Goal: Task Accomplishment & Management: Manage account settings

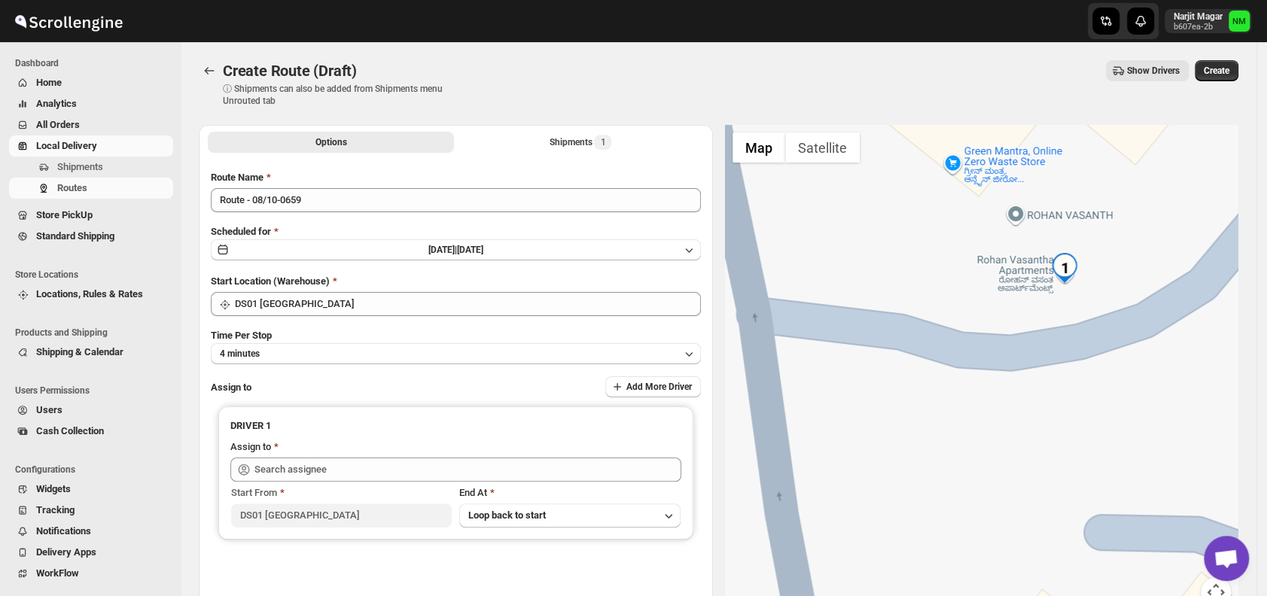
click at [102, 161] on span "Shipments" at bounding box center [80, 166] width 46 height 11
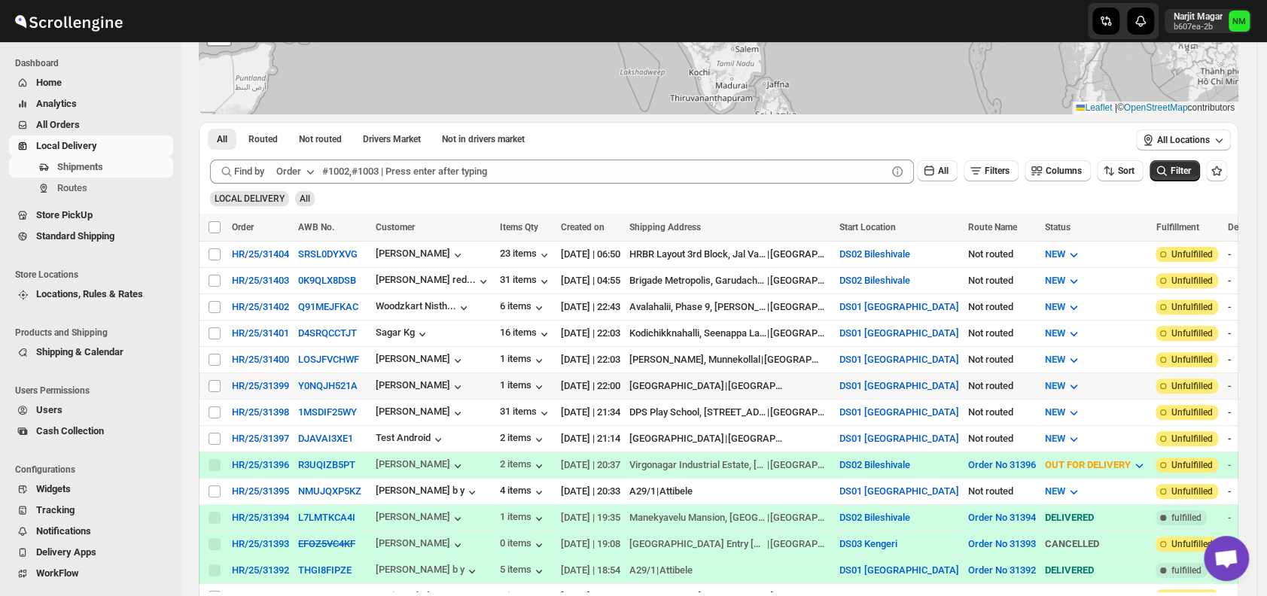
scroll to position [178, 0]
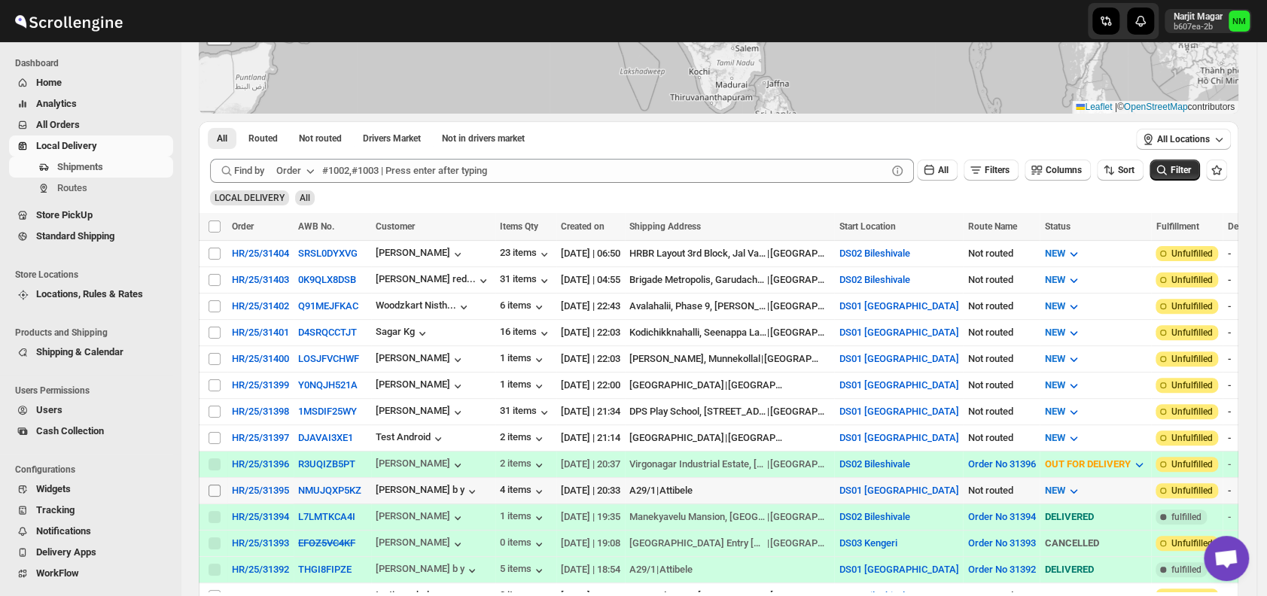
click at [215, 485] on input "Select shipment" at bounding box center [215, 491] width 12 height 12
checkbox input "true"
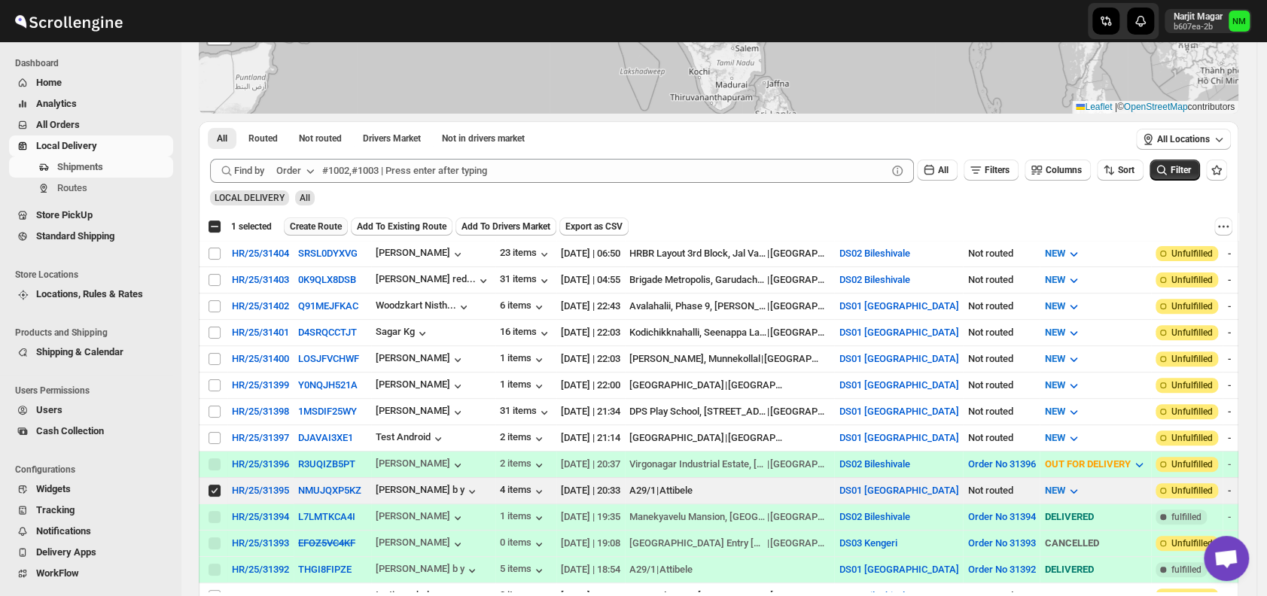
click at [309, 223] on span "Create Route" at bounding box center [316, 227] width 52 height 12
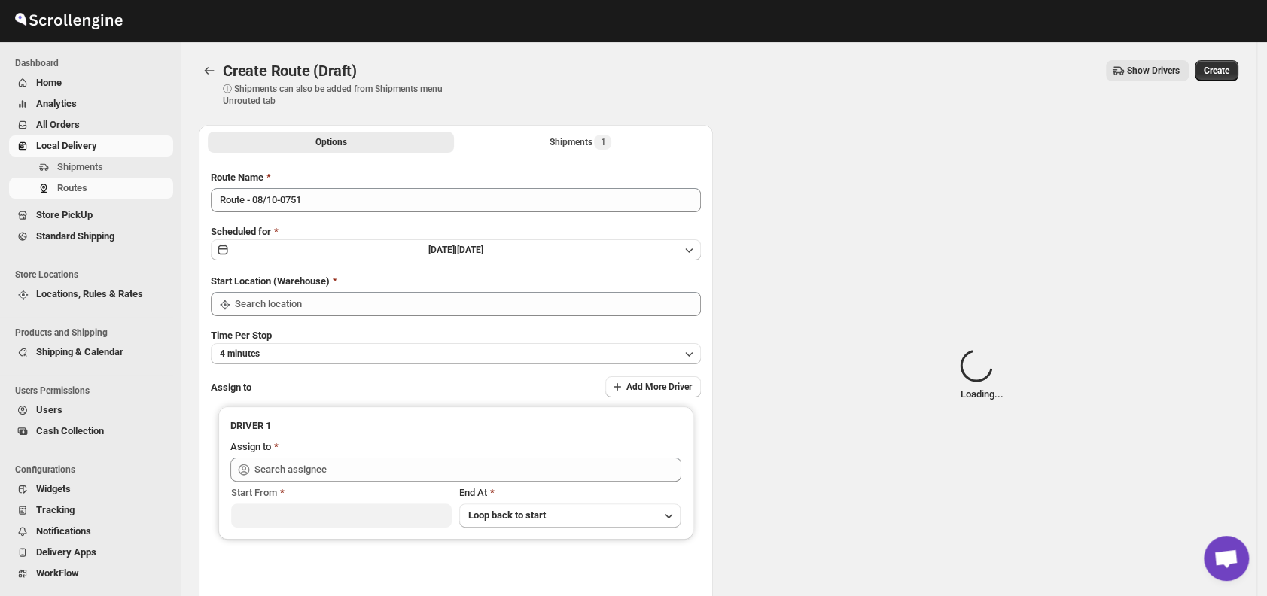
type input "DS01 [GEOGRAPHIC_DATA]"
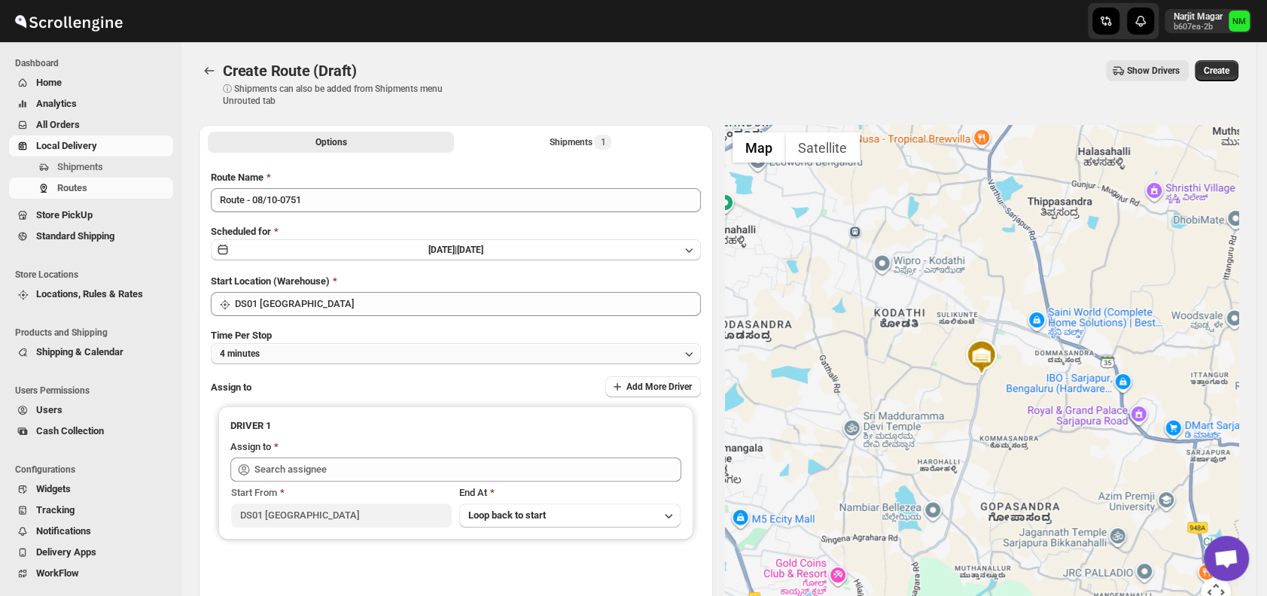
click at [330, 361] on button "4 minutes" at bounding box center [456, 353] width 490 height 21
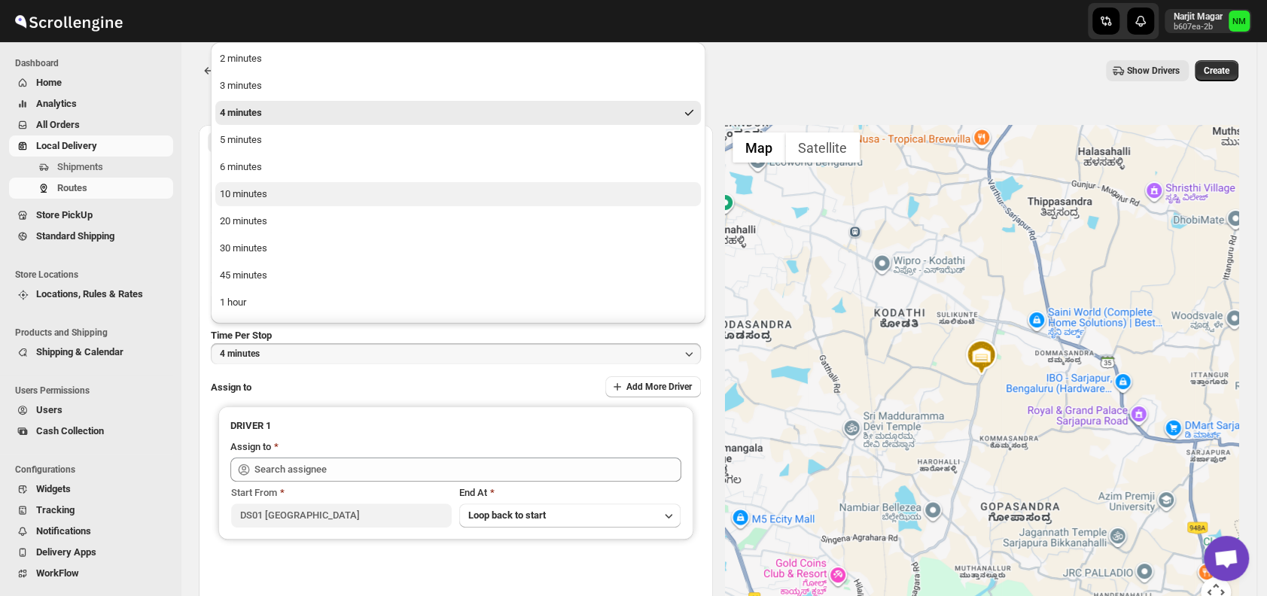
click at [251, 187] on div "10 minutes" at bounding box center [243, 194] width 47 height 15
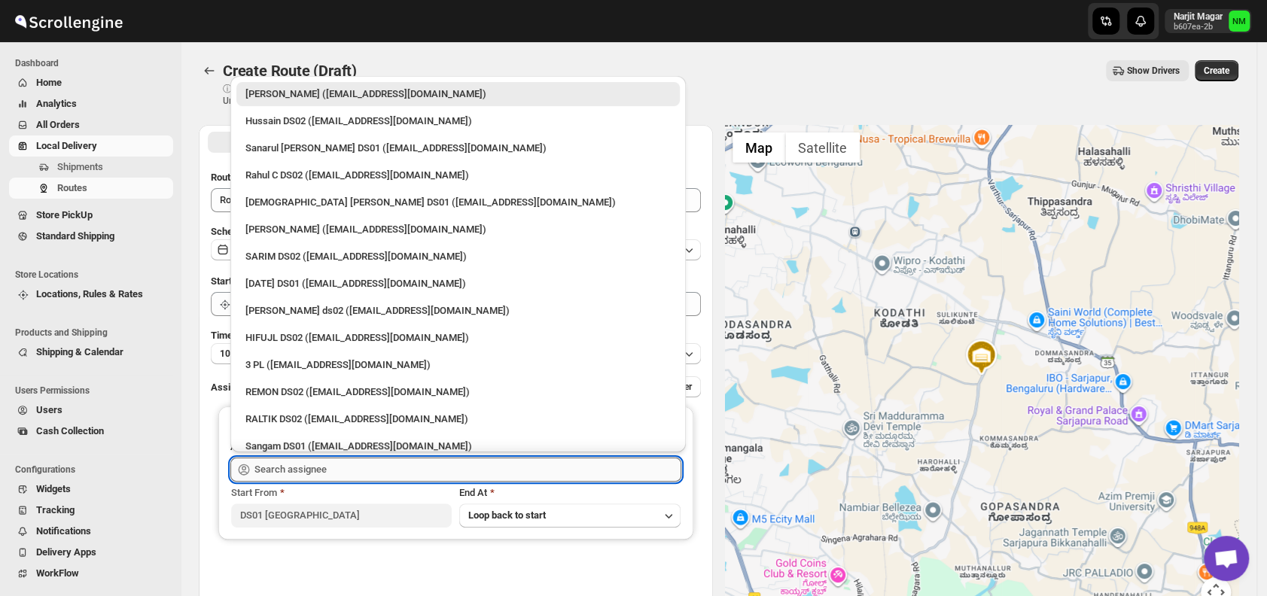
click at [331, 470] on input "text" at bounding box center [467, 470] width 427 height 24
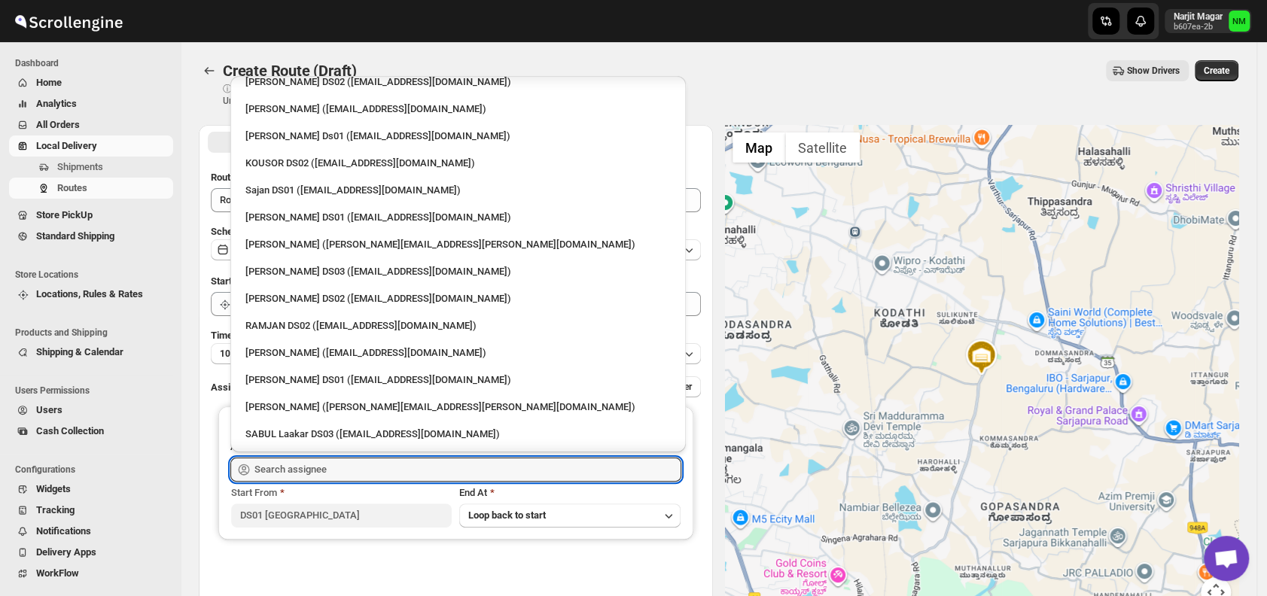
scroll to position [655, 0]
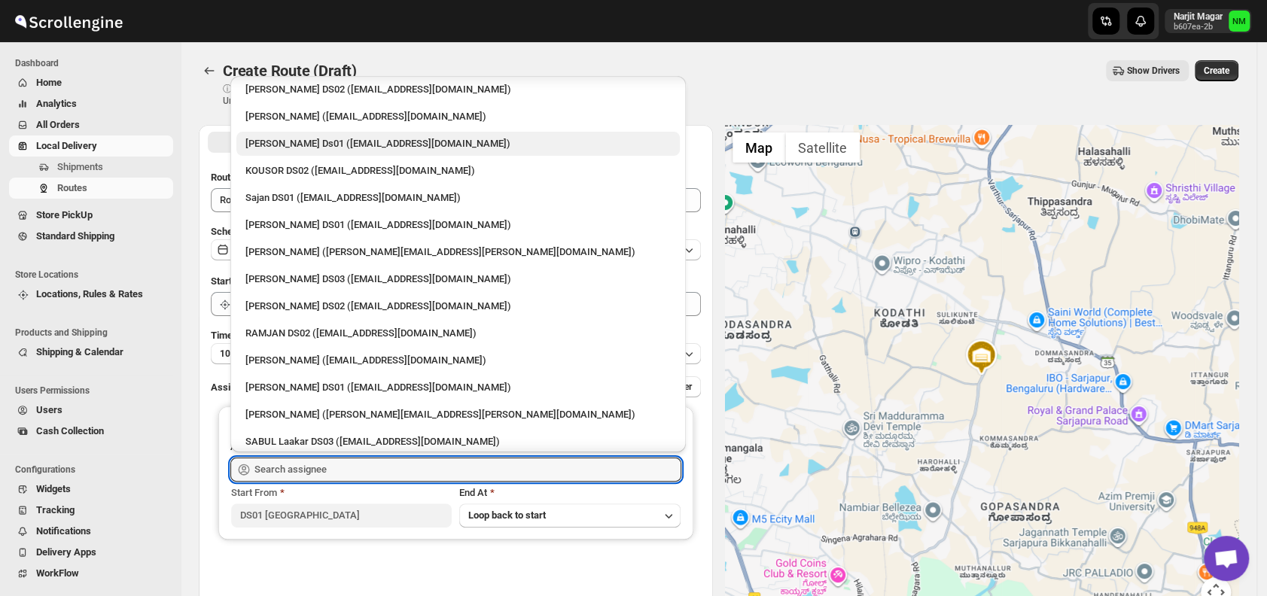
click at [297, 136] on div "Sourab Ghosh Ds01 (xadira4890@asimarif.com)" at bounding box center [457, 143] width 425 height 15
type input "Sourab Ghosh Ds01 (xadira4890@asimarif.com)"
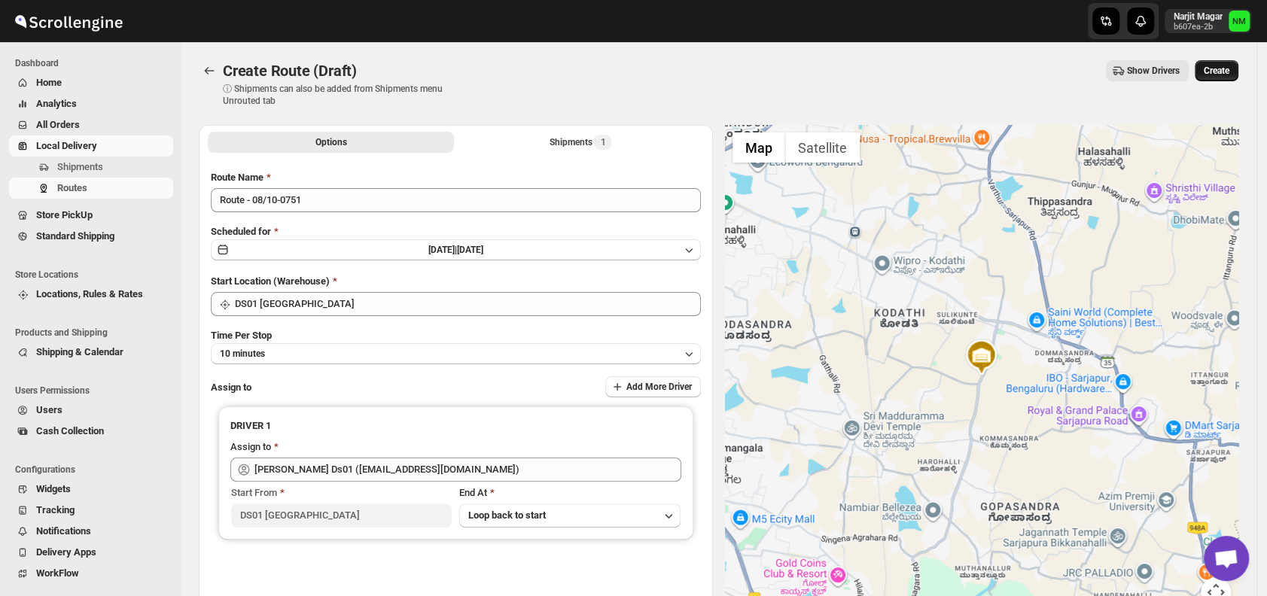
click at [1220, 72] on span "Create" at bounding box center [1217, 71] width 26 height 12
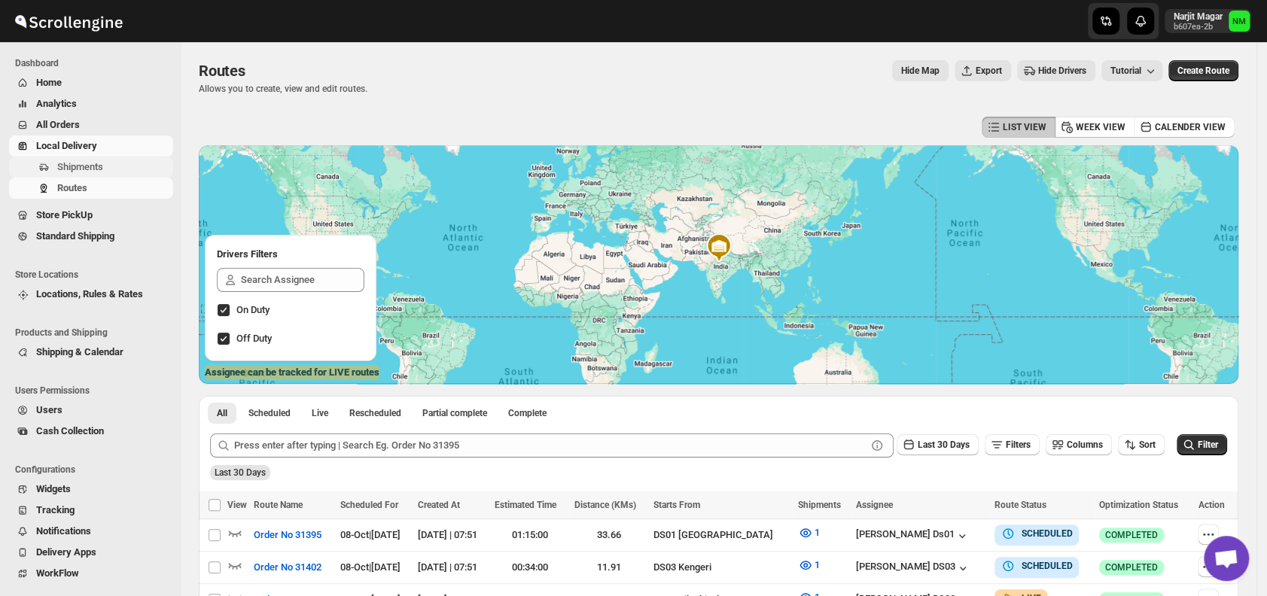
click at [108, 169] on span "Shipments" at bounding box center [113, 167] width 113 height 15
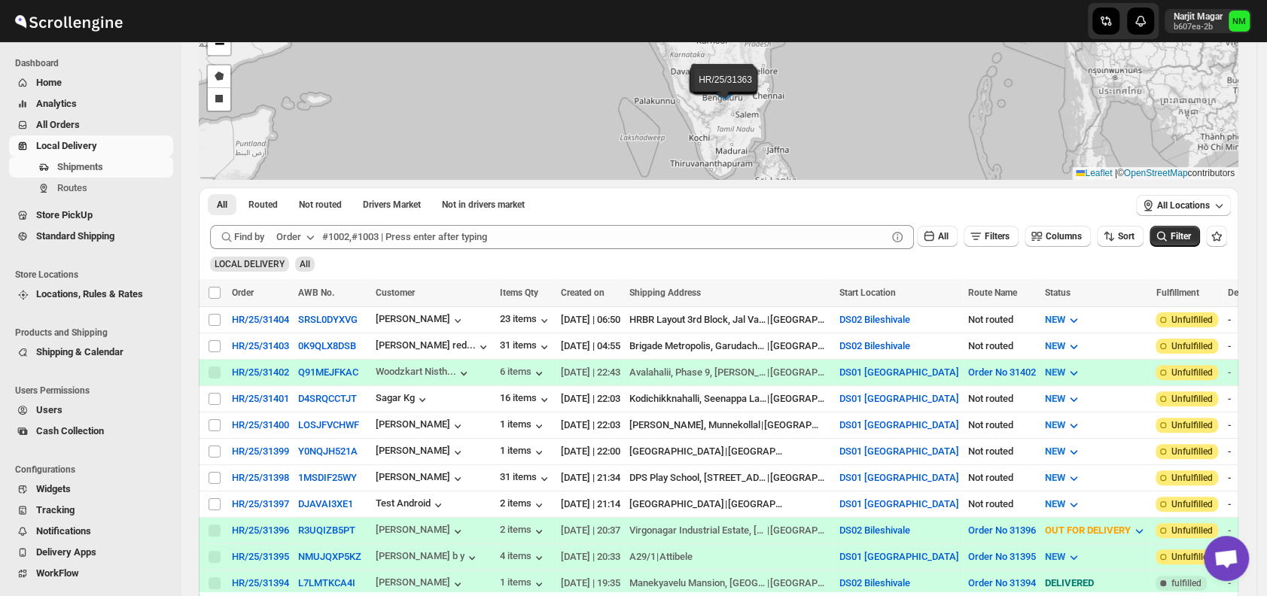
scroll to position [134, 0]
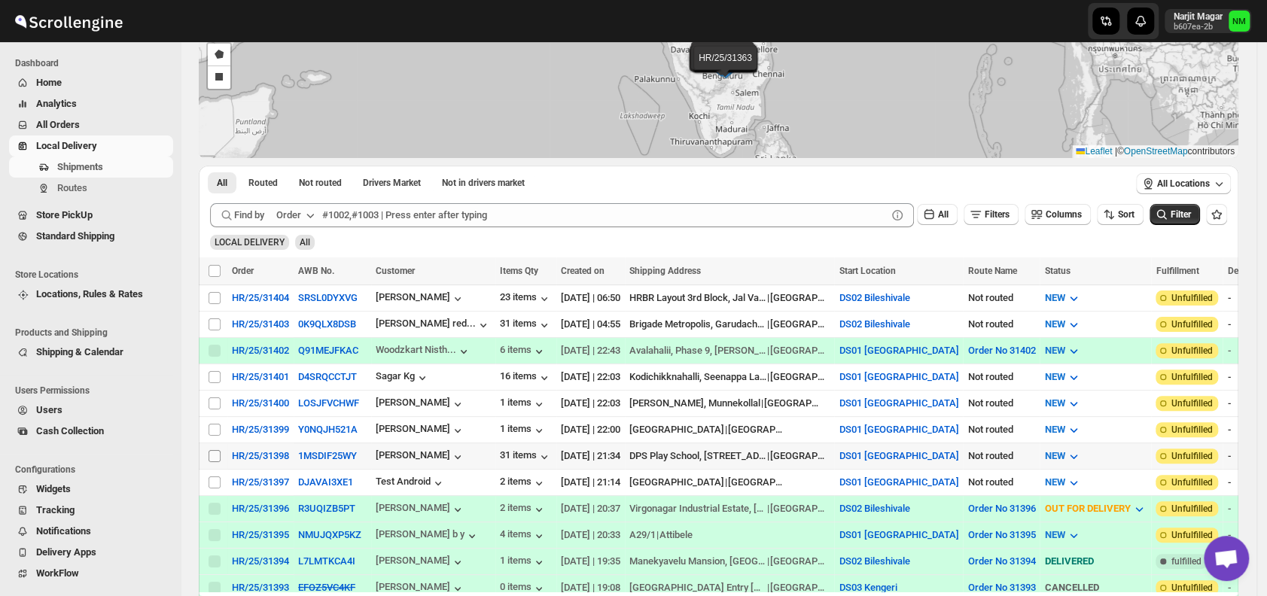
click at [212, 450] on input "Select shipment" at bounding box center [215, 456] width 12 height 12
checkbox input "true"
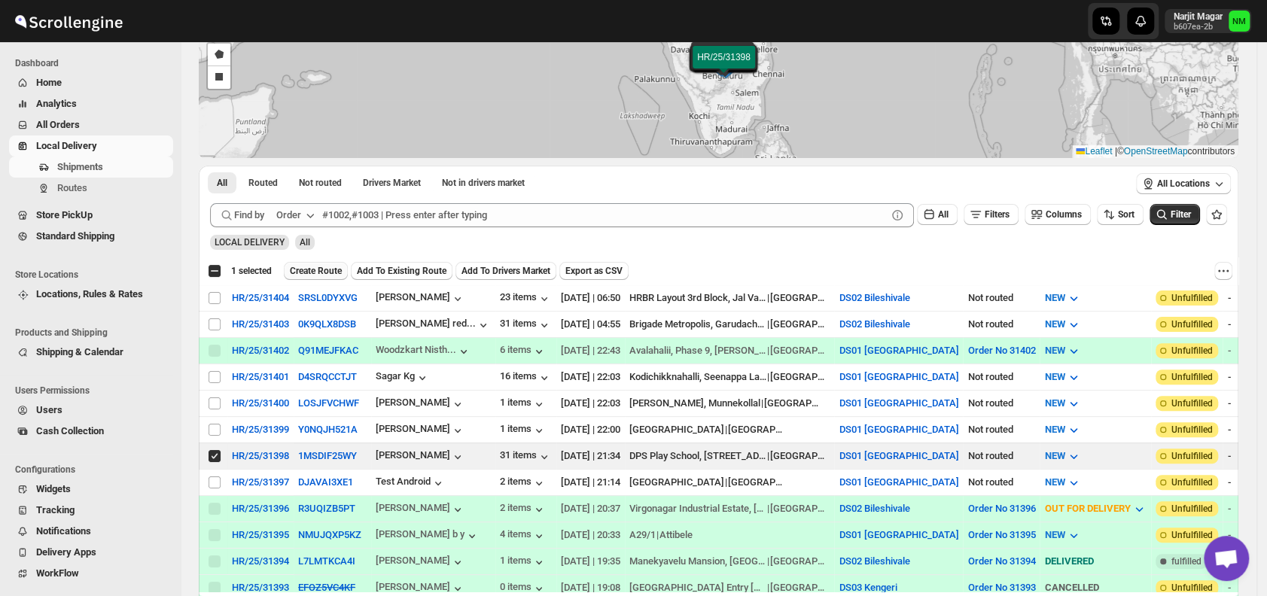
click at [302, 268] on span "Create Route" at bounding box center [316, 271] width 52 height 12
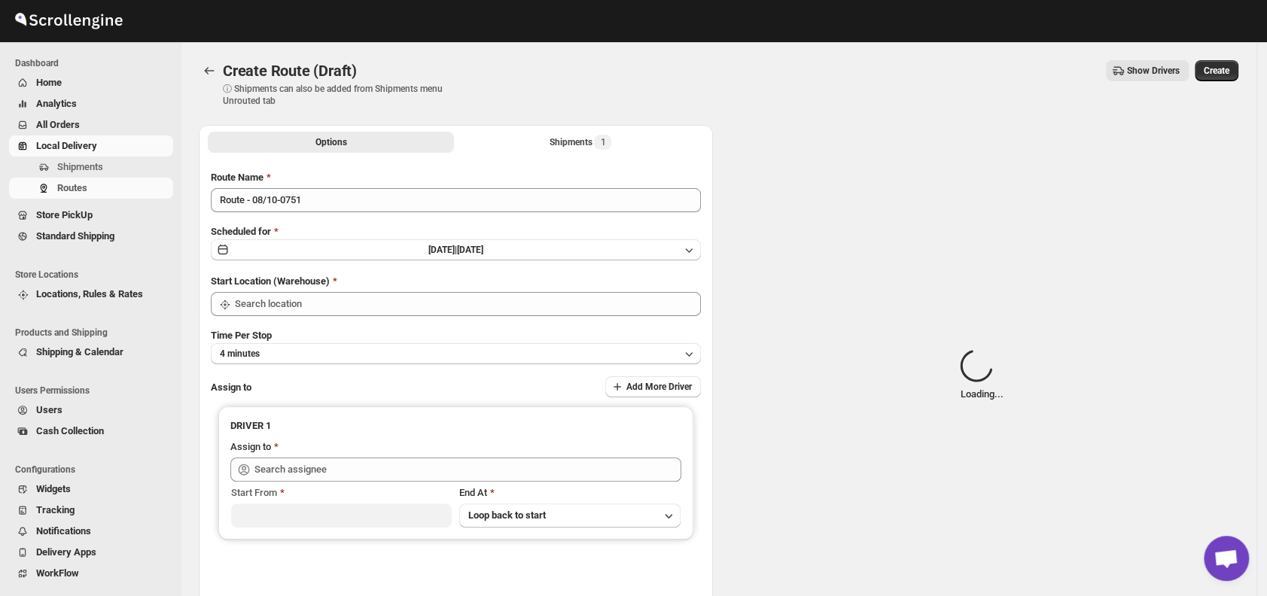
type input "DS01 [GEOGRAPHIC_DATA]"
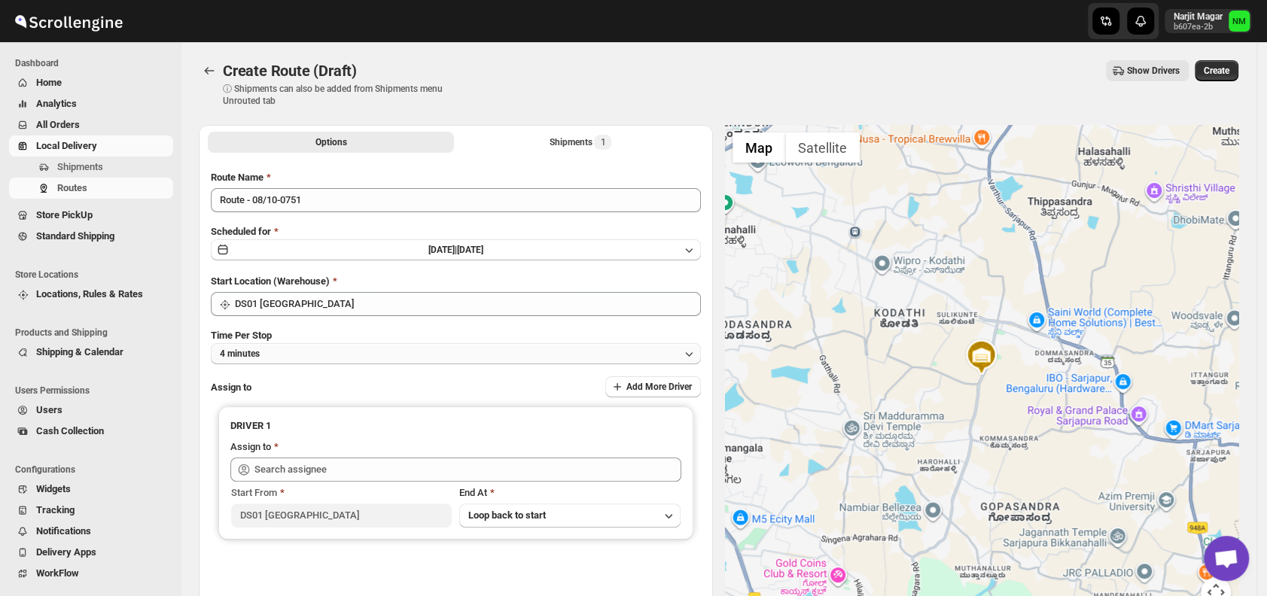
click at [319, 346] on button "4 minutes" at bounding box center [456, 353] width 490 height 21
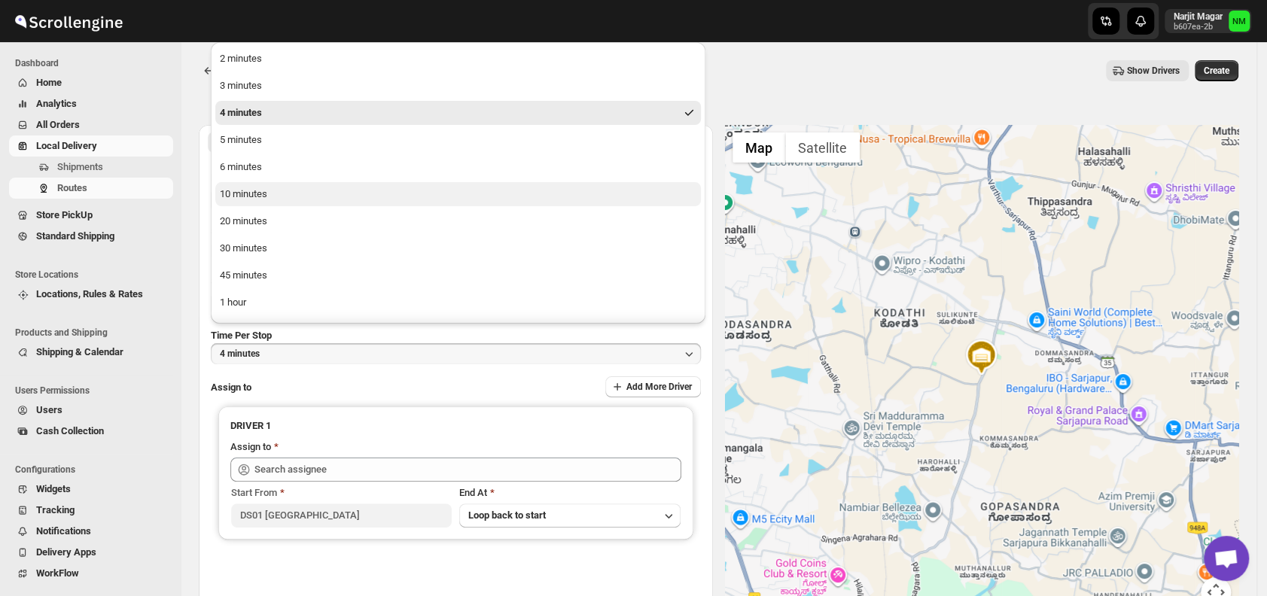
click at [272, 187] on button "10 minutes" at bounding box center [458, 194] width 486 height 24
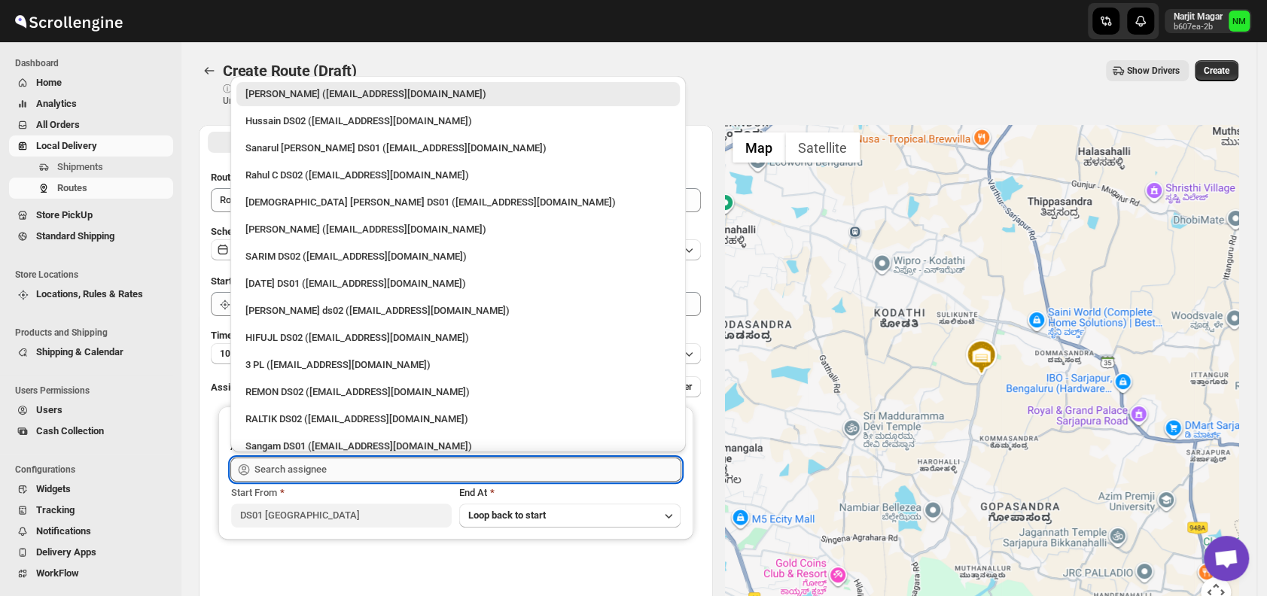
click at [339, 464] on input "text" at bounding box center [467, 470] width 427 height 24
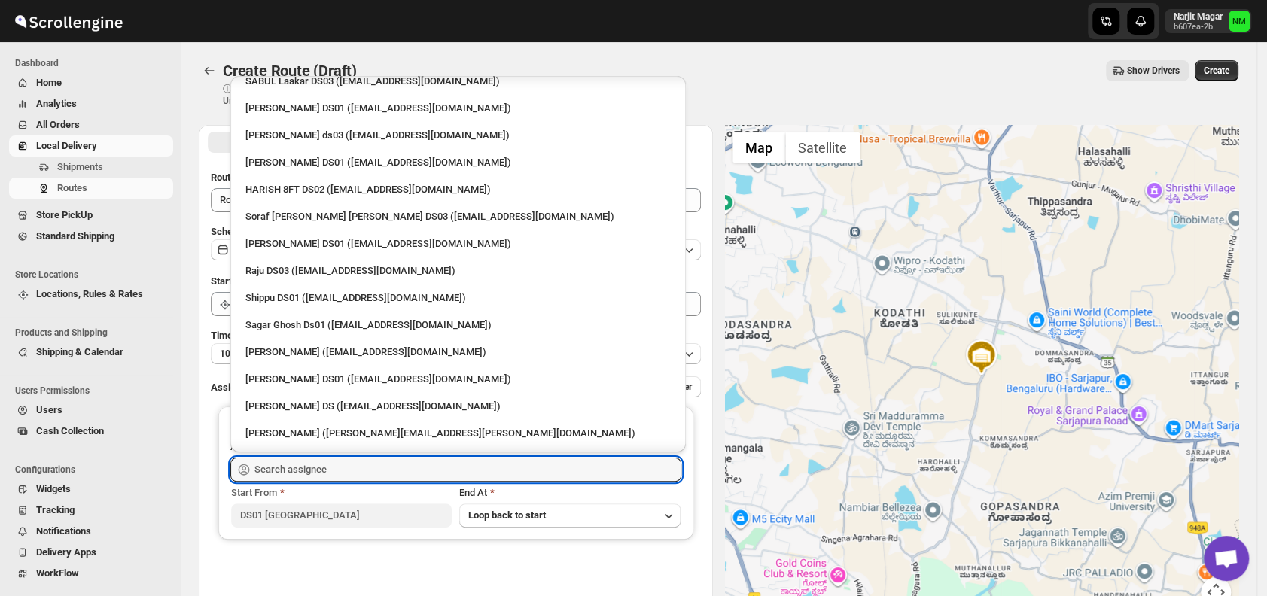
scroll to position [1013, 0]
click at [288, 247] on div "[PERSON_NAME] DS01 ([EMAIL_ADDRESS][DOMAIN_NAME])" at bounding box center [457, 246] width 425 height 15
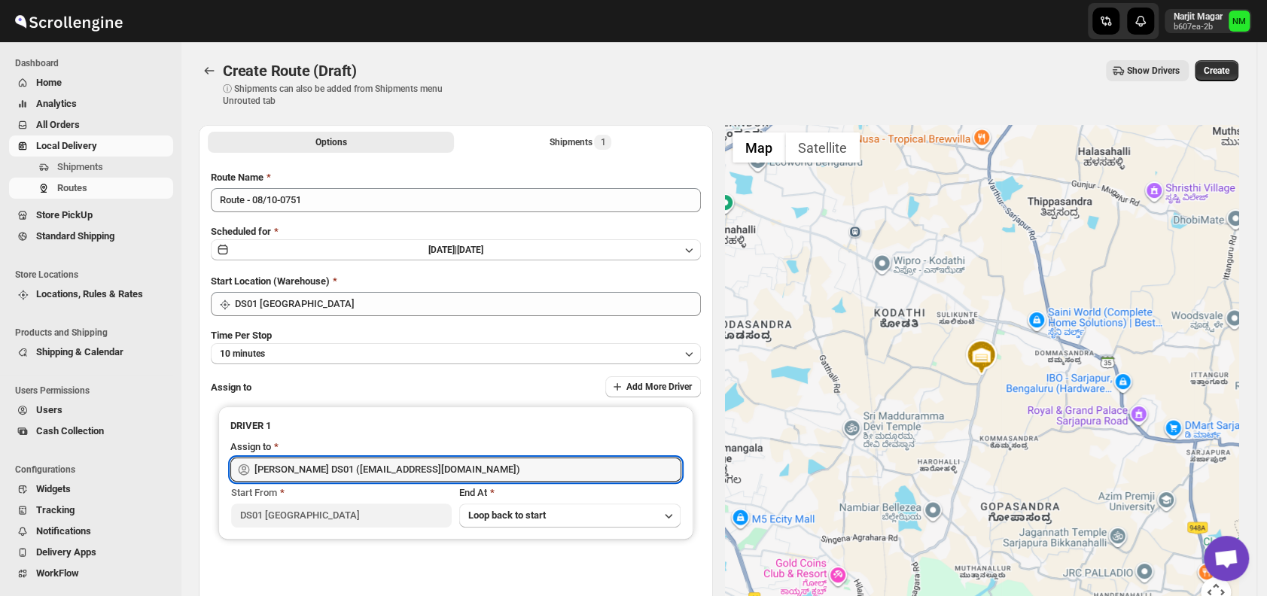
type input "[PERSON_NAME] DS01 ([EMAIL_ADDRESS][DOMAIN_NAME])"
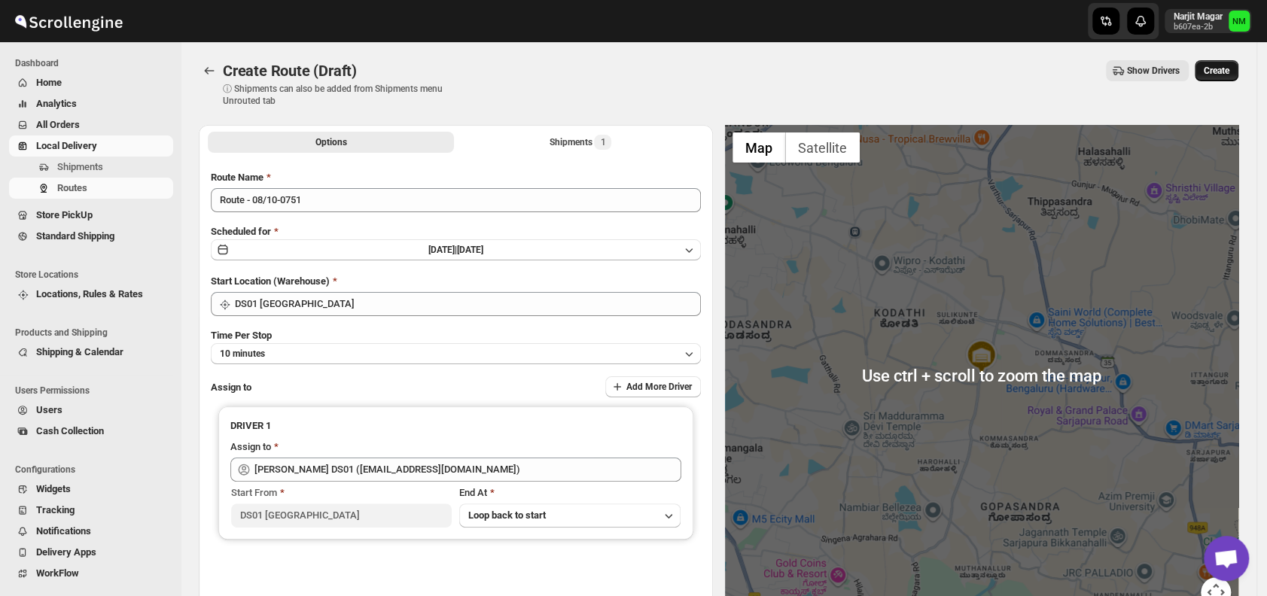
click at [1224, 75] on span "Create" at bounding box center [1217, 71] width 26 height 12
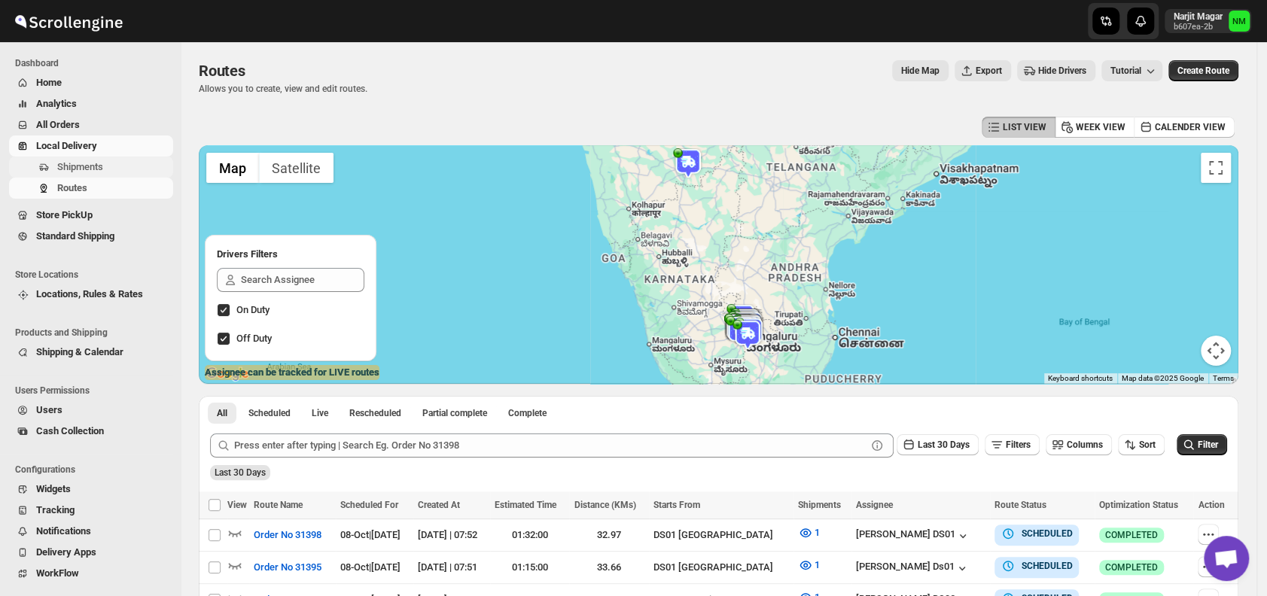
click at [96, 169] on span "Shipments" at bounding box center [80, 166] width 46 height 11
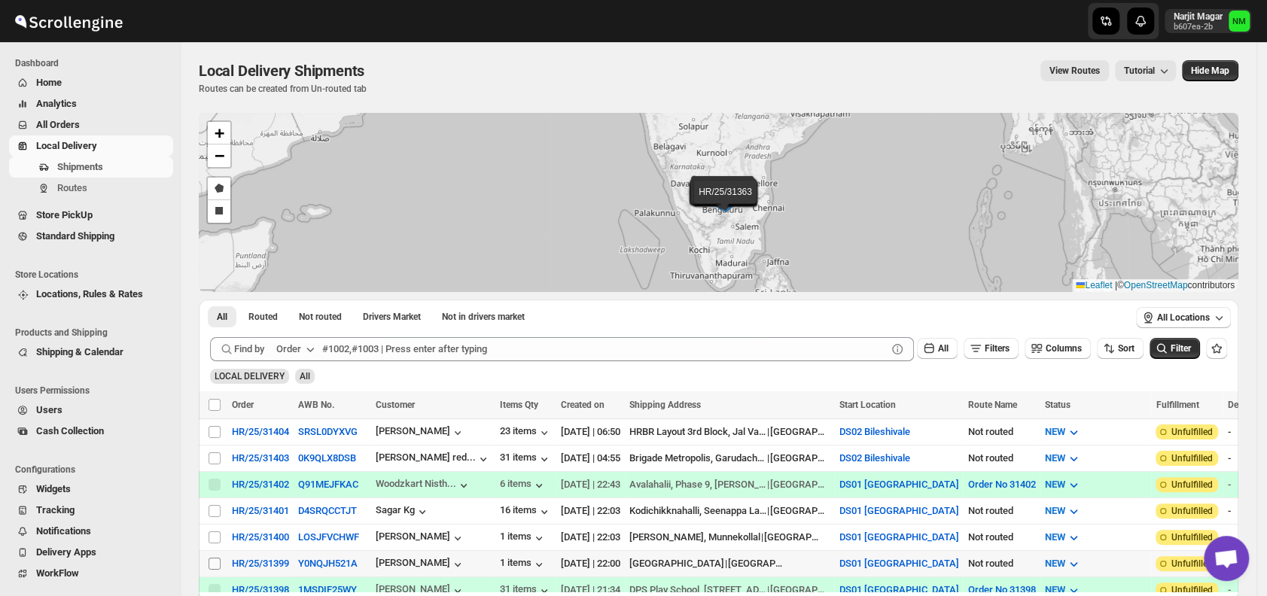
click at [215, 558] on input "Select shipment" at bounding box center [215, 564] width 12 height 12
checkbox input "true"
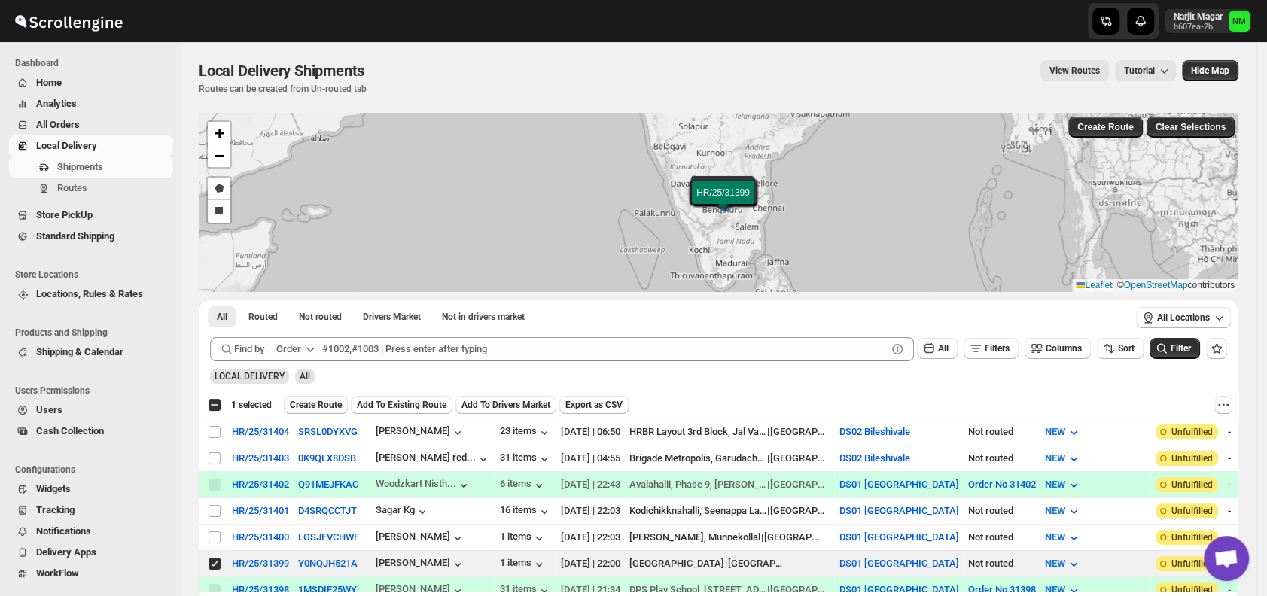
click at [313, 397] on button "Create Route" at bounding box center [316, 405] width 64 height 18
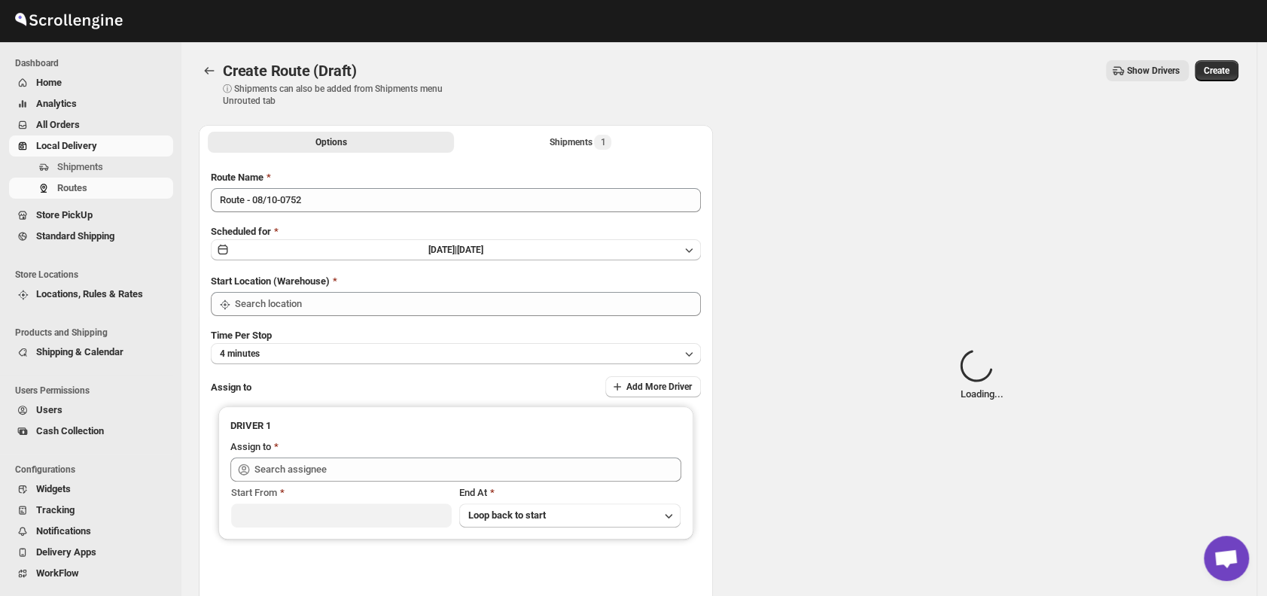
type input "DS01 [GEOGRAPHIC_DATA]"
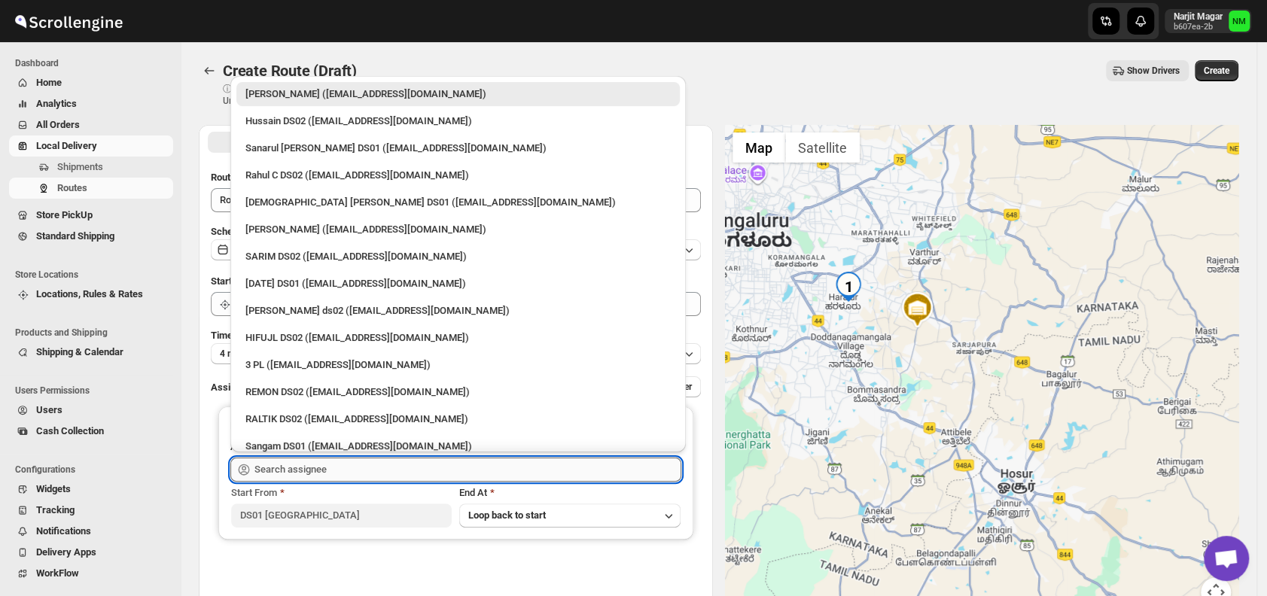
click at [358, 458] on input "text" at bounding box center [467, 470] width 427 height 24
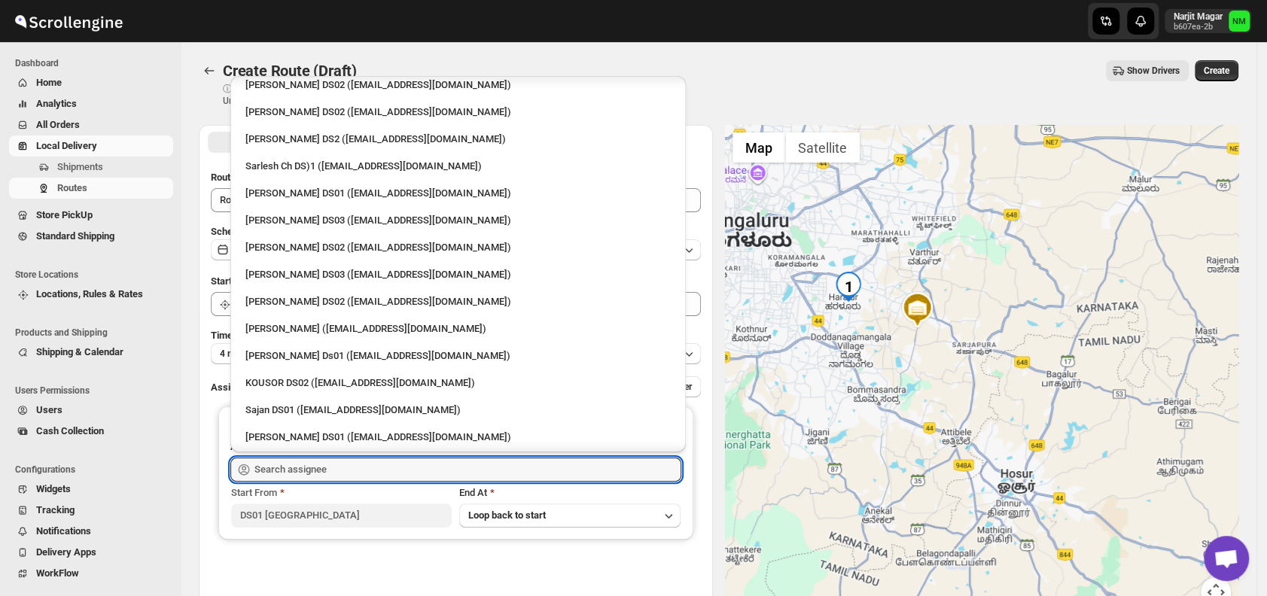
scroll to position [528, 0]
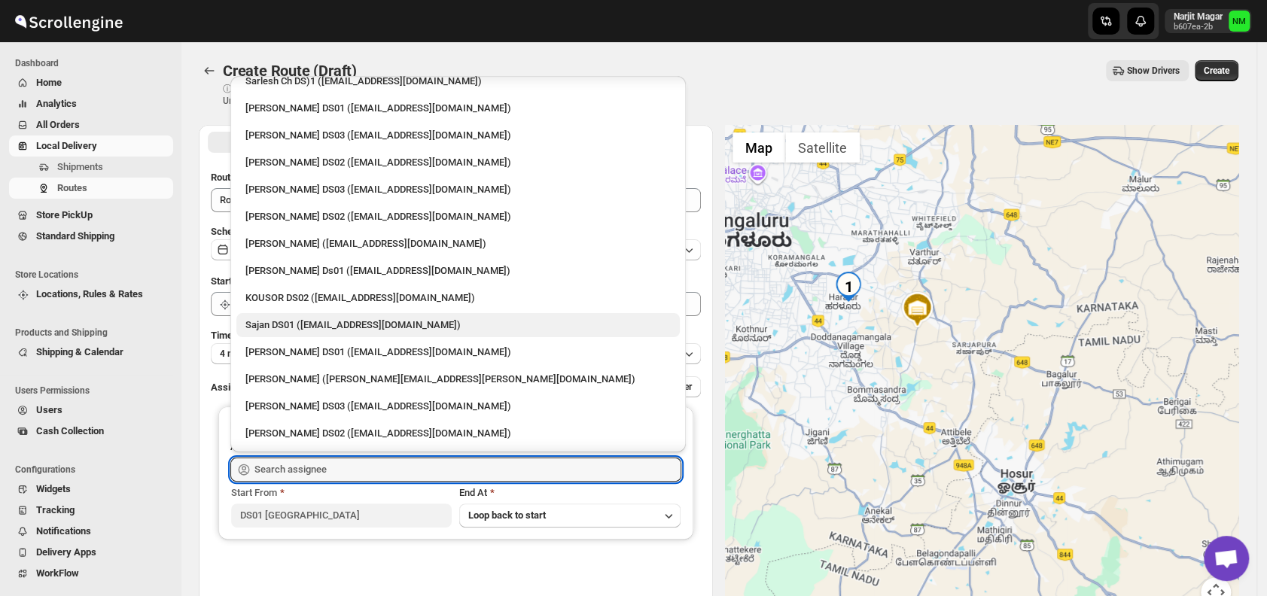
click at [287, 328] on div "Sajan DS01 (lofadat883@coderdir.com)" at bounding box center [457, 325] width 425 height 15
type input "Sajan DS01 (lofadat883@coderdir.com)"
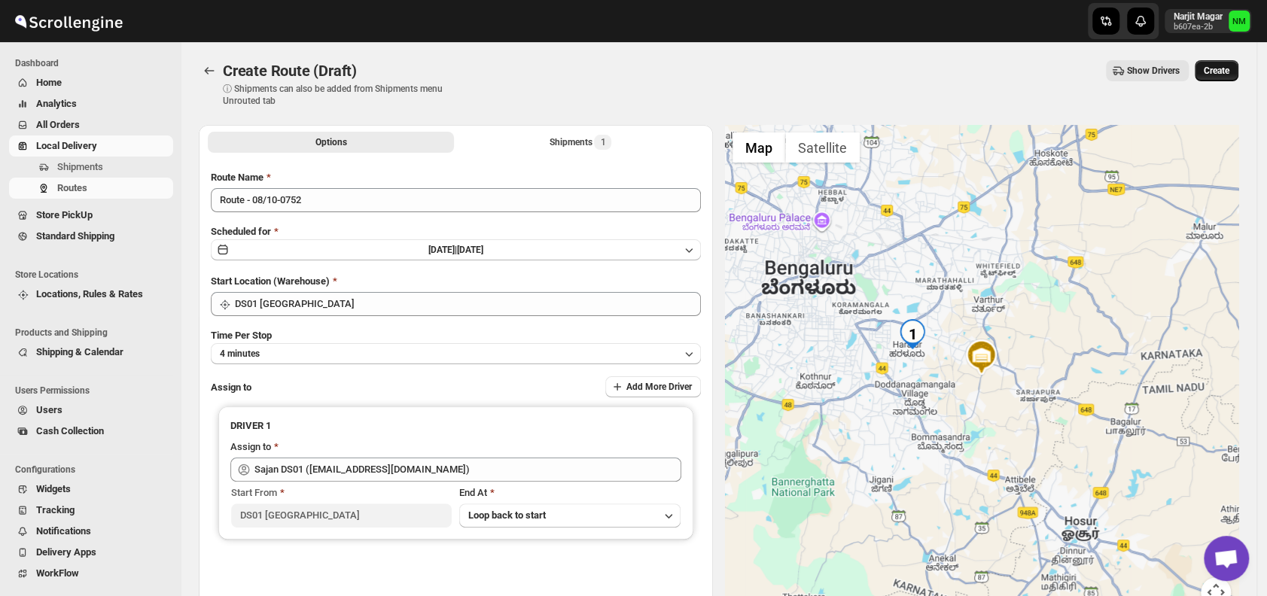
click at [1223, 73] on span "Create" at bounding box center [1217, 71] width 26 height 12
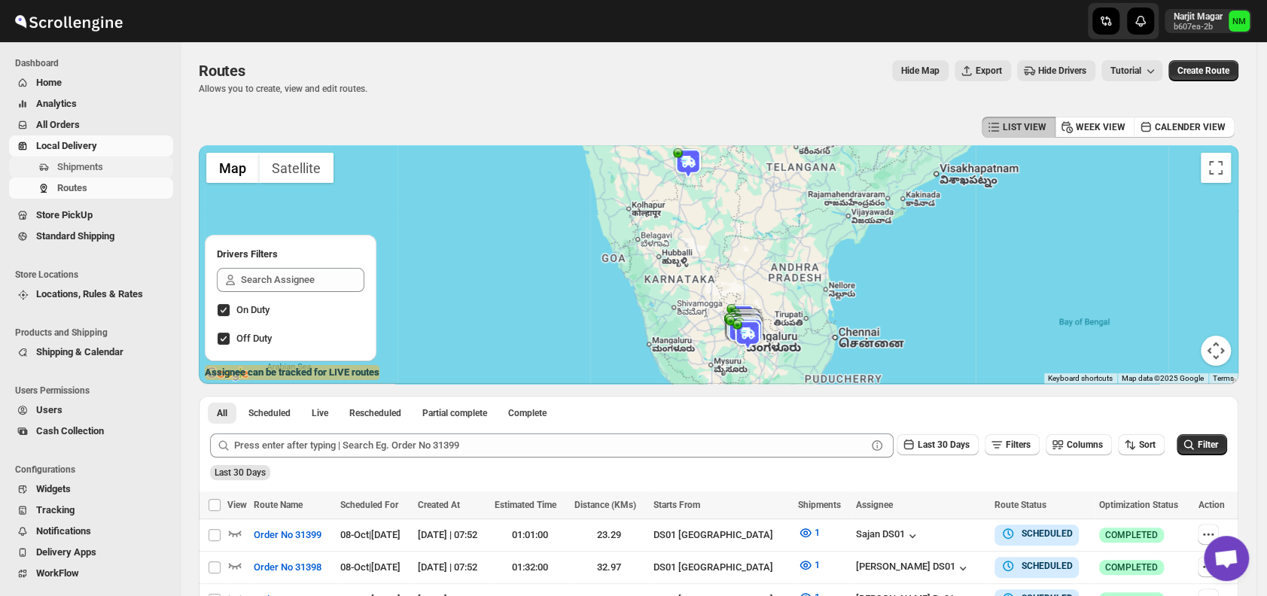
click at [101, 170] on span "Shipments" at bounding box center [80, 166] width 46 height 11
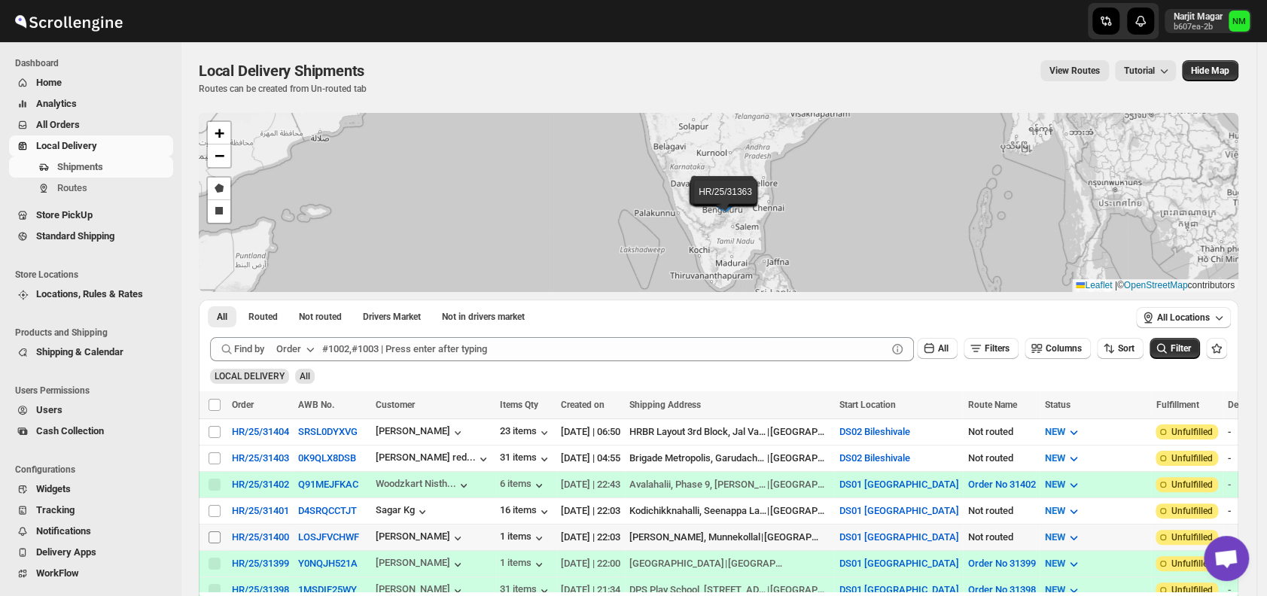
click at [213, 532] on input "Select shipment" at bounding box center [215, 537] width 12 height 12
checkbox input "true"
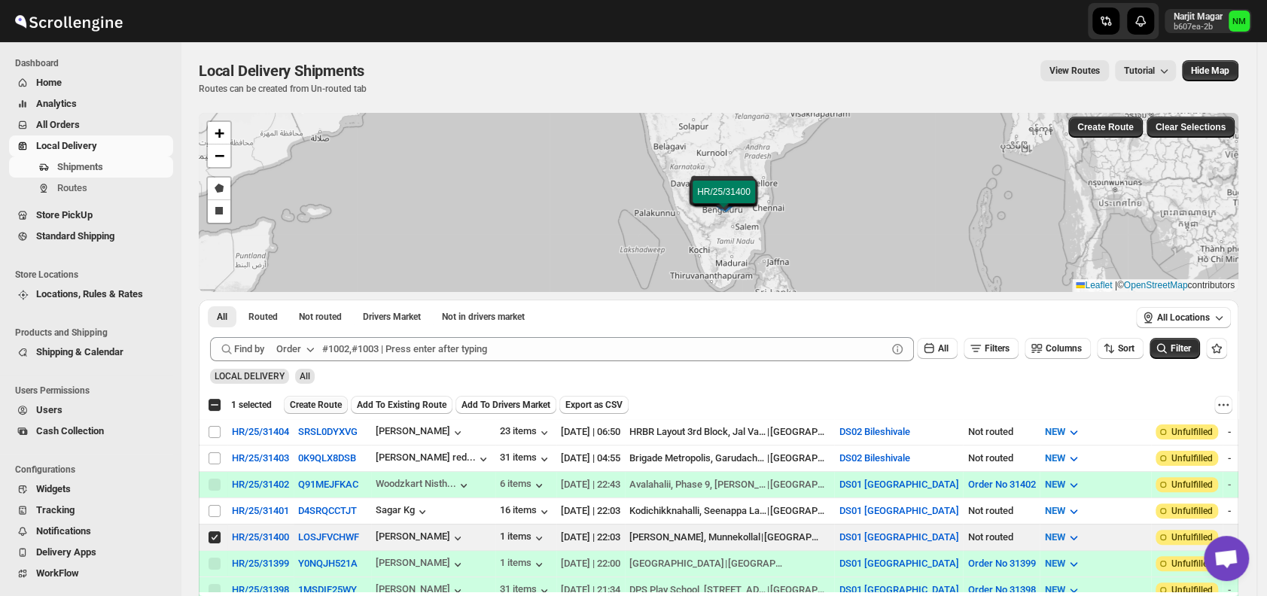
click at [317, 403] on span "Create Route" at bounding box center [316, 405] width 52 height 12
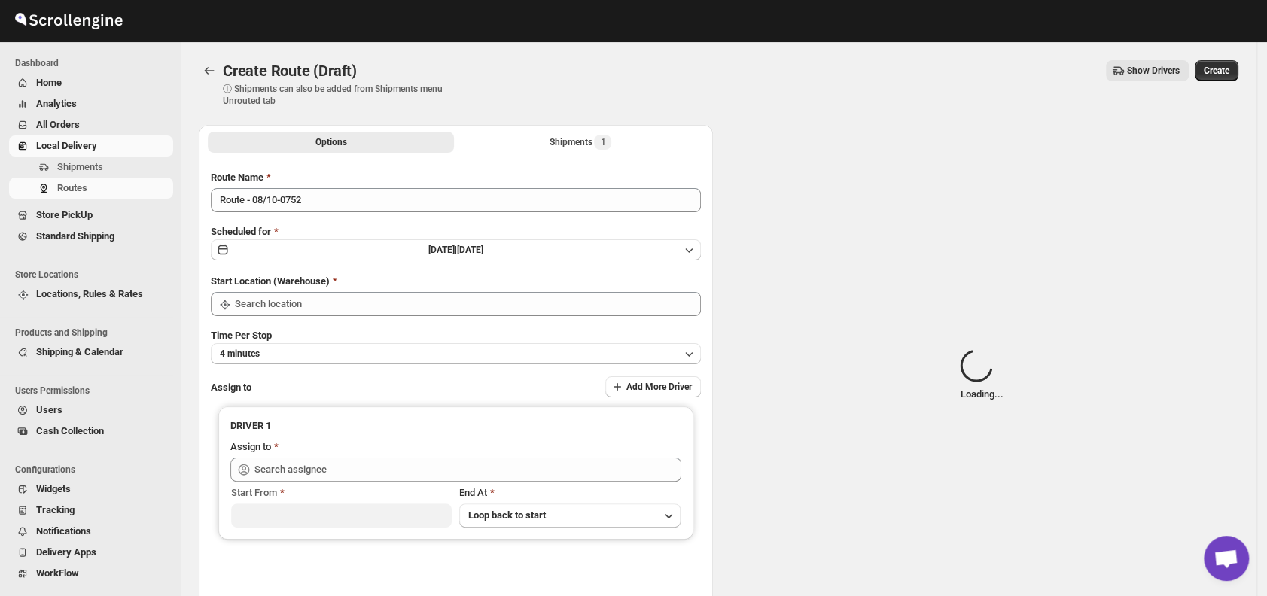
type input "DS01 [GEOGRAPHIC_DATA]"
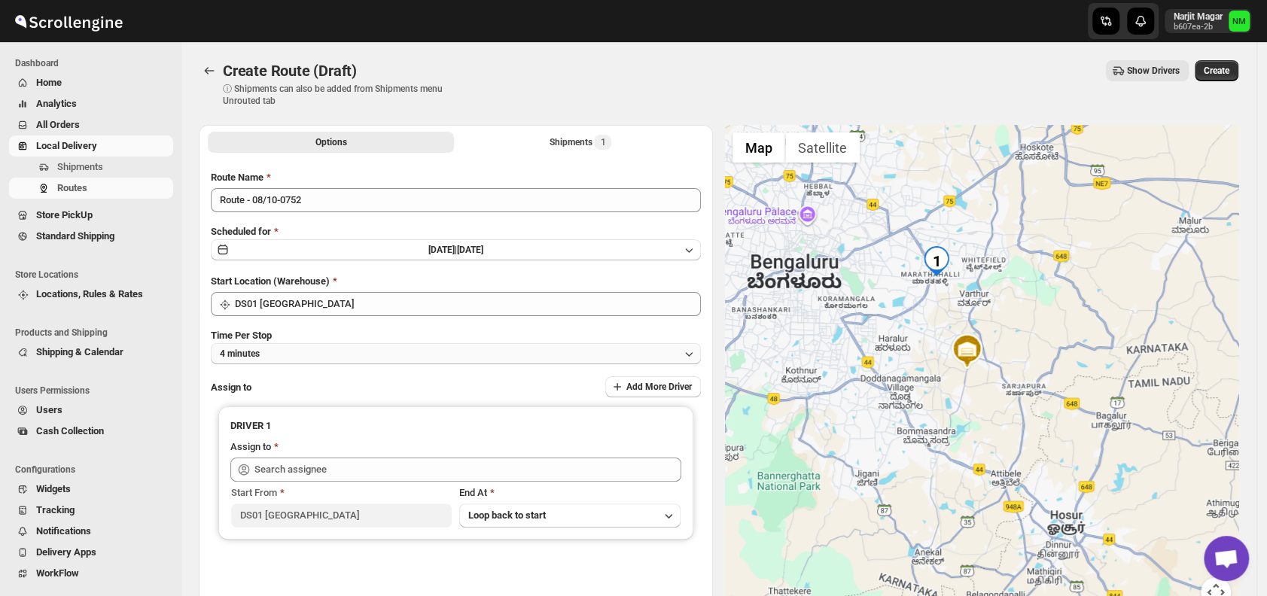
click at [333, 357] on button "4 minutes" at bounding box center [456, 353] width 490 height 21
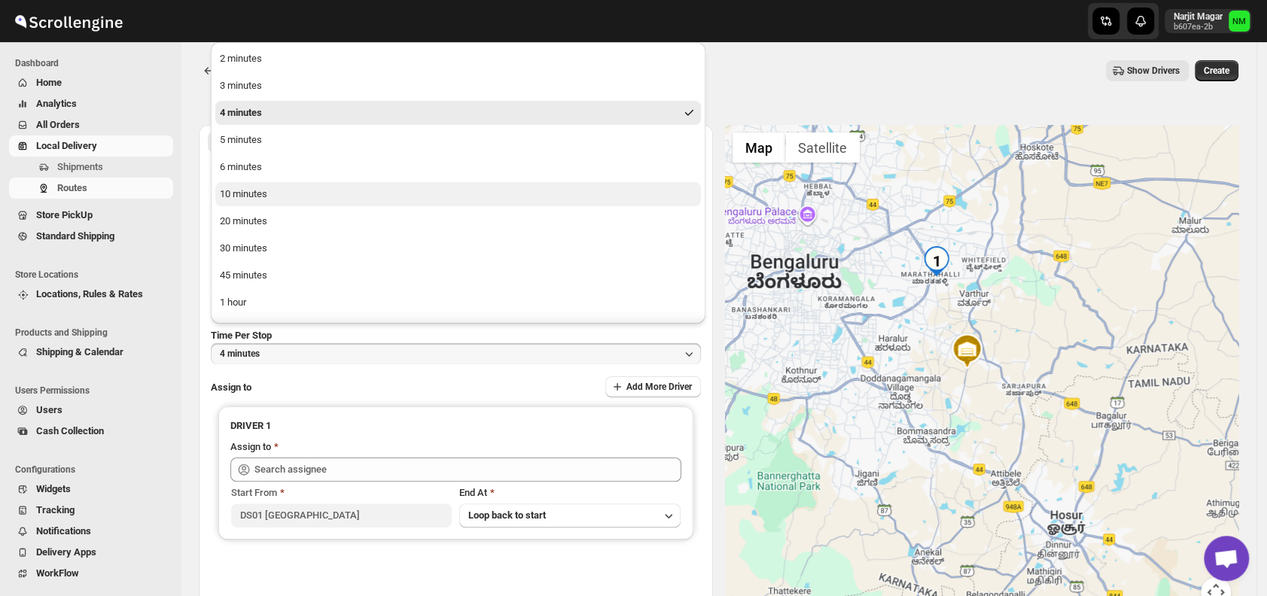
click at [264, 199] on div "10 minutes" at bounding box center [243, 194] width 47 height 15
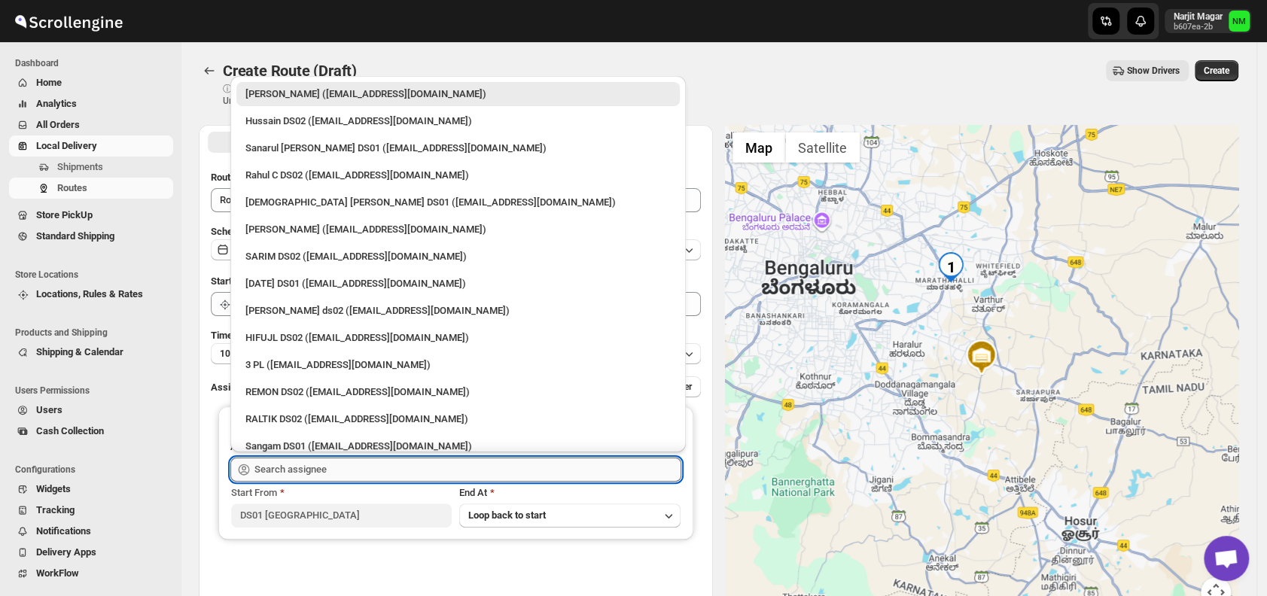
click at [383, 466] on input "text" at bounding box center [467, 470] width 427 height 24
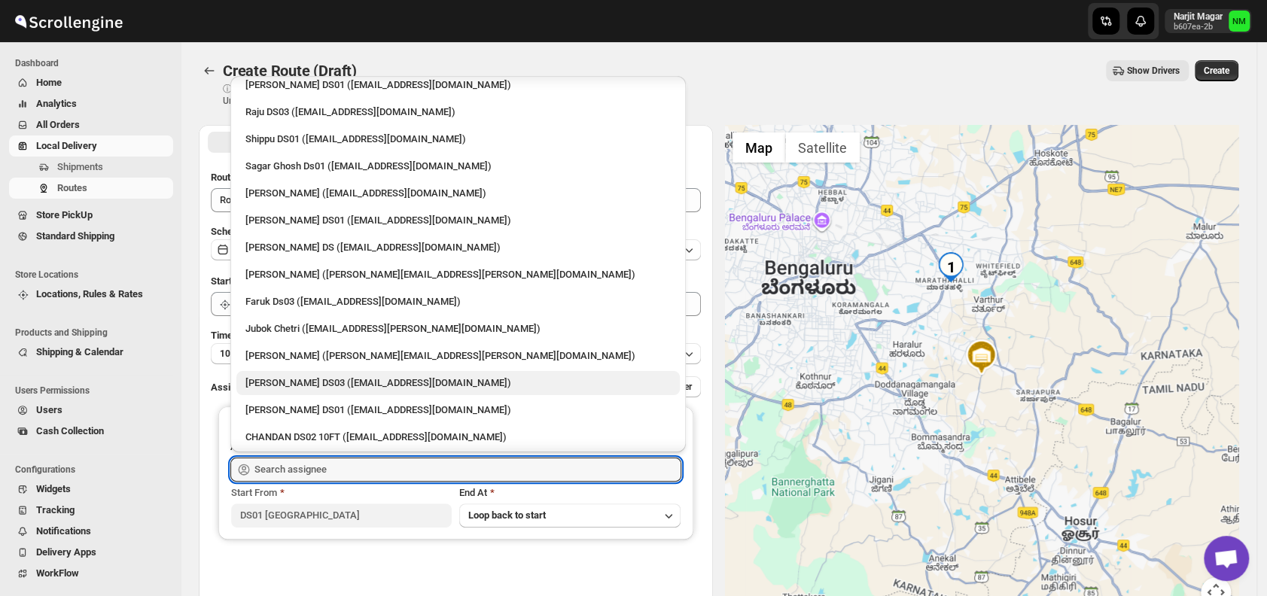
scroll to position [1231, 0]
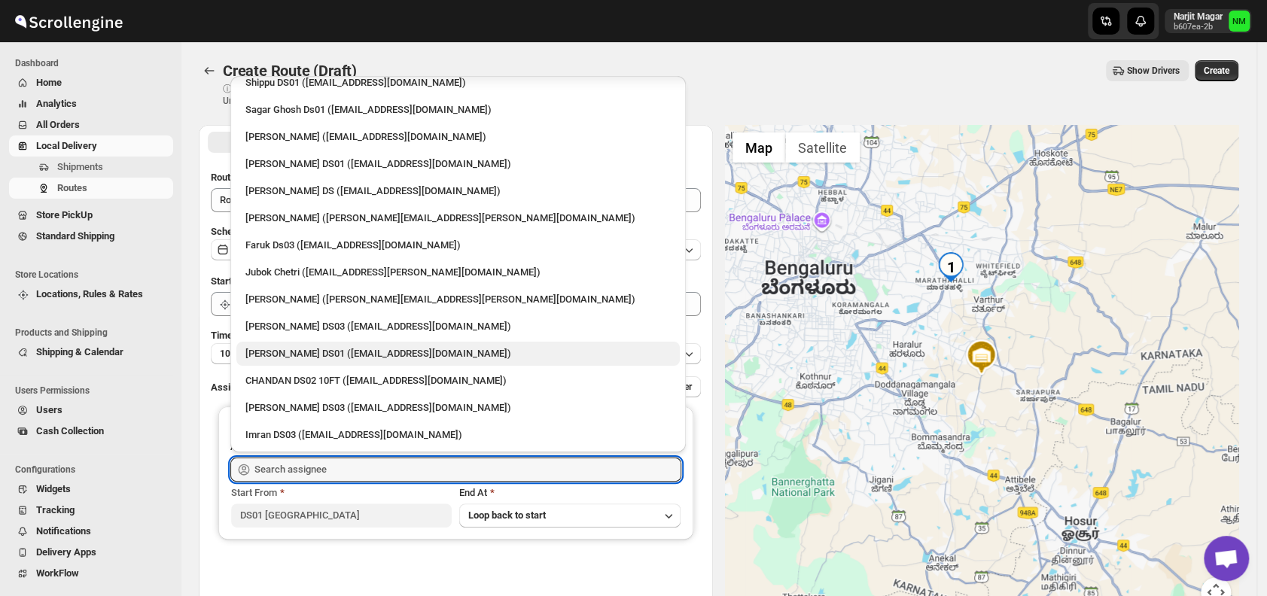
click at [271, 349] on div "Muktar Laskar DS01 (tawite4383@auslank.com)" at bounding box center [457, 353] width 425 height 15
type input "Muktar Laskar DS01 (tawite4383@auslank.com)"
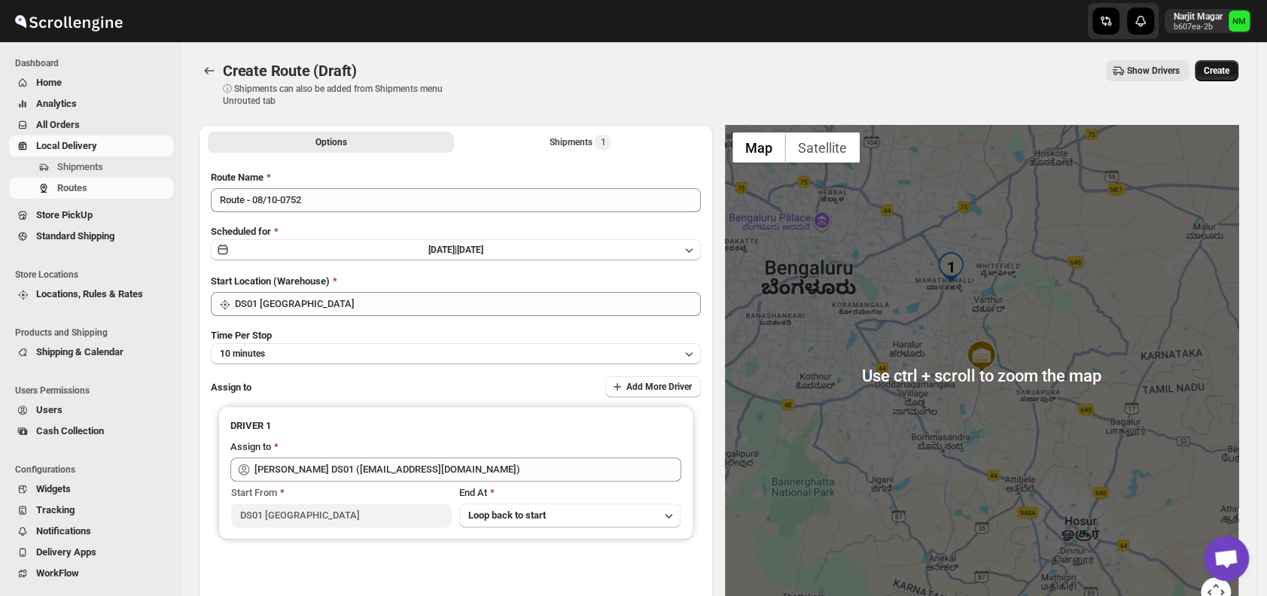
click at [1224, 78] on button "Create" at bounding box center [1217, 70] width 44 height 21
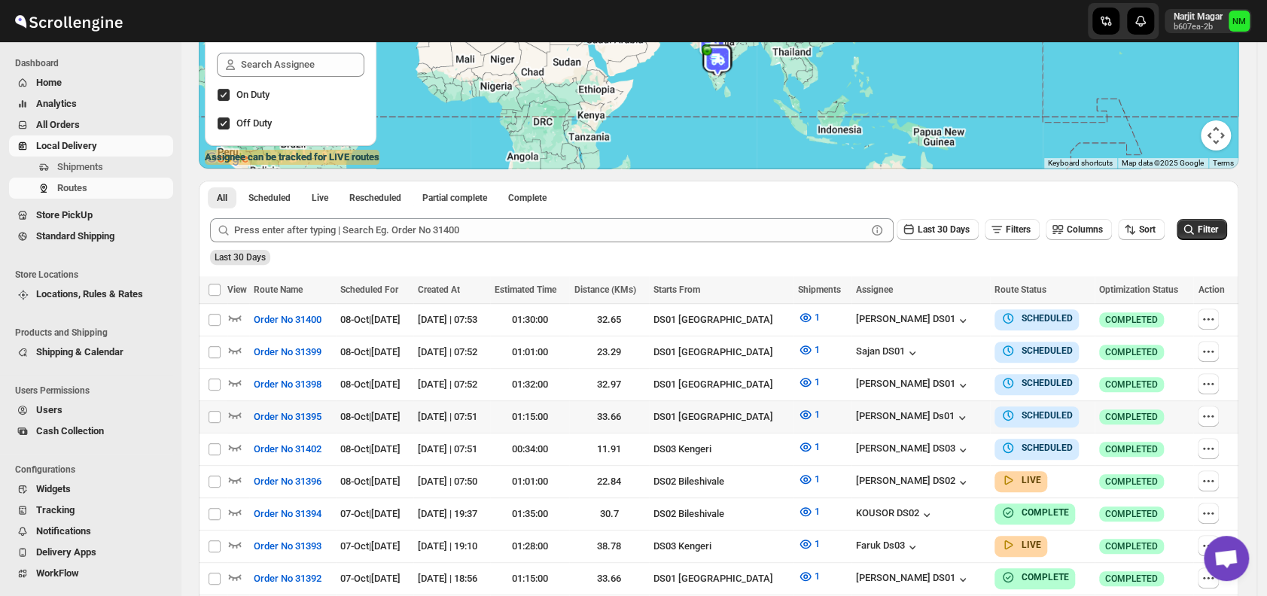
scroll to position [224, 0]
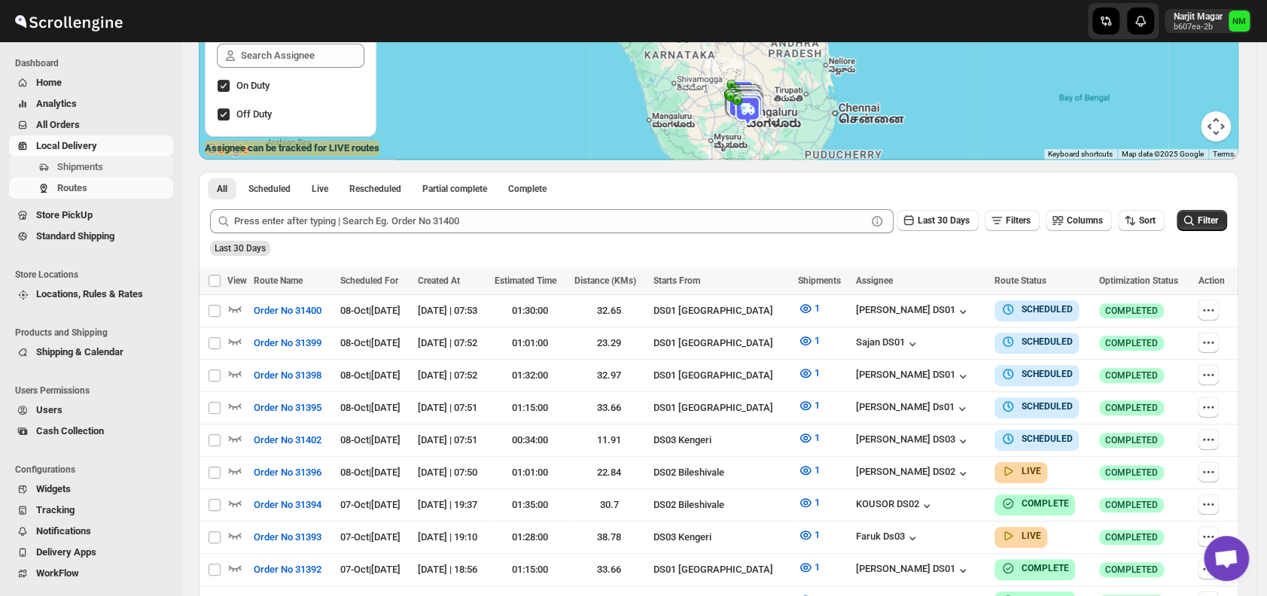
click at [72, 164] on span "Shipments" at bounding box center [80, 166] width 46 height 11
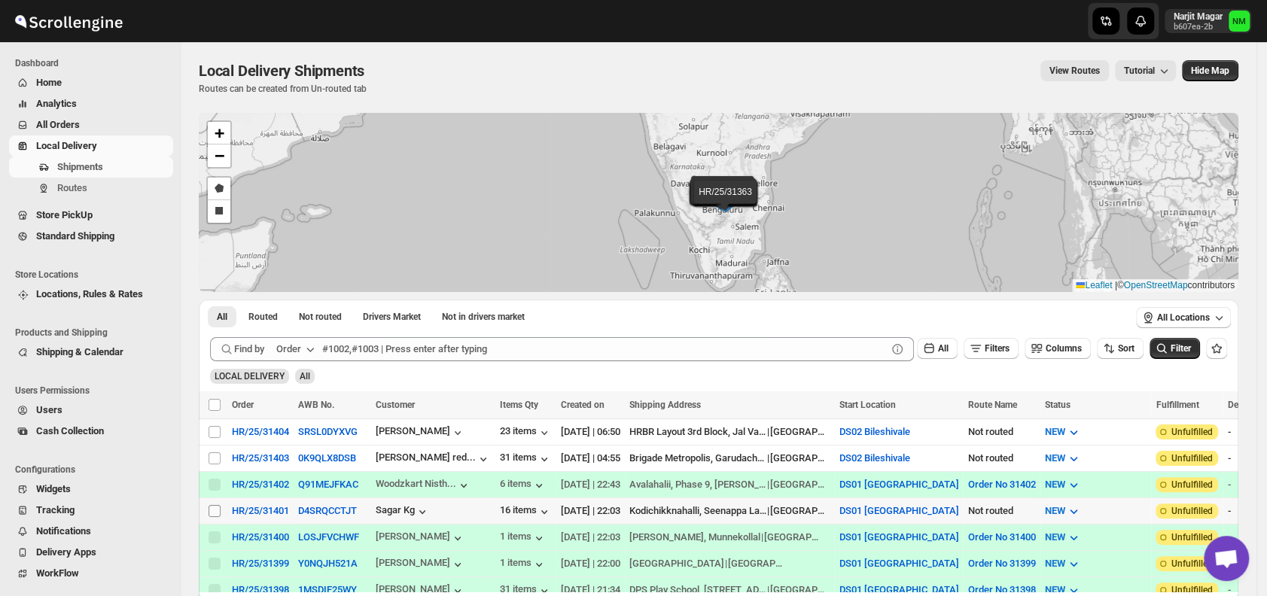
click at [218, 505] on input "Select shipment" at bounding box center [215, 511] width 12 height 12
checkbox input "true"
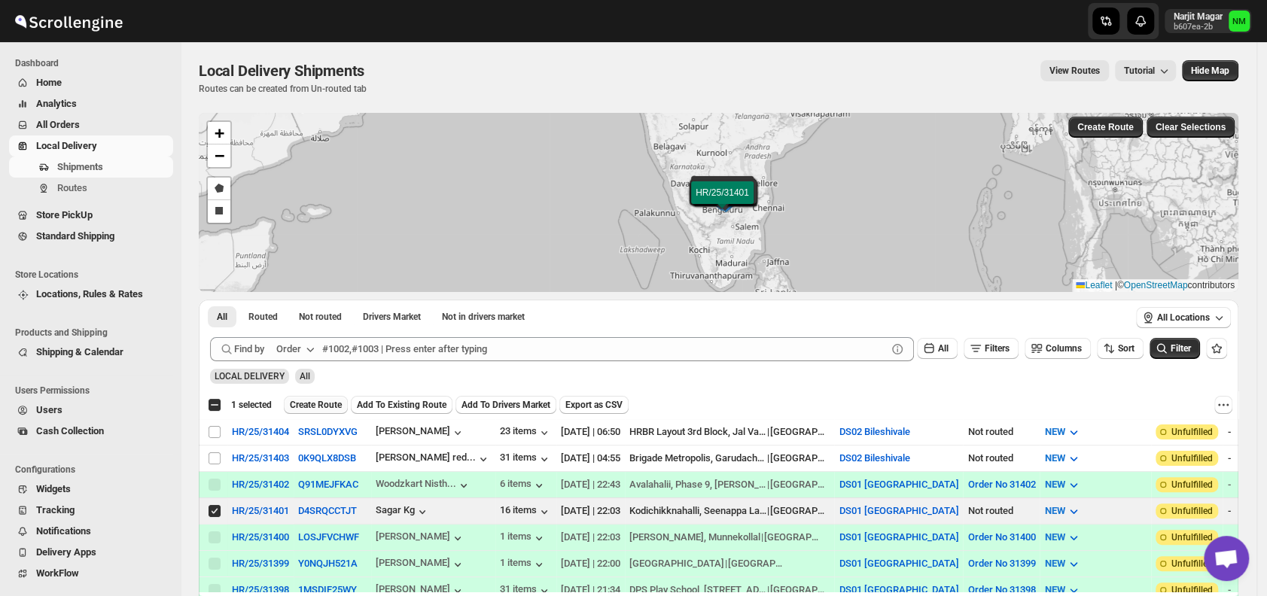
click at [318, 406] on span "Create Route" at bounding box center [316, 405] width 52 height 12
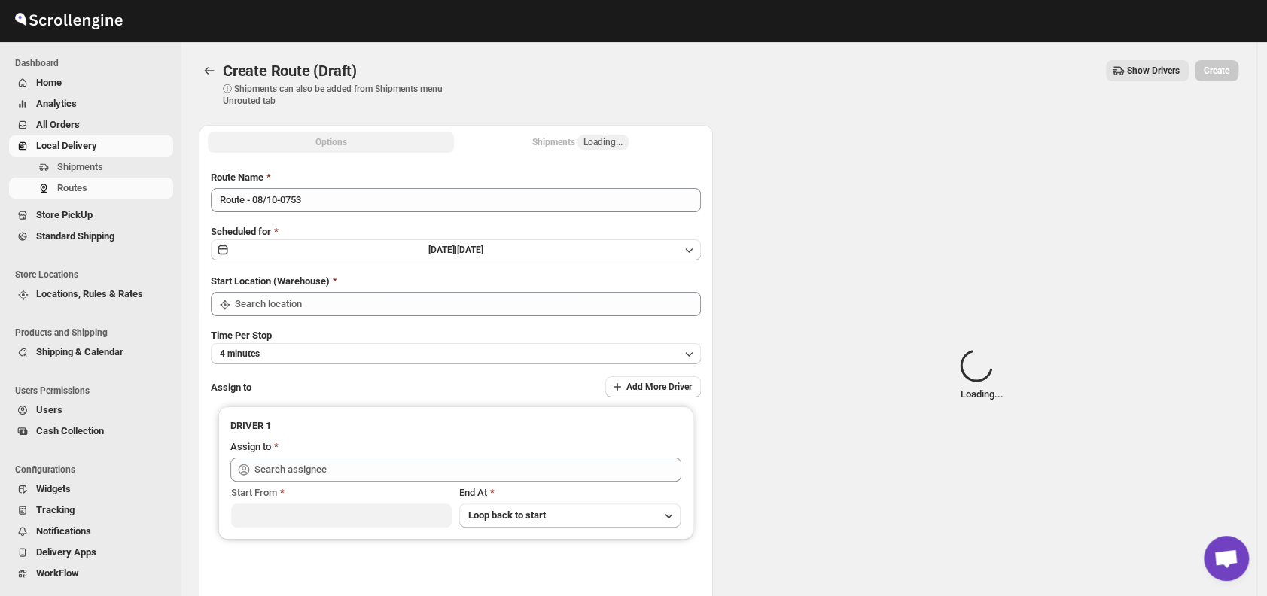
type input "DS01 [GEOGRAPHIC_DATA]"
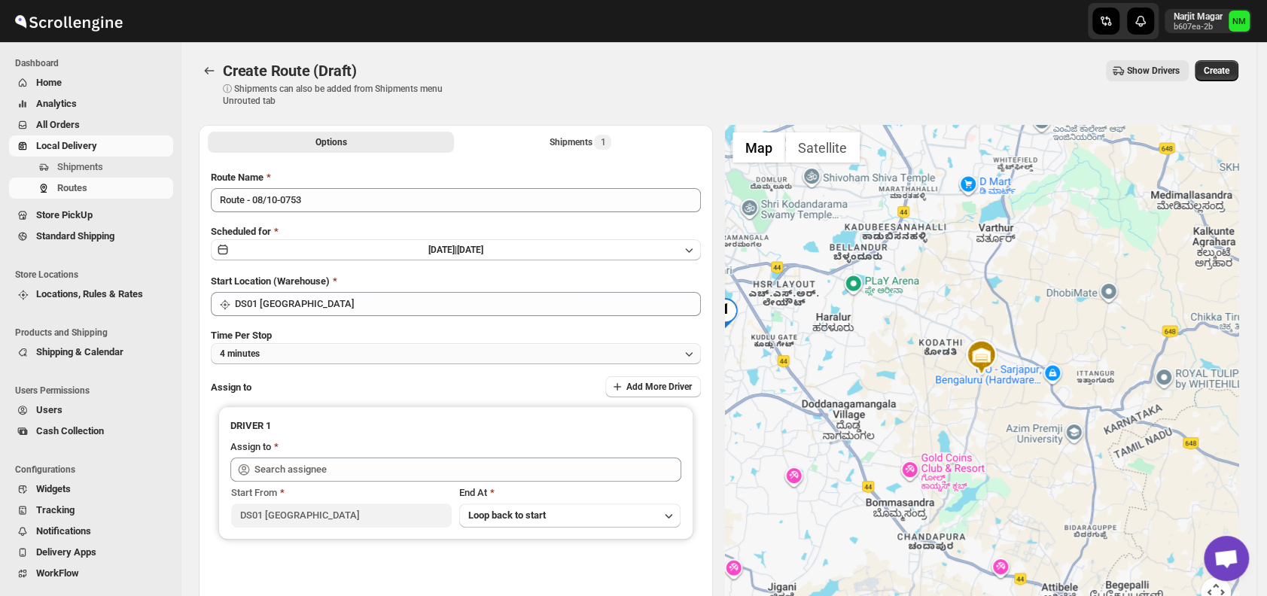
click at [346, 354] on button "4 minutes" at bounding box center [456, 353] width 490 height 21
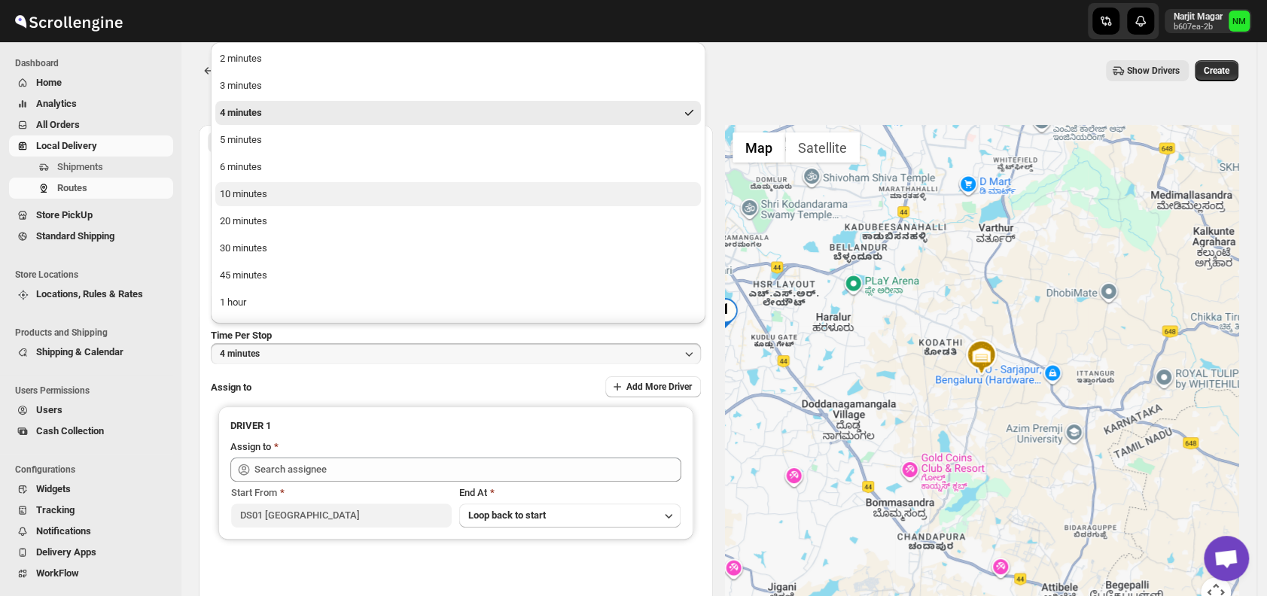
click at [277, 196] on button "10 minutes" at bounding box center [458, 194] width 486 height 24
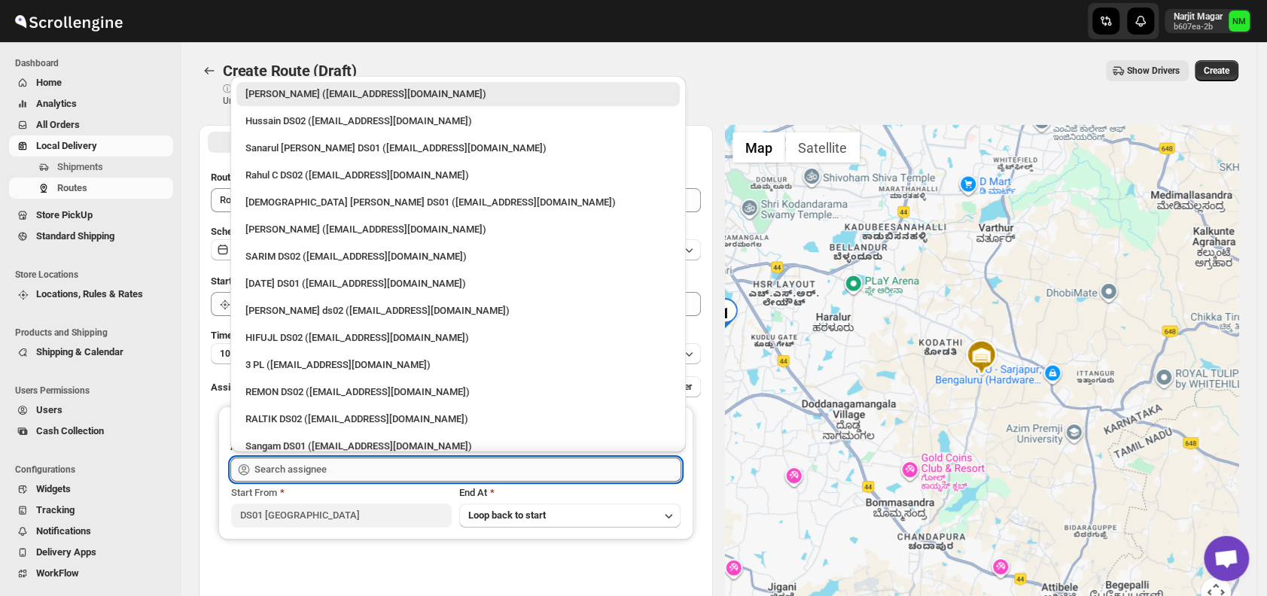
click at [346, 475] on input "text" at bounding box center [467, 470] width 427 height 24
click at [293, 203] on div "[DEMOGRAPHIC_DATA] [PERSON_NAME] DS01 ([EMAIL_ADDRESS][DOMAIN_NAME])" at bounding box center [457, 202] width 425 height 15
type input "Islam Laskar DS01 (vixib74172@ikowat.com)"
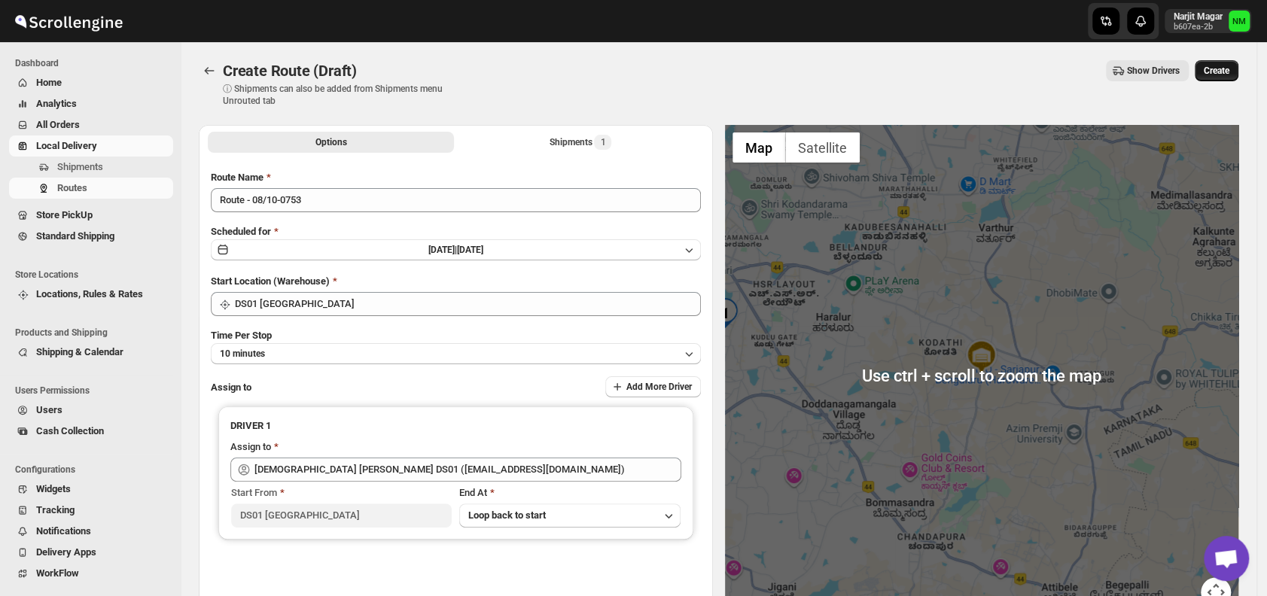
click at [1219, 75] on span "Create" at bounding box center [1217, 71] width 26 height 12
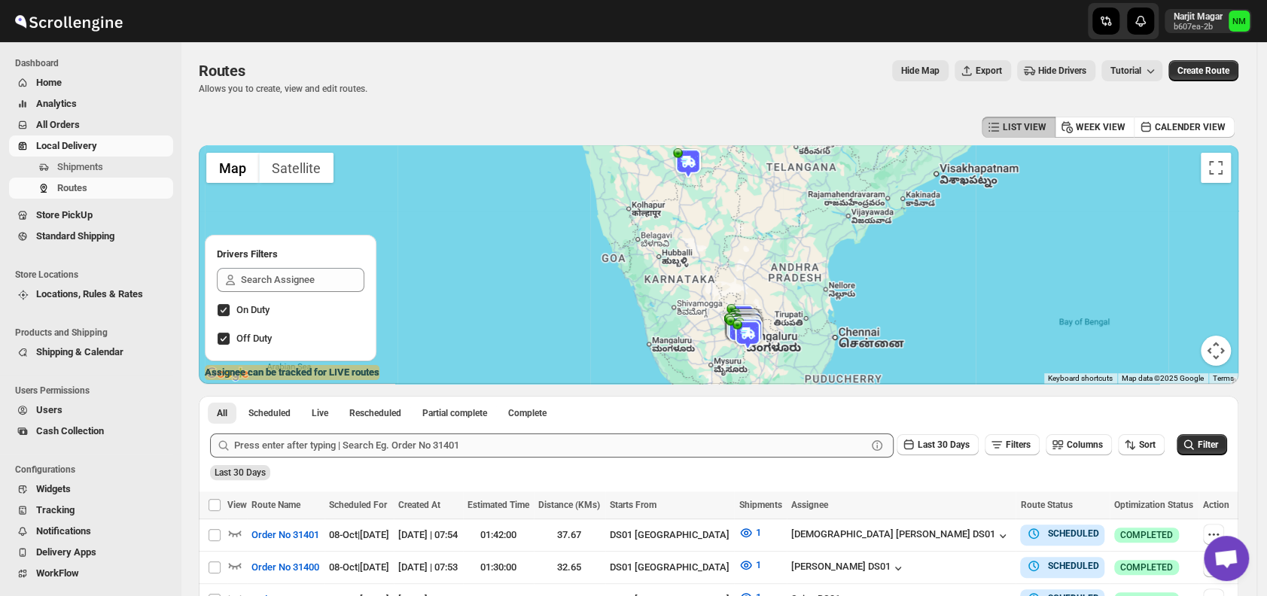
scroll to position [274, 0]
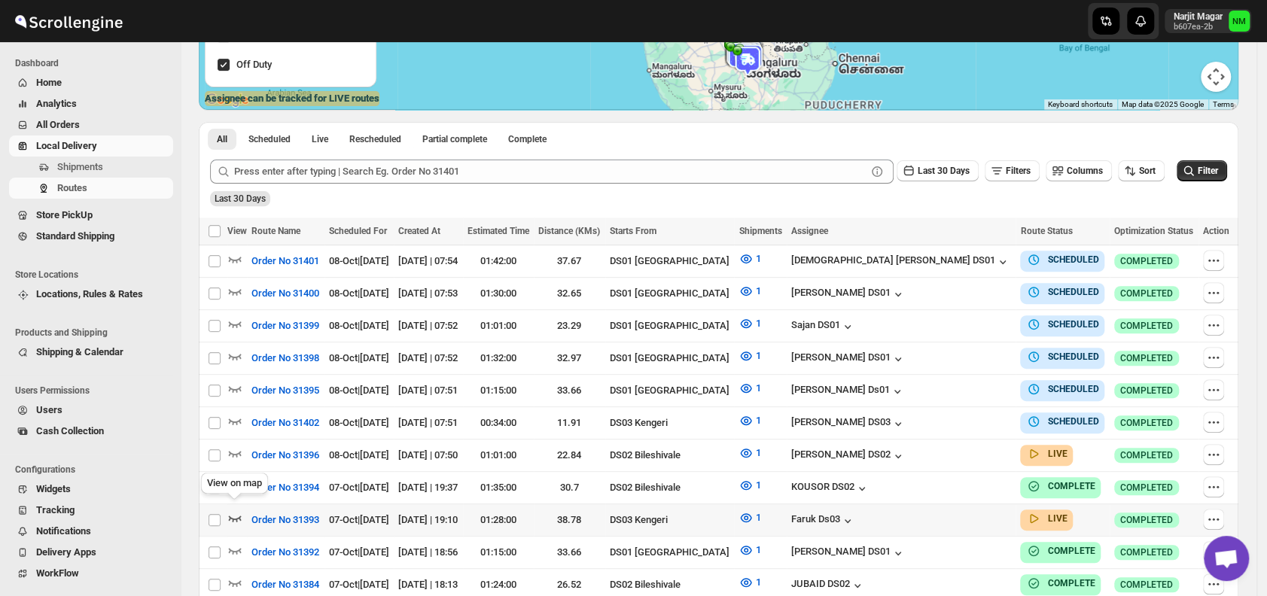
click at [233, 510] on icon "button" at bounding box center [234, 517] width 15 height 15
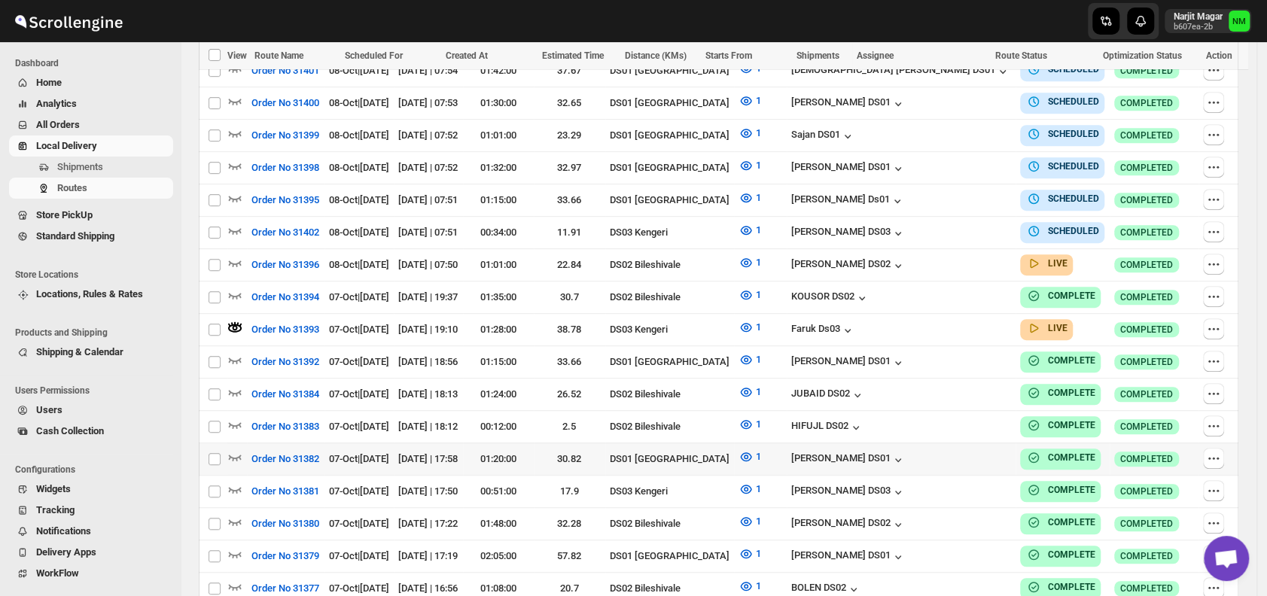
scroll to position [482, 0]
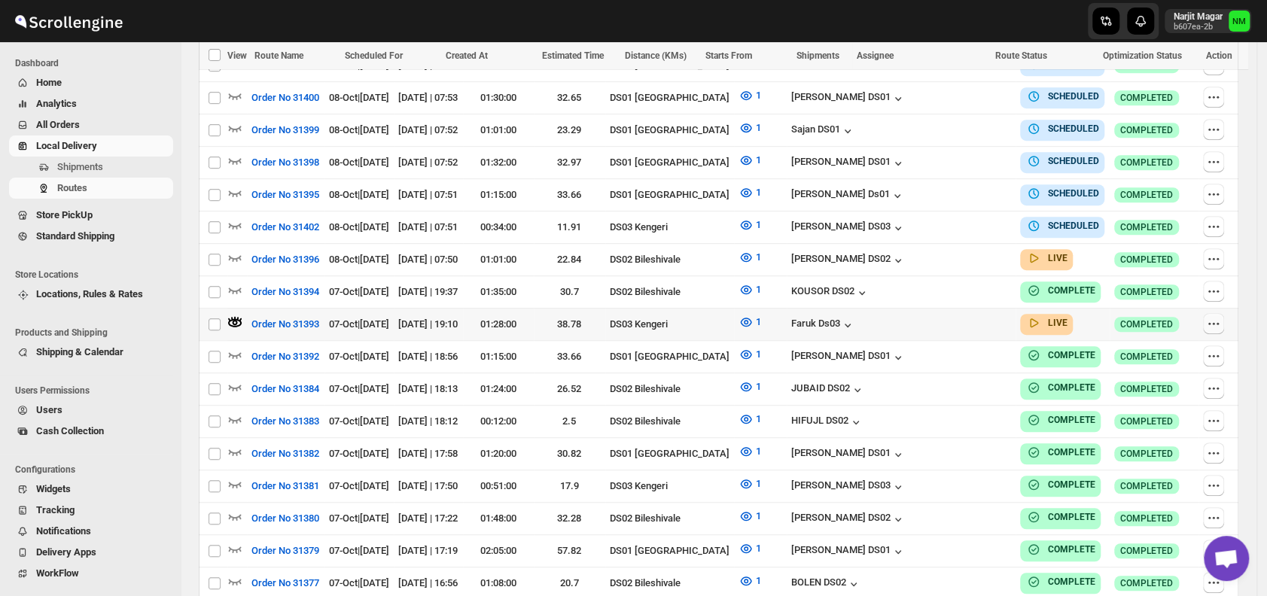
click at [1211, 316] on icon "button" at bounding box center [1213, 323] width 15 height 15
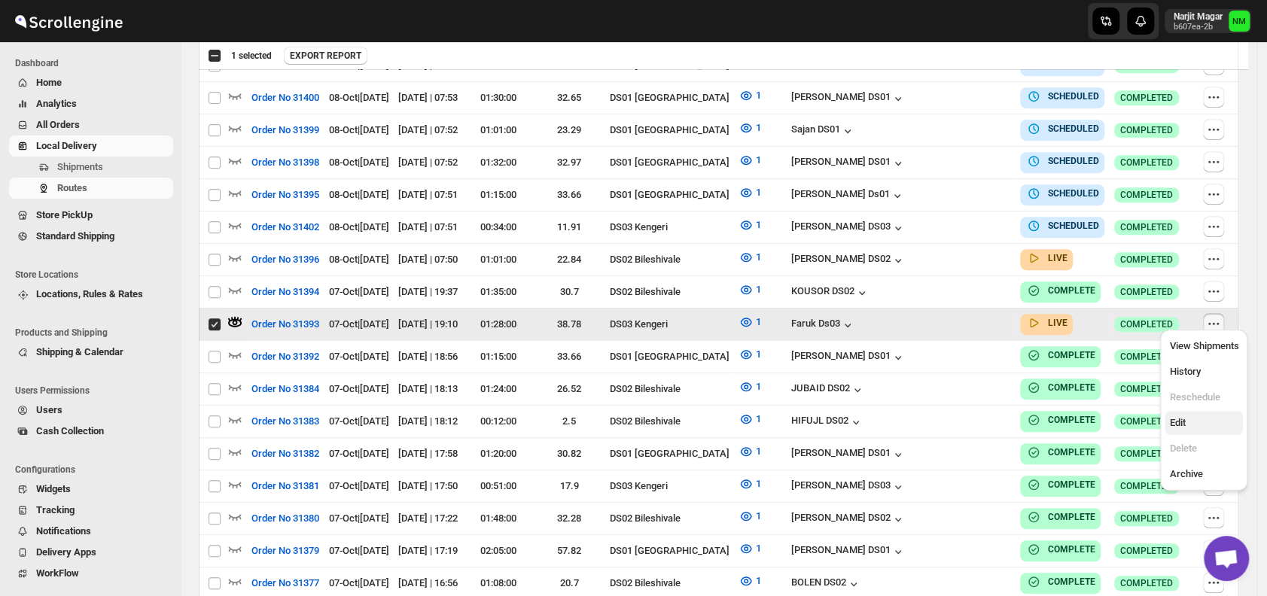
click at [1190, 416] on span "Edit" at bounding box center [1203, 423] width 69 height 15
checkbox input "false"
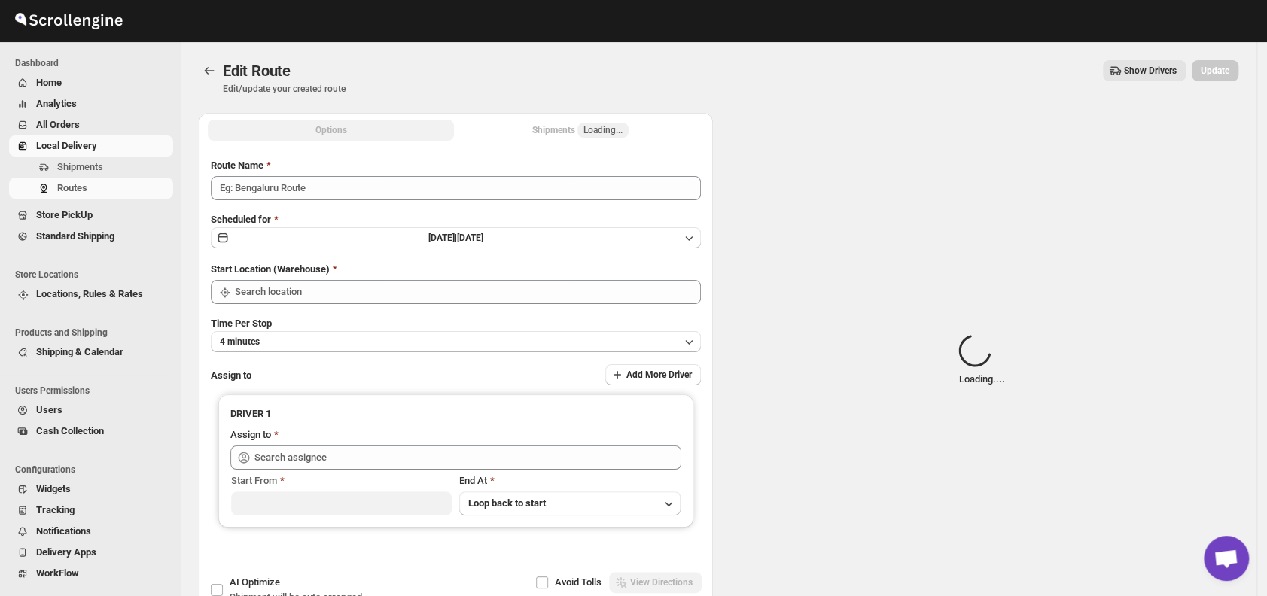
type input "Order No 31393"
type input "DS03 Kengeri"
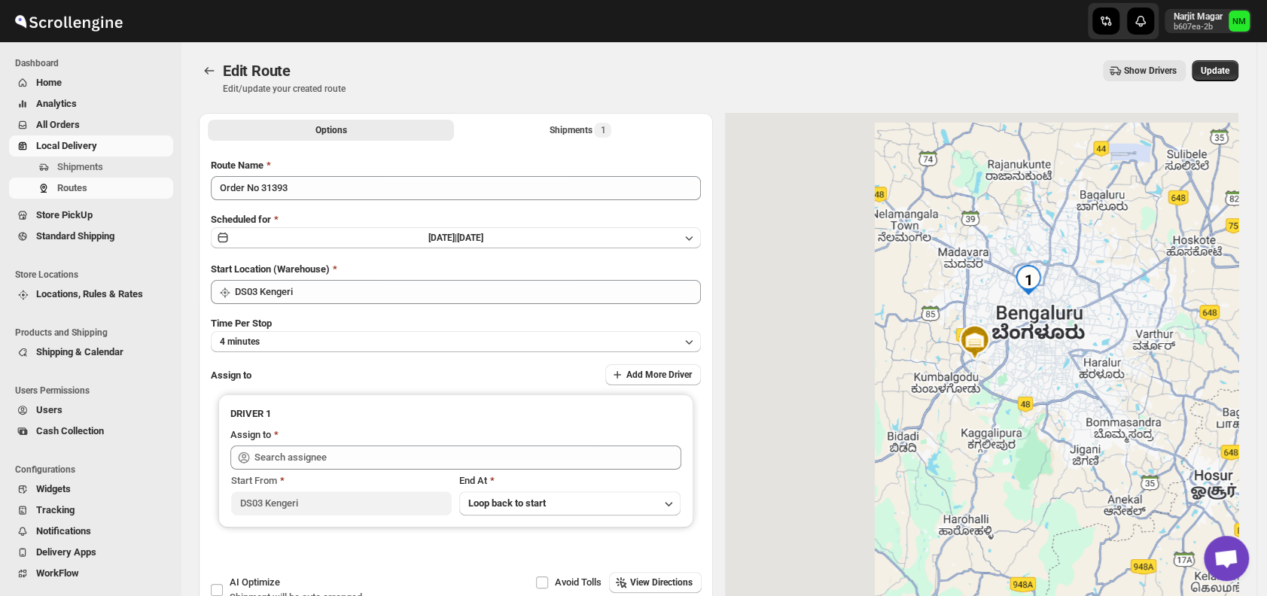
type input "Faruk Ds03 (yegan70532@bitfami.com)"
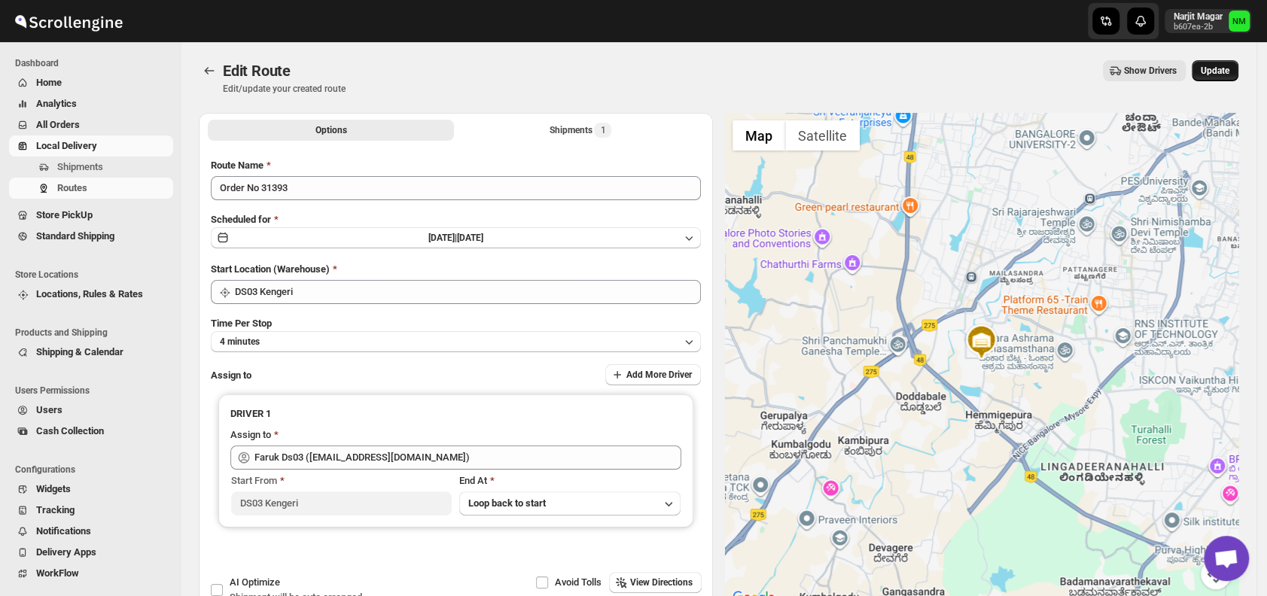
click at [1221, 72] on span "Update" at bounding box center [1215, 71] width 29 height 12
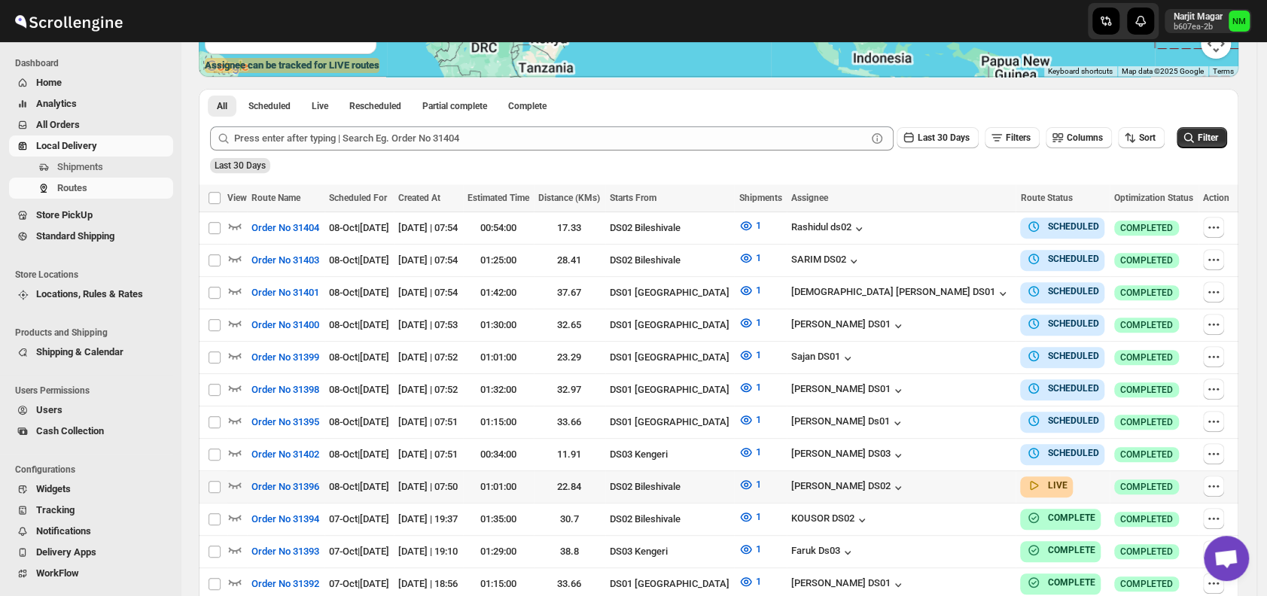
scroll to position [310, 0]
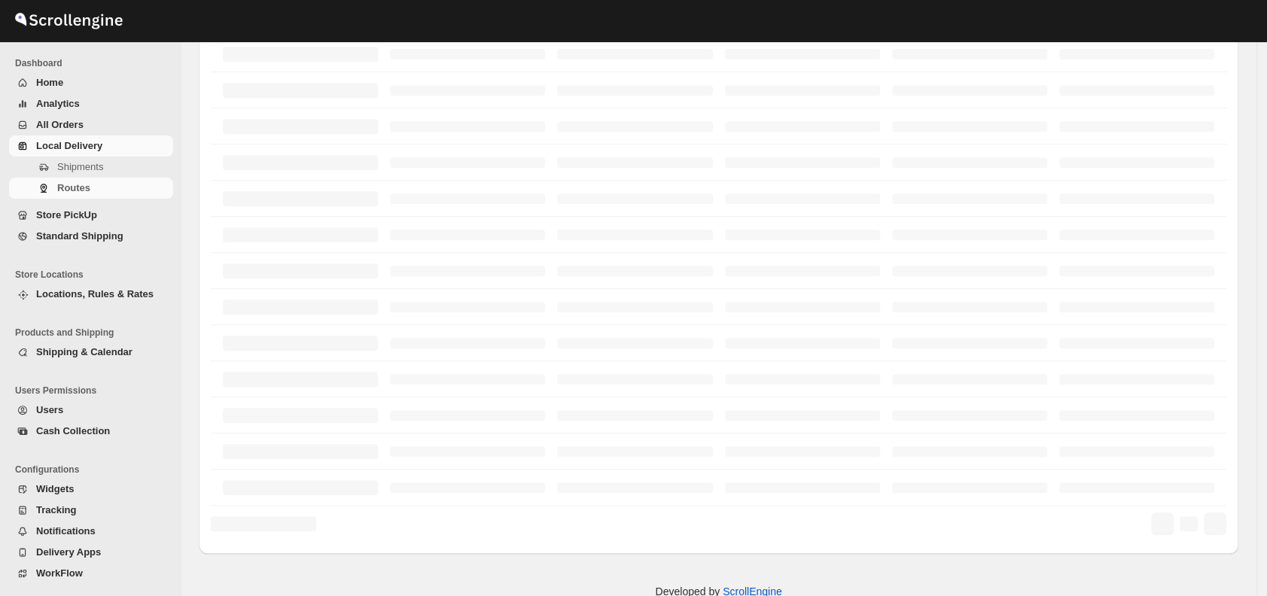
scroll to position [310, 0]
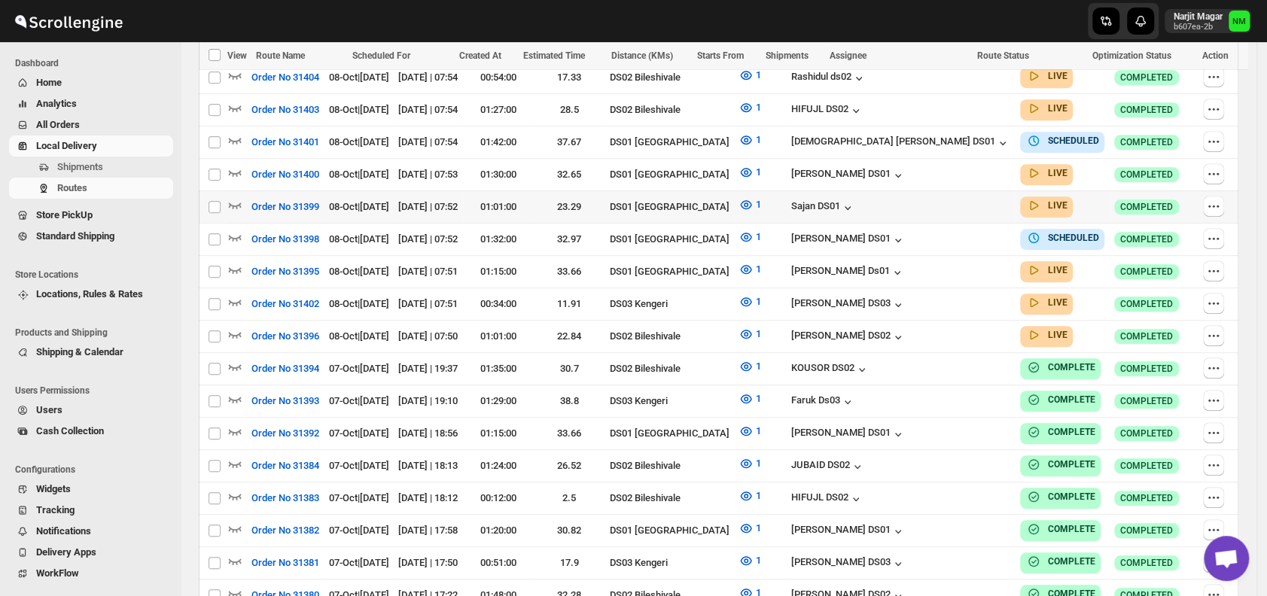
scroll to position [504, 0]
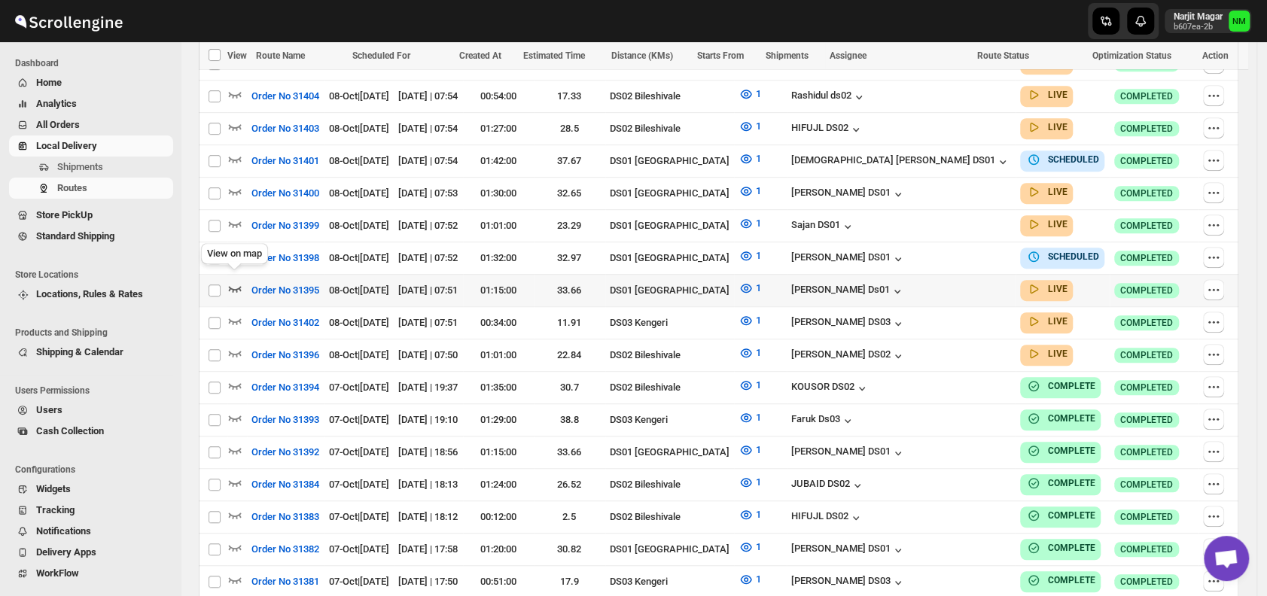
click at [233, 286] on icon "button" at bounding box center [235, 289] width 13 height 6
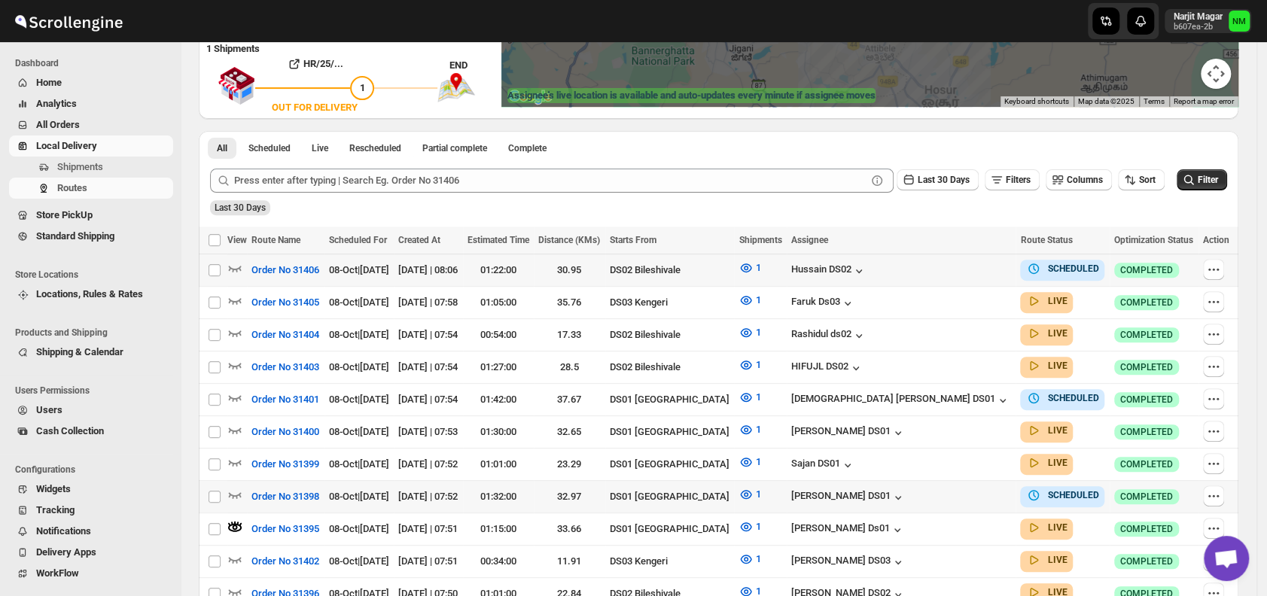
scroll to position [277, 0]
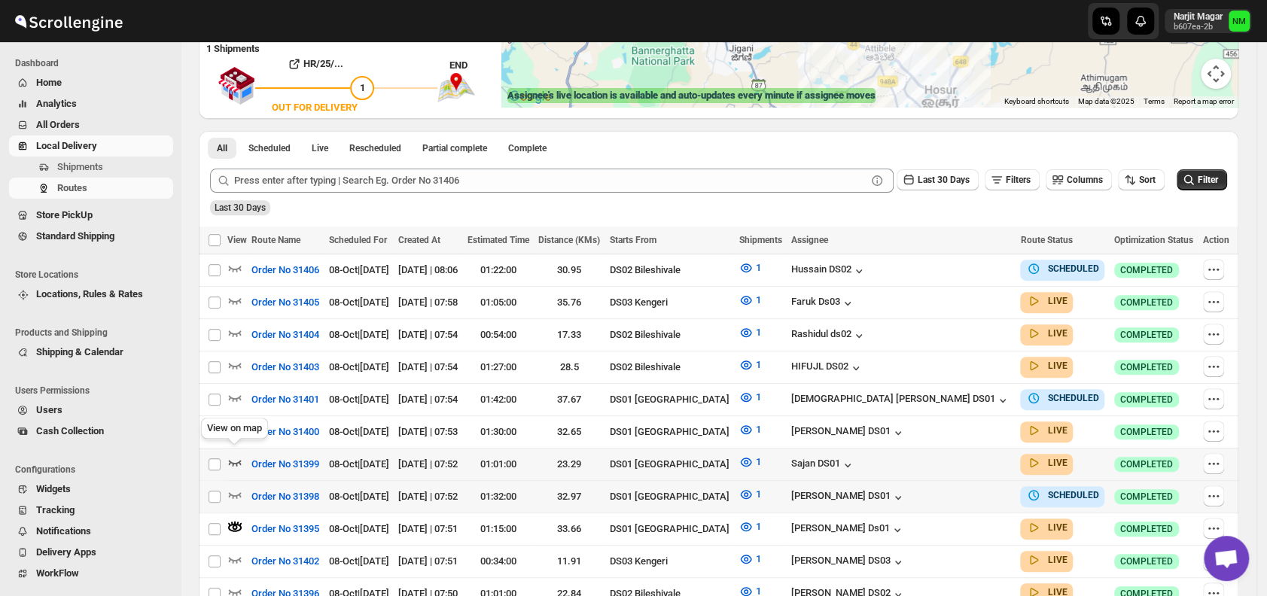
click at [236, 455] on icon "button" at bounding box center [234, 462] width 15 height 15
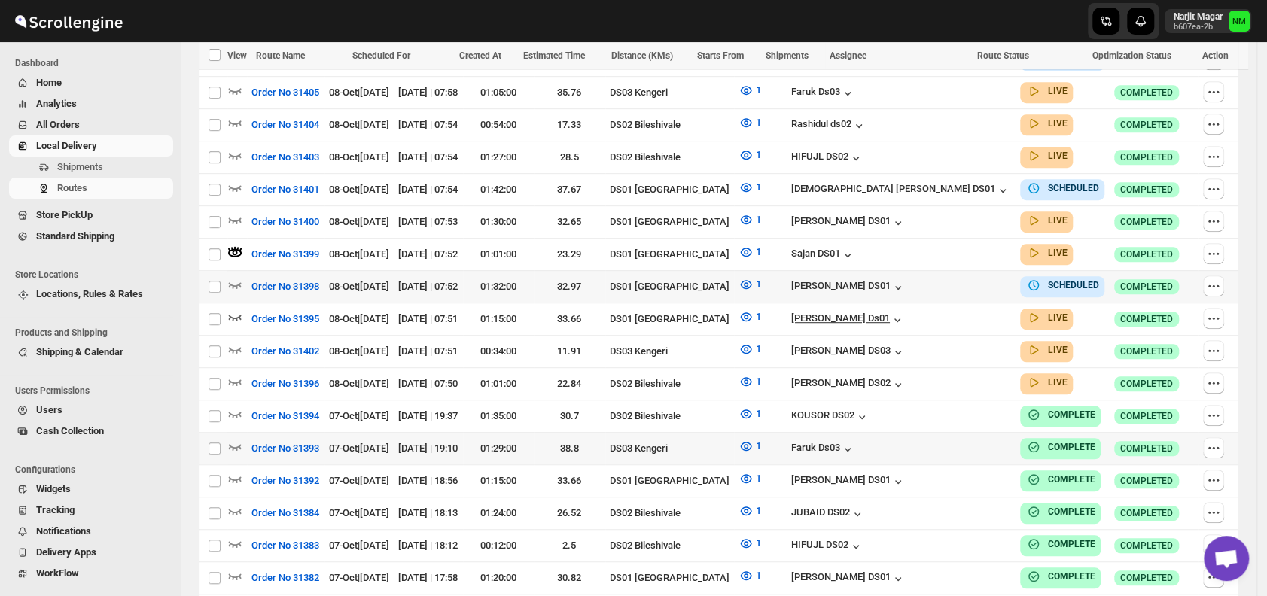
scroll to position [489, 0]
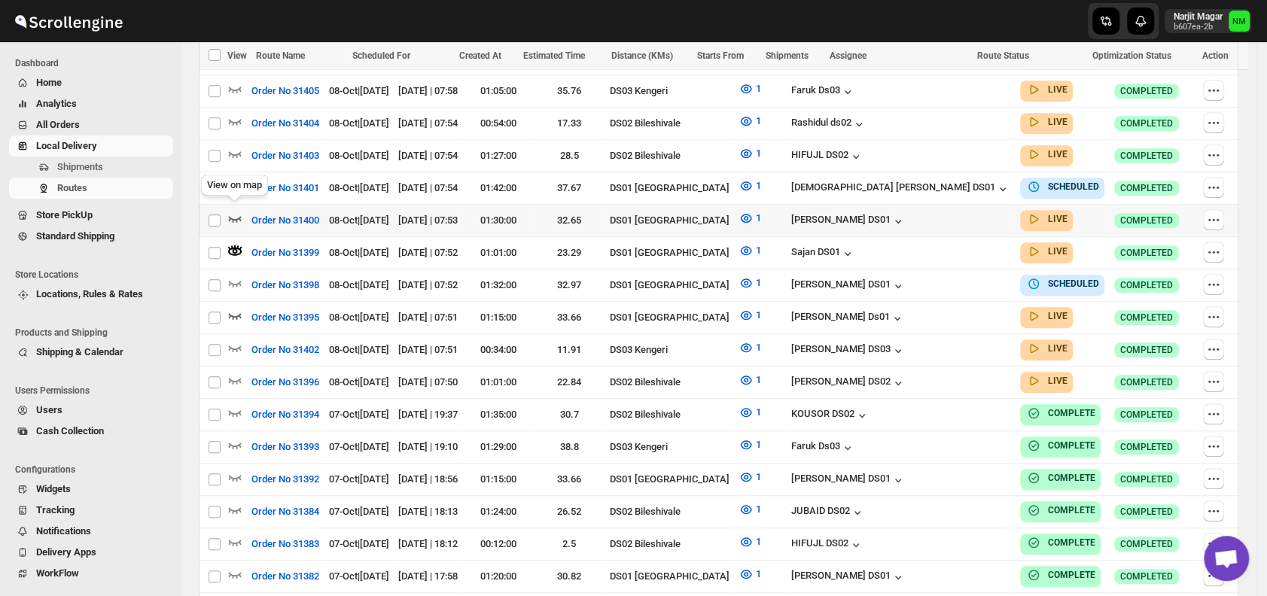
click at [238, 211] on icon "button" at bounding box center [234, 218] width 15 height 15
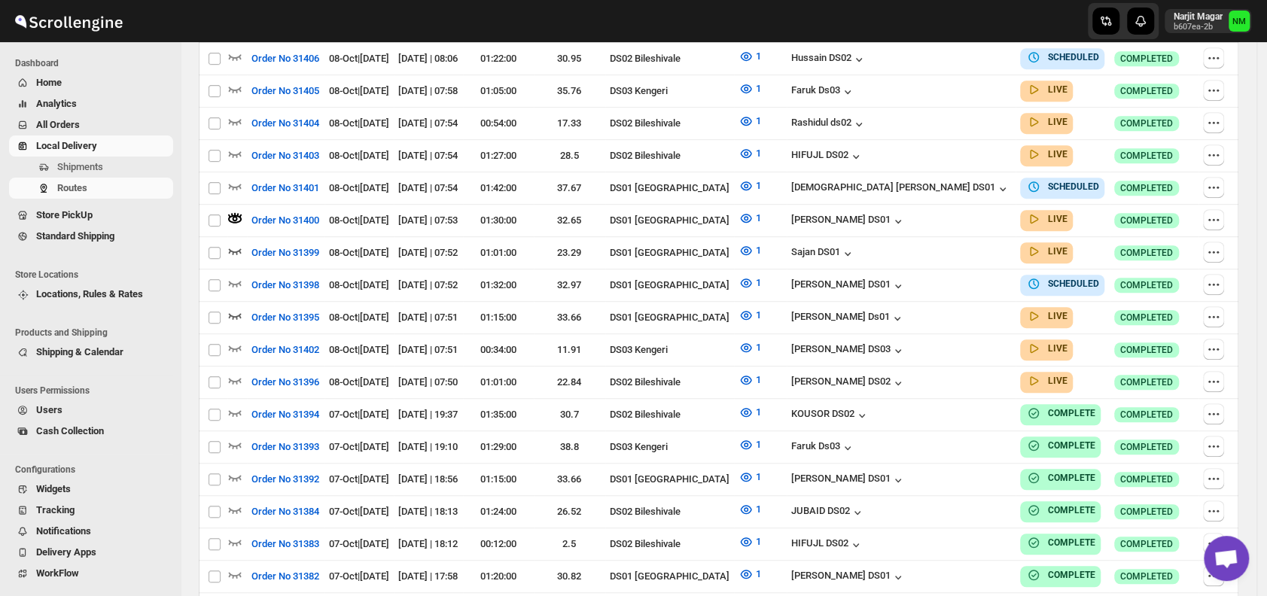
scroll to position [0, 0]
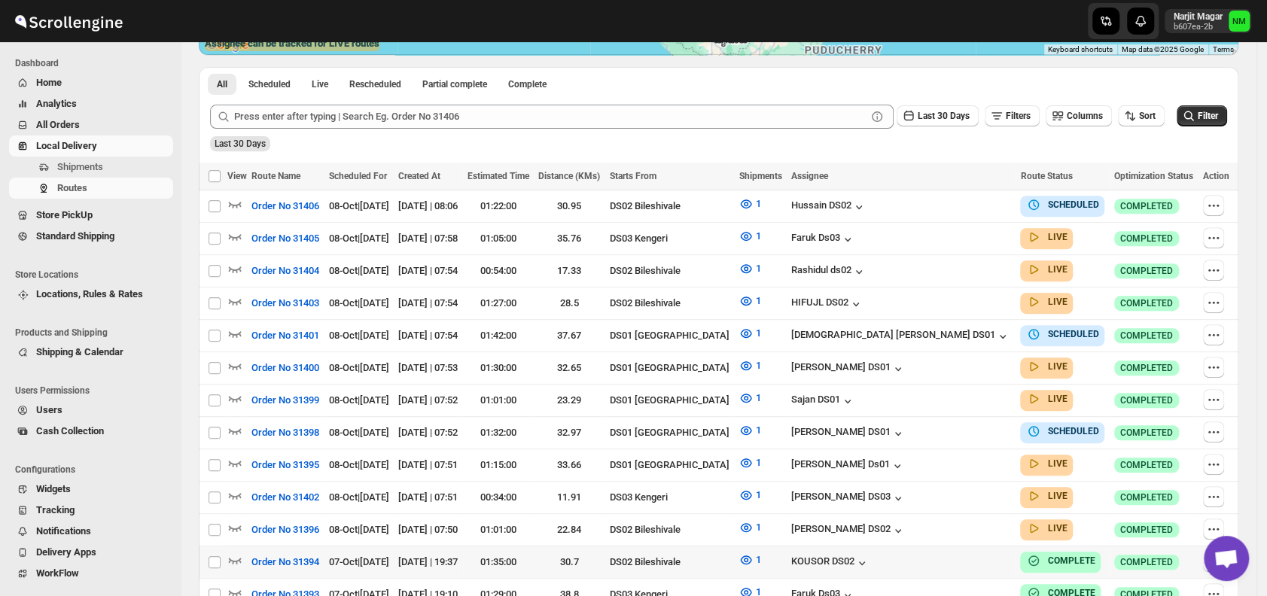
scroll to position [330, 0]
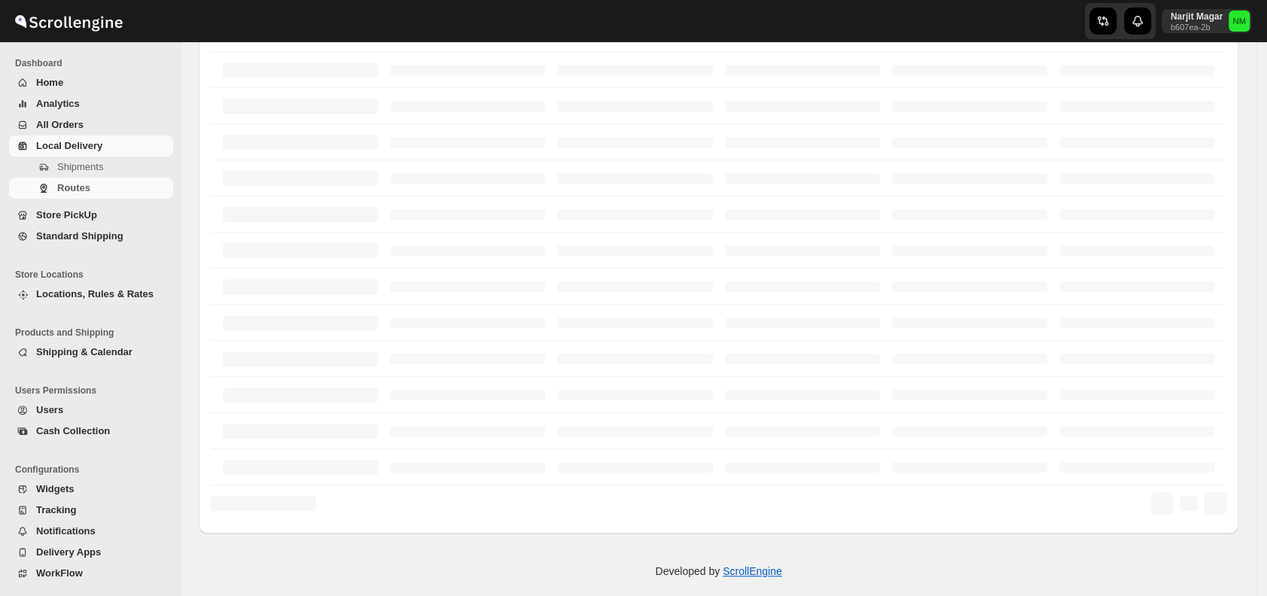
scroll to position [330, 0]
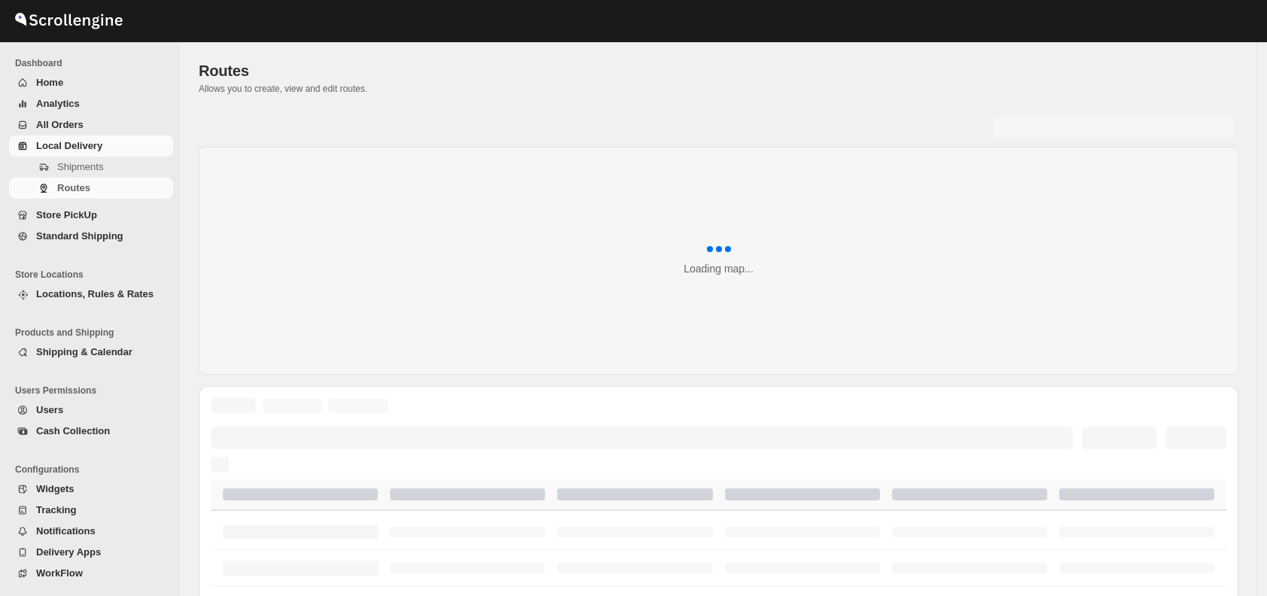
scroll to position [571, 0]
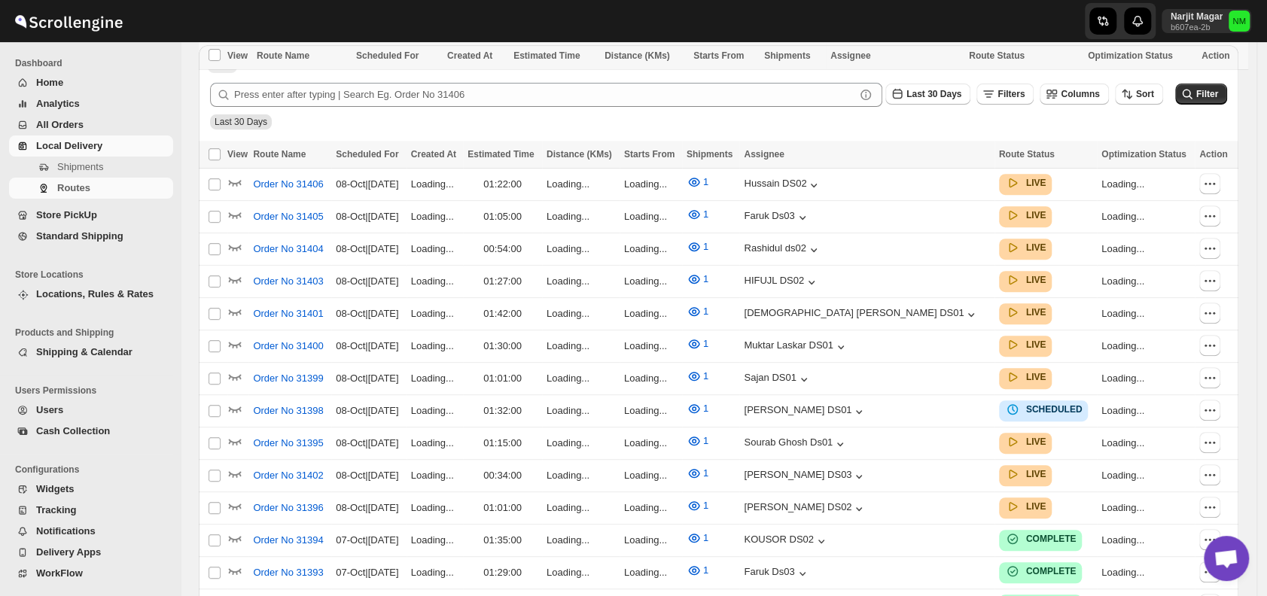
scroll to position [571, 0]
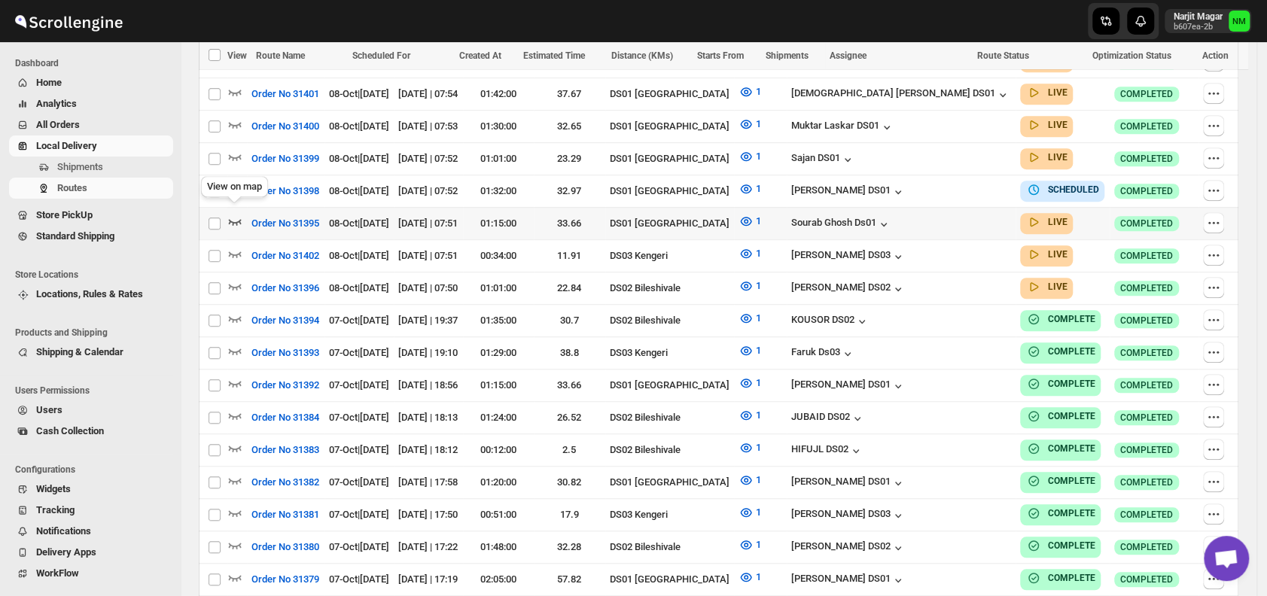
click at [242, 214] on icon "button" at bounding box center [234, 221] width 15 height 15
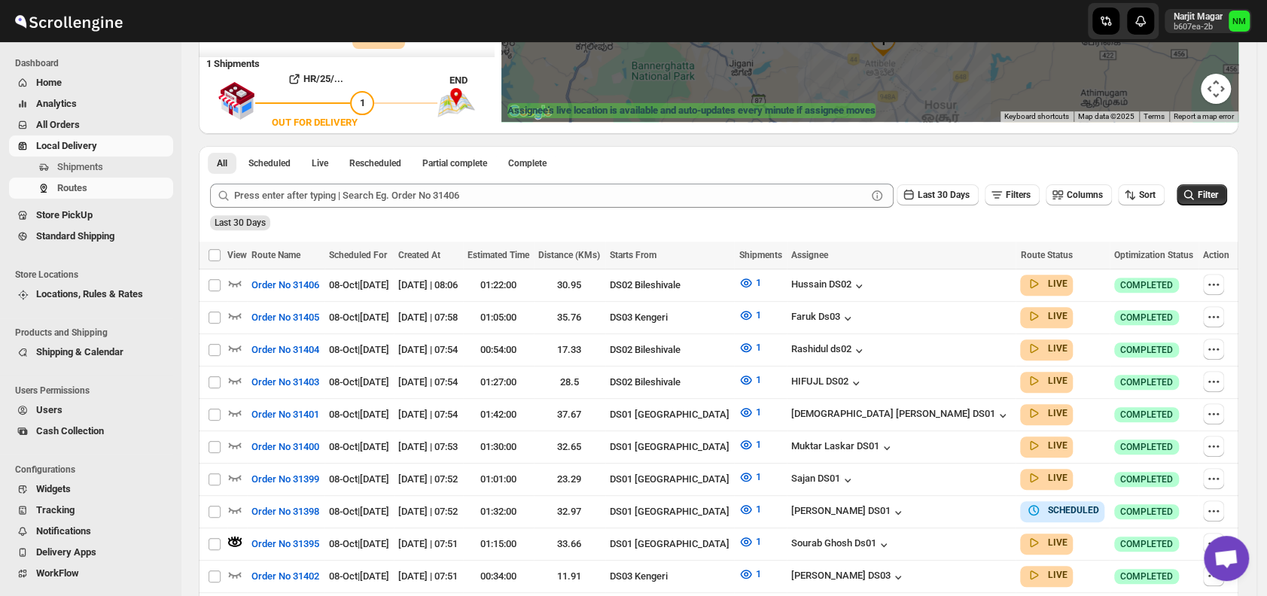
scroll to position [263, 0]
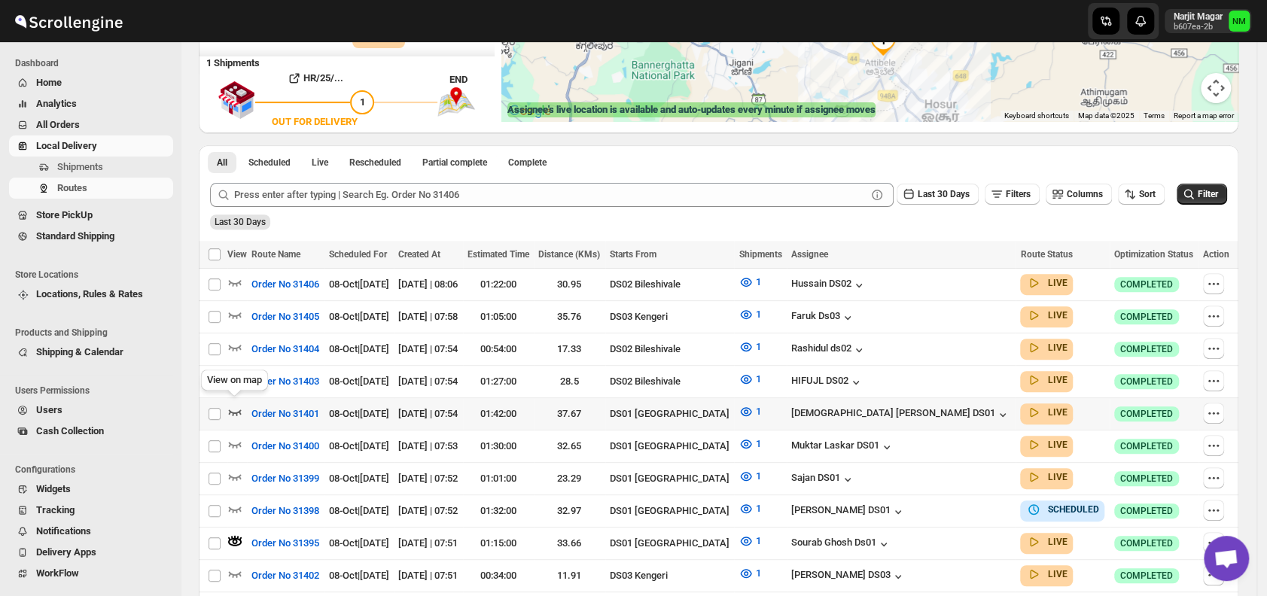
click at [236, 409] on icon "button" at bounding box center [235, 412] width 13 height 6
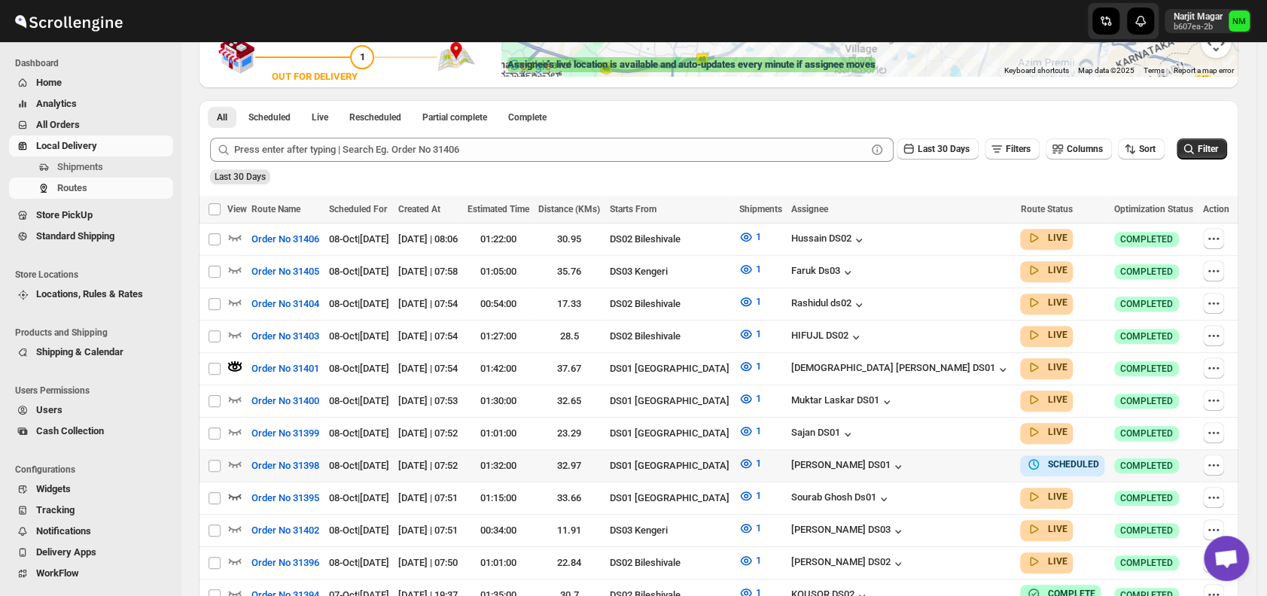
scroll to position [324, 0]
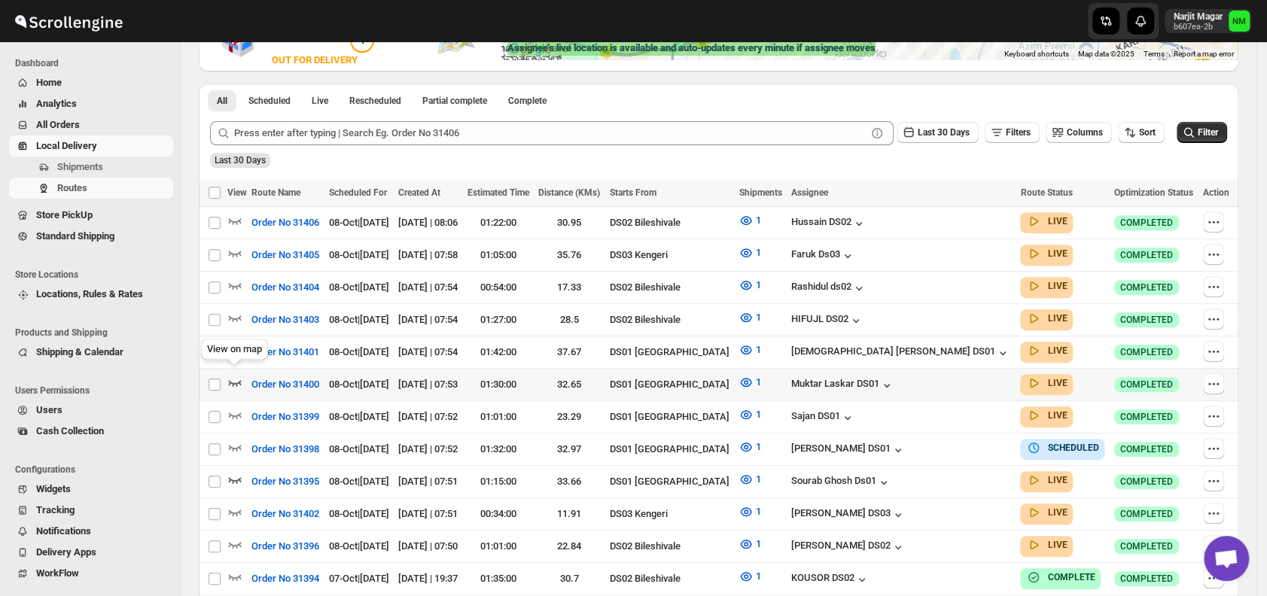
click at [235, 379] on icon "button" at bounding box center [234, 382] width 15 height 15
click at [230, 222] on icon "button" at bounding box center [234, 220] width 15 height 15
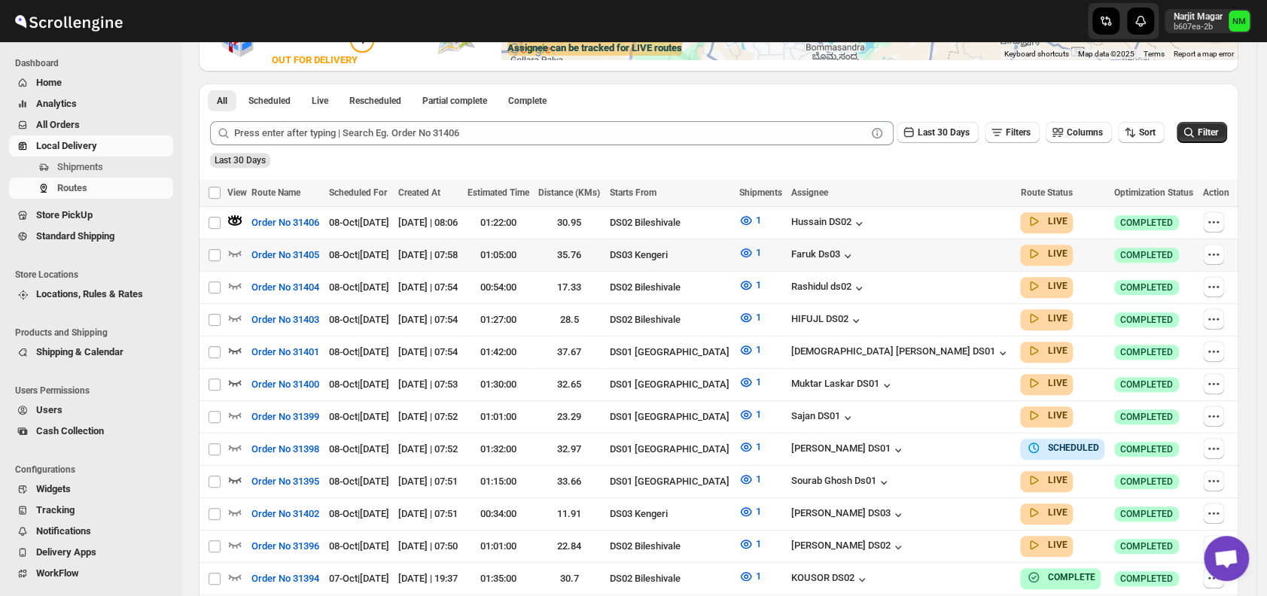
scroll to position [0, 0]
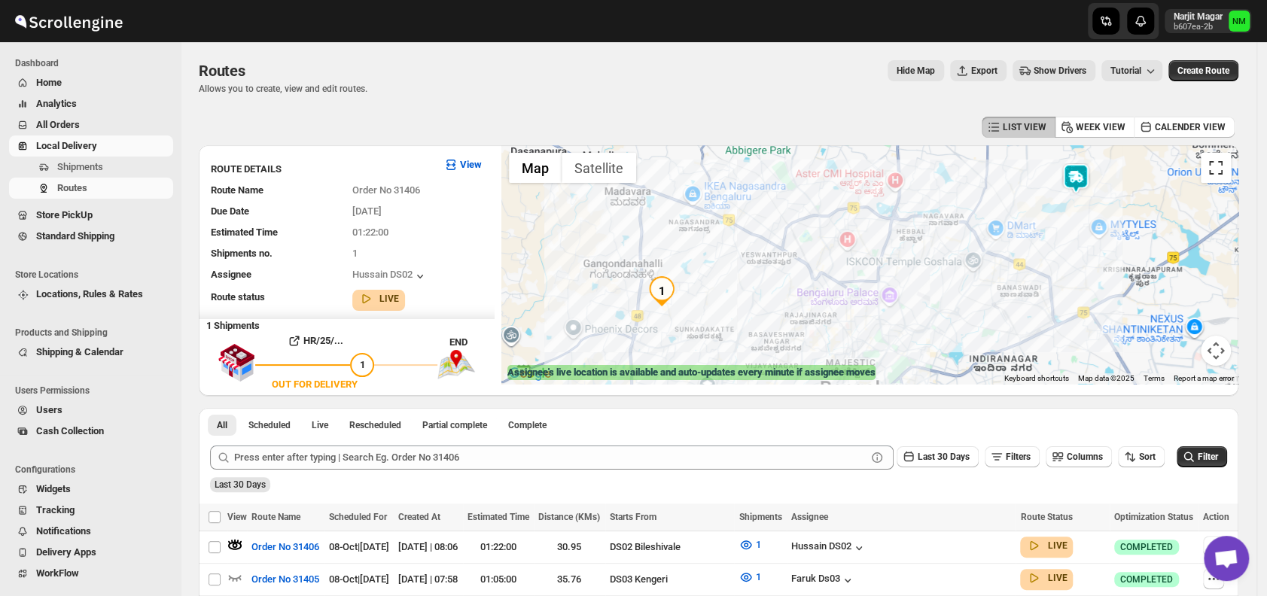
click at [1222, 170] on button "Toggle fullscreen view" at bounding box center [1216, 168] width 30 height 30
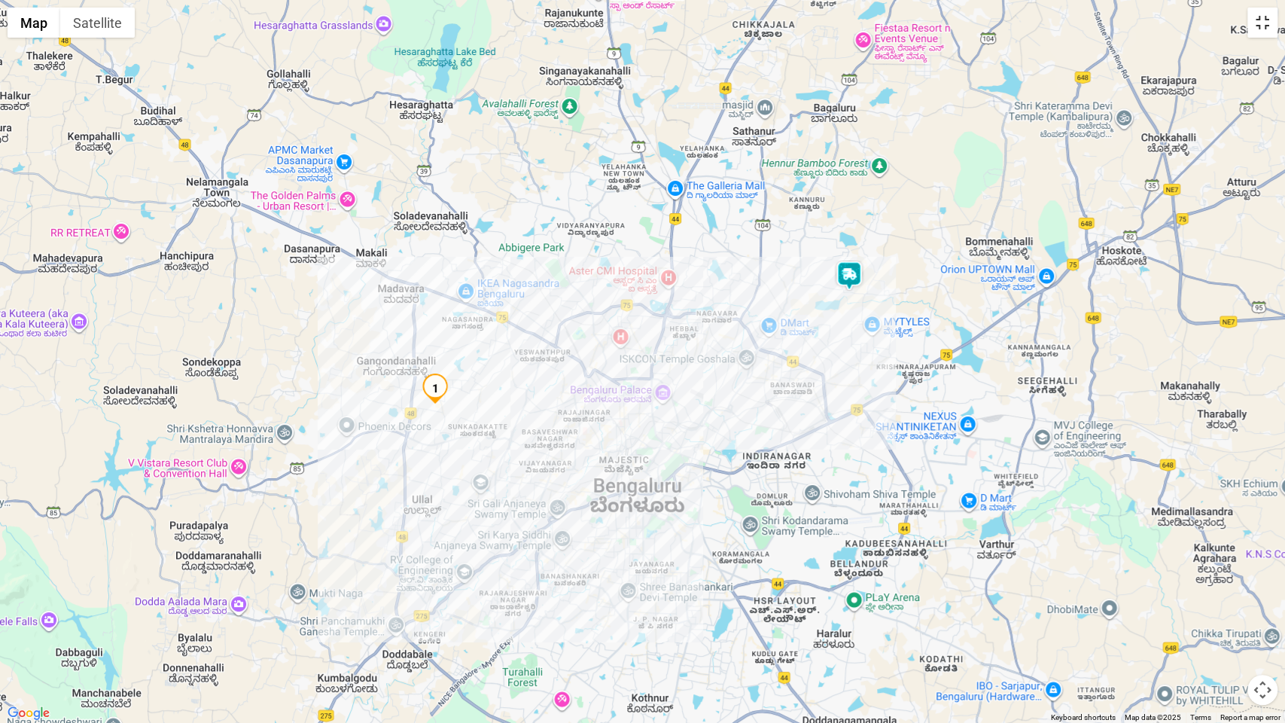
click at [1264, 15] on button "Toggle fullscreen view" at bounding box center [1262, 23] width 30 height 30
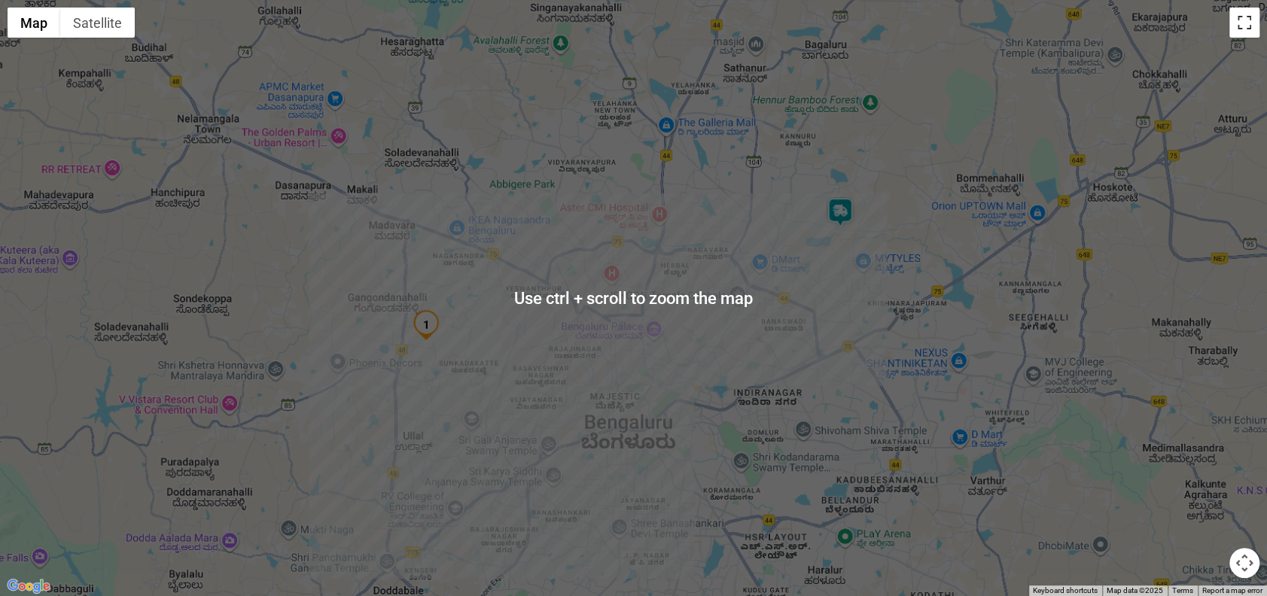
scroll to position [217, 0]
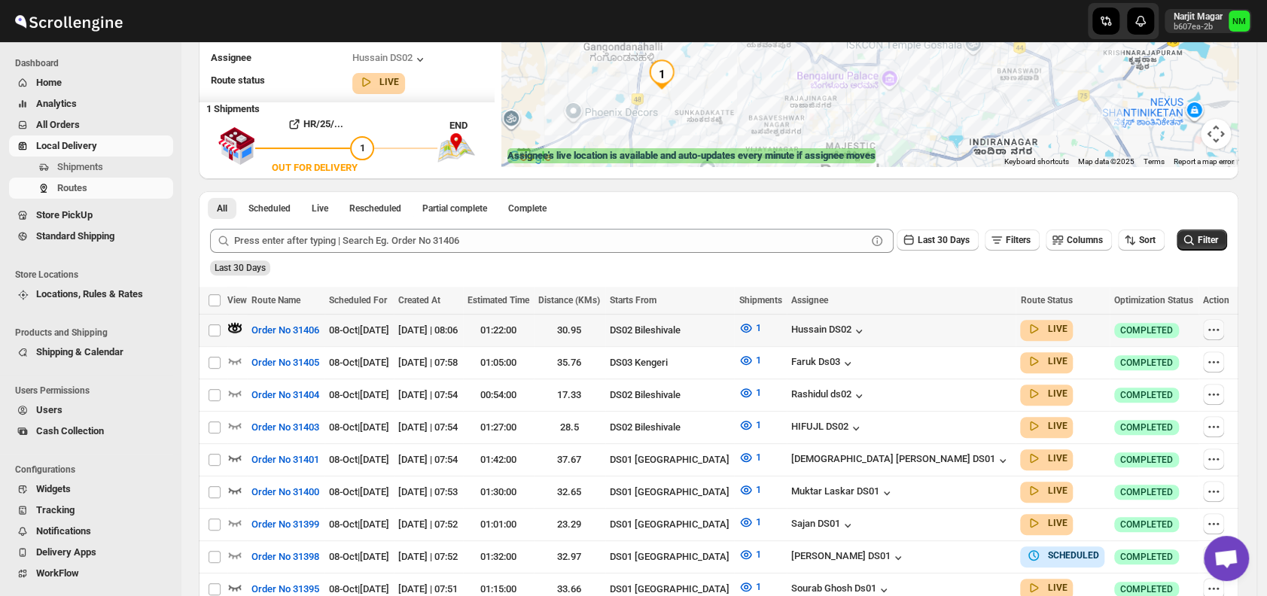
click at [1216, 327] on icon "button" at bounding box center [1213, 329] width 15 height 15
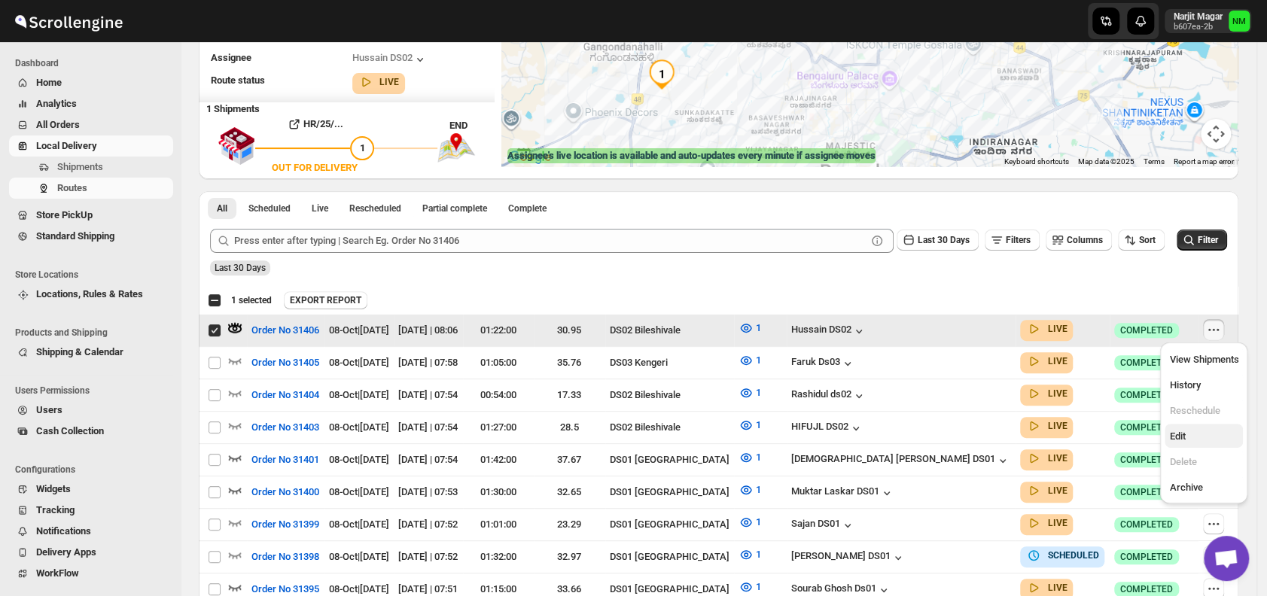
click at [1172, 428] on button "Edit" at bounding box center [1203, 436] width 78 height 24
checkbox input "false"
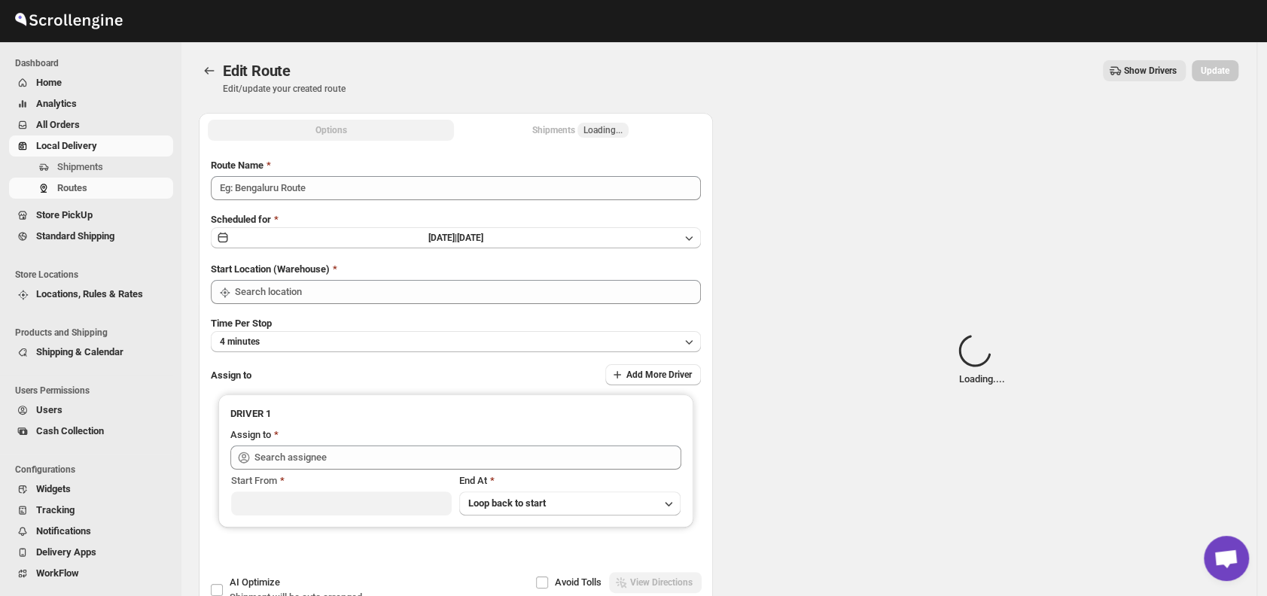
type input "Order No 31406"
type input "DS02 Bileshivale"
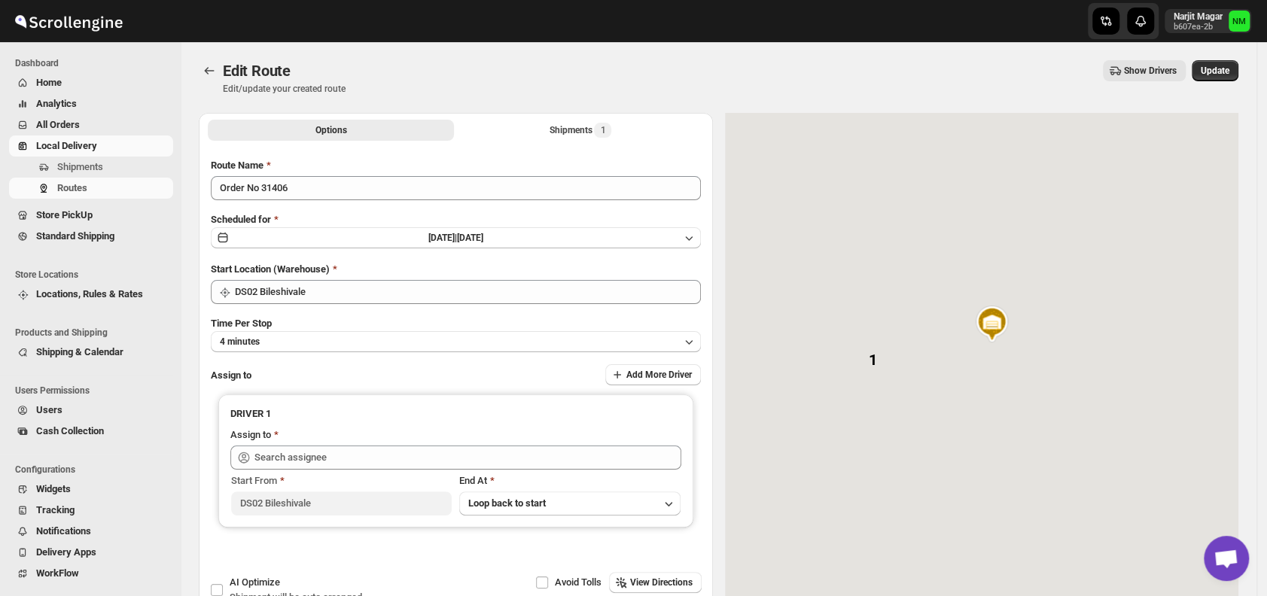
type input "Hussain DS02 ([EMAIL_ADDRESS][DOMAIN_NAME])"
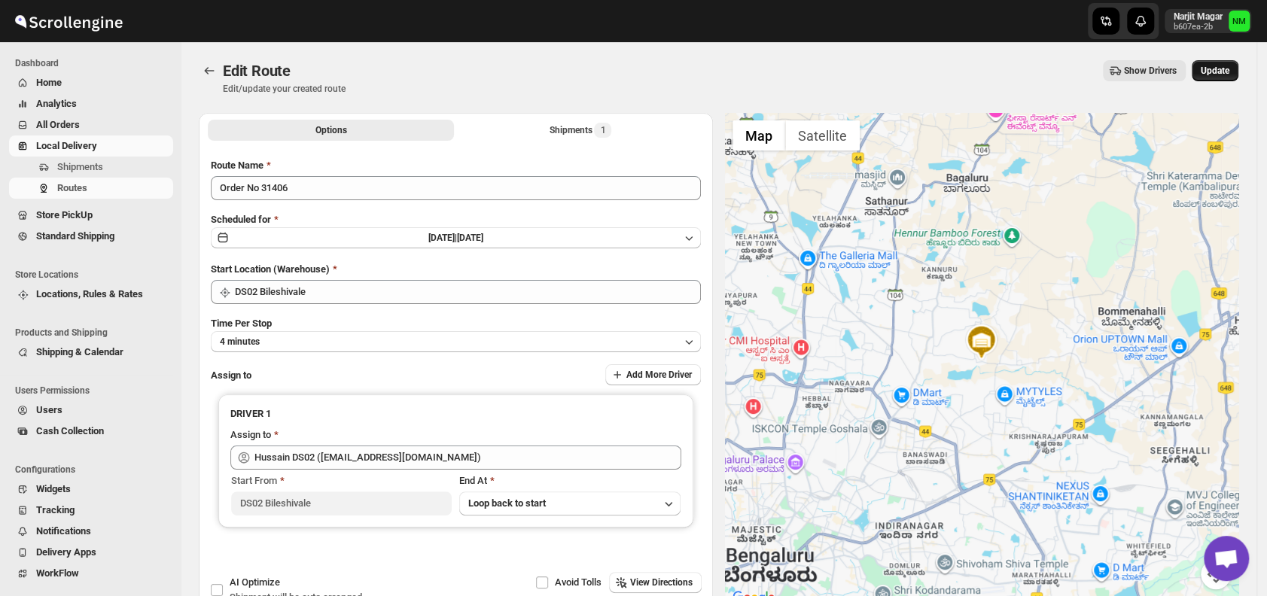
click at [1229, 68] on span "Update" at bounding box center [1215, 71] width 29 height 12
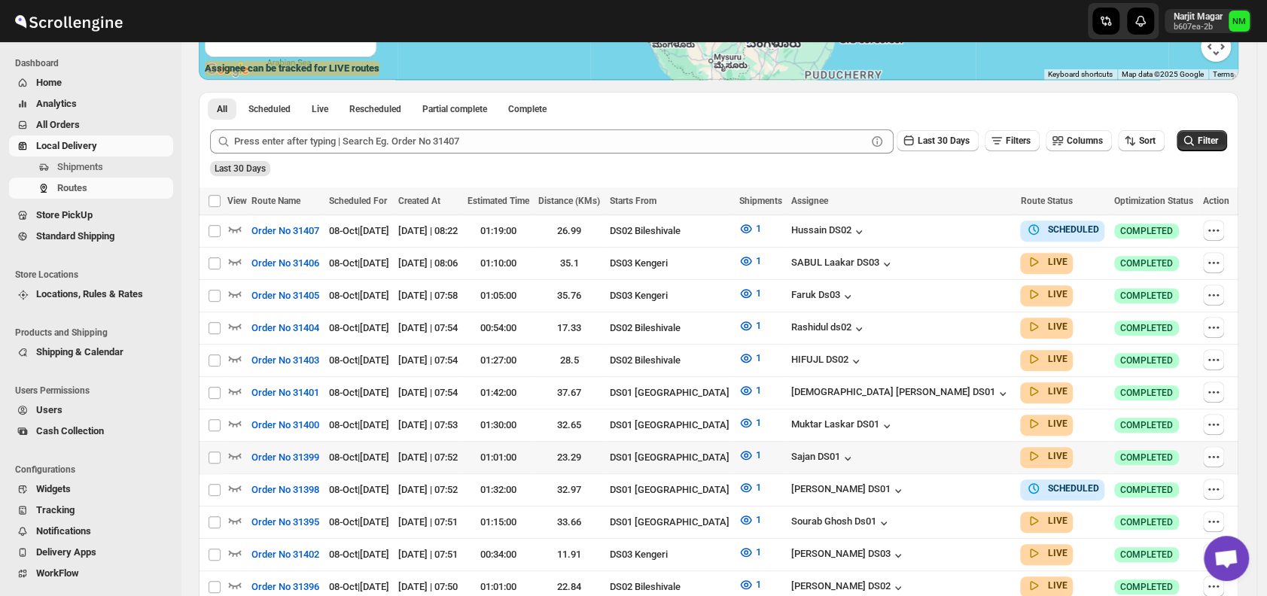
scroll to position [318, 0]
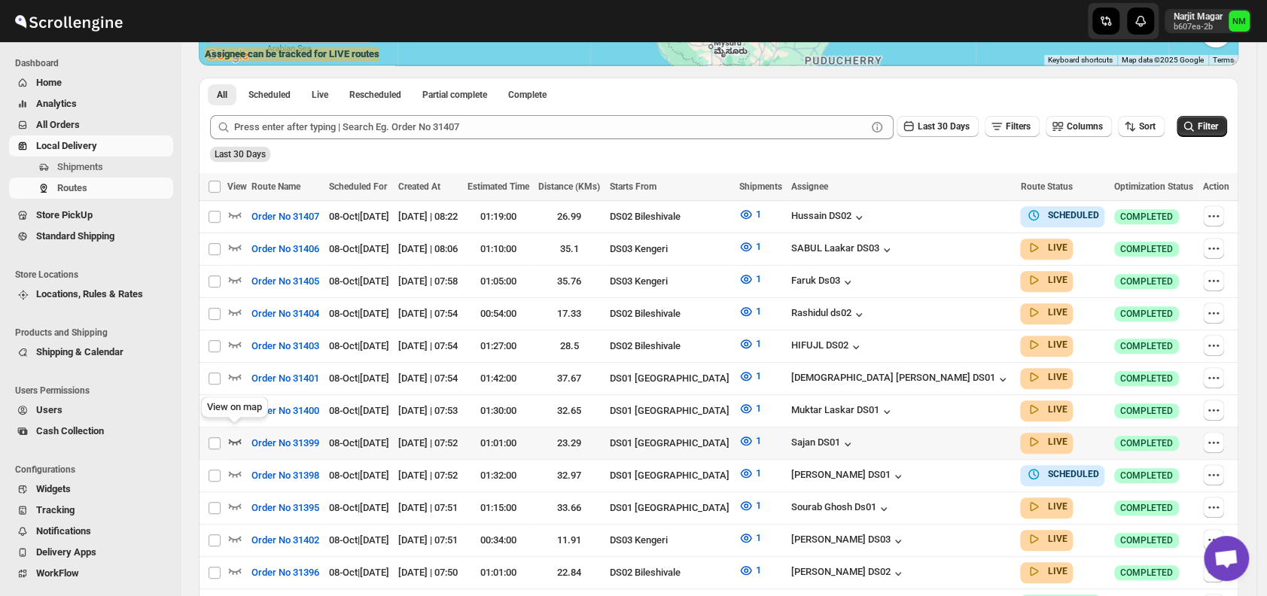
click at [231, 434] on icon "button" at bounding box center [234, 441] width 15 height 15
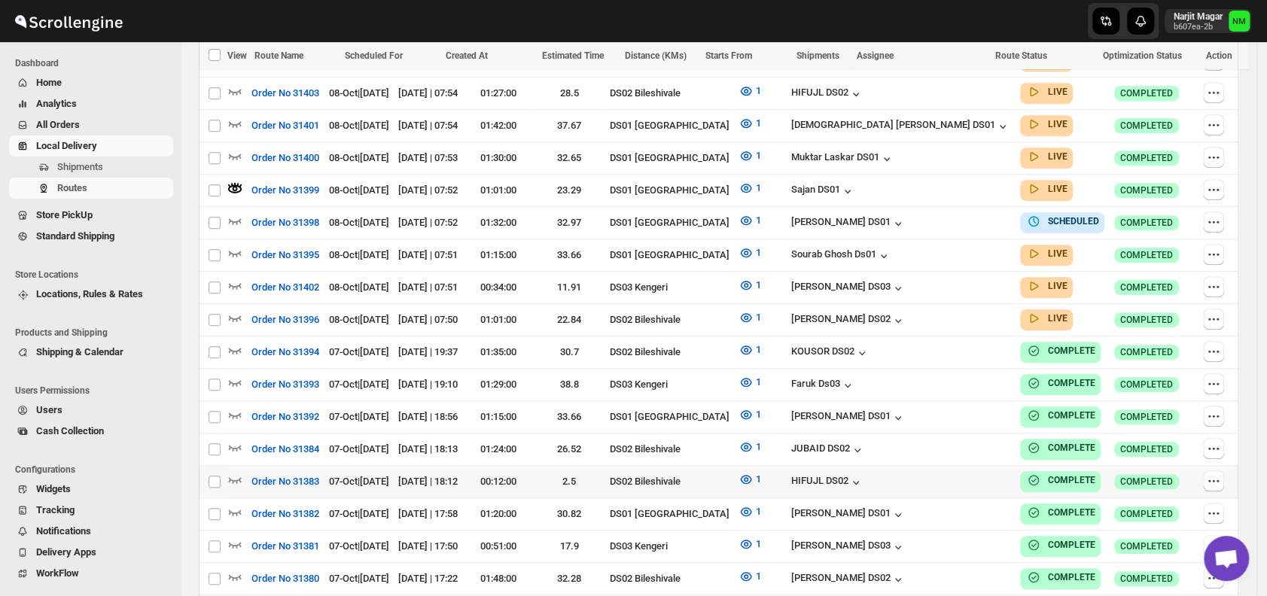
scroll to position [584, 0]
click at [234, 250] on icon "button" at bounding box center [235, 253] width 13 height 6
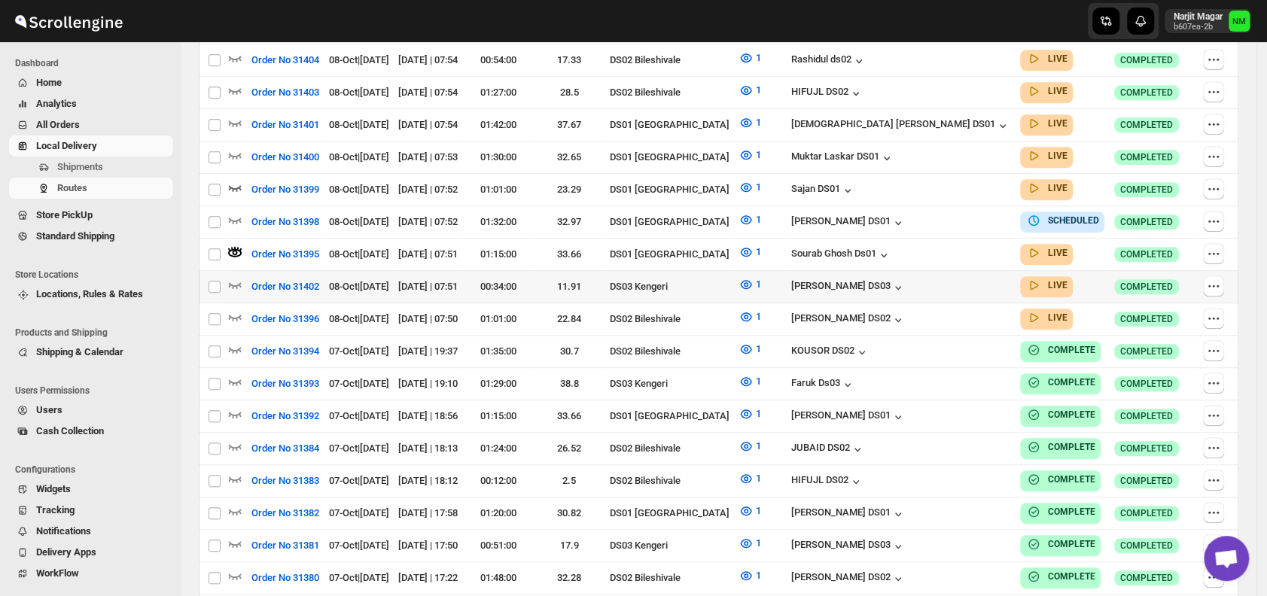
scroll to position [0, 0]
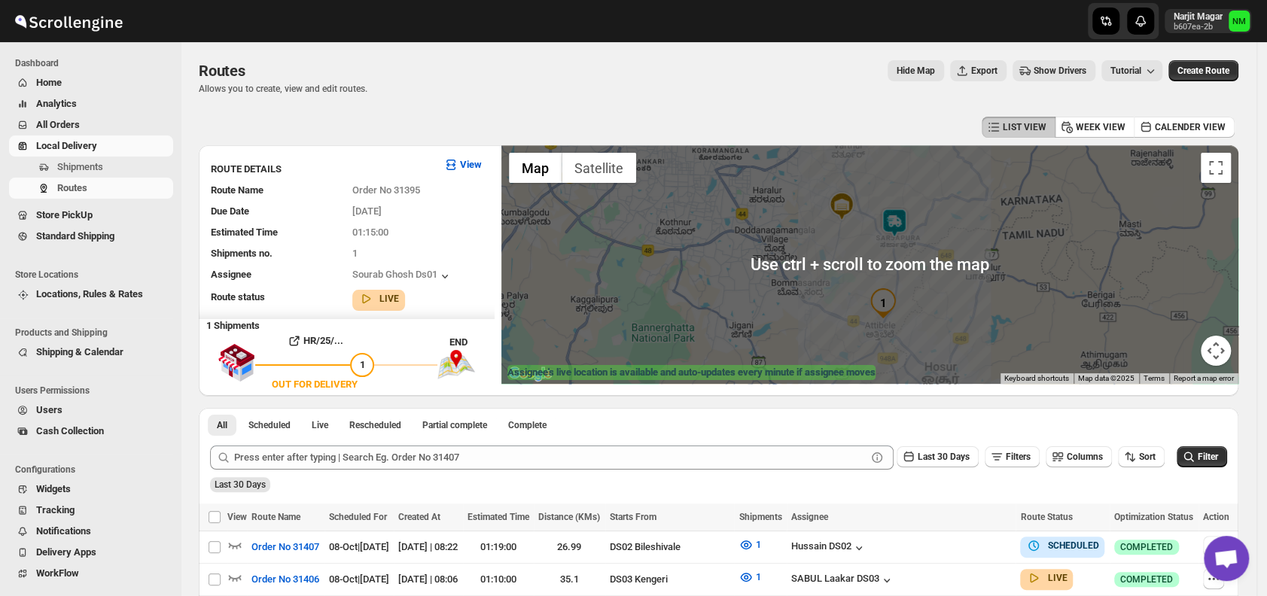
click at [902, 229] on img at bounding box center [894, 223] width 30 height 30
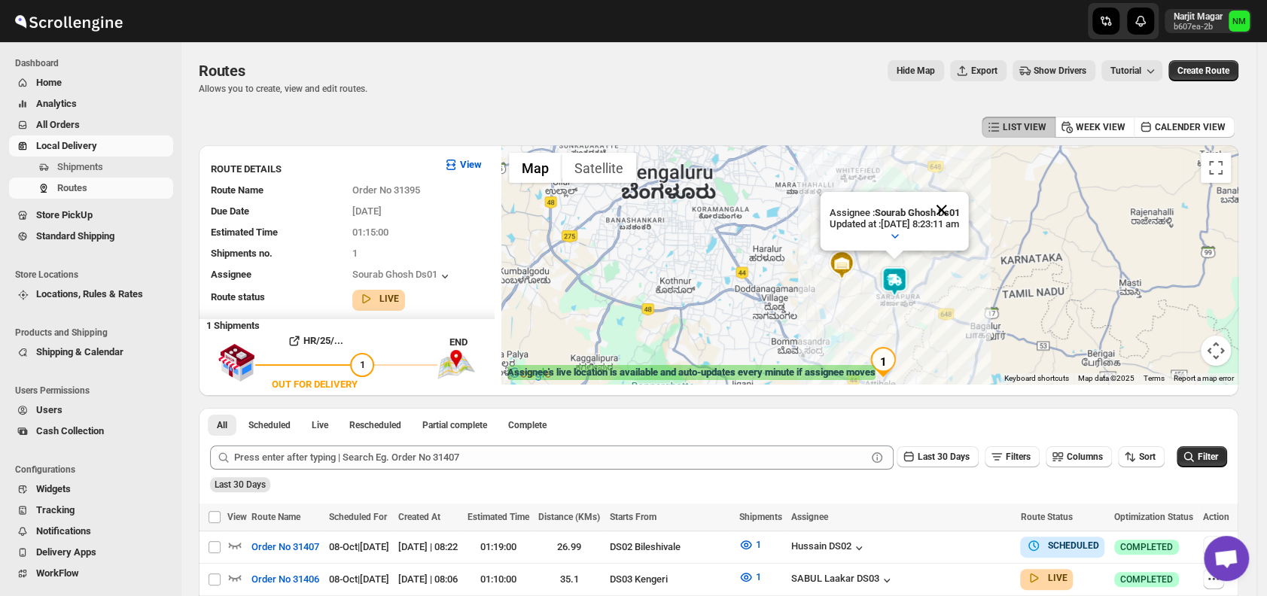
click at [960, 202] on button "Close" at bounding box center [942, 210] width 36 height 36
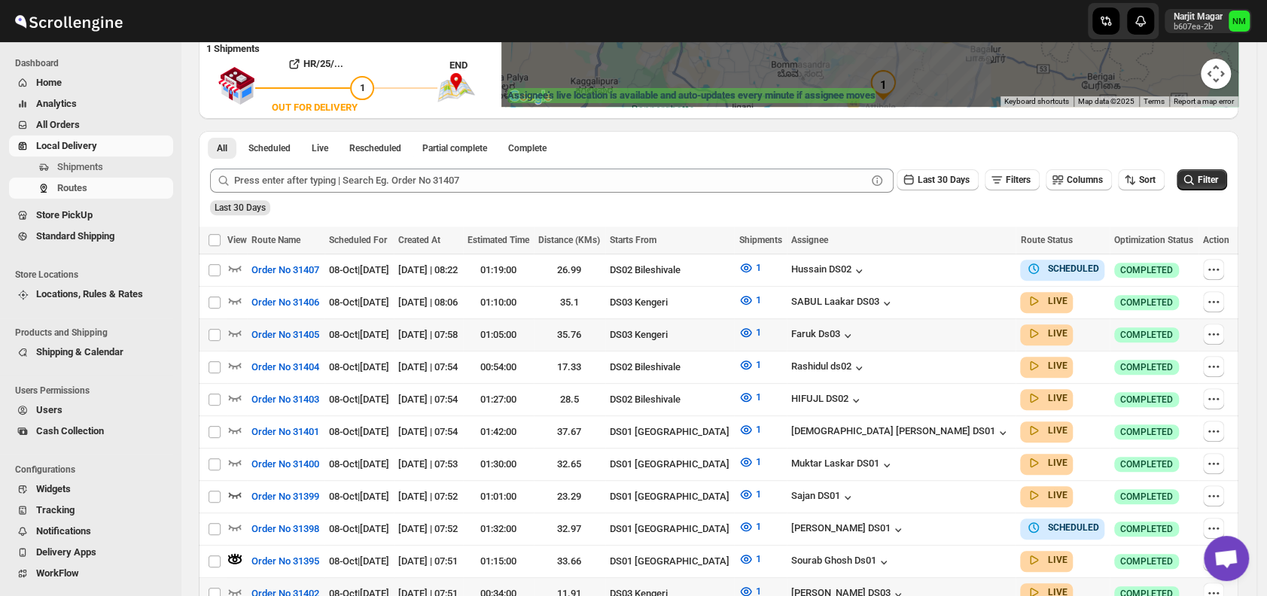
scroll to position [279, 0]
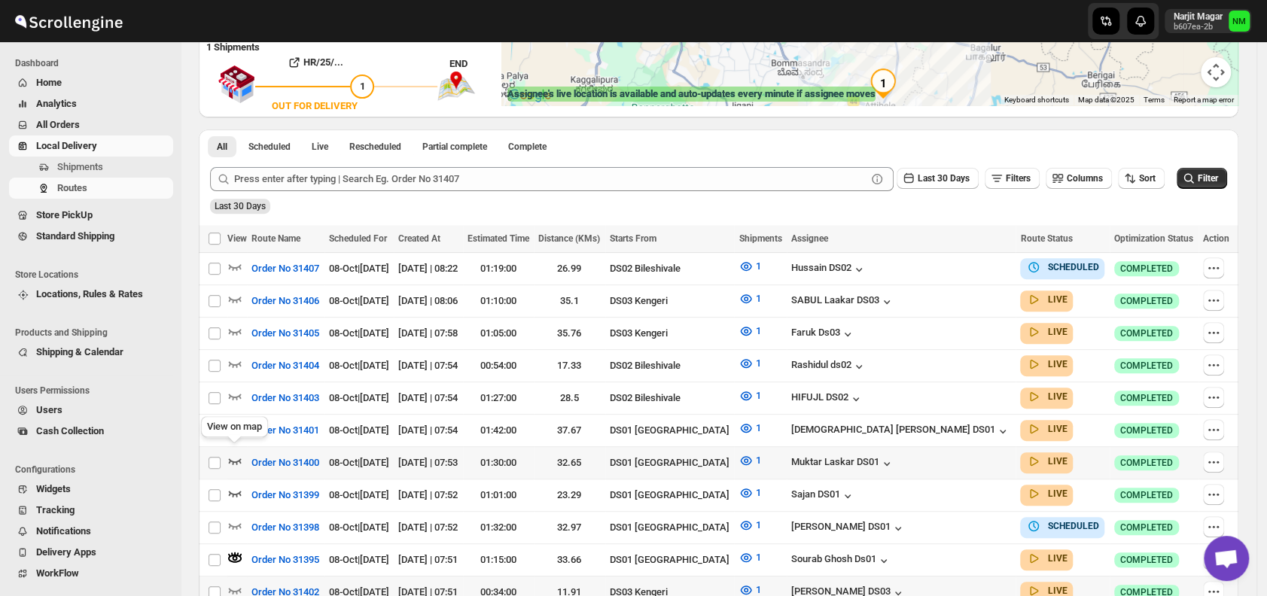
click at [238, 453] on icon "button" at bounding box center [234, 460] width 15 height 15
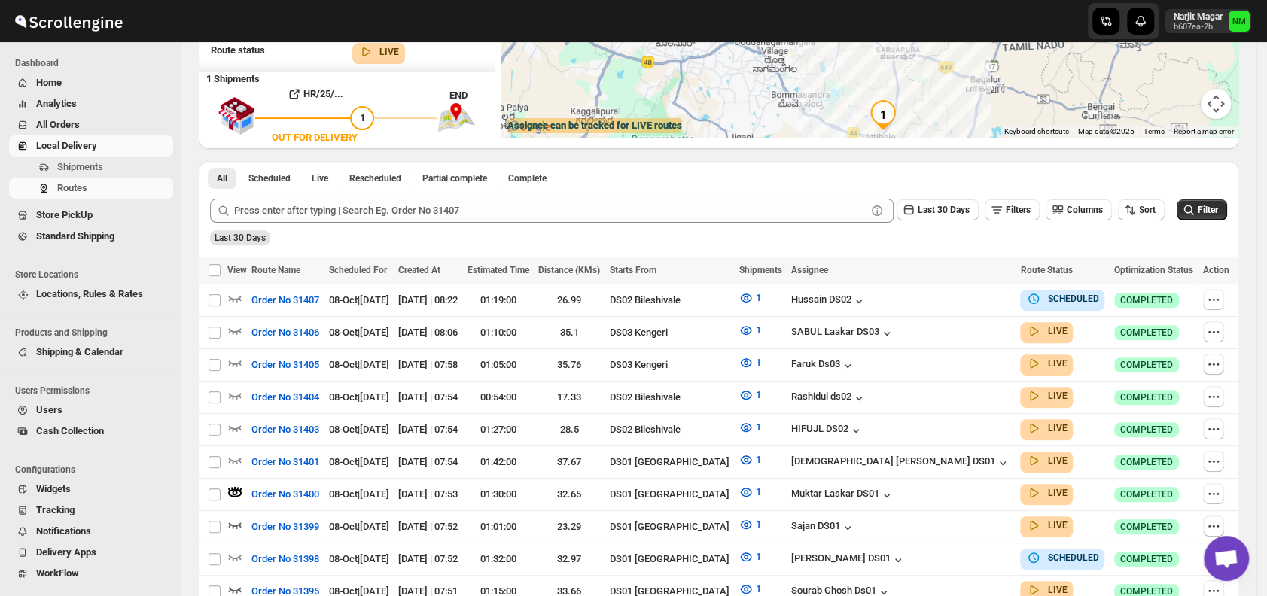
scroll to position [0, 0]
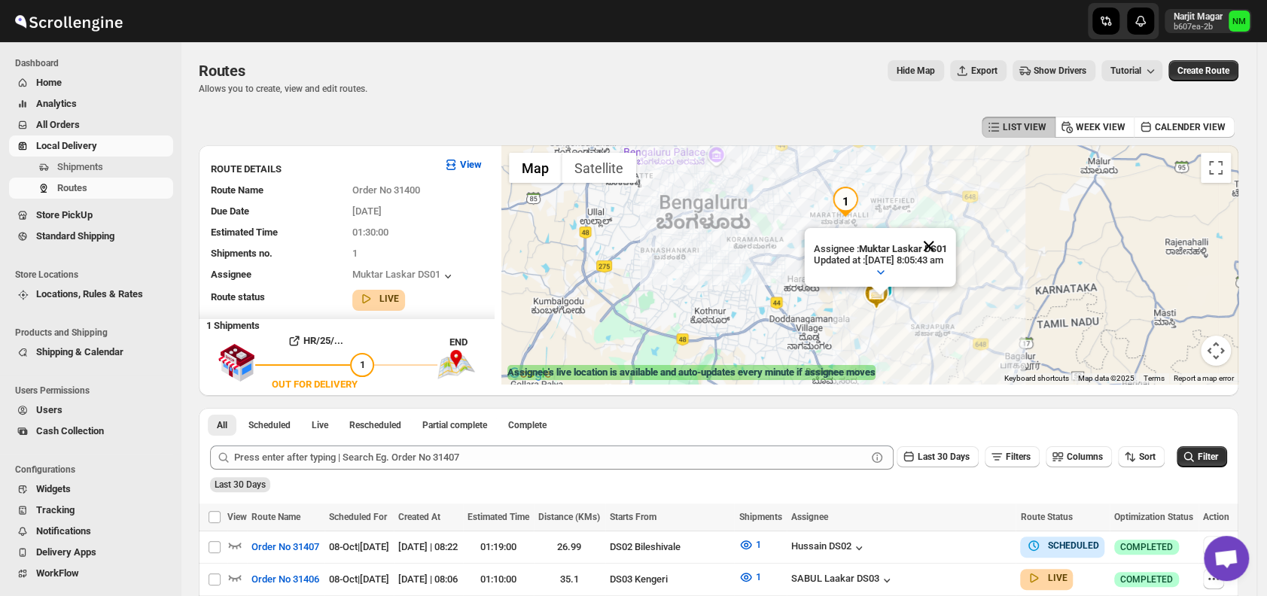
click at [947, 237] on button "Close" at bounding box center [929, 246] width 36 height 36
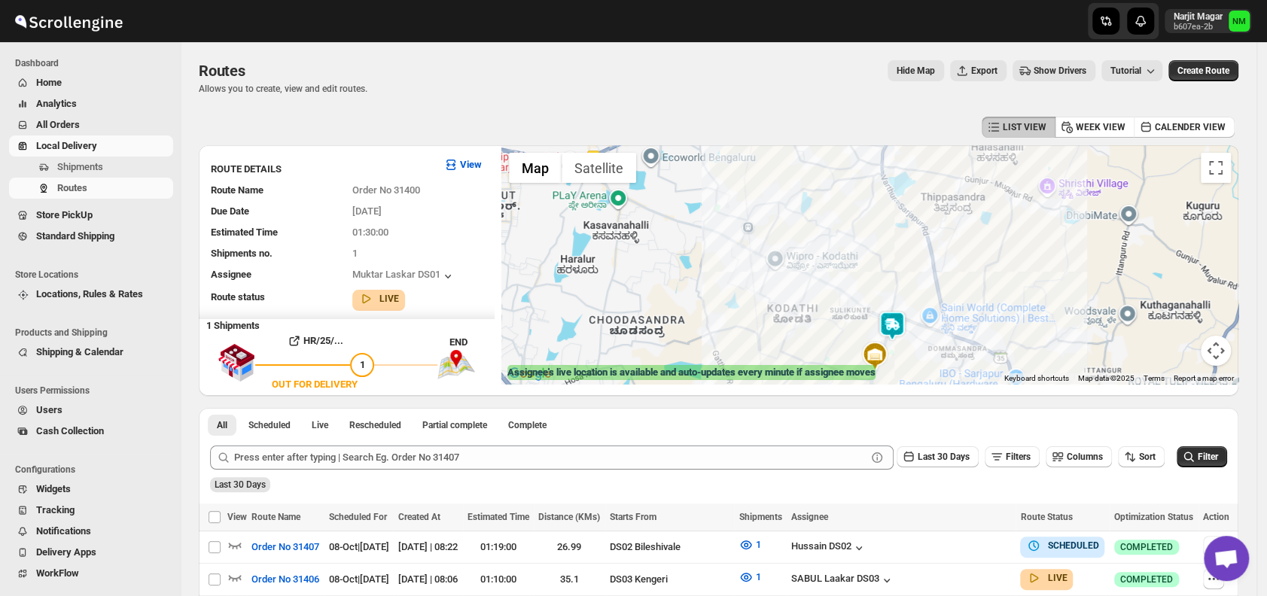
click at [897, 322] on img at bounding box center [892, 326] width 30 height 30
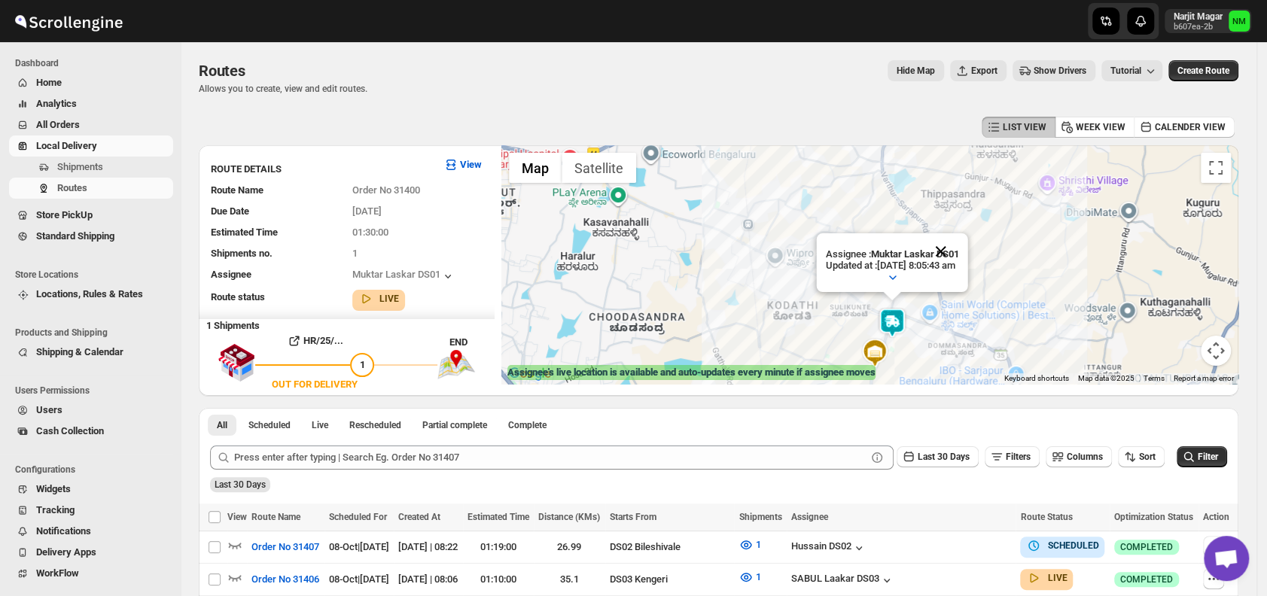
click at [959, 248] on button "Close" at bounding box center [941, 251] width 36 height 36
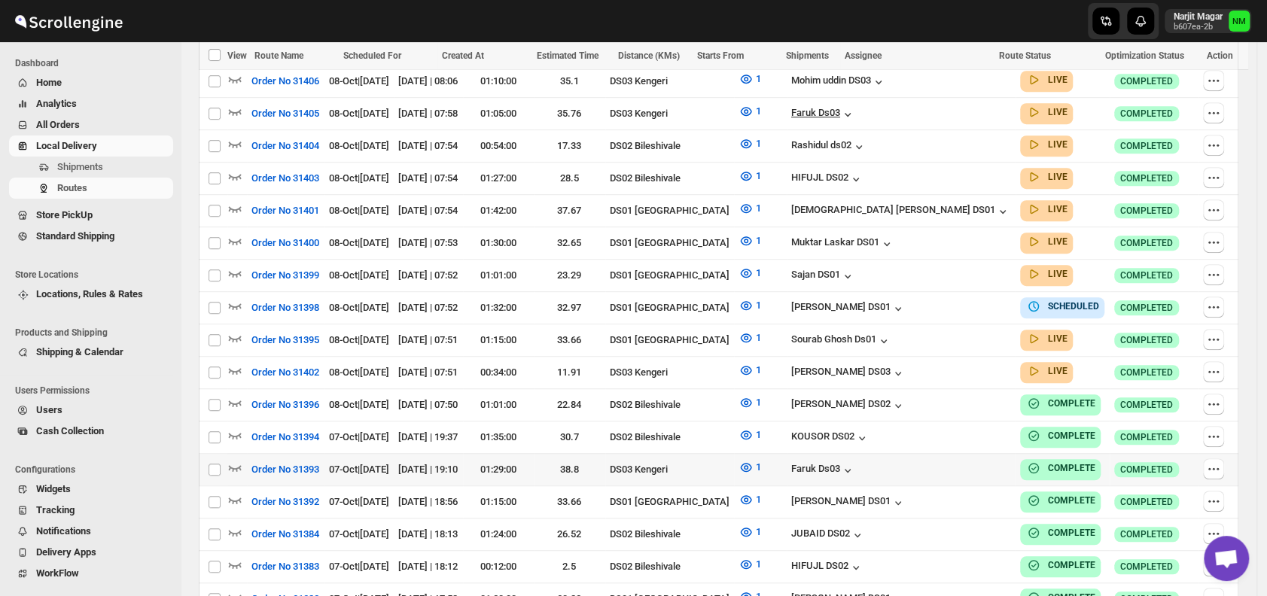
scroll to position [519, 0]
click at [236, 233] on icon "button" at bounding box center [234, 240] width 15 height 15
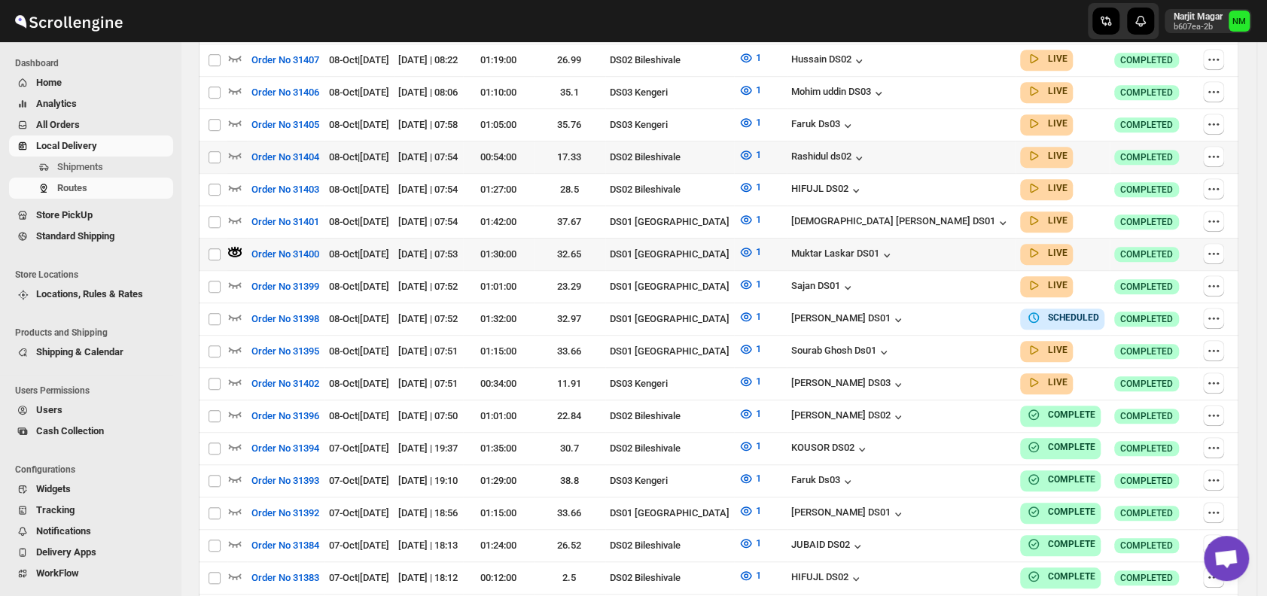
scroll to position [0, 0]
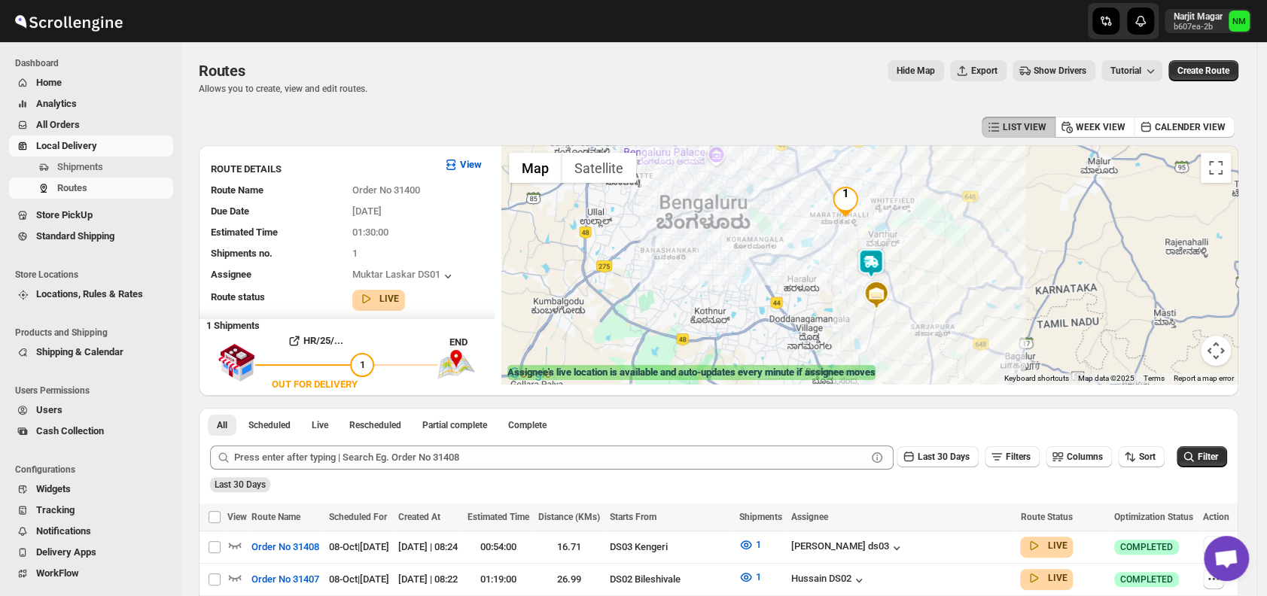
click at [886, 263] on img at bounding box center [871, 263] width 30 height 30
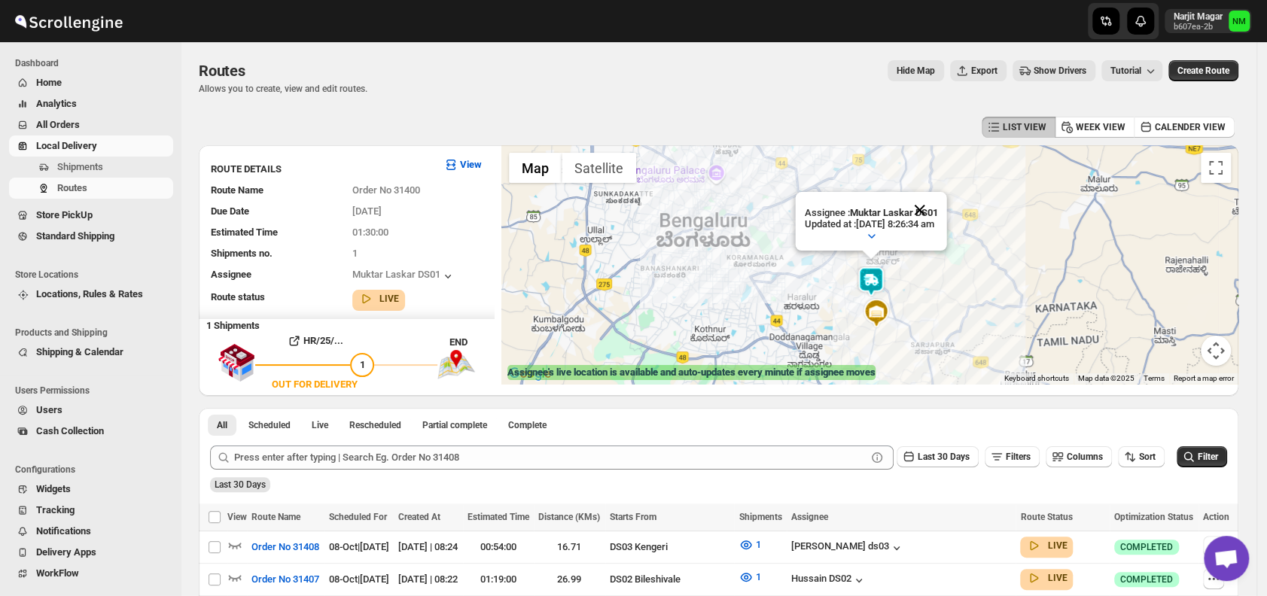
click at [938, 204] on button "Close" at bounding box center [920, 210] width 36 height 36
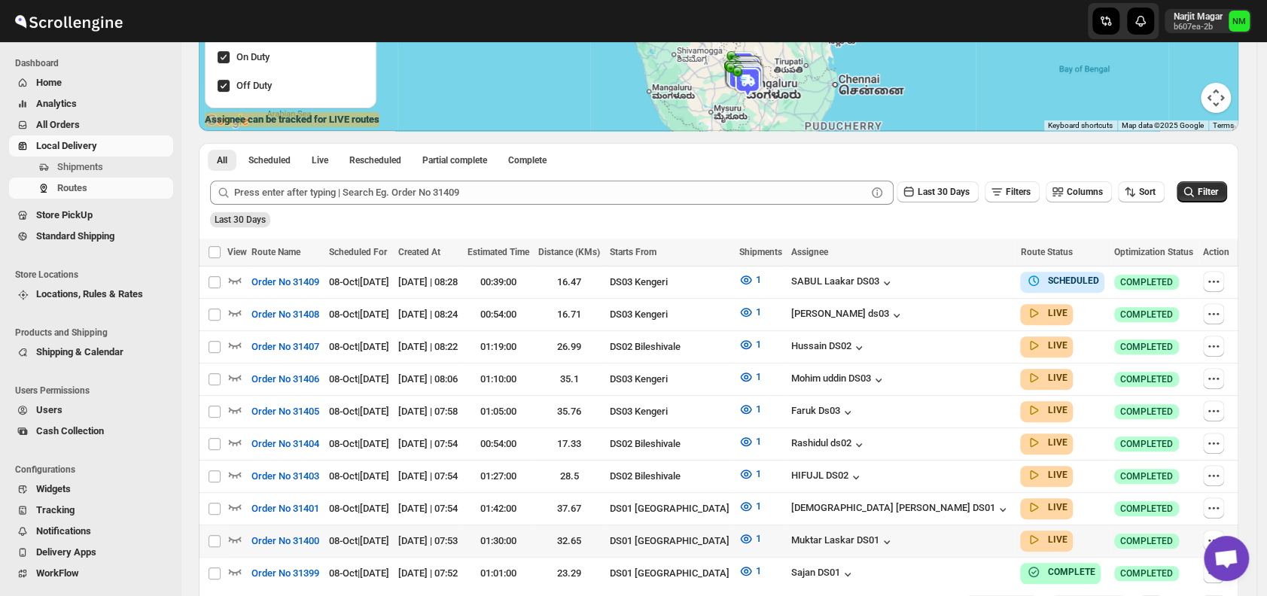
scroll to position [299, 0]
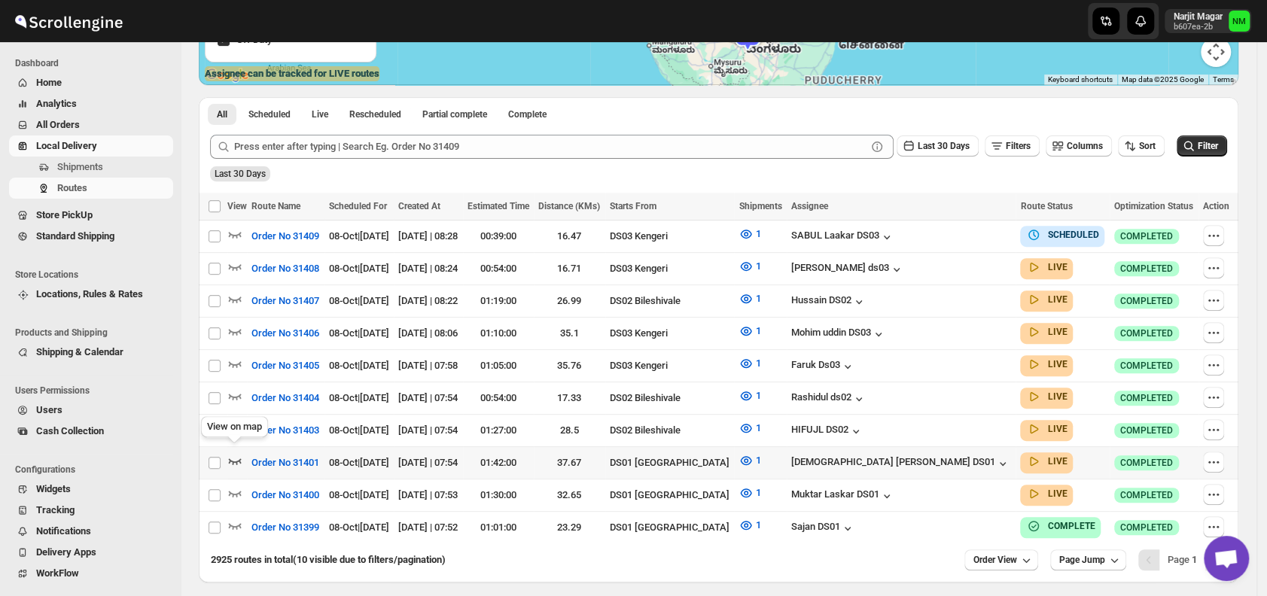
click at [233, 453] on icon "button" at bounding box center [234, 460] width 15 height 15
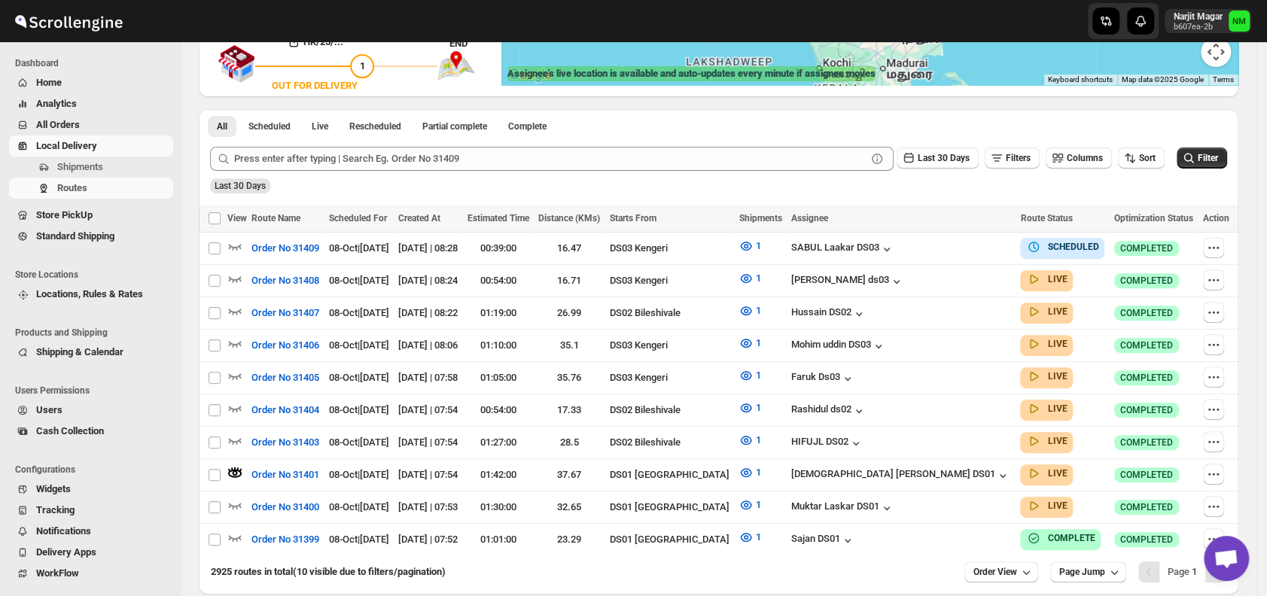
scroll to position [0, 0]
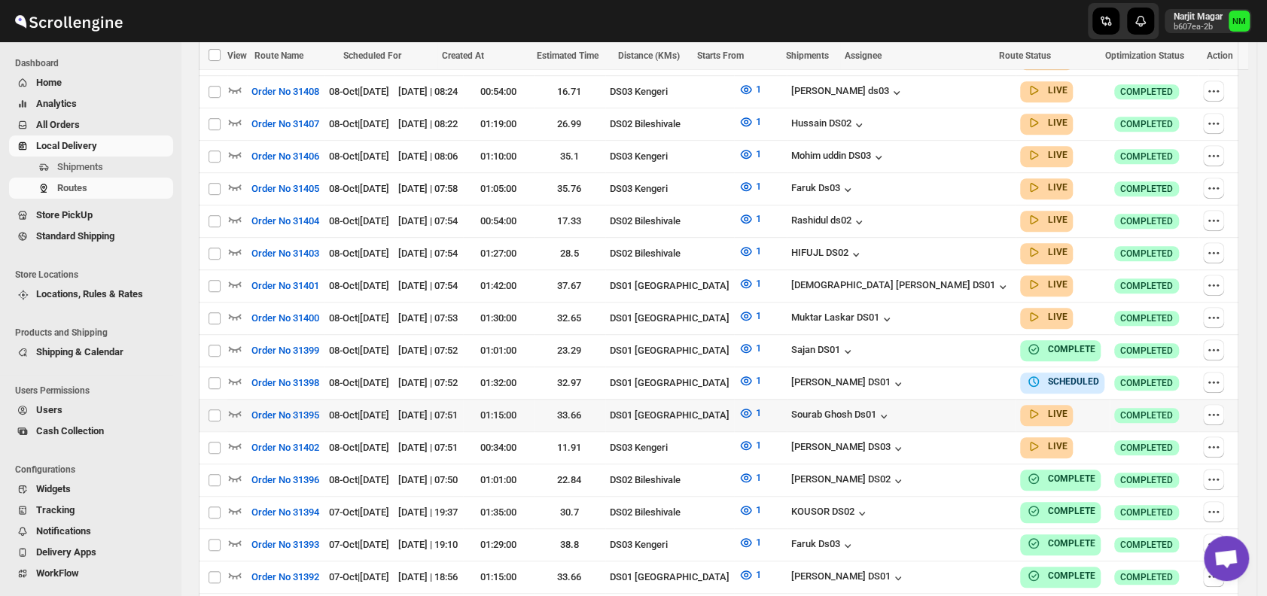
scroll to position [501, 0]
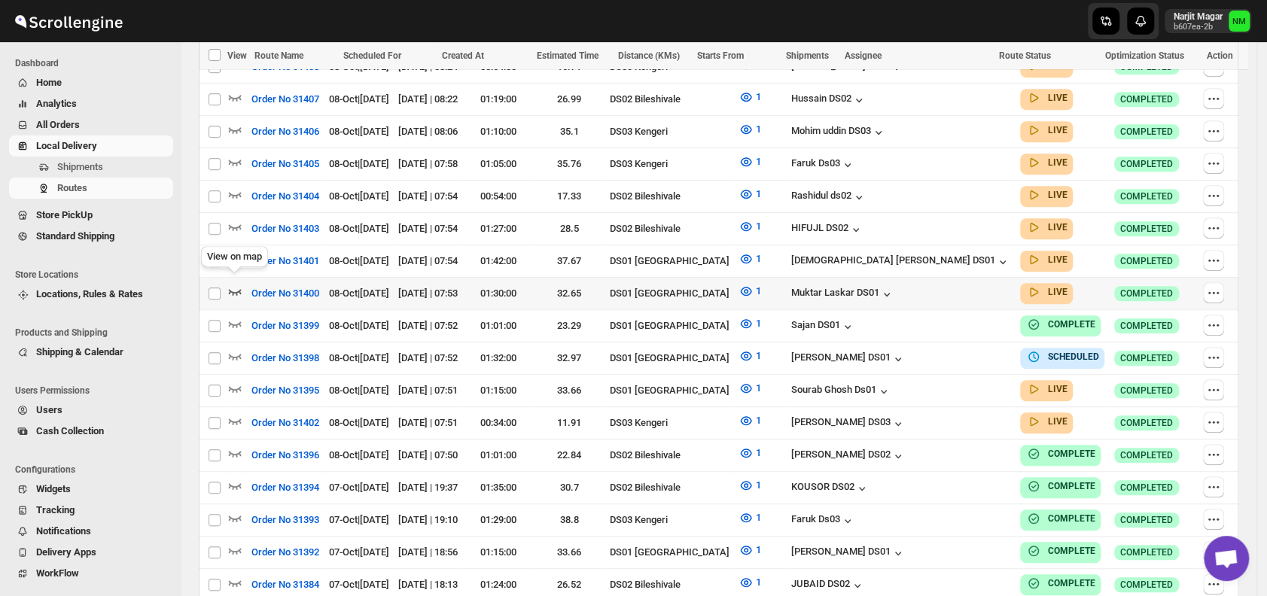
click at [236, 289] on icon "button" at bounding box center [235, 292] width 13 height 6
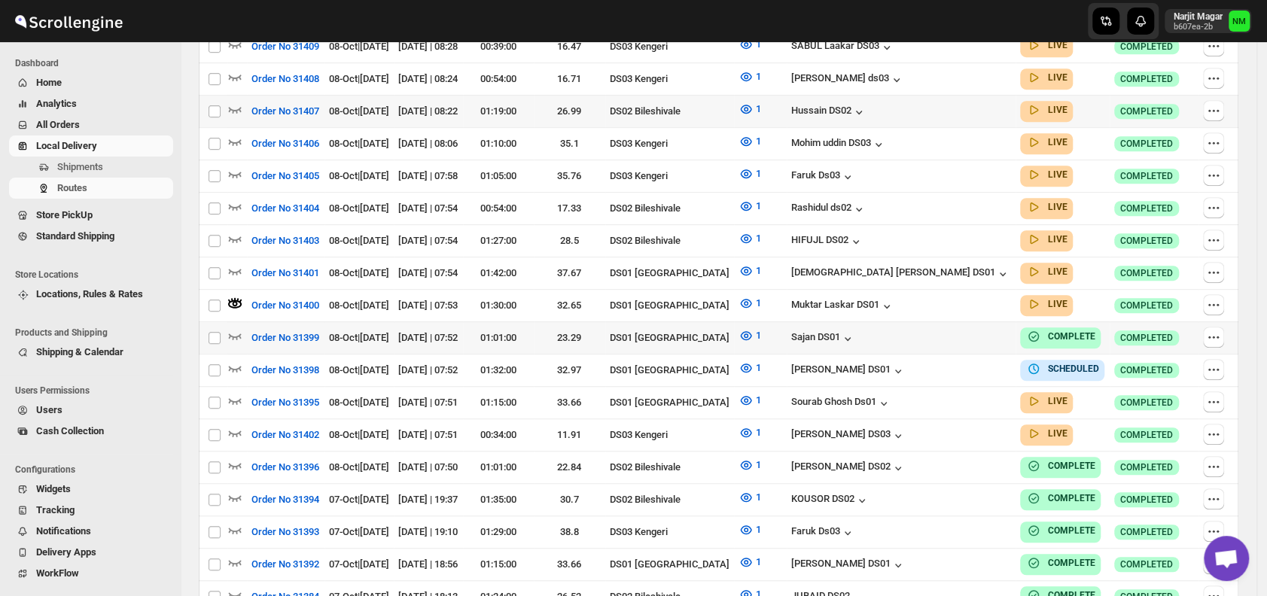
scroll to position [0, 0]
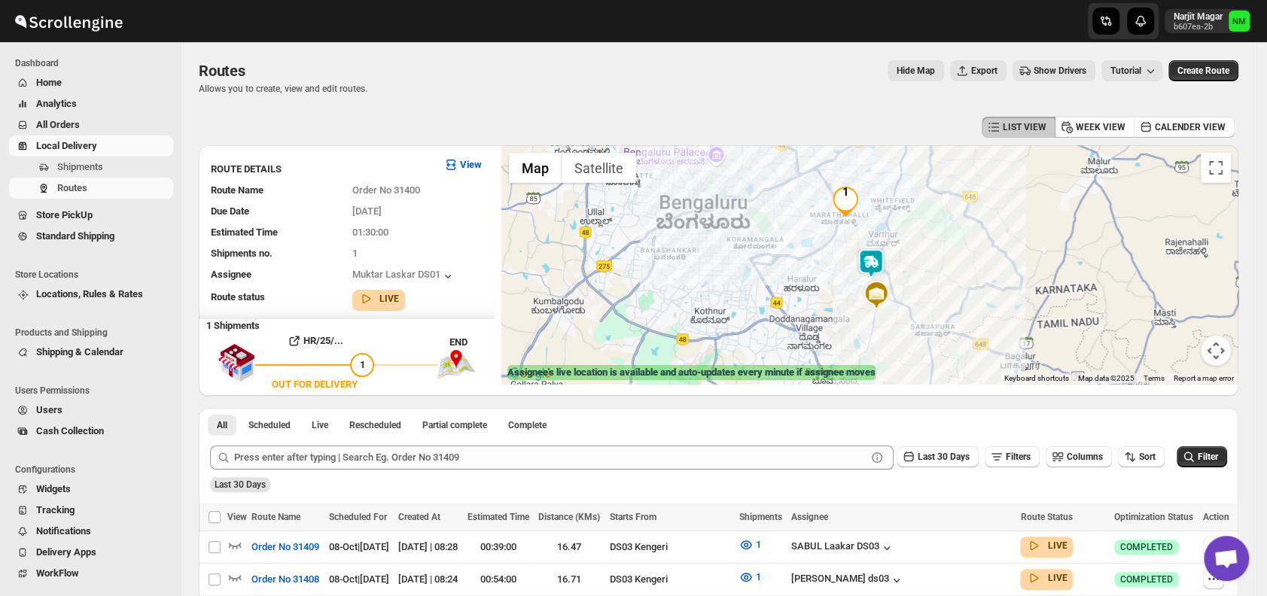
click at [874, 252] on img at bounding box center [871, 263] width 30 height 30
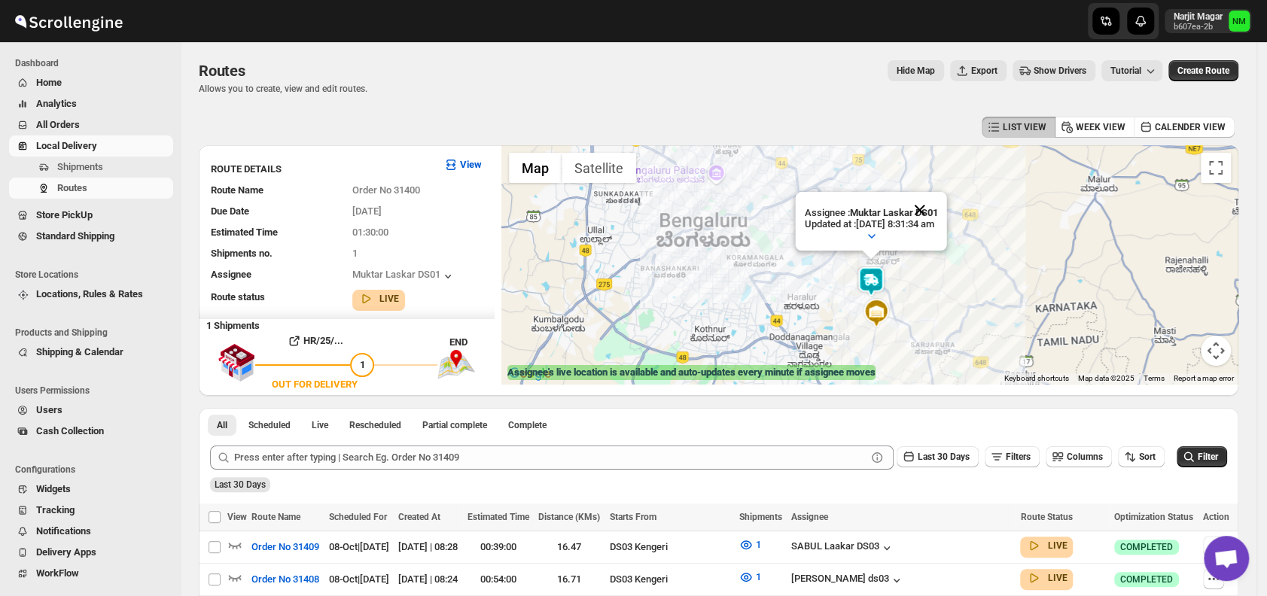
click at [938, 202] on button "Close" at bounding box center [920, 210] width 36 height 36
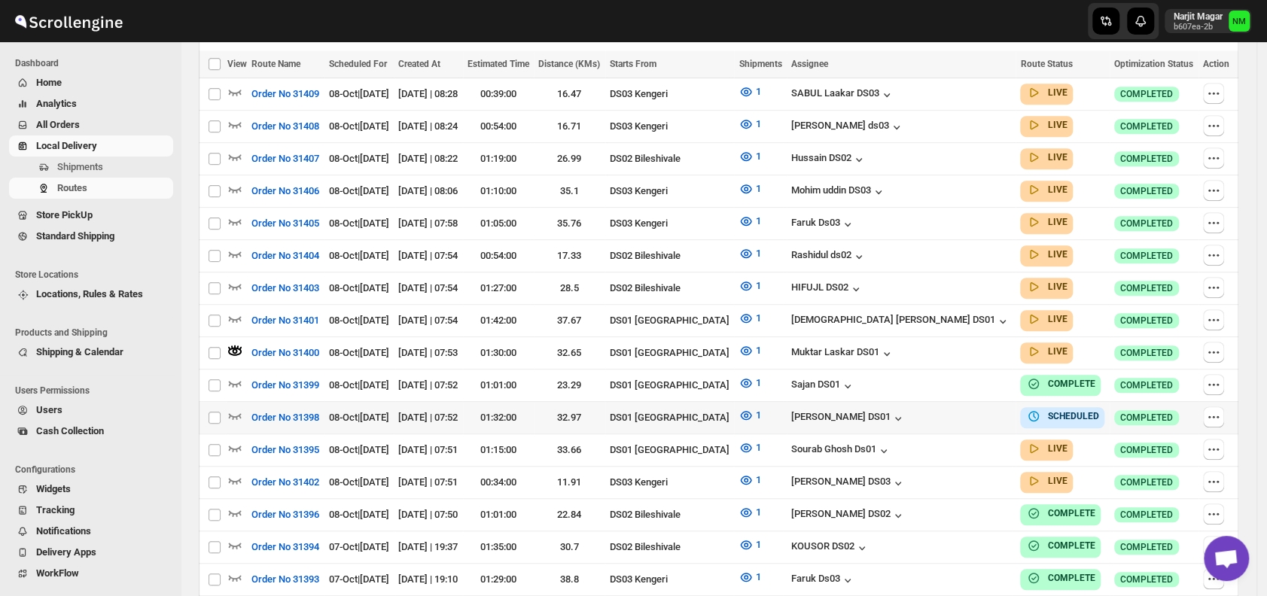
scroll to position [455, 0]
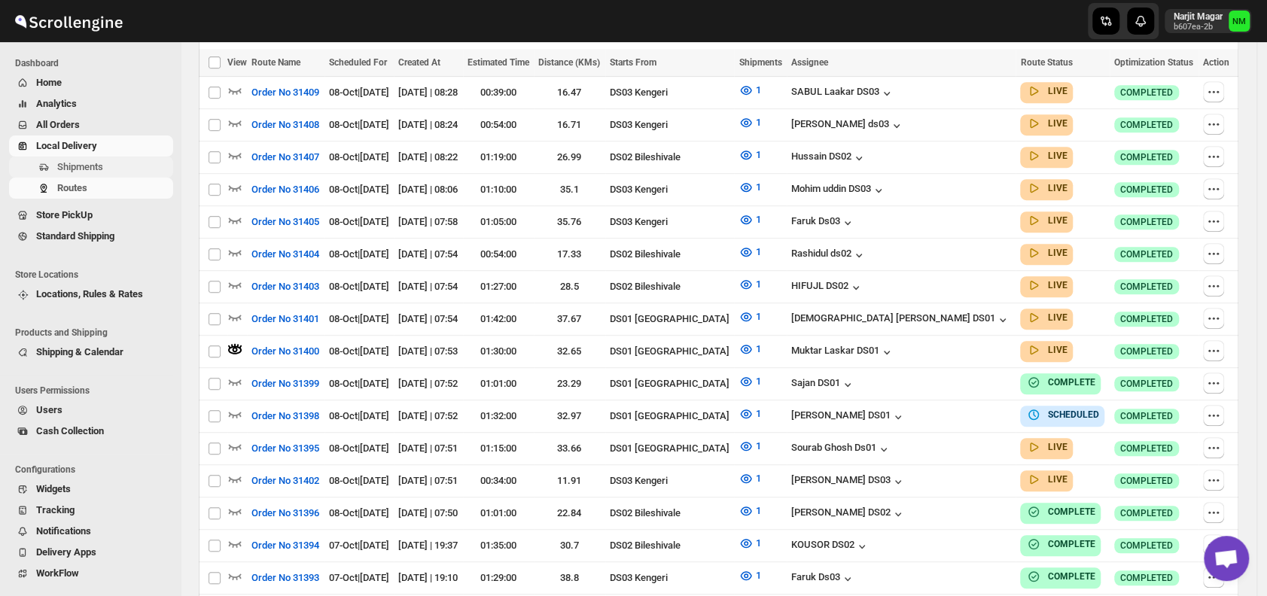
click at [111, 175] on button "Shipments" at bounding box center [91, 167] width 164 height 21
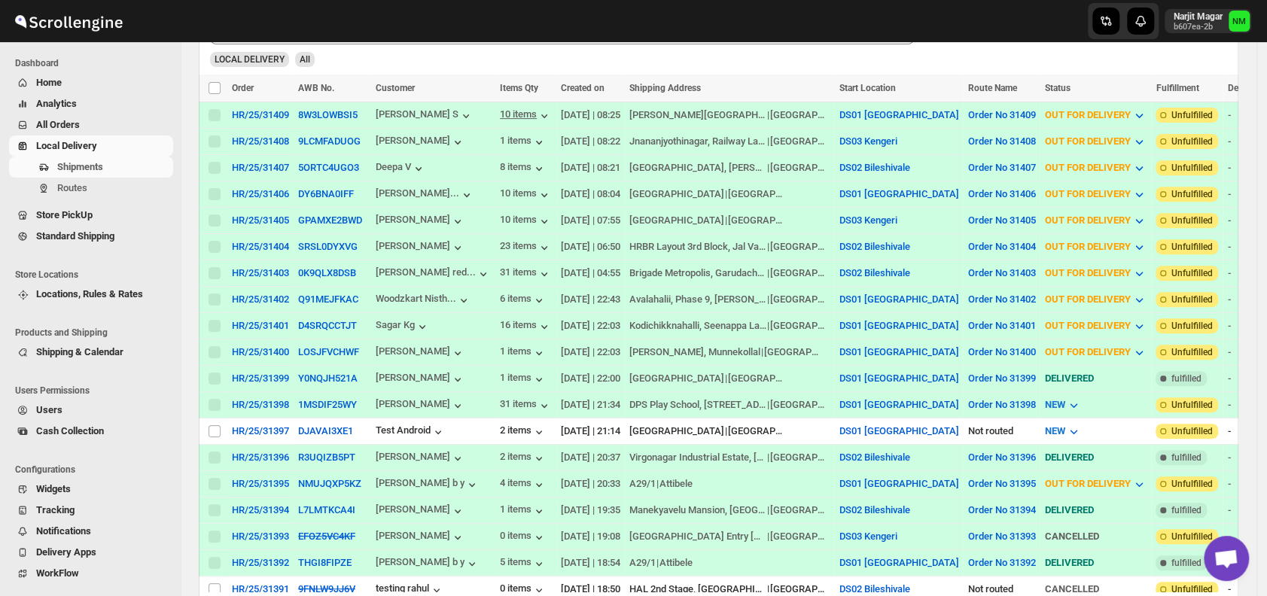
scroll to position [333, 0]
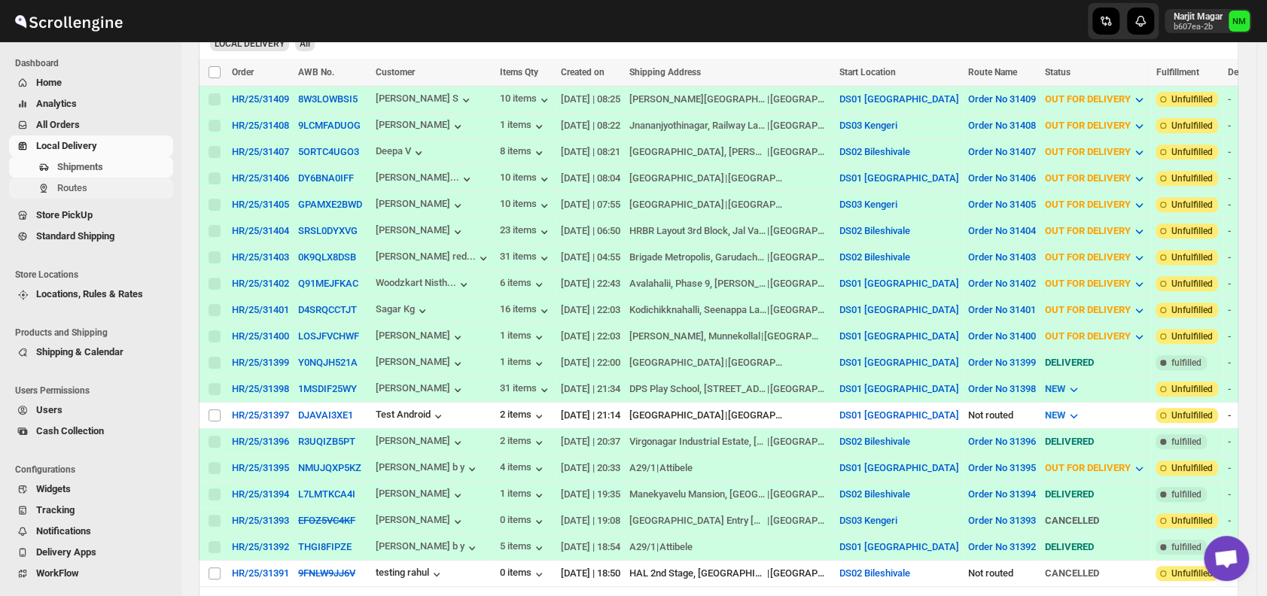
click at [75, 192] on span "Routes" at bounding box center [72, 187] width 30 height 11
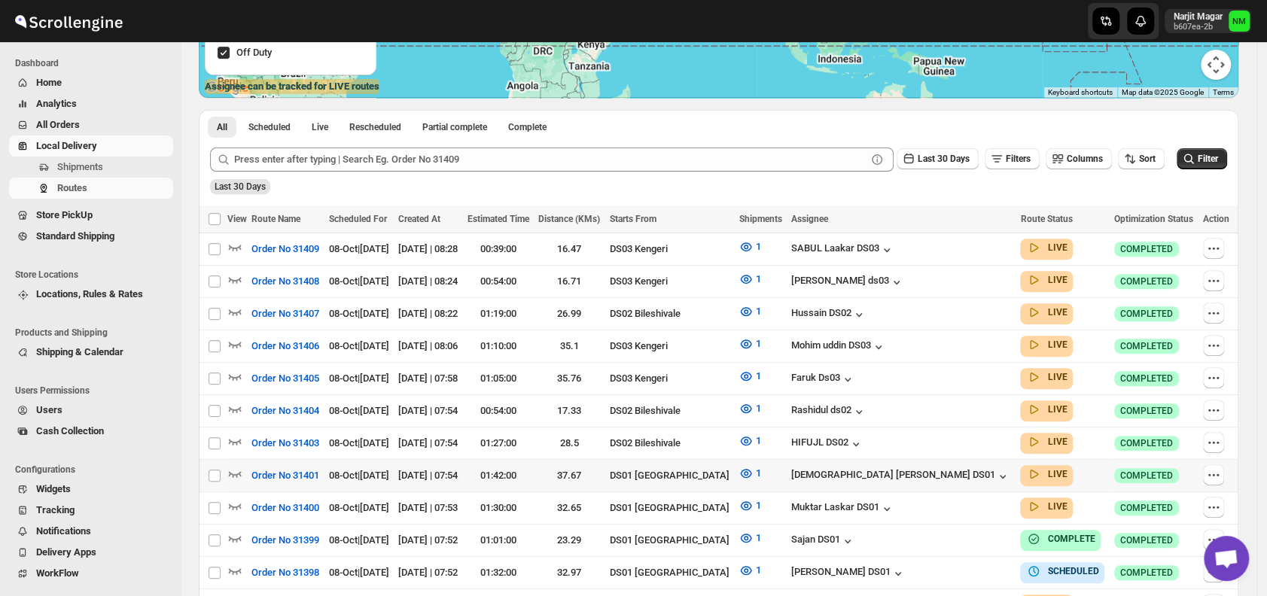
scroll to position [287, 0]
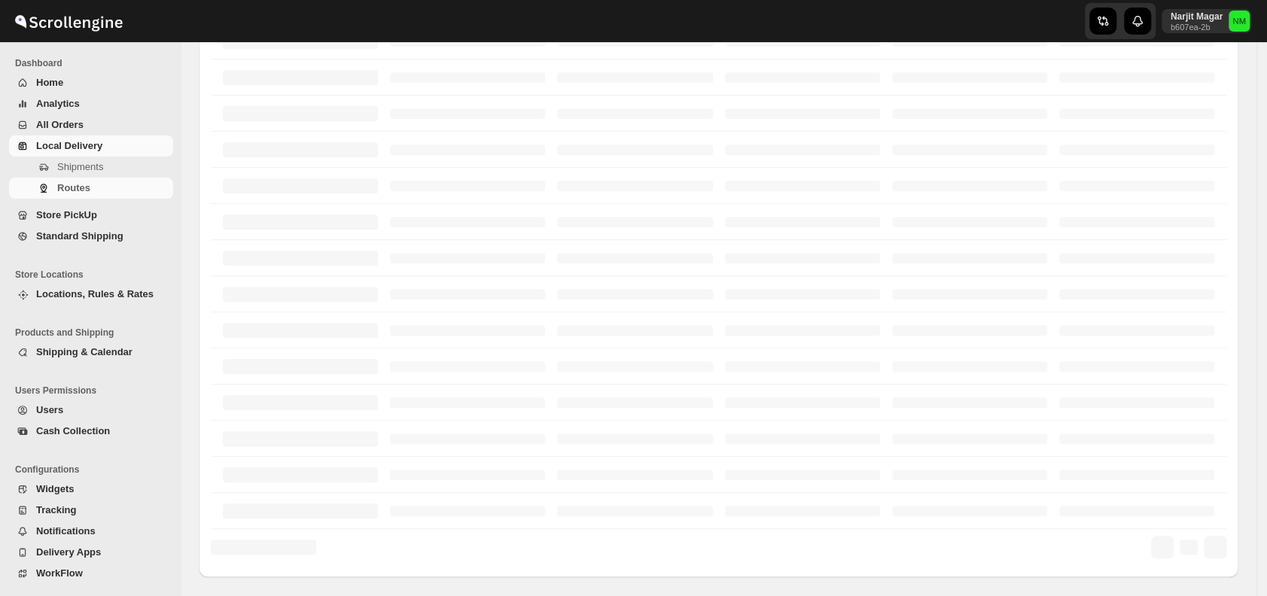
scroll to position [287, 0]
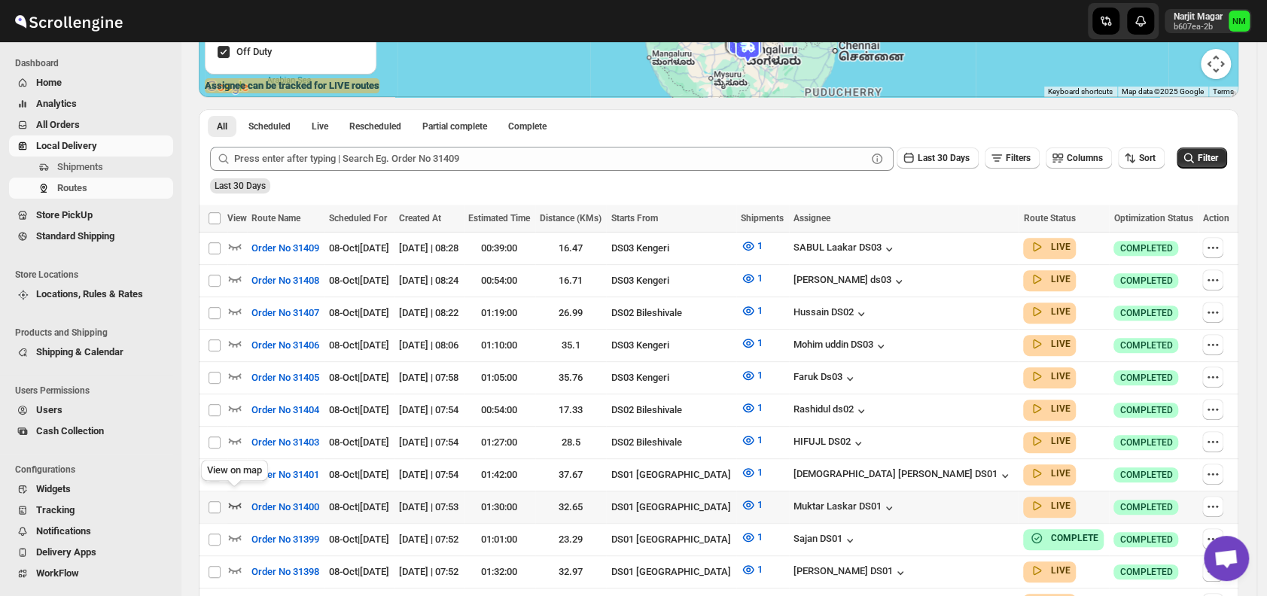
click at [233, 498] on icon "button" at bounding box center [234, 505] width 15 height 15
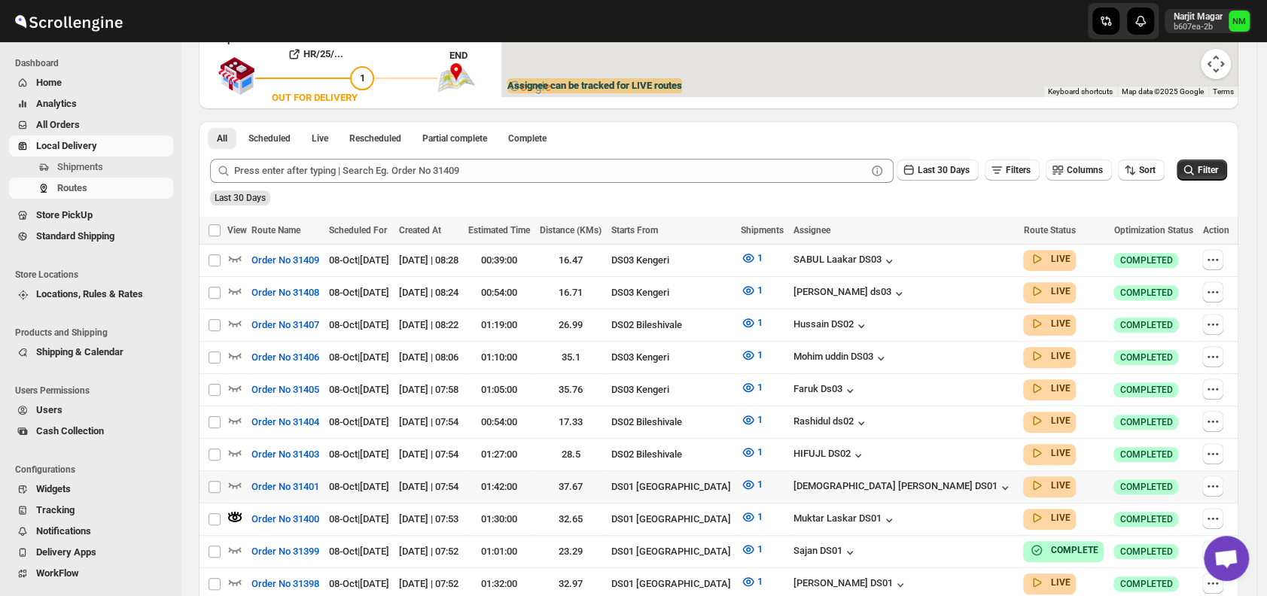
scroll to position [0, 0]
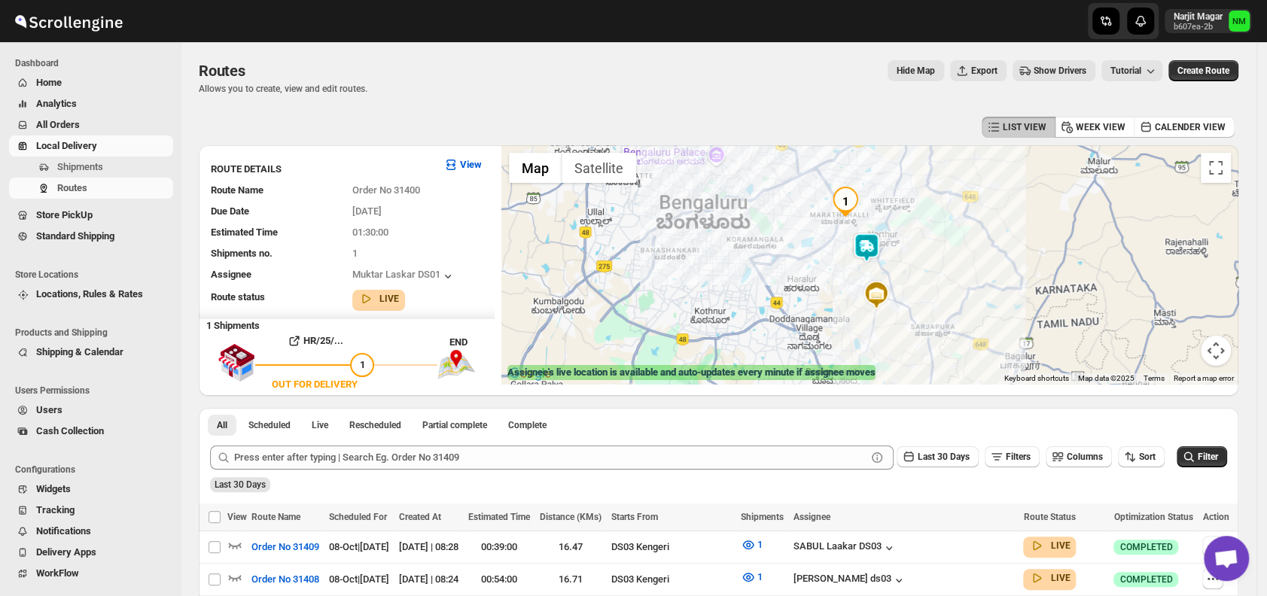
click at [875, 251] on img at bounding box center [866, 248] width 30 height 30
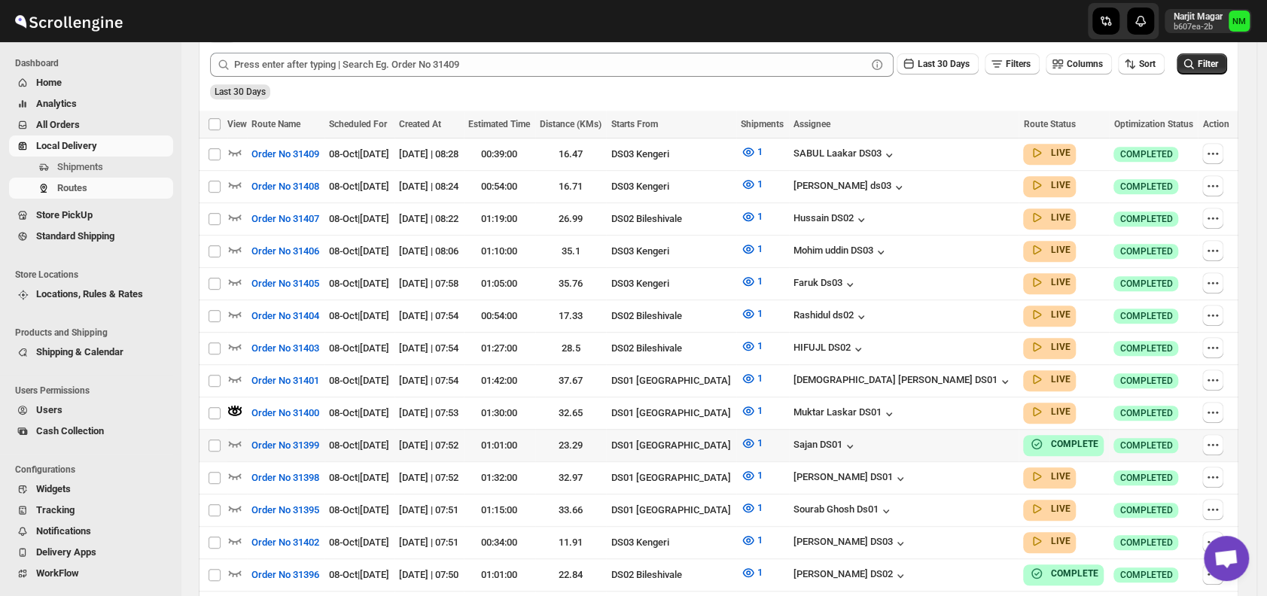
scroll to position [440, 0]
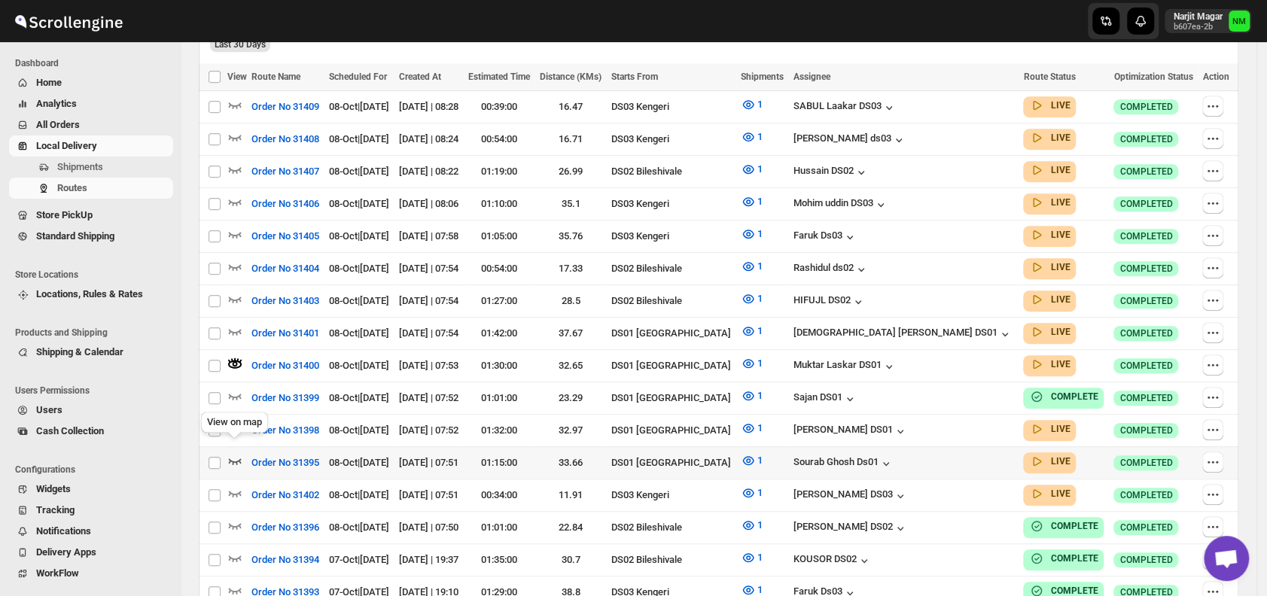
click at [239, 458] on icon "button" at bounding box center [235, 461] width 13 height 6
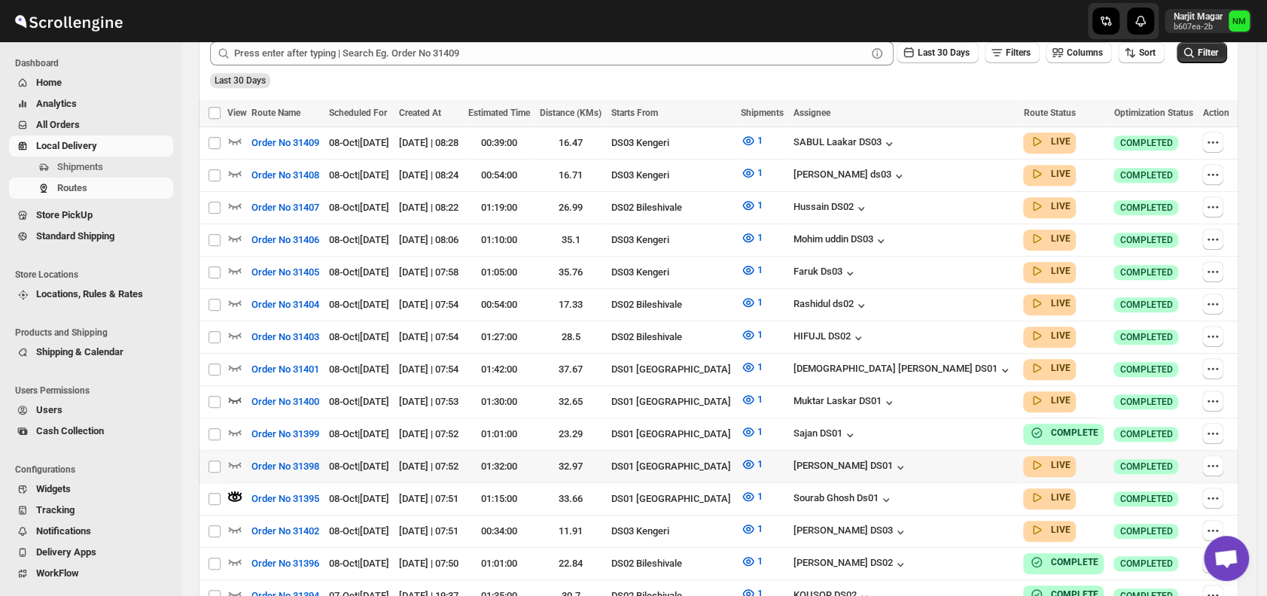
scroll to position [0, 0]
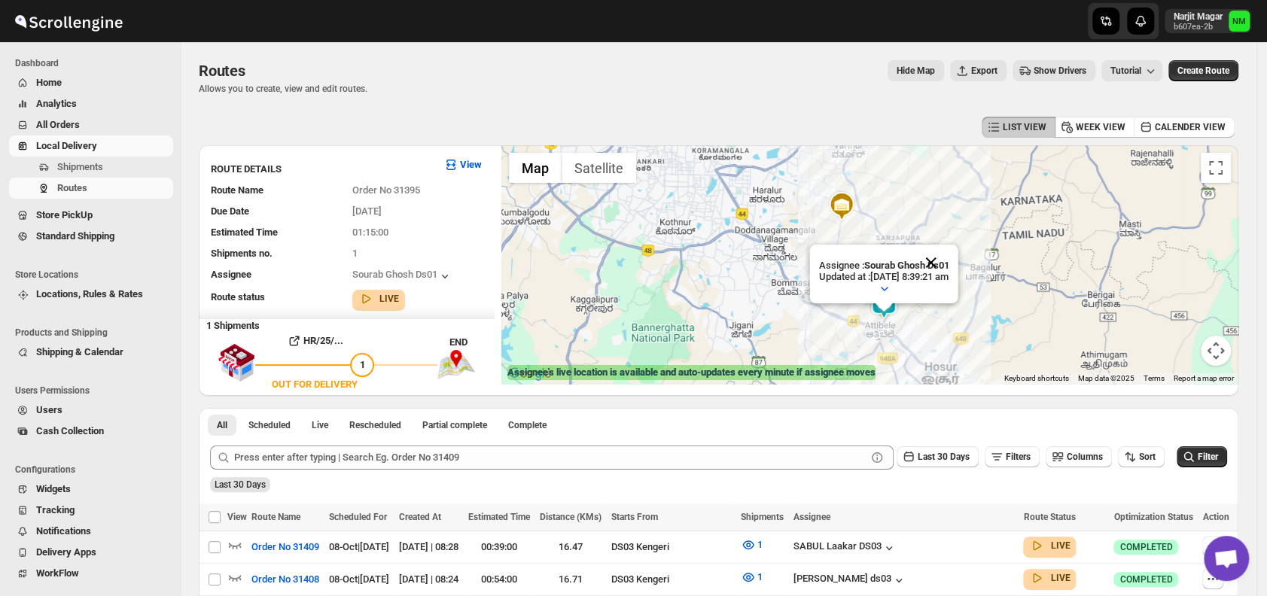
click at [949, 259] on button "Close" at bounding box center [931, 263] width 36 height 36
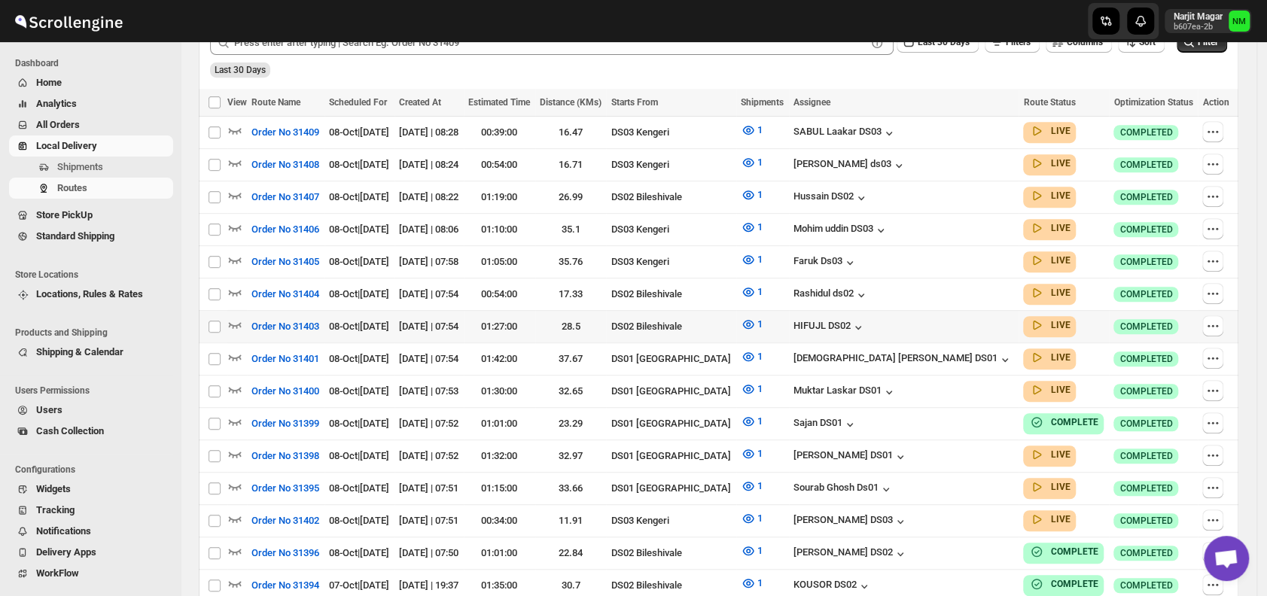
scroll to position [403, 0]
click at [239, 349] on icon "button" at bounding box center [234, 356] width 15 height 15
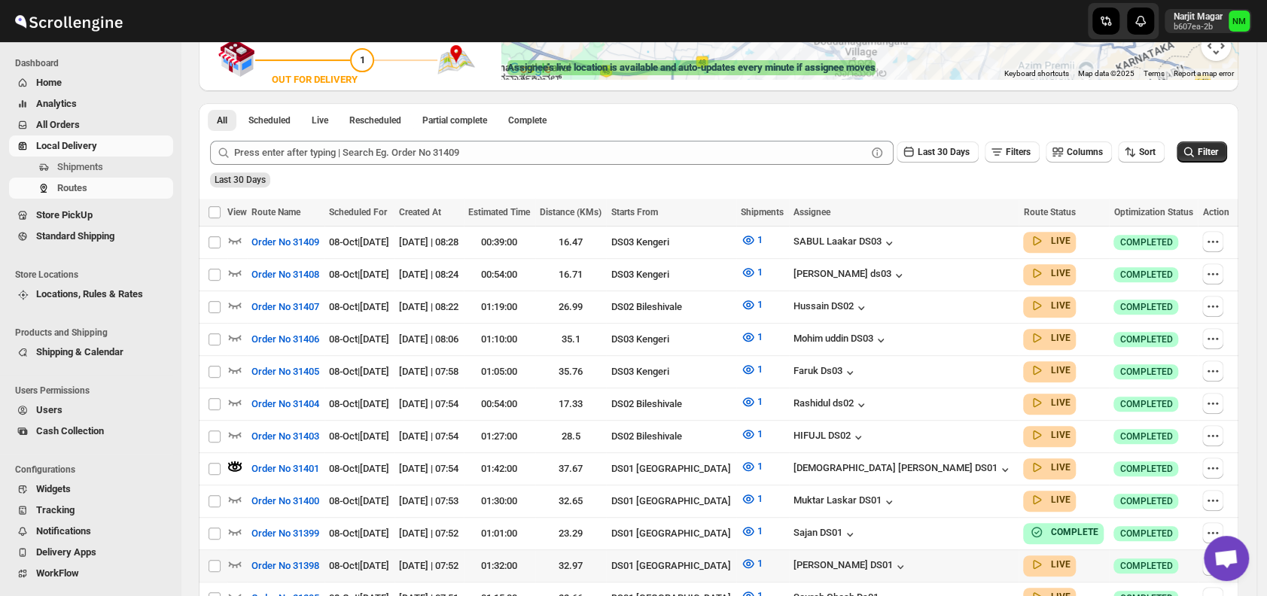
scroll to position [308, 0]
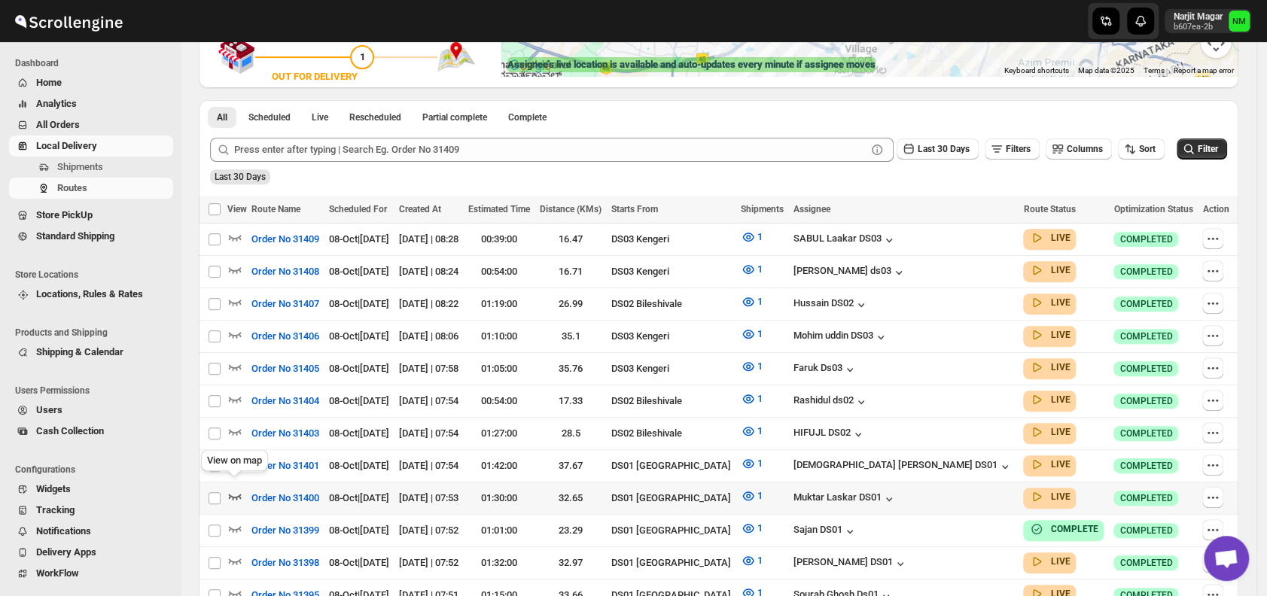
click at [237, 494] on icon "button" at bounding box center [235, 497] width 13 height 6
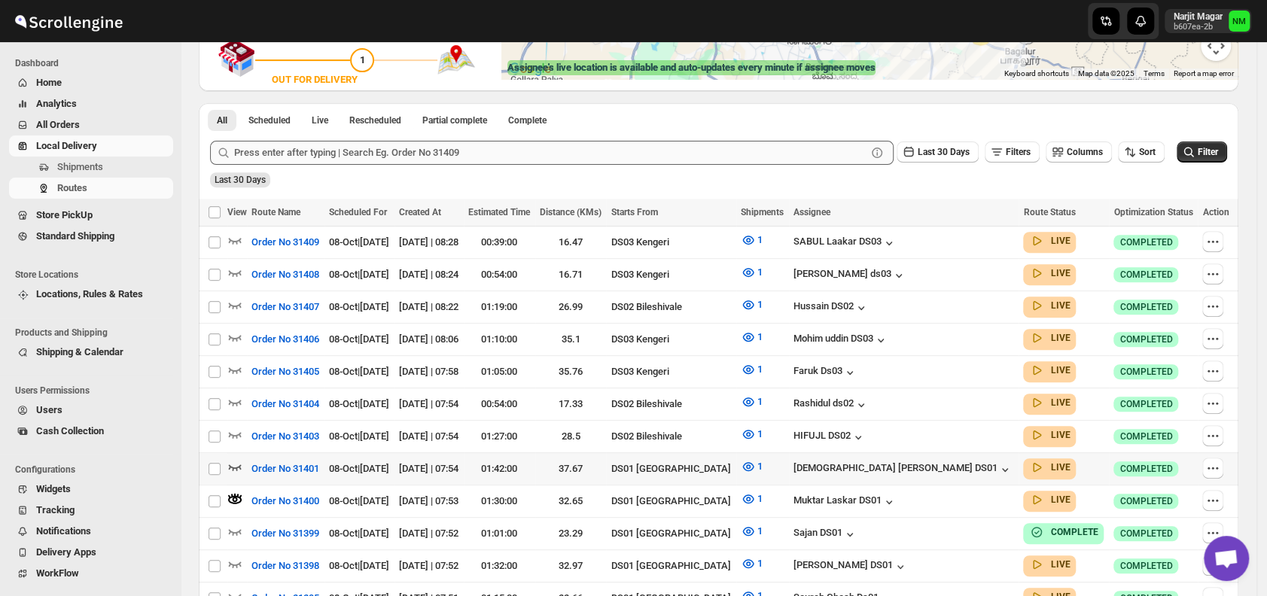
scroll to position [306, 0]
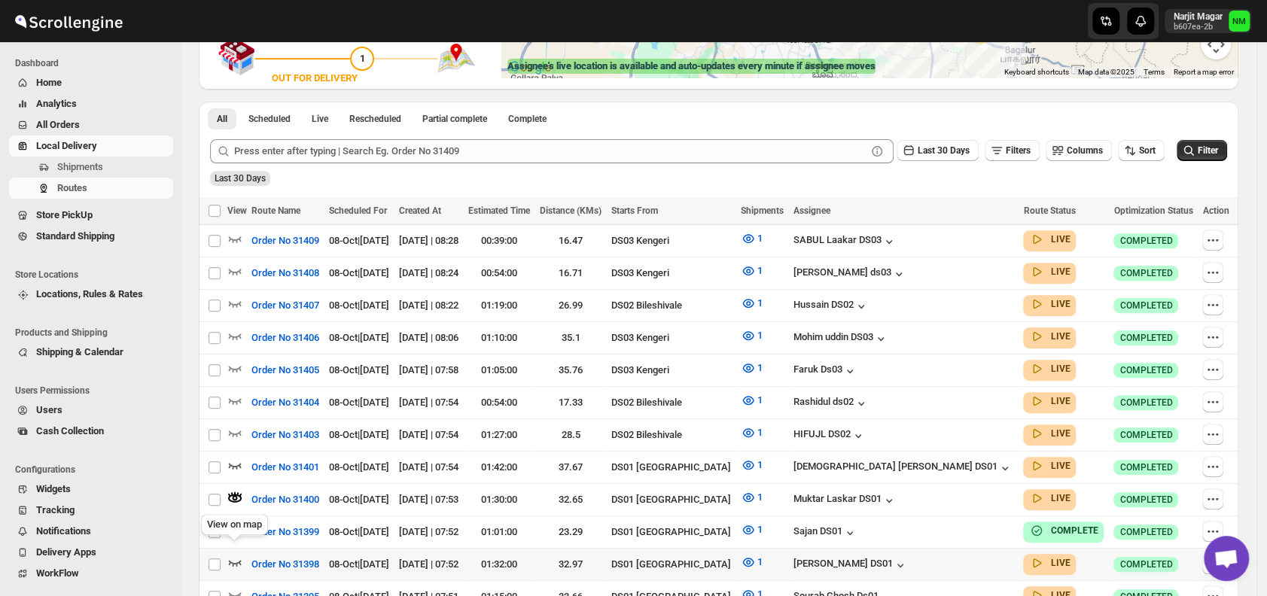
click at [234, 555] on icon "button" at bounding box center [234, 562] width 15 height 15
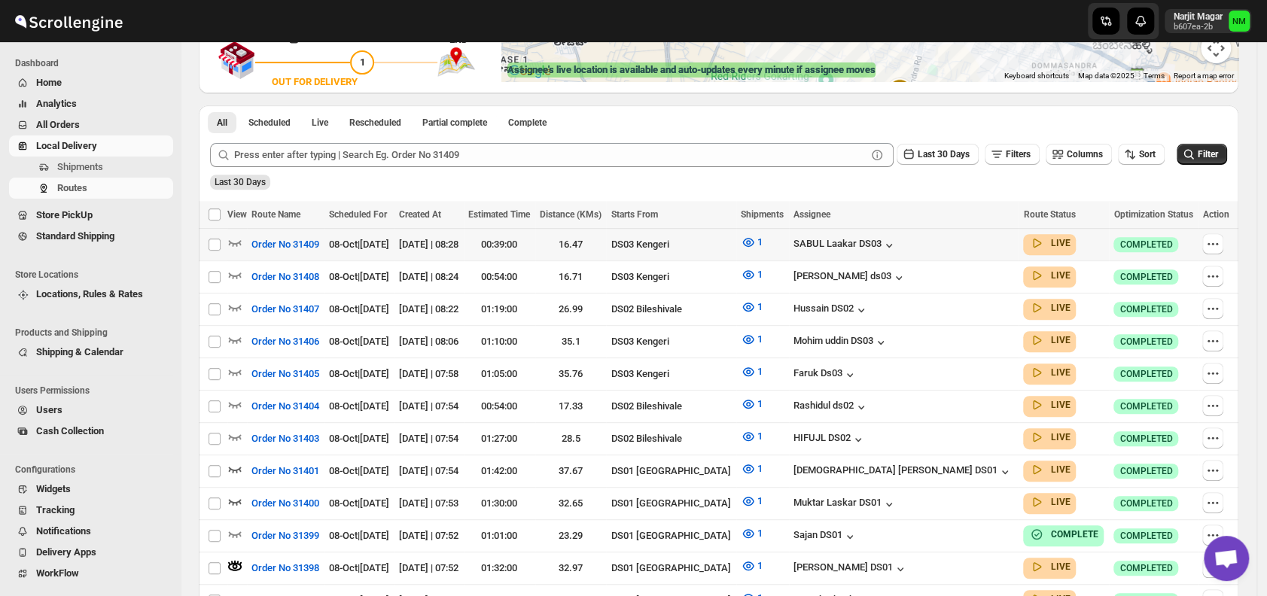
scroll to position [0, 0]
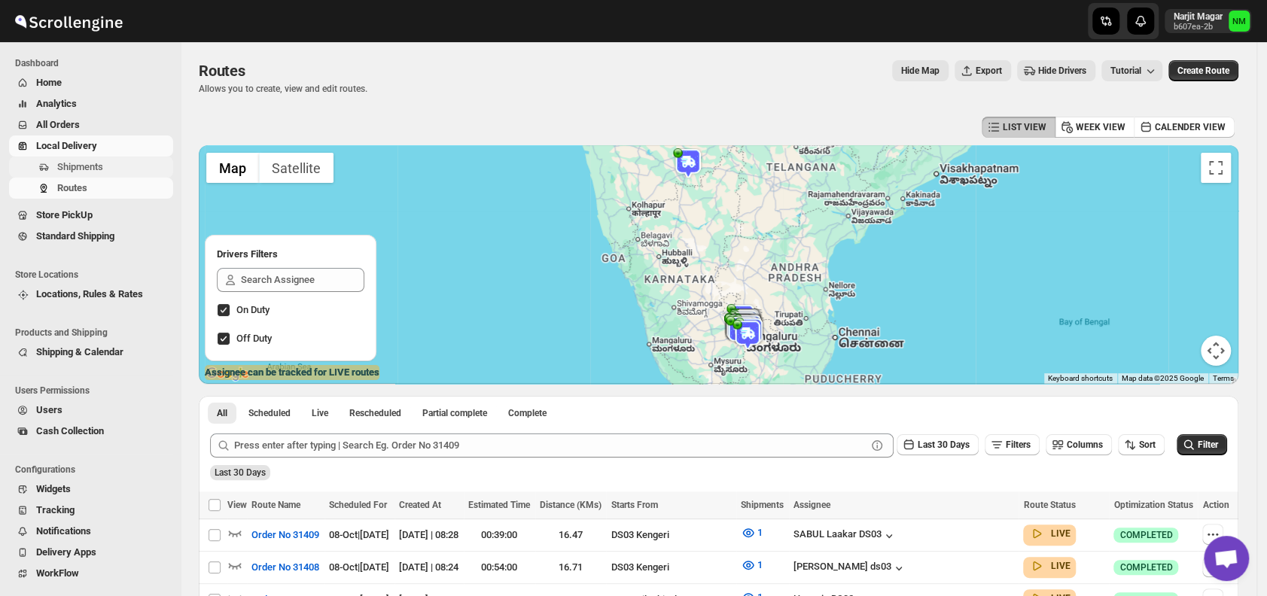
click at [65, 166] on span "Shipments" at bounding box center [80, 166] width 46 height 11
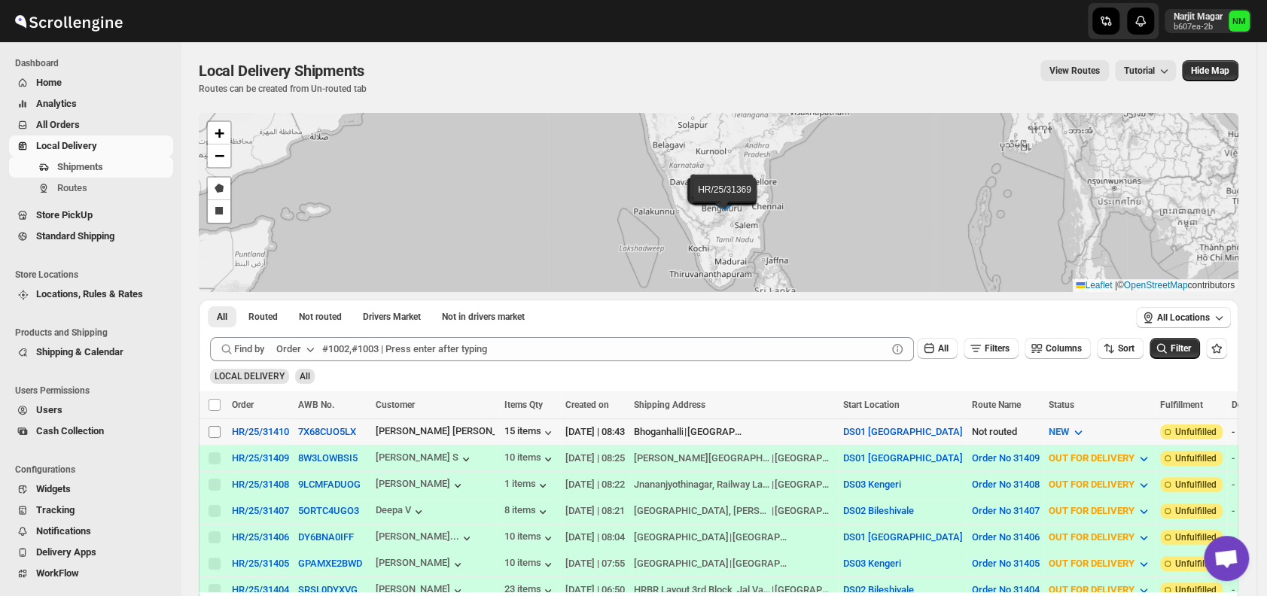
click at [215, 431] on input "Select shipment" at bounding box center [215, 432] width 12 height 12
checkbox input "true"
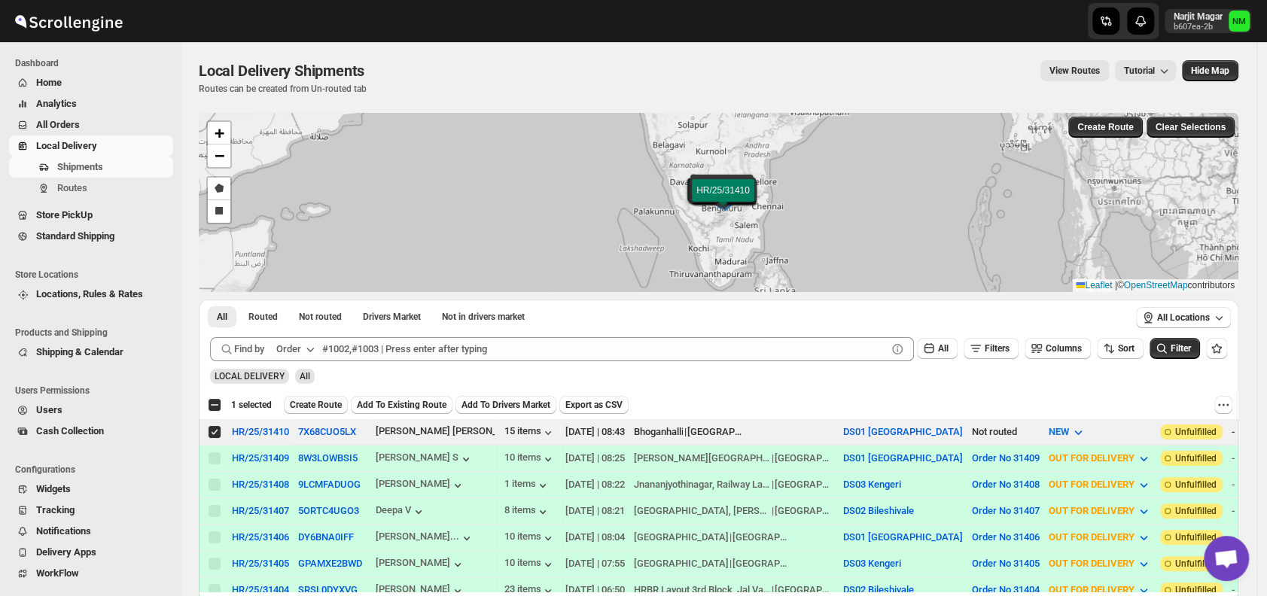
click at [306, 409] on span "Create Route" at bounding box center [316, 405] width 52 height 12
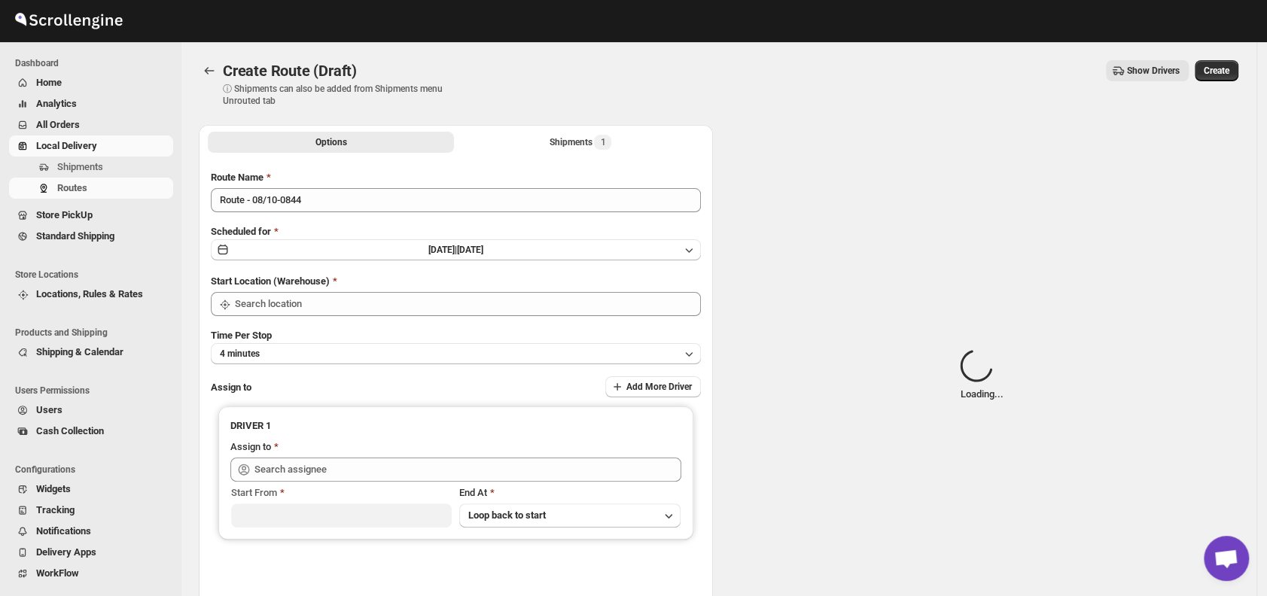
type input "DS01 [GEOGRAPHIC_DATA]"
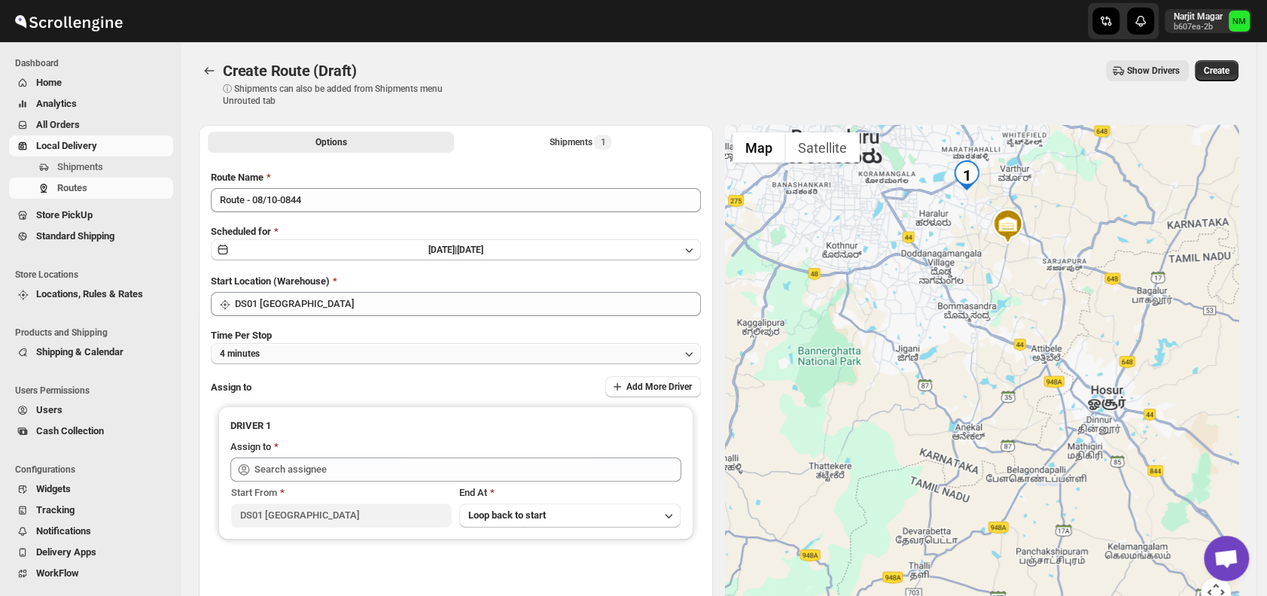
click at [336, 361] on button "4 minutes" at bounding box center [456, 353] width 490 height 21
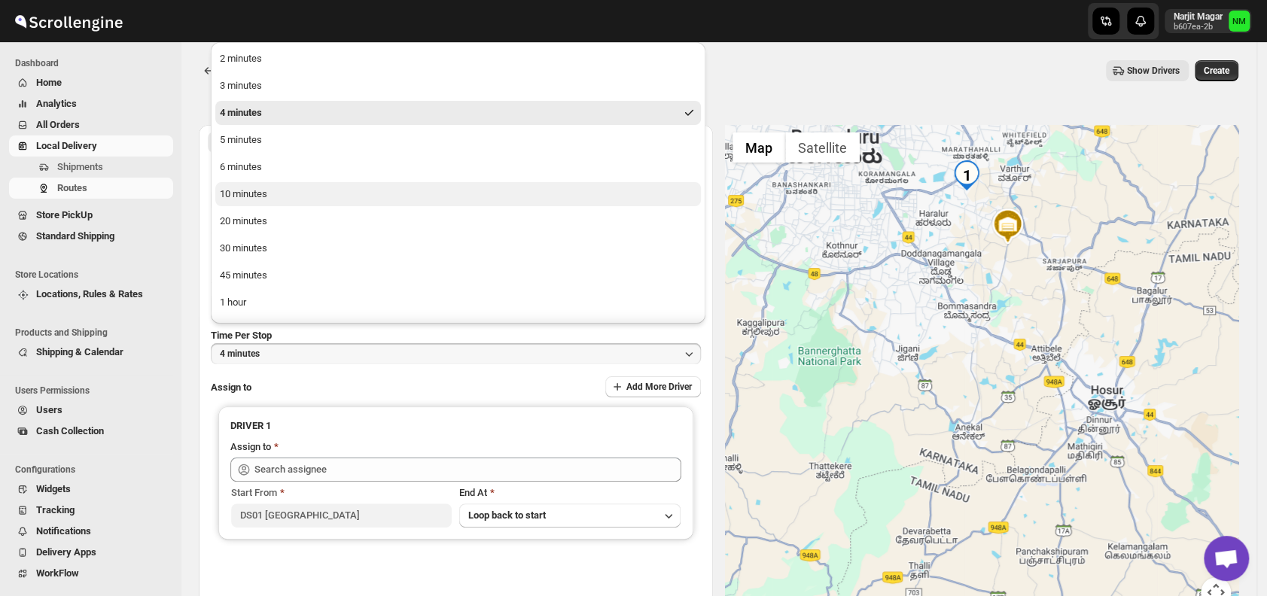
click at [259, 196] on div "10 minutes" at bounding box center [243, 194] width 47 height 15
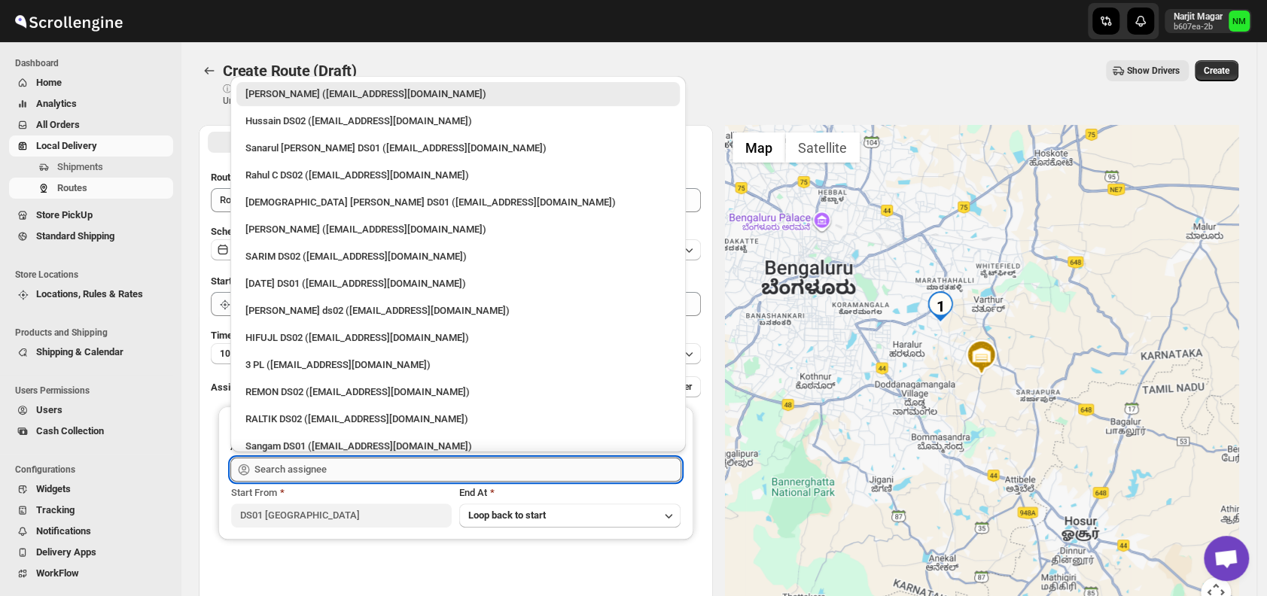
click at [361, 468] on input "text" at bounding box center [467, 470] width 427 height 24
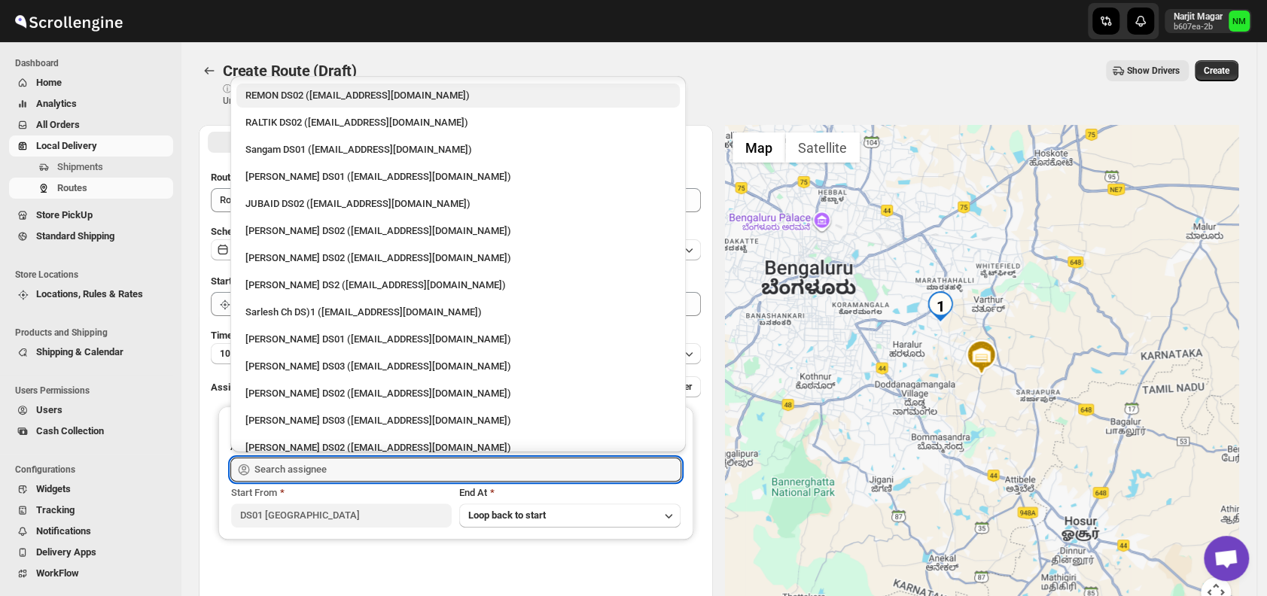
scroll to position [298, 0]
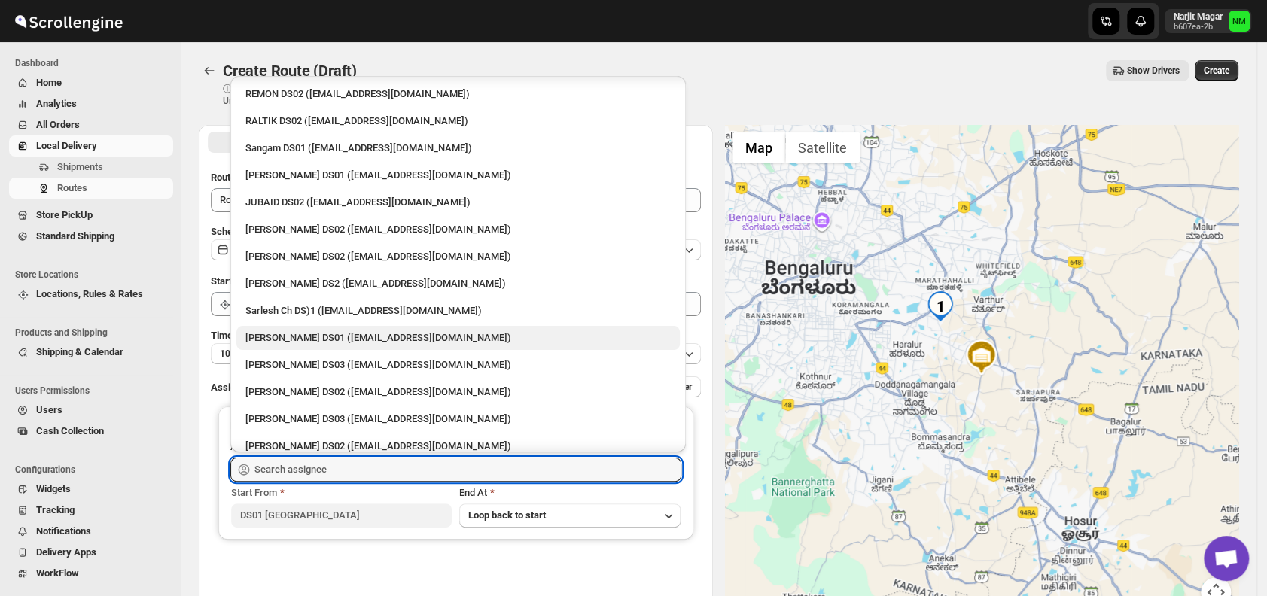
click at [330, 330] on div "Siraj Uddin DS01 (sopom53870@leabro.com)" at bounding box center [457, 337] width 425 height 15
type input "Siraj Uddin DS01 (sopom53870@leabro.com)"
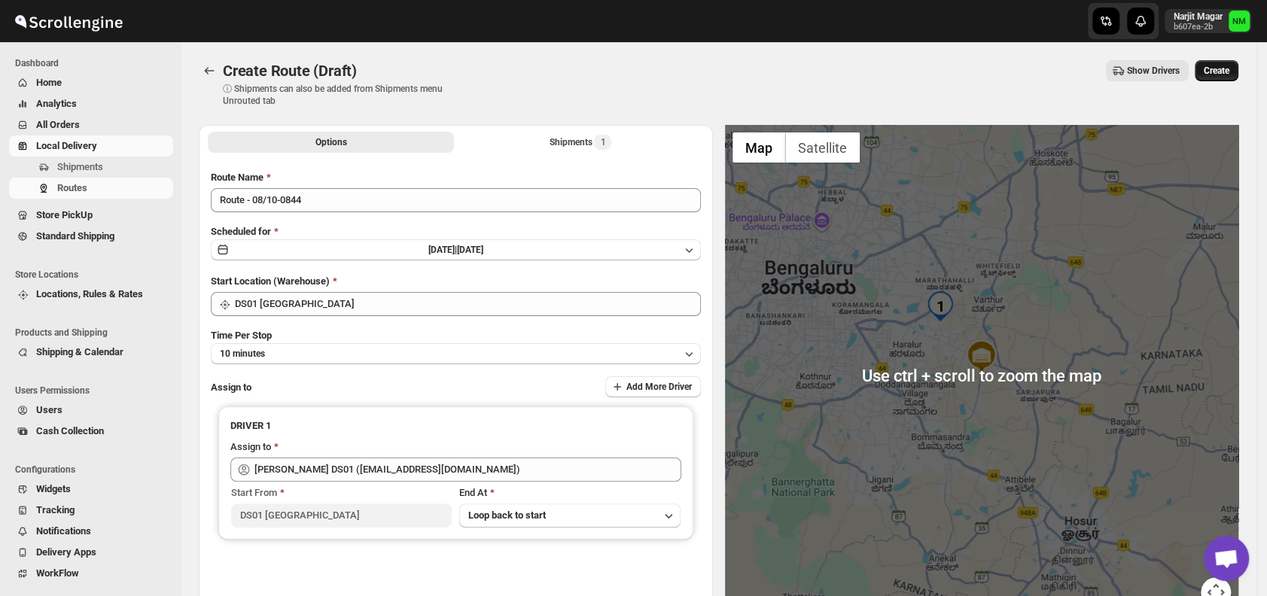
click at [1226, 73] on span "Create" at bounding box center [1217, 71] width 26 height 12
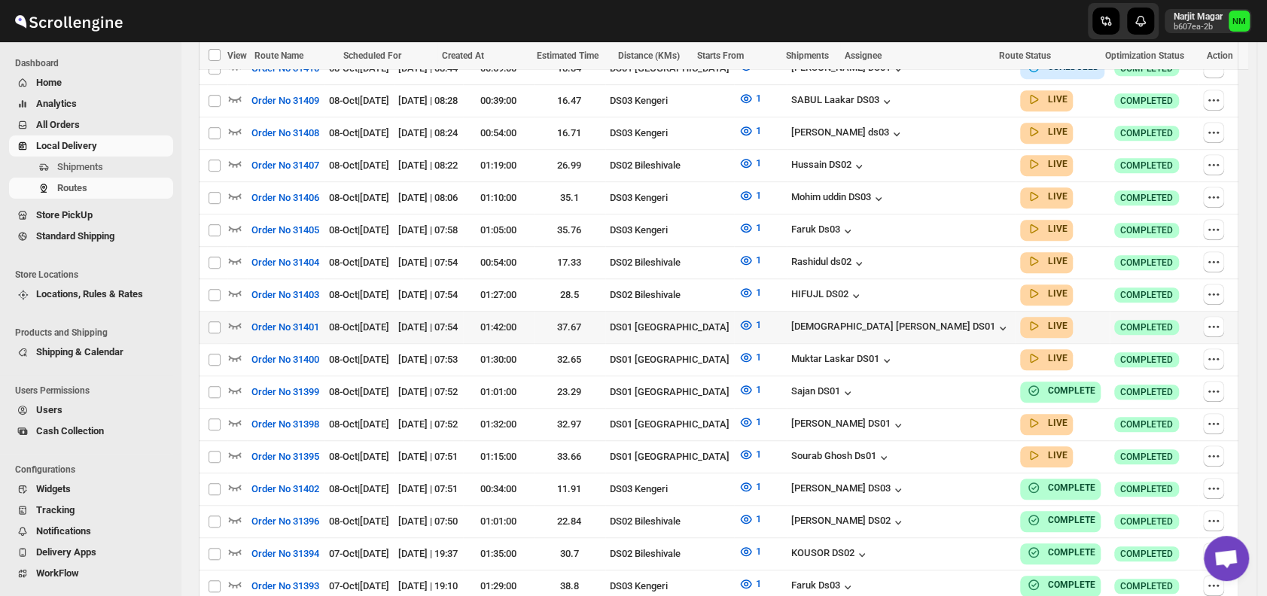
scroll to position [467, 0]
click at [236, 414] on icon "button" at bounding box center [234, 421] width 15 height 15
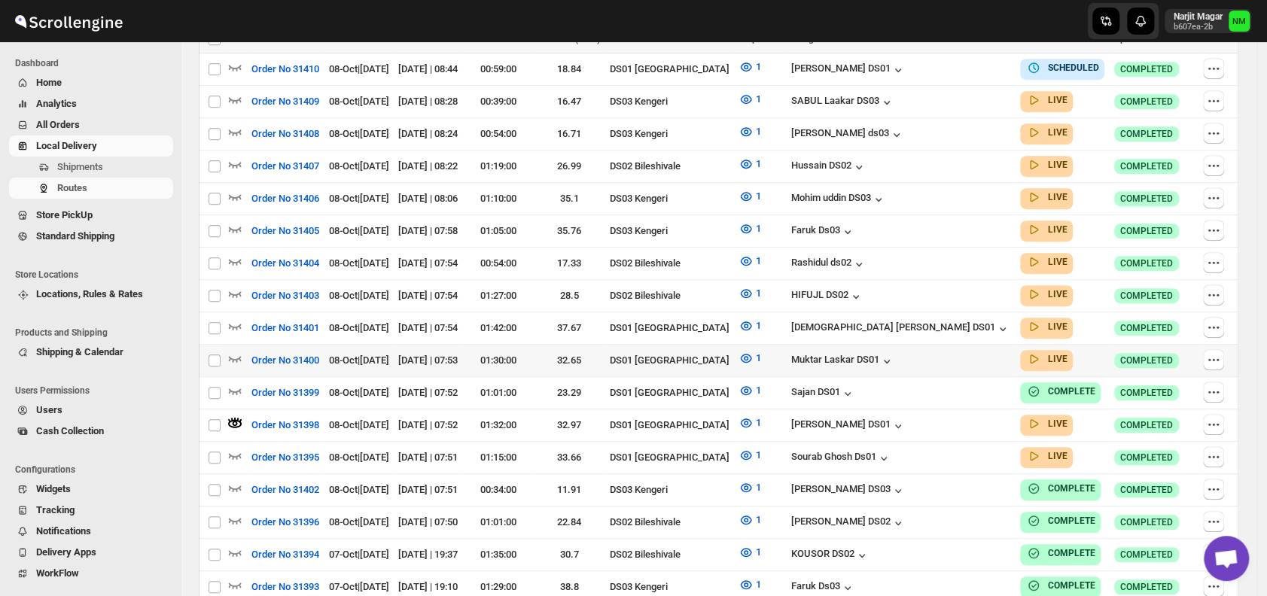
scroll to position [0, 0]
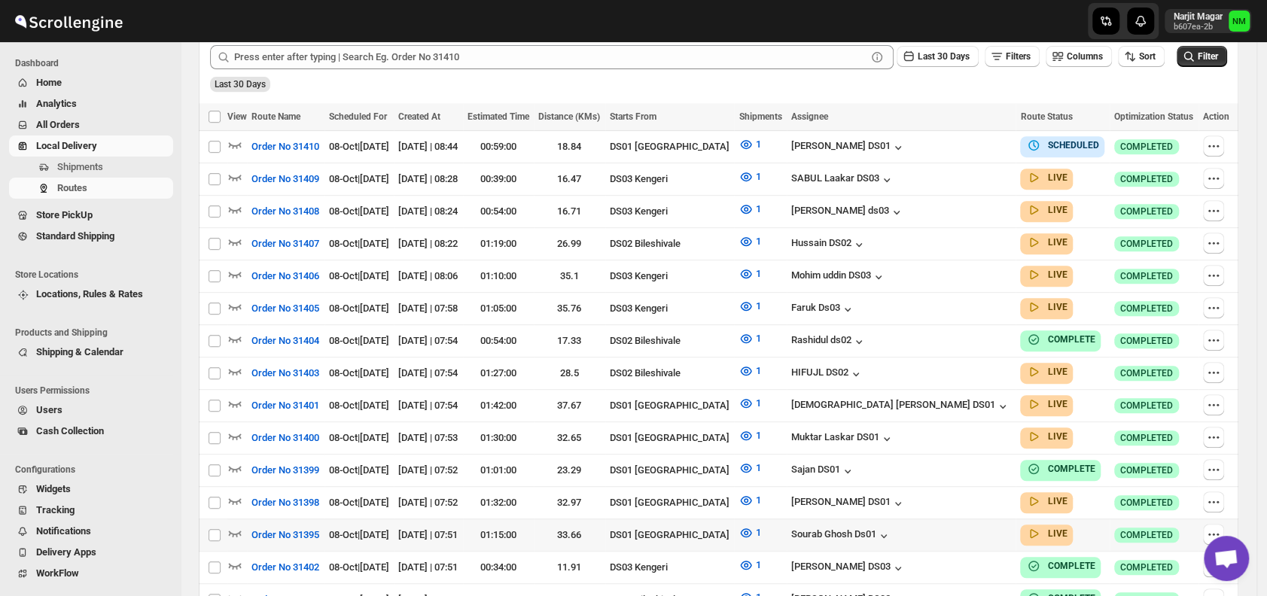
scroll to position [391, 0]
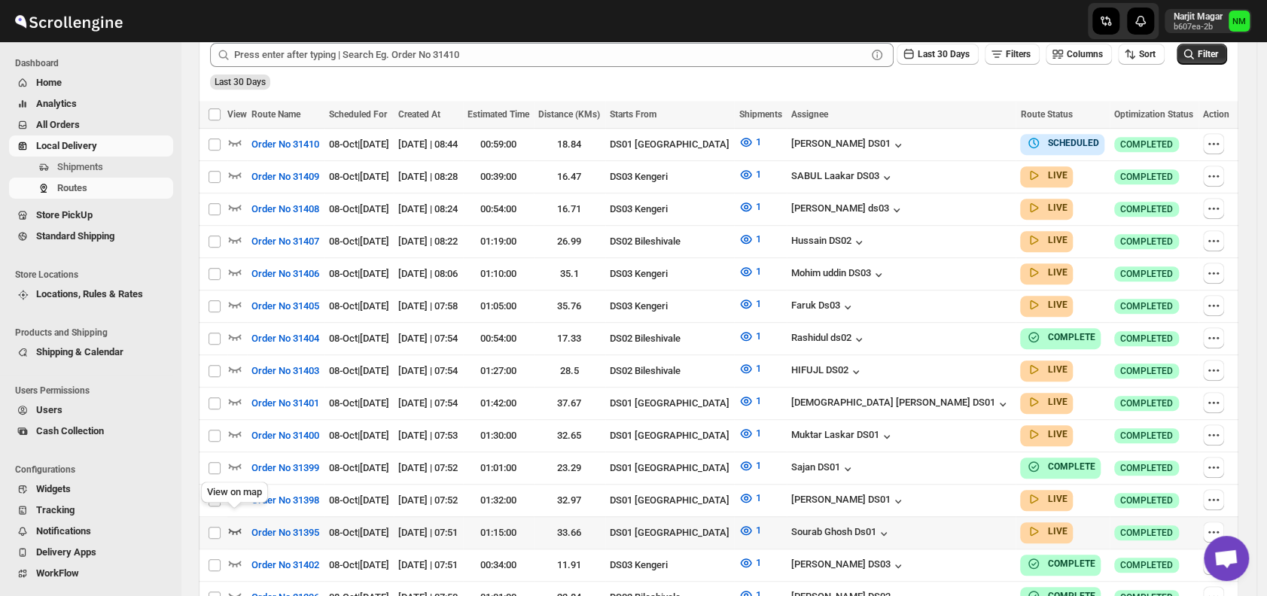
click at [239, 528] on icon "button" at bounding box center [235, 531] width 13 height 6
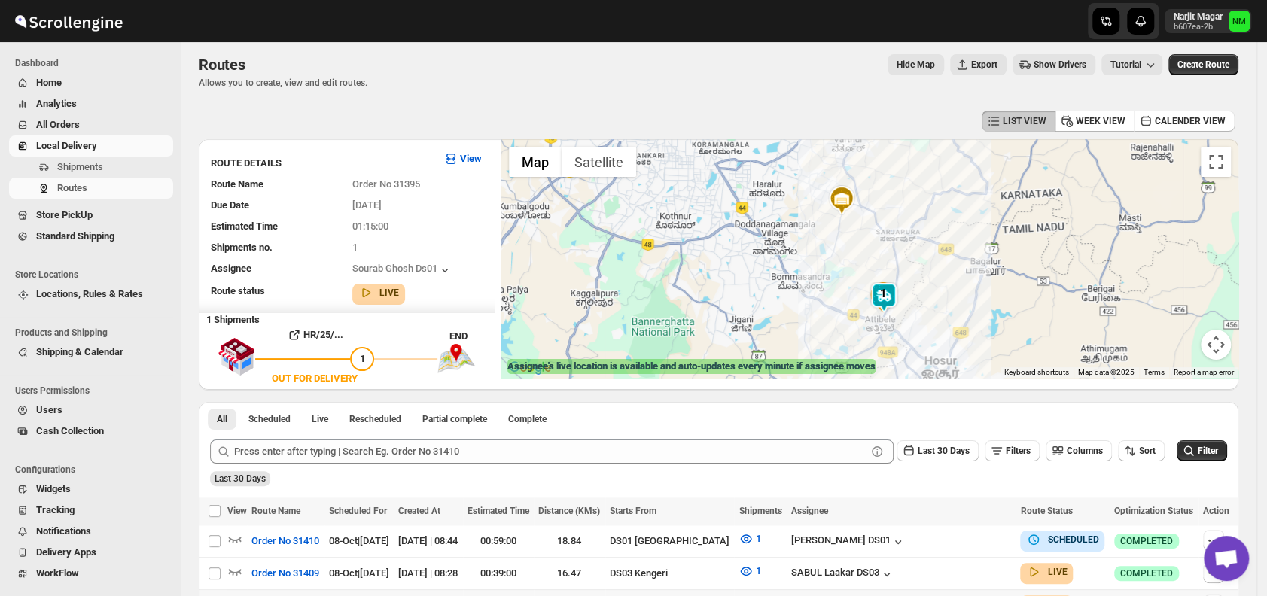
scroll to position [0, 0]
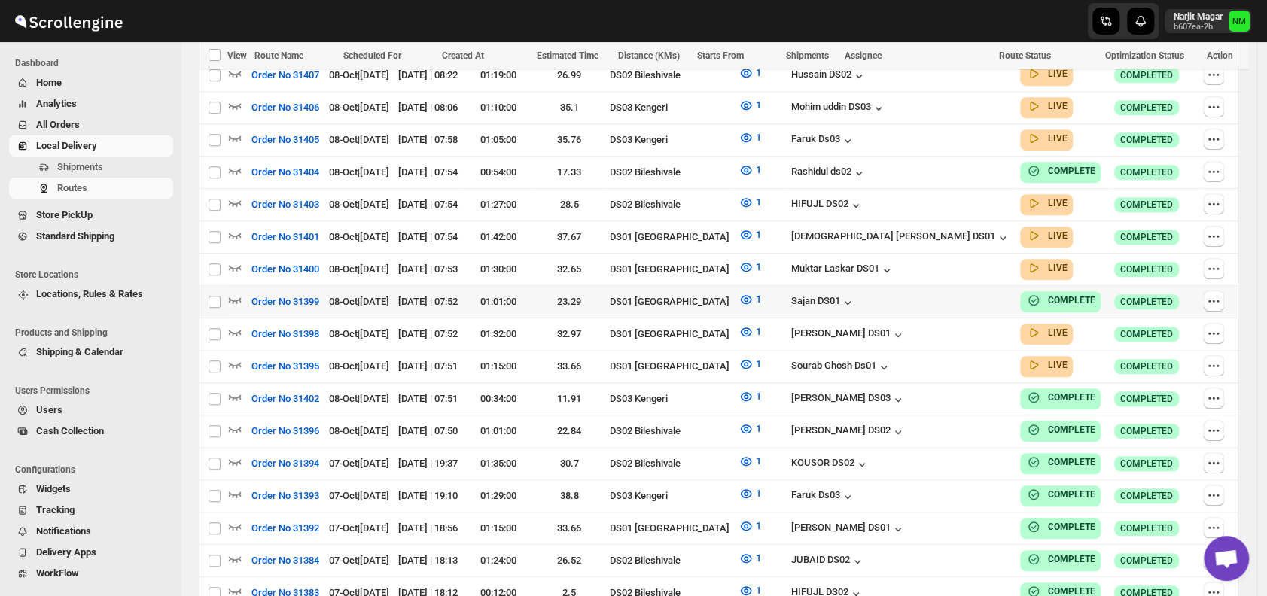
scroll to position [592, 0]
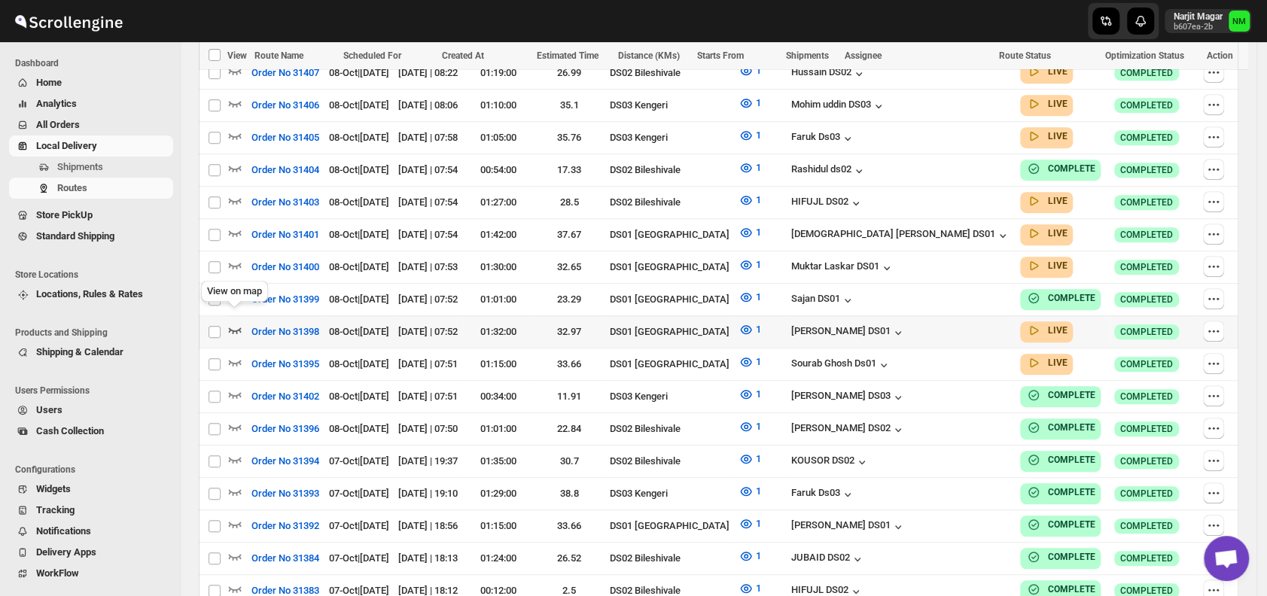
click at [241, 322] on icon "button" at bounding box center [234, 329] width 15 height 15
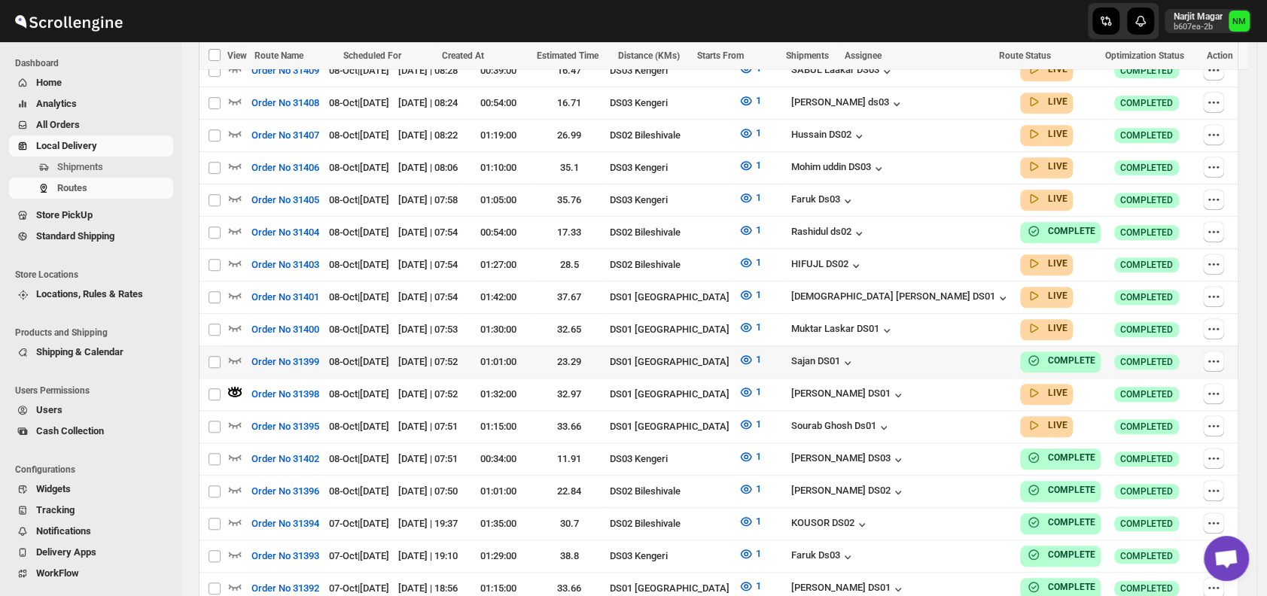
scroll to position [542, 0]
click at [234, 416] on icon "button" at bounding box center [234, 423] width 15 height 15
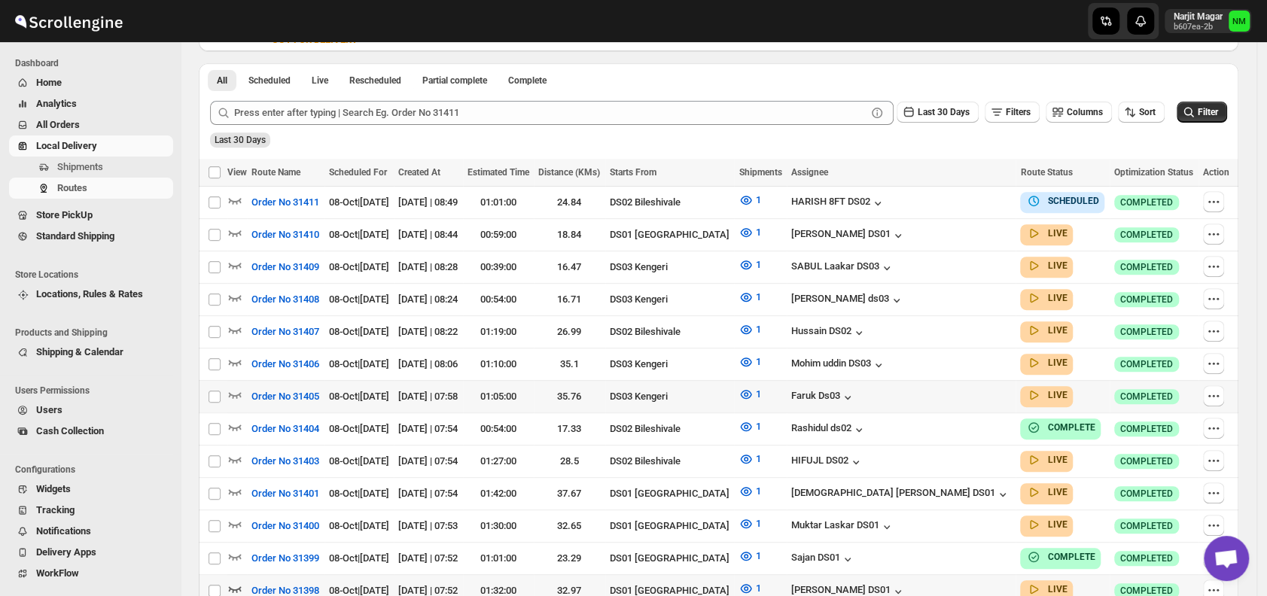
scroll to position [347, 0]
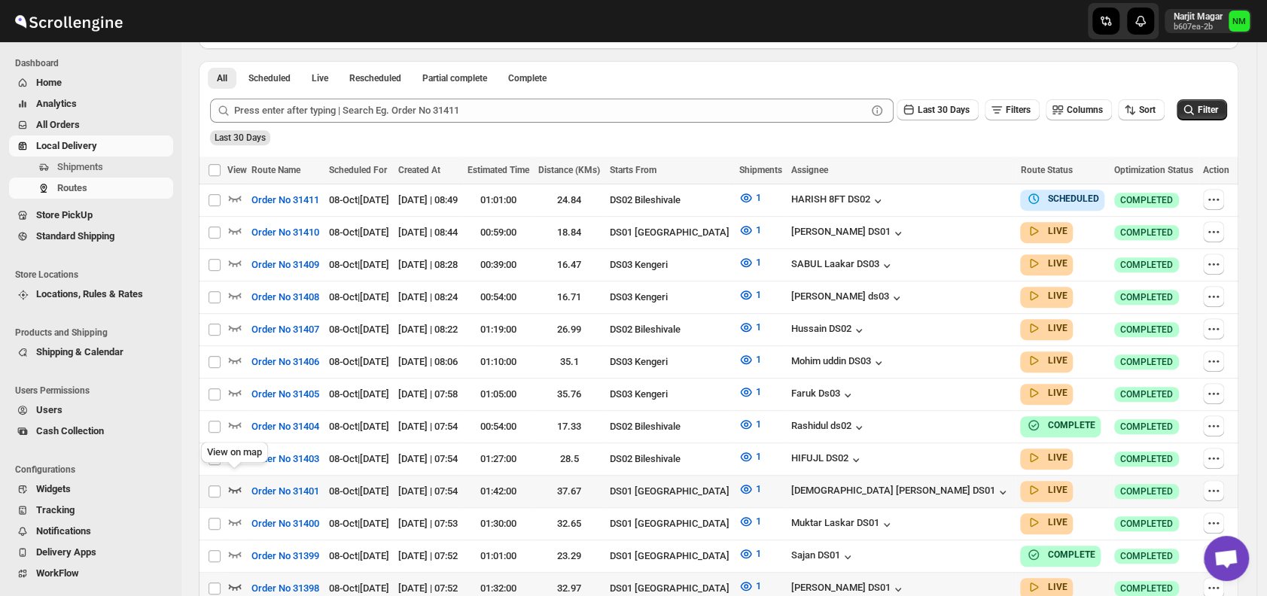
click at [232, 482] on icon "button" at bounding box center [234, 489] width 15 height 15
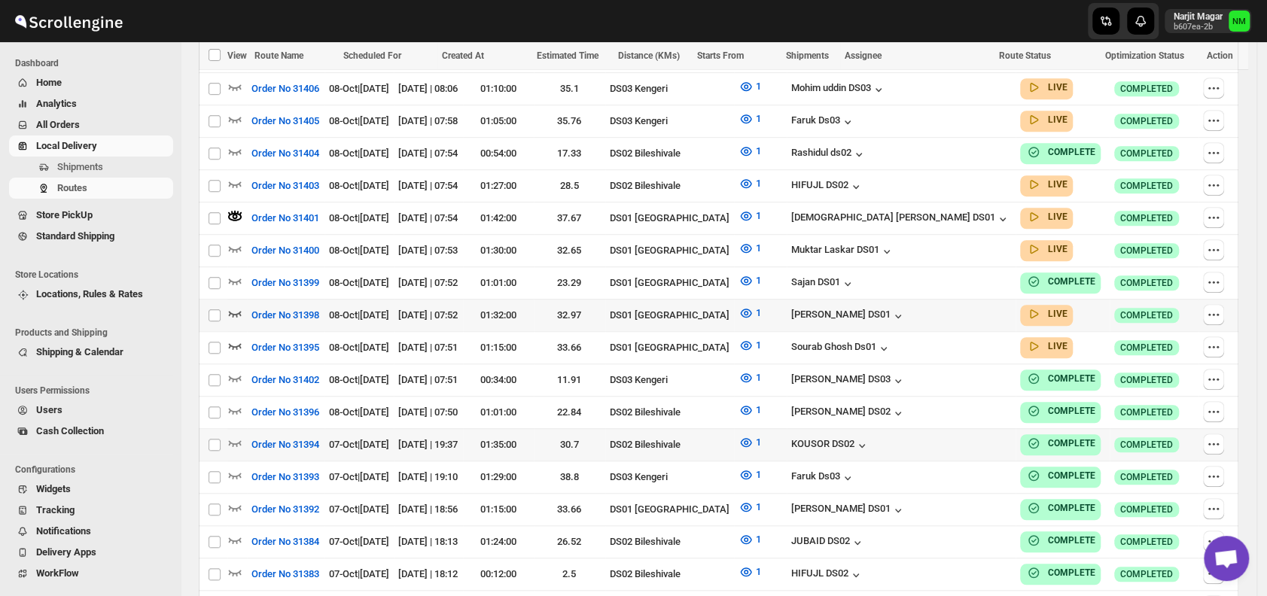
scroll to position [608, 0]
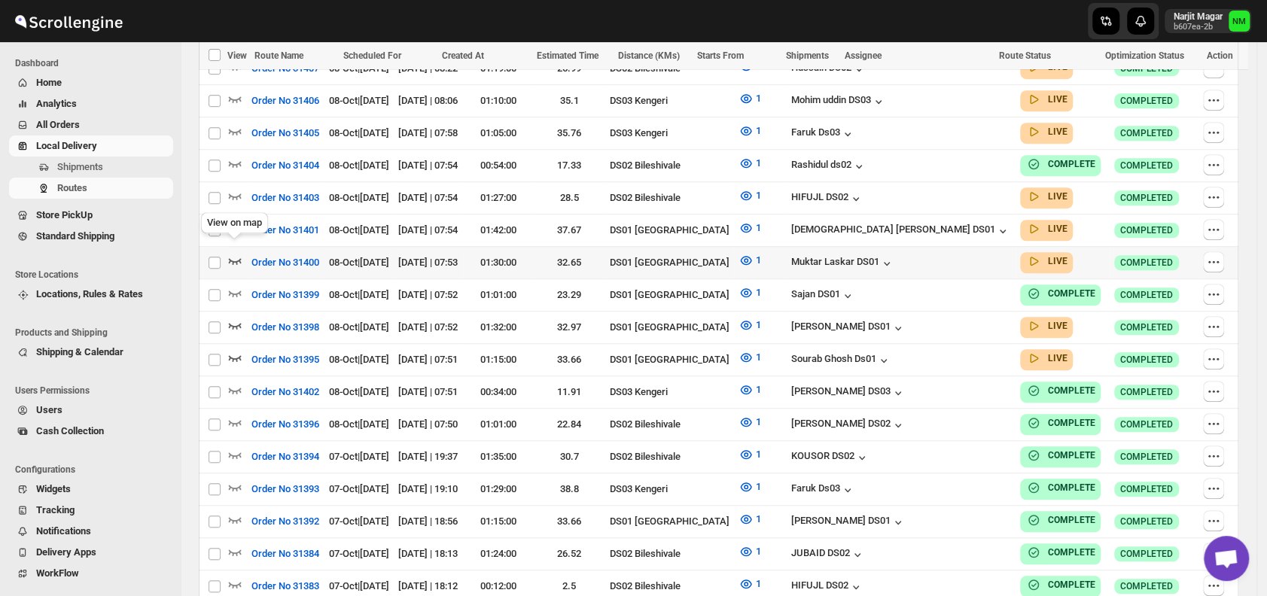
click at [234, 253] on icon "button" at bounding box center [234, 260] width 15 height 15
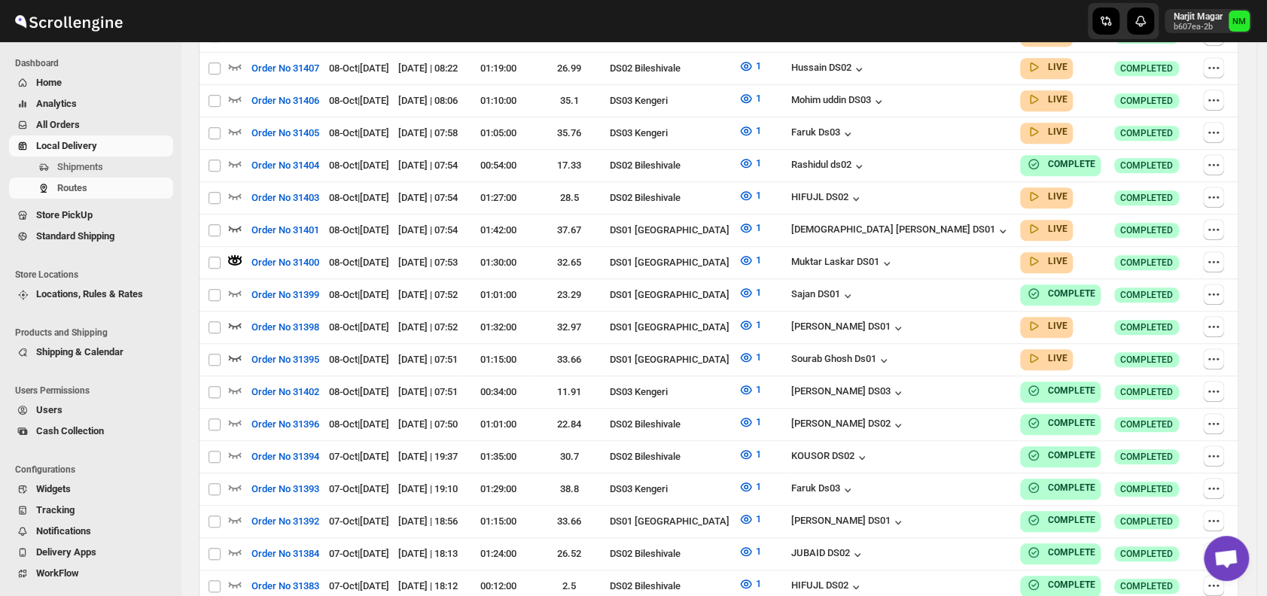
scroll to position [0, 0]
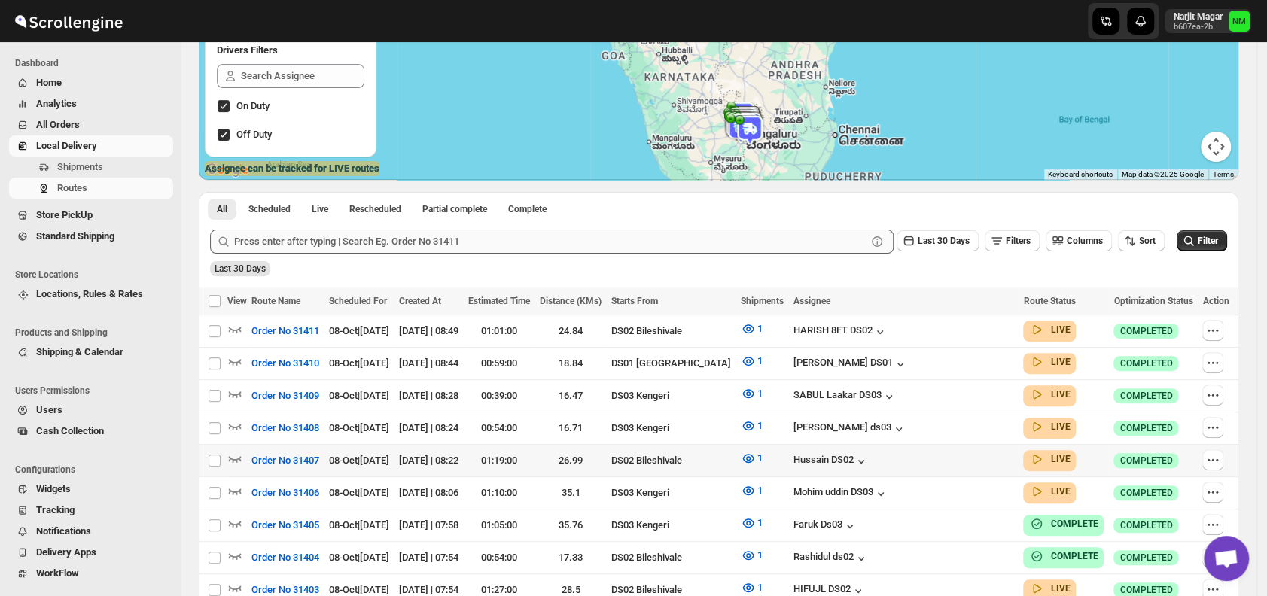
scroll to position [205, 0]
click at [235, 360] on icon "button" at bounding box center [234, 360] width 15 height 15
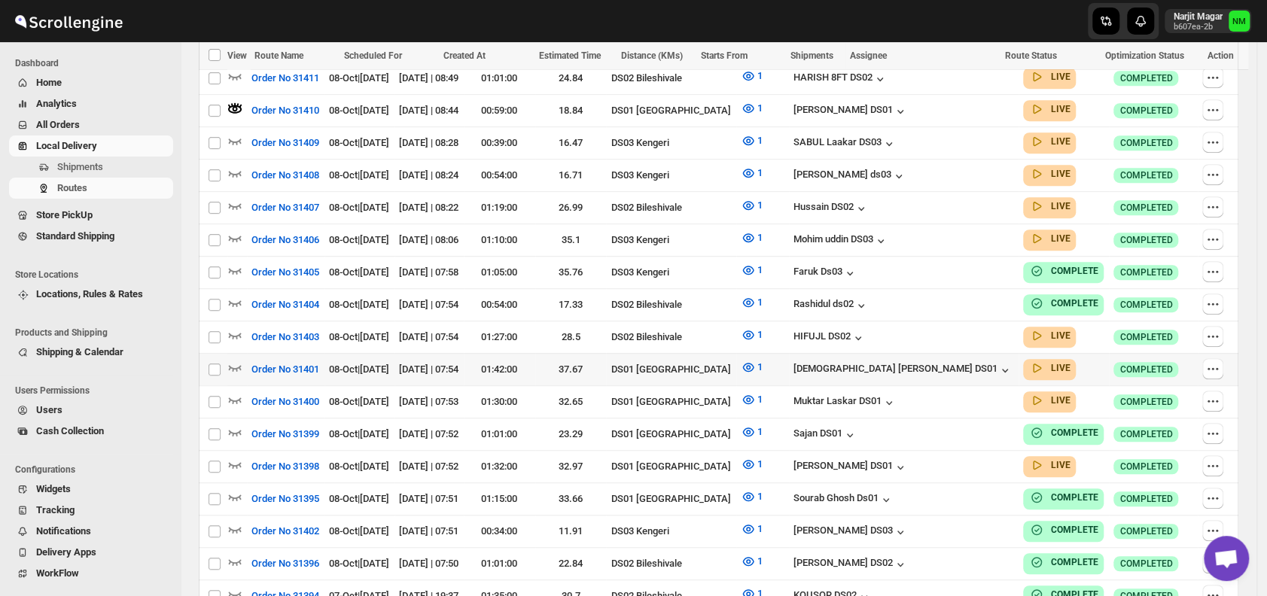
scroll to position [470, 0]
click at [235, 364] on icon "button" at bounding box center [235, 367] width 13 height 6
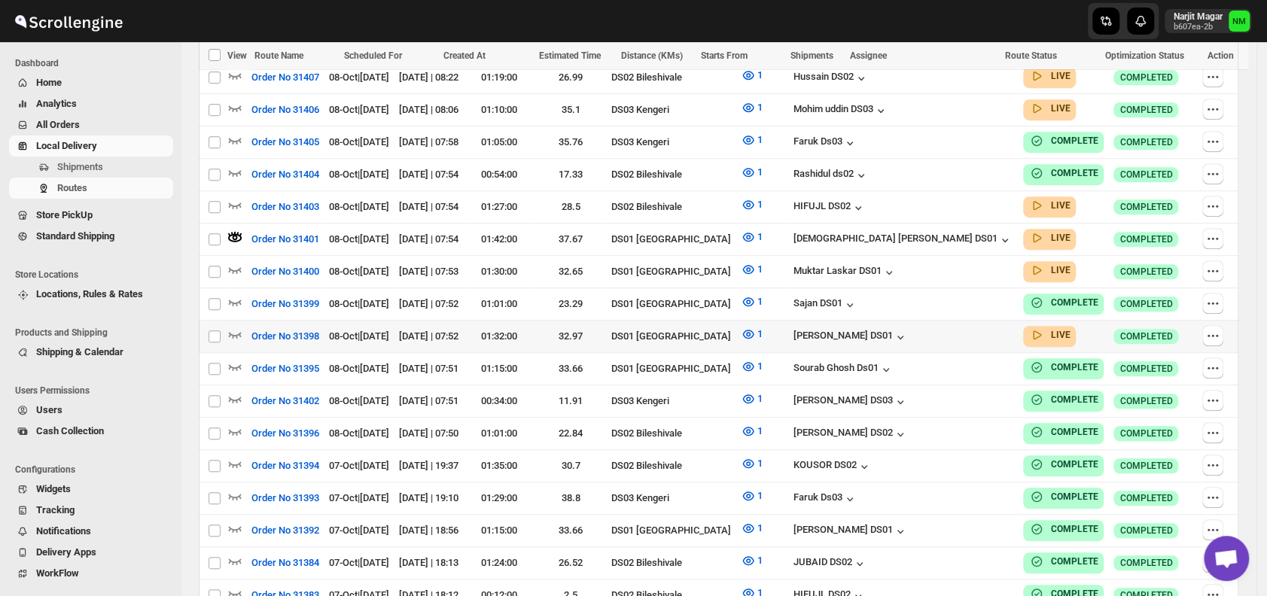
scroll to position [605, 0]
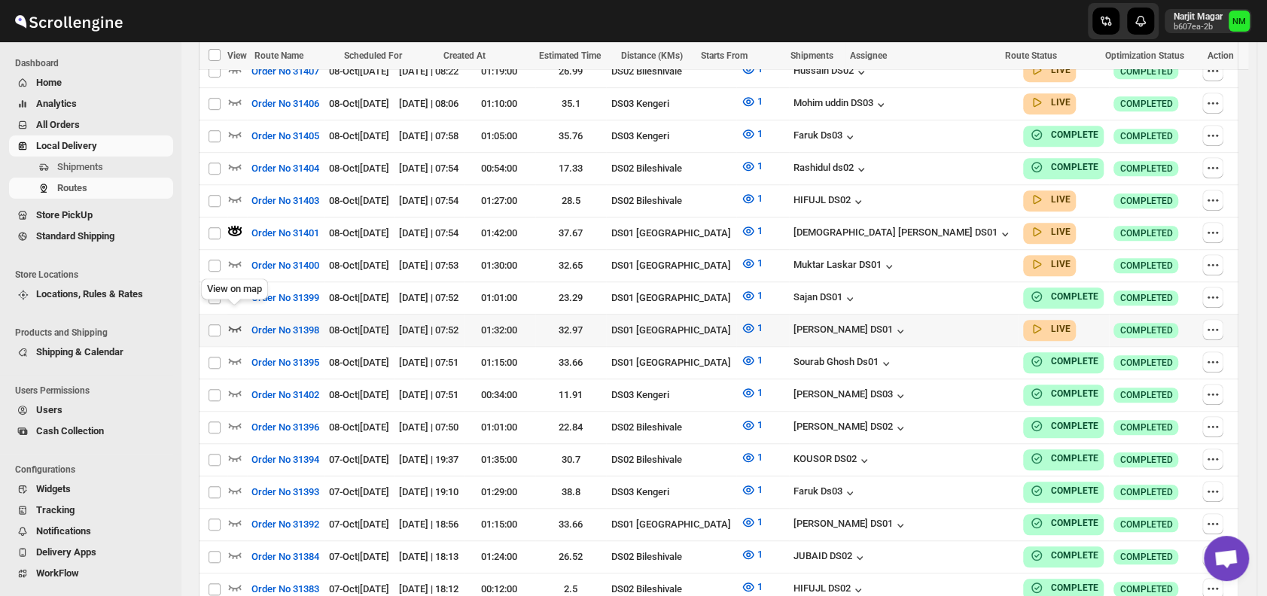
click at [235, 321] on icon "button" at bounding box center [234, 328] width 15 height 15
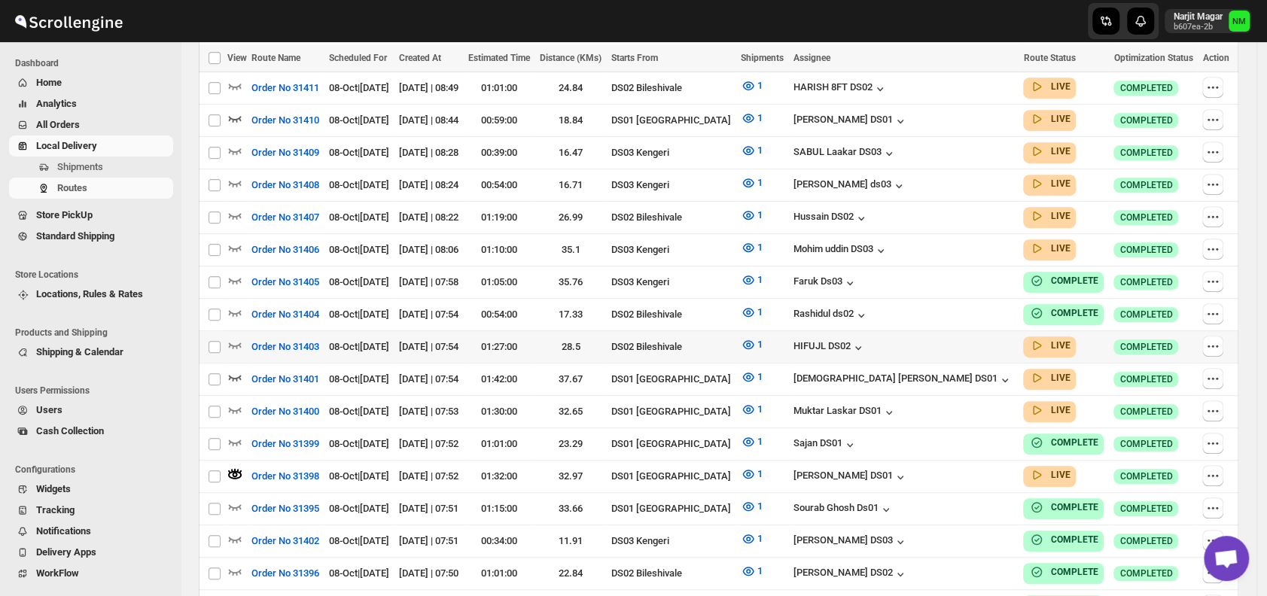
scroll to position [461, 0]
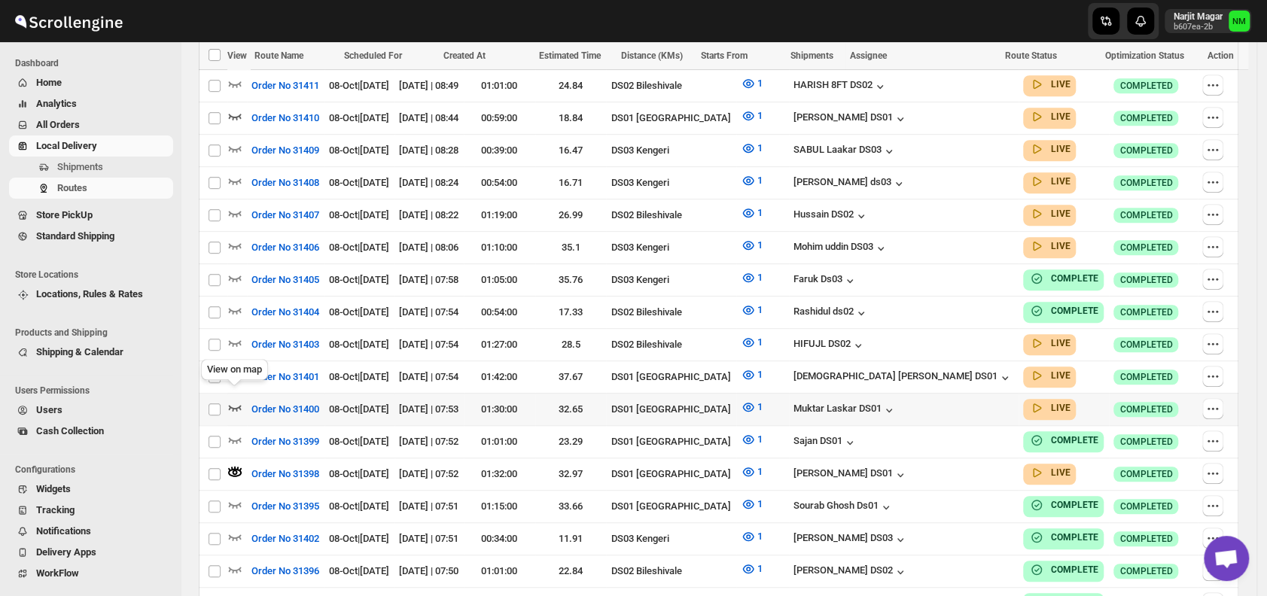
click at [232, 405] on icon "button" at bounding box center [235, 408] width 13 height 6
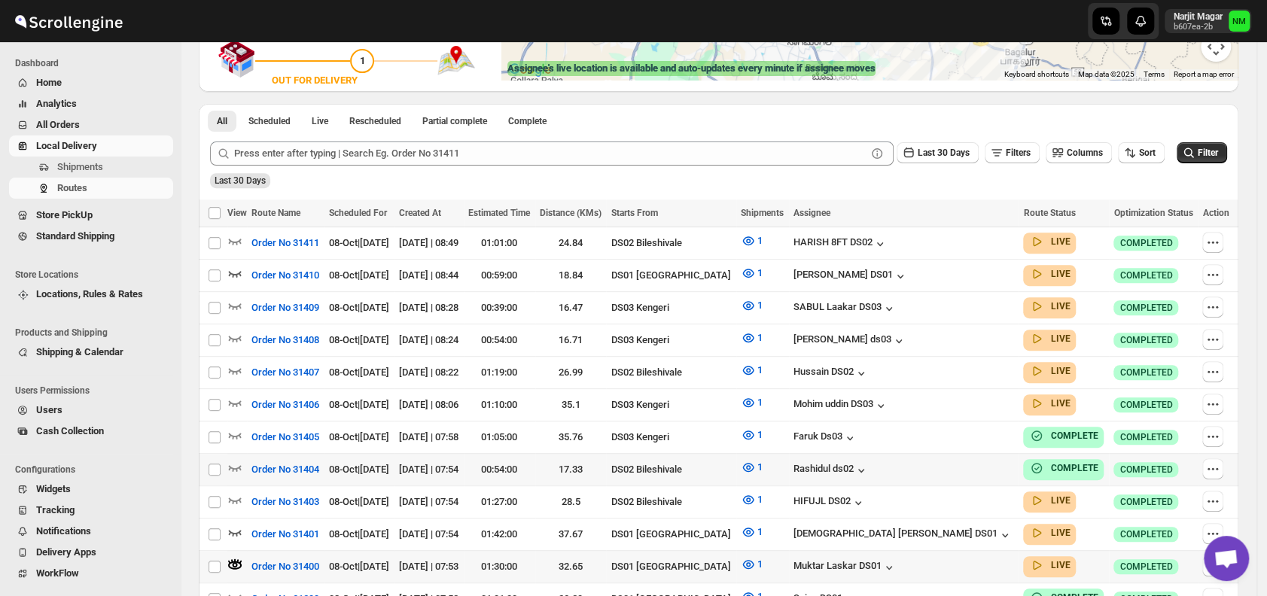
scroll to position [306, 0]
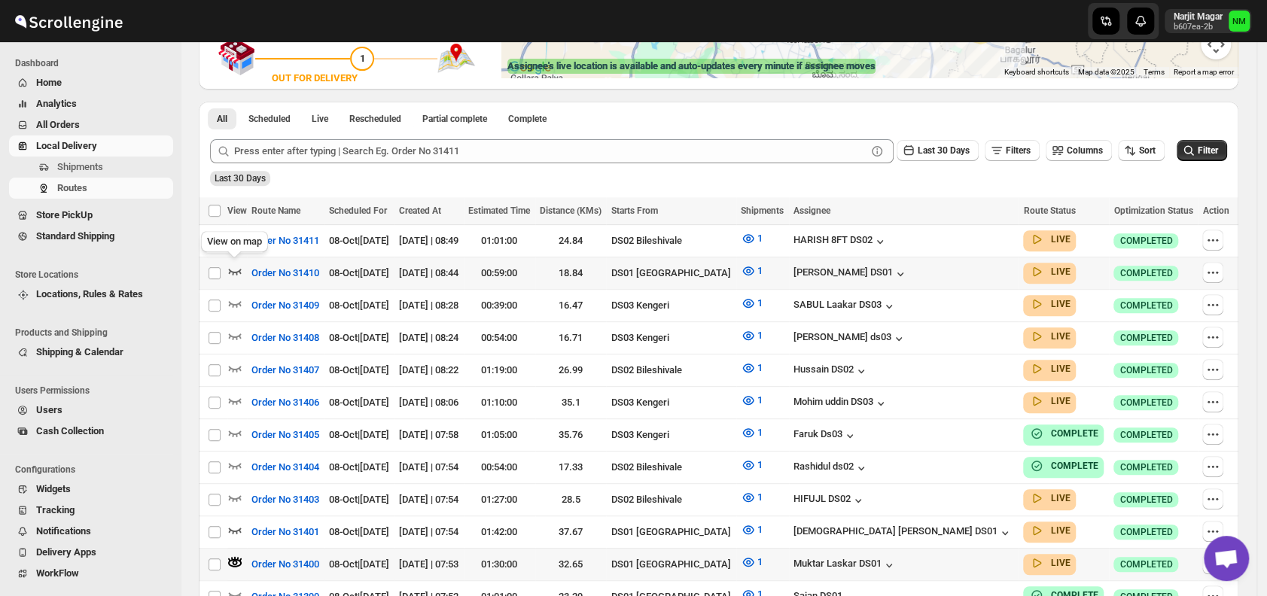
click at [235, 265] on icon "button" at bounding box center [234, 270] width 15 height 15
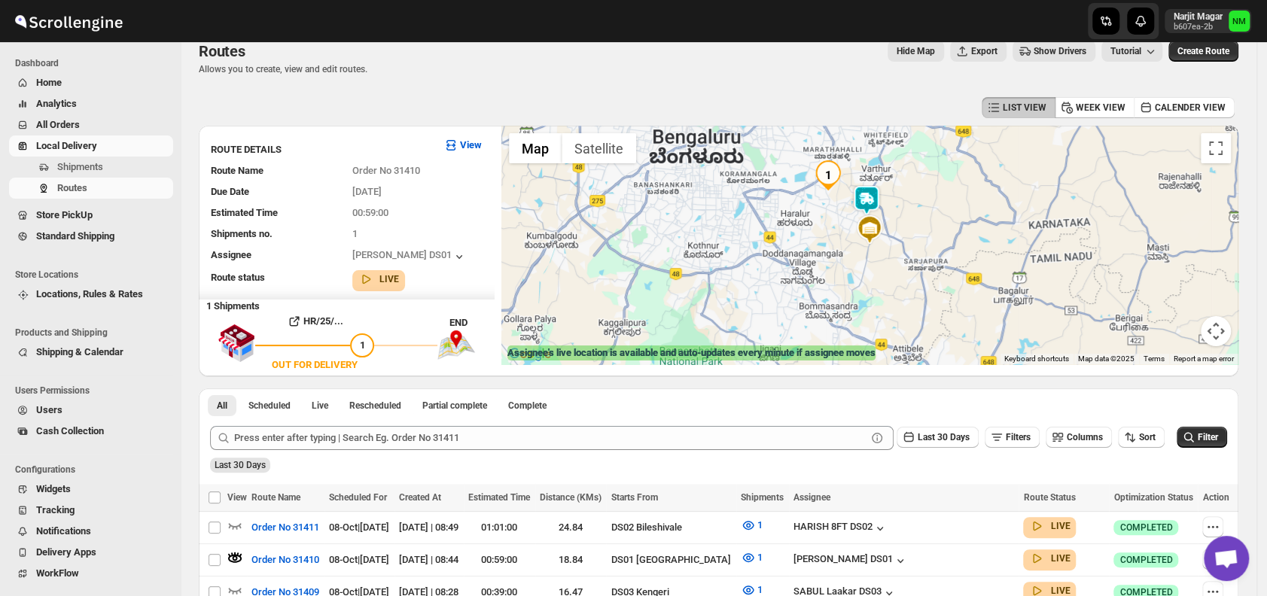
scroll to position [0, 0]
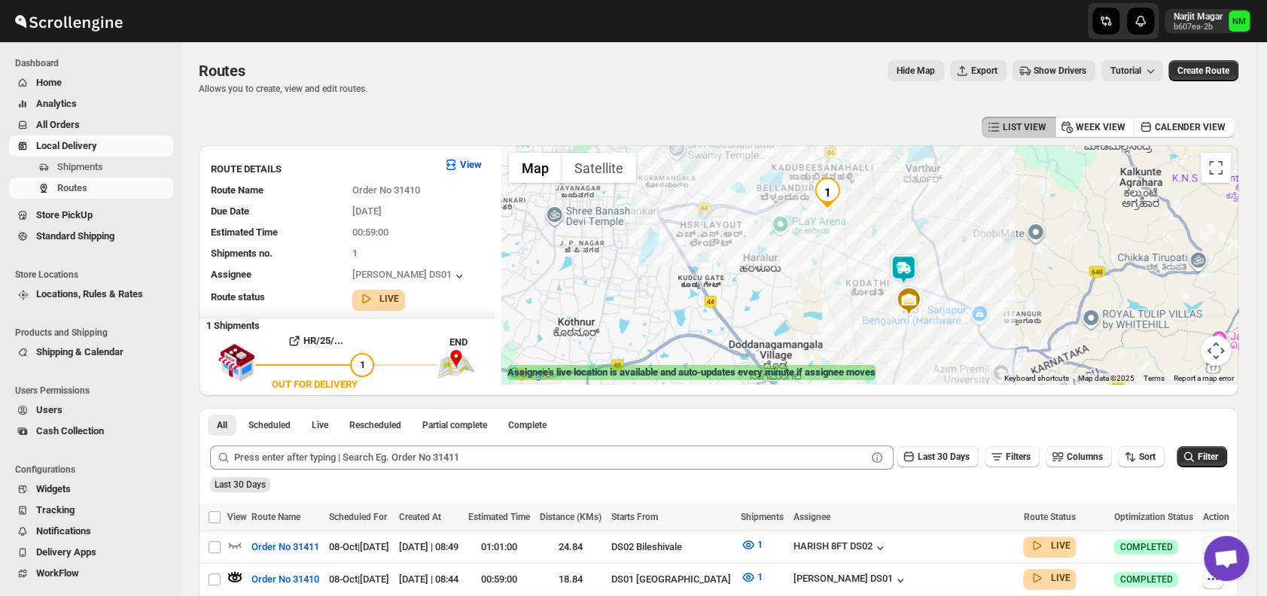
click at [914, 262] on img at bounding box center [903, 269] width 30 height 30
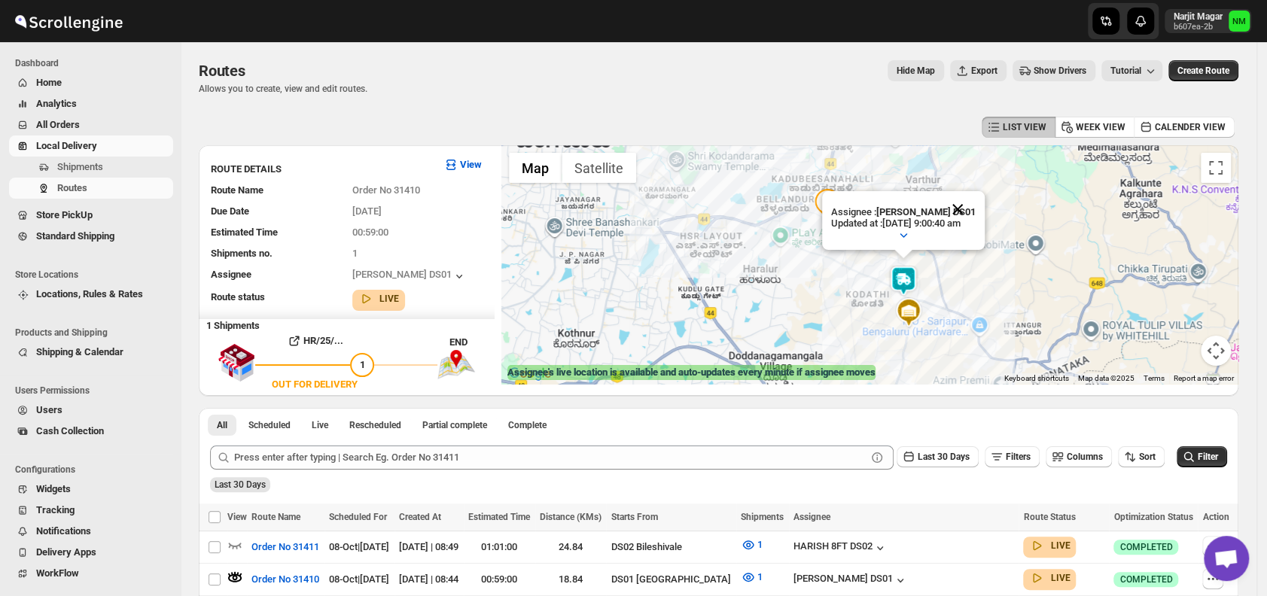
click at [973, 205] on button "Close" at bounding box center [957, 209] width 36 height 36
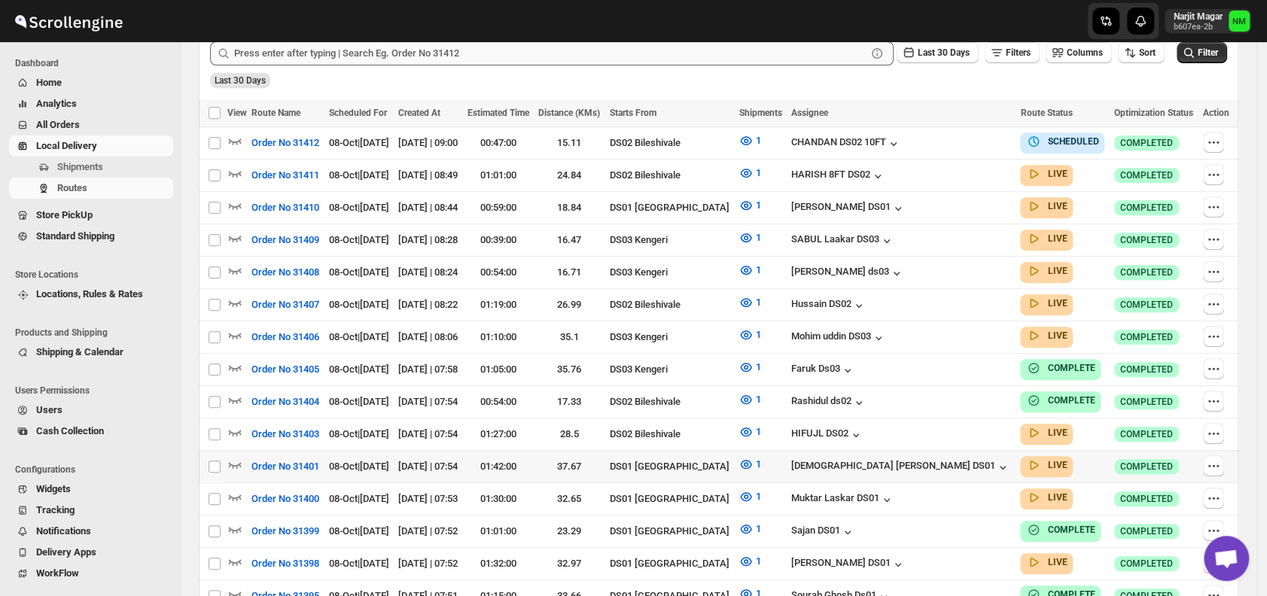
scroll to position [393, 0]
click at [233, 456] on icon "button" at bounding box center [234, 463] width 15 height 15
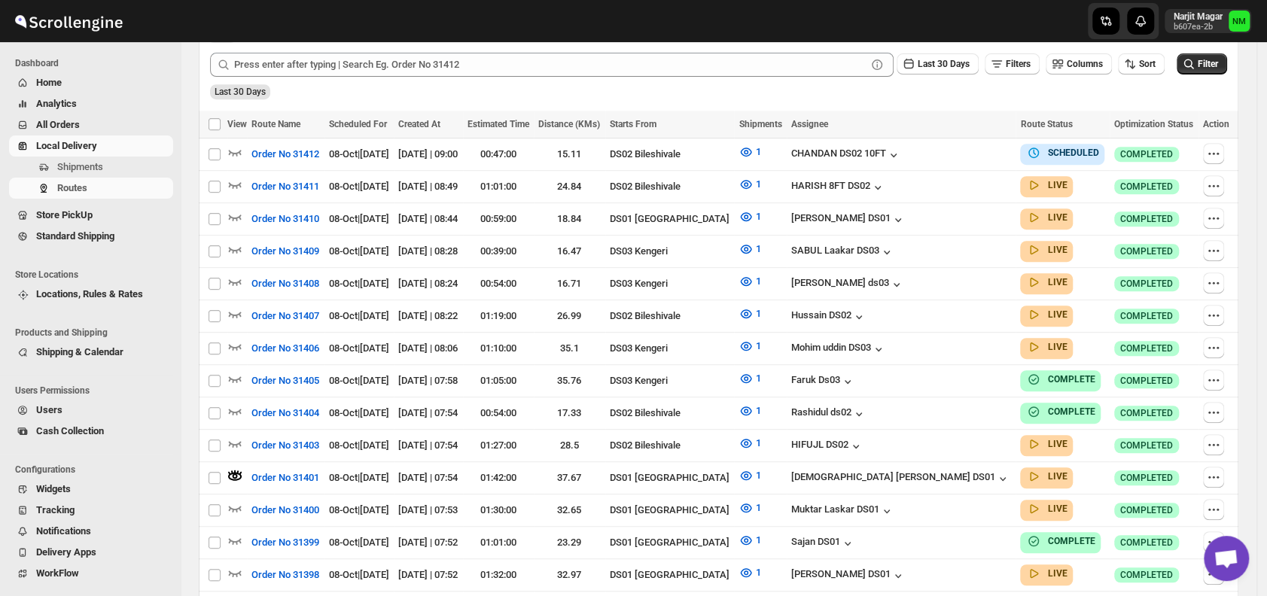
scroll to position [0, 0]
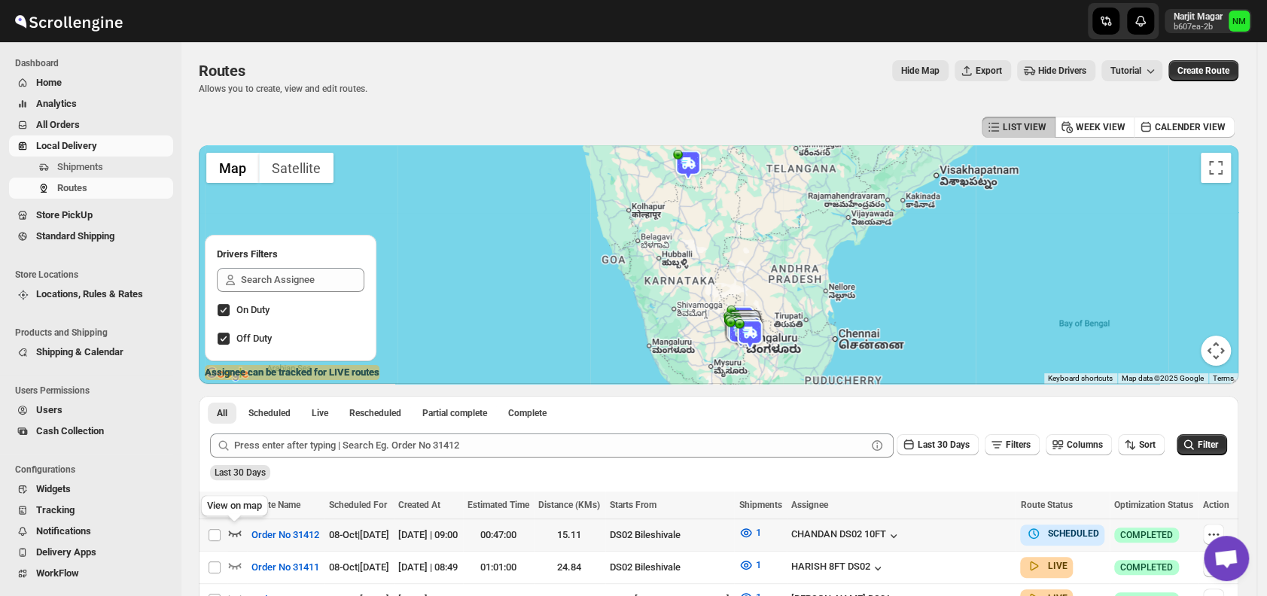
click at [237, 532] on icon "button" at bounding box center [234, 532] width 15 height 15
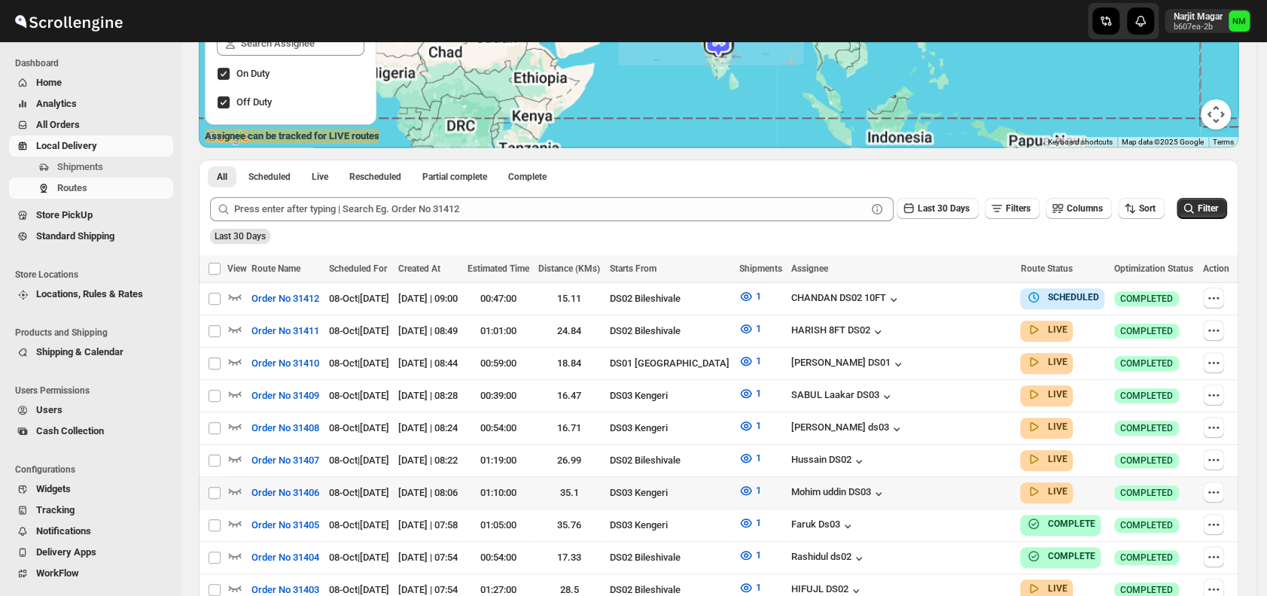
scroll to position [242, 0]
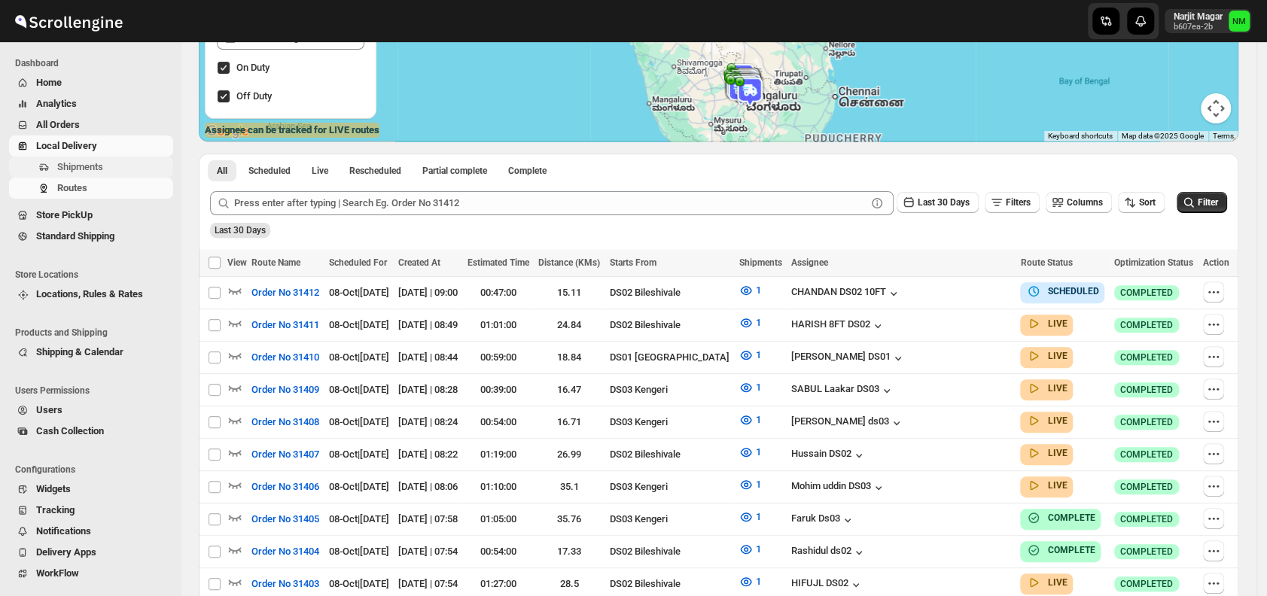
click at [108, 163] on span "Shipments" at bounding box center [113, 167] width 113 height 15
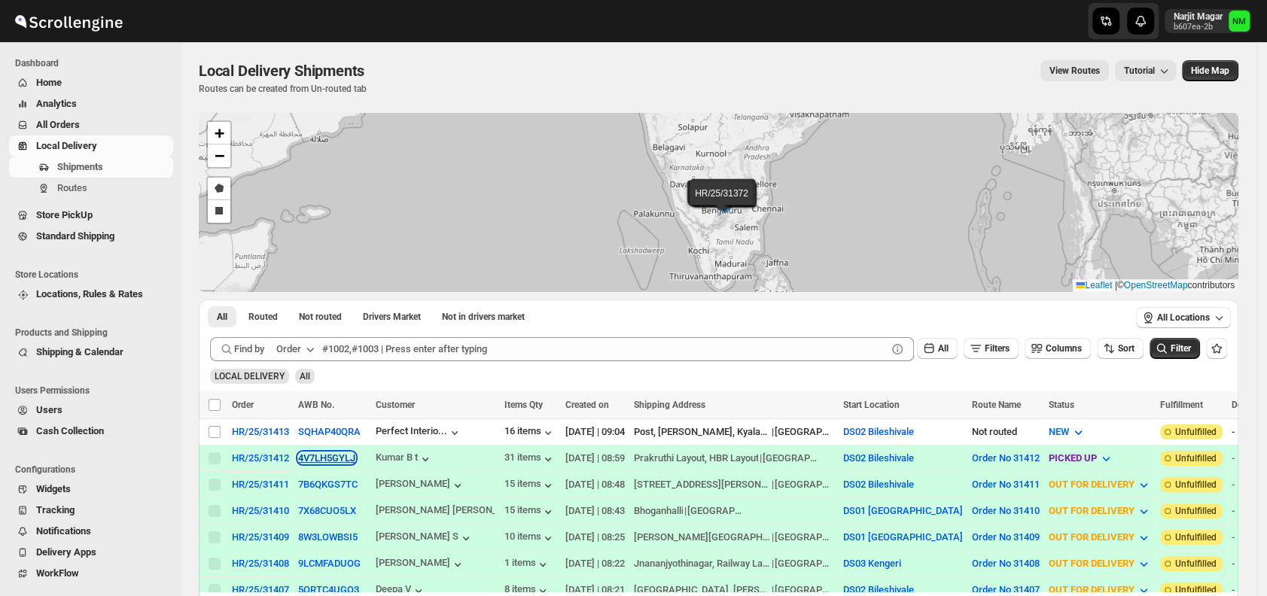
click at [304, 453] on button "4V7LH5GYLJ" at bounding box center [326, 457] width 57 height 11
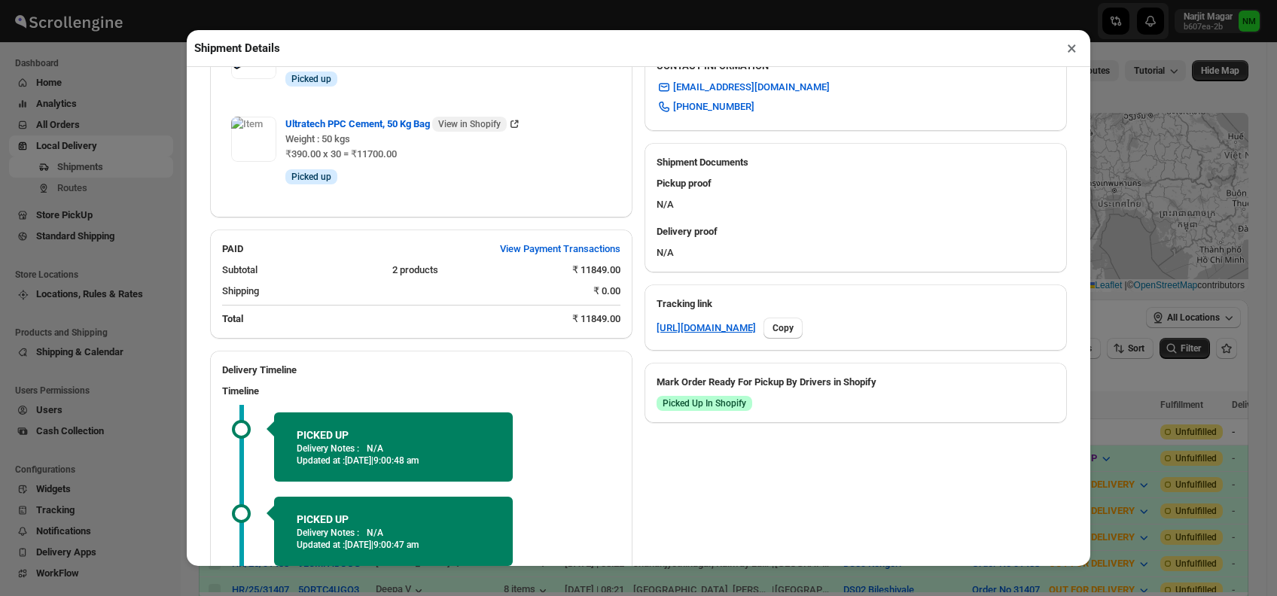
scroll to position [664, 0]
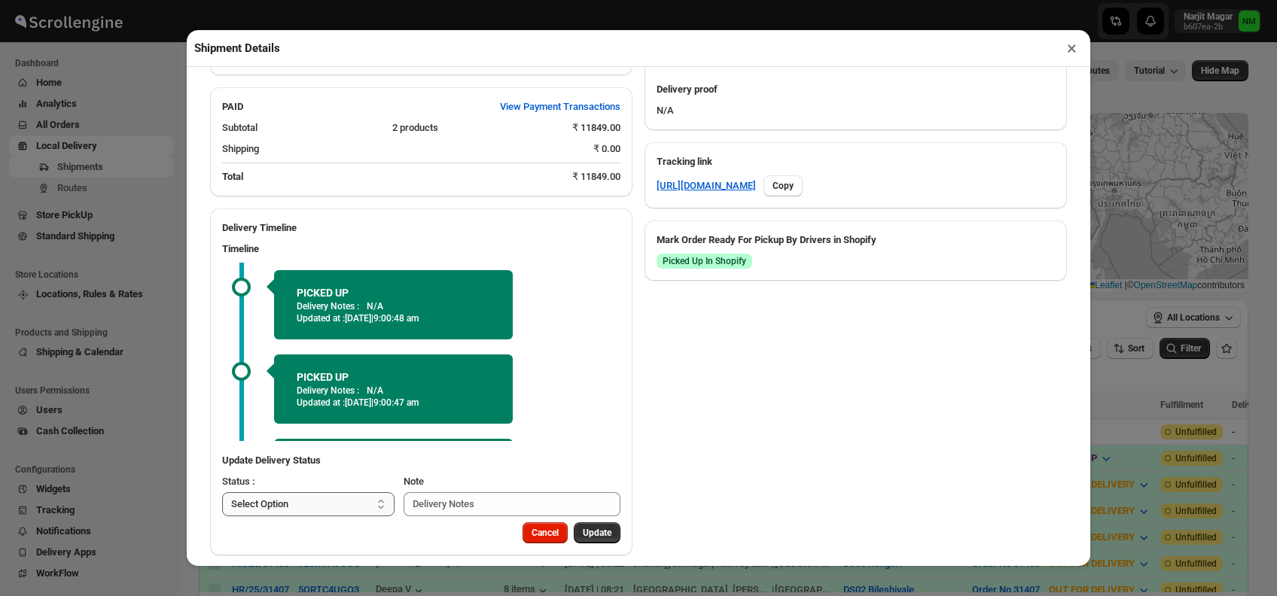
click at [344, 492] on select "Select Option PICKED UP OUT FOR DELIVERY RESCHEDULE DELIVERED CANCELLED" at bounding box center [308, 504] width 172 height 24
select select "OUT_FOR_DELIVERY"
click at [222, 492] on select "Select Option PICKED UP OUT FOR DELIVERY RESCHEDULE DELIVERED CANCELLED" at bounding box center [308, 504] width 172 height 24
click at [583, 527] on span "Update" at bounding box center [597, 533] width 29 height 12
select select
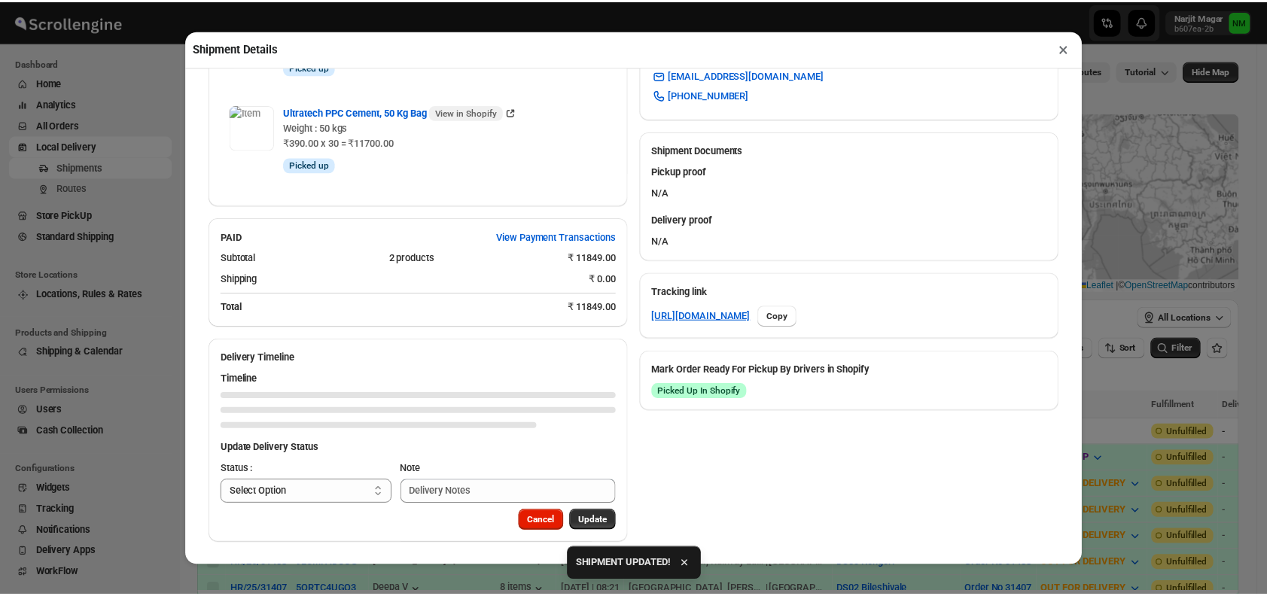
scroll to position [522, 0]
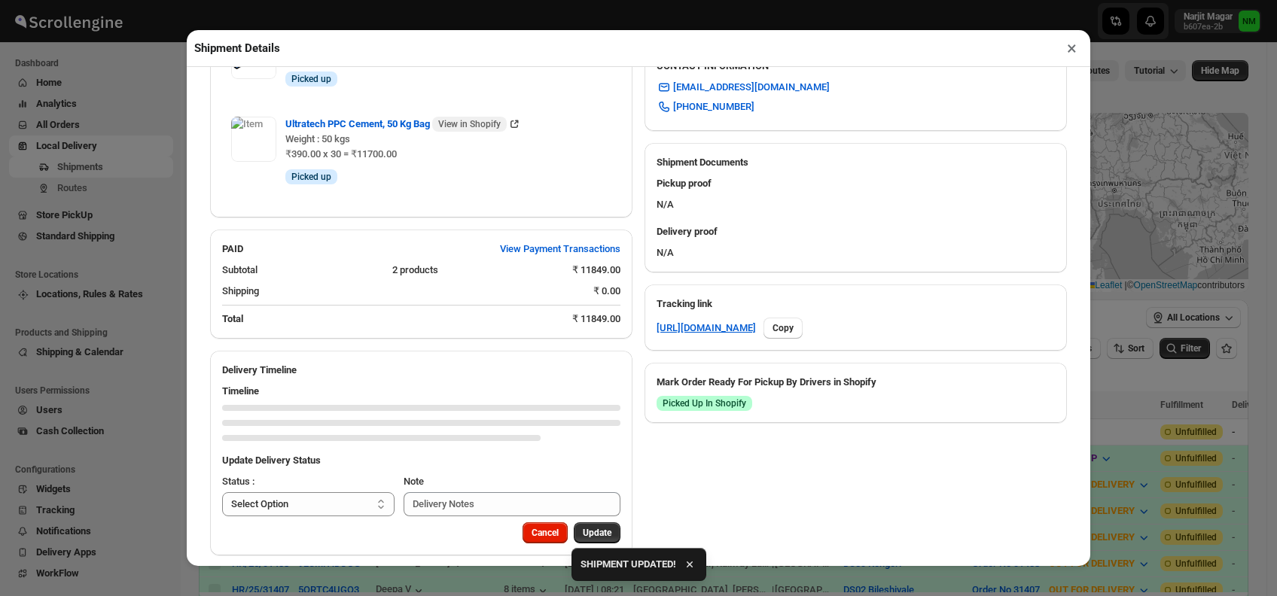
click at [1070, 57] on button "×" at bounding box center [1072, 48] width 22 height 21
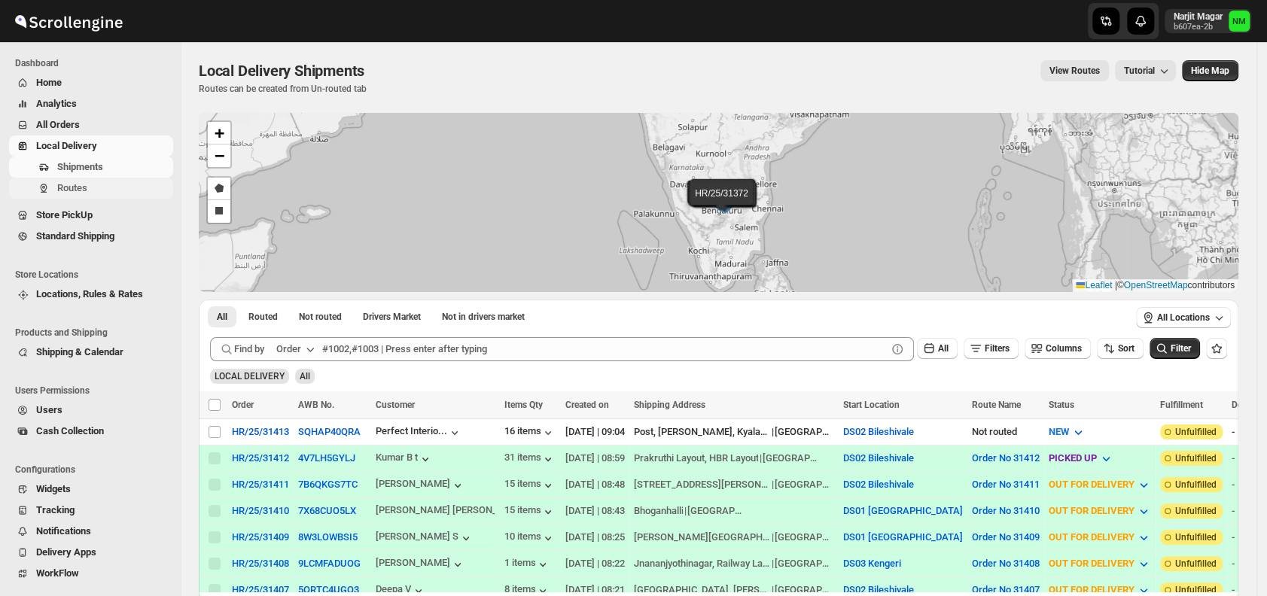
click at [65, 184] on span "Routes" at bounding box center [72, 187] width 30 height 11
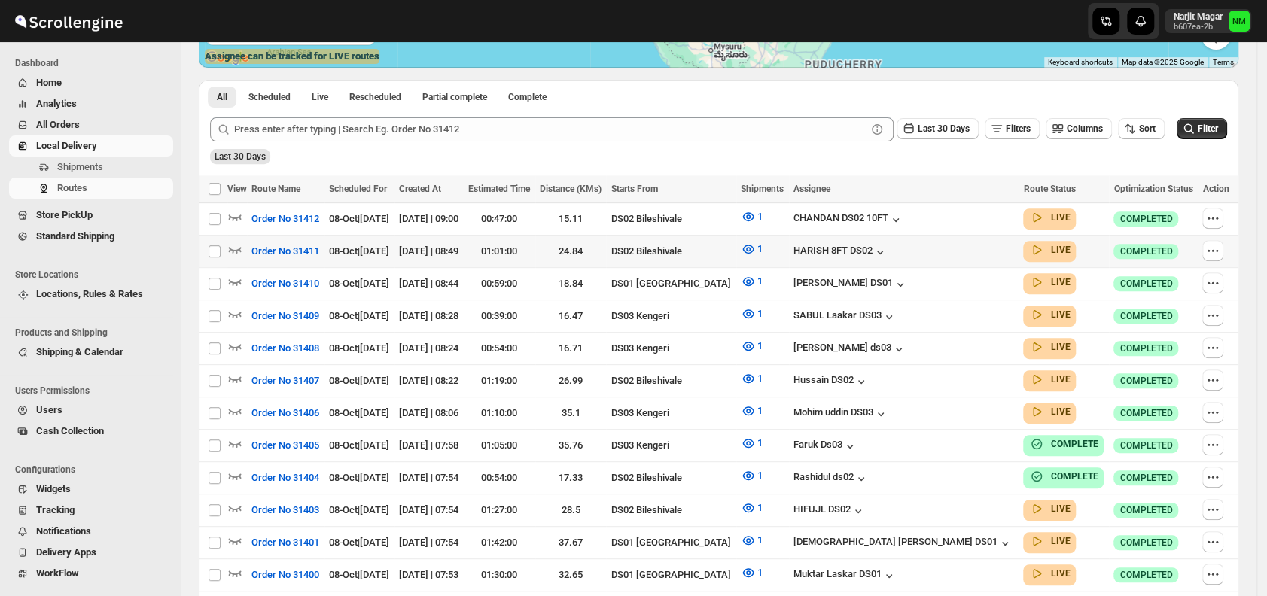
scroll to position [317, 0]
click at [233, 245] on icon "button" at bounding box center [234, 248] width 15 height 15
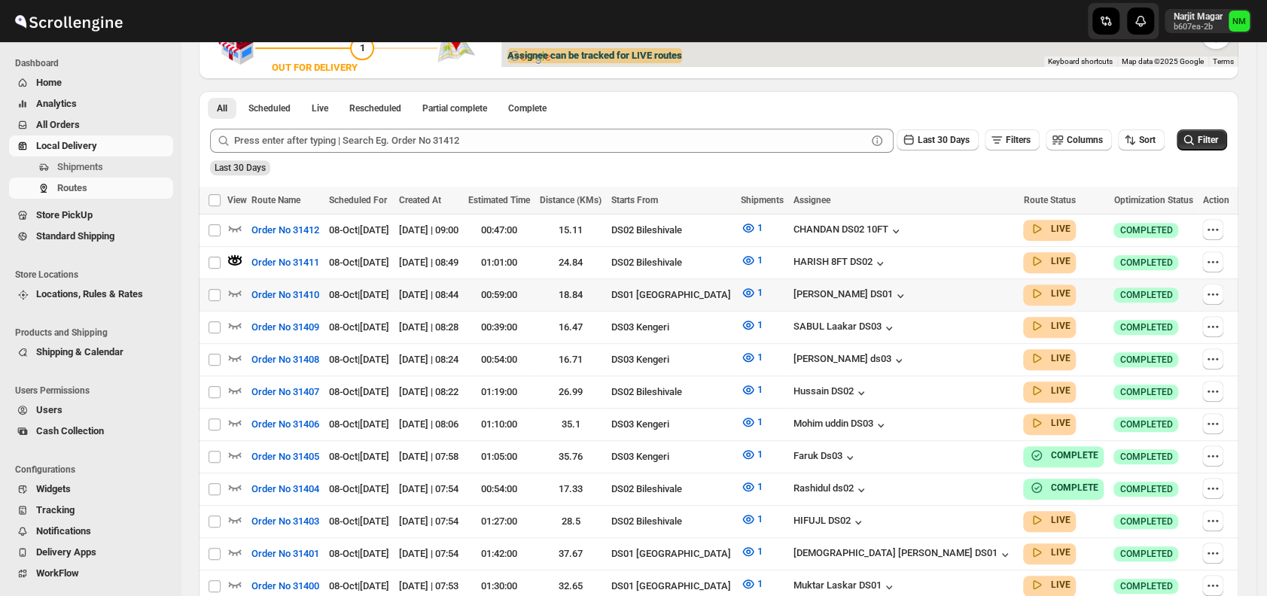
scroll to position [0, 0]
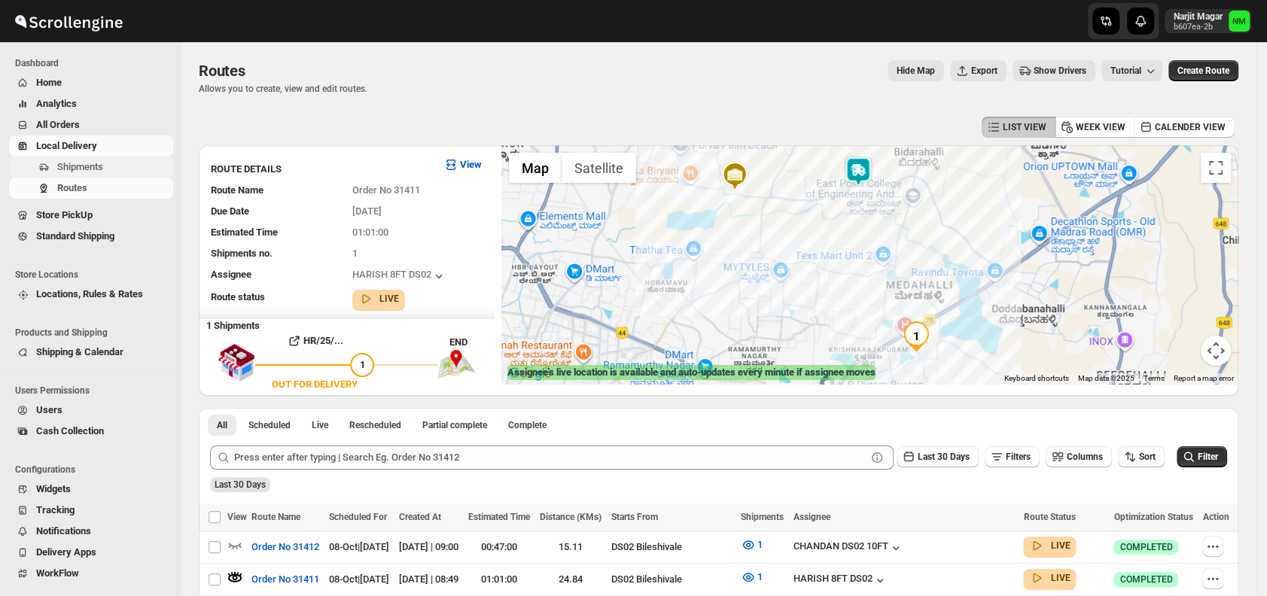
click at [90, 168] on span "Shipments" at bounding box center [80, 166] width 46 height 11
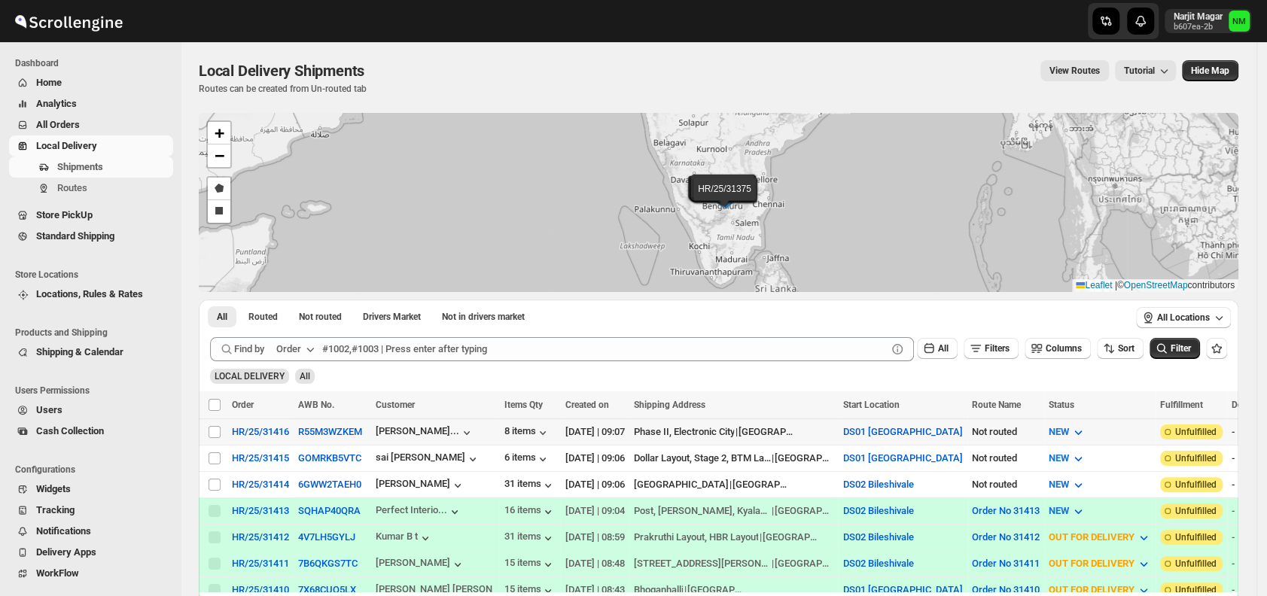
click at [211, 422] on td "Select shipment" at bounding box center [213, 432] width 29 height 26
checkbox input "true"
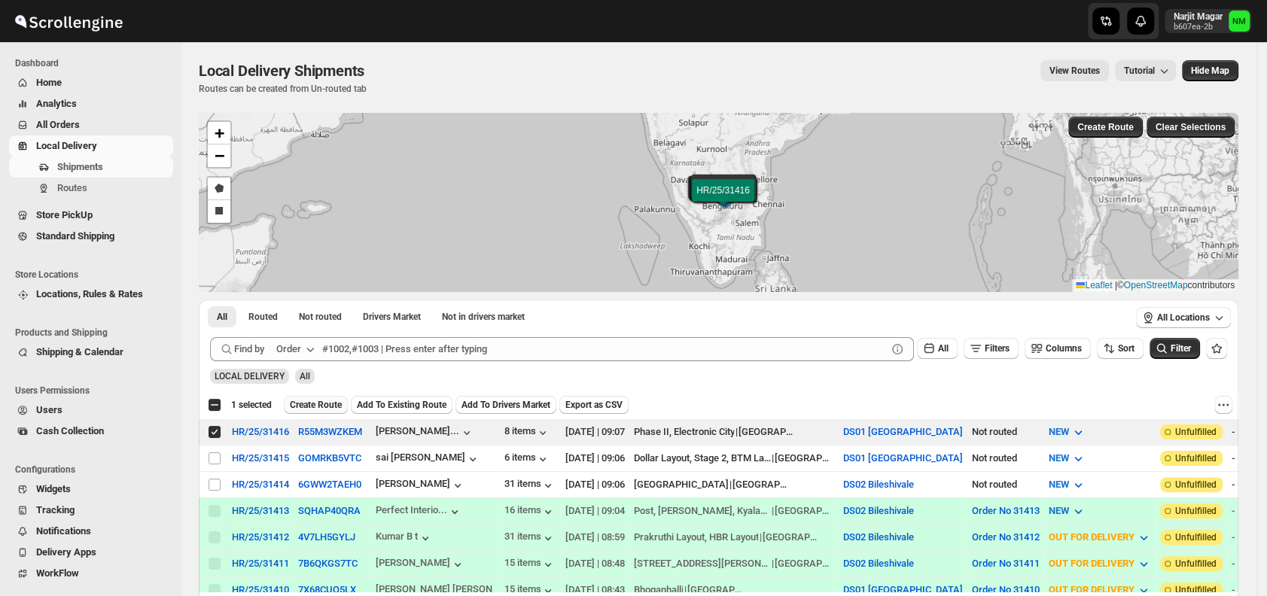
click at [322, 405] on span "Create Route" at bounding box center [316, 405] width 52 height 12
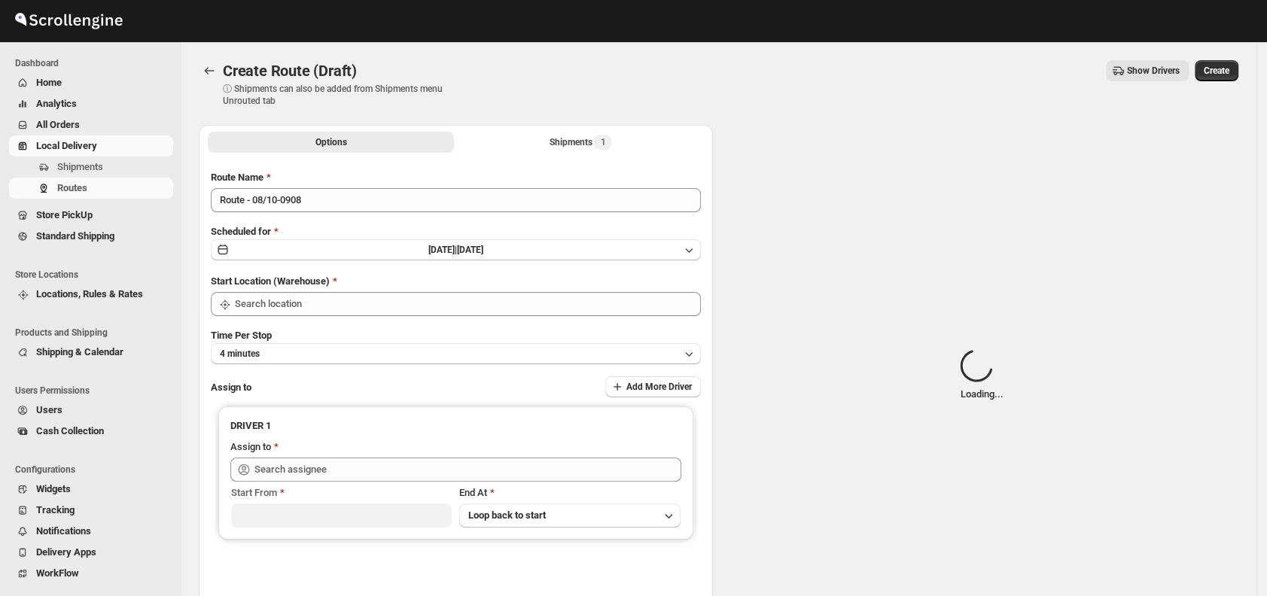
type input "DS01 [GEOGRAPHIC_DATA]"
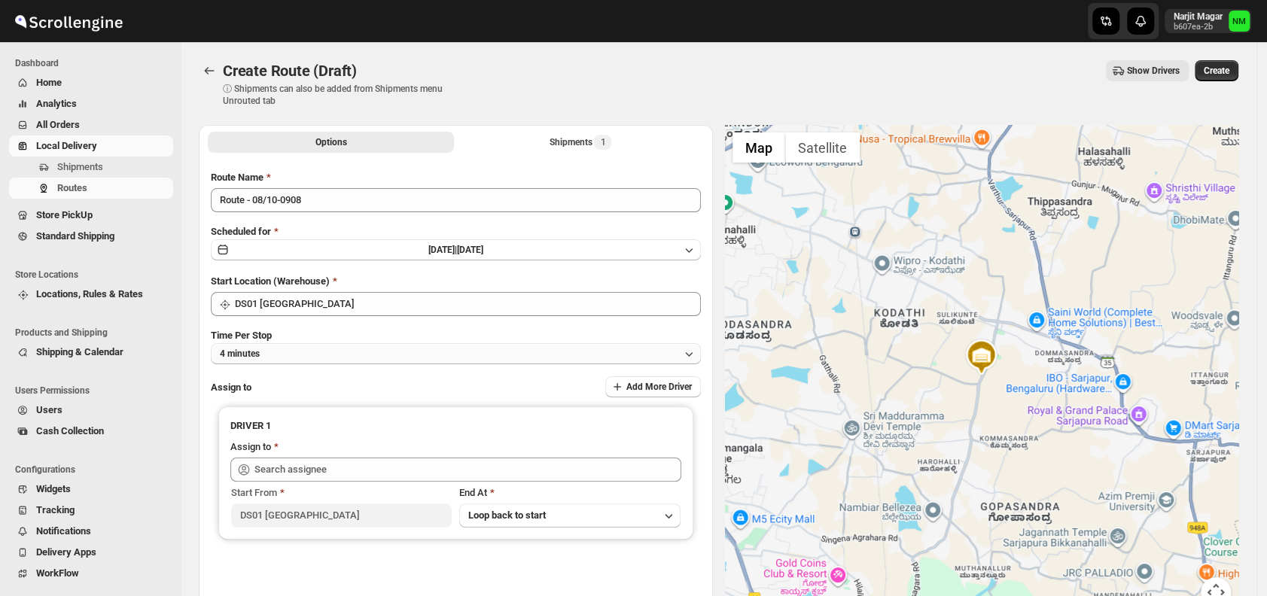
click at [334, 353] on button "4 minutes" at bounding box center [456, 353] width 490 height 21
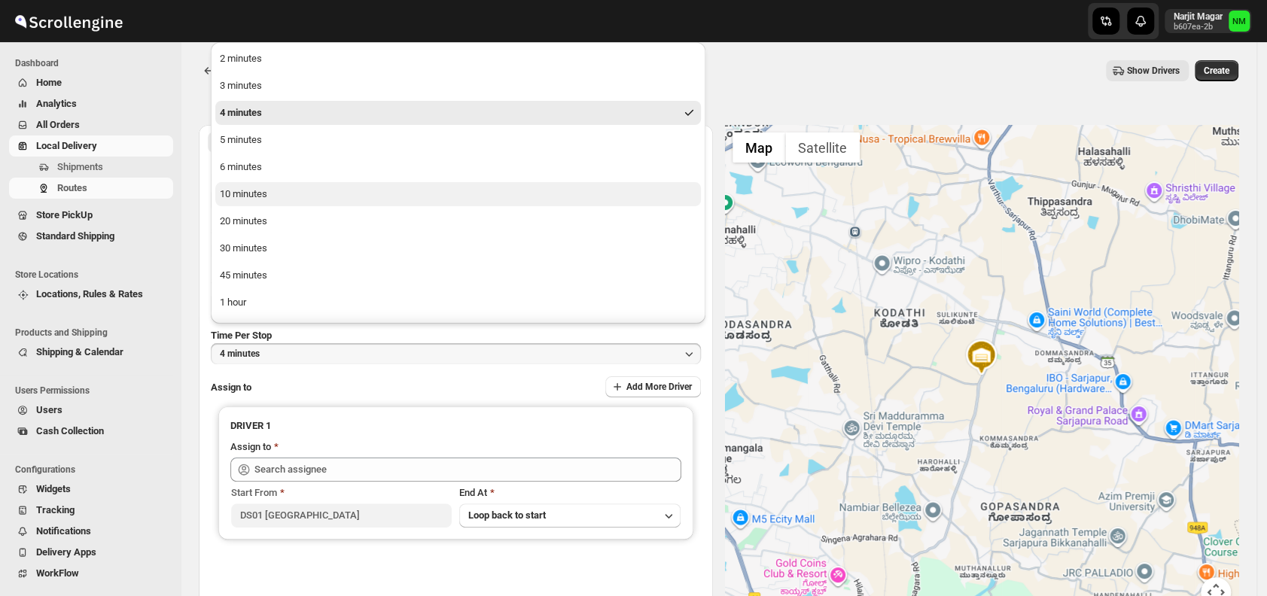
click at [245, 191] on div "10 minutes" at bounding box center [243, 194] width 47 height 15
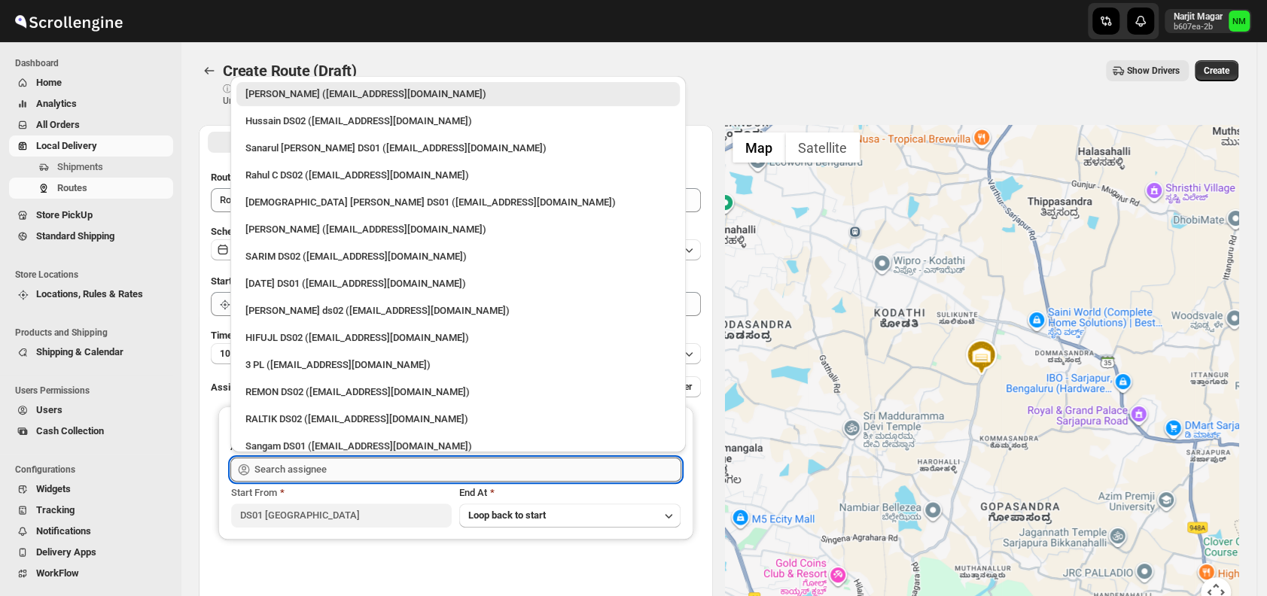
click at [340, 473] on input "text" at bounding box center [467, 470] width 427 height 24
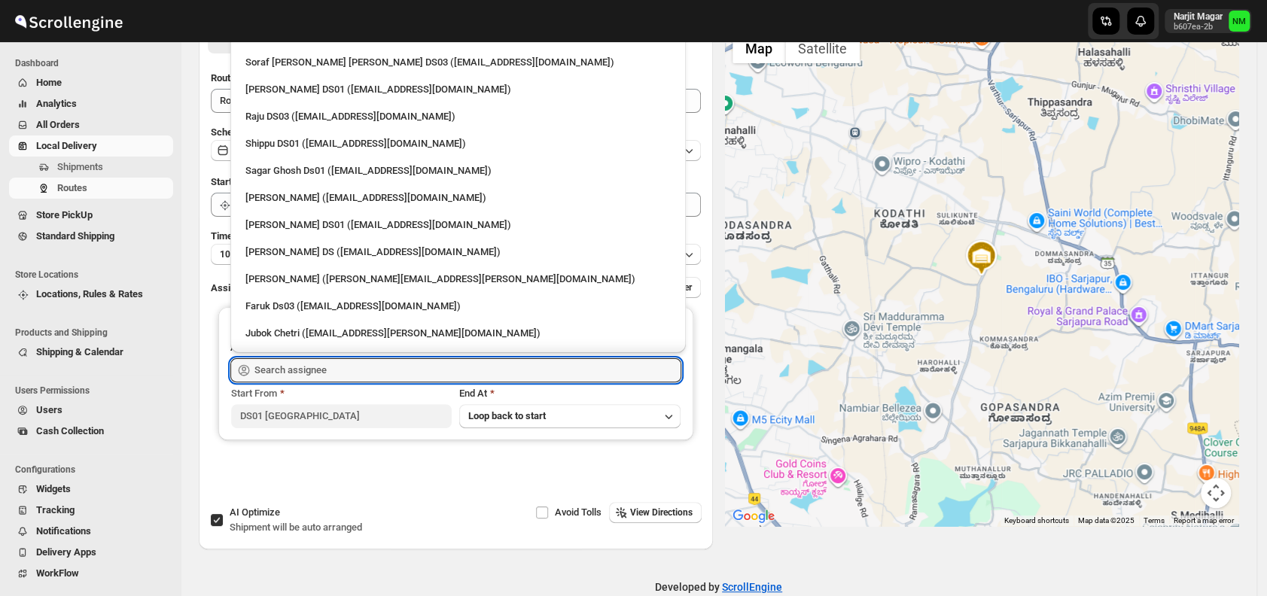
scroll to position [1091, 0]
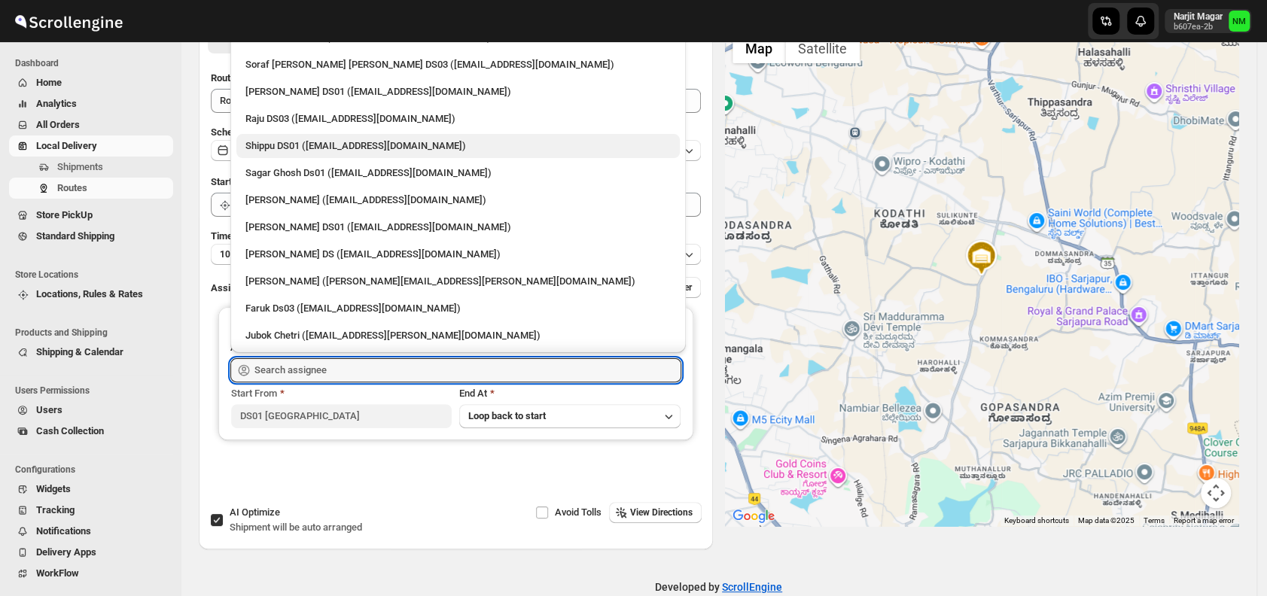
click at [292, 139] on div "Shippu DS01 ([EMAIL_ADDRESS][DOMAIN_NAME])" at bounding box center [457, 146] width 425 height 15
type input "Shippu DS01 ([EMAIL_ADDRESS][DOMAIN_NAME])"
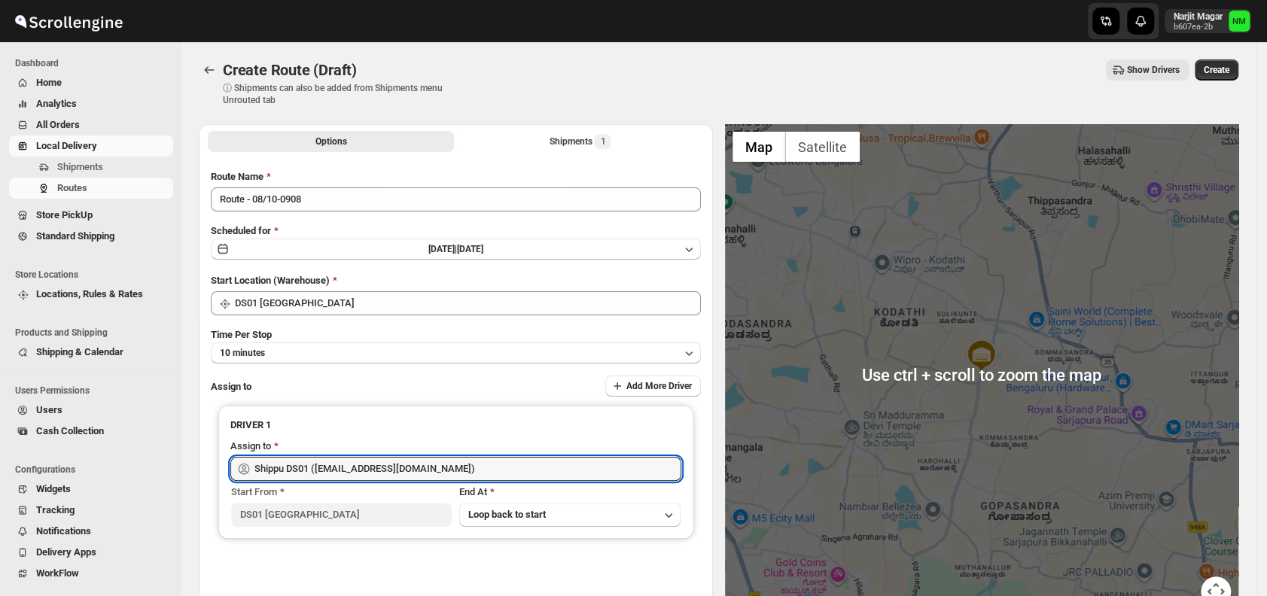
scroll to position [0, 0]
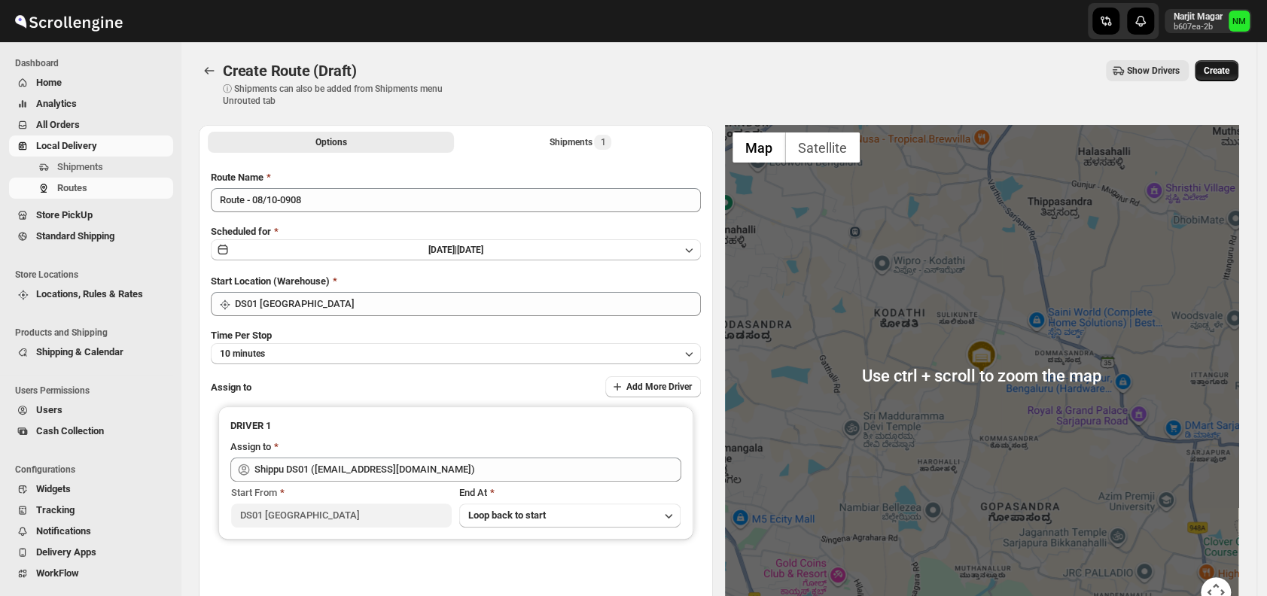
click at [1228, 65] on span "Create" at bounding box center [1217, 71] width 26 height 12
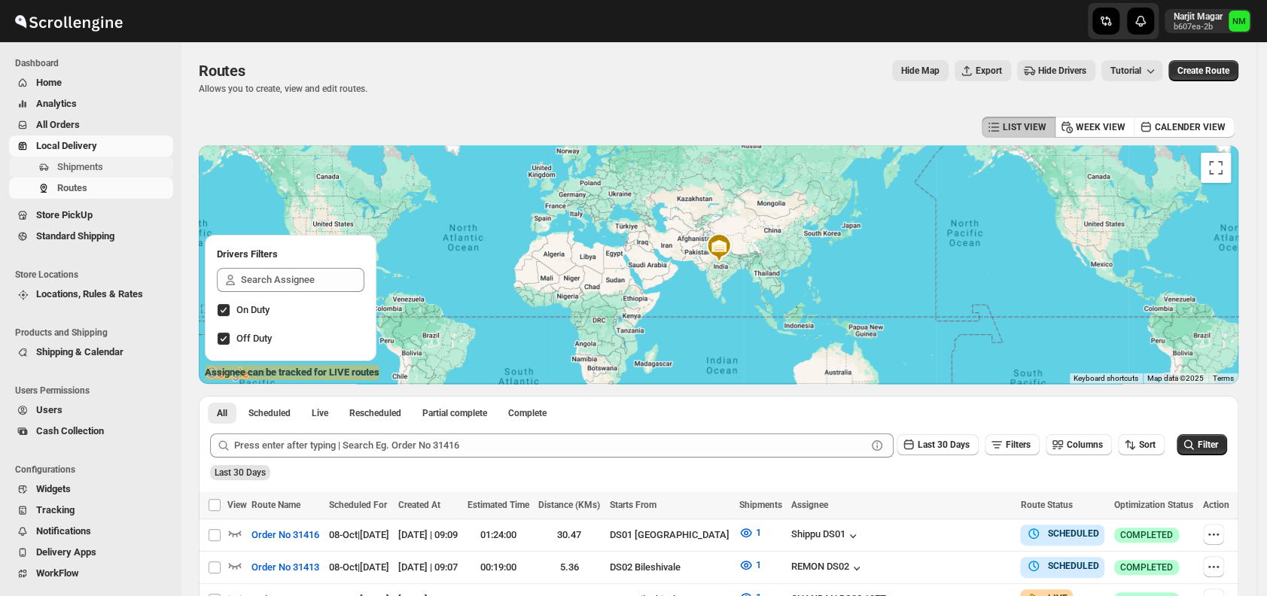
click at [106, 169] on span "Shipments" at bounding box center [113, 167] width 113 height 15
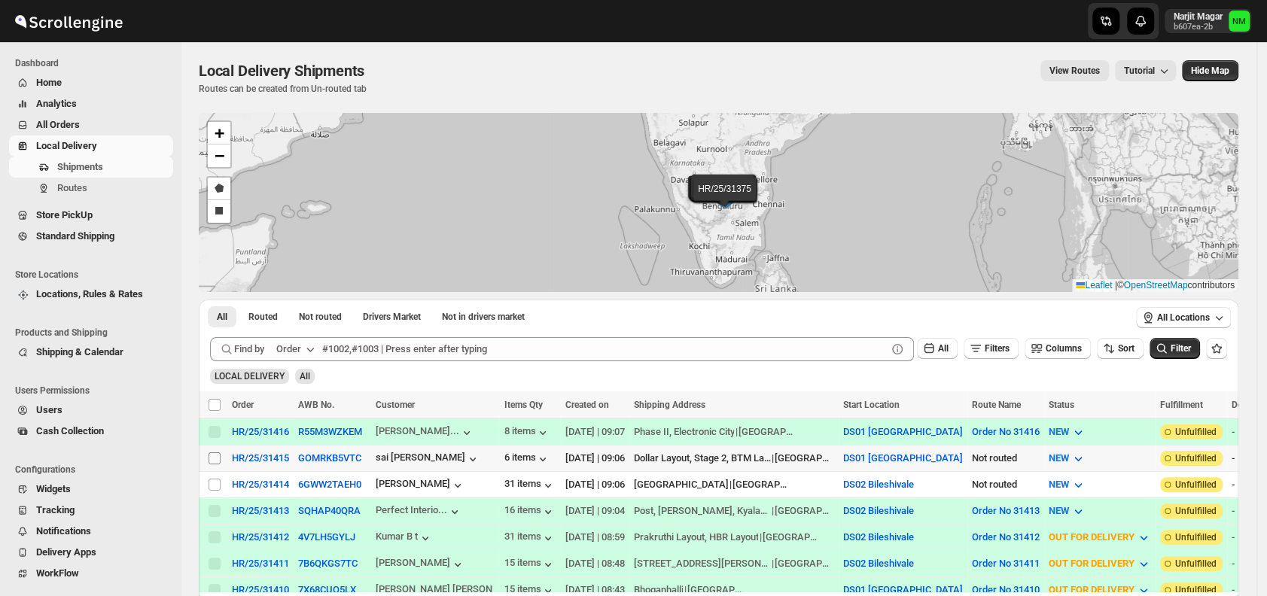
click at [215, 454] on input "Select shipment" at bounding box center [215, 458] width 12 height 12
checkbox input "true"
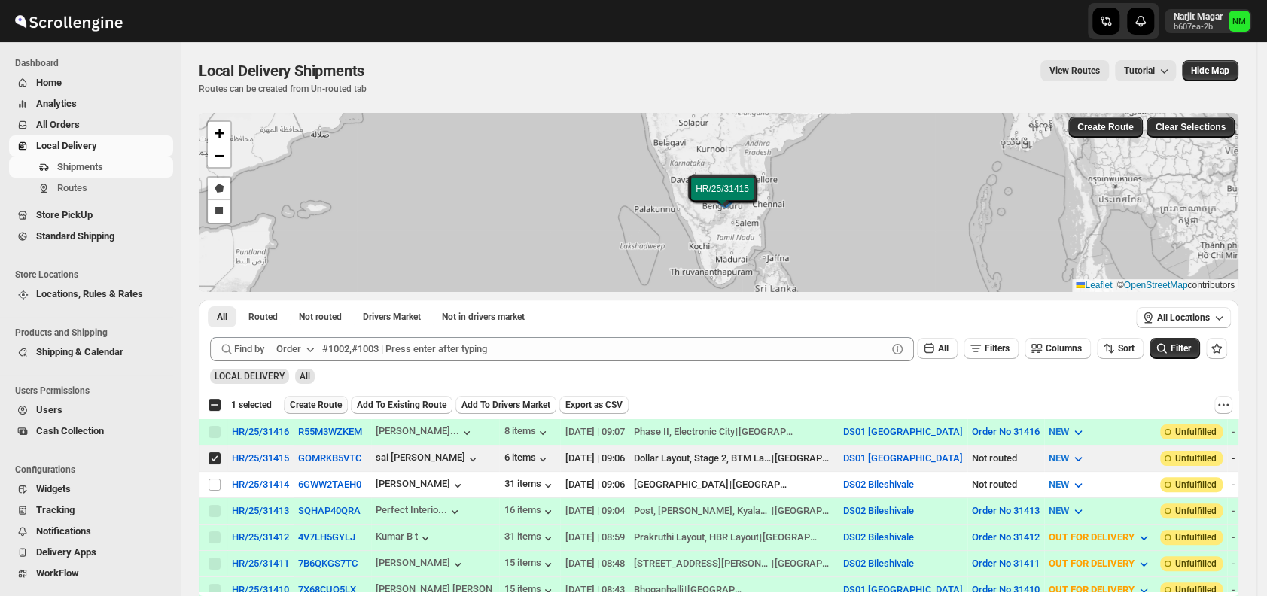
click at [324, 400] on span "Create Route" at bounding box center [316, 405] width 52 height 12
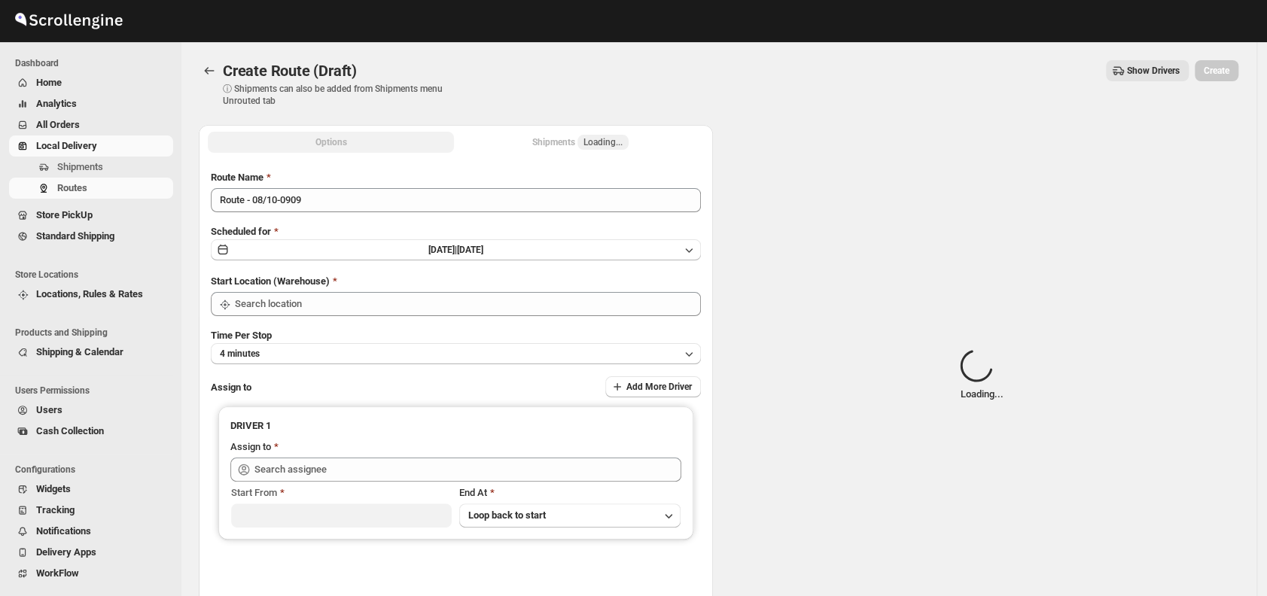
type input "DS01 [GEOGRAPHIC_DATA]"
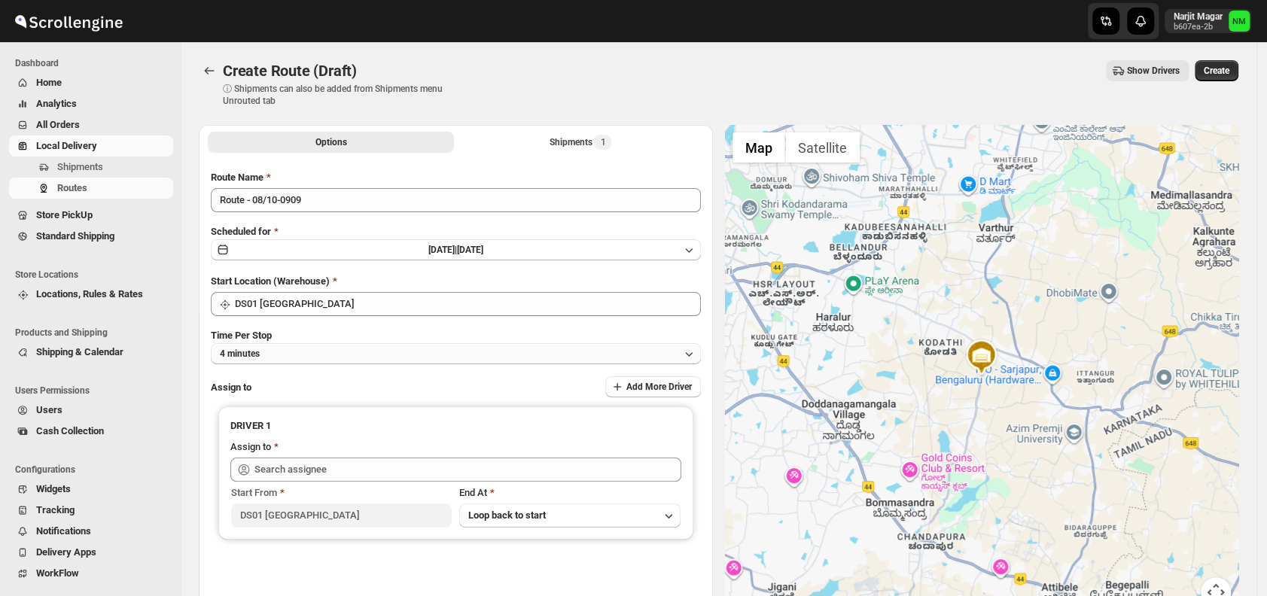
click at [350, 354] on button "4 minutes" at bounding box center [456, 353] width 490 height 21
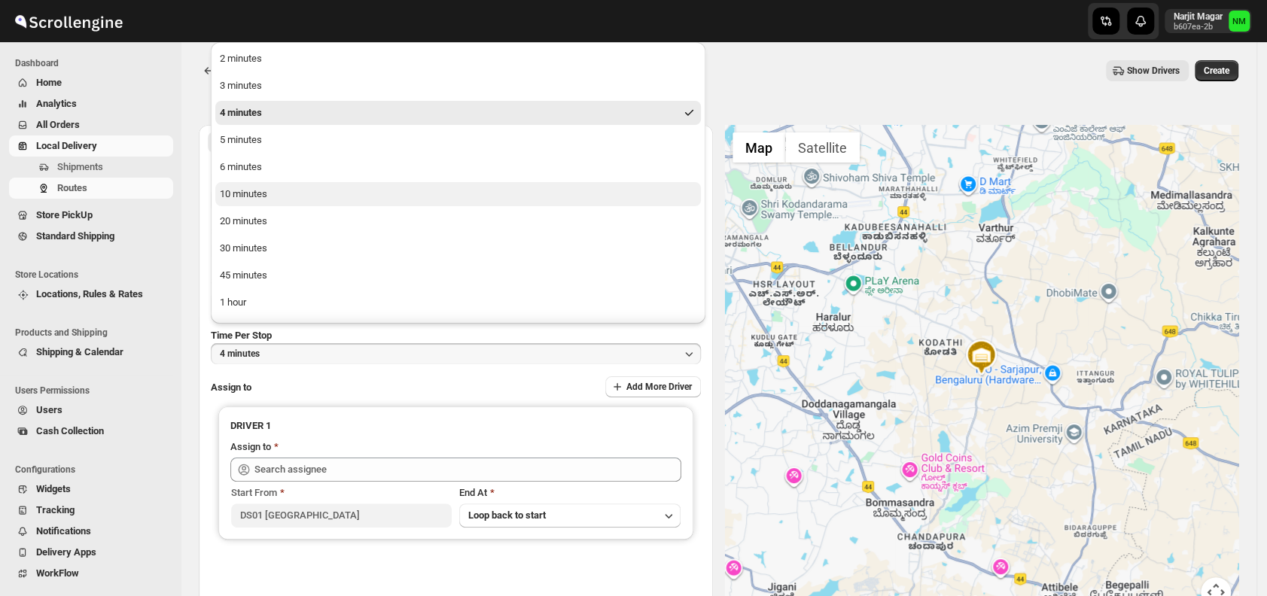
click at [287, 193] on button "10 minutes" at bounding box center [458, 194] width 486 height 24
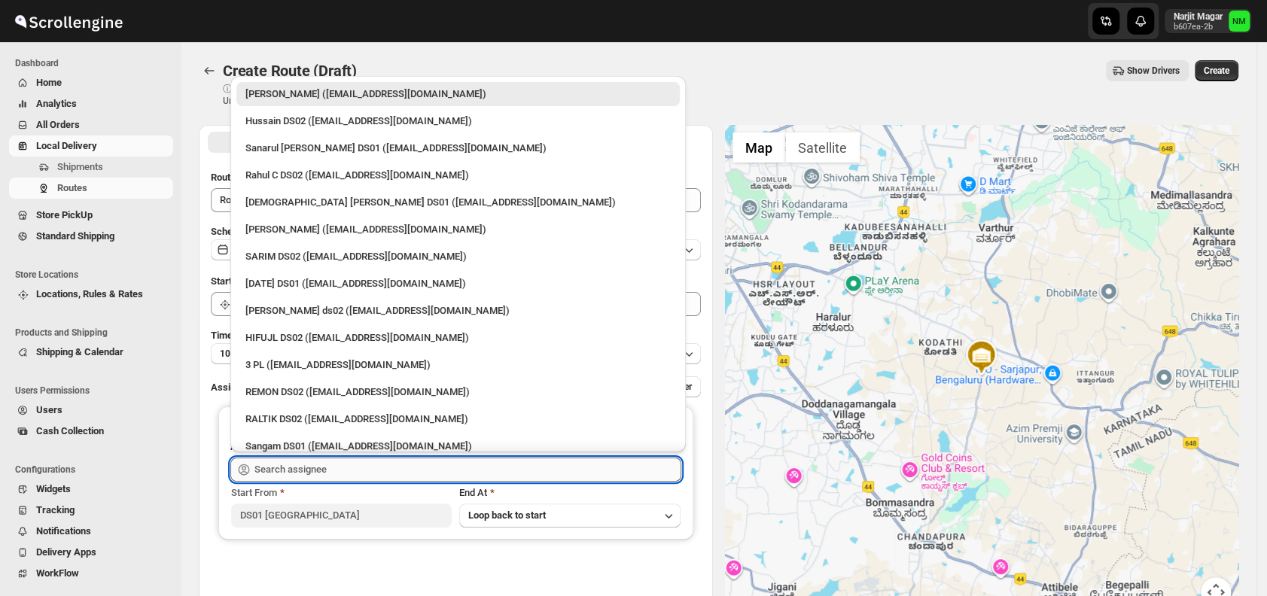
click at [382, 470] on input "text" at bounding box center [467, 470] width 427 height 24
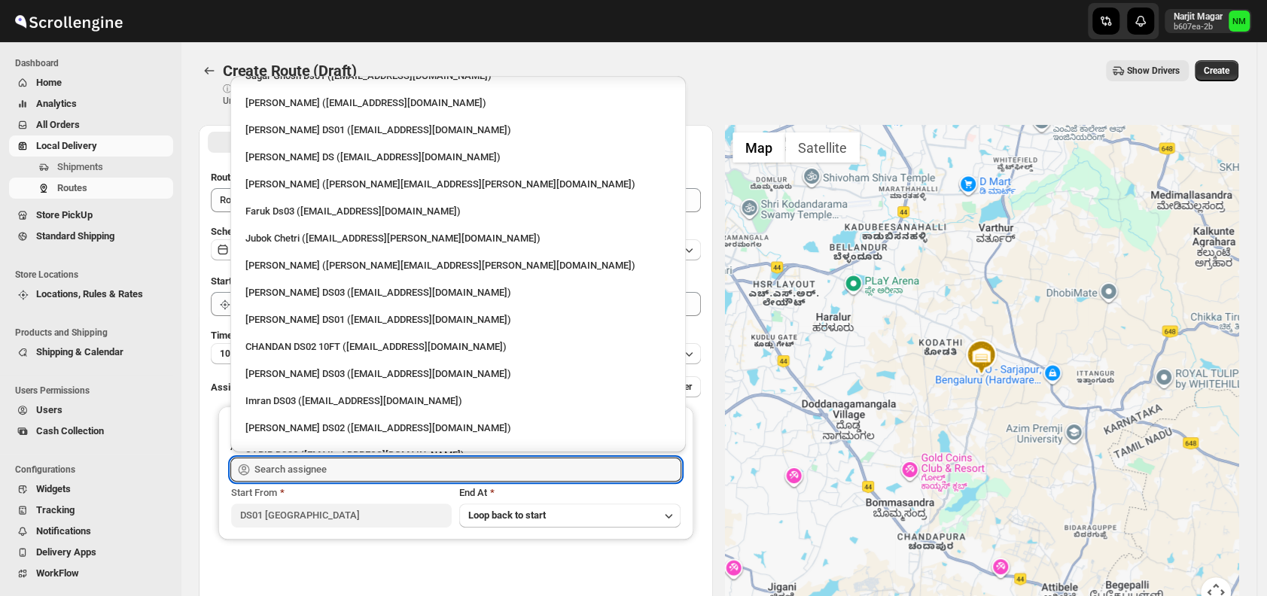
scroll to position [1285, 0]
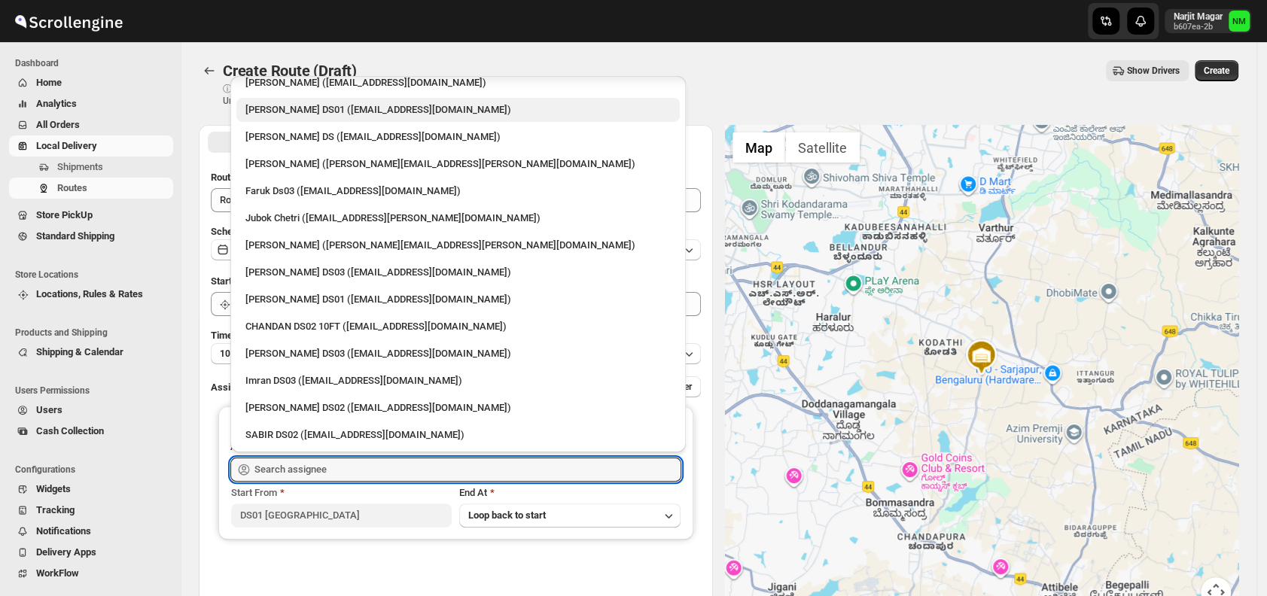
click at [271, 113] on div "Ashraf Ali DS01 (matice5369@anysilo.com)" at bounding box center [457, 109] width 425 height 15
type input "Ashraf Ali DS01 (matice5369@anysilo.com)"
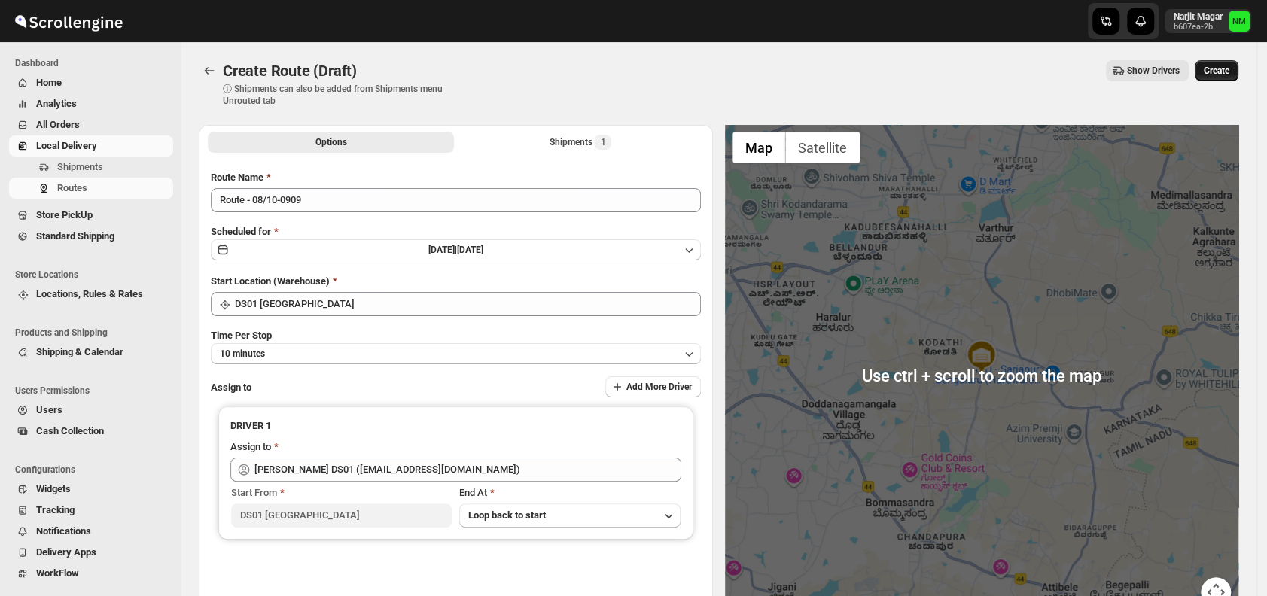
click at [1222, 73] on span "Create" at bounding box center [1217, 71] width 26 height 12
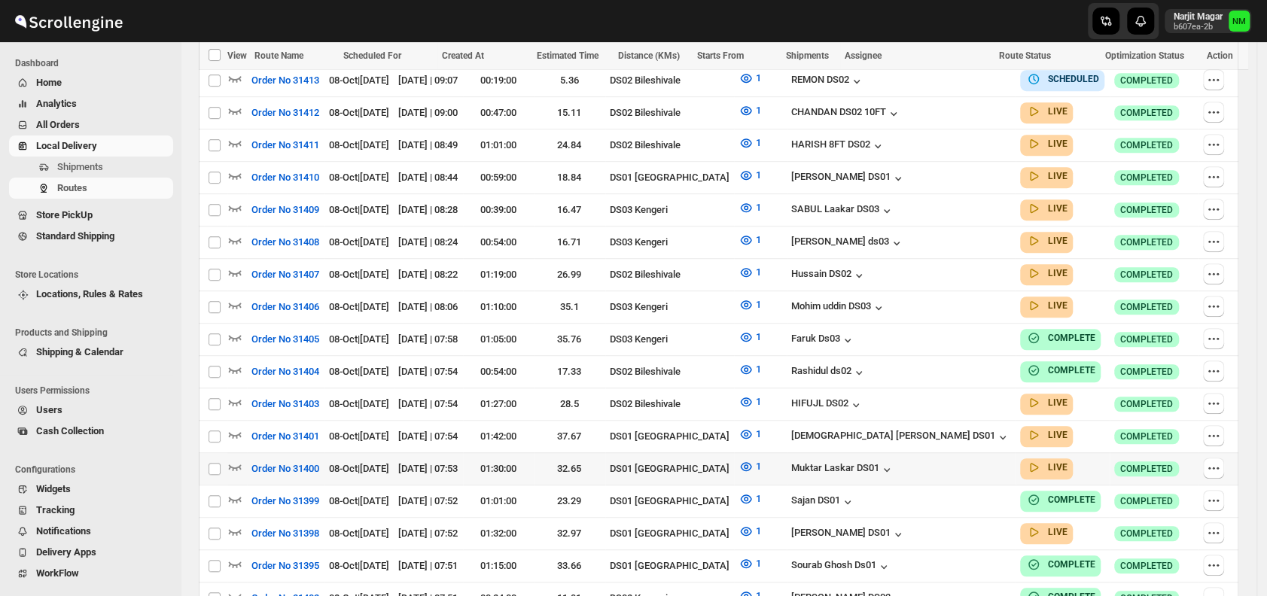
scroll to position [521, 0]
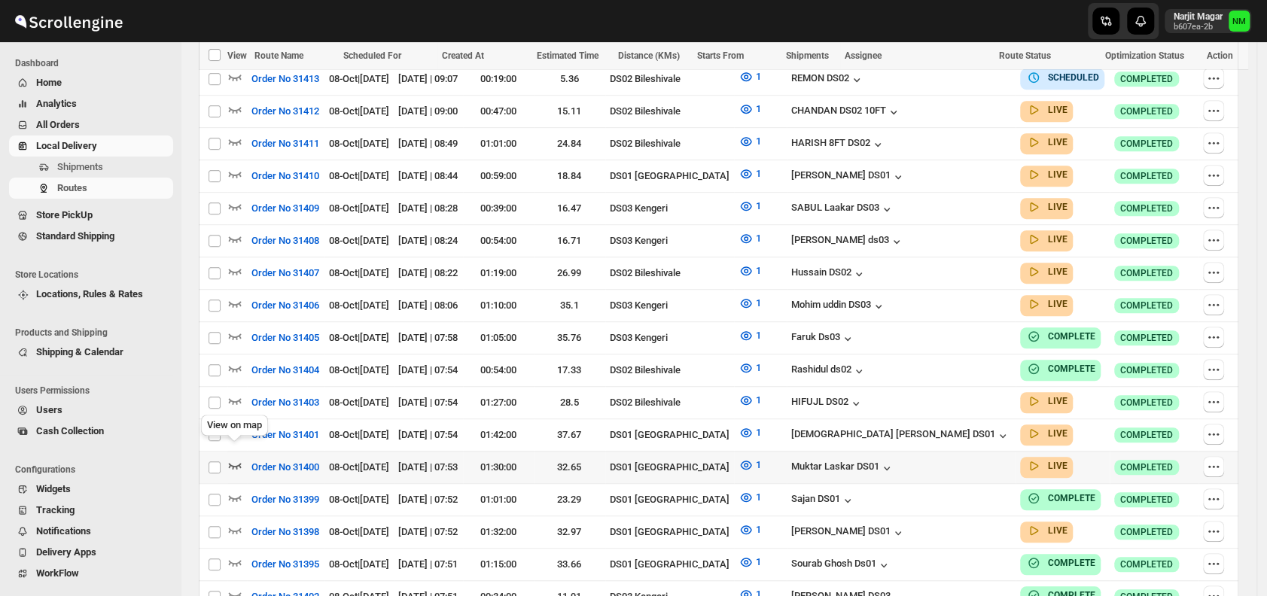
click at [239, 458] on icon "button" at bounding box center [234, 465] width 15 height 15
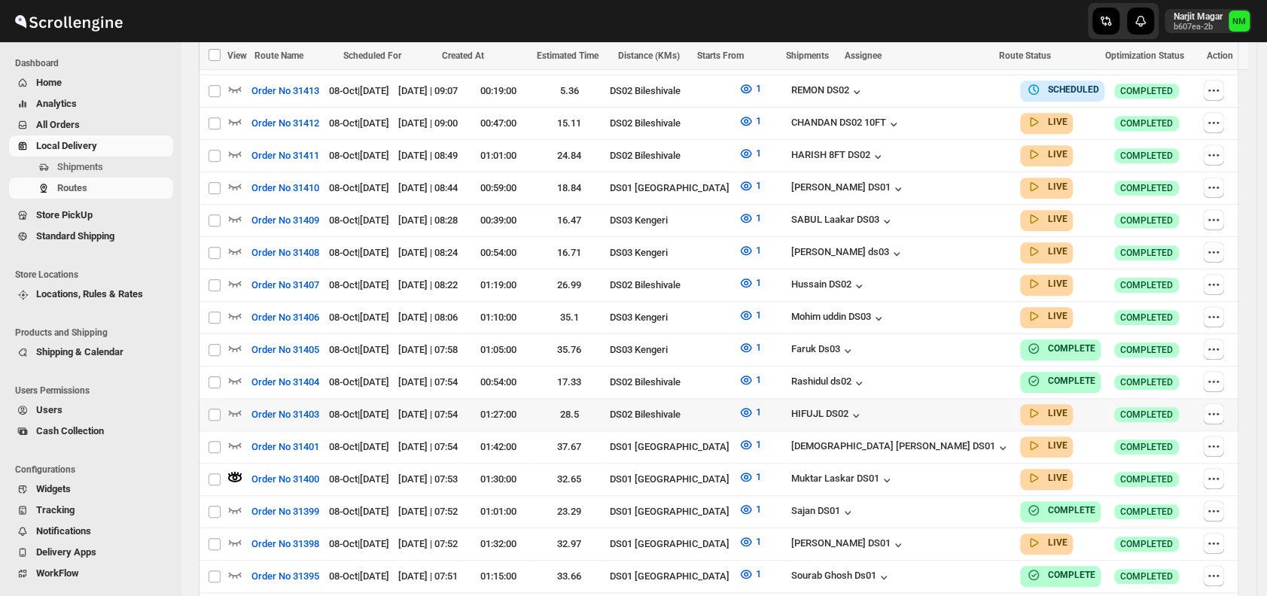
scroll to position [0, 0]
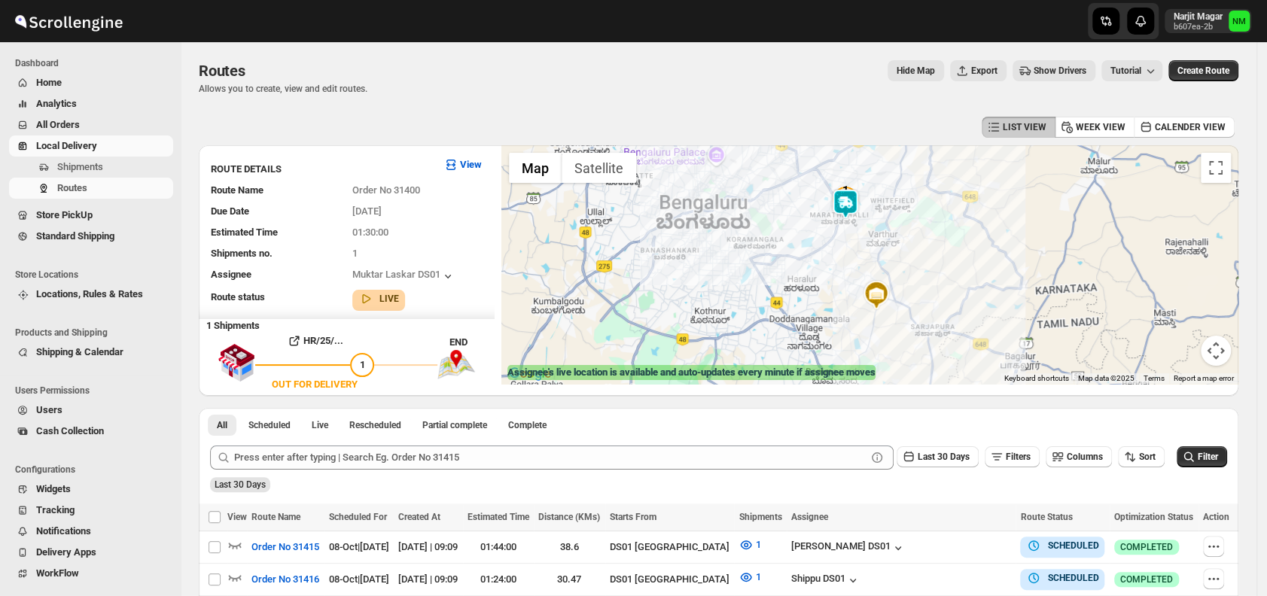
click at [856, 205] on img at bounding box center [845, 204] width 30 height 30
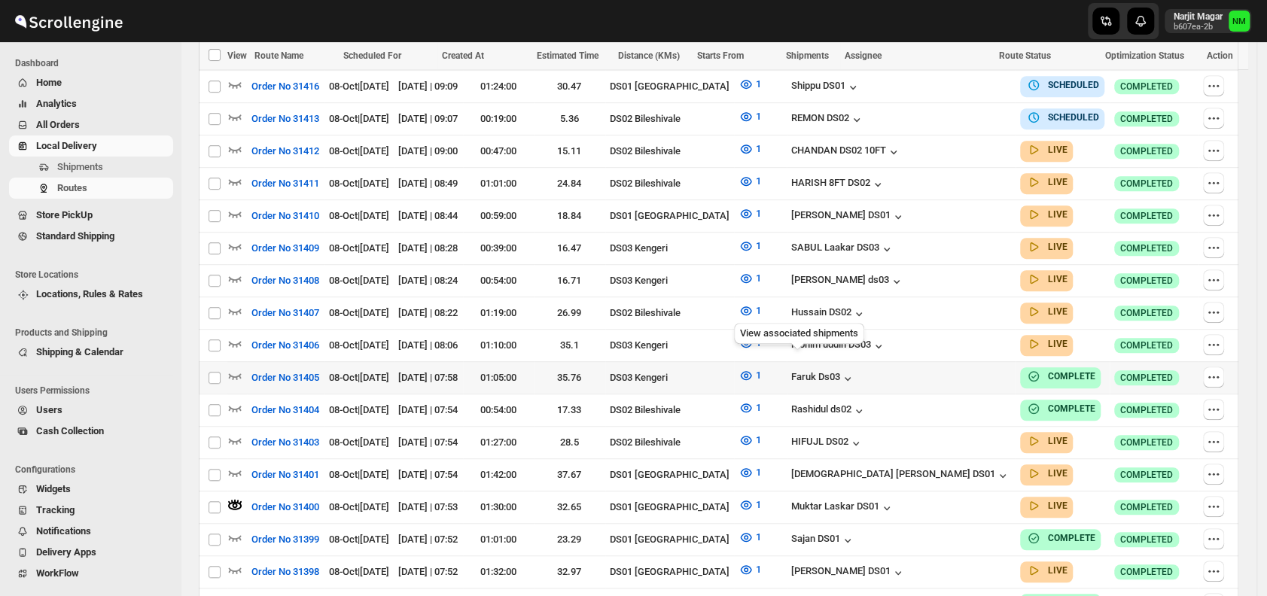
scroll to position [494, 0]
click at [231, 464] on icon "button" at bounding box center [234, 471] width 15 height 15
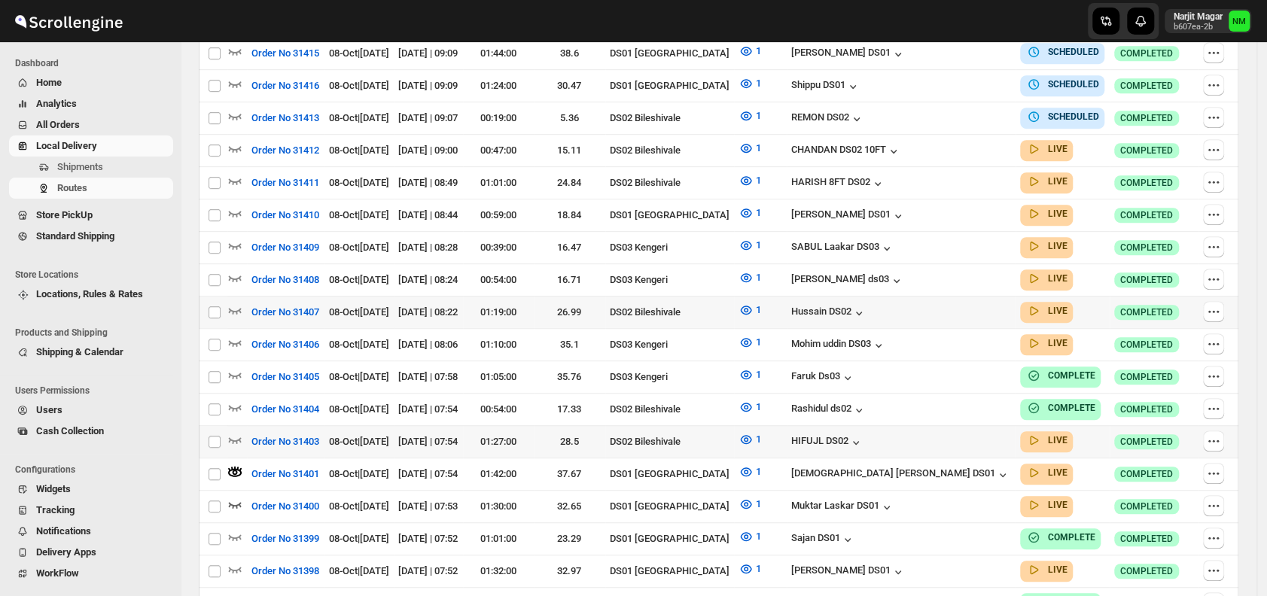
scroll to position [0, 0]
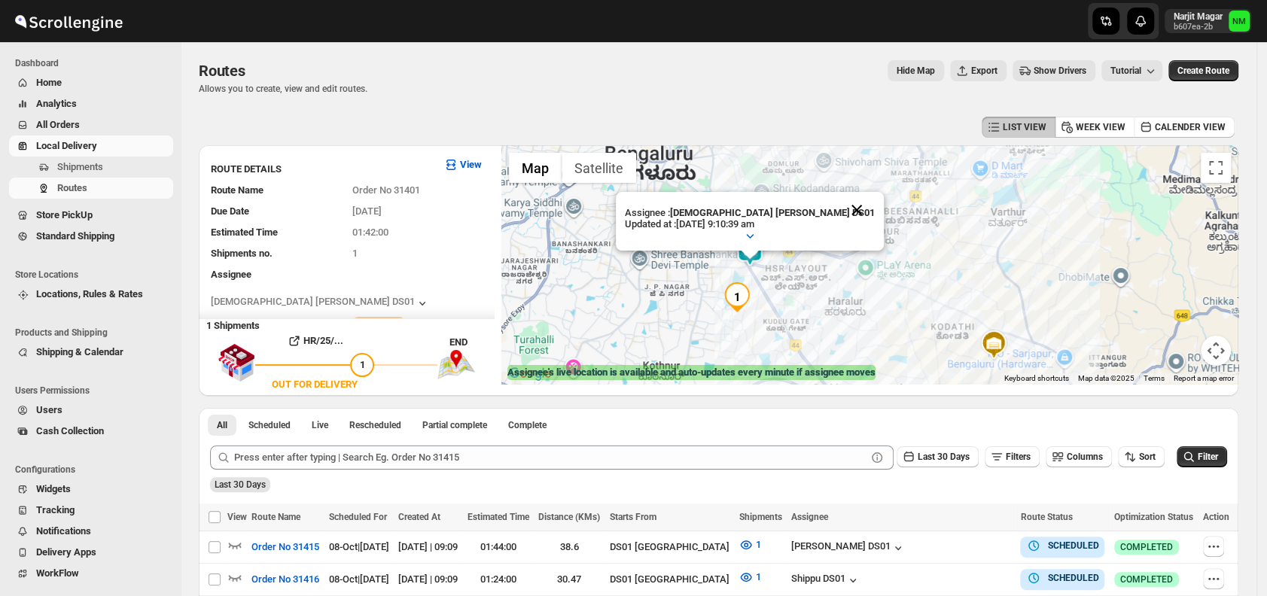
click at [839, 199] on button "Close" at bounding box center [857, 210] width 36 height 36
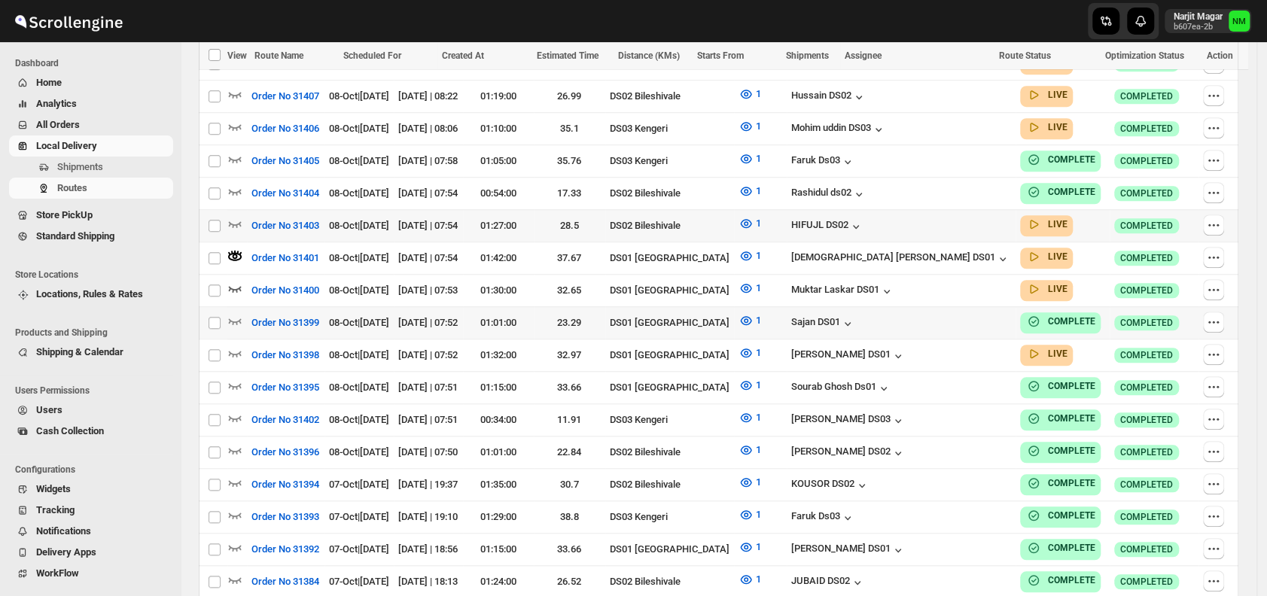
scroll to position [711, 0]
click at [237, 345] on icon "button" at bounding box center [234, 352] width 15 height 15
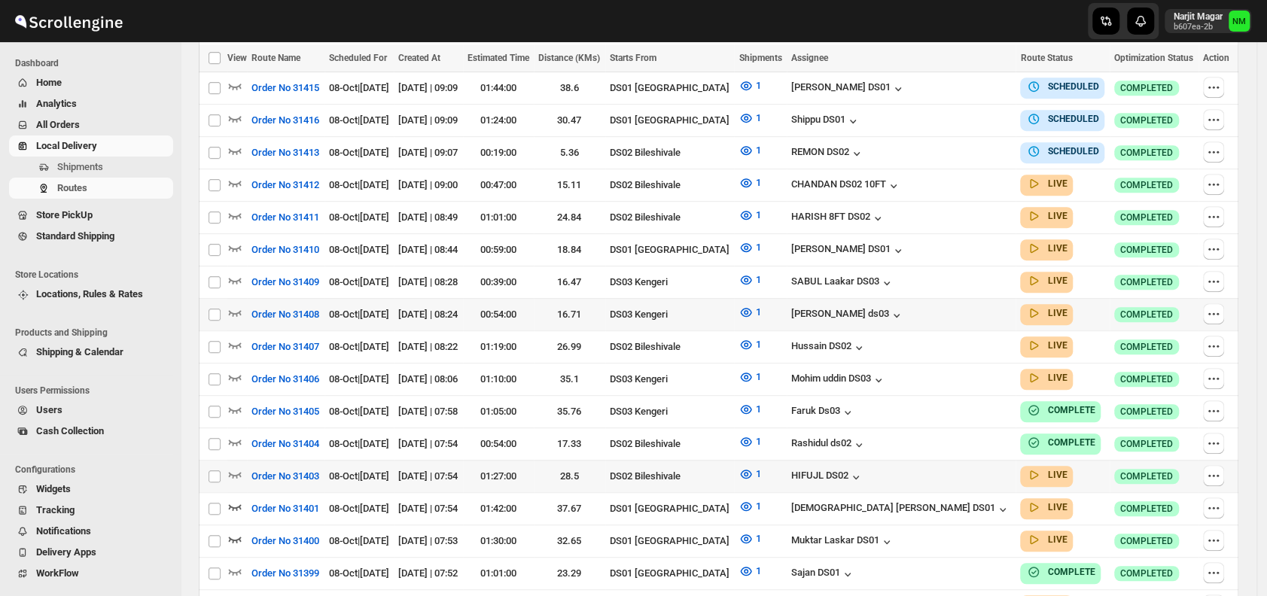
scroll to position [0, 0]
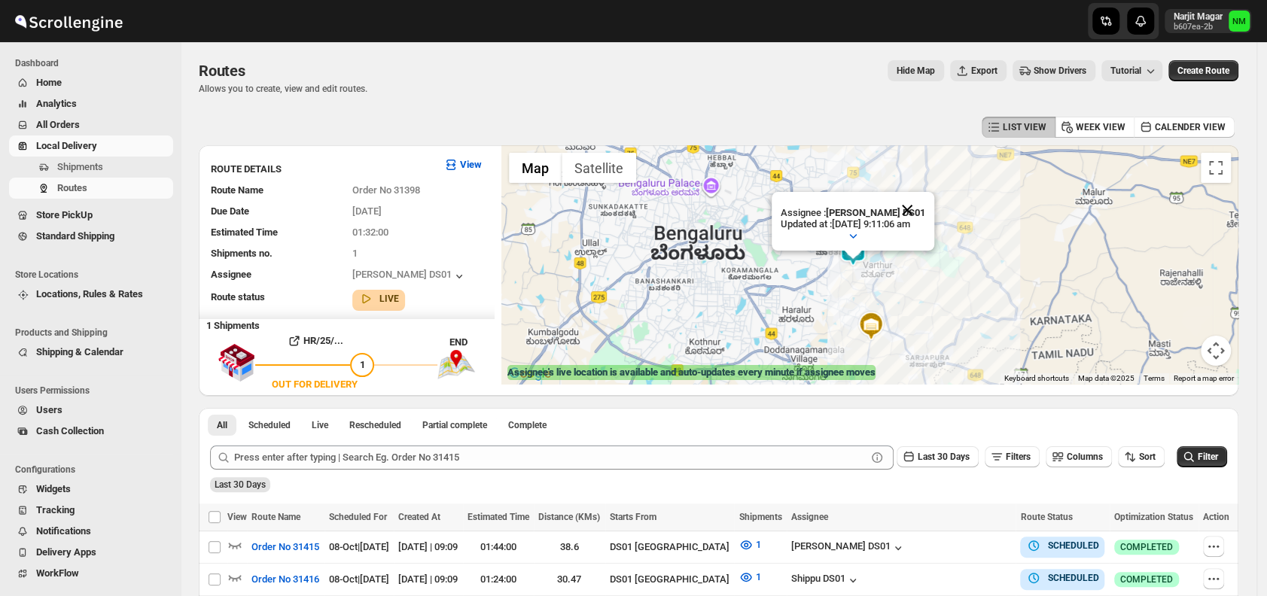
click at [925, 204] on button "Close" at bounding box center [907, 210] width 36 height 36
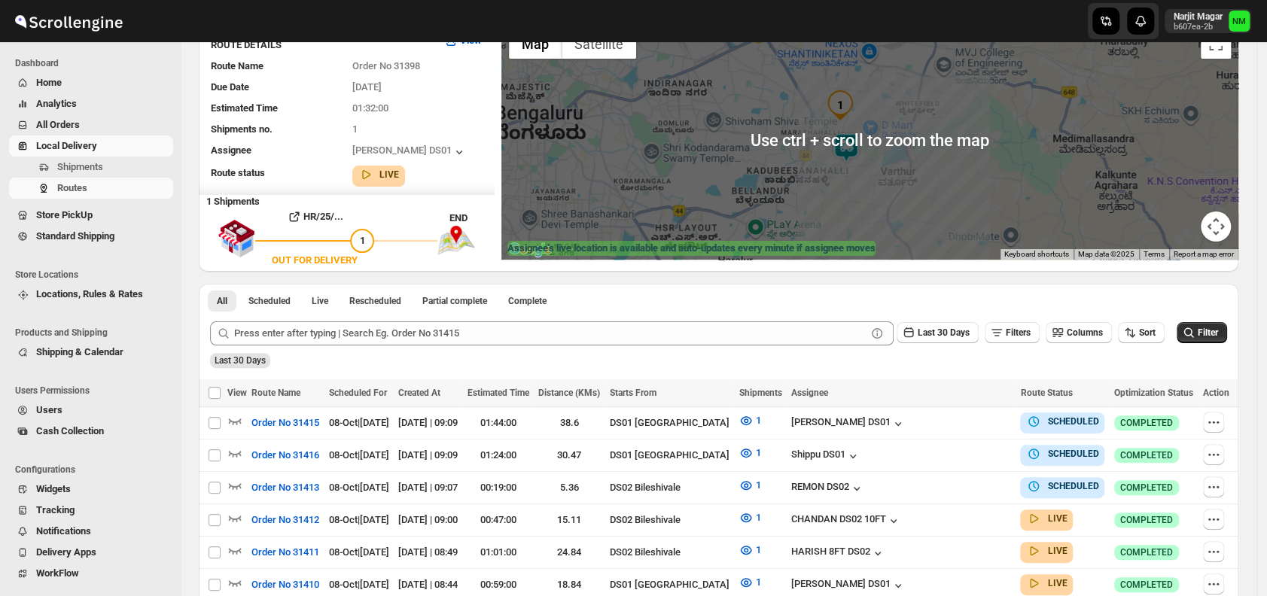
scroll to position [126, 0]
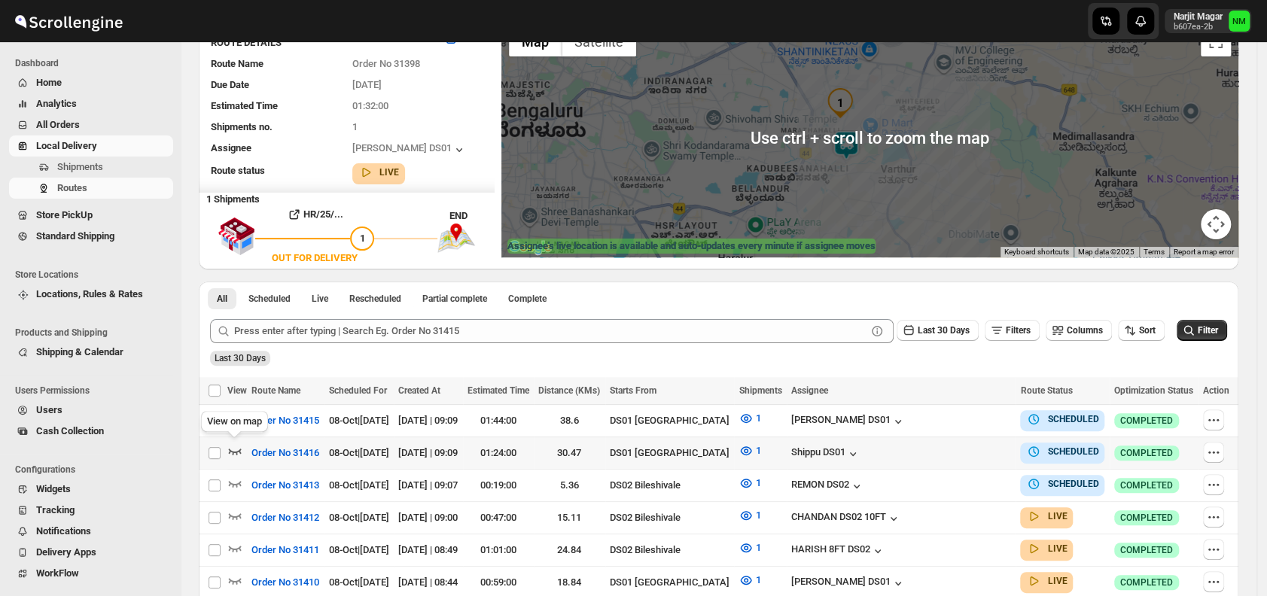
click at [230, 449] on icon "button" at bounding box center [235, 452] width 13 height 6
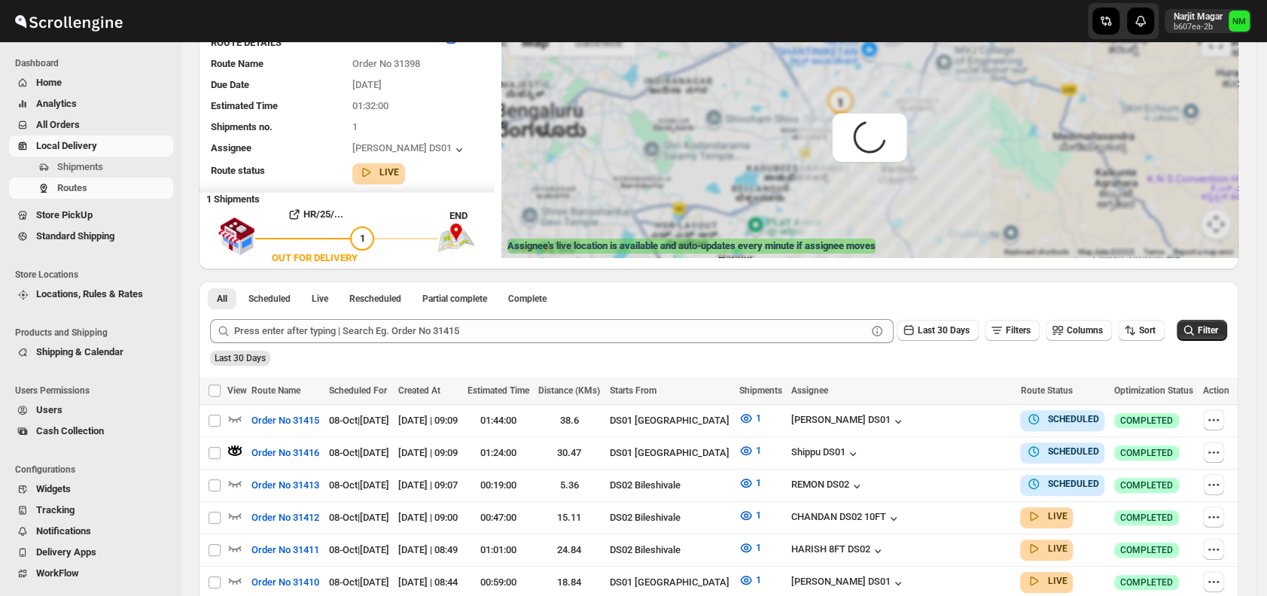
scroll to position [0, 0]
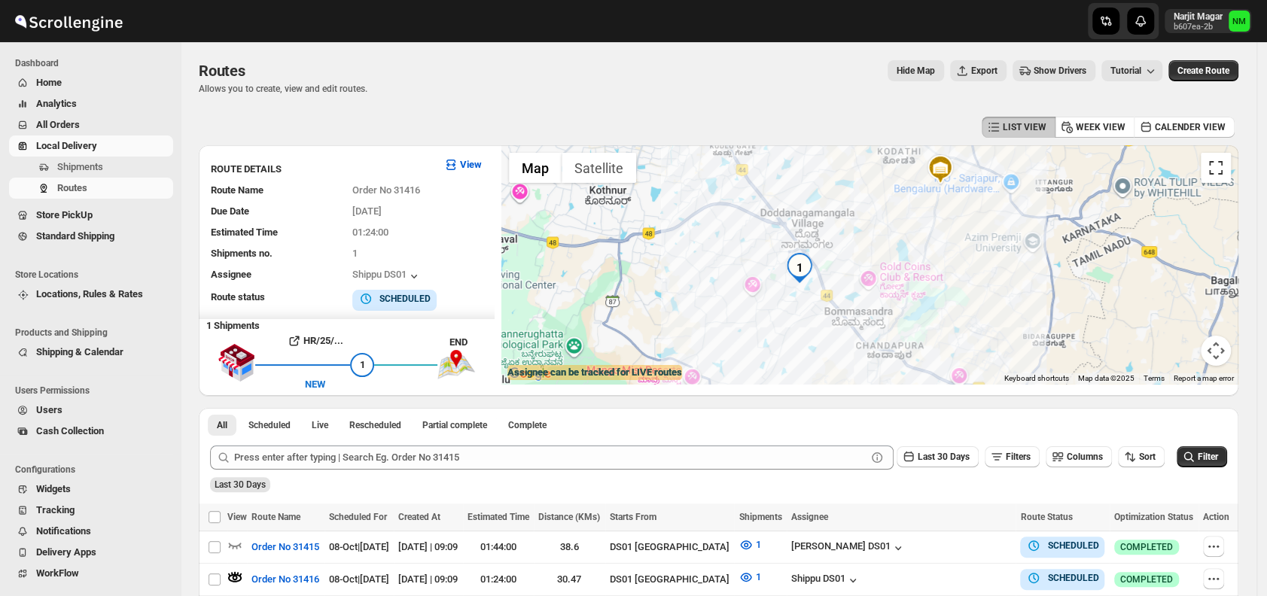
click at [1225, 164] on button "Toggle fullscreen view" at bounding box center [1216, 168] width 30 height 30
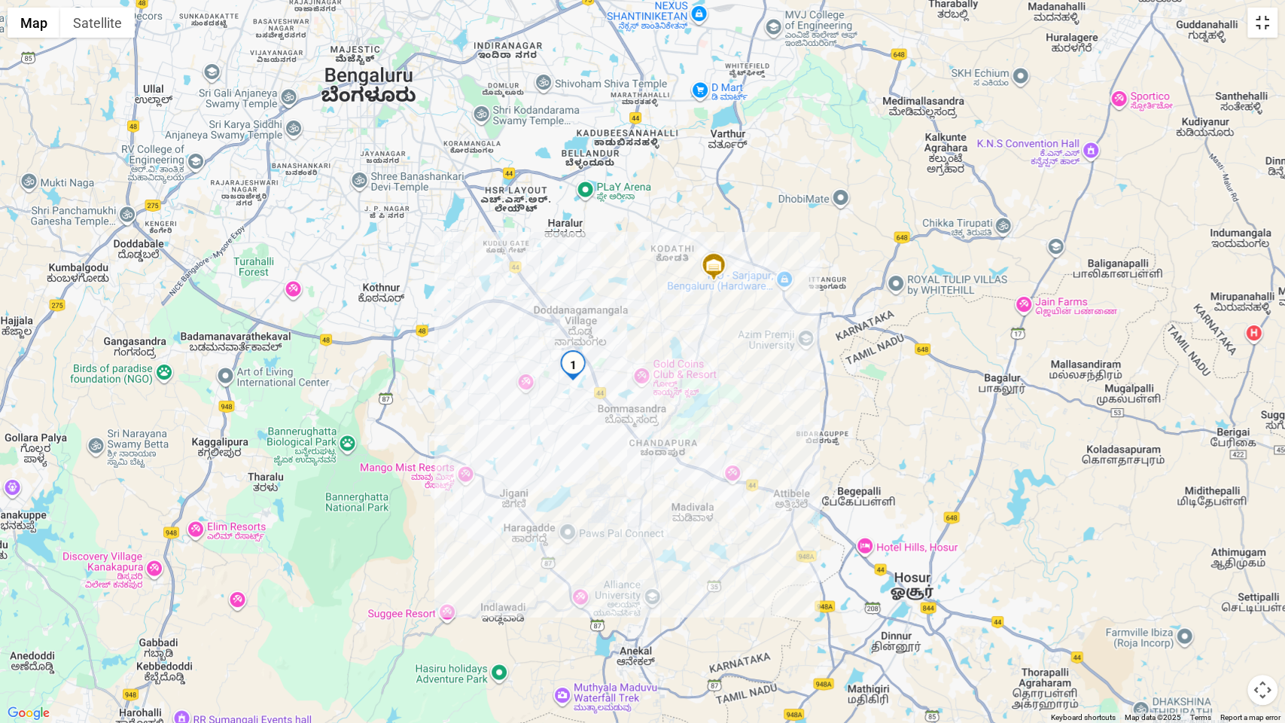
click at [1259, 35] on button "Toggle fullscreen view" at bounding box center [1262, 23] width 30 height 30
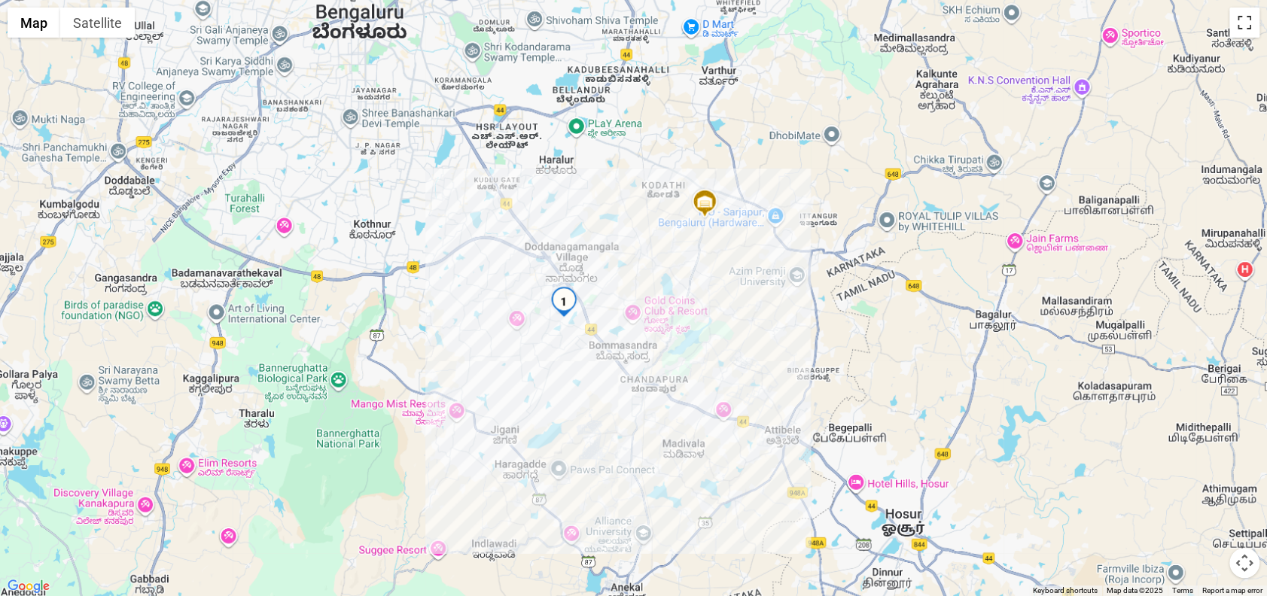
scroll to position [306, 0]
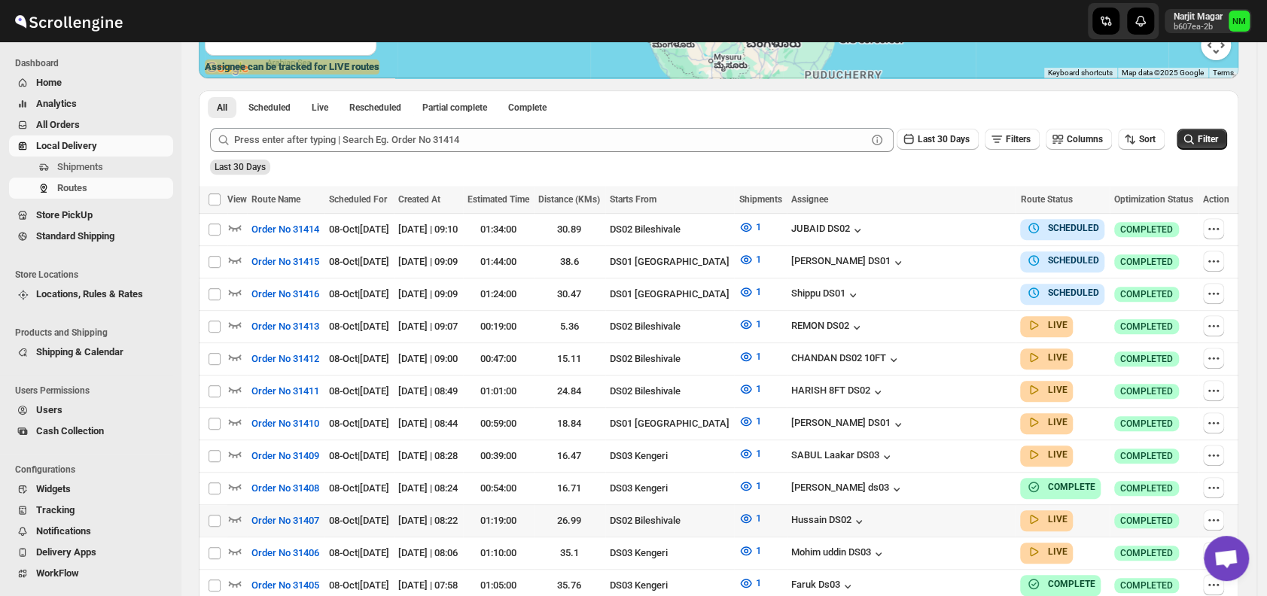
scroll to position [396, 0]
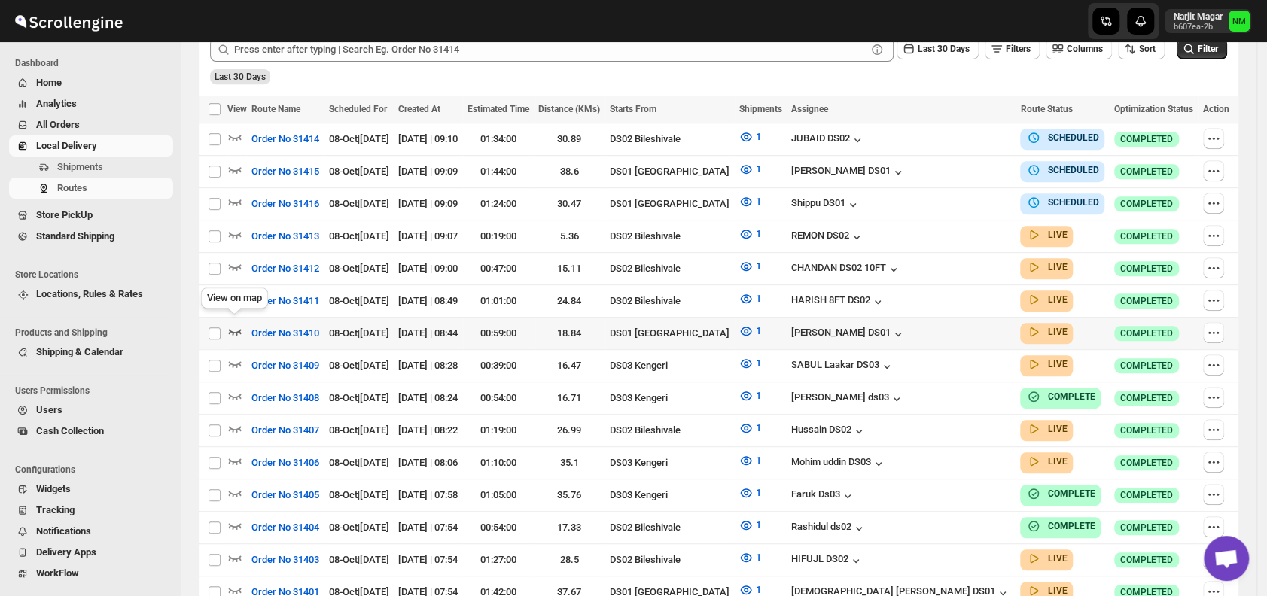
click at [234, 328] on icon "button" at bounding box center [234, 331] width 15 height 15
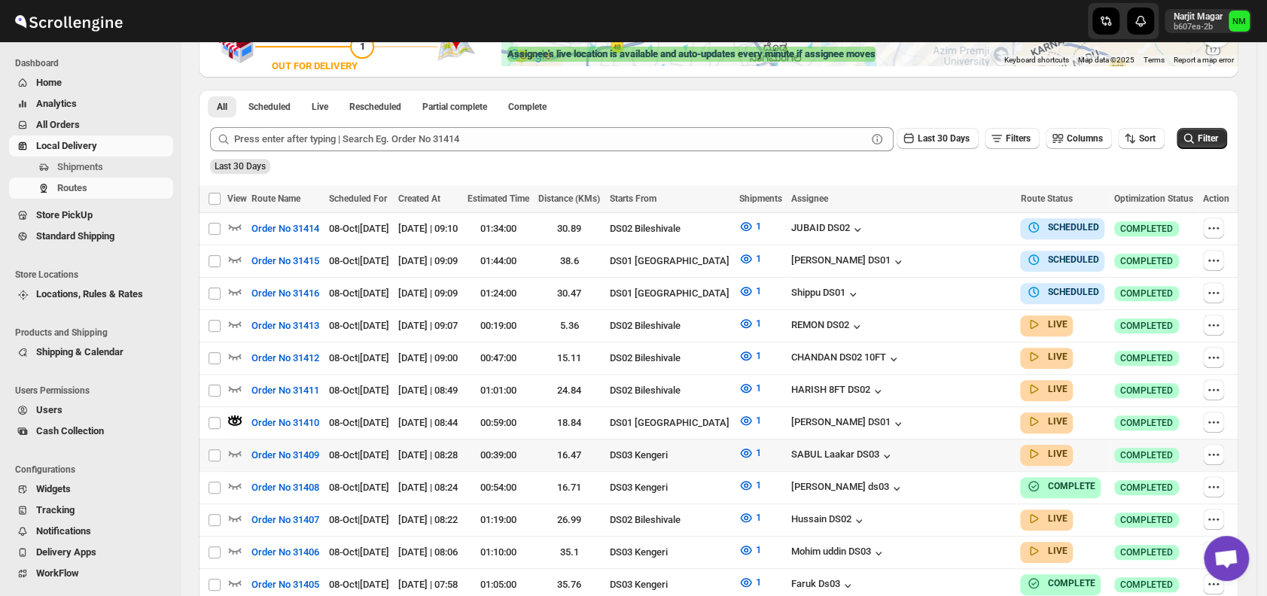
scroll to position [319, 0]
click at [1221, 258] on icon "button" at bounding box center [1213, 259] width 15 height 15
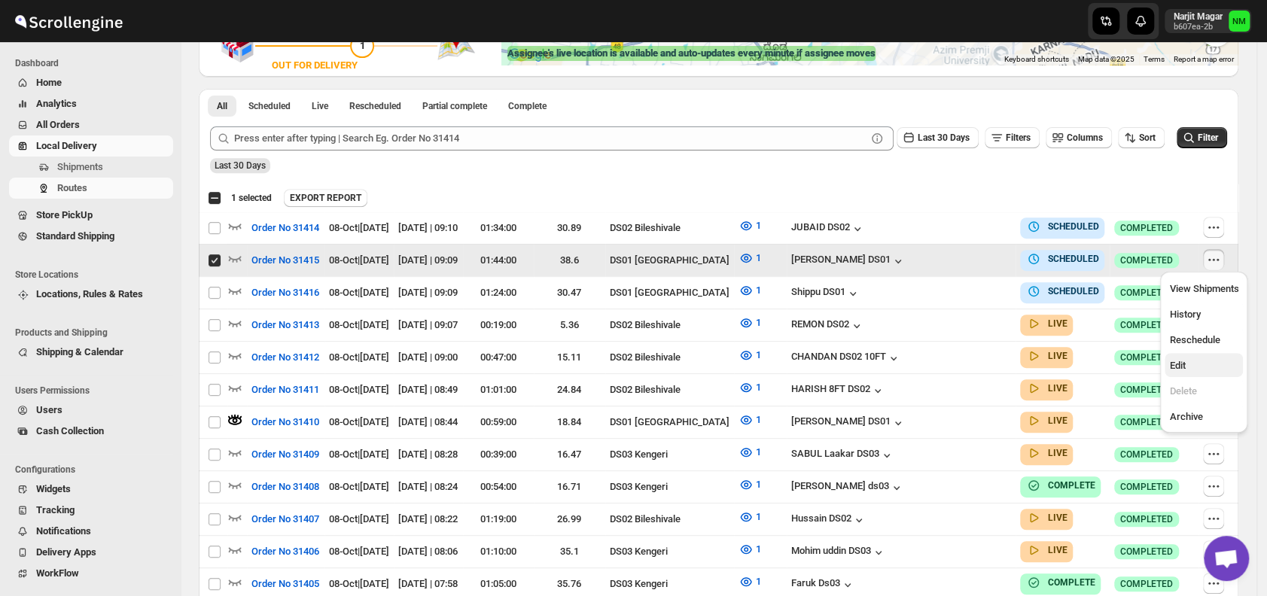
click at [1183, 360] on span "Edit" at bounding box center [1177, 365] width 16 height 11
checkbox input "false"
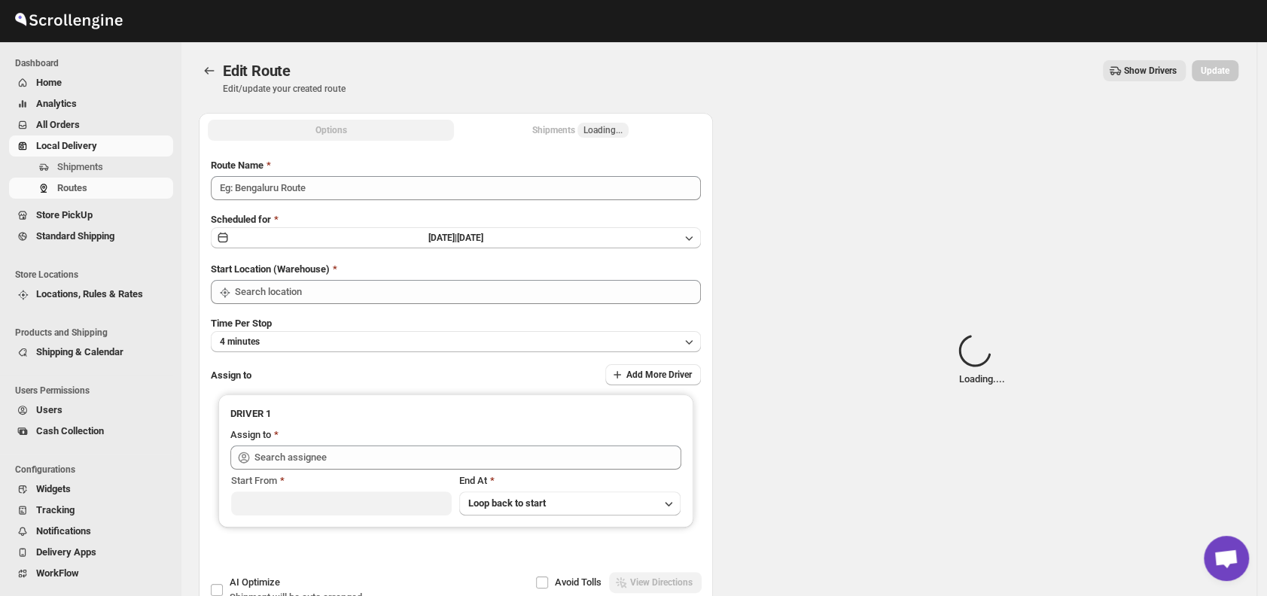
type input "Order No 31415"
type input "DS01 [GEOGRAPHIC_DATA]"
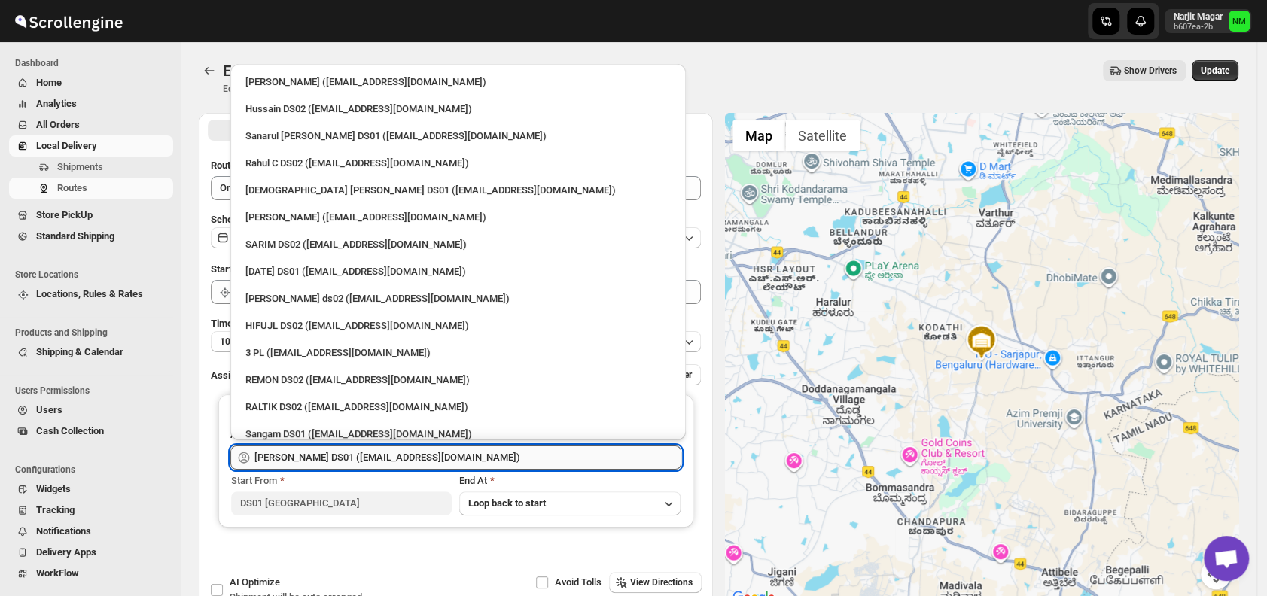
click at [458, 448] on input "Ashraf Ali DS01 (matice5369@anysilo.com)" at bounding box center [467, 458] width 427 height 24
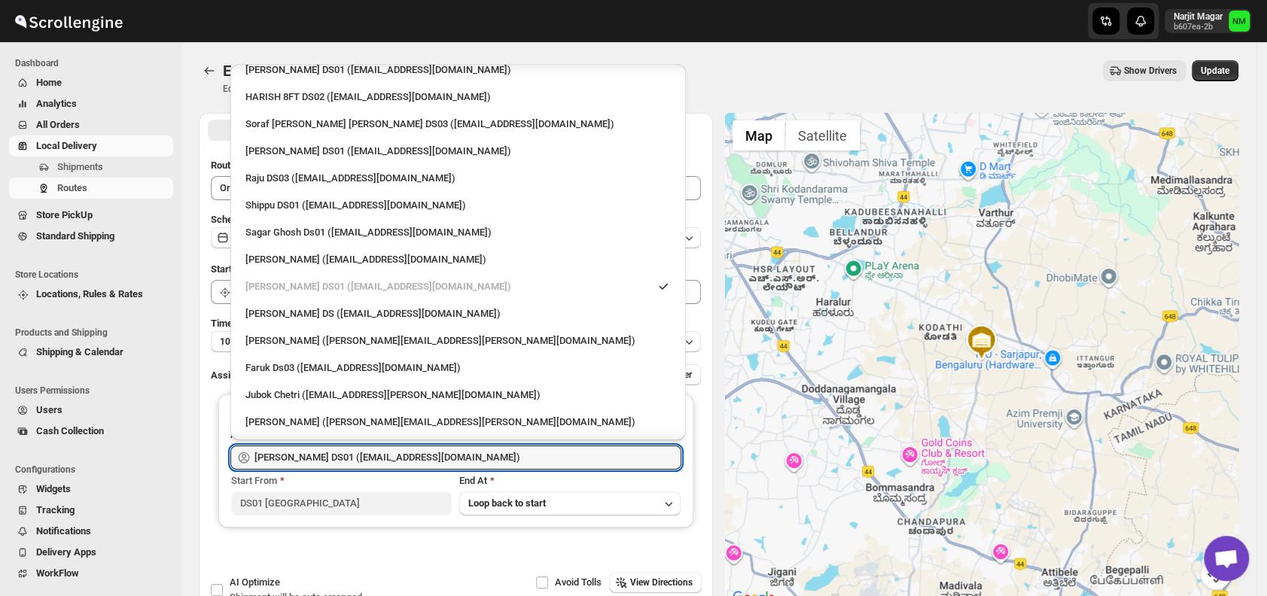
scroll to position [1094, 0]
click at [286, 209] on div "Shippu DS01 (lahaye5487@certve.com)" at bounding box center [457, 206] width 425 height 15
type input "Shippu DS01 (lahaye5487@certve.com)"
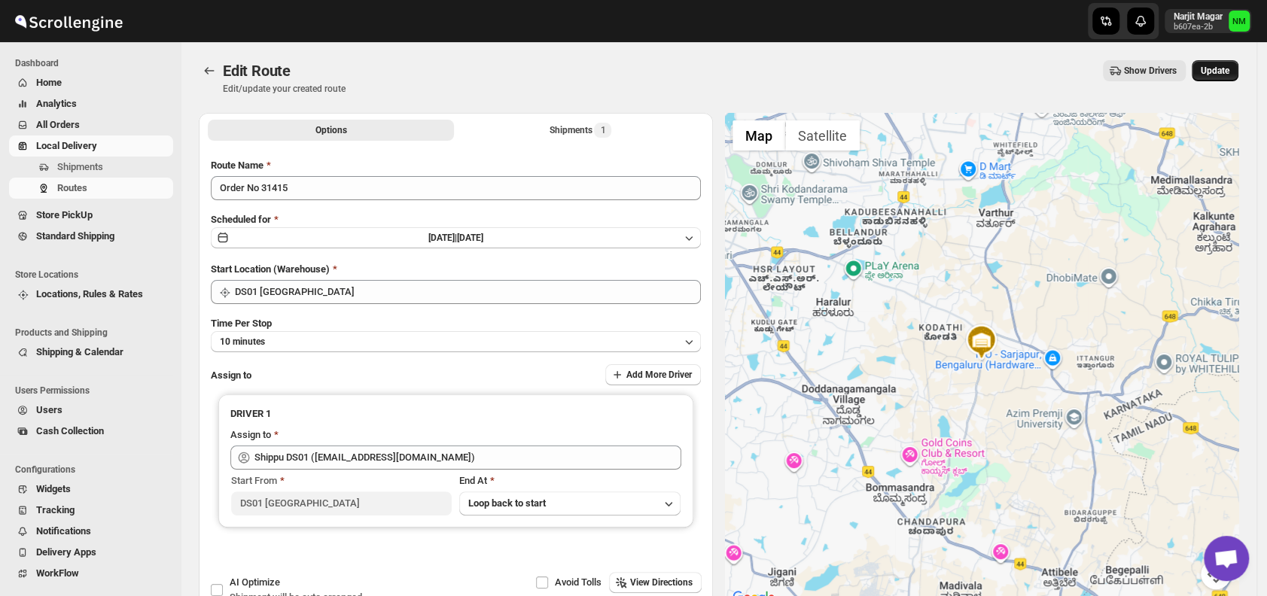
click at [1213, 77] on button "Update" at bounding box center [1215, 70] width 47 height 21
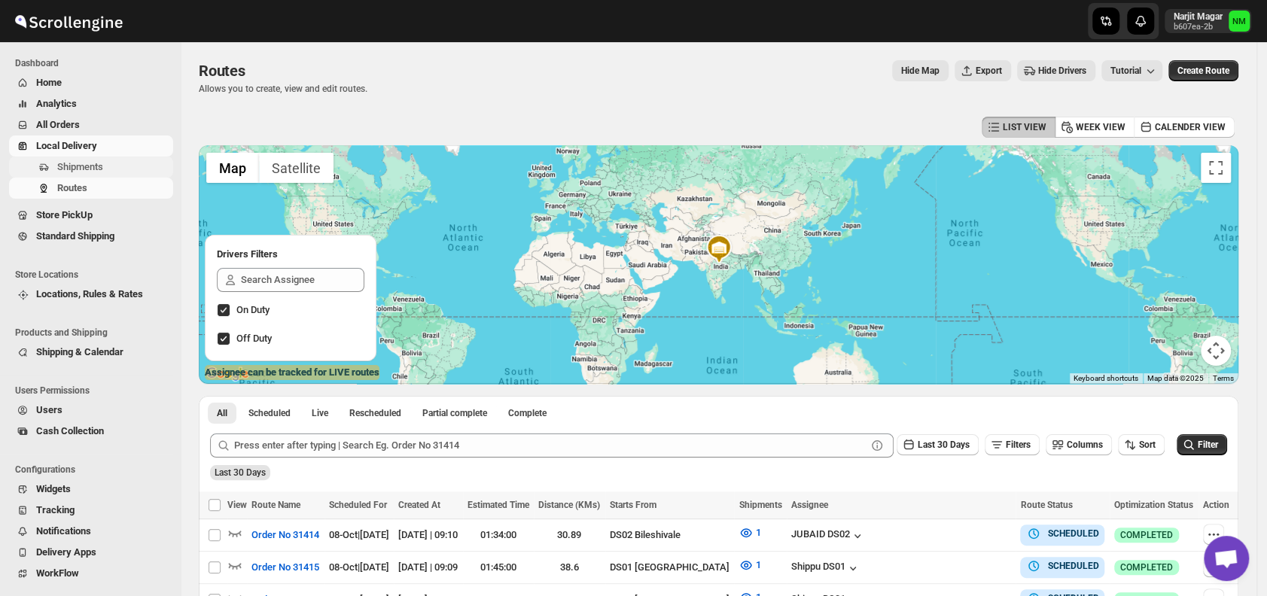
click at [110, 163] on span "Shipments" at bounding box center [113, 167] width 113 height 15
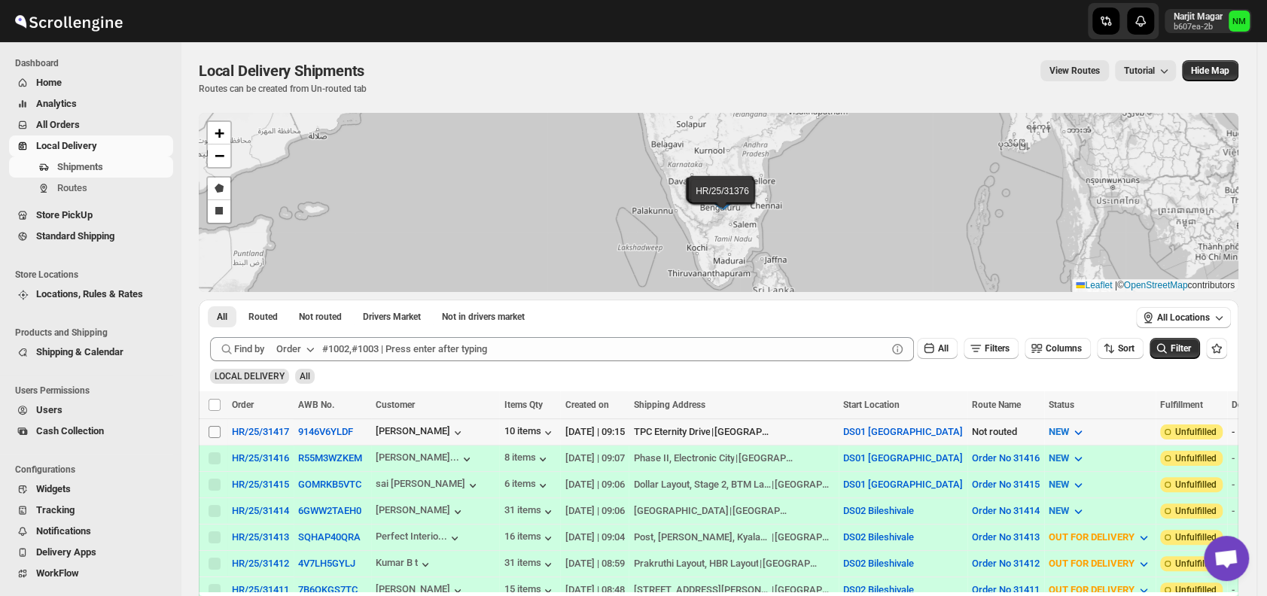
click at [210, 427] on input "Select shipment" at bounding box center [215, 432] width 12 height 12
checkbox input "true"
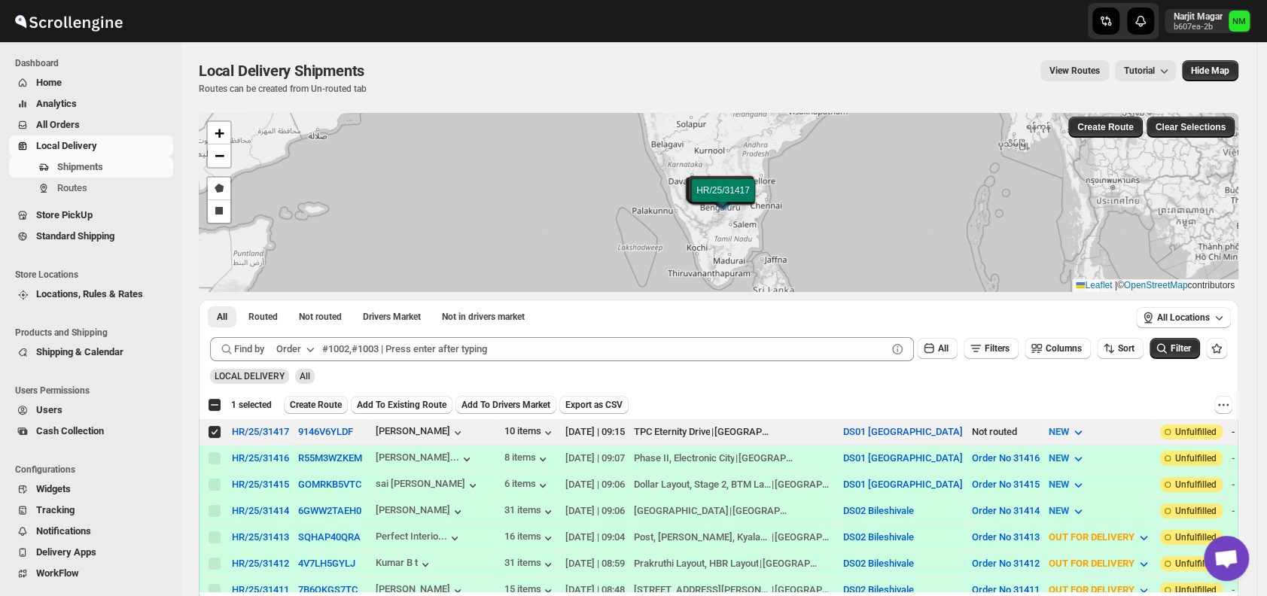
click at [294, 406] on span "Create Route" at bounding box center [316, 405] width 52 height 12
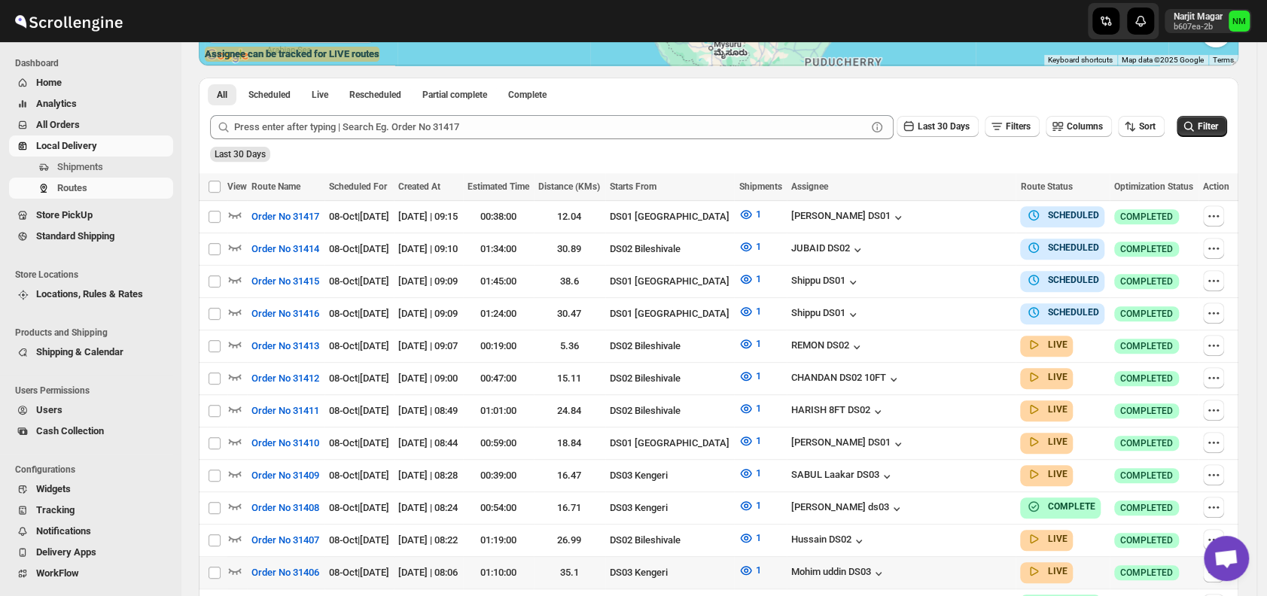
scroll to position [321, 0]
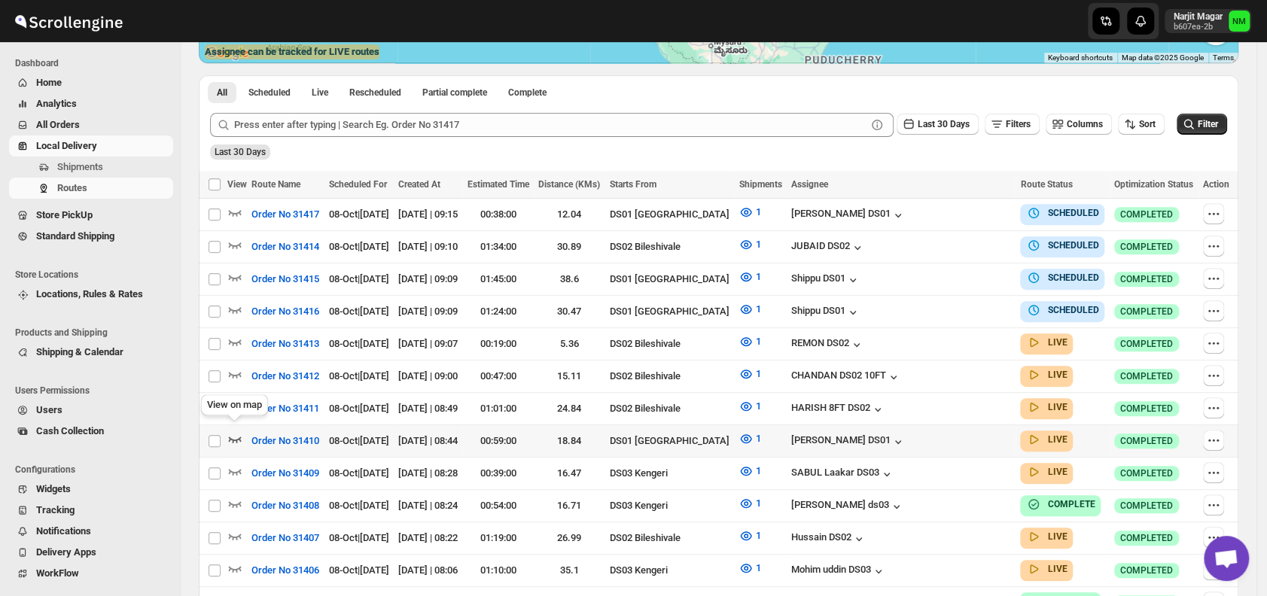
click at [236, 431] on icon "button" at bounding box center [234, 438] width 15 height 15
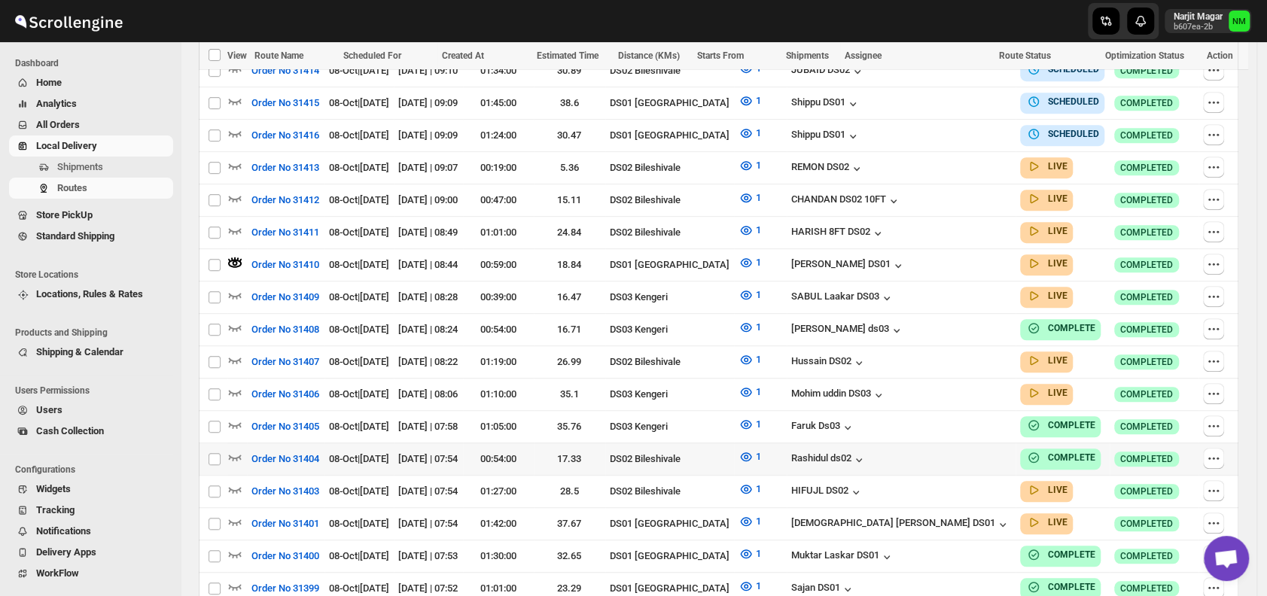
scroll to position [510, 0]
click at [243, 513] on div at bounding box center [237, 523] width 20 height 20
click at [233, 513] on icon "button" at bounding box center [234, 520] width 15 height 15
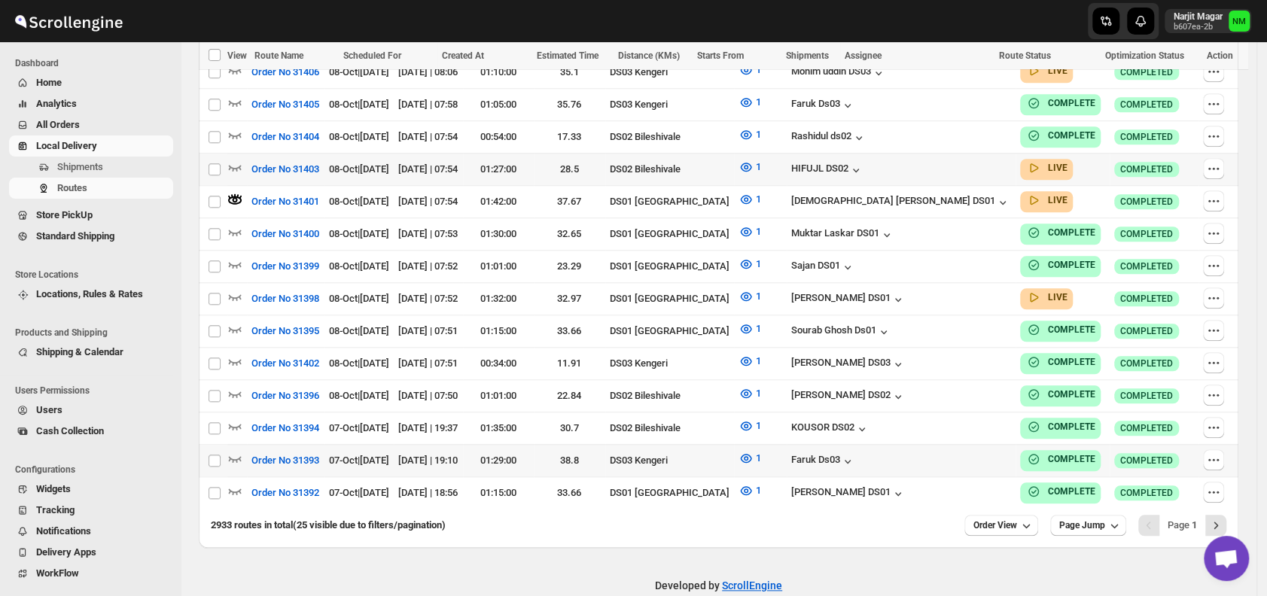
scroll to position [834, 0]
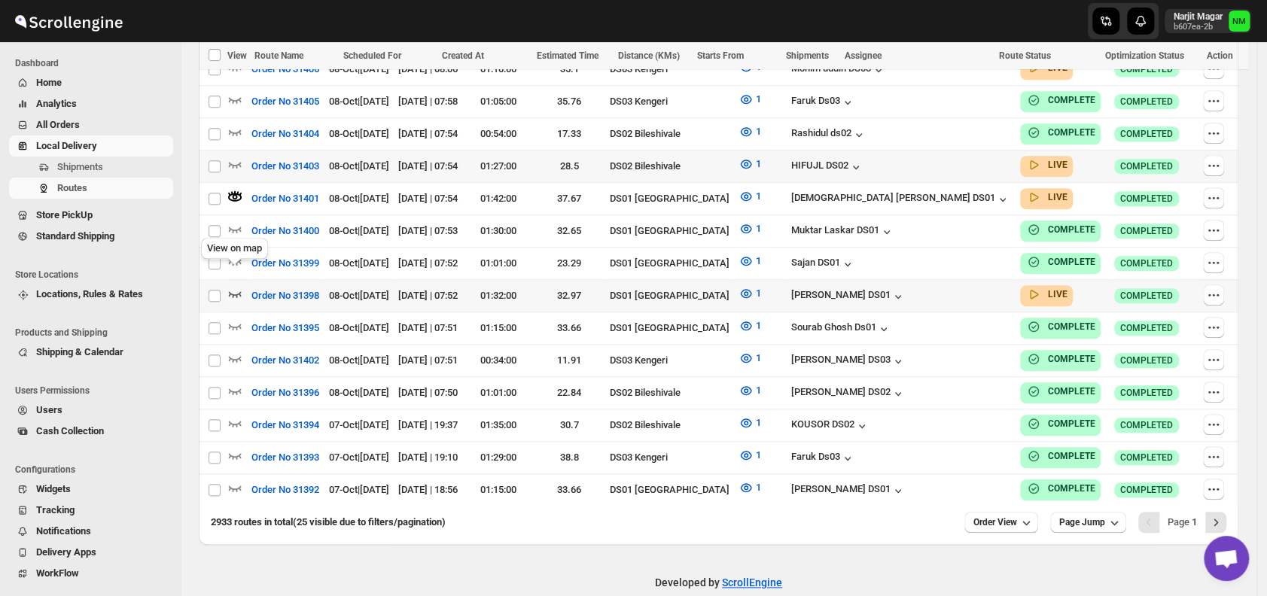
click at [241, 291] on icon "button" at bounding box center [235, 294] width 13 height 6
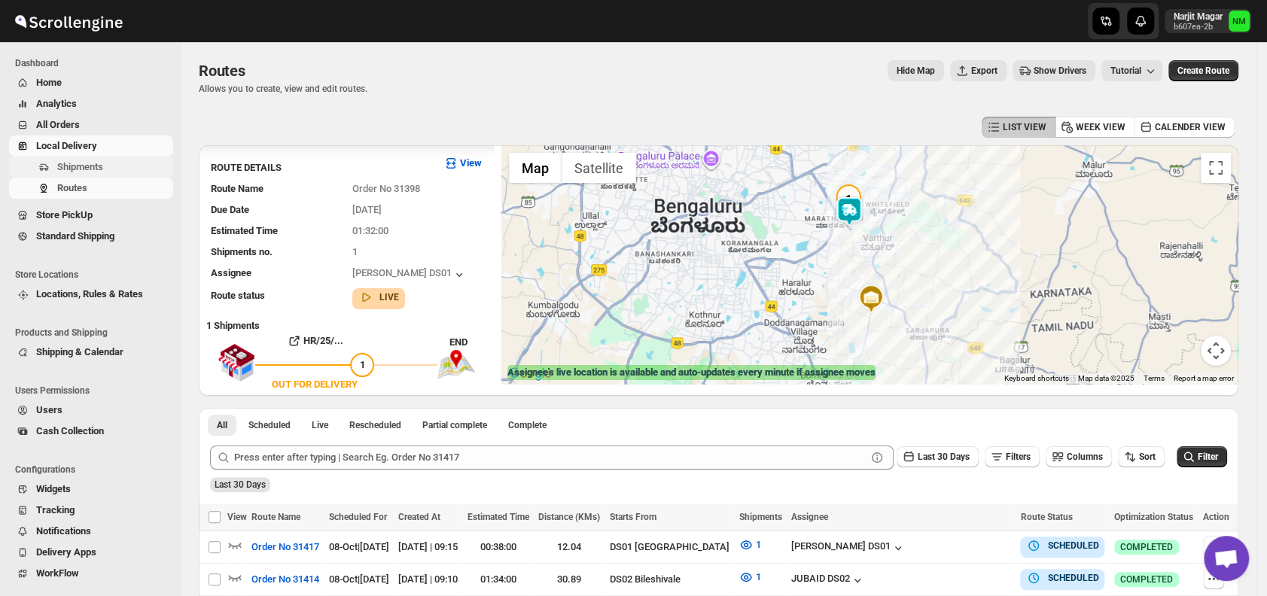
click at [121, 172] on span "Shipments" at bounding box center [113, 167] width 113 height 15
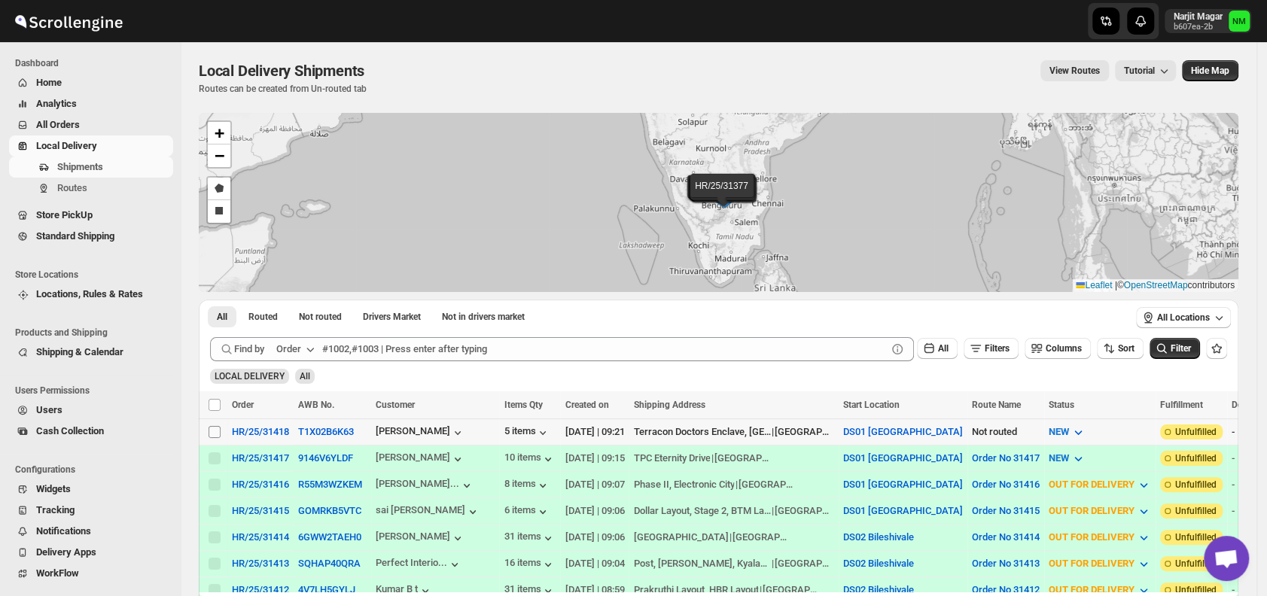
click at [211, 436] on input "Select shipment" at bounding box center [215, 432] width 12 height 12
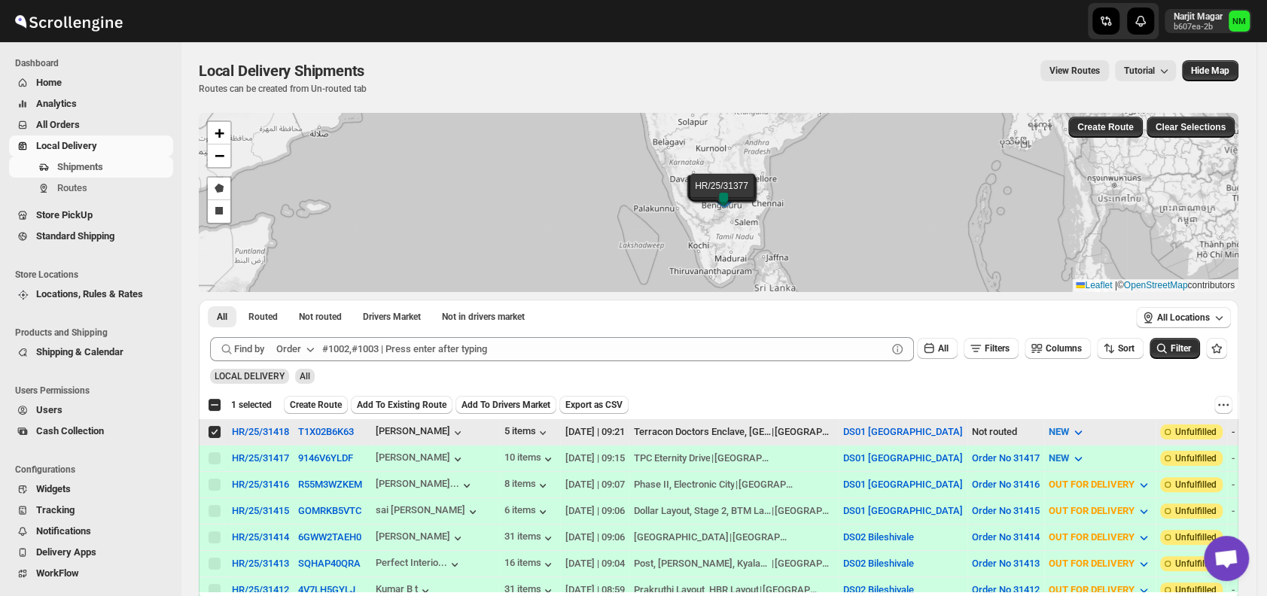
click at [211, 436] on input "Select shipment" at bounding box center [215, 432] width 12 height 12
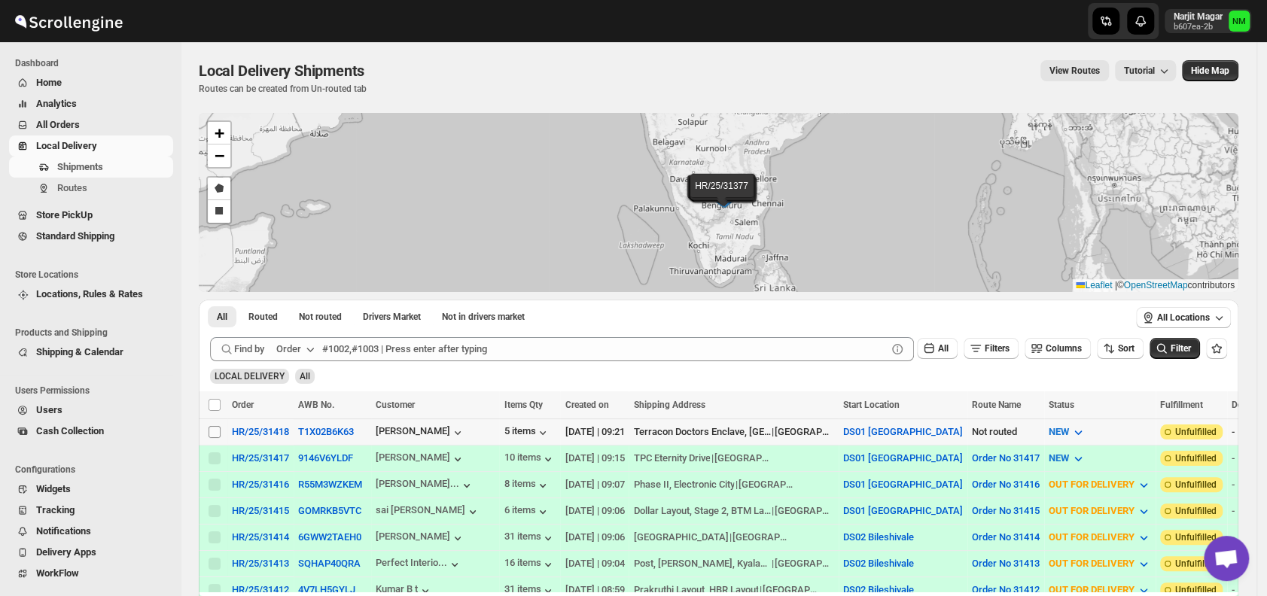
click at [214, 429] on input "Select shipment" at bounding box center [215, 432] width 12 height 12
checkbox input "true"
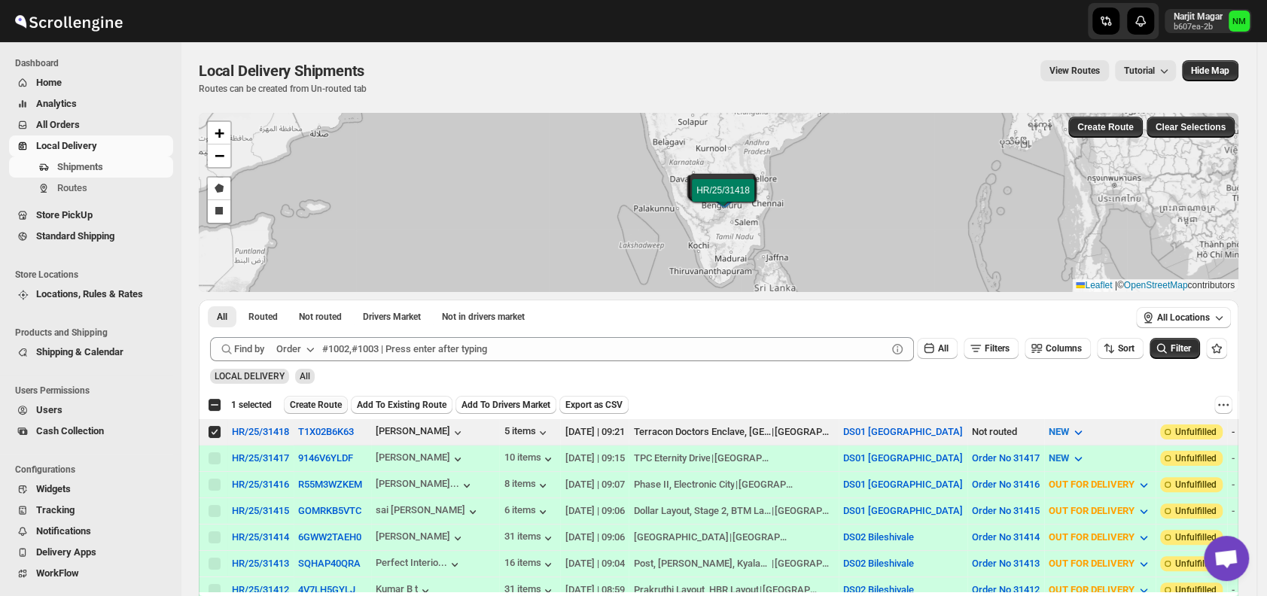
click at [327, 403] on span "Create Route" at bounding box center [316, 405] width 52 height 12
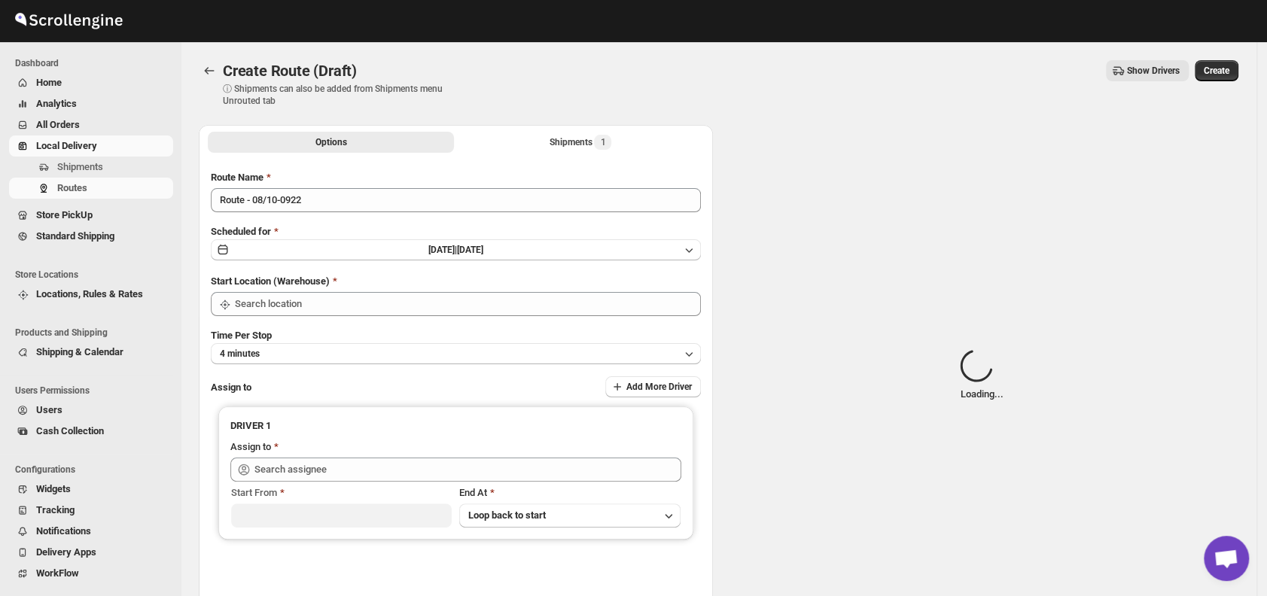
type input "DS01 [GEOGRAPHIC_DATA]"
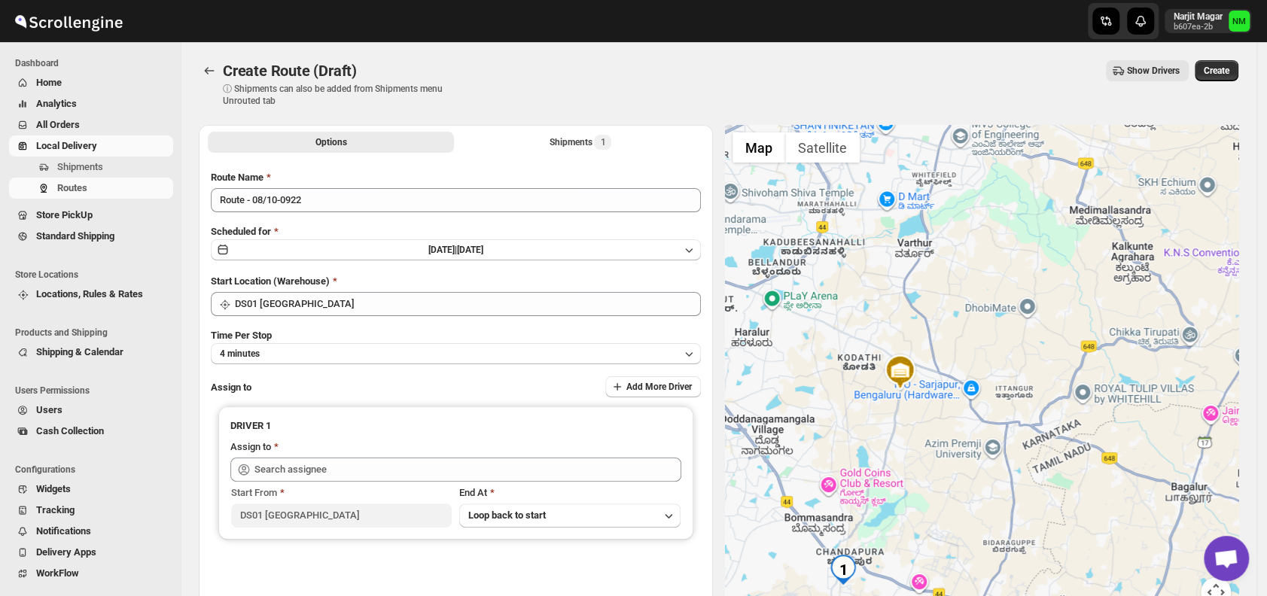
click at [318, 365] on div "Route Name Route - 08/10-0922 Scheduled for Wed Oct 08 2025 | Today Start Locat…" at bounding box center [456, 382] width 490 height 425
drag, startPoint x: 318, startPoint y: 365, endPoint x: 313, endPoint y: 349, distance: 16.4
click at [313, 349] on button "4 minutes" at bounding box center [456, 353] width 490 height 21
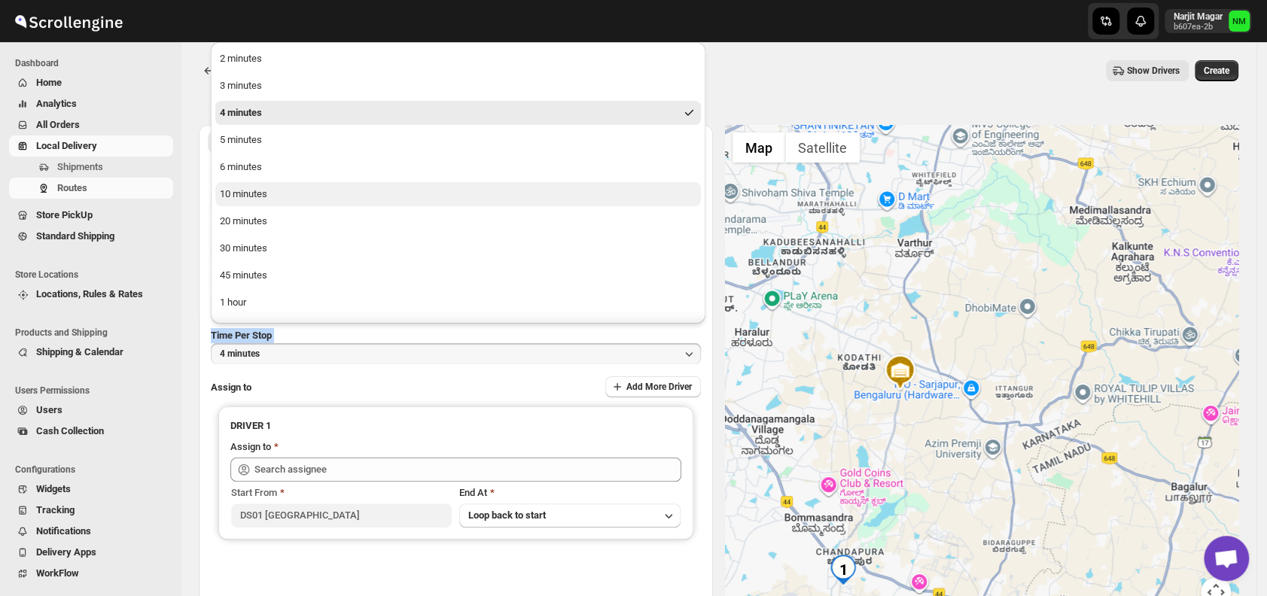
click at [256, 193] on div "10 minutes" at bounding box center [243, 194] width 47 height 15
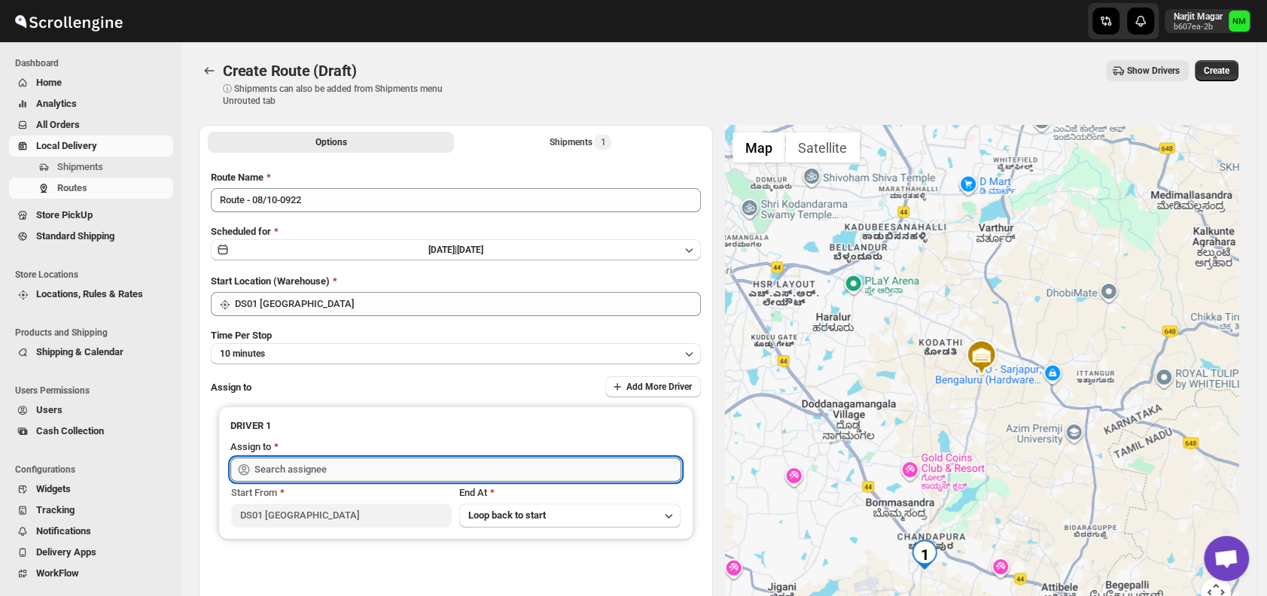
click at [352, 476] on input "text" at bounding box center [467, 470] width 427 height 24
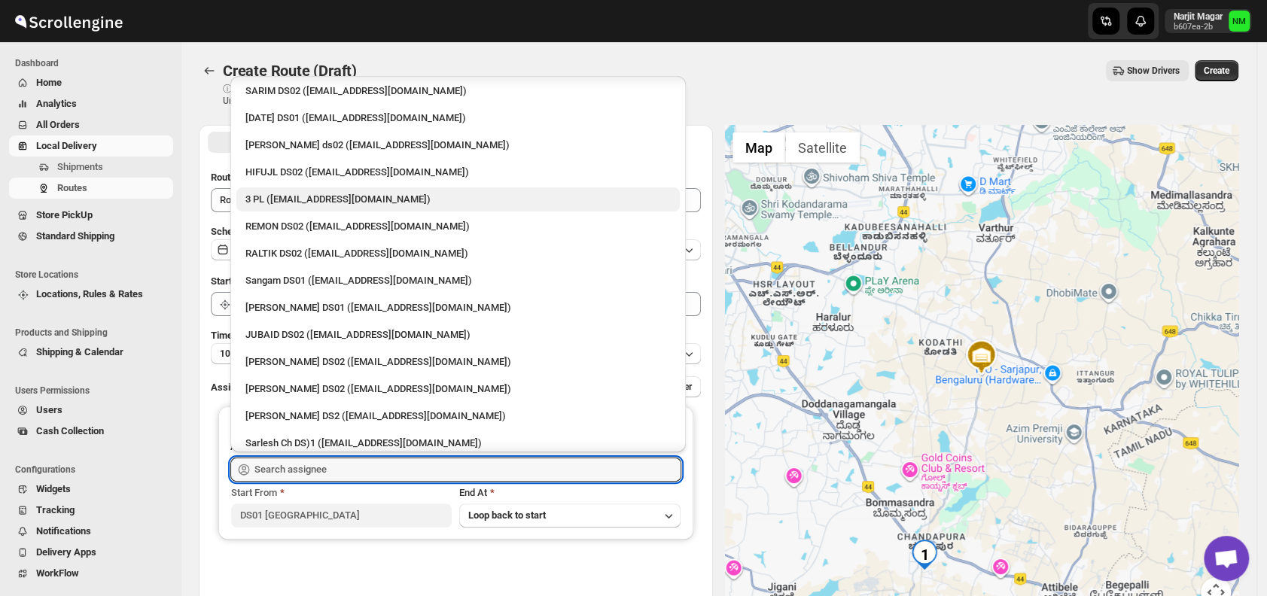
scroll to position [169, 0]
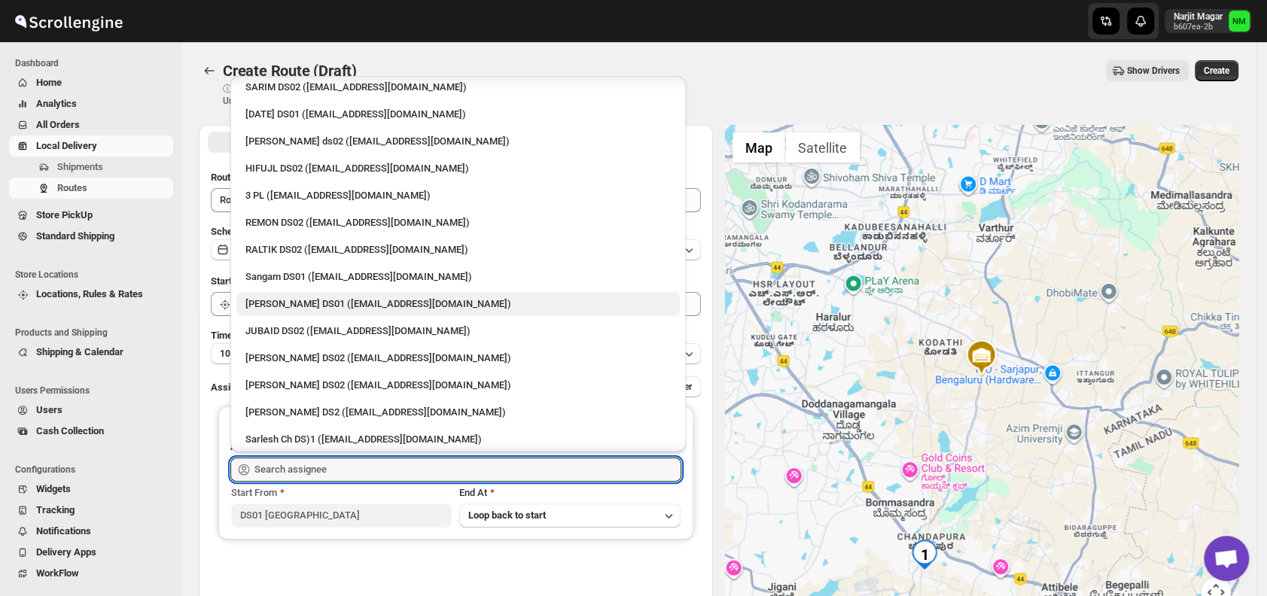
click at [309, 301] on div "[PERSON_NAME] DS01 ([EMAIL_ADDRESS][DOMAIN_NAME])" at bounding box center [457, 304] width 425 height 15
type input "[PERSON_NAME] DS01 ([EMAIL_ADDRESS][DOMAIN_NAME])"
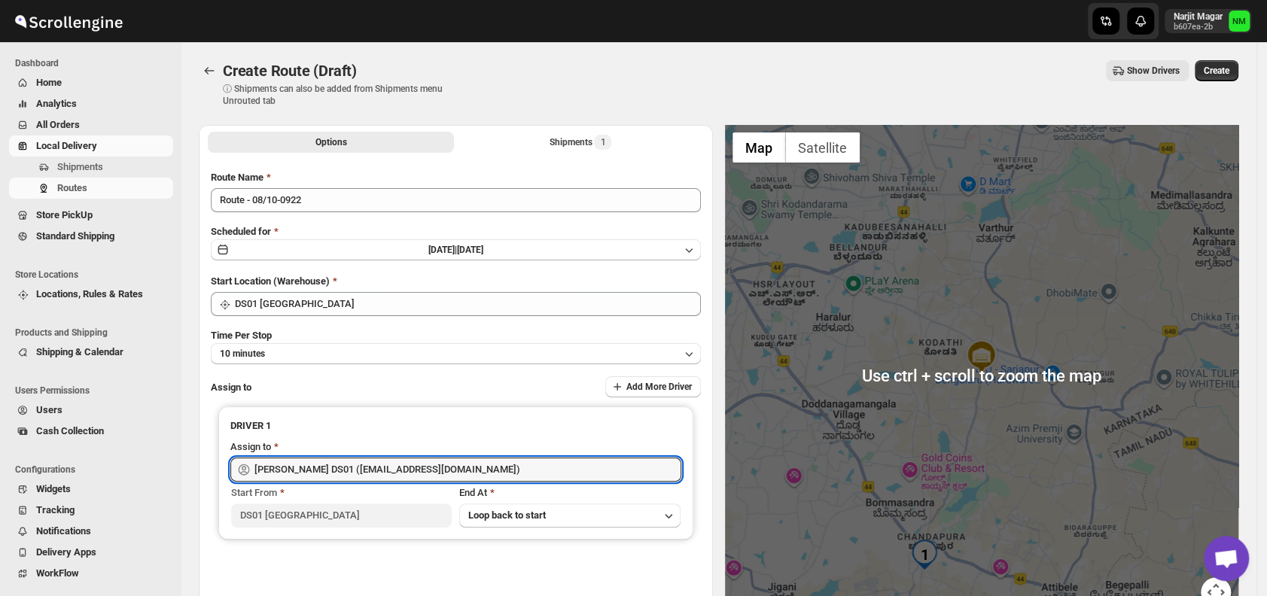
scroll to position [1, 0]
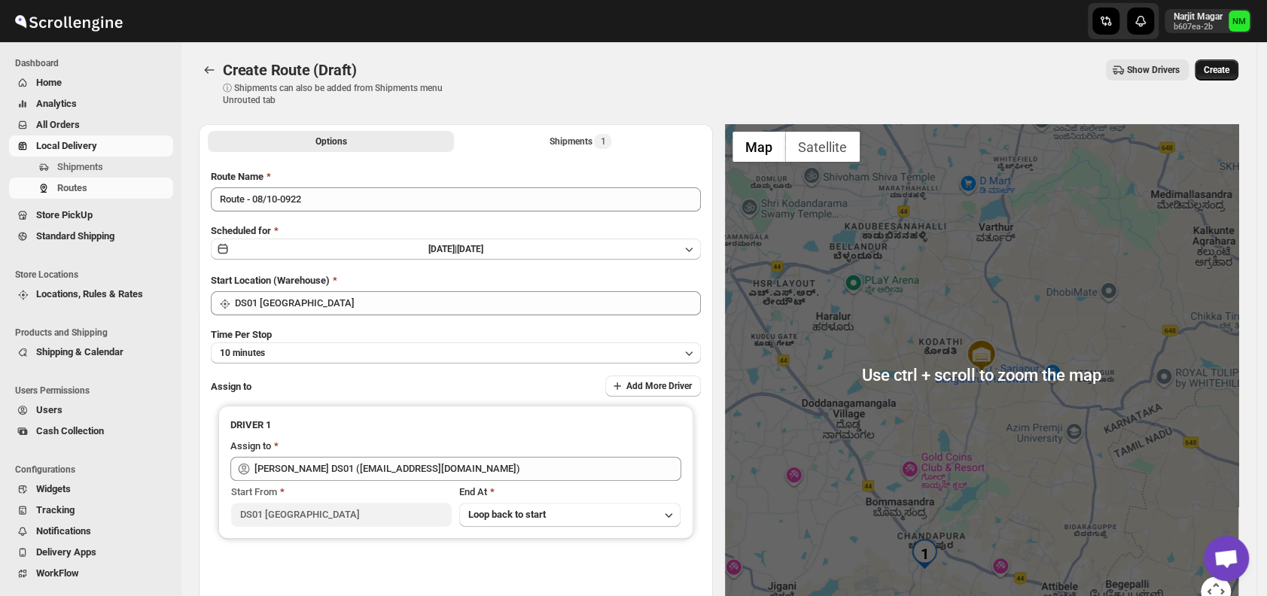
click at [1229, 66] on span "Create" at bounding box center [1217, 70] width 26 height 12
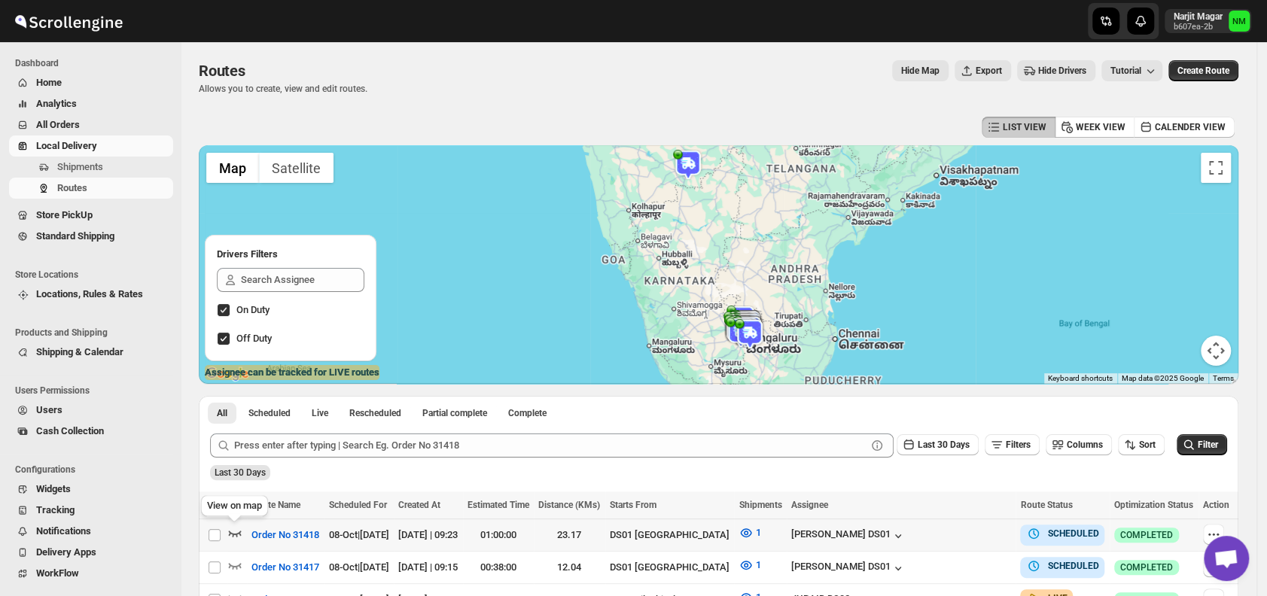
click at [236, 531] on icon "button" at bounding box center [234, 532] width 15 height 15
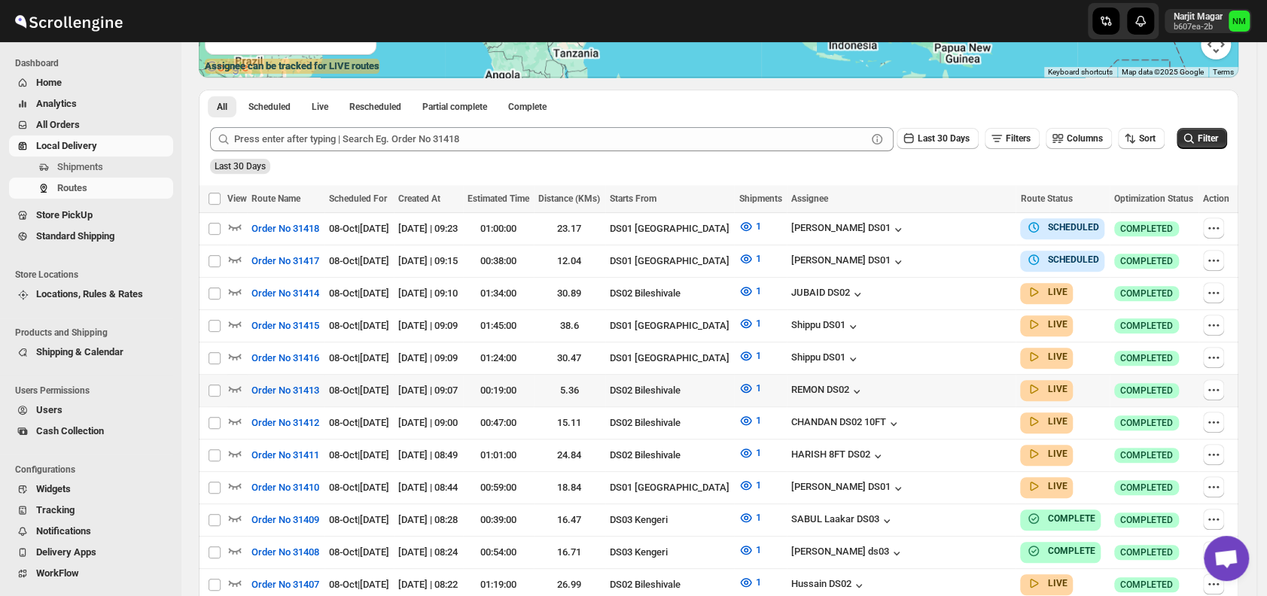
scroll to position [321, 0]
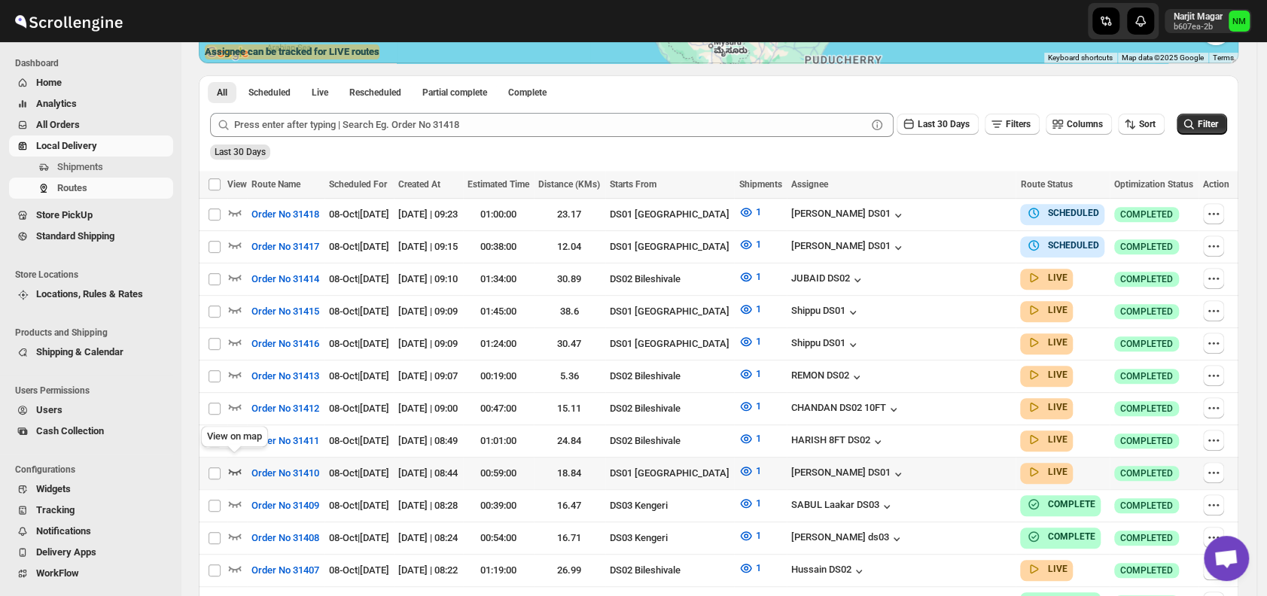
click at [239, 464] on icon "button" at bounding box center [234, 471] width 15 height 15
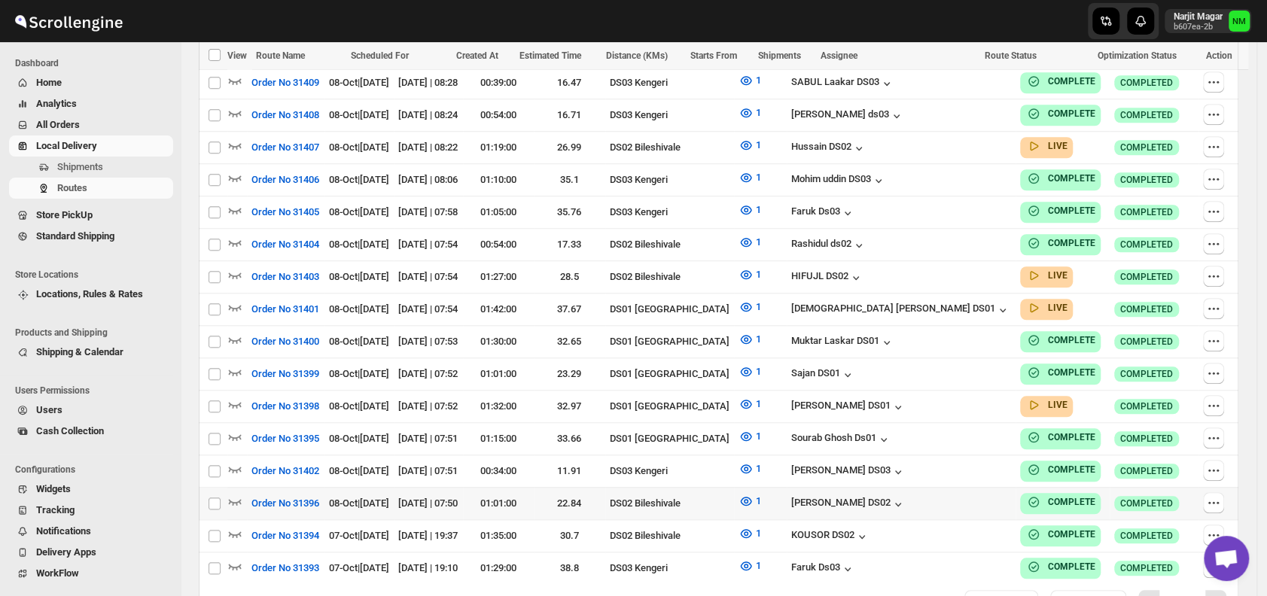
scroll to position [764, 0]
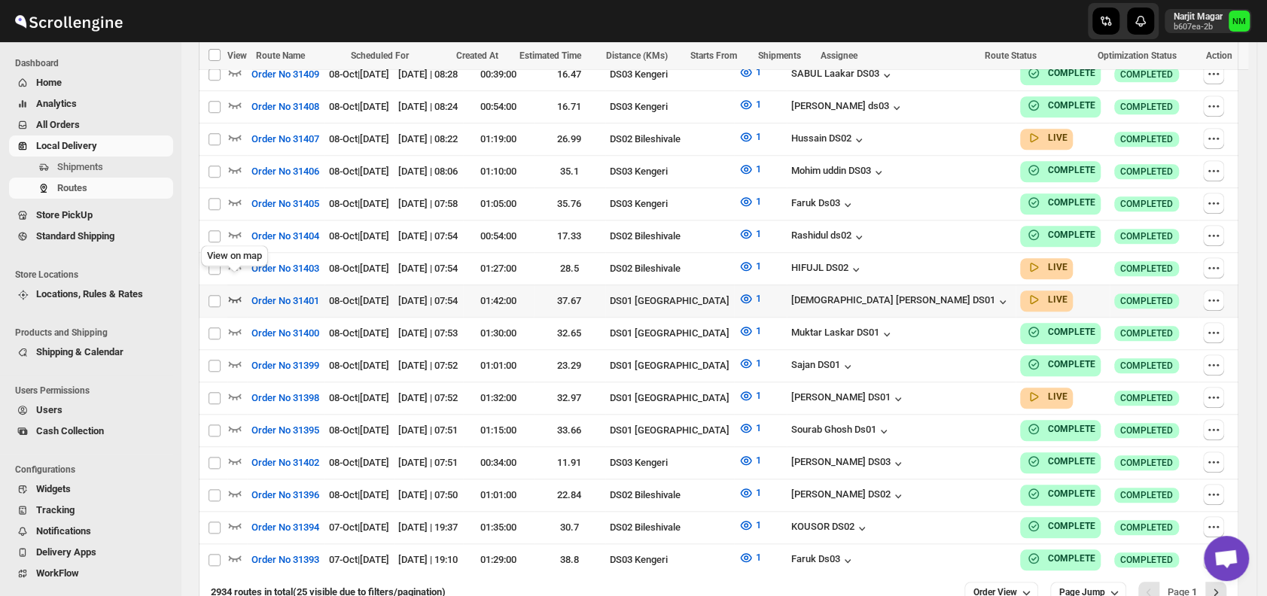
click at [229, 297] on icon "button" at bounding box center [235, 300] width 13 height 6
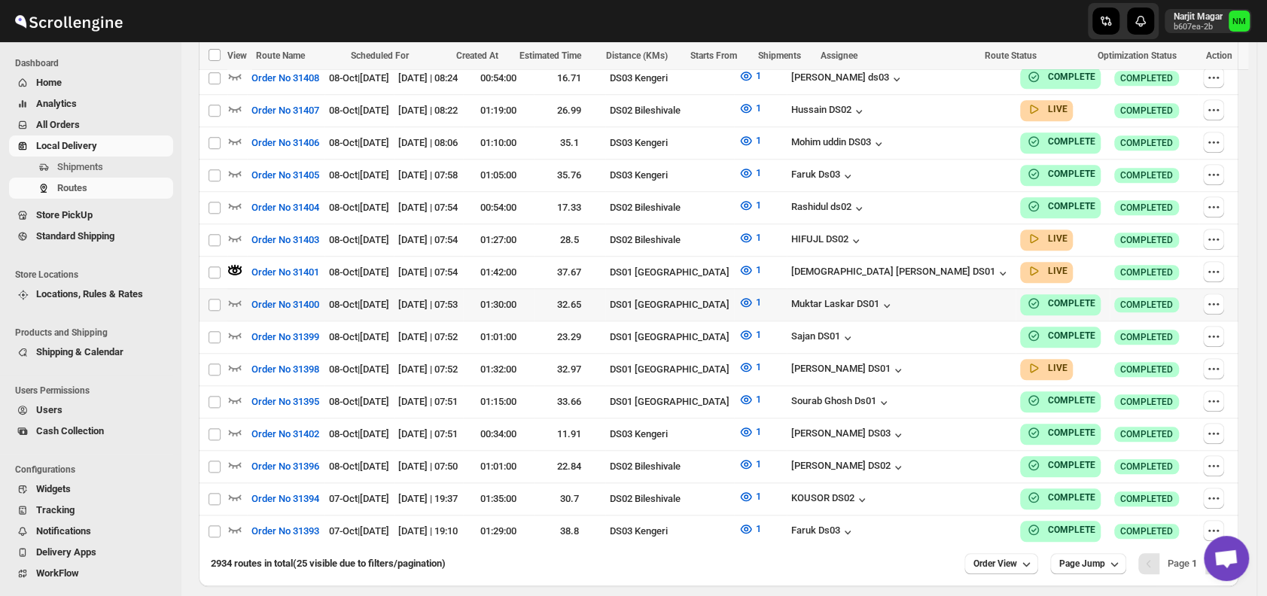
scroll to position [805, 0]
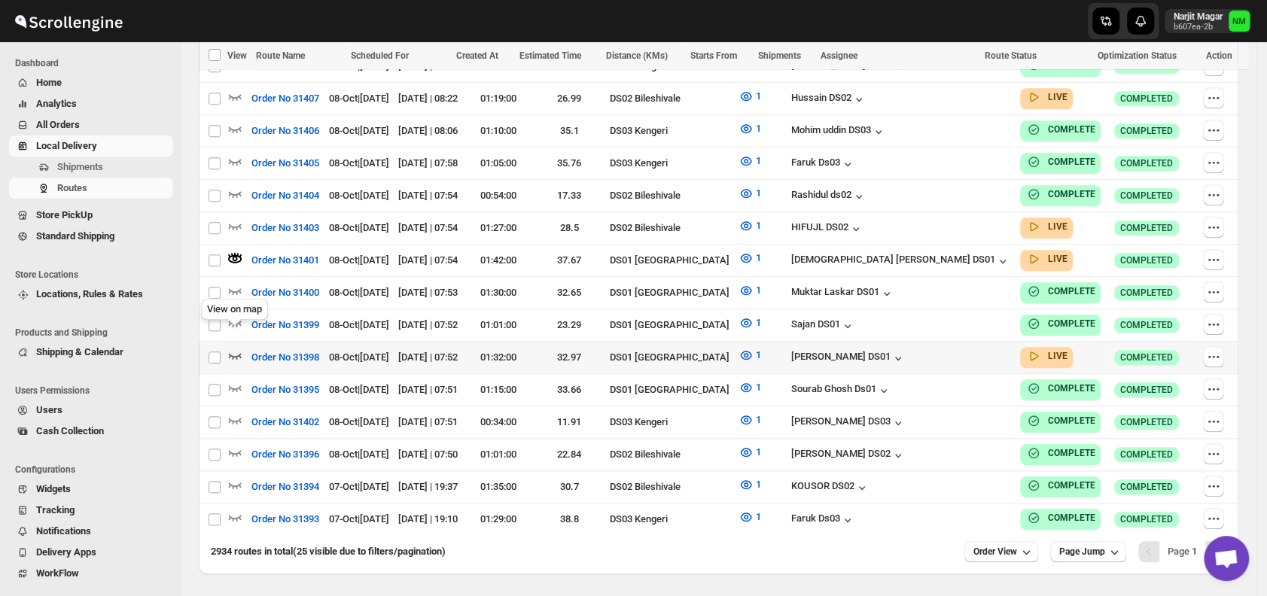
click at [235, 348] on icon "button" at bounding box center [234, 355] width 15 height 15
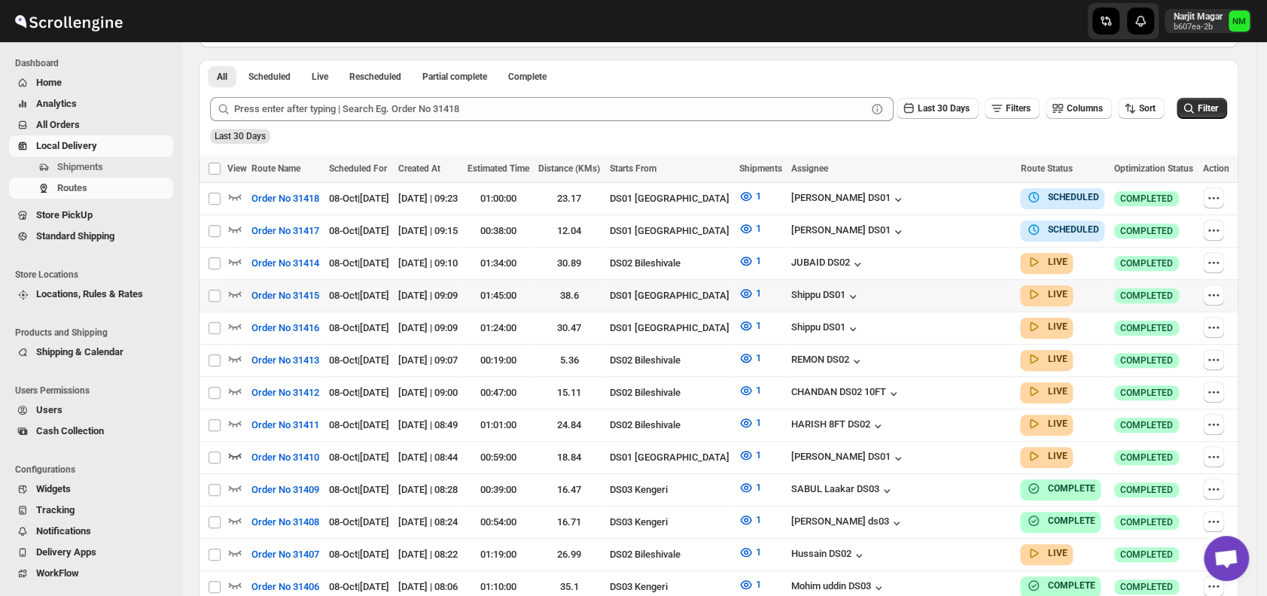
scroll to position [349, 0]
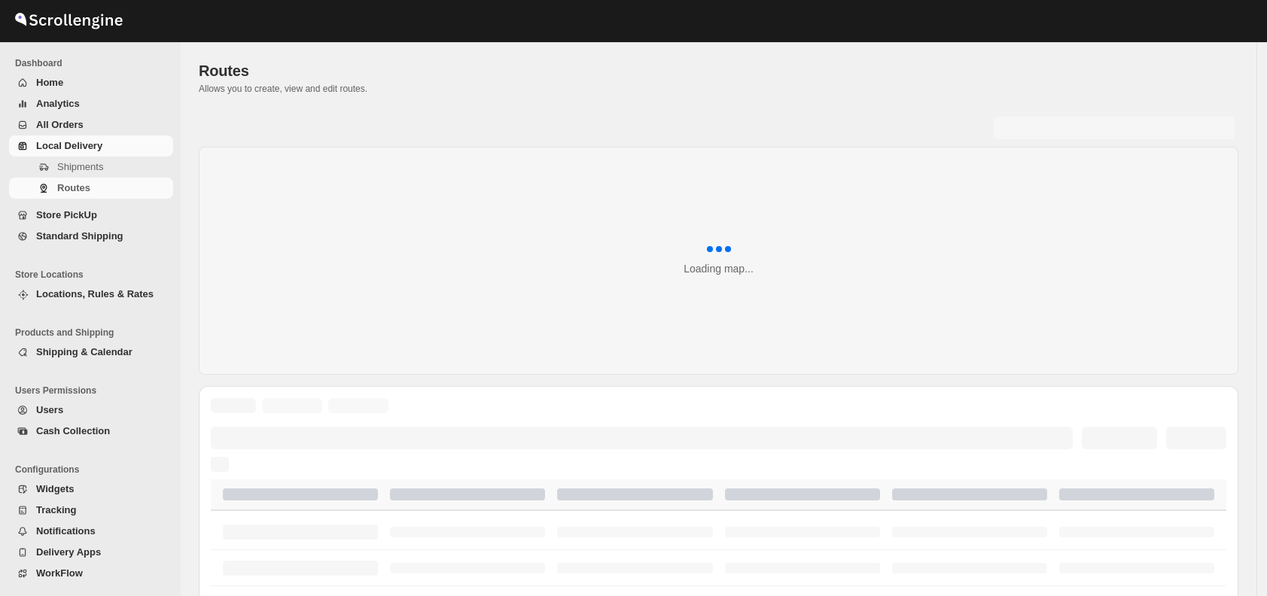
scroll to position [349, 0]
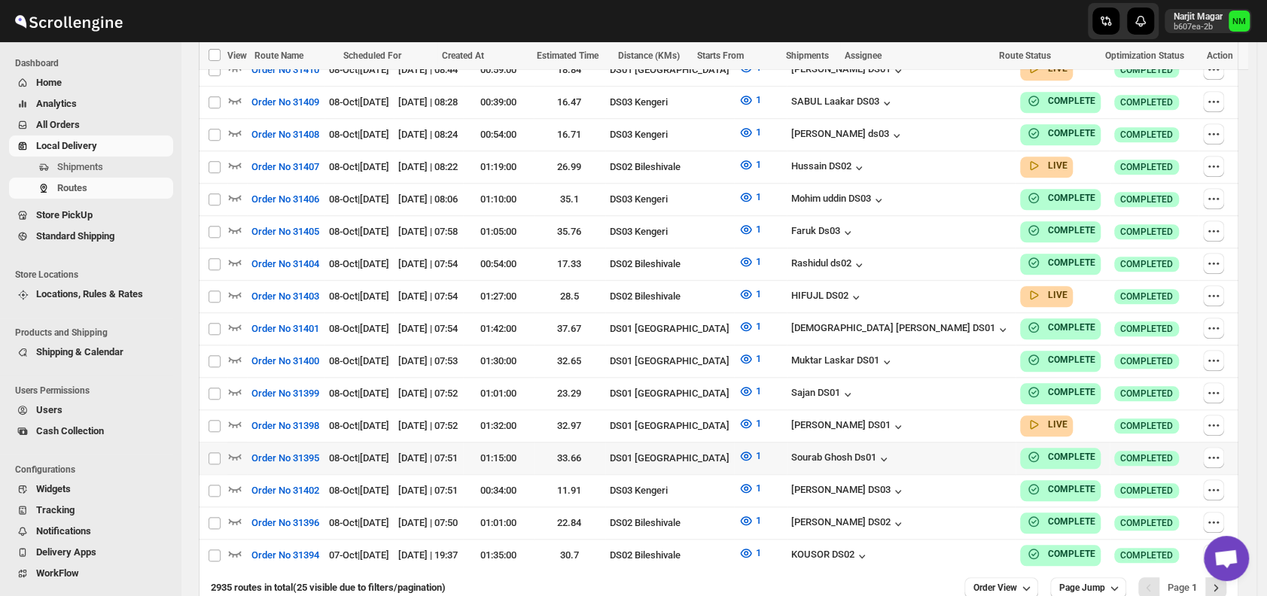
scroll to position [766, 0]
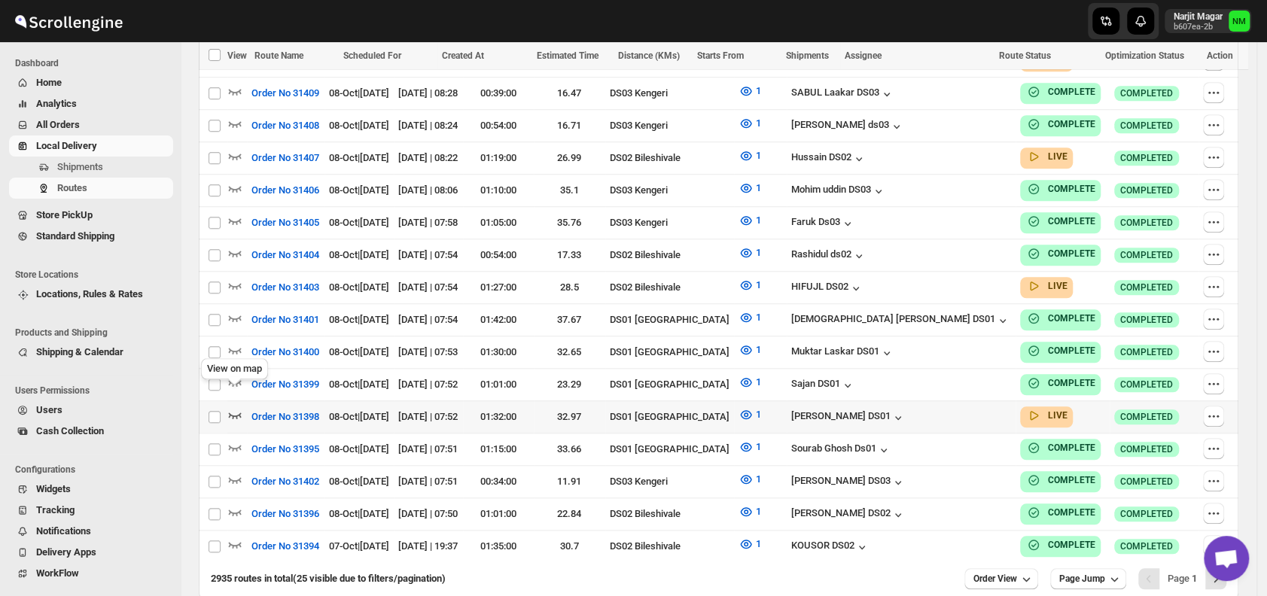
click at [234, 407] on icon "button" at bounding box center [234, 414] width 15 height 15
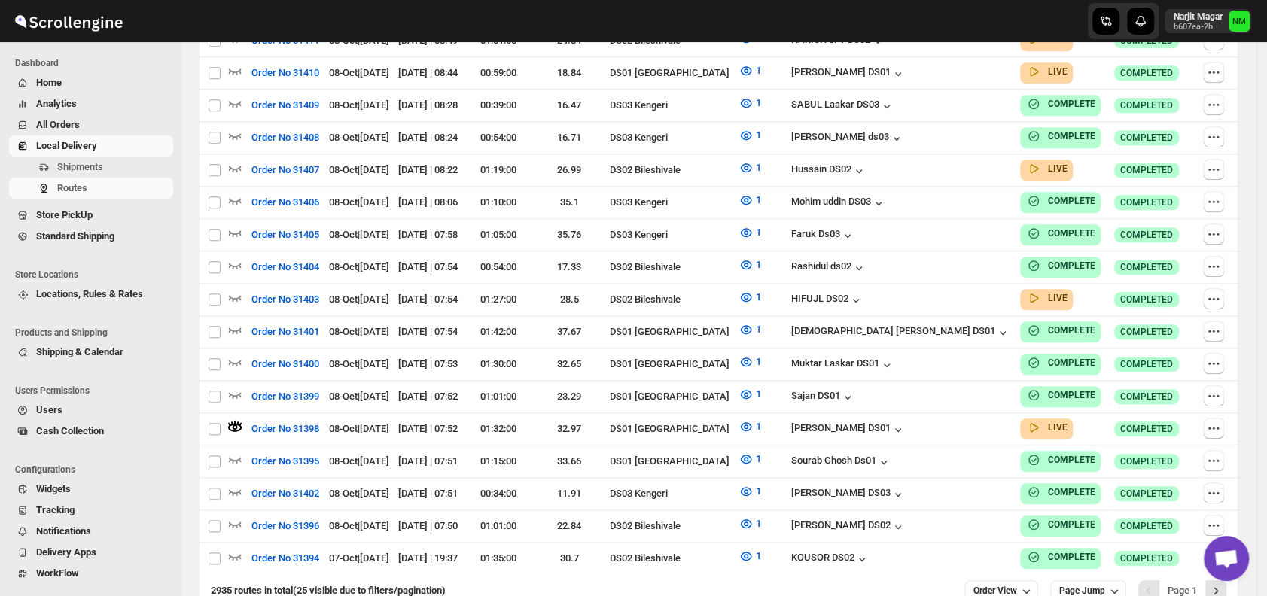
scroll to position [0, 0]
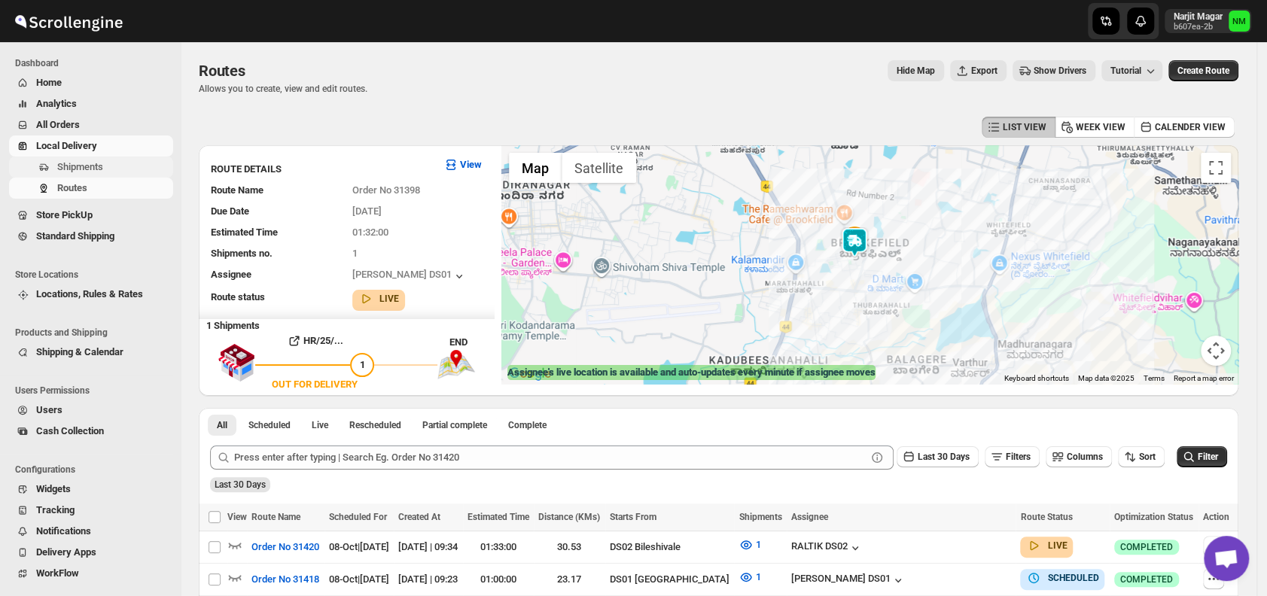
click at [103, 173] on span "Shipments" at bounding box center [113, 167] width 113 height 15
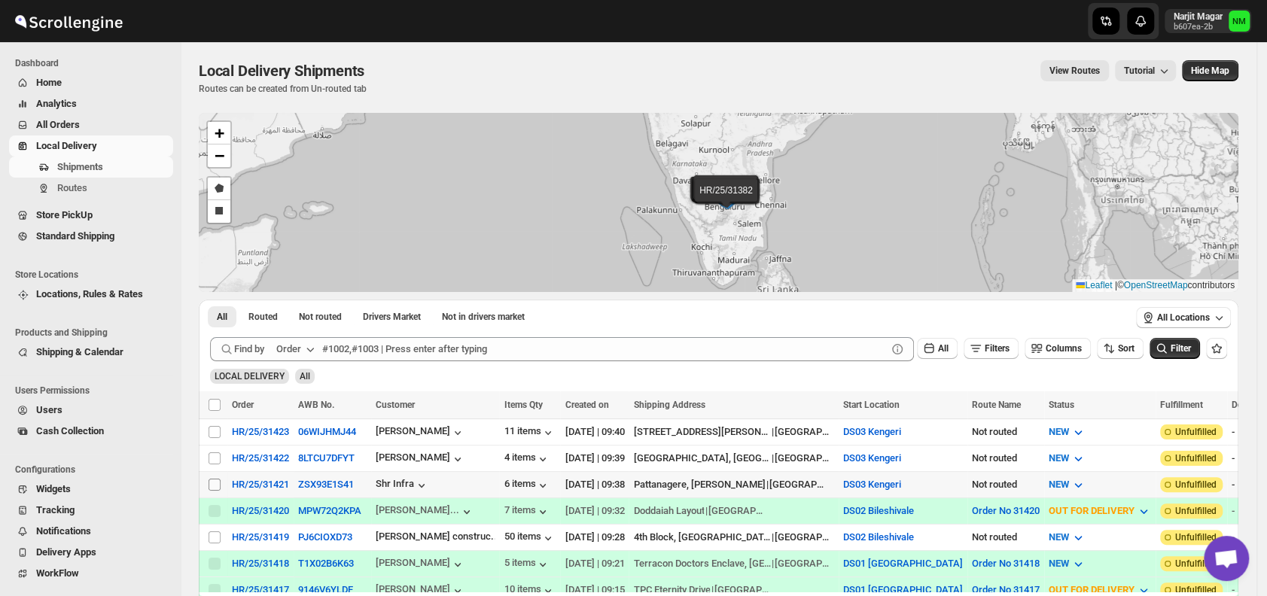
click at [212, 484] on input "Select shipment" at bounding box center [215, 485] width 12 height 12
checkbox input "true"
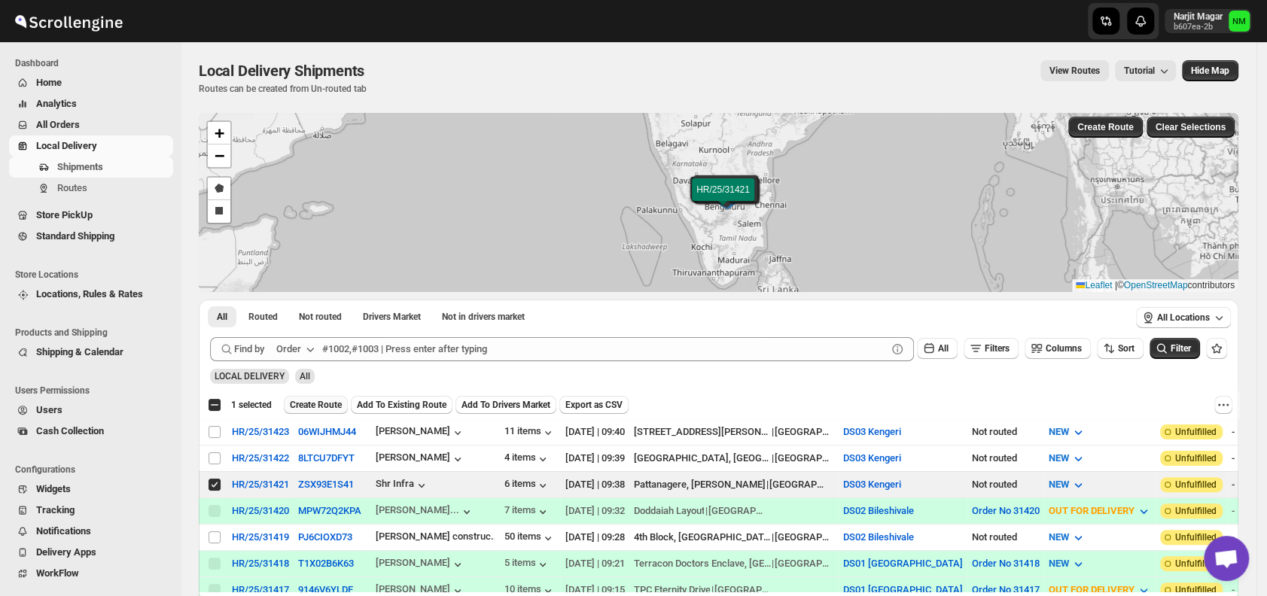
click at [313, 397] on button "Create Route" at bounding box center [316, 405] width 64 height 18
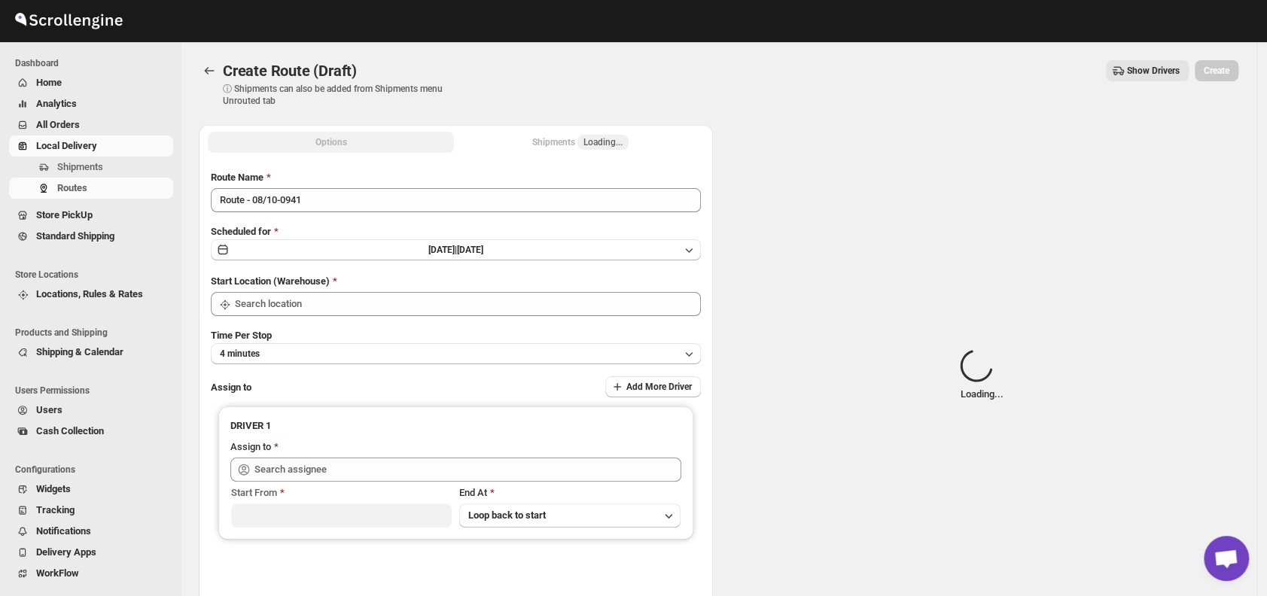
type input "DS03 Kengeri"
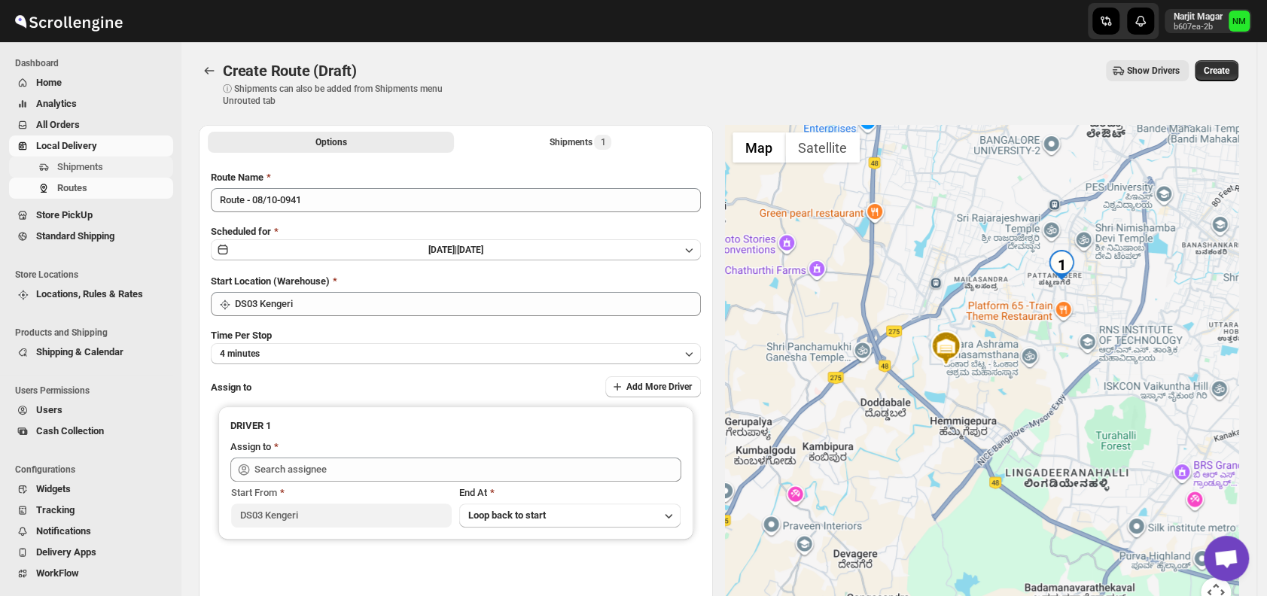
click at [87, 169] on span "Shipments" at bounding box center [80, 166] width 46 height 11
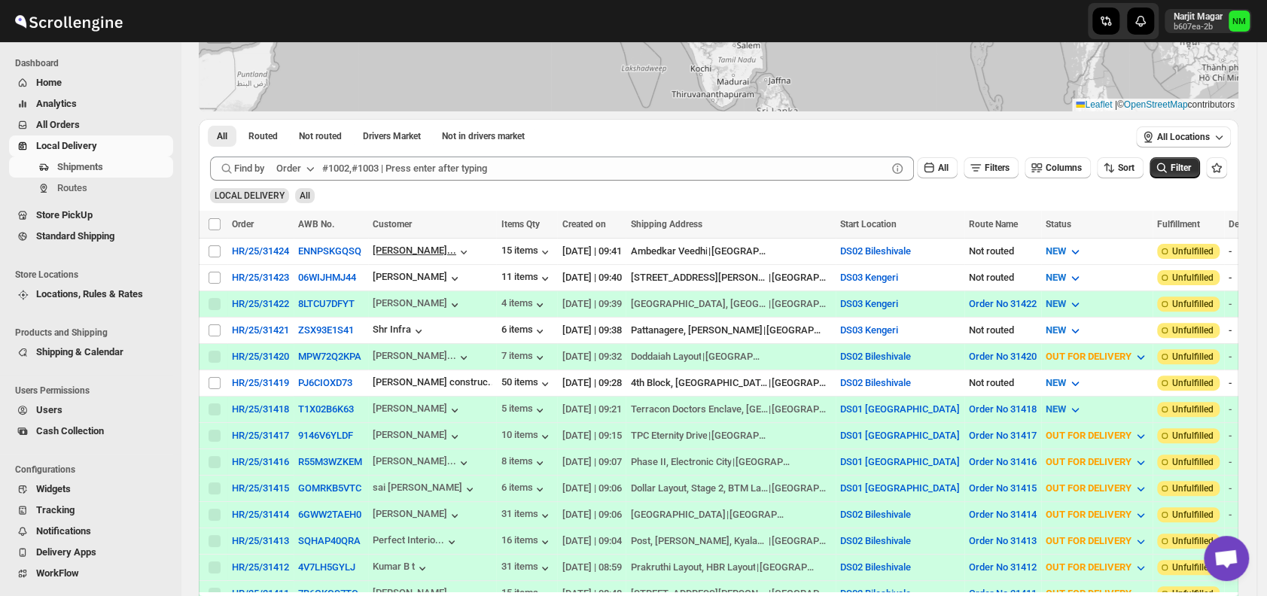
scroll to position [181, 0]
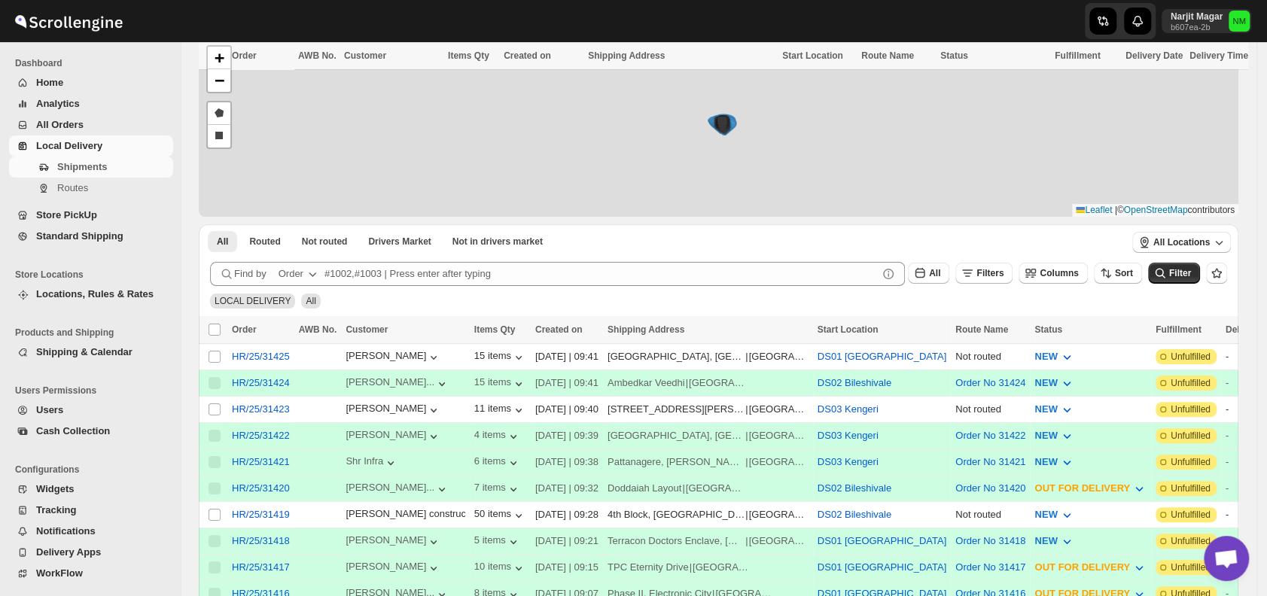
scroll to position [195, 0]
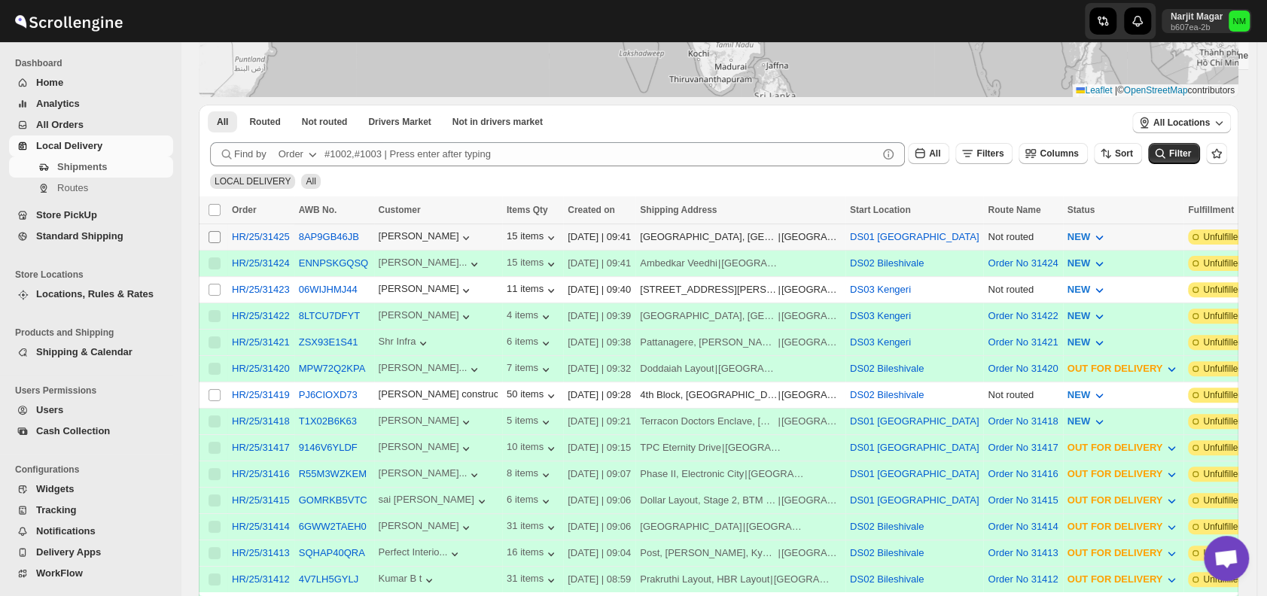
click at [213, 239] on input "Select shipment" at bounding box center [215, 237] width 12 height 12
checkbox input "true"
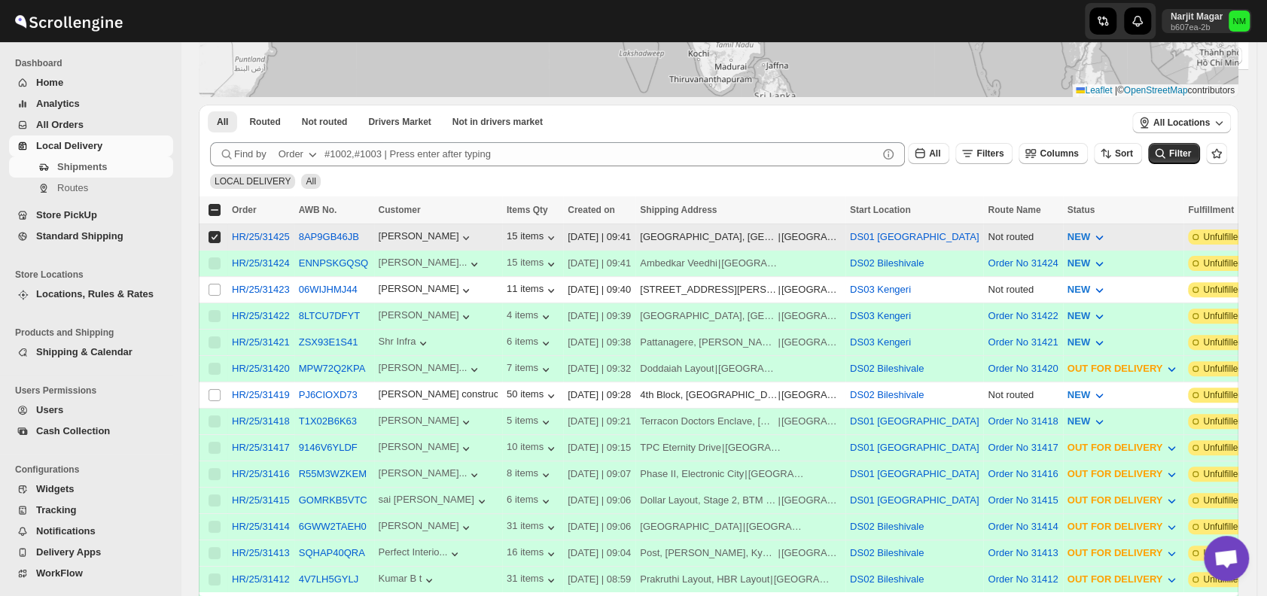
drag, startPoint x: 319, startPoint y: 205, endPoint x: 219, endPoint y: 233, distance: 103.9
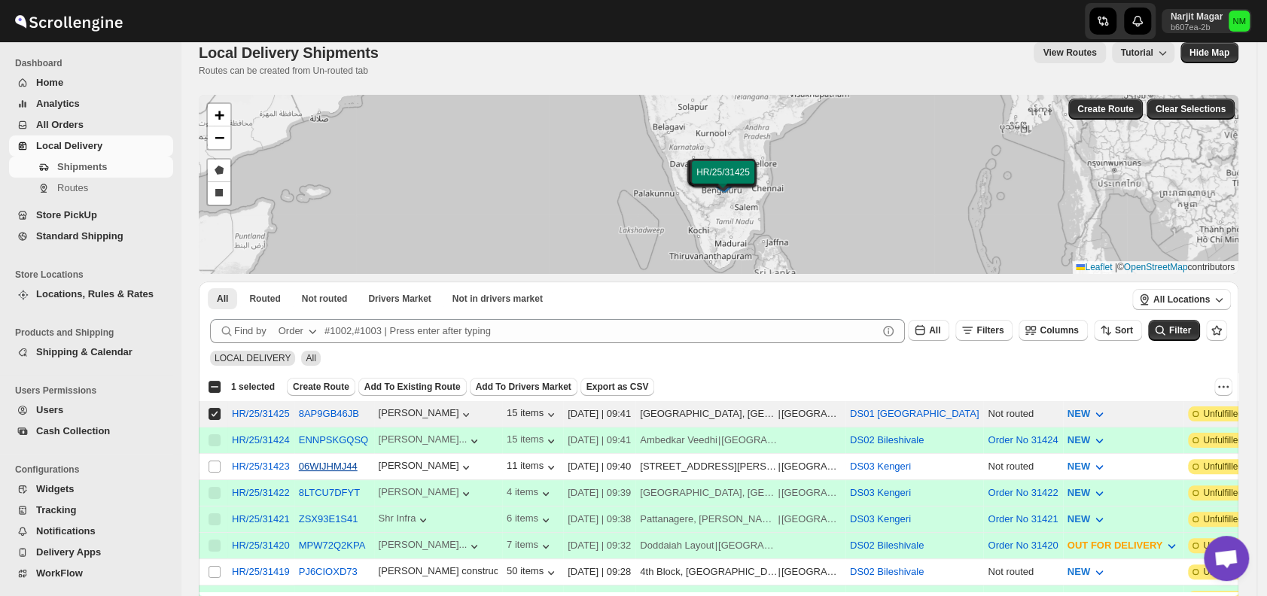
scroll to position [0, 0]
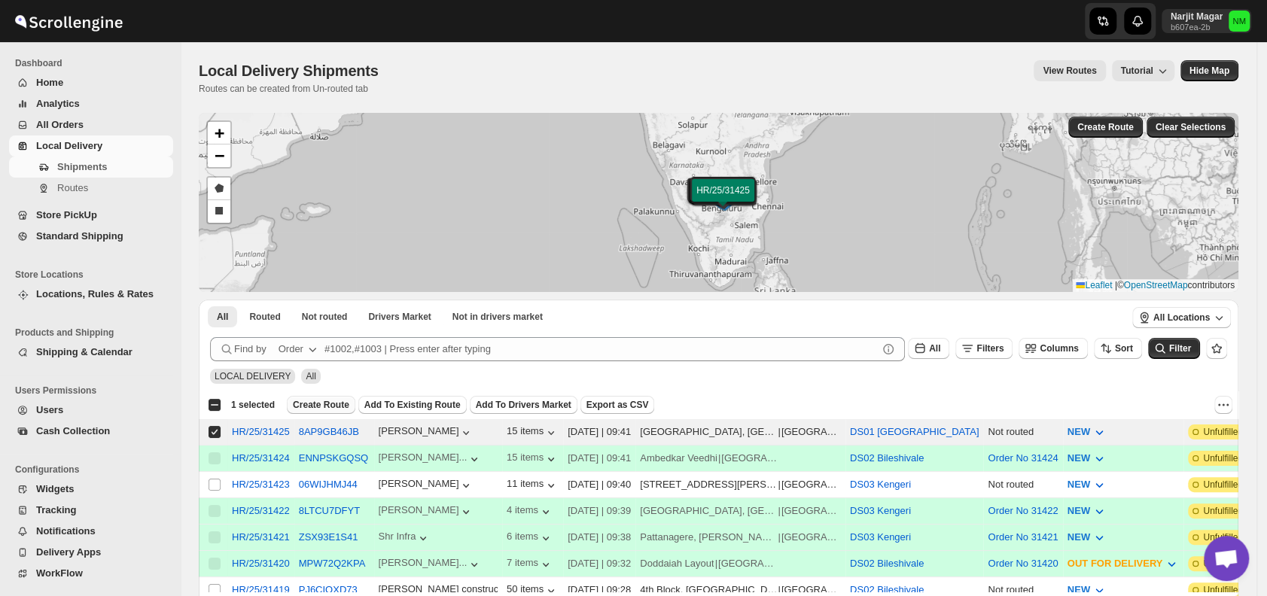
click at [306, 406] on span "Create Route" at bounding box center [321, 405] width 56 height 12
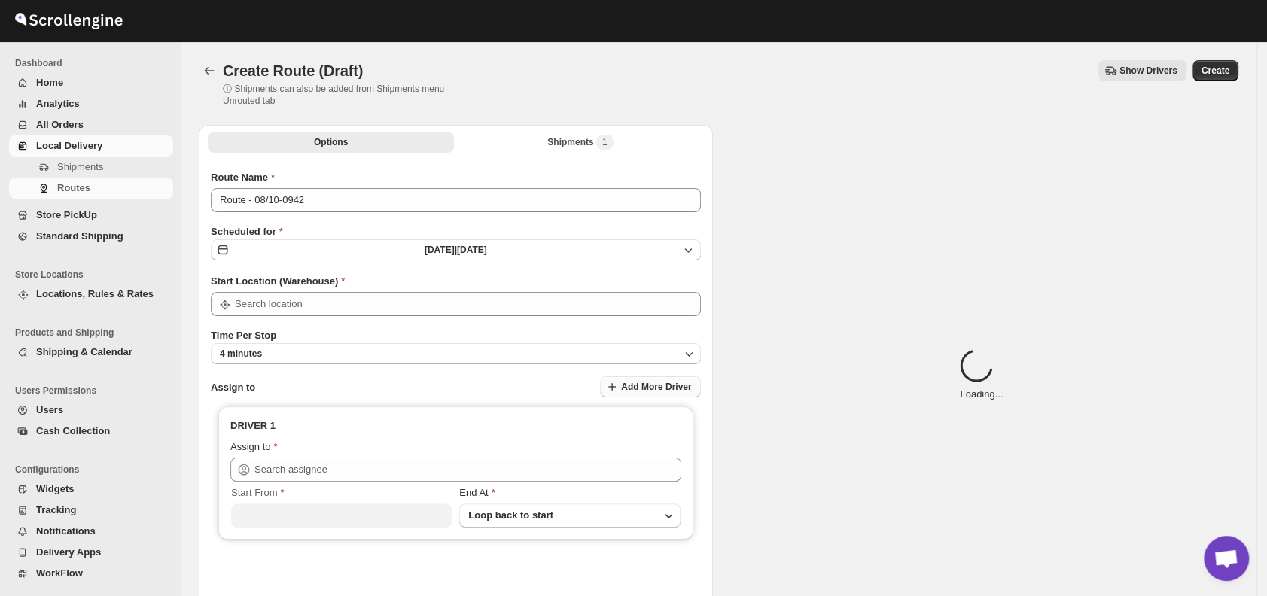
type input "DS01 [GEOGRAPHIC_DATA]"
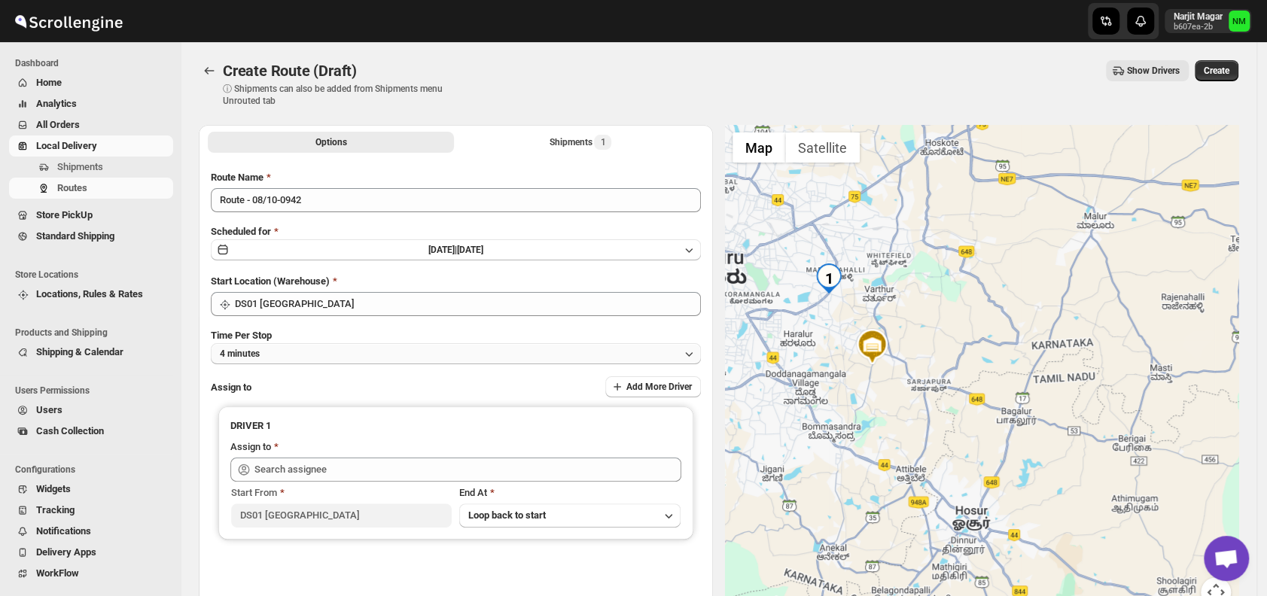
click at [363, 347] on button "4 minutes" at bounding box center [456, 353] width 490 height 21
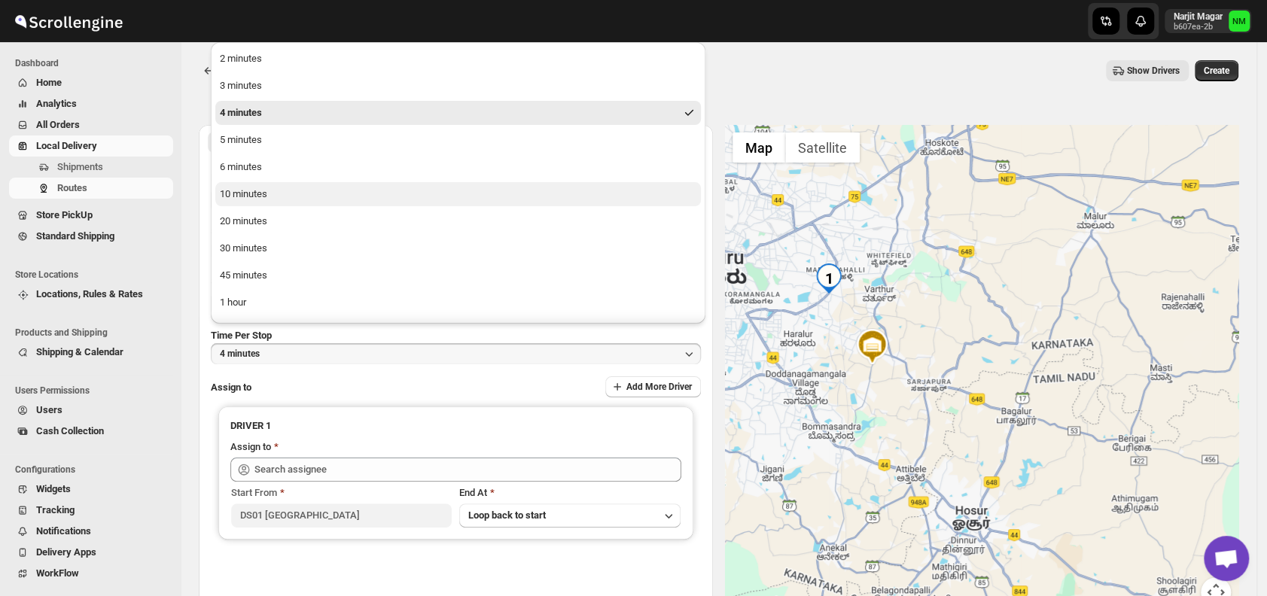
click at [254, 189] on div "10 minutes" at bounding box center [243, 194] width 47 height 15
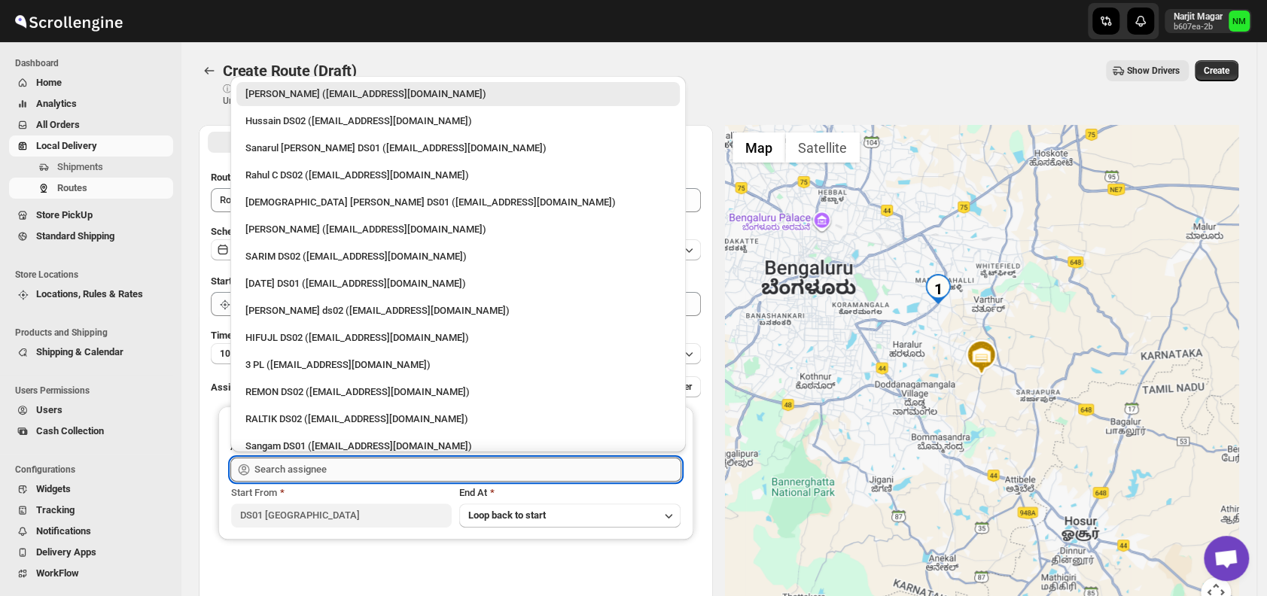
click at [346, 467] on input "text" at bounding box center [467, 470] width 427 height 24
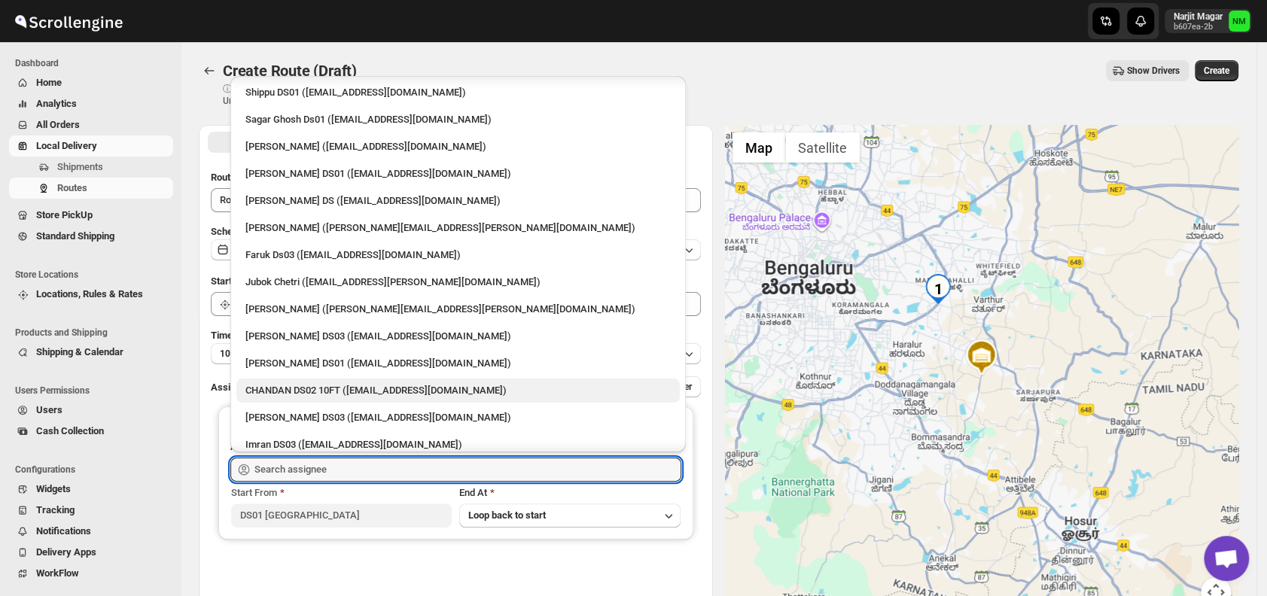
scroll to position [1219, 0]
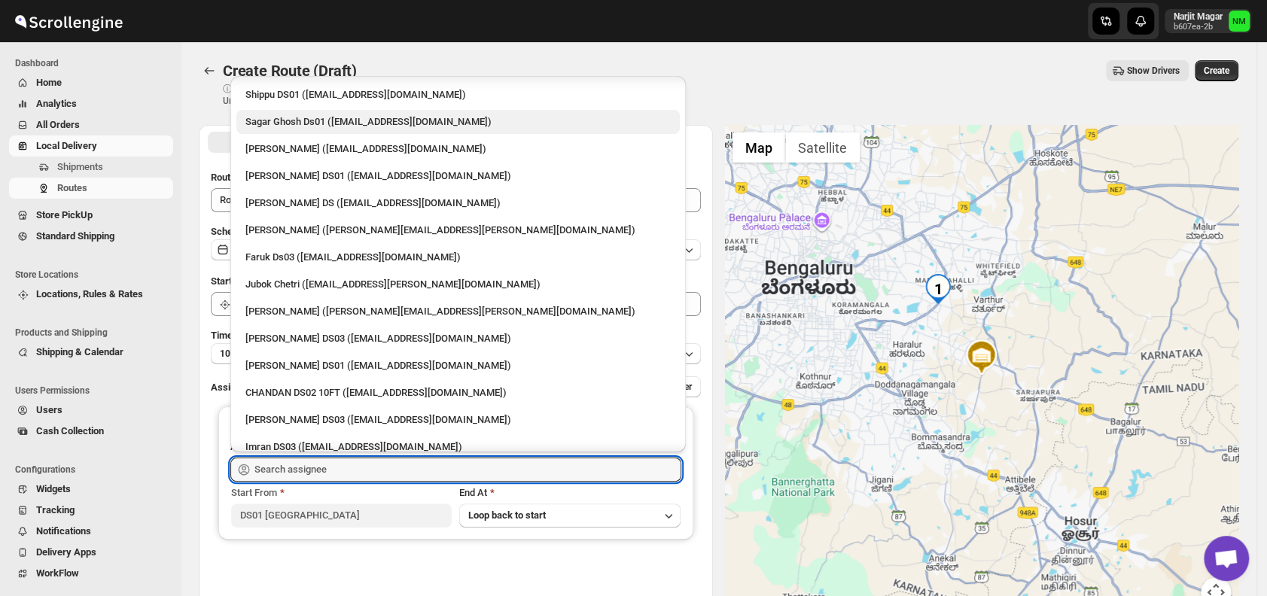
click at [291, 123] on div "Sagar Ghosh Ds01 (nenages934@ekuali.com)" at bounding box center [457, 121] width 425 height 15
type input "Sagar Ghosh Ds01 (nenages934@ekuali.com)"
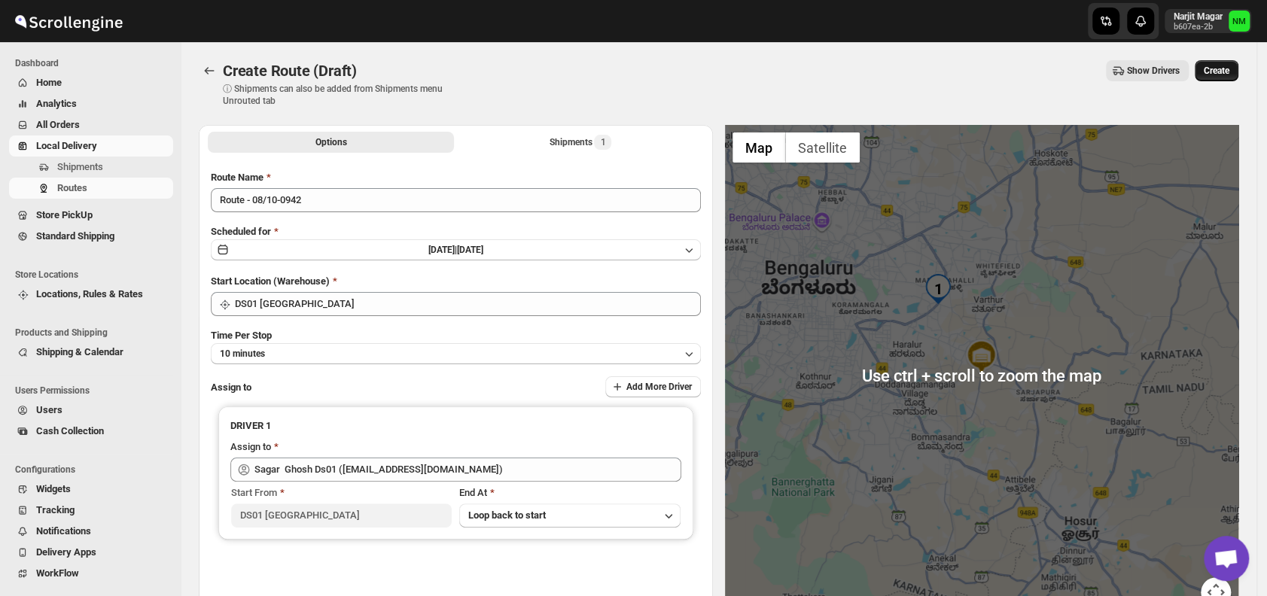
click at [1216, 75] on span "Create" at bounding box center [1217, 71] width 26 height 12
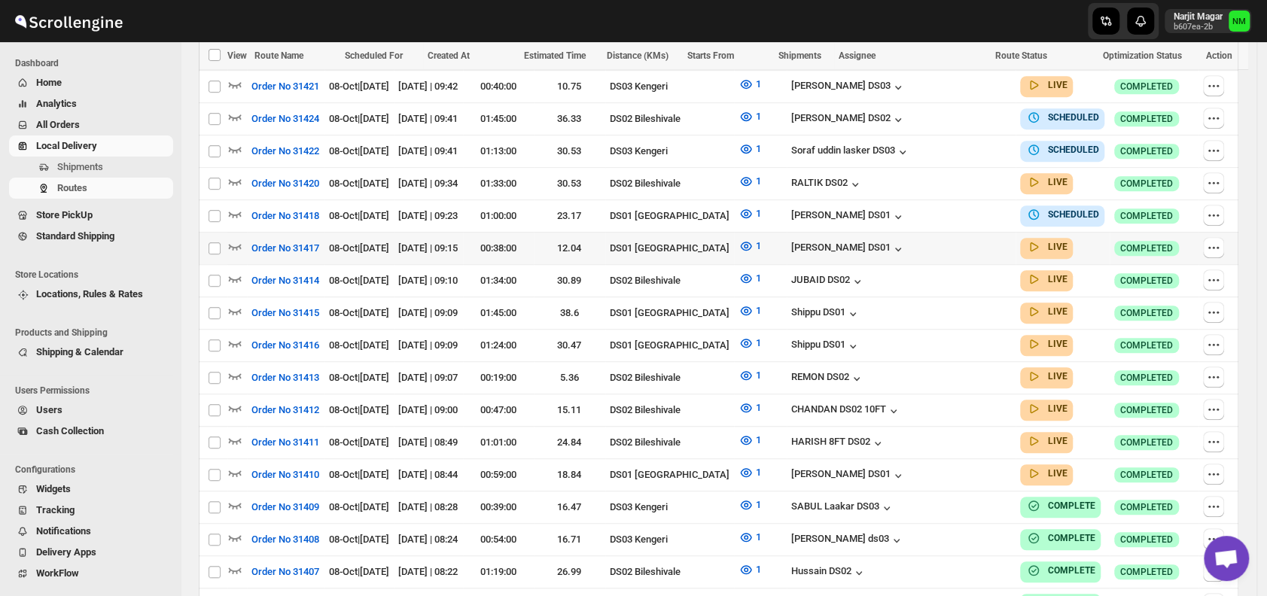
scroll to position [495, 0]
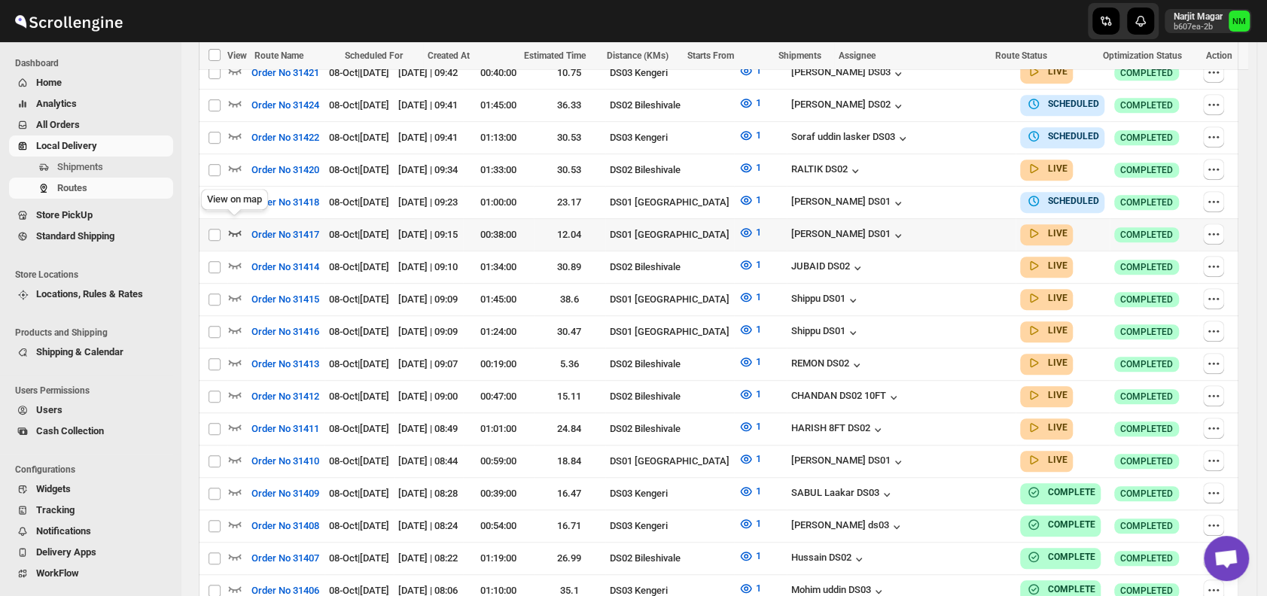
click at [234, 230] on icon "button" at bounding box center [235, 233] width 13 height 6
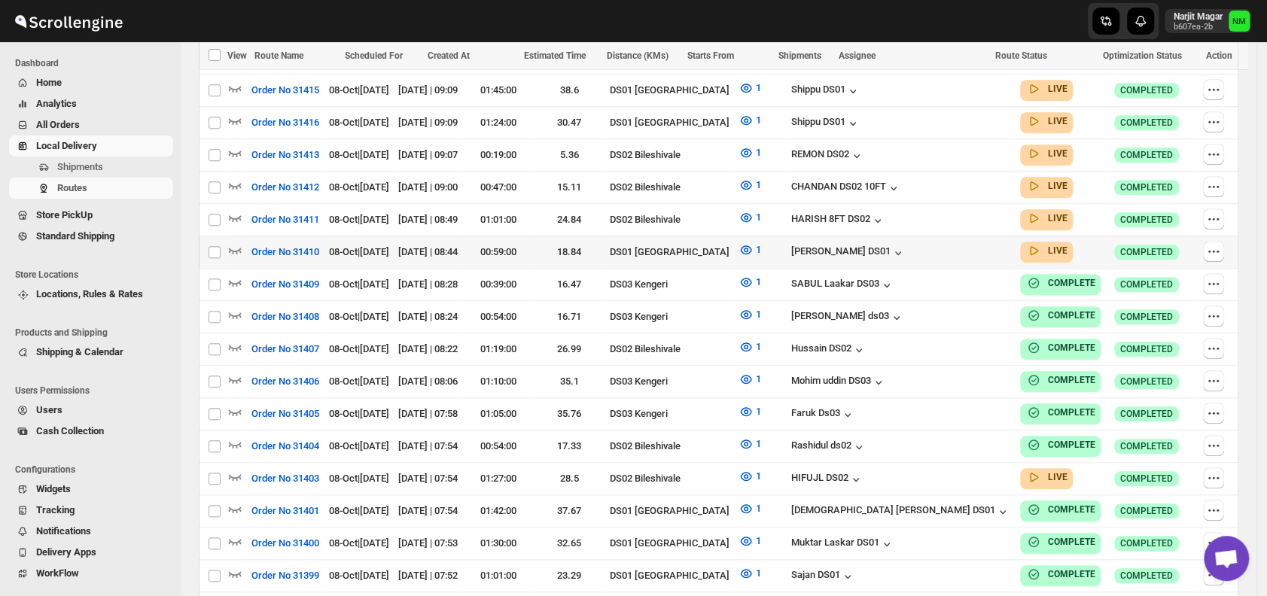
scroll to position [717, 0]
click at [231, 468] on icon "button" at bounding box center [234, 475] width 15 height 15
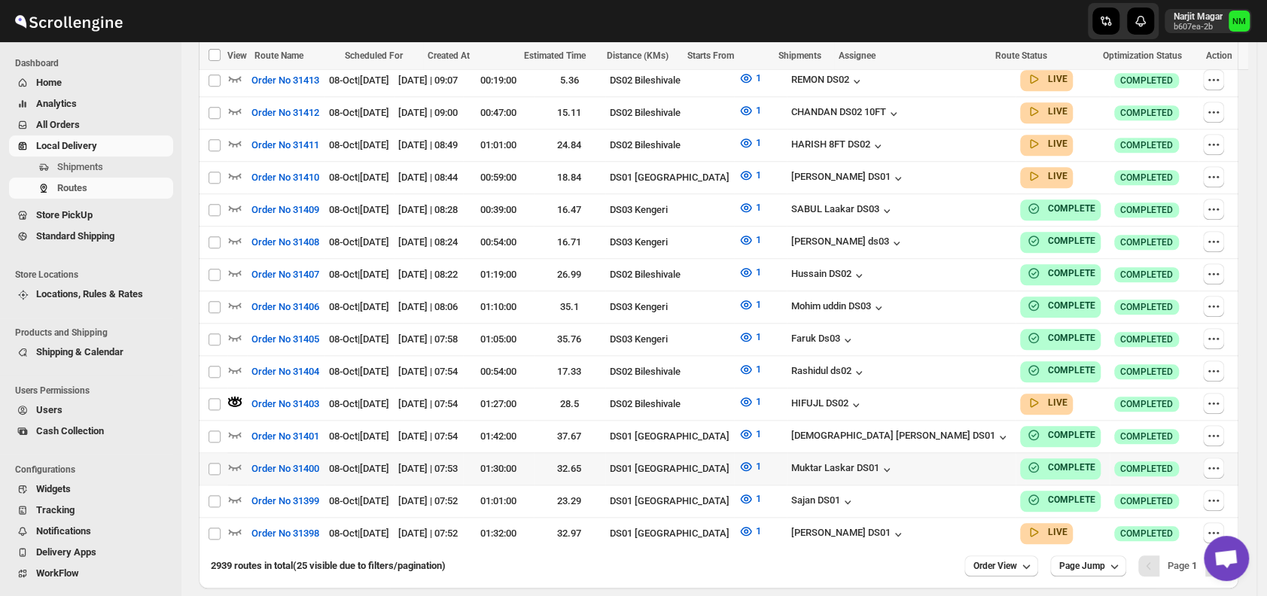
scroll to position [792, 0]
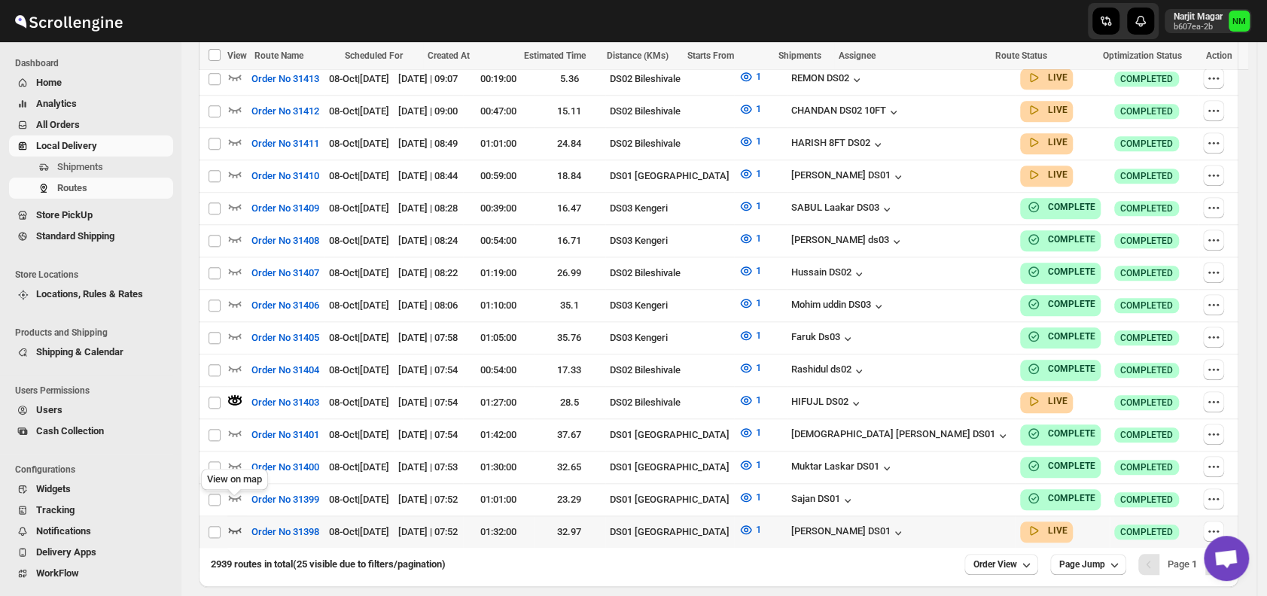
click at [238, 522] on icon "button" at bounding box center [234, 529] width 15 height 15
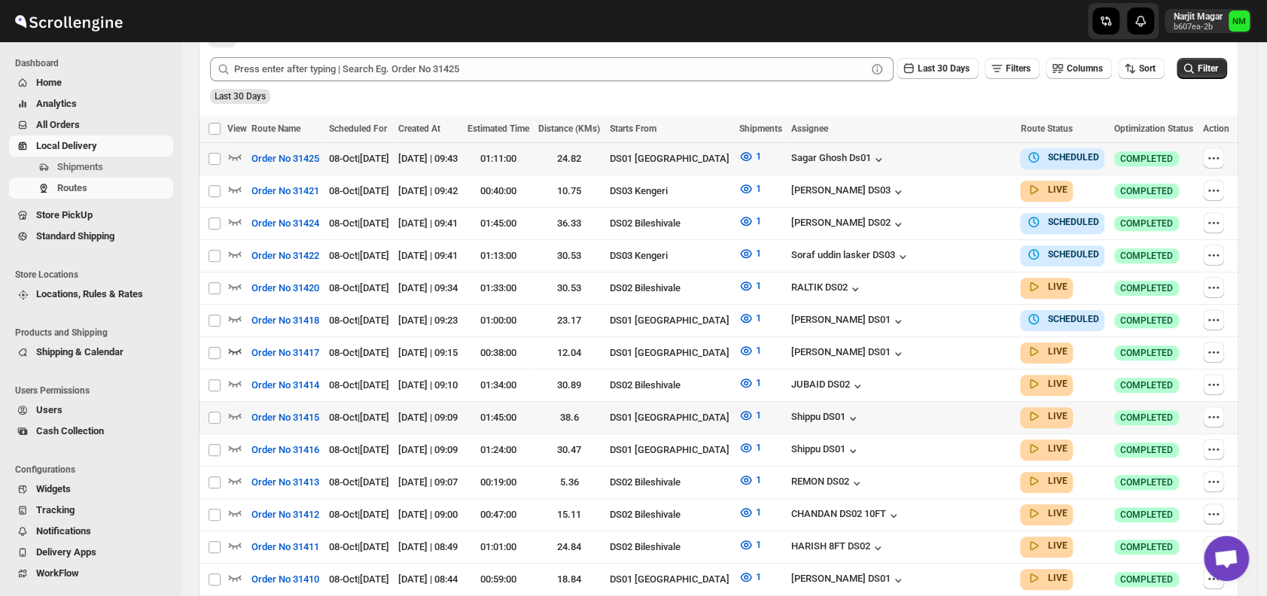
scroll to position [421, 0]
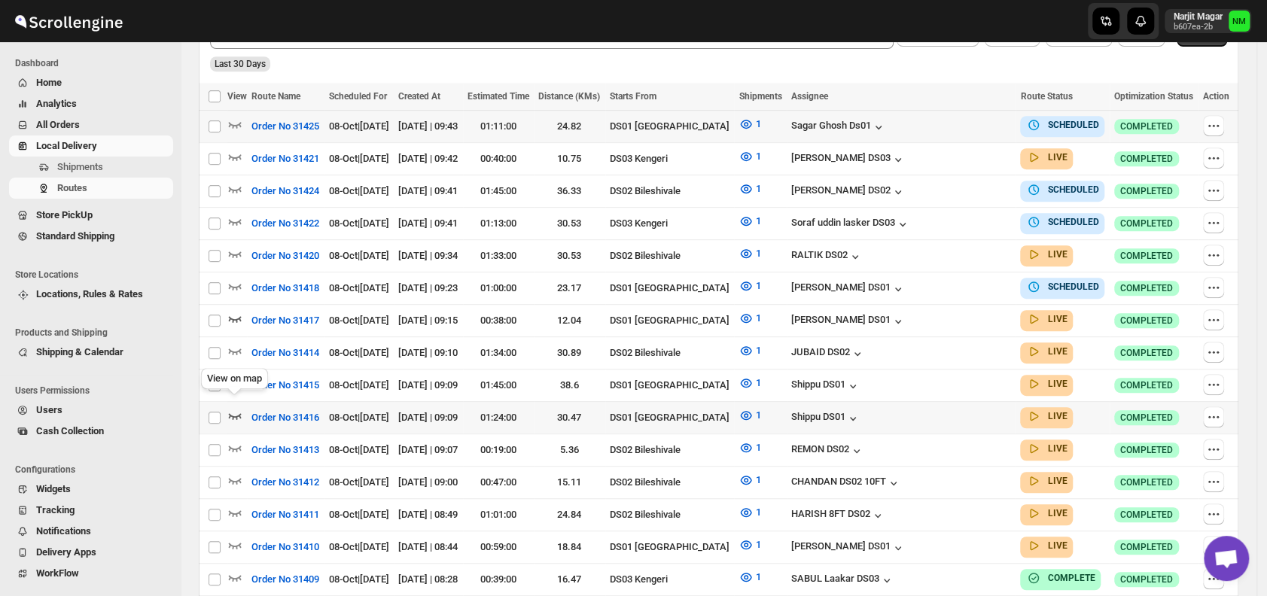
click at [233, 408] on icon "button" at bounding box center [234, 415] width 15 height 15
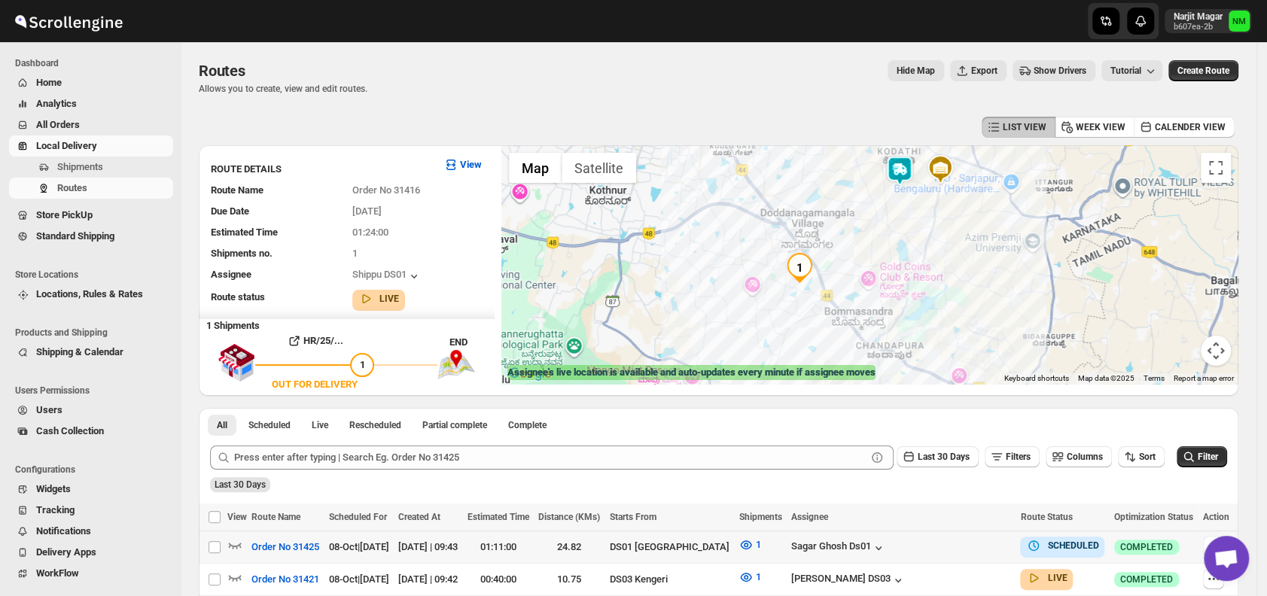
click at [891, 178] on img at bounding box center [899, 171] width 30 height 30
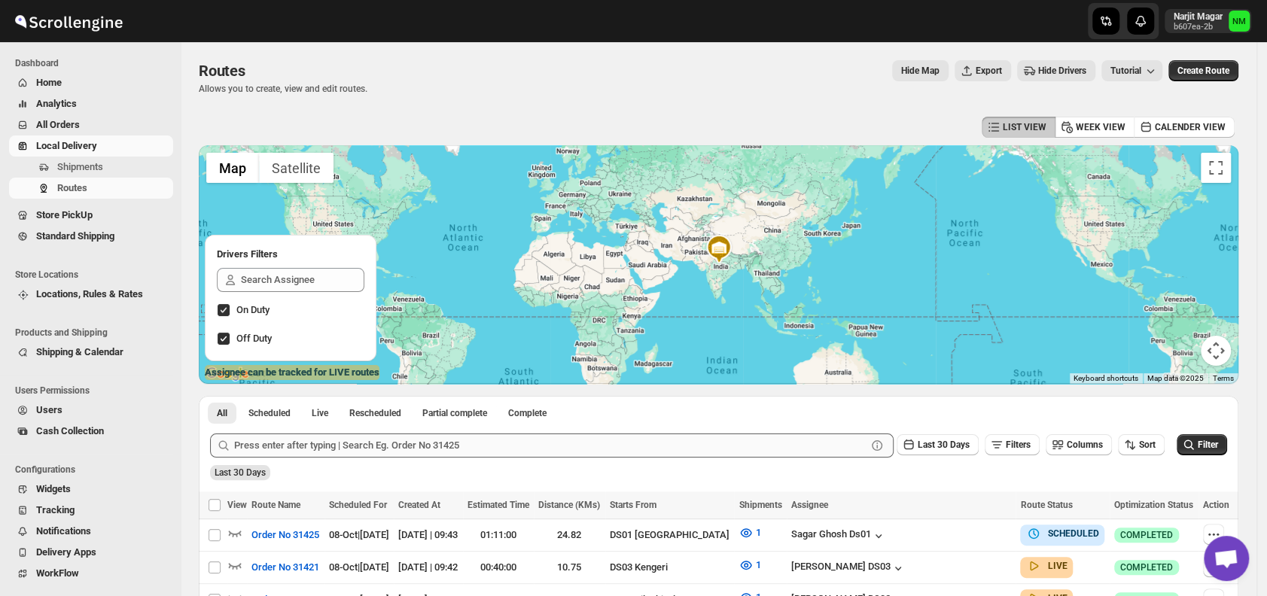
scroll to position [293, 0]
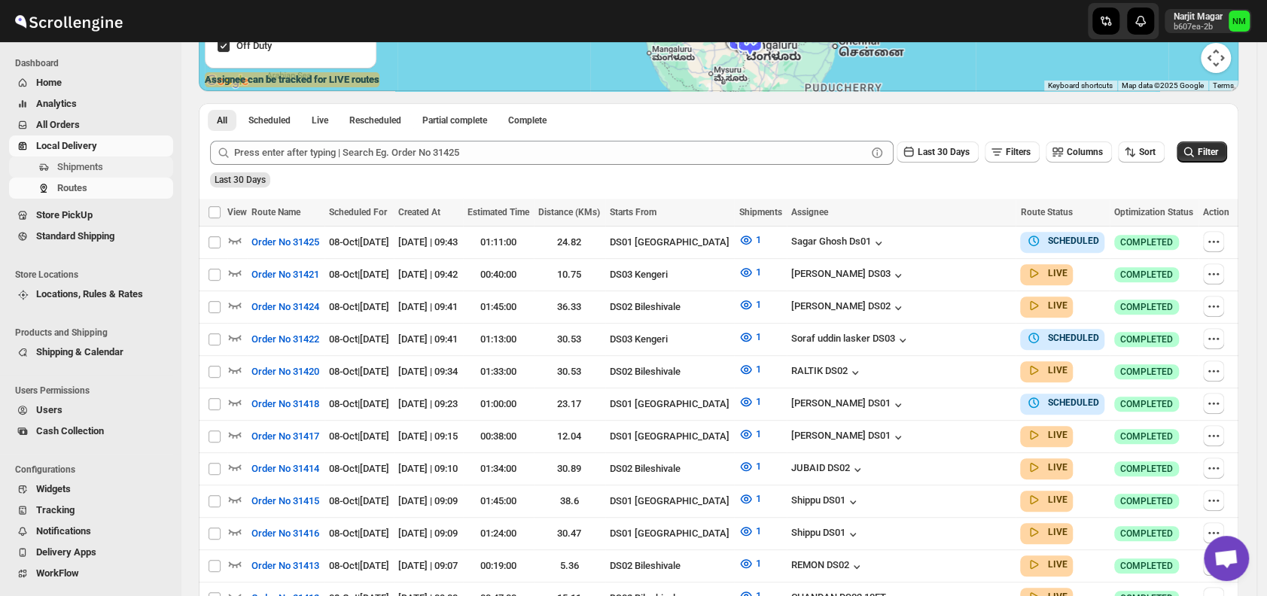
click at [114, 161] on span "Shipments" at bounding box center [113, 167] width 113 height 15
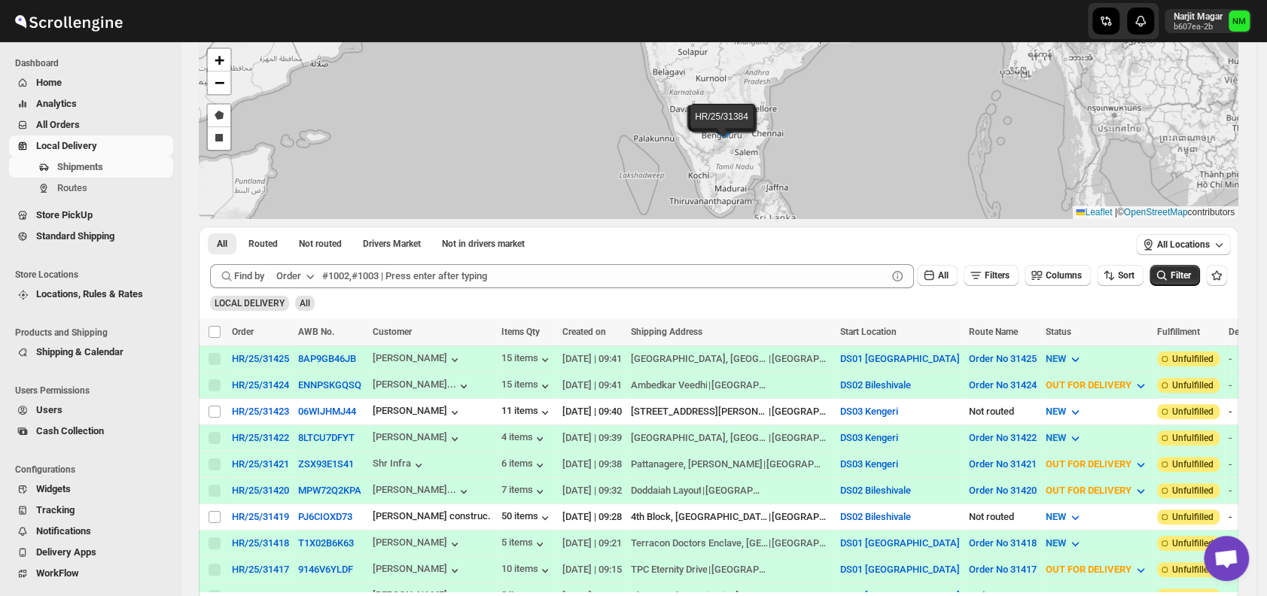
scroll to position [74, 0]
click at [211, 405] on input "Select shipment" at bounding box center [215, 411] width 12 height 12
checkbox input "true"
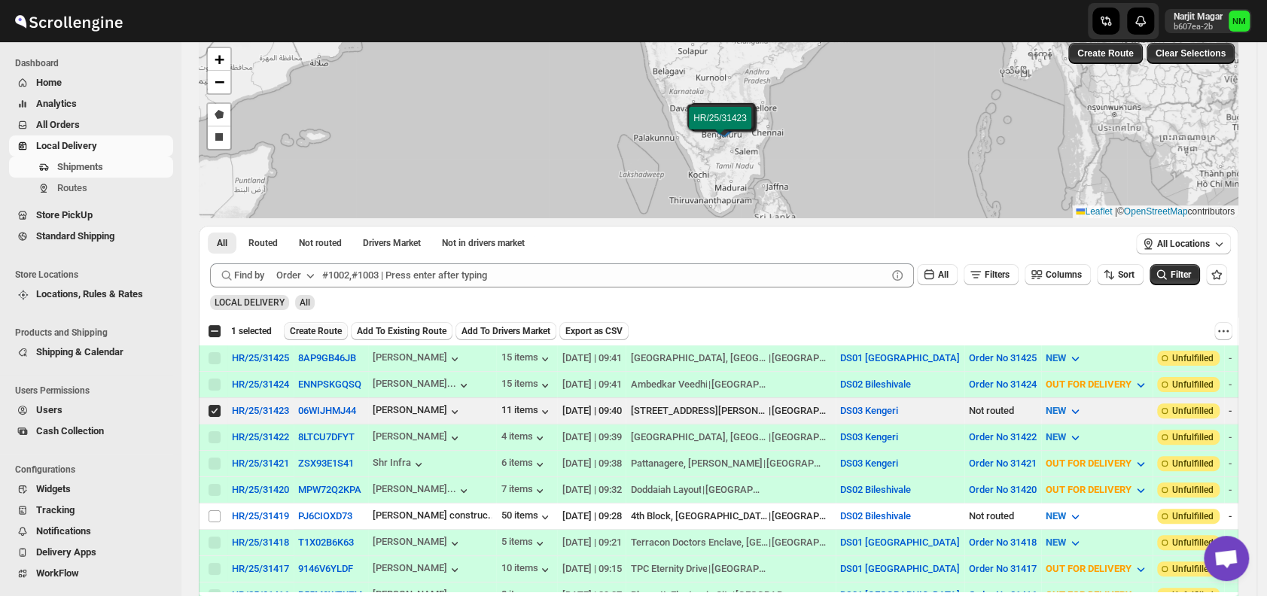
click at [312, 327] on span "Create Route" at bounding box center [316, 331] width 52 height 12
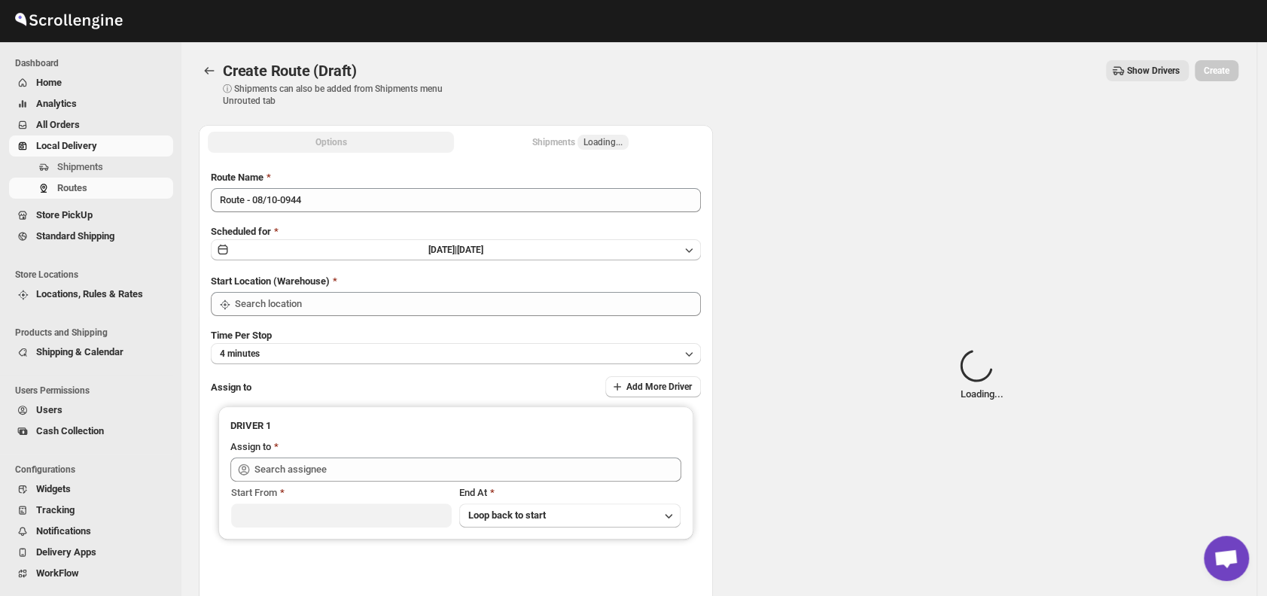
type input "DS03 Kengeri"
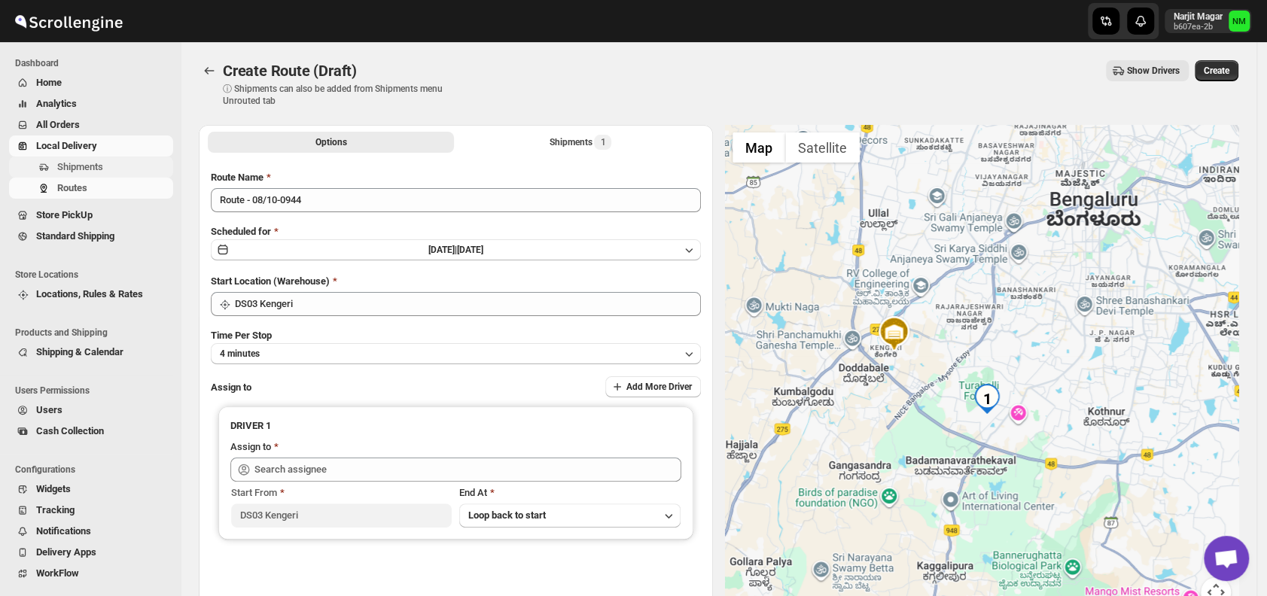
click at [96, 163] on span "Shipments" at bounding box center [80, 166] width 46 height 11
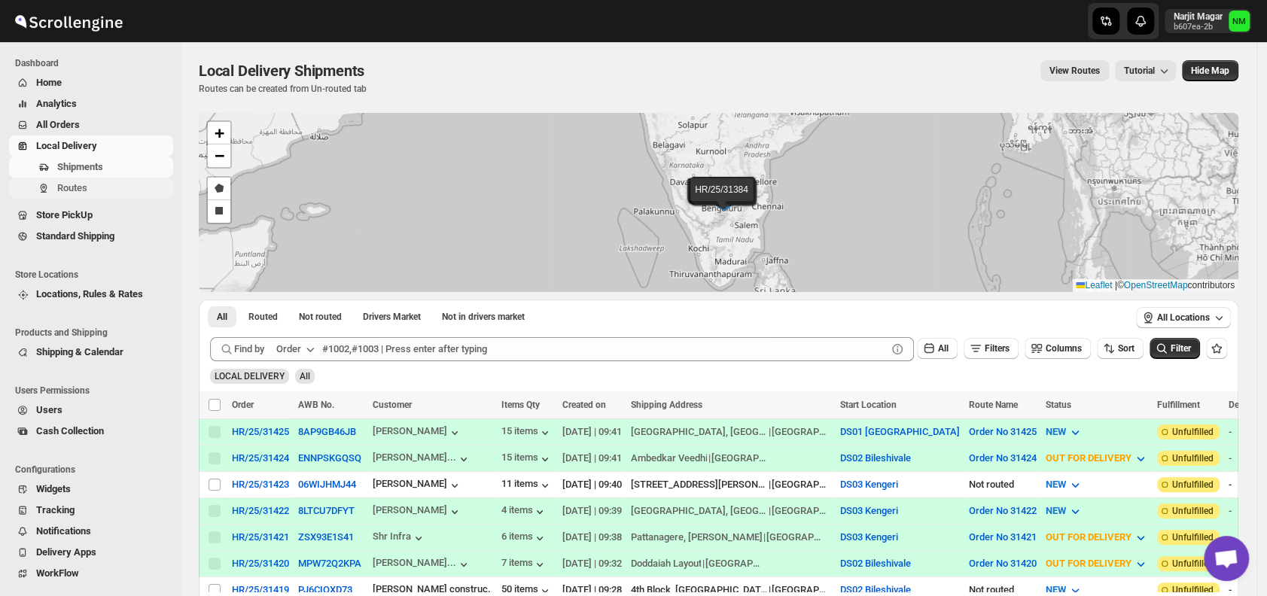
click at [59, 185] on span "Routes" at bounding box center [72, 187] width 30 height 11
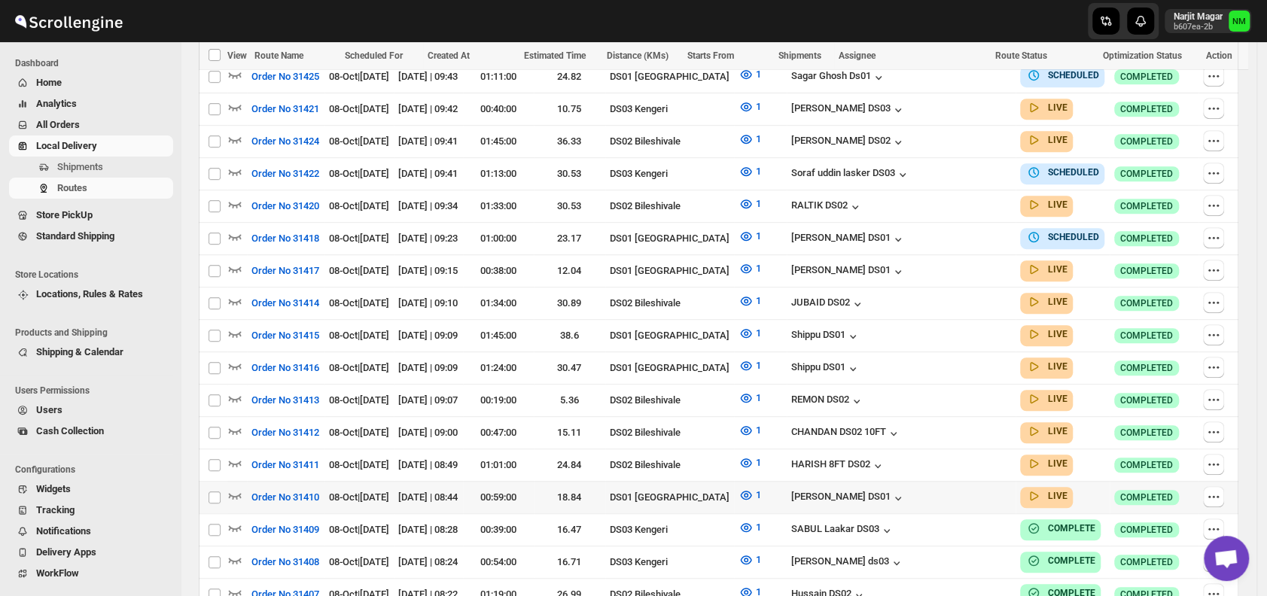
scroll to position [470, 0]
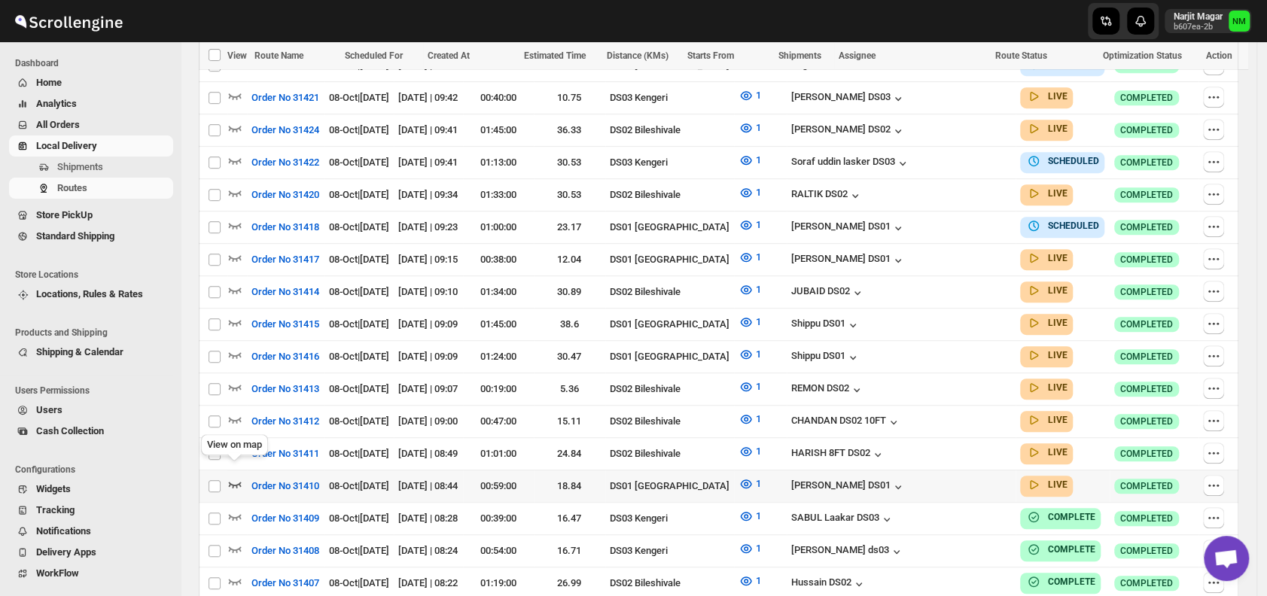
click at [238, 476] on icon "button" at bounding box center [234, 483] width 15 height 15
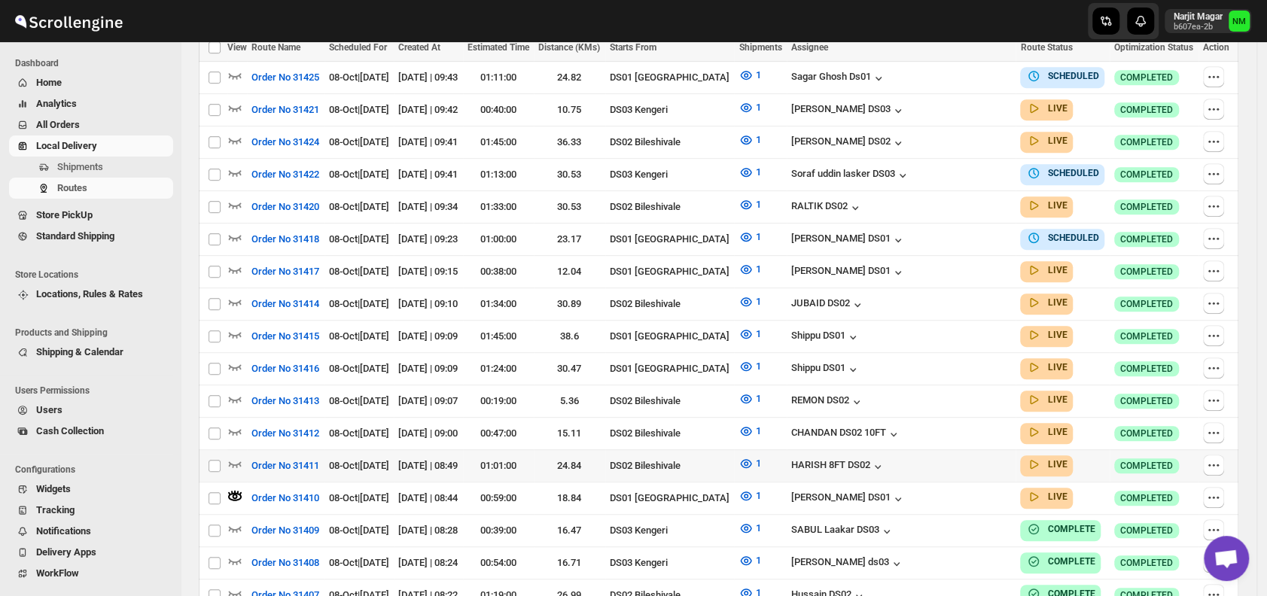
scroll to position [11, 0]
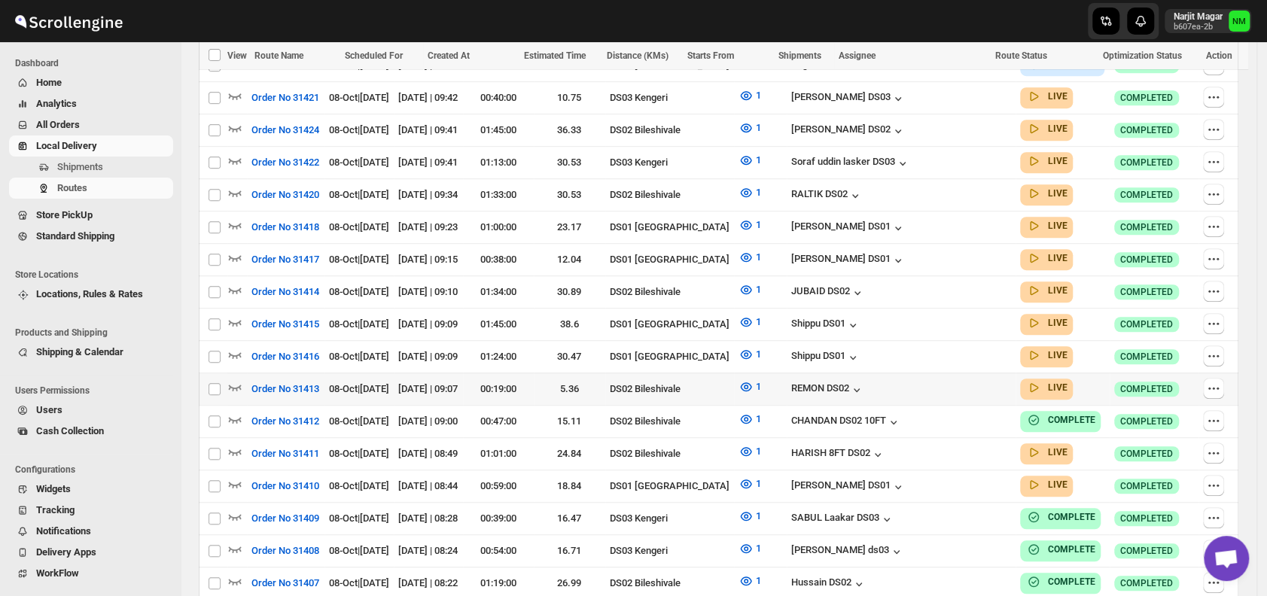
scroll to position [536, 0]
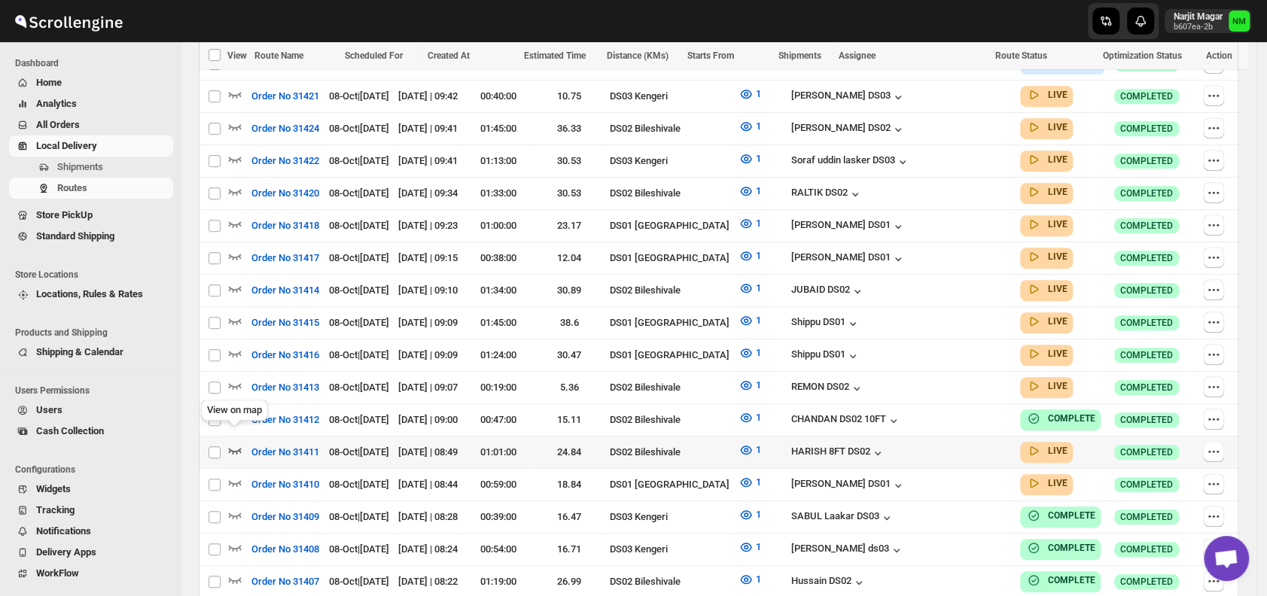
click at [227, 443] on icon "button" at bounding box center [234, 450] width 15 height 15
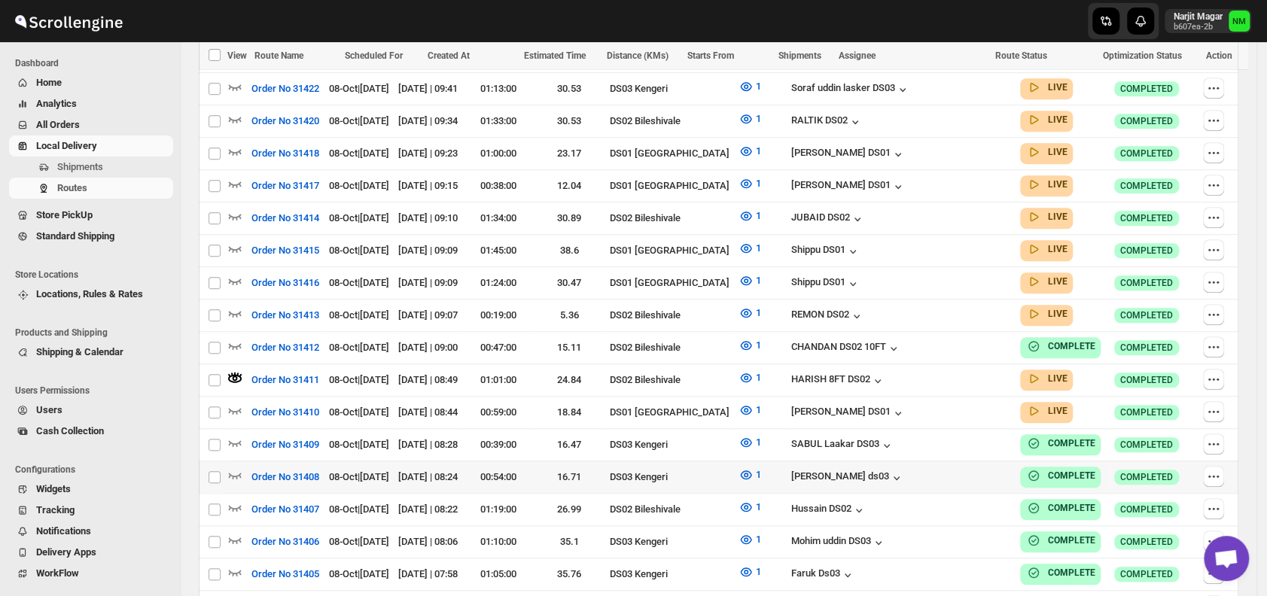
scroll to position [621, 0]
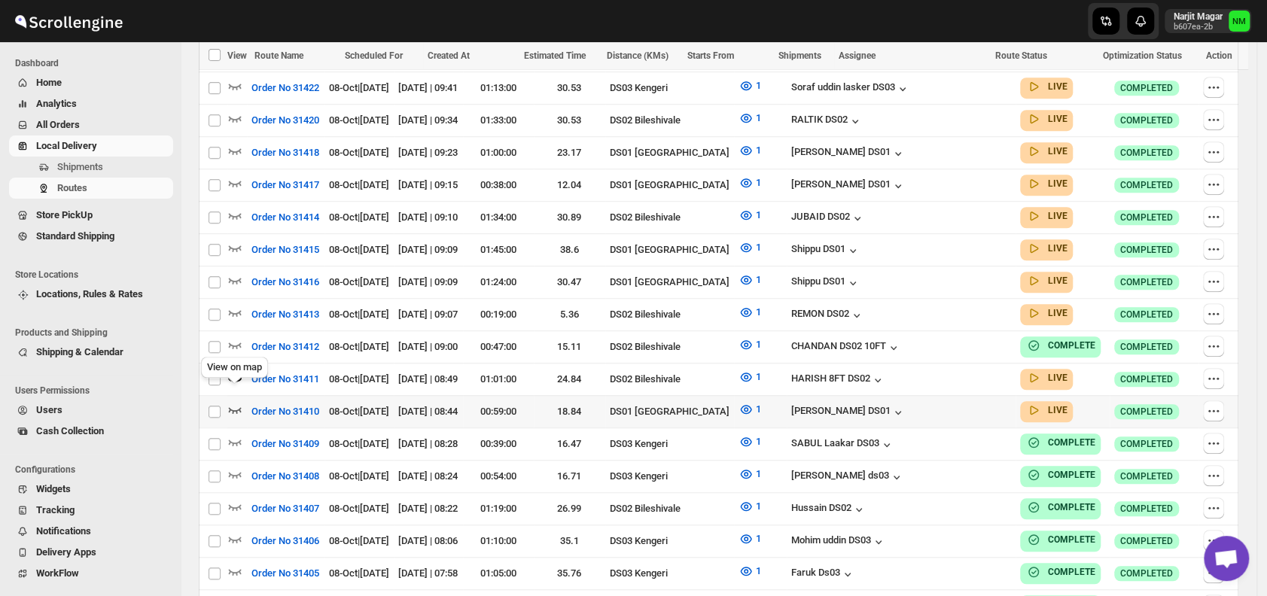
click at [237, 402] on icon "button" at bounding box center [234, 409] width 15 height 15
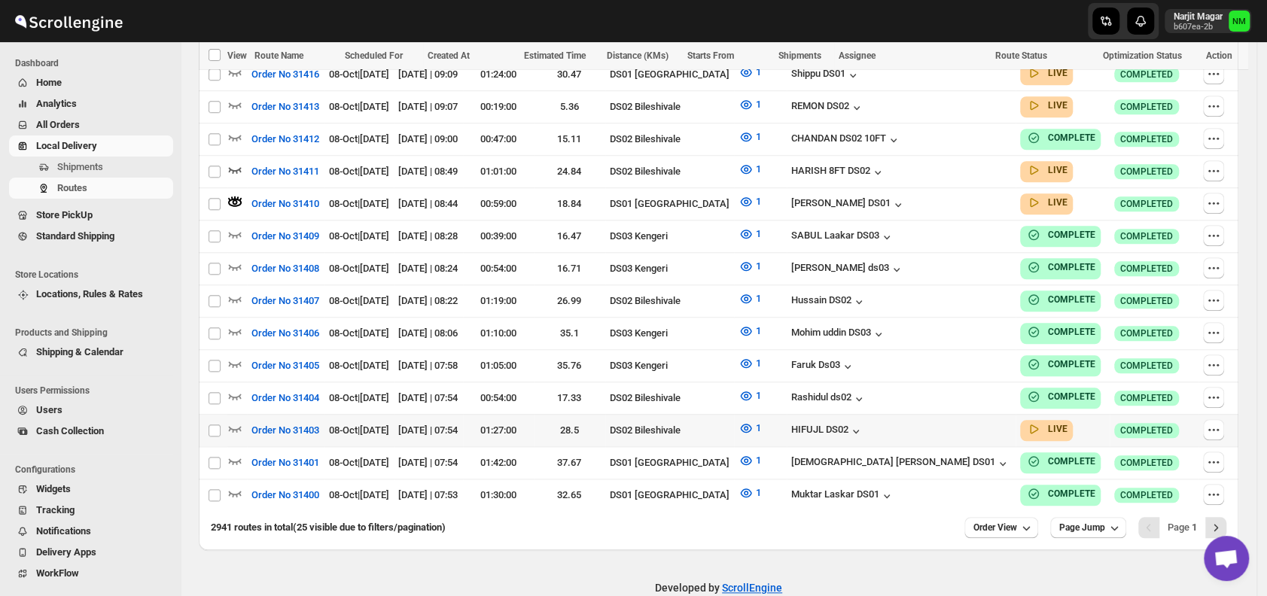
scroll to position [834, 0]
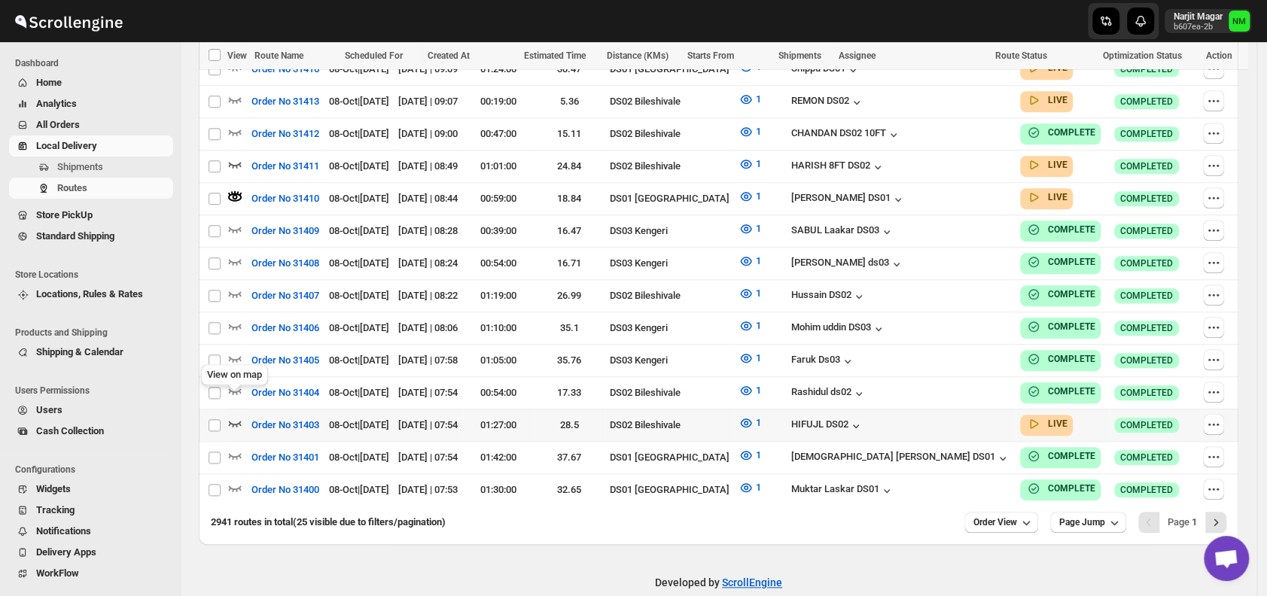
click at [234, 416] on icon "button" at bounding box center [234, 423] width 15 height 15
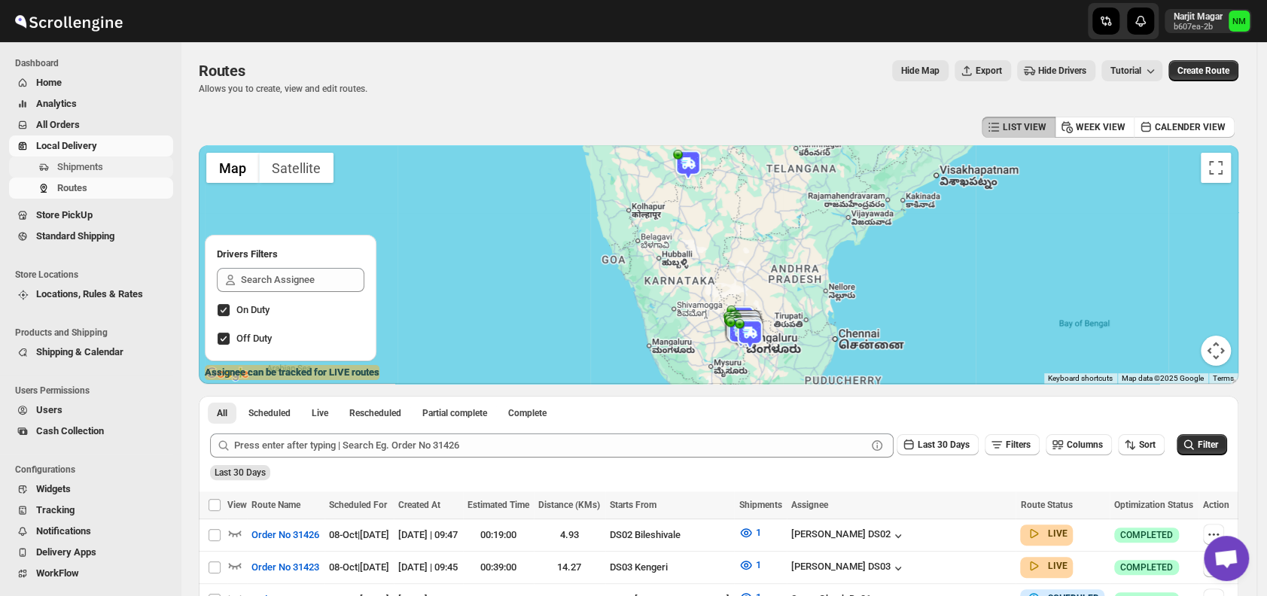
click at [83, 170] on span "Shipments" at bounding box center [80, 166] width 46 height 11
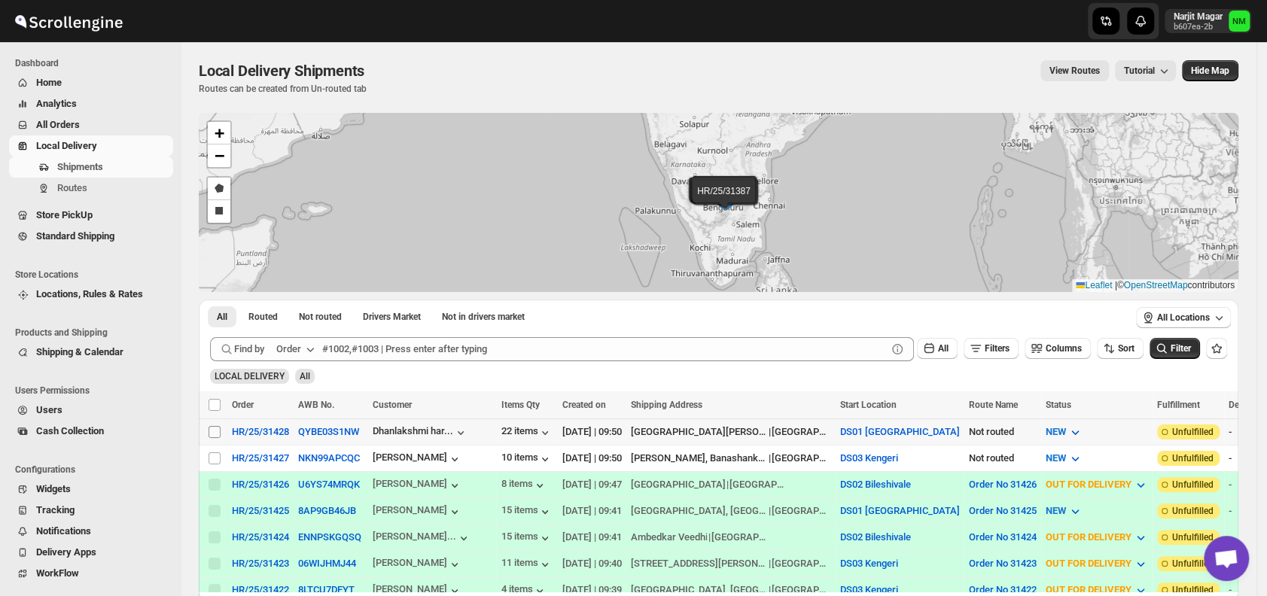
click at [220, 431] on input "Select shipment" at bounding box center [215, 432] width 12 height 12
checkbox input "true"
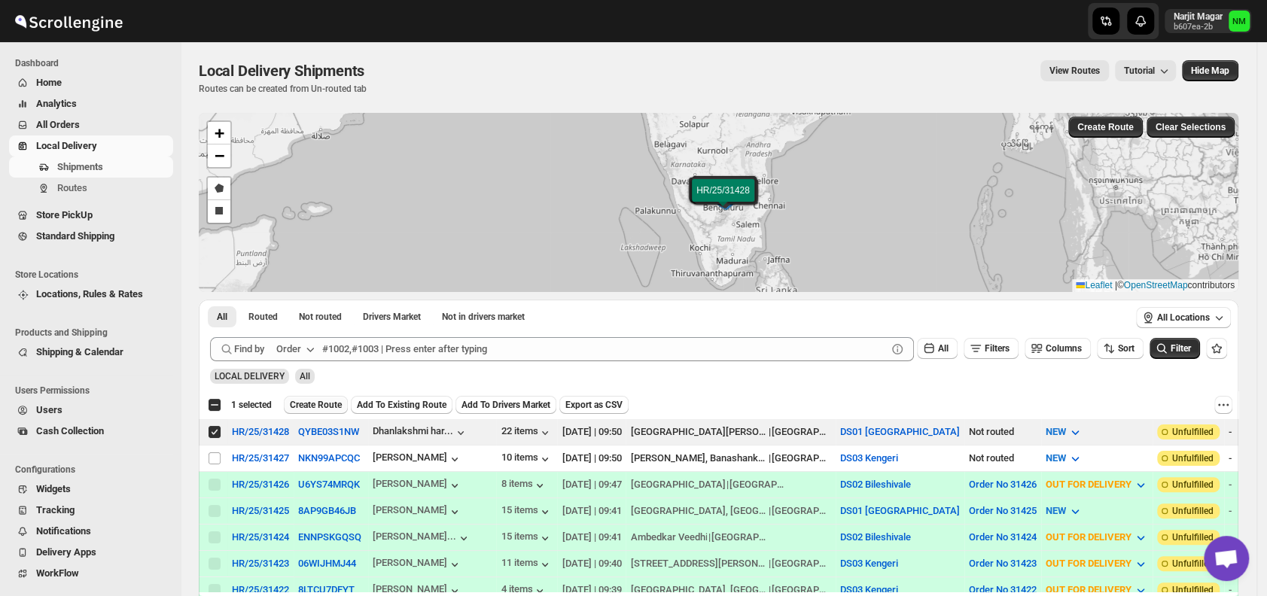
click at [314, 403] on span "Create Route" at bounding box center [316, 405] width 52 height 12
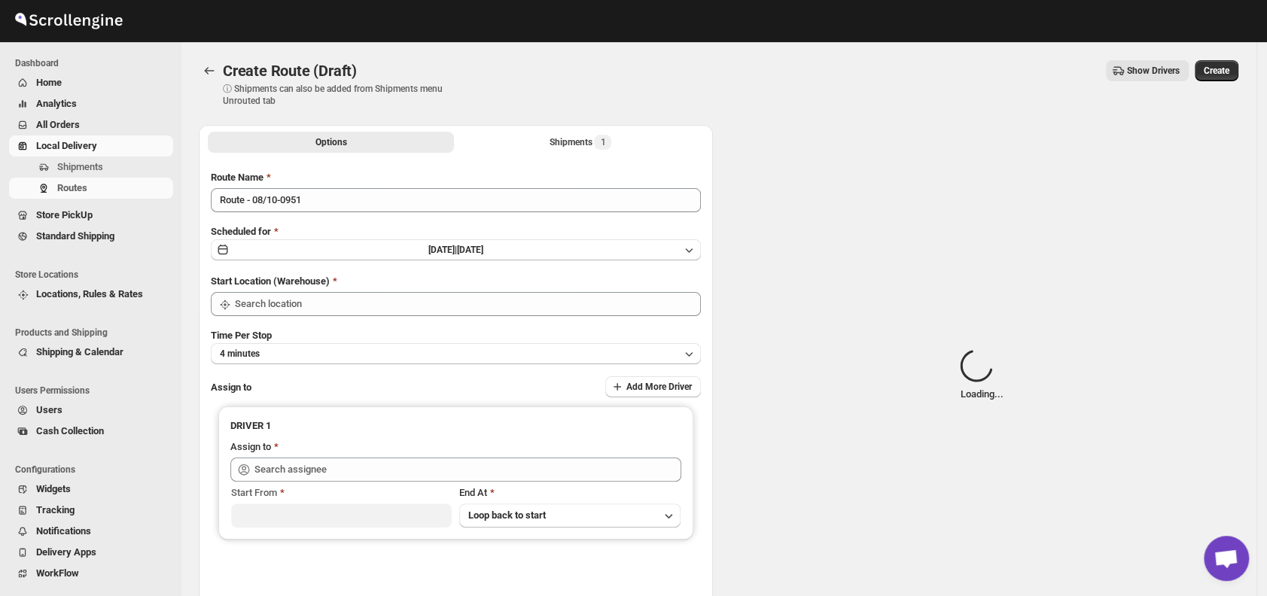
type input "DS01 [GEOGRAPHIC_DATA]"
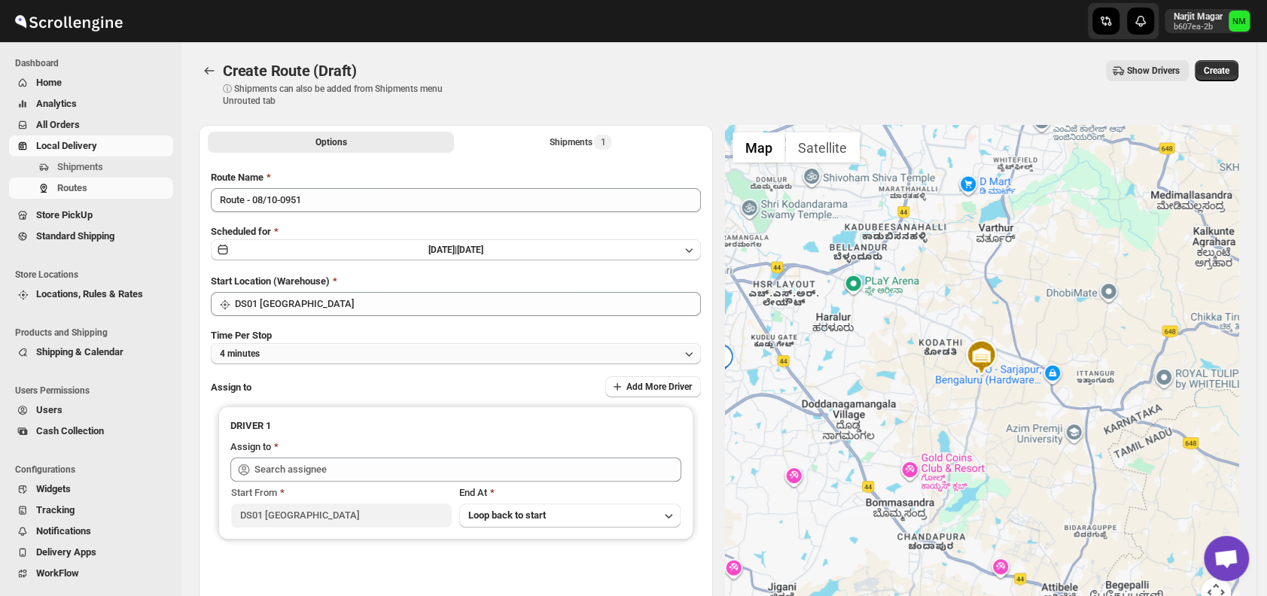
click at [324, 349] on button "4 minutes" at bounding box center [456, 353] width 490 height 21
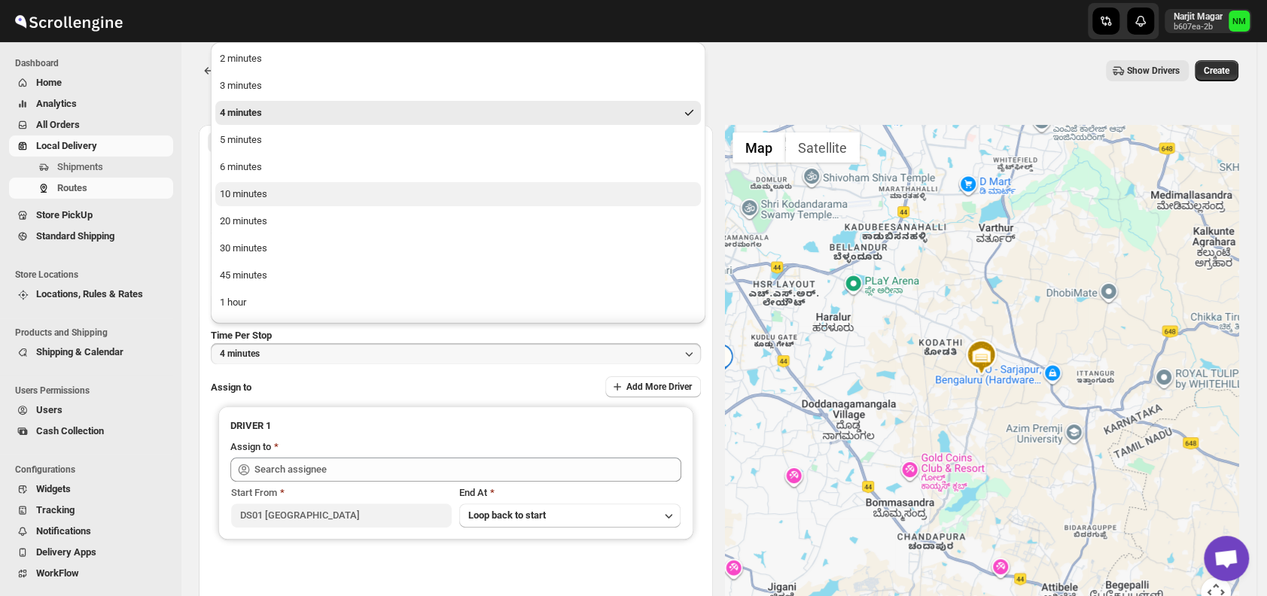
click at [276, 194] on button "10 minutes" at bounding box center [458, 194] width 486 height 24
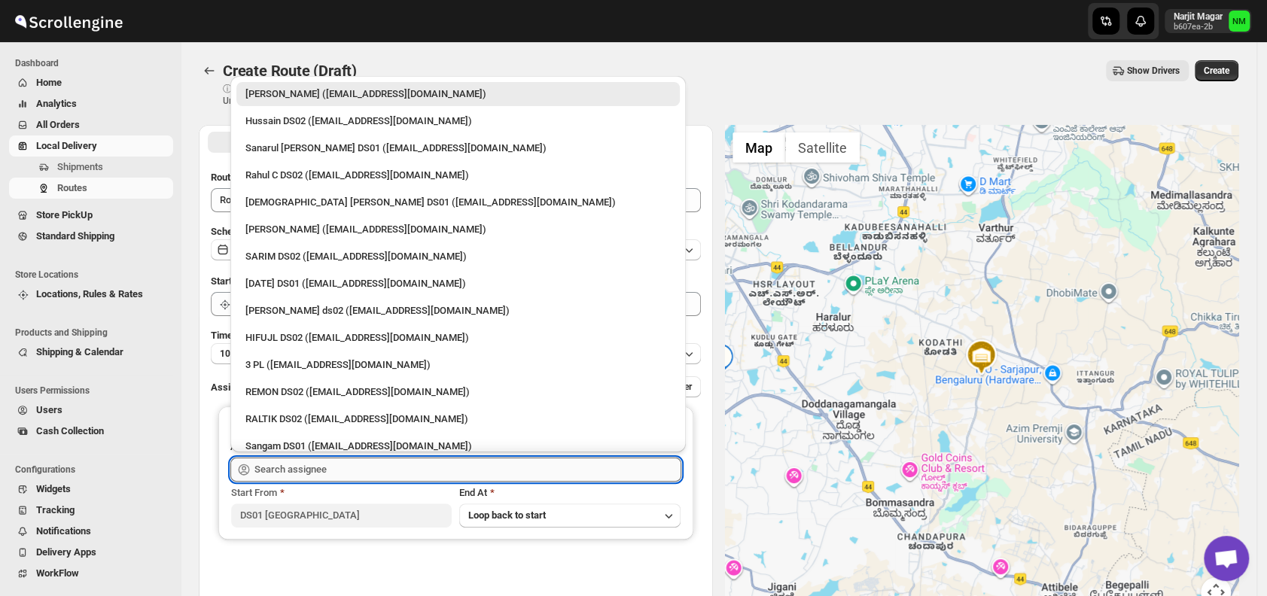
click at [352, 464] on input "text" at bounding box center [467, 470] width 427 height 24
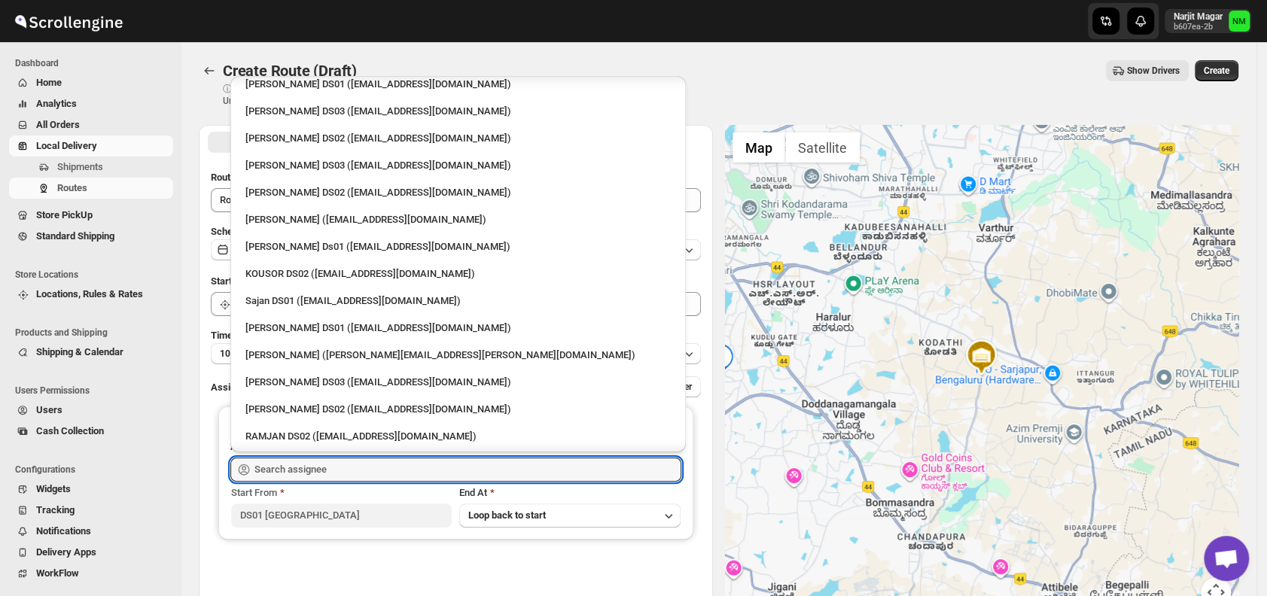
scroll to position [553, 0]
click at [271, 323] on div "[PERSON_NAME] DS01 ([EMAIL_ADDRESS][DOMAIN_NAME])" at bounding box center [457, 326] width 425 height 15
type input "[PERSON_NAME] DS01 ([EMAIL_ADDRESS][DOMAIN_NAME])"
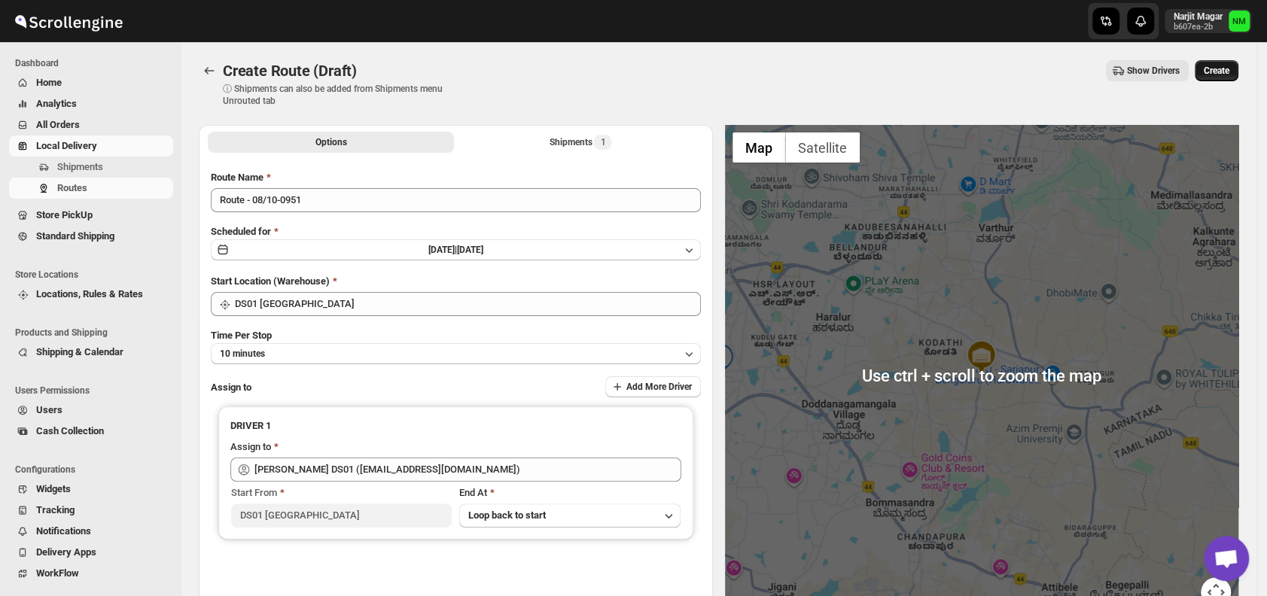
click at [1220, 72] on span "Create" at bounding box center [1217, 71] width 26 height 12
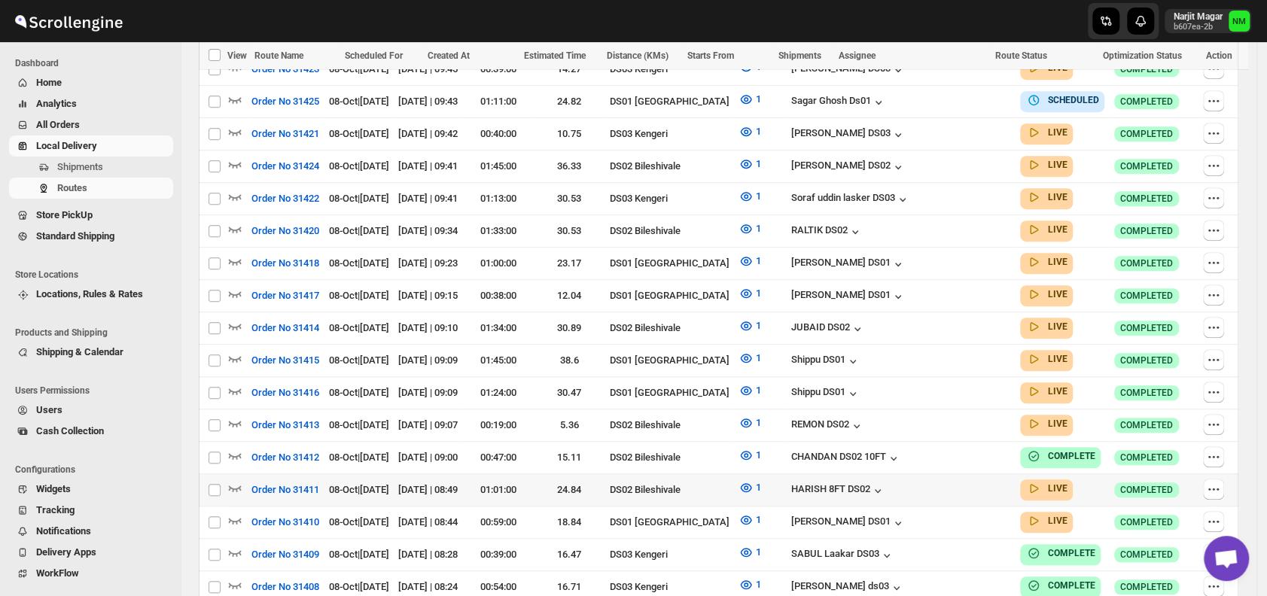
scroll to position [531, 0]
click at [236, 382] on icon "button" at bounding box center [234, 389] width 15 height 15
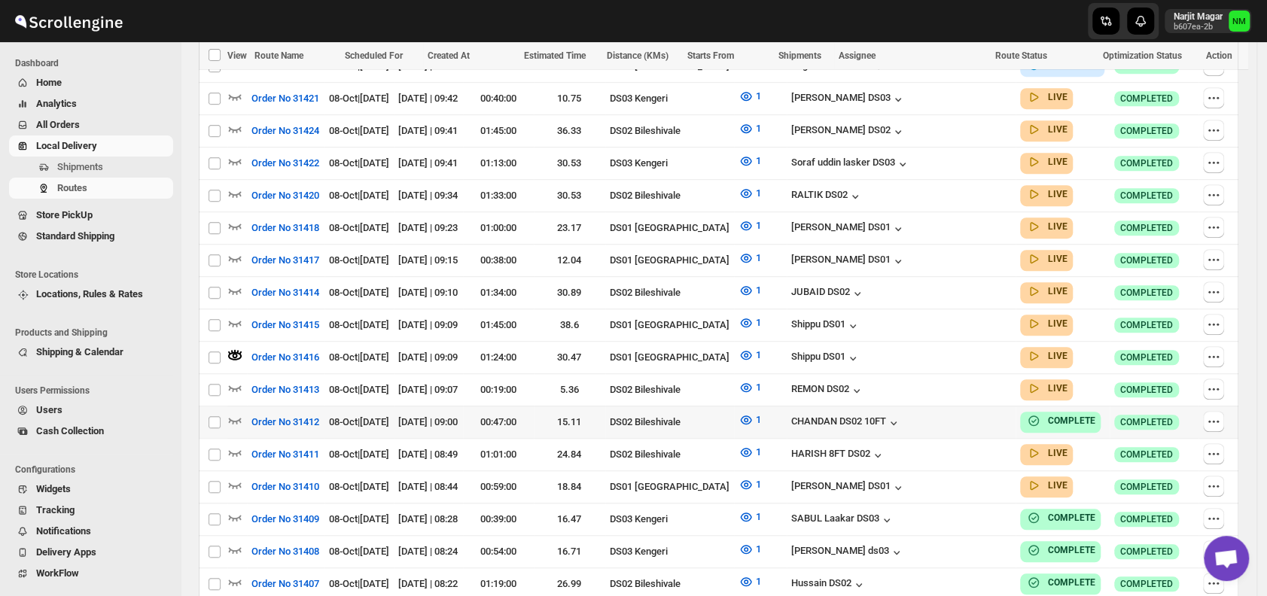
scroll to position [579, 0]
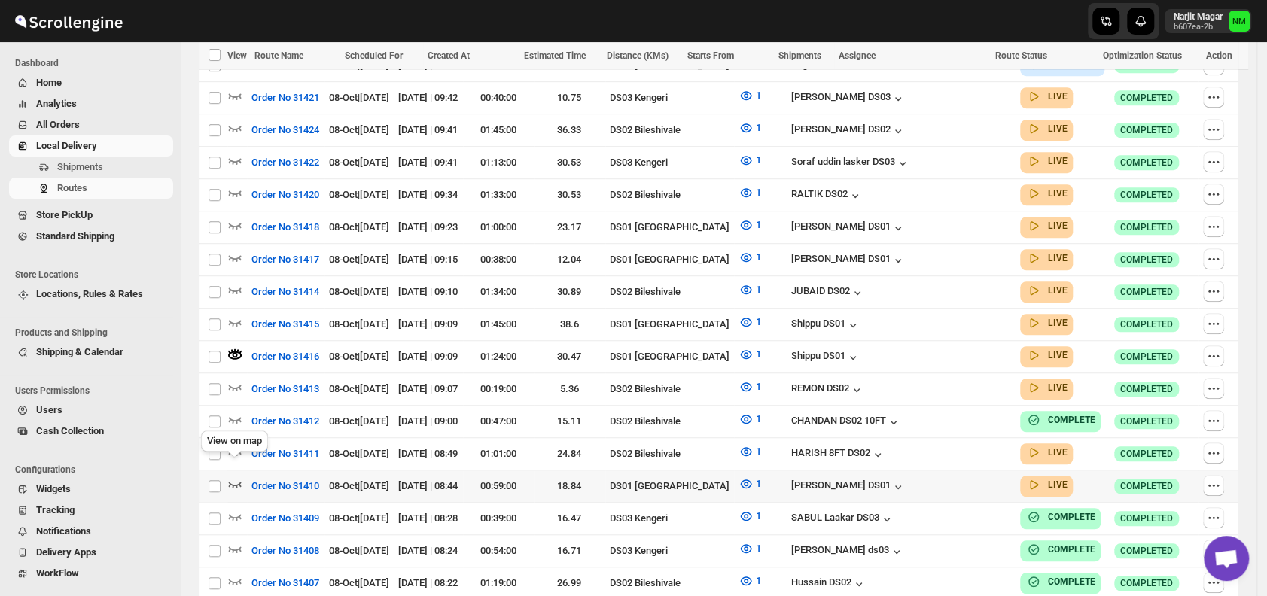
click at [235, 476] on icon "button" at bounding box center [234, 483] width 15 height 15
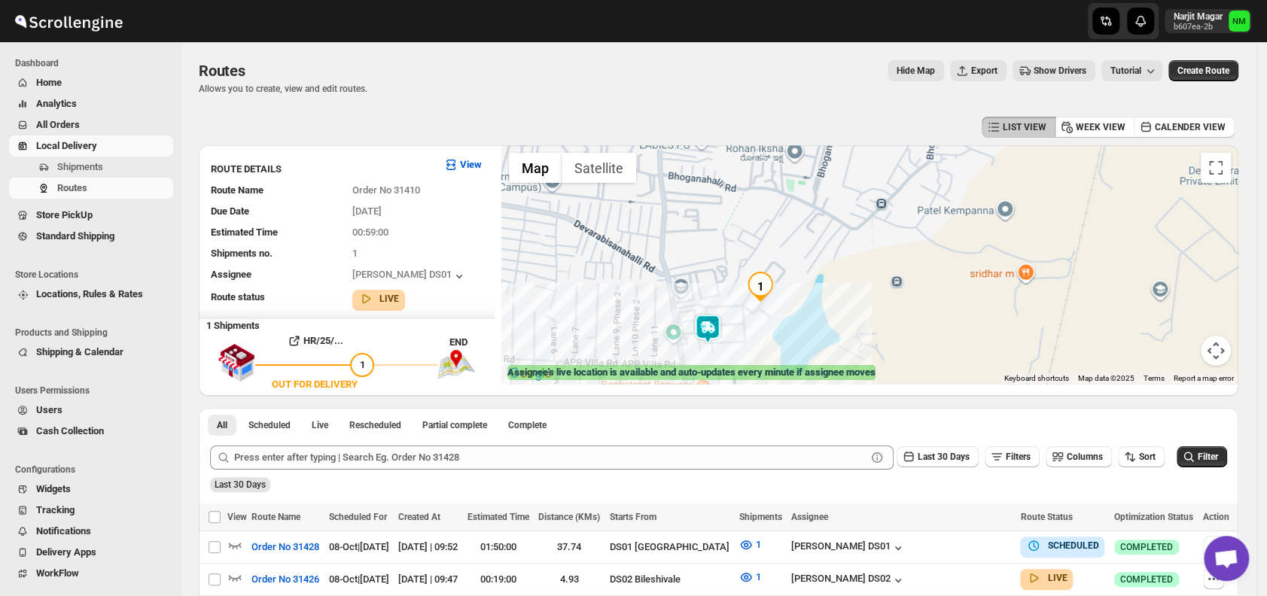
click at [711, 322] on img at bounding box center [708, 329] width 30 height 30
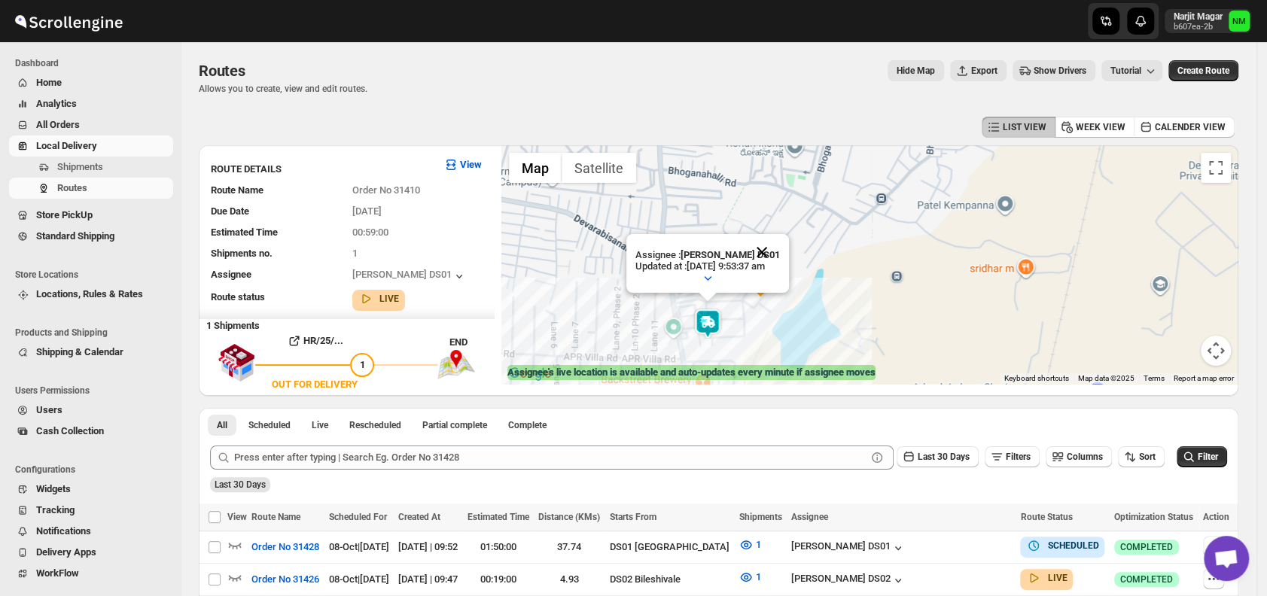
click at [777, 241] on button "Close" at bounding box center [762, 252] width 36 height 36
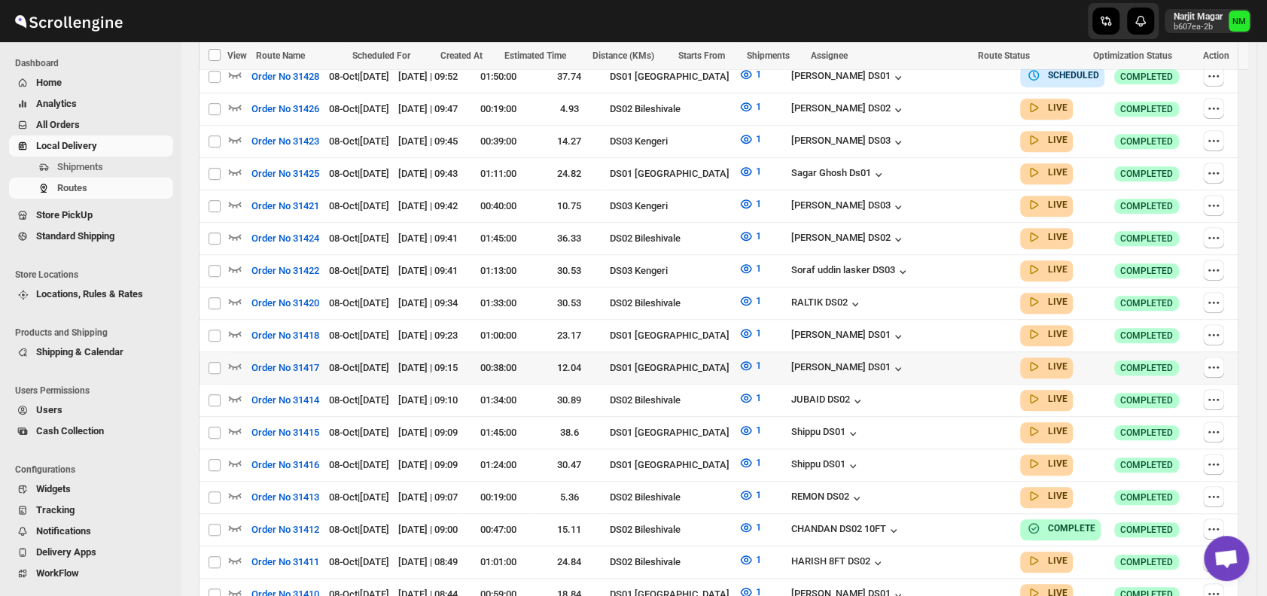
scroll to position [452, 0]
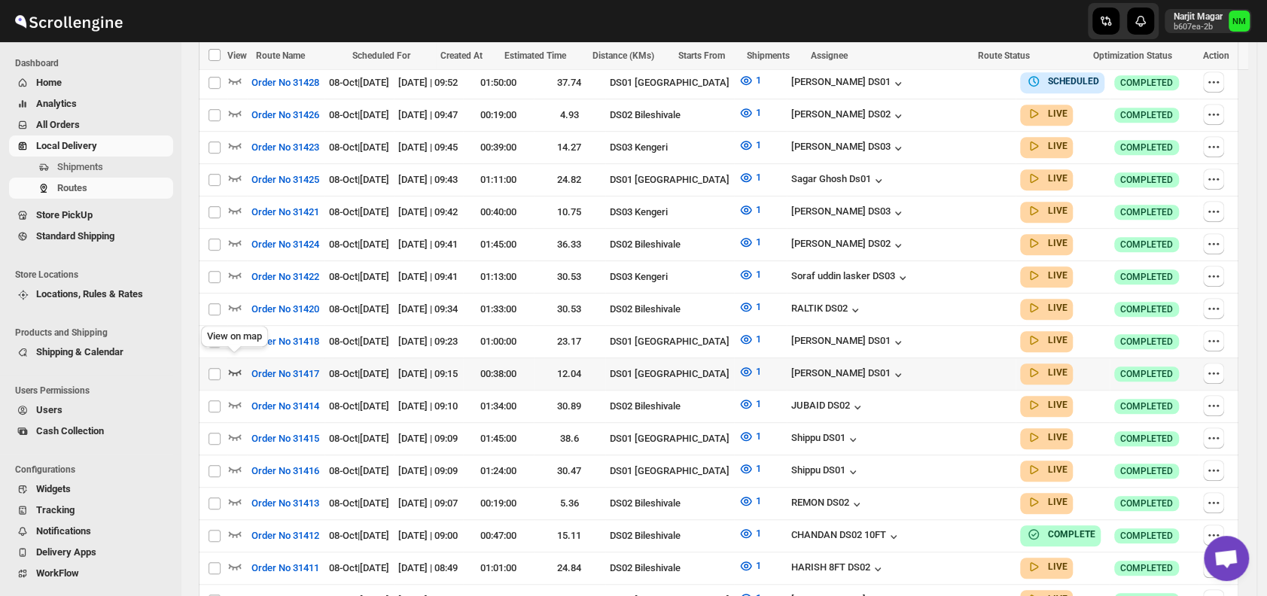
click at [237, 364] on icon "button" at bounding box center [234, 371] width 15 height 15
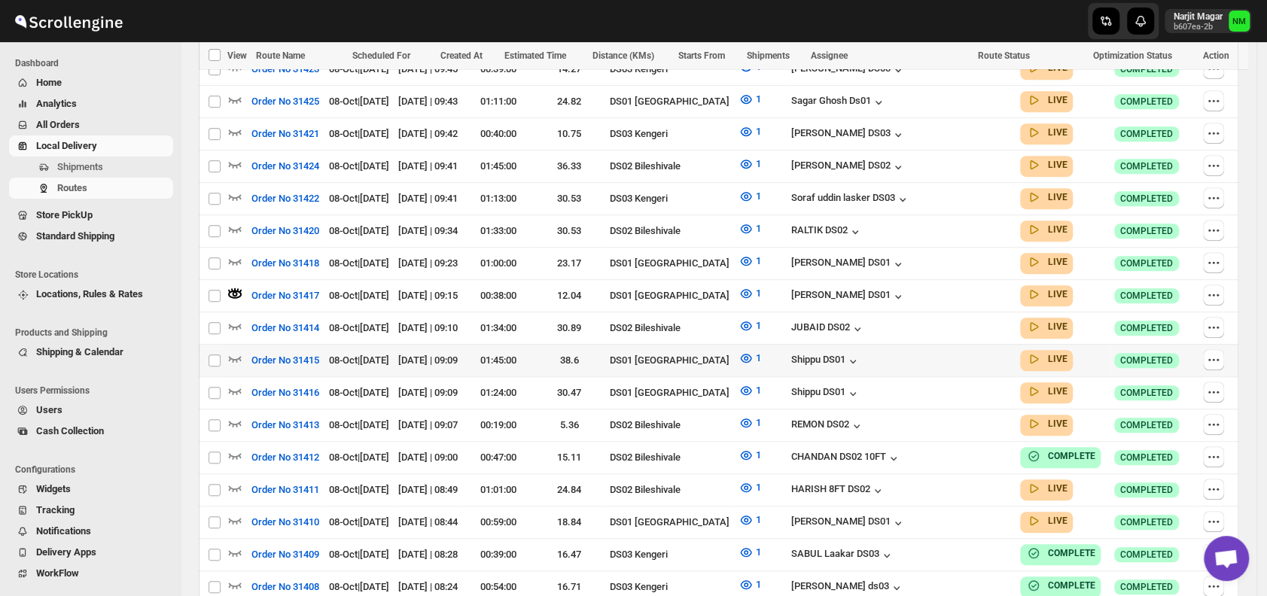
scroll to position [543, 0]
click at [230, 343] on div "View on map" at bounding box center [234, 353] width 73 height 33
click at [236, 355] on icon "button" at bounding box center [235, 358] width 13 height 6
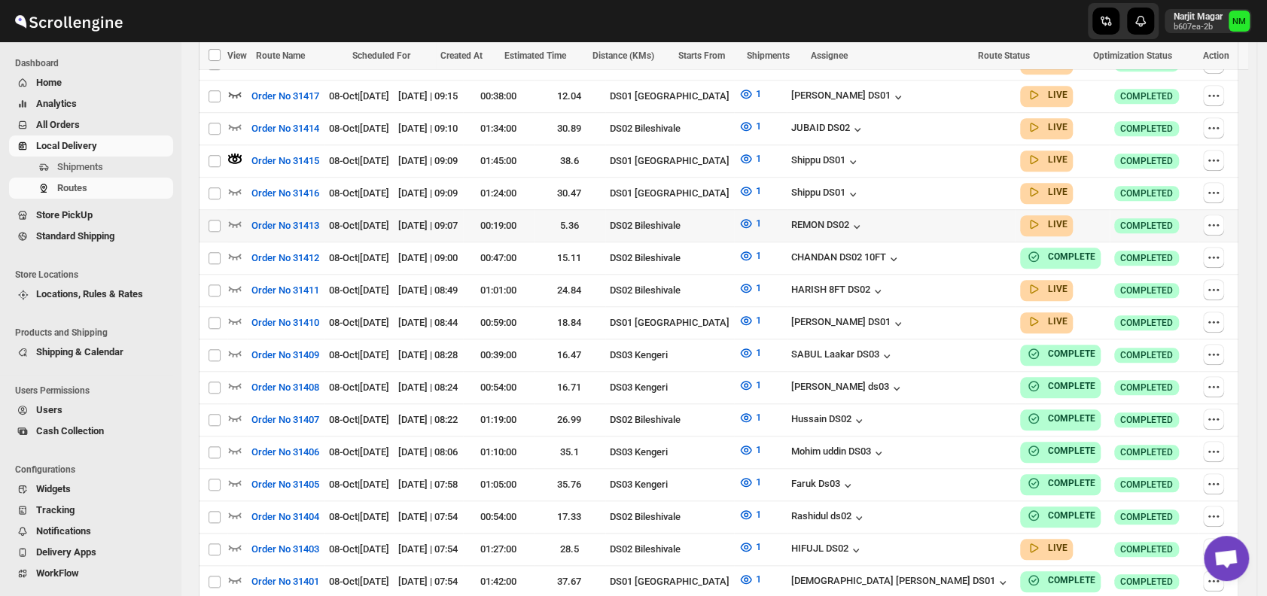
scroll to position [750, 0]
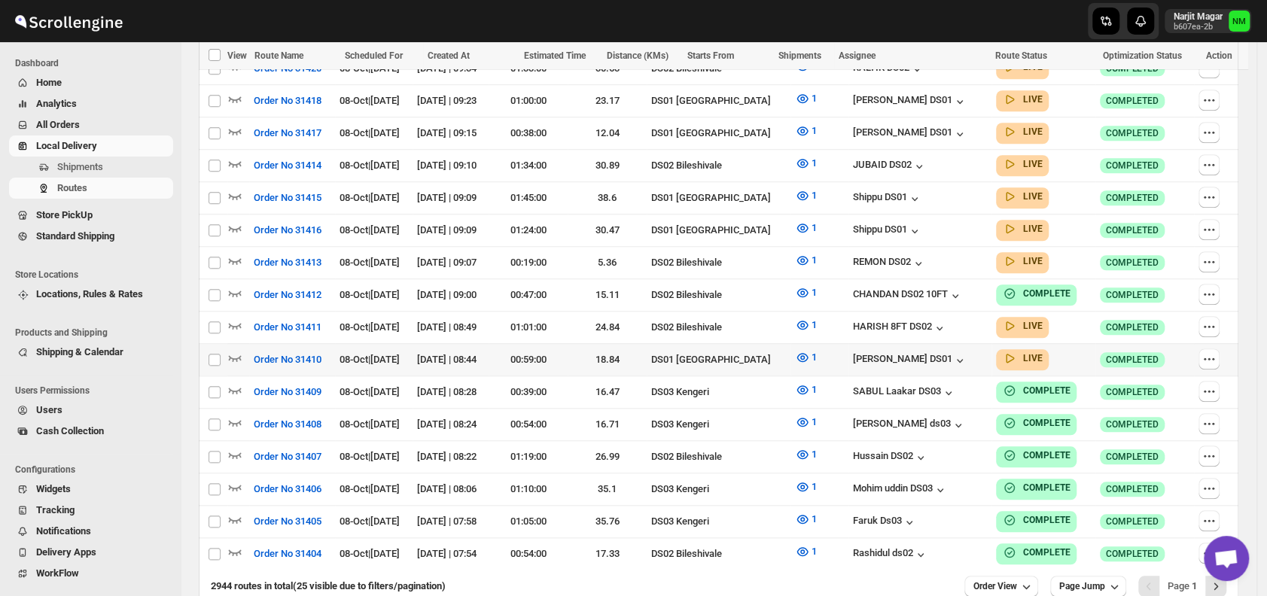
scroll to position [761, 0]
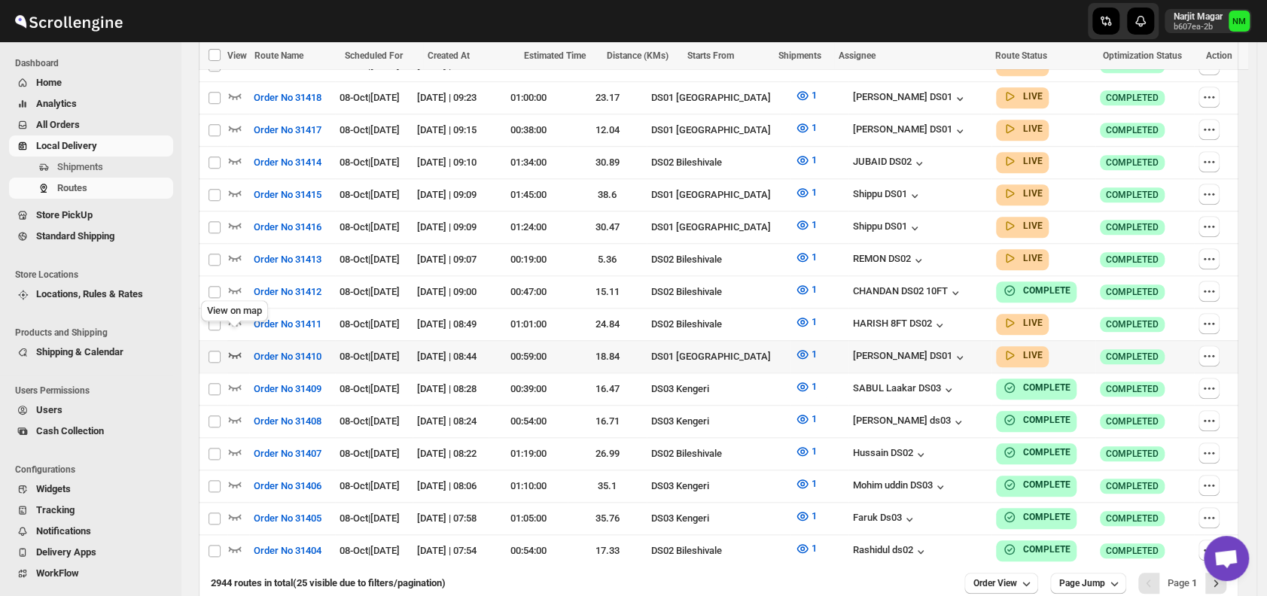
click at [236, 347] on icon "button" at bounding box center [234, 354] width 15 height 15
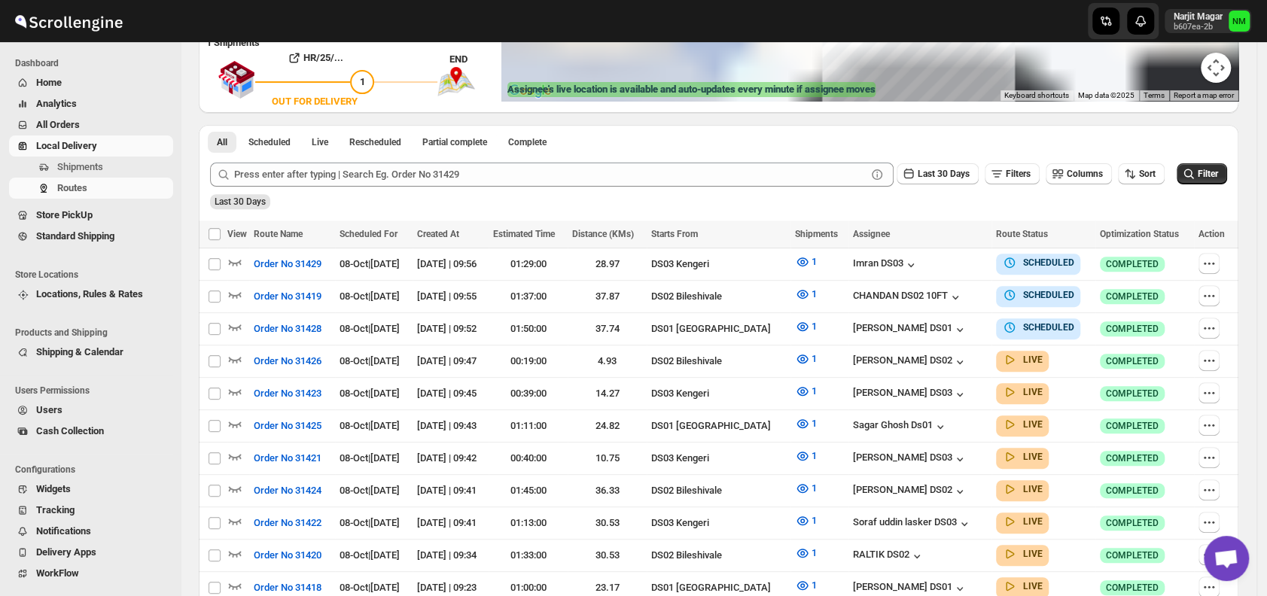
scroll to position [0, 0]
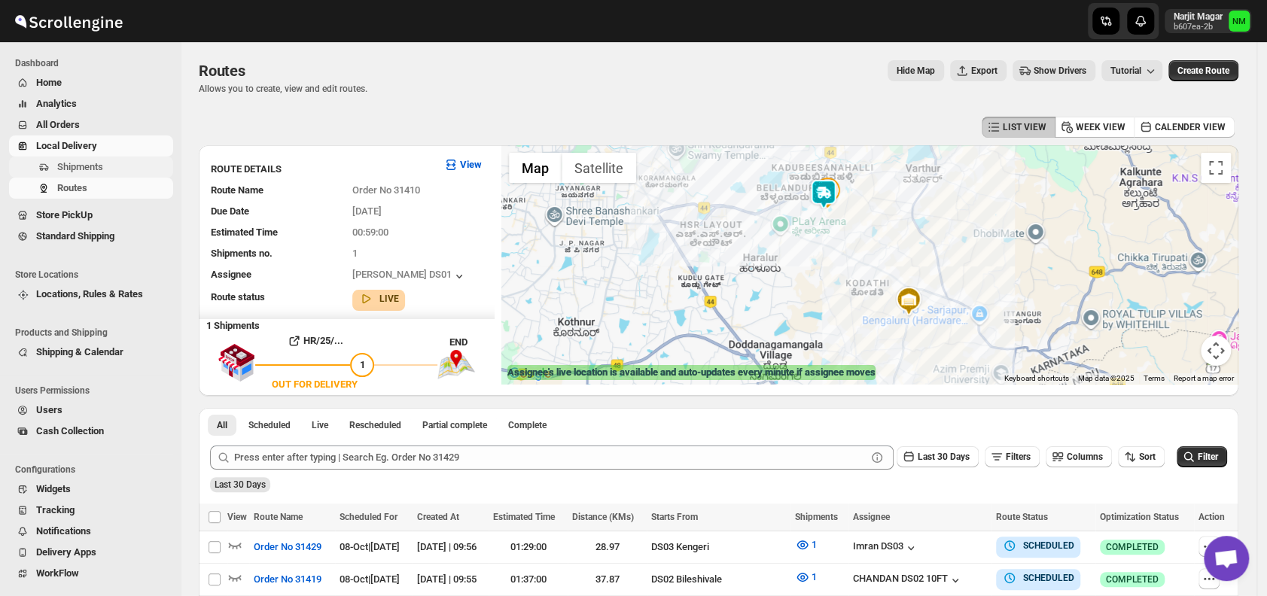
click at [101, 166] on span "Shipments" at bounding box center [80, 166] width 46 height 11
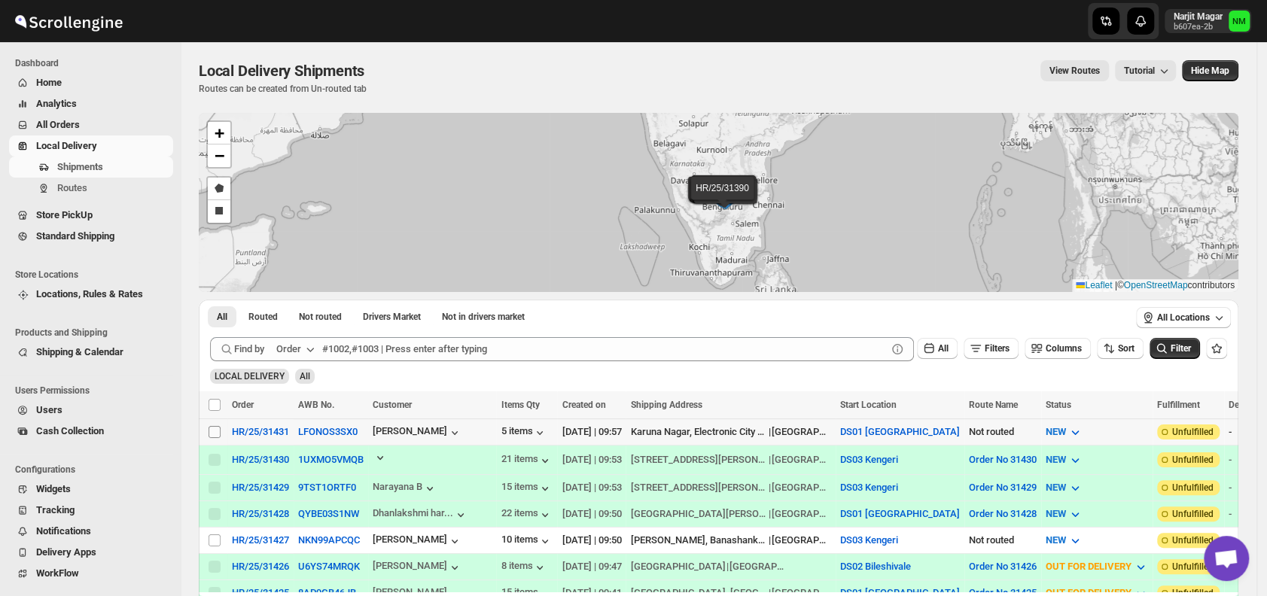
click at [211, 431] on input "Select shipment" at bounding box center [215, 432] width 12 height 12
checkbox input "true"
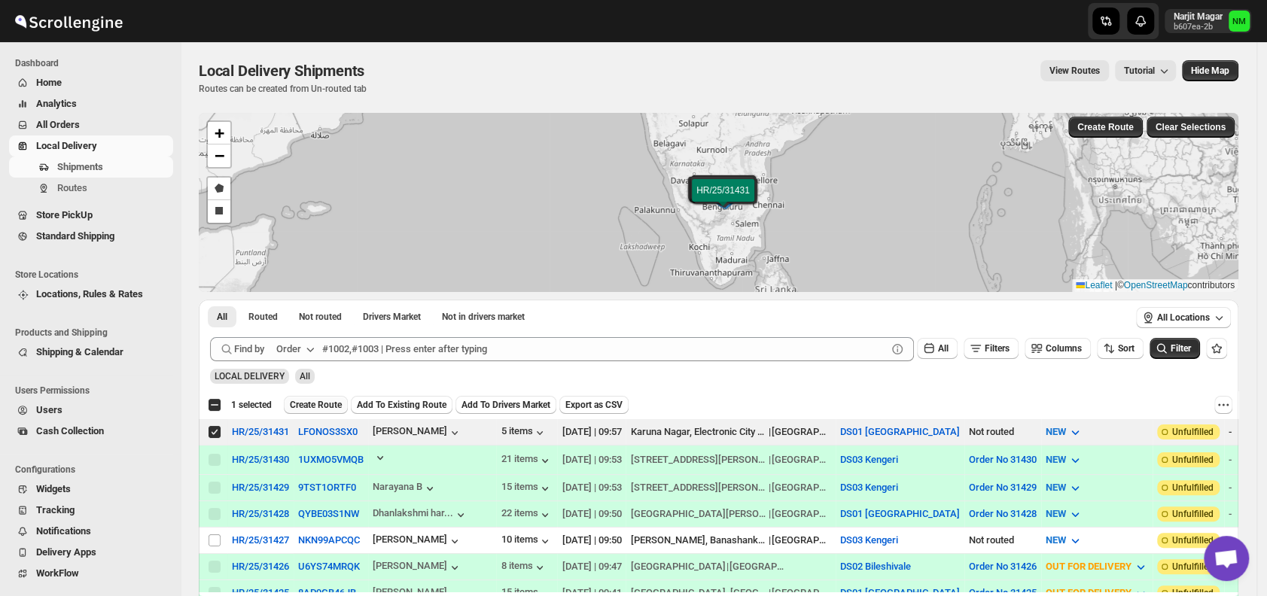
click at [325, 399] on span "Create Route" at bounding box center [316, 405] width 52 height 12
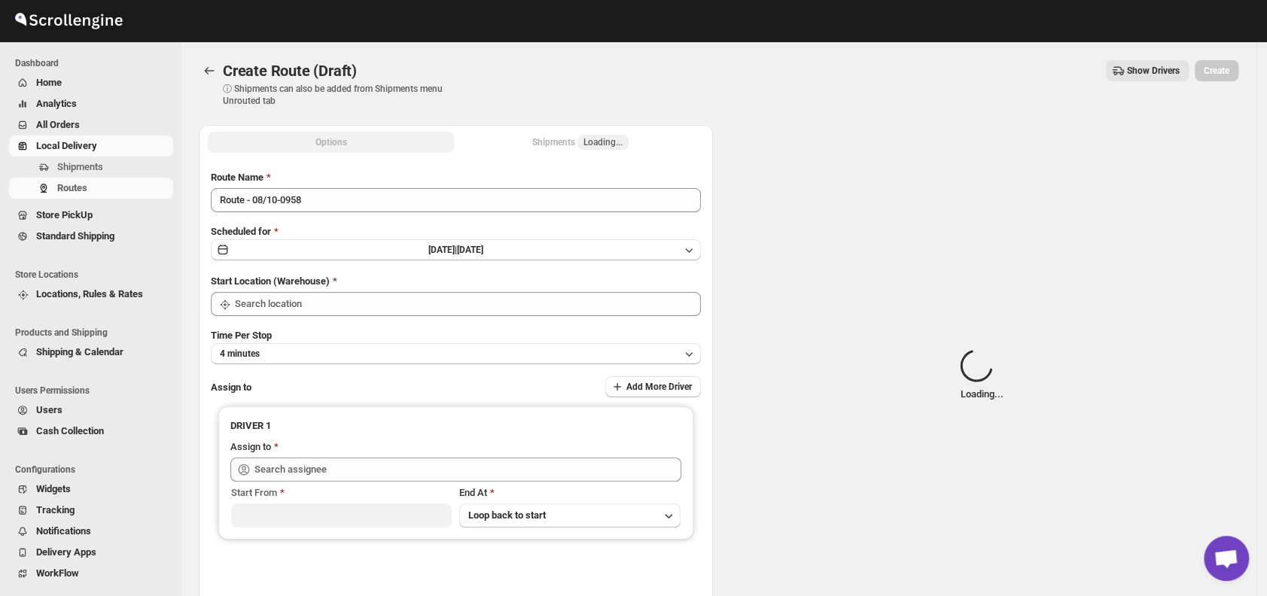
type input "DS01 [GEOGRAPHIC_DATA]"
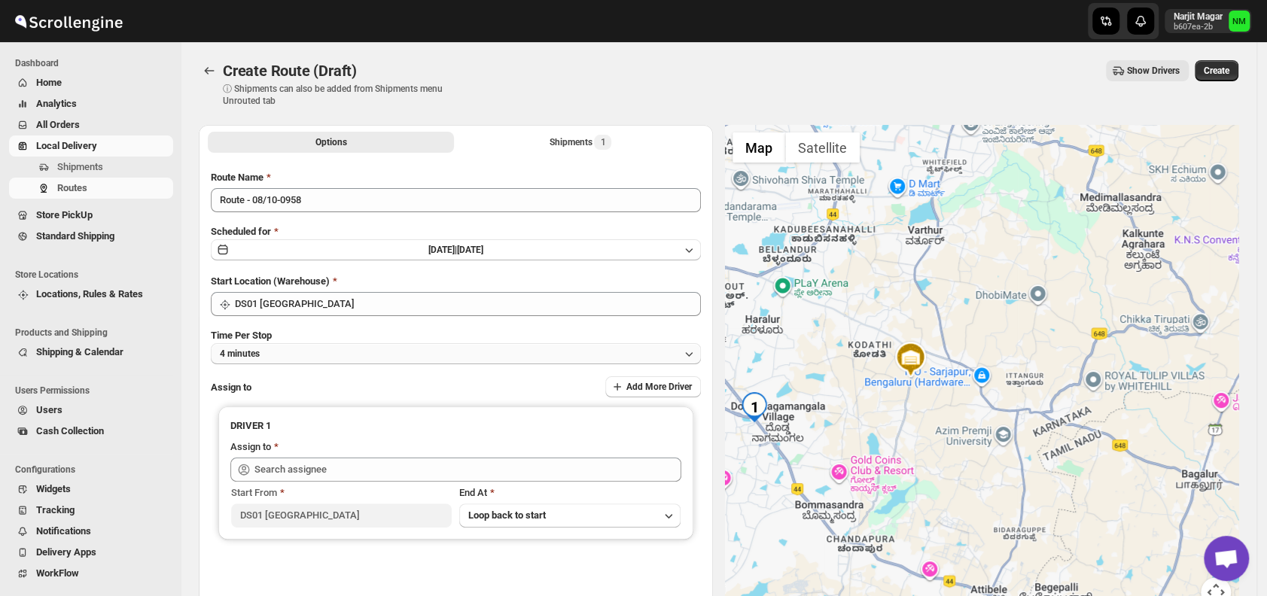
click at [308, 355] on button "4 minutes" at bounding box center [456, 353] width 490 height 21
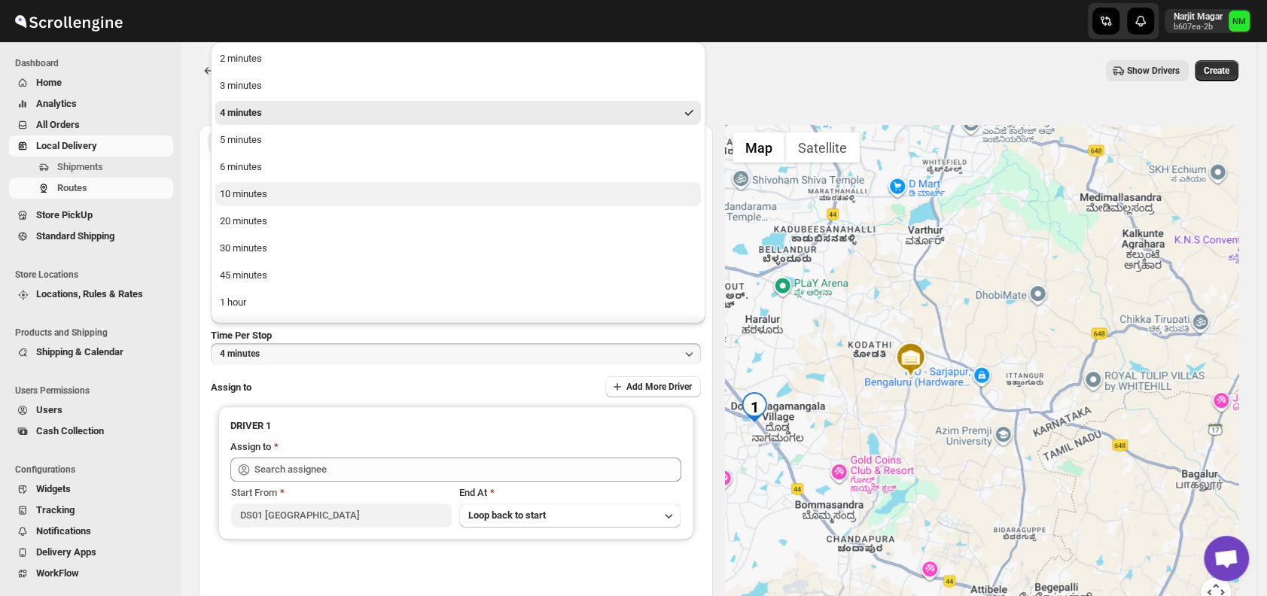
click at [261, 196] on div "10 minutes" at bounding box center [243, 194] width 47 height 15
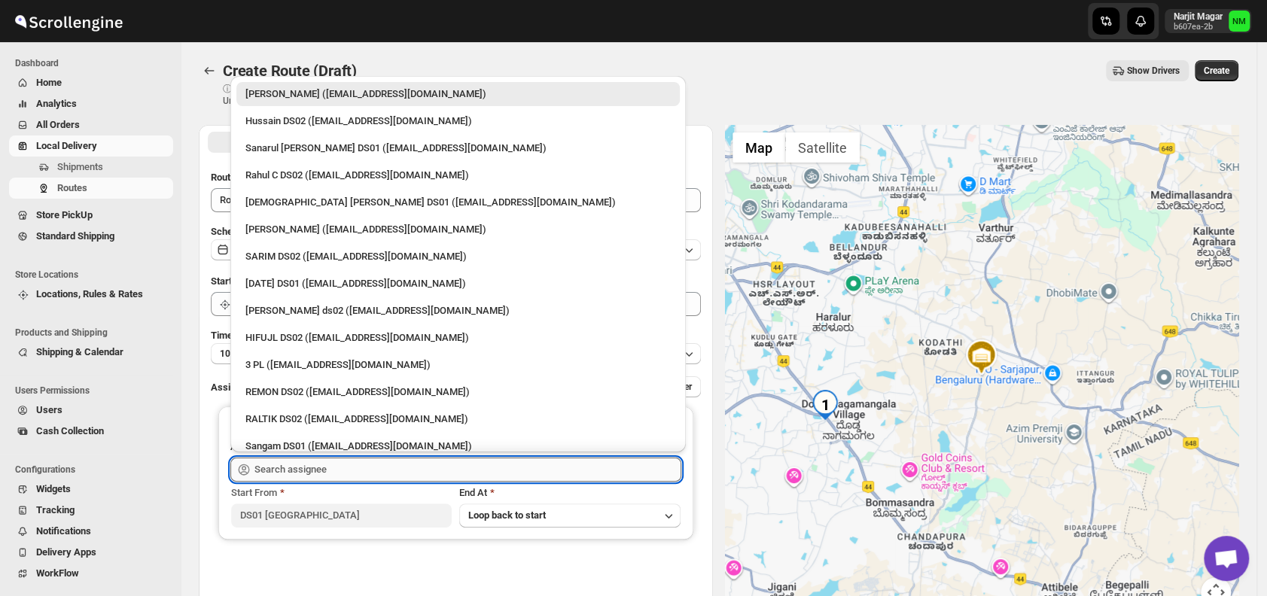
click at [367, 470] on input "text" at bounding box center [467, 470] width 427 height 24
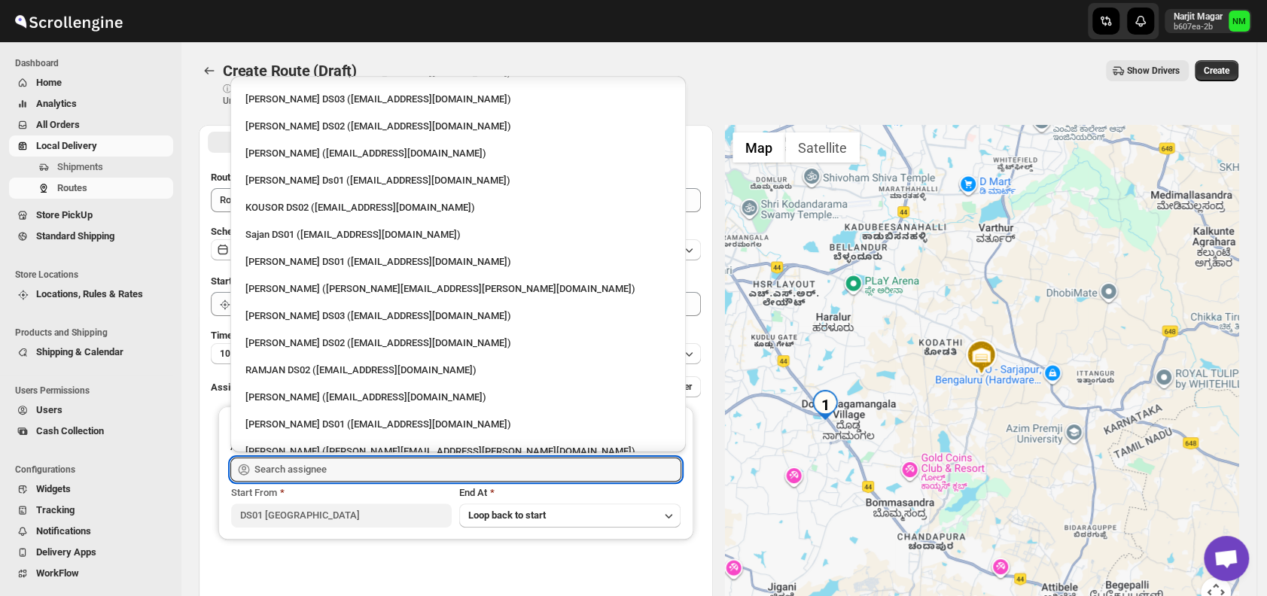
scroll to position [632, 0]
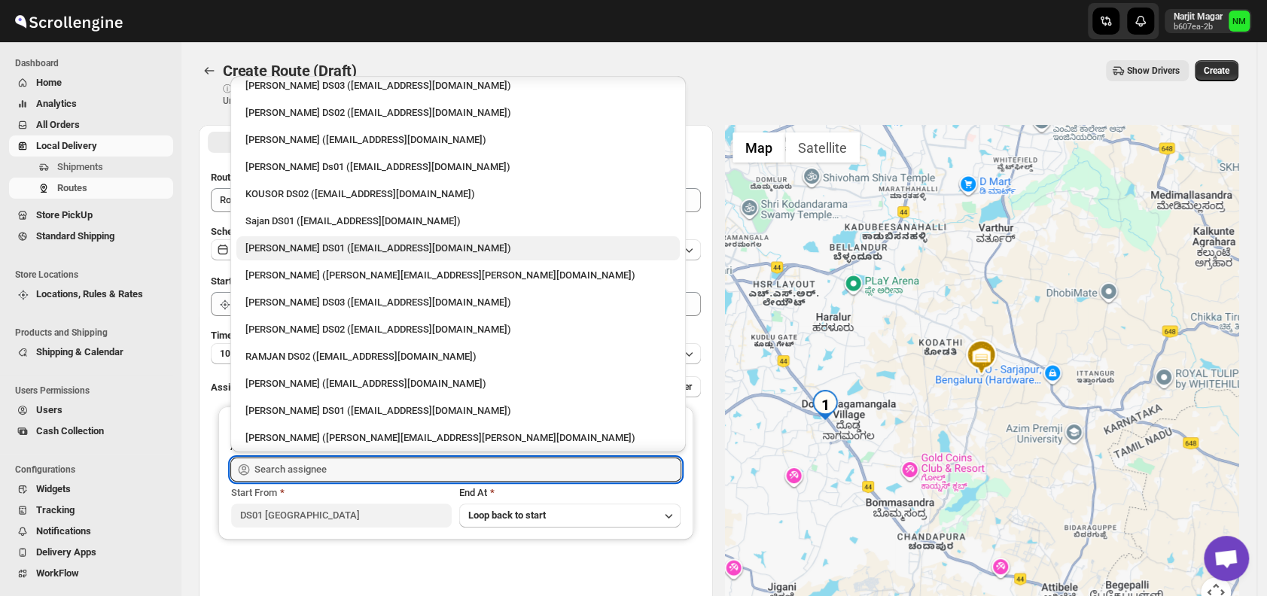
click at [308, 257] on div "[PERSON_NAME] DS01 ([EMAIL_ADDRESS][DOMAIN_NAME])" at bounding box center [457, 248] width 443 height 24
type input "[PERSON_NAME] DS01 ([EMAIL_ADDRESS][DOMAIN_NAME])"
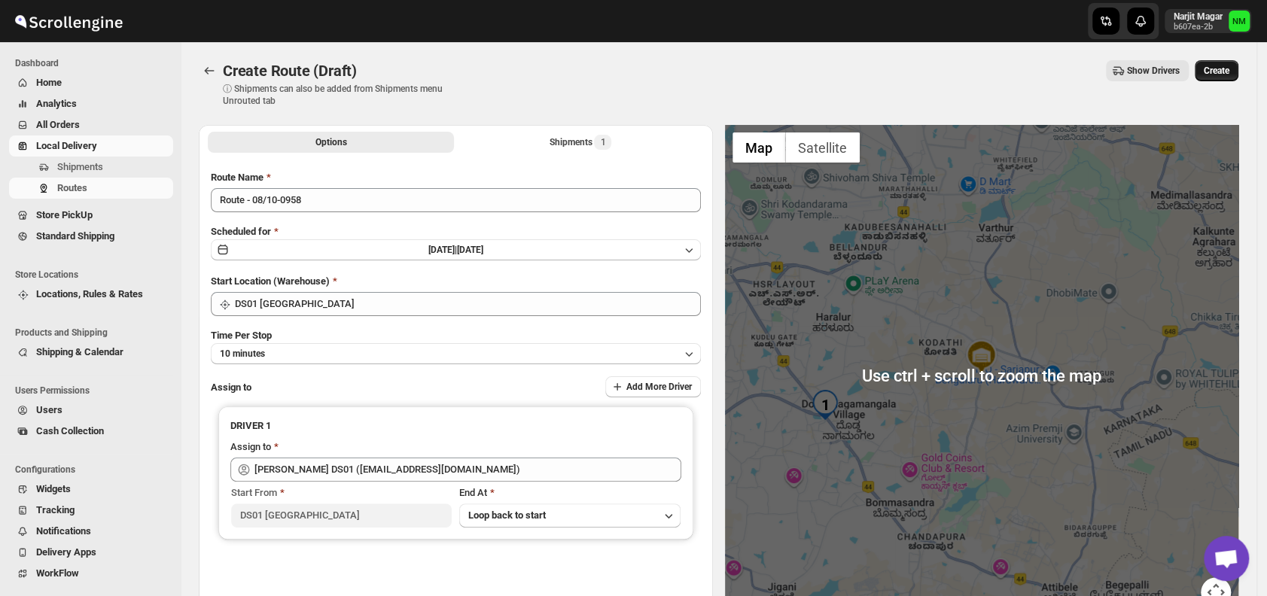
click at [1227, 74] on span "Create" at bounding box center [1217, 71] width 26 height 12
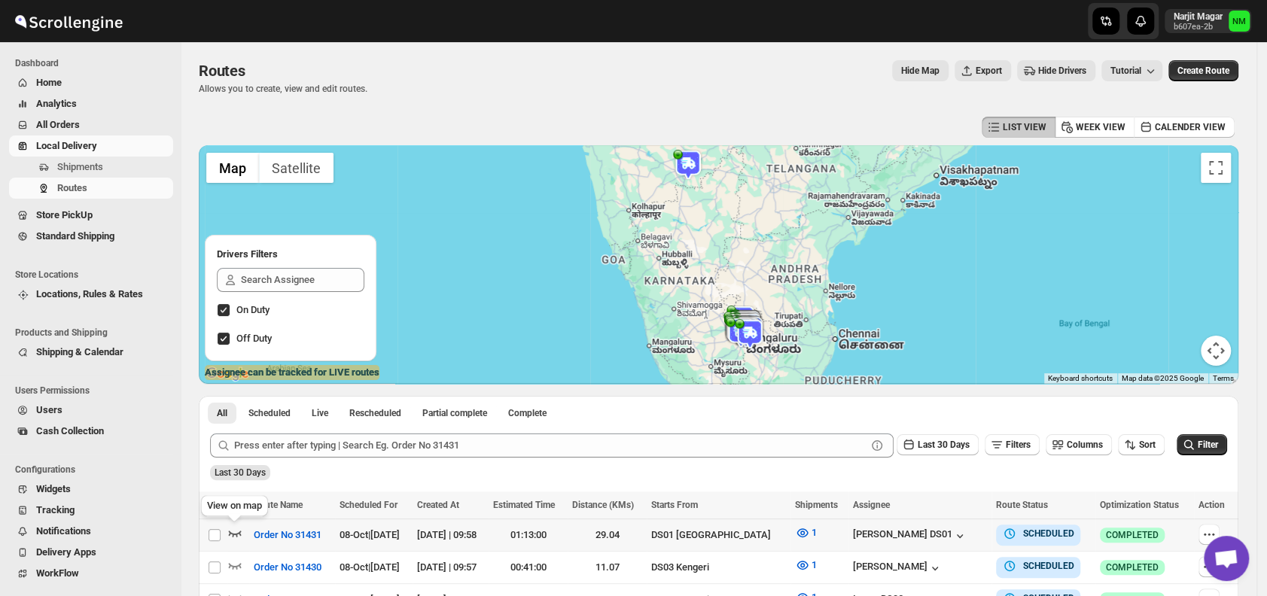
click at [233, 530] on icon "button" at bounding box center [234, 532] width 15 height 15
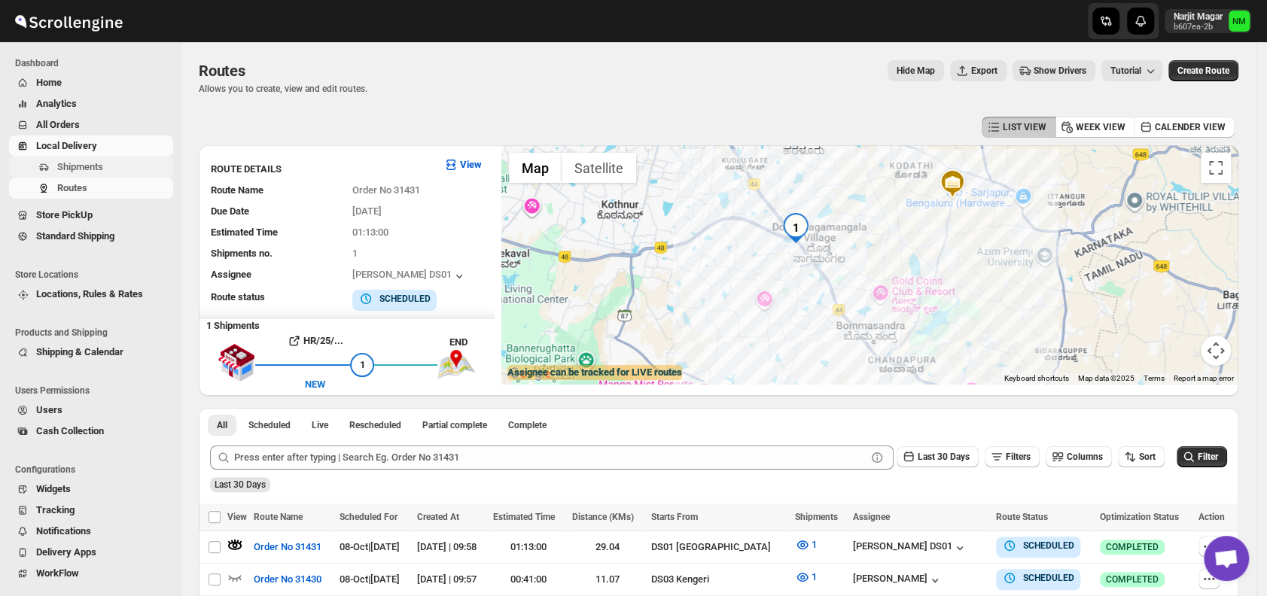
click at [102, 169] on span "Shipments" at bounding box center [80, 166] width 46 height 11
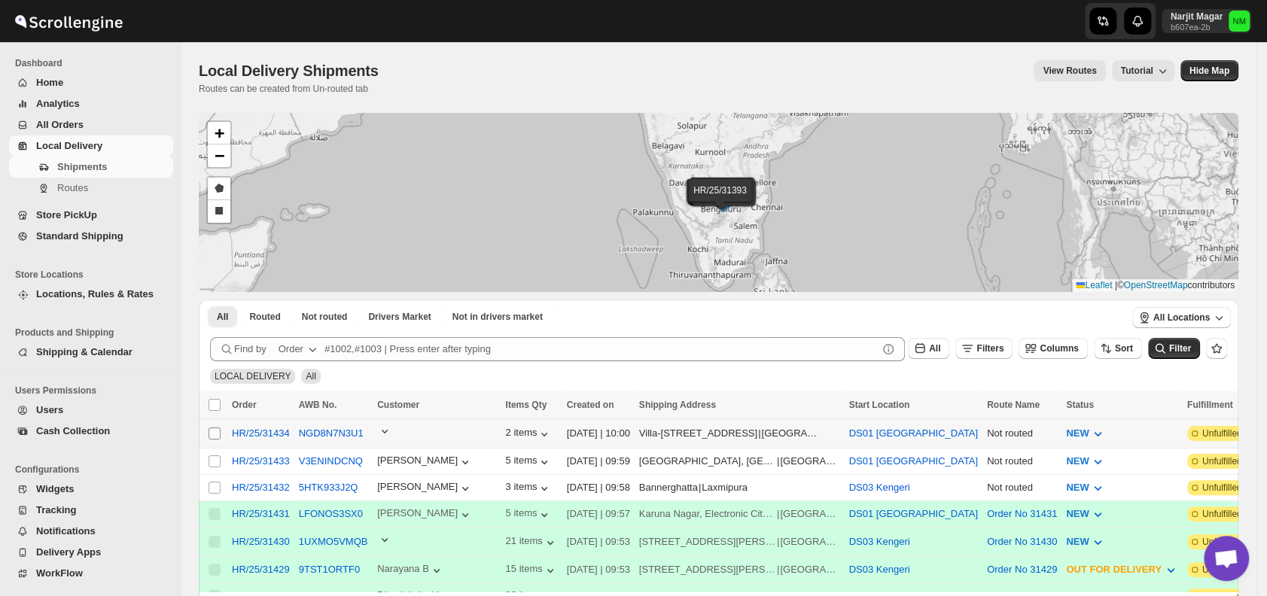
click at [217, 432] on input "Select shipment" at bounding box center [215, 434] width 12 height 12
checkbox input "true"
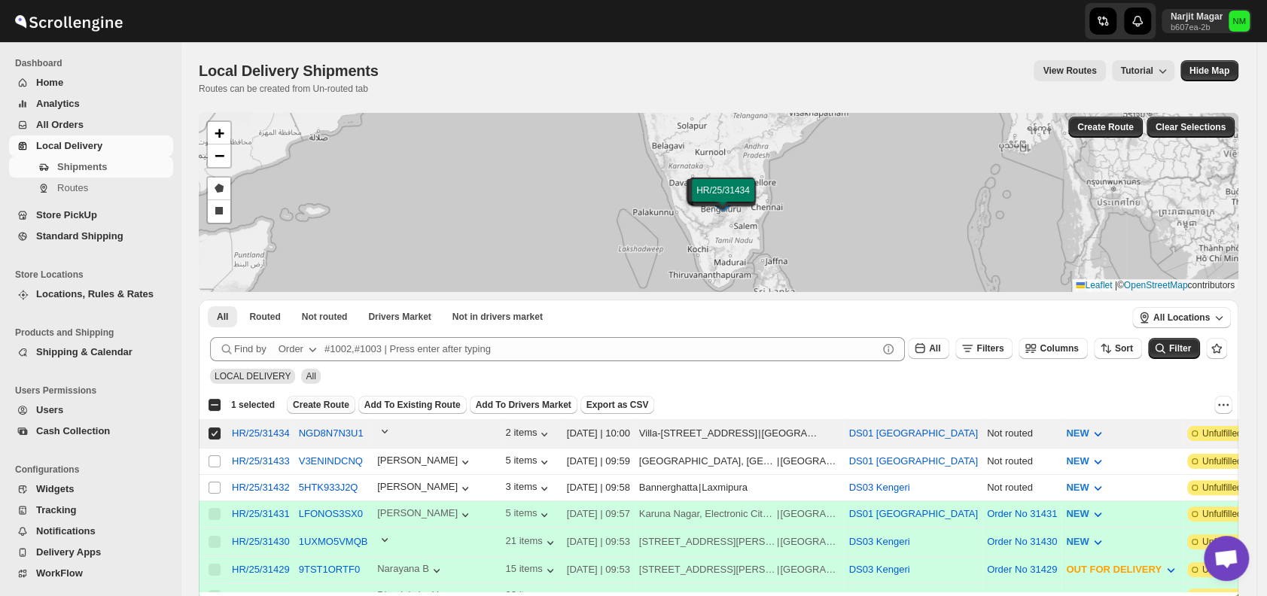
click at [312, 406] on span "Create Route" at bounding box center [321, 405] width 56 height 12
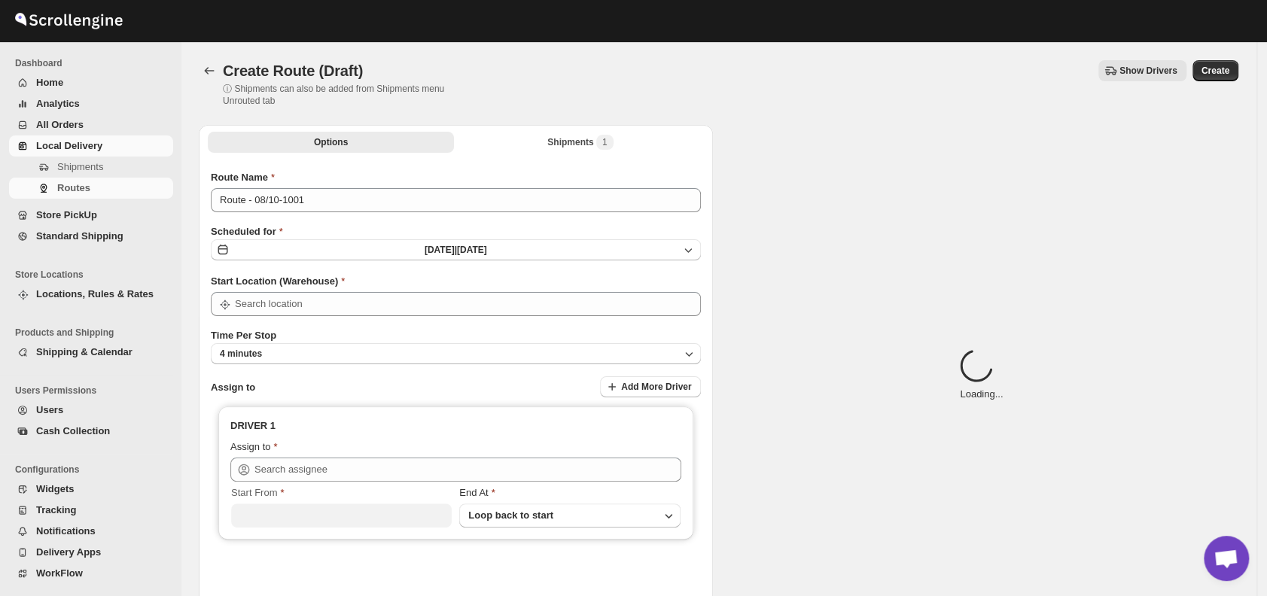
type input "DS01 [GEOGRAPHIC_DATA]"
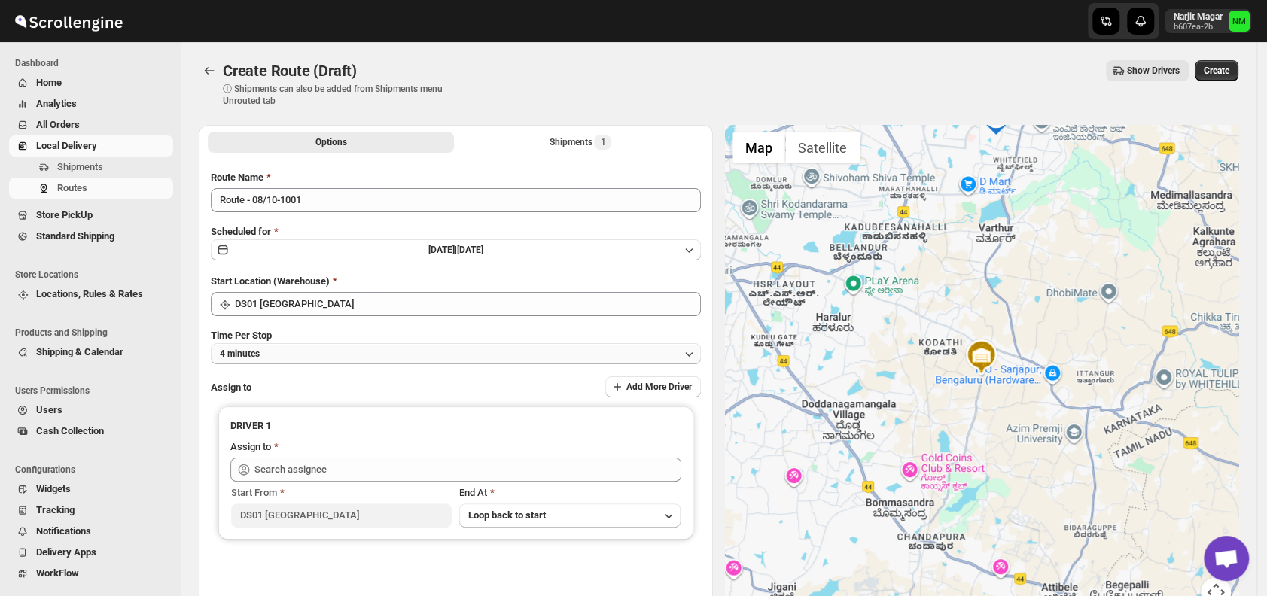
click at [372, 355] on button "4 minutes" at bounding box center [456, 353] width 490 height 21
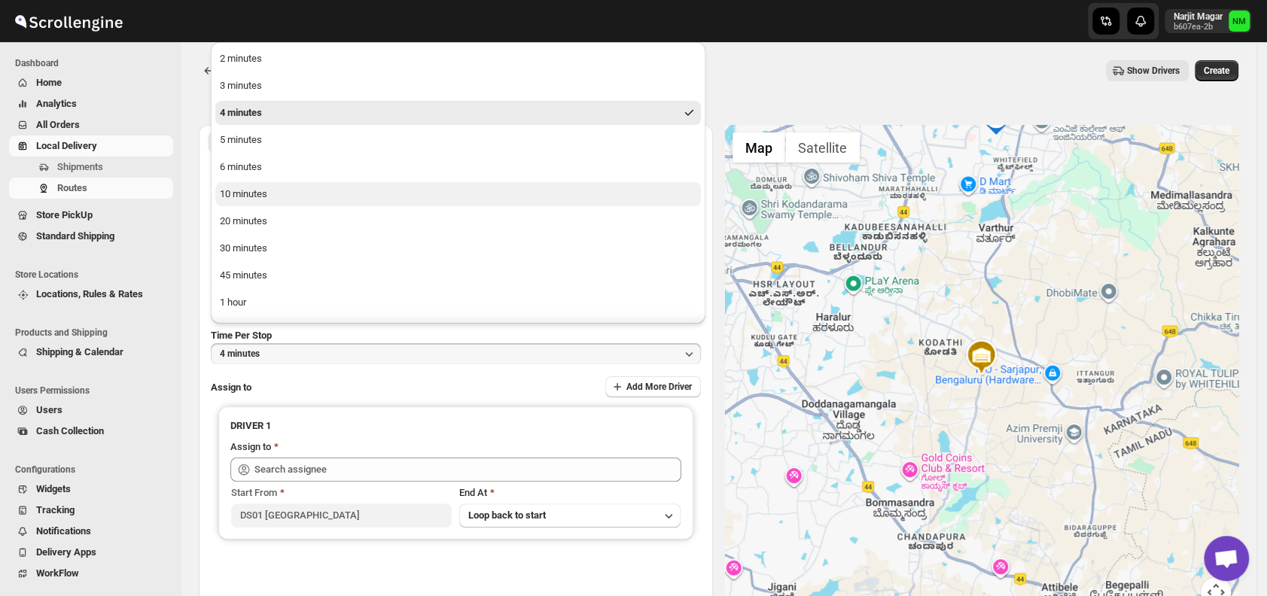
click at [268, 193] on button "10 minutes" at bounding box center [458, 194] width 486 height 24
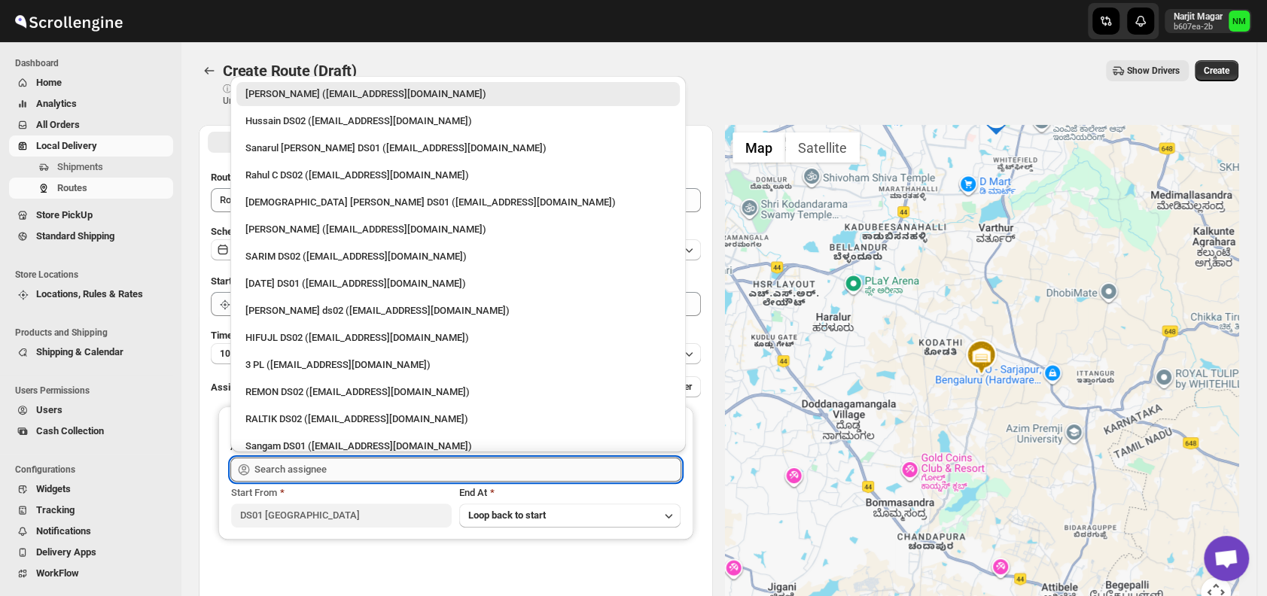
click at [345, 467] on input "text" at bounding box center [467, 470] width 427 height 24
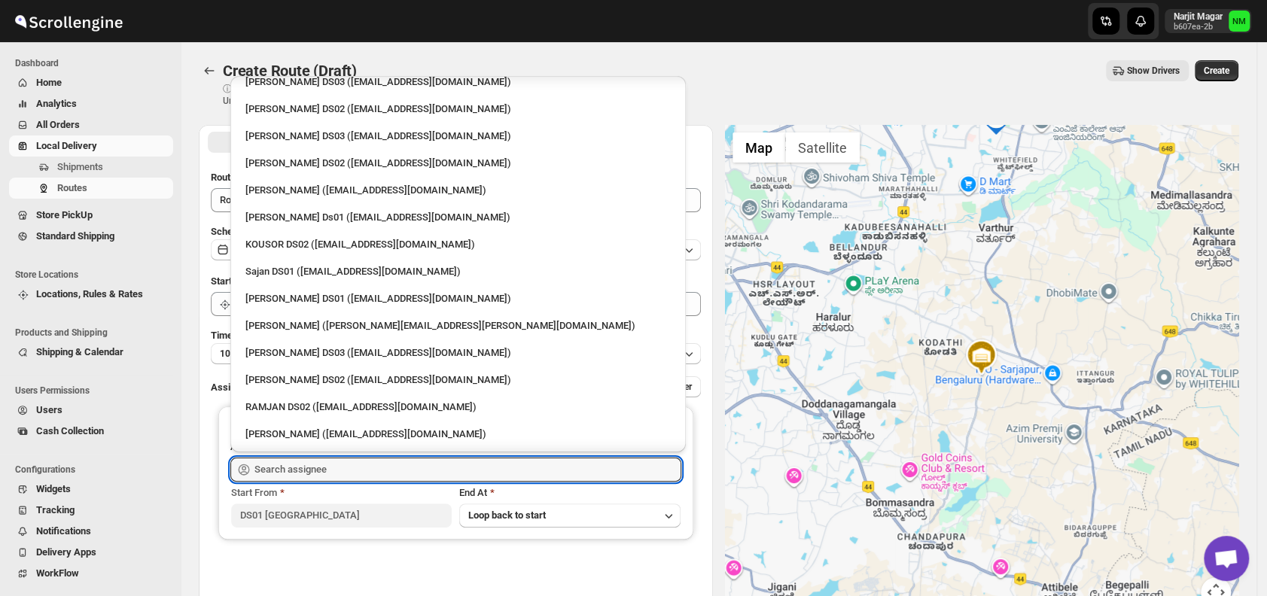
scroll to position [582, 0]
click at [272, 266] on div "Sajan DS01 ([EMAIL_ADDRESS][DOMAIN_NAME])" at bounding box center [457, 270] width 425 height 15
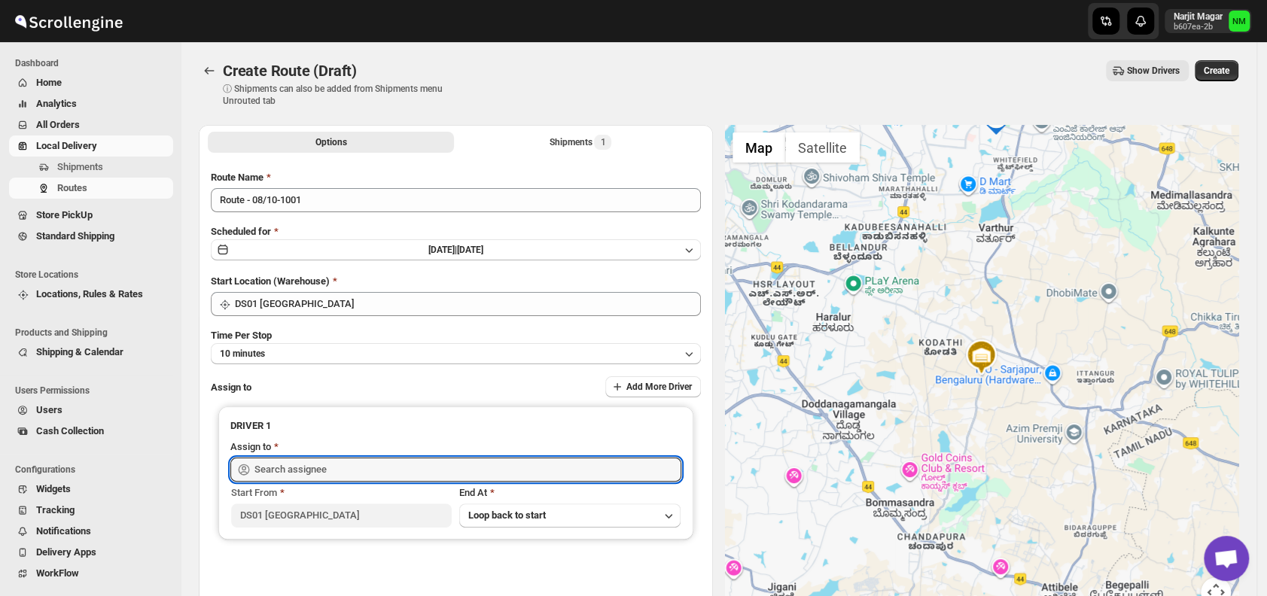
type input "Sajan DS01 ([EMAIL_ADDRESS][DOMAIN_NAME])"
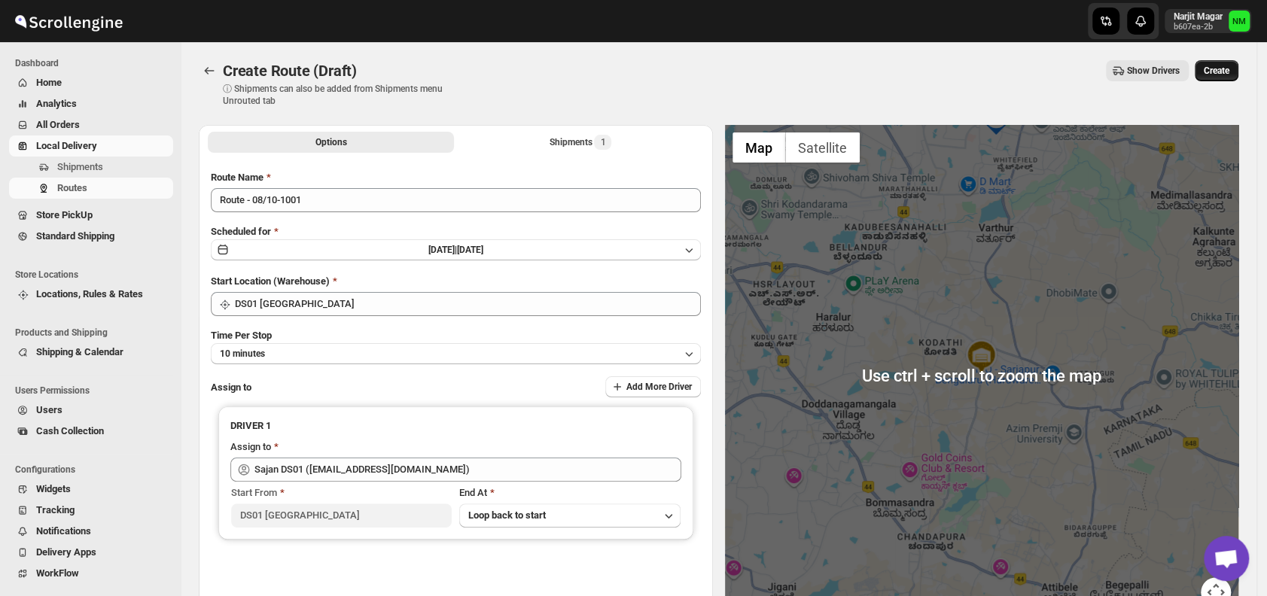
click at [1222, 74] on span "Create" at bounding box center [1217, 71] width 26 height 12
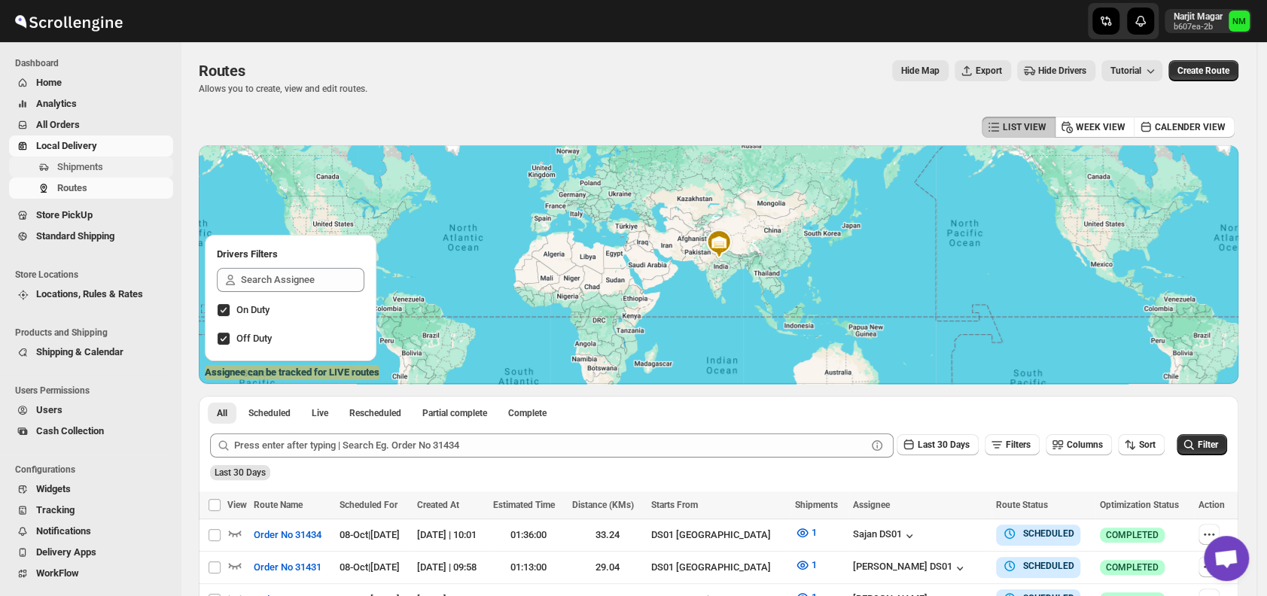
click at [122, 167] on span "Shipments" at bounding box center [113, 167] width 113 height 15
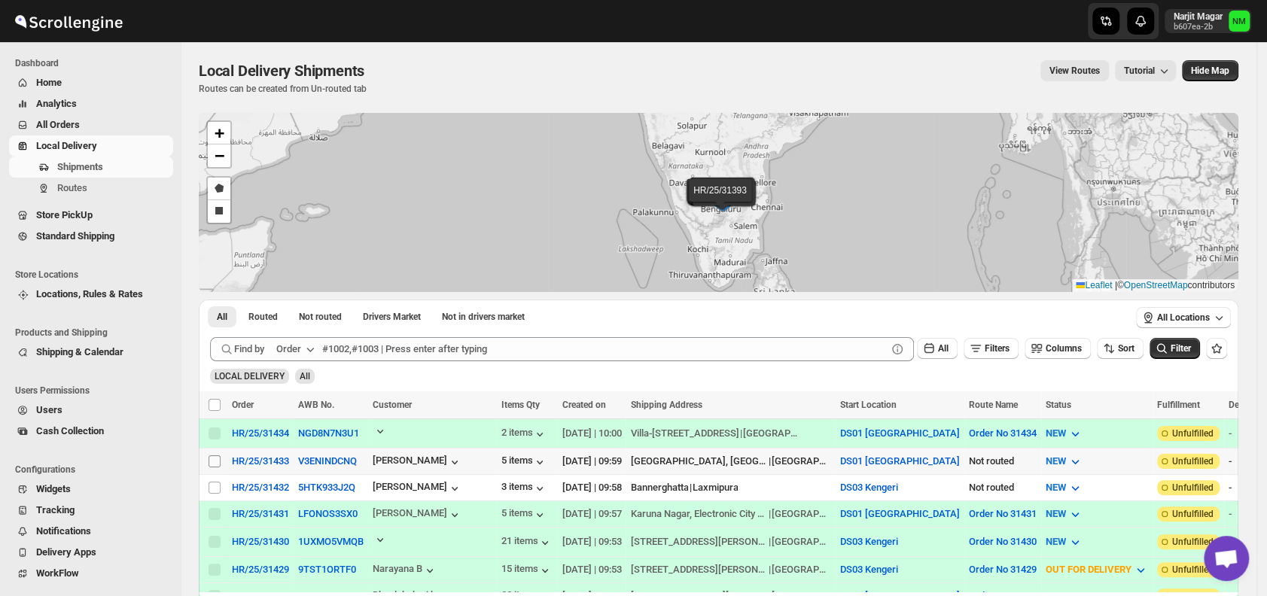
click at [215, 460] on input "Select shipment" at bounding box center [215, 461] width 12 height 12
checkbox input "true"
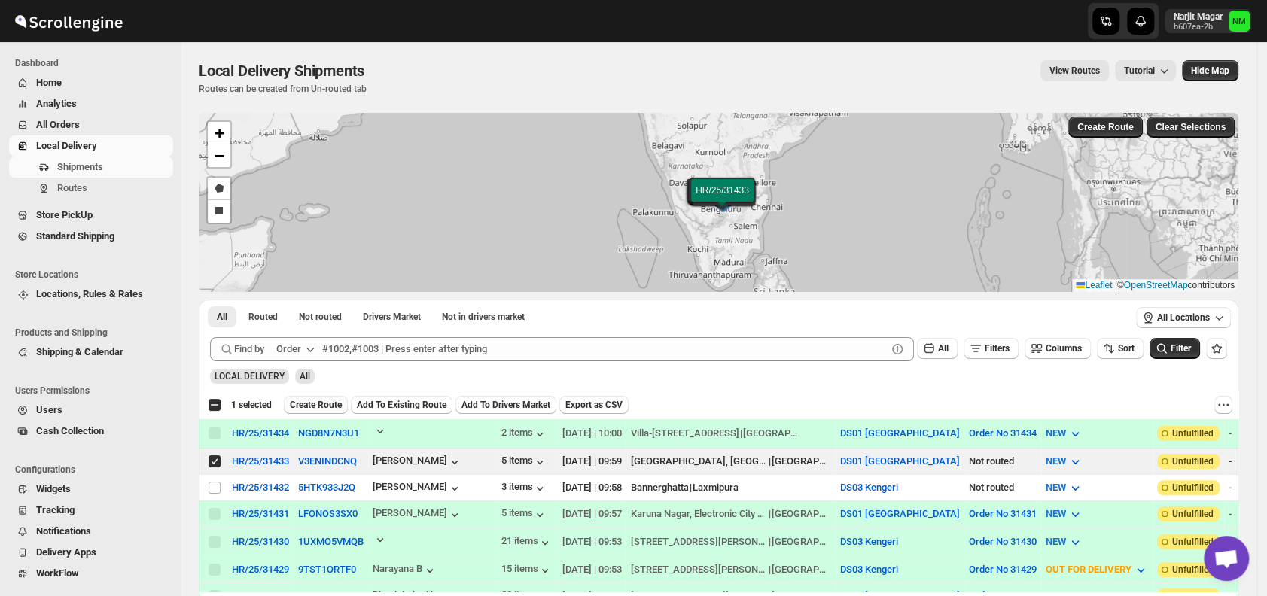
click at [303, 403] on span "Create Route" at bounding box center [316, 405] width 52 height 12
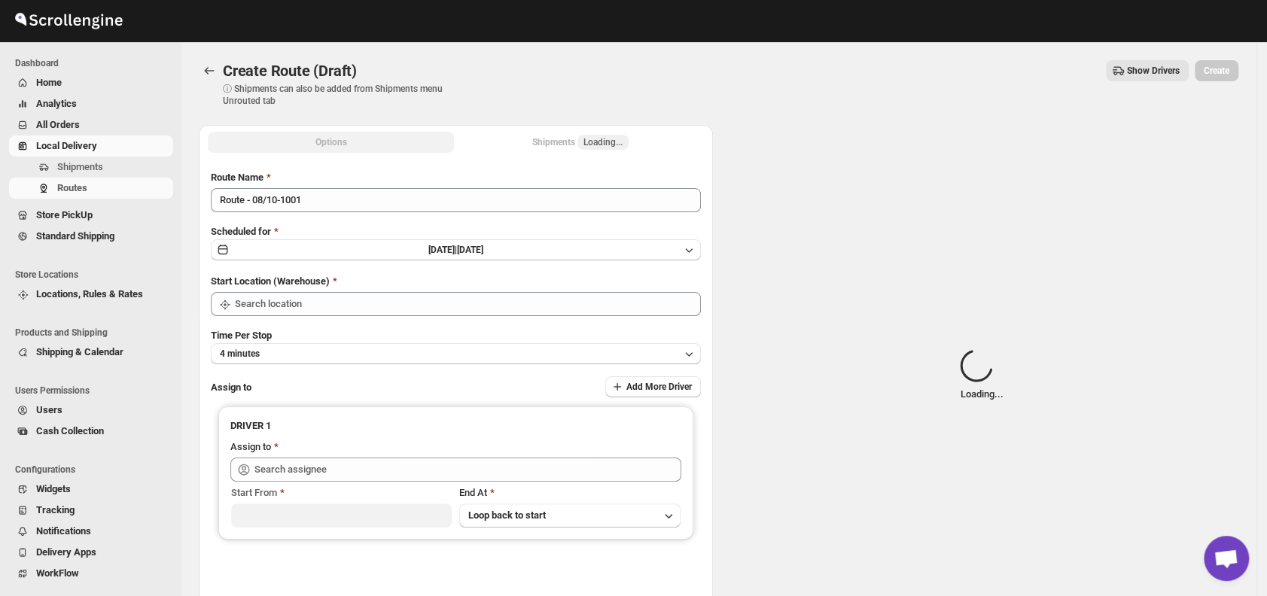
type input "DS01 [GEOGRAPHIC_DATA]"
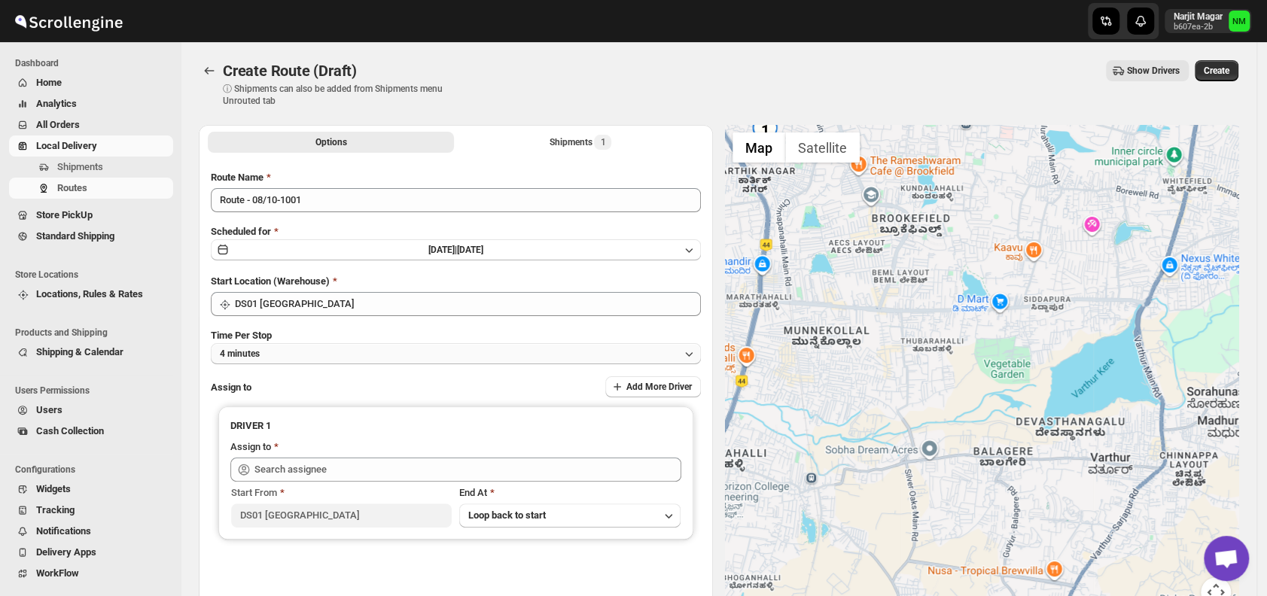
click at [374, 353] on button "4 minutes" at bounding box center [456, 353] width 490 height 21
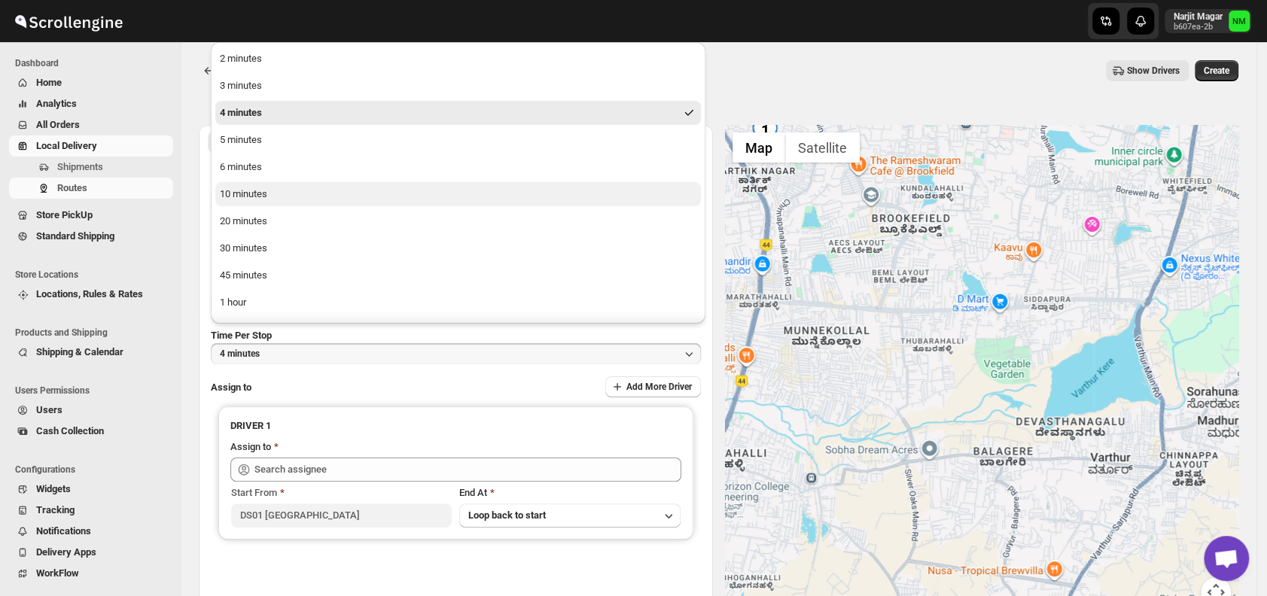
click at [278, 193] on button "10 minutes" at bounding box center [458, 194] width 486 height 24
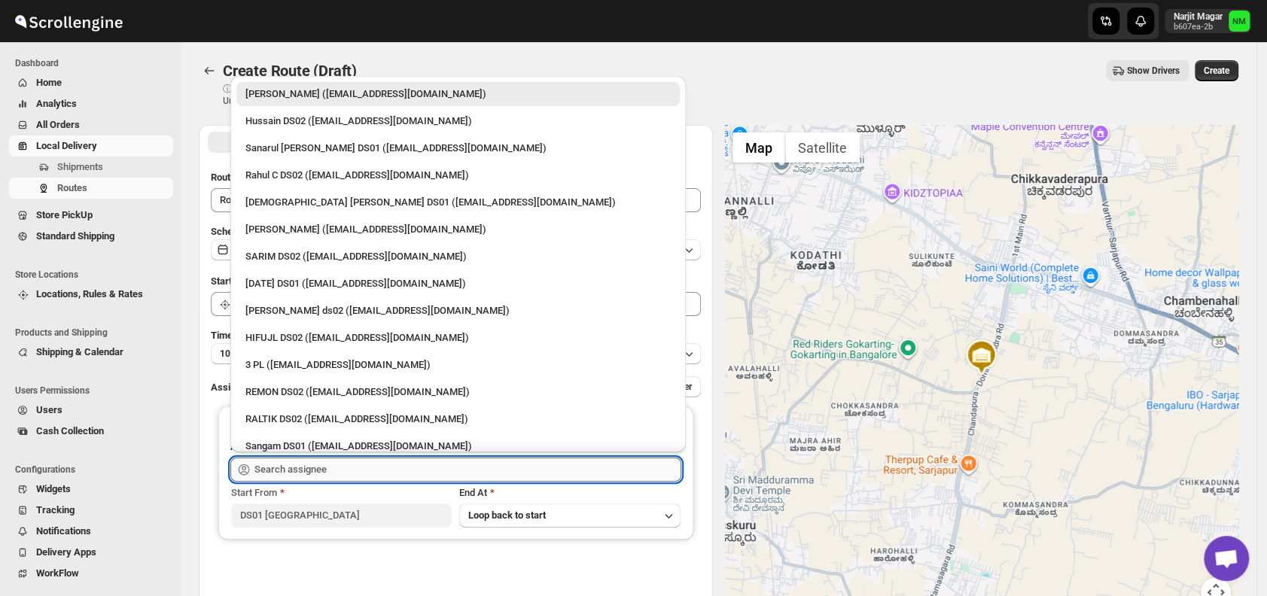
click at [331, 464] on input "text" at bounding box center [467, 470] width 427 height 24
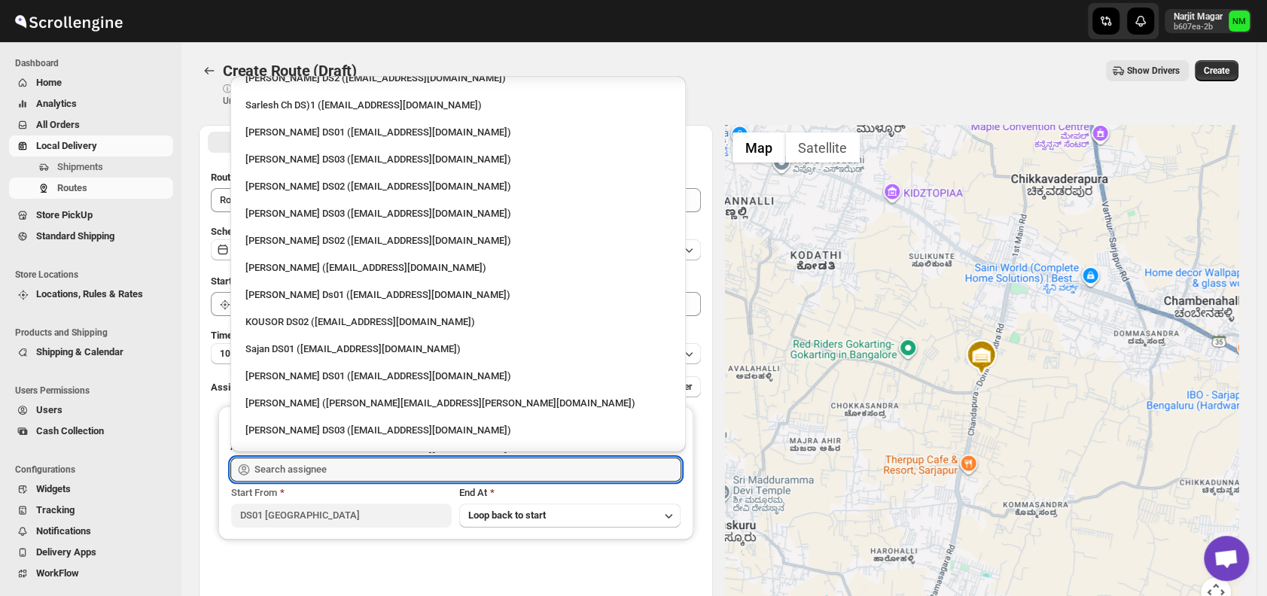
scroll to position [1285, 0]
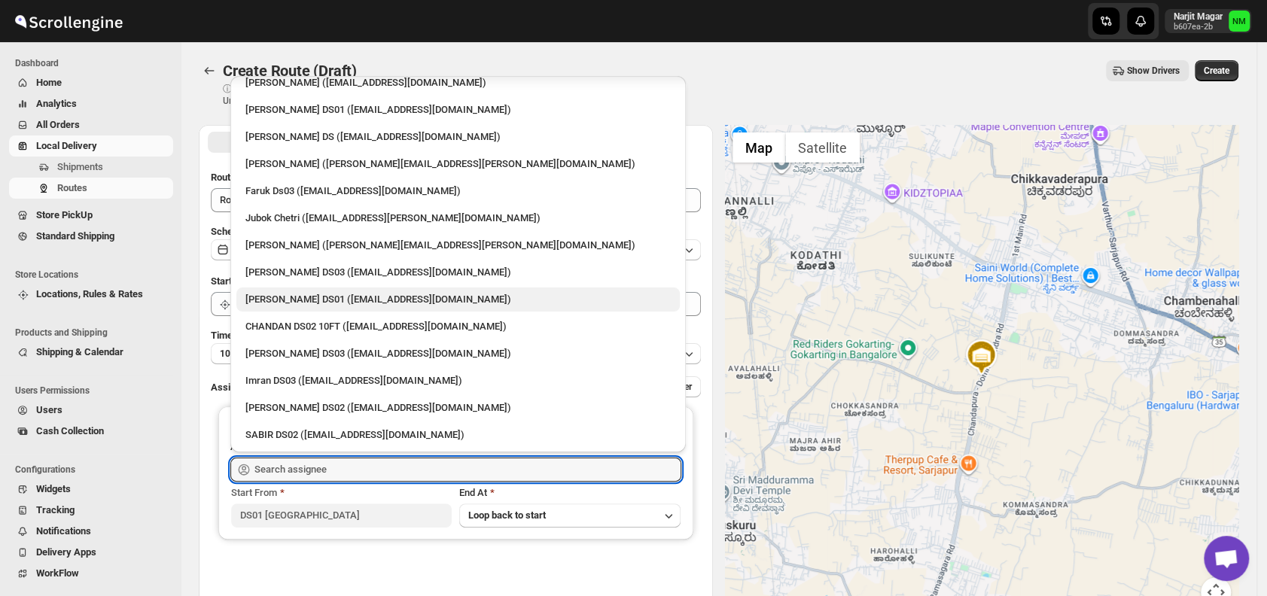
click at [263, 300] on div "[PERSON_NAME] DS01 ([EMAIL_ADDRESS][DOMAIN_NAME])" at bounding box center [457, 299] width 425 height 15
type input "[PERSON_NAME] DS01 ([EMAIL_ADDRESS][DOMAIN_NAME])"
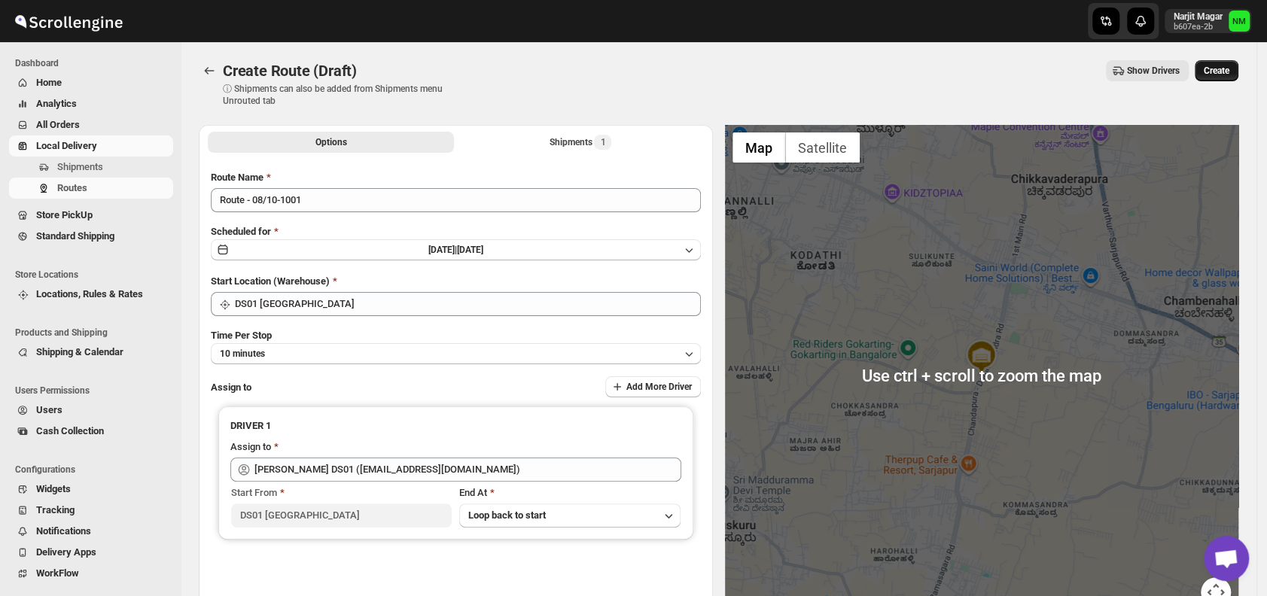
click at [1218, 68] on span "Create" at bounding box center [1217, 71] width 26 height 12
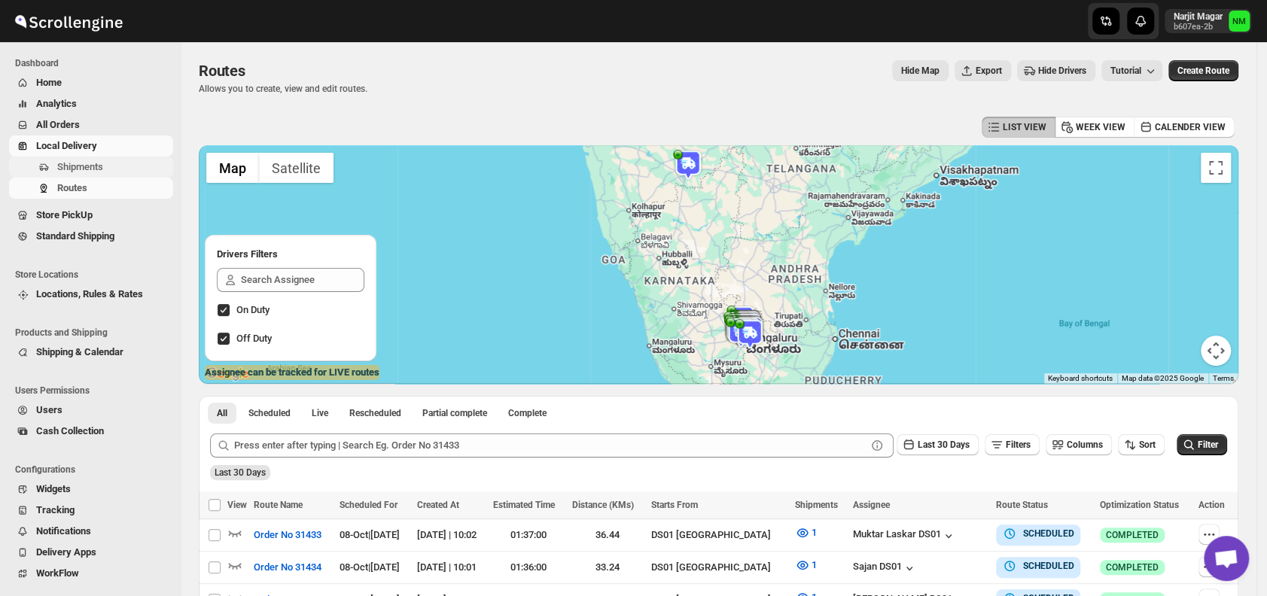
click at [94, 167] on span "Shipments" at bounding box center [80, 166] width 46 height 11
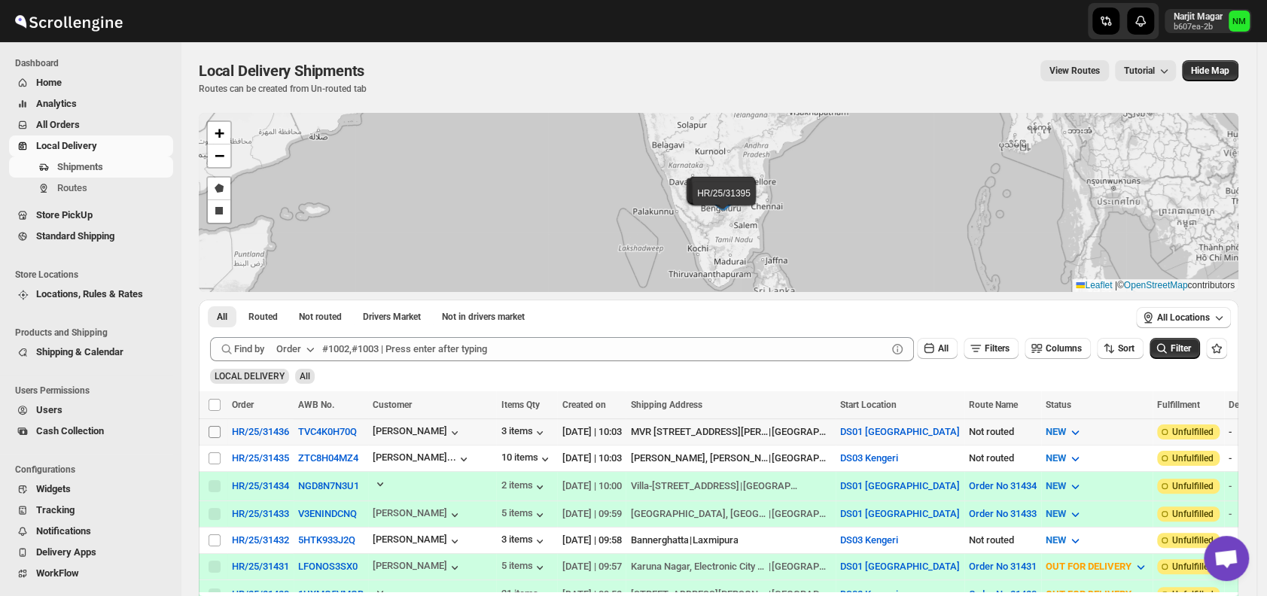
click at [213, 427] on input "Select shipment" at bounding box center [215, 432] width 12 height 12
checkbox input "true"
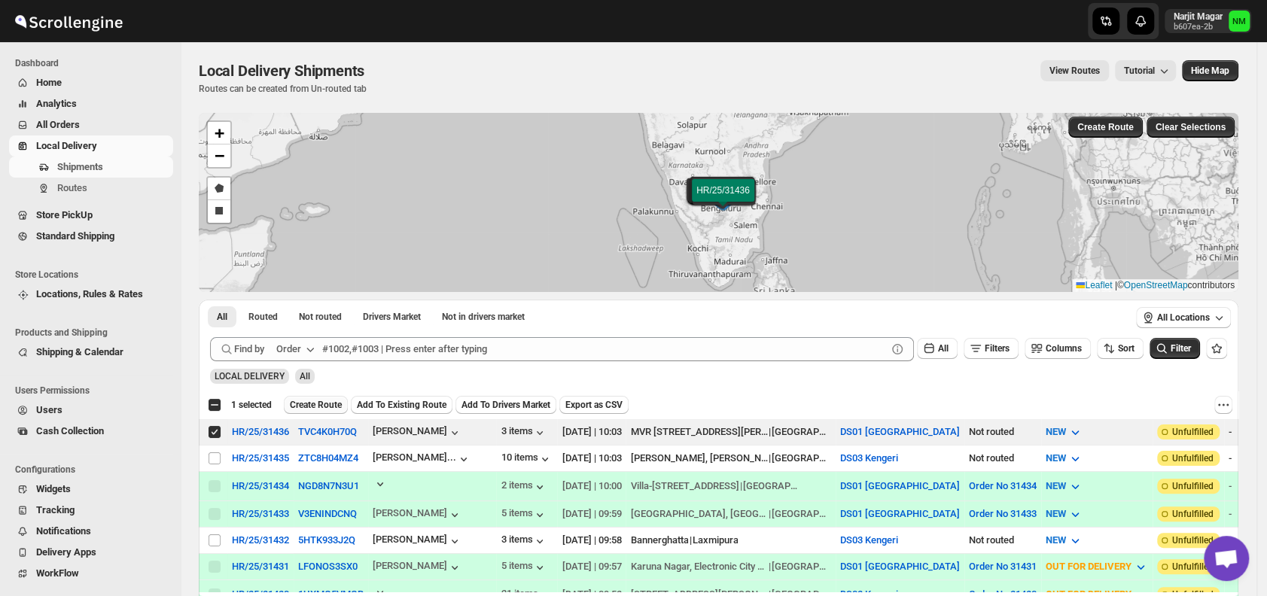
click at [330, 402] on span "Create Route" at bounding box center [316, 405] width 52 height 12
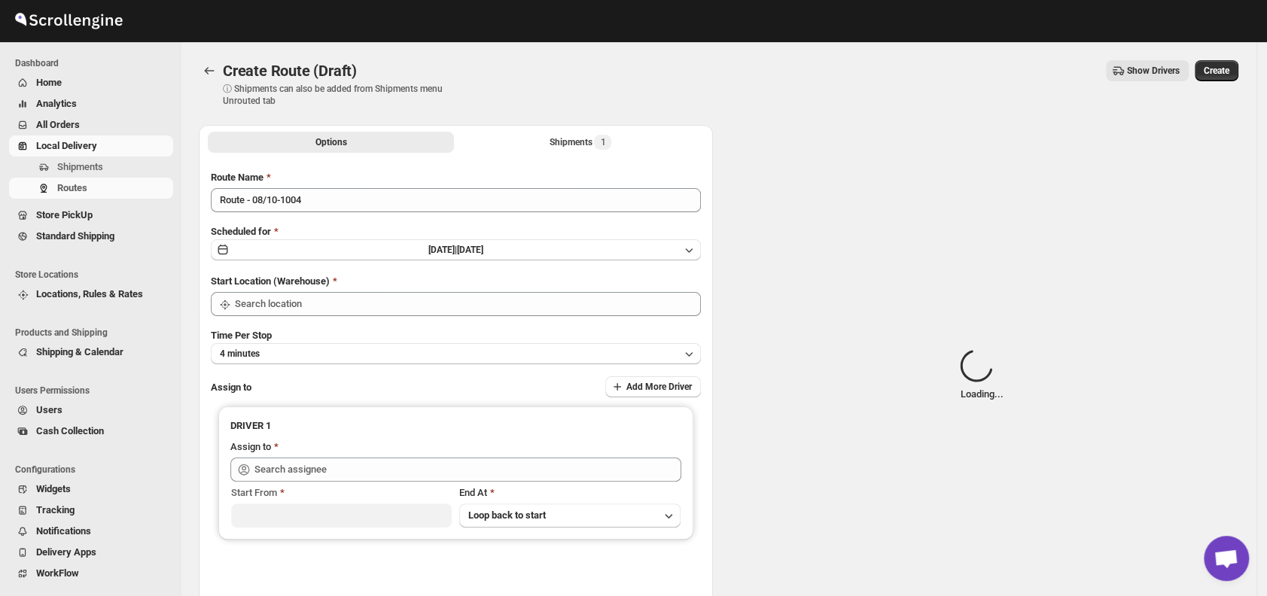
type input "DS01 [GEOGRAPHIC_DATA]"
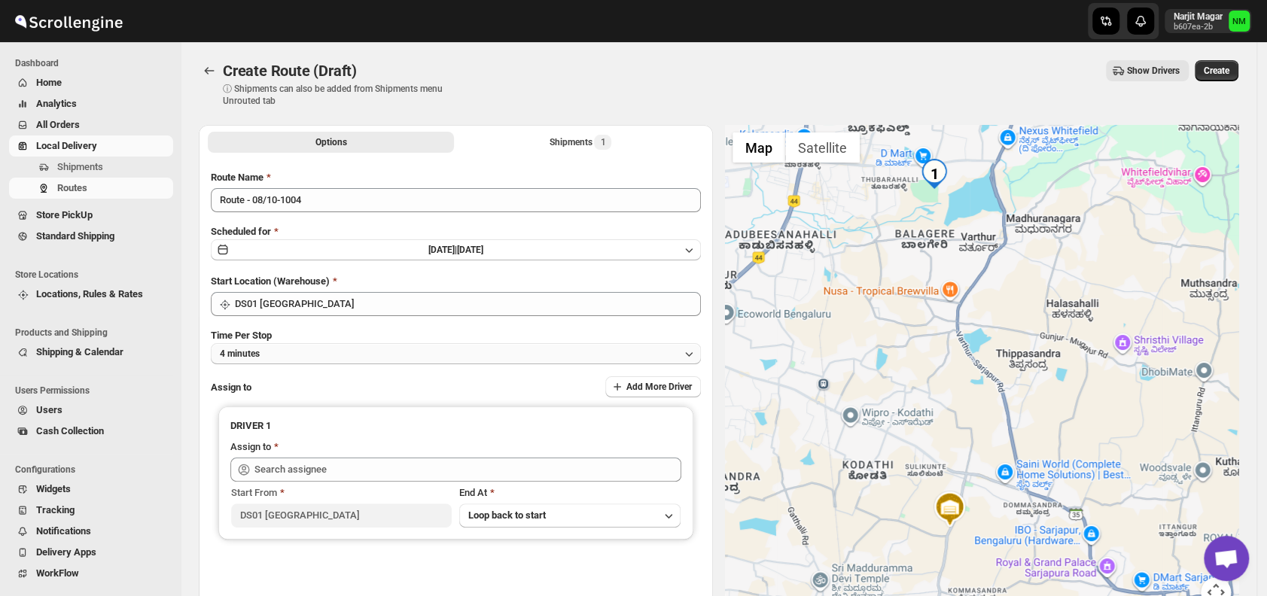
click at [289, 353] on button "4 minutes" at bounding box center [456, 353] width 490 height 21
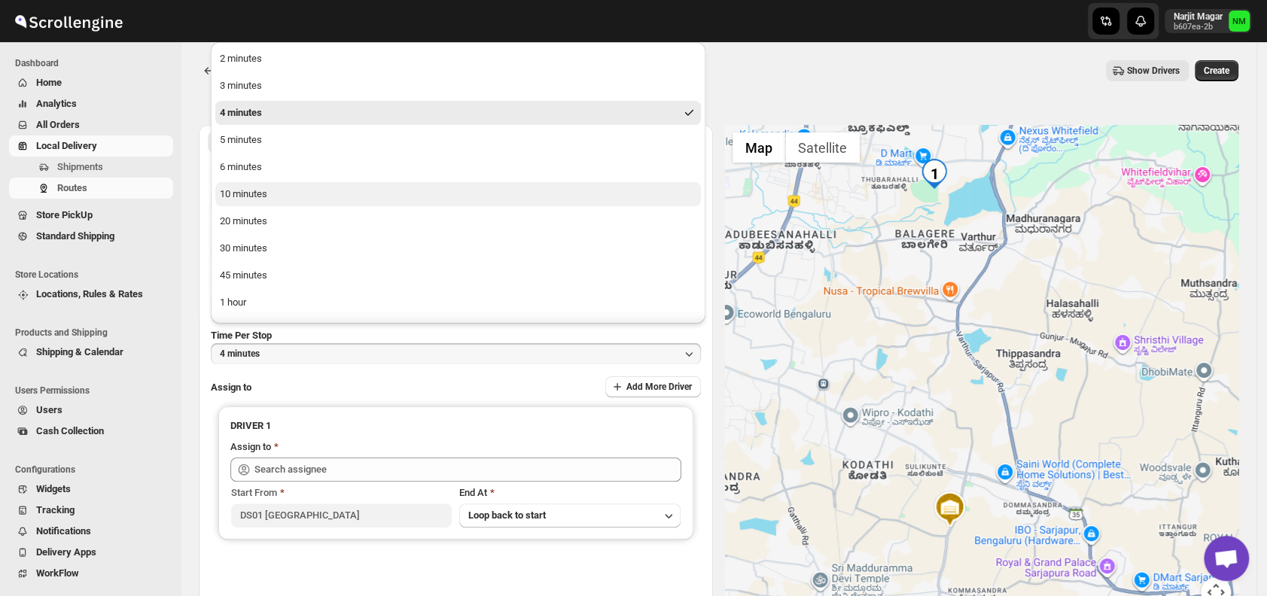
click at [268, 200] on button "10 minutes" at bounding box center [458, 194] width 486 height 24
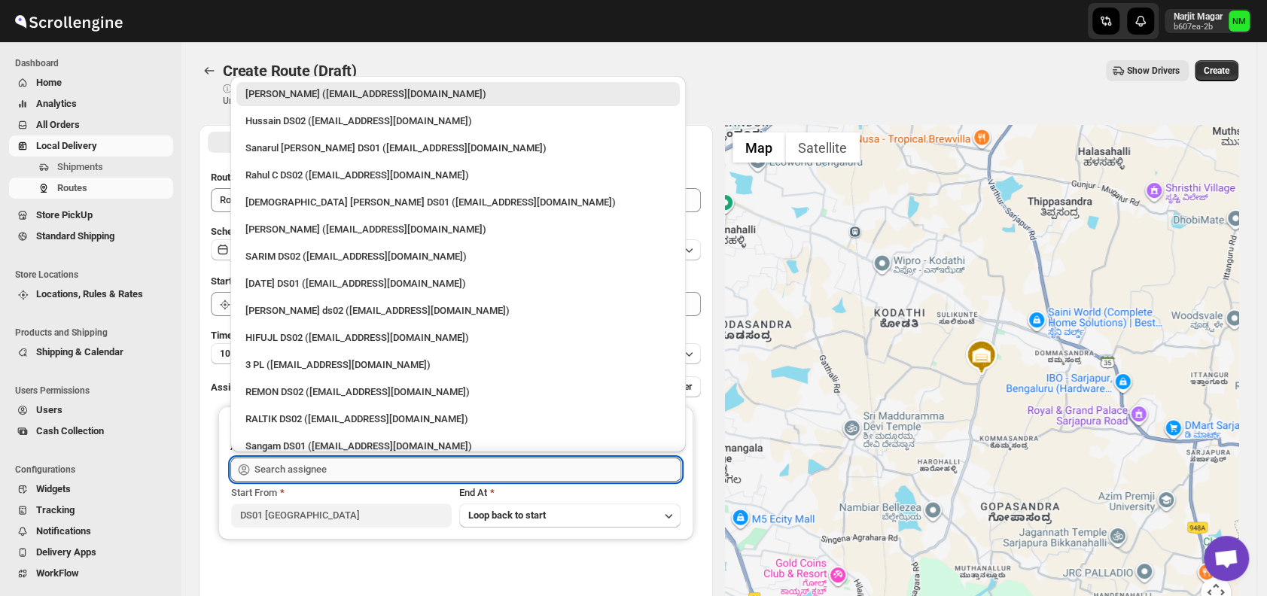
click at [356, 476] on input "text" at bounding box center [467, 470] width 427 height 24
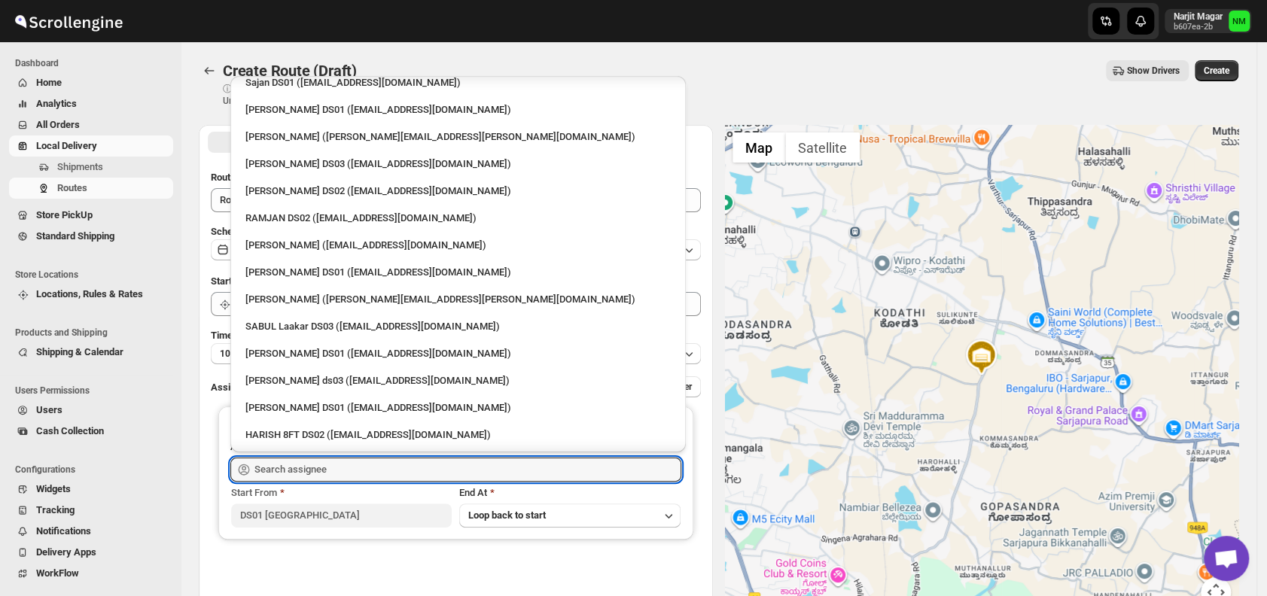
scroll to position [1285, 0]
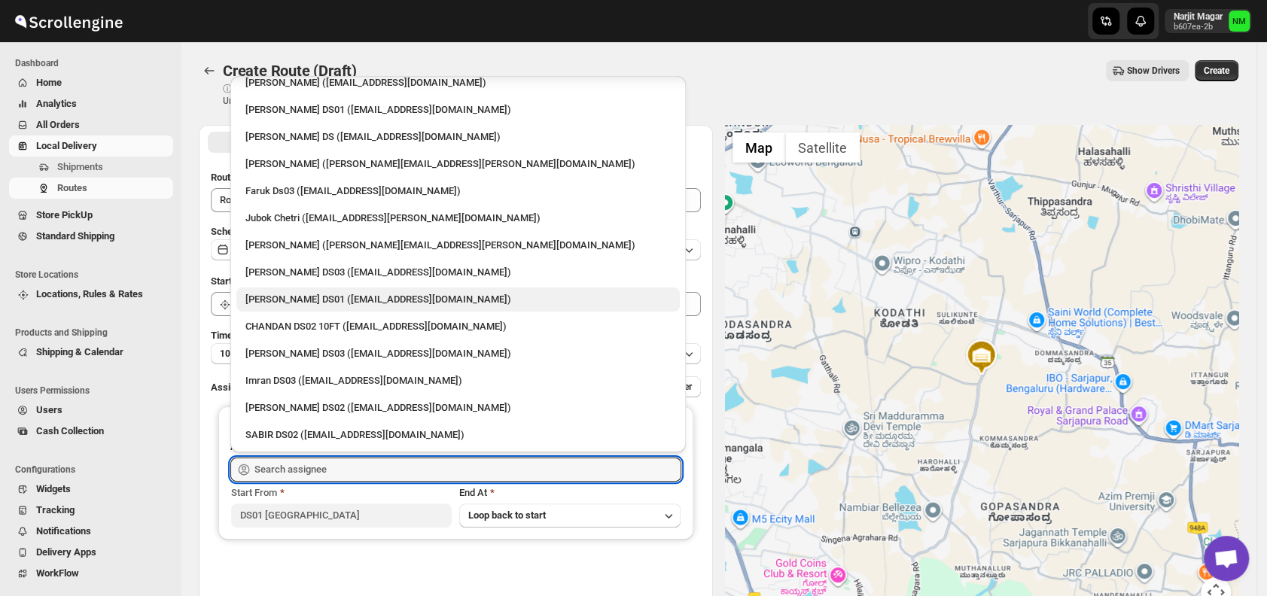
click at [277, 296] on div "Muktar Laskar DS01 (tawite4383@auslank.com)" at bounding box center [457, 299] width 425 height 15
type input "Muktar Laskar DS01 (tawite4383@auslank.com)"
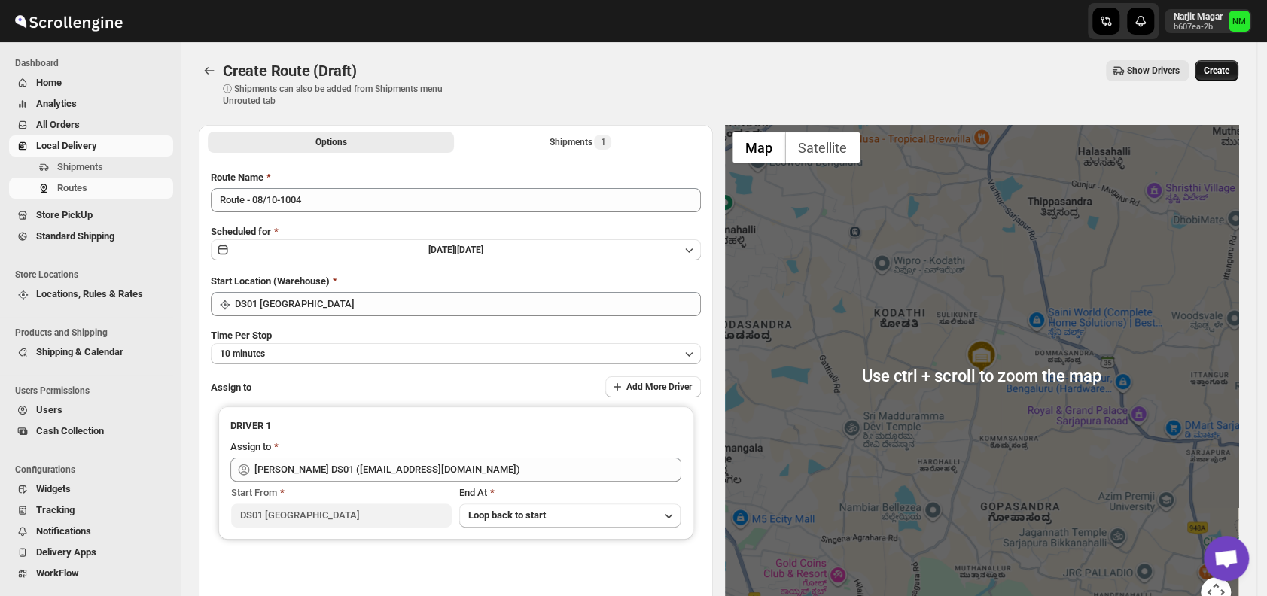
click at [1219, 72] on span "Create" at bounding box center [1217, 71] width 26 height 12
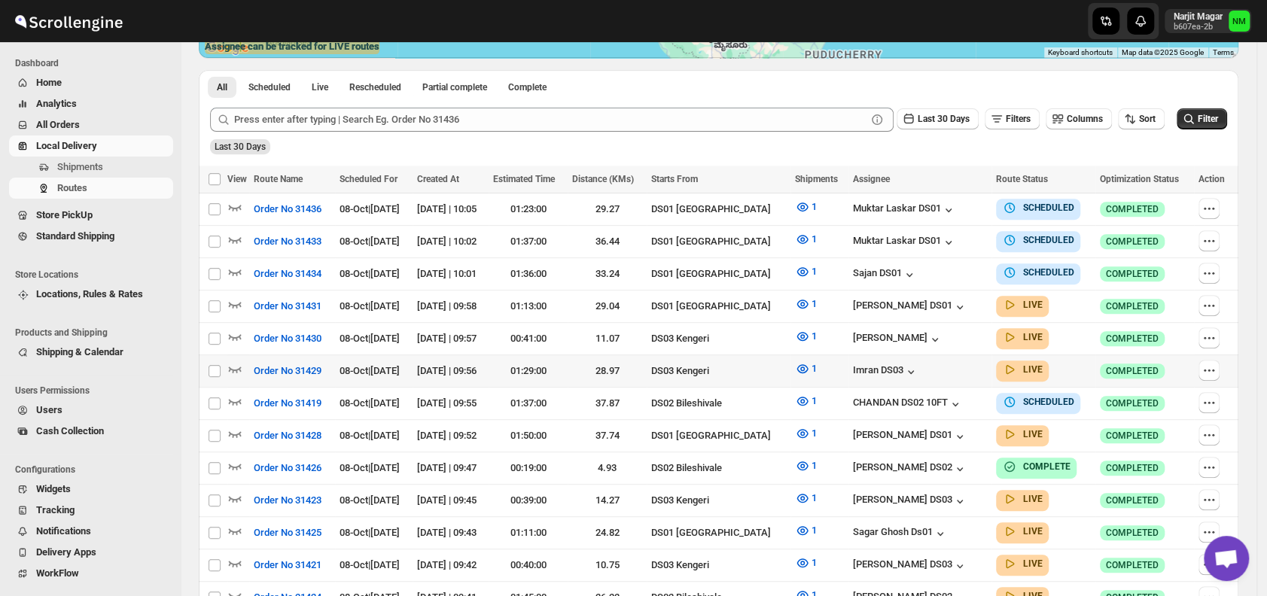
scroll to position [327, 0]
click at [111, 168] on span "Shipments" at bounding box center [113, 167] width 113 height 15
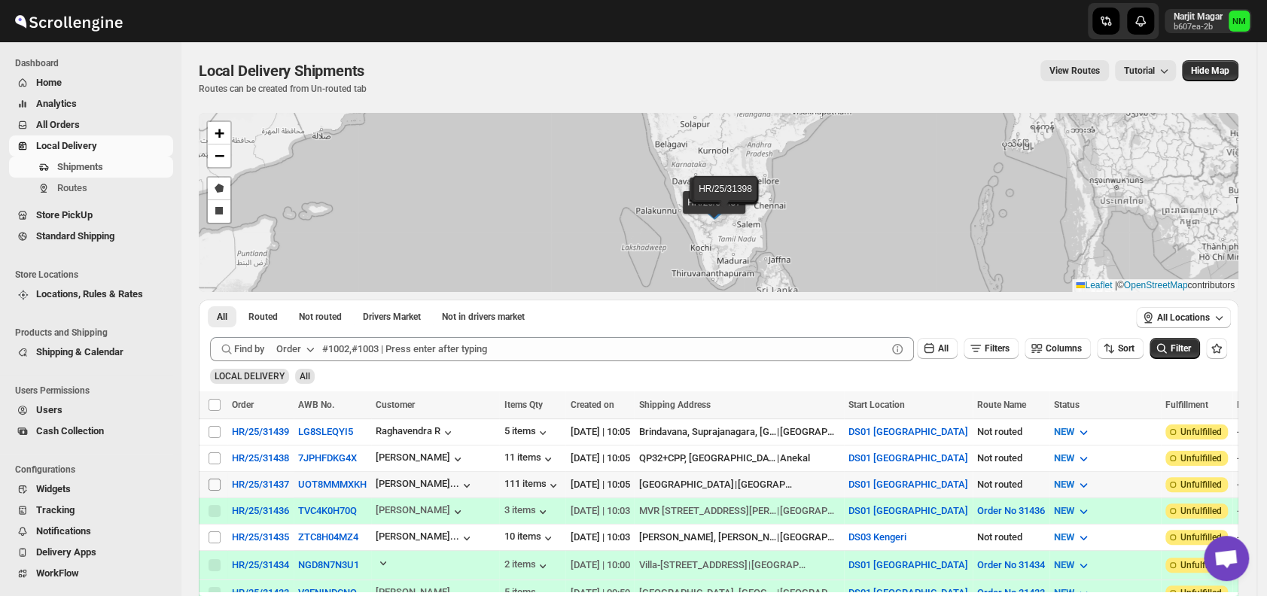
click at [215, 482] on input "Select shipment" at bounding box center [215, 485] width 12 height 12
checkbox input "true"
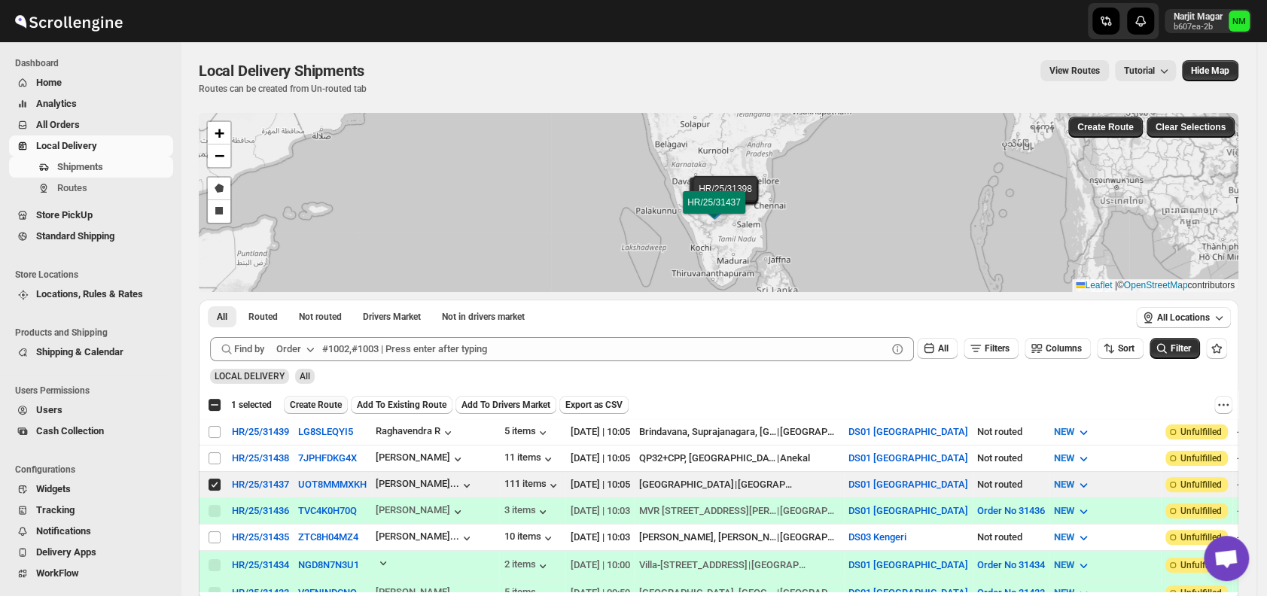
click at [317, 399] on span "Create Route" at bounding box center [316, 405] width 52 height 12
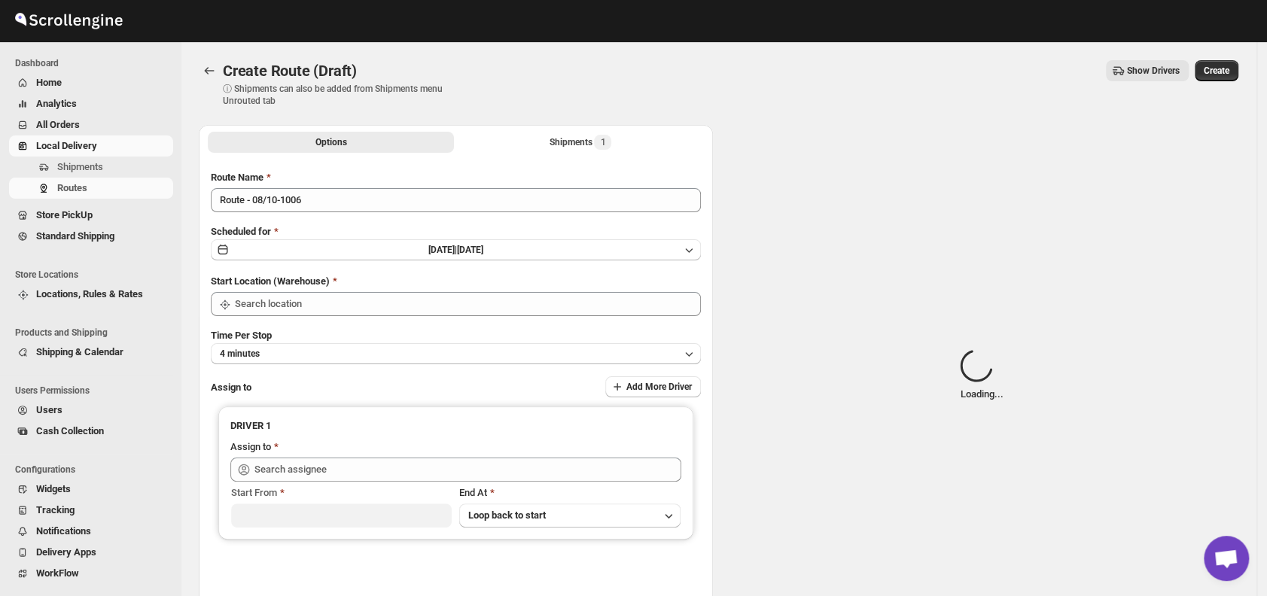
type input "DS01 [GEOGRAPHIC_DATA]"
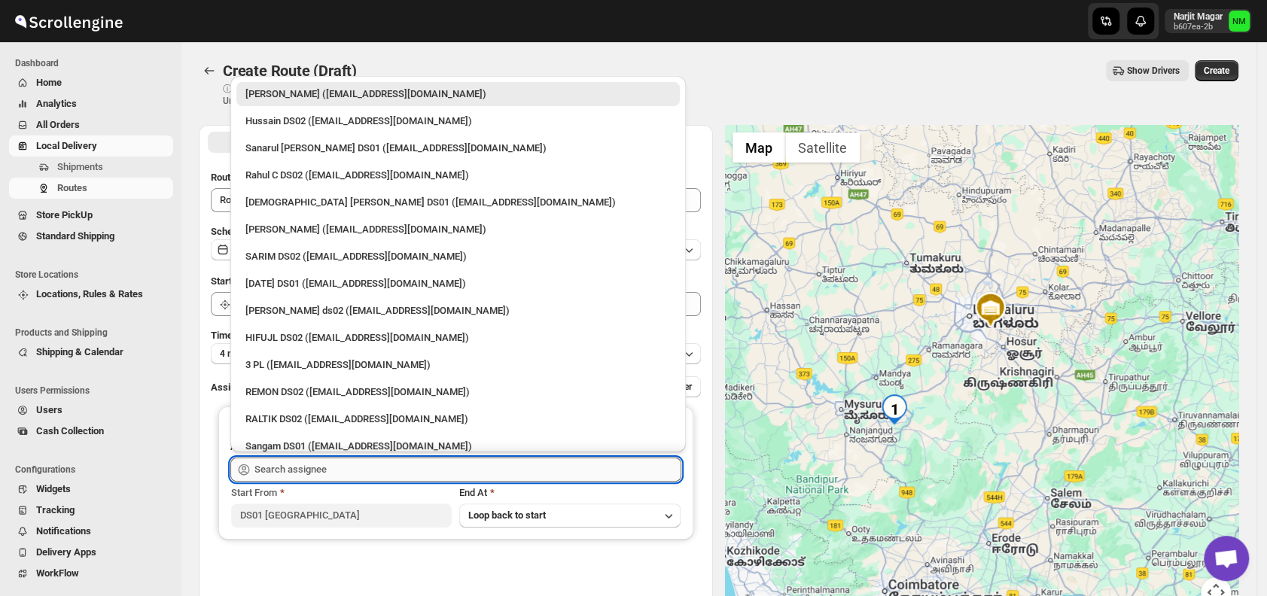
click at [404, 464] on input "text" at bounding box center [467, 470] width 427 height 24
click at [289, 361] on div "3 PL (hello@home-run.co)" at bounding box center [457, 365] width 425 height 15
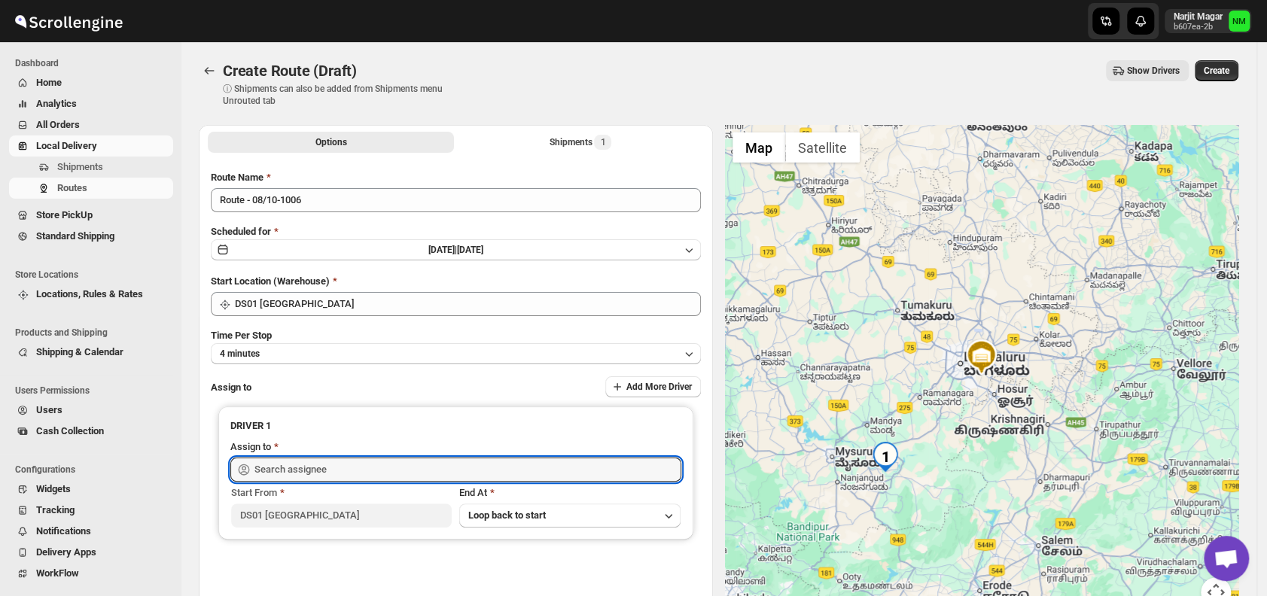
type input "3 PL (hello@home-run.co)"
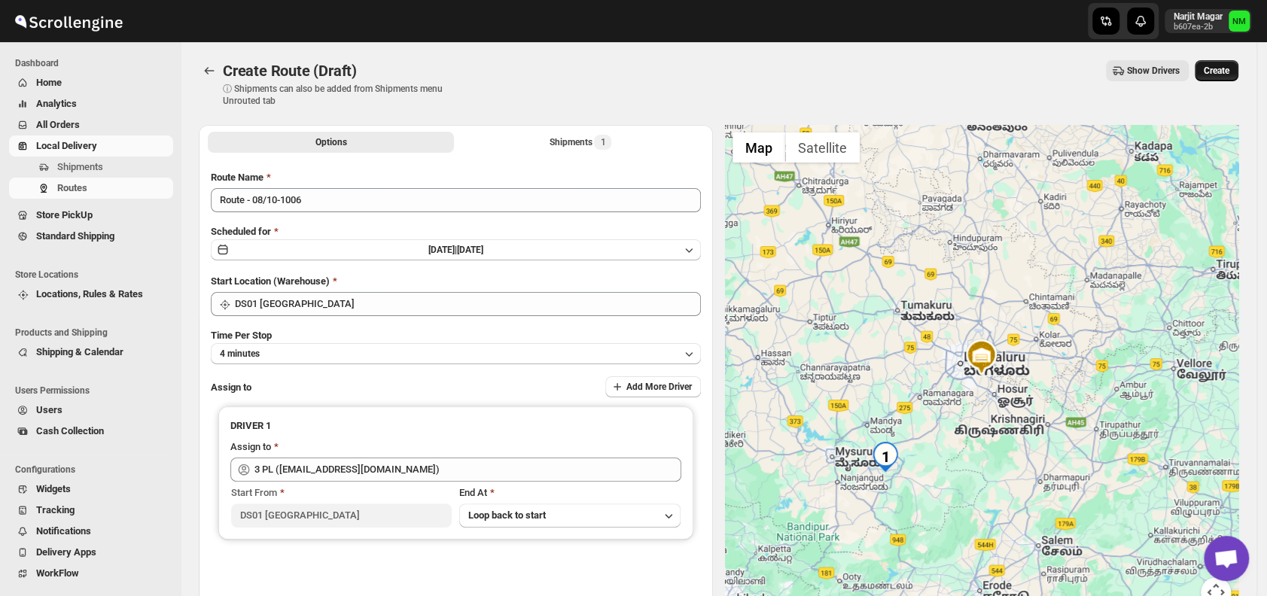
click at [1229, 74] on span "Create" at bounding box center [1217, 71] width 26 height 12
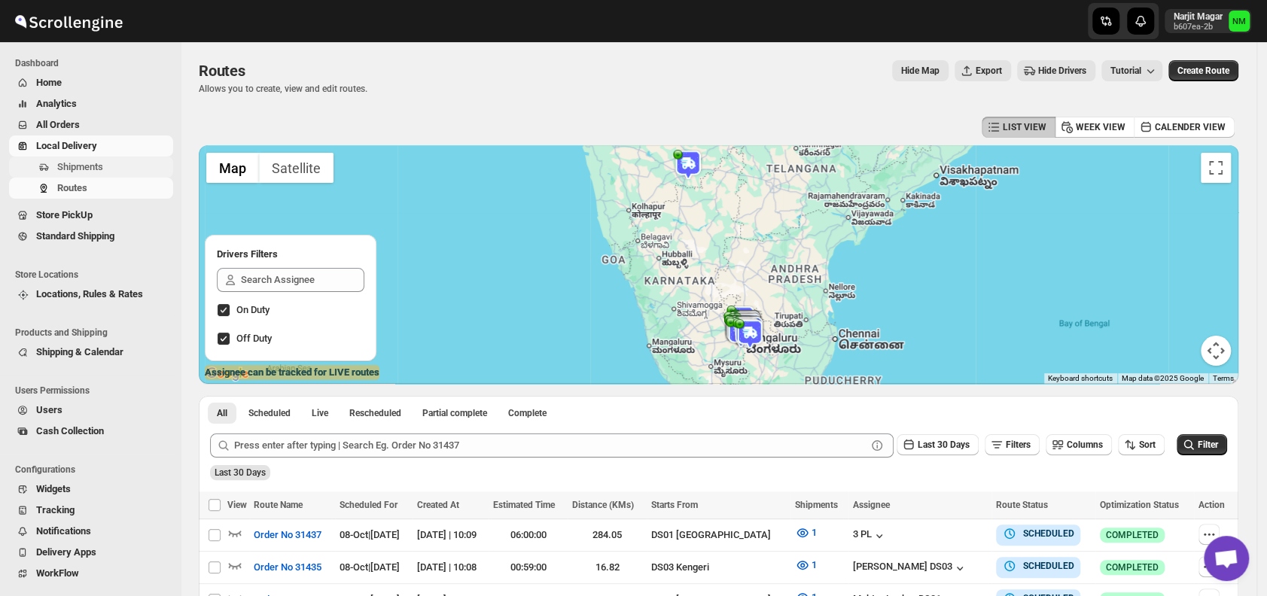
click at [78, 164] on span "Shipments" at bounding box center [80, 166] width 46 height 11
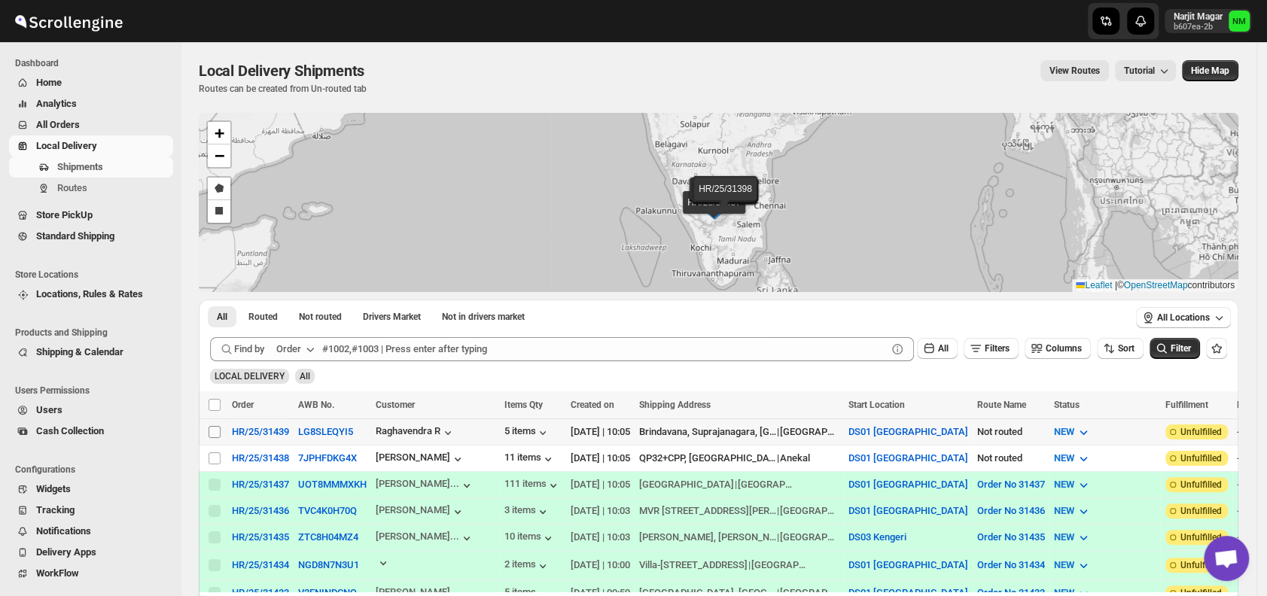
click at [216, 428] on input "Select shipment" at bounding box center [215, 432] width 12 height 12
checkbox input "true"
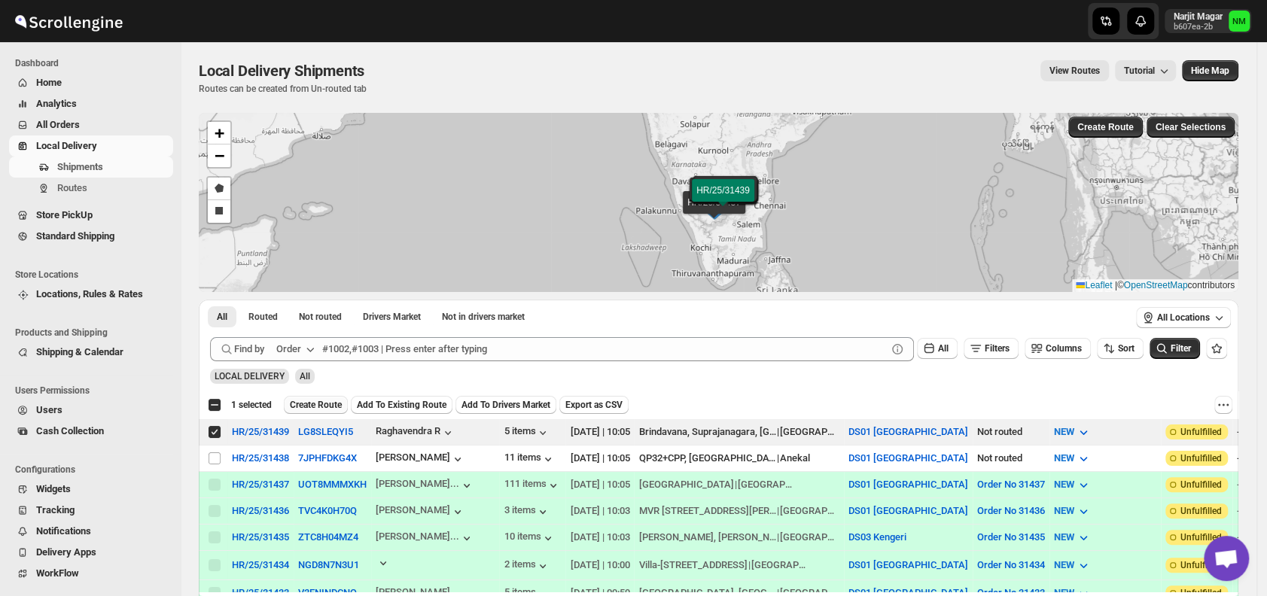
click at [297, 405] on span "Create Route" at bounding box center [316, 405] width 52 height 12
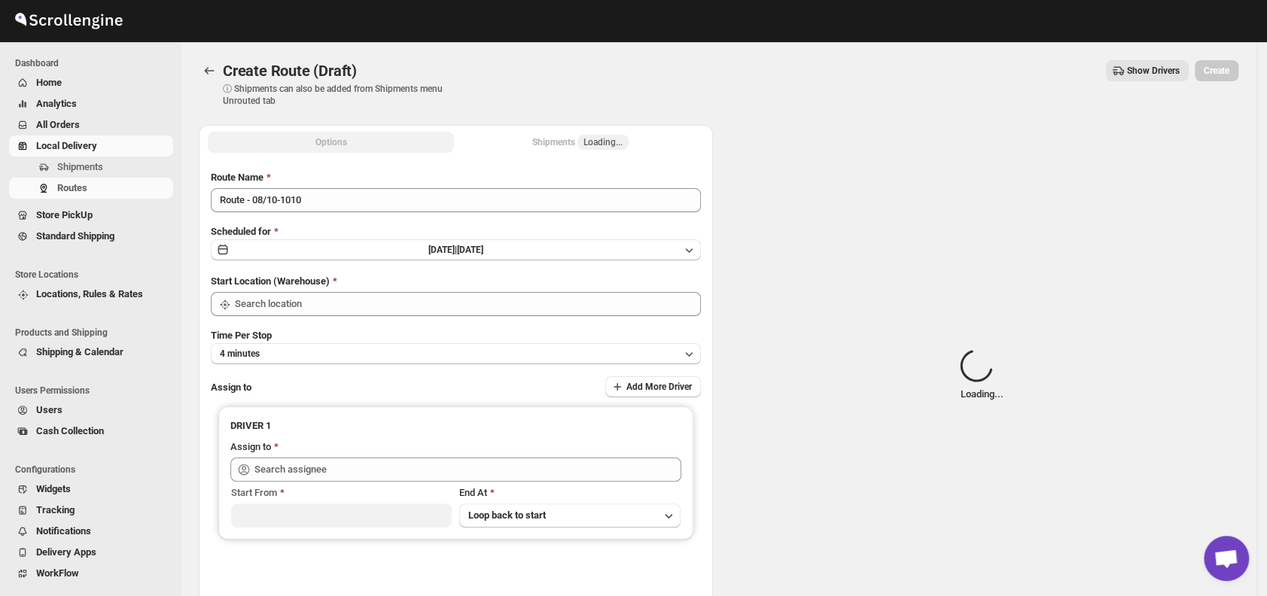
type input "DS01 [GEOGRAPHIC_DATA]"
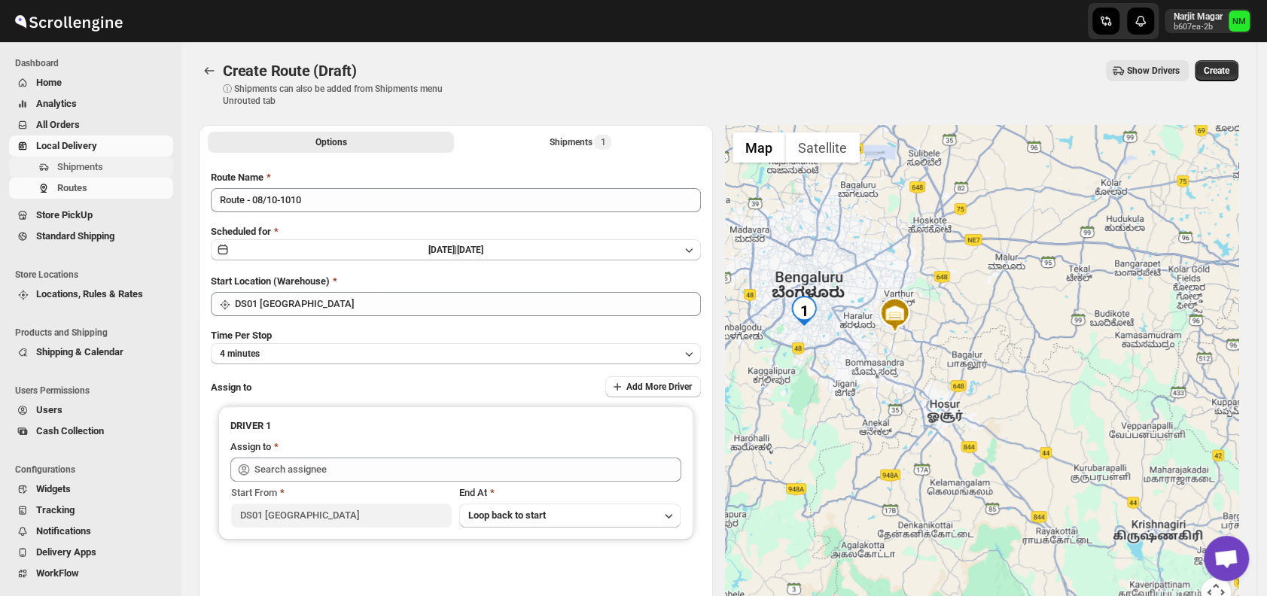
click at [106, 169] on span "Shipments" at bounding box center [113, 167] width 113 height 15
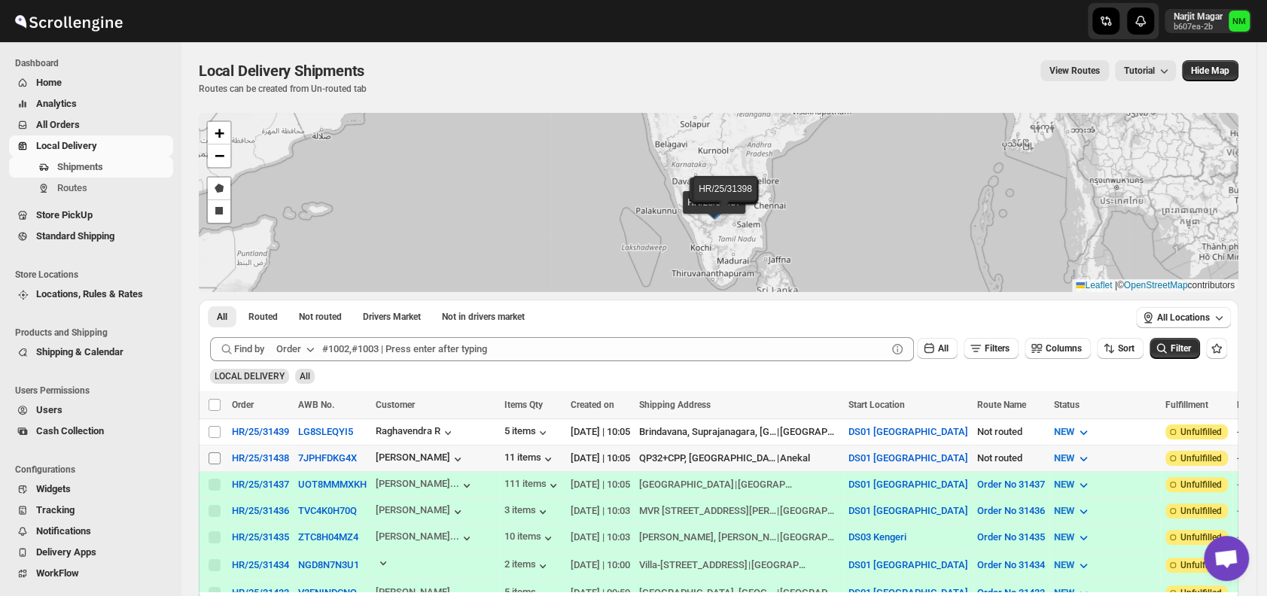
click at [216, 455] on input "Select shipment" at bounding box center [215, 458] width 12 height 12
checkbox input "true"
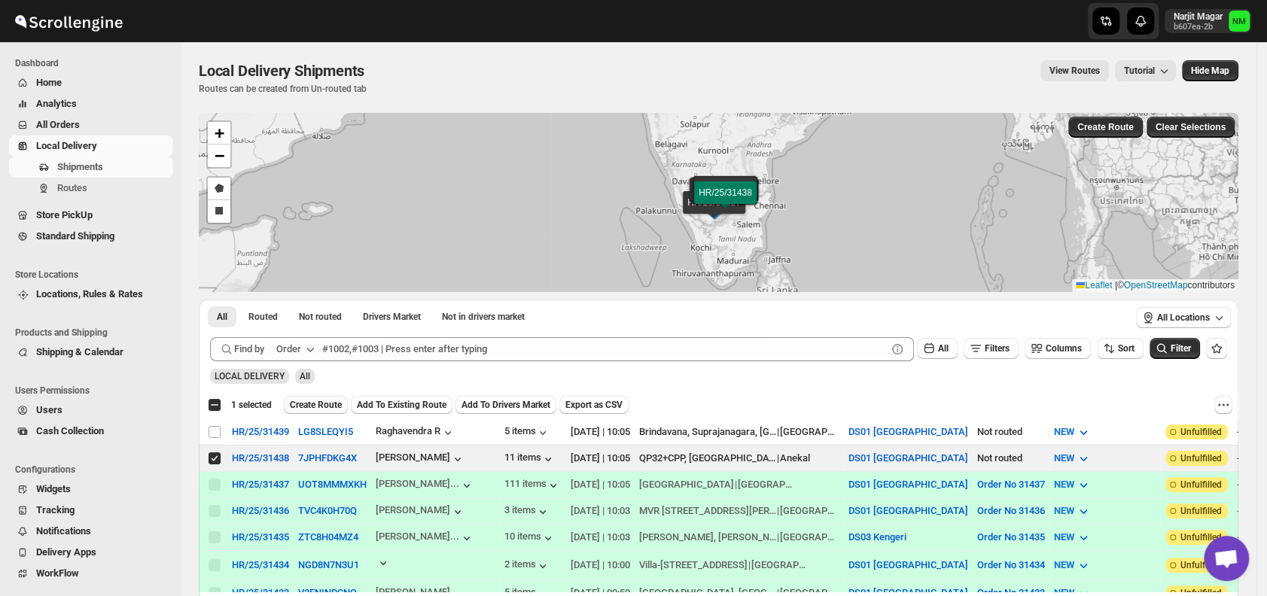
click at [309, 403] on span "Create Route" at bounding box center [316, 405] width 52 height 12
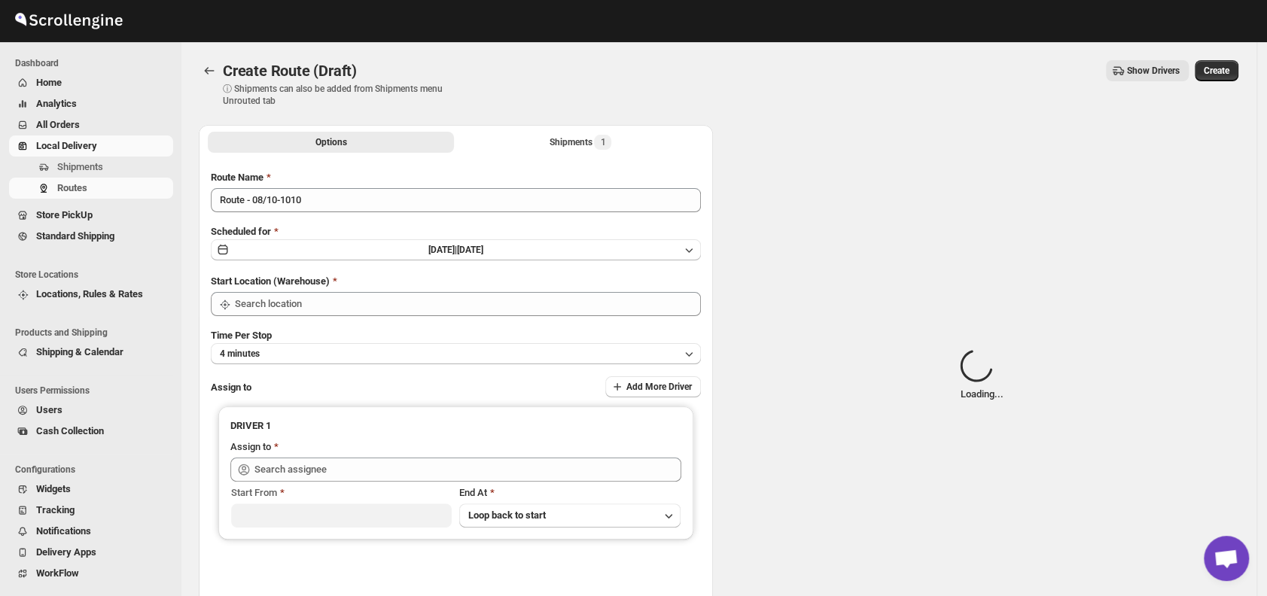
type input "DS01 [GEOGRAPHIC_DATA]"
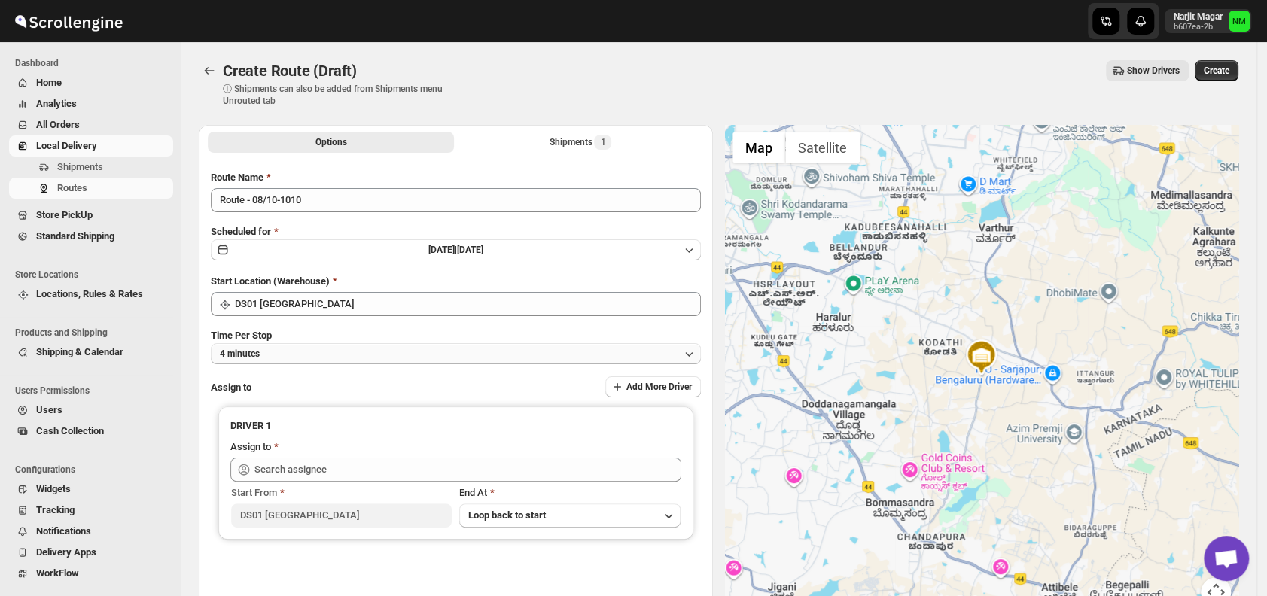
click at [309, 358] on button "4 minutes" at bounding box center [456, 353] width 490 height 21
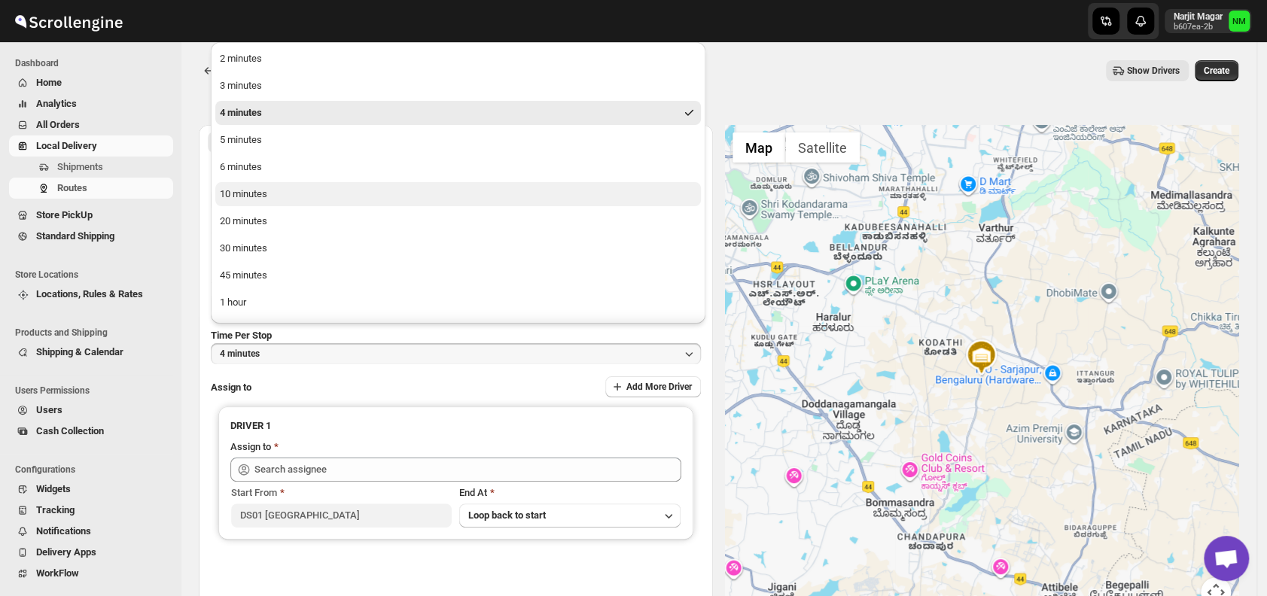
click at [274, 187] on button "10 minutes" at bounding box center [458, 194] width 486 height 24
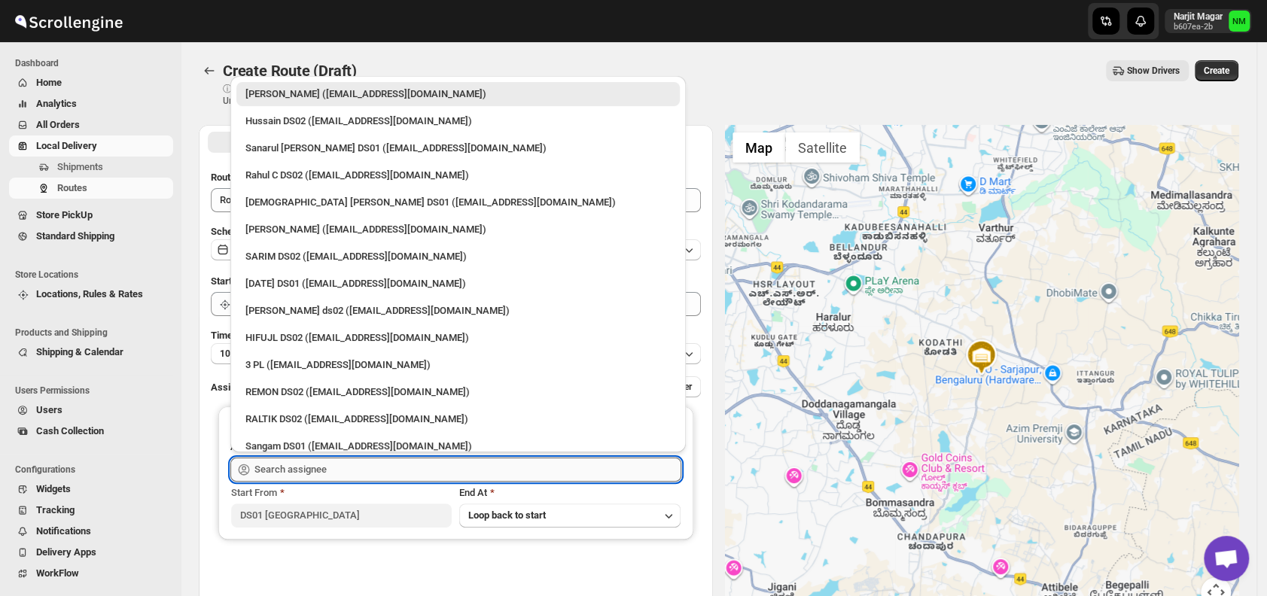
click at [337, 468] on input "text" at bounding box center [467, 470] width 427 height 24
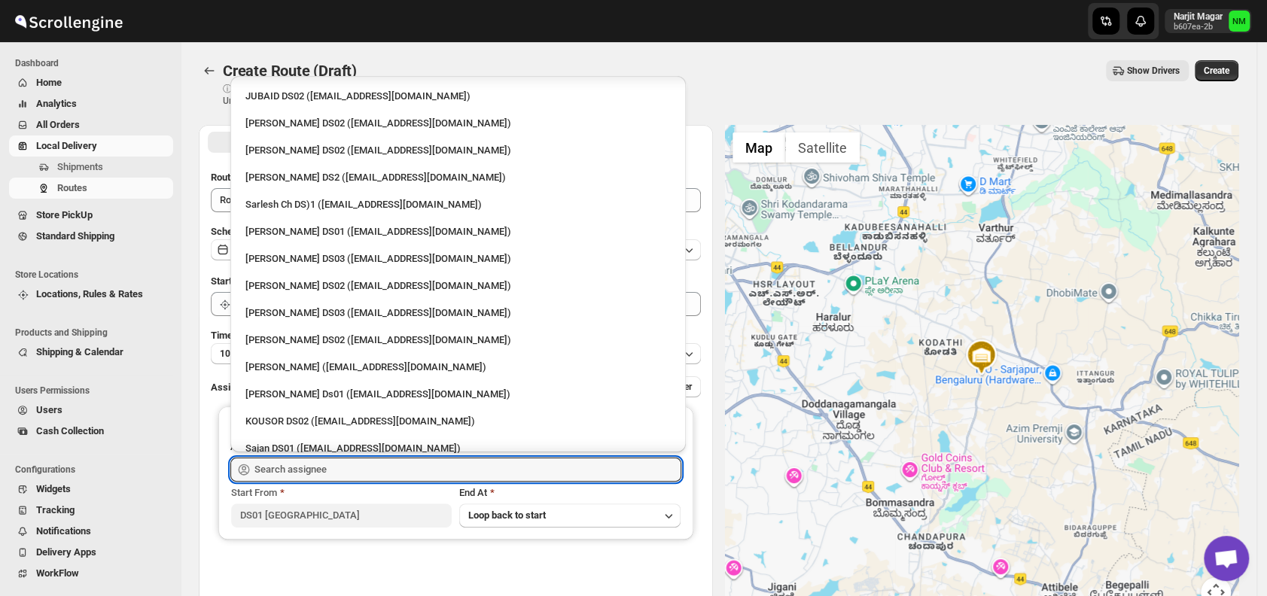
scroll to position [401, 0]
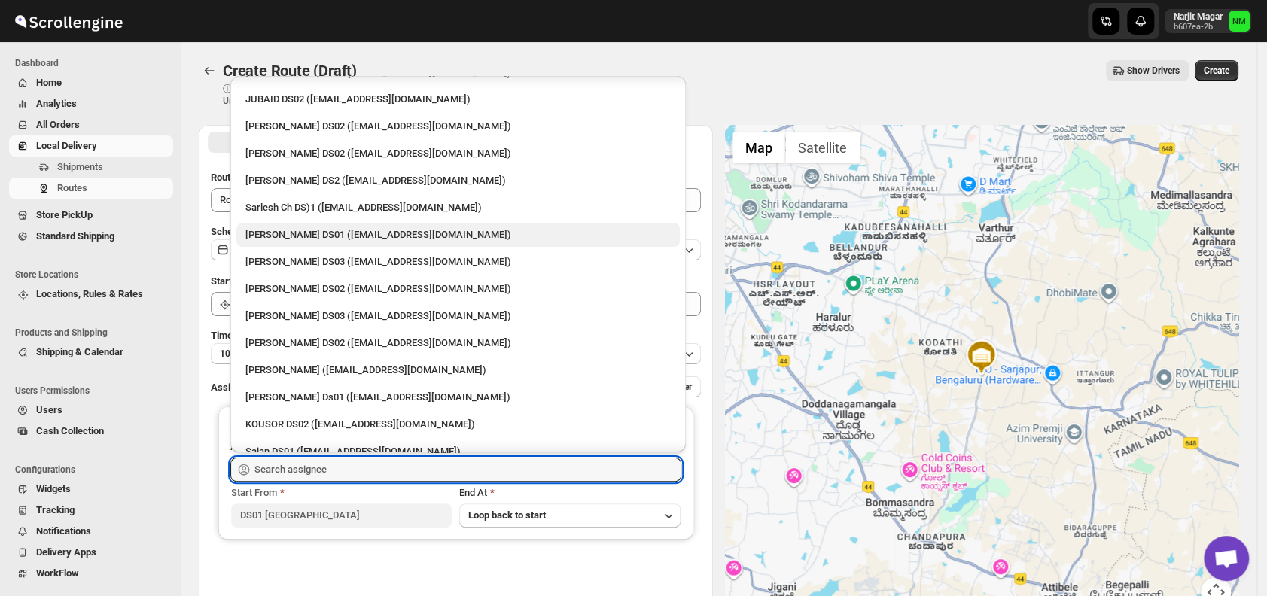
click at [303, 241] on div "Siraj Uddin DS01 (sopom53870@leabro.com)" at bounding box center [457, 234] width 425 height 15
type input "Siraj Uddin DS01 (sopom53870@leabro.com)"
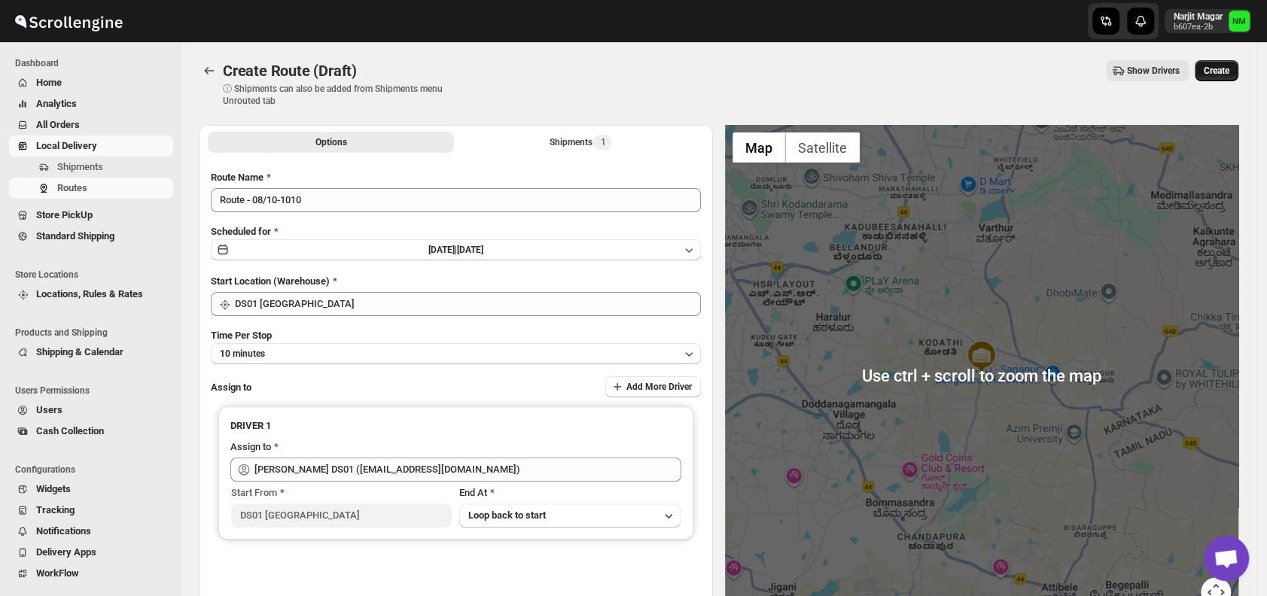
click at [1229, 69] on span "Create" at bounding box center [1217, 71] width 26 height 12
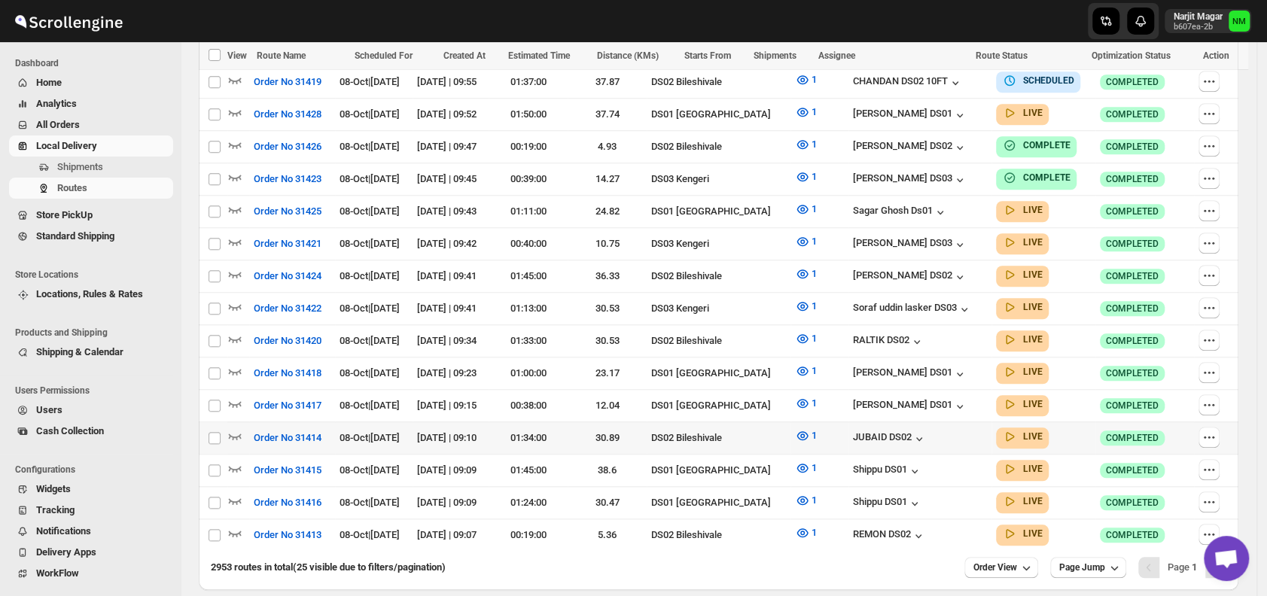
scroll to position [780, 0]
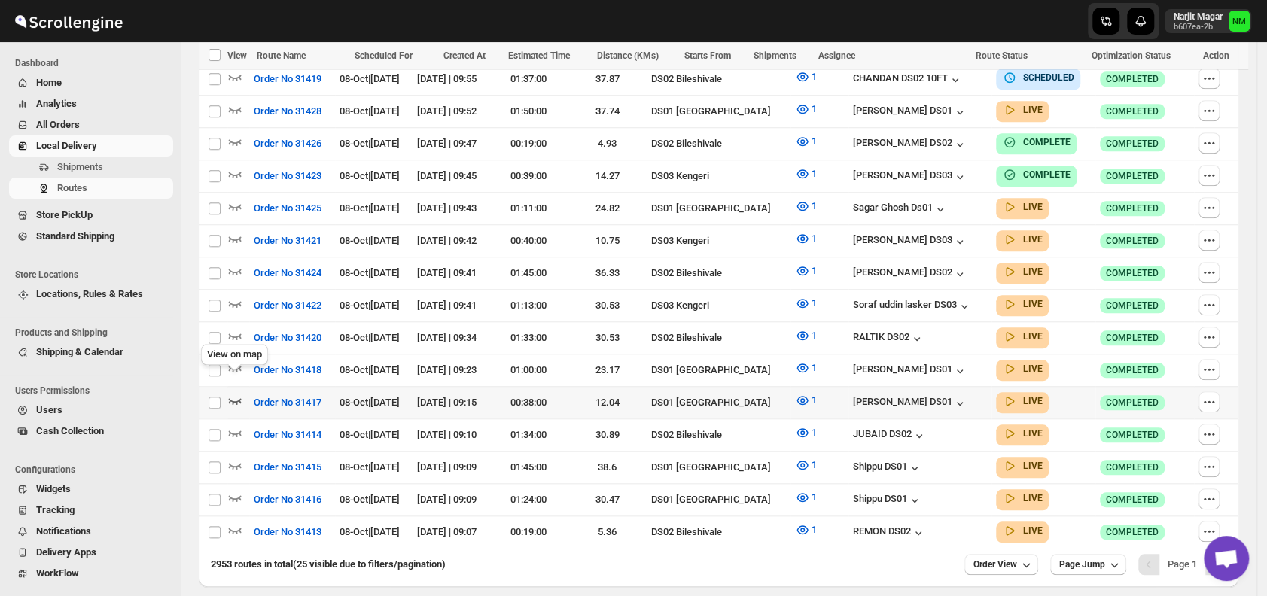
click at [231, 393] on icon "button" at bounding box center [234, 400] width 15 height 15
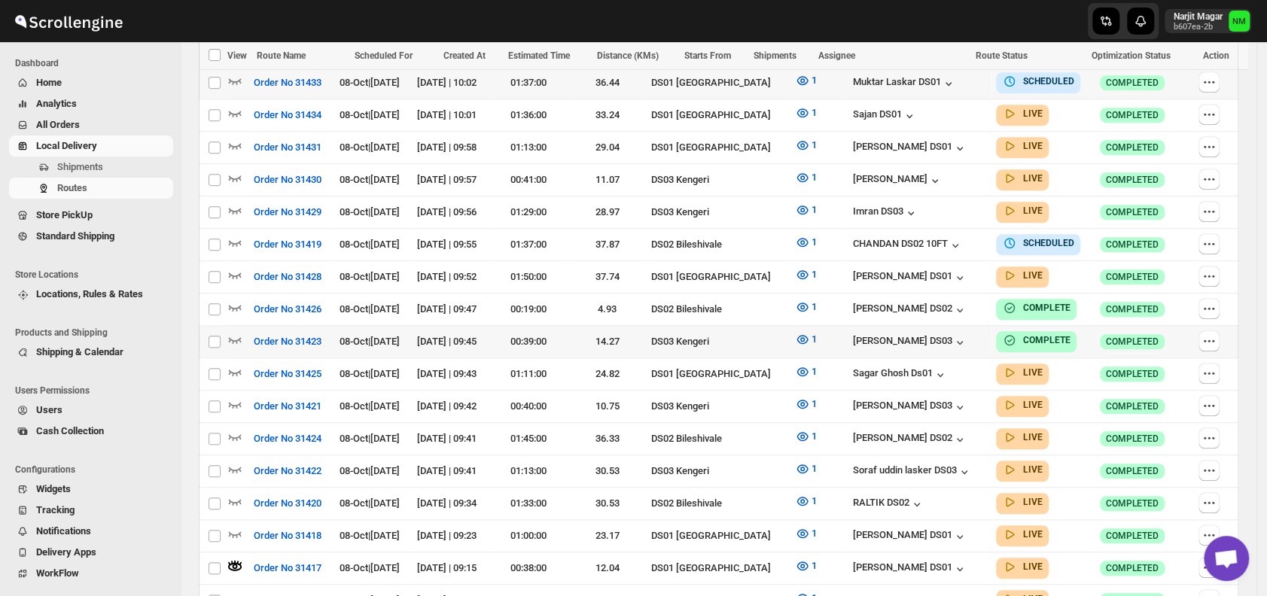
scroll to position [625, 0]
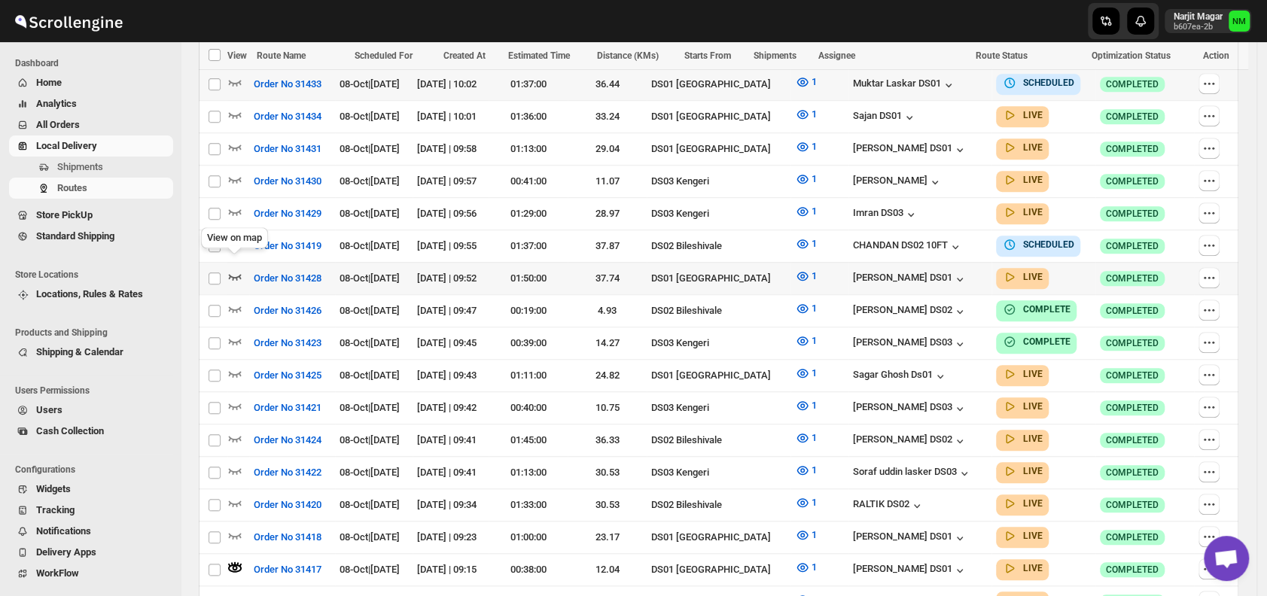
click at [233, 269] on icon "button" at bounding box center [234, 276] width 15 height 15
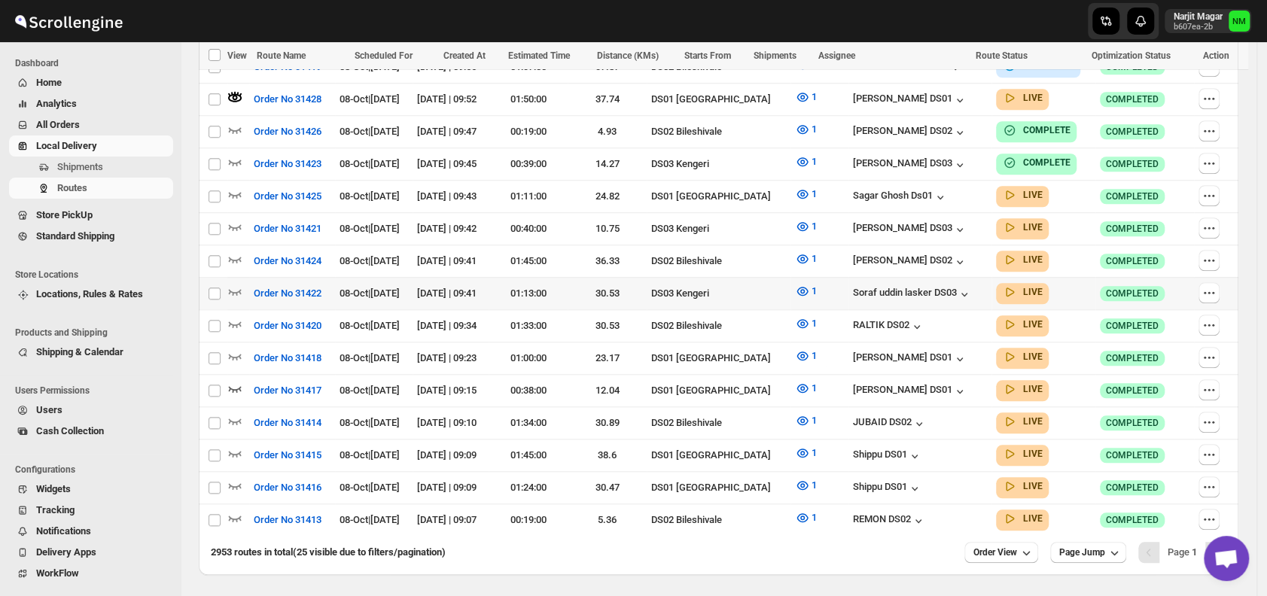
scroll to position [807, 0]
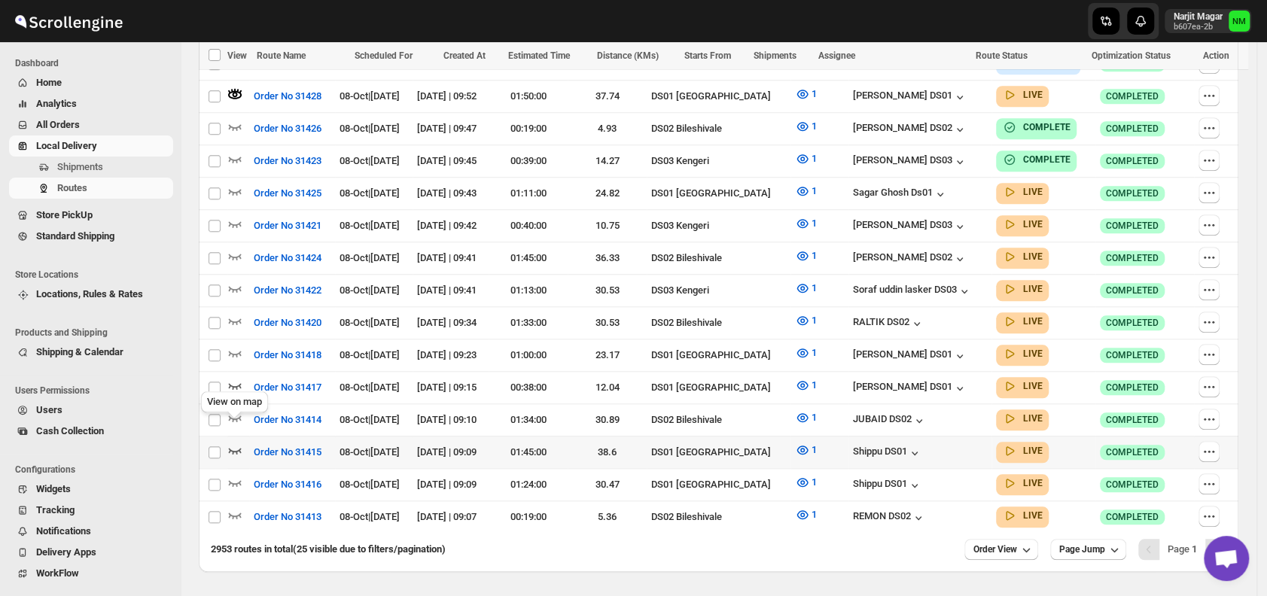
click at [236, 448] on icon "button" at bounding box center [235, 451] width 13 height 6
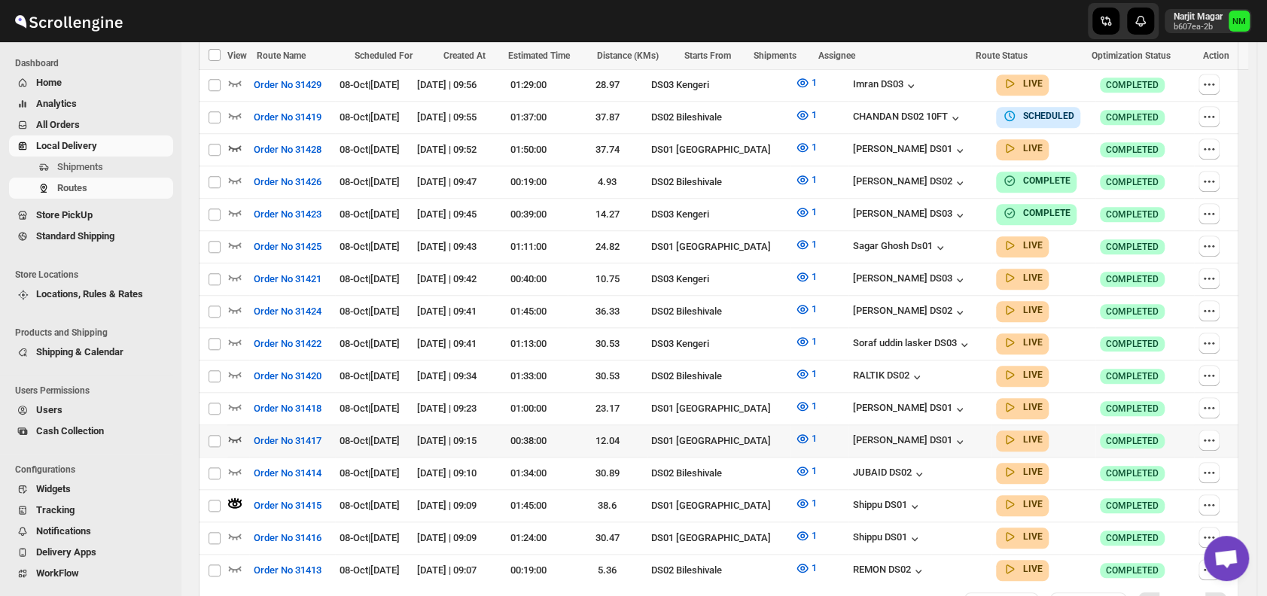
scroll to position [754, 0]
click at [235, 533] on icon "button" at bounding box center [235, 536] width 13 height 6
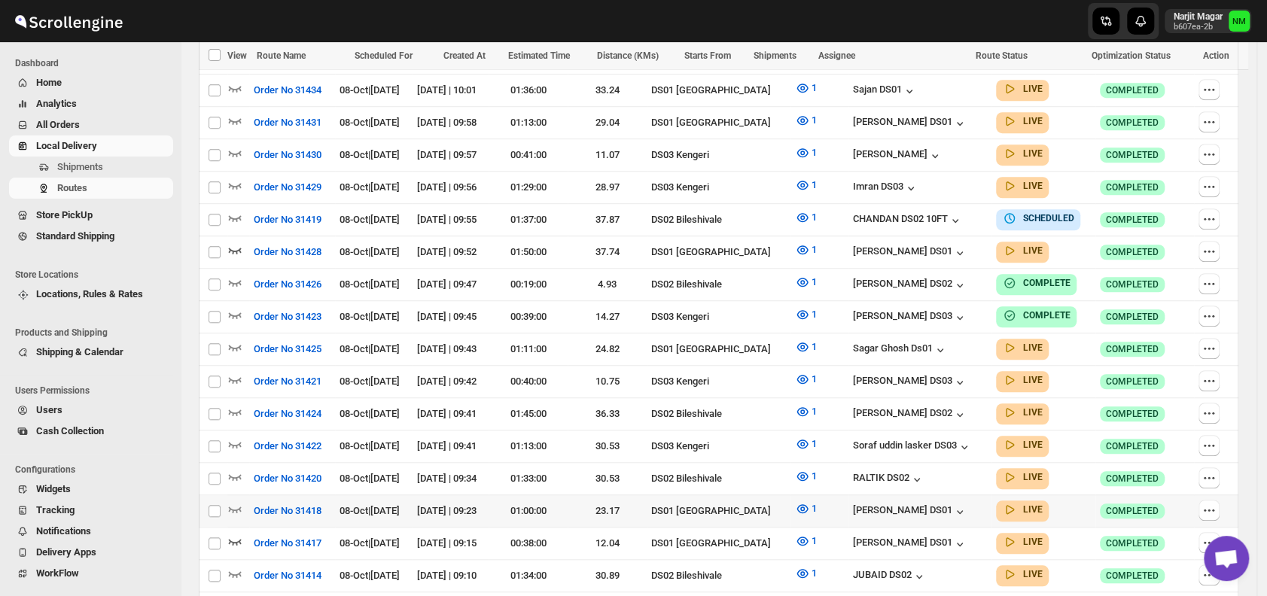
scroll to position [692, 0]
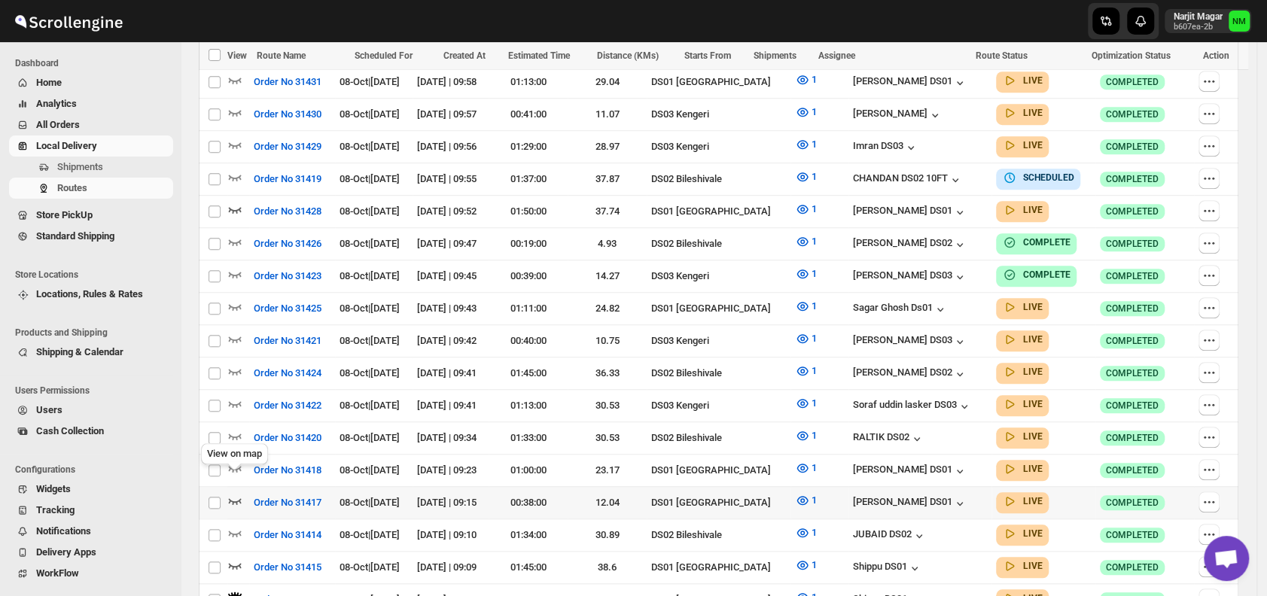
click at [238, 493] on icon "button" at bounding box center [234, 500] width 15 height 15
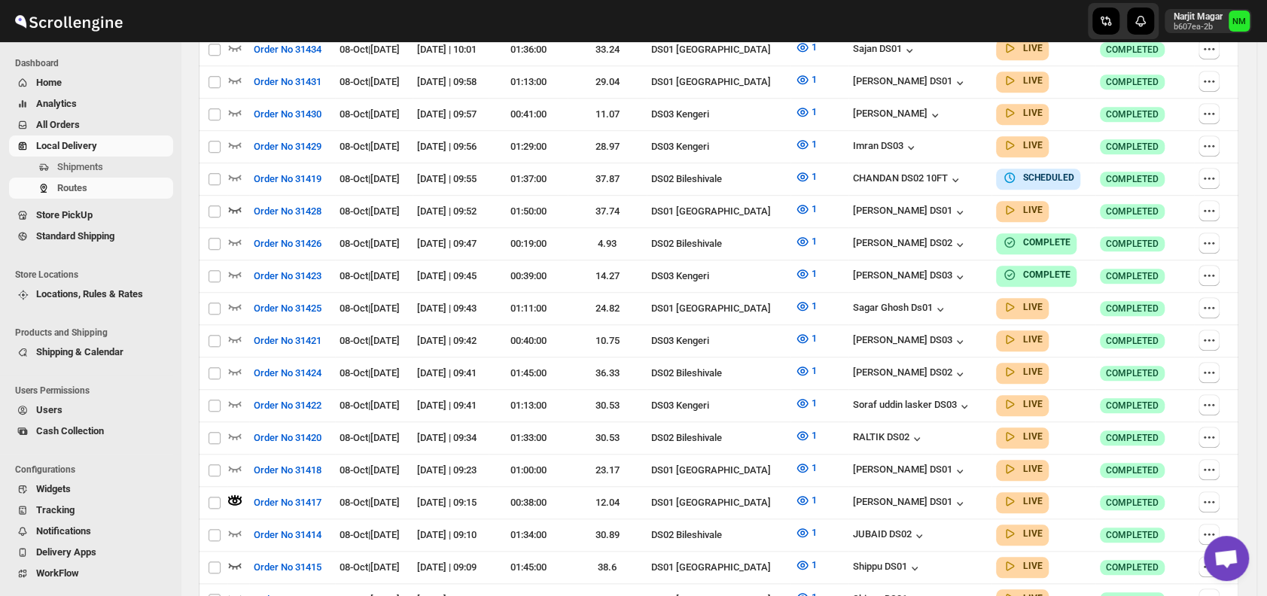
scroll to position [0, 0]
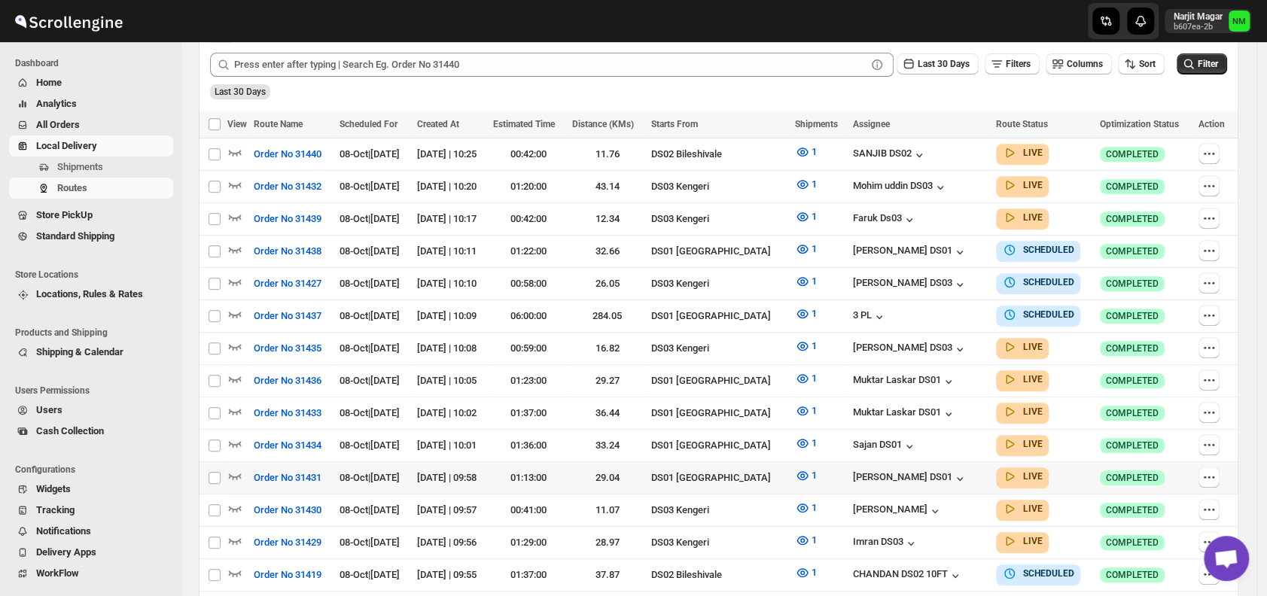
scroll to position [382, 0]
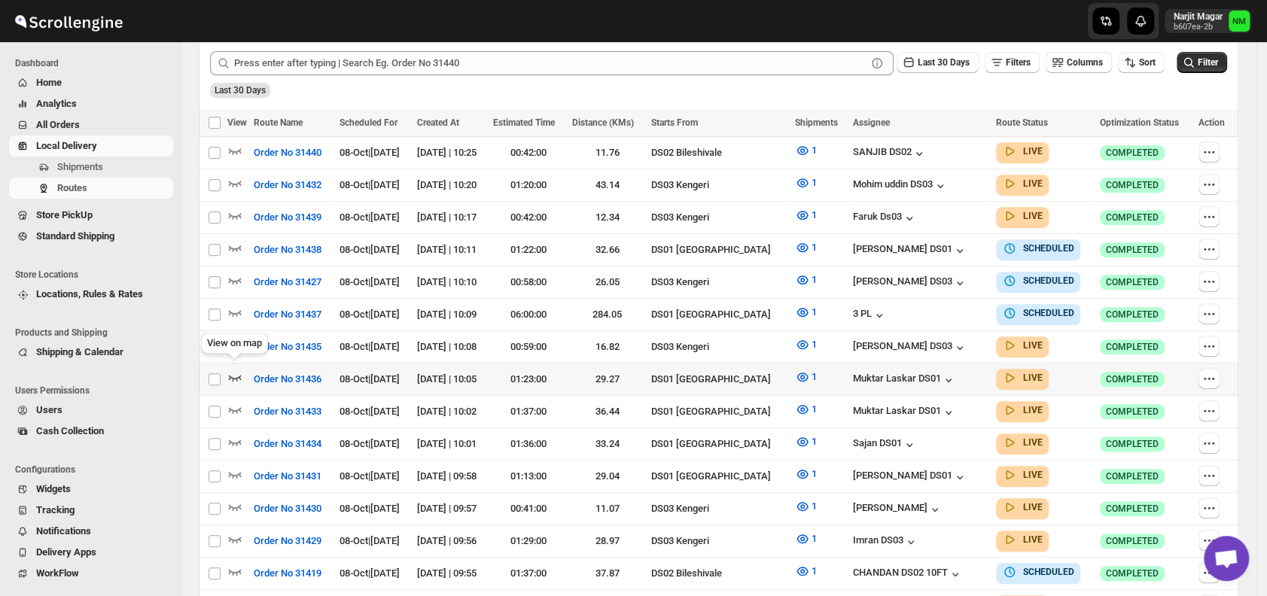
click at [228, 373] on icon "button" at bounding box center [234, 377] width 15 height 15
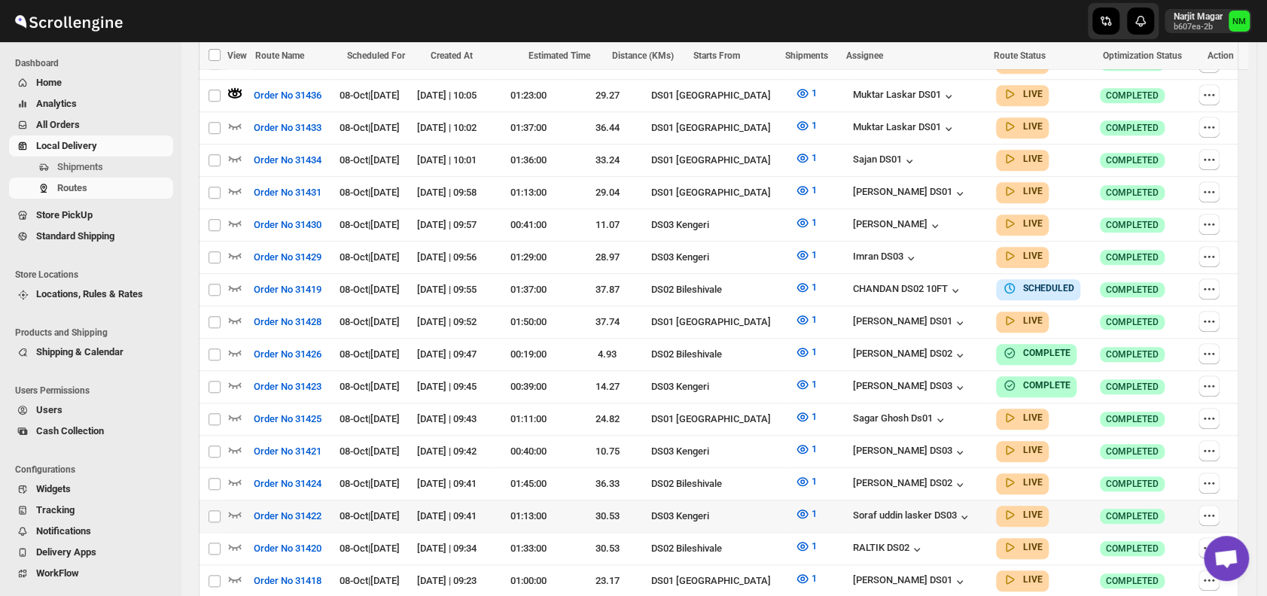
scroll to position [834, 0]
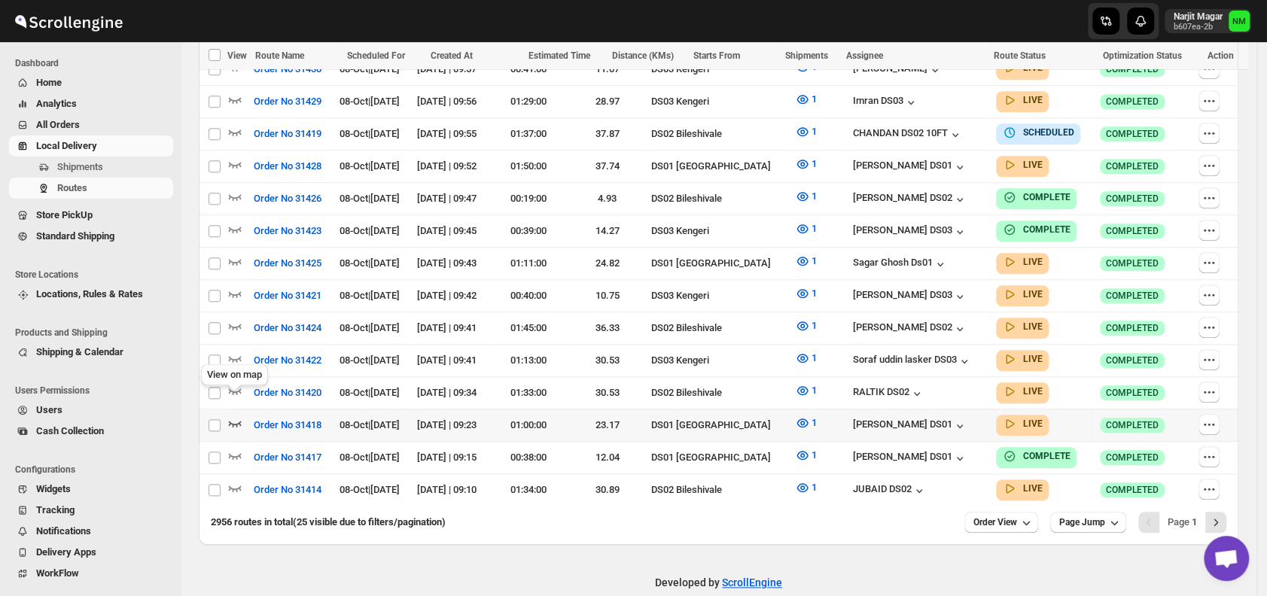
click at [237, 421] on icon "button" at bounding box center [235, 424] width 13 height 6
click at [233, 259] on icon "button" at bounding box center [235, 262] width 13 height 6
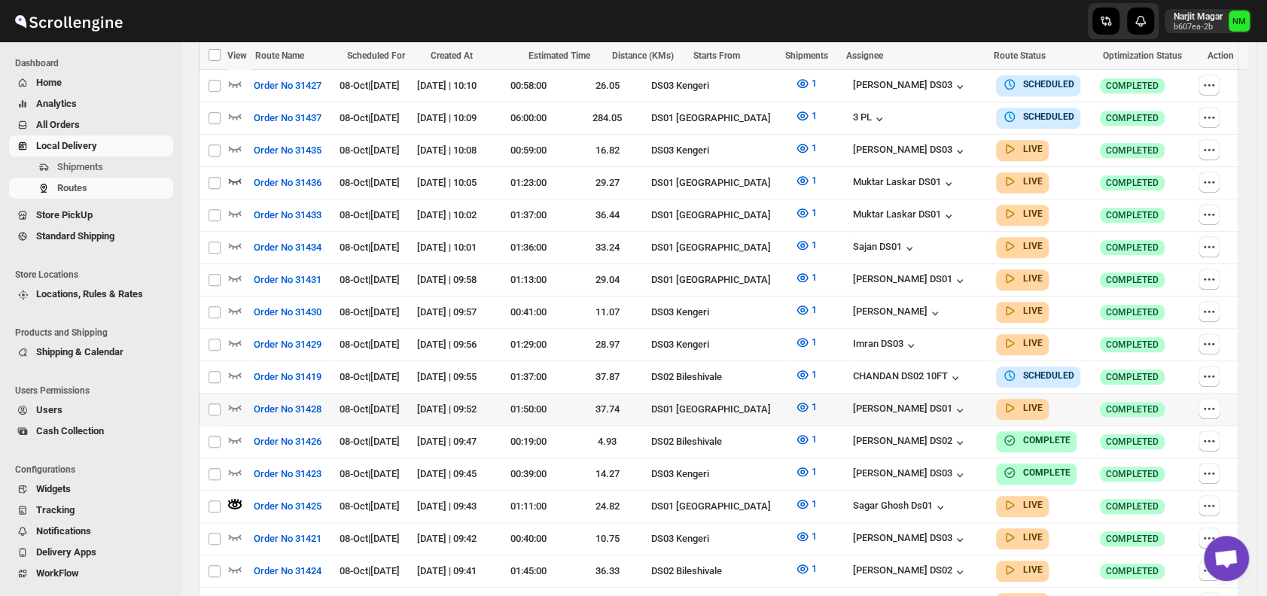
scroll to position [592, 0]
click at [234, 237] on icon "button" at bounding box center [234, 244] width 15 height 15
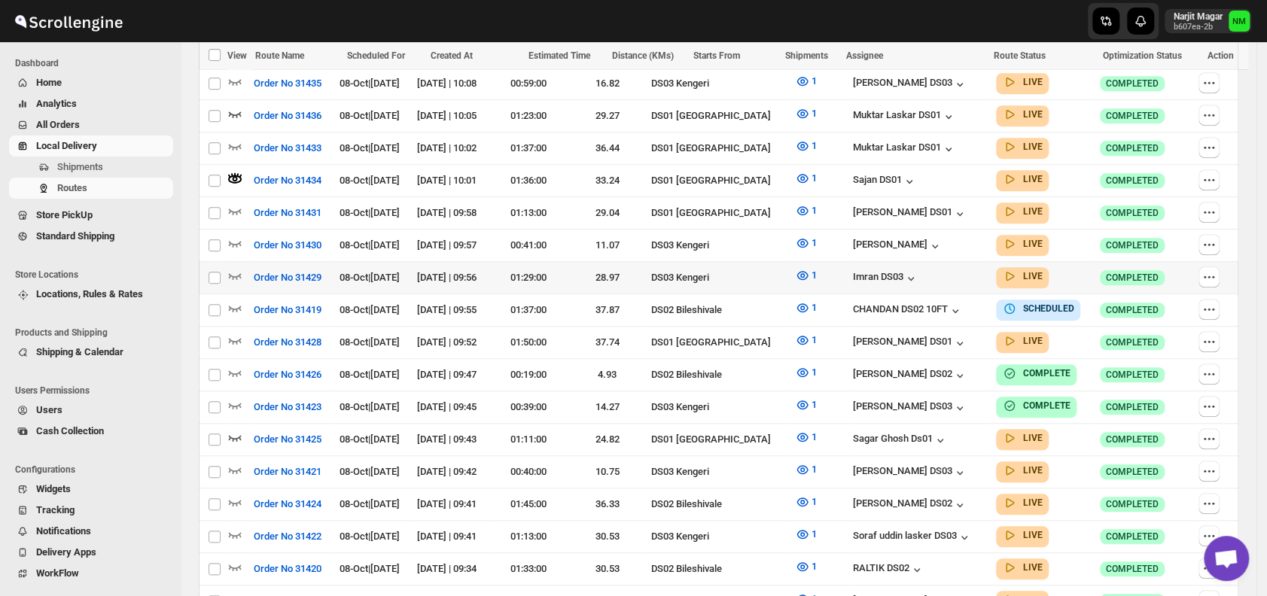
scroll to position [657, 0]
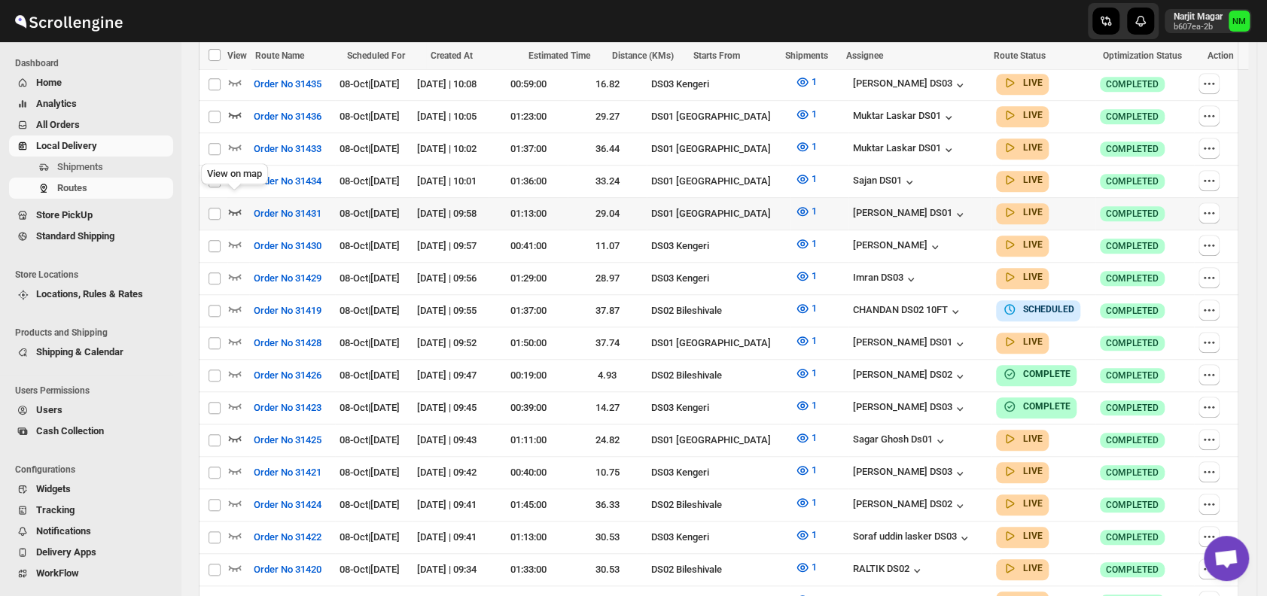
click at [240, 209] on icon "button" at bounding box center [235, 212] width 13 height 6
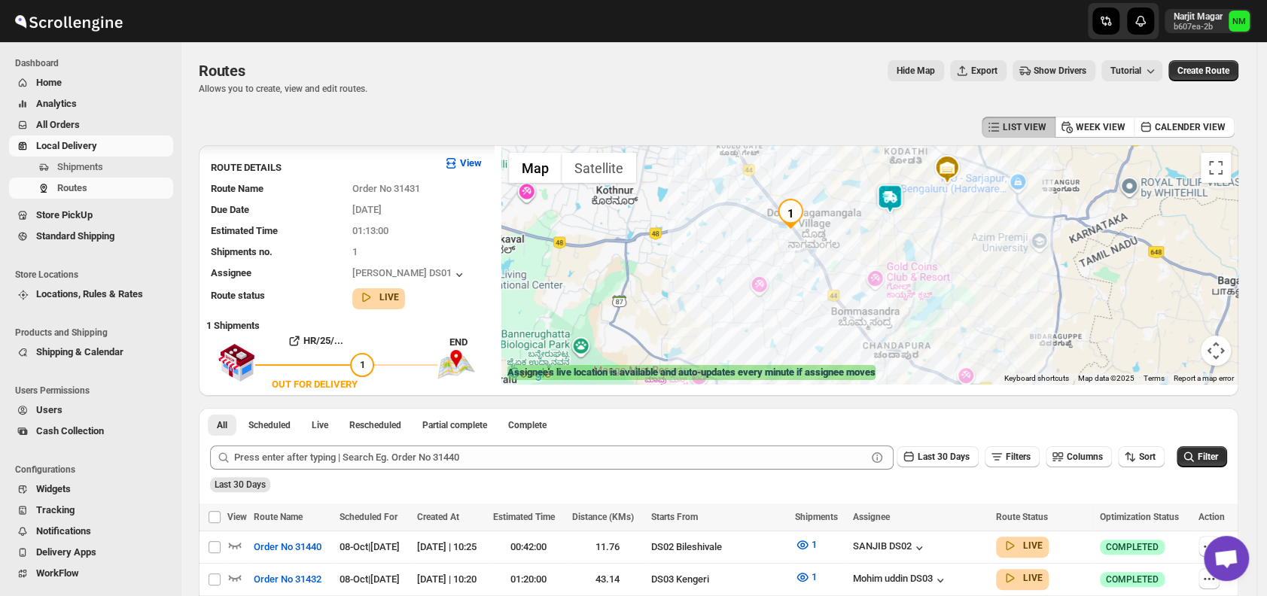
click at [899, 202] on img at bounding box center [890, 199] width 30 height 30
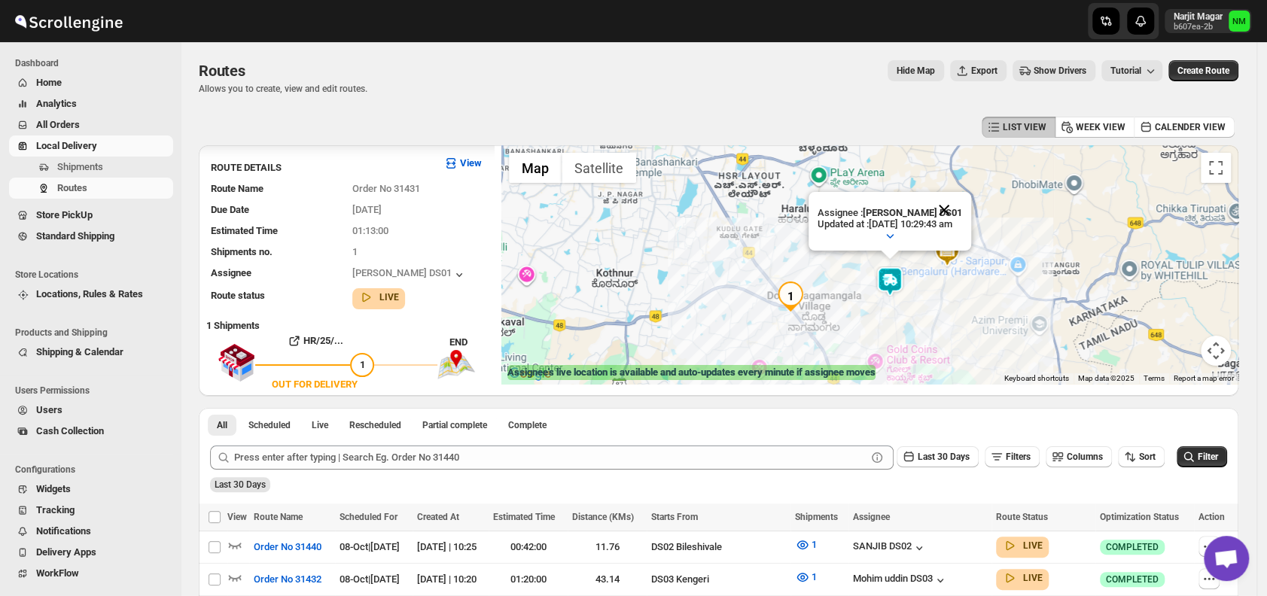
click at [962, 211] on button "Close" at bounding box center [944, 210] width 36 height 36
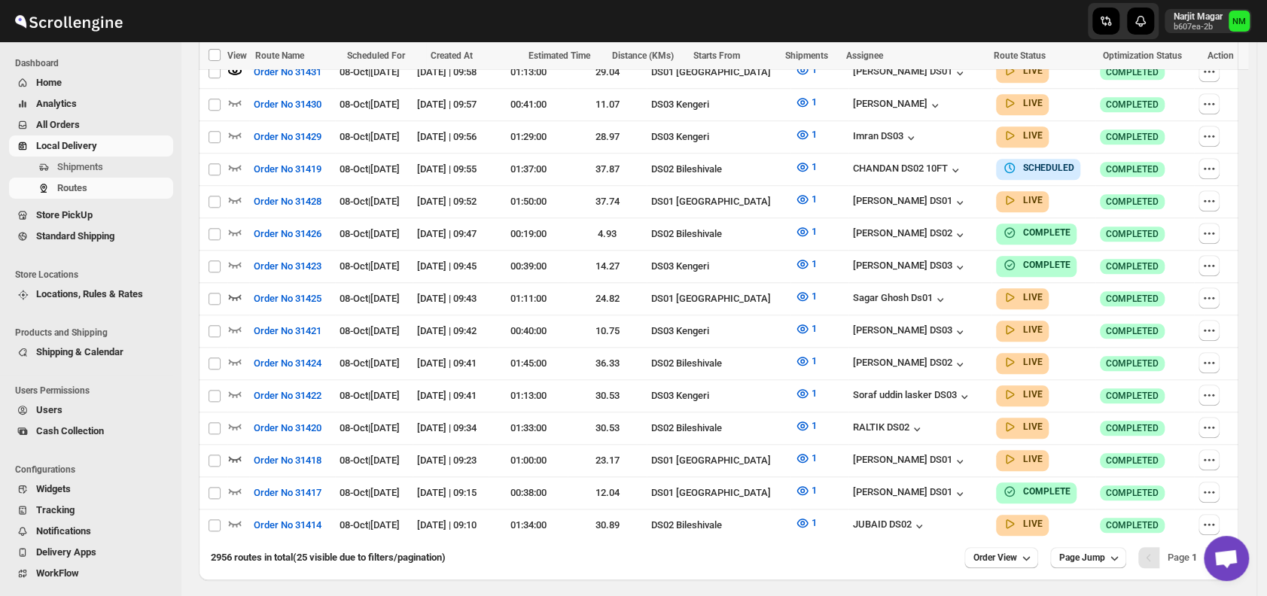
scroll to position [800, 0]
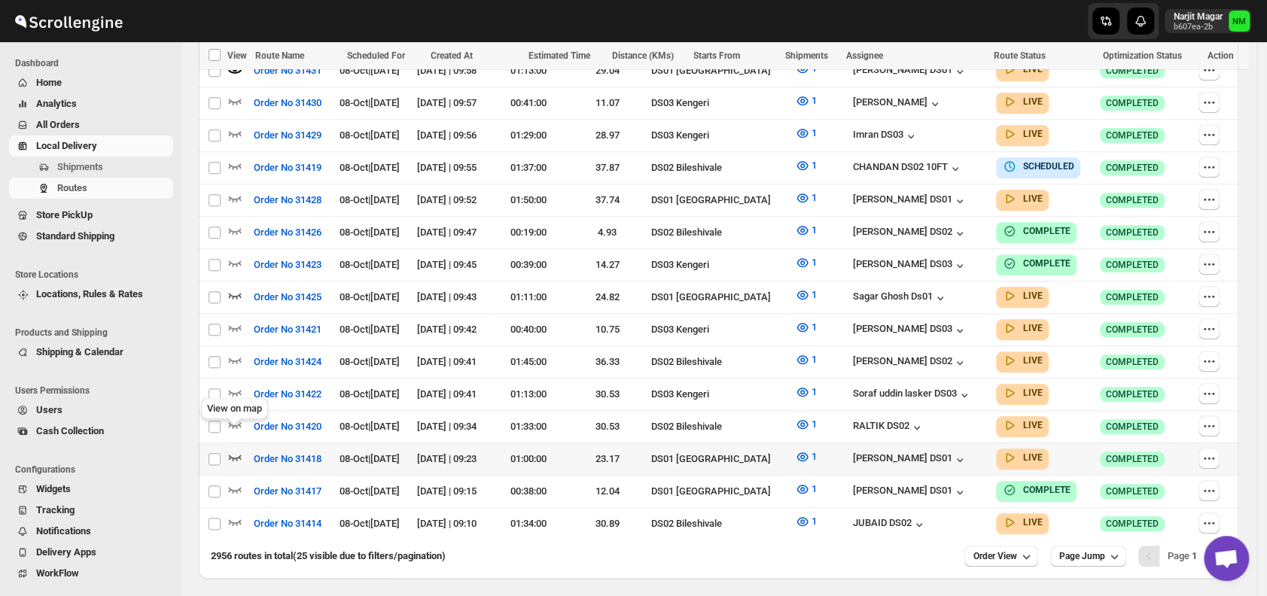
click at [231, 449] on icon "button" at bounding box center [234, 456] width 15 height 15
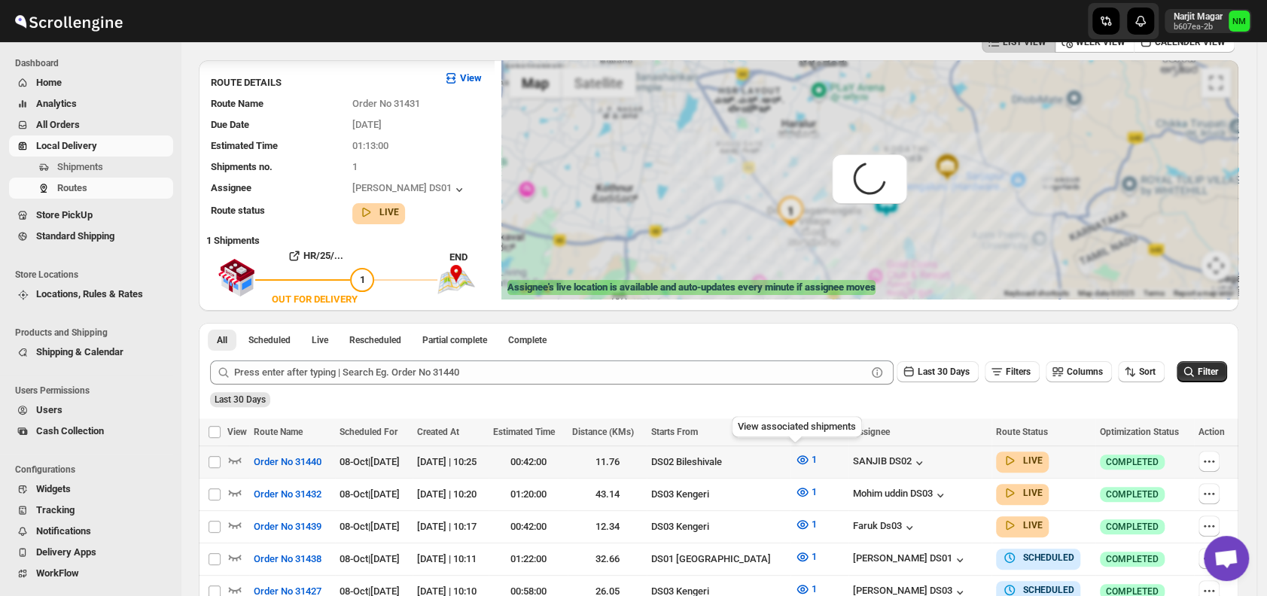
scroll to position [0, 0]
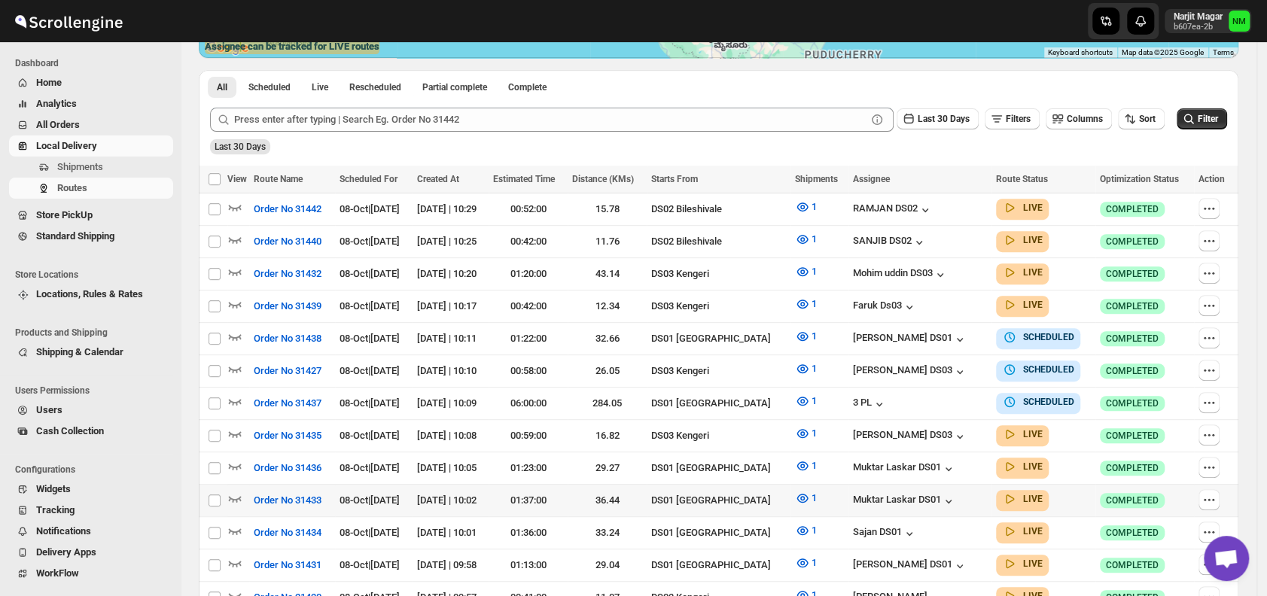
scroll to position [327, 0]
click at [1216, 335] on icon "button" at bounding box center [1208, 337] width 15 height 15
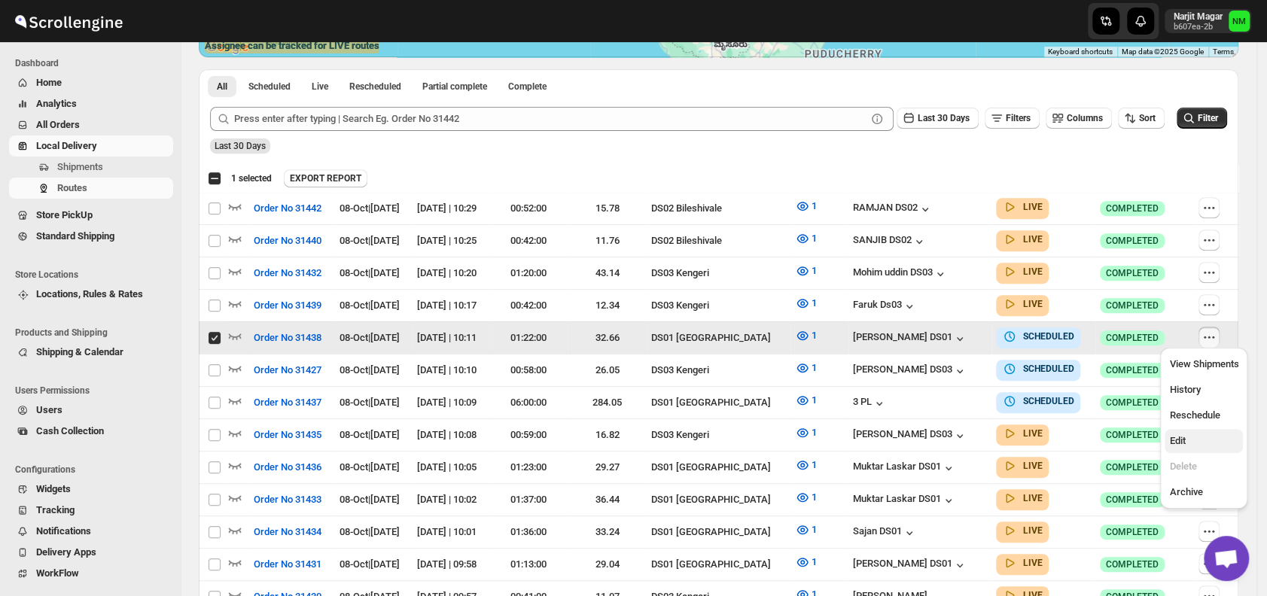
click at [1184, 445] on span "Edit" at bounding box center [1177, 440] width 16 height 11
checkbox input "false"
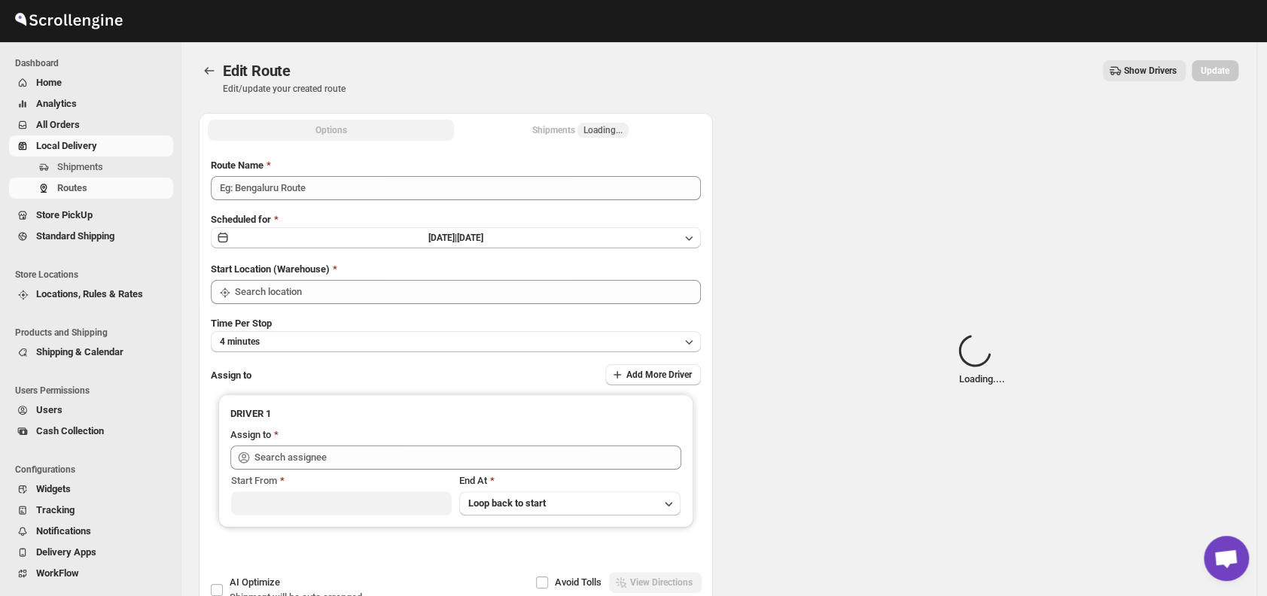
type input "Order No 31438"
type input "DS01 [GEOGRAPHIC_DATA]"
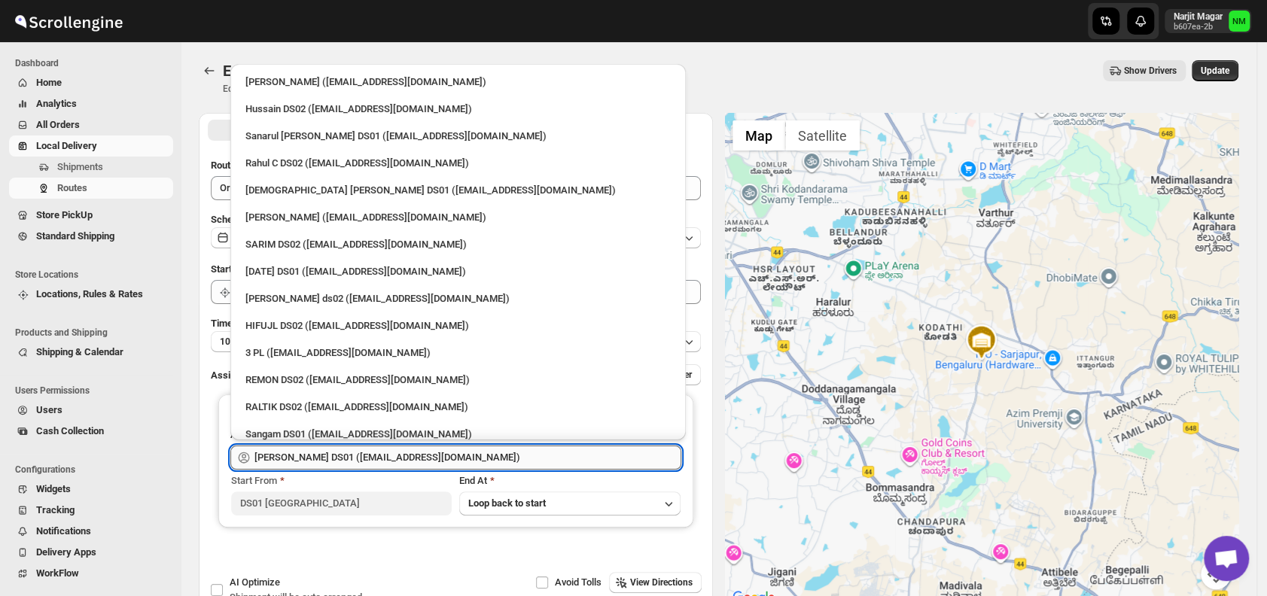
click at [467, 452] on input "[PERSON_NAME] DS01 ([EMAIL_ADDRESS][DOMAIN_NAME])" at bounding box center [467, 458] width 427 height 24
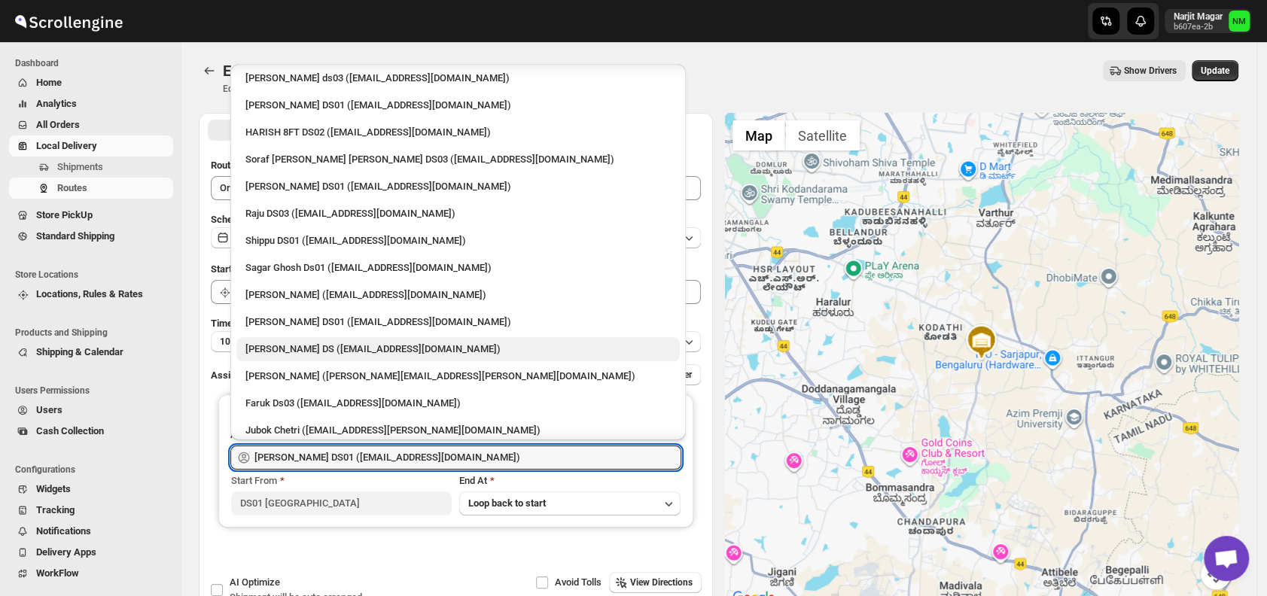
scroll to position [1065, 0]
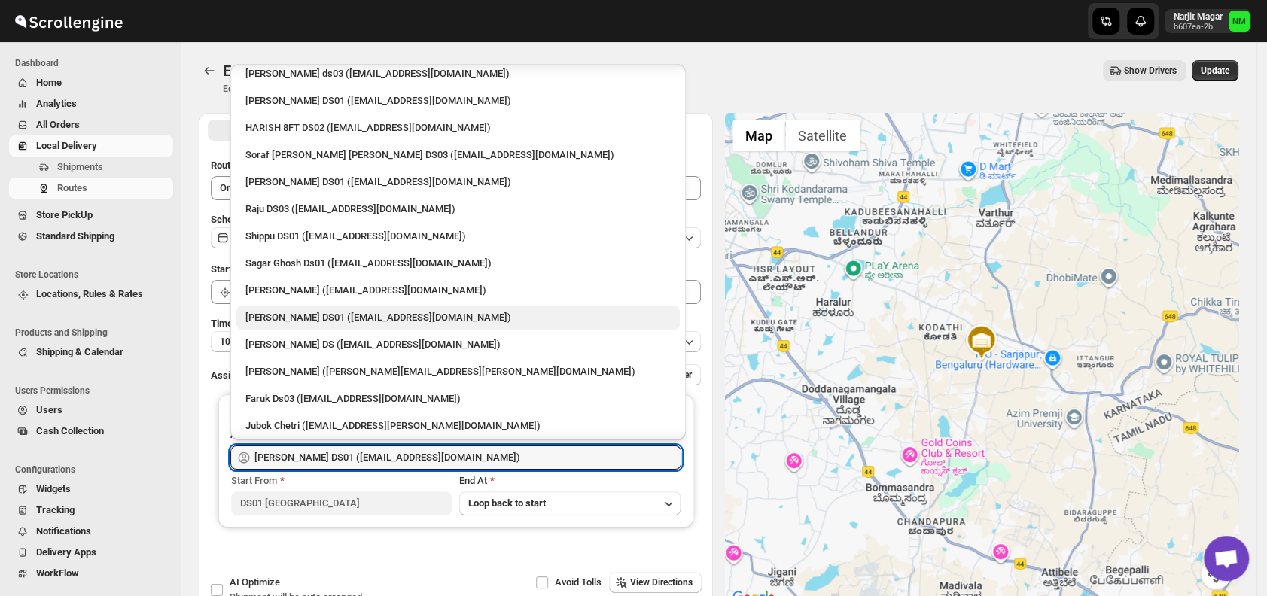
click at [302, 320] on div "[PERSON_NAME] DS01 ([EMAIL_ADDRESS][DOMAIN_NAME])" at bounding box center [457, 317] width 425 height 15
type input "[PERSON_NAME] DS01 ([EMAIL_ADDRESS][DOMAIN_NAME])"
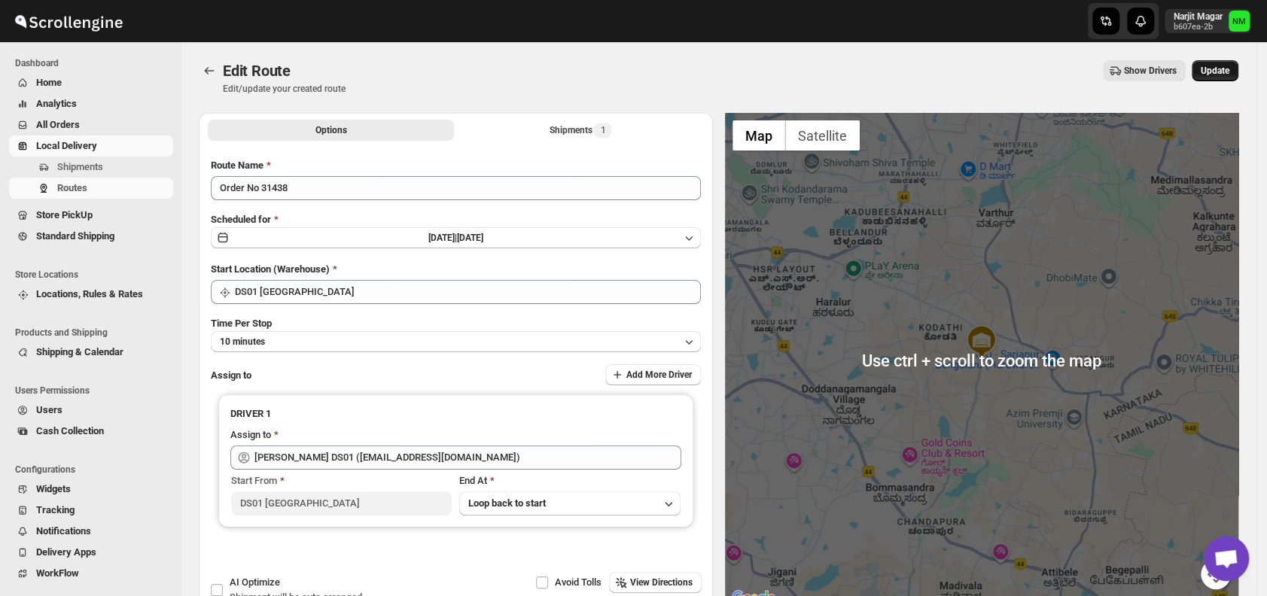
click at [1222, 78] on button "Update" at bounding box center [1215, 70] width 47 height 21
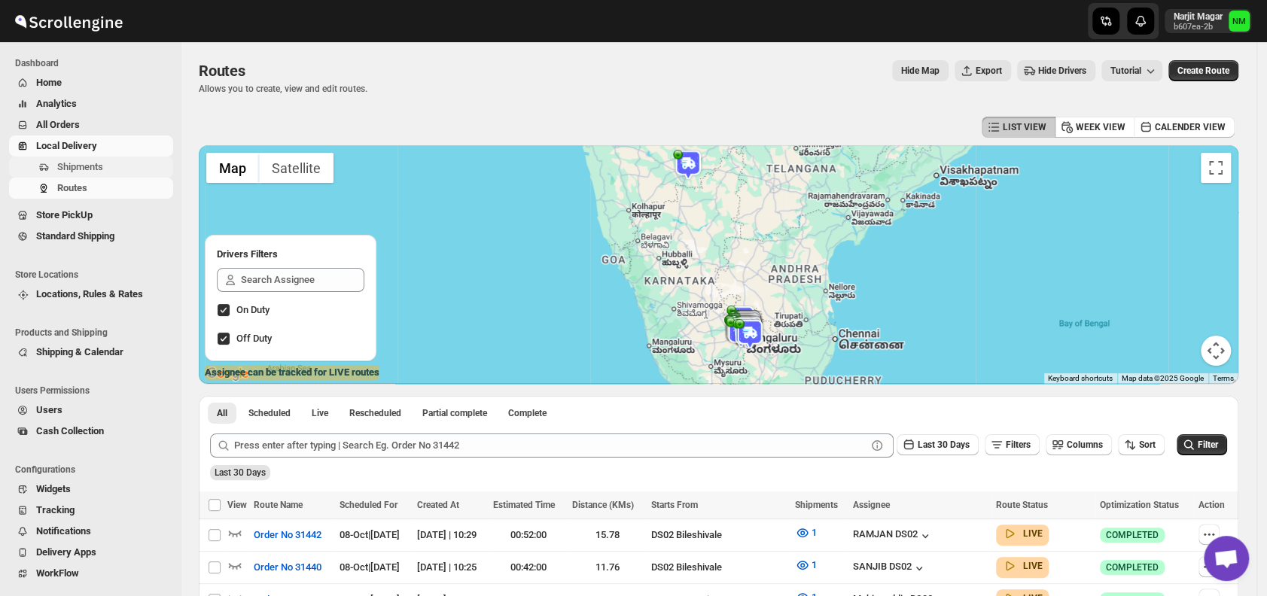
click at [66, 163] on span "Shipments" at bounding box center [80, 166] width 46 height 11
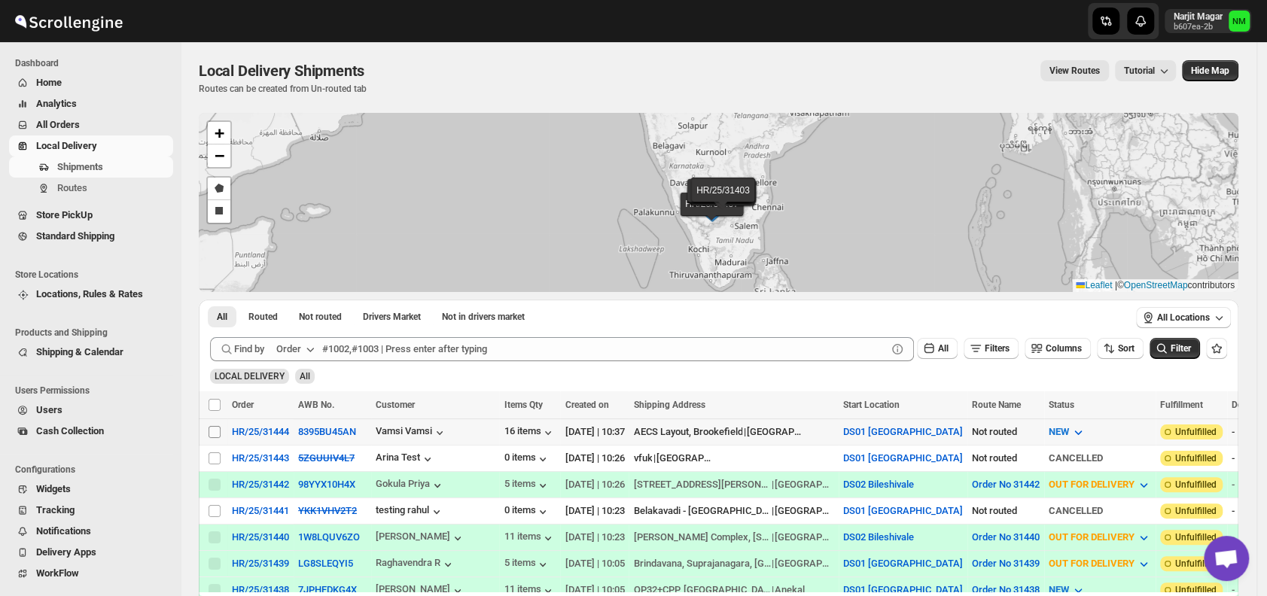
click at [214, 428] on input "Select shipment" at bounding box center [215, 432] width 12 height 12
checkbox input "true"
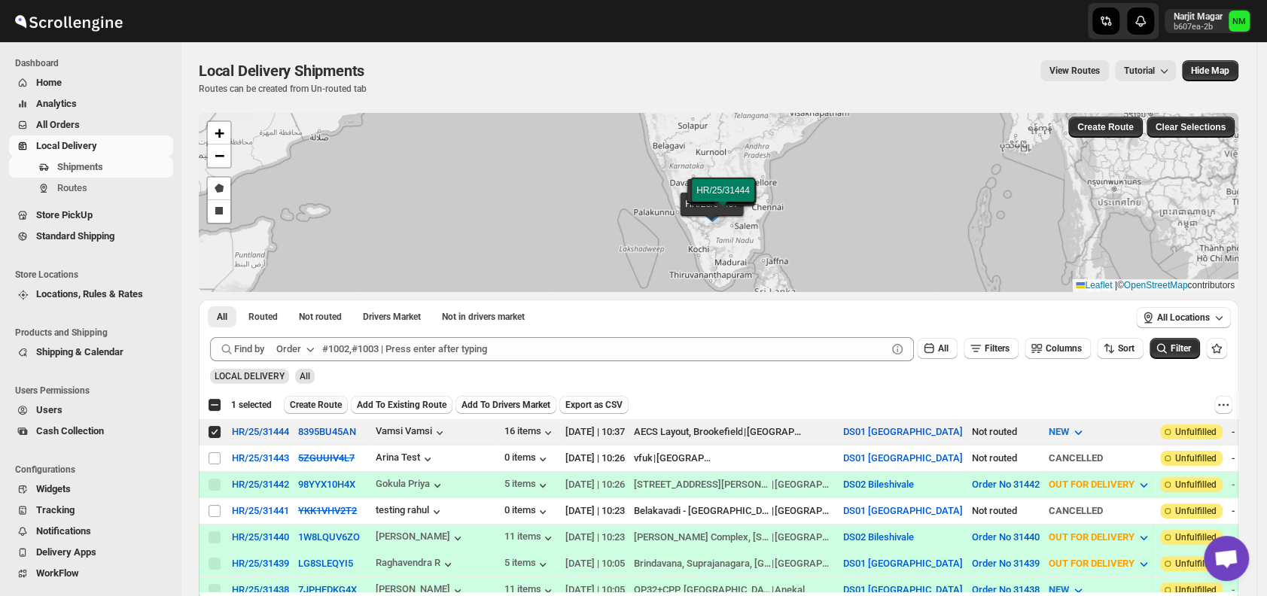
click at [325, 400] on span "Create Route" at bounding box center [316, 405] width 52 height 12
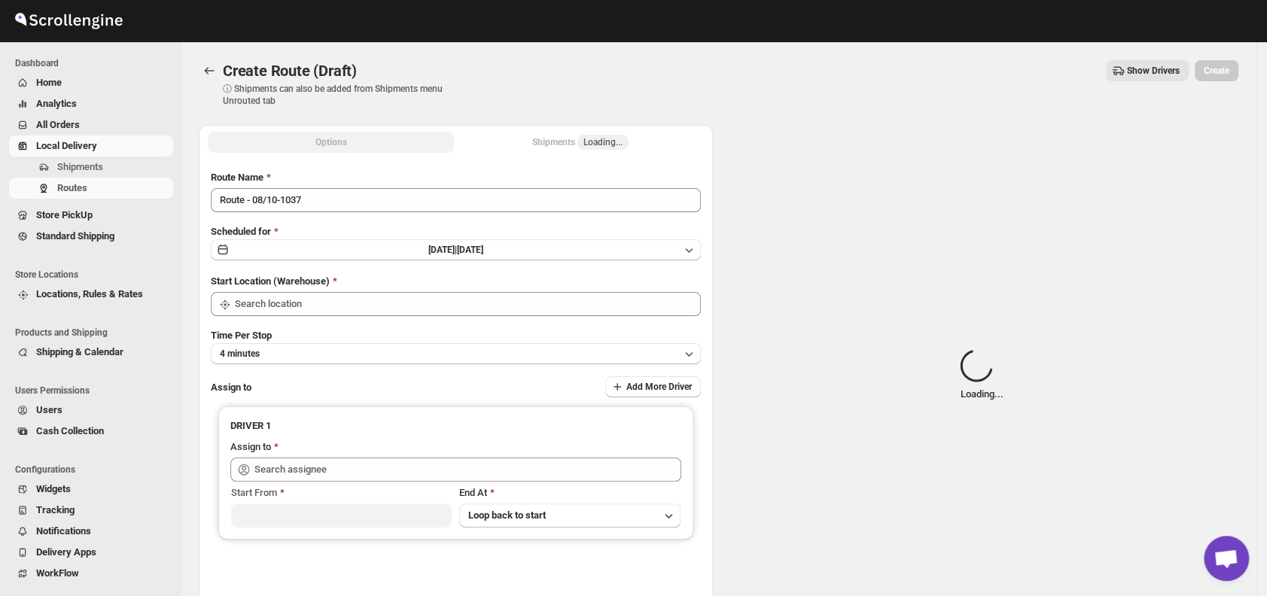
type input "DS01 [GEOGRAPHIC_DATA]"
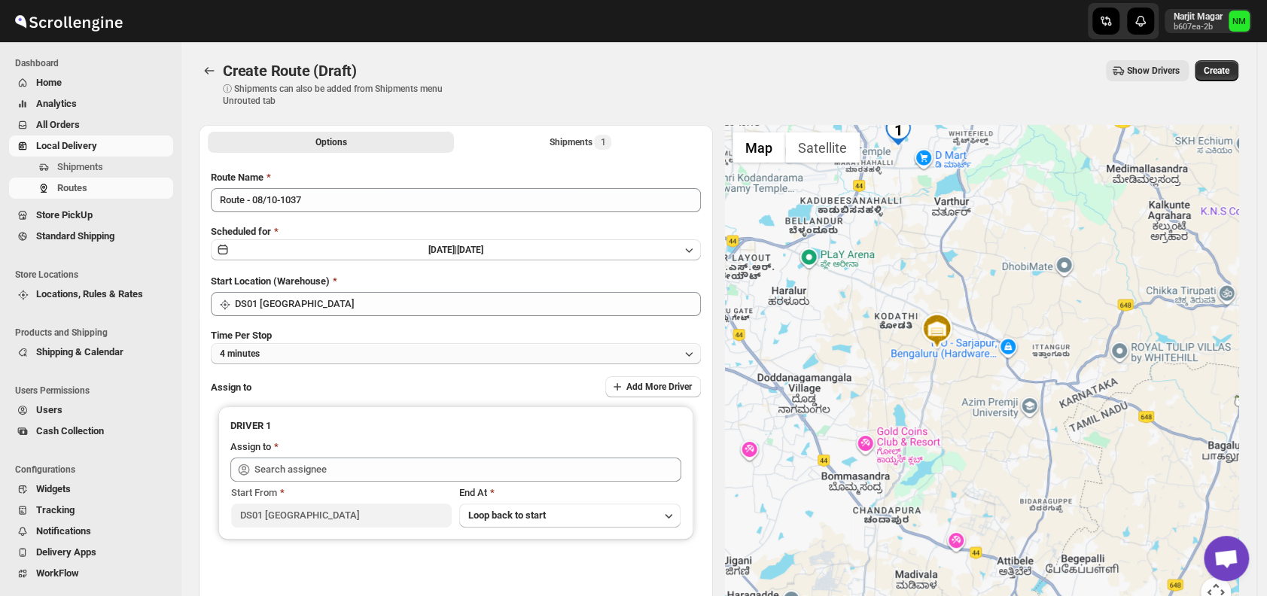
click at [367, 351] on button "4 minutes" at bounding box center [456, 353] width 490 height 21
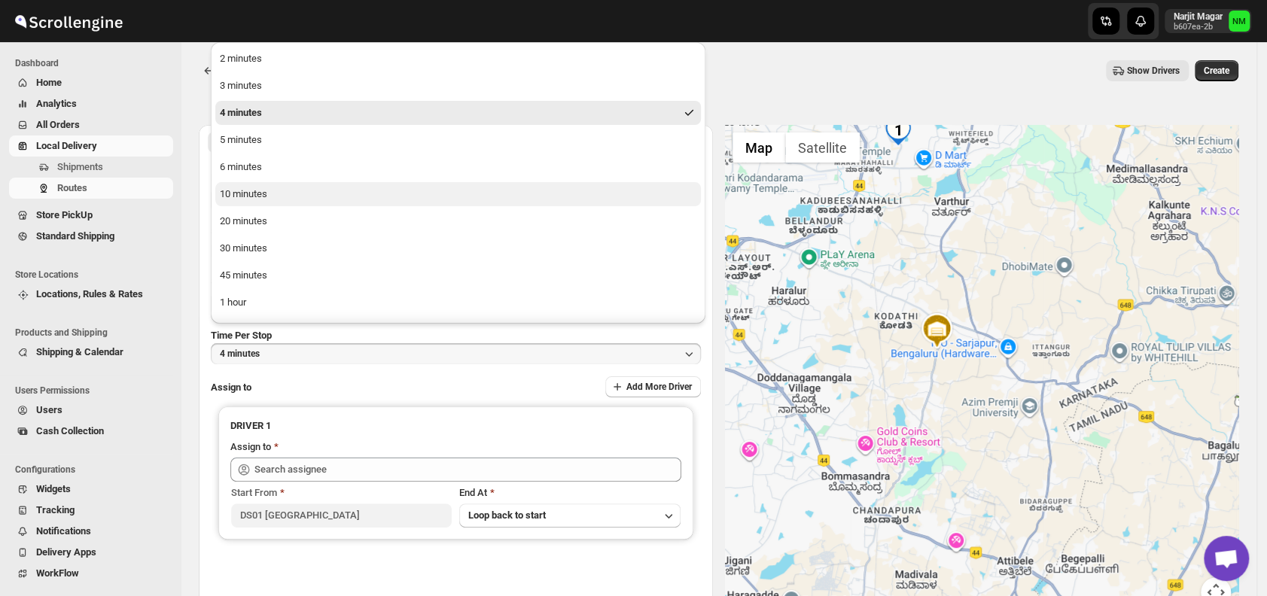
click at [260, 199] on div "10 minutes" at bounding box center [243, 194] width 47 height 15
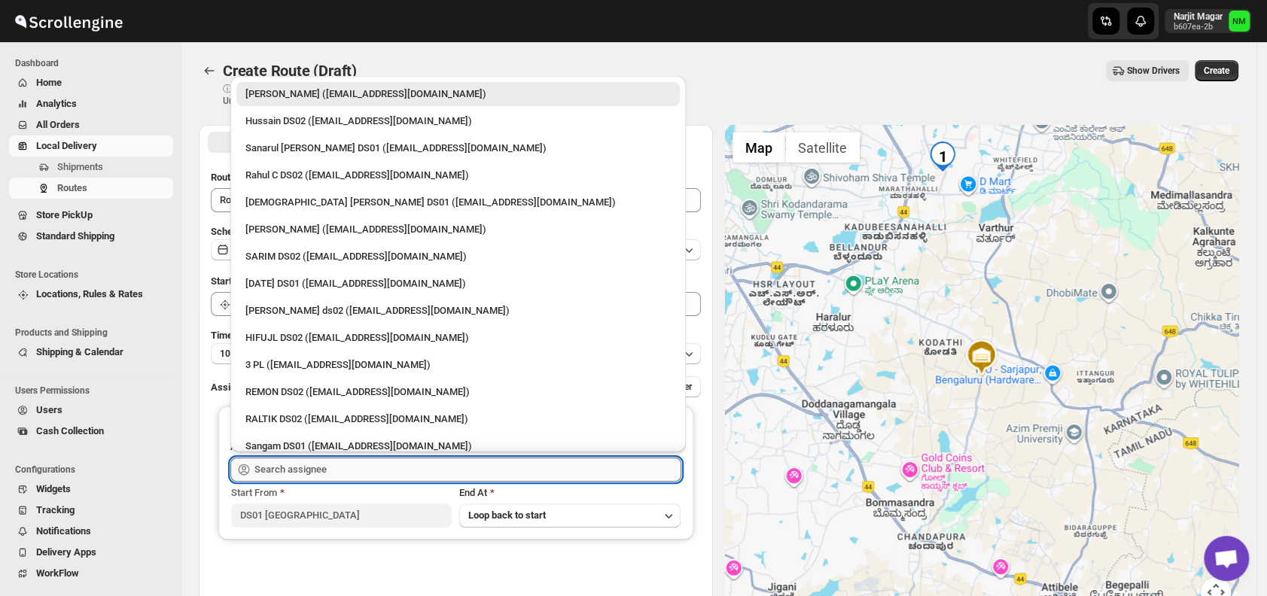
click at [360, 462] on input "text" at bounding box center [467, 470] width 427 height 24
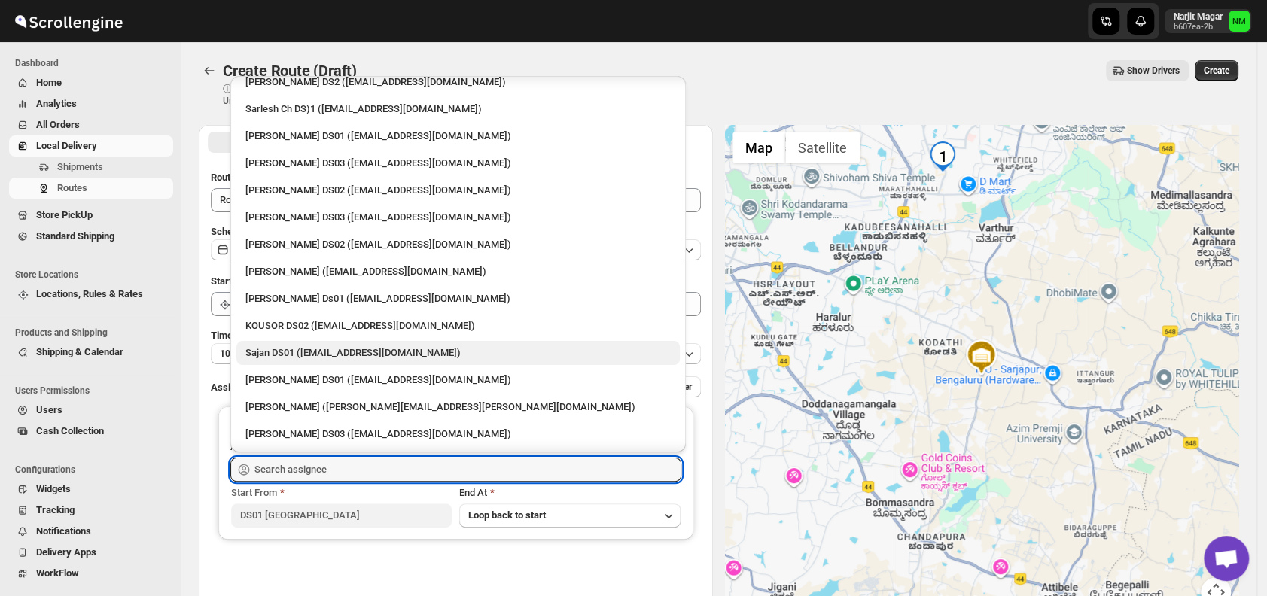
scroll to position [498, 0]
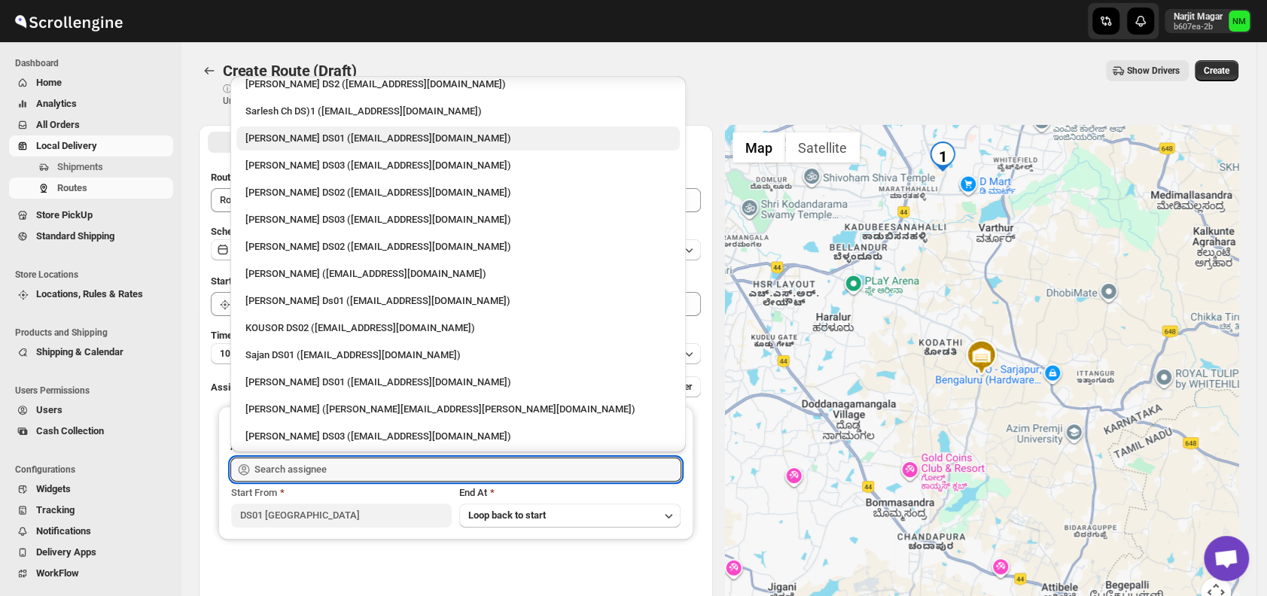
click at [283, 139] on div "[PERSON_NAME] DS01 ([EMAIL_ADDRESS][DOMAIN_NAME])" at bounding box center [457, 138] width 425 height 15
type input "[PERSON_NAME] DS01 ([EMAIL_ADDRESS][DOMAIN_NAME])"
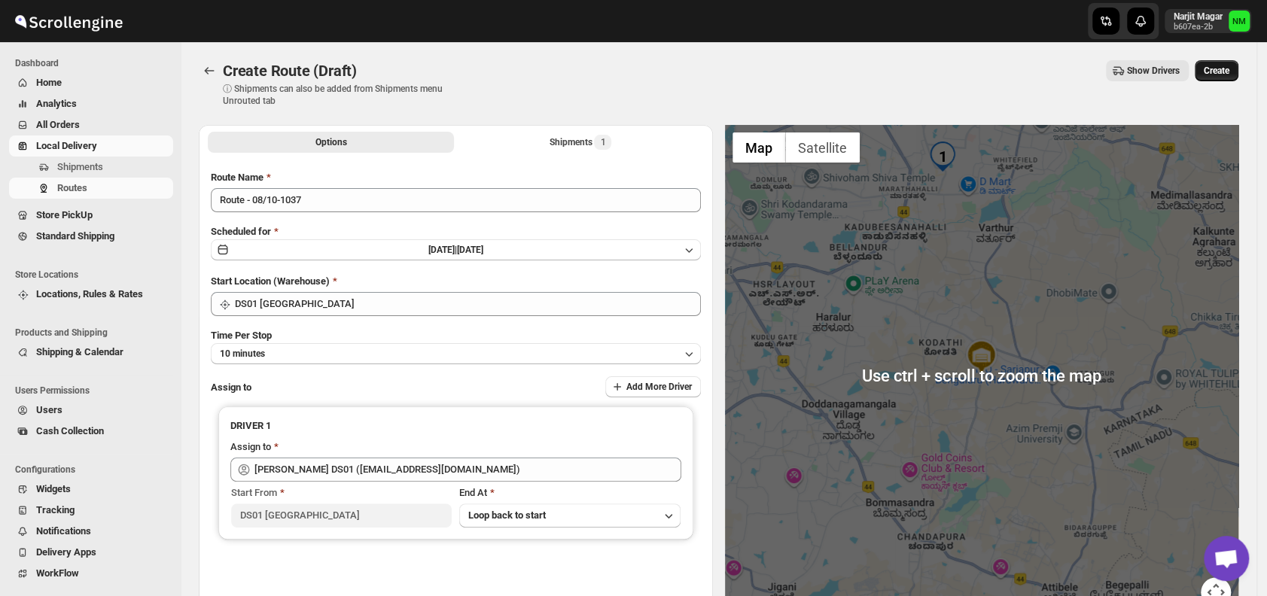
click at [1228, 74] on span "Create" at bounding box center [1217, 71] width 26 height 12
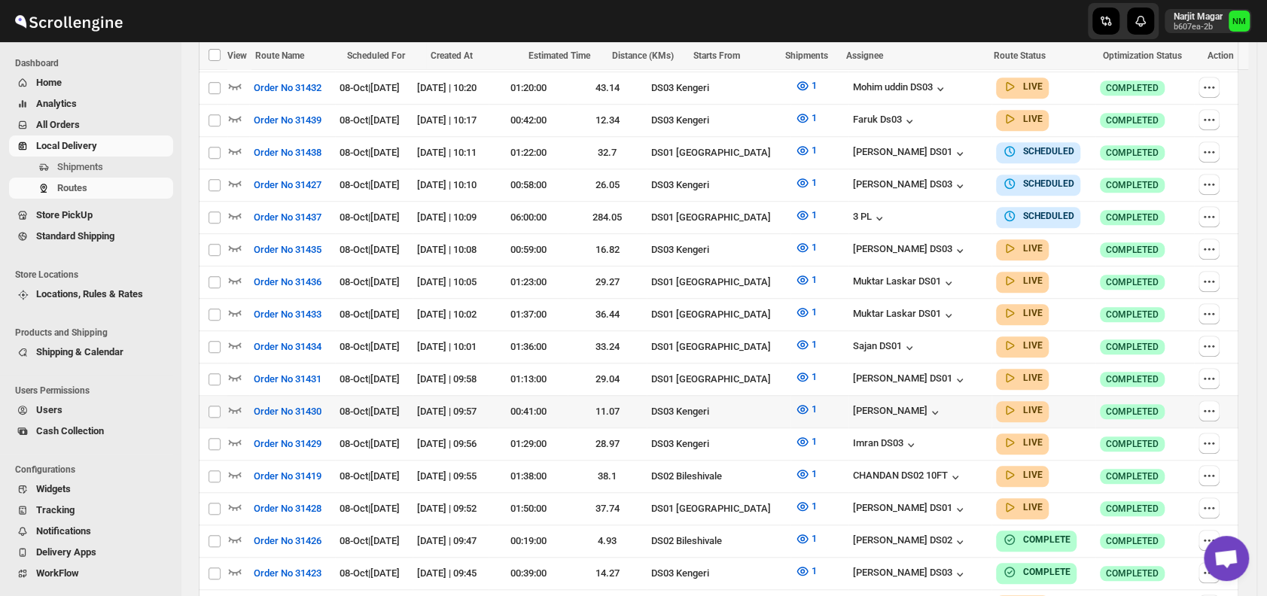
scroll to position [610, 0]
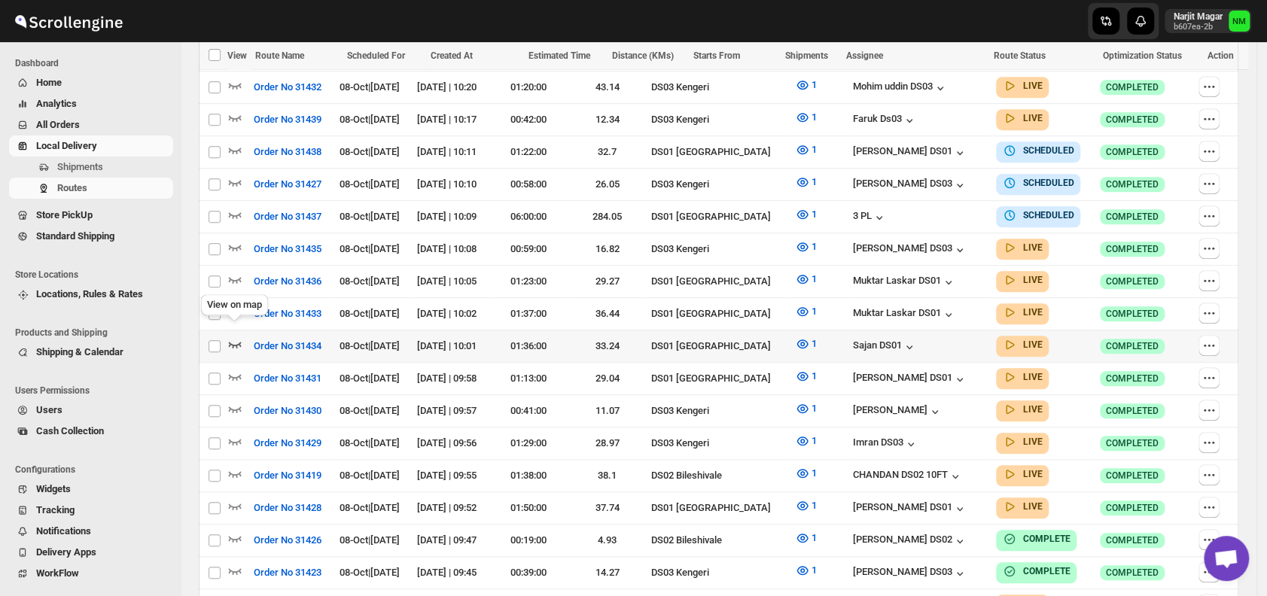
click at [239, 336] on icon "button" at bounding box center [234, 343] width 15 height 15
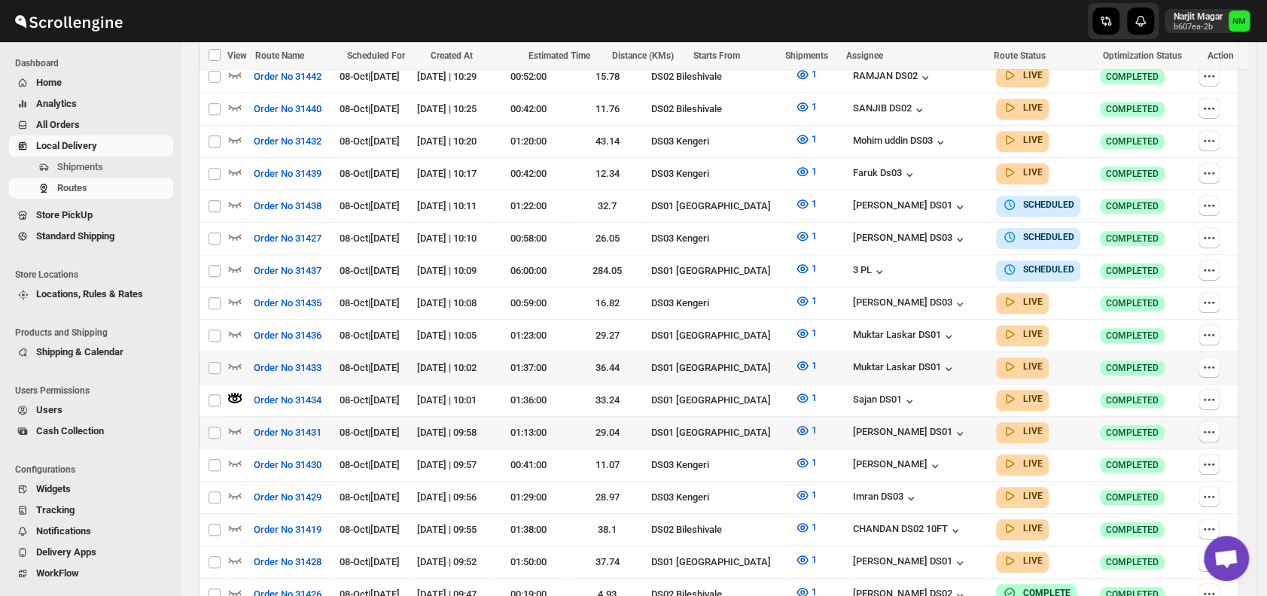
scroll to position [574, 0]
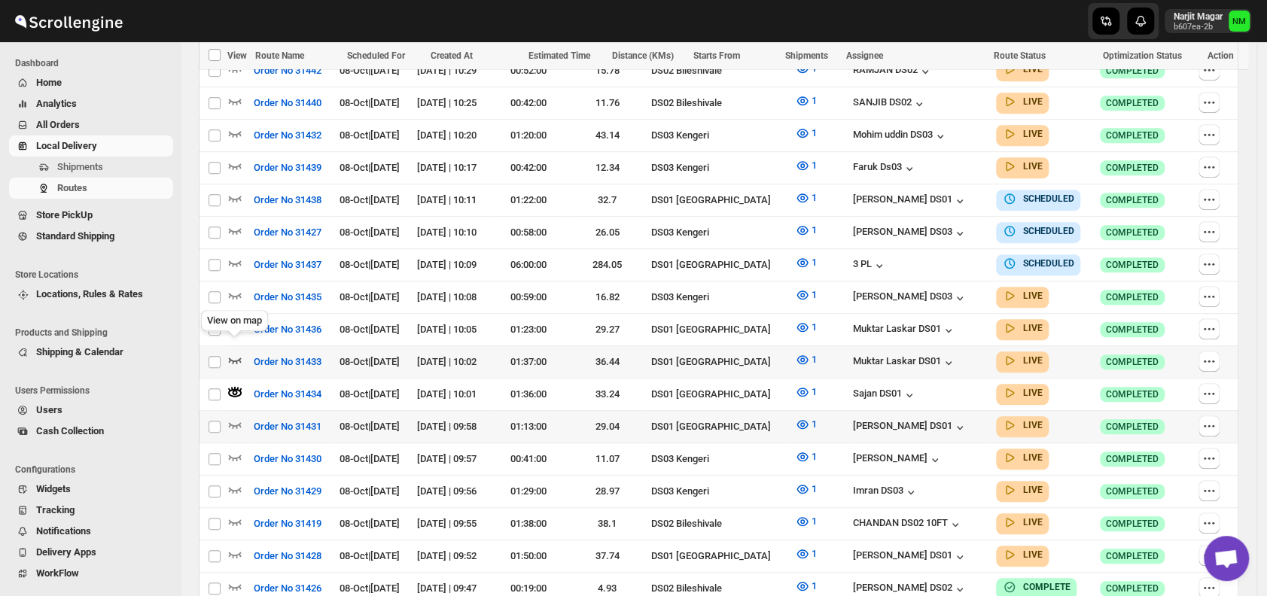
click at [233, 352] on icon "button" at bounding box center [234, 359] width 15 height 15
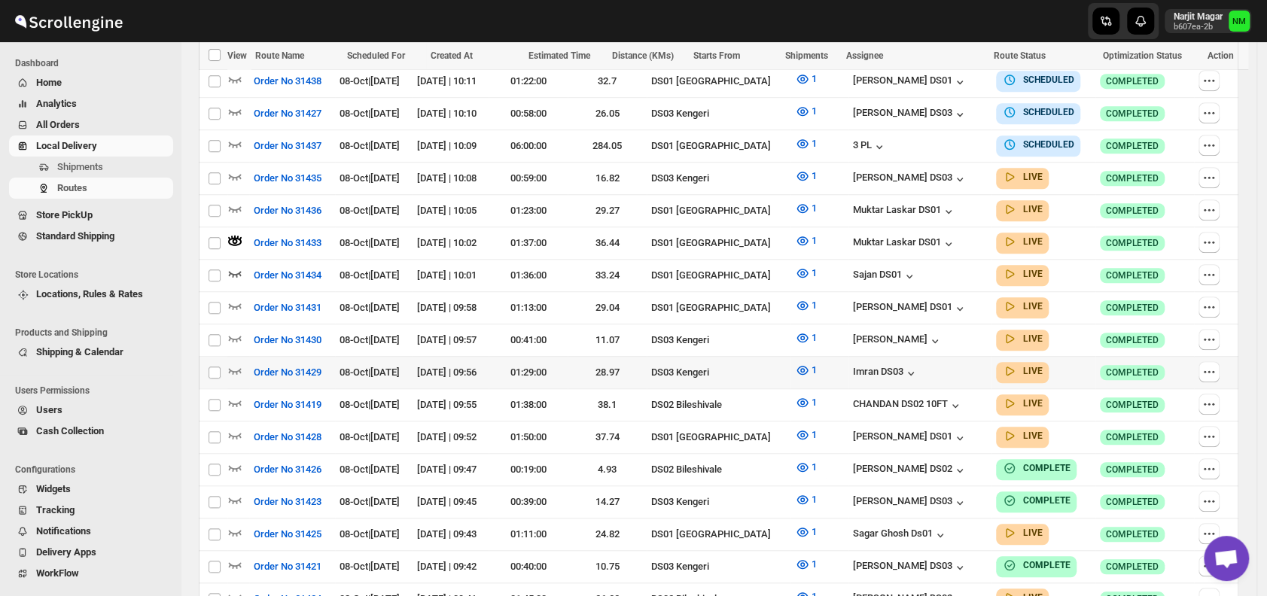
scroll to position [693, 0]
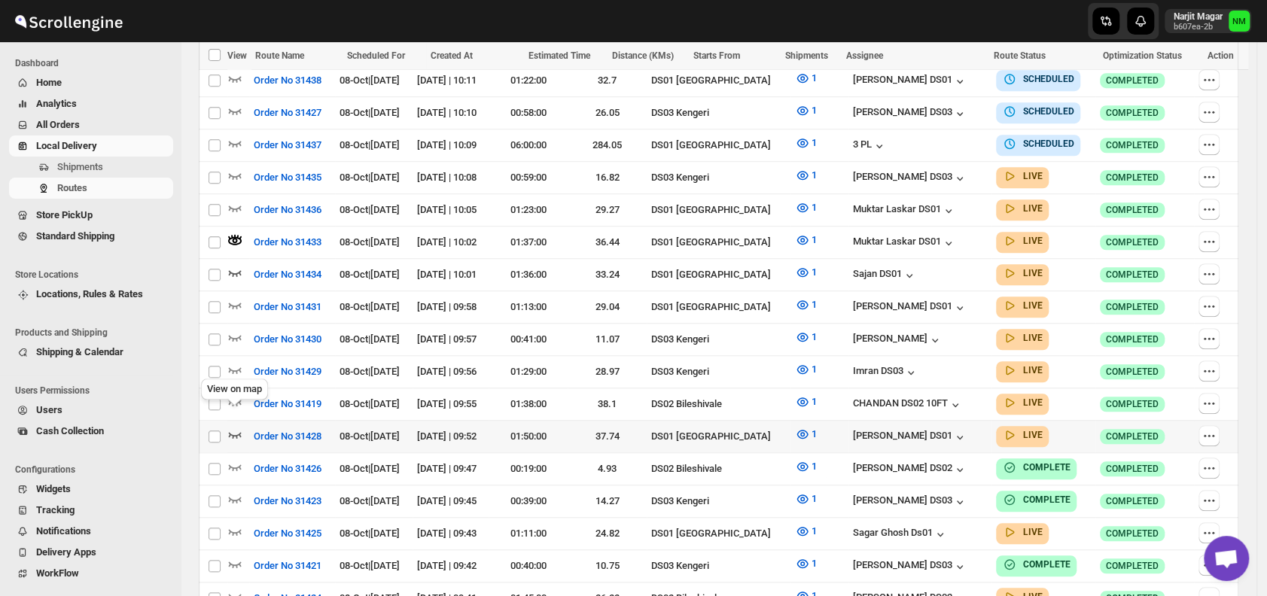
click at [236, 427] on icon "button" at bounding box center [234, 434] width 15 height 15
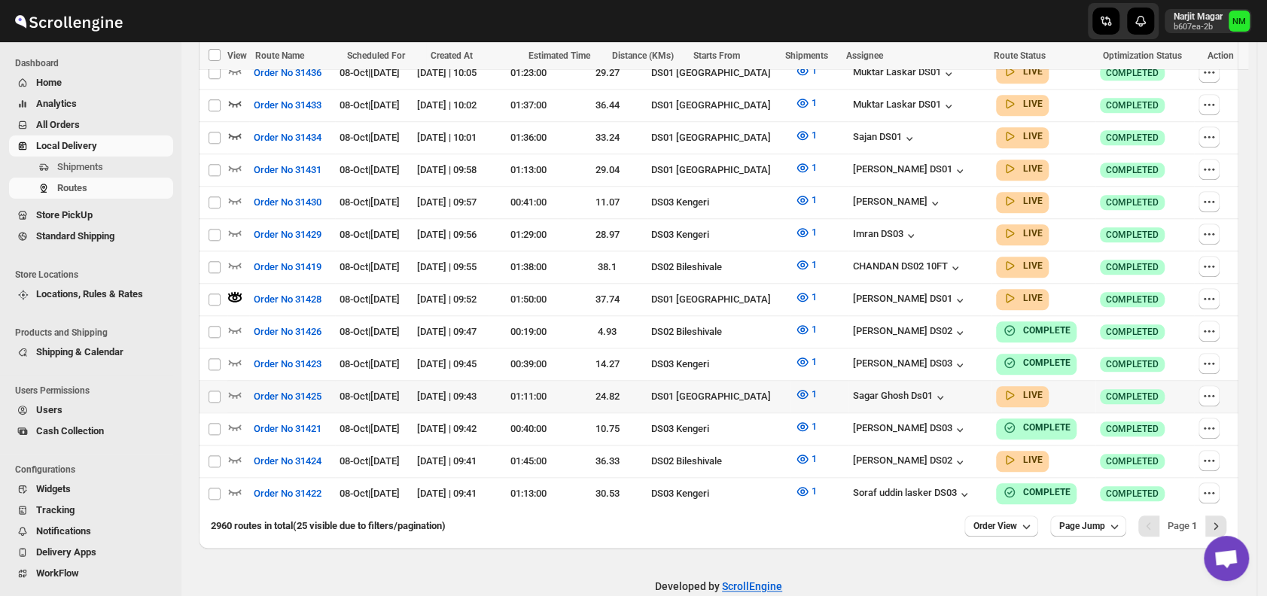
scroll to position [834, 0]
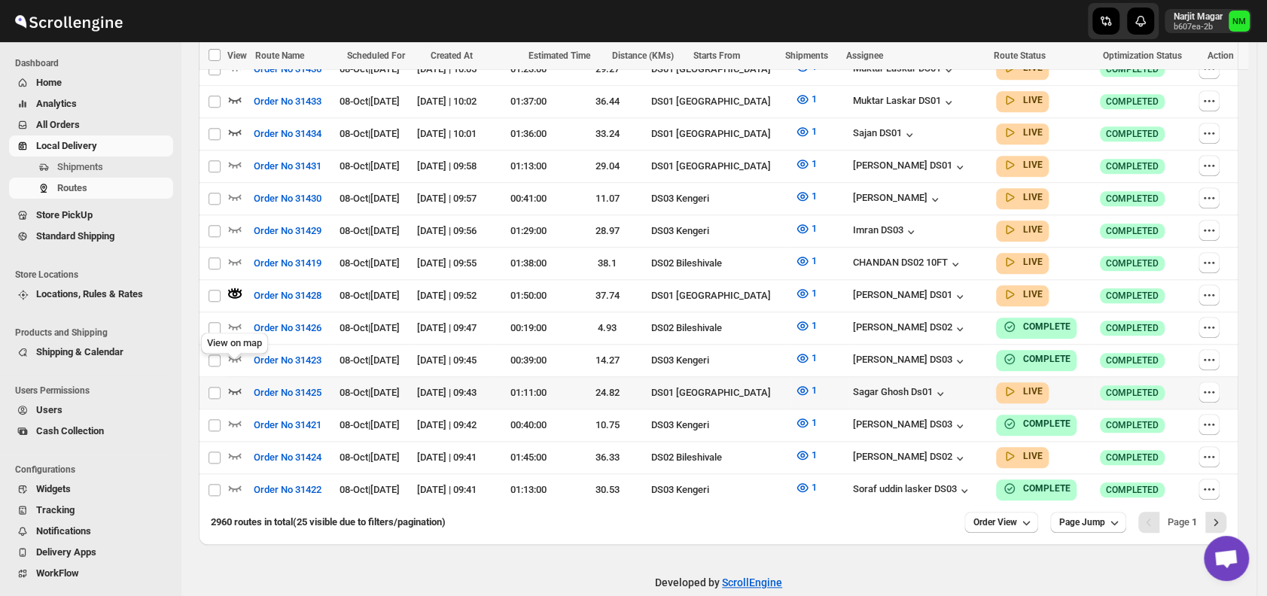
click at [235, 383] on icon "button" at bounding box center [234, 390] width 15 height 15
click at [1218, 519] on icon "Next" at bounding box center [1216, 522] width 4 height 7
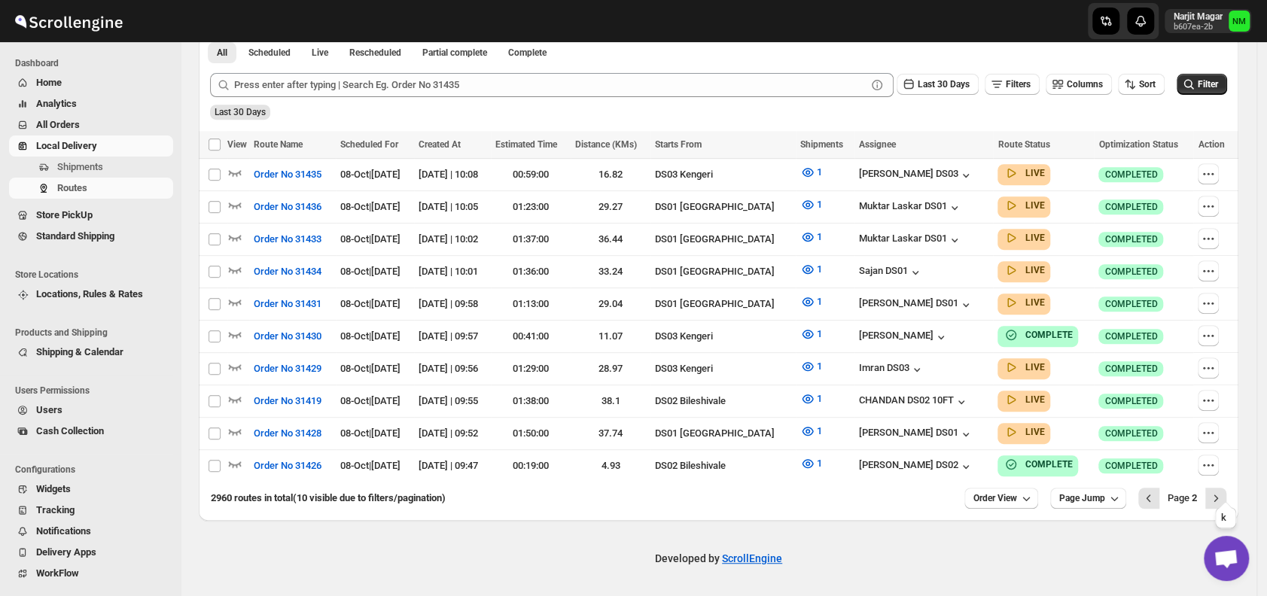
scroll to position [362, 0]
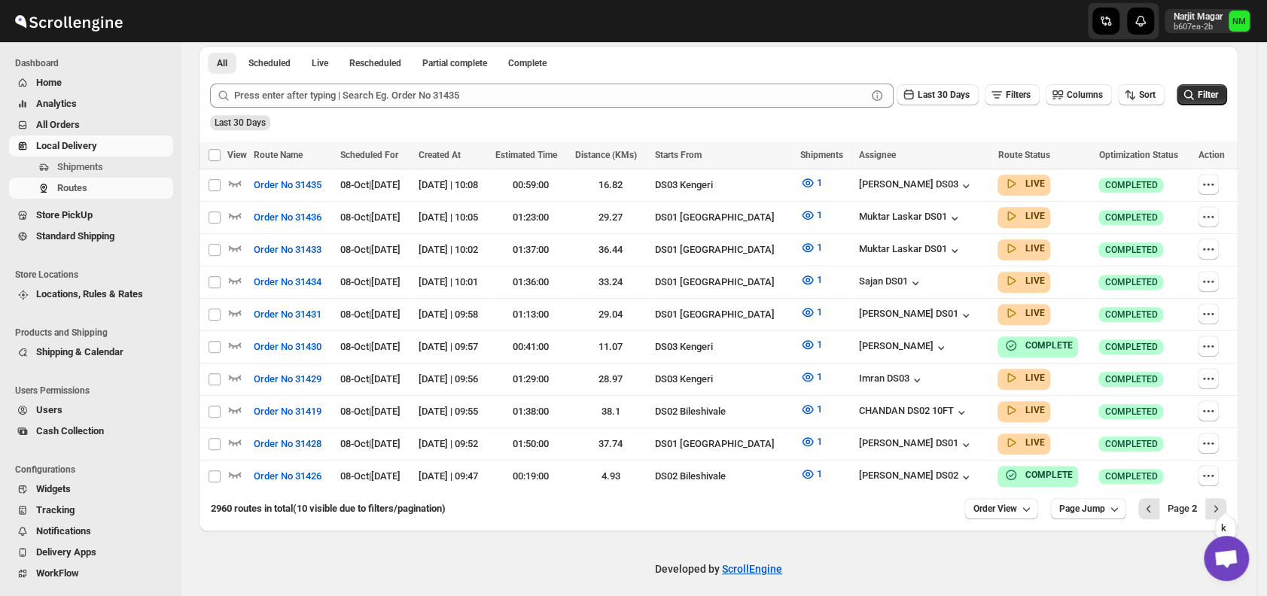
click at [1218, 505] on icon "Next" at bounding box center [1216, 508] width 4 height 7
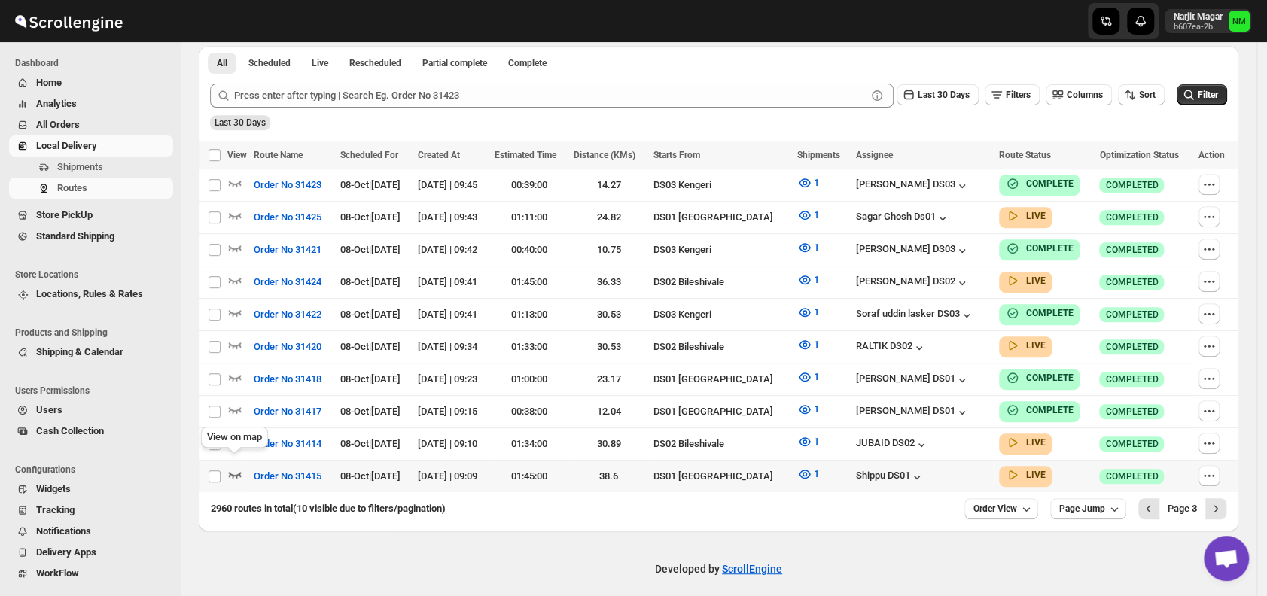
click at [233, 467] on icon "button" at bounding box center [234, 474] width 15 height 15
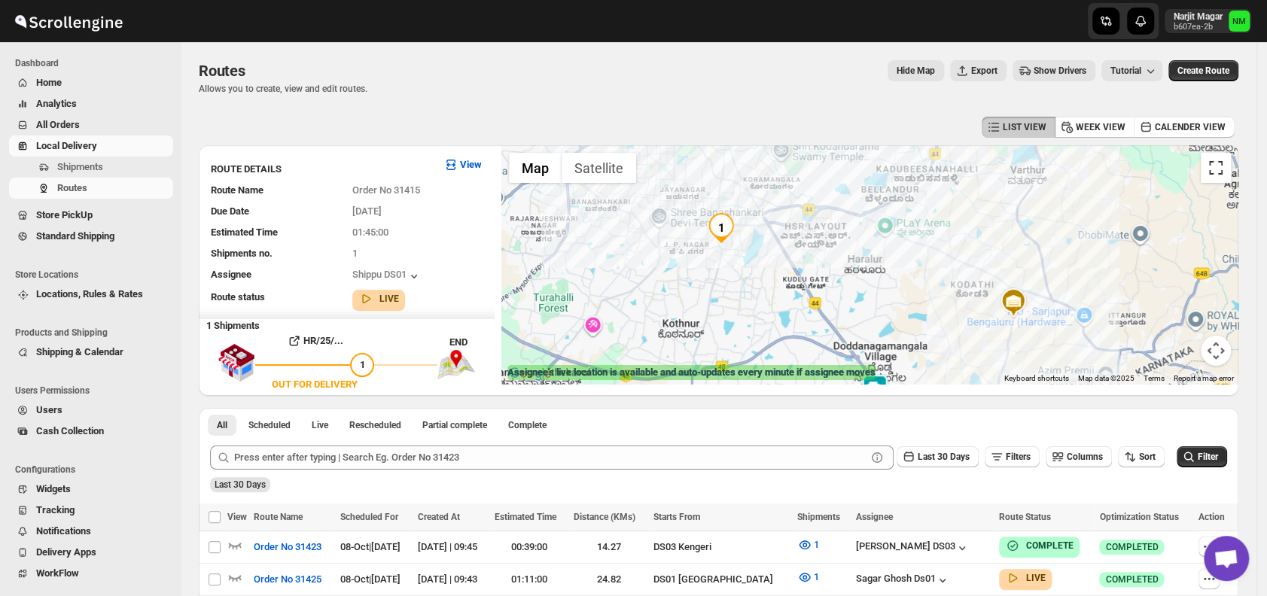
click at [1219, 168] on button "Toggle fullscreen view" at bounding box center [1216, 168] width 30 height 30
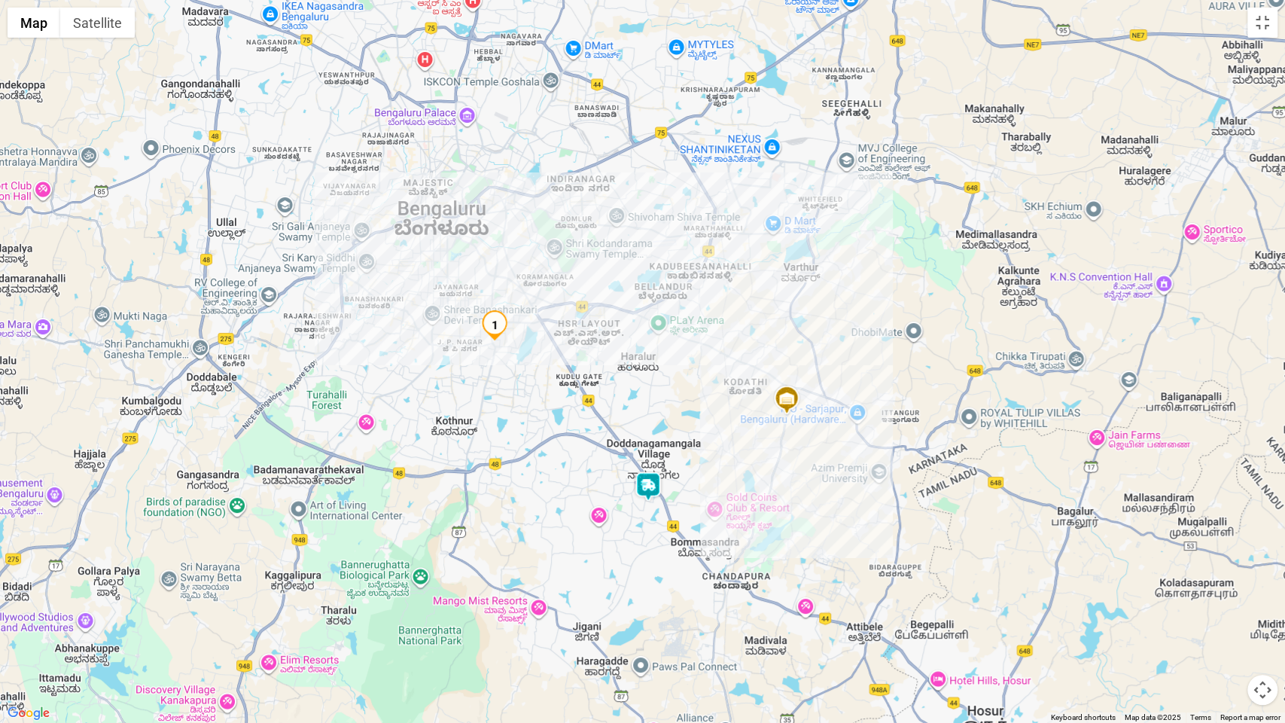
click at [648, 479] on img at bounding box center [648, 486] width 30 height 30
click at [715, 411] on button "Close" at bounding box center [697, 415] width 36 height 36
click at [1266, 14] on button "Toggle fullscreen view" at bounding box center [1262, 23] width 30 height 30
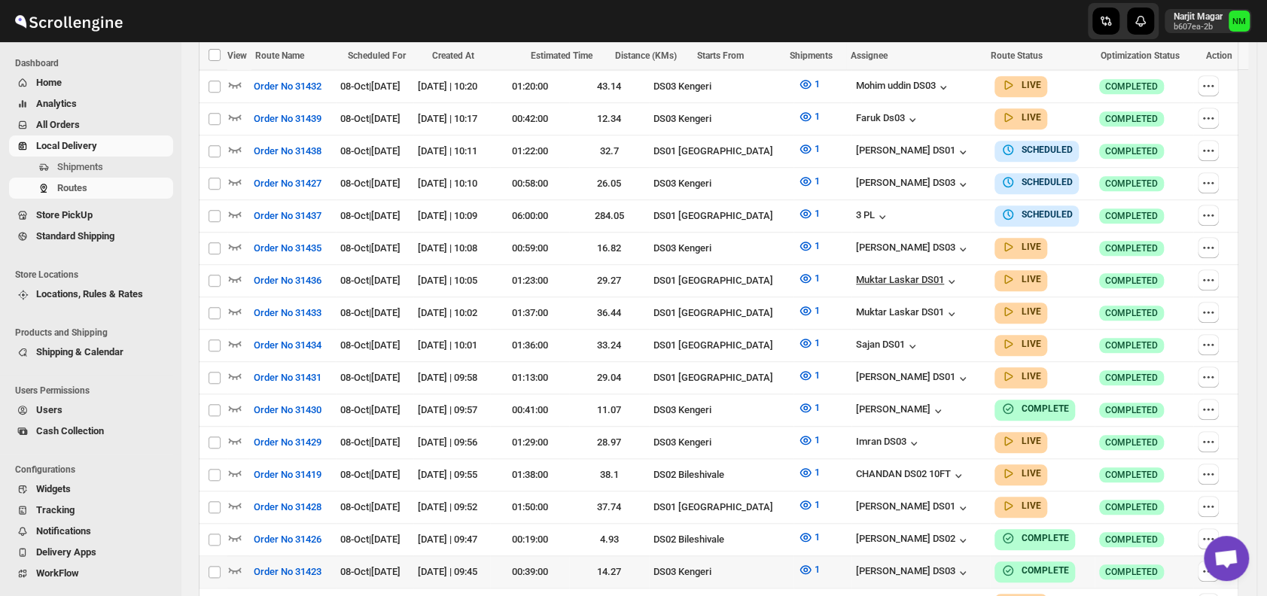
scroll to position [676, 0]
click at [239, 373] on icon "button" at bounding box center [235, 376] width 13 height 6
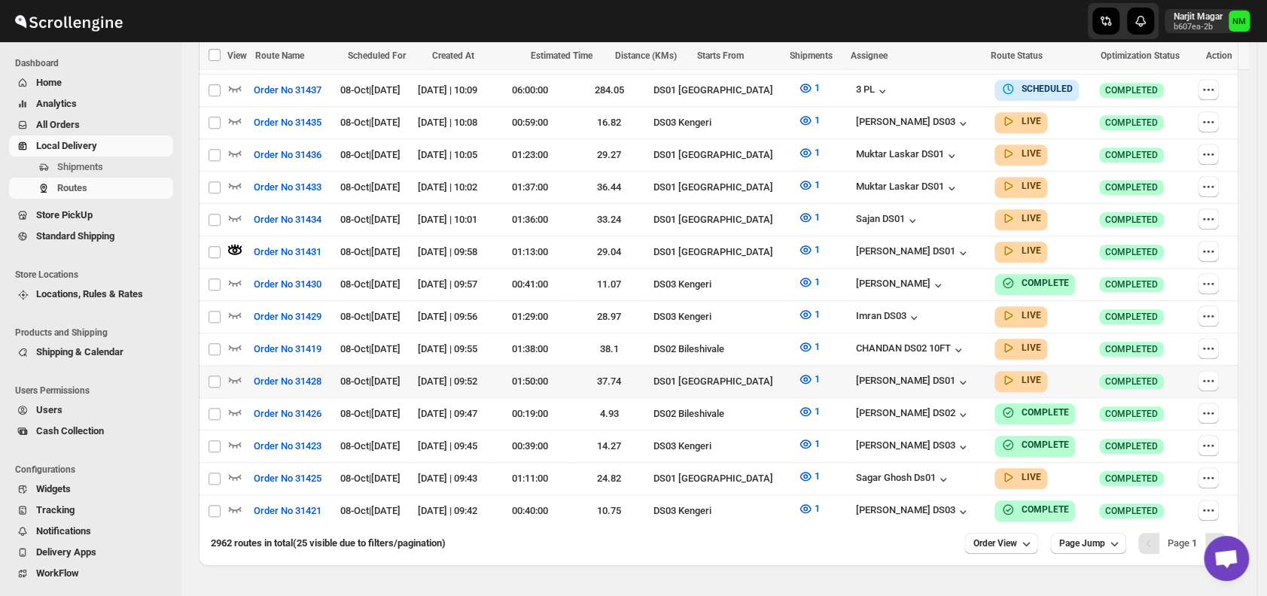
scroll to position [834, 0]
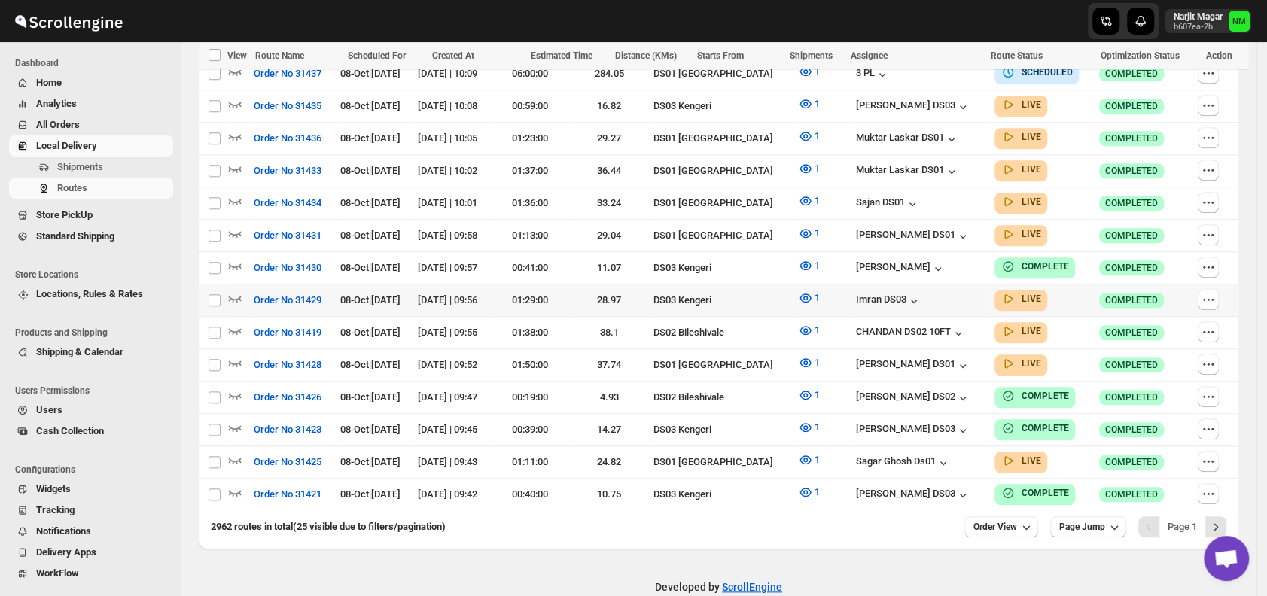
scroll to position [823, 0]
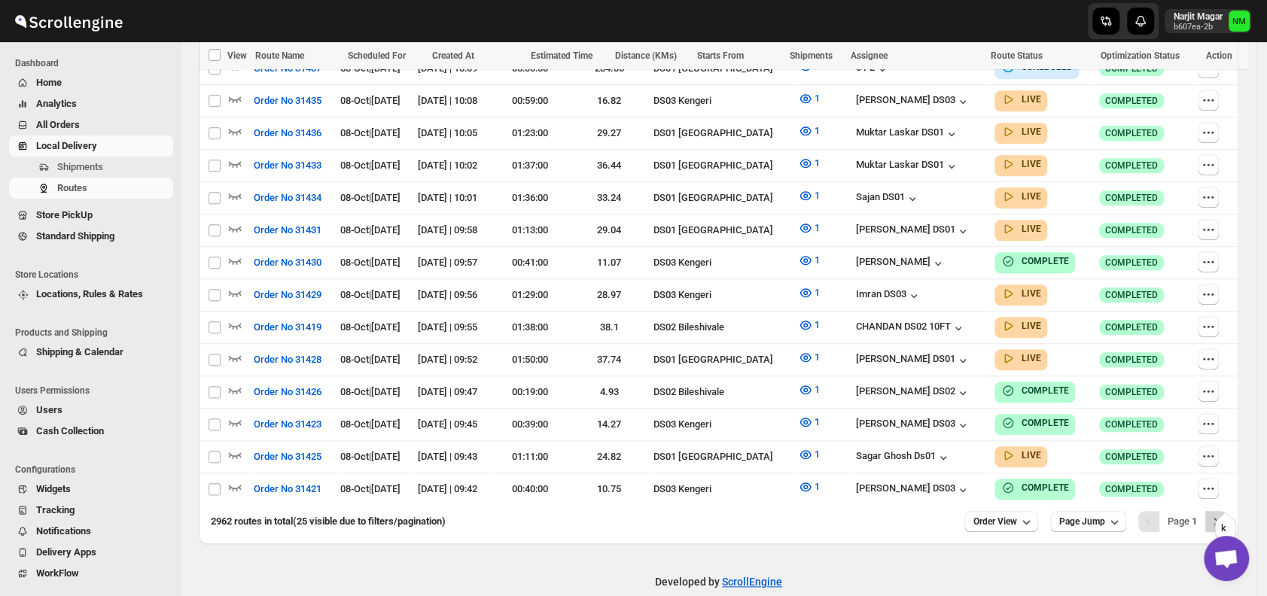
click at [1223, 514] on icon "Next" at bounding box center [1215, 521] width 15 height 15
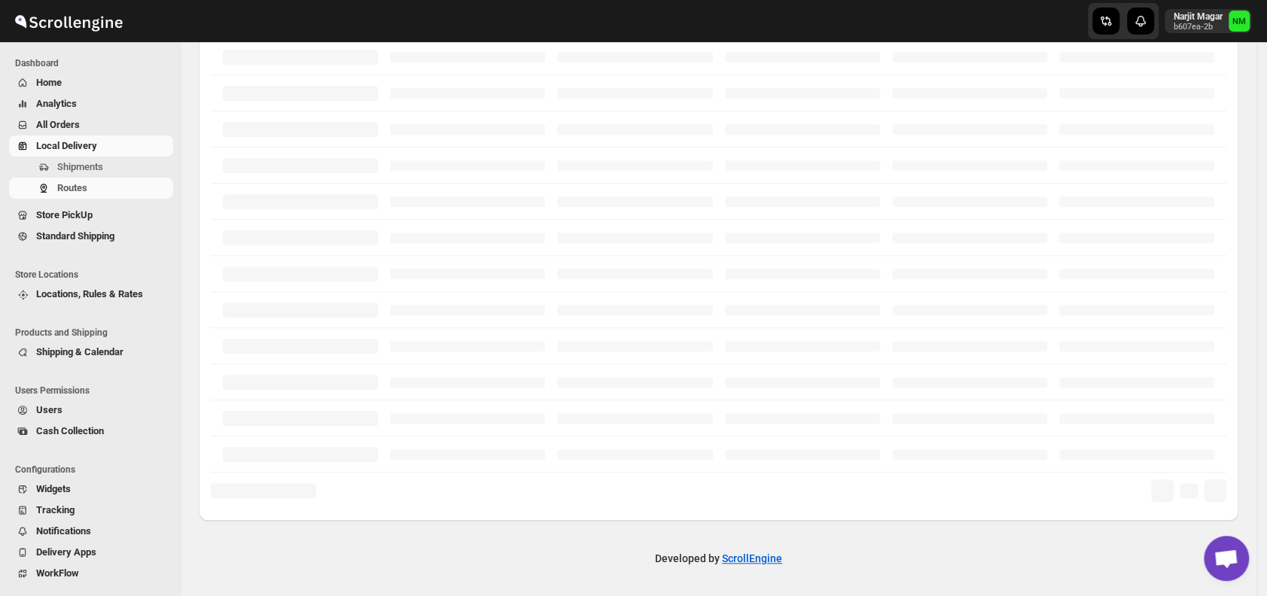
scroll to position [351, 0]
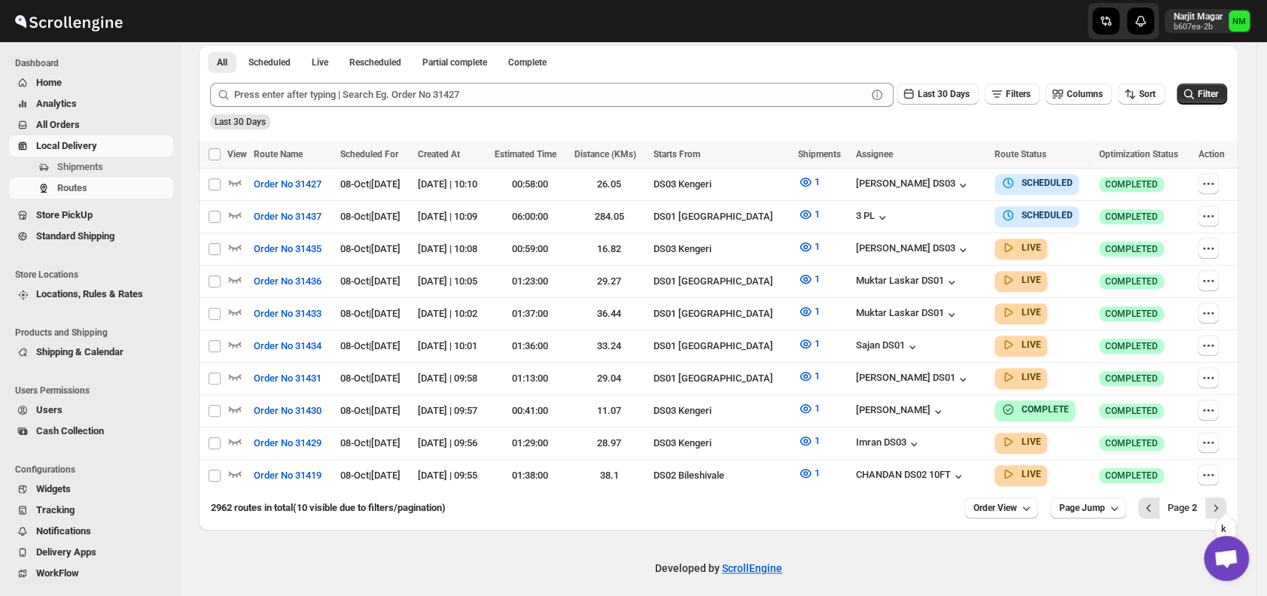
click at [1223, 501] on icon "Next" at bounding box center [1215, 508] width 15 height 15
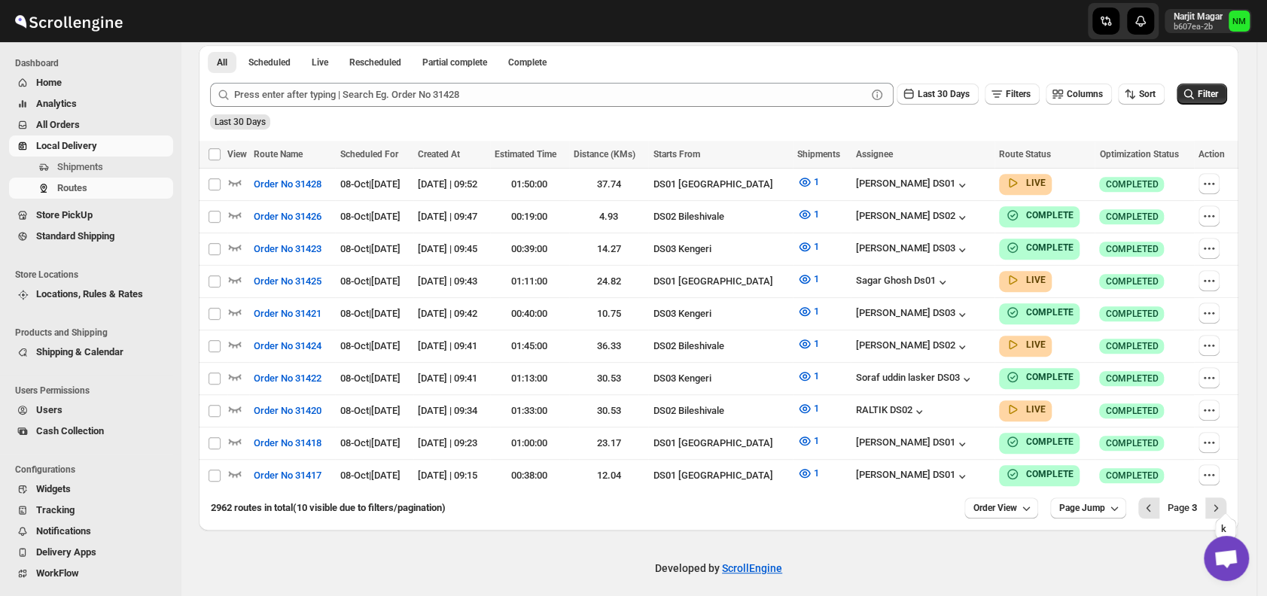
click at [1223, 501] on icon "Next" at bounding box center [1215, 508] width 15 height 15
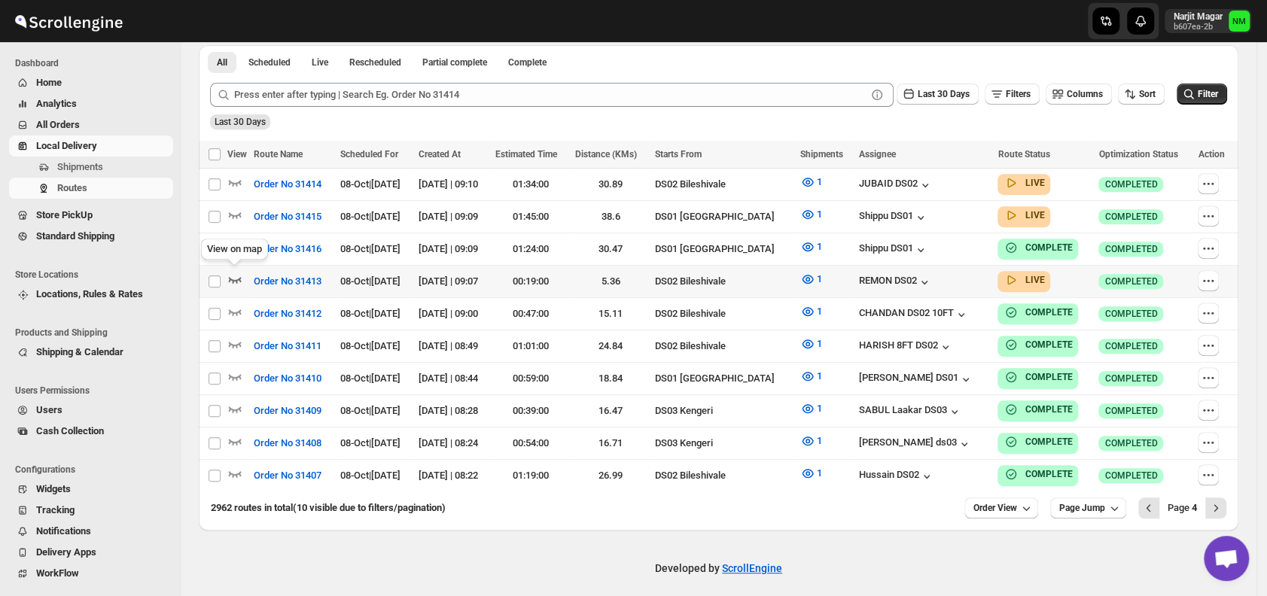
click at [234, 272] on icon "button" at bounding box center [234, 279] width 15 height 15
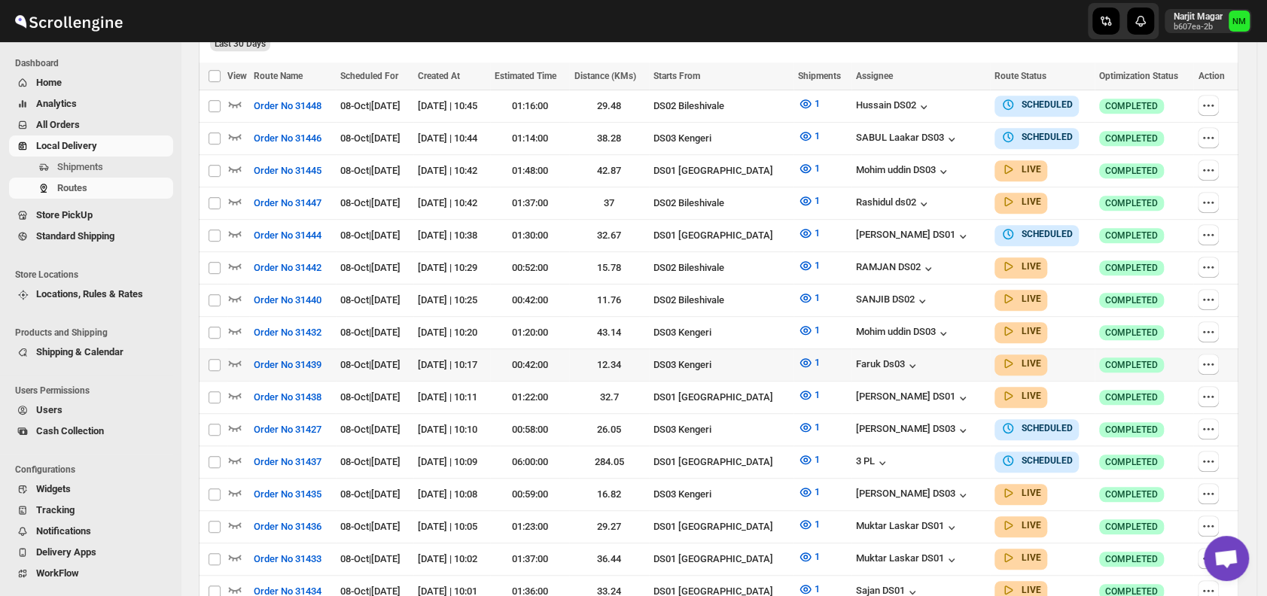
scroll to position [434, 0]
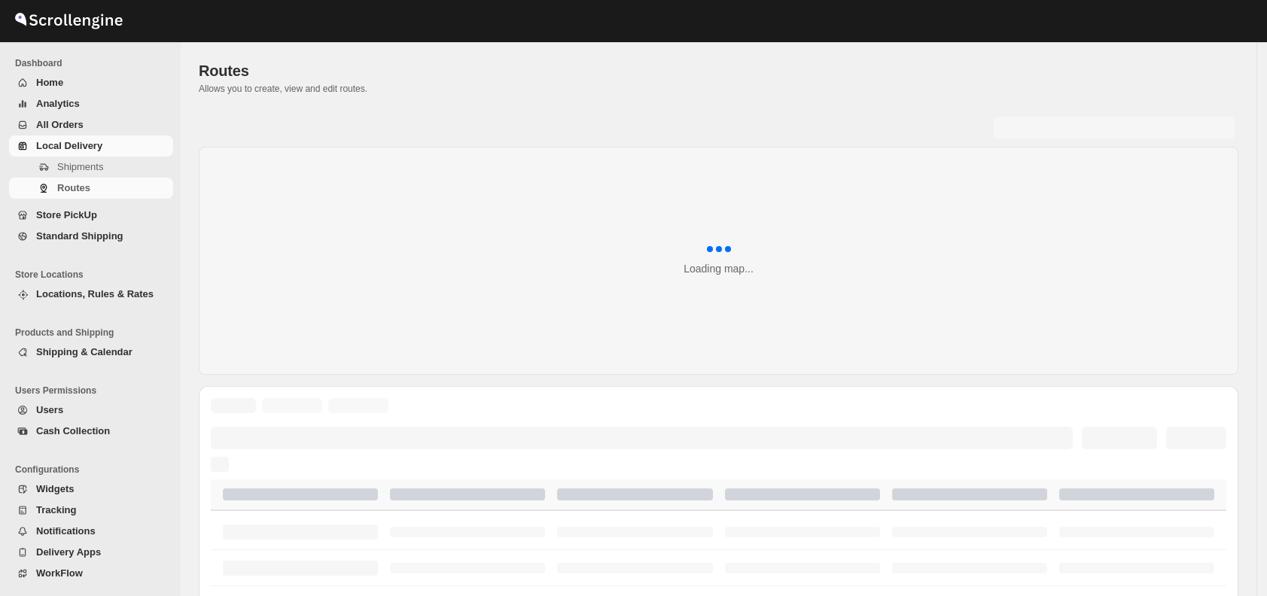
scroll to position [434, 0]
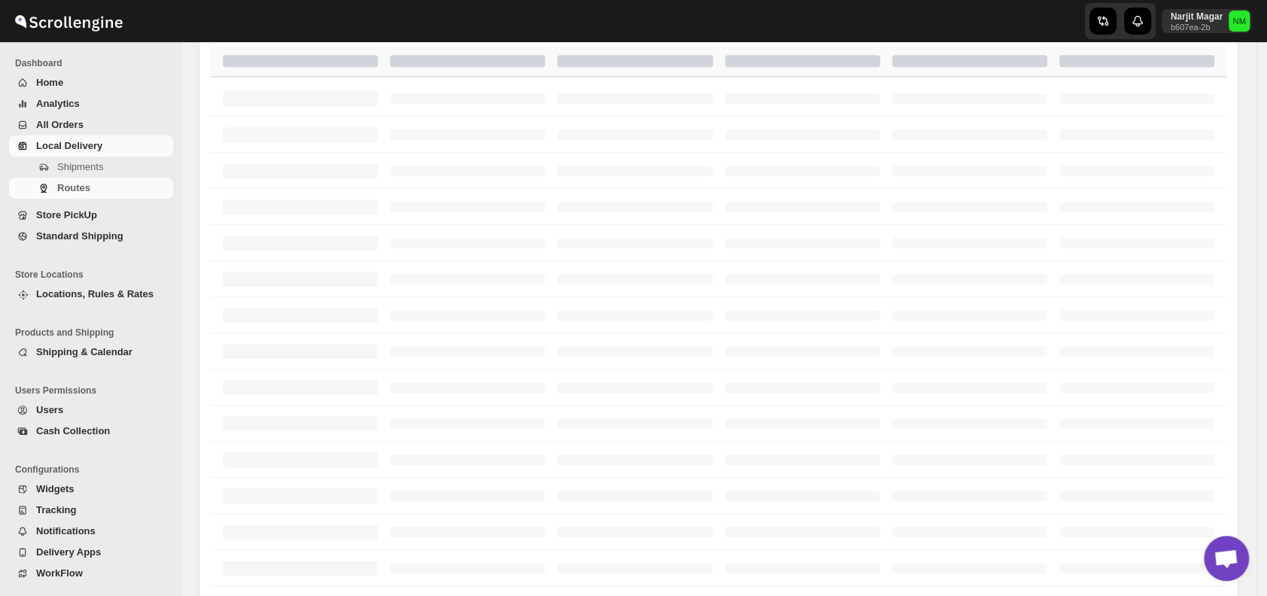
scroll to position [351, 0]
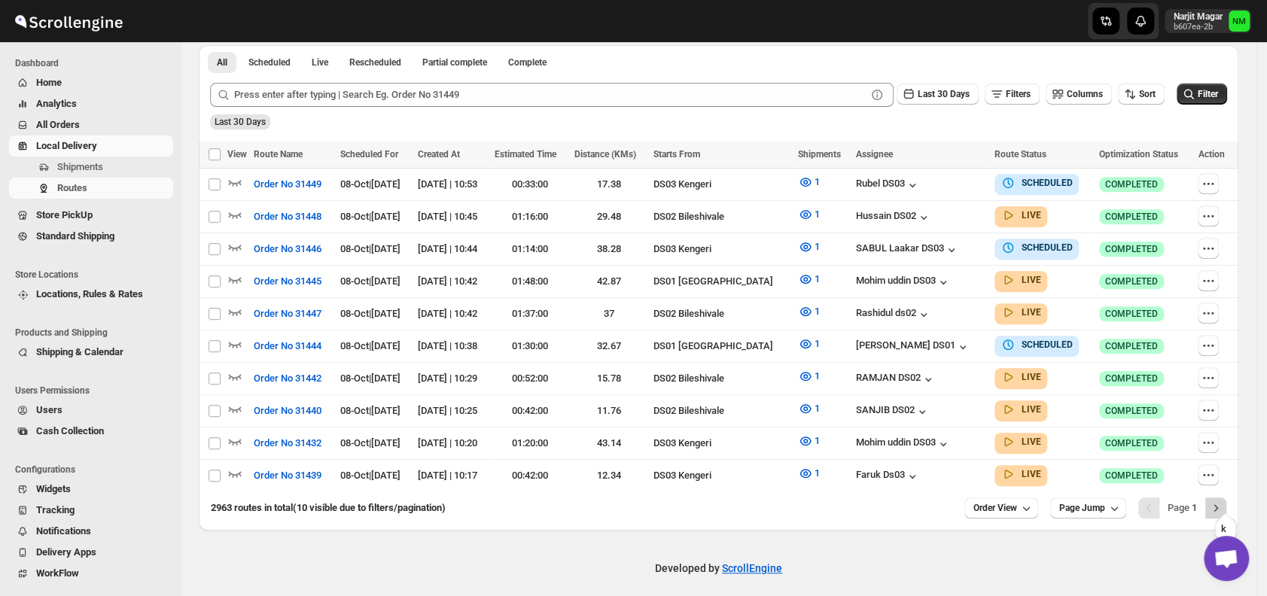
click at [1223, 501] on icon "Next" at bounding box center [1215, 508] width 15 height 15
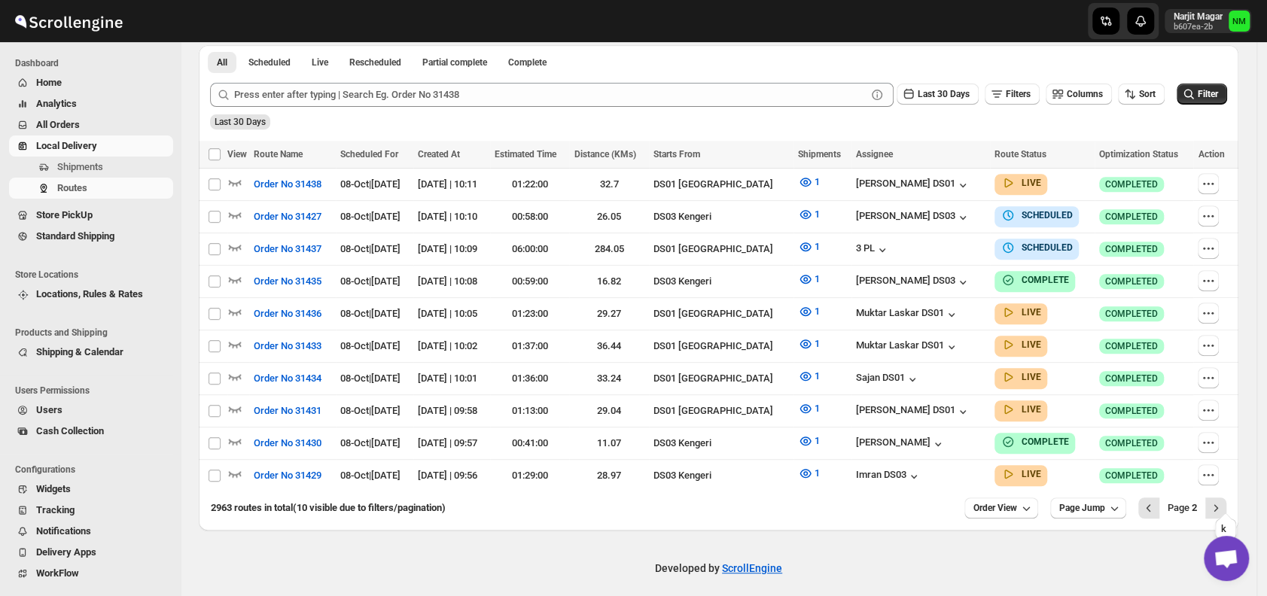
click at [1223, 501] on icon "Next" at bounding box center [1215, 508] width 15 height 15
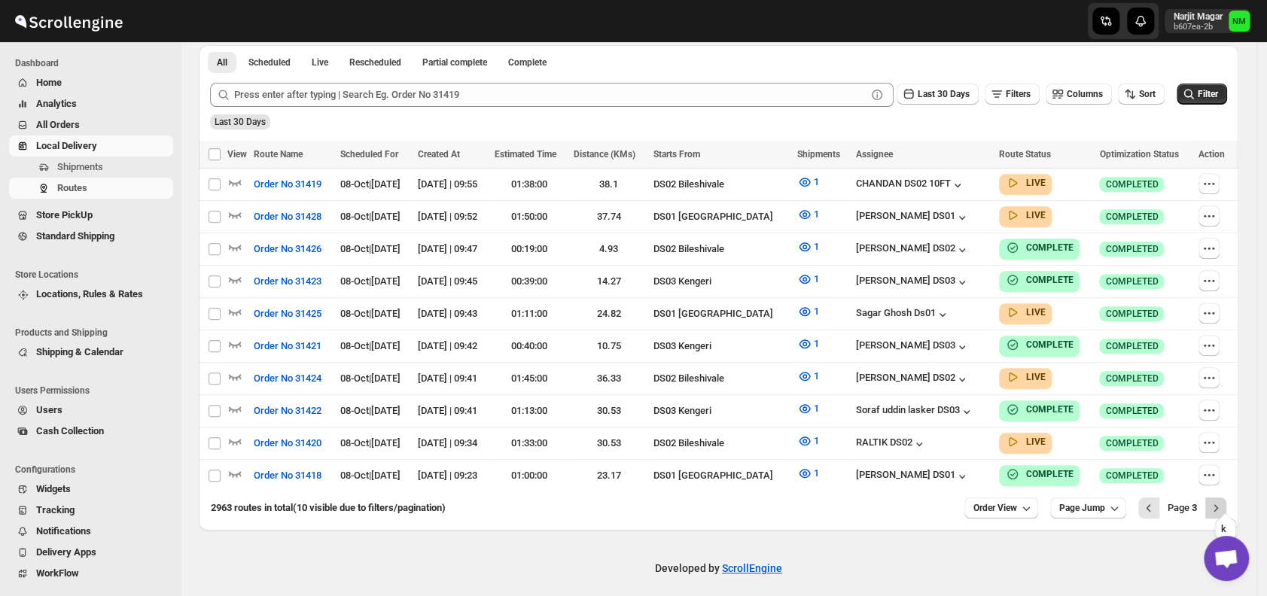
click at [1222, 501] on icon "Next" at bounding box center [1215, 508] width 15 height 15
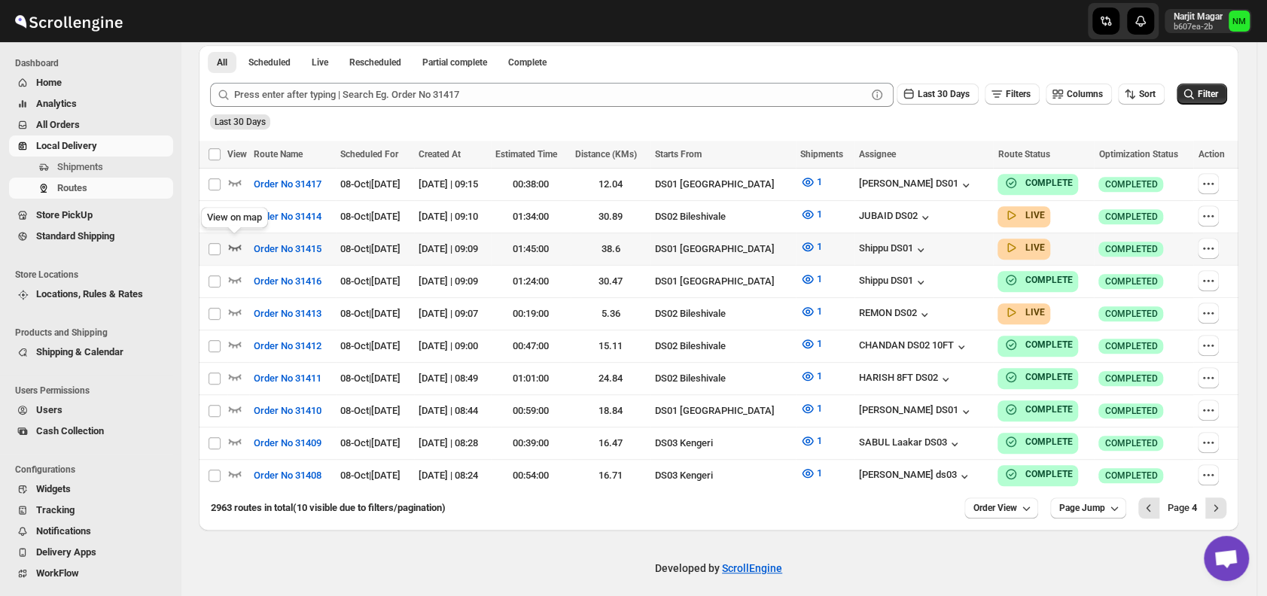
click at [237, 242] on icon "button" at bounding box center [234, 246] width 15 height 15
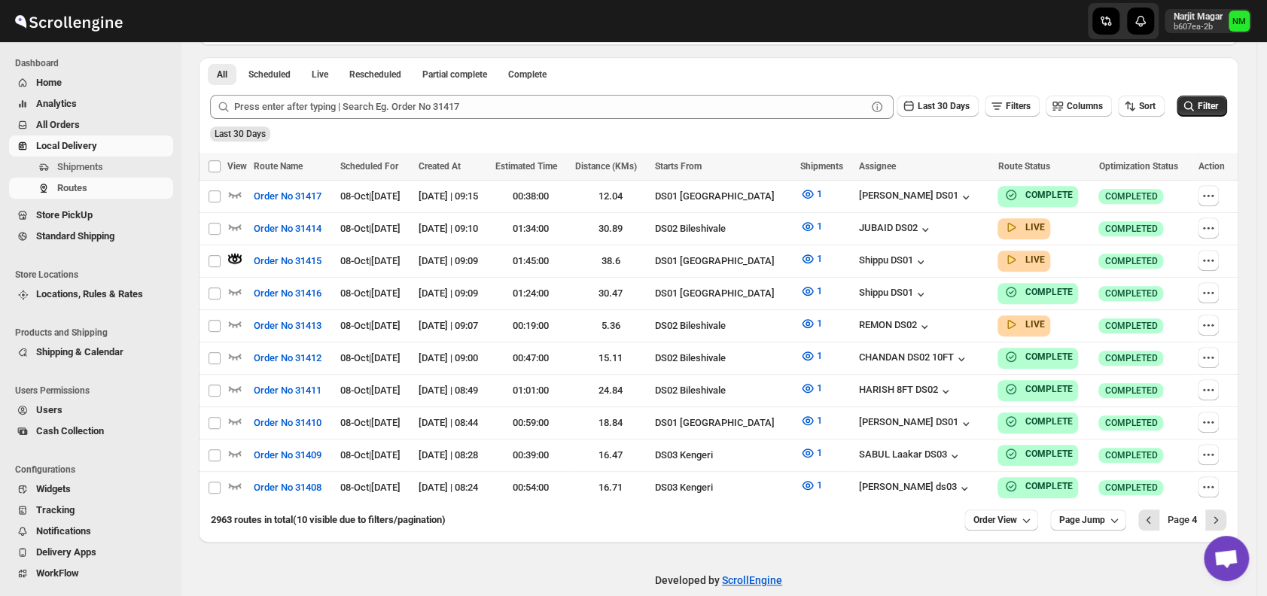
scroll to position [0, 0]
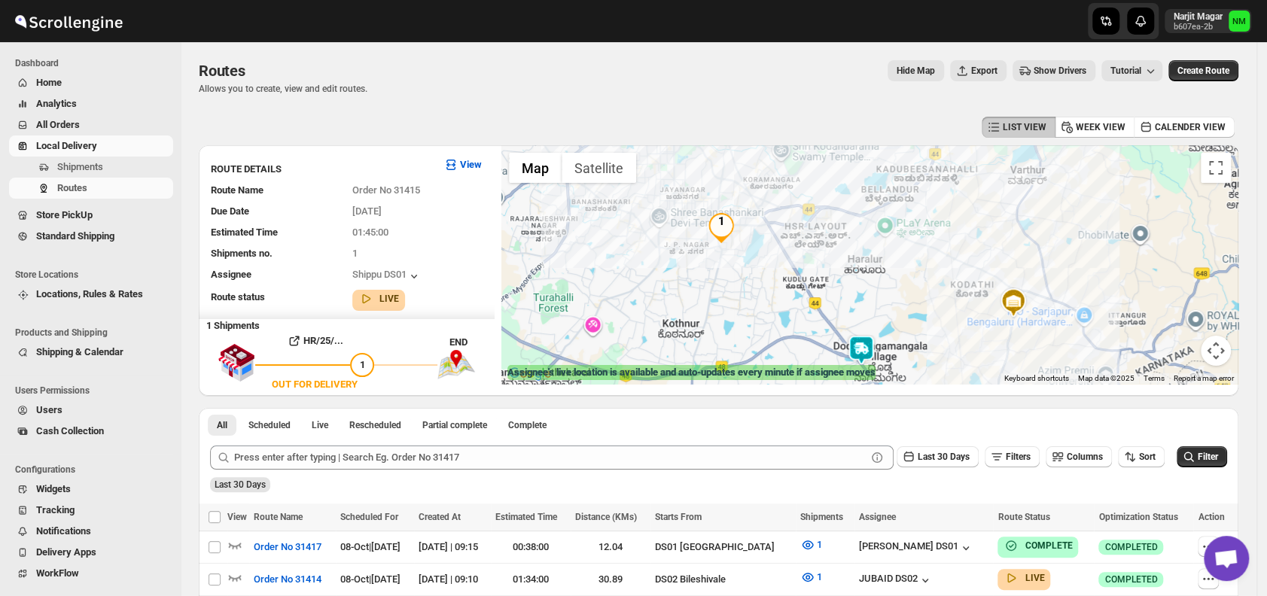
click at [863, 349] on img at bounding box center [861, 350] width 30 height 30
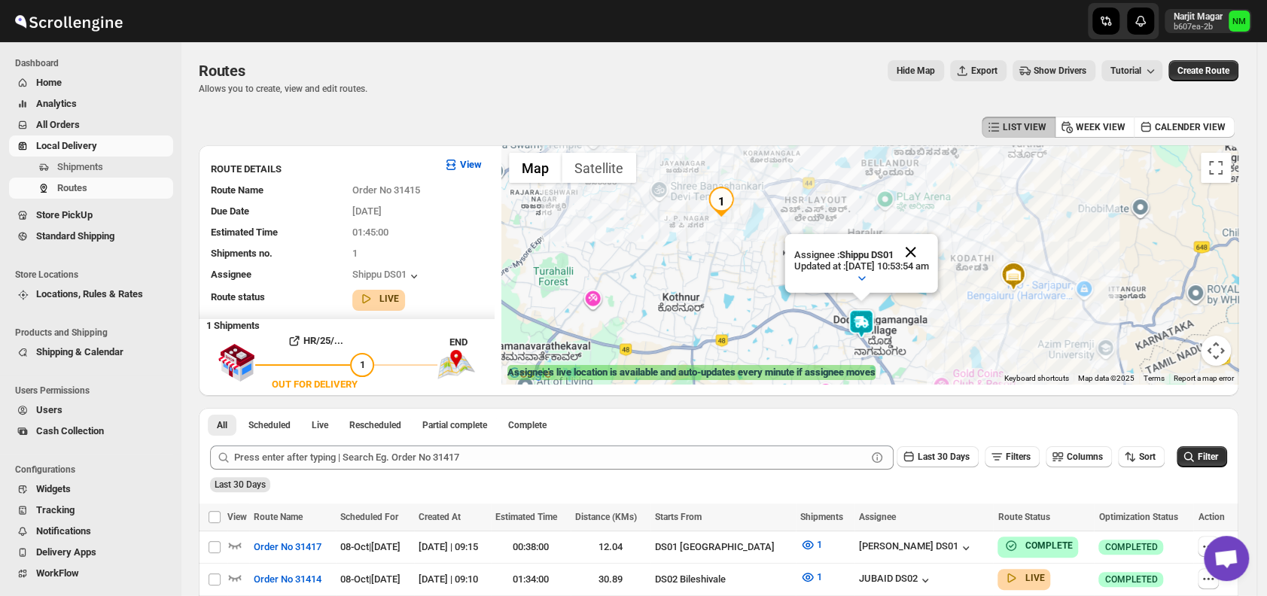
click at [929, 242] on button "Close" at bounding box center [911, 252] width 36 height 36
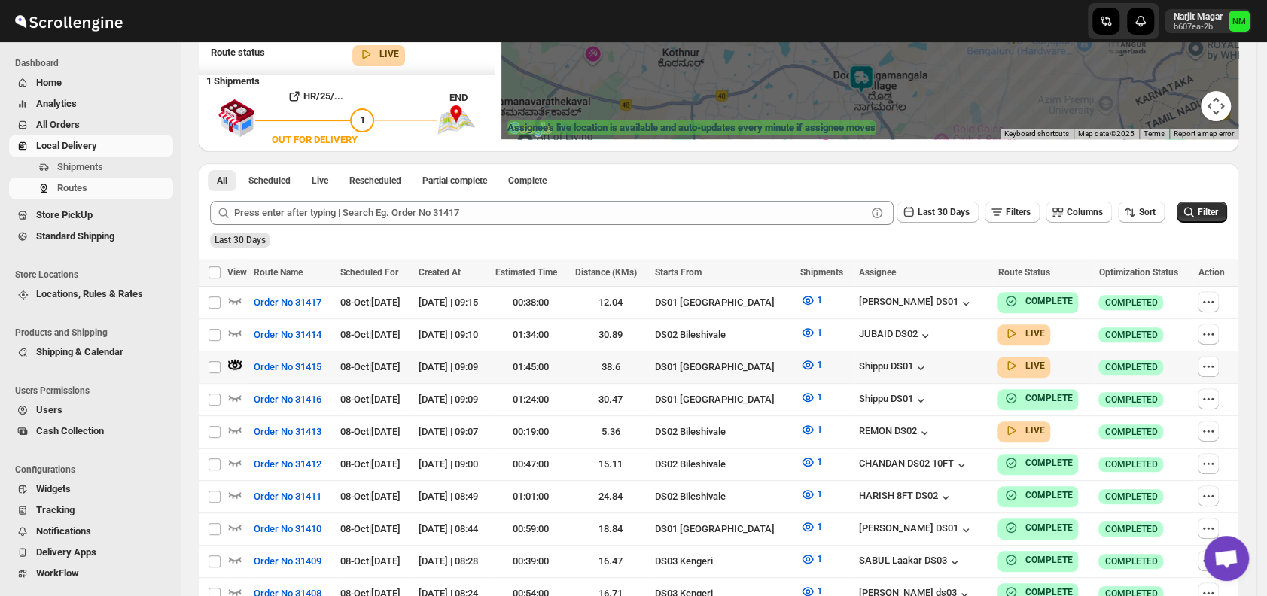
scroll to position [362, 0]
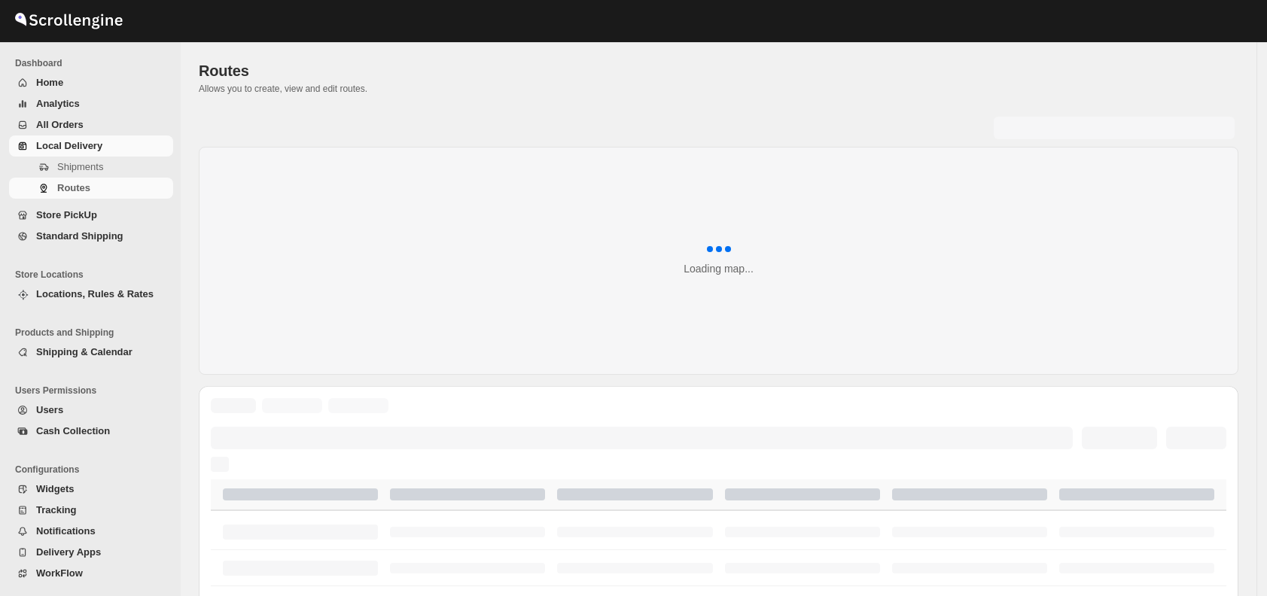
scroll to position [362, 0]
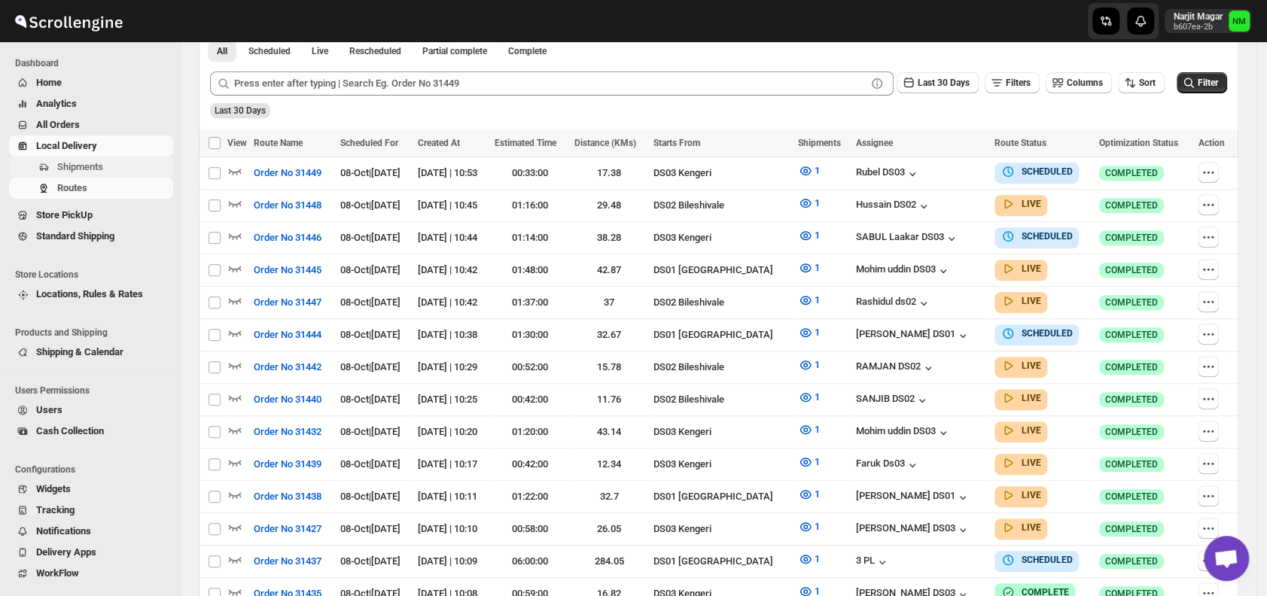
click at [123, 163] on span "Shipments" at bounding box center [113, 167] width 113 height 15
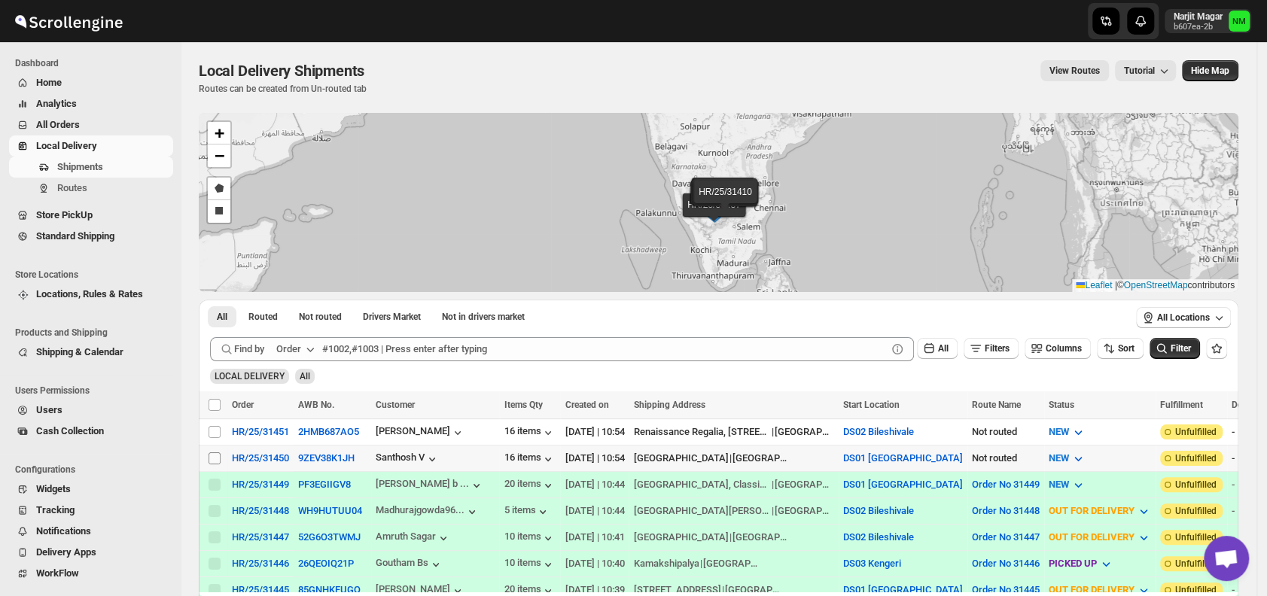
click at [209, 461] on input "Select shipment" at bounding box center [215, 458] width 12 height 12
checkbox input "true"
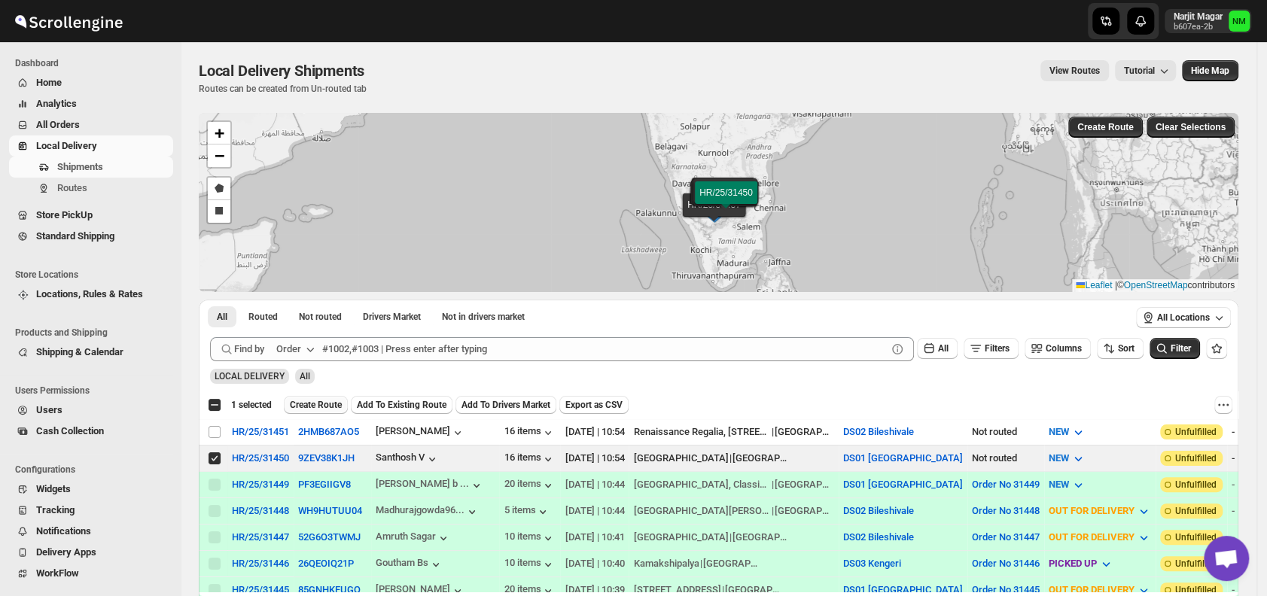
click at [310, 401] on span "Create Route" at bounding box center [316, 405] width 52 height 12
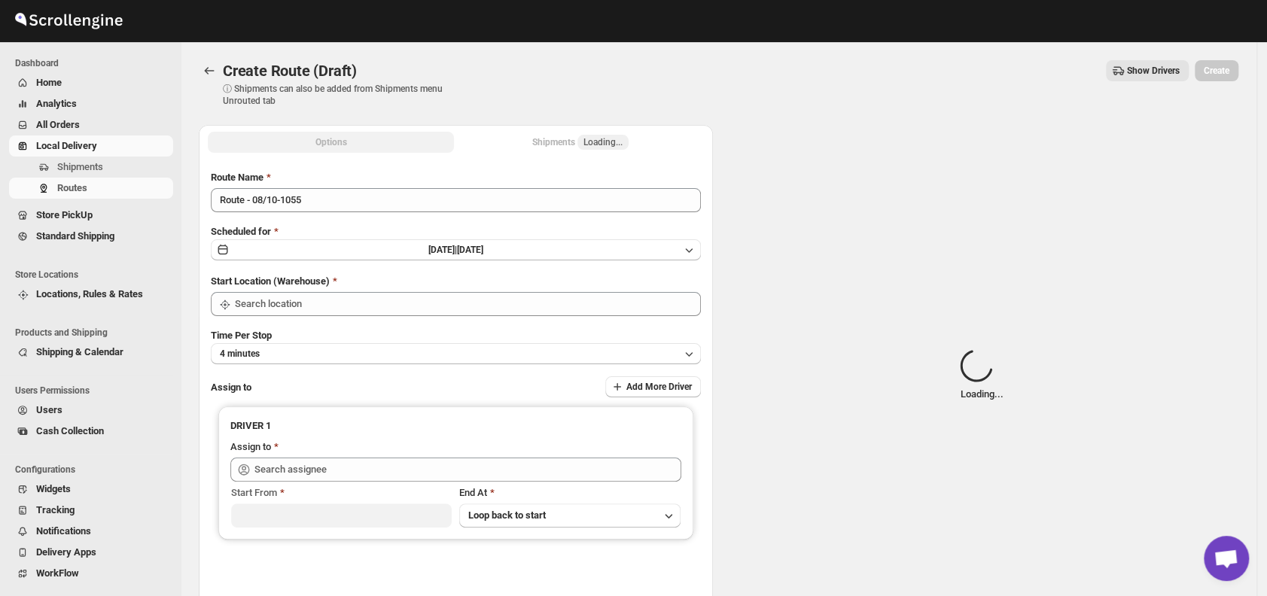
type input "DS01 [GEOGRAPHIC_DATA]"
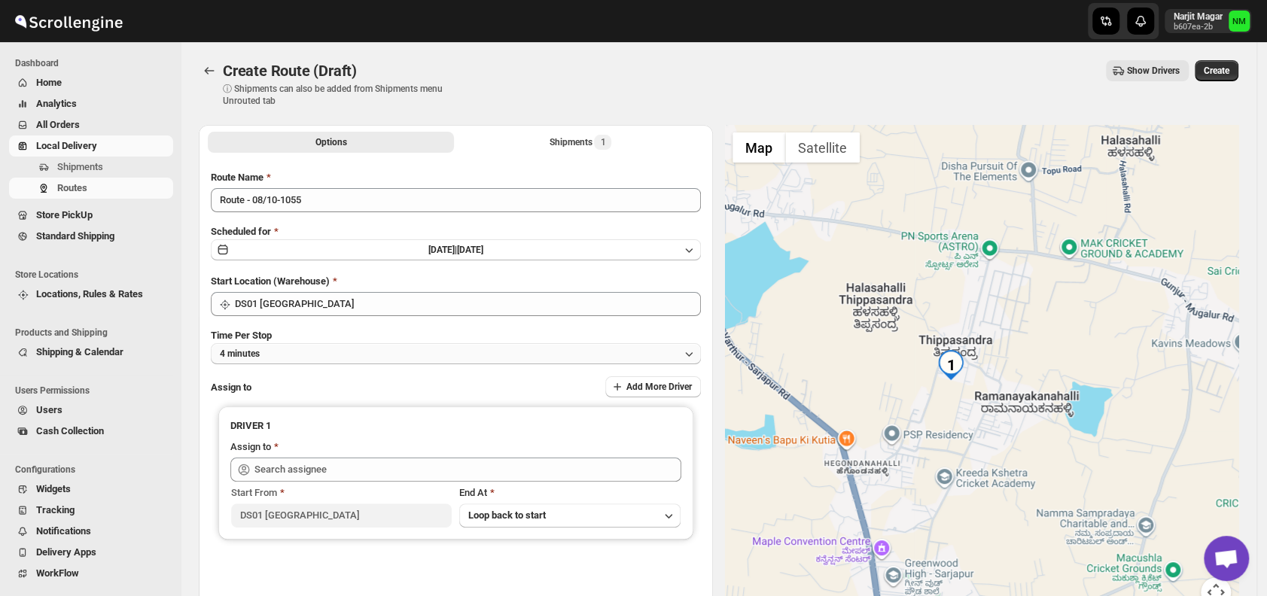
click at [434, 353] on button "4 minutes" at bounding box center [456, 353] width 490 height 21
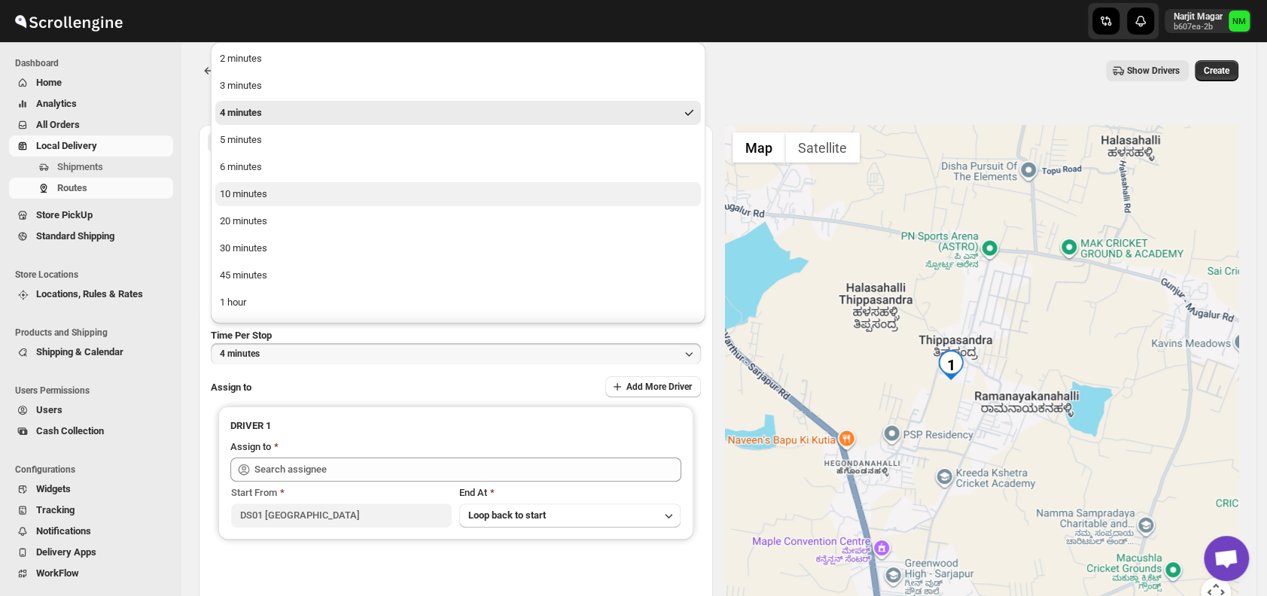
click at [269, 193] on button "10 minutes" at bounding box center [458, 194] width 486 height 24
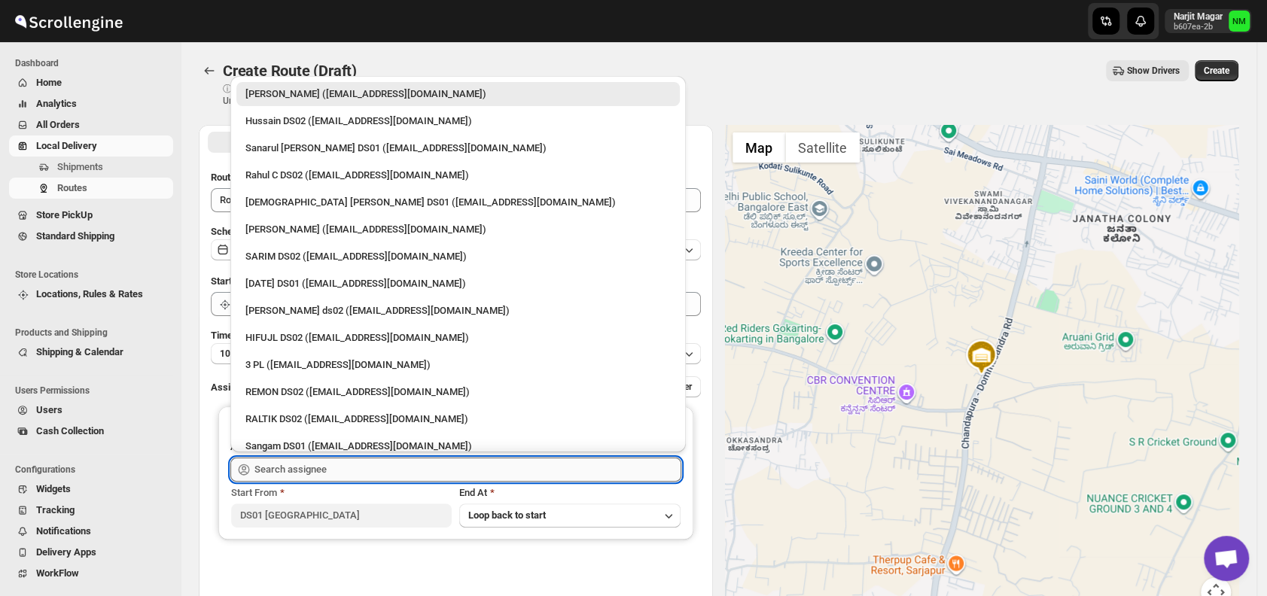
click at [324, 463] on input "text" at bounding box center [467, 470] width 427 height 24
click at [282, 201] on div "[DEMOGRAPHIC_DATA] [PERSON_NAME] DS01 ([EMAIL_ADDRESS][DOMAIN_NAME])" at bounding box center [457, 202] width 425 height 15
type input "Islam Laskar DS01 (vixib74172@ikowat.com)"
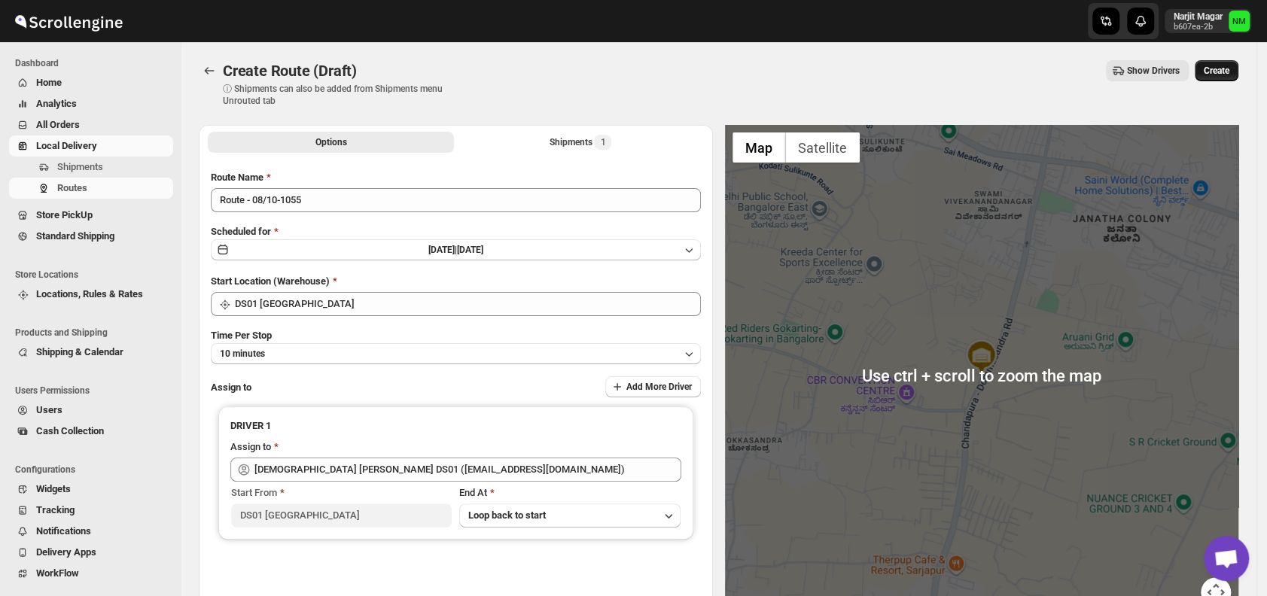
click at [1222, 74] on span "Create" at bounding box center [1217, 71] width 26 height 12
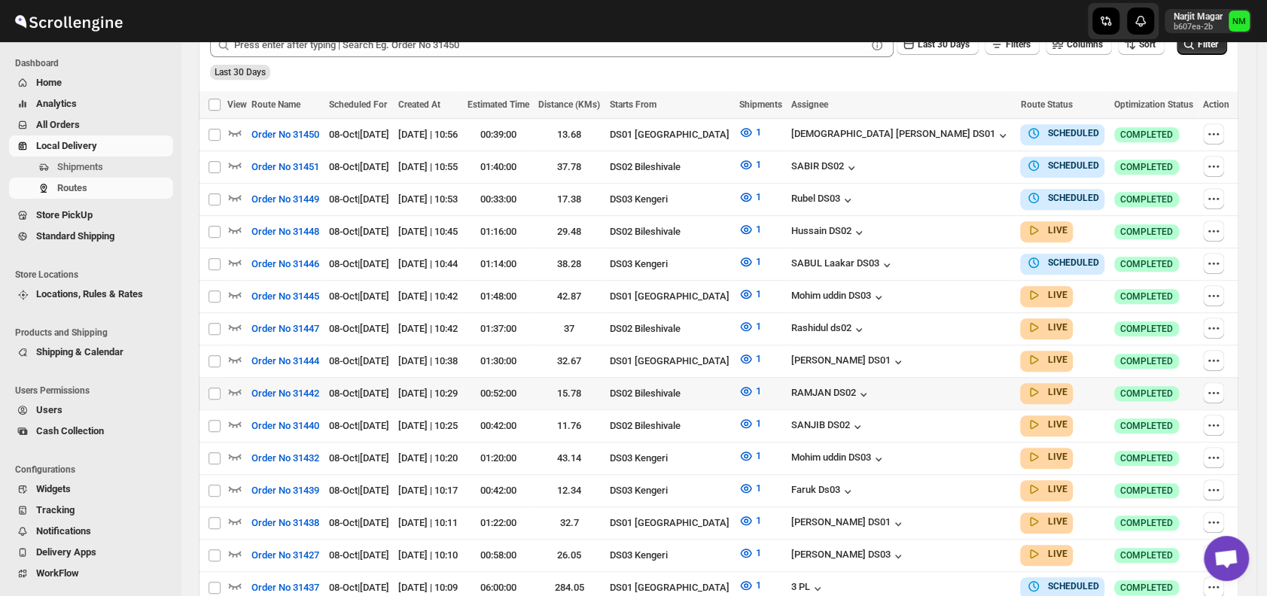
scroll to position [404, 0]
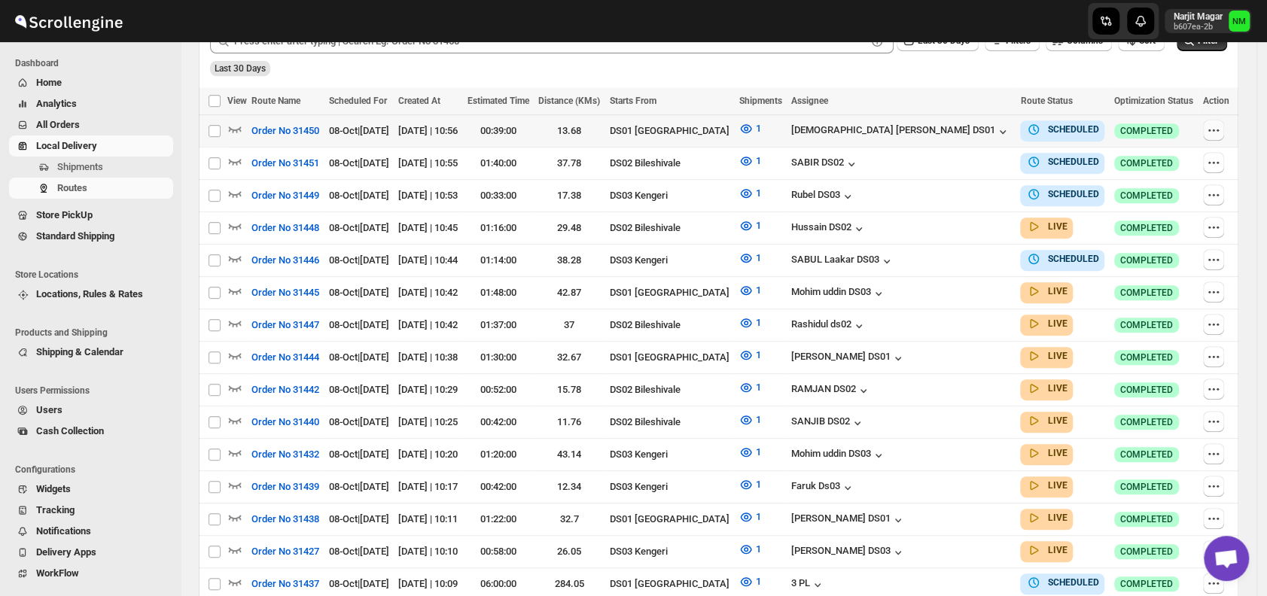
click at [1209, 133] on icon "button" at bounding box center [1213, 130] width 15 height 15
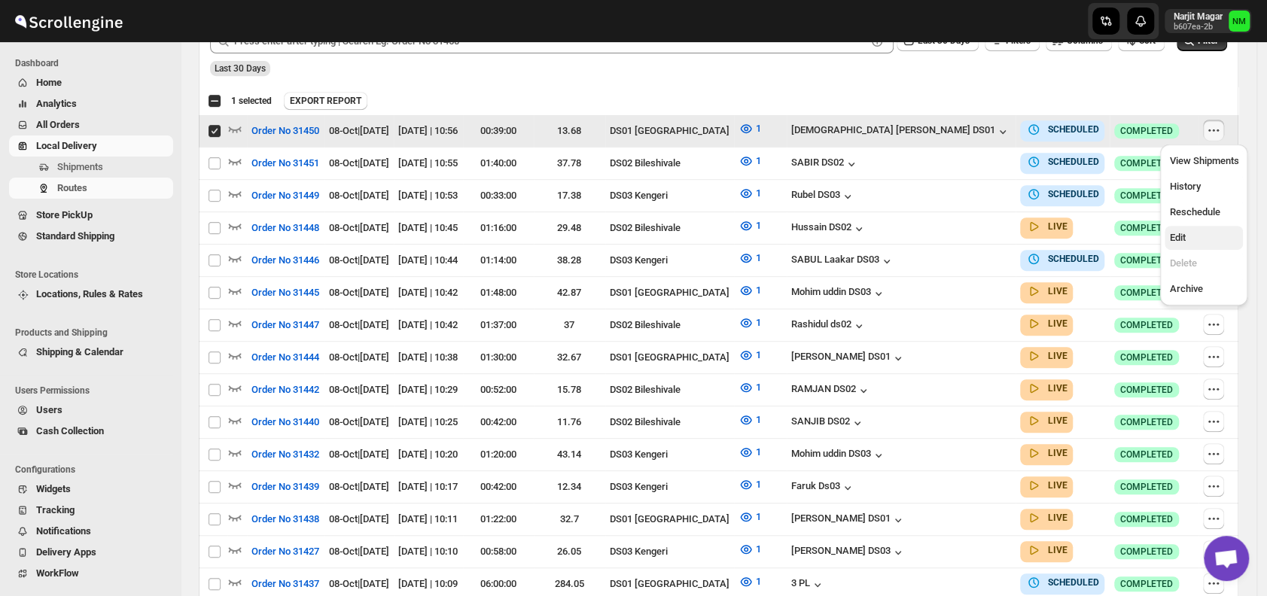
click at [1201, 233] on span "Edit" at bounding box center [1203, 237] width 69 height 15
checkbox input "false"
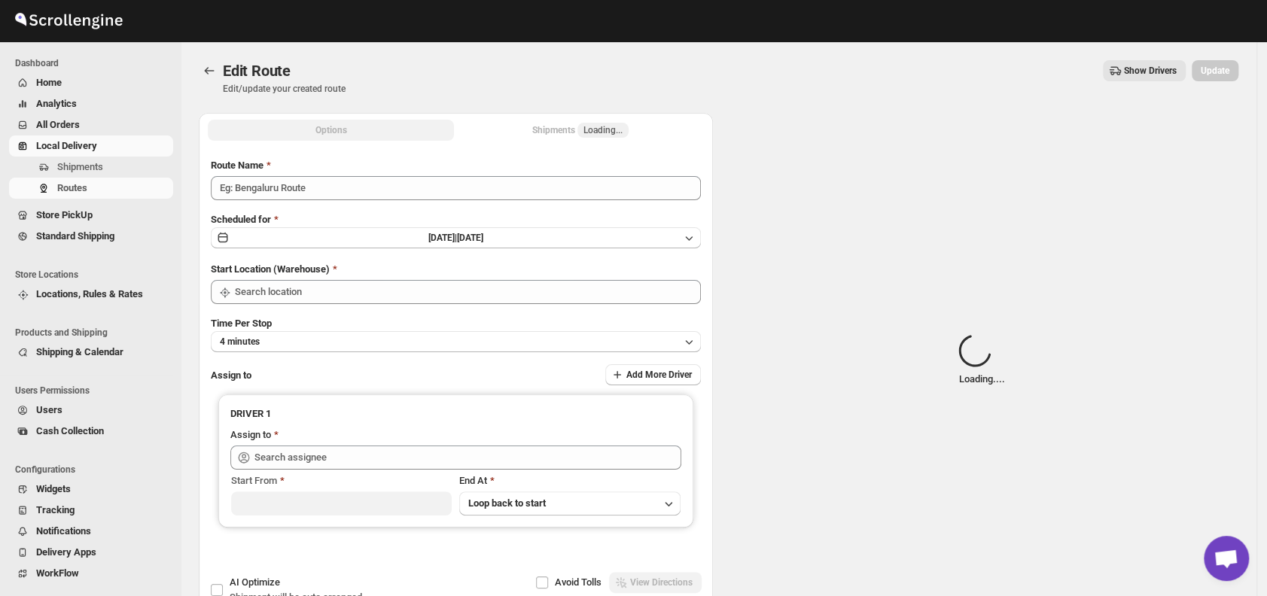
type input "Order No 31450"
type input "DS01 [GEOGRAPHIC_DATA]"
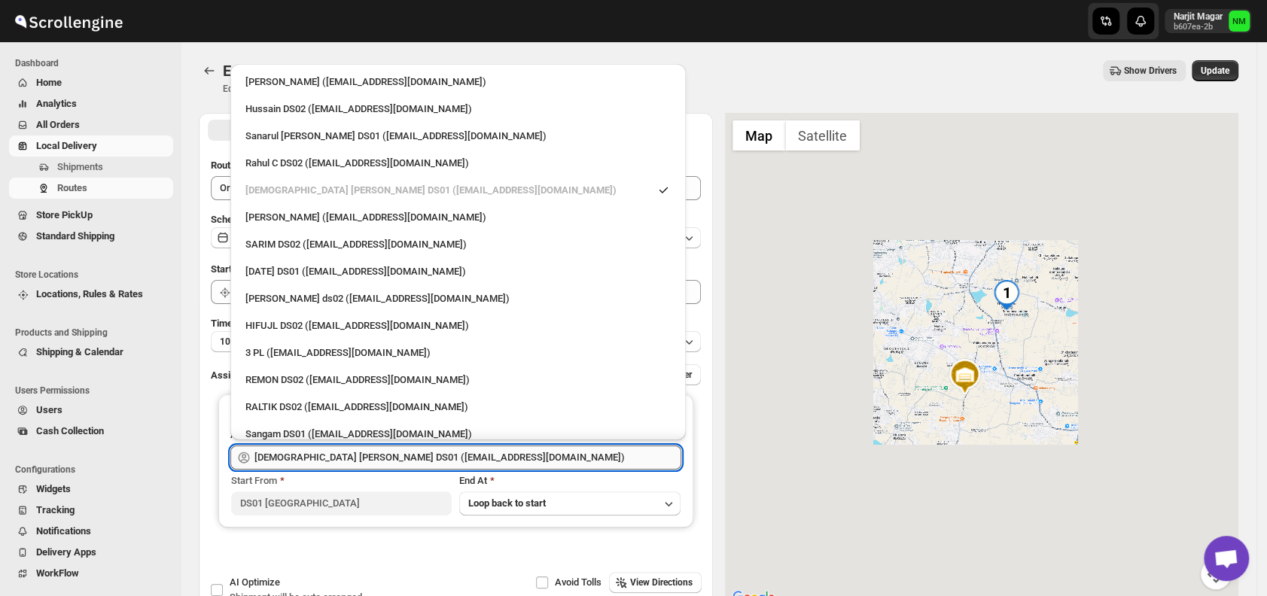
click at [395, 455] on input "Islam Laskar DS01 (vixib74172@ikowat.com)" at bounding box center [467, 458] width 427 height 24
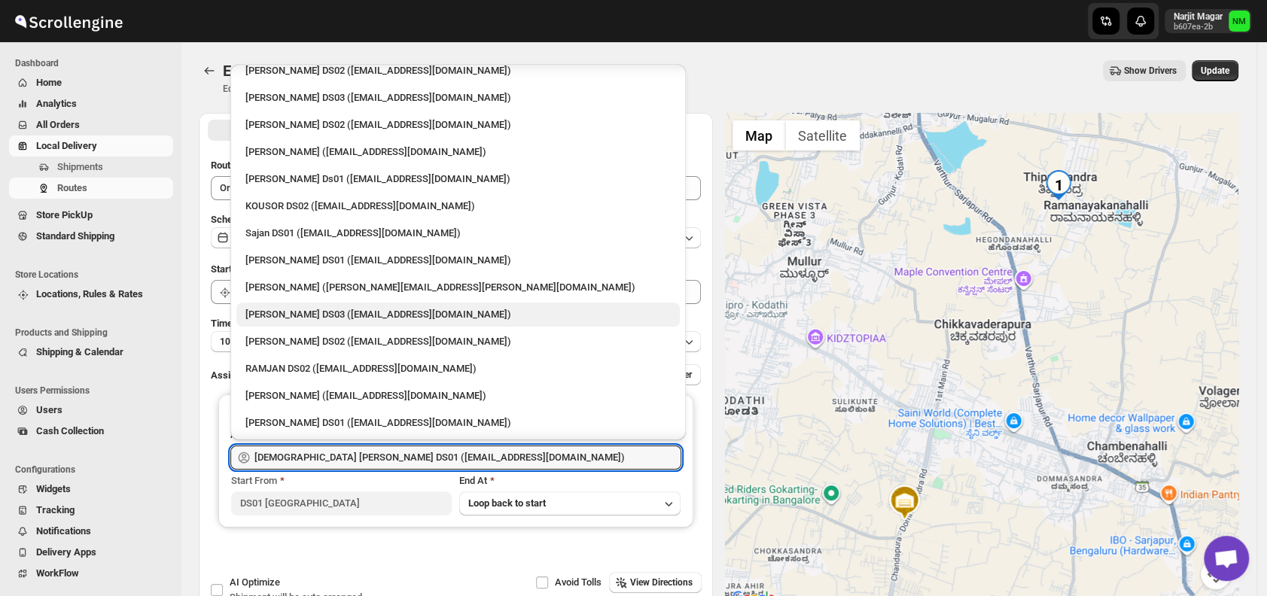
scroll to position [608, 0]
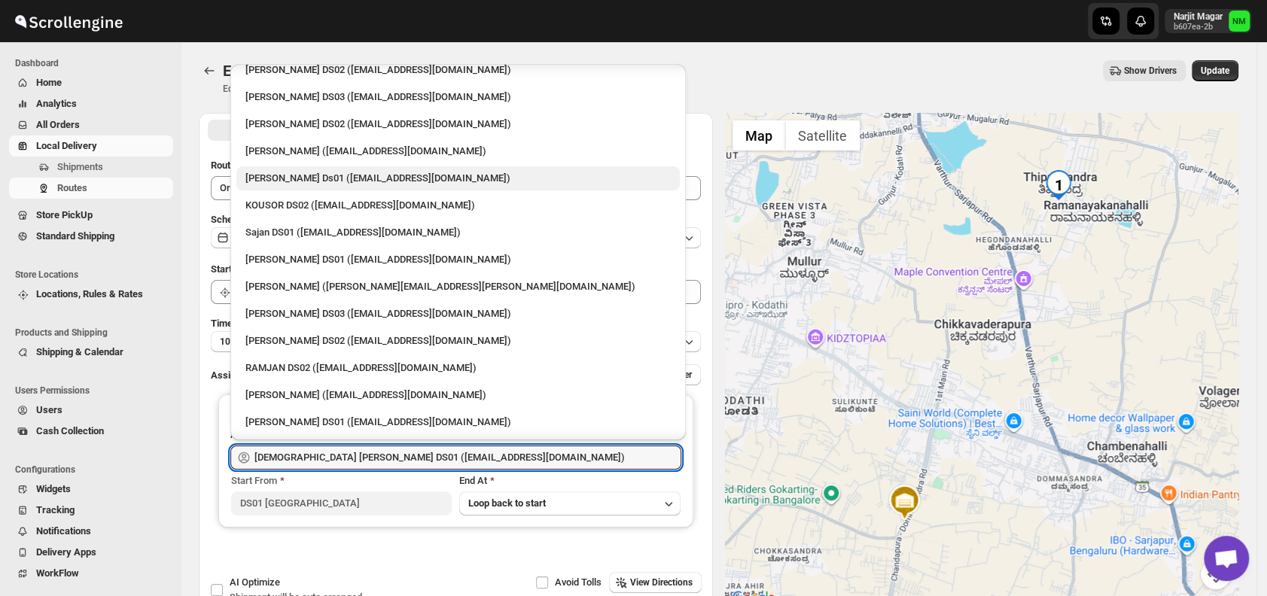
click at [323, 181] on div "Sourab Ghosh Ds01 (xadira4890@asimarif.com)" at bounding box center [457, 178] width 425 height 15
type input "Sourab Ghosh Ds01 (xadira4890@asimarif.com)"
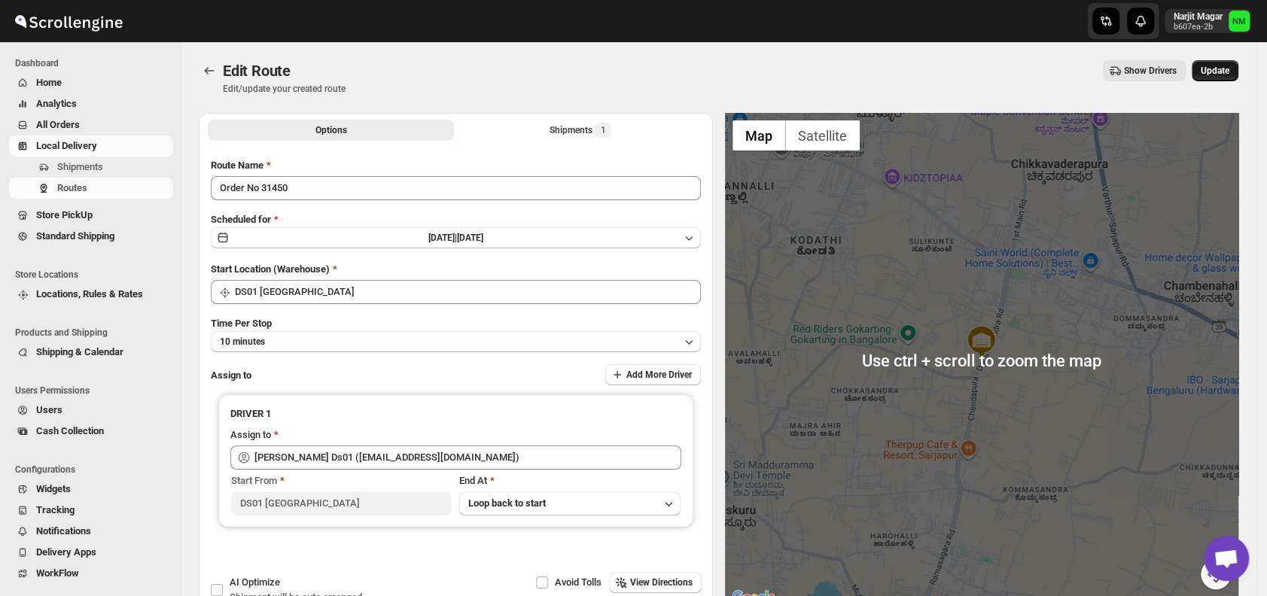
click at [1222, 72] on span "Update" at bounding box center [1215, 71] width 29 height 12
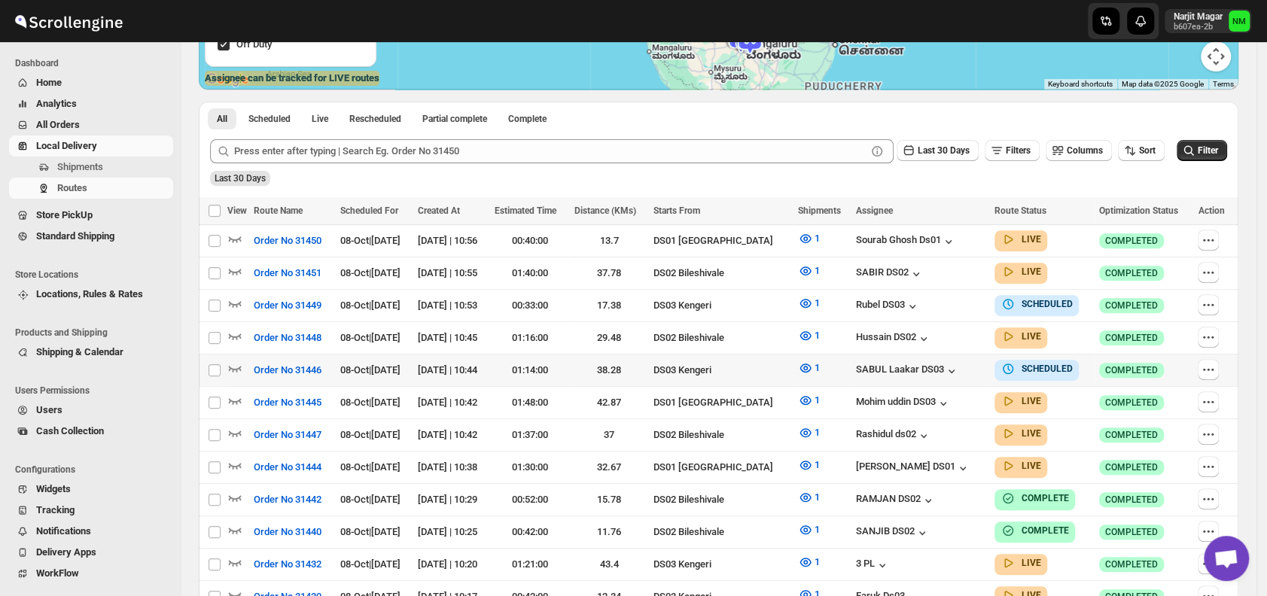
scroll to position [299, 0]
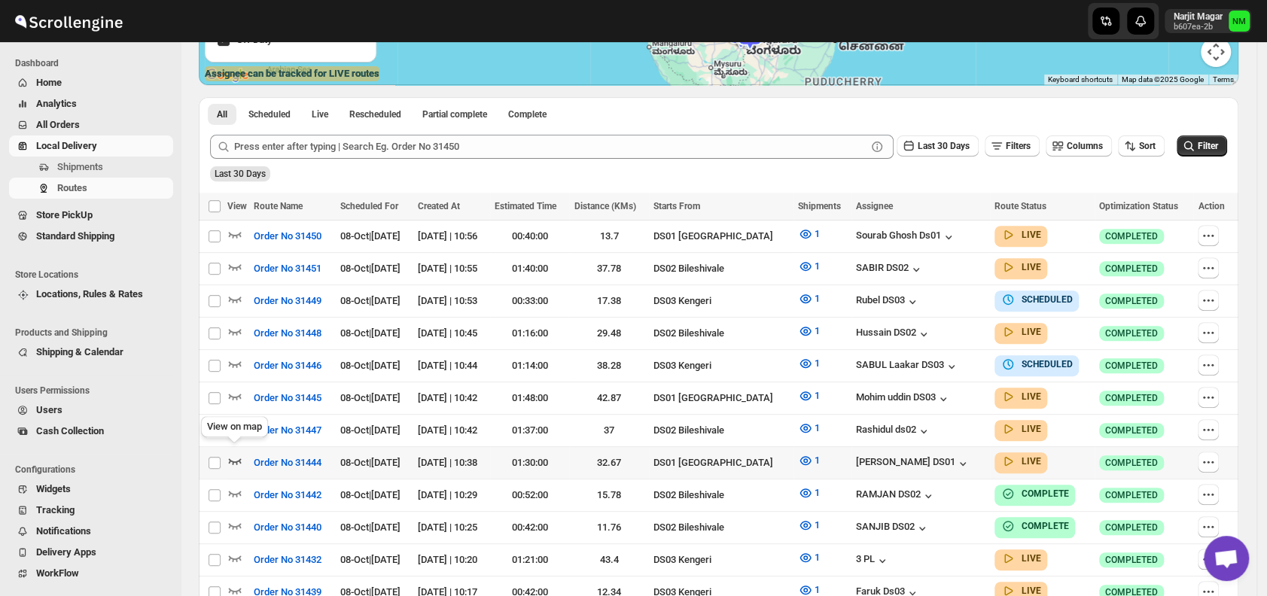
click at [237, 453] on icon "button" at bounding box center [234, 460] width 15 height 15
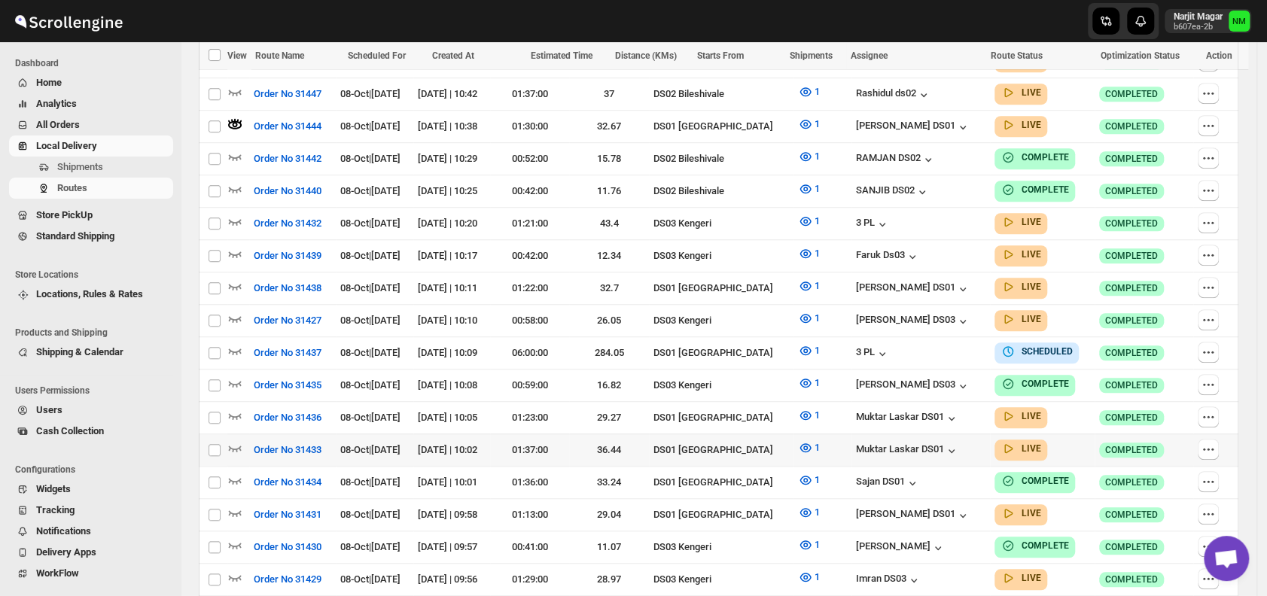
scroll to position [648, 0]
click at [230, 407] on icon "button" at bounding box center [234, 414] width 15 height 15
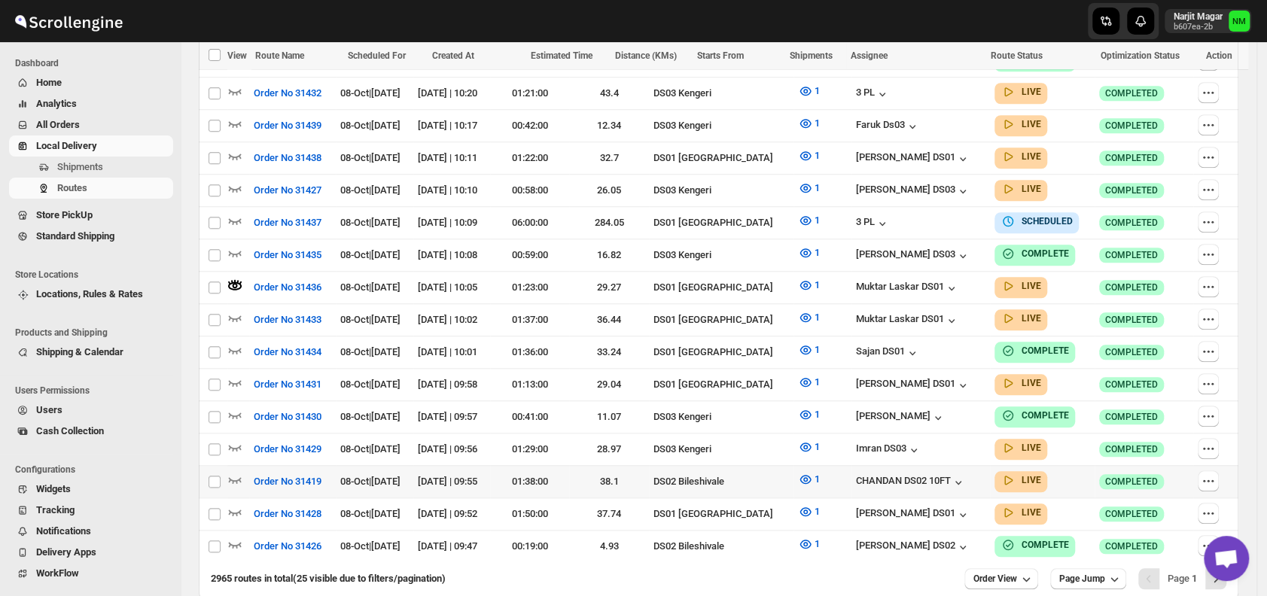
scroll to position [780, 0]
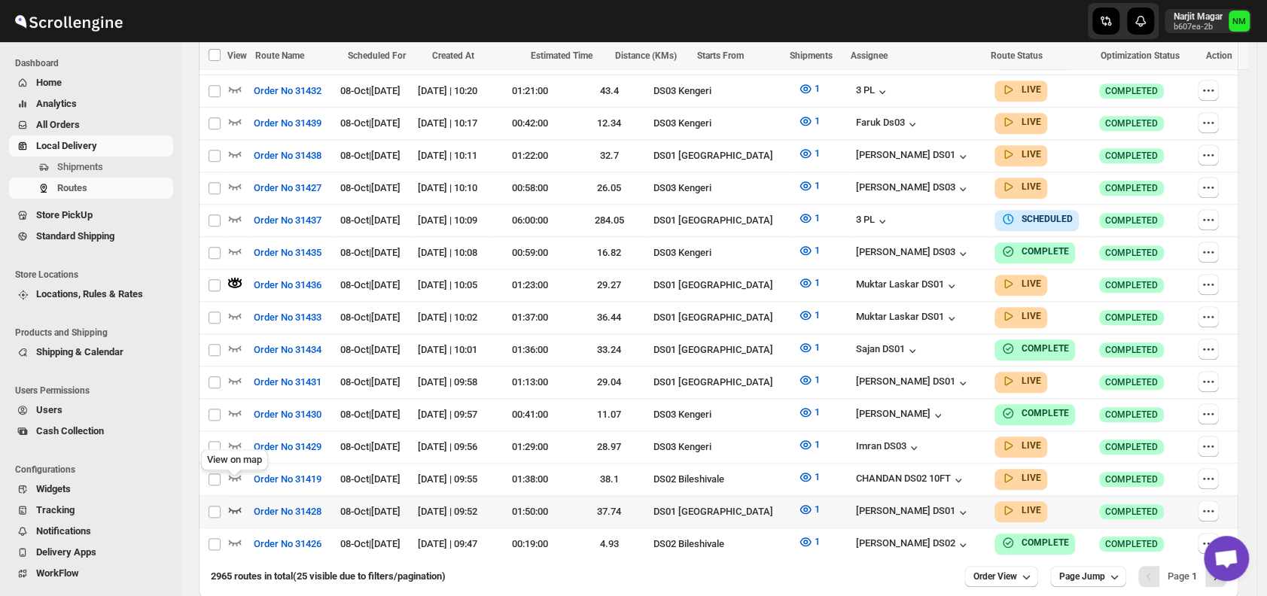
click at [235, 502] on icon "button" at bounding box center [234, 509] width 15 height 15
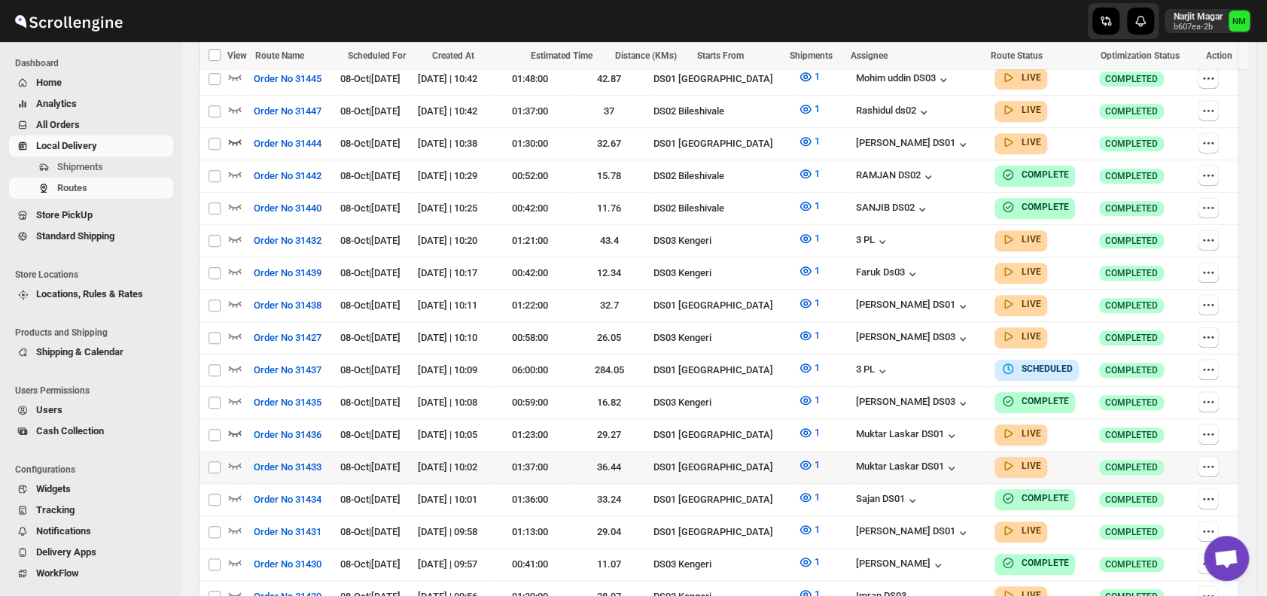
scroll to position [632, 0]
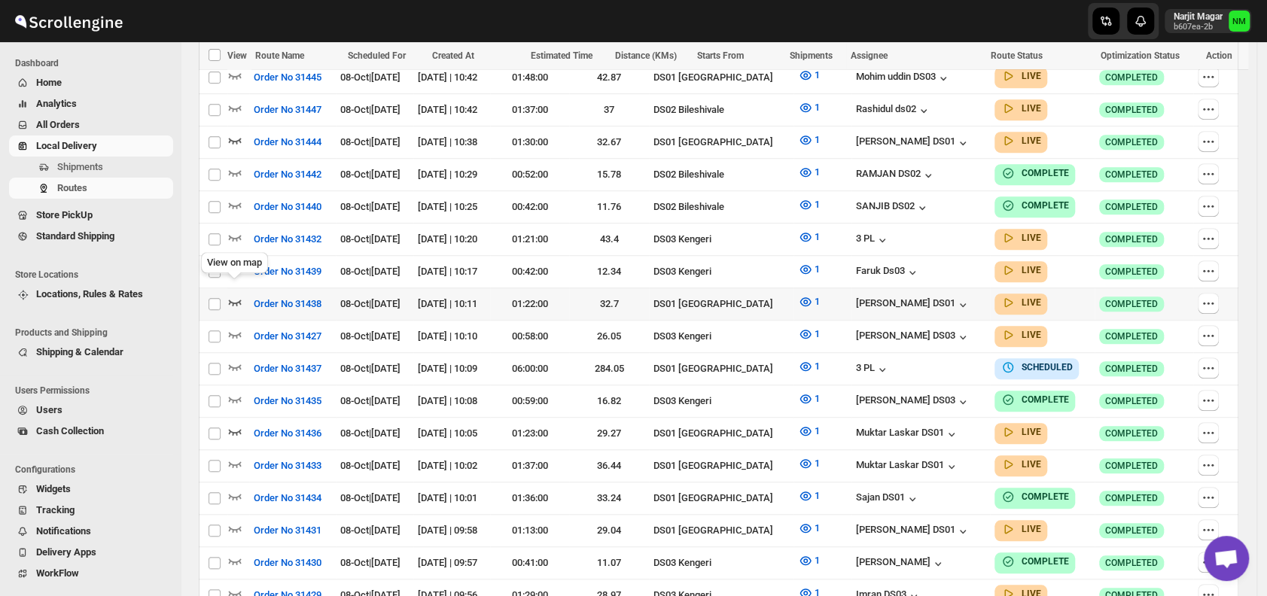
click at [235, 294] on icon "button" at bounding box center [234, 301] width 15 height 15
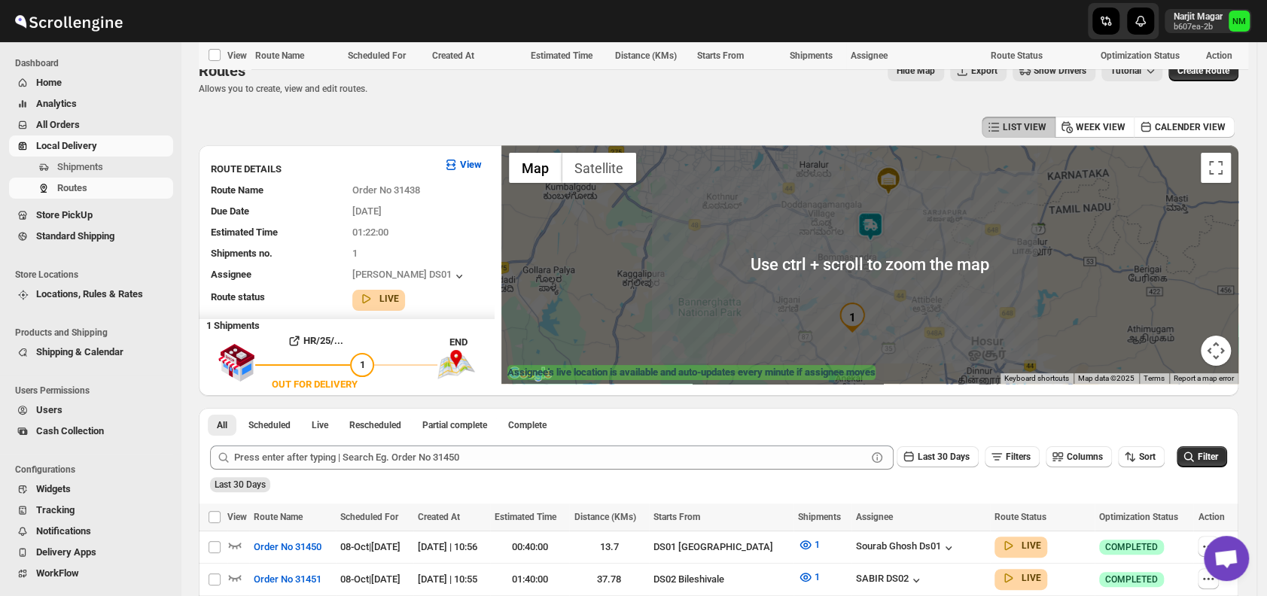
scroll to position [834, 0]
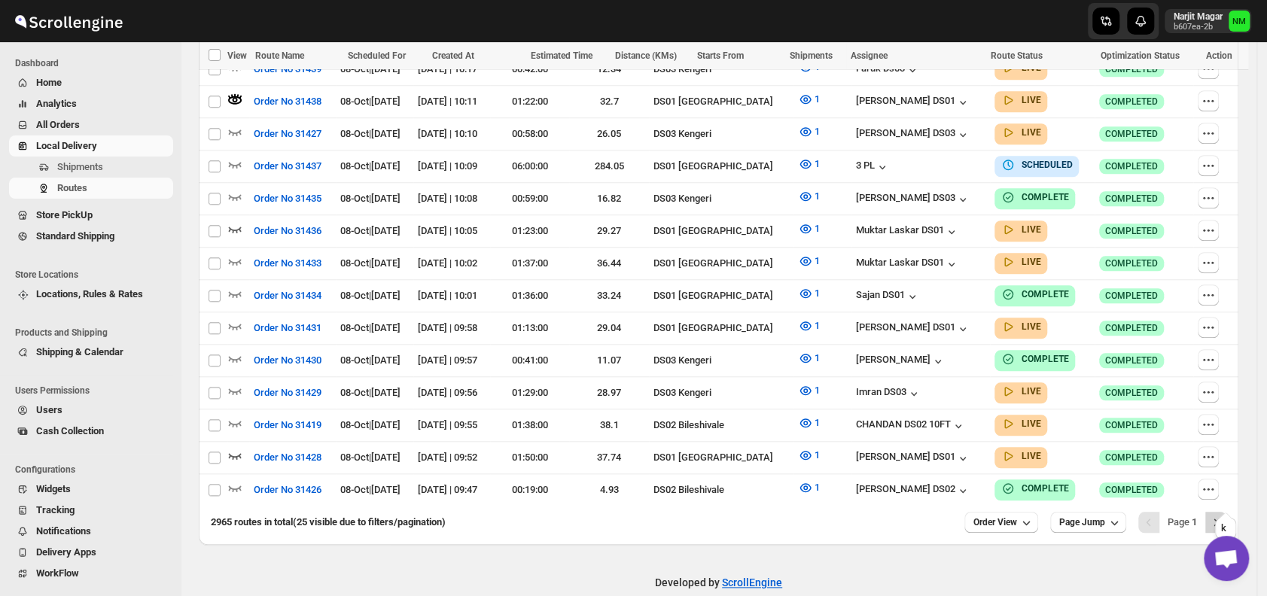
click at [1223, 515] on icon "Next" at bounding box center [1215, 522] width 15 height 15
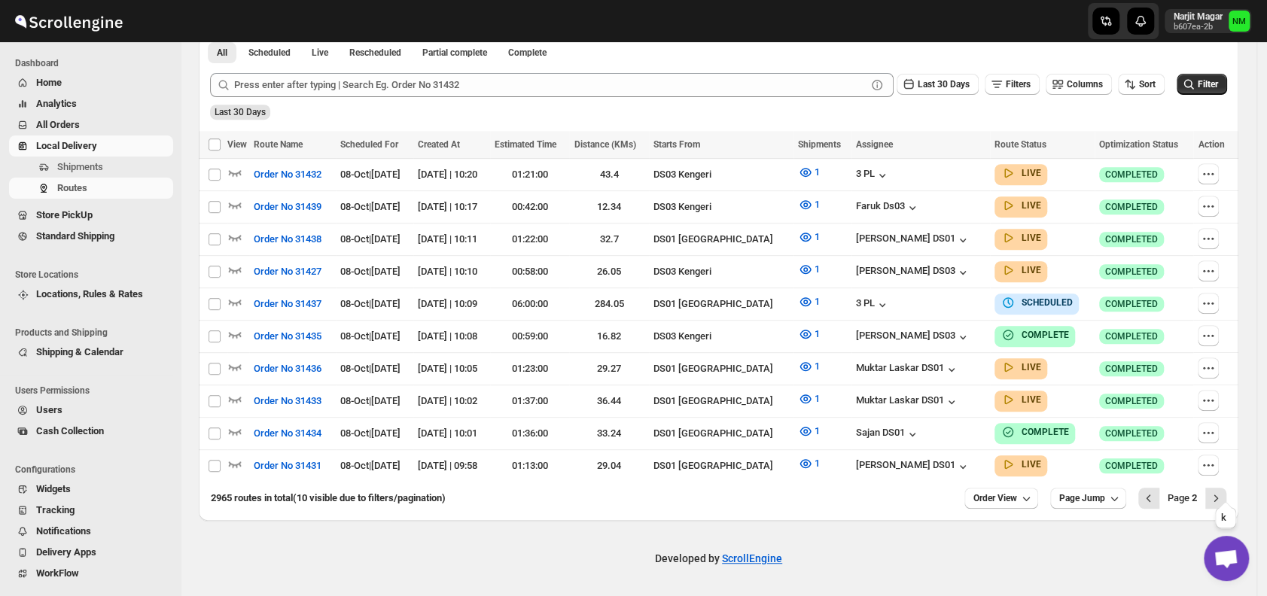
scroll to position [362, 0]
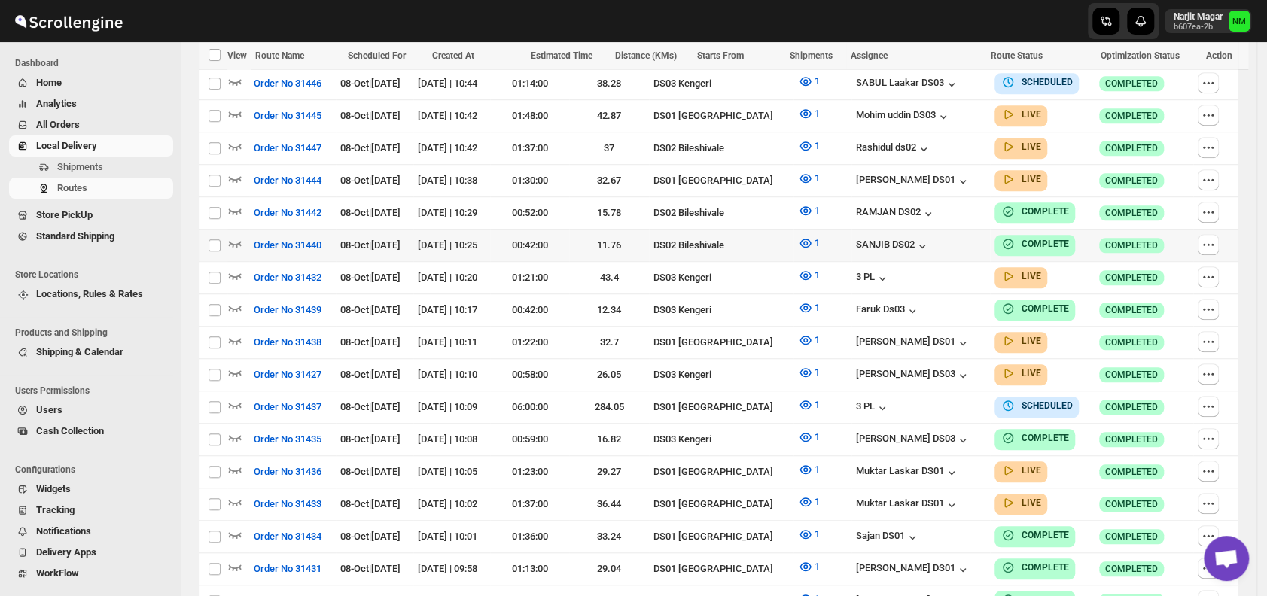
scroll to position [620, 0]
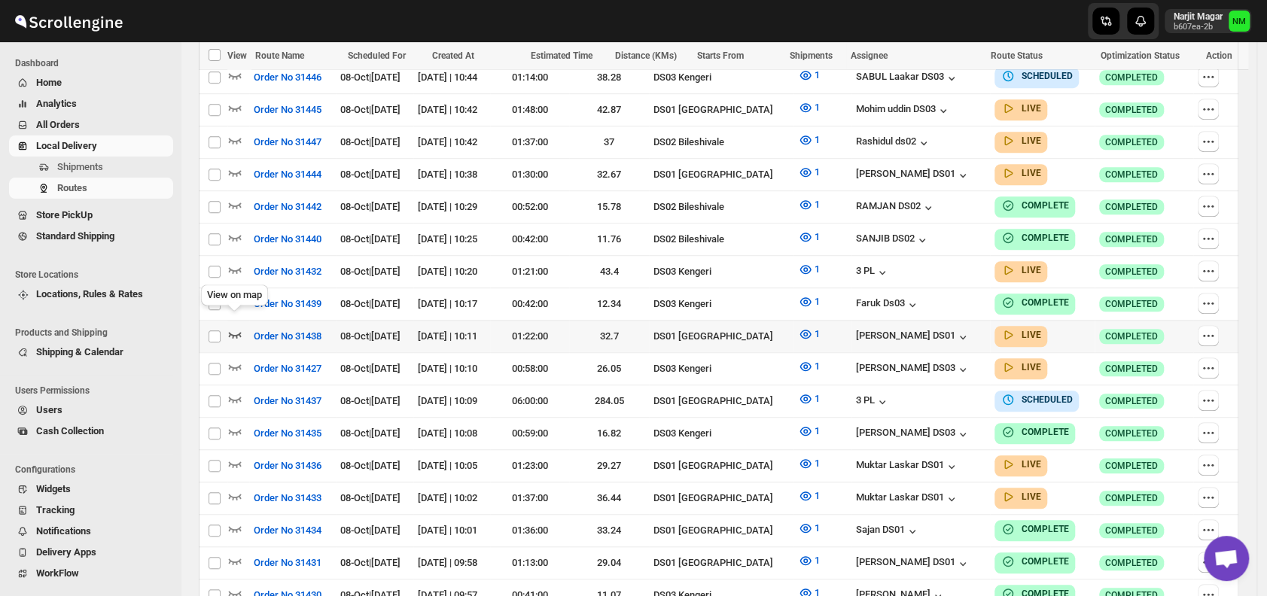
click at [236, 327] on icon "button" at bounding box center [234, 334] width 15 height 15
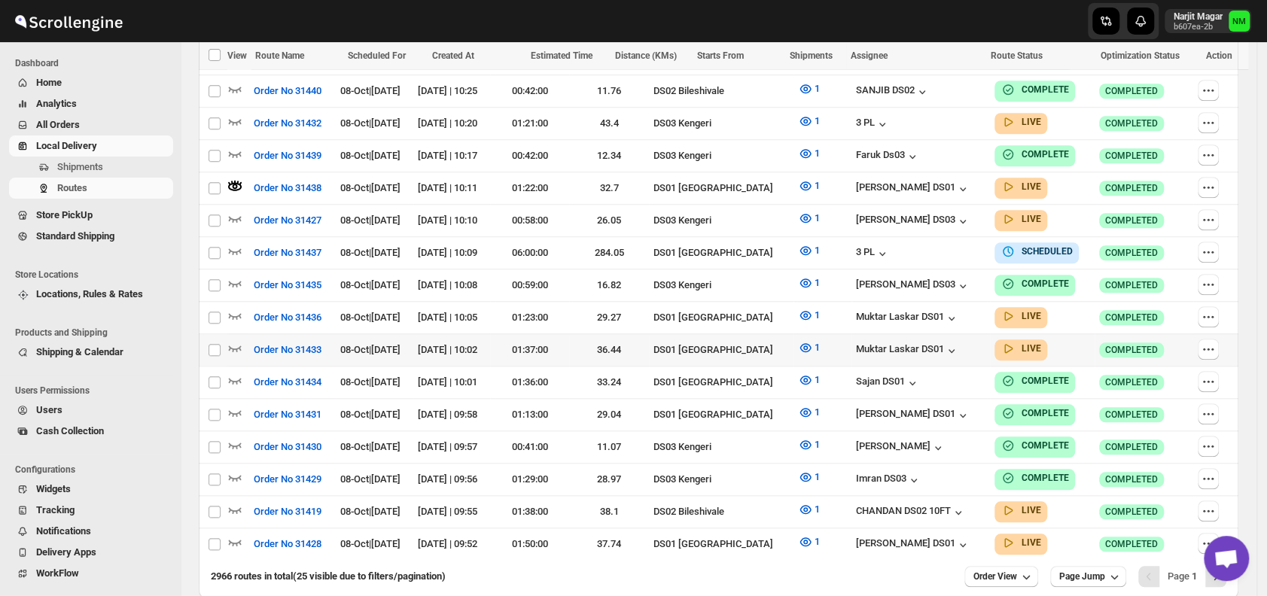
scroll to position [781, 0]
click at [232, 307] on icon "button" at bounding box center [234, 314] width 15 height 15
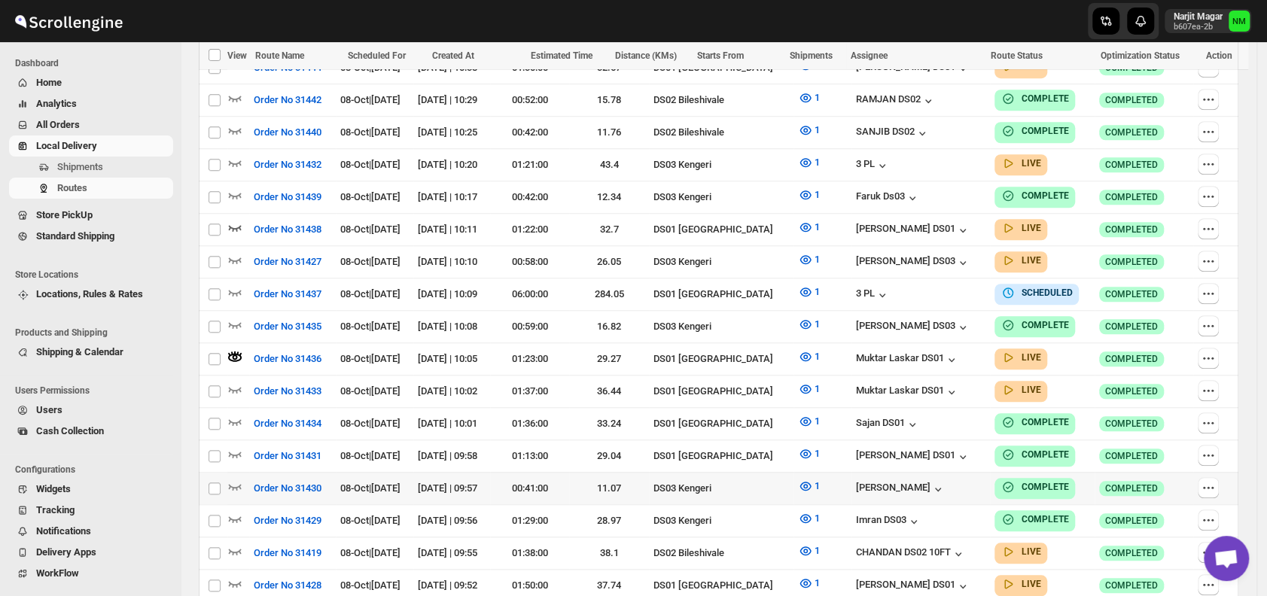
scroll to position [834, 0]
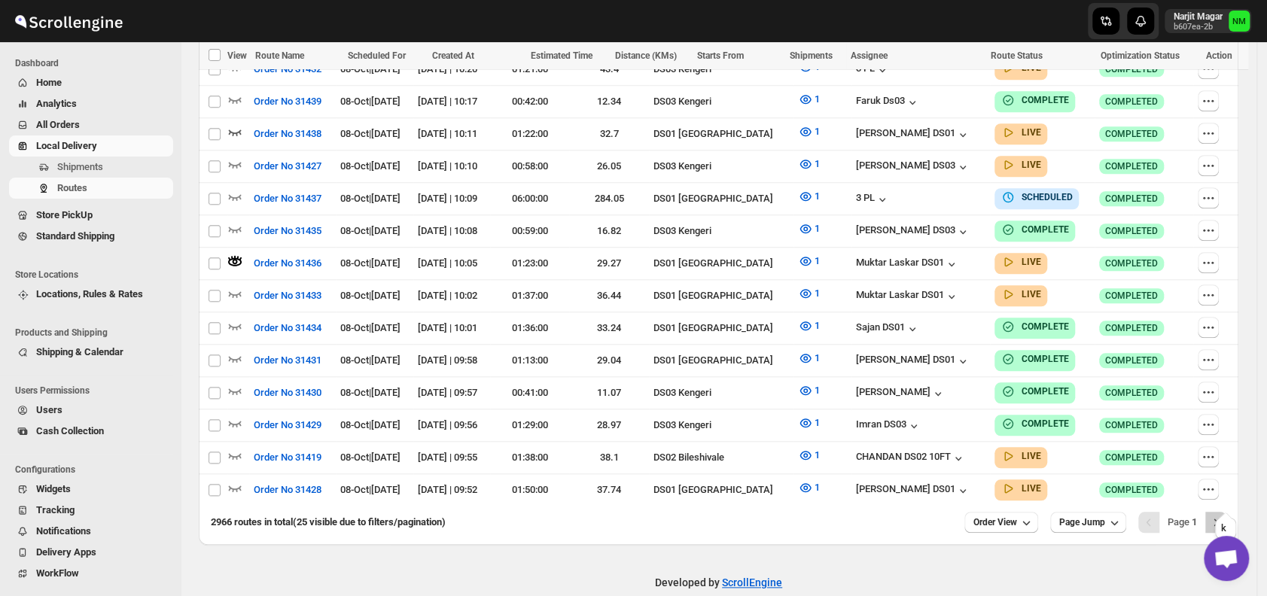
click at [1223, 515] on icon "Next" at bounding box center [1215, 522] width 15 height 15
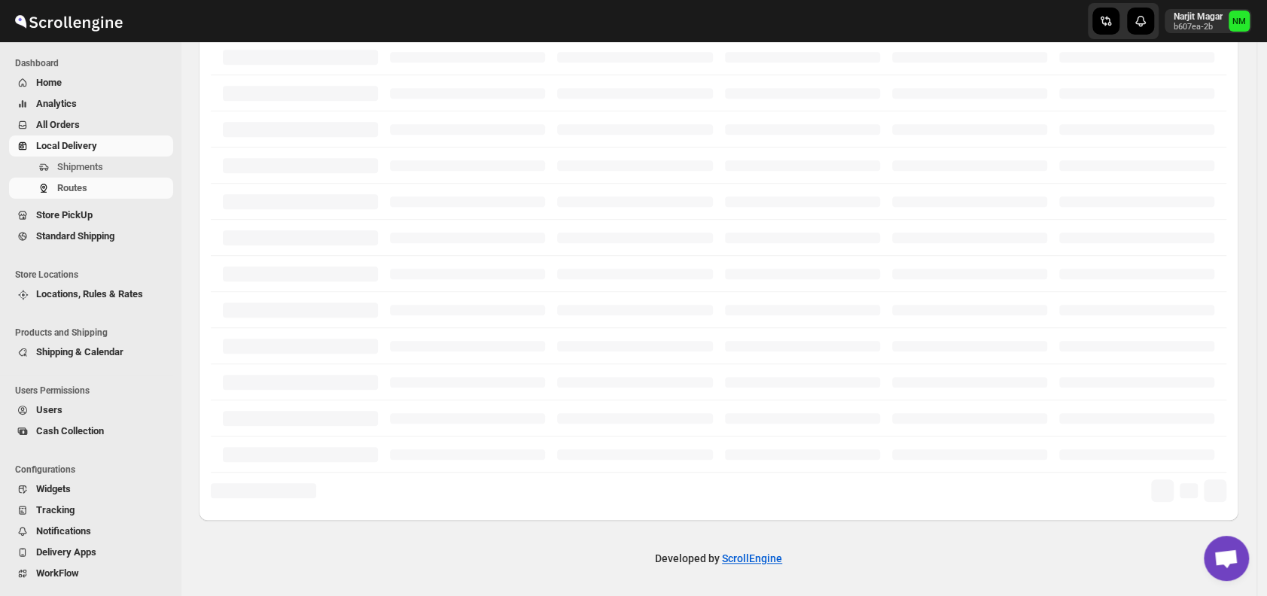
scroll to position [362, 0]
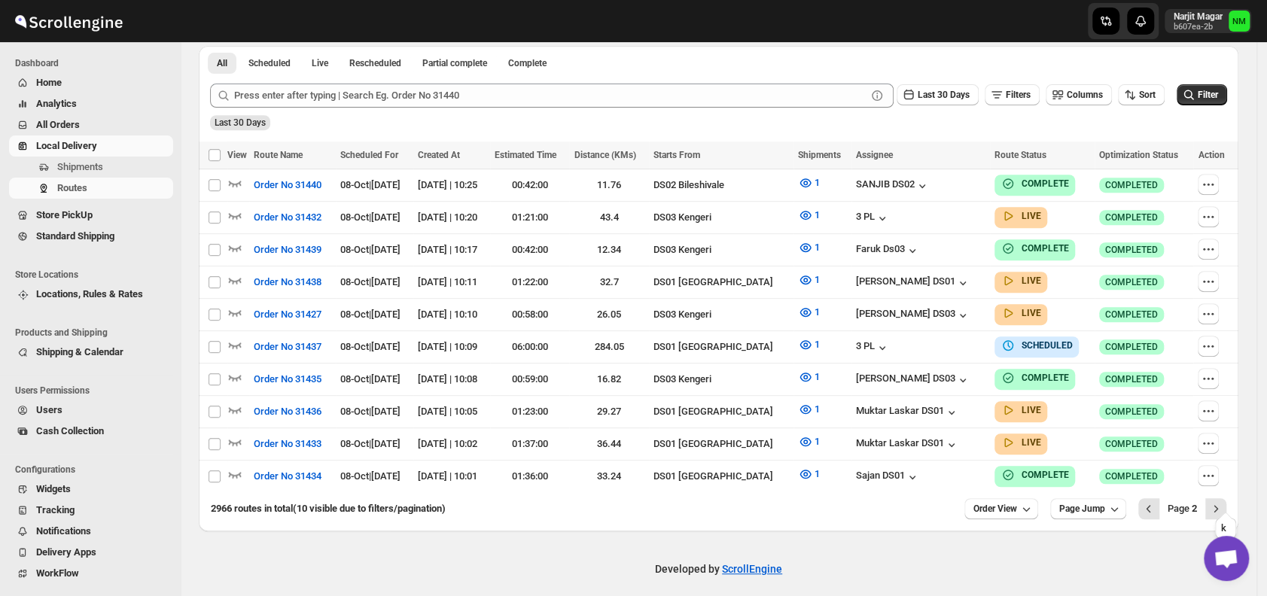
click at [1223, 501] on icon "Next" at bounding box center [1215, 508] width 15 height 15
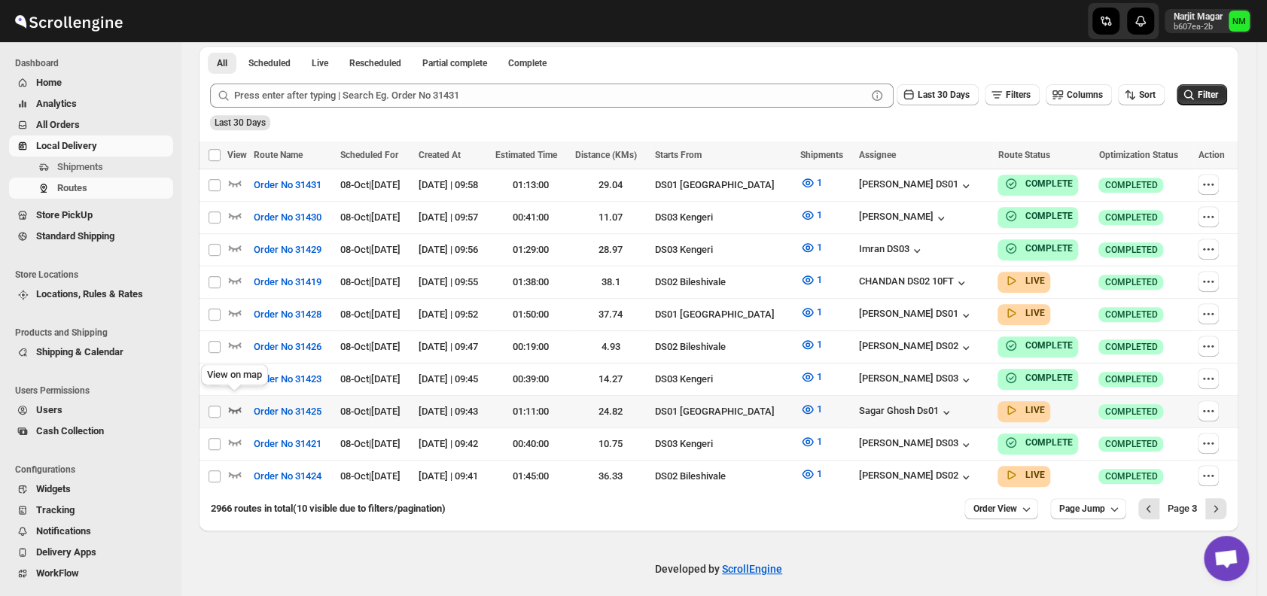
click at [240, 407] on icon "button" at bounding box center [235, 410] width 13 height 6
click at [1223, 501] on icon "Next" at bounding box center [1215, 508] width 15 height 15
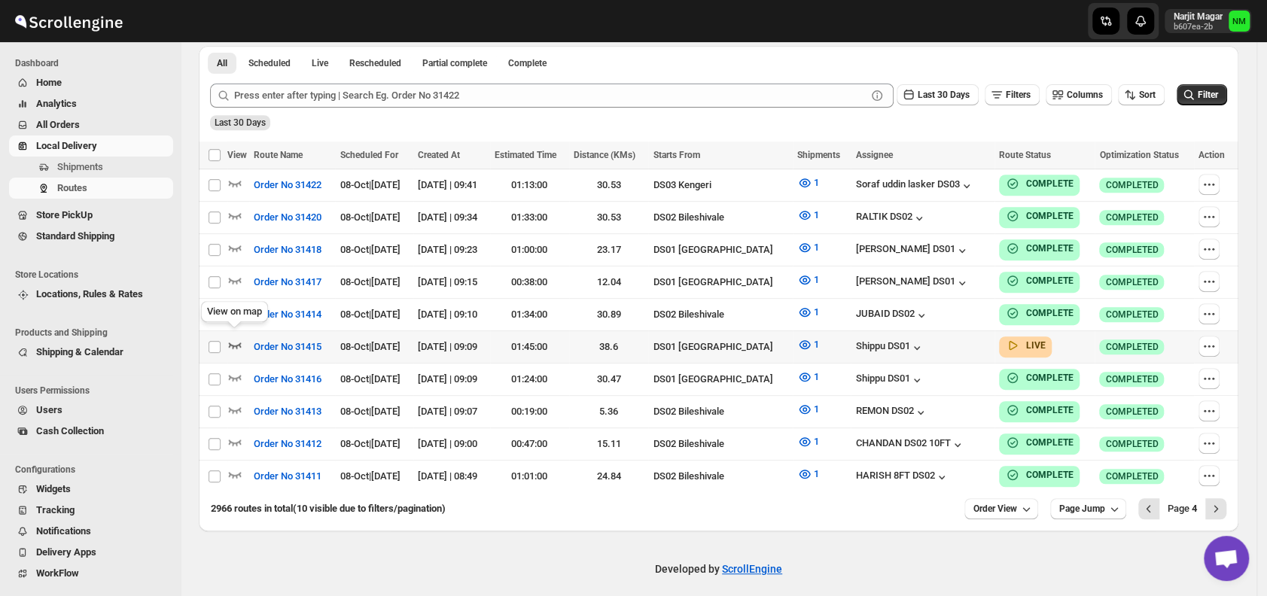
click at [236, 342] on icon "button" at bounding box center [235, 345] width 13 height 6
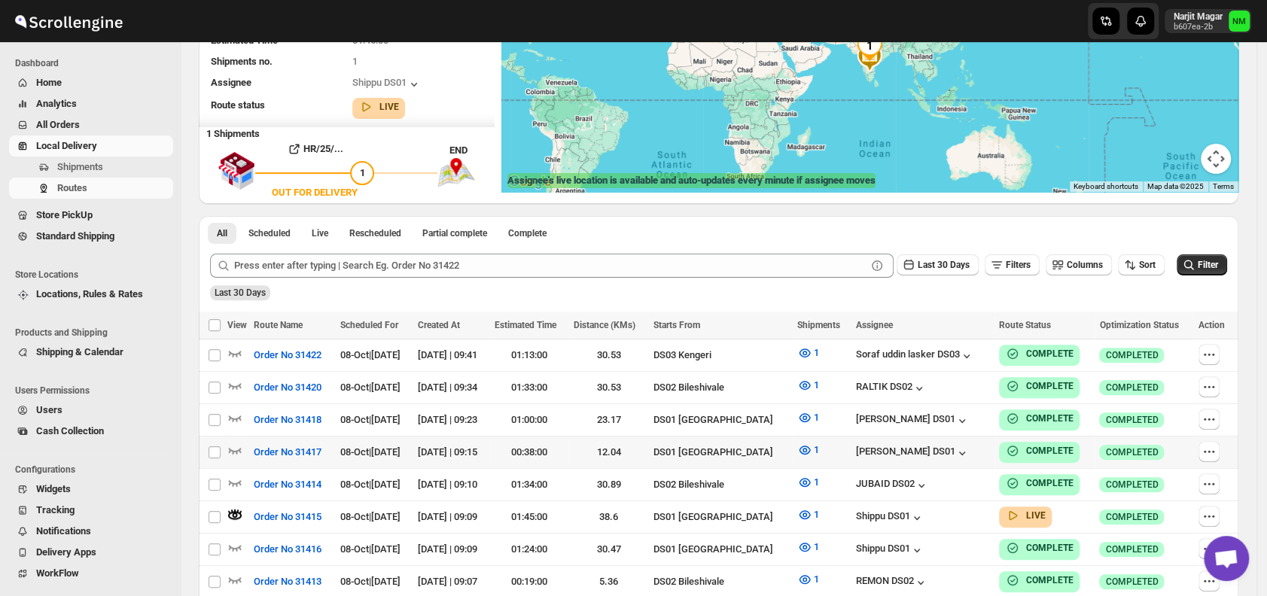
scroll to position [0, 0]
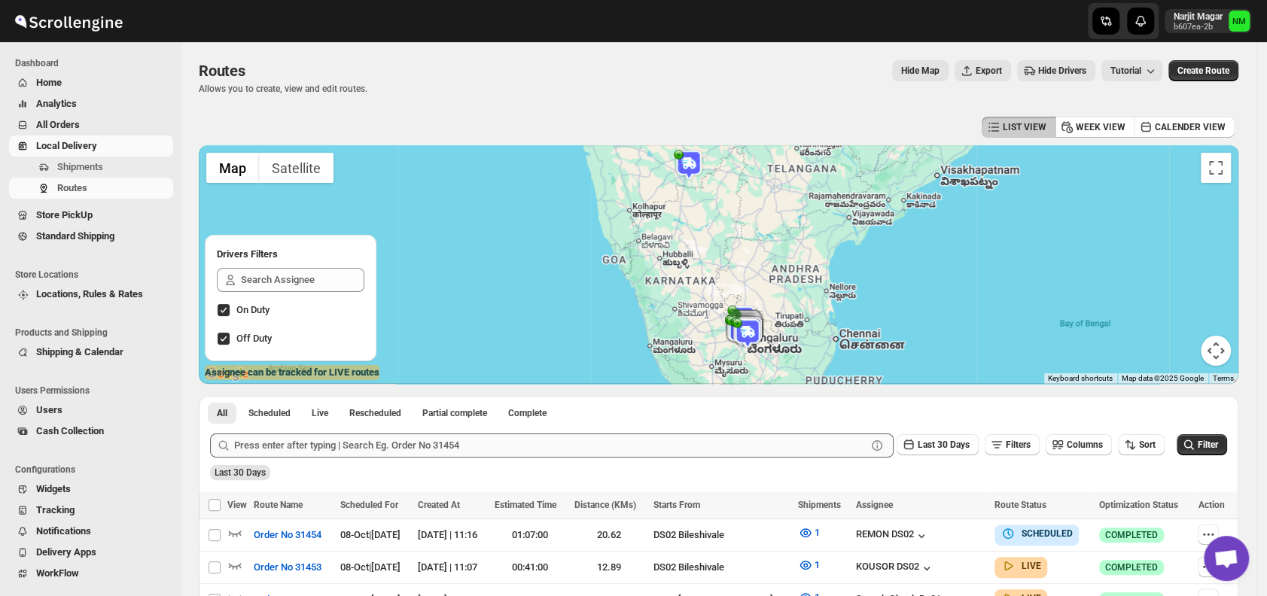
scroll to position [223, 0]
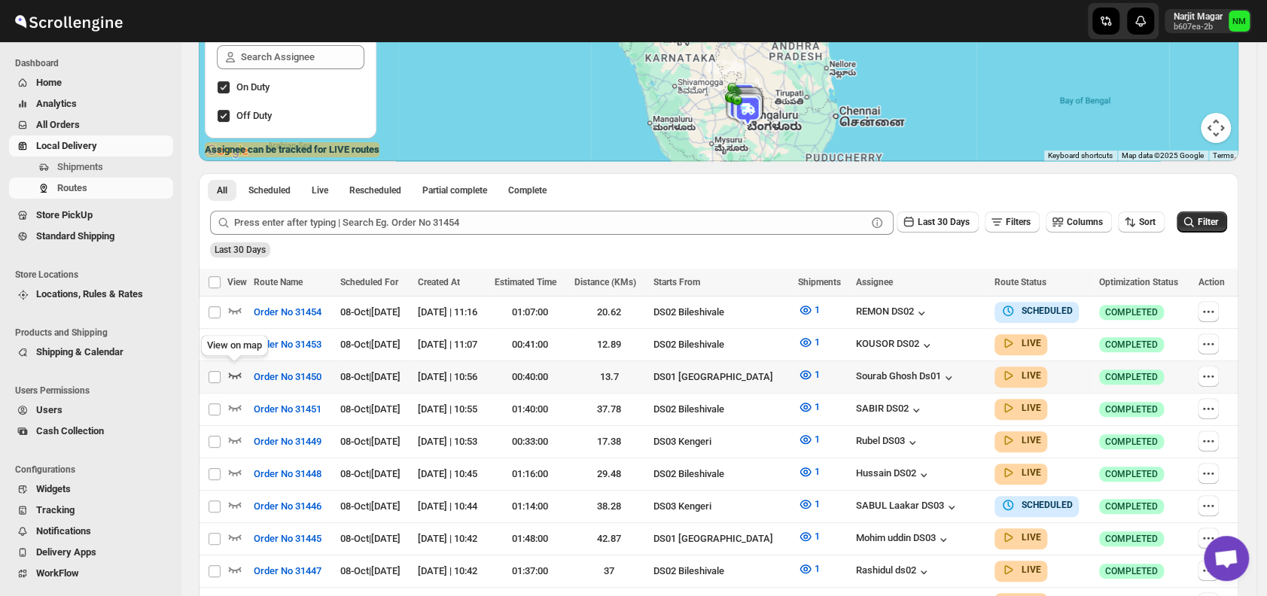
click at [239, 370] on icon "button" at bounding box center [234, 374] width 15 height 15
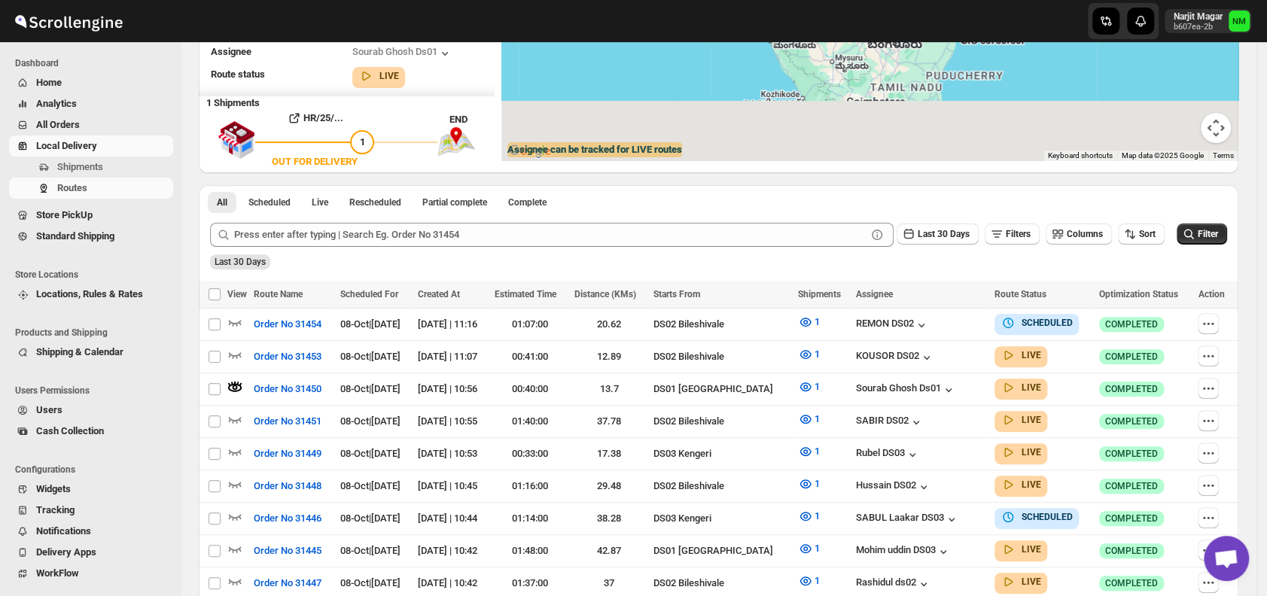
scroll to position [0, 0]
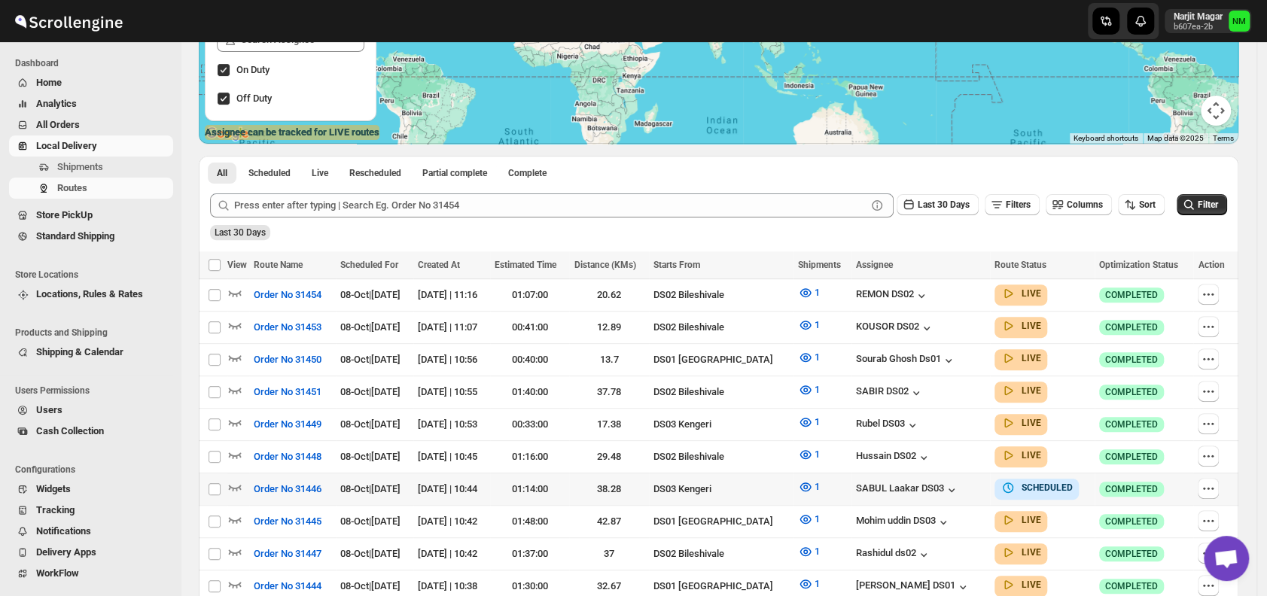
scroll to position [241, 0]
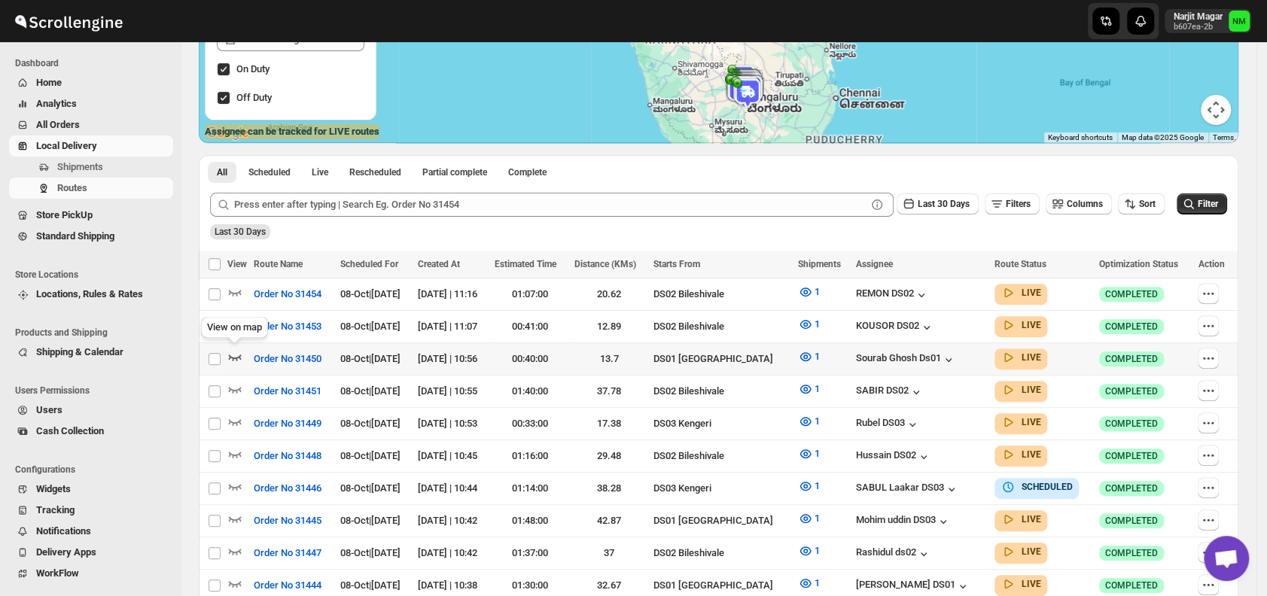
click at [236, 354] on icon "button" at bounding box center [234, 356] width 15 height 15
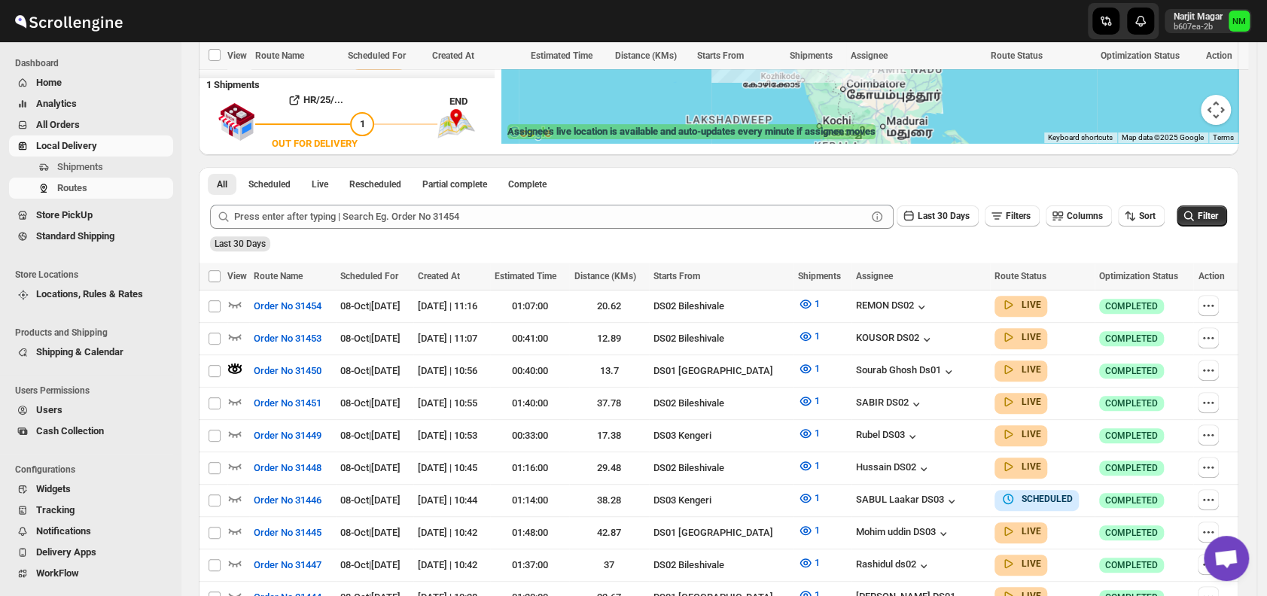
scroll to position [476, 0]
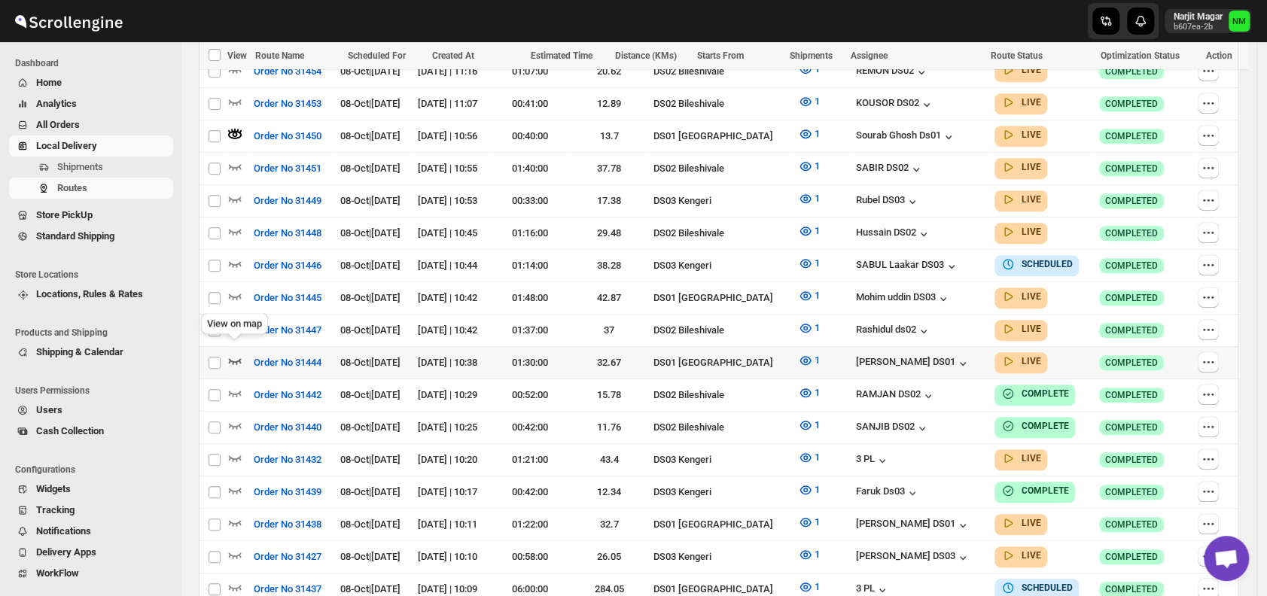
click at [234, 353] on icon "button" at bounding box center [234, 360] width 15 height 15
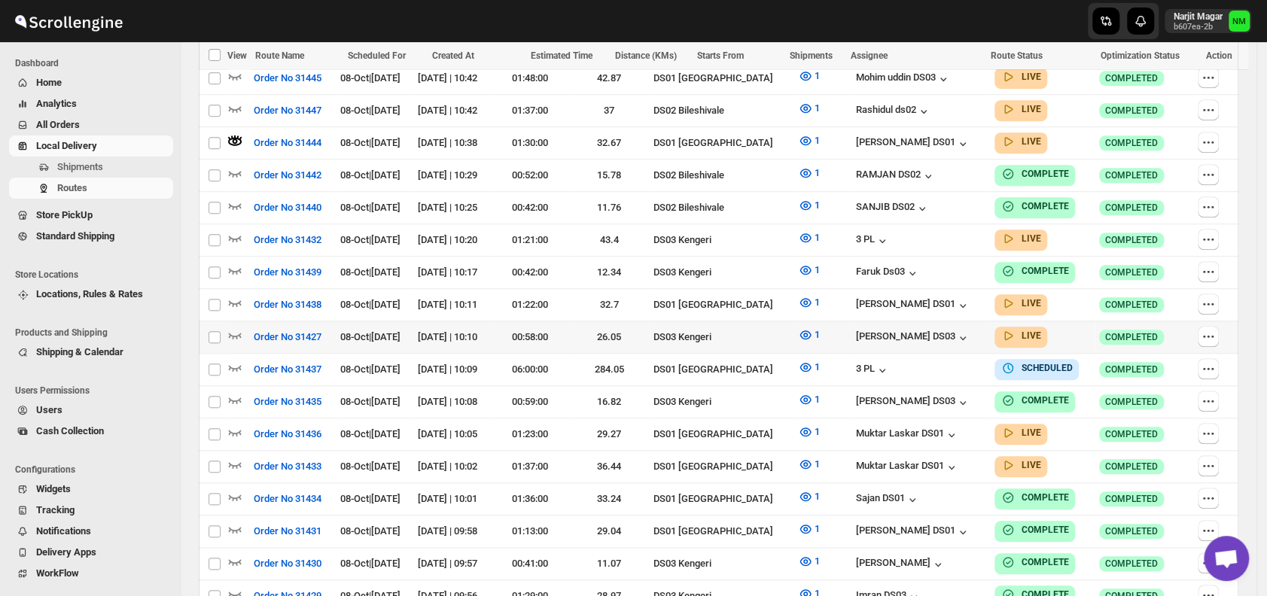
scroll to position [699, 0]
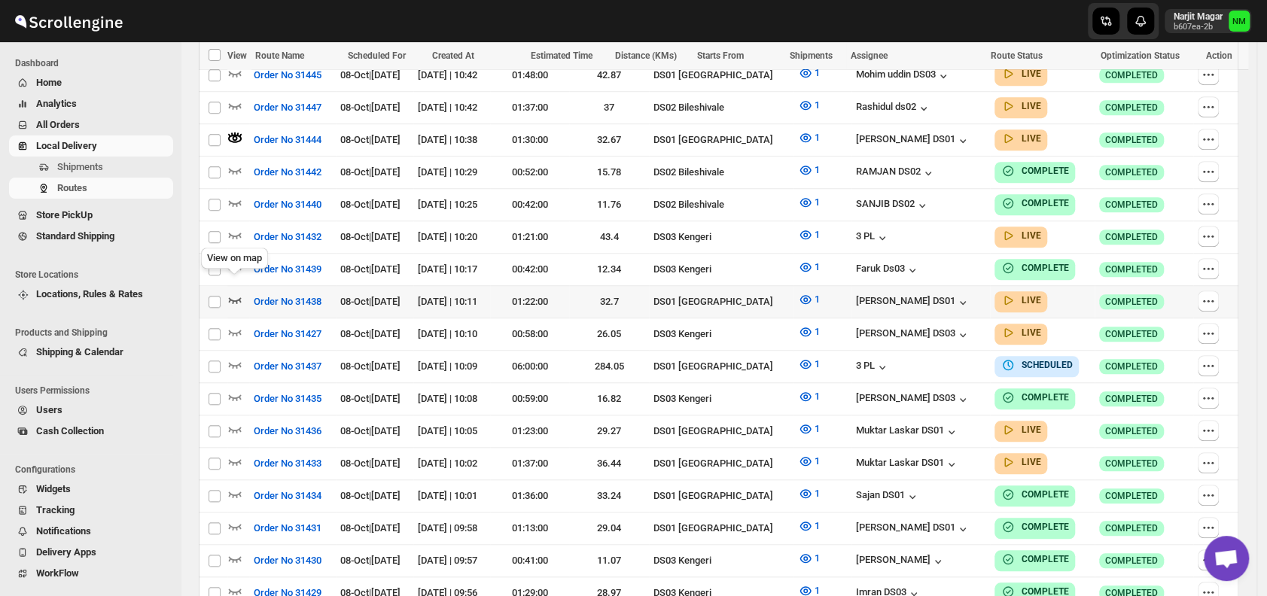
click at [233, 292] on icon "button" at bounding box center [234, 299] width 15 height 15
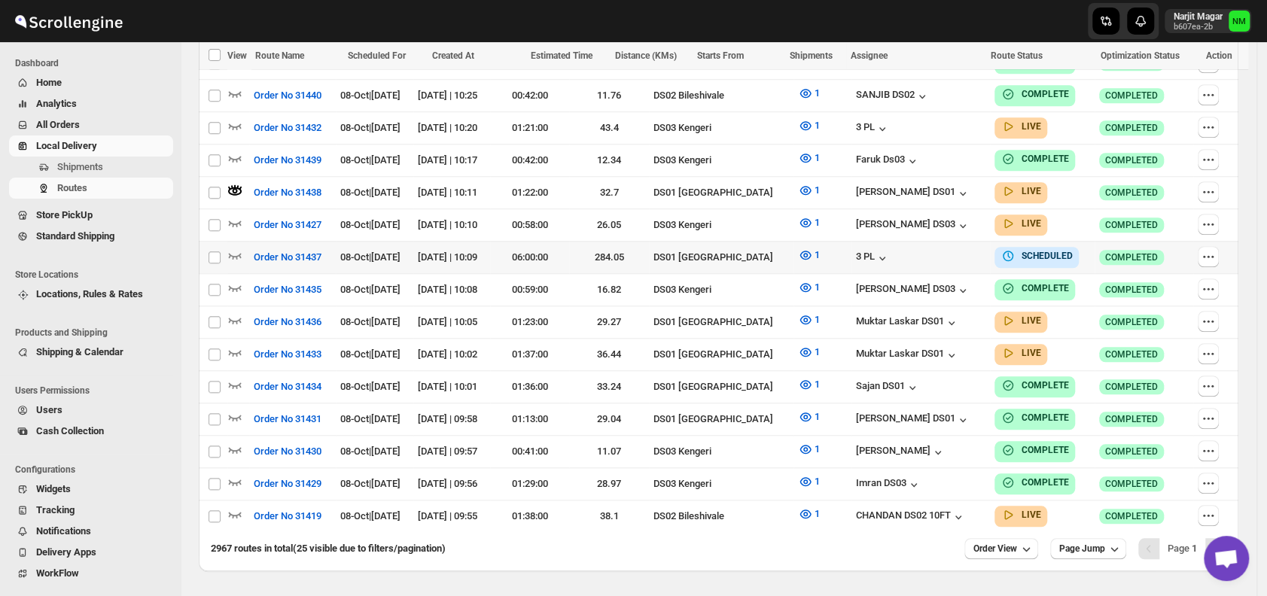
scroll to position [817, 0]
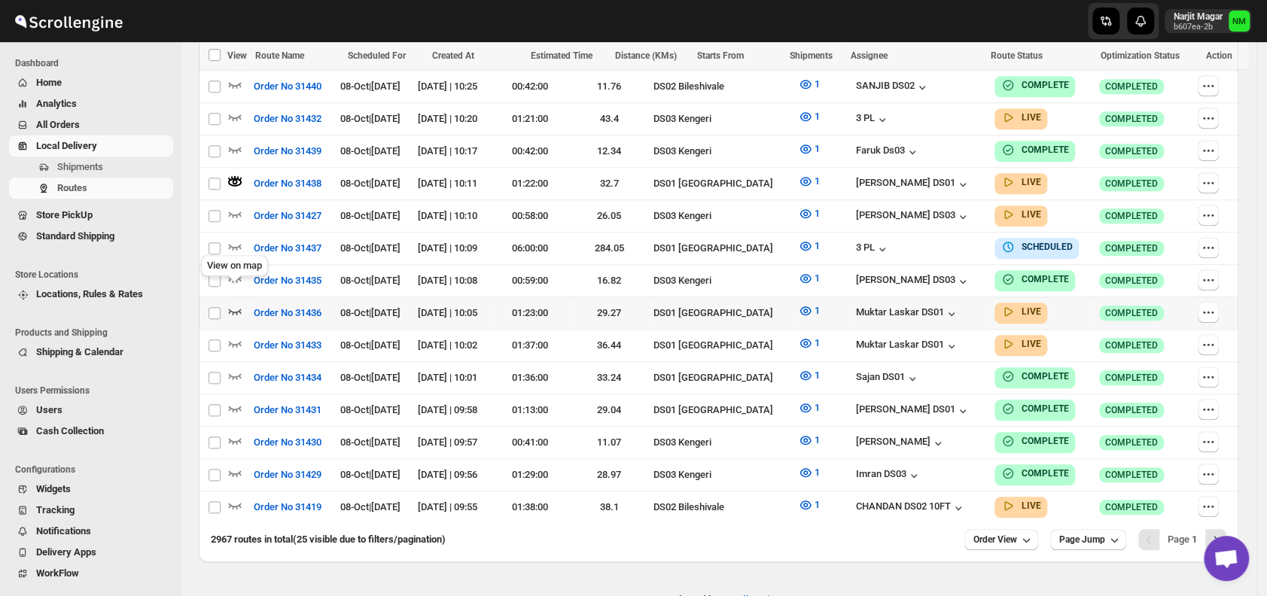
click at [237, 309] on icon "button" at bounding box center [235, 312] width 13 height 6
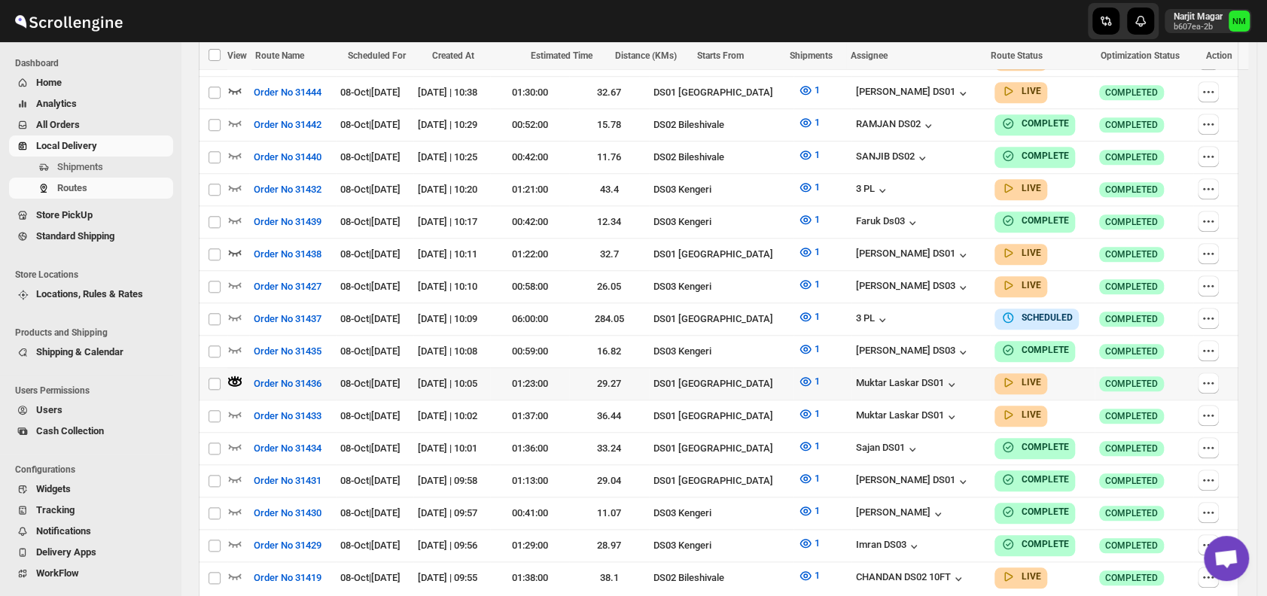
scroll to position [834, 0]
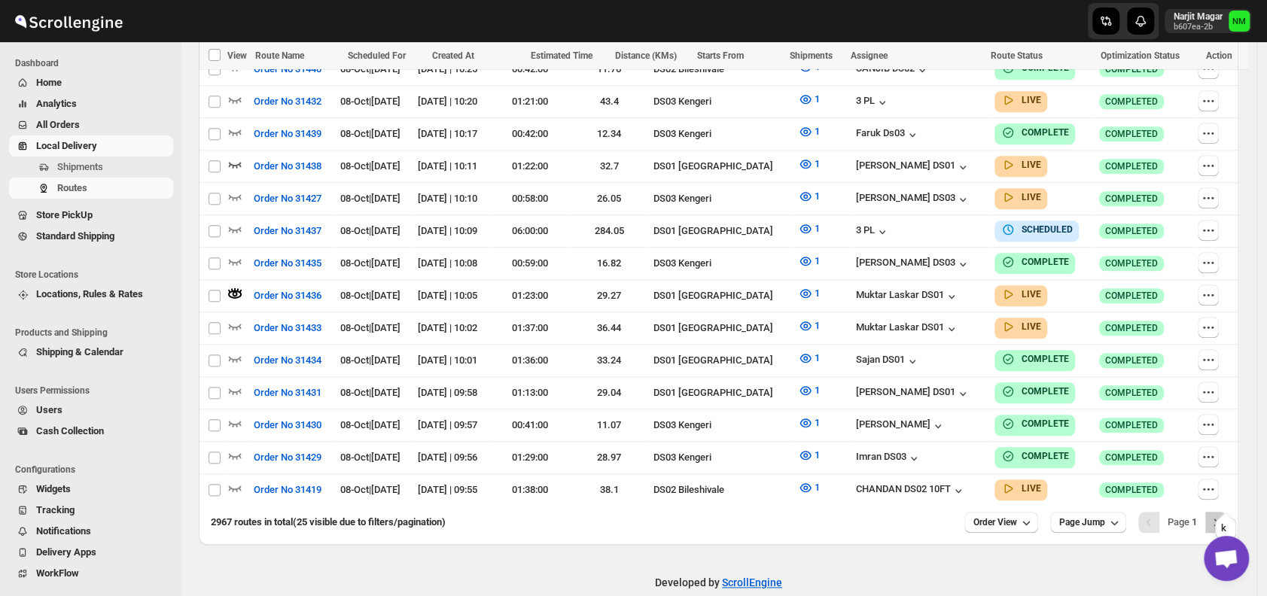
click at [1223, 515] on icon "Next" at bounding box center [1215, 522] width 15 height 15
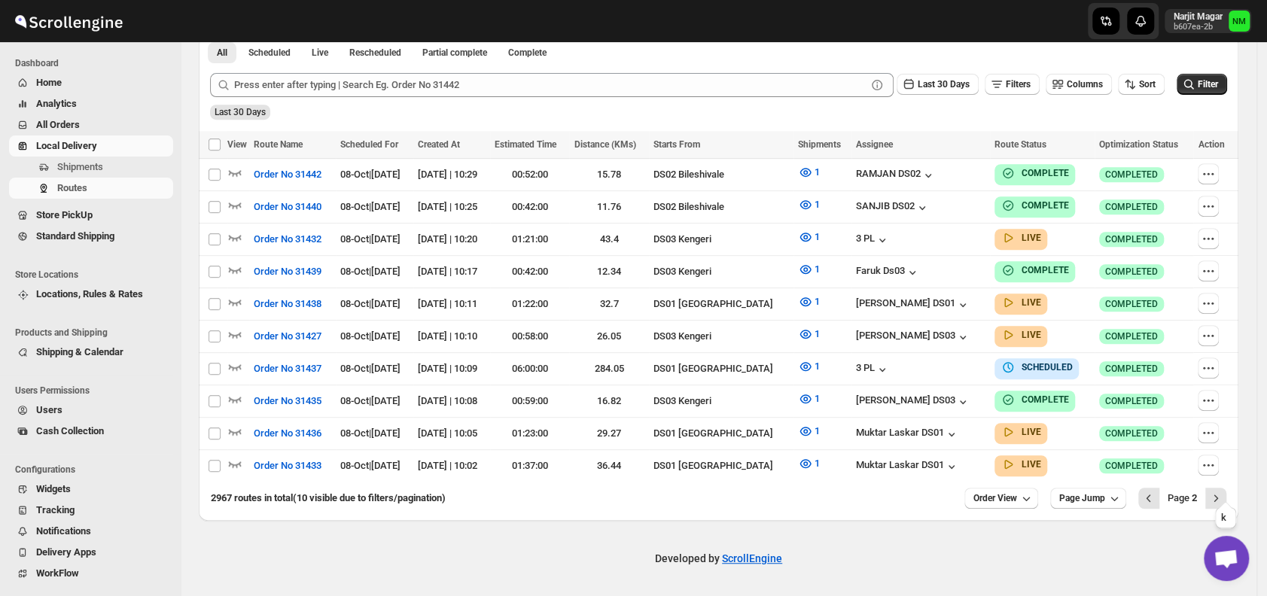
scroll to position [362, 0]
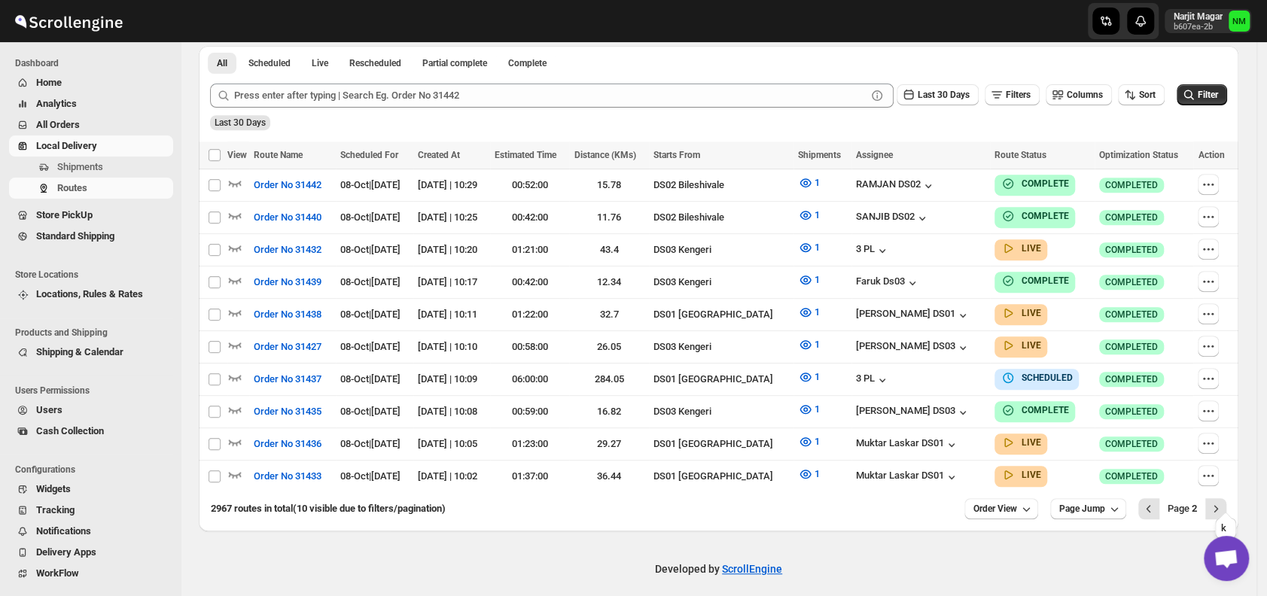
click at [1223, 501] on icon "Next" at bounding box center [1215, 508] width 15 height 15
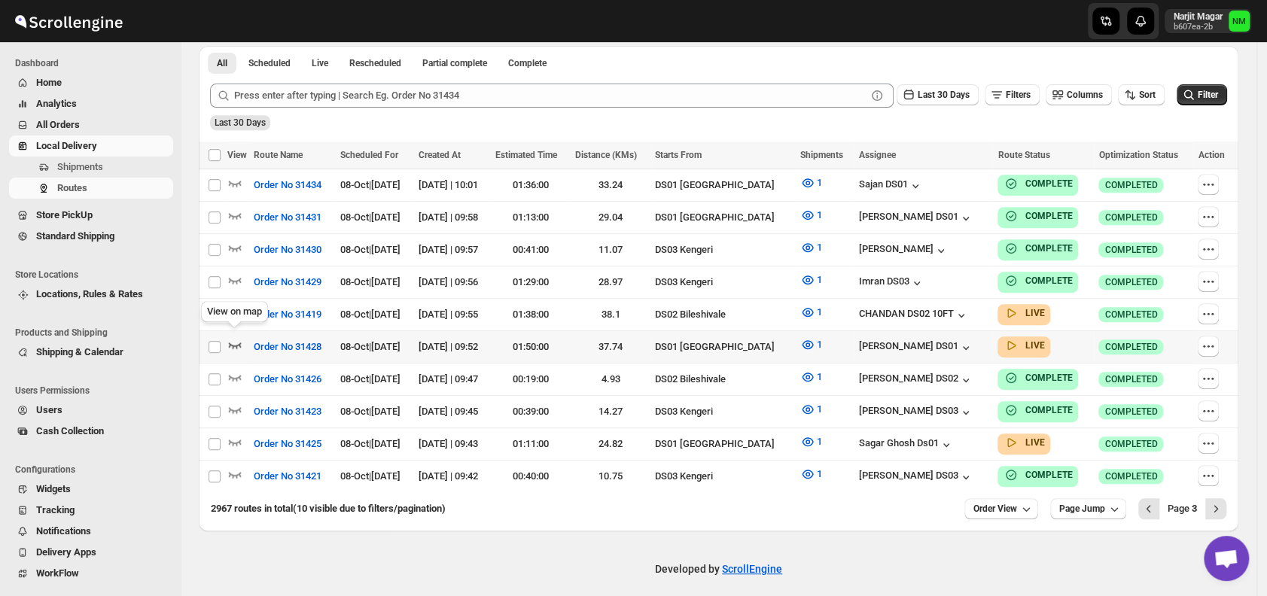
click at [231, 342] on icon "button" at bounding box center [235, 345] width 13 height 6
click at [232, 434] on icon "button" at bounding box center [234, 441] width 15 height 15
click at [1223, 501] on icon "Next" at bounding box center [1215, 508] width 15 height 15
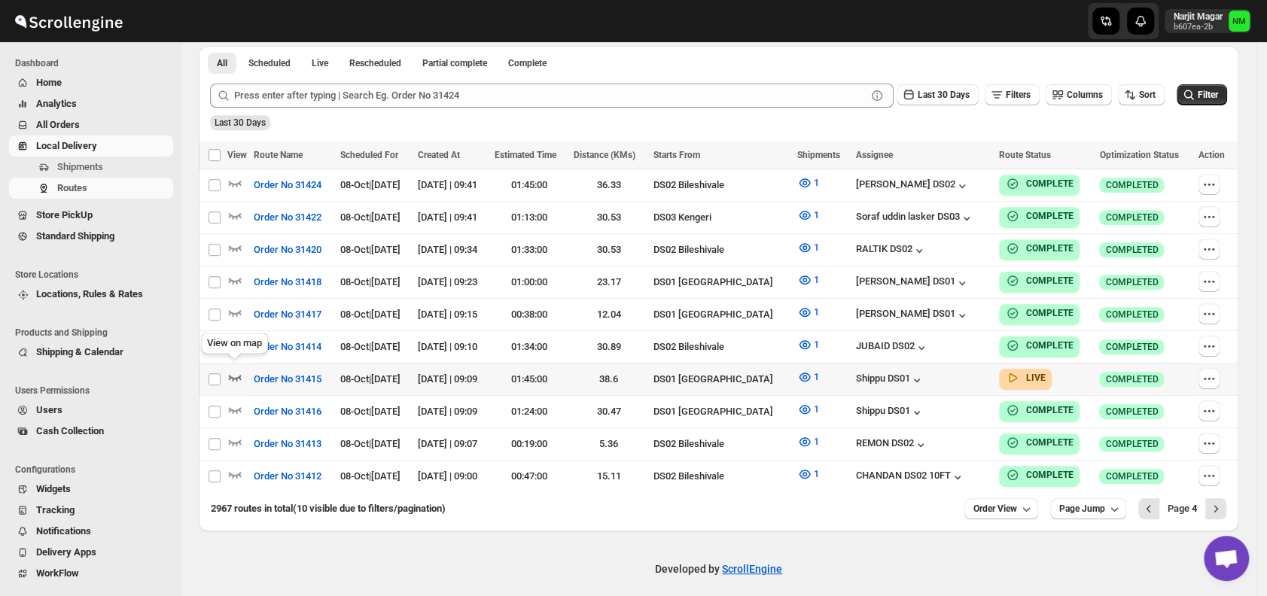
click at [238, 370] on icon "button" at bounding box center [234, 377] width 15 height 15
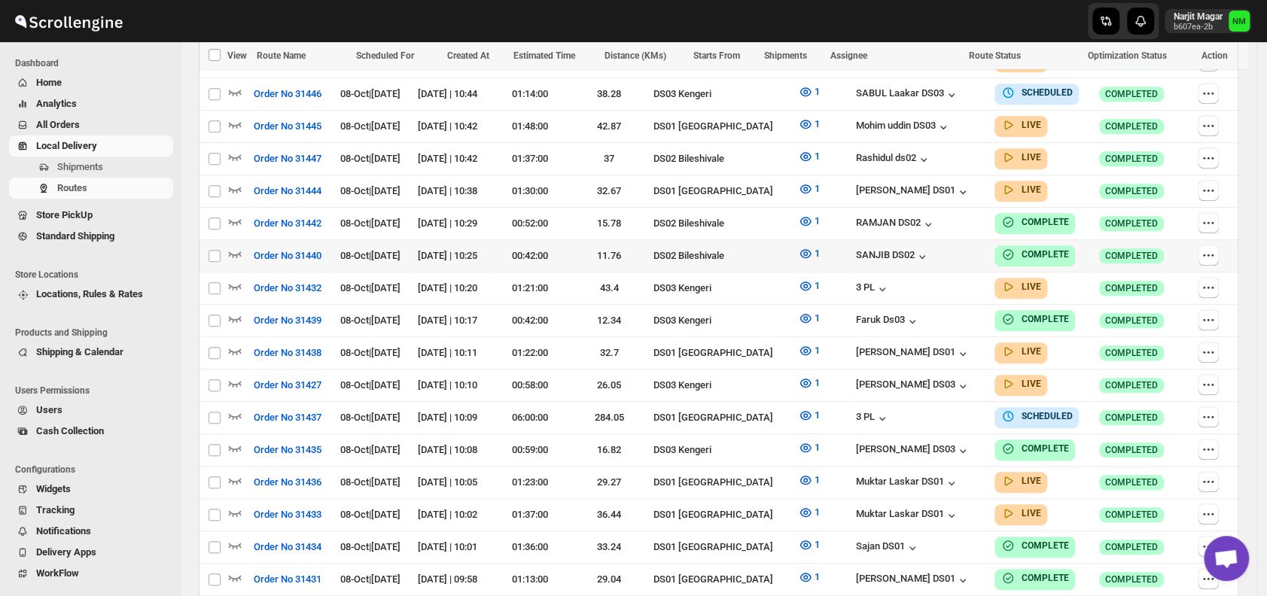
scroll to position [668, 0]
click at [235, 504] on icon "button" at bounding box center [234, 511] width 15 height 15
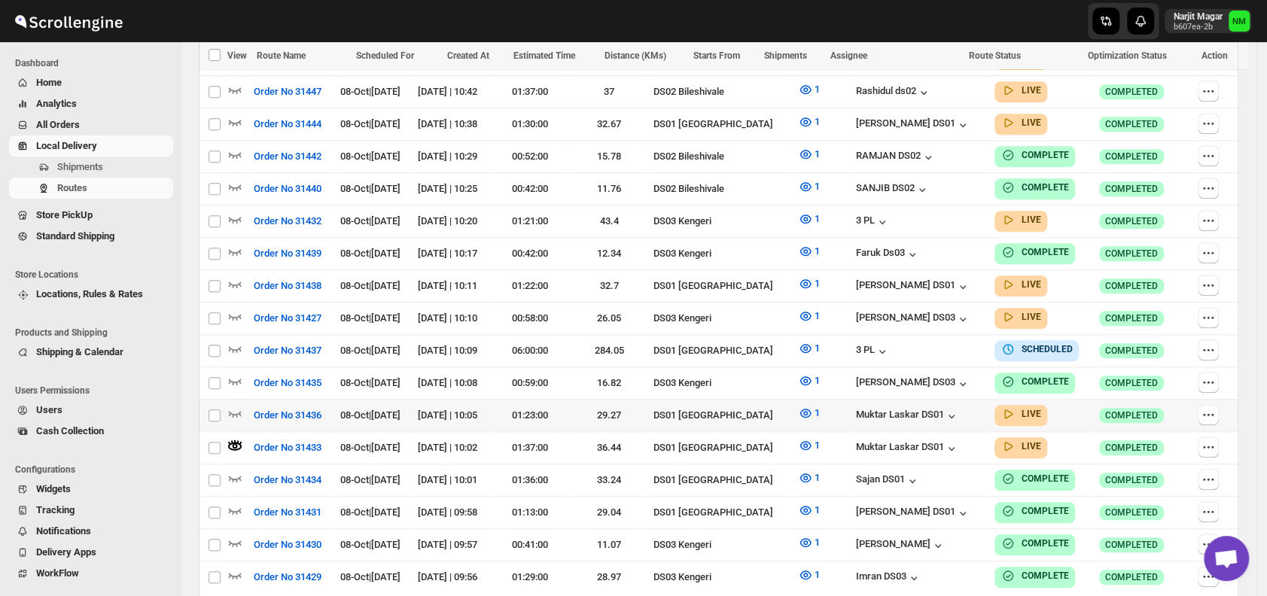
scroll to position [834, 0]
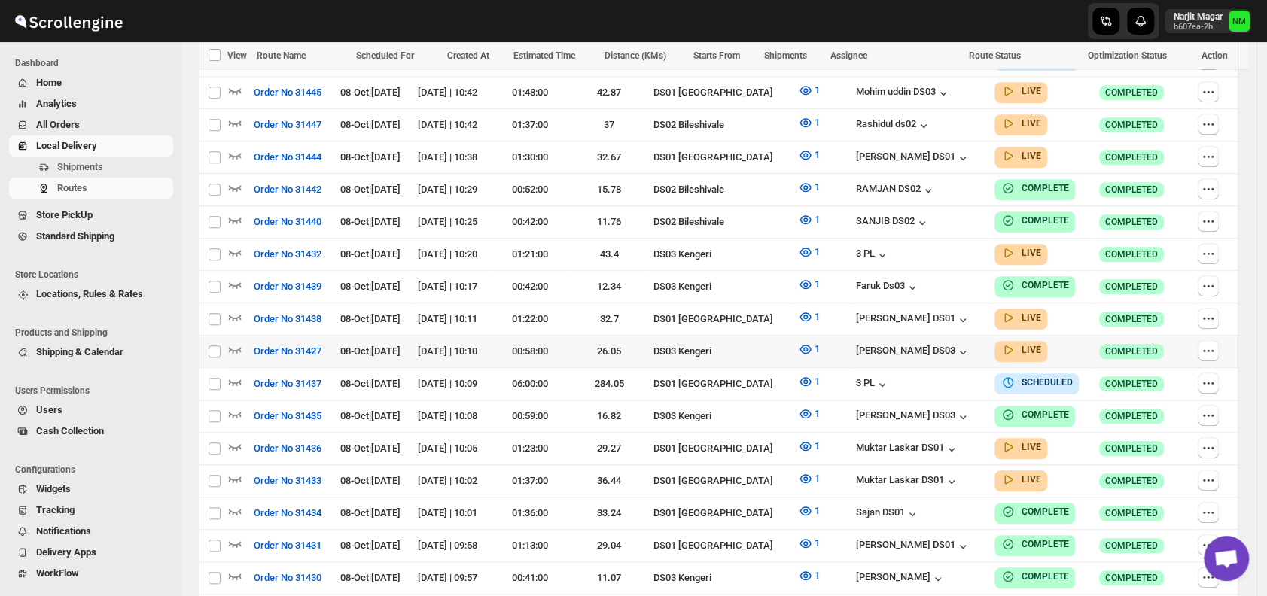
scroll to position [704, 0]
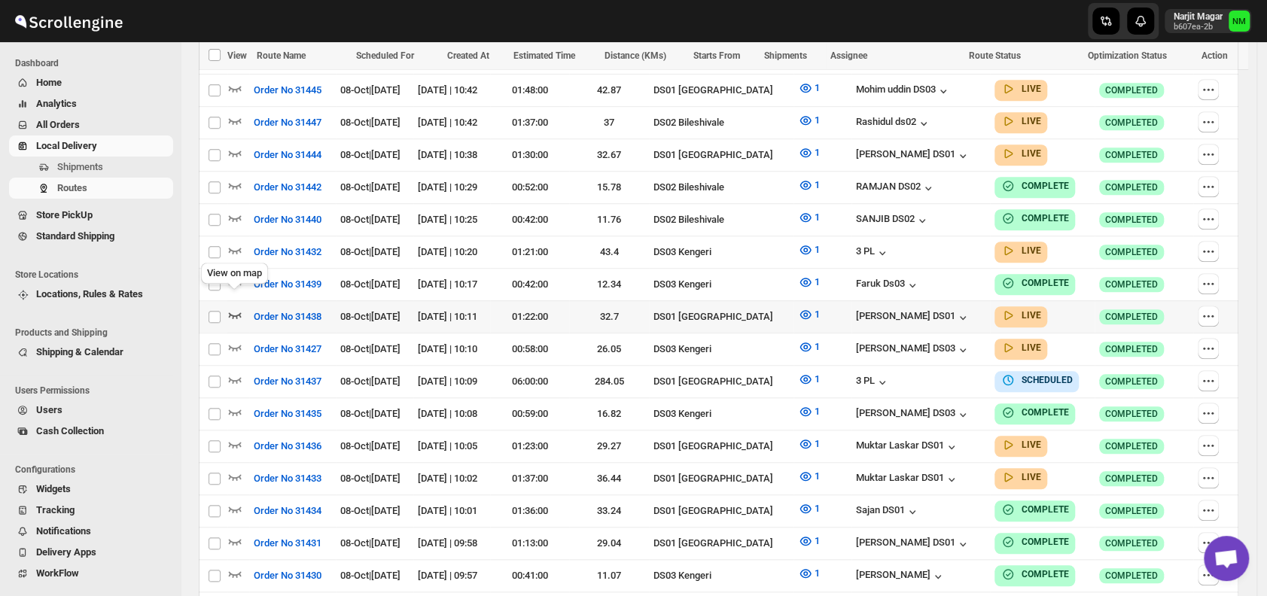
click at [234, 307] on icon "button" at bounding box center [234, 314] width 15 height 15
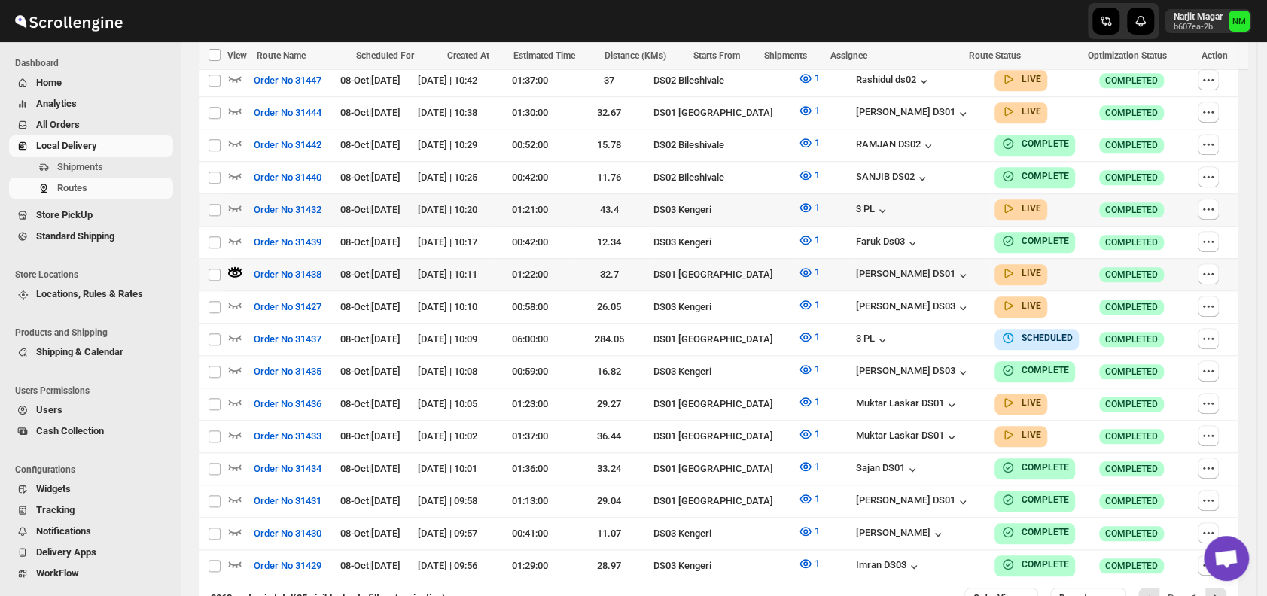
scroll to position [834, 0]
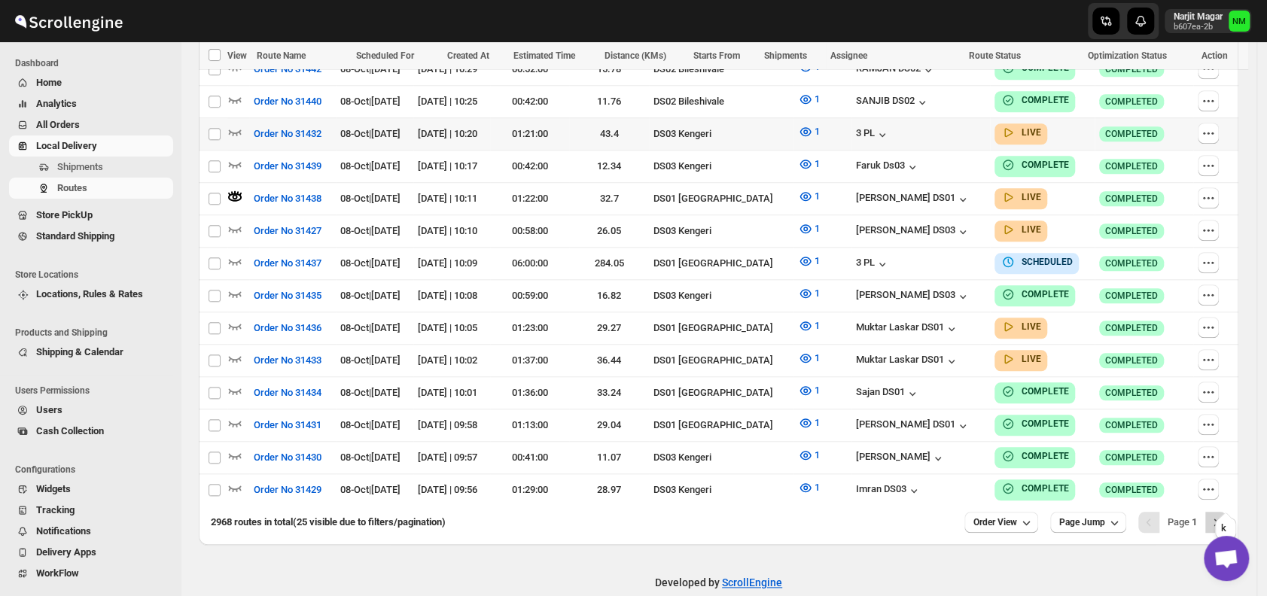
click at [1226, 512] on button "Next" at bounding box center [1215, 522] width 21 height 21
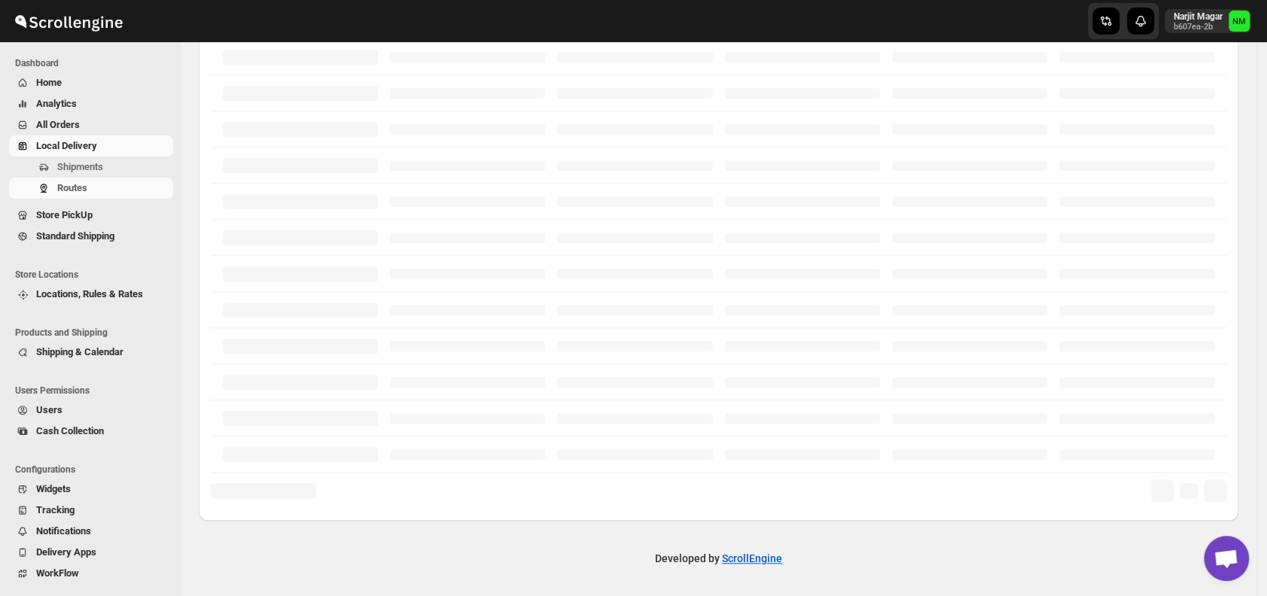
scroll to position [362, 0]
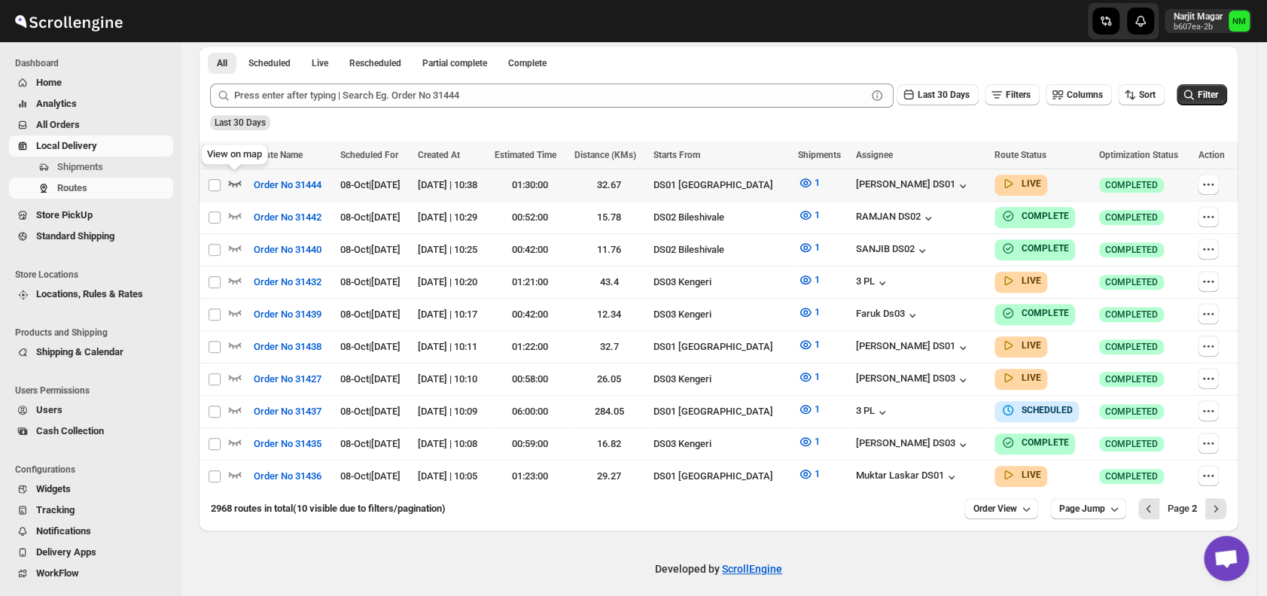
click at [235, 181] on icon "button" at bounding box center [234, 182] width 15 height 15
click at [1223, 501] on icon "Next" at bounding box center [1215, 508] width 15 height 15
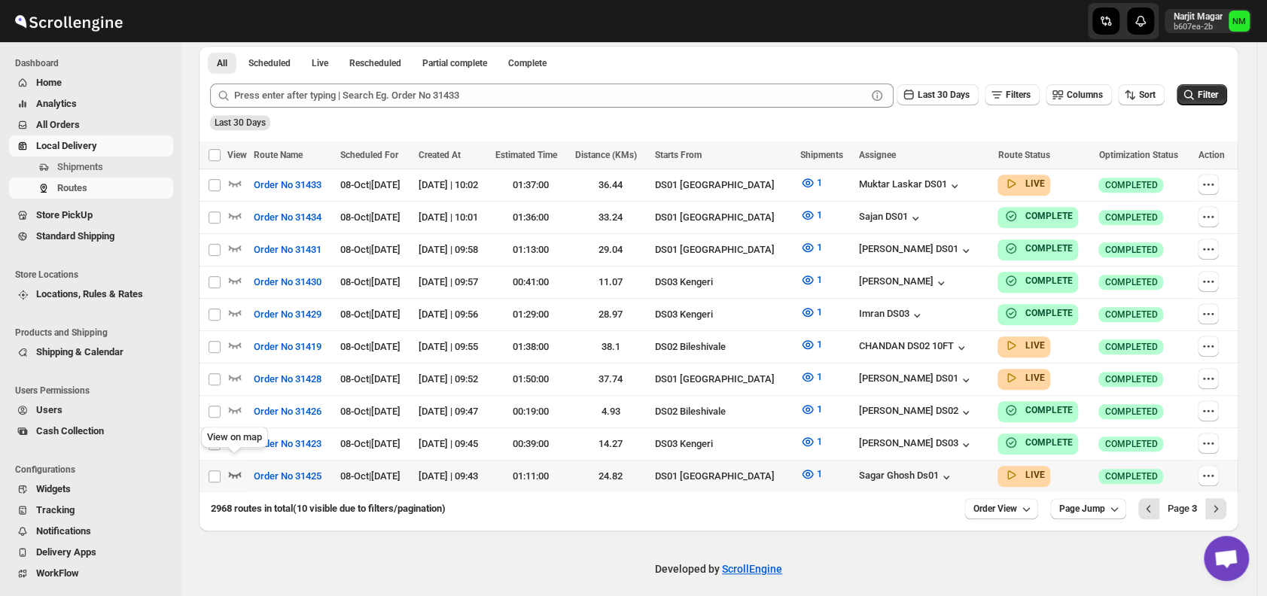
click at [229, 472] on icon "button" at bounding box center [235, 475] width 13 height 6
click at [1223, 501] on icon "Next" at bounding box center [1215, 508] width 15 height 15
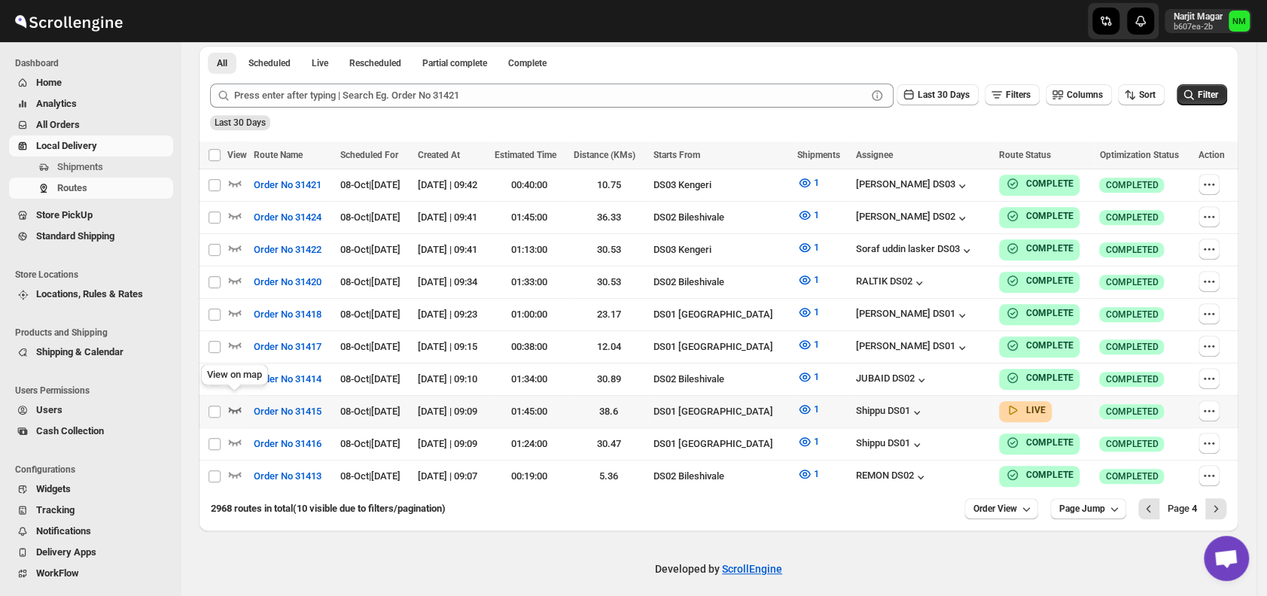
click at [241, 402] on icon "button" at bounding box center [234, 409] width 15 height 15
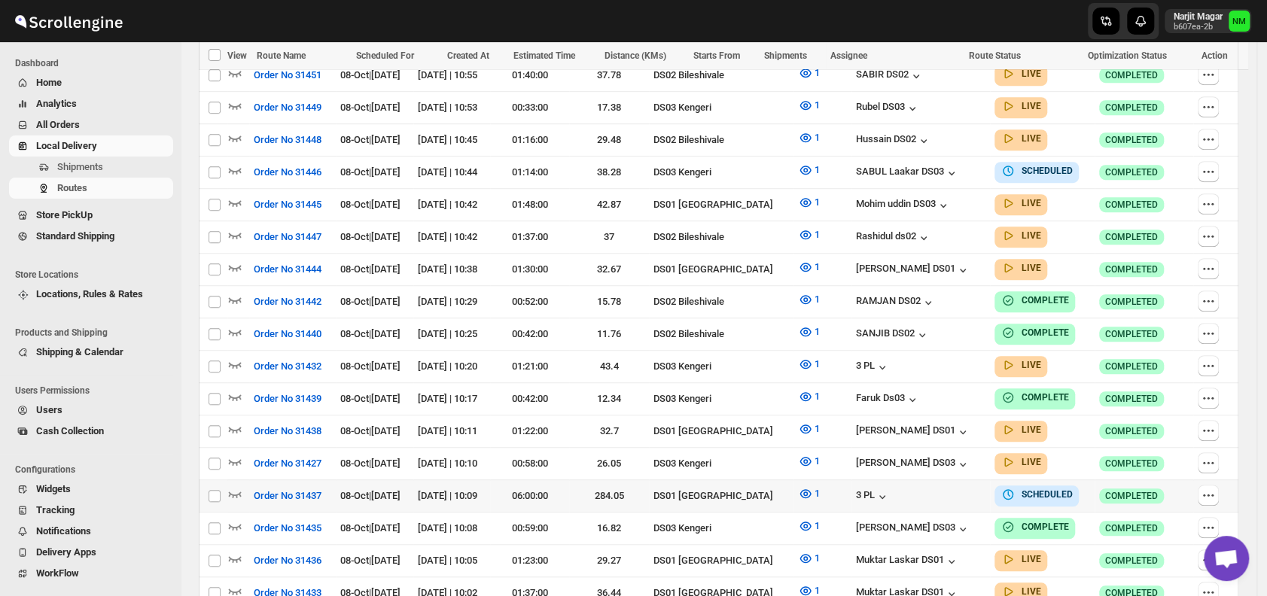
scroll to position [591, 0]
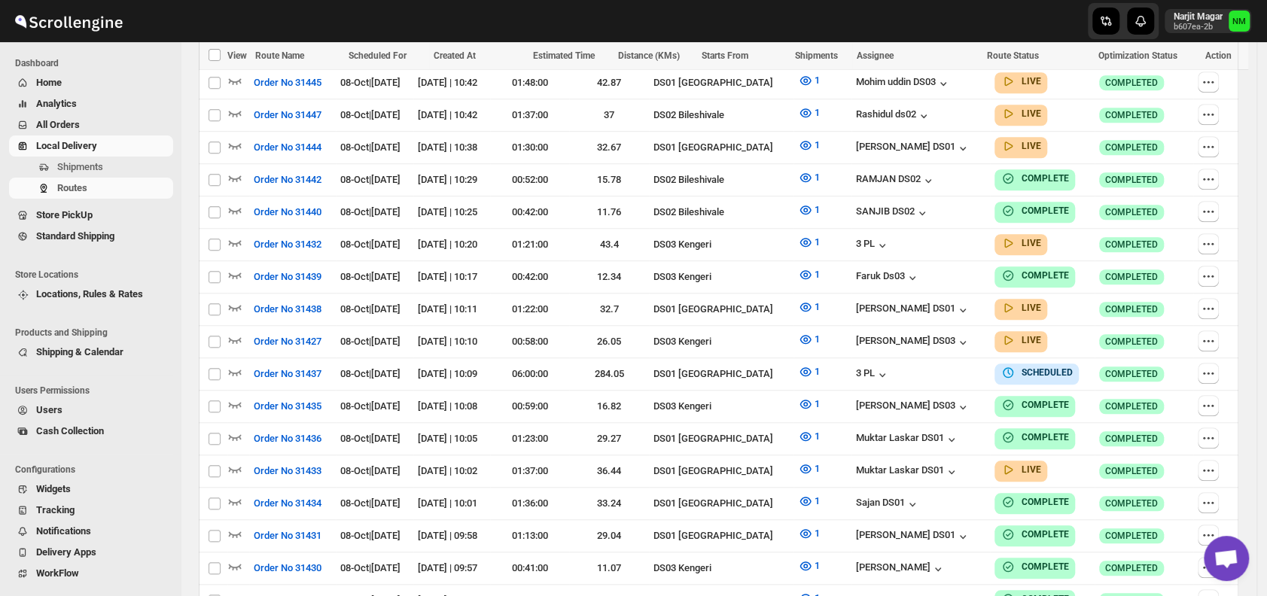
scroll to position [722, 0]
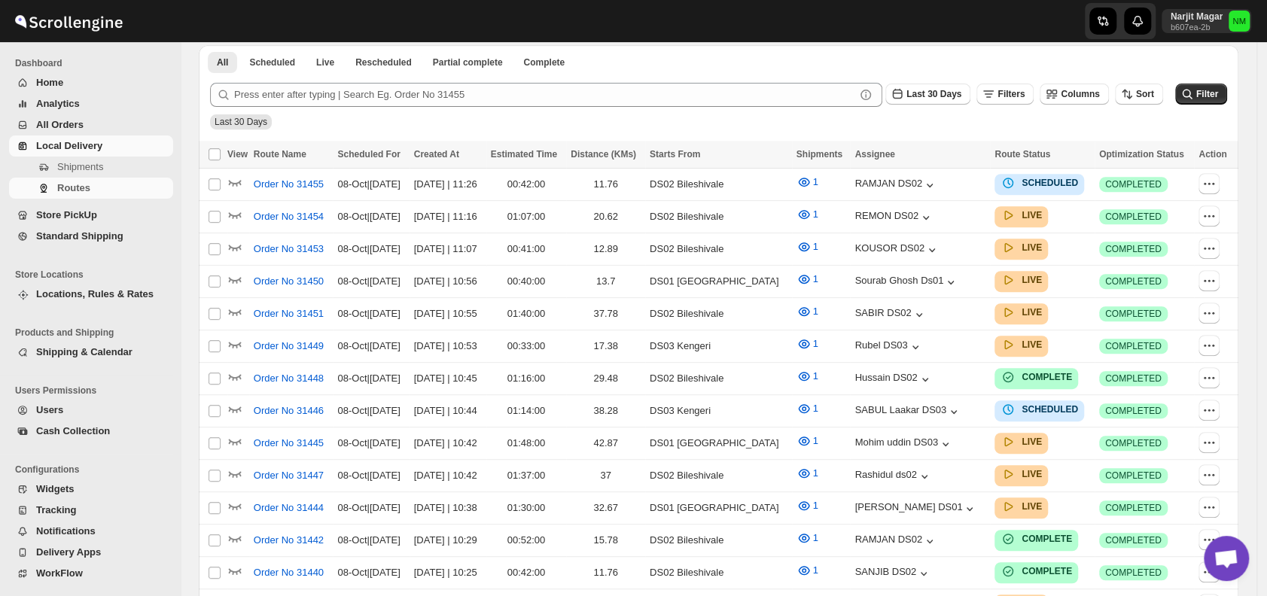
scroll to position [583, 0]
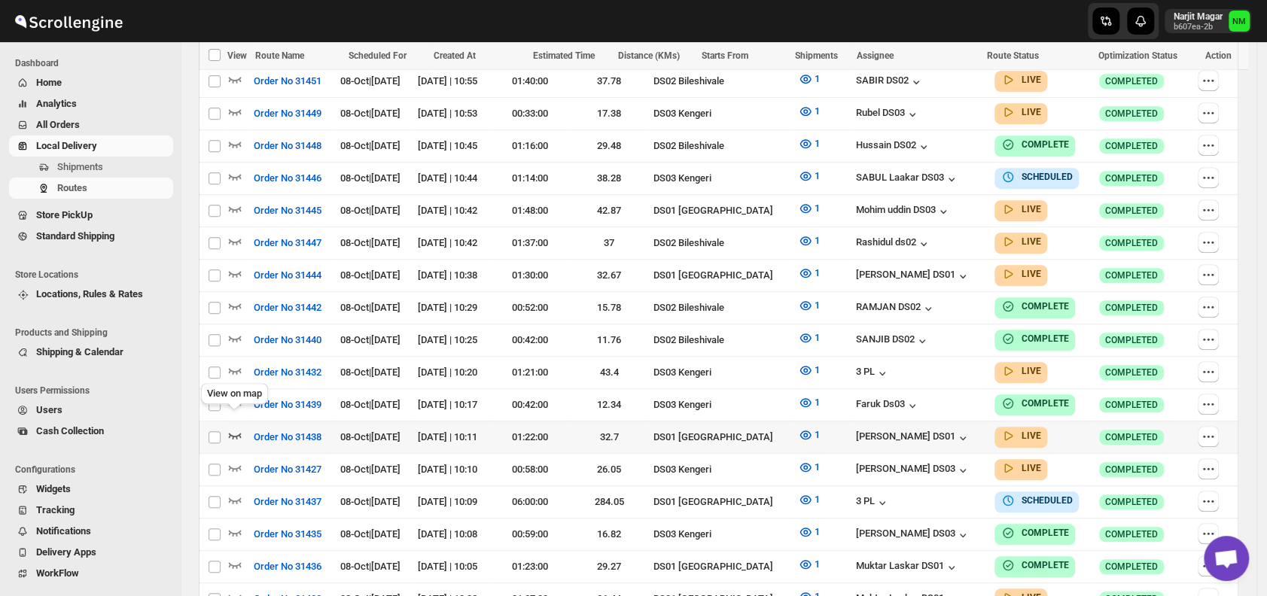
click at [235, 428] on icon "button" at bounding box center [234, 435] width 15 height 15
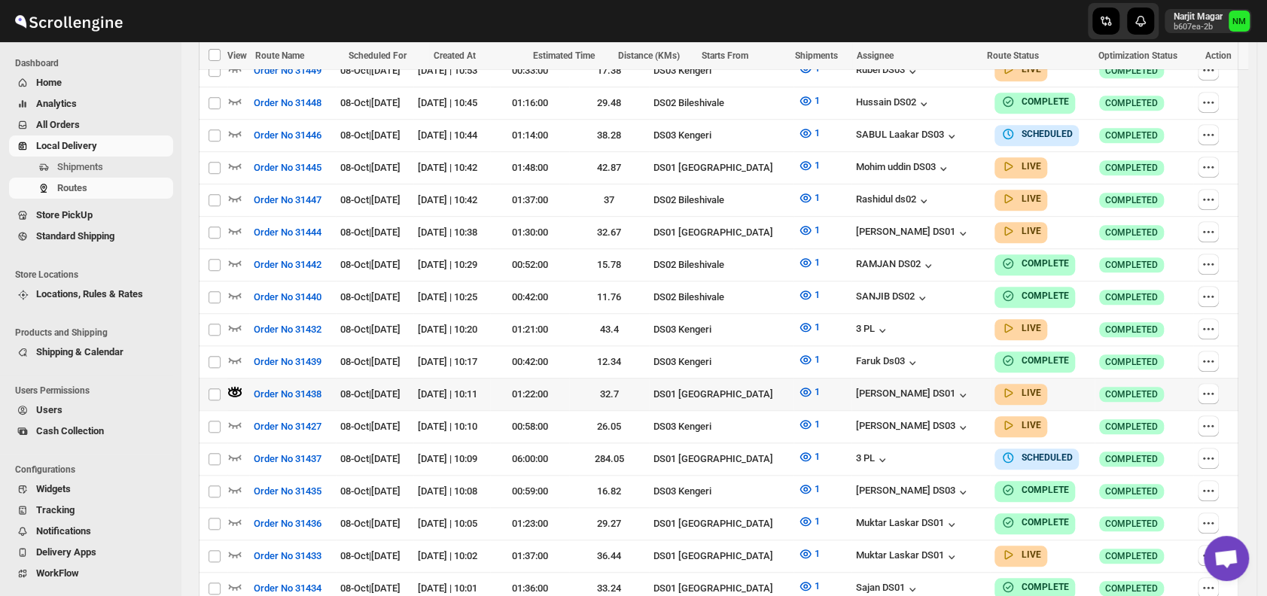
scroll to position [642, 0]
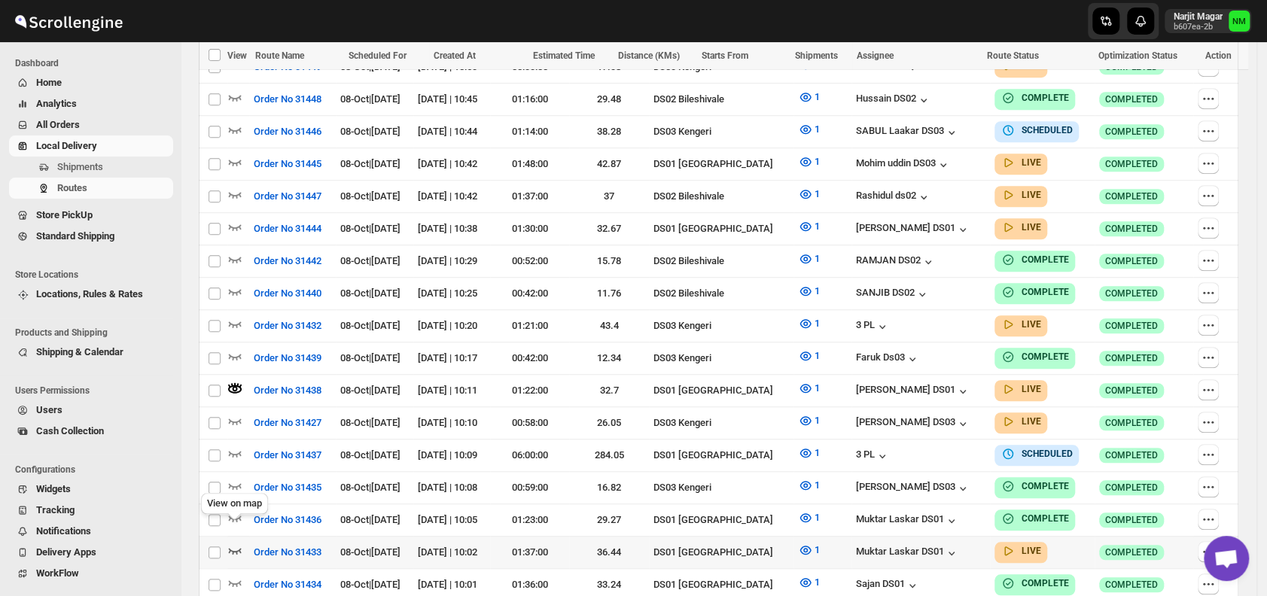
click at [230, 543] on icon "button" at bounding box center [234, 550] width 15 height 15
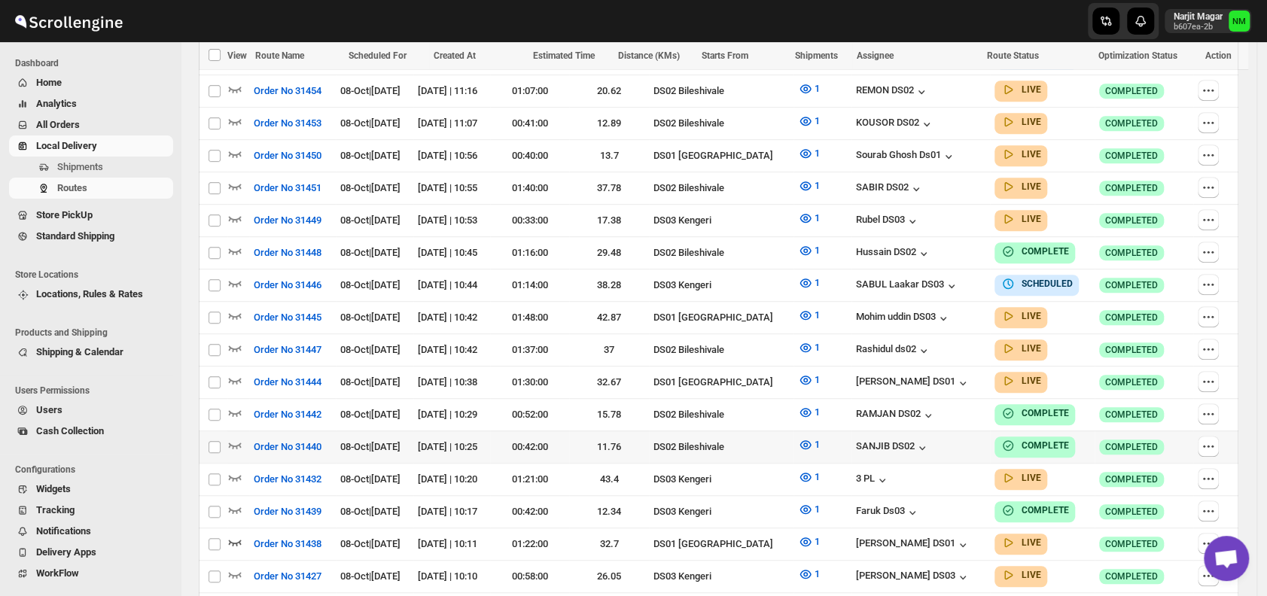
scroll to position [495, 0]
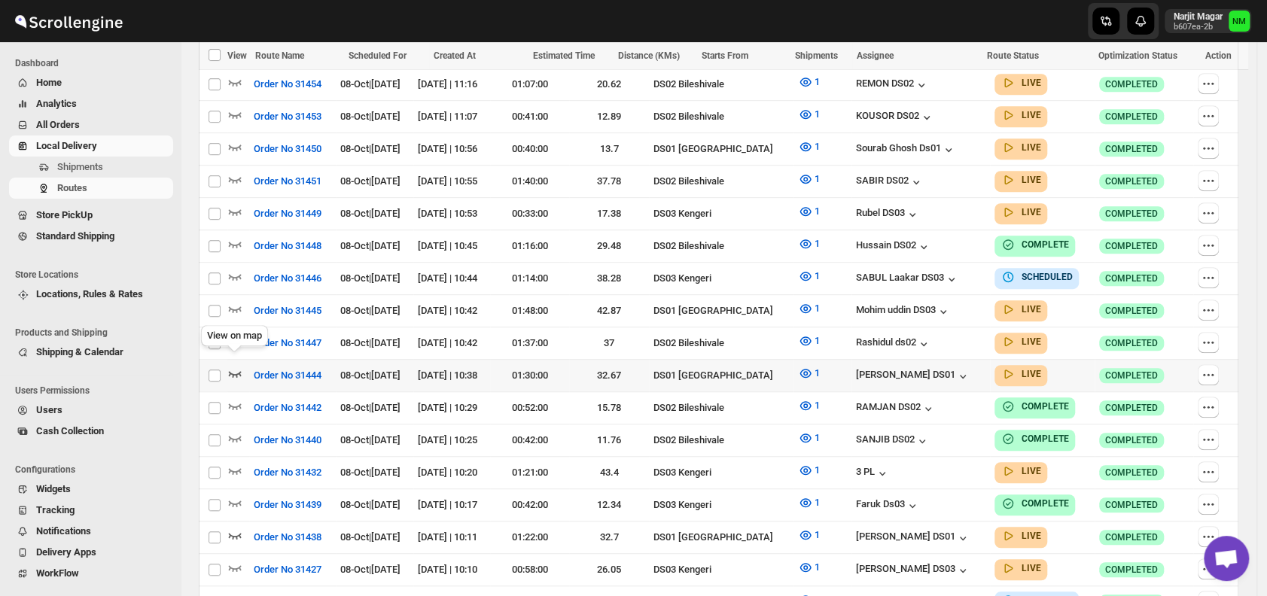
click at [233, 366] on icon "button" at bounding box center [234, 373] width 15 height 15
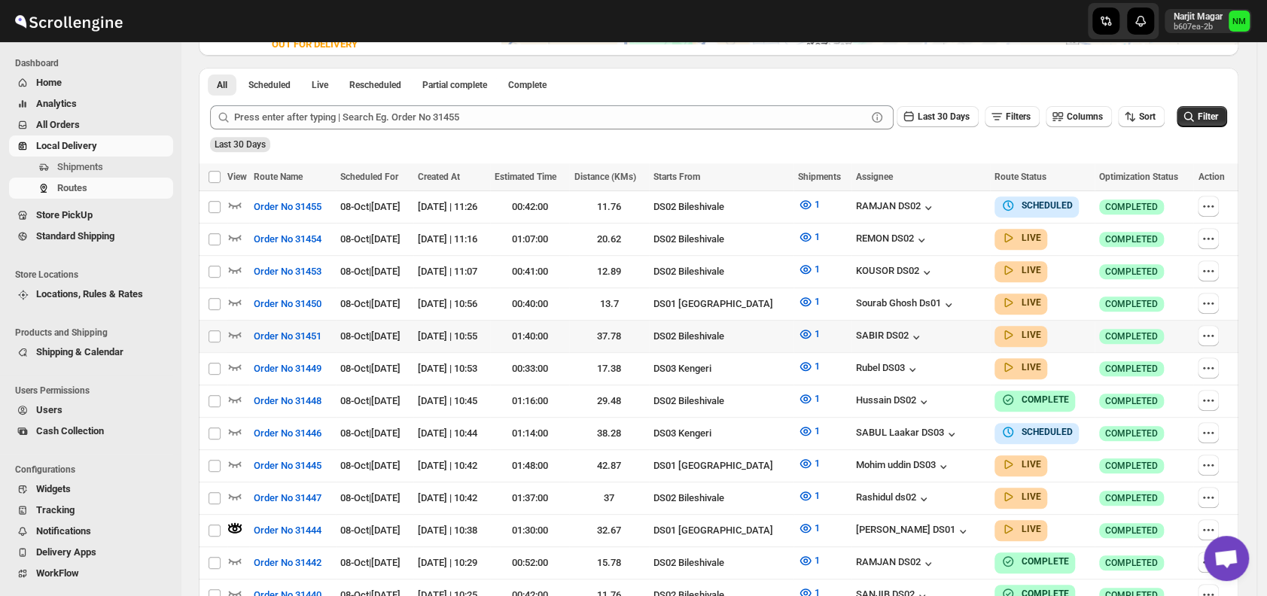
scroll to position [353, 0]
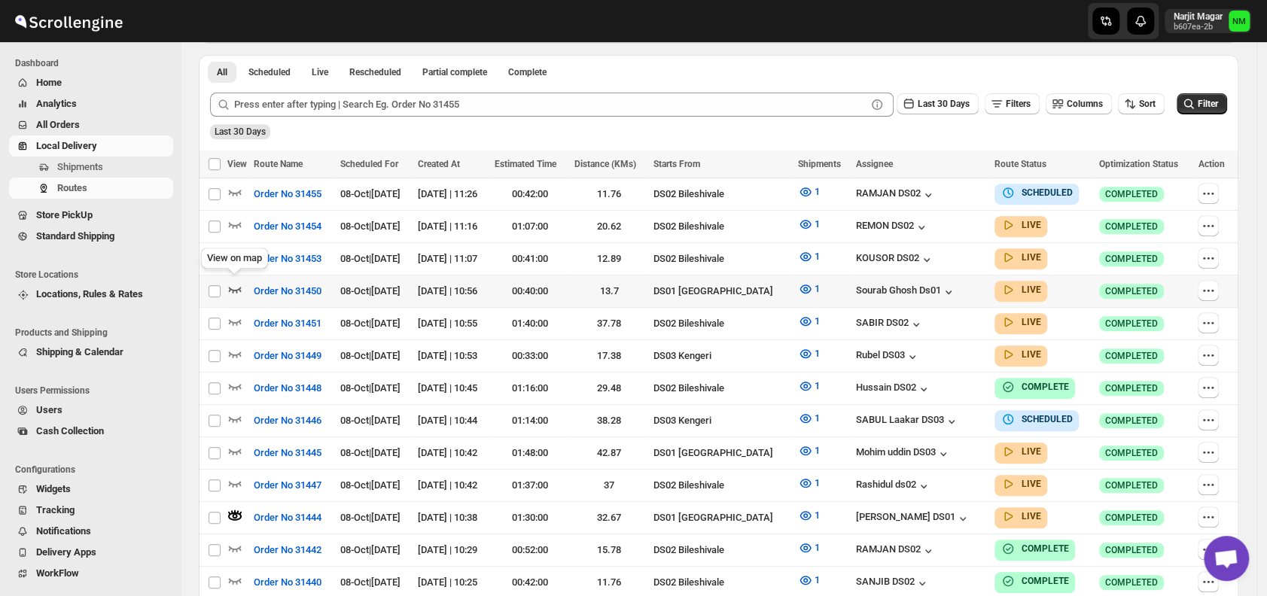
click at [239, 286] on icon "button" at bounding box center [234, 289] width 15 height 15
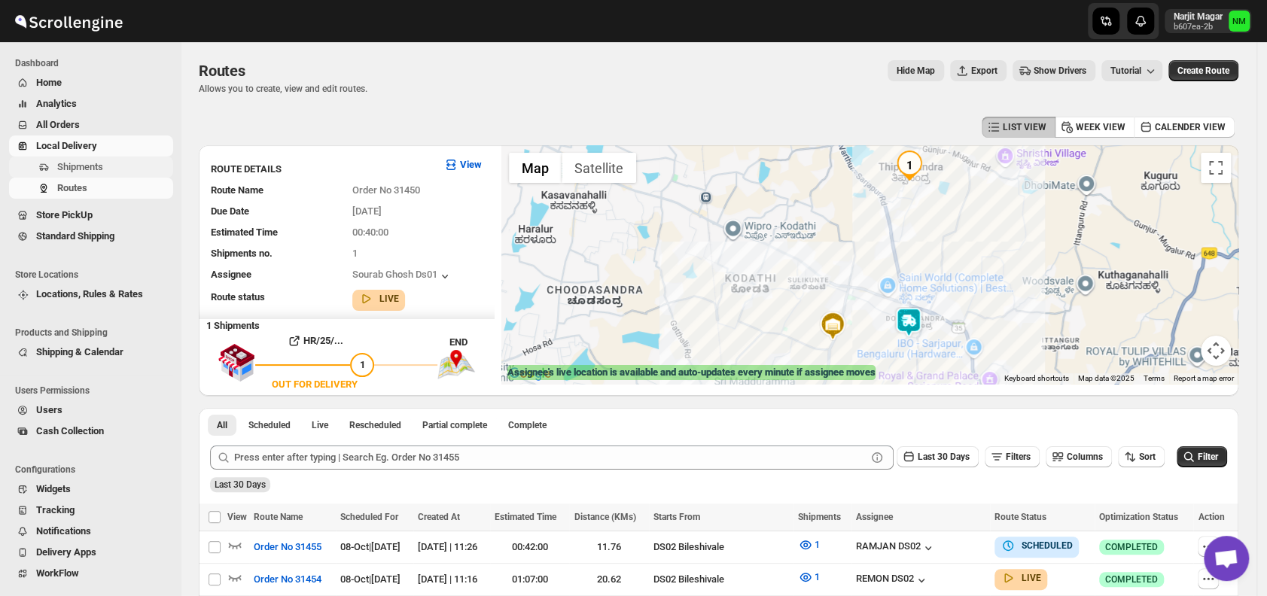
click at [93, 166] on span "Shipments" at bounding box center [80, 166] width 46 height 11
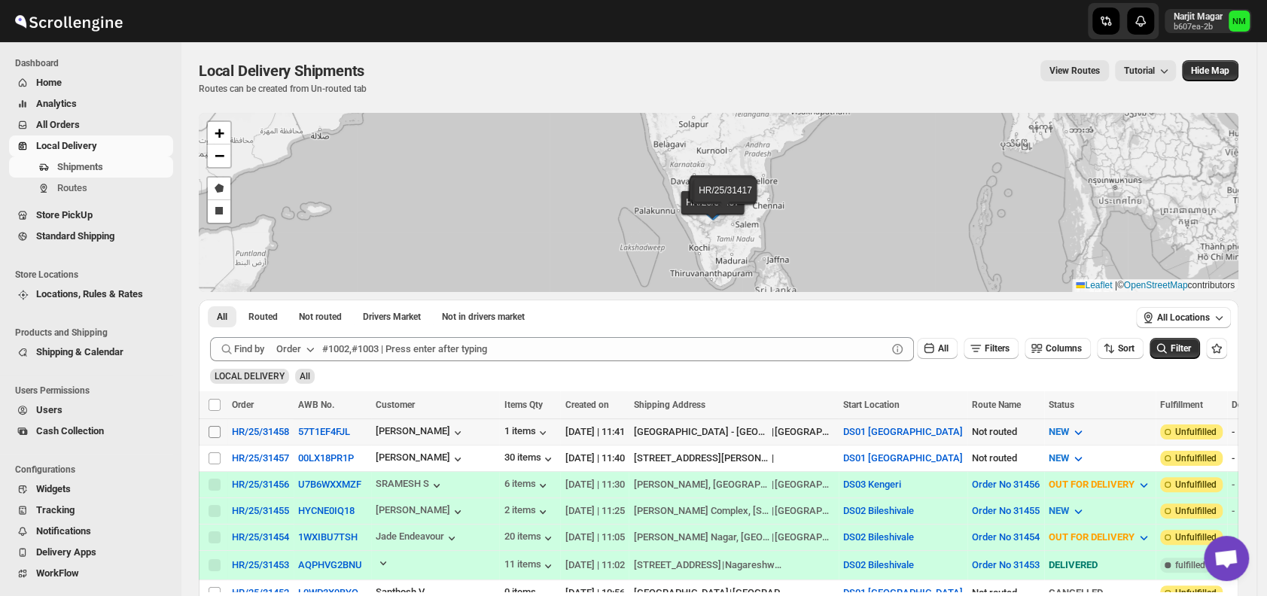
click at [216, 427] on input "Select shipment" at bounding box center [215, 432] width 12 height 12
checkbox input "true"
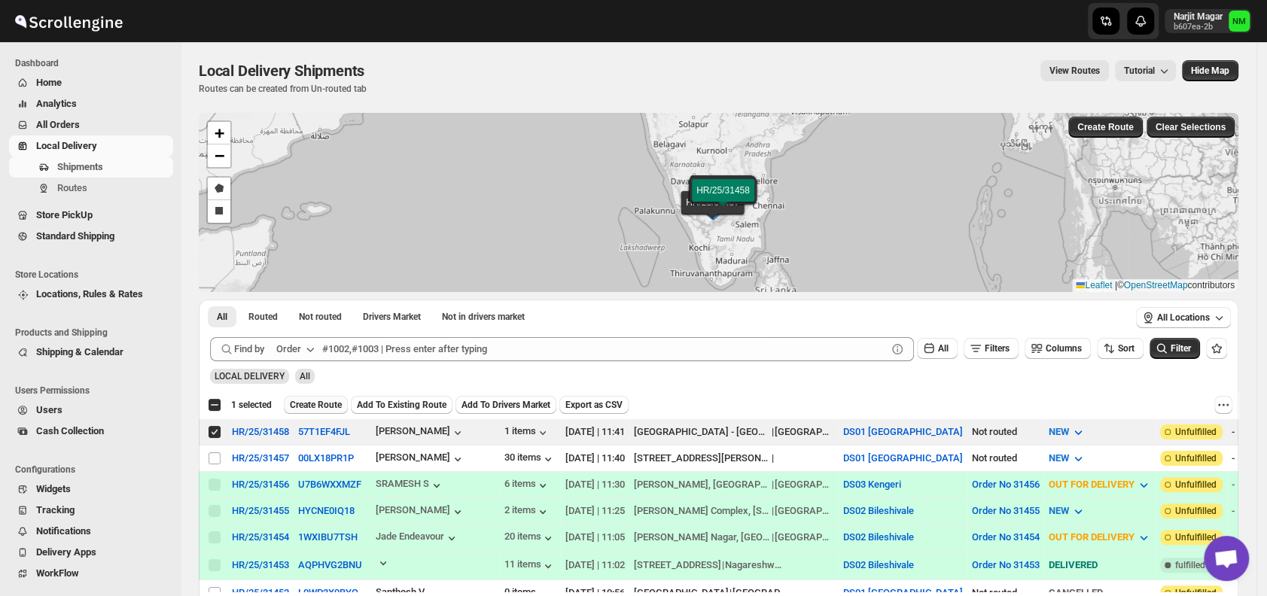
click at [290, 405] on span "Create Route" at bounding box center [316, 405] width 52 height 12
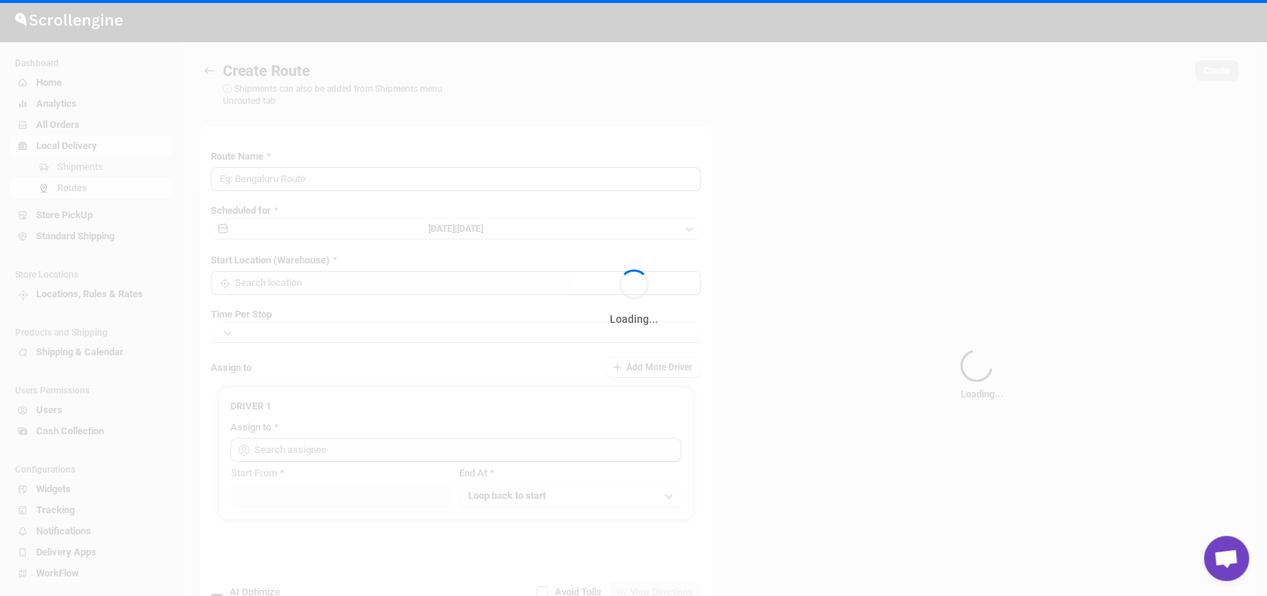
type input "Route - 08/10-1143"
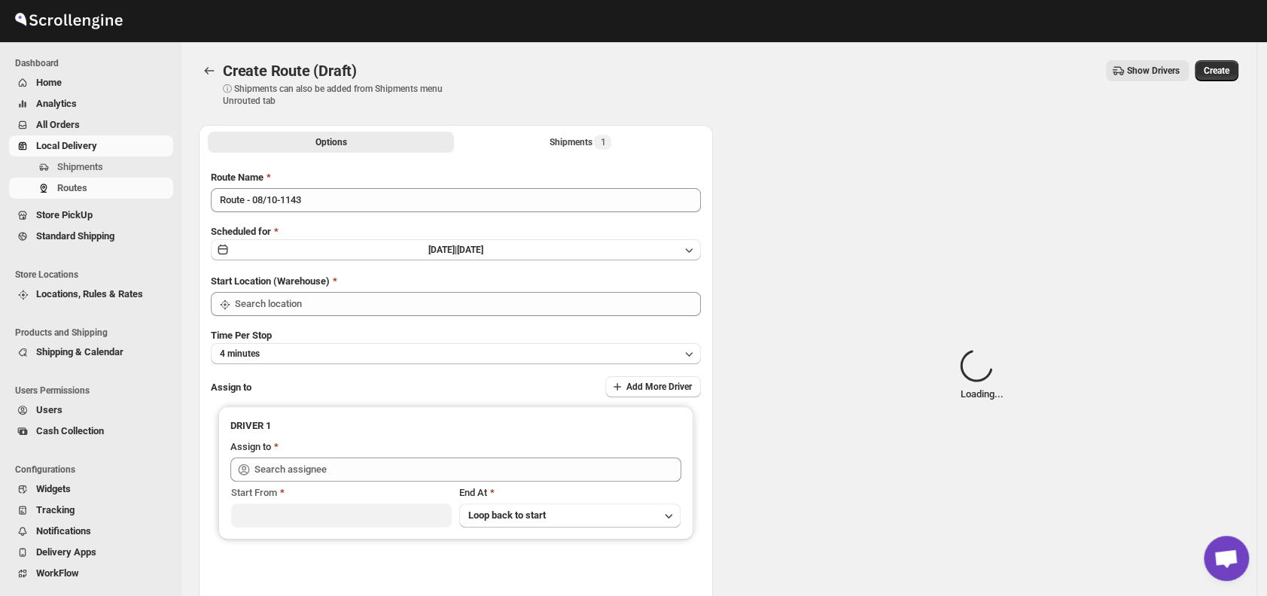
type input "DS01 [GEOGRAPHIC_DATA]"
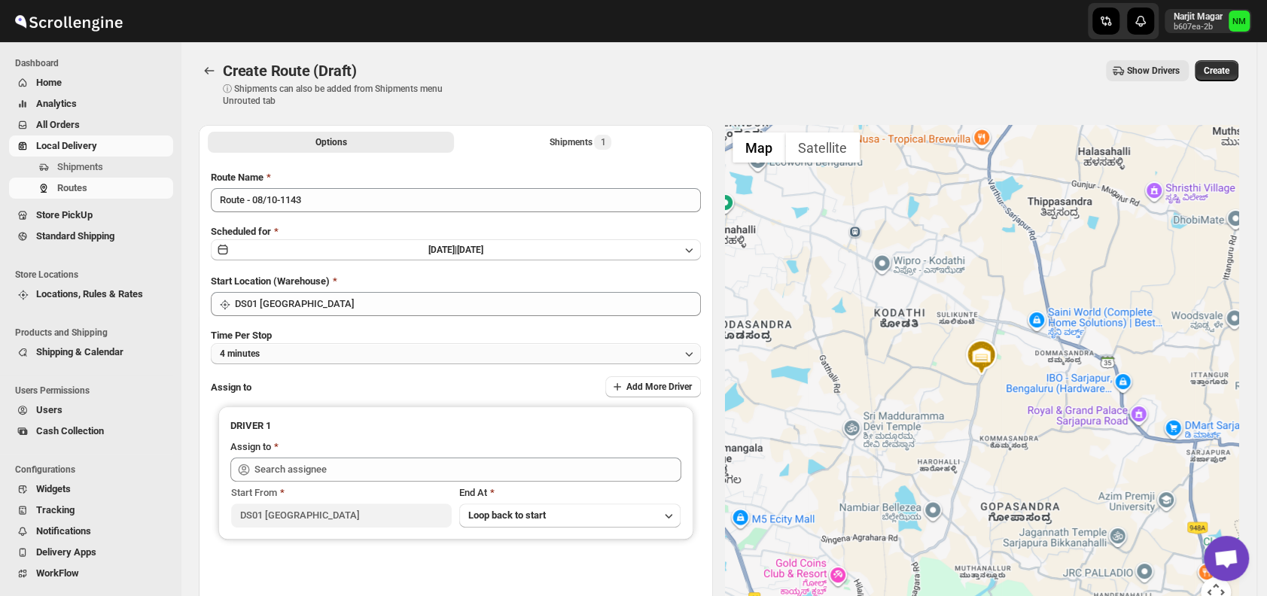
click at [317, 354] on button "4 minutes" at bounding box center [456, 353] width 490 height 21
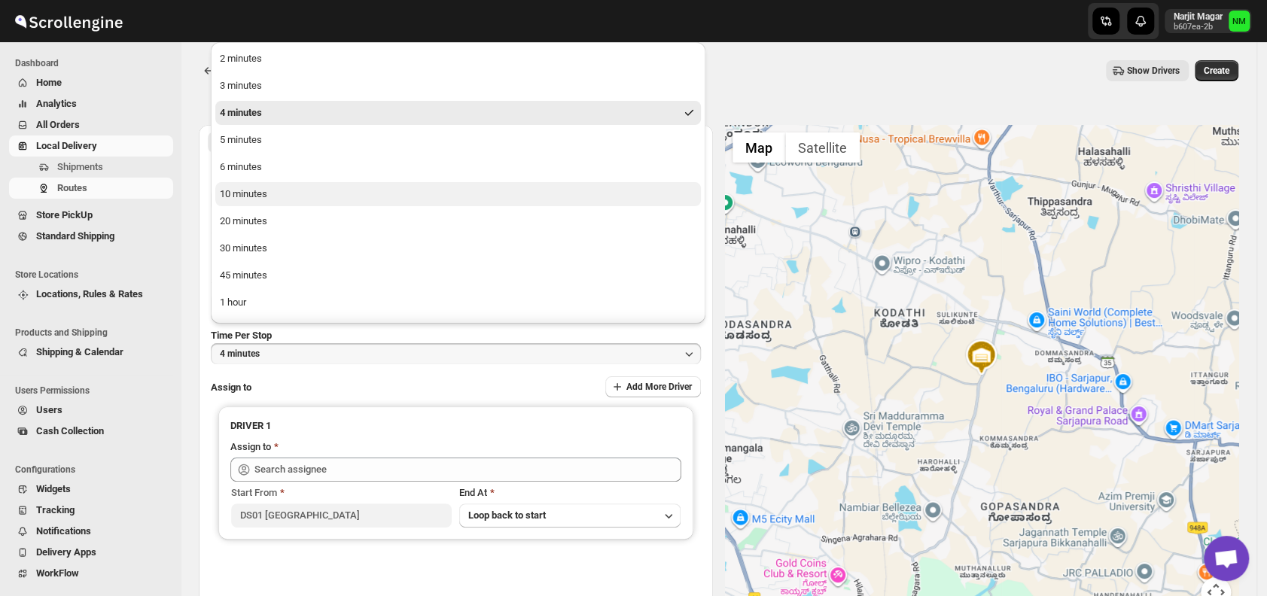
click at [266, 196] on div "10 minutes" at bounding box center [243, 194] width 47 height 15
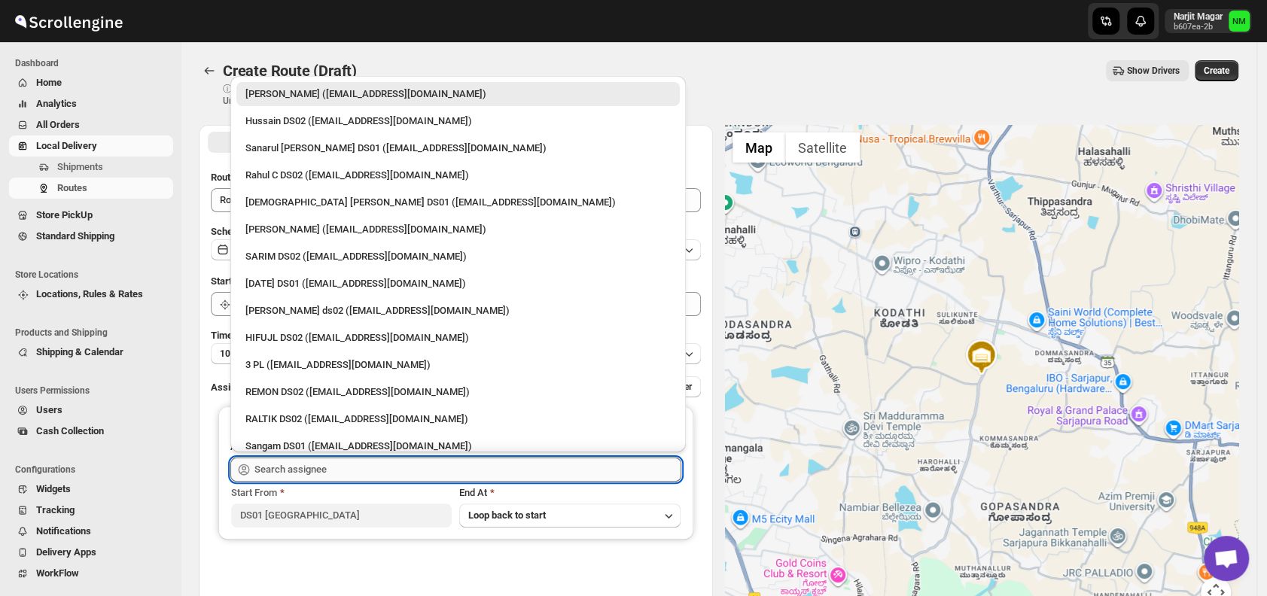
click at [342, 464] on input "text" at bounding box center [467, 470] width 427 height 24
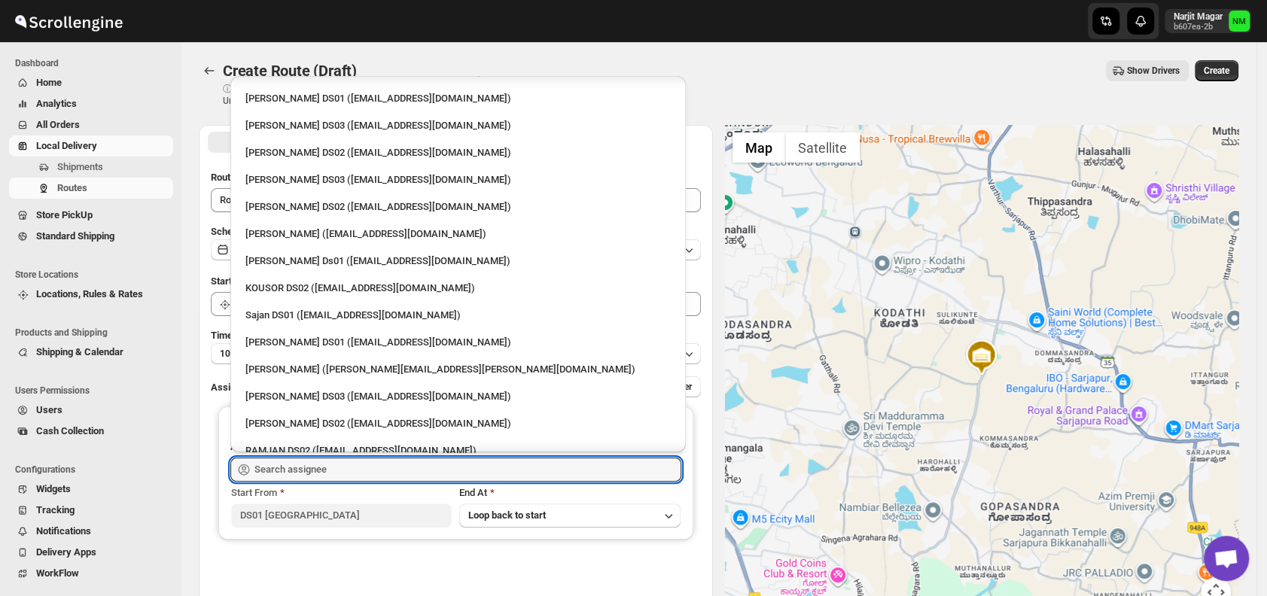
scroll to position [539, 0]
click at [291, 312] on div "Sajan DS01 (lofadat883@coderdir.com)" at bounding box center [457, 313] width 425 height 15
type input "Sajan DS01 (lofadat883@coderdir.com)"
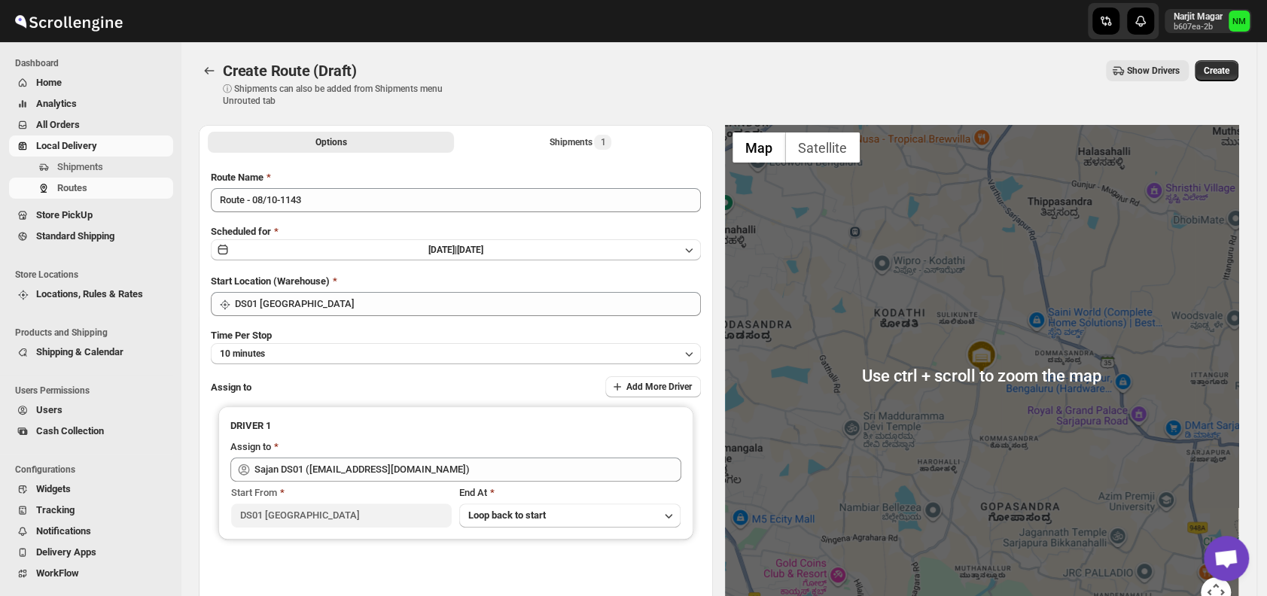
click at [1226, 58] on div "Create Route (Draft). This page is ready Create Route (Draft) ⓘ Shipments can a…" at bounding box center [719, 83] width 1040 height 83
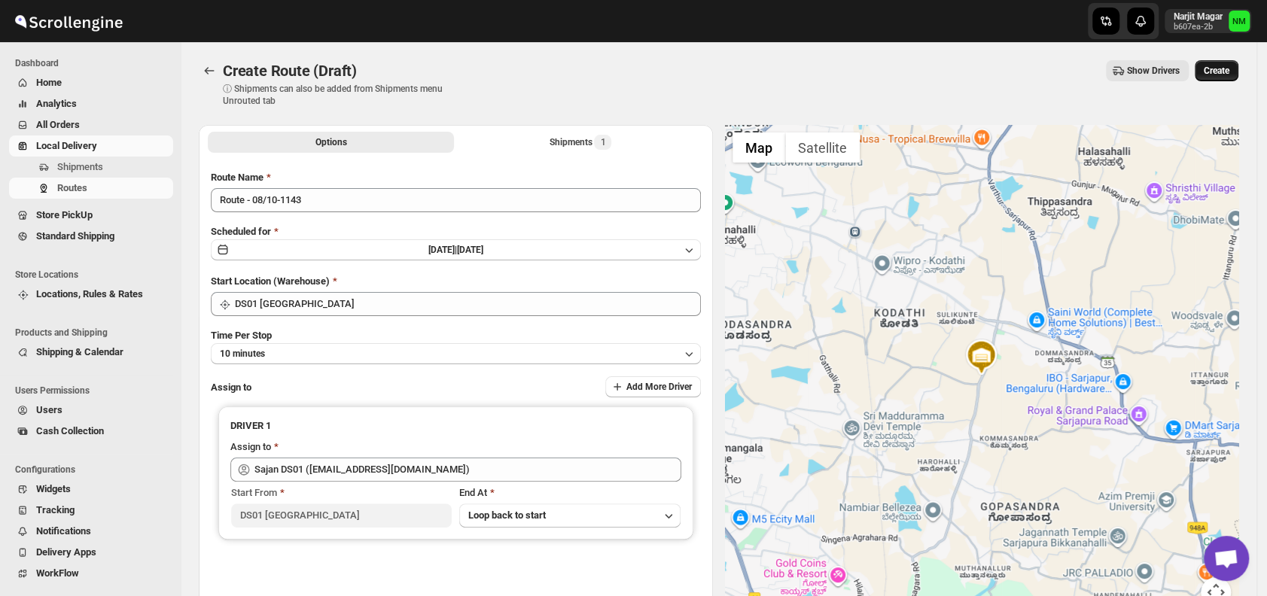
click at [1225, 62] on button "Create" at bounding box center [1217, 70] width 44 height 21
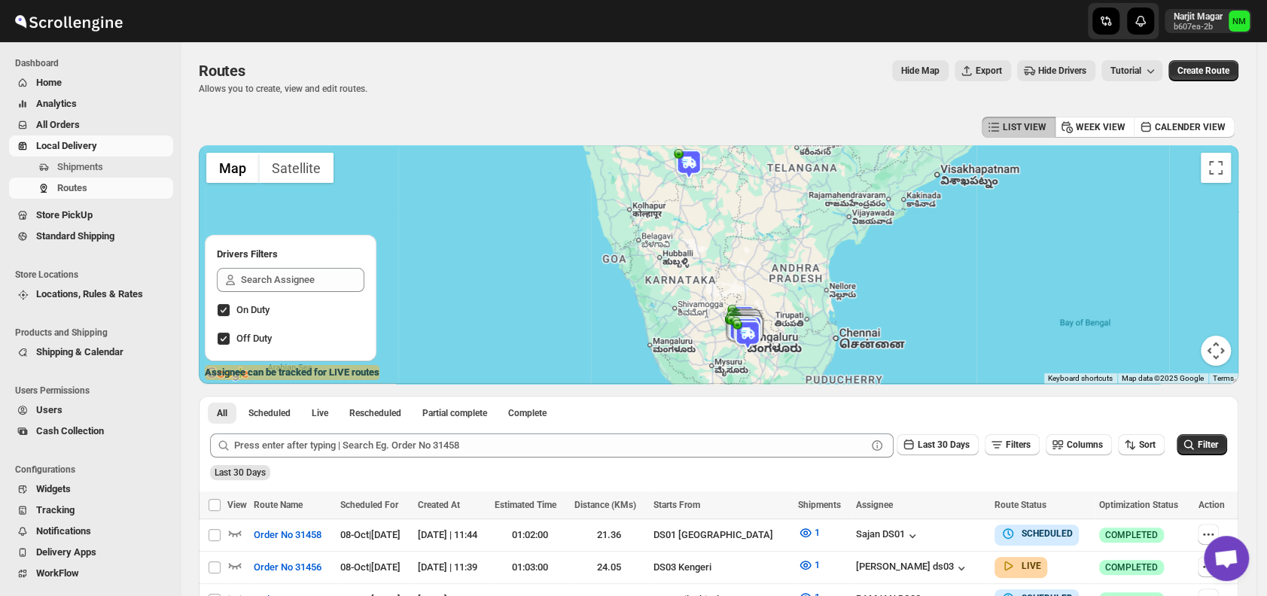
click at [109, 154] on link "Local Delivery" at bounding box center [91, 145] width 164 height 21
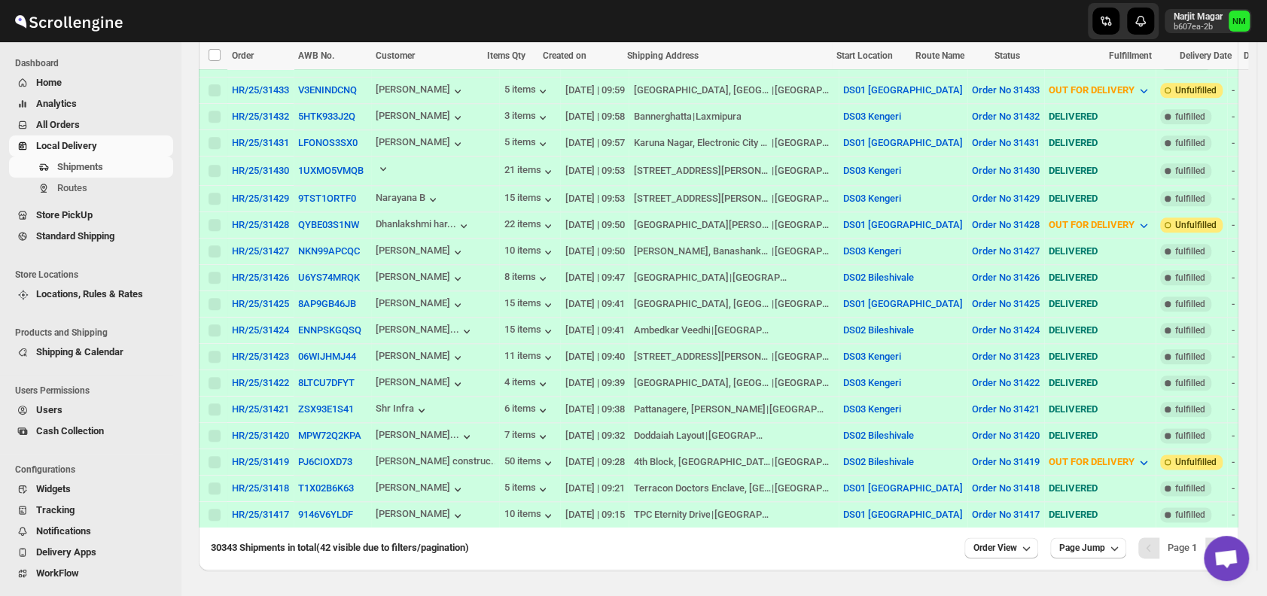
scroll to position [1022, 0]
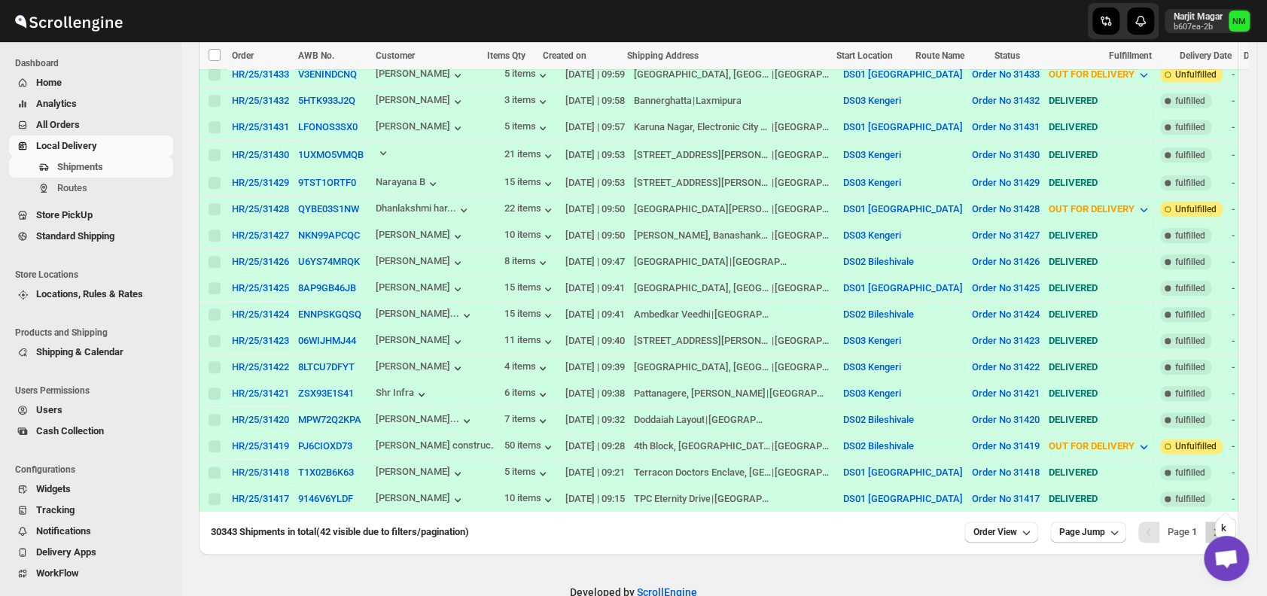
click at [1223, 525] on icon "Next" at bounding box center [1215, 532] width 15 height 15
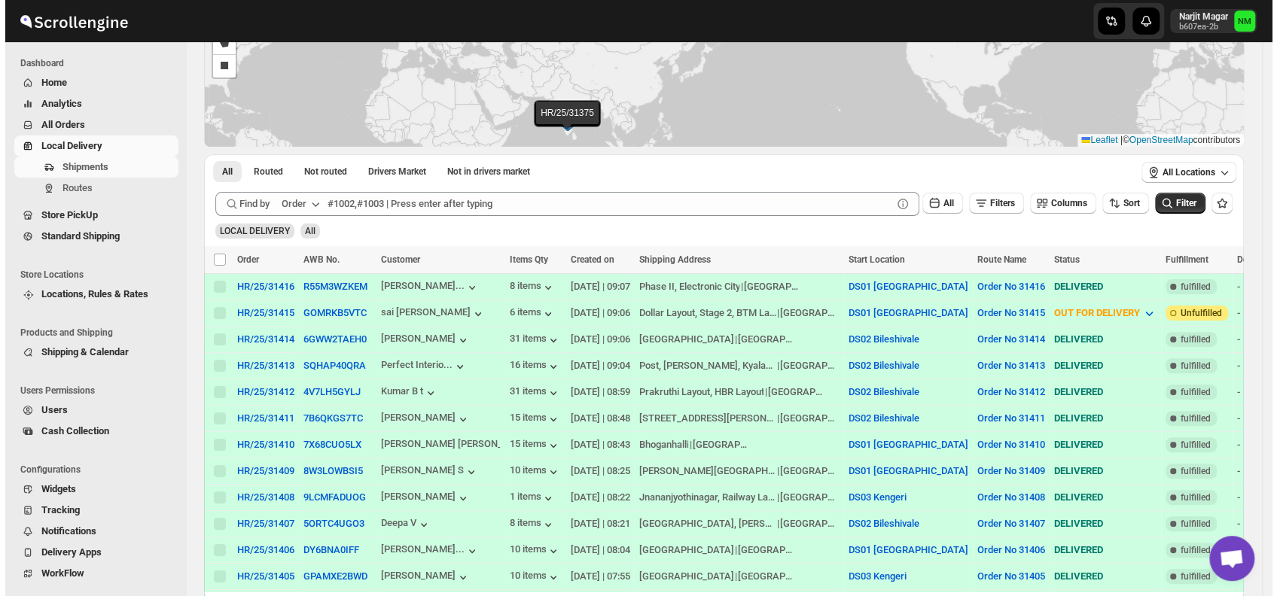
scroll to position [125, 0]
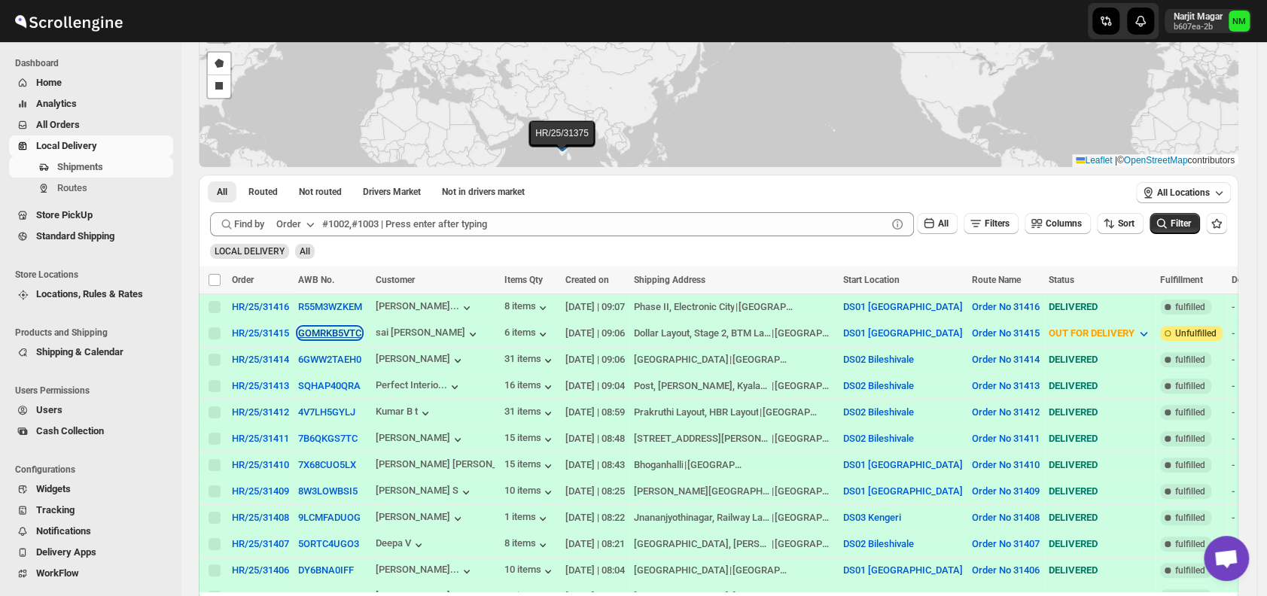
click at [308, 330] on button "GOMRKB5VTC" at bounding box center [329, 332] width 63 height 11
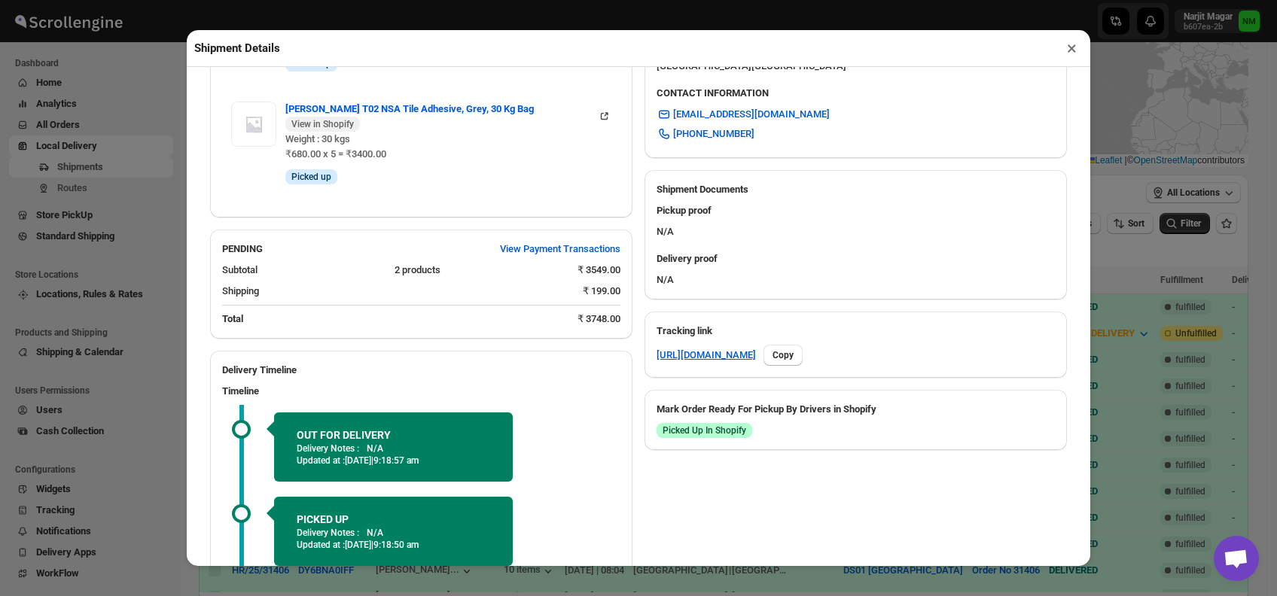
scroll to position [664, 0]
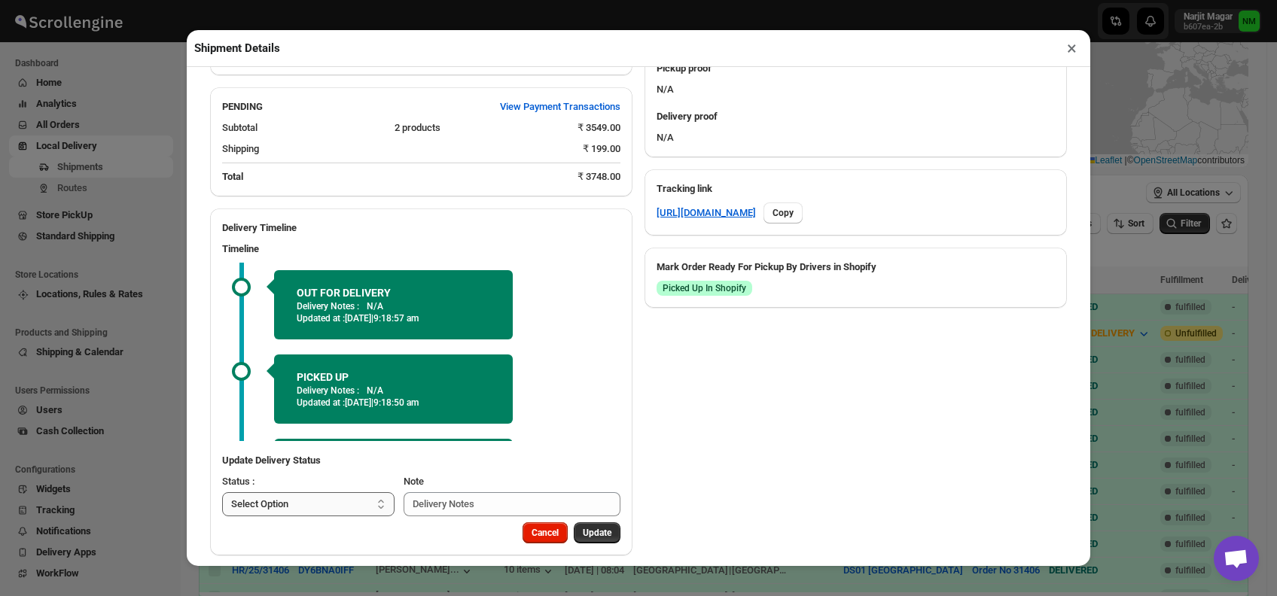
click at [337, 492] on select "Select Option PICKED UP OUT FOR DELIVERY RESCHEDULE DELIVERED CANCELLED" at bounding box center [308, 504] width 172 height 24
select select "DELIVERED"
click at [222, 492] on select "Select Option PICKED UP OUT FOR DELIVERY RESCHEDULE DELIVERED CANCELLED" at bounding box center [308, 504] width 172 height 24
click at [590, 528] on button "Update" at bounding box center [597, 532] width 47 height 21
select select
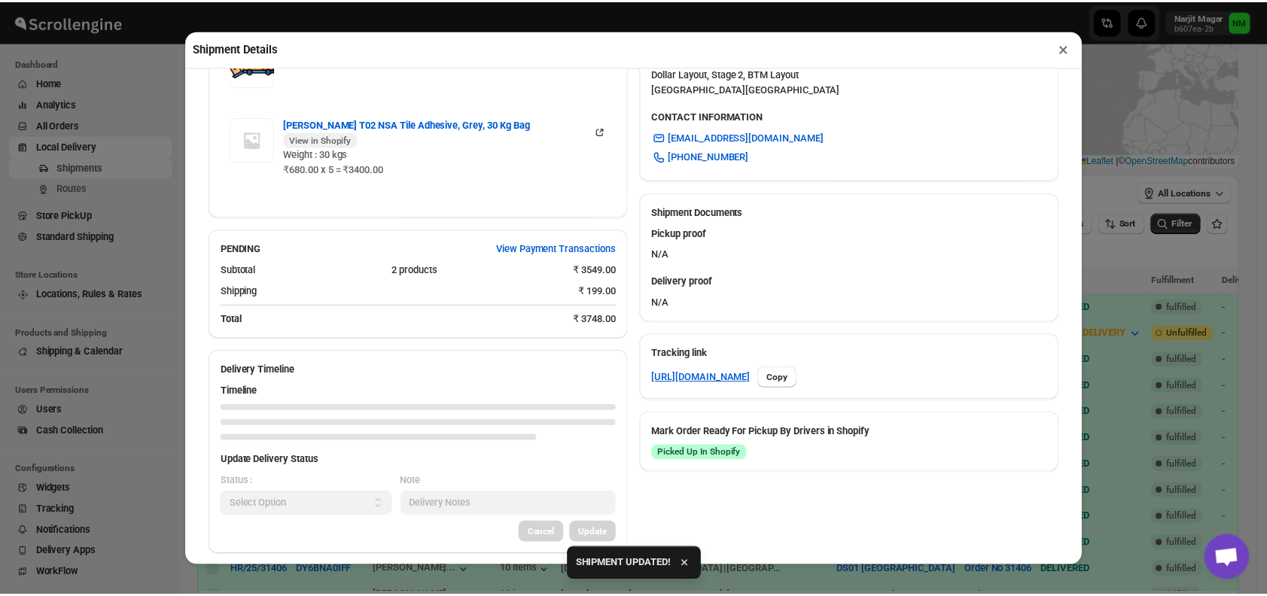
scroll to position [641, 0]
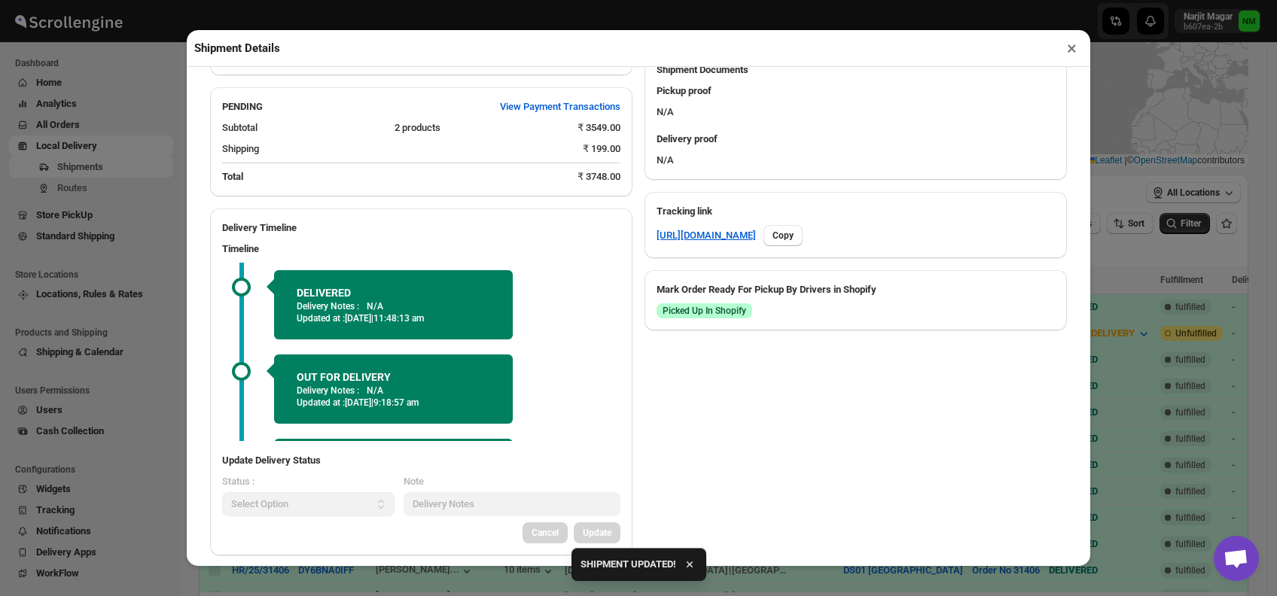
click at [1070, 51] on button "×" at bounding box center [1072, 48] width 22 height 21
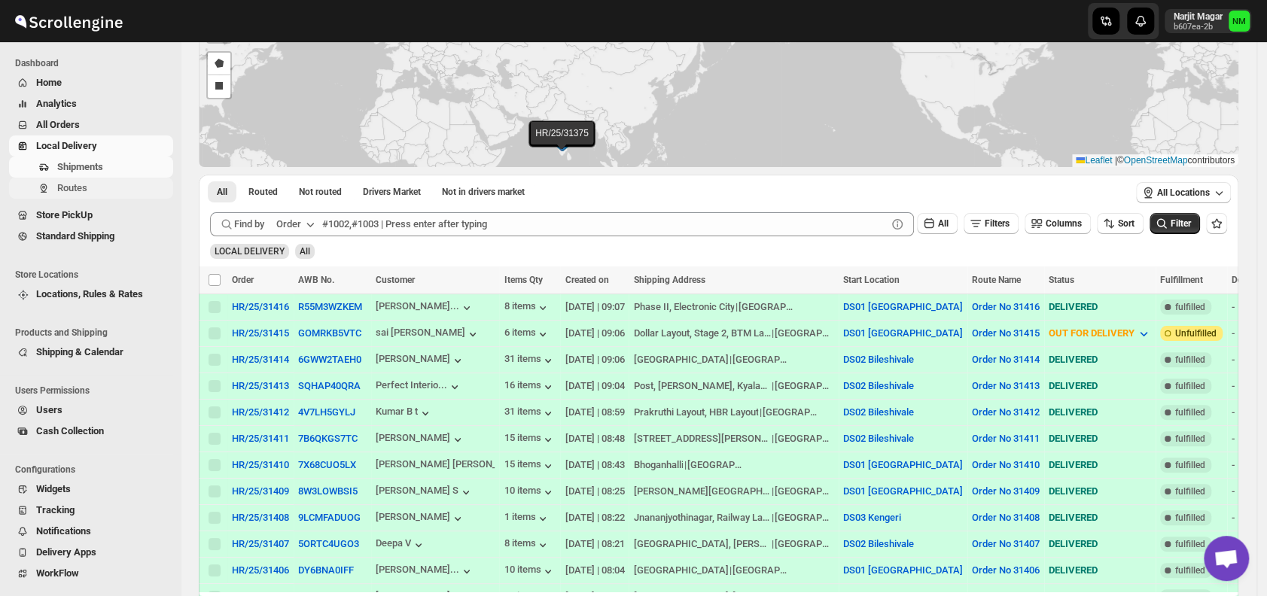
click at [84, 197] on button "Routes" at bounding box center [91, 188] width 164 height 21
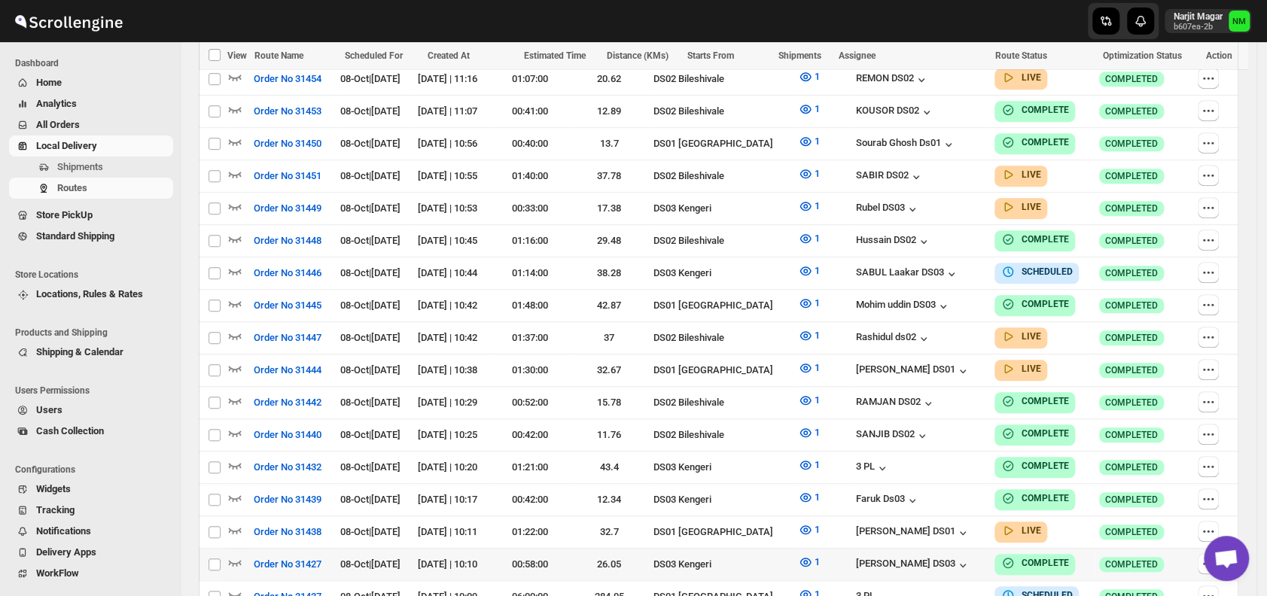
scroll to position [823, 0]
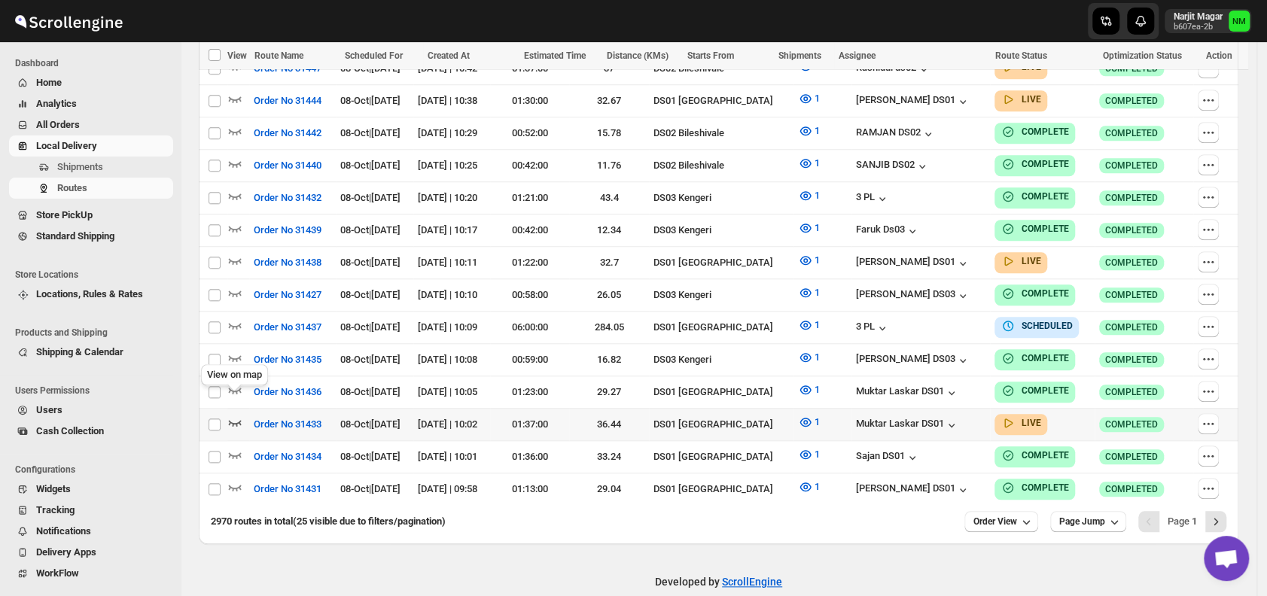
click at [236, 420] on icon "button" at bounding box center [235, 423] width 13 height 6
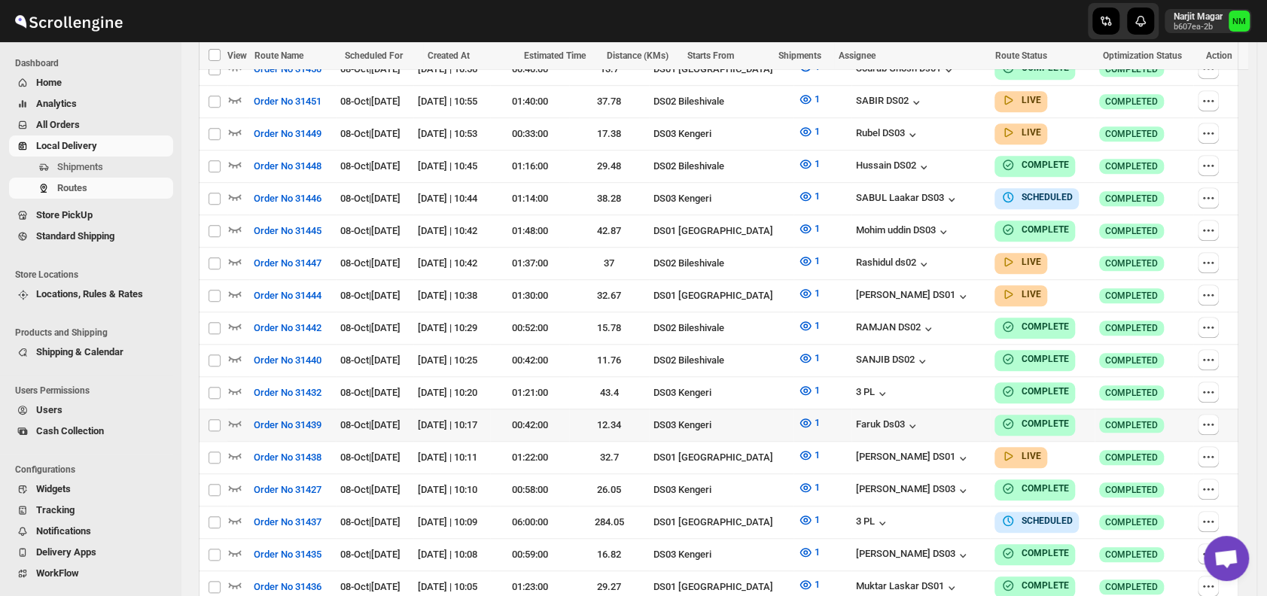
scroll to position [834, 0]
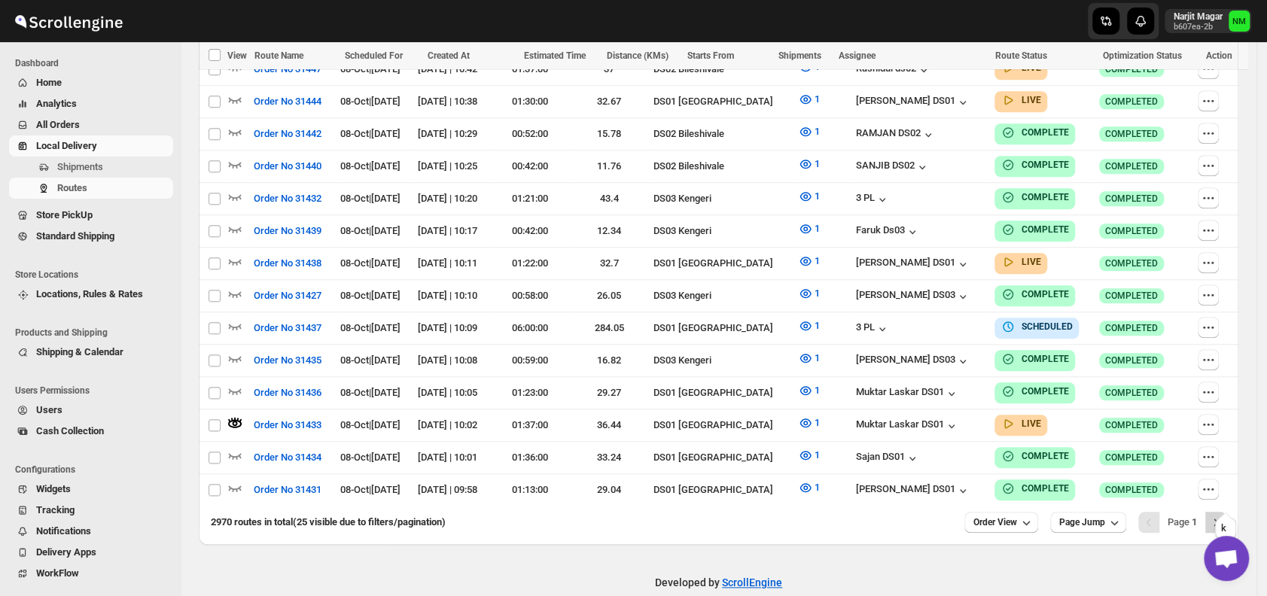
click at [1223, 515] on icon "Next" at bounding box center [1215, 522] width 15 height 15
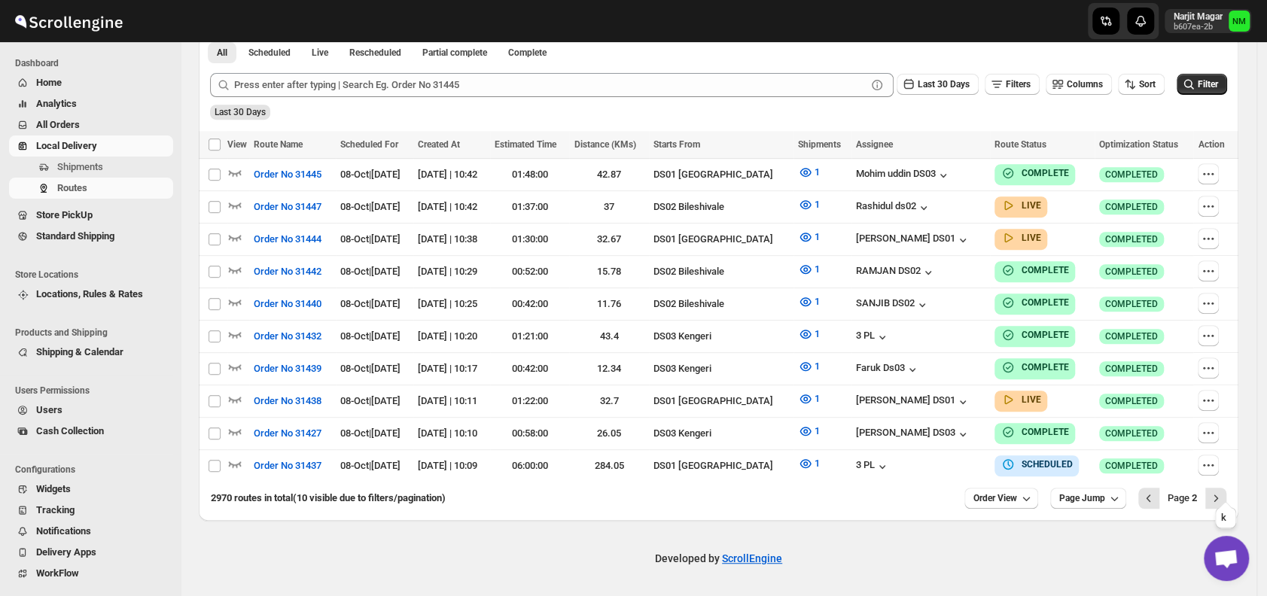
scroll to position [362, 0]
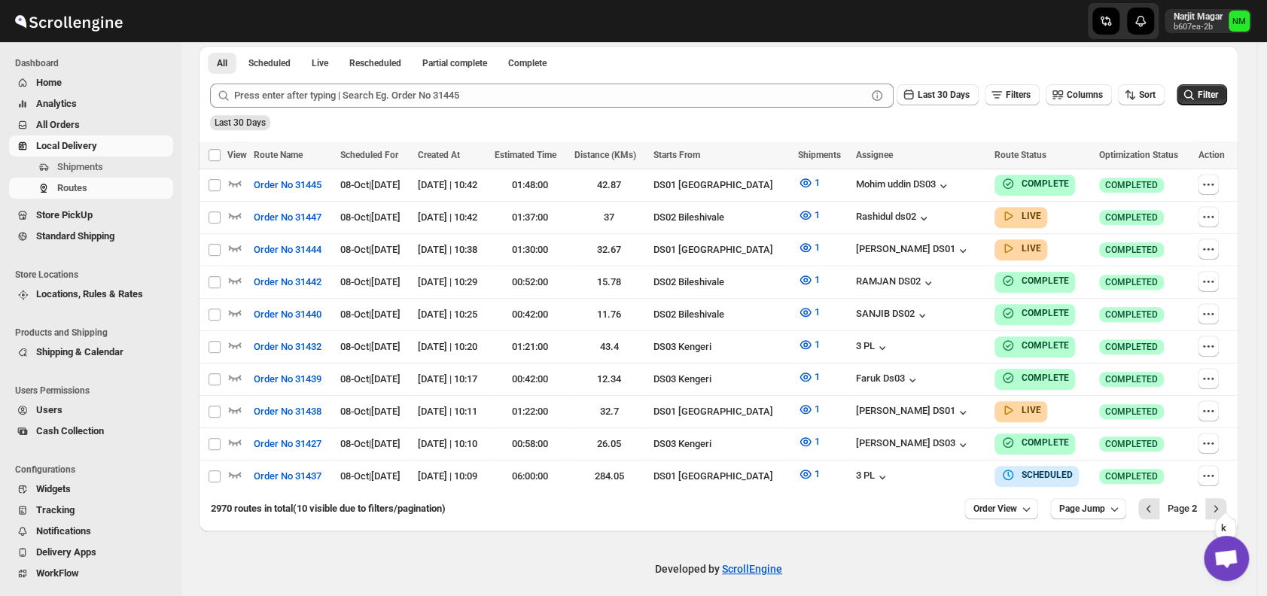
click at [1223, 501] on icon "Next" at bounding box center [1215, 508] width 15 height 15
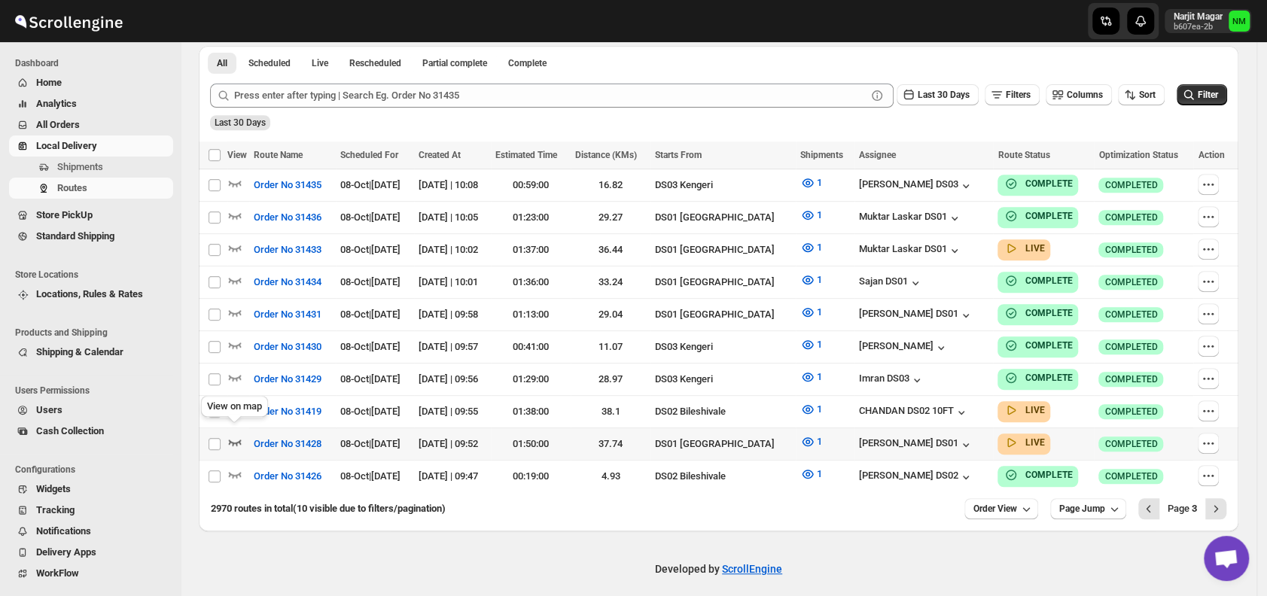
click at [231, 434] on icon "button" at bounding box center [234, 441] width 15 height 15
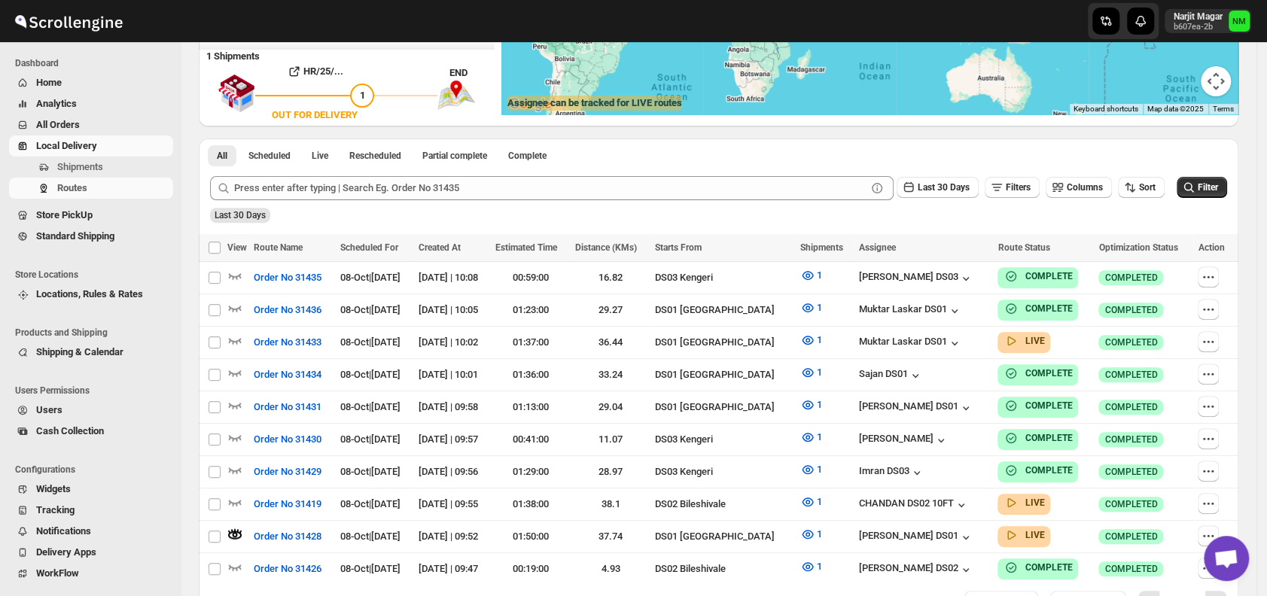
scroll to position [0, 0]
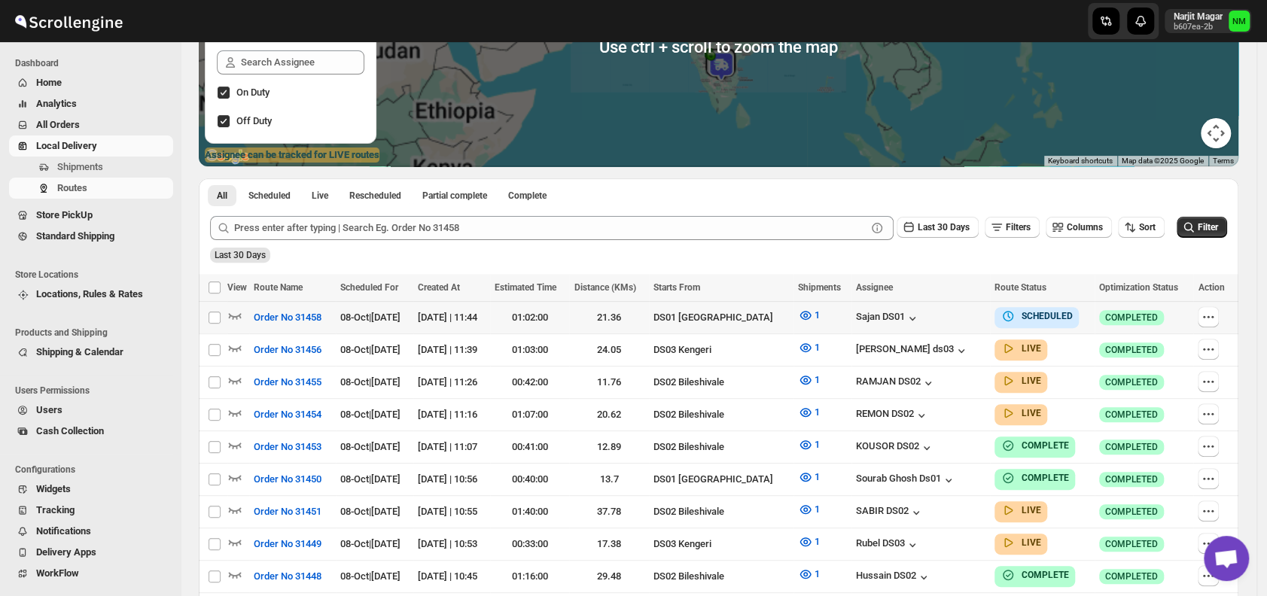
scroll to position [218, 0]
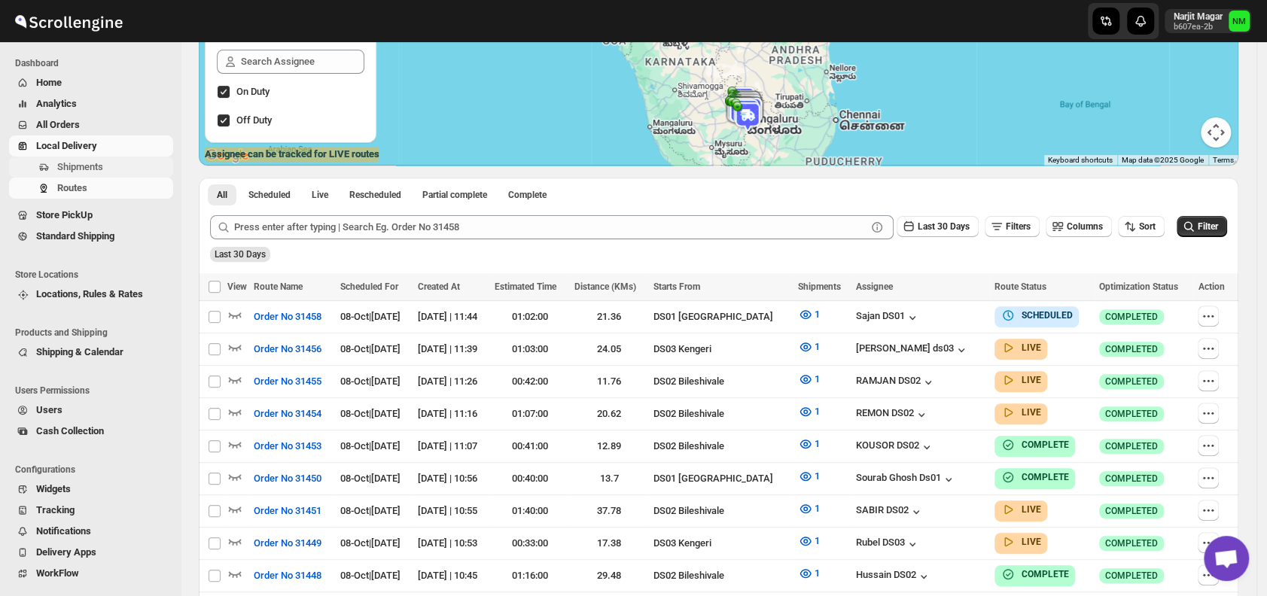
click at [97, 162] on span "Shipments" at bounding box center [80, 166] width 46 height 11
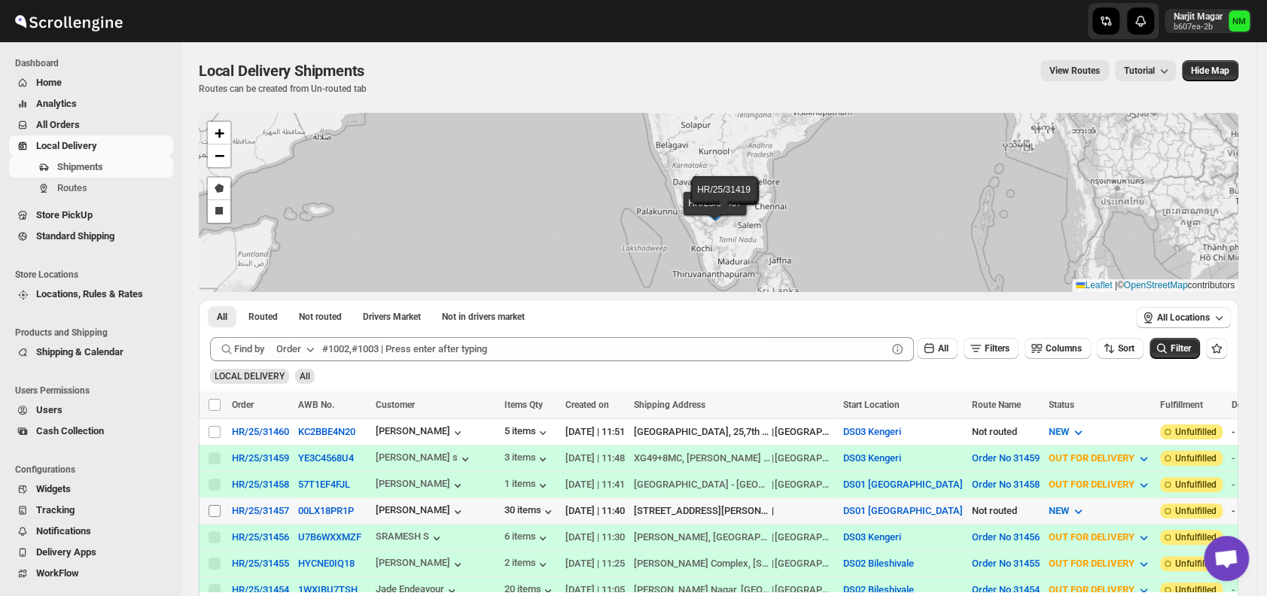
click at [215, 506] on input "Select shipment" at bounding box center [215, 511] width 12 height 12
checkbox input "true"
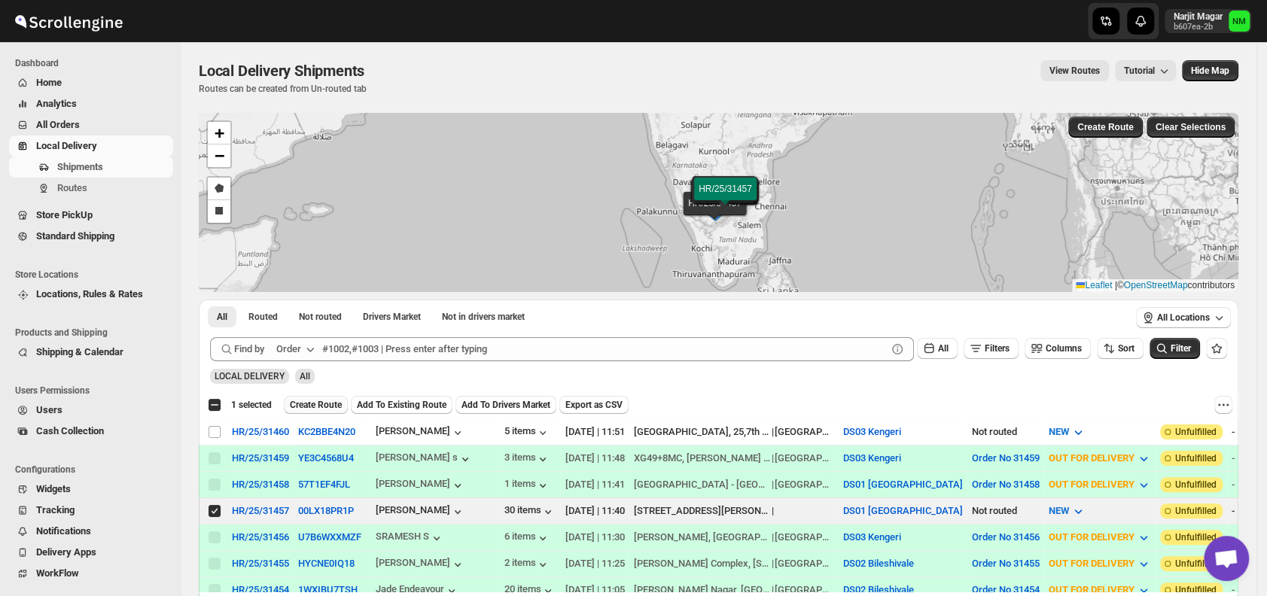
click at [306, 404] on span "Create Route" at bounding box center [316, 405] width 52 height 12
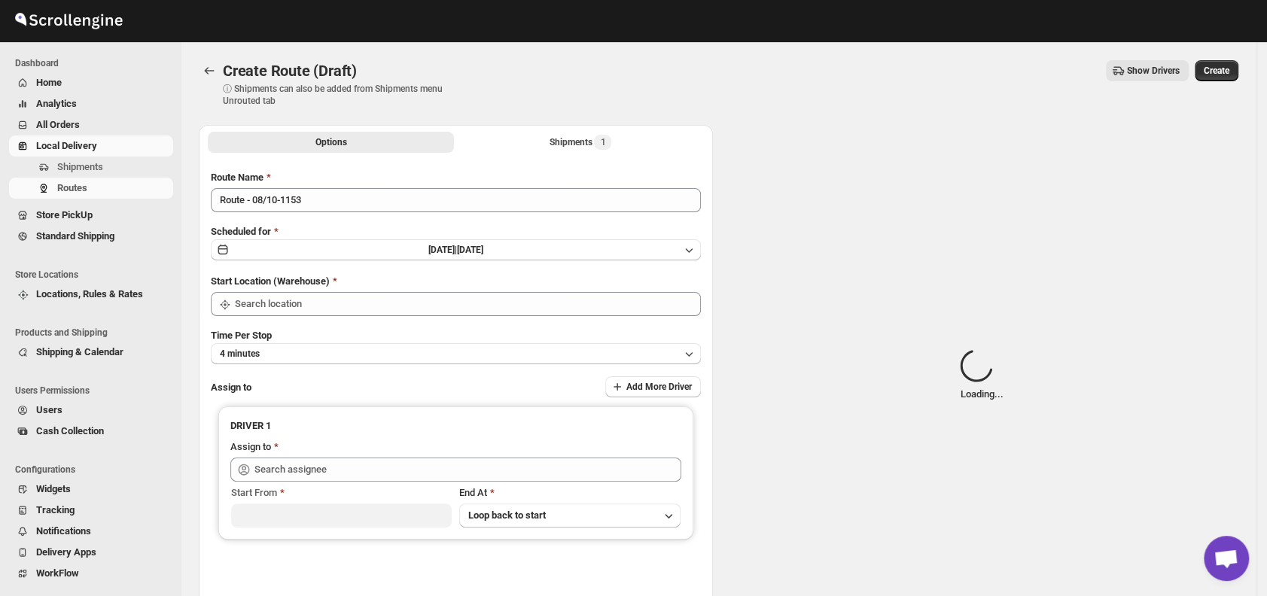
type input "DS01 [GEOGRAPHIC_DATA]"
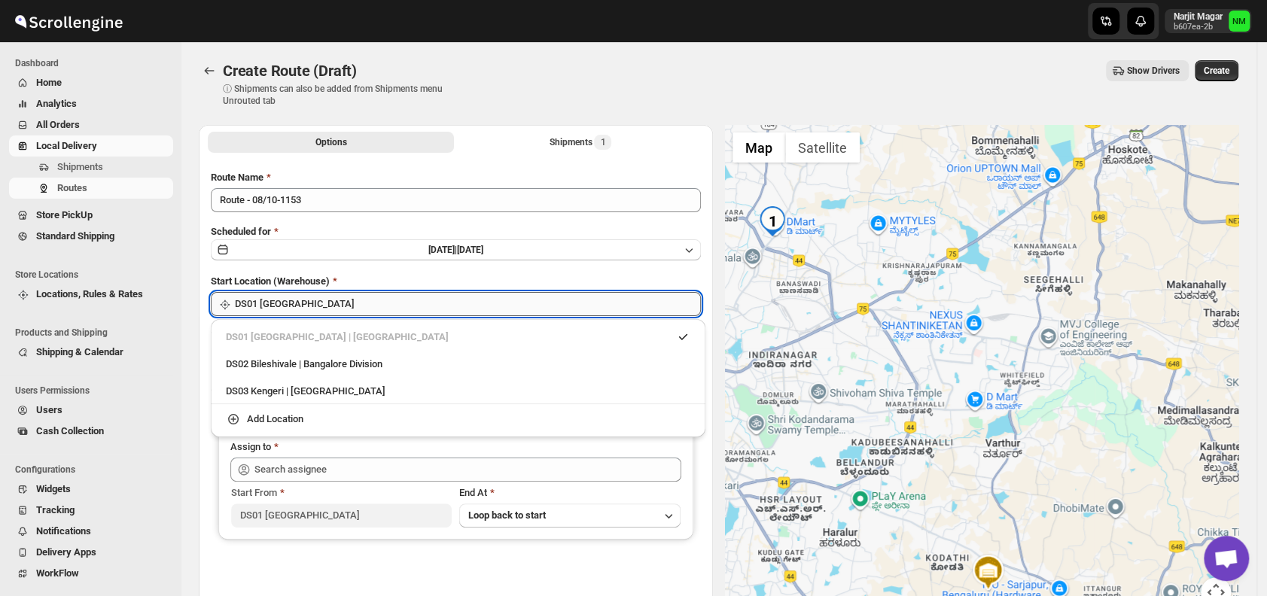
click at [324, 300] on input "DS01 [GEOGRAPHIC_DATA]" at bounding box center [468, 304] width 466 height 24
click at [241, 391] on div "DS03 Kengeri | Bengaluru" at bounding box center [458, 391] width 464 height 15
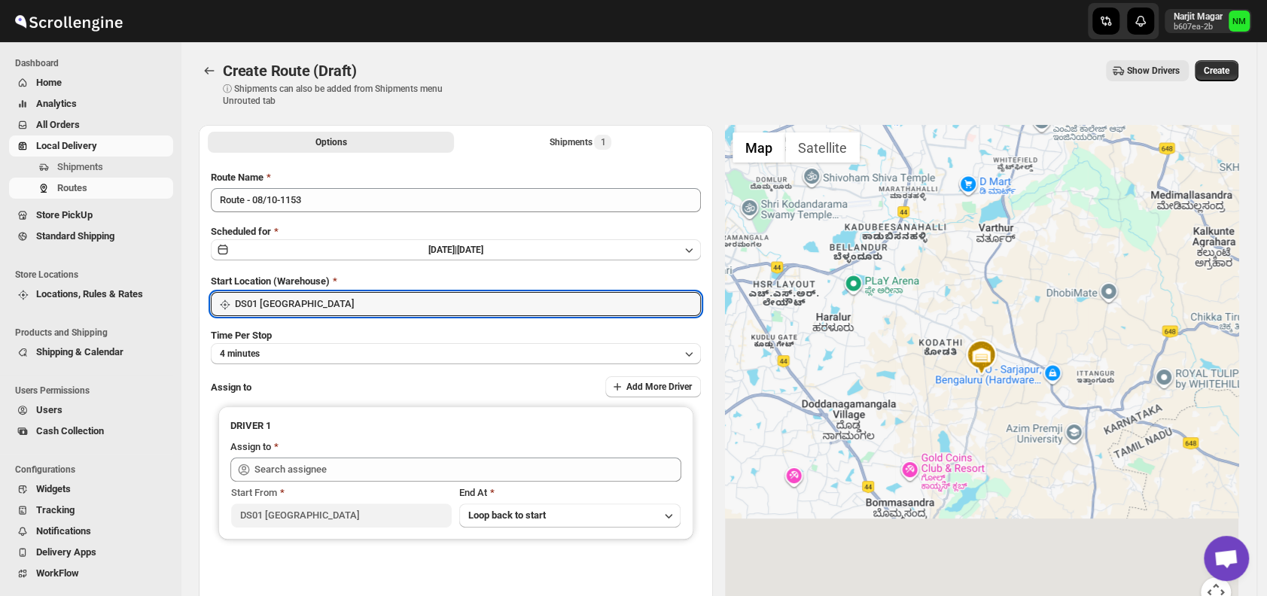
type input "DS03 Kengeri"
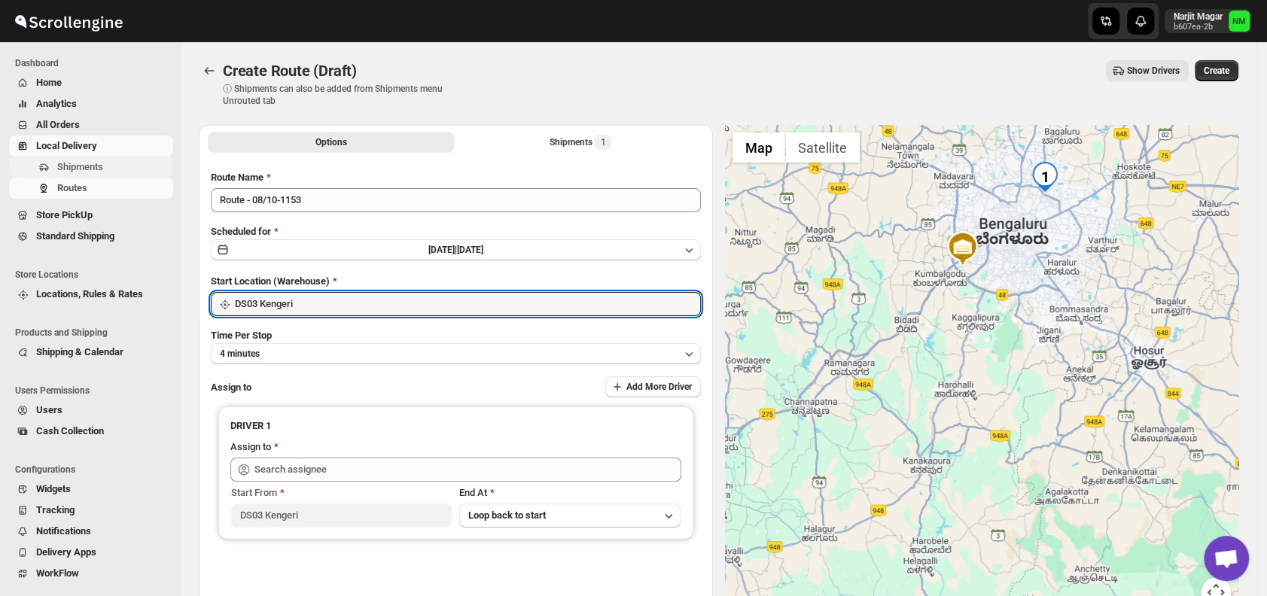
click at [102, 163] on span "Shipments" at bounding box center [80, 166] width 46 height 11
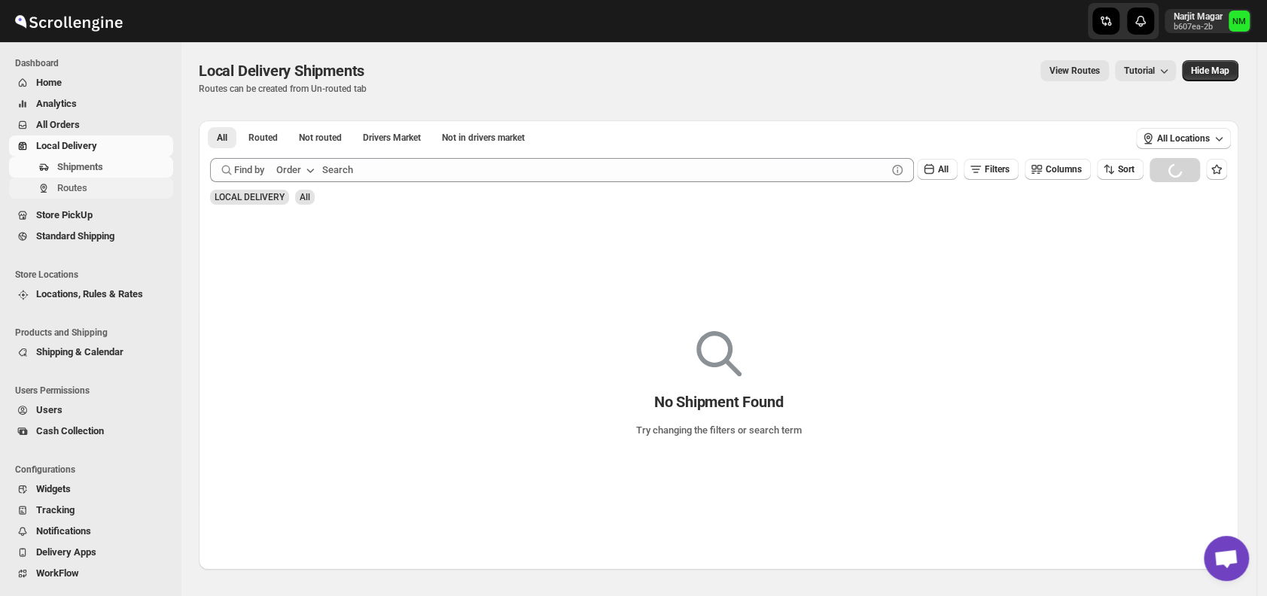
click at [84, 188] on span "Routes" at bounding box center [72, 187] width 30 height 11
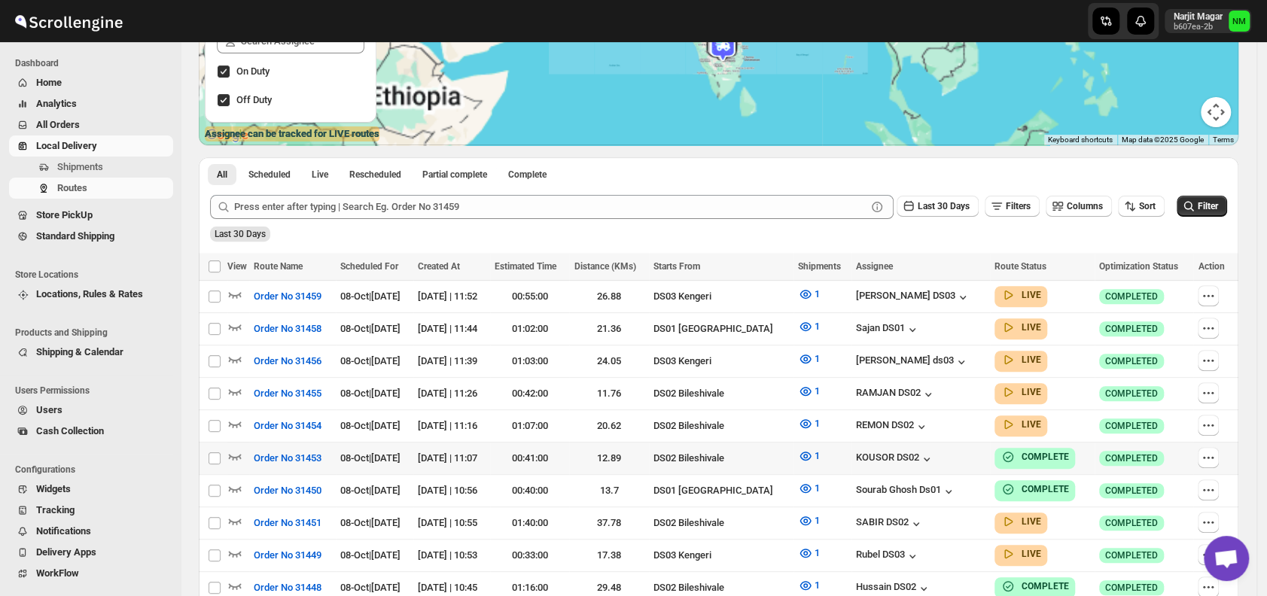
scroll to position [315, 0]
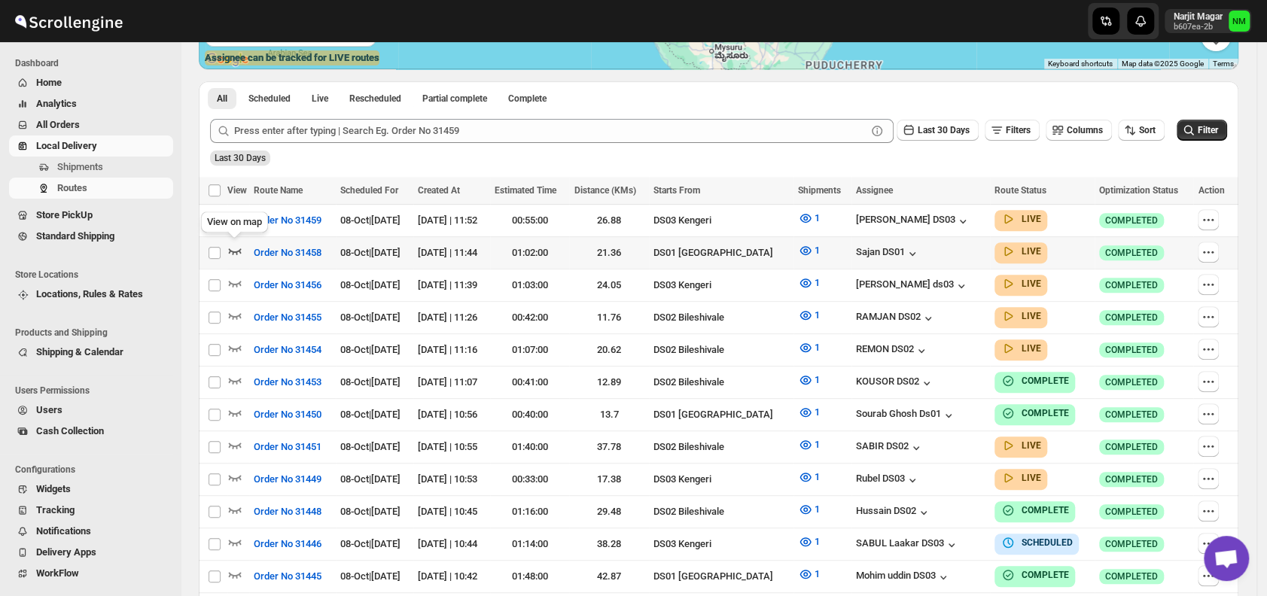
click at [237, 253] on icon "button" at bounding box center [234, 250] width 15 height 15
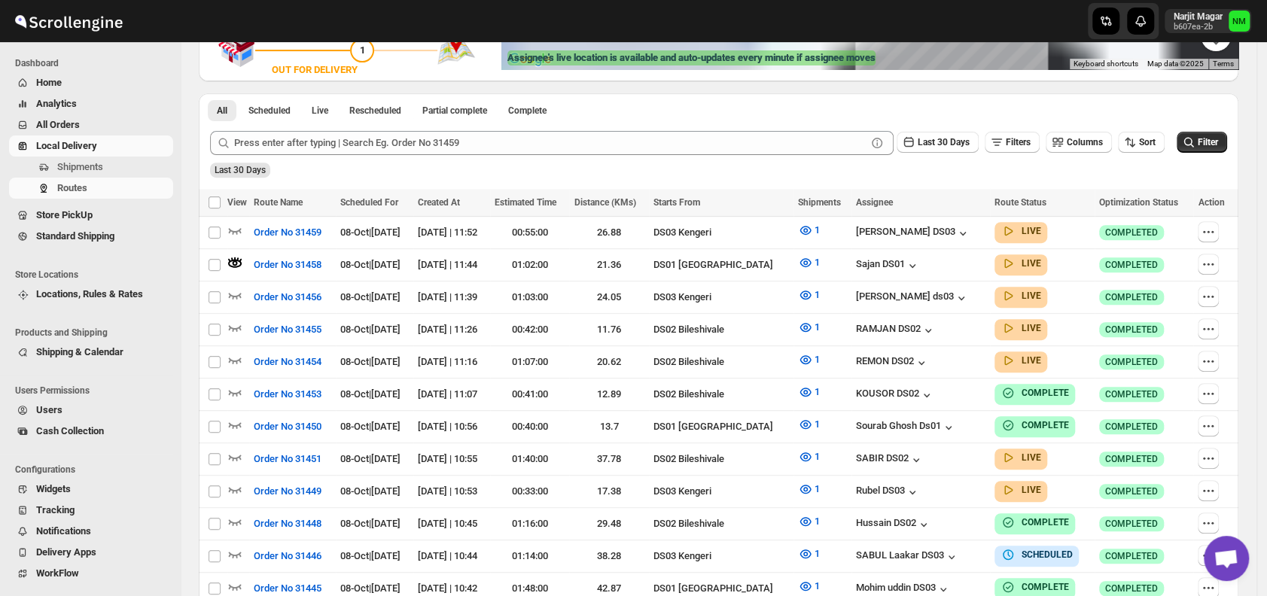
scroll to position [0, 0]
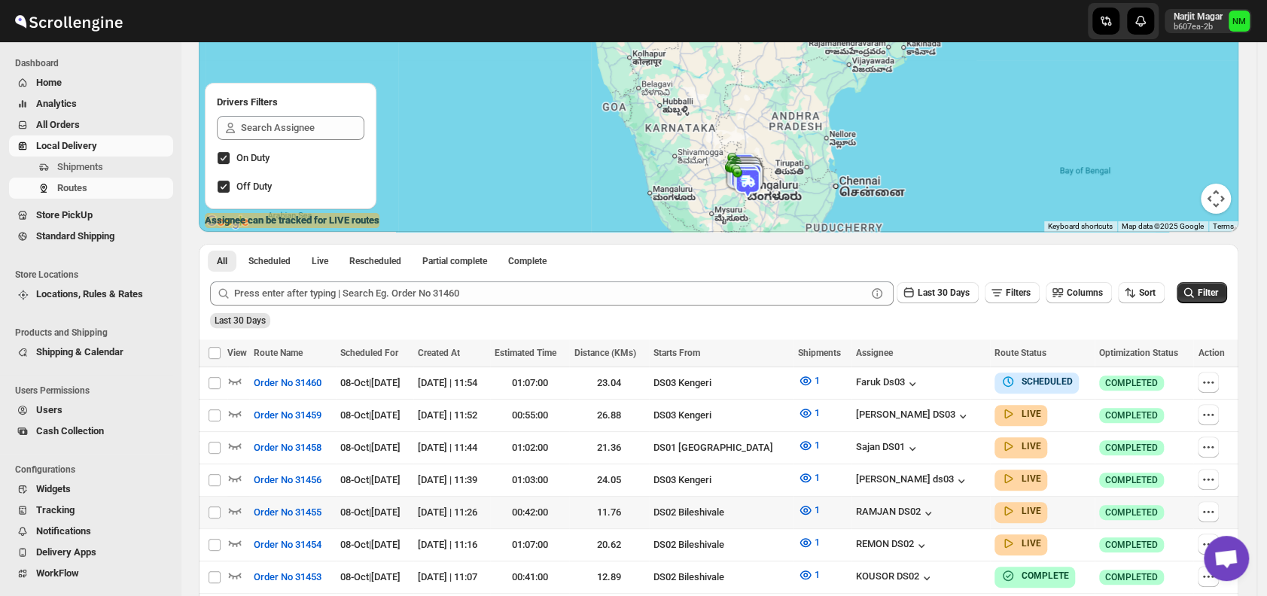
scroll to position [154, 0]
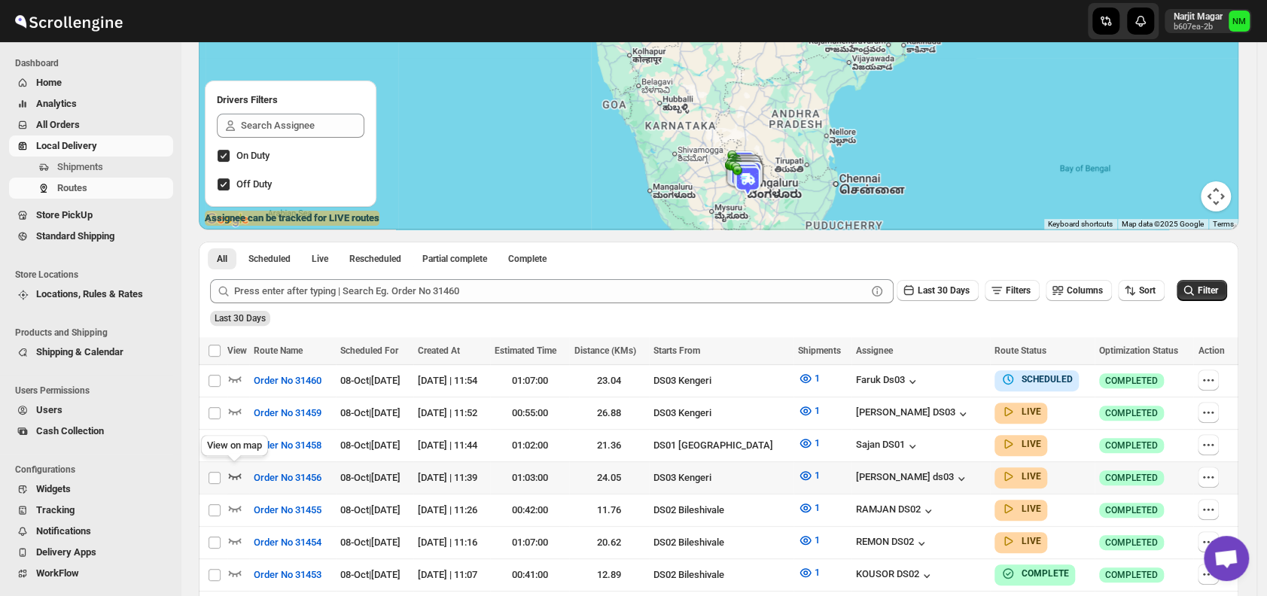
click at [234, 472] on icon "button" at bounding box center [234, 475] width 15 height 15
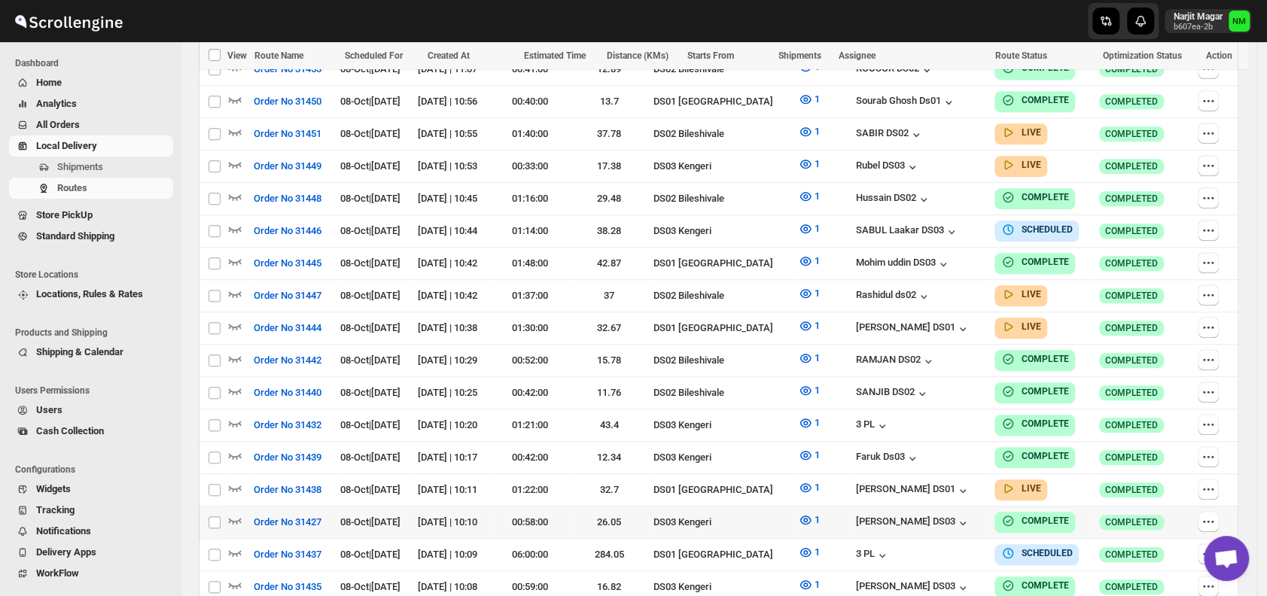
scroll to position [674, 0]
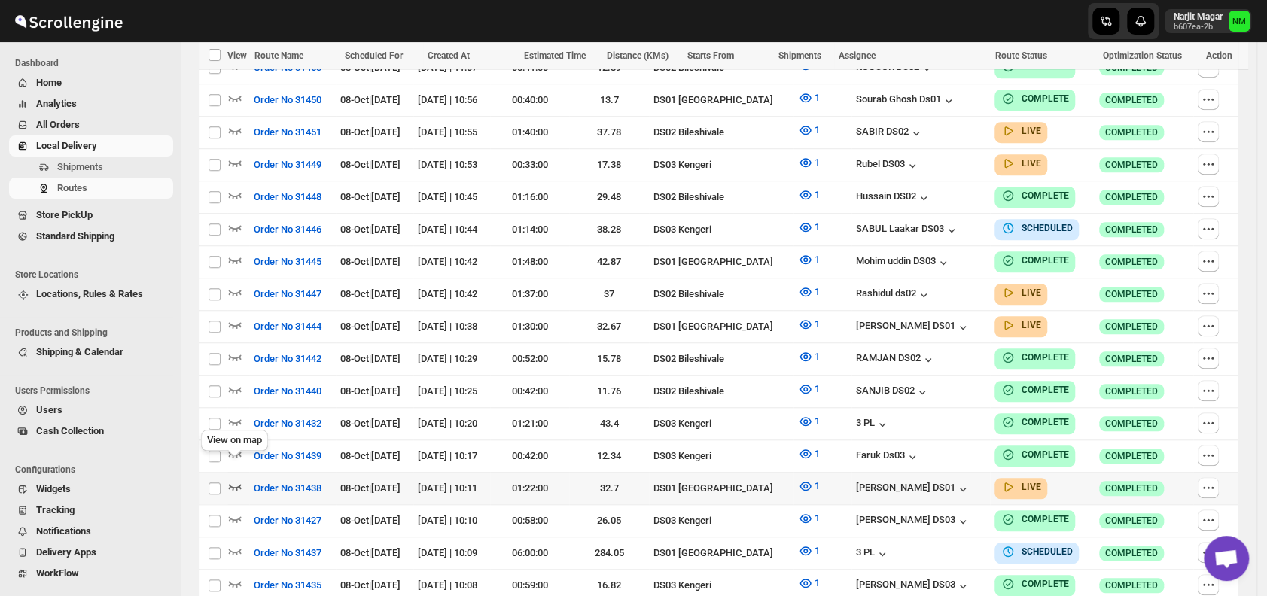
click at [235, 479] on icon "button" at bounding box center [234, 486] width 15 height 15
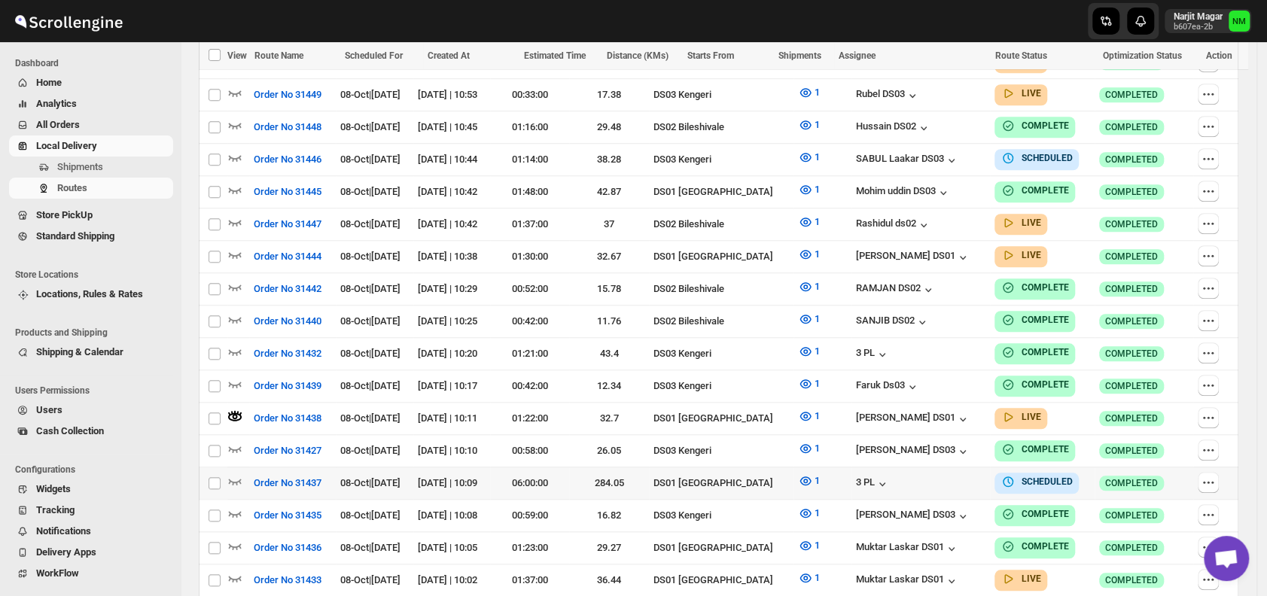
scroll to position [744, 0]
click at [233, 251] on icon "button" at bounding box center [235, 254] width 13 height 6
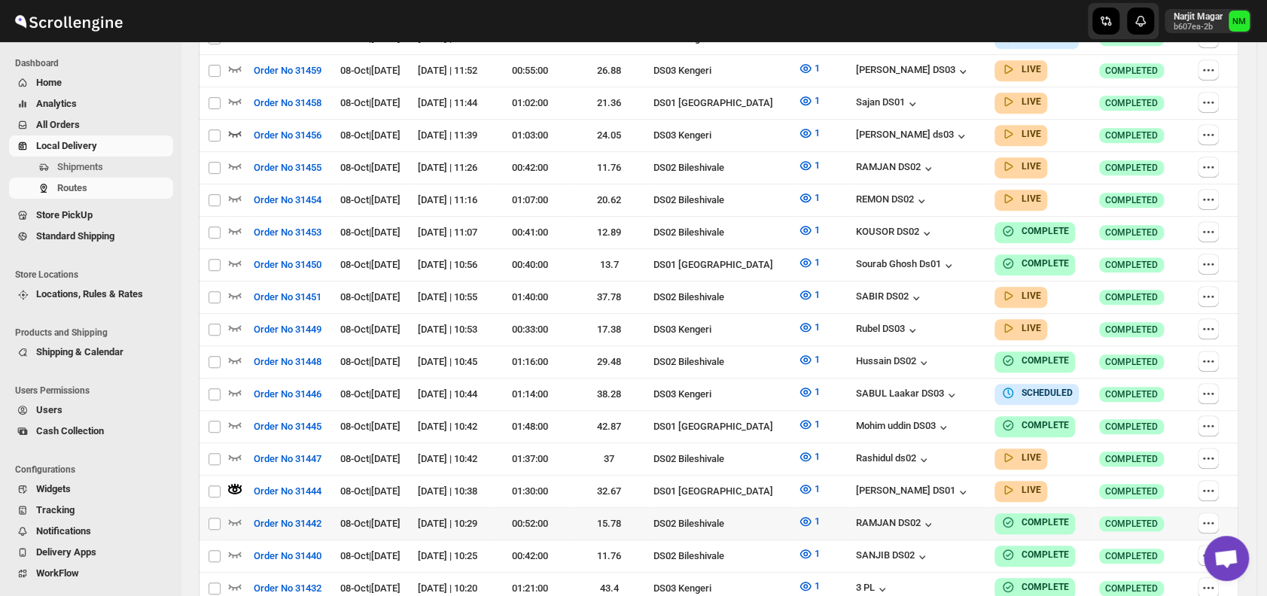
scroll to position [0, 0]
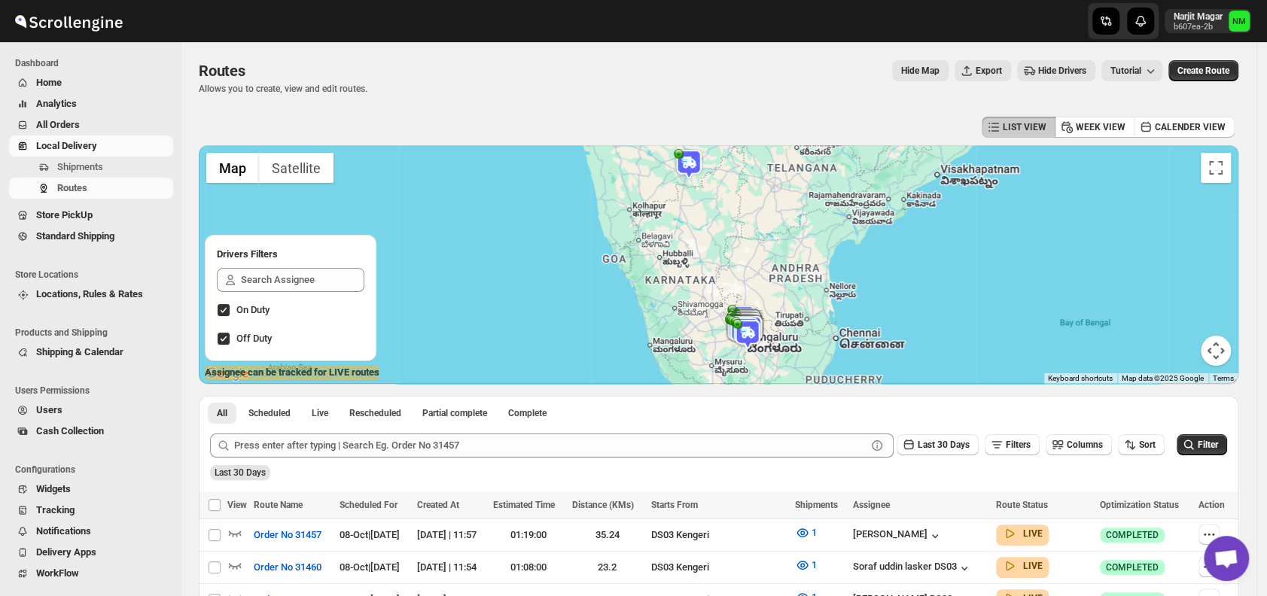
click at [51, 408] on span "Users" at bounding box center [49, 409] width 26 height 11
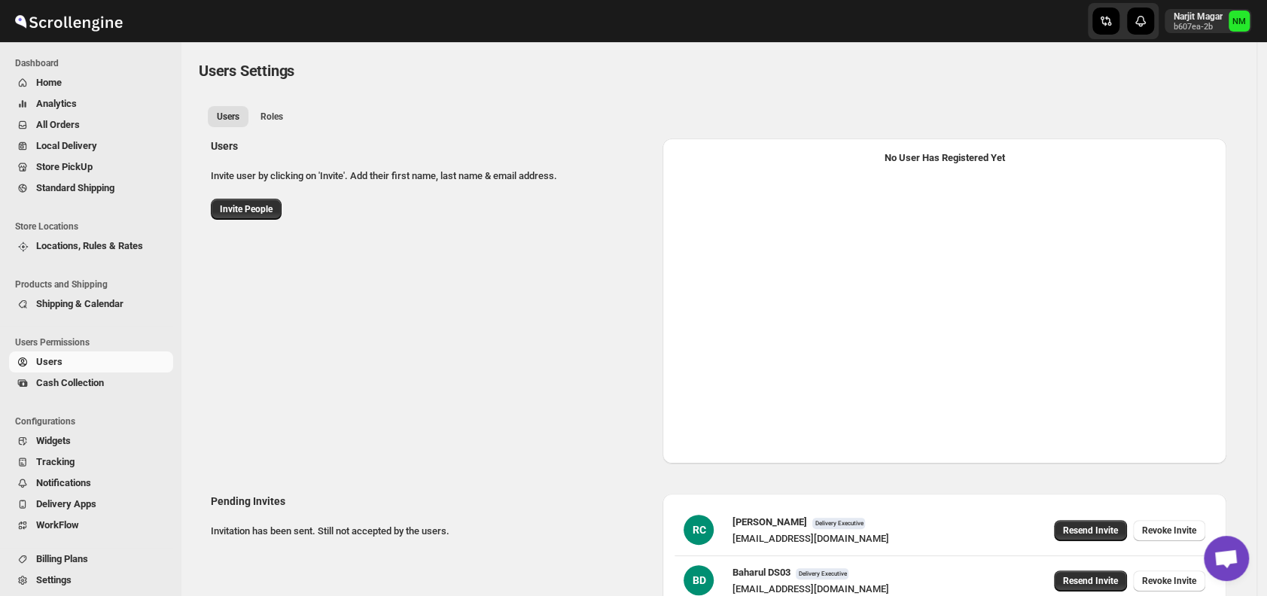
select select "637b767fbaab0276b10c91d5"
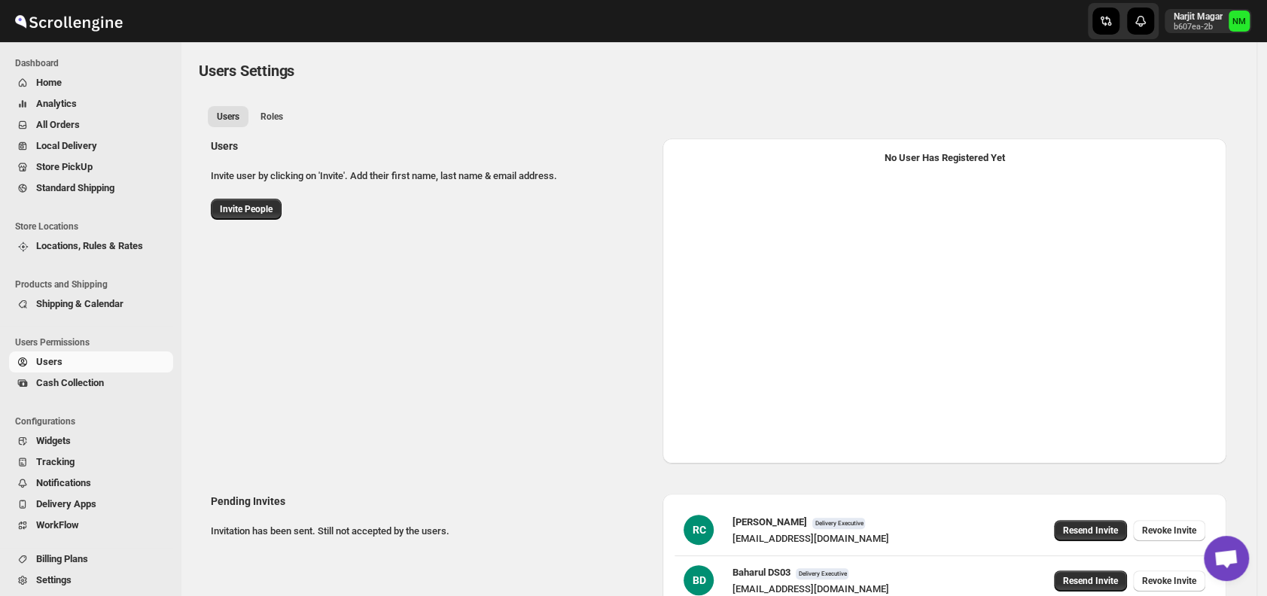
select select "637b767fbaab0276b10c91d5"
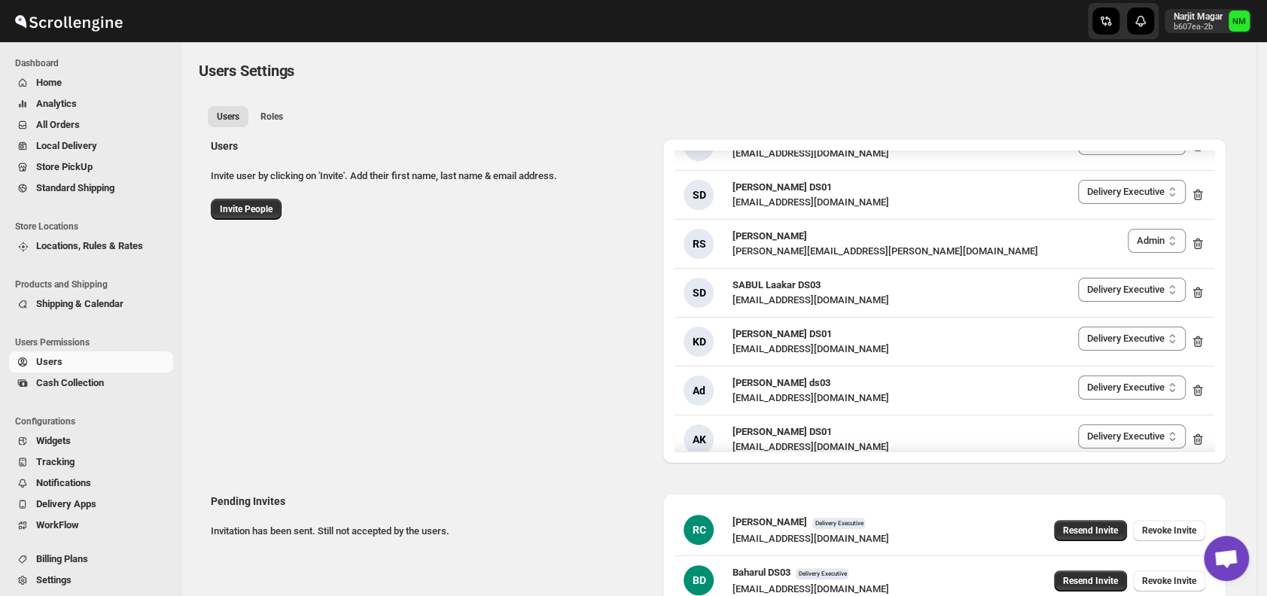
scroll to position [1678, 0]
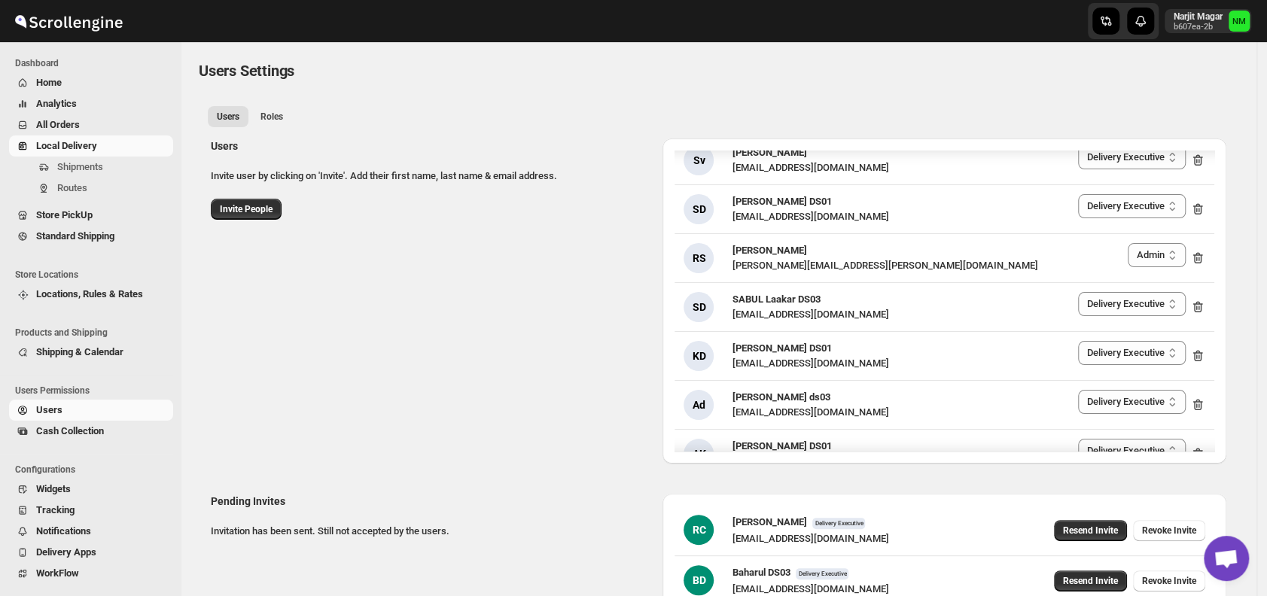
click at [95, 146] on span "Local Delivery" at bounding box center [66, 145] width 61 height 11
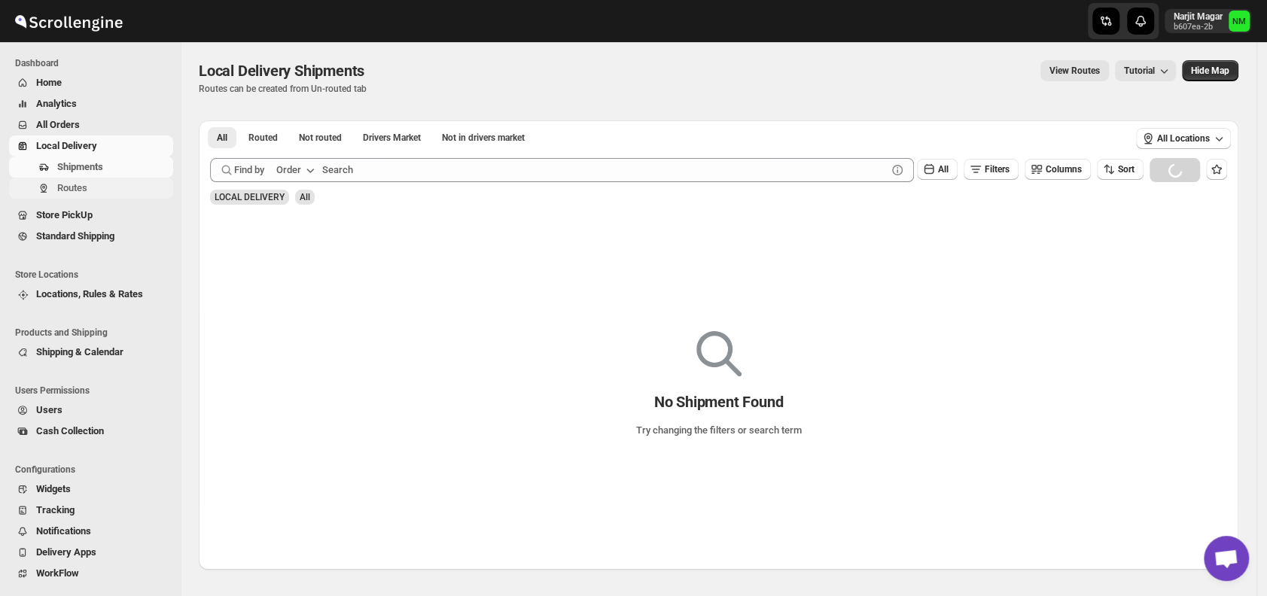
click at [87, 187] on span "Routes" at bounding box center [113, 188] width 113 height 15
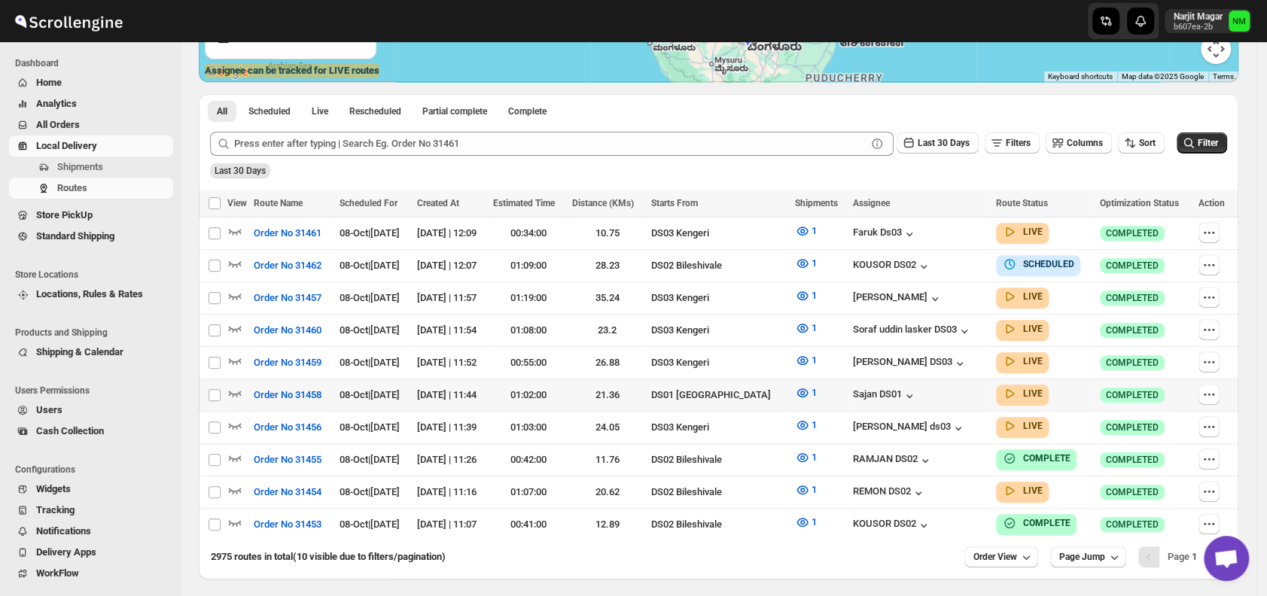
scroll to position [304, 0]
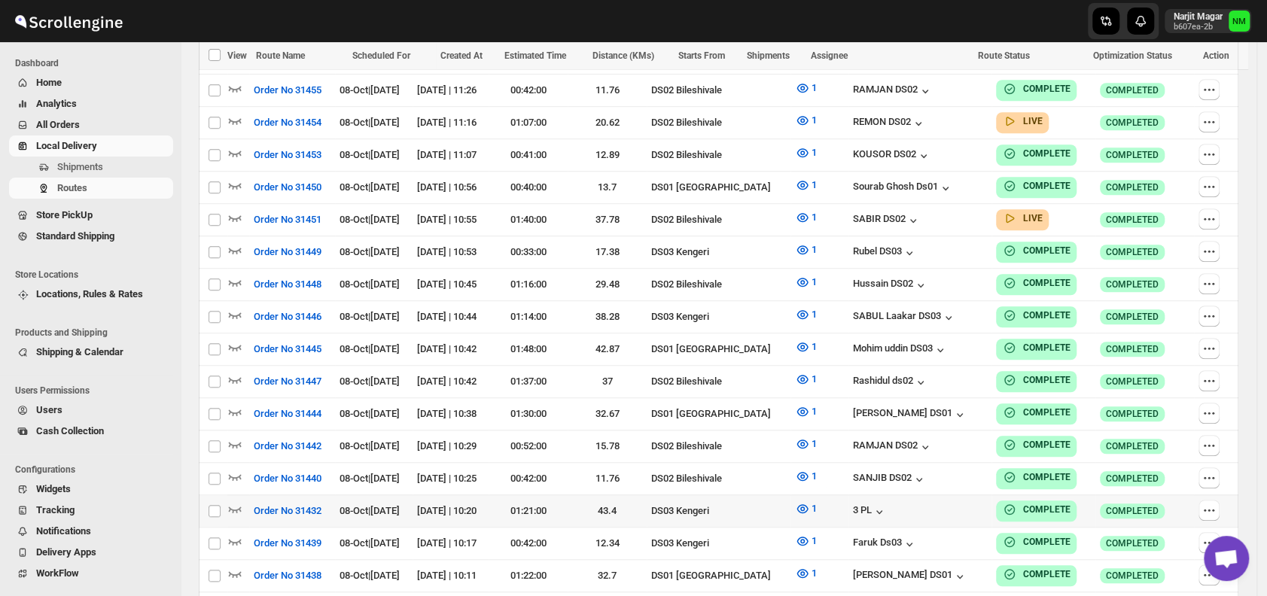
scroll to position [823, 0]
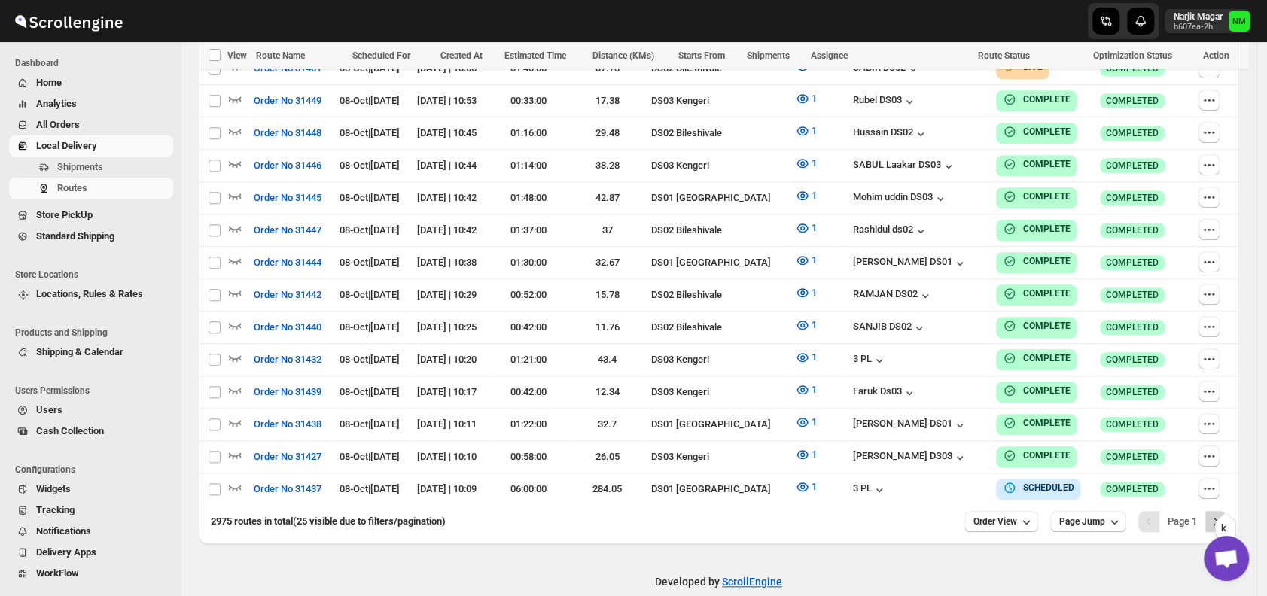
click at [1223, 514] on icon "Next" at bounding box center [1215, 521] width 15 height 15
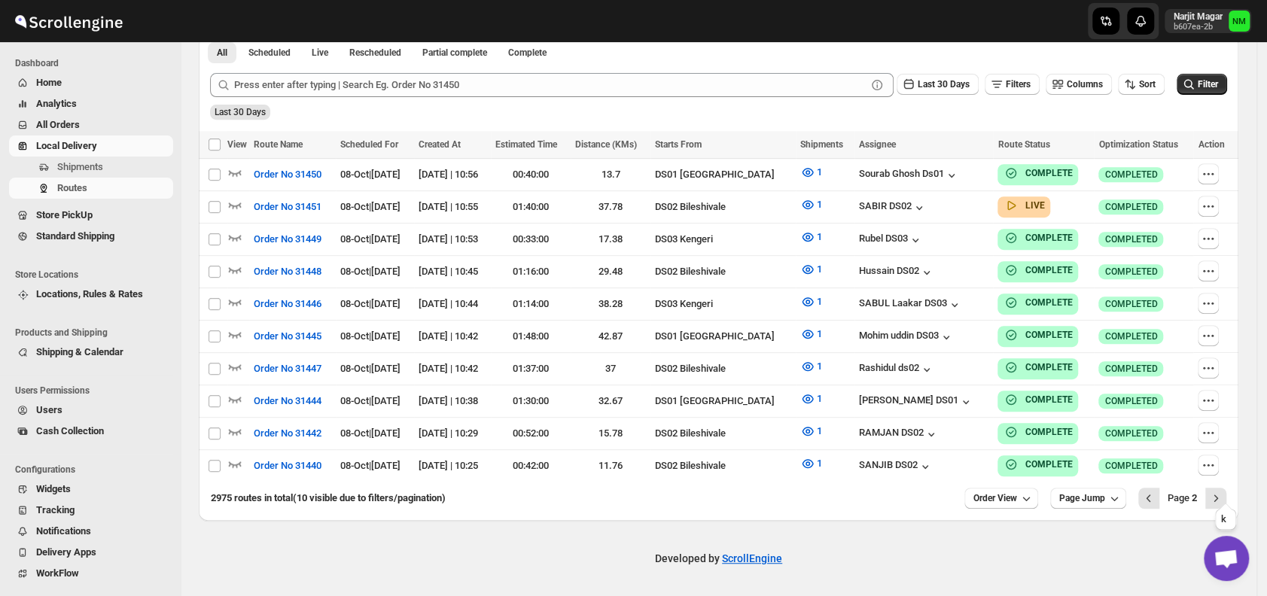
scroll to position [351, 0]
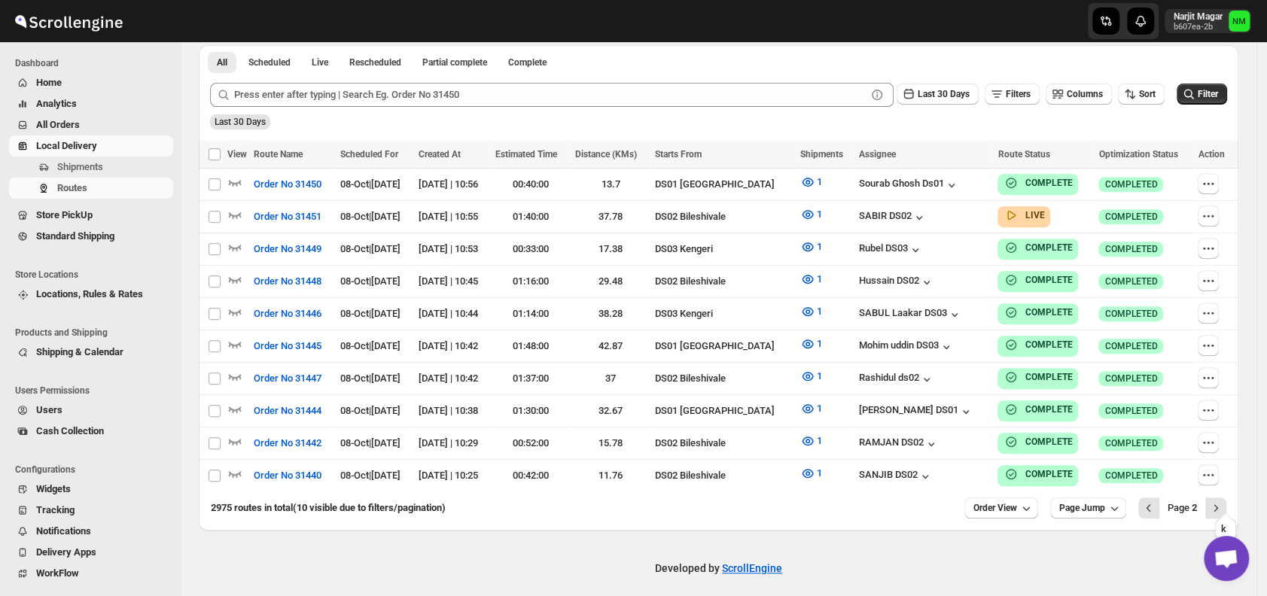
click at [1223, 501] on icon "Next" at bounding box center [1215, 508] width 15 height 15
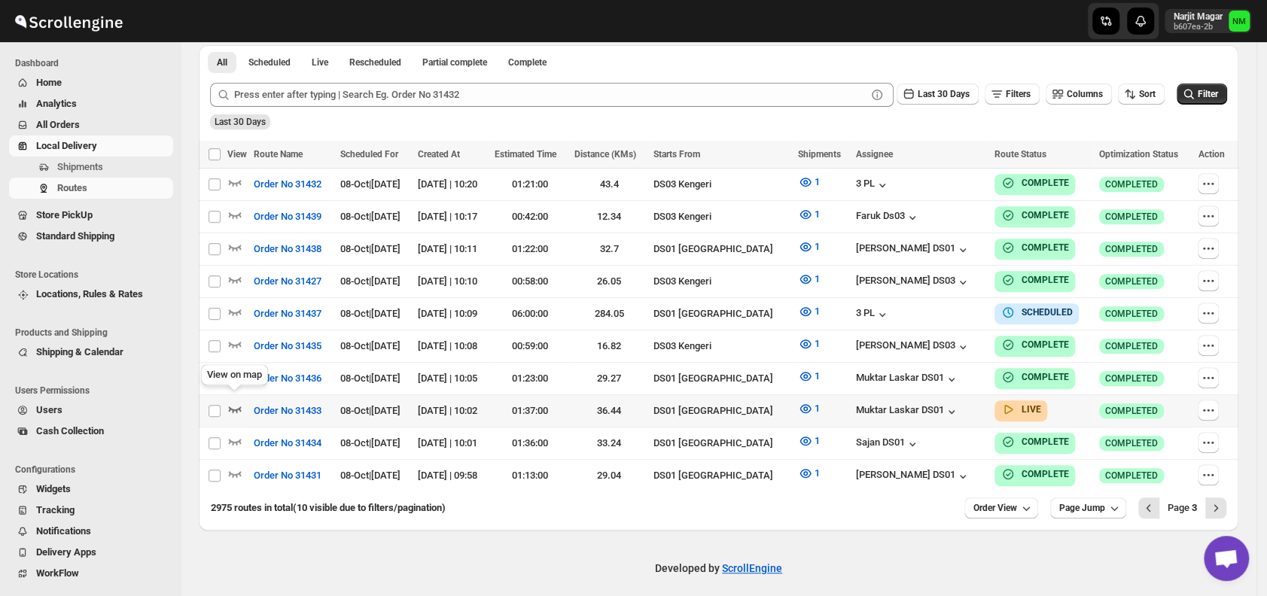
click at [237, 401] on icon "button" at bounding box center [234, 408] width 15 height 15
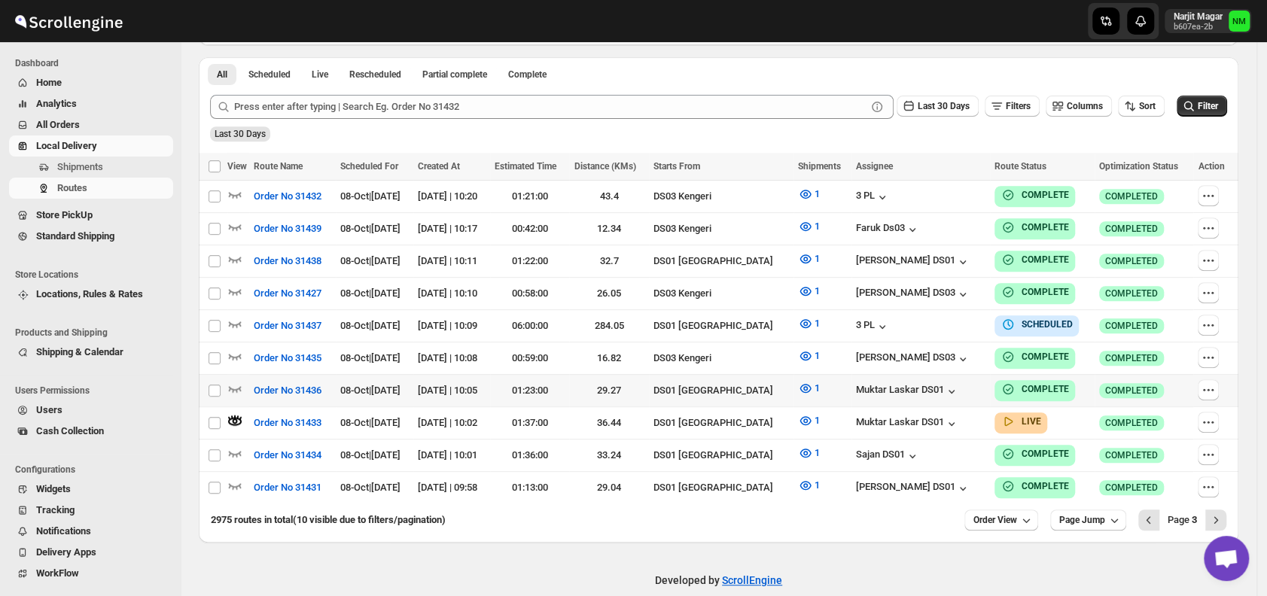
scroll to position [0, 0]
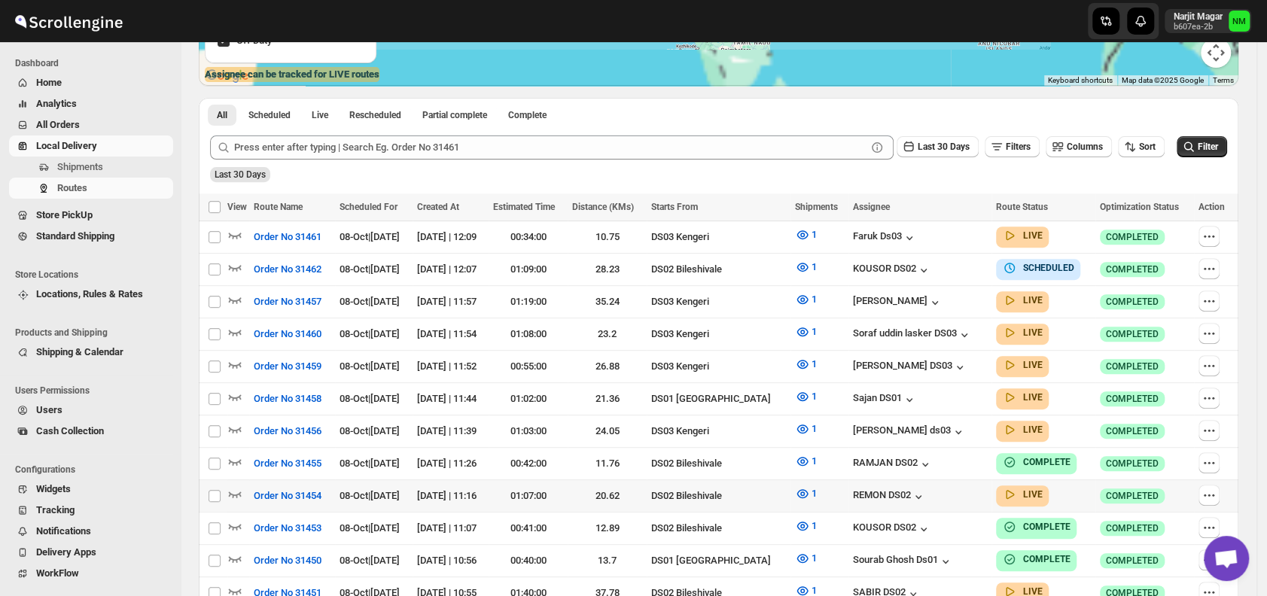
scroll to position [303, 0]
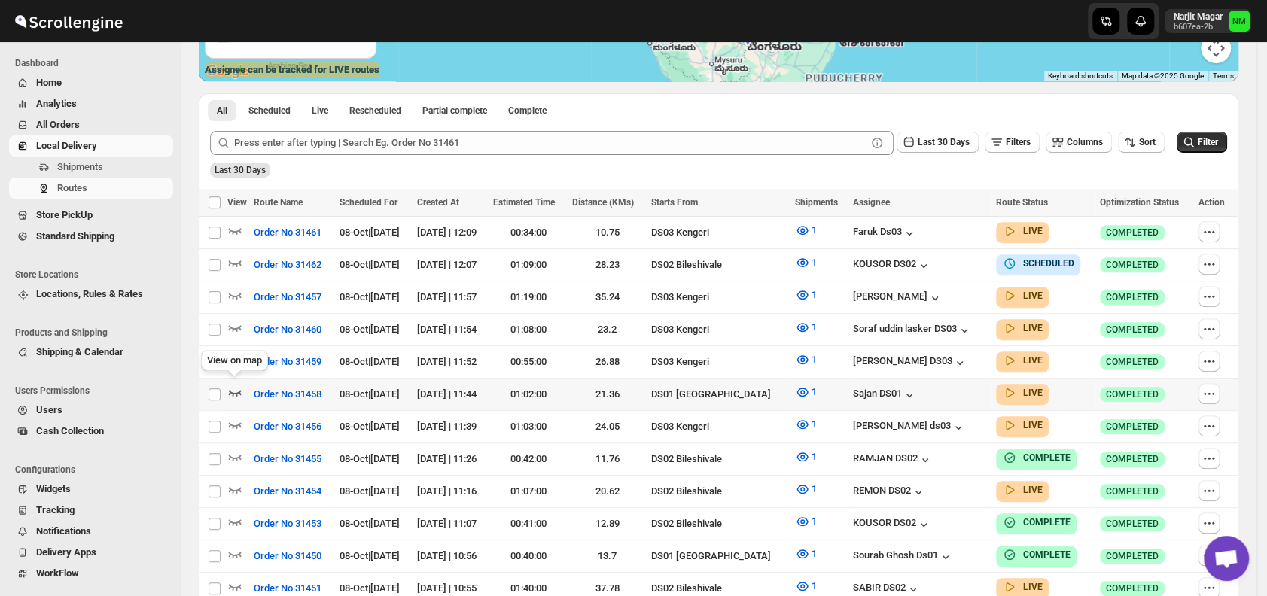
click at [235, 386] on icon "button" at bounding box center [234, 392] width 15 height 15
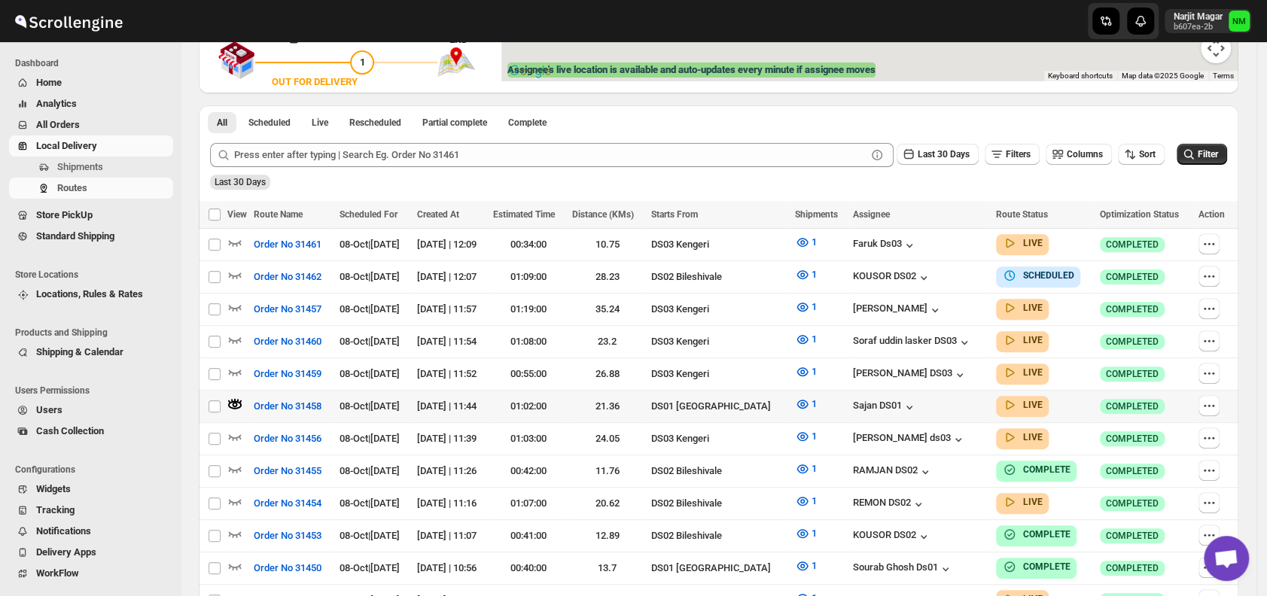
scroll to position [0, 0]
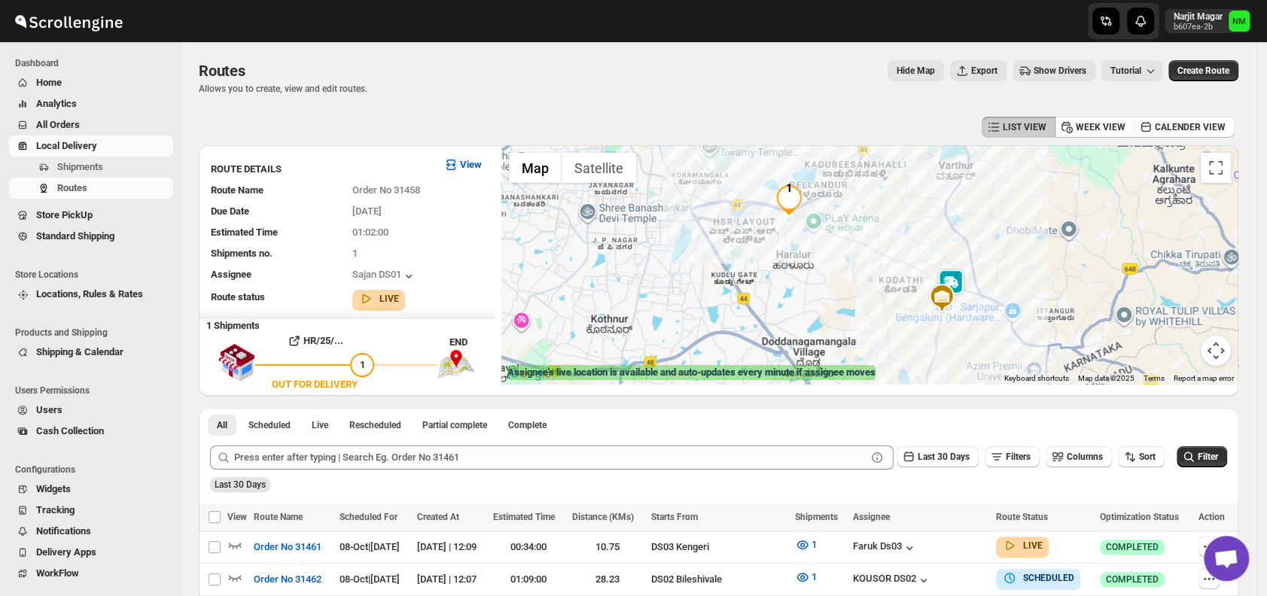
click at [951, 282] on img at bounding box center [951, 284] width 30 height 30
click at [1018, 208] on button "Close" at bounding box center [1000, 212] width 36 height 36
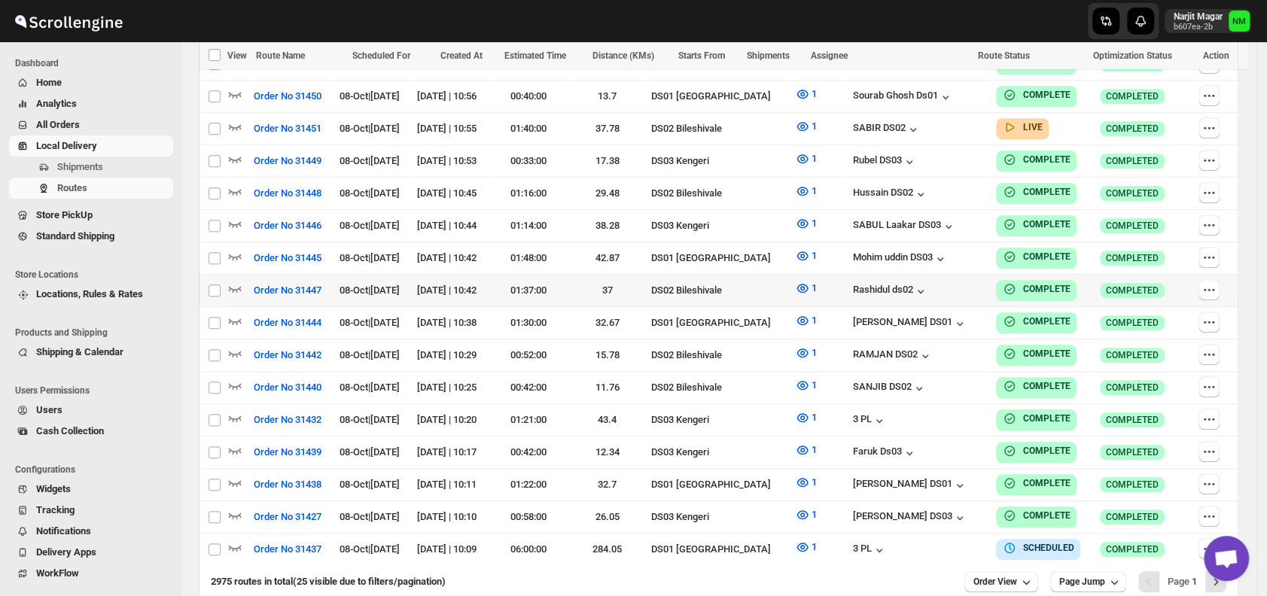
scroll to position [800, 0]
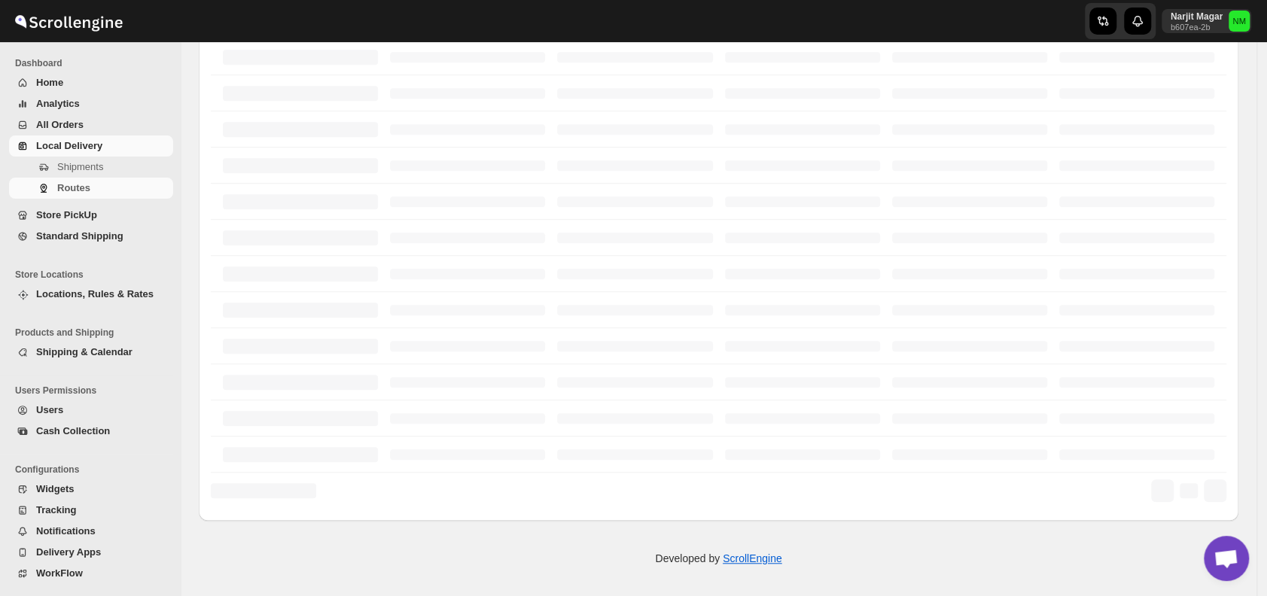
scroll to position [351, 0]
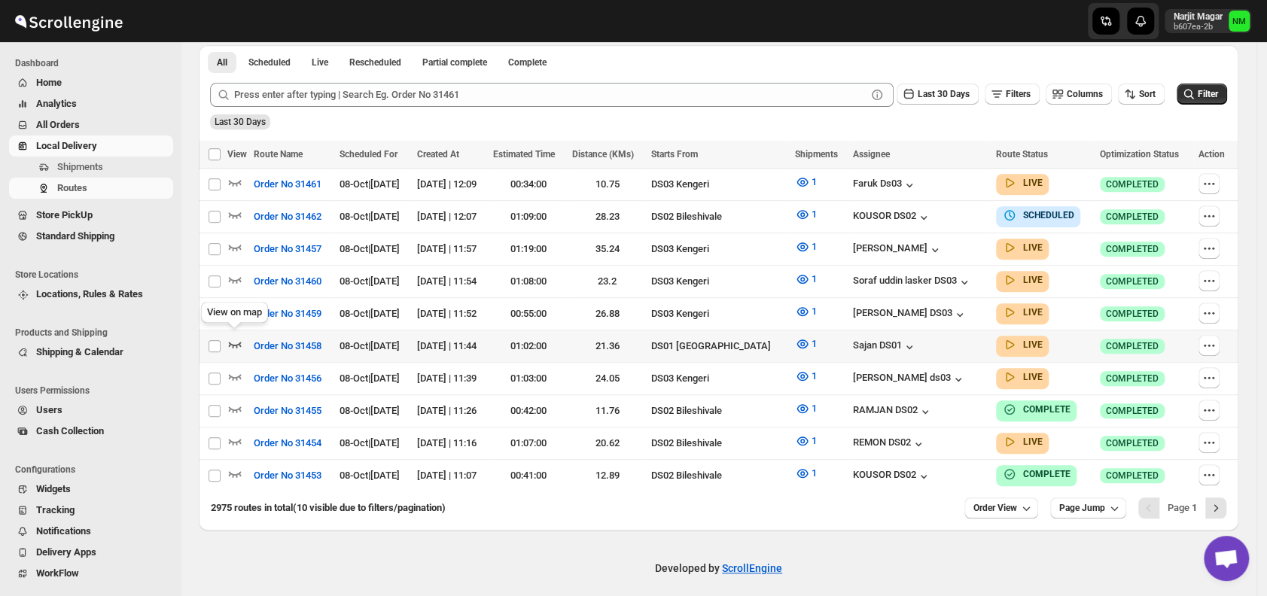
click at [236, 337] on icon "button" at bounding box center [234, 343] width 15 height 15
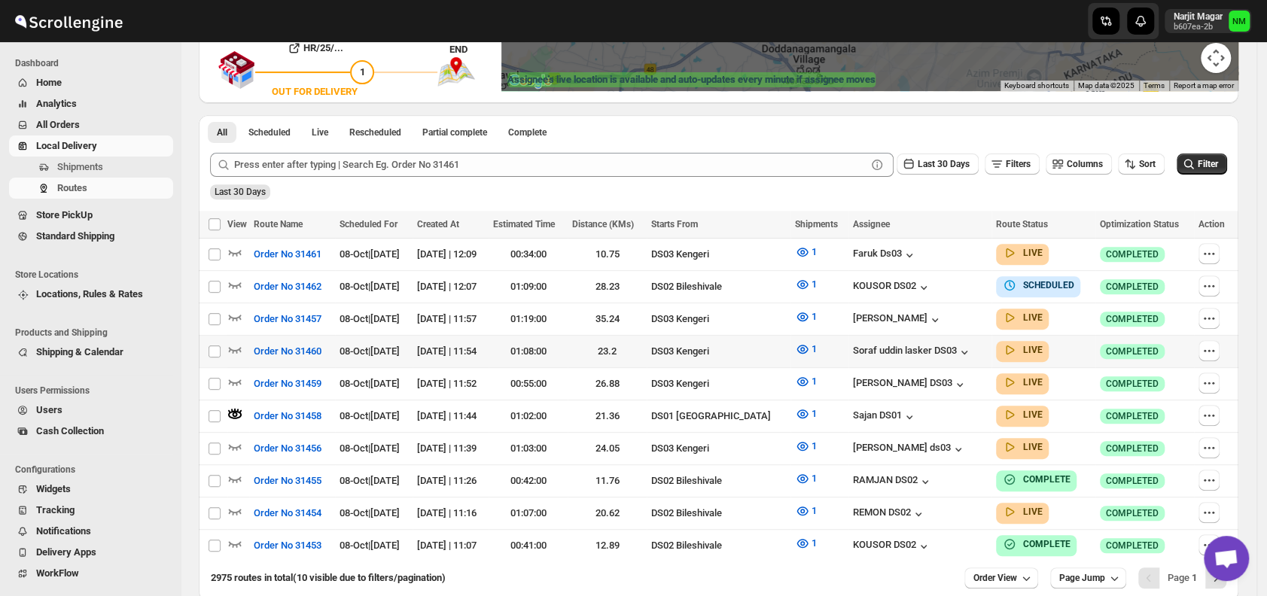
scroll to position [318, 0]
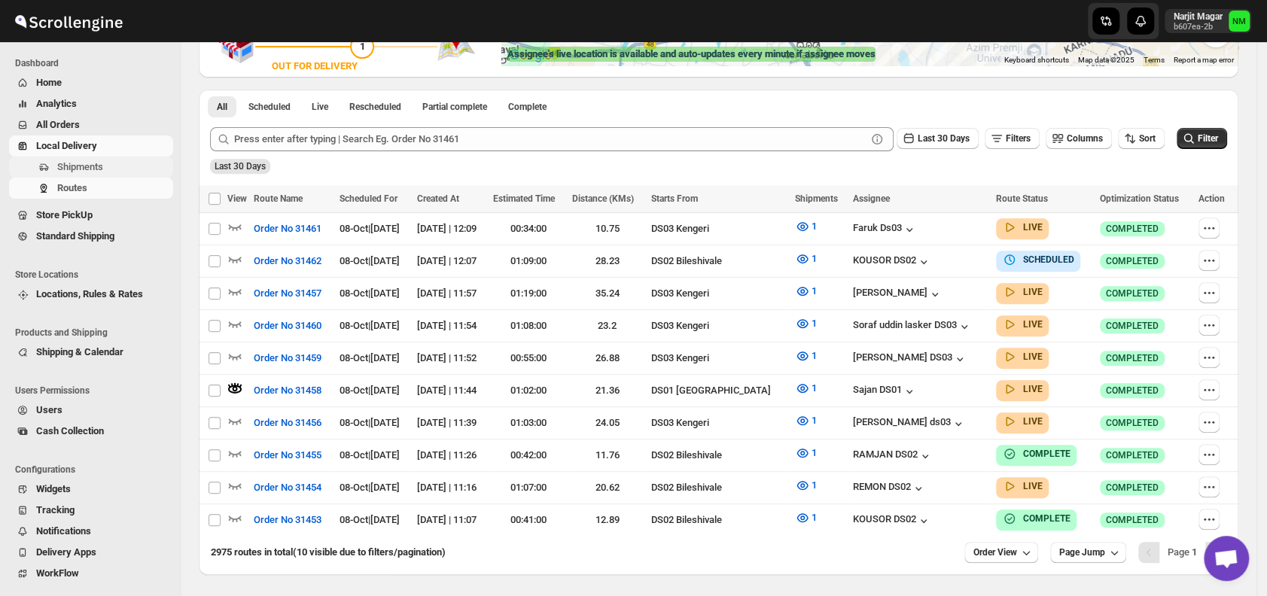
click at [73, 169] on span "Shipments" at bounding box center [80, 166] width 46 height 11
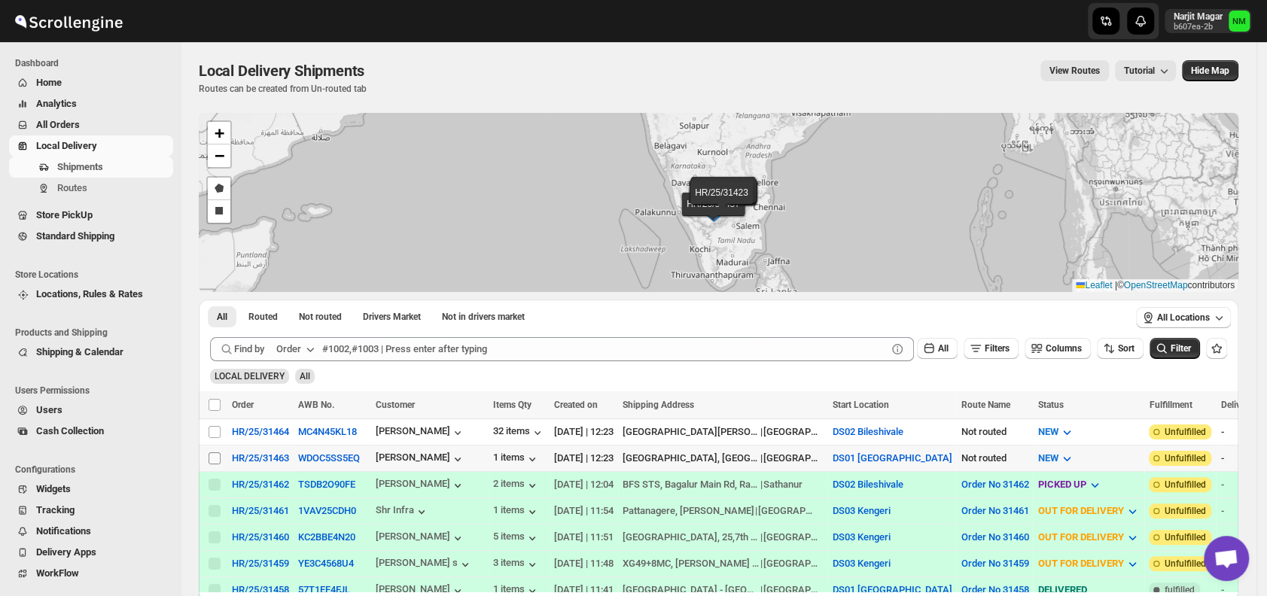
click at [215, 453] on input "Select shipment" at bounding box center [215, 458] width 12 height 12
checkbox input "true"
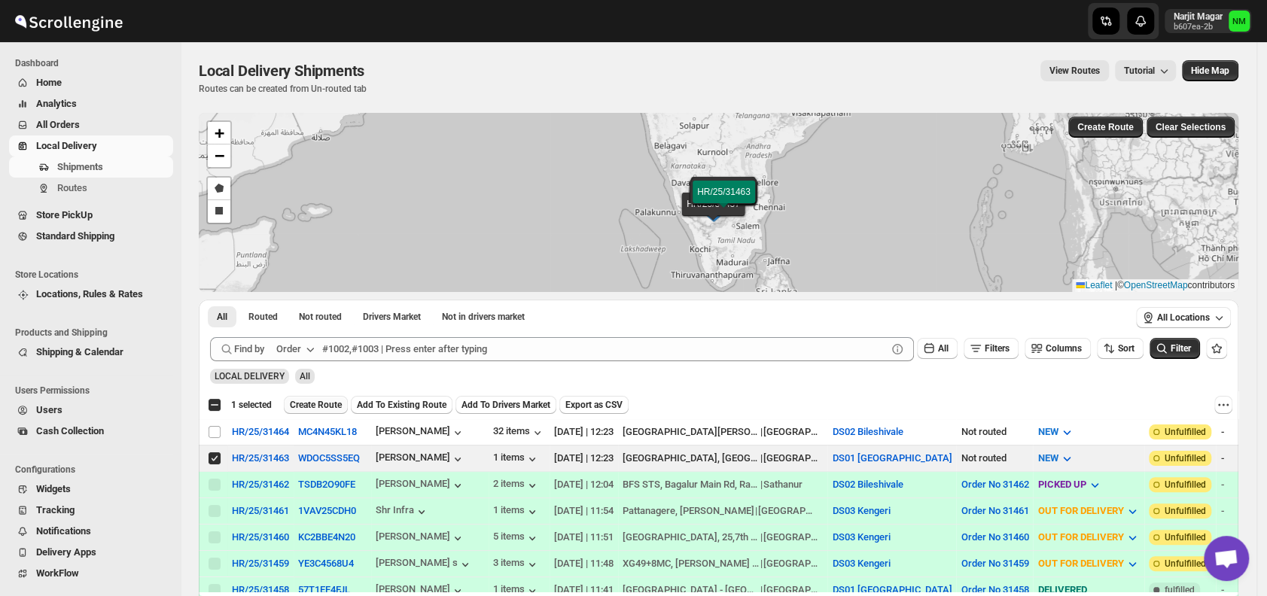
click at [307, 397] on button "Create Route" at bounding box center [316, 405] width 64 height 18
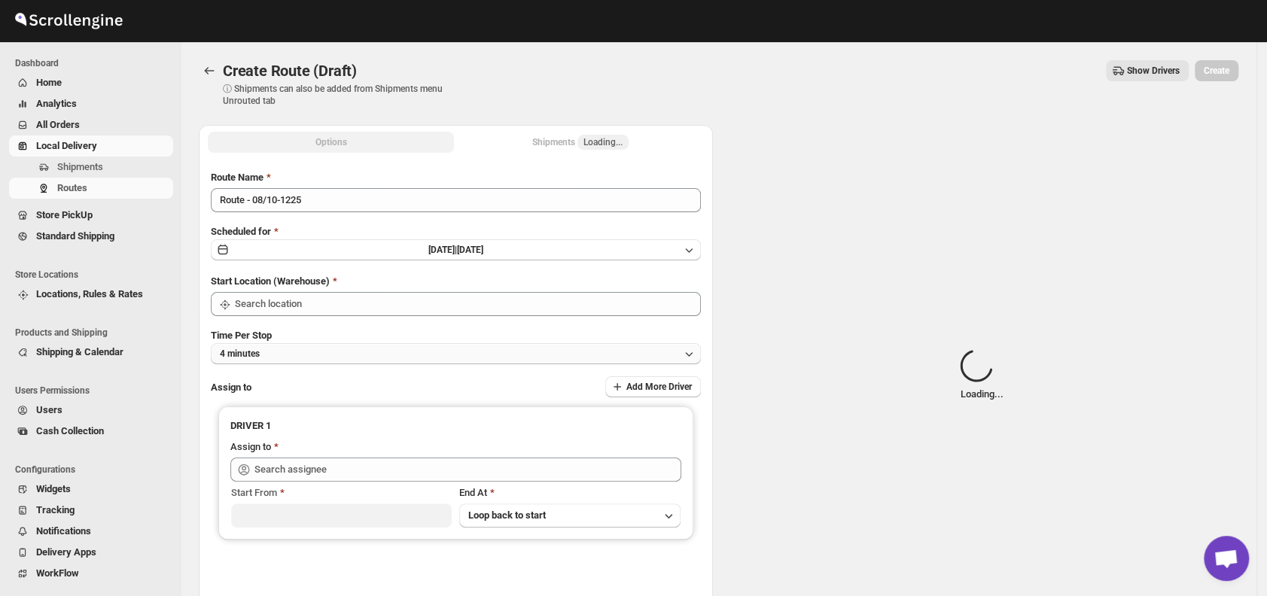
type input "DS01 [GEOGRAPHIC_DATA]"
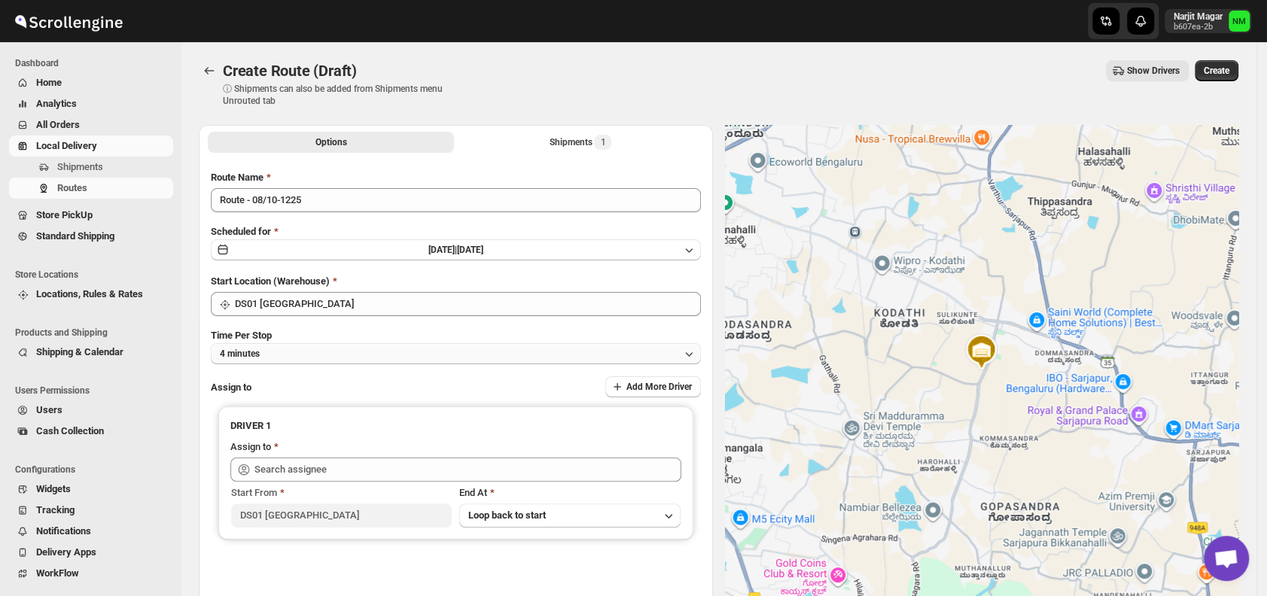
click at [358, 349] on button "4 minutes" at bounding box center [456, 353] width 490 height 21
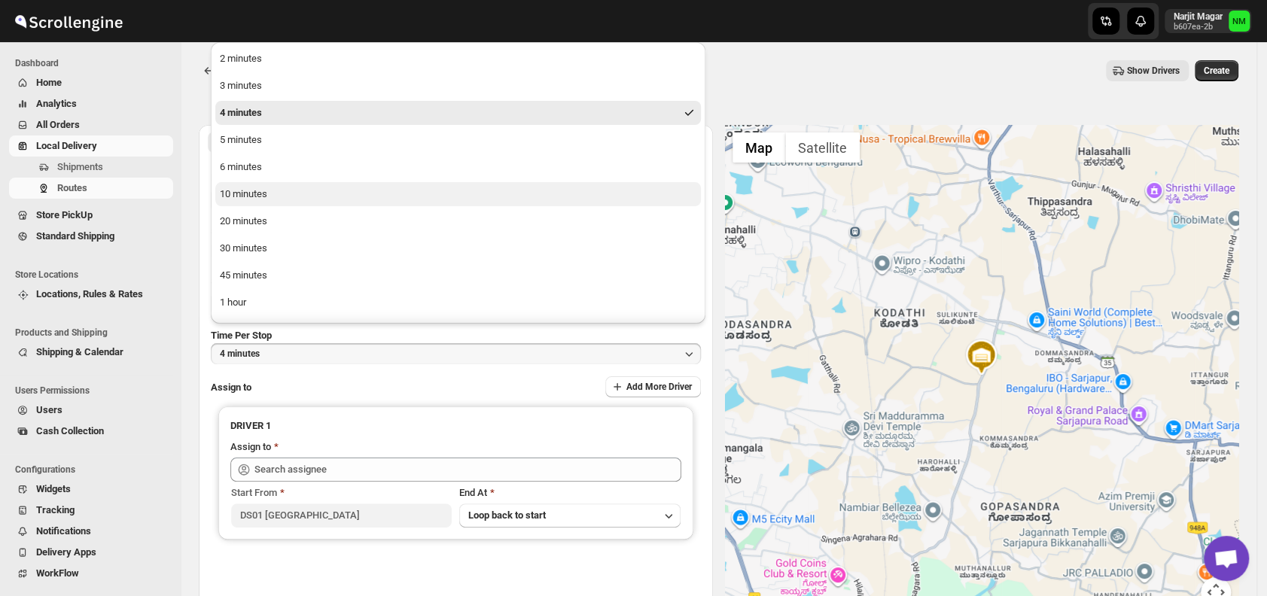
click at [264, 194] on div "10 minutes" at bounding box center [243, 194] width 47 height 15
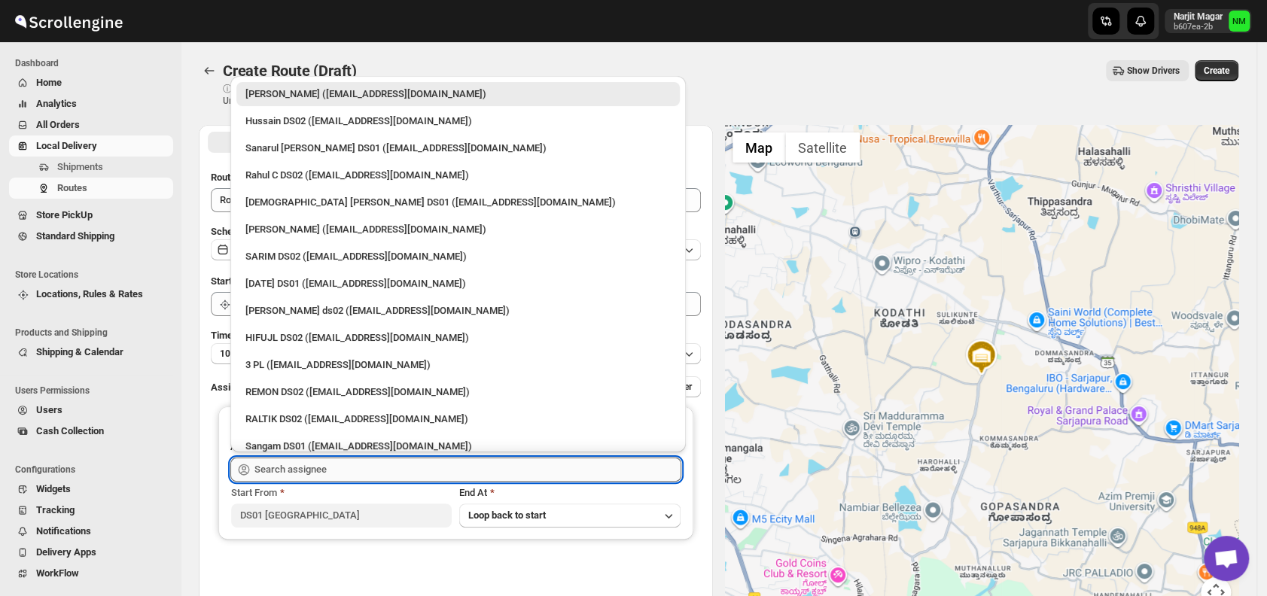
click at [367, 475] on input "text" at bounding box center [467, 470] width 427 height 24
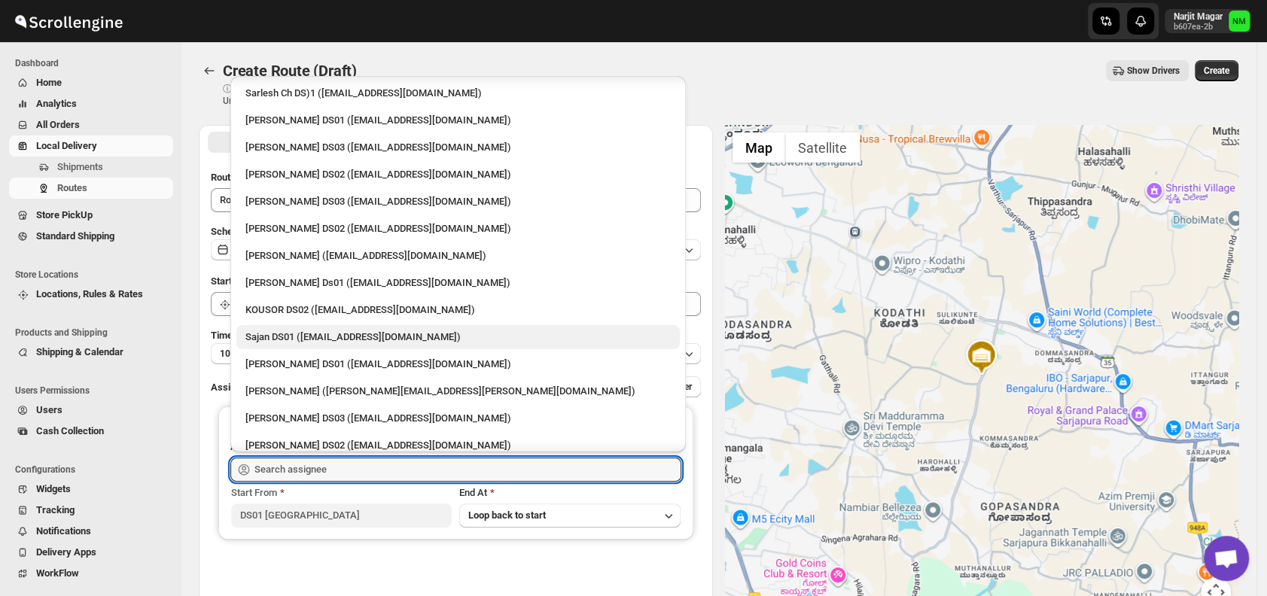
scroll to position [517, 0]
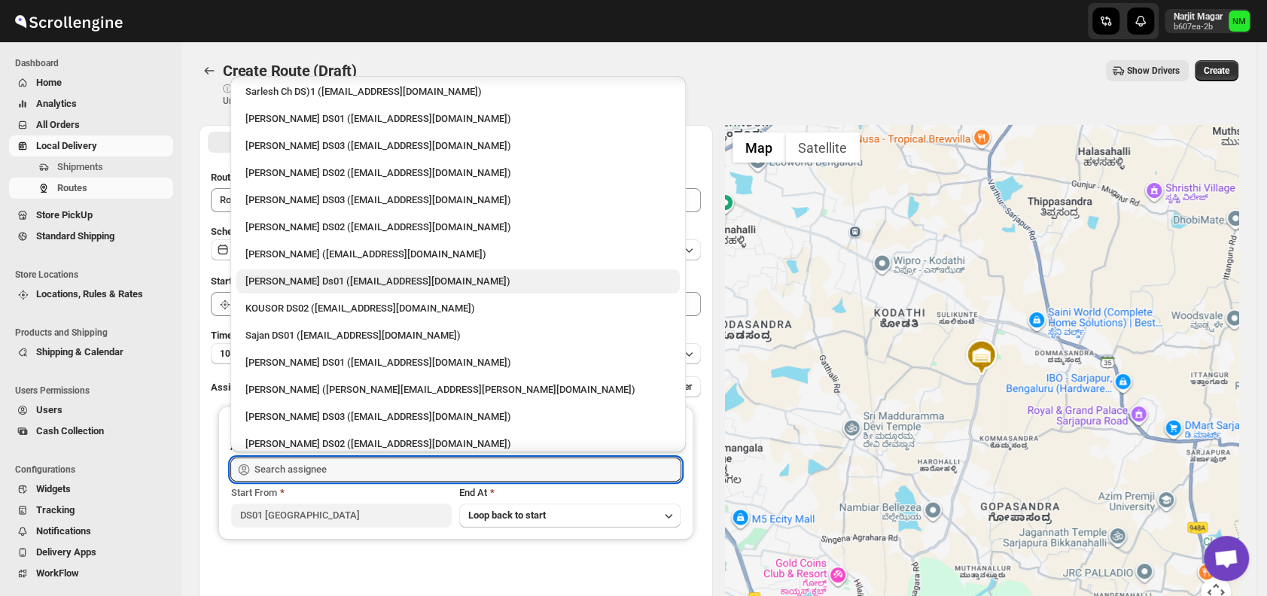
click at [267, 282] on div "Sourab Ghosh Ds01 (xadira4890@asimarif.com)" at bounding box center [457, 281] width 425 height 15
type input "Sourab Ghosh Ds01 (xadira4890@asimarif.com)"
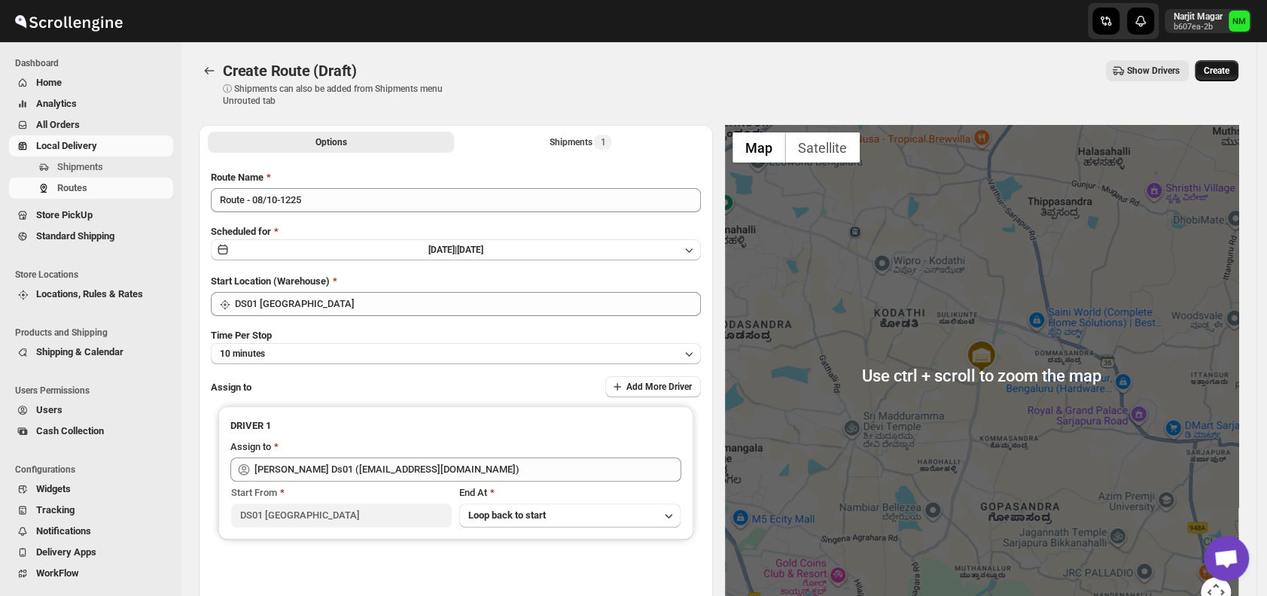
click at [1229, 72] on span "Create" at bounding box center [1217, 71] width 26 height 12
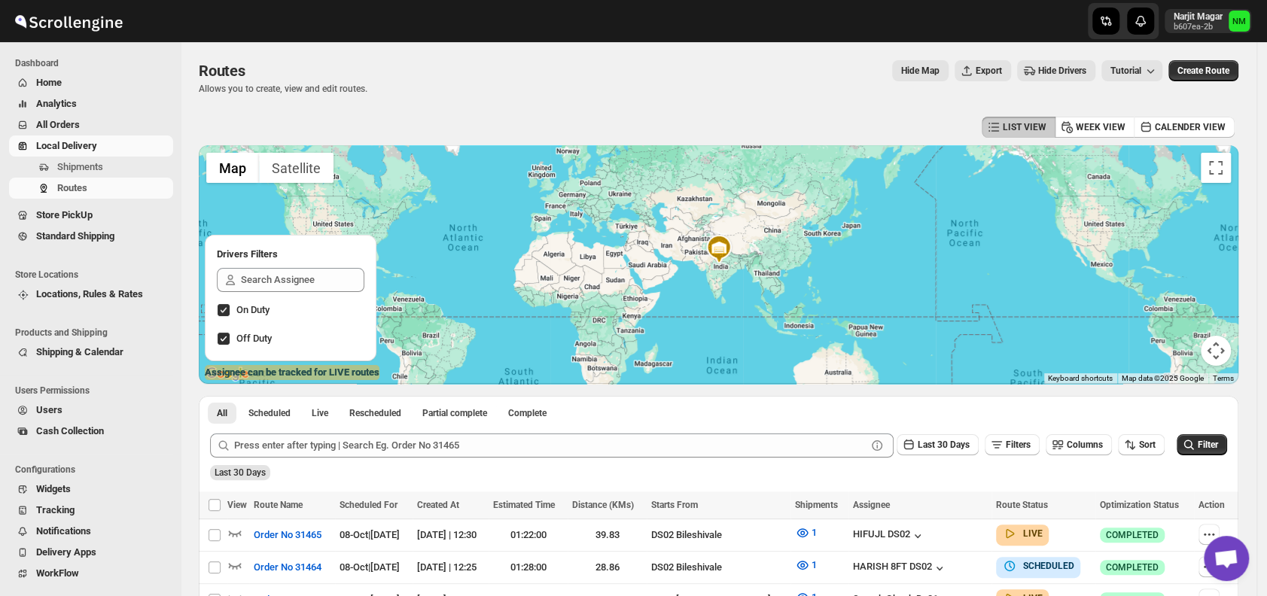
scroll to position [241, 0]
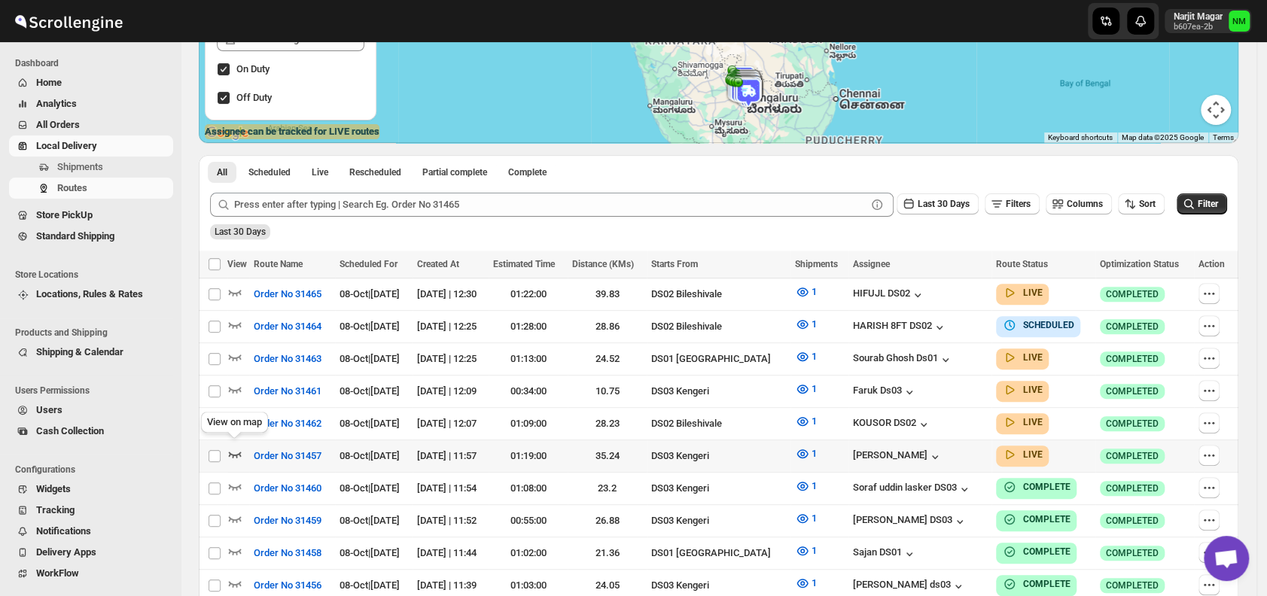
click at [233, 449] on icon "button" at bounding box center [234, 453] width 15 height 15
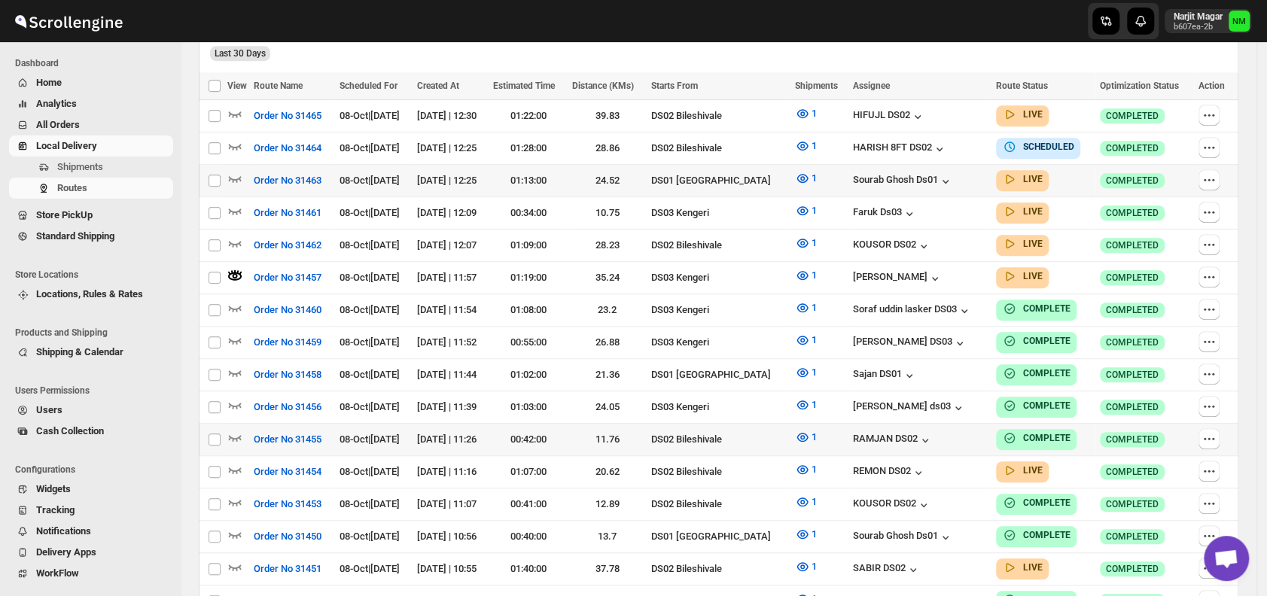
scroll to position [434, 0]
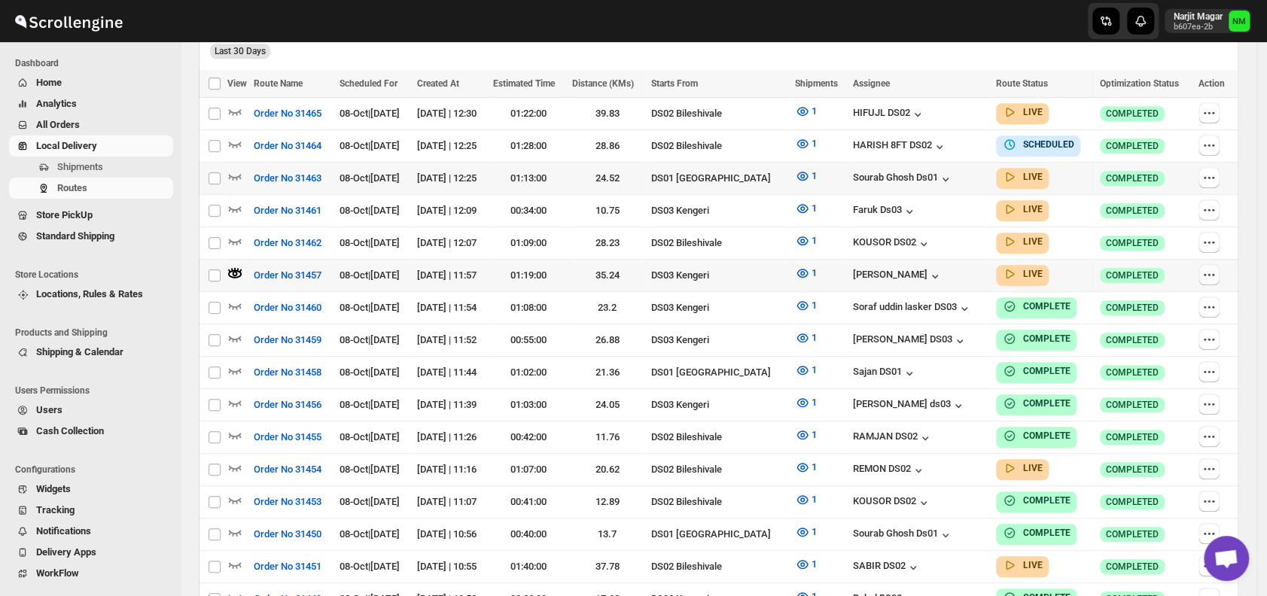
click at [1210, 269] on icon "button" at bounding box center [1208, 274] width 15 height 15
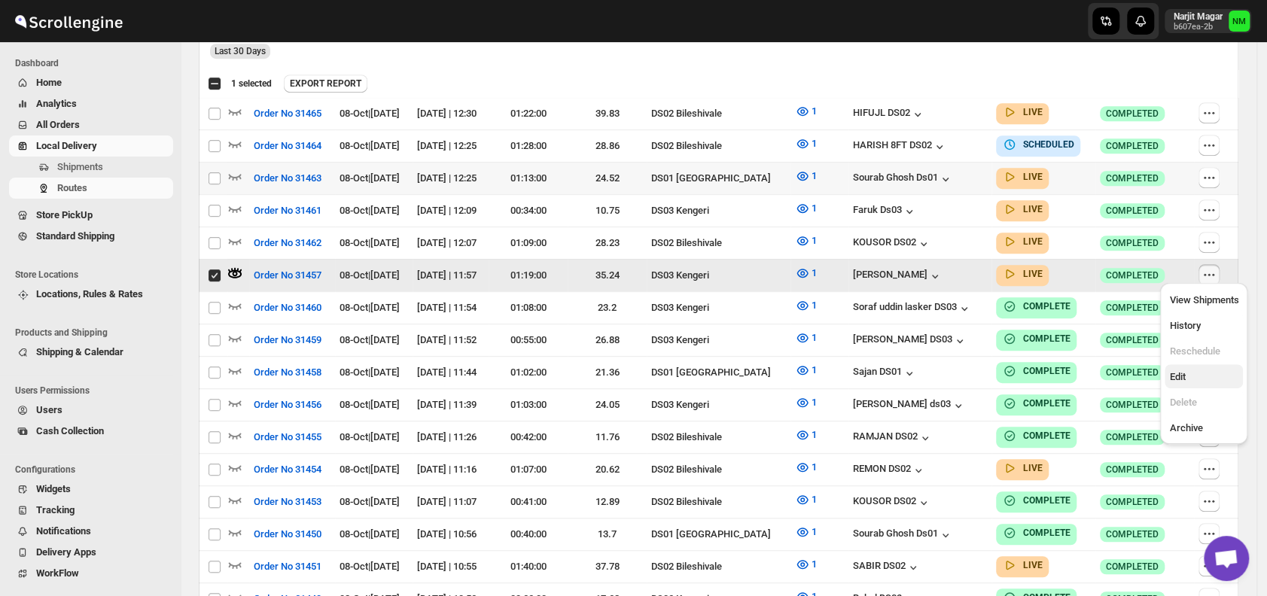
click at [1189, 370] on span "Edit" at bounding box center [1203, 377] width 69 height 15
checkbox input "false"
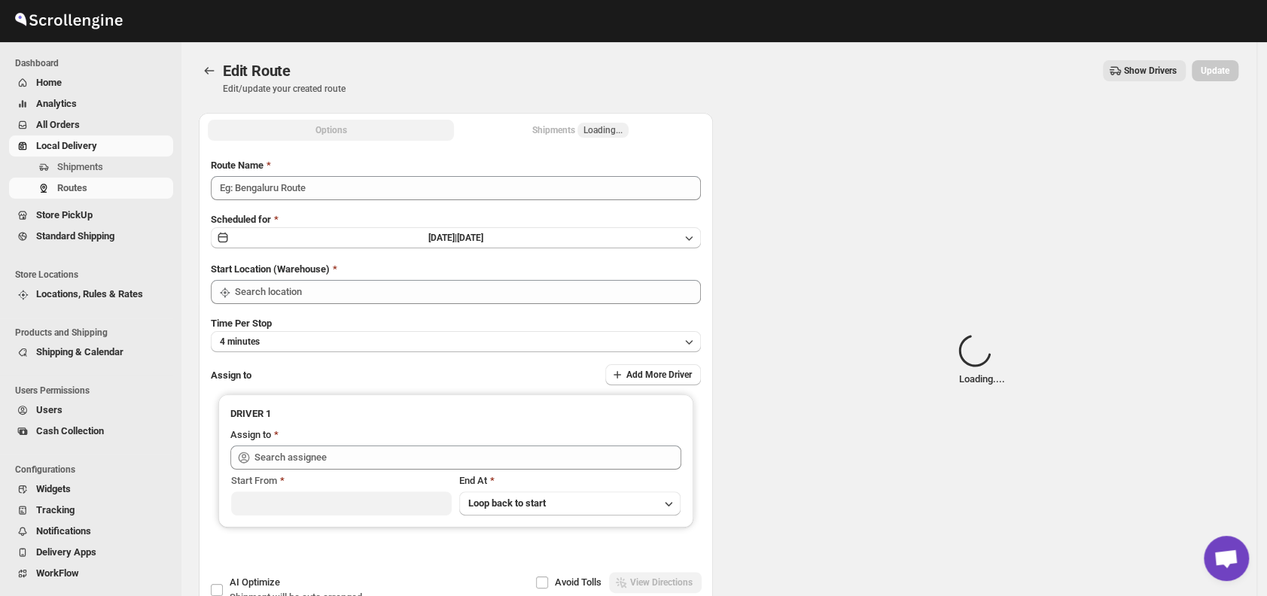
type input "Order No 31457"
type input "DS03 Kengeri"
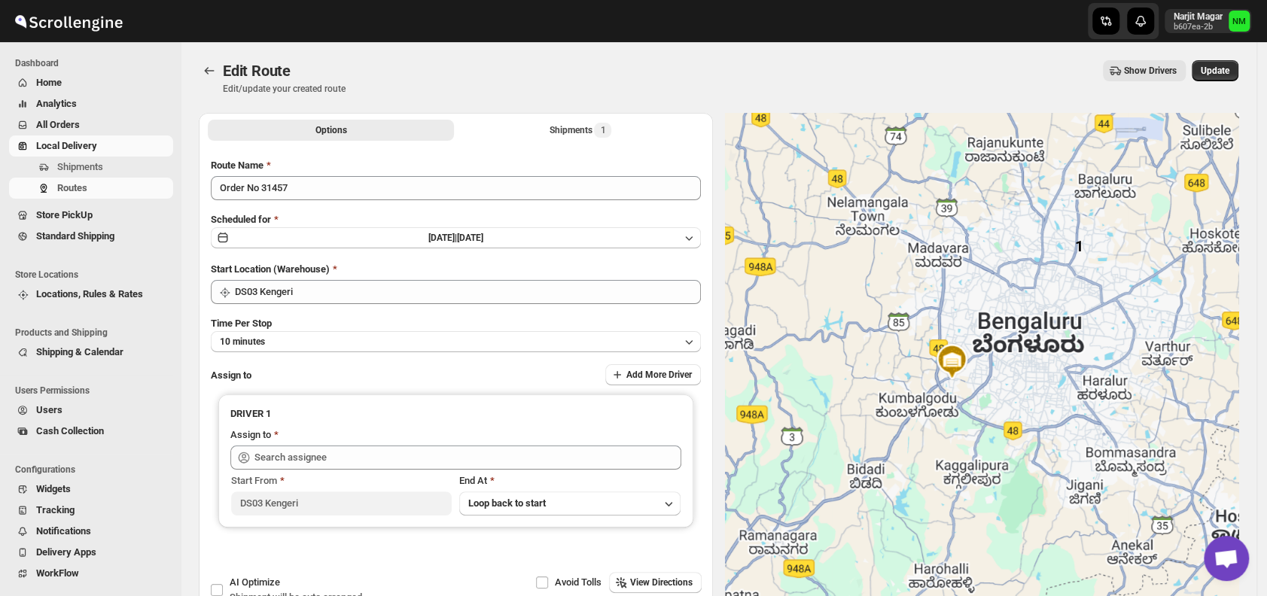
type input "[PERSON_NAME] ([EMAIL_ADDRESS][DOMAIN_NAME])"
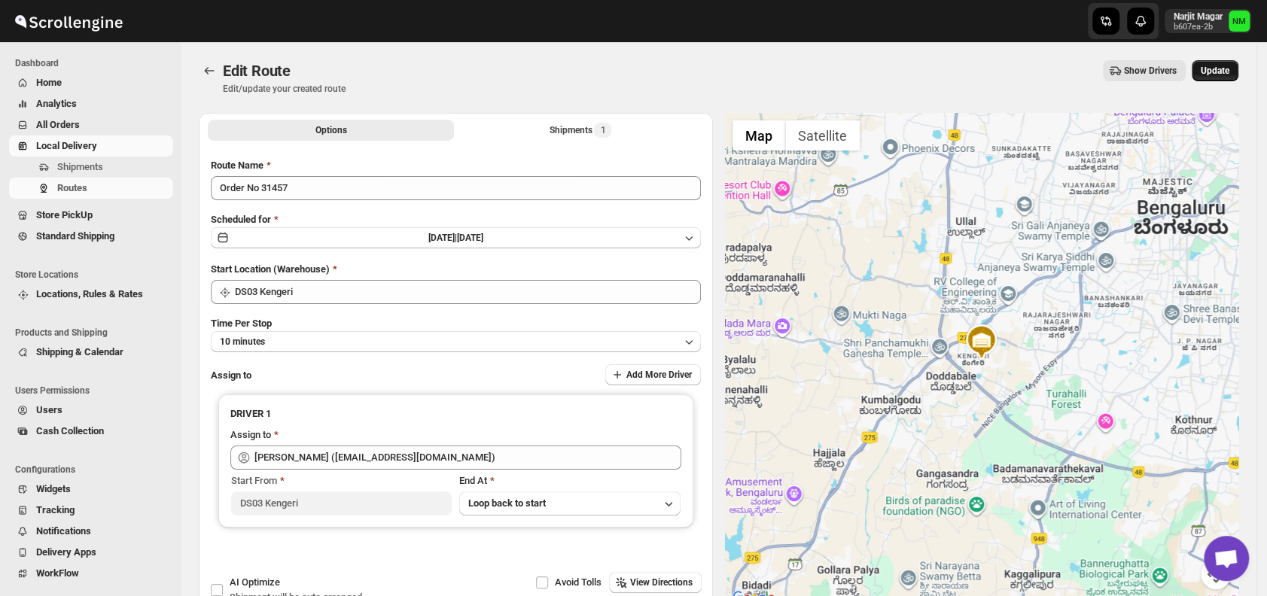
click at [1224, 66] on span "Update" at bounding box center [1215, 71] width 29 height 12
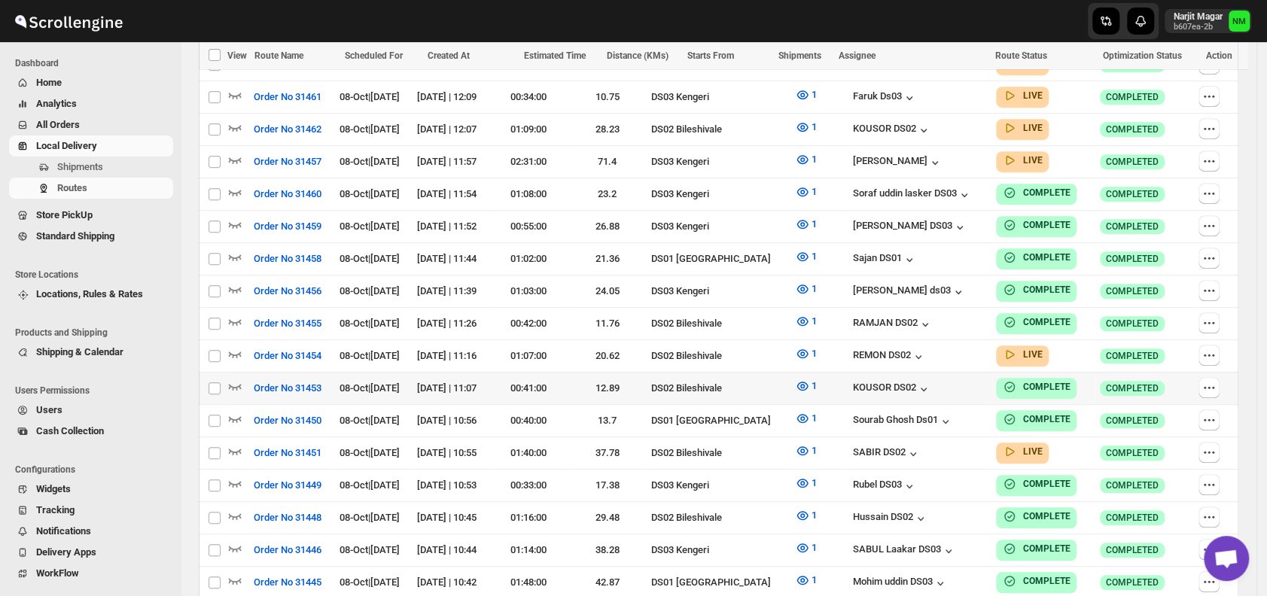
scroll to position [536, 0]
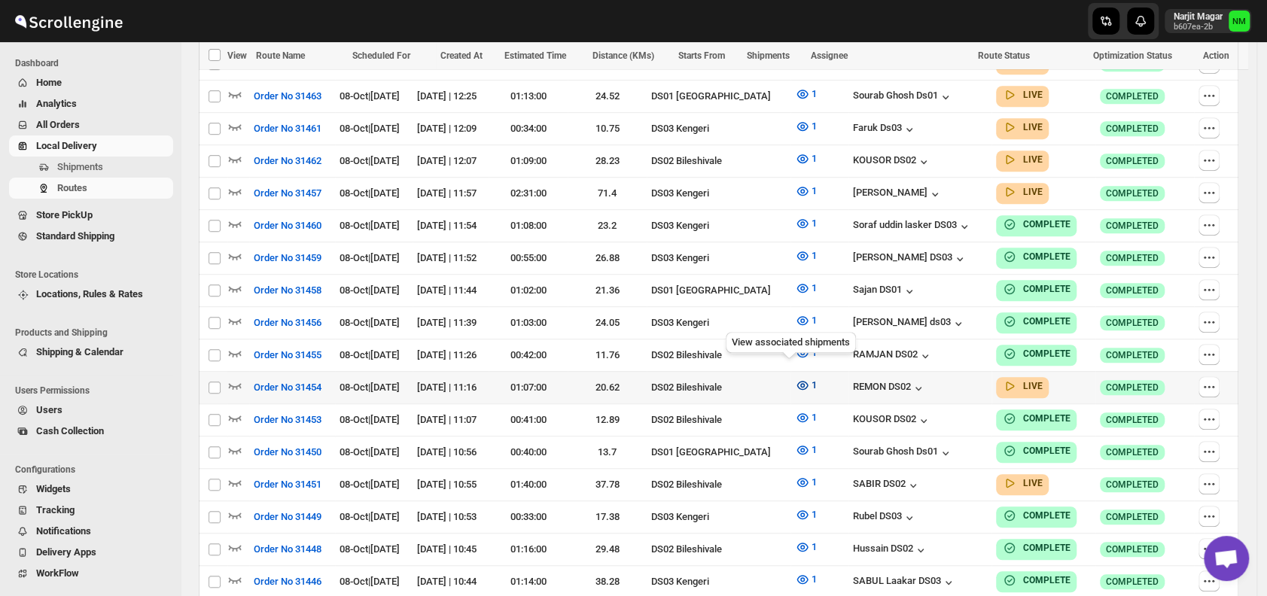
scroll to position [358, 0]
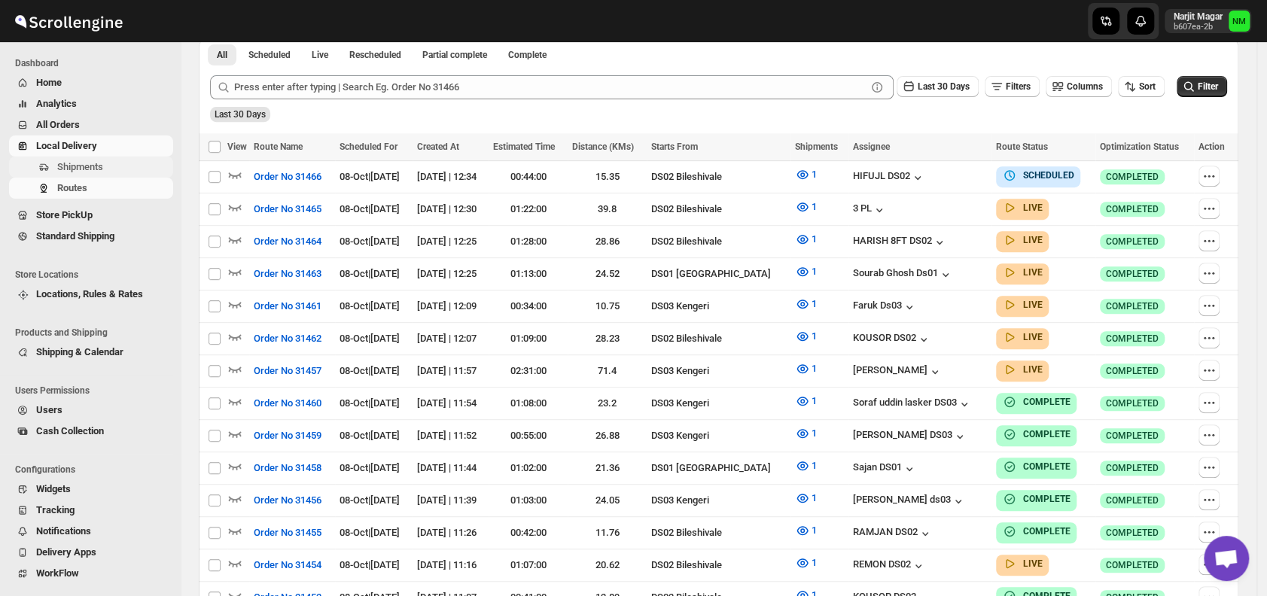
click at [115, 172] on span "Shipments" at bounding box center [113, 167] width 113 height 15
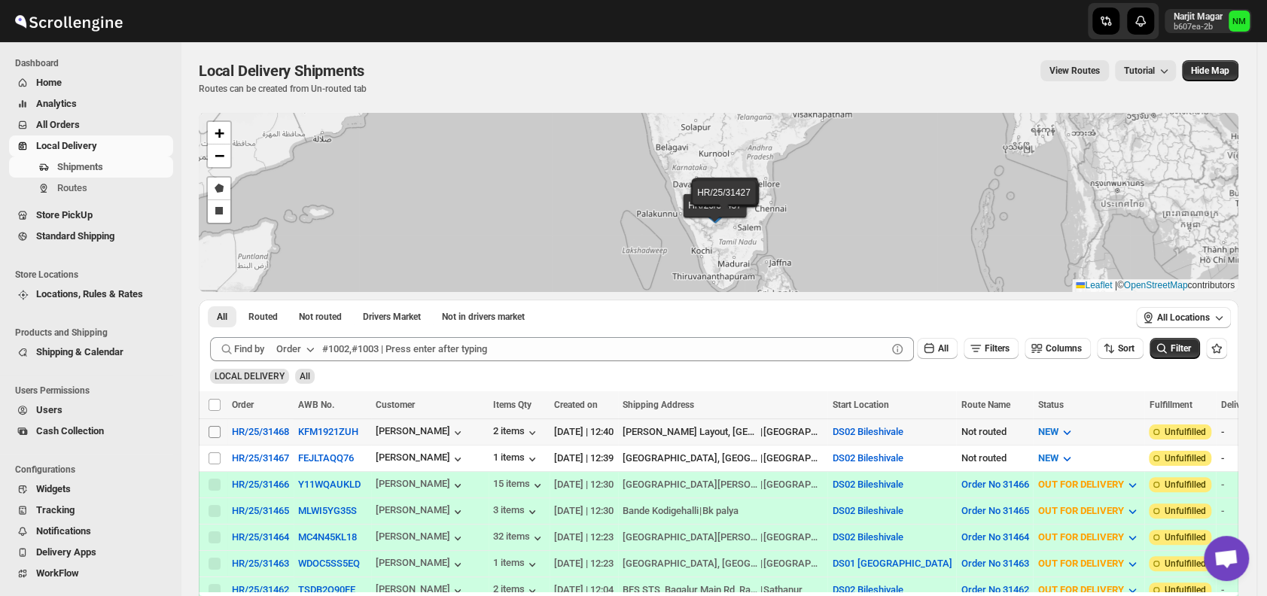
click at [209, 430] on input "Select shipment" at bounding box center [215, 432] width 12 height 12
checkbox input "true"
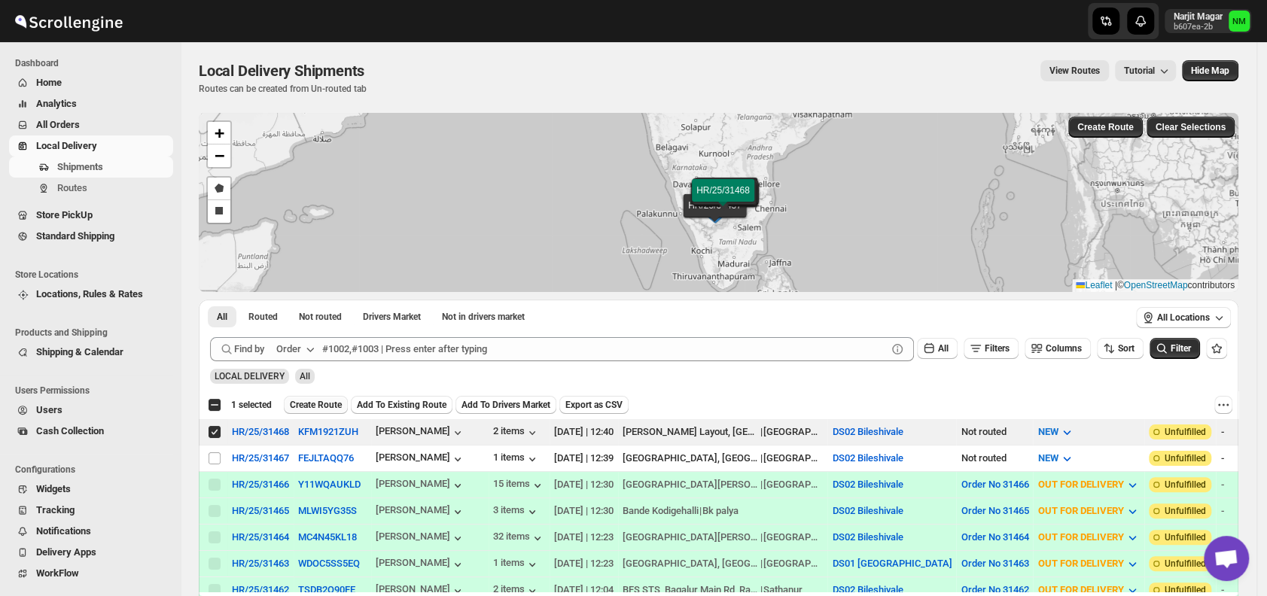
click at [297, 404] on span "Create Route" at bounding box center [316, 405] width 52 height 12
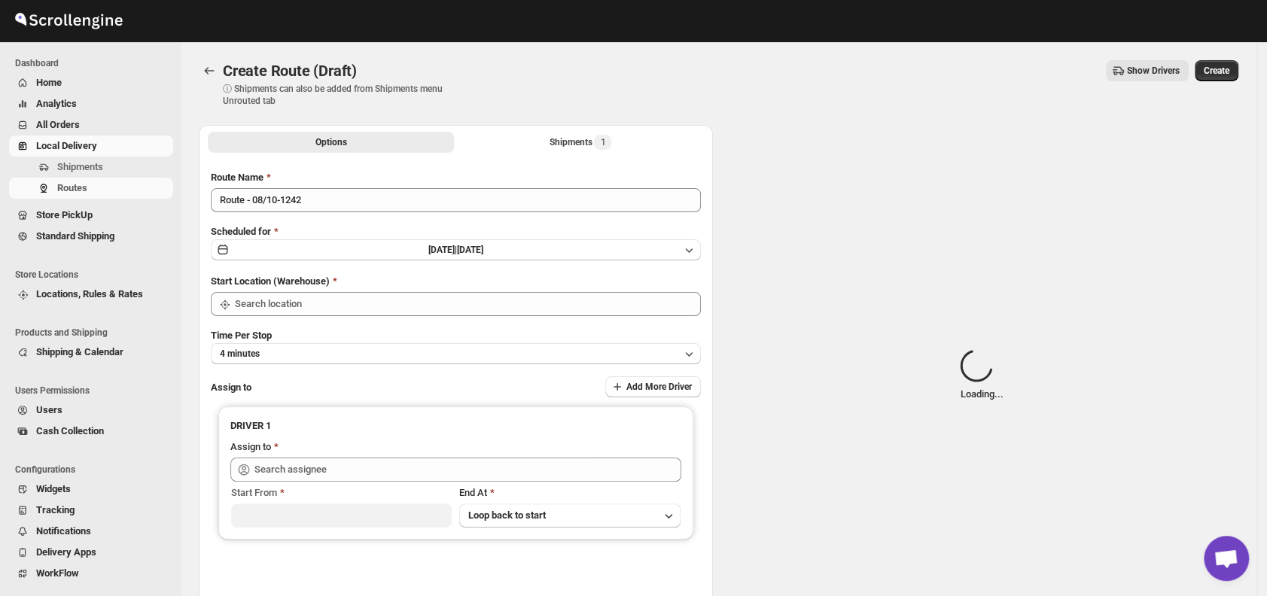
type input "DS02 Bileshivale"
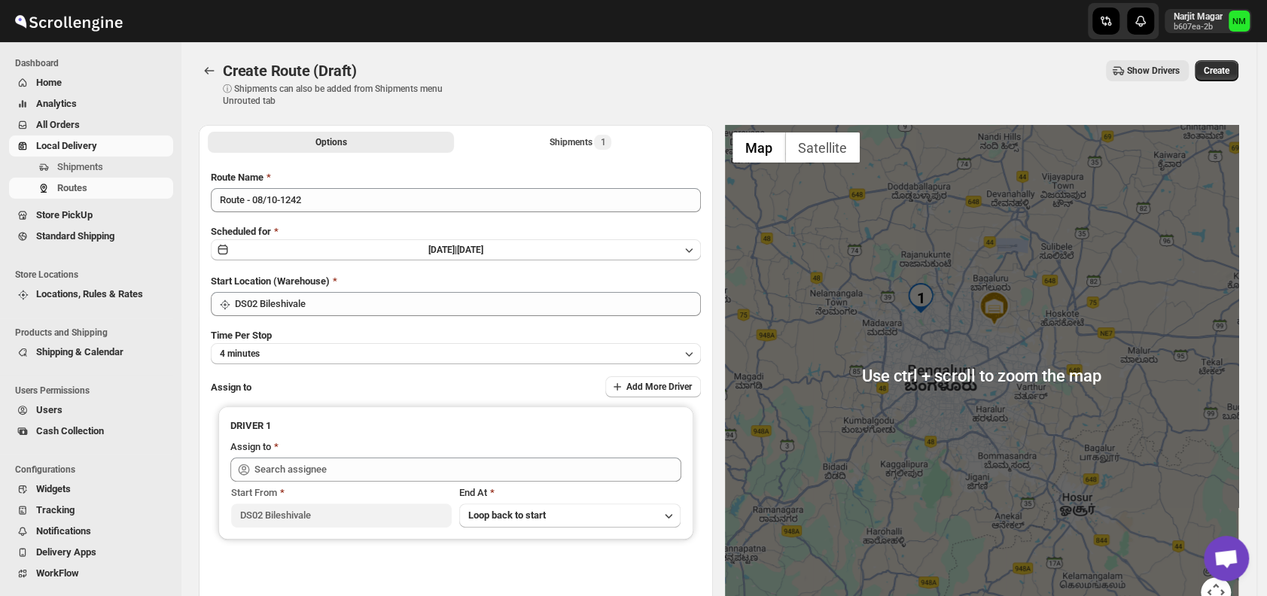
scroll to position [8, 0]
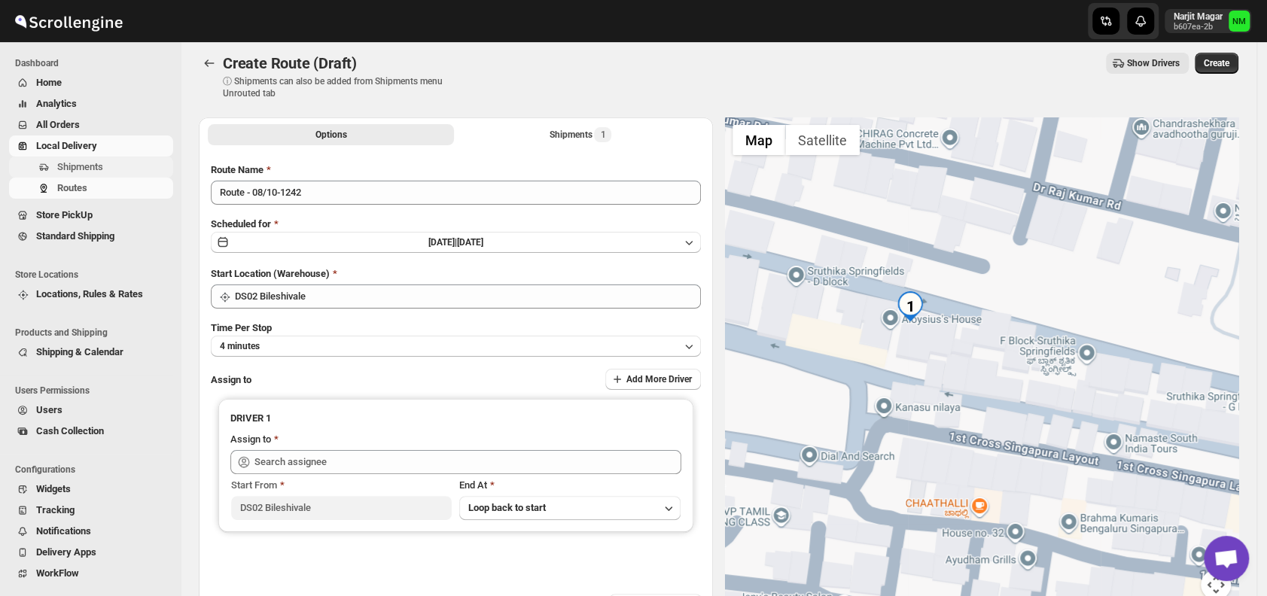
click at [131, 163] on span "Shipments" at bounding box center [113, 167] width 113 height 15
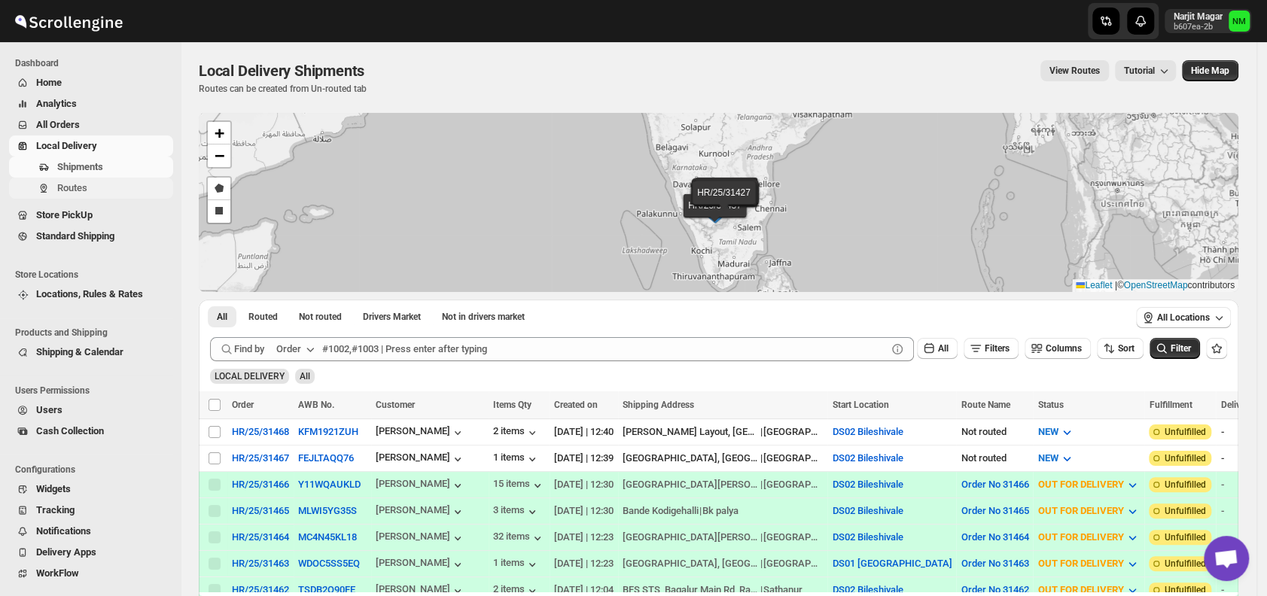
click at [102, 188] on span "Routes" at bounding box center [113, 188] width 113 height 15
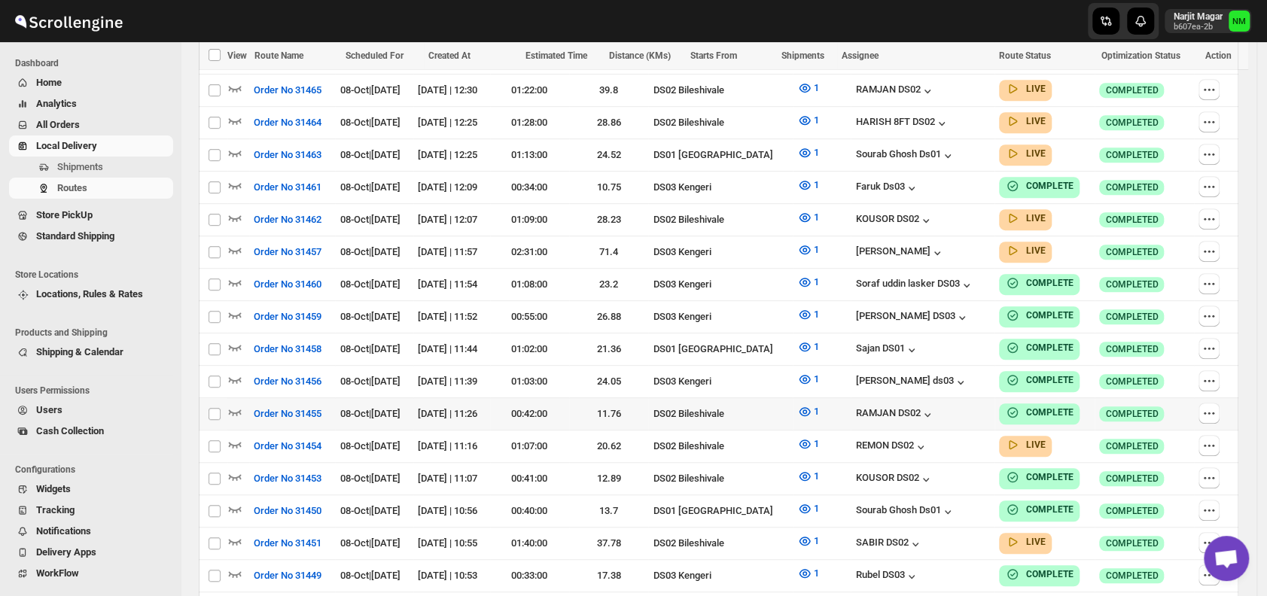
scroll to position [505, 0]
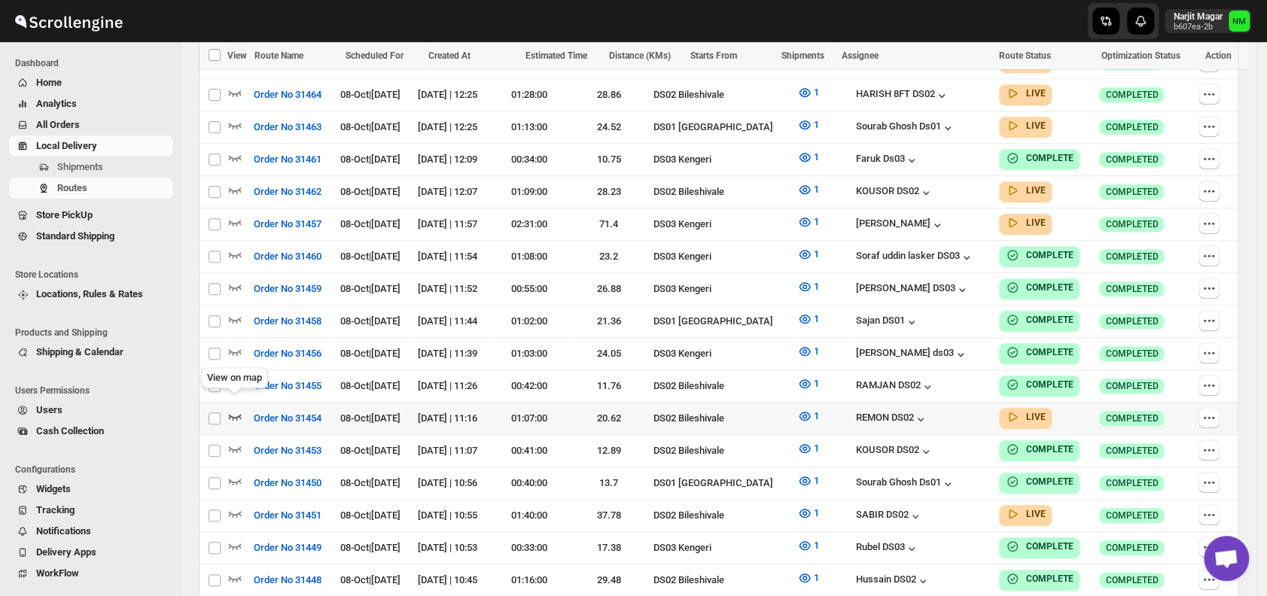
click at [239, 409] on icon "button" at bounding box center [234, 416] width 15 height 15
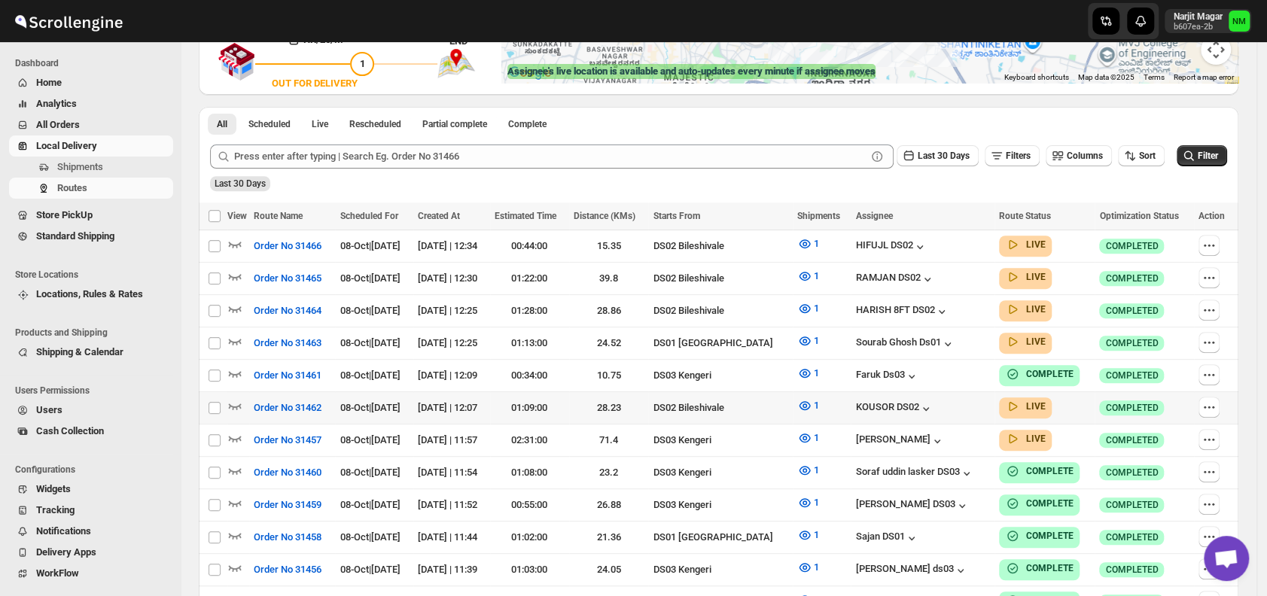
scroll to position [322, 0]
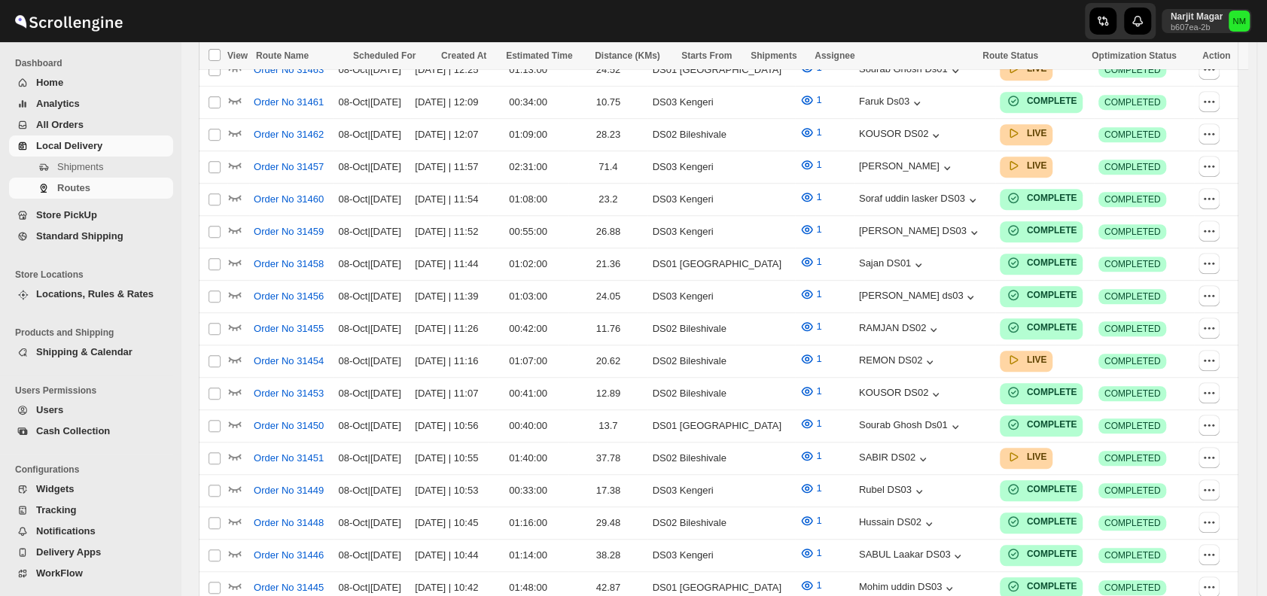
scroll to position [322, 0]
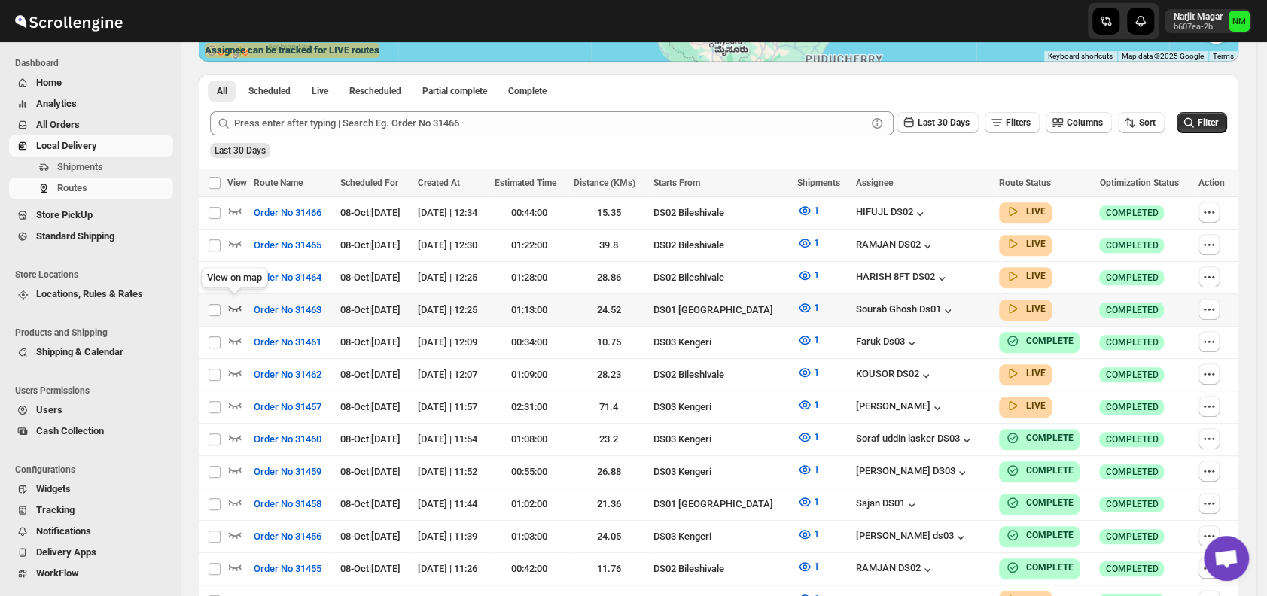
click at [233, 301] on icon "button" at bounding box center [234, 307] width 15 height 15
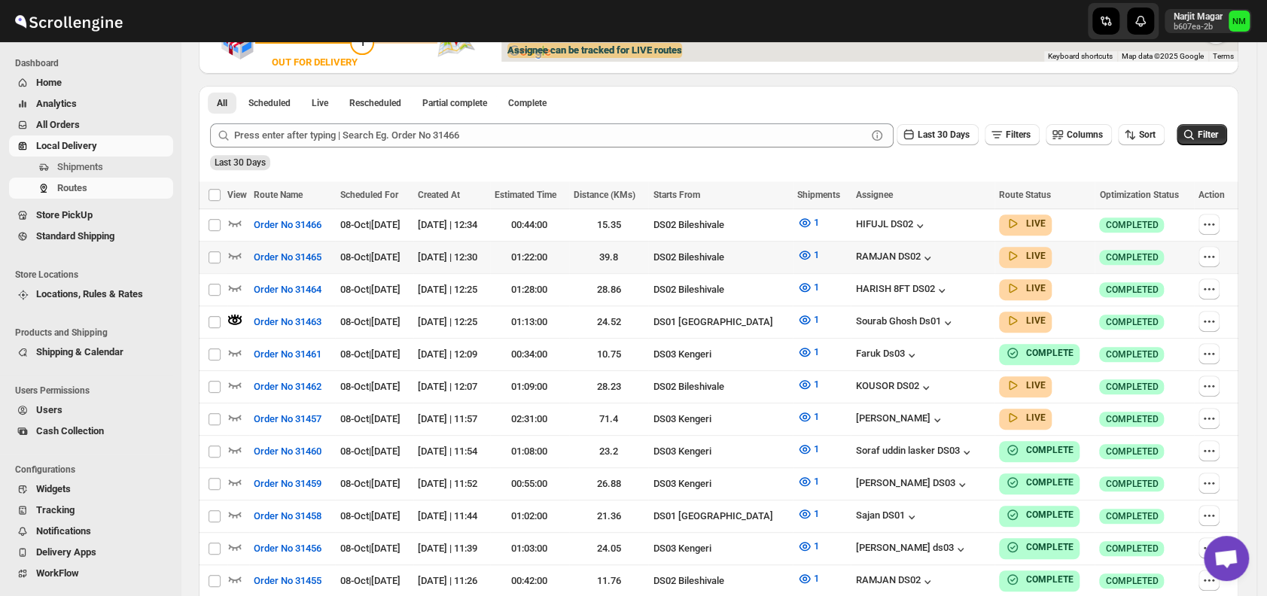
scroll to position [0, 0]
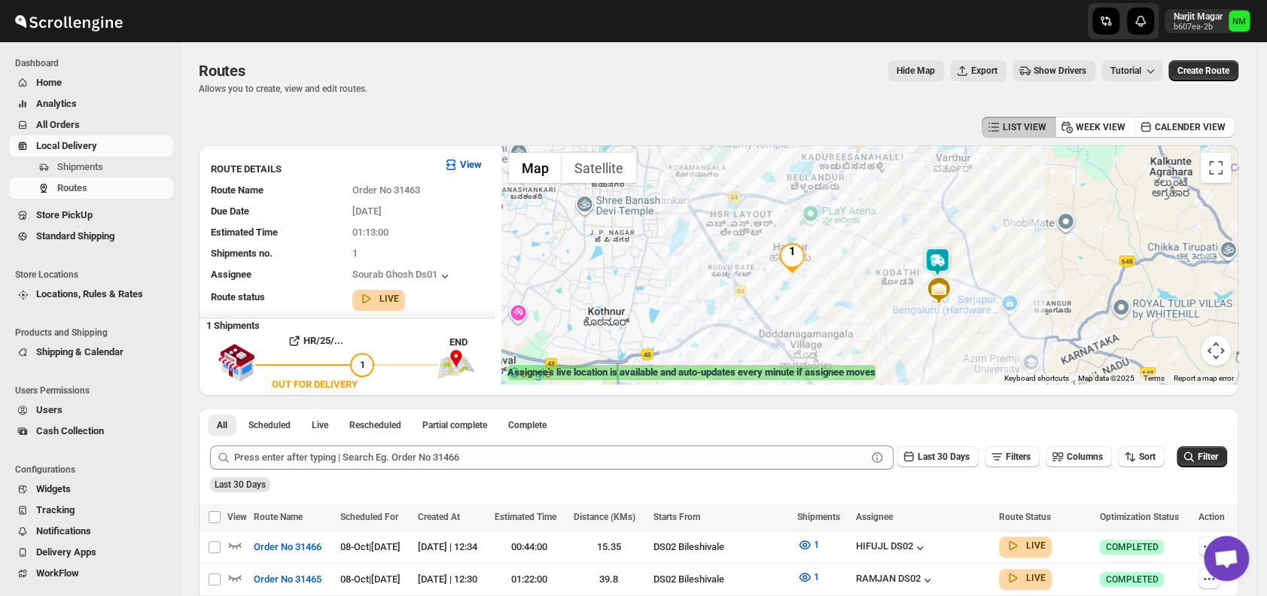
click at [952, 255] on img at bounding box center [937, 262] width 30 height 30
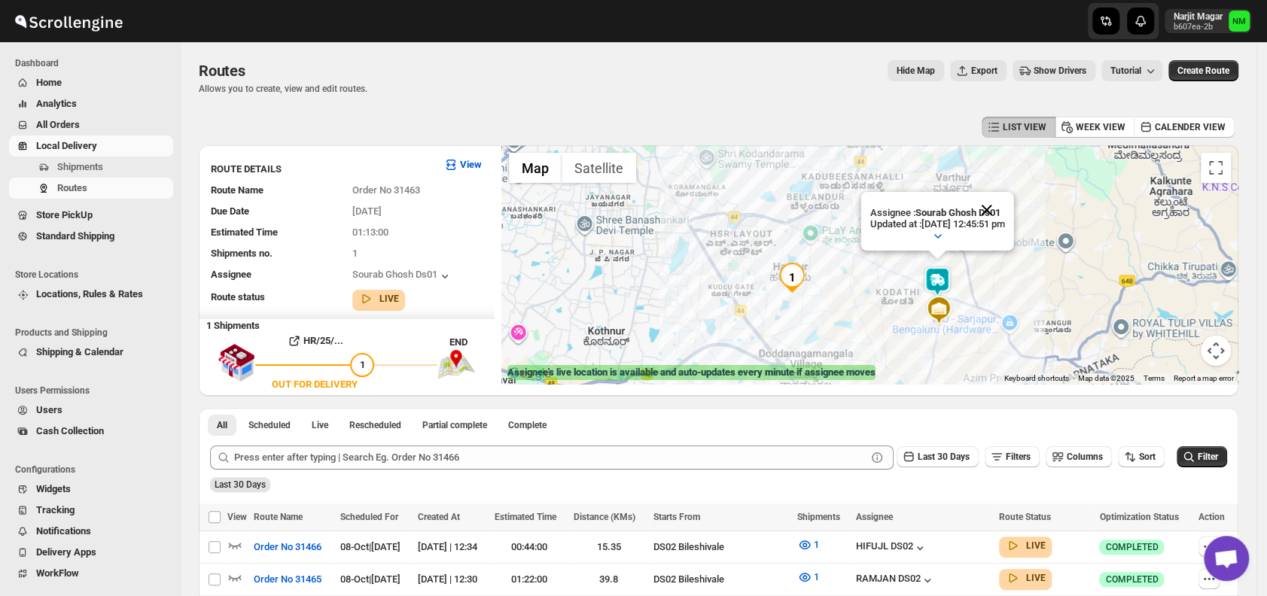
click at [1005, 206] on button "Close" at bounding box center [987, 210] width 36 height 36
click at [123, 161] on span "Shipments" at bounding box center [113, 167] width 113 height 15
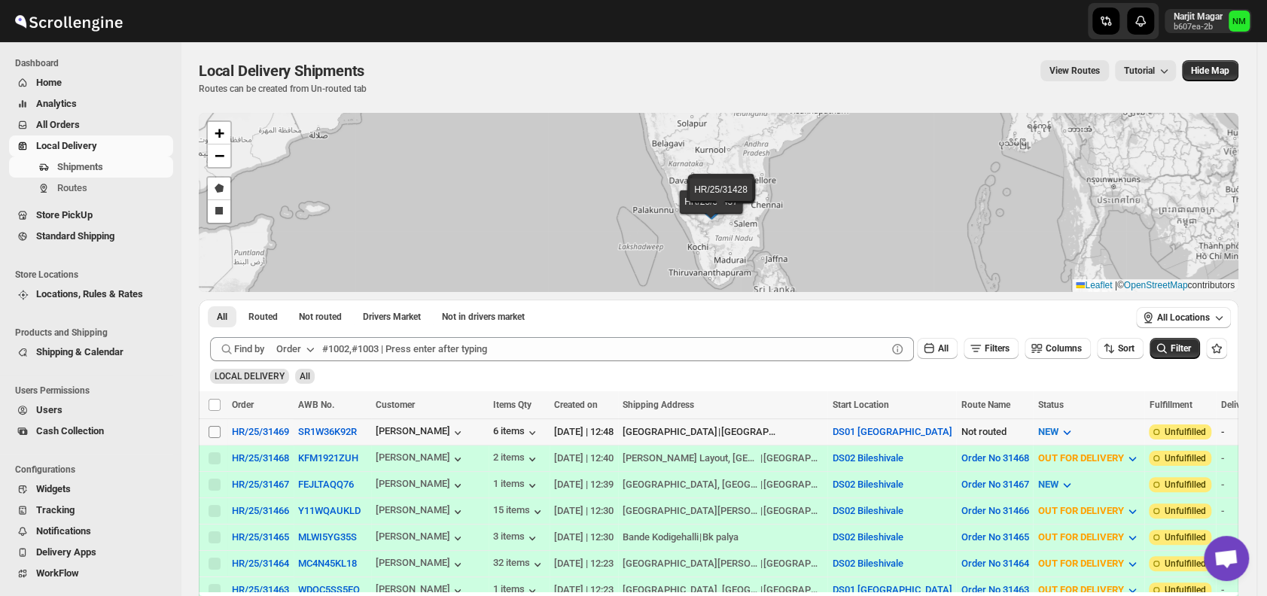
click at [211, 428] on input "Select shipment" at bounding box center [215, 432] width 12 height 12
checkbox input "true"
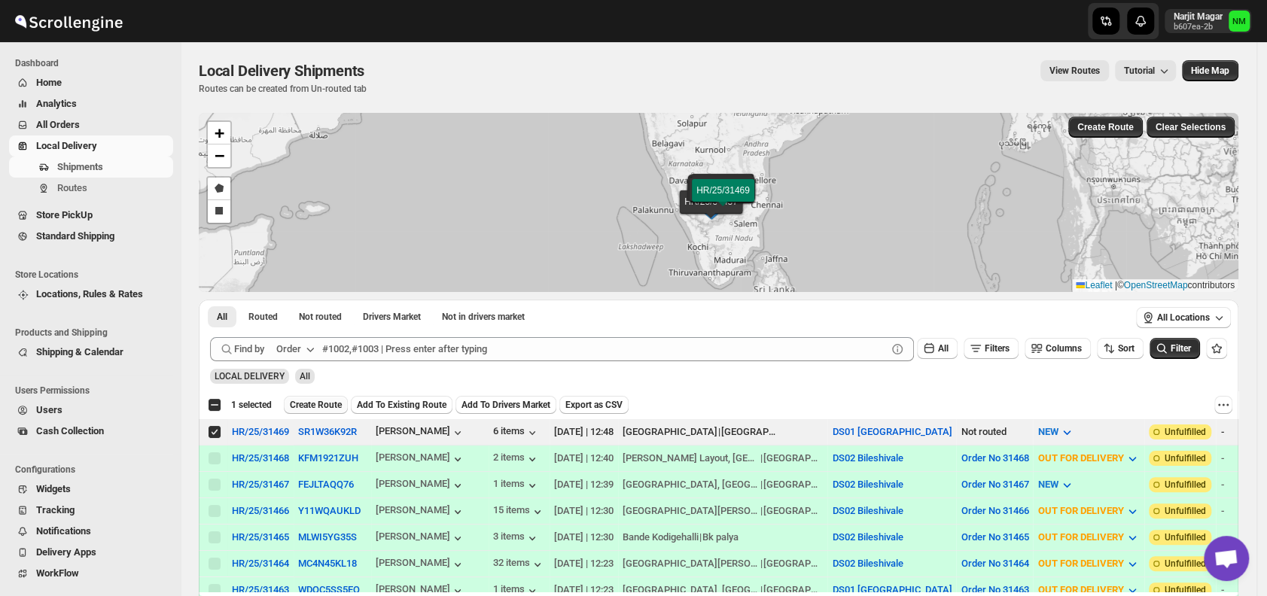
click at [305, 404] on span "Create Route" at bounding box center [316, 405] width 52 height 12
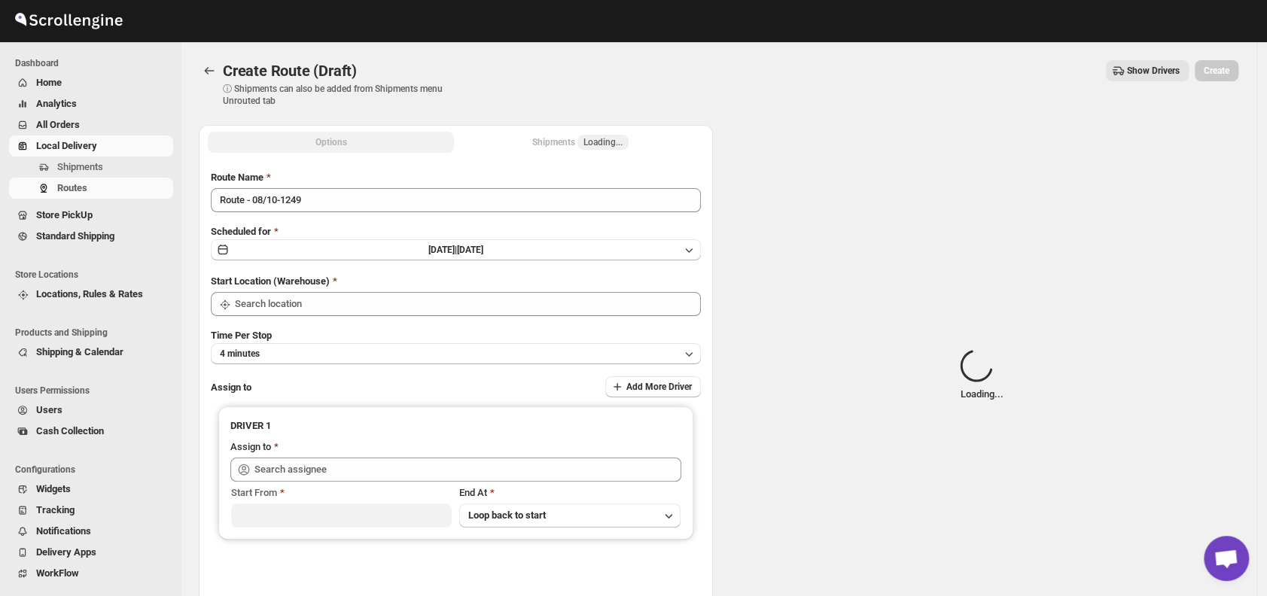
type input "DS01 [GEOGRAPHIC_DATA]"
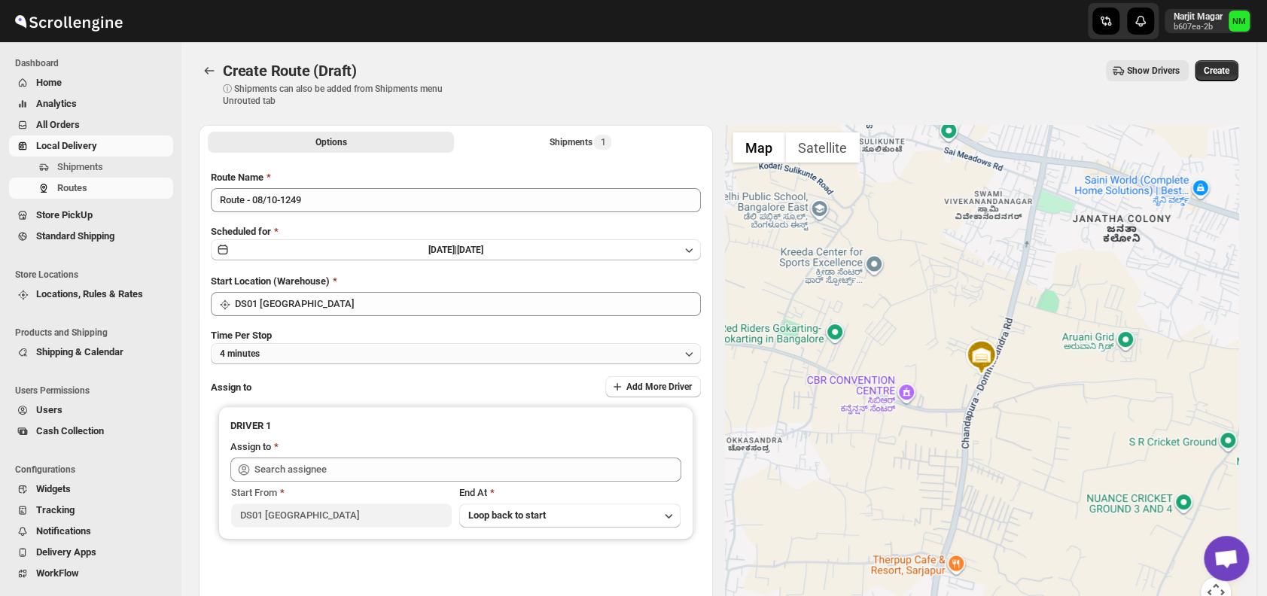
click at [311, 358] on button "4 minutes" at bounding box center [456, 353] width 490 height 21
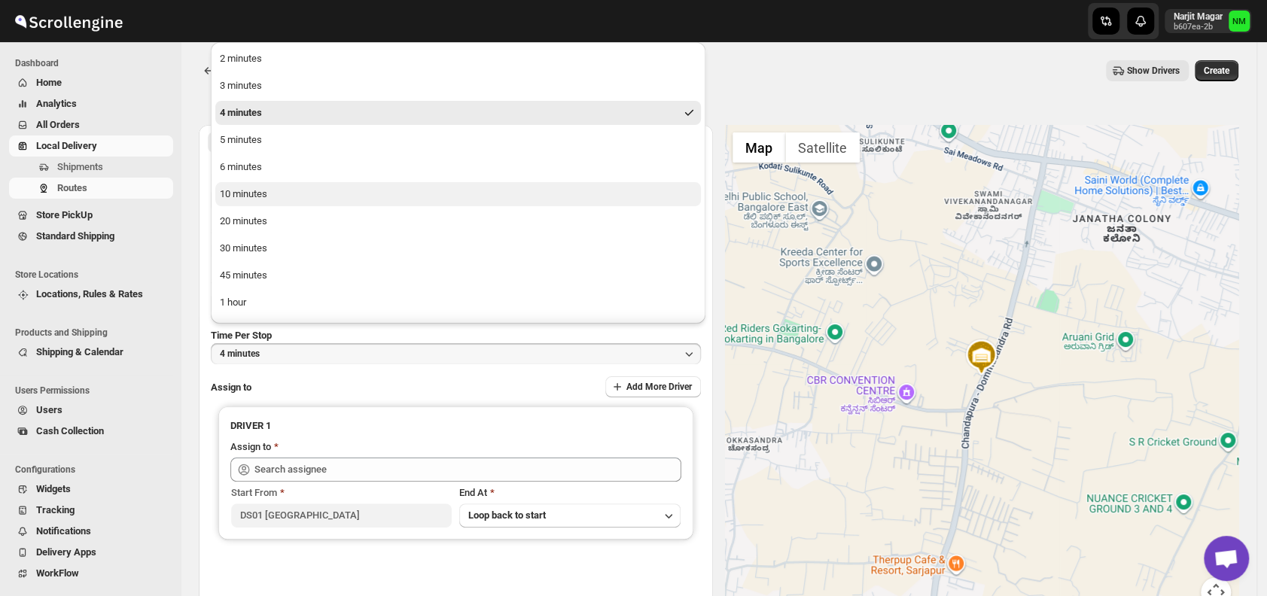
click at [275, 194] on button "10 minutes" at bounding box center [458, 194] width 486 height 24
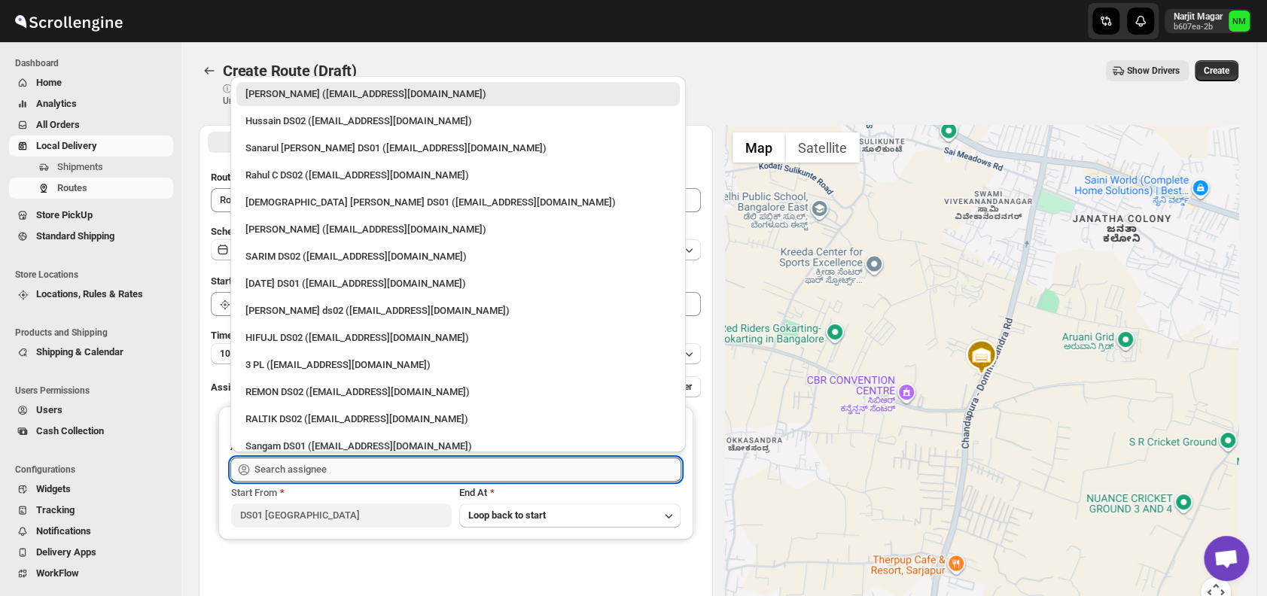
click at [343, 464] on input "text" at bounding box center [467, 470] width 427 height 24
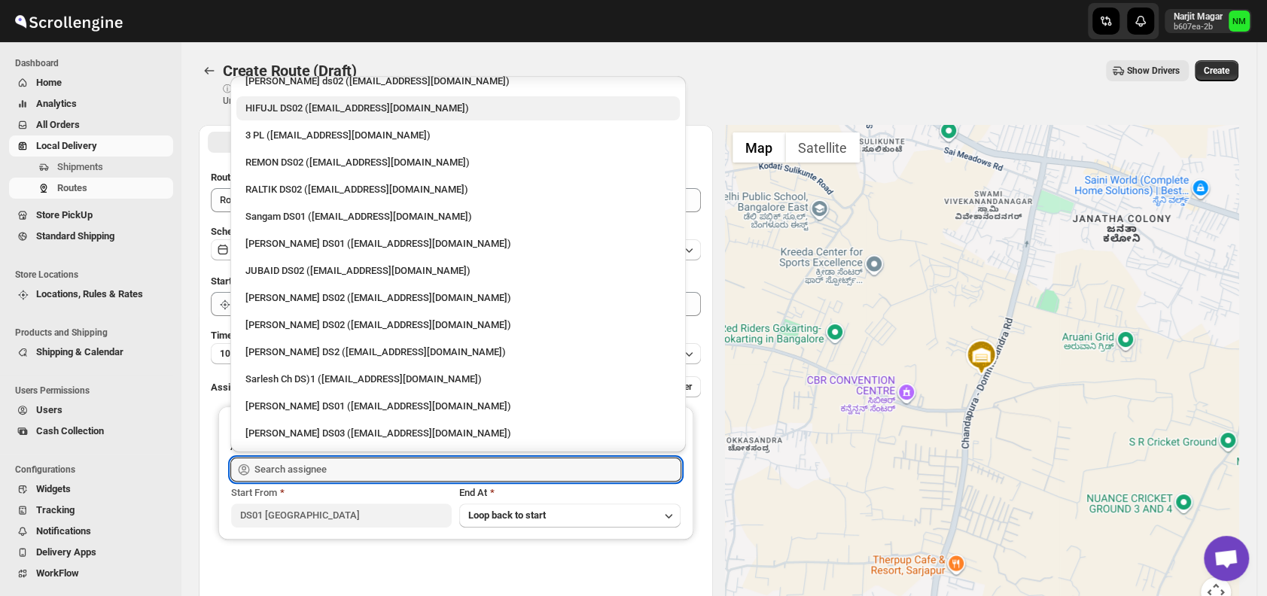
scroll to position [230, 0]
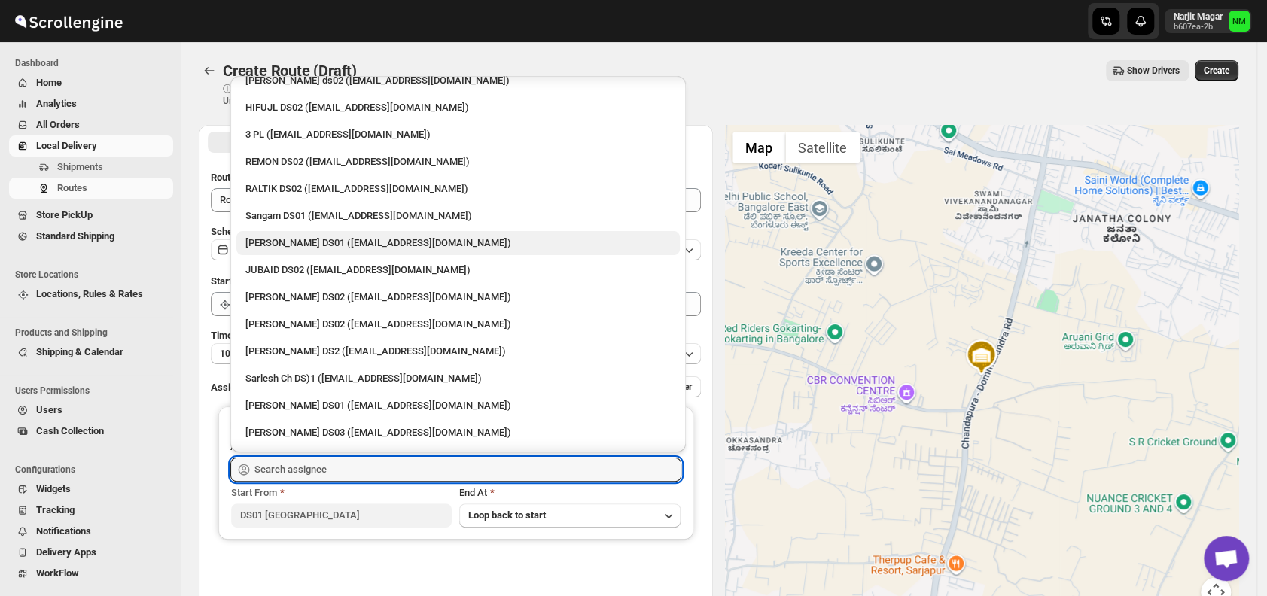
click at [294, 236] on div "[PERSON_NAME] DS01 ([EMAIL_ADDRESS][DOMAIN_NAME])" at bounding box center [457, 243] width 425 height 15
type input "[PERSON_NAME] DS01 ([EMAIL_ADDRESS][DOMAIN_NAME])"
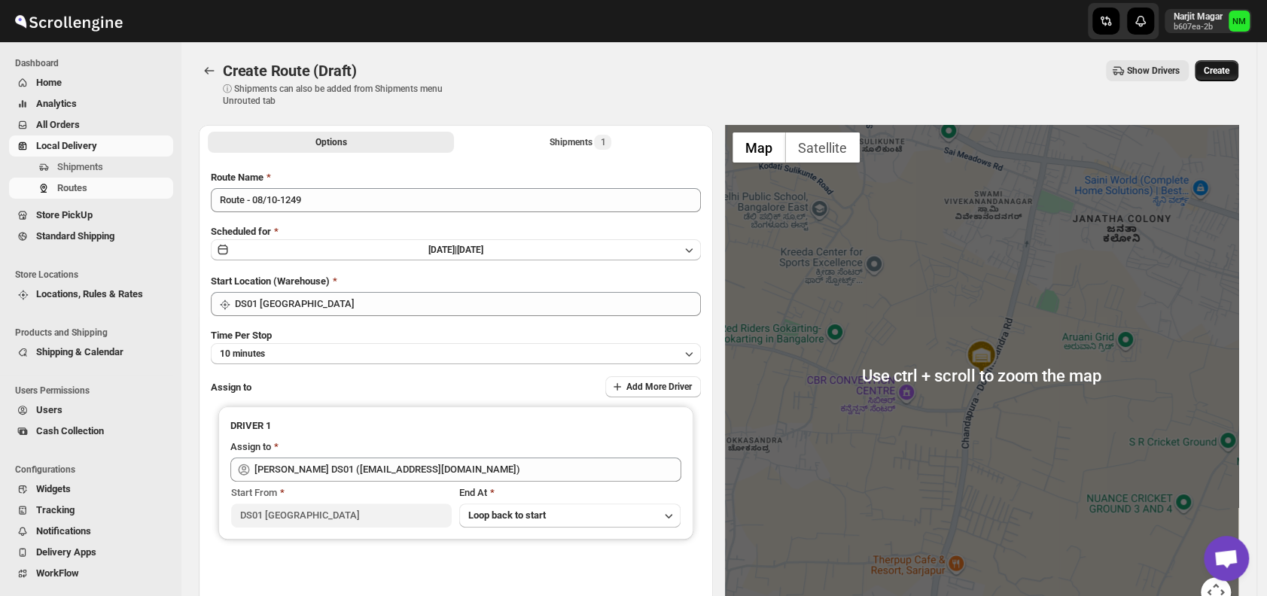
click at [1229, 75] on span "Create" at bounding box center [1217, 71] width 26 height 12
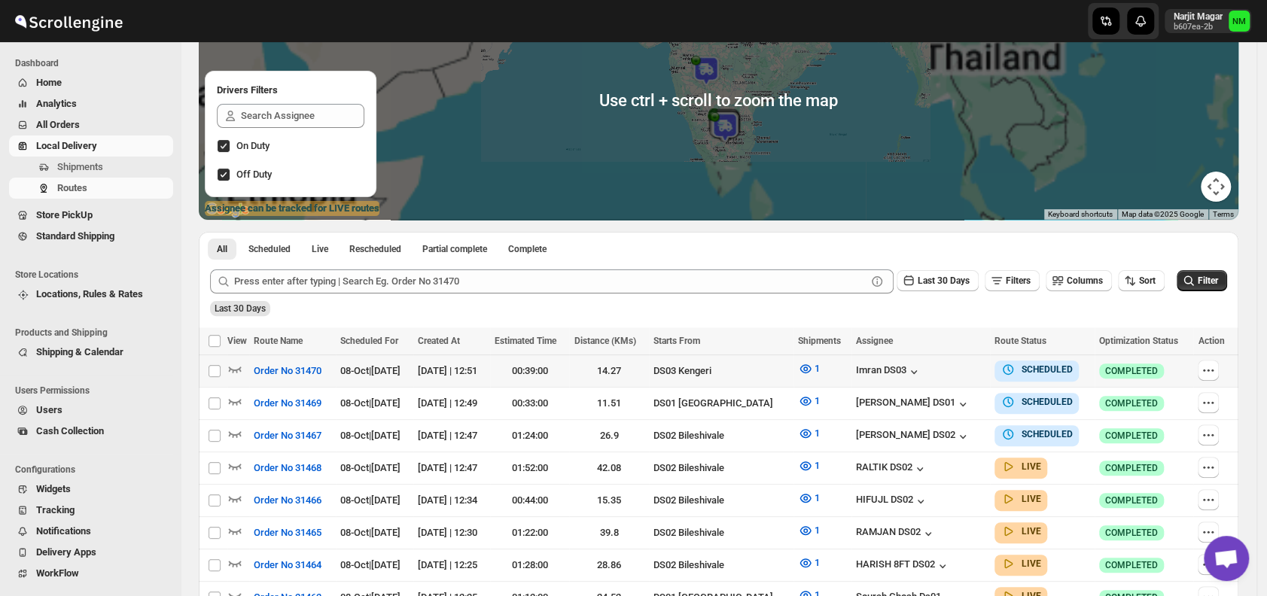
scroll to position [192, 0]
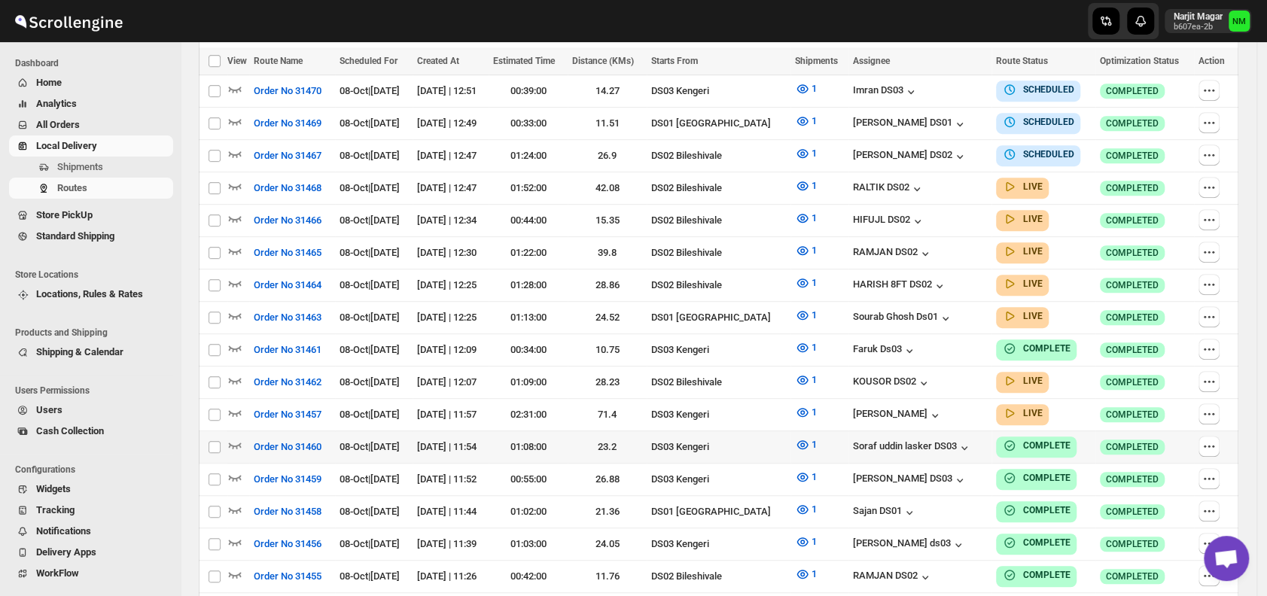
scroll to position [445, 0]
click at [235, 307] on icon "button" at bounding box center [234, 314] width 15 height 15
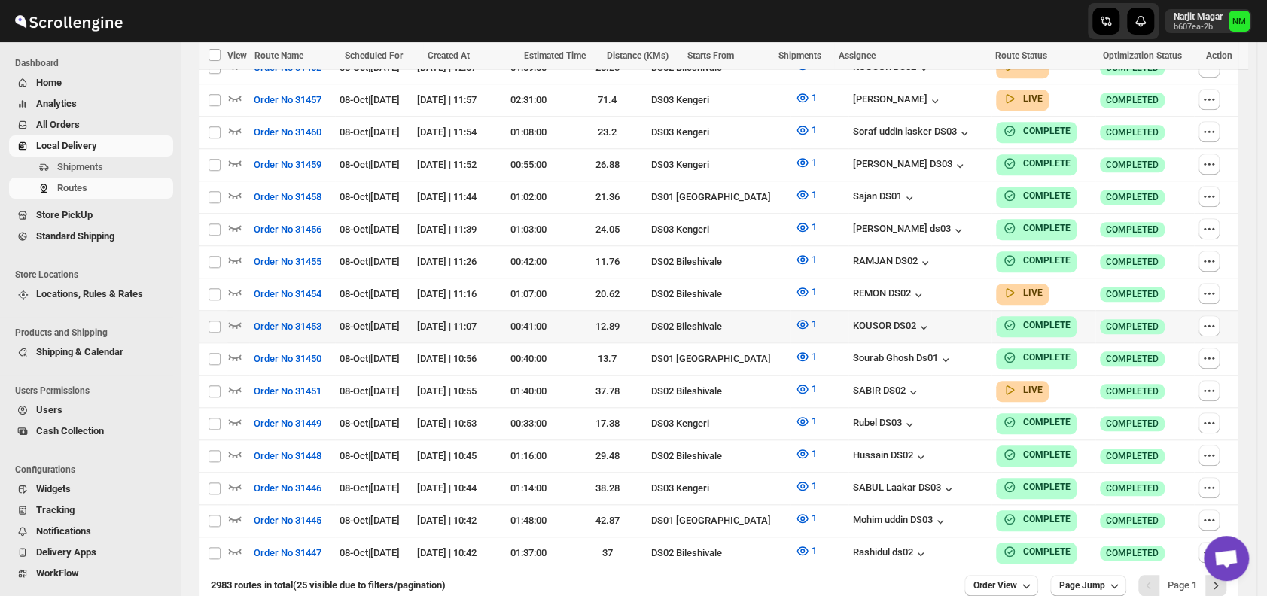
scroll to position [775, 0]
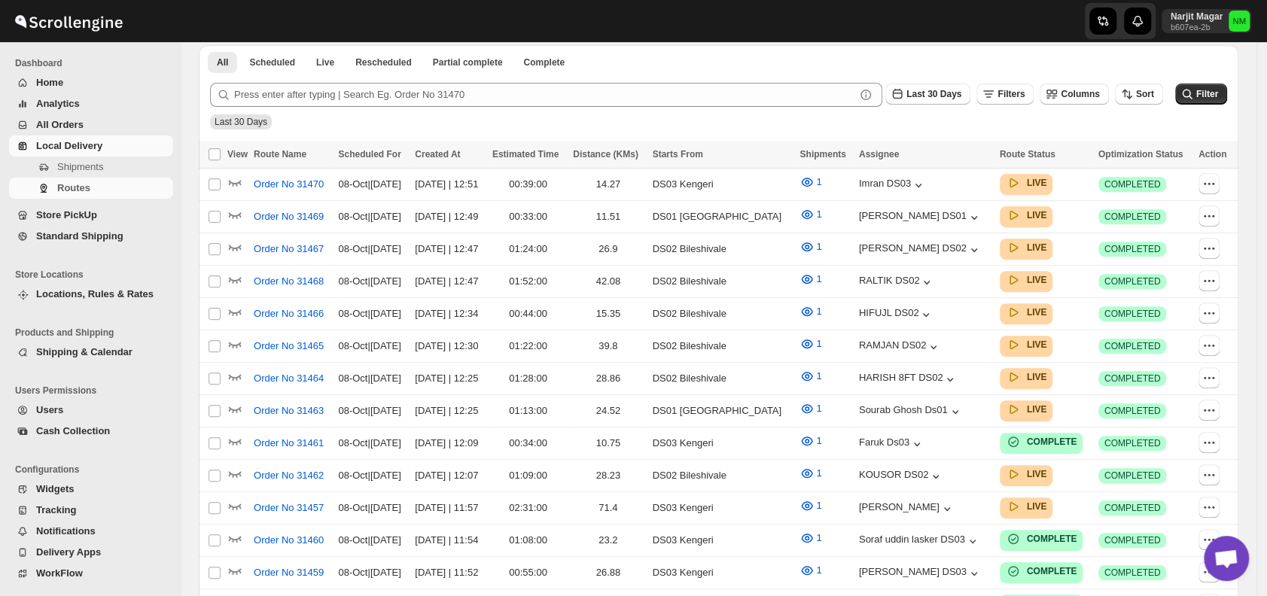
scroll to position [583, 0]
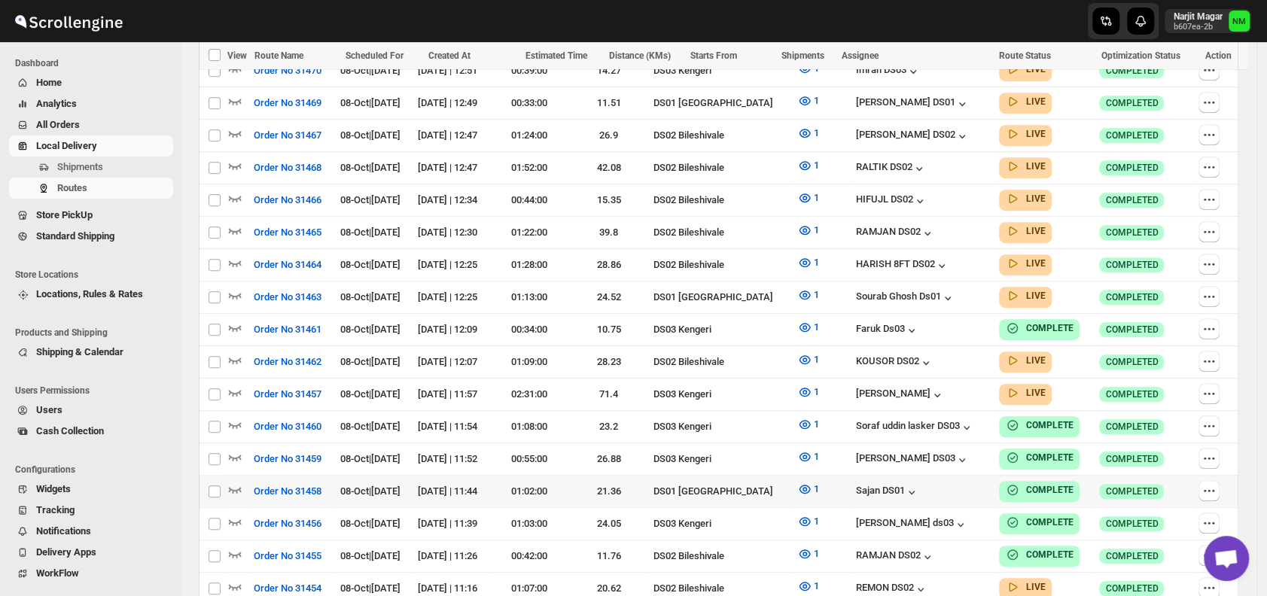
scroll to position [465, 0]
click at [236, 292] on icon "button" at bounding box center [235, 295] width 13 height 6
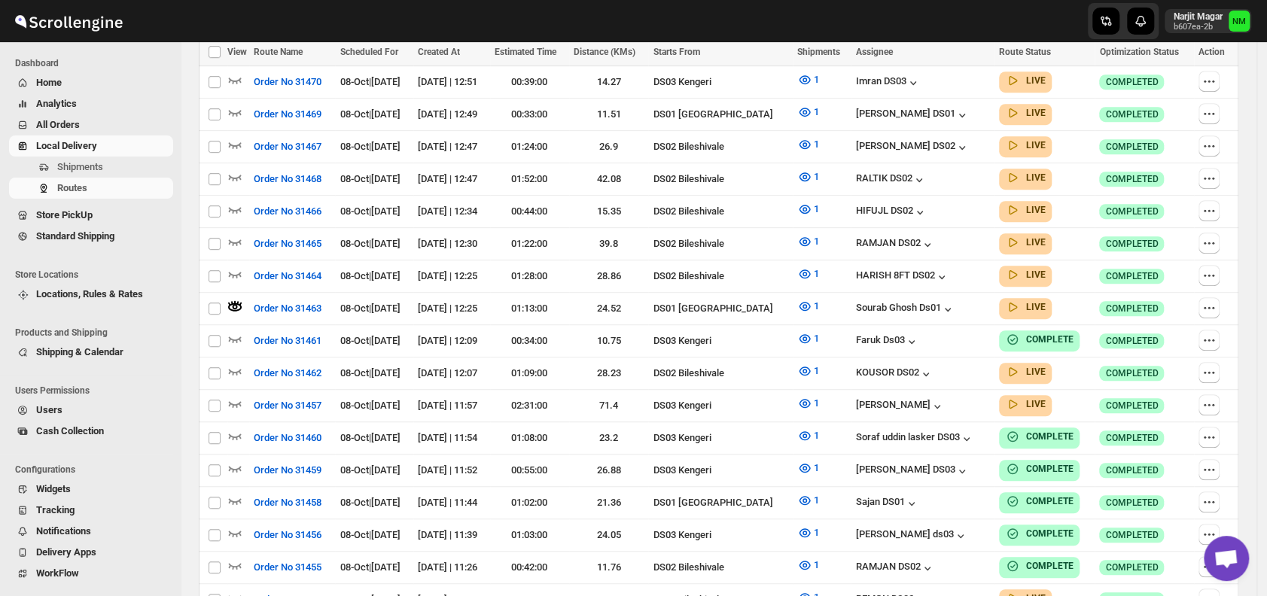
scroll to position [0, 0]
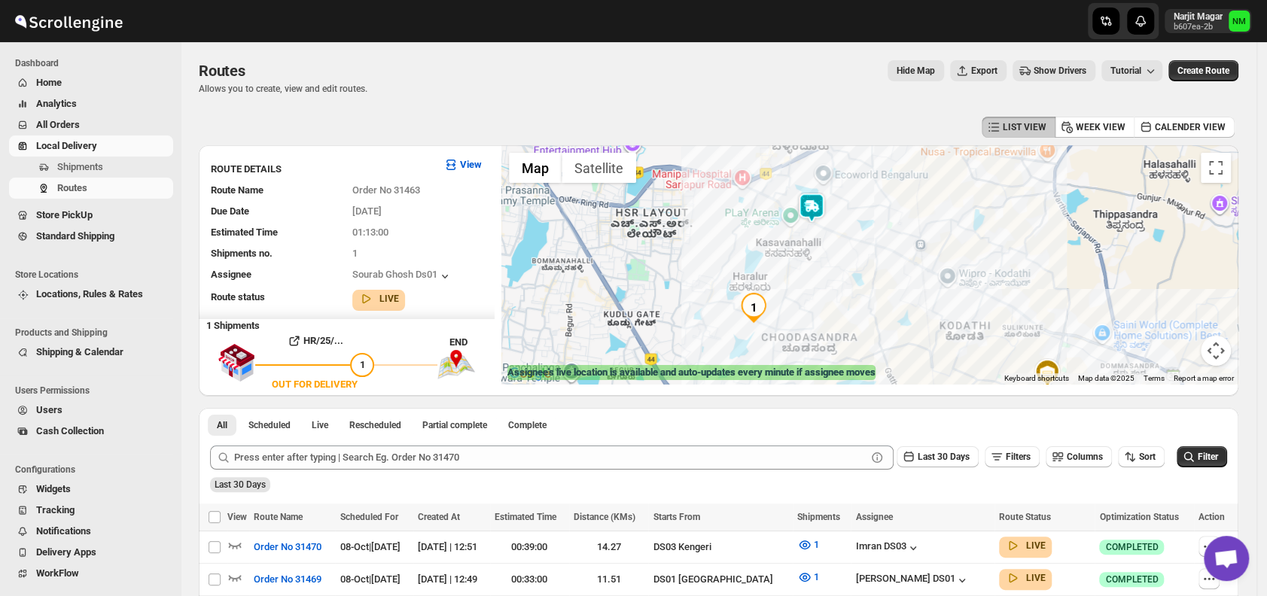
click at [813, 205] on img at bounding box center [811, 208] width 30 height 30
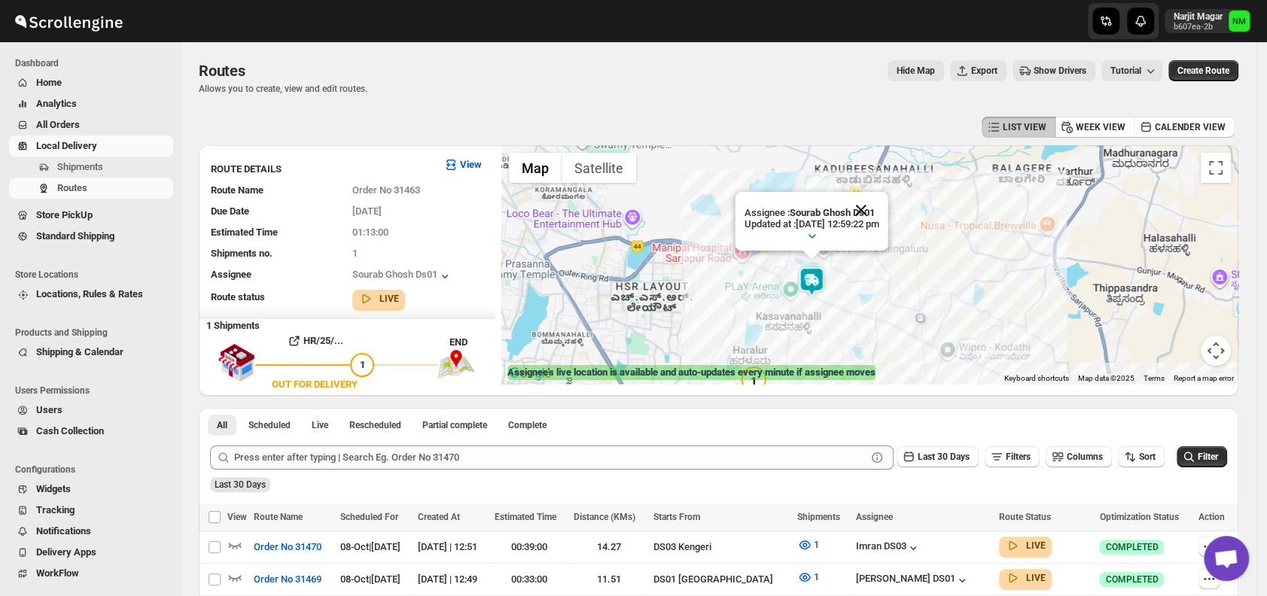
click at [879, 205] on button "Close" at bounding box center [861, 210] width 36 height 36
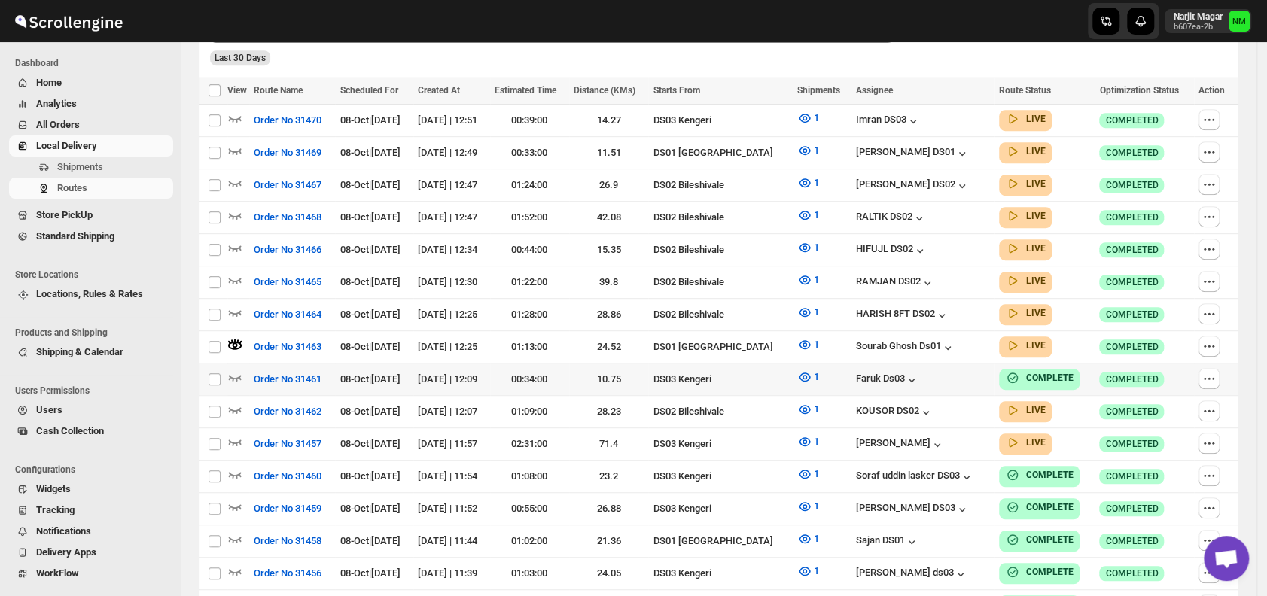
scroll to position [428, 0]
click at [235, 439] on icon "button" at bounding box center [235, 442] width 13 height 6
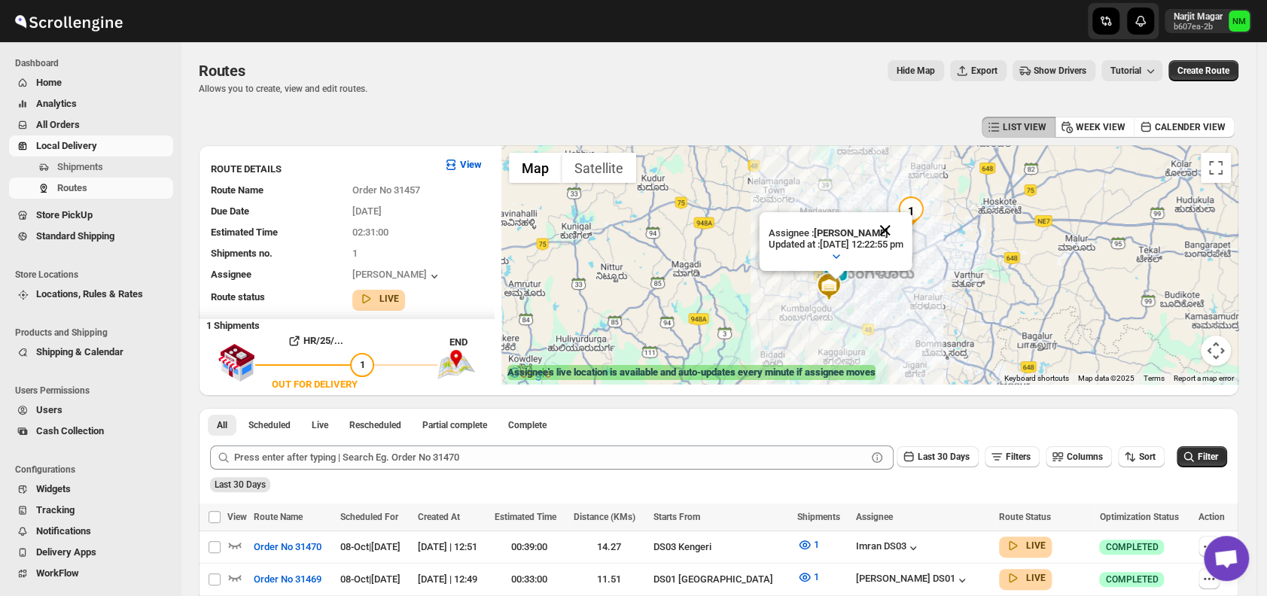
click at [903, 221] on button "Close" at bounding box center [885, 230] width 36 height 36
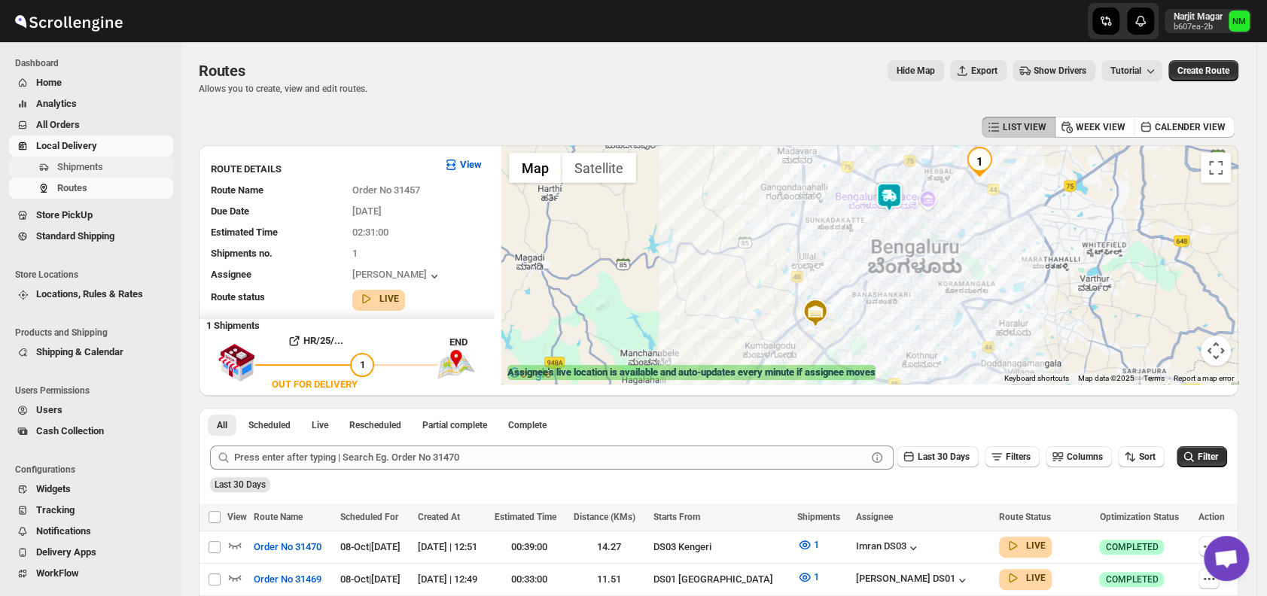
click at [109, 162] on span "Shipments" at bounding box center [113, 167] width 113 height 15
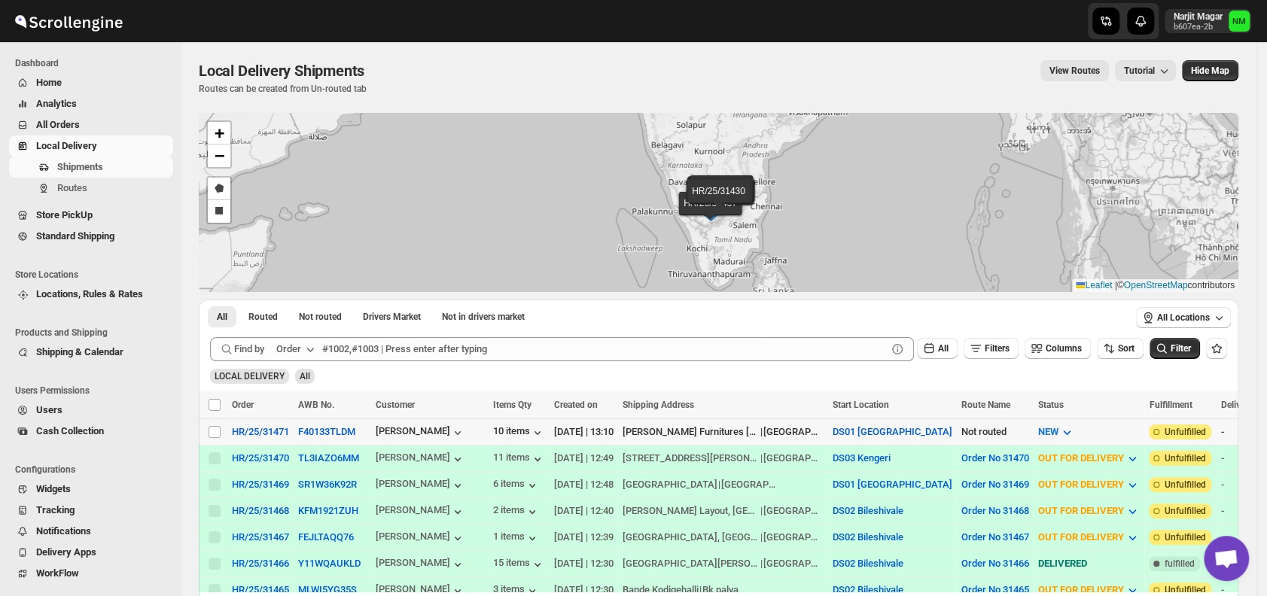
click at [208, 429] on span at bounding box center [215, 432] width 14 height 14
click at [209, 429] on input "Select shipment" at bounding box center [215, 432] width 12 height 12
click at [217, 431] on input "Select shipment" at bounding box center [215, 432] width 12 height 12
checkbox input "true"
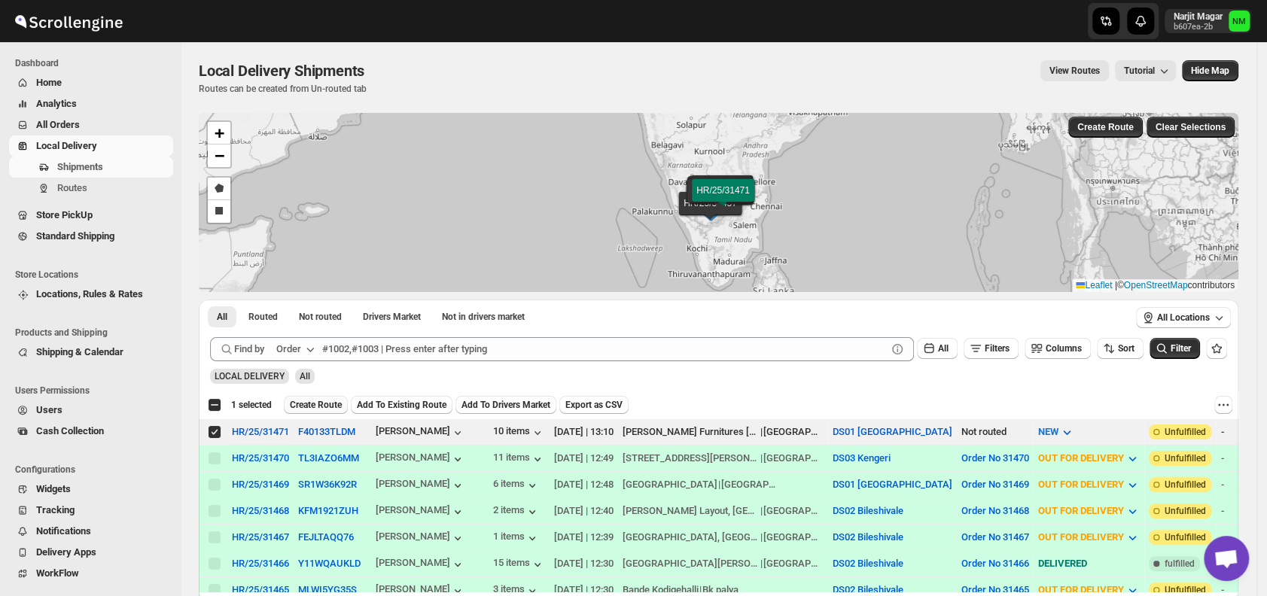
click at [311, 405] on span "Create Route" at bounding box center [316, 405] width 52 height 12
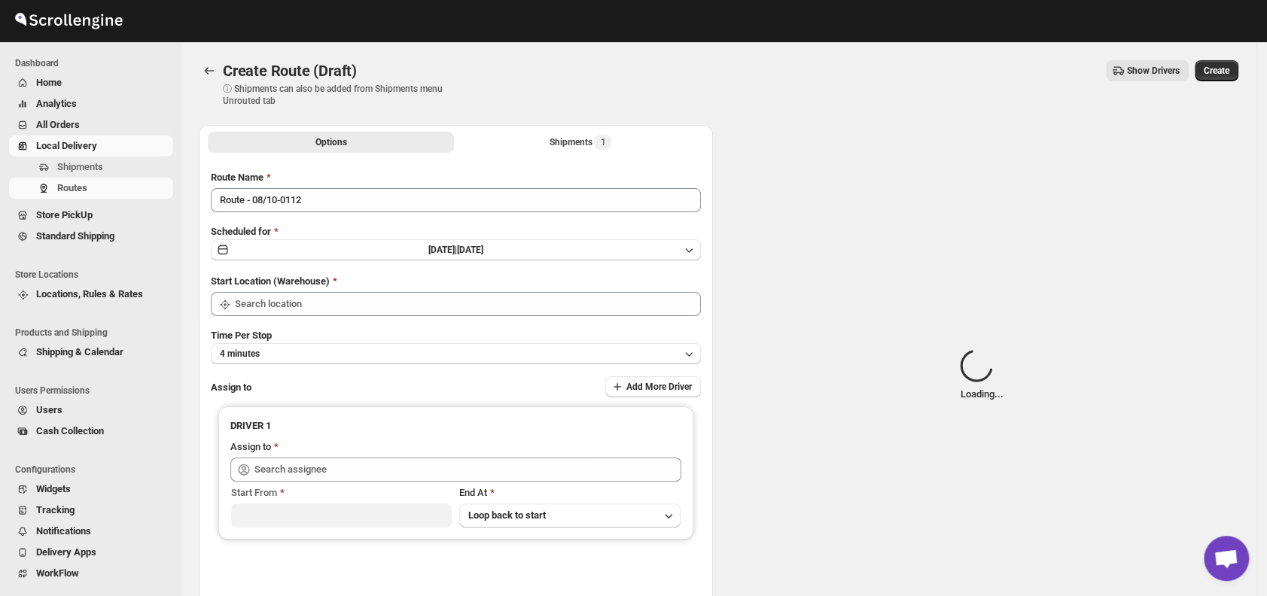
type input "DS01 [GEOGRAPHIC_DATA]"
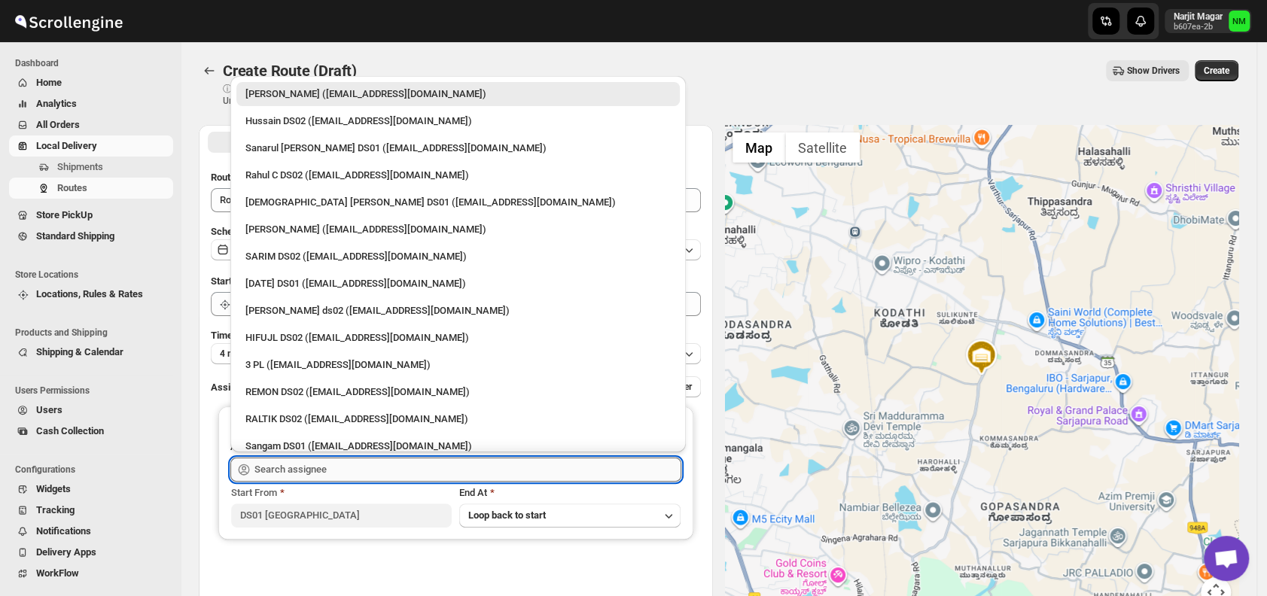
click at [360, 470] on input "text" at bounding box center [467, 470] width 427 height 24
click at [274, 199] on div "Islam Laskar DS01 (vixib74172@ikowat.com)" at bounding box center [457, 202] width 425 height 15
type input "Islam Laskar DS01 (vixib74172@ikowat.com)"
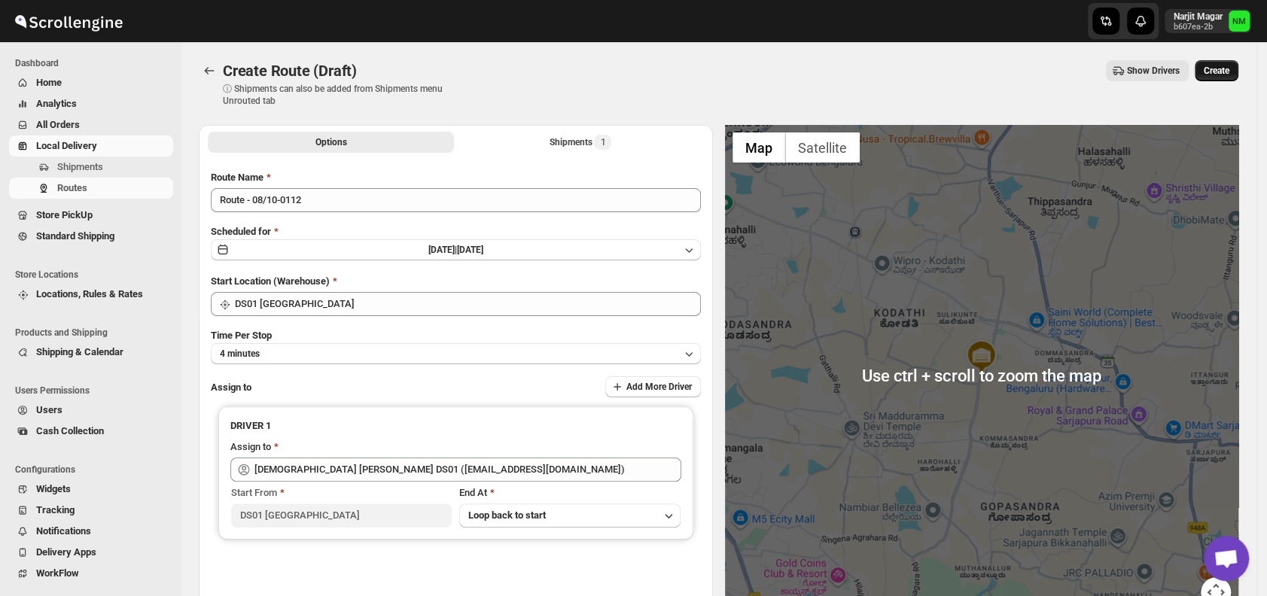
click at [1229, 68] on span "Create" at bounding box center [1217, 71] width 26 height 12
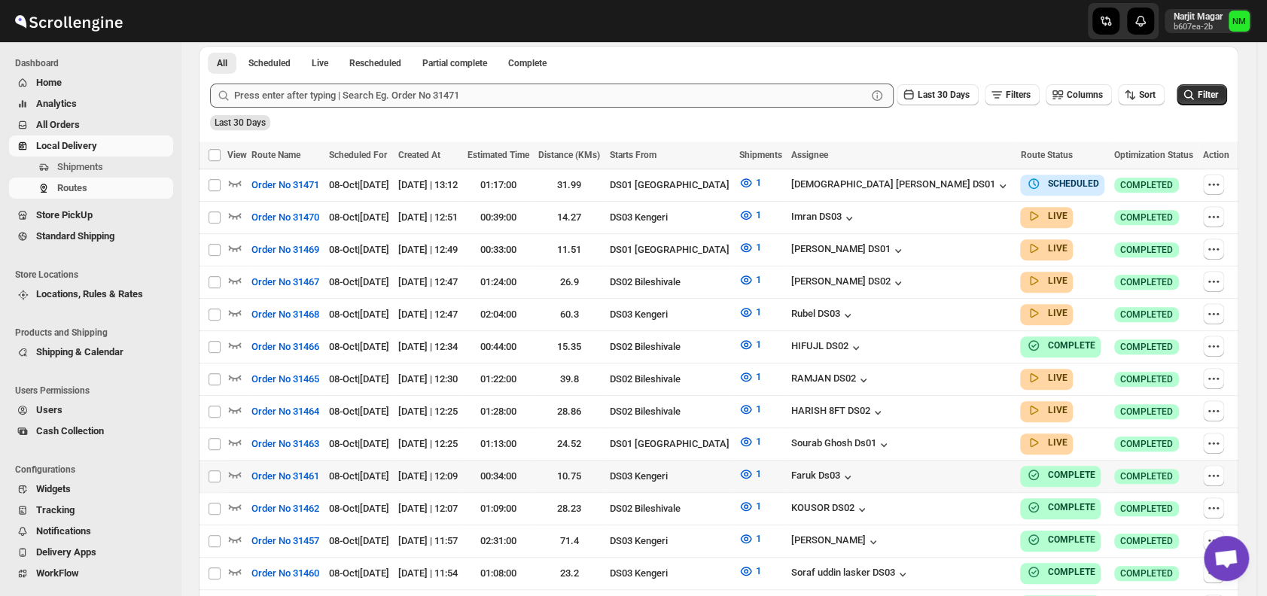
scroll to position [358, 0]
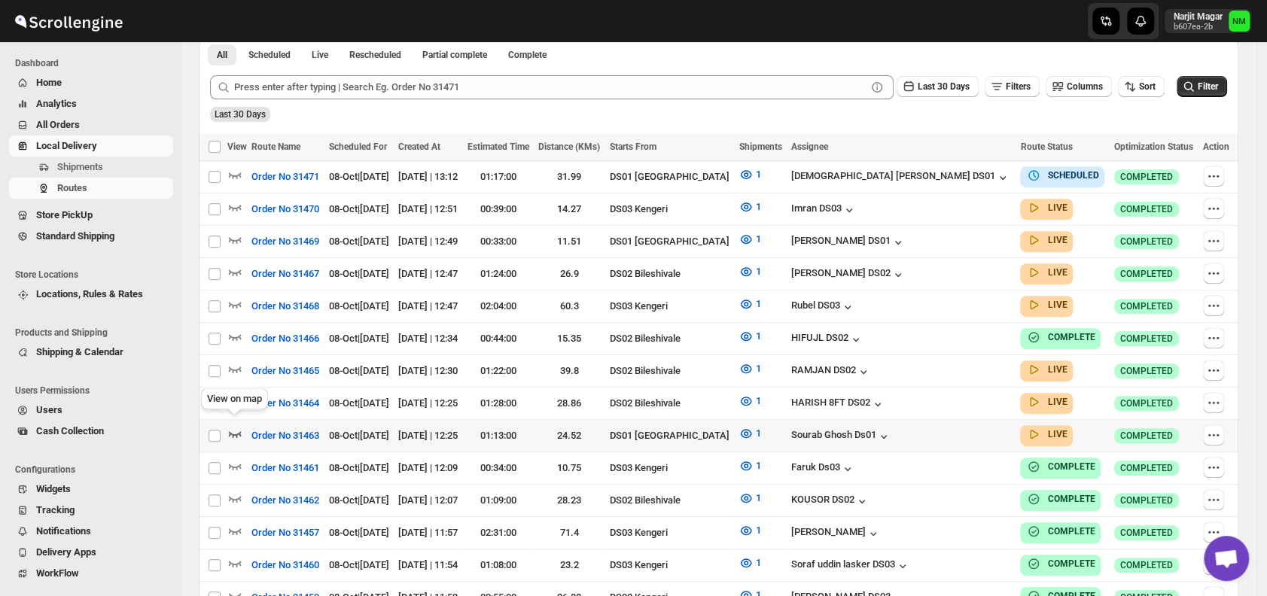
click at [234, 426] on icon "button" at bounding box center [234, 433] width 15 height 15
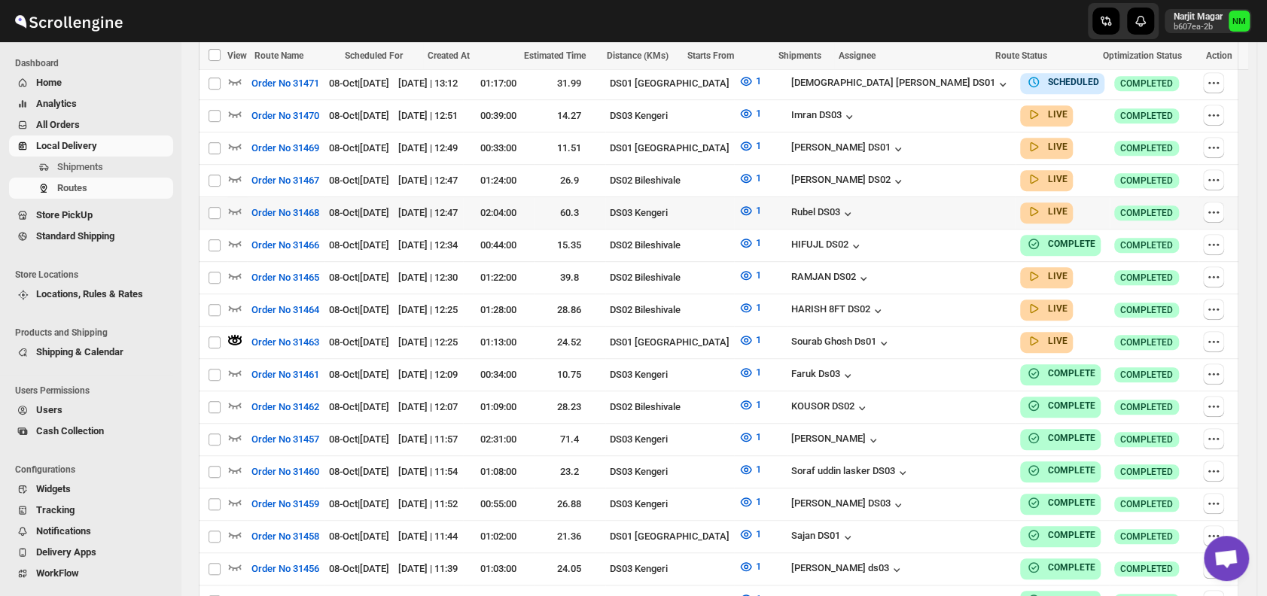
scroll to position [461, 0]
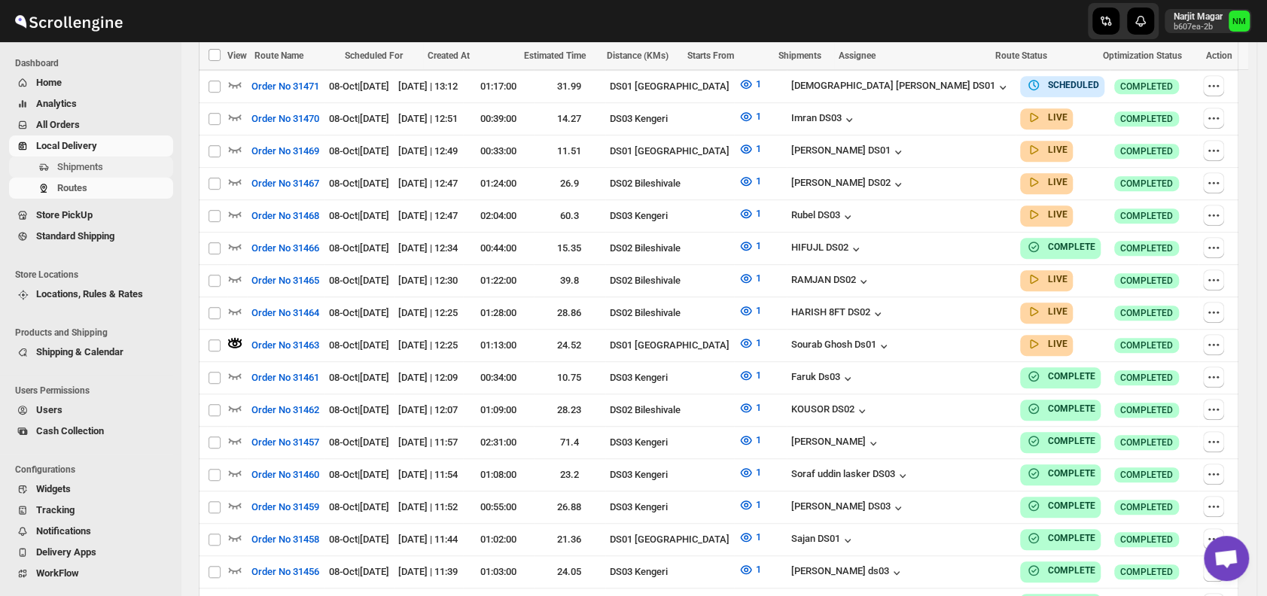
click at [102, 169] on span "Shipments" at bounding box center [113, 167] width 113 height 15
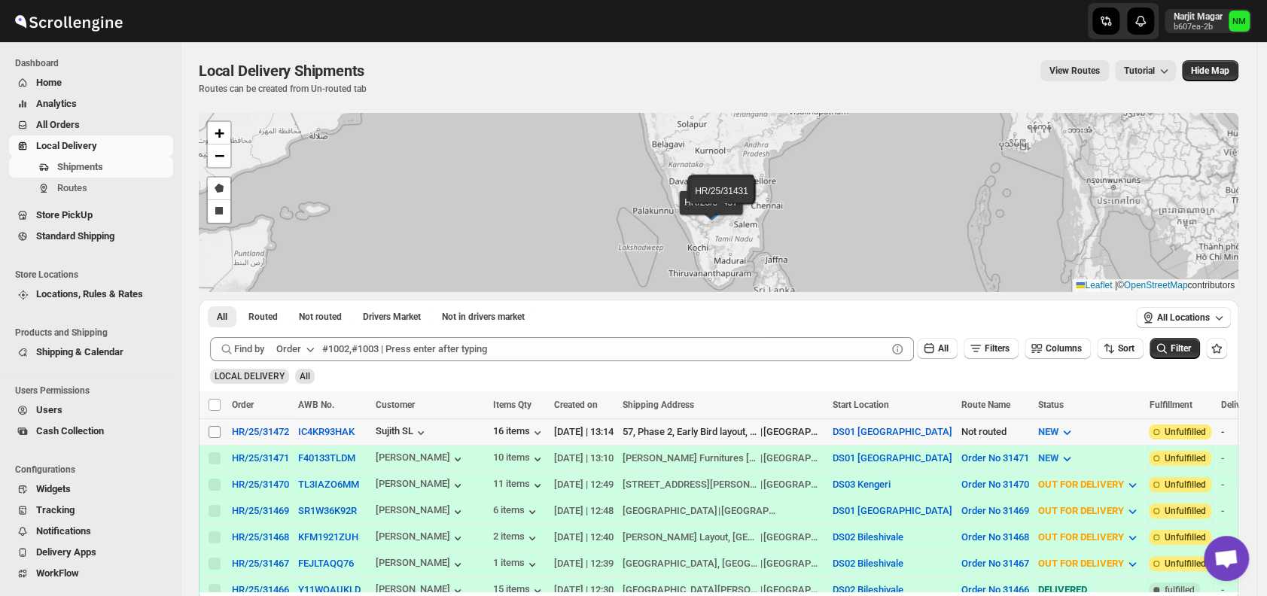
click at [211, 430] on input "Select shipment" at bounding box center [215, 432] width 12 height 12
checkbox input "true"
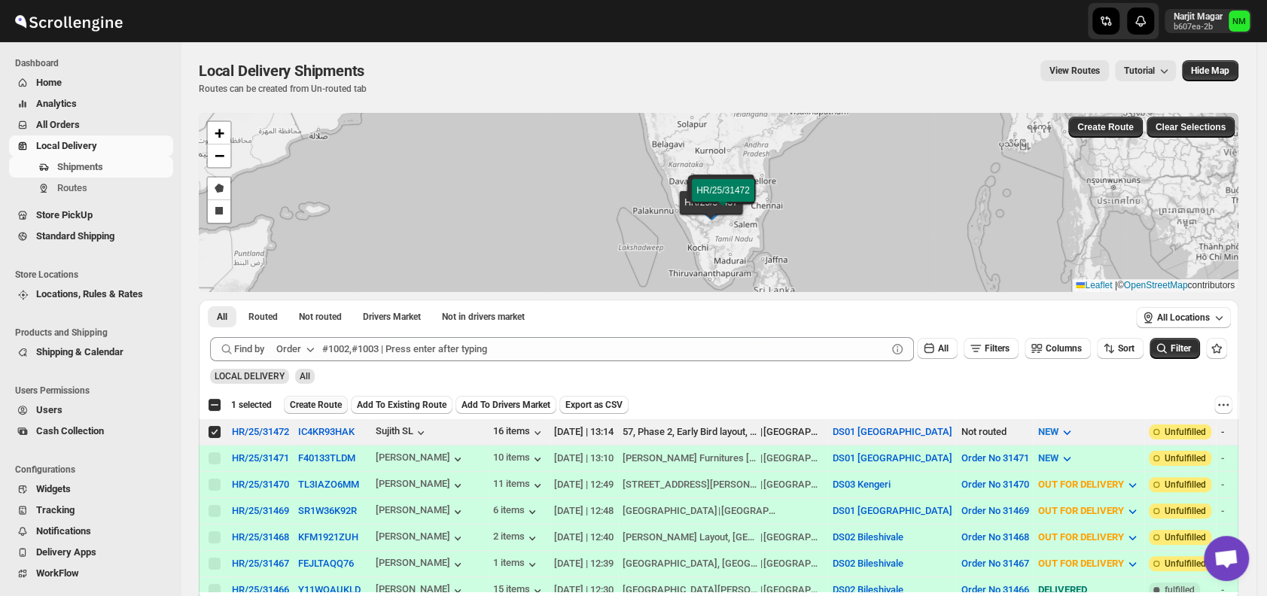
click at [313, 402] on span "Create Route" at bounding box center [316, 405] width 52 height 12
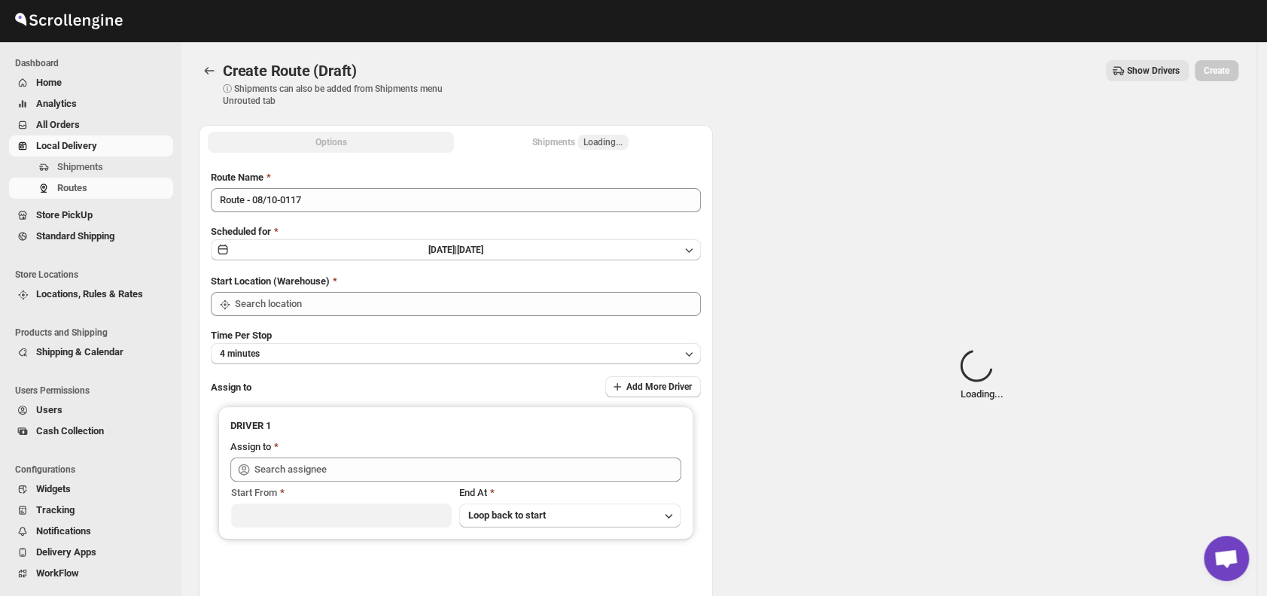
type input "DS01 [GEOGRAPHIC_DATA]"
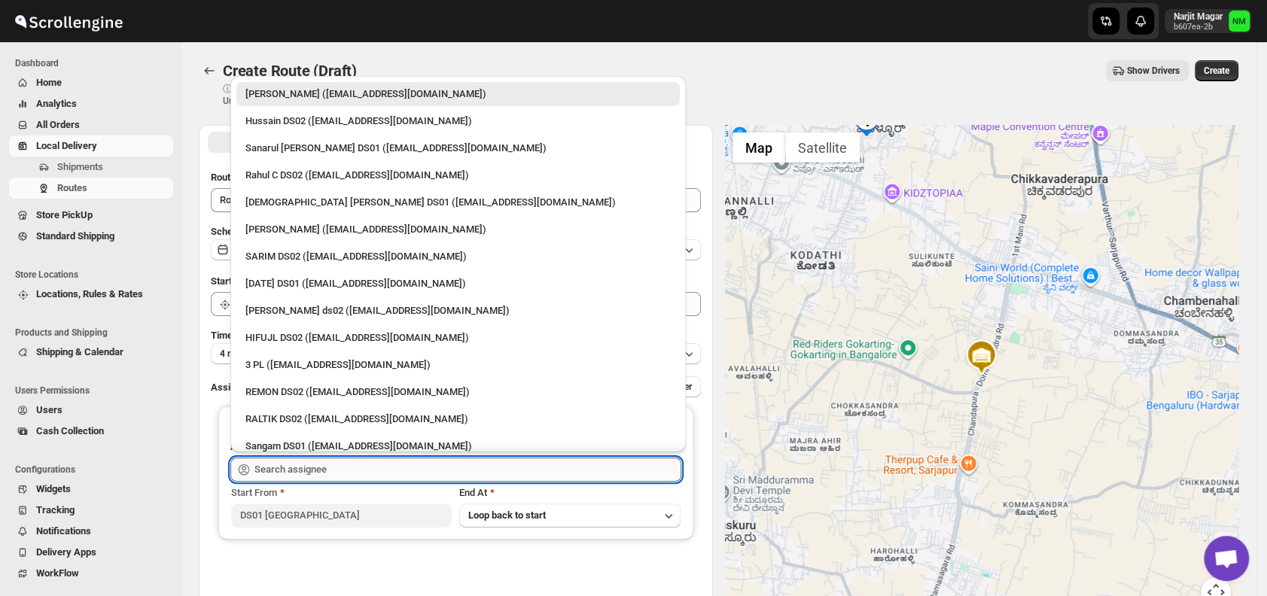
click at [336, 464] on input "text" at bounding box center [467, 470] width 427 height 24
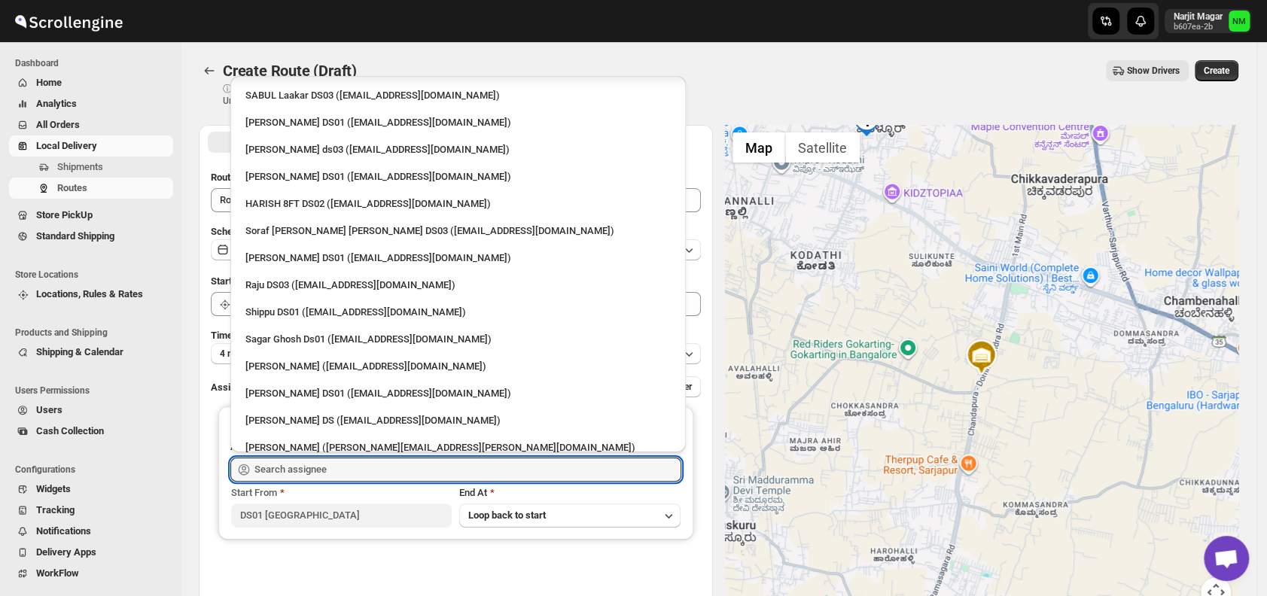
scroll to position [1285, 0]
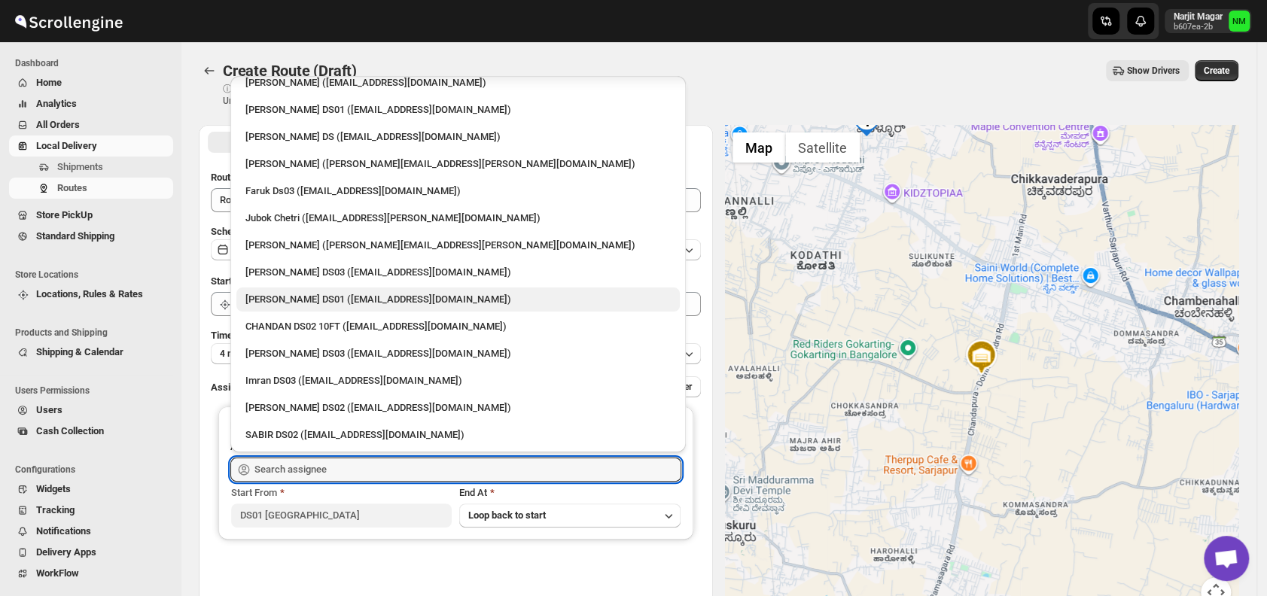
click at [328, 301] on div "[PERSON_NAME] DS01 ([EMAIL_ADDRESS][DOMAIN_NAME])" at bounding box center [457, 299] width 425 height 15
type input "[PERSON_NAME] DS01 ([EMAIL_ADDRESS][DOMAIN_NAME])"
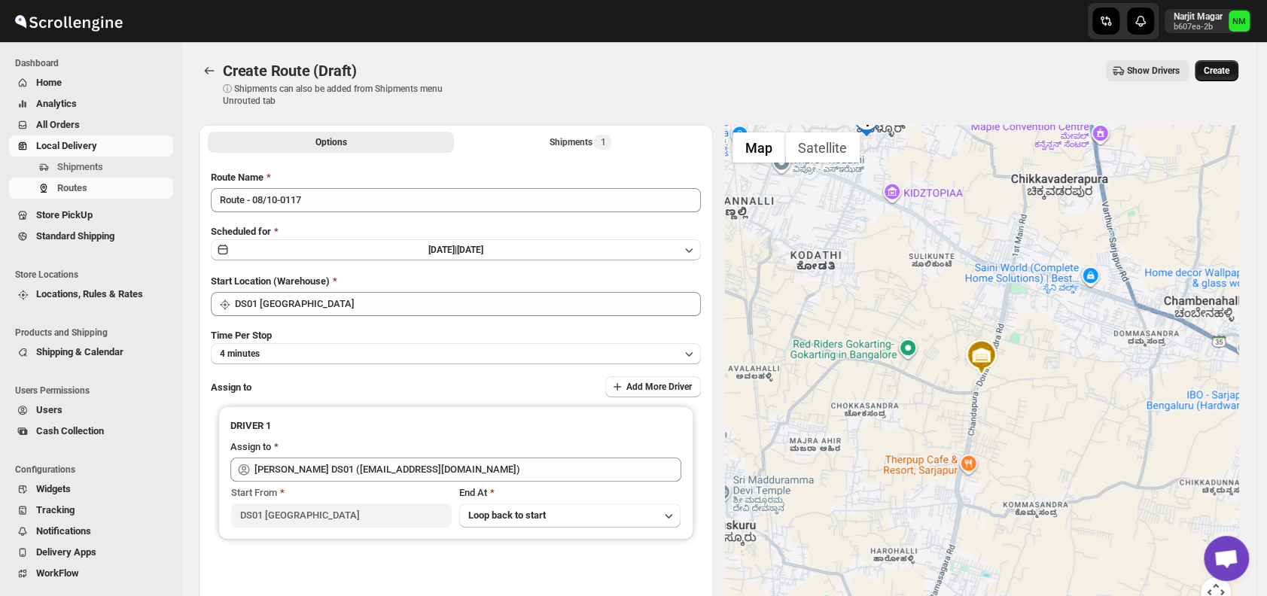
click at [1223, 69] on span "Create" at bounding box center [1217, 71] width 26 height 12
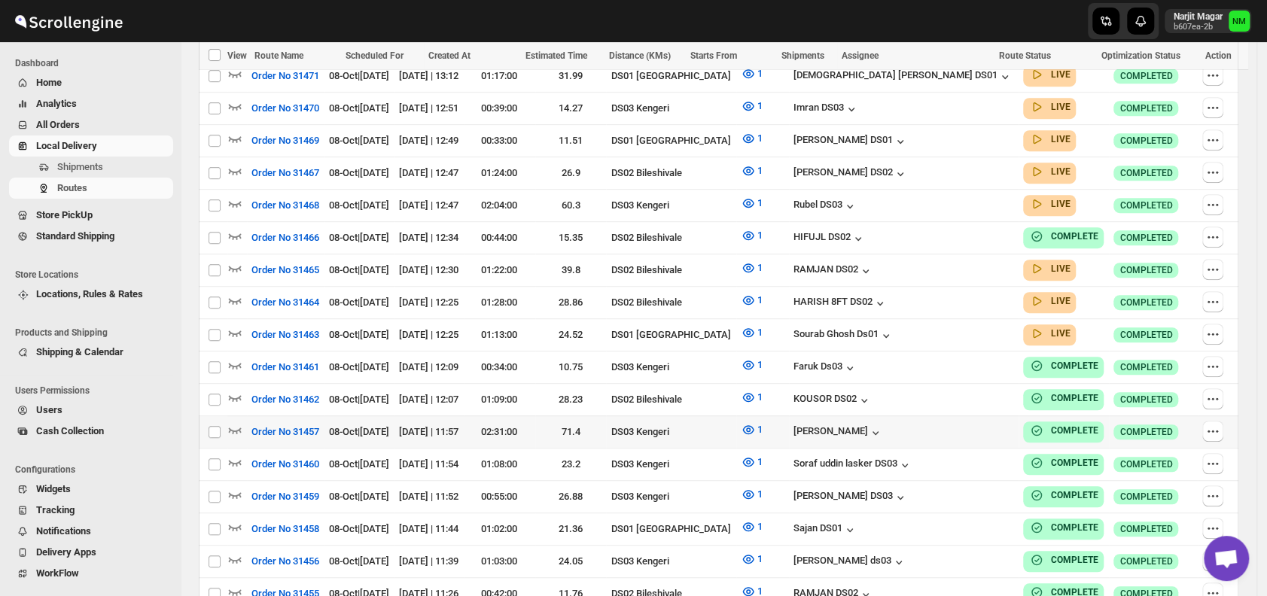
scroll to position [493, 0]
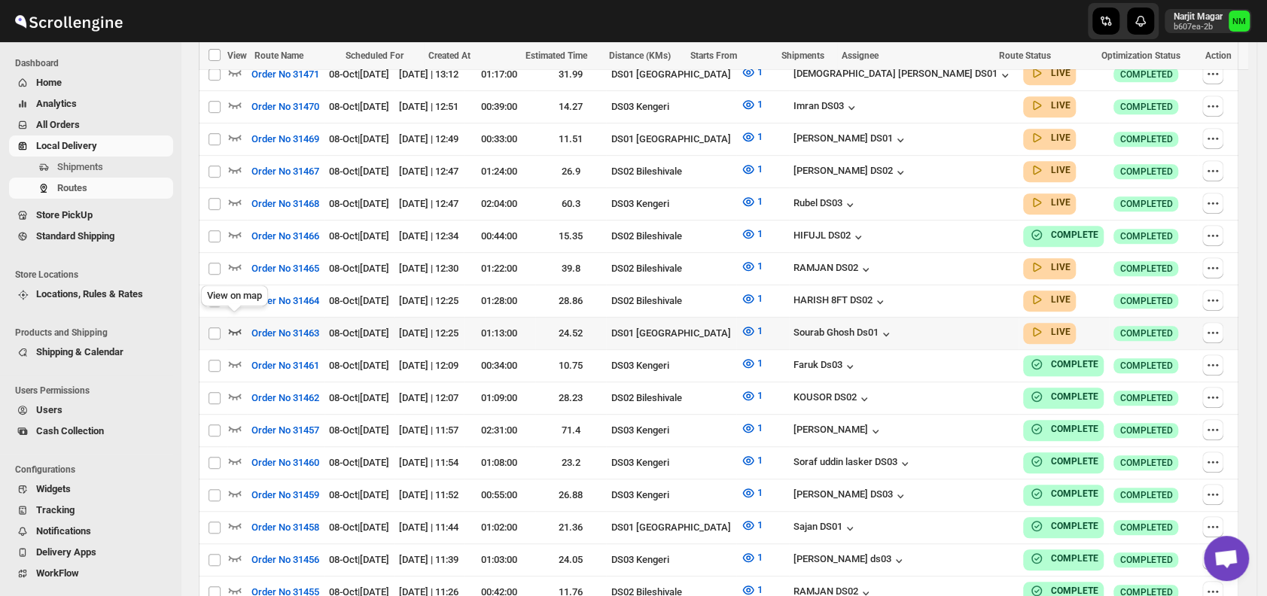
click at [235, 324] on icon "button" at bounding box center [234, 331] width 15 height 15
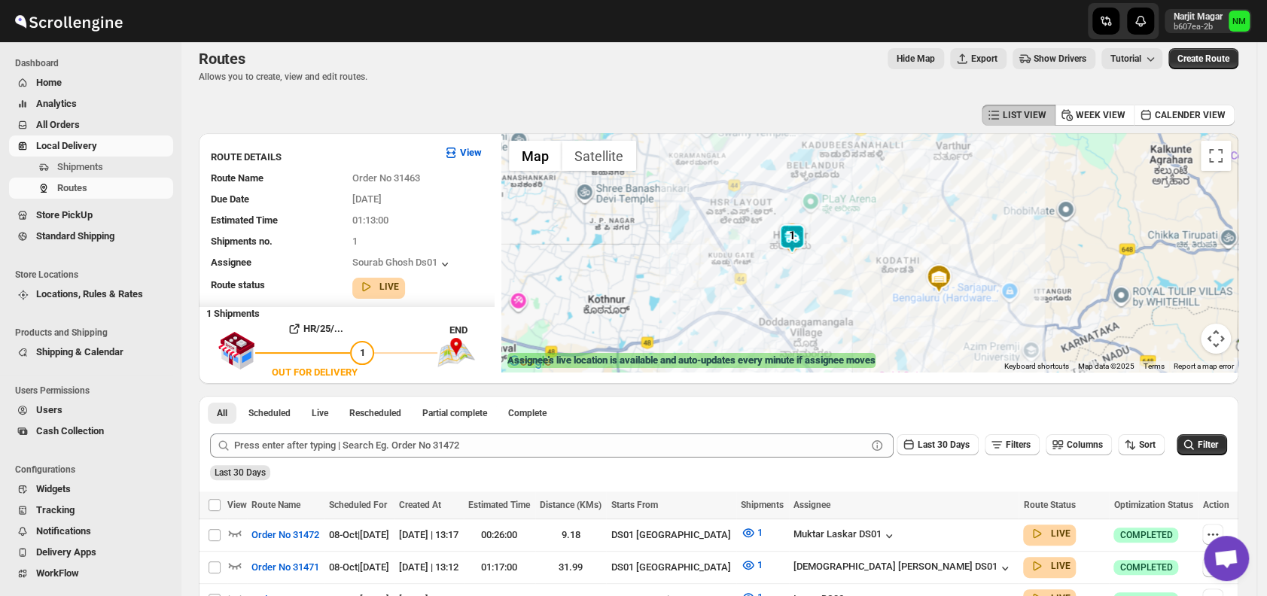
scroll to position [0, 0]
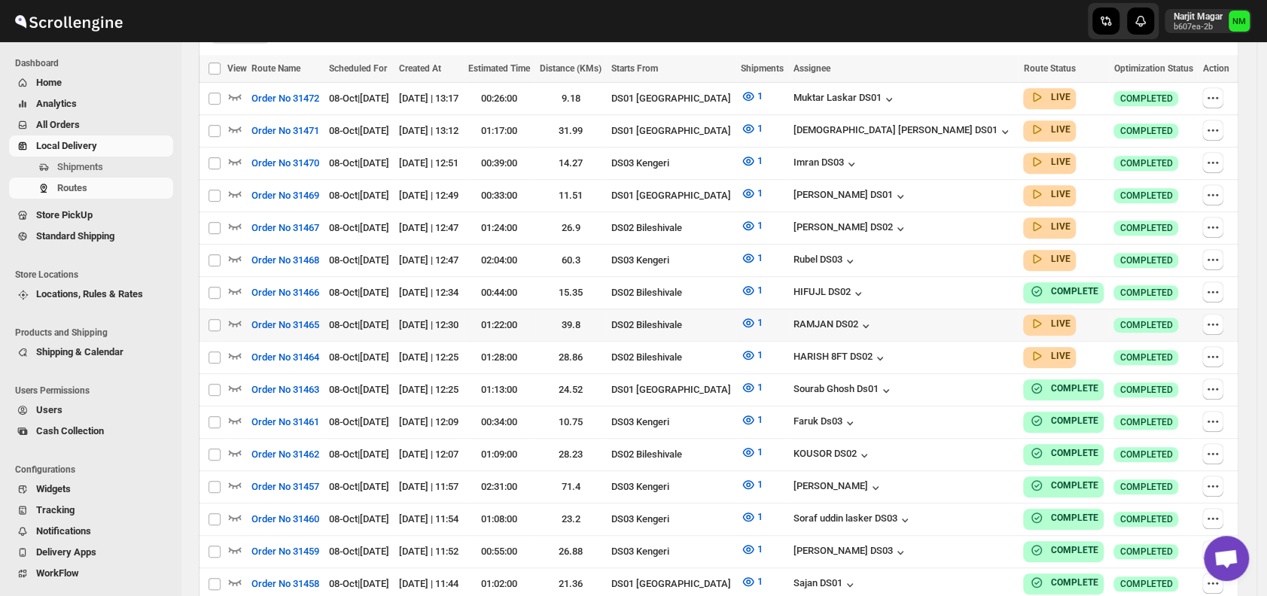
scroll to position [437, 0]
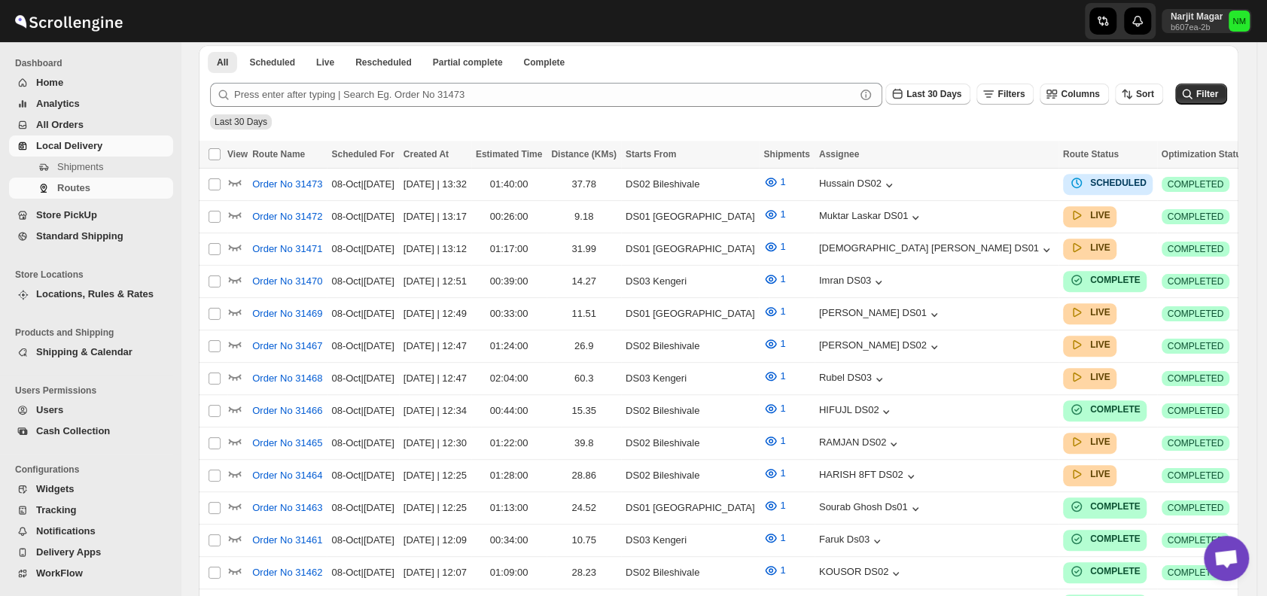
scroll to position [437, 0]
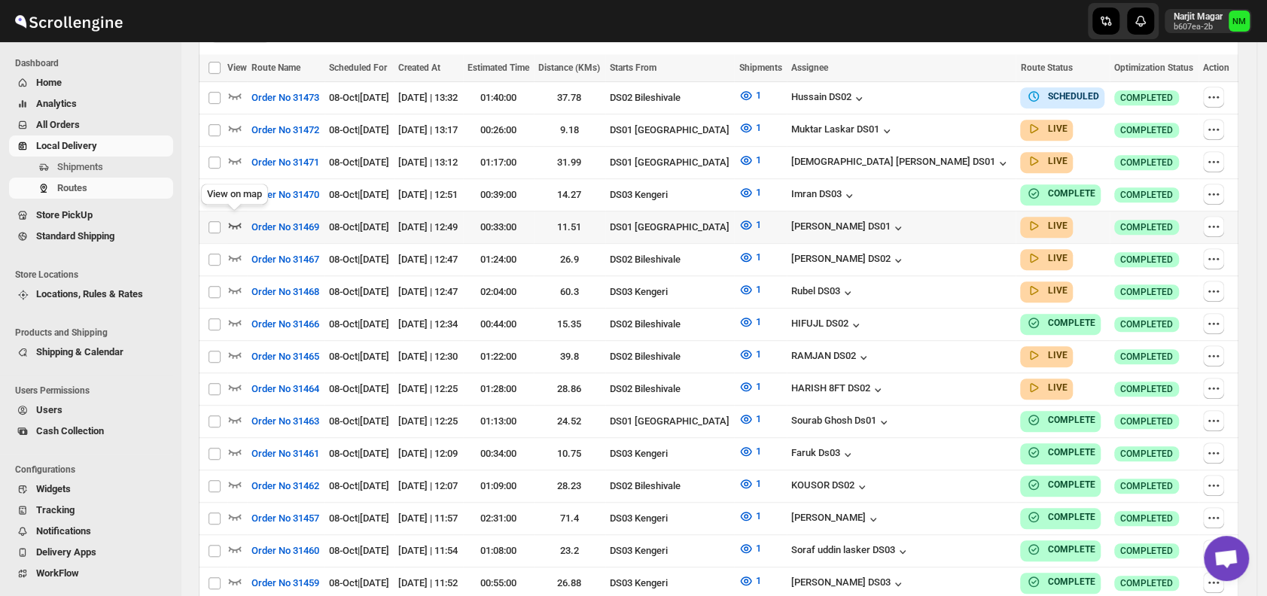
click at [230, 223] on icon "button" at bounding box center [235, 226] width 13 height 6
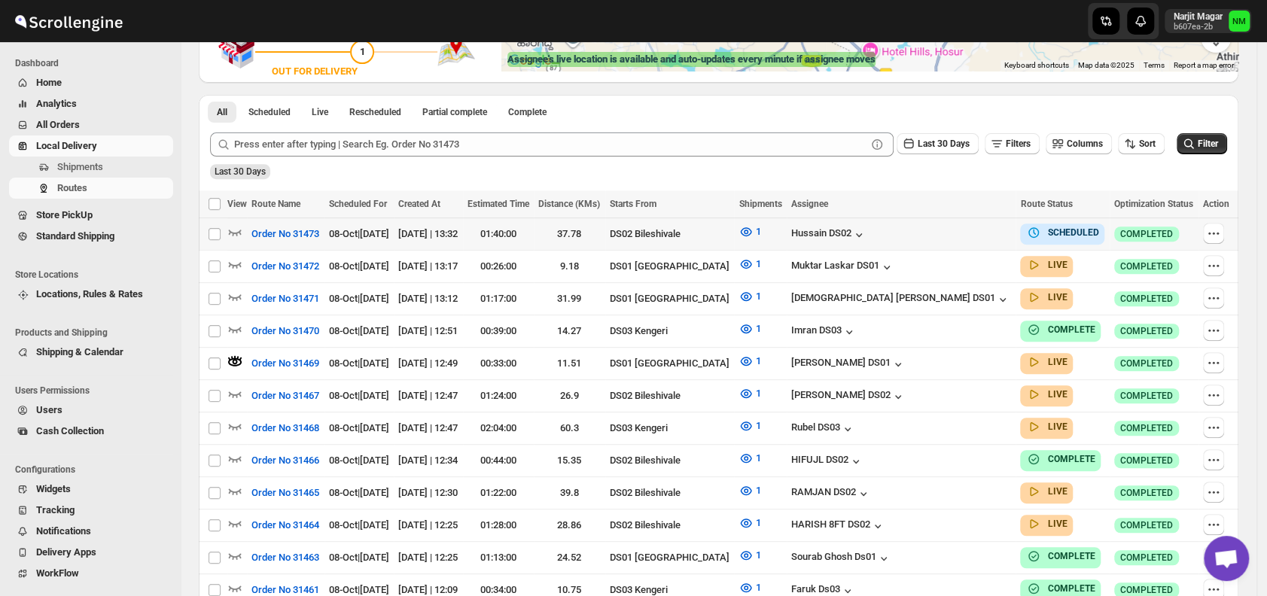
scroll to position [332, 0]
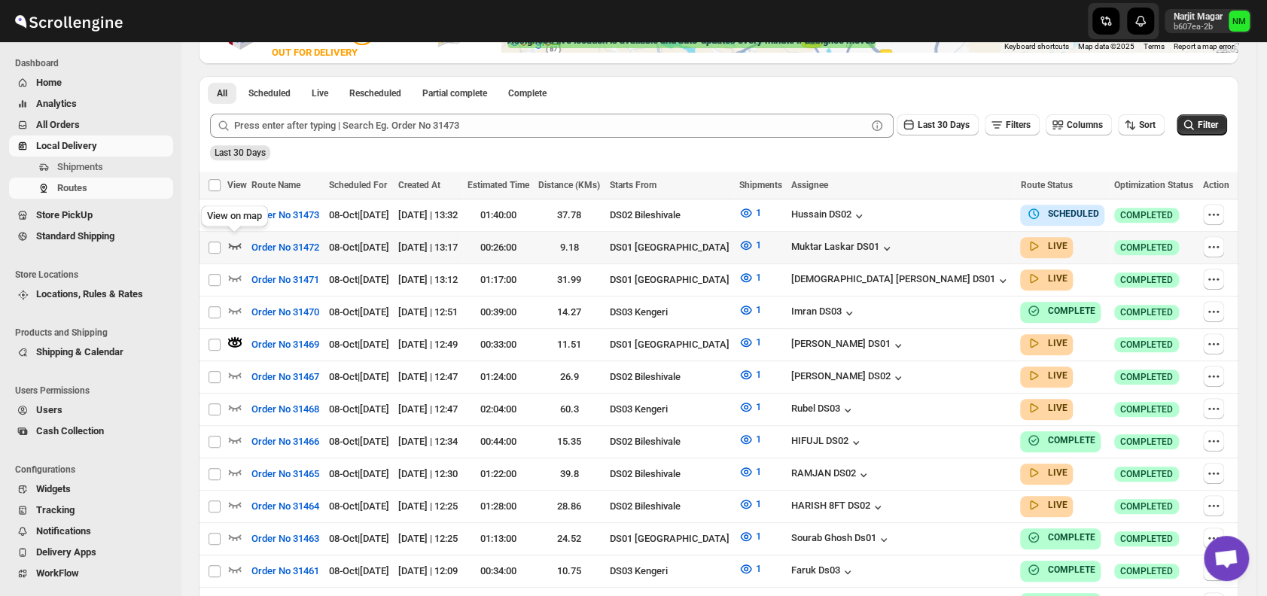
click at [234, 244] on icon "button" at bounding box center [235, 246] width 13 height 6
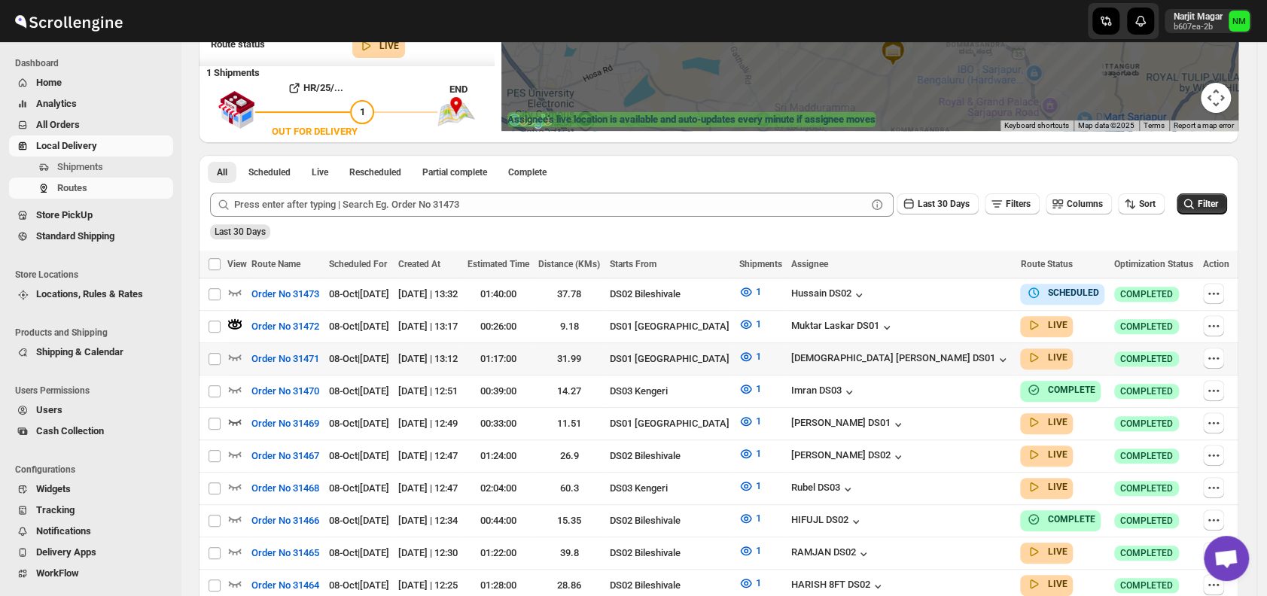
scroll to position [256, 0]
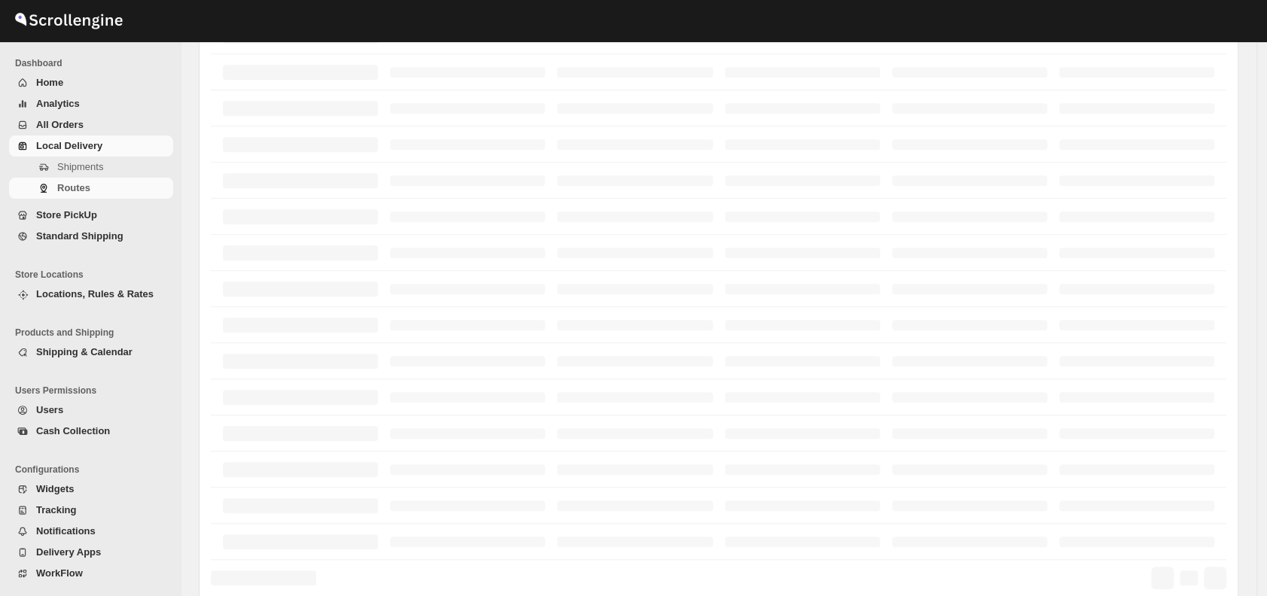
scroll to position [256, 0]
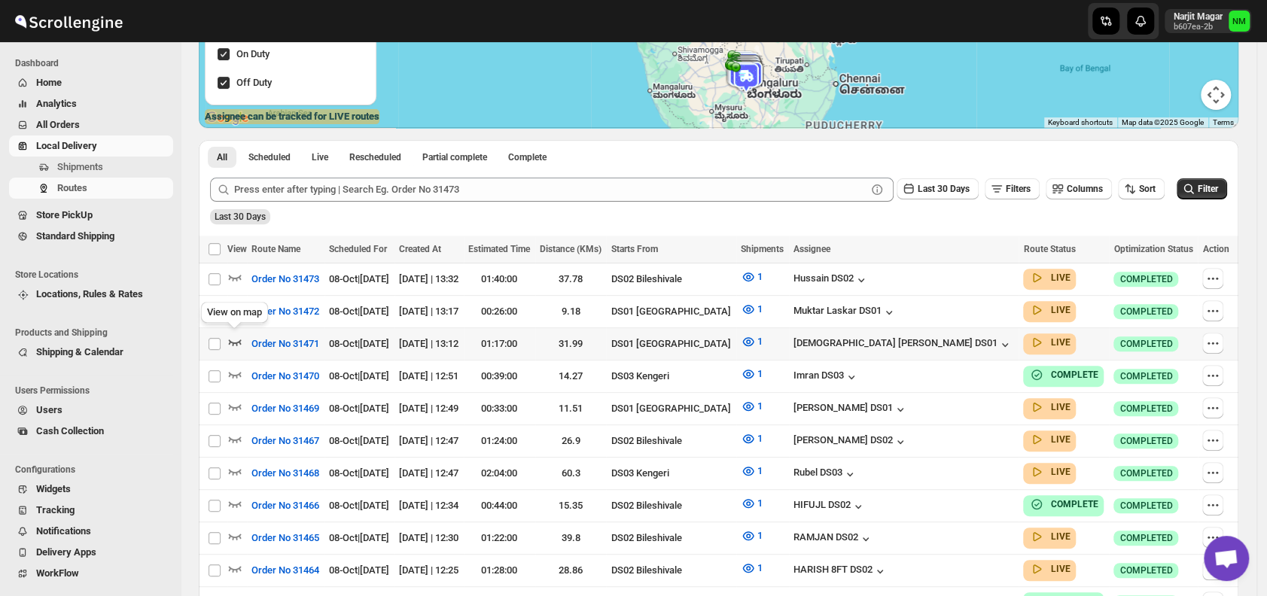
click at [235, 337] on icon "button" at bounding box center [234, 341] width 15 height 15
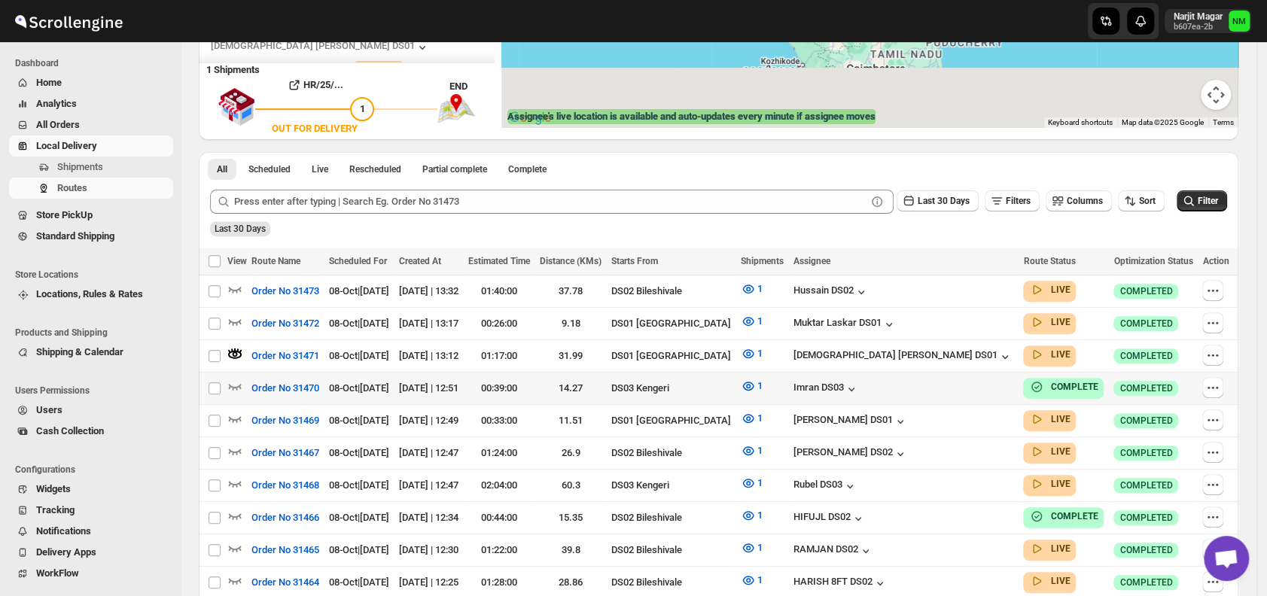
scroll to position [0, 0]
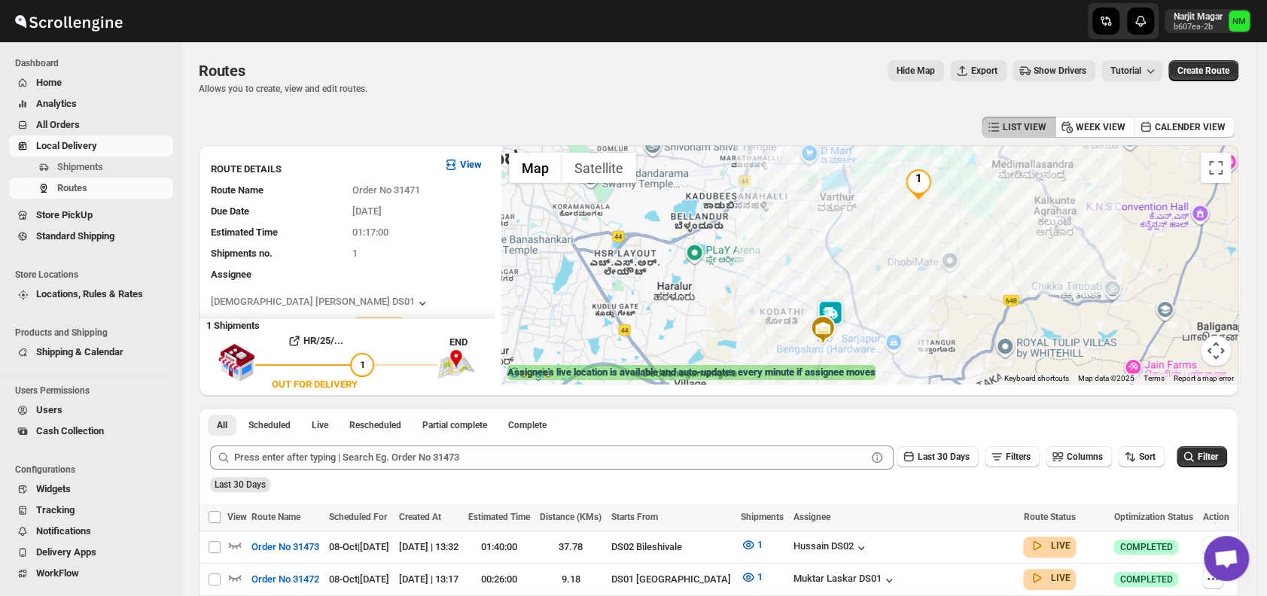
click at [826, 312] on img at bounding box center [830, 315] width 30 height 30
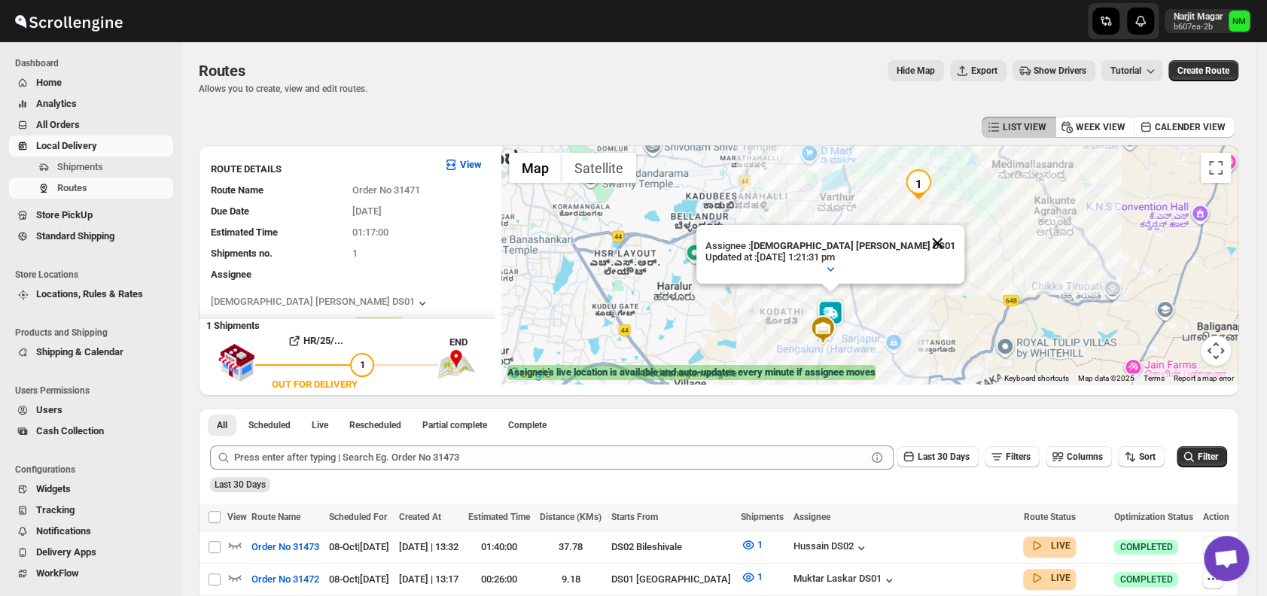
click at [919, 242] on button "Close" at bounding box center [937, 243] width 36 height 36
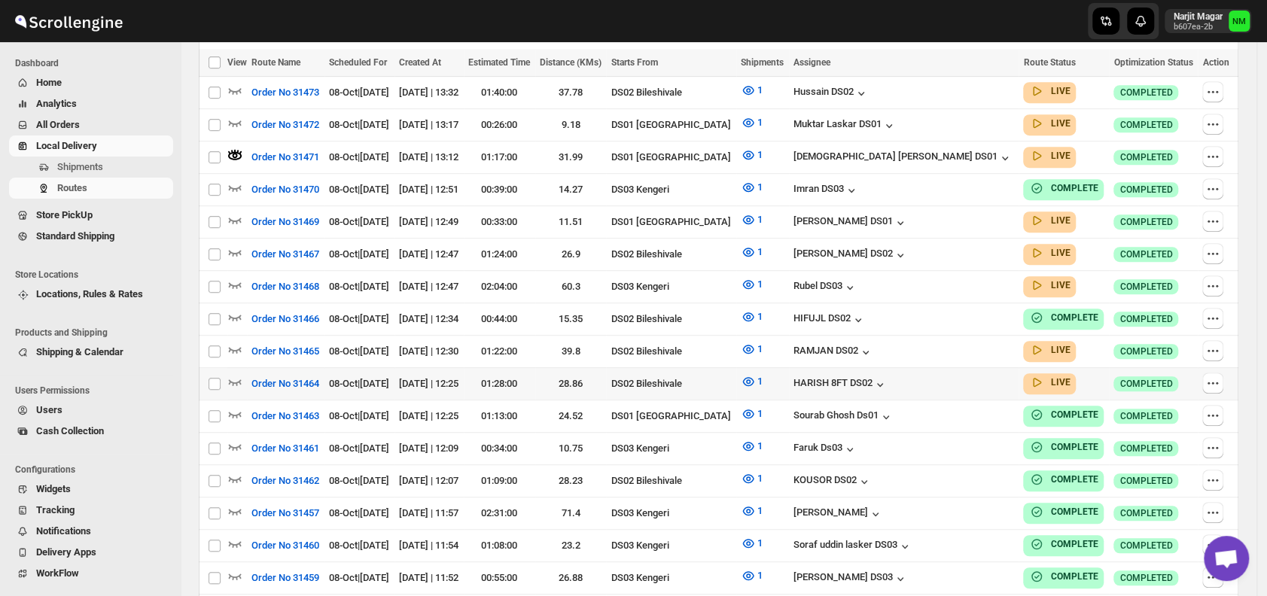
scroll to position [455, 0]
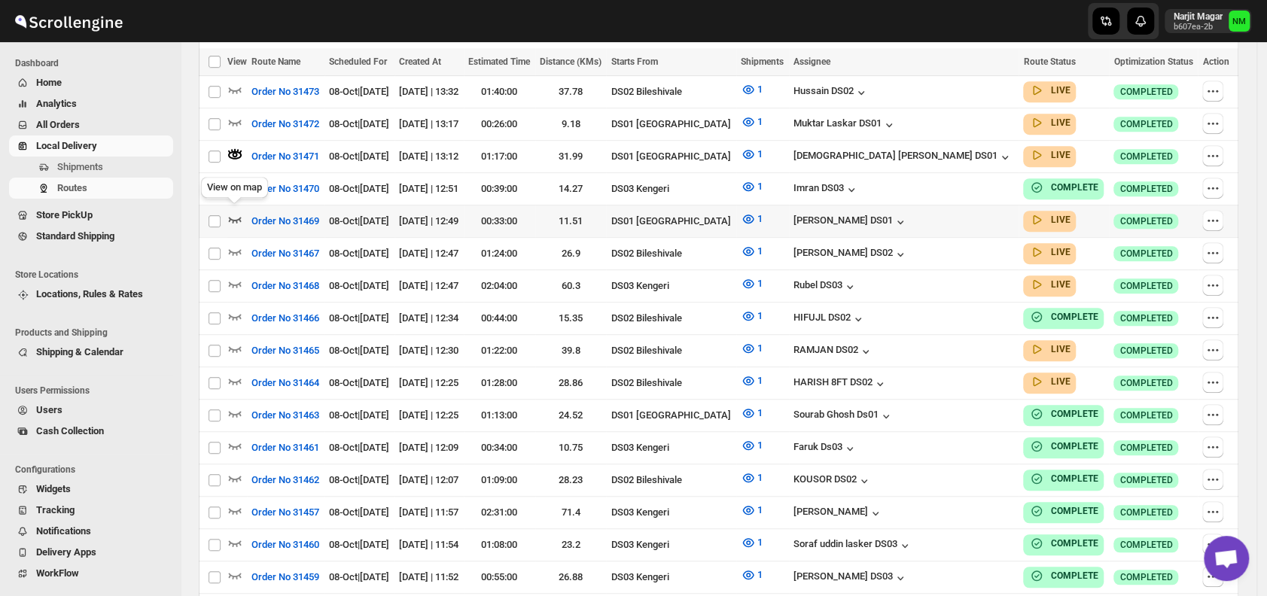
click at [234, 214] on icon "button" at bounding box center [234, 219] width 15 height 15
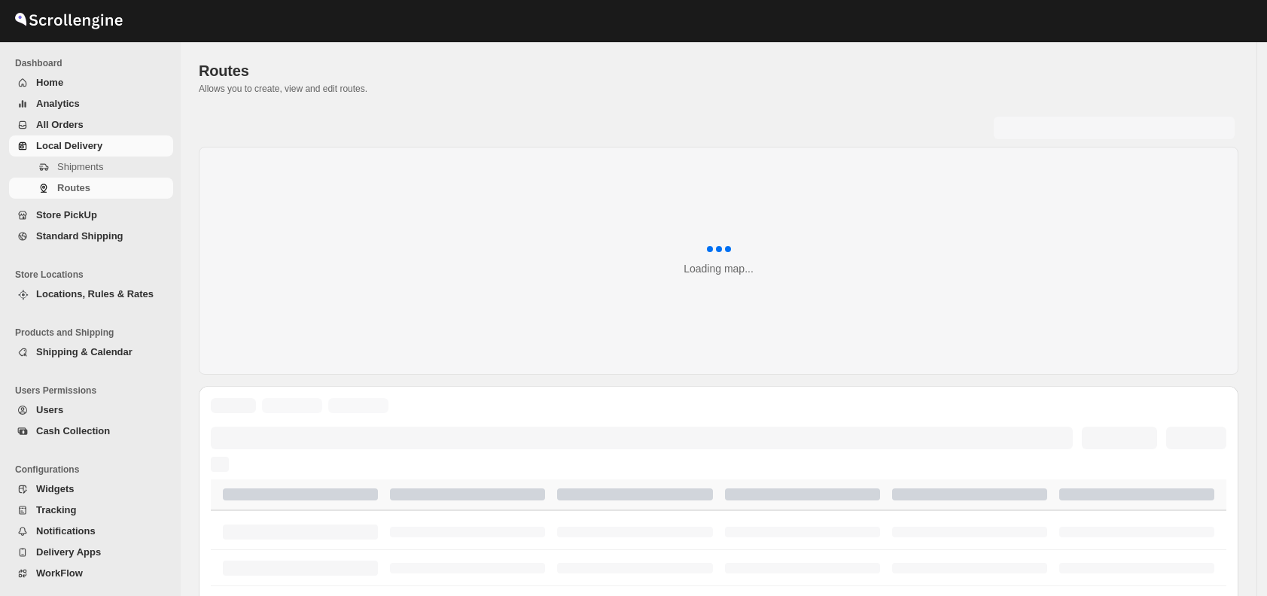
scroll to position [455, 0]
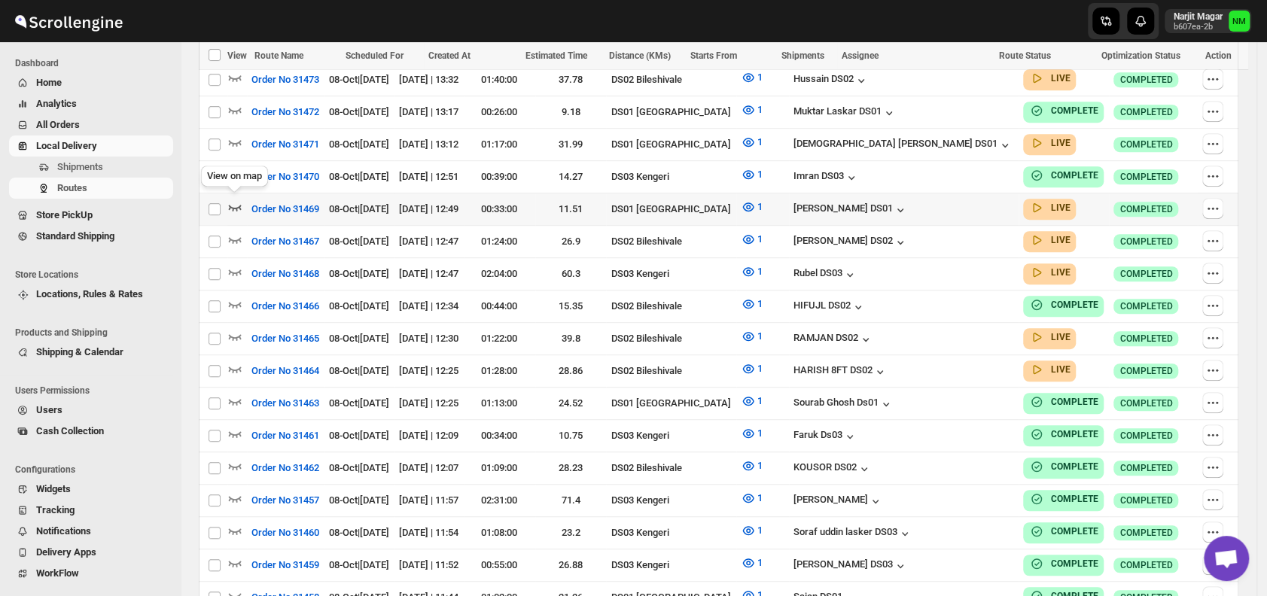
click at [231, 199] on icon "button" at bounding box center [234, 206] width 15 height 15
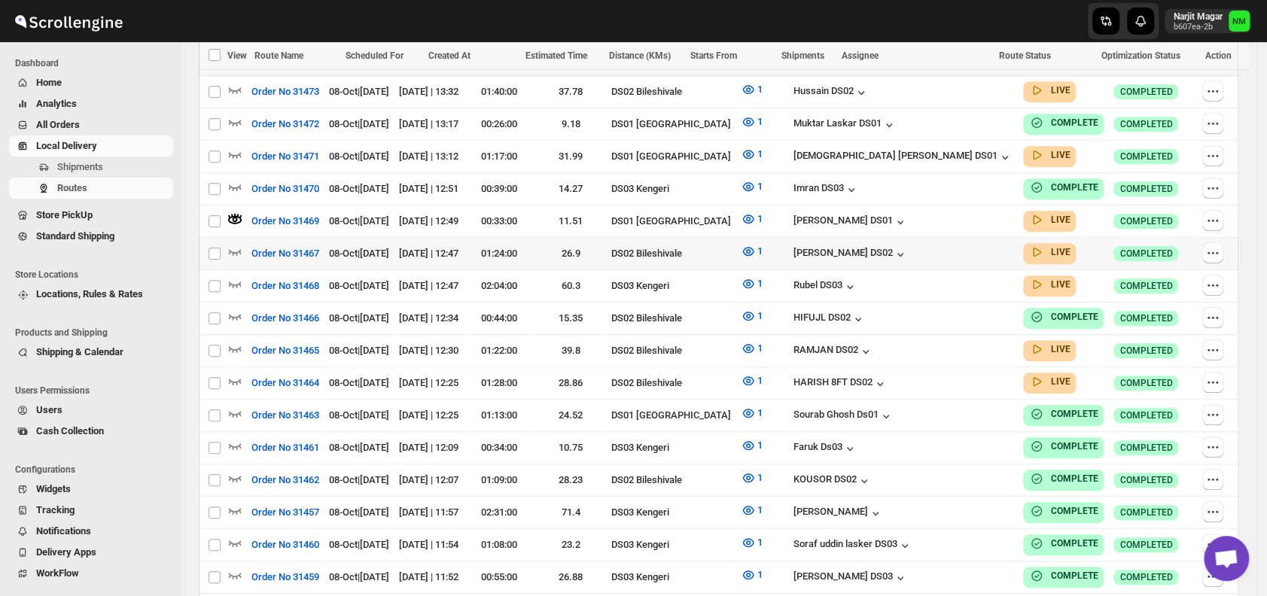
scroll to position [0, 0]
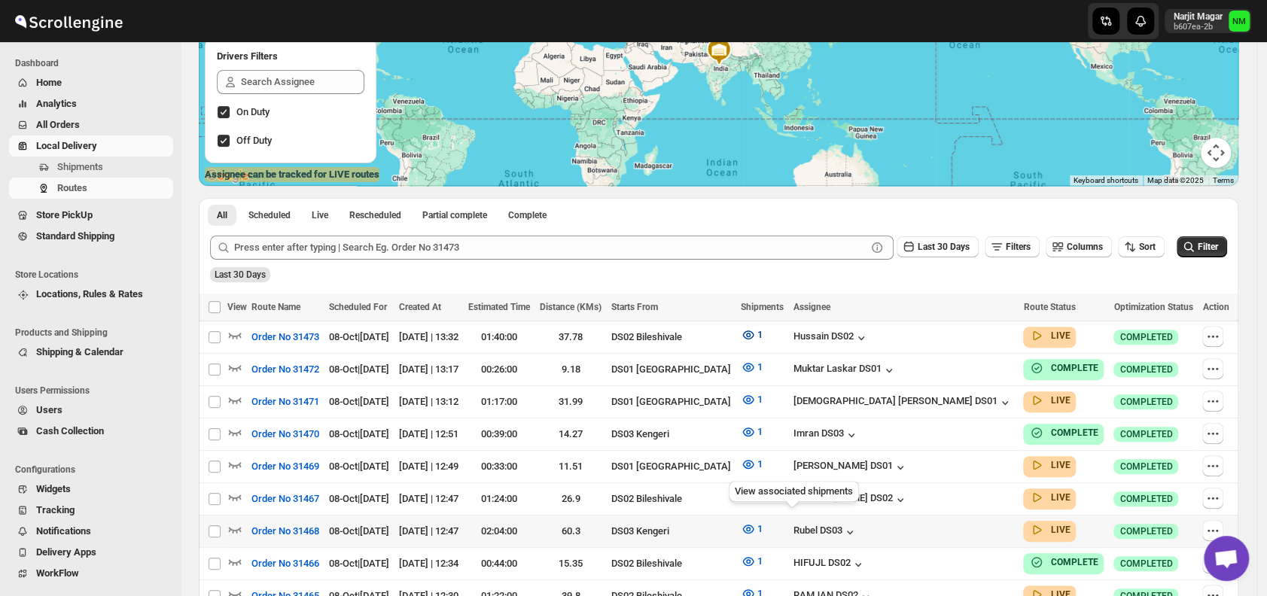
scroll to position [202, 0]
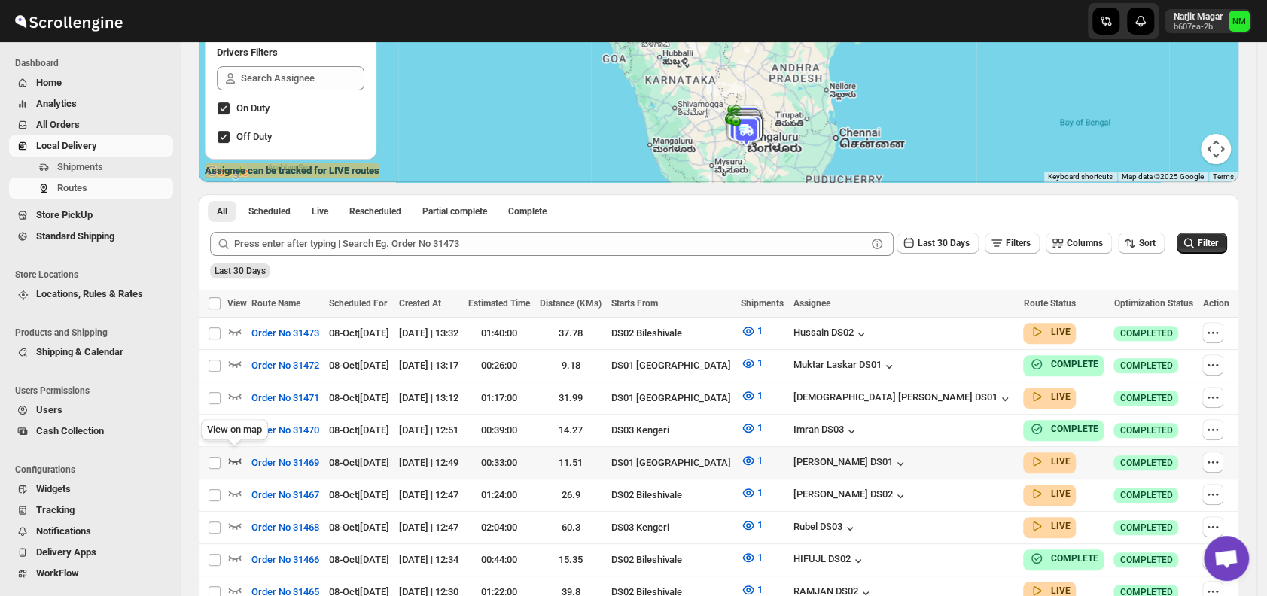
click at [237, 456] on icon "button" at bounding box center [234, 460] width 15 height 15
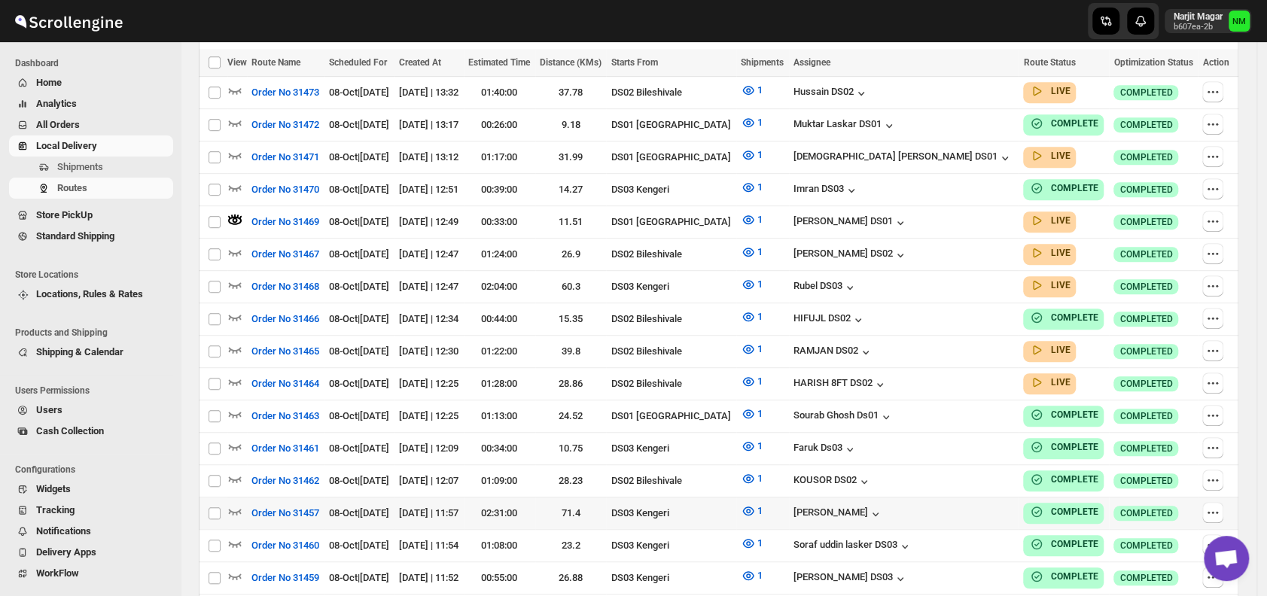
scroll to position [465, 0]
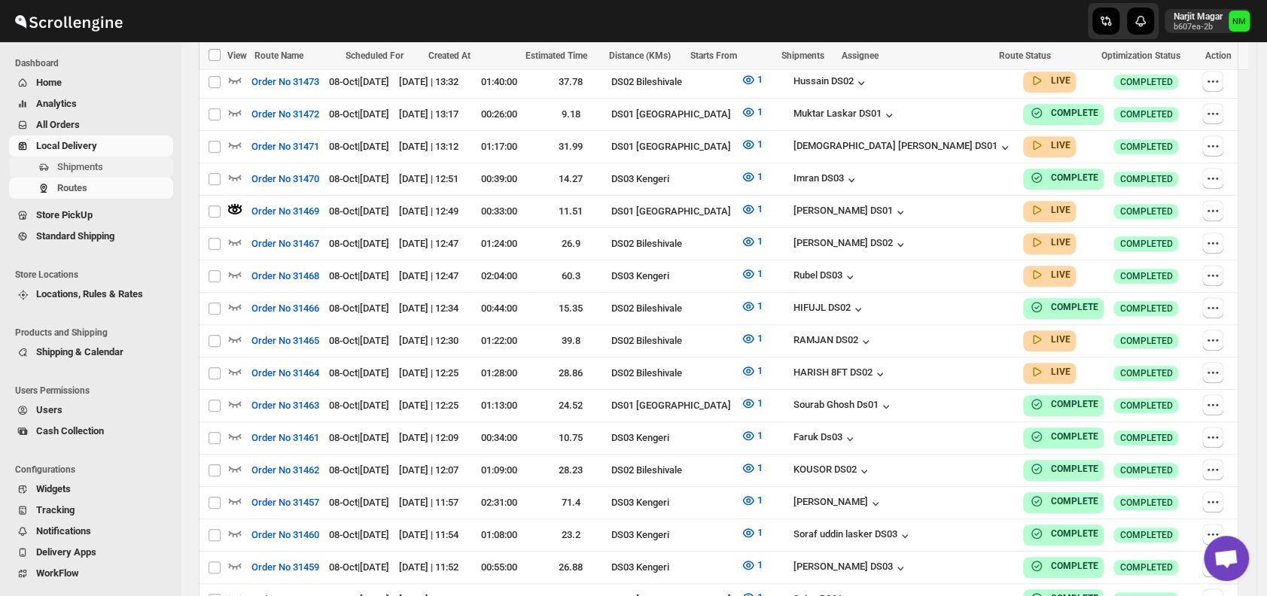
click at [70, 170] on span "Shipments" at bounding box center [80, 166] width 46 height 11
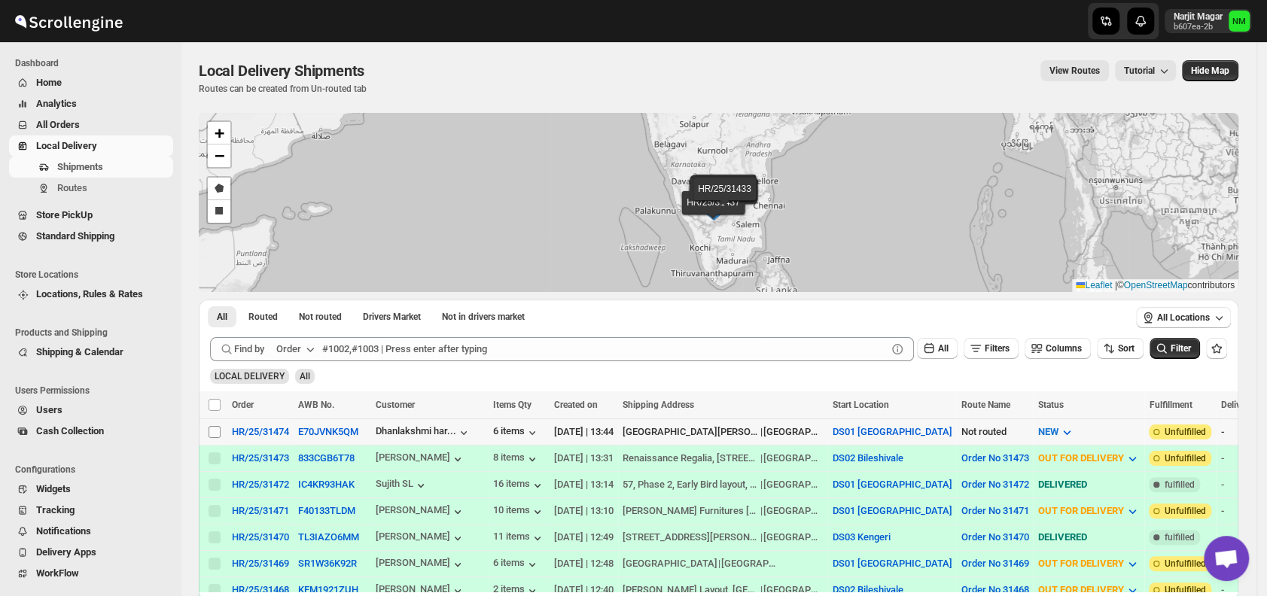
click at [218, 426] on input "Select shipment" at bounding box center [215, 432] width 12 height 12
checkbox input "true"
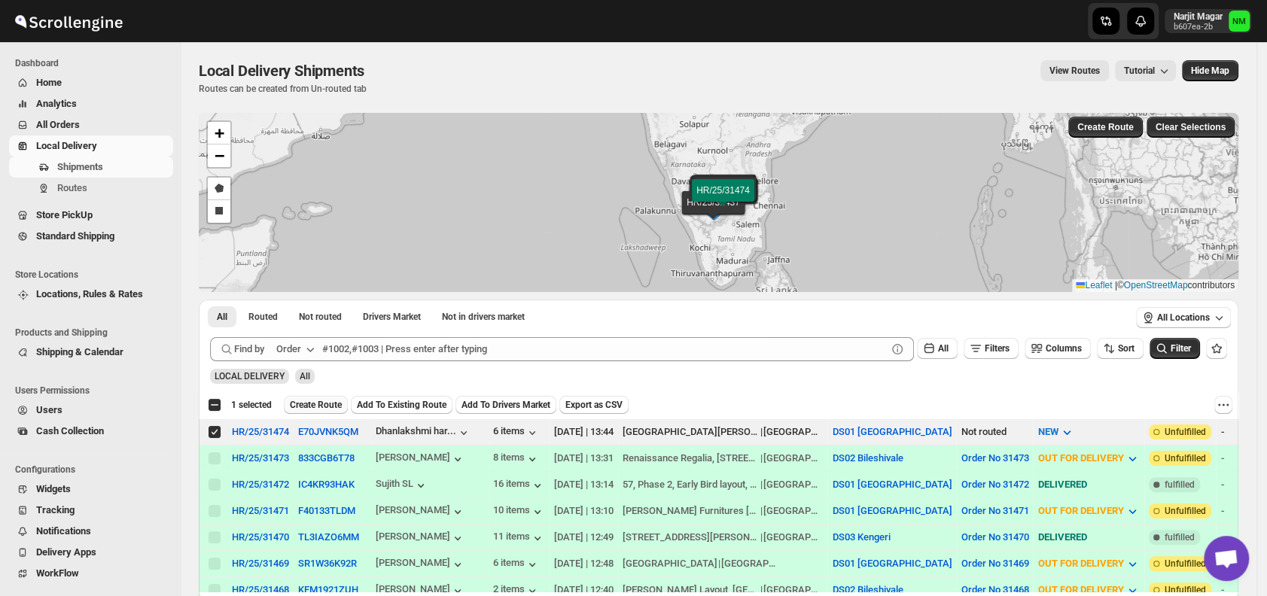
click at [300, 403] on span "Create Route" at bounding box center [316, 405] width 52 height 12
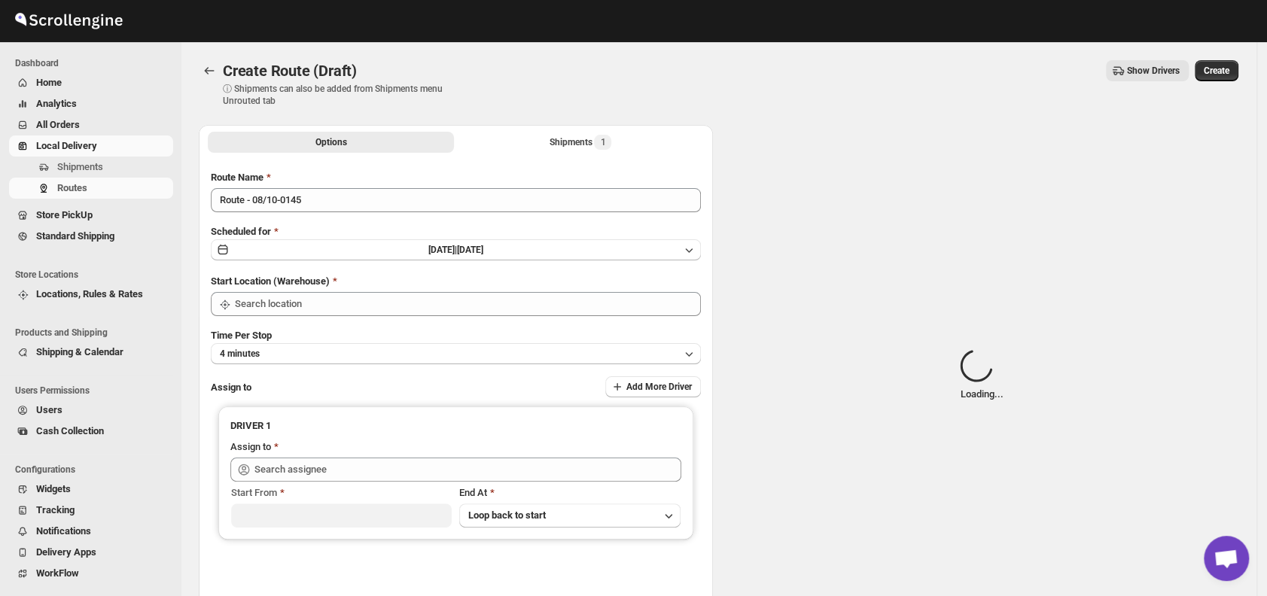
type input "DS01 [GEOGRAPHIC_DATA]"
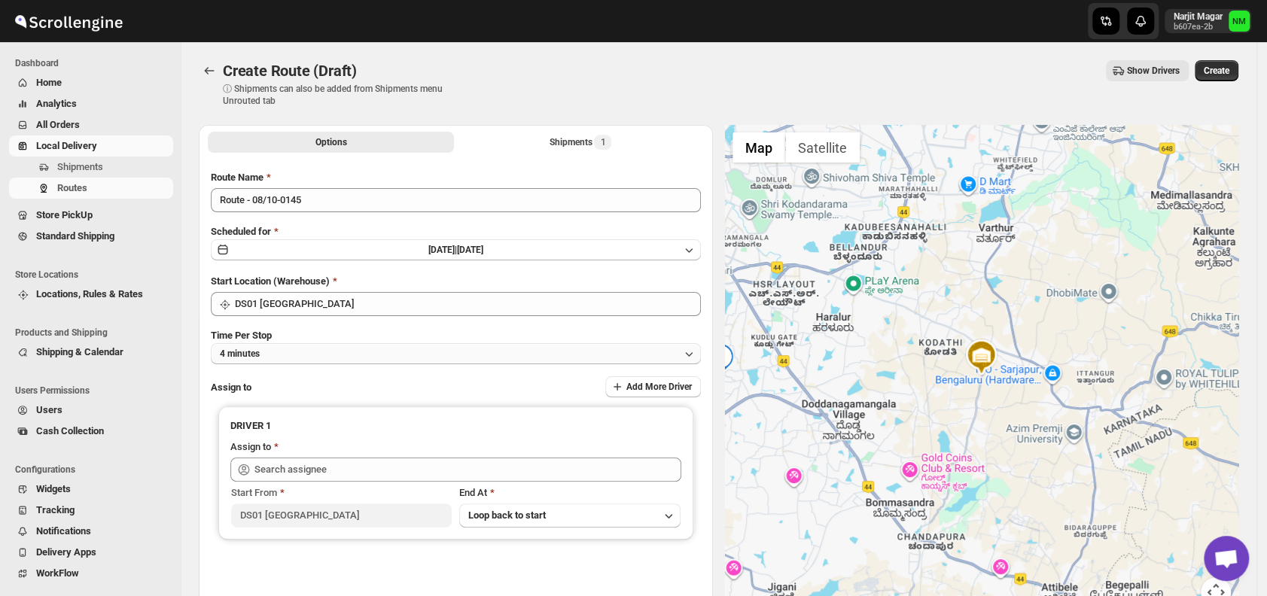
click at [336, 359] on button "4 minutes" at bounding box center [456, 353] width 490 height 21
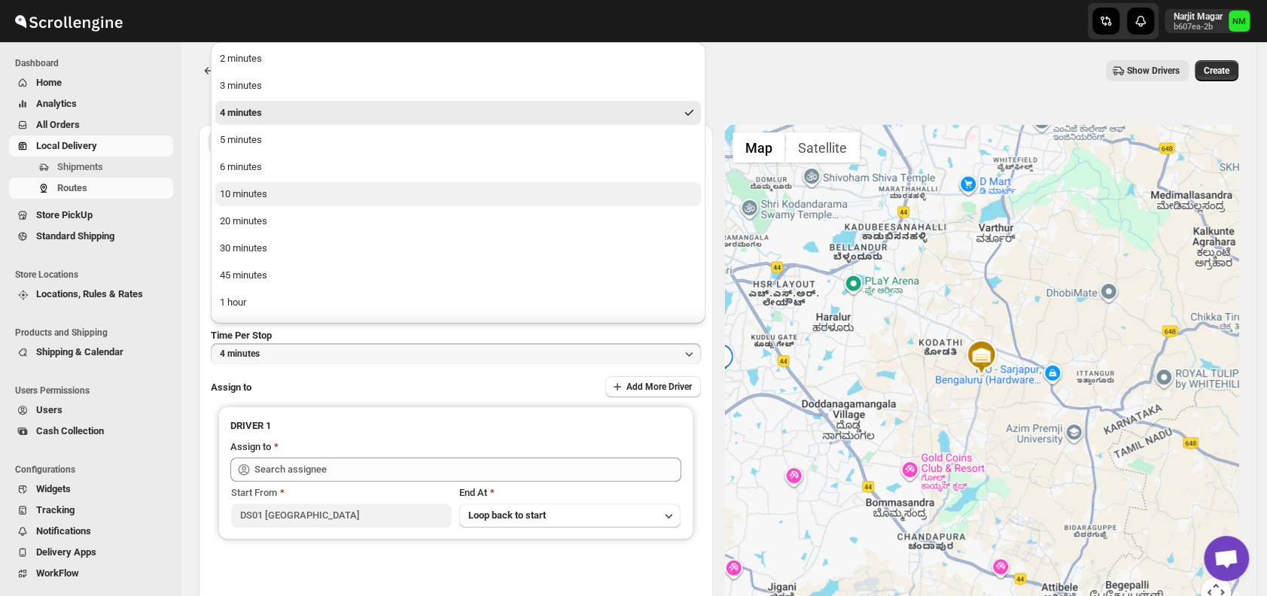
click at [259, 202] on button "10 minutes" at bounding box center [458, 194] width 486 height 24
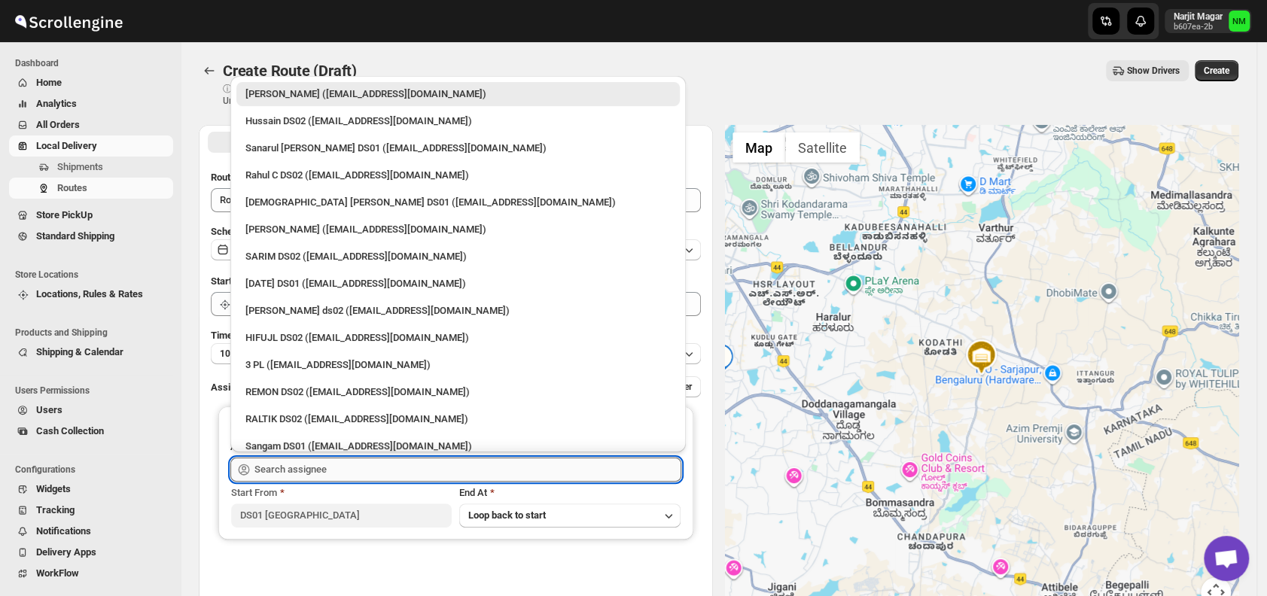
click at [360, 466] on input "text" at bounding box center [467, 470] width 427 height 24
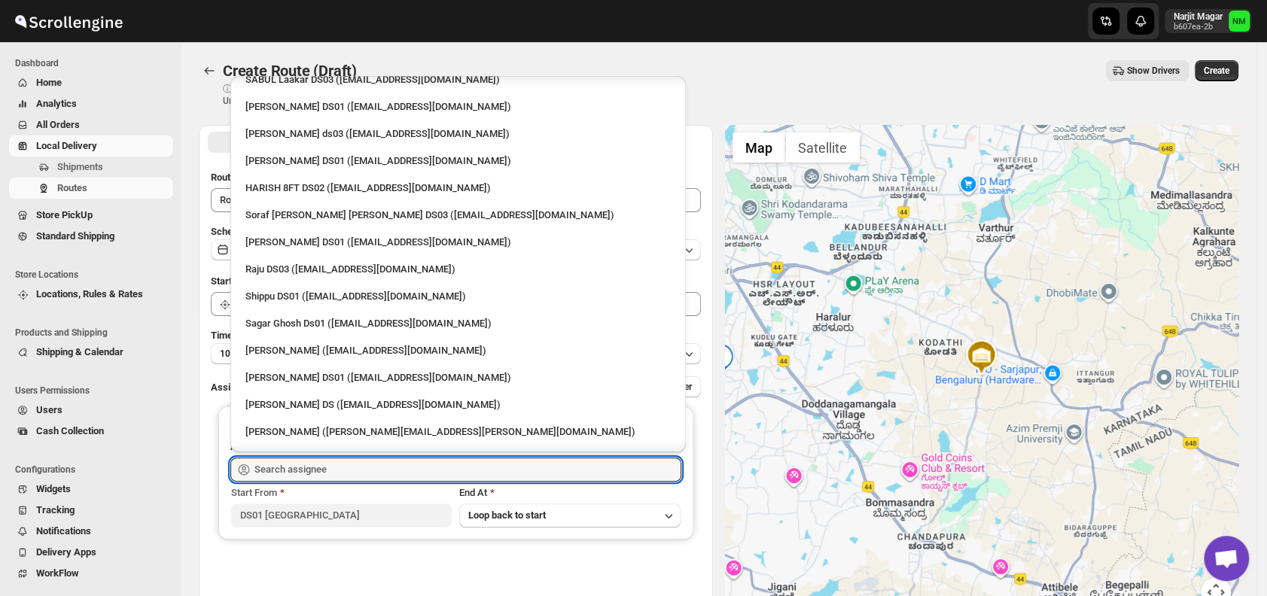
scroll to position [1021, 0]
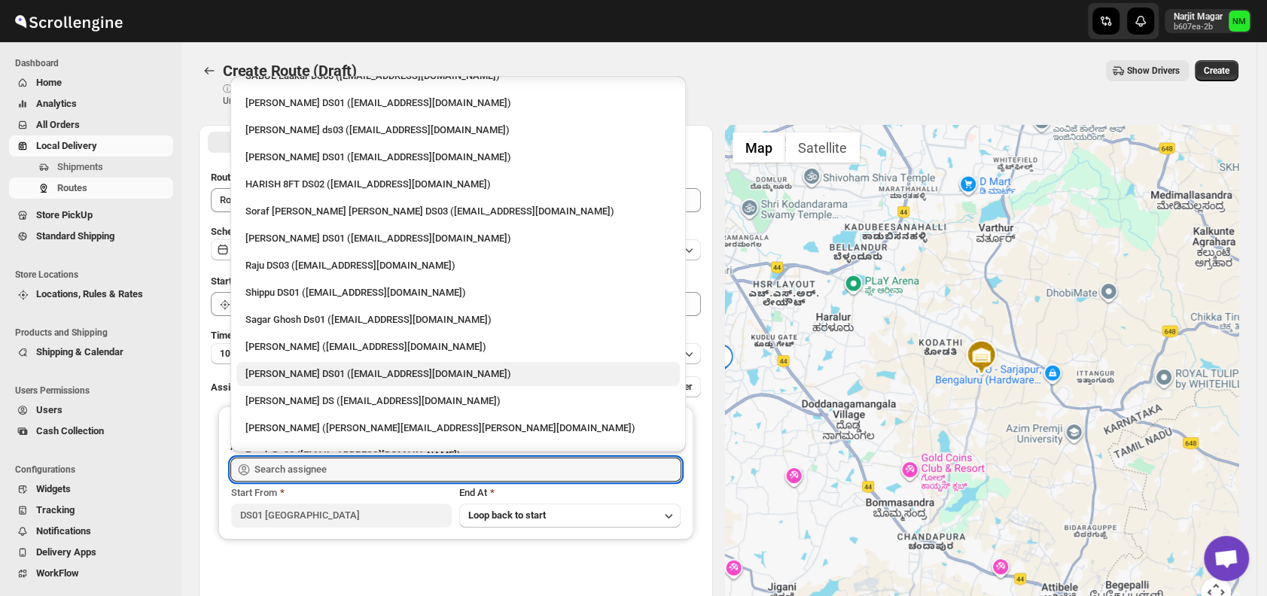
click at [313, 370] on div "Ashraf Ali DS01 (matice5369@anysilo.com)" at bounding box center [457, 374] width 425 height 15
type input "Ashraf Ali DS01 (matice5369@anysilo.com)"
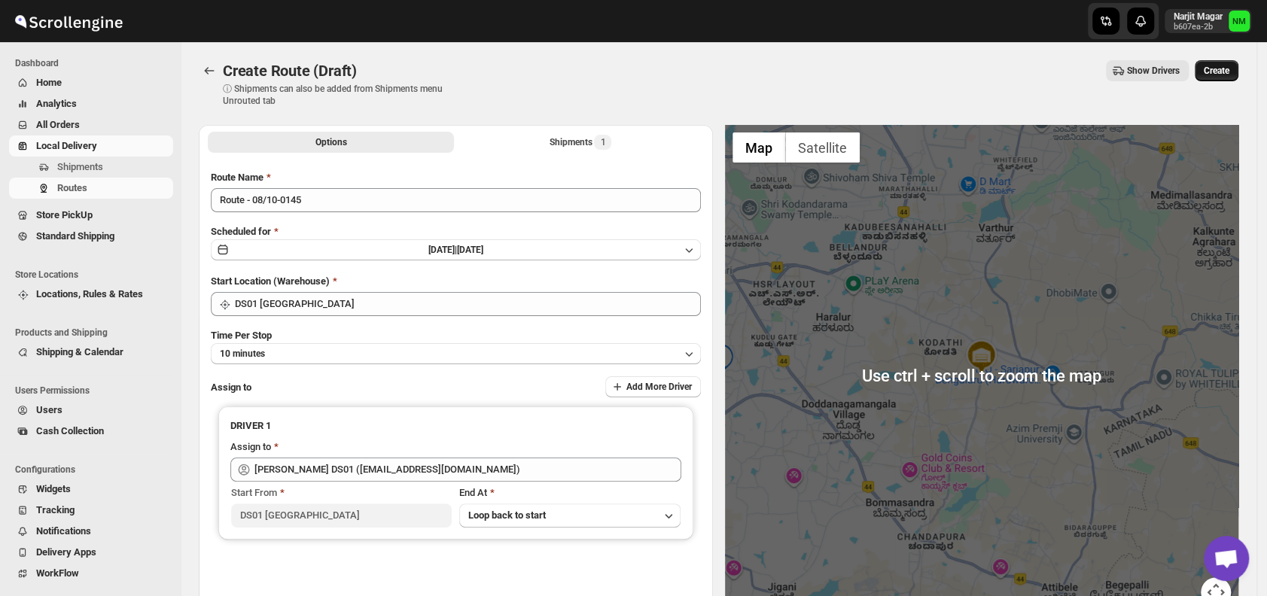
click at [1226, 67] on span "Create" at bounding box center [1217, 71] width 26 height 12
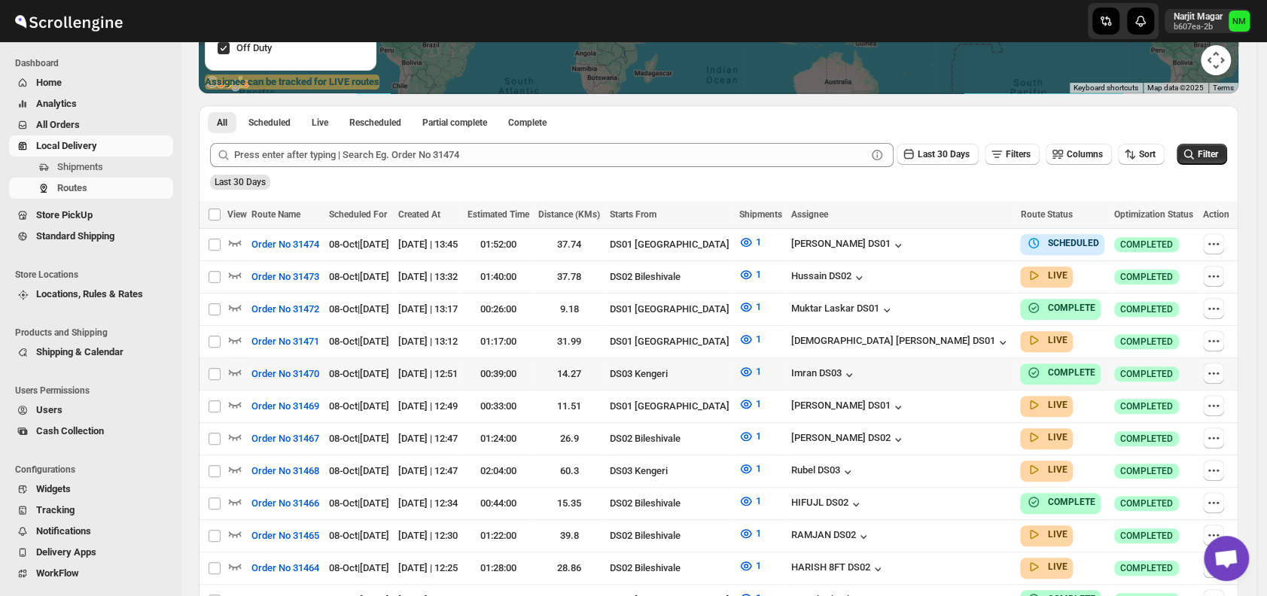
scroll to position [303, 0]
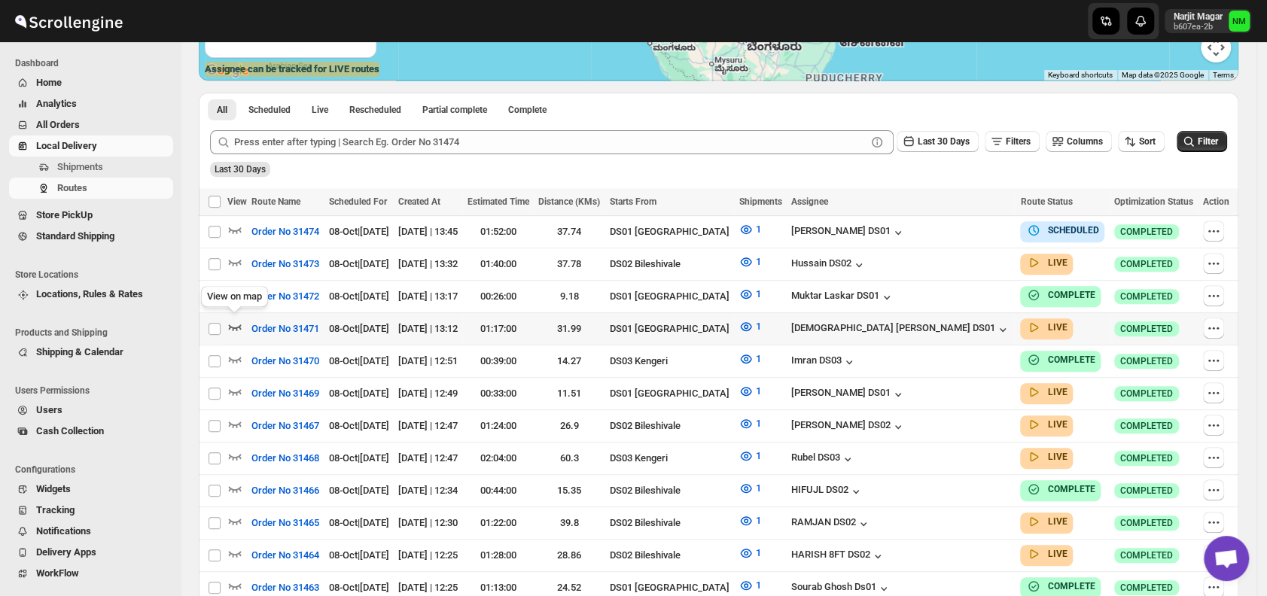
click at [235, 324] on icon "button" at bounding box center [235, 327] width 13 height 6
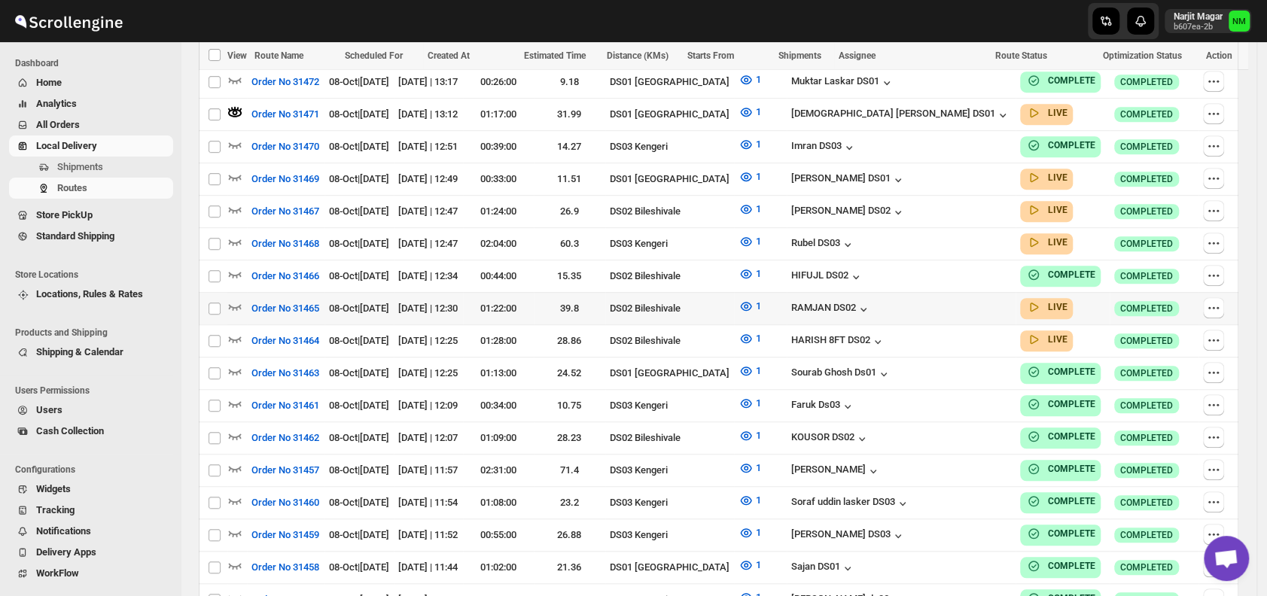
scroll to position [531, 0]
click at [238, 172] on icon "button" at bounding box center [234, 176] width 15 height 15
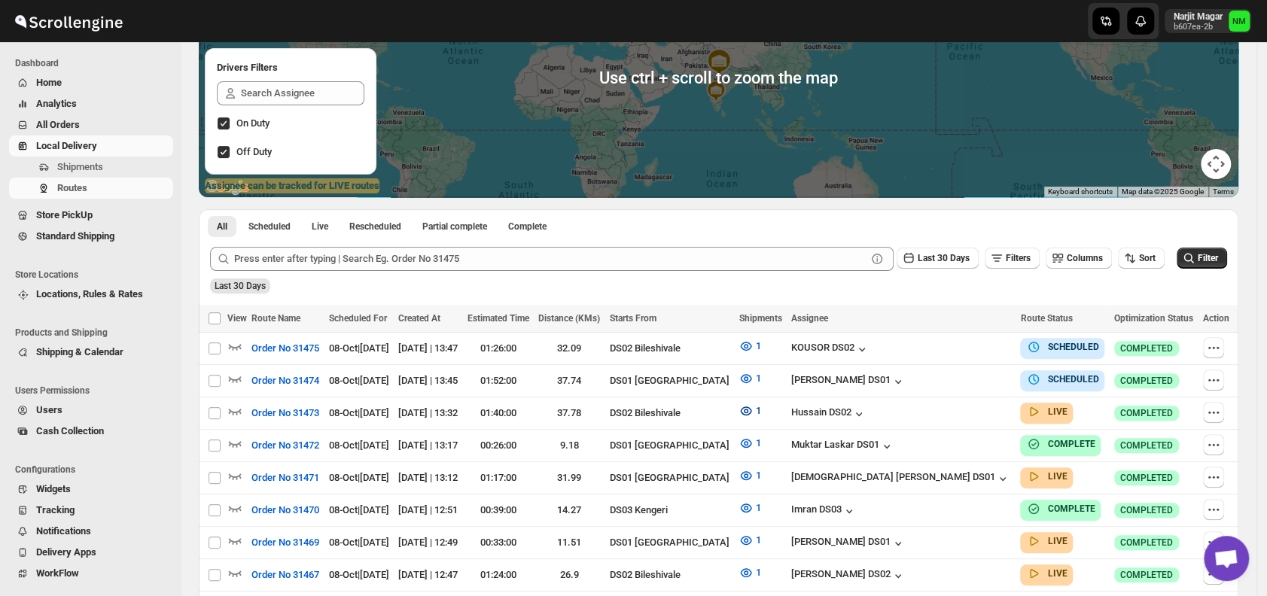
scroll to position [239, 0]
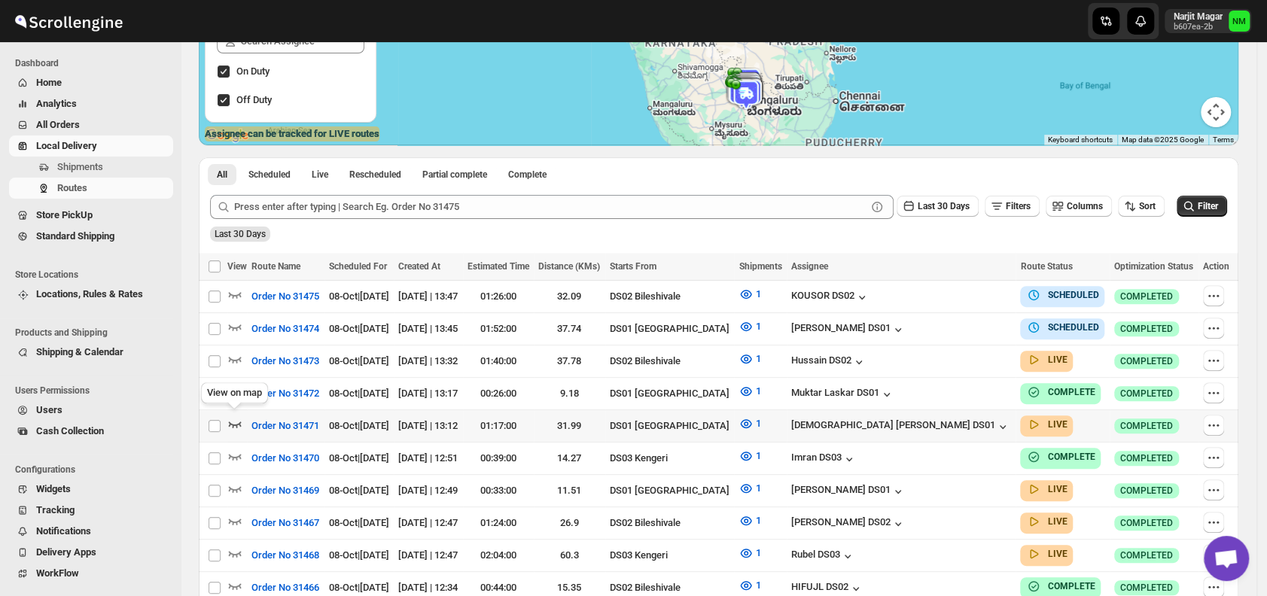
click at [233, 419] on icon "button" at bounding box center [234, 423] width 15 height 15
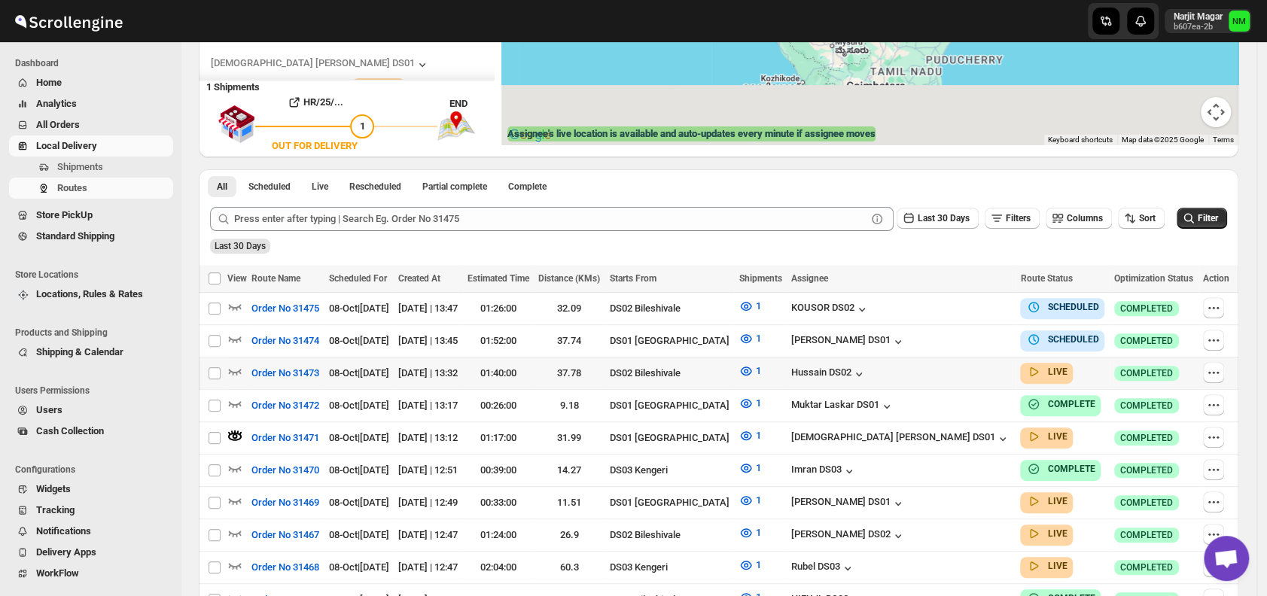
scroll to position [0, 0]
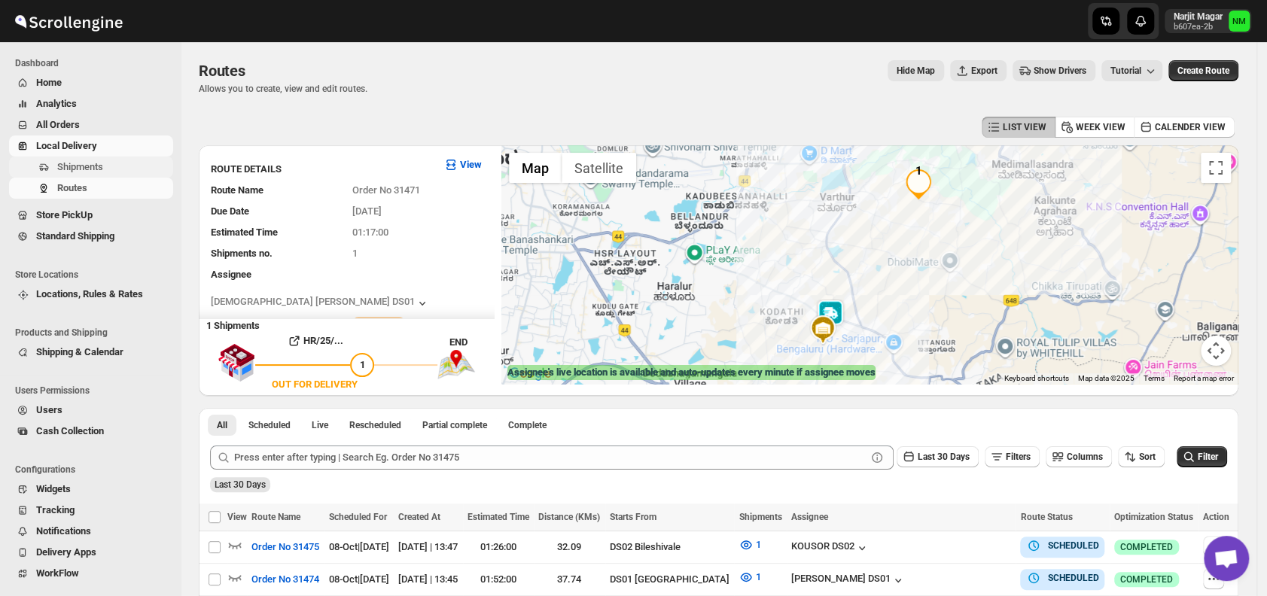
click at [101, 162] on span "Shipments" at bounding box center [80, 166] width 46 height 11
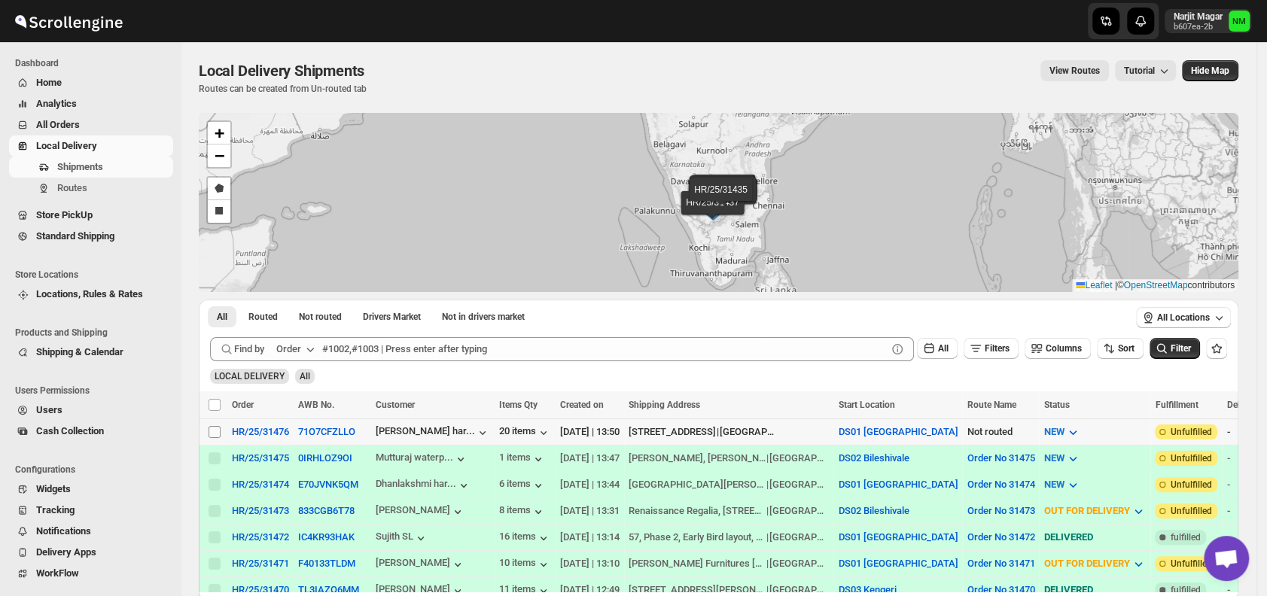
click at [214, 434] on input "Select shipment" at bounding box center [215, 432] width 12 height 12
checkbox input "true"
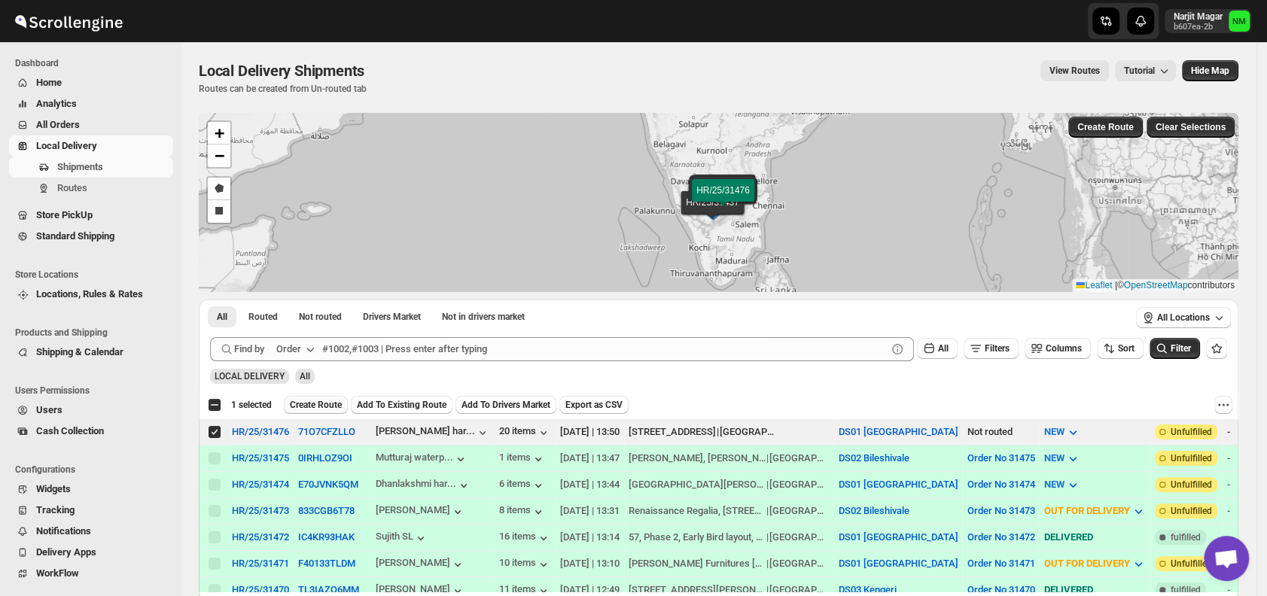
click at [318, 406] on span "Create Route" at bounding box center [316, 405] width 52 height 12
click at [318, 406] on div "Please wait..." at bounding box center [316, 405] width 64 height 18
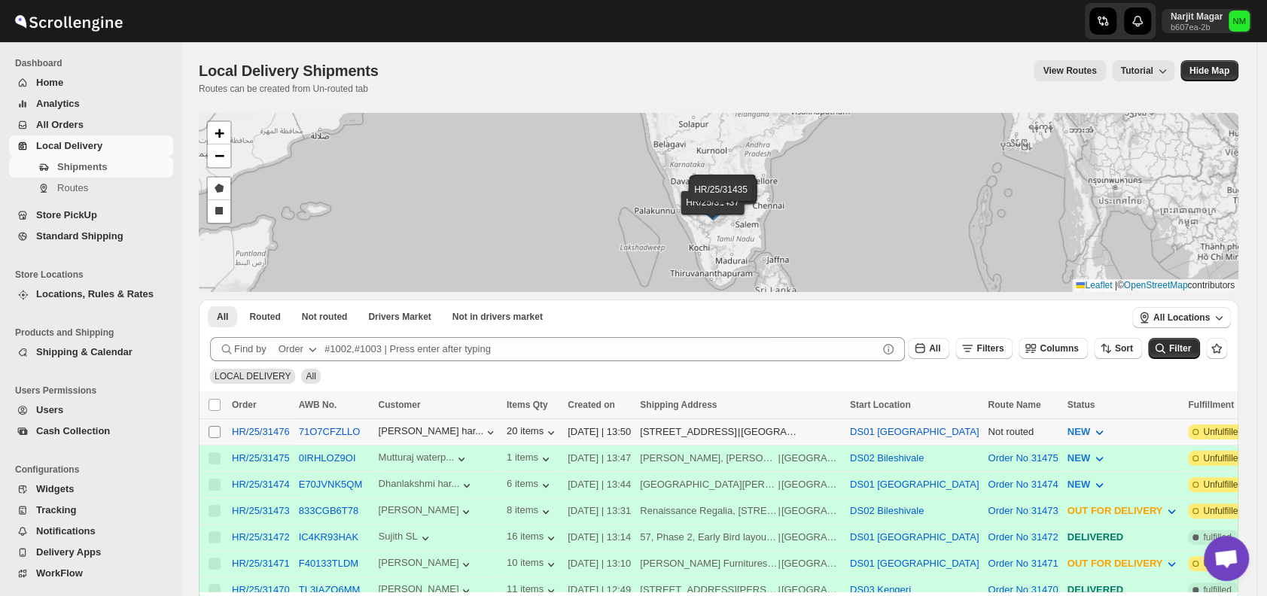
click at [213, 428] on input "Select shipment" at bounding box center [215, 432] width 12 height 12
checkbox input "true"
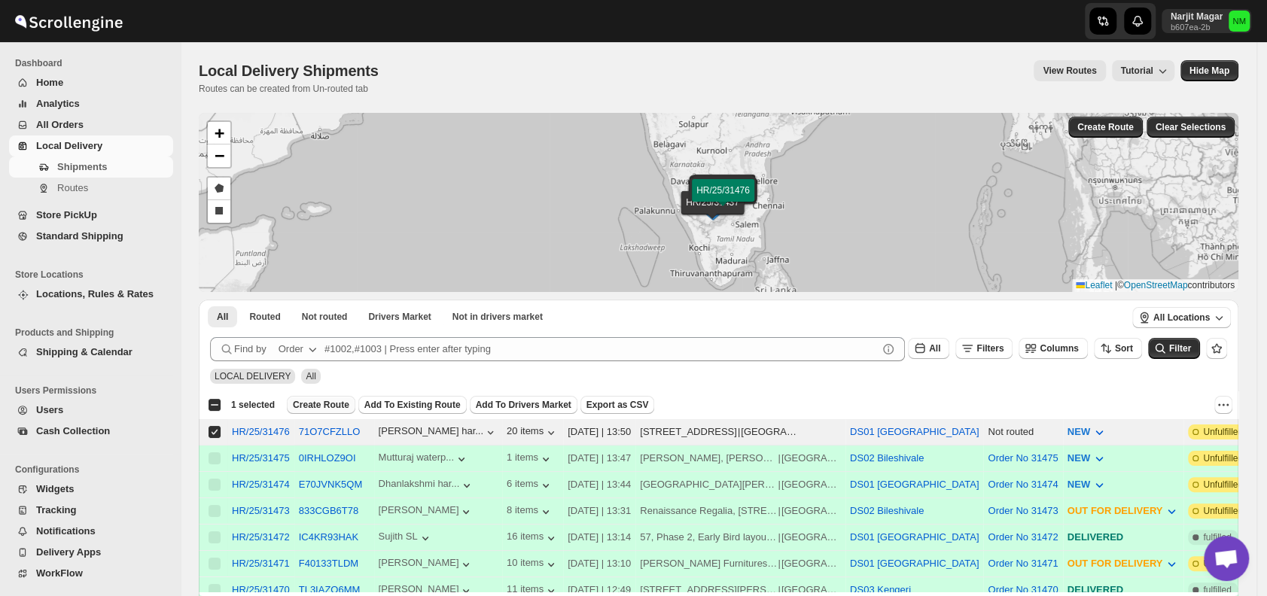
click at [303, 405] on span "Create Route" at bounding box center [321, 405] width 56 height 12
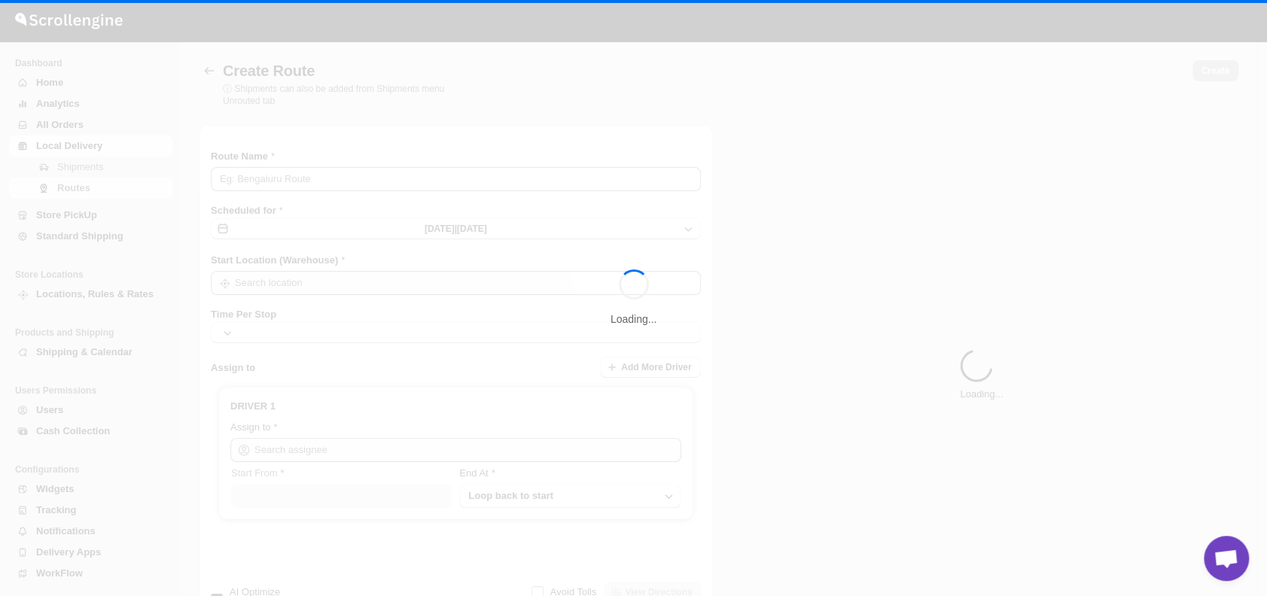
type input "Route - 08/10-0152"
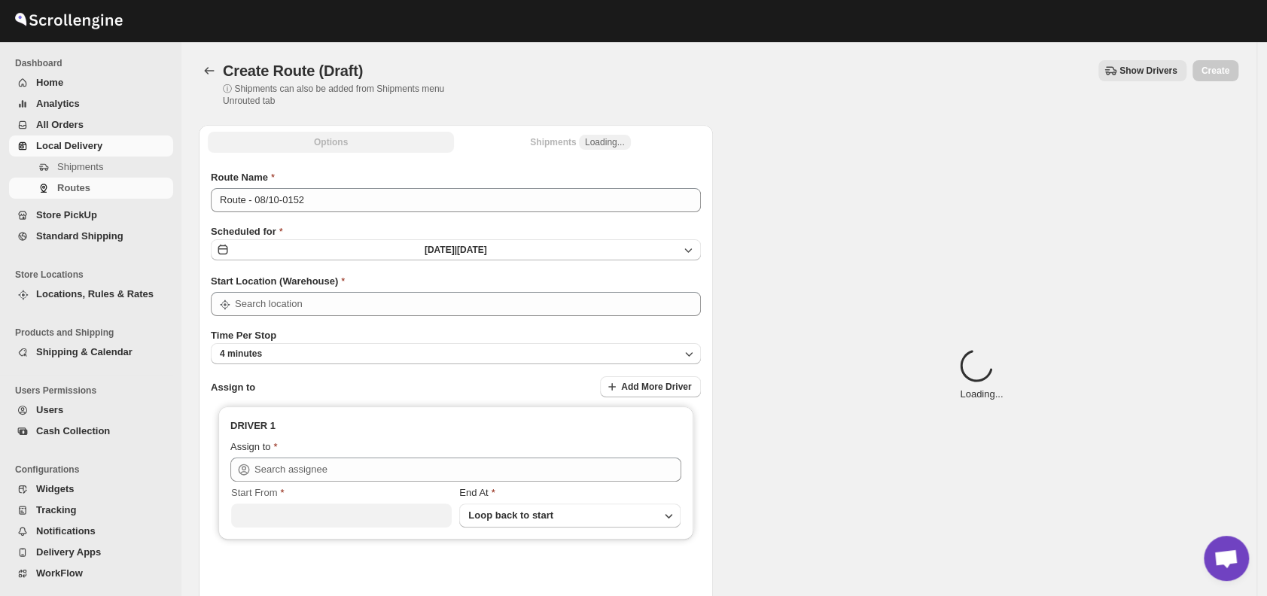
type input "DS01 [GEOGRAPHIC_DATA]"
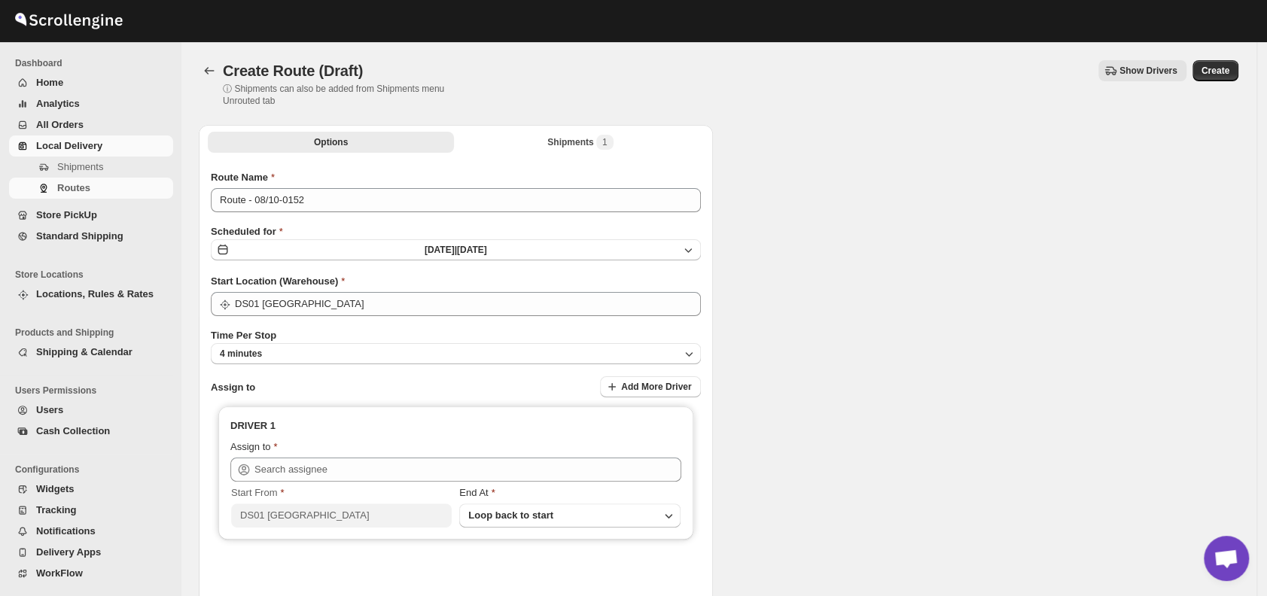
type input "DS01 [GEOGRAPHIC_DATA]"
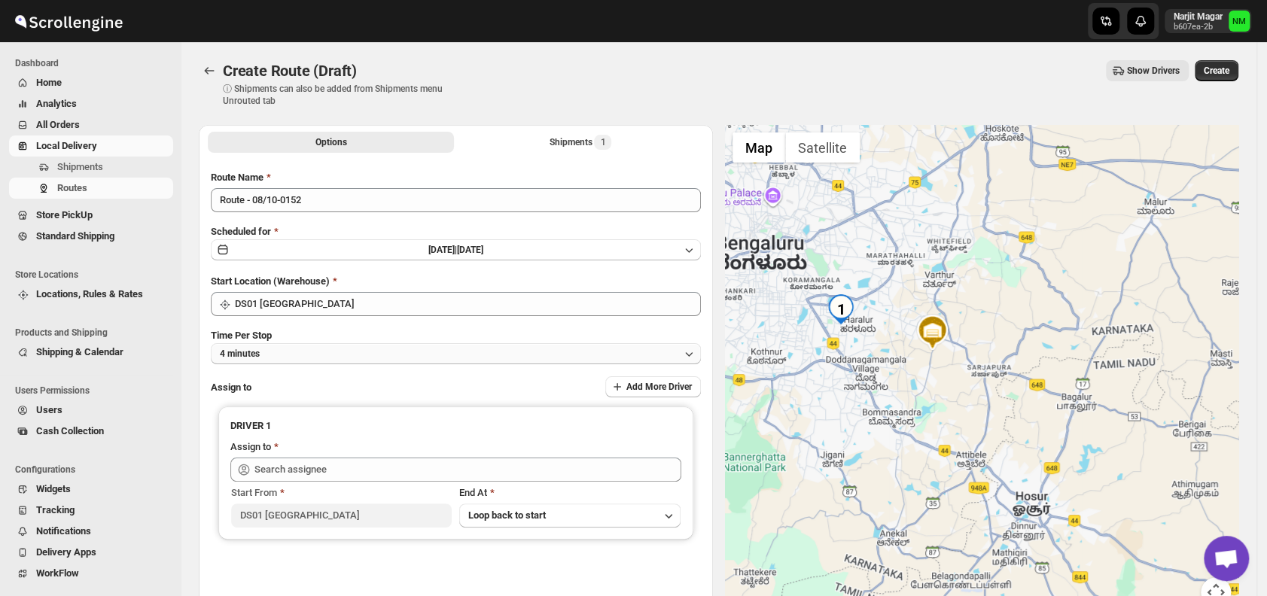
click at [328, 349] on button "4 minutes" at bounding box center [456, 353] width 490 height 21
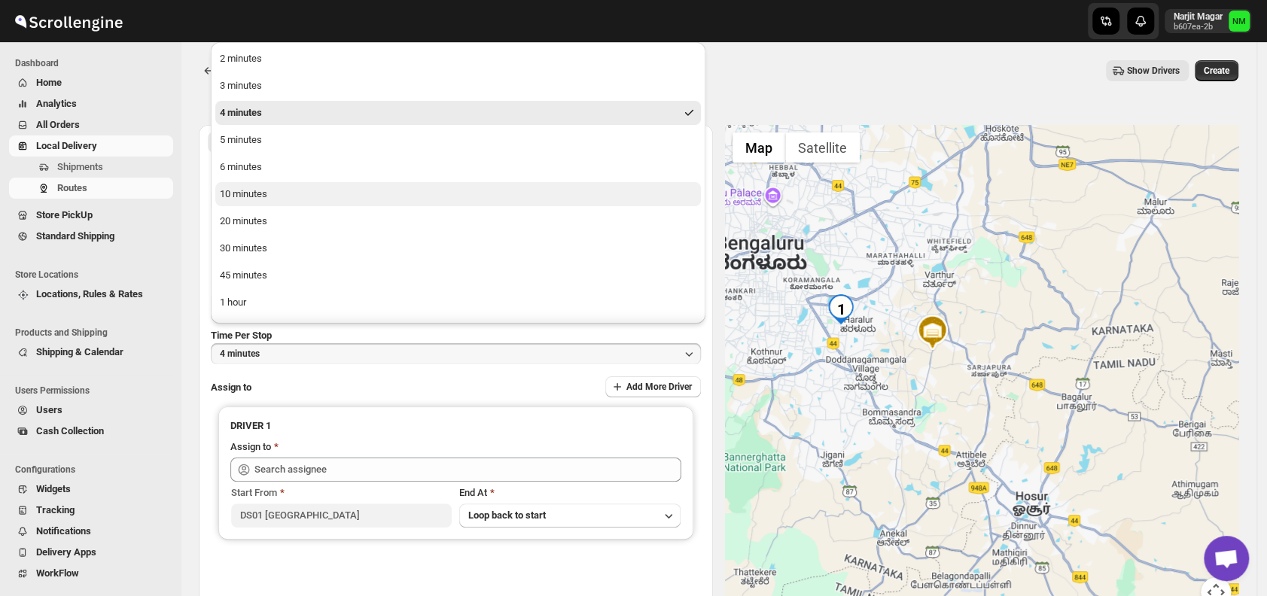
click at [243, 193] on div "10 minutes" at bounding box center [243, 194] width 47 height 15
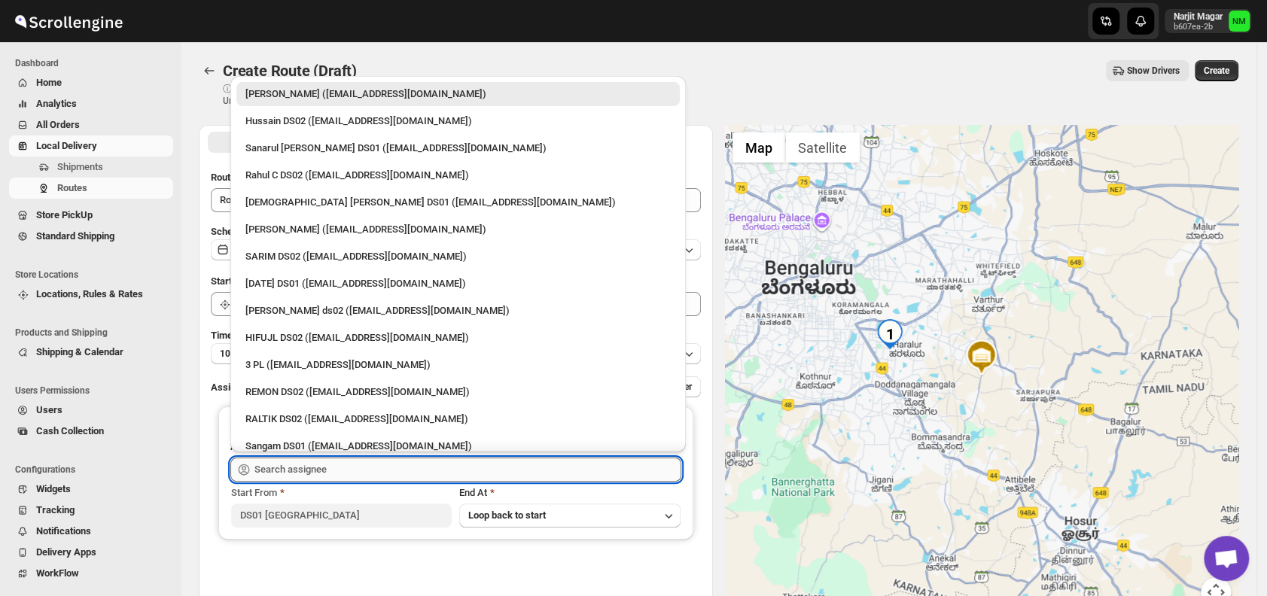
click at [340, 474] on input "text" at bounding box center [467, 470] width 427 height 24
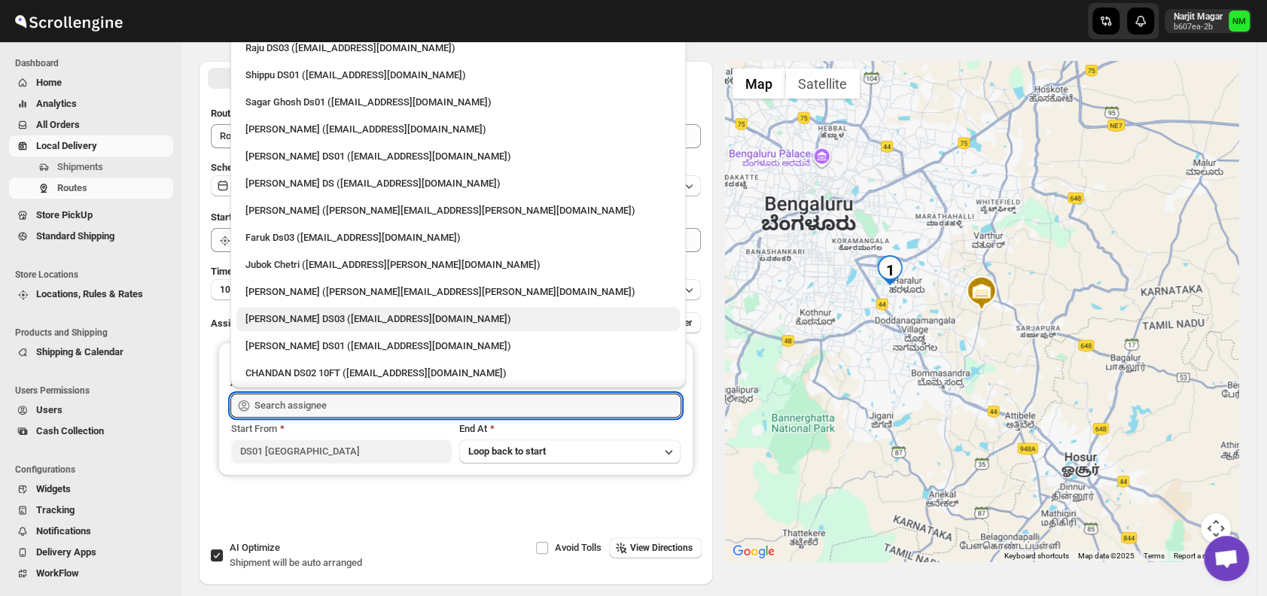
scroll to position [1171, 0]
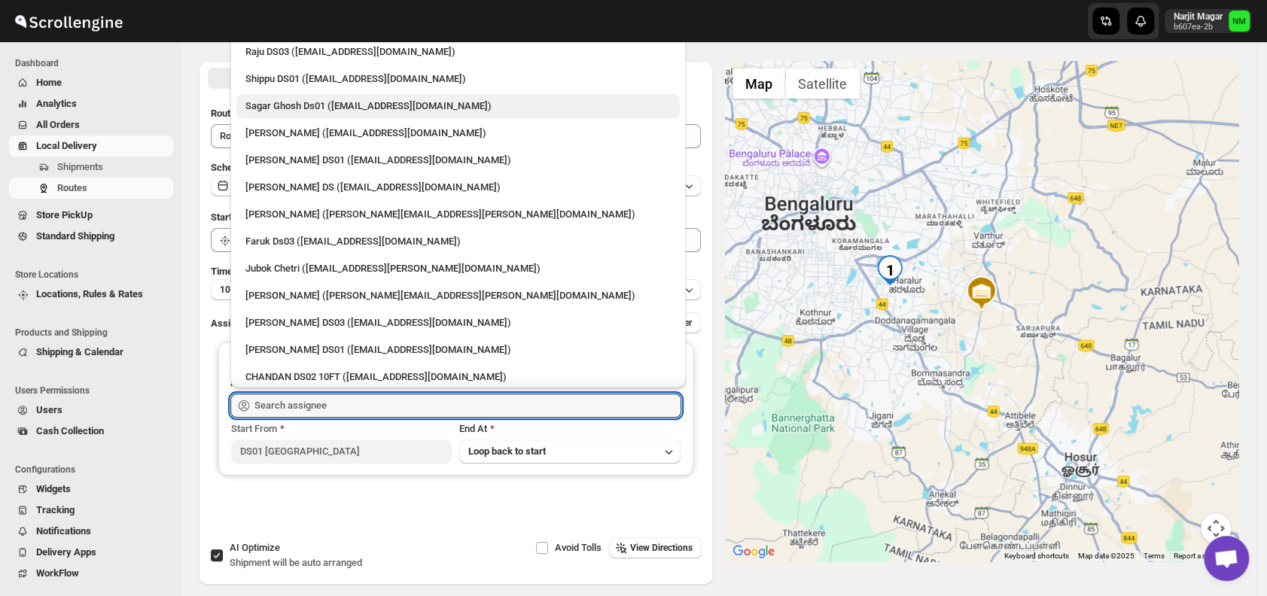
click at [275, 106] on div "Sagar Ghosh Ds01 ([EMAIL_ADDRESS][DOMAIN_NAME])" at bounding box center [457, 106] width 425 height 15
type input "Sagar Ghosh Ds01 ([EMAIL_ADDRESS][DOMAIN_NAME])"
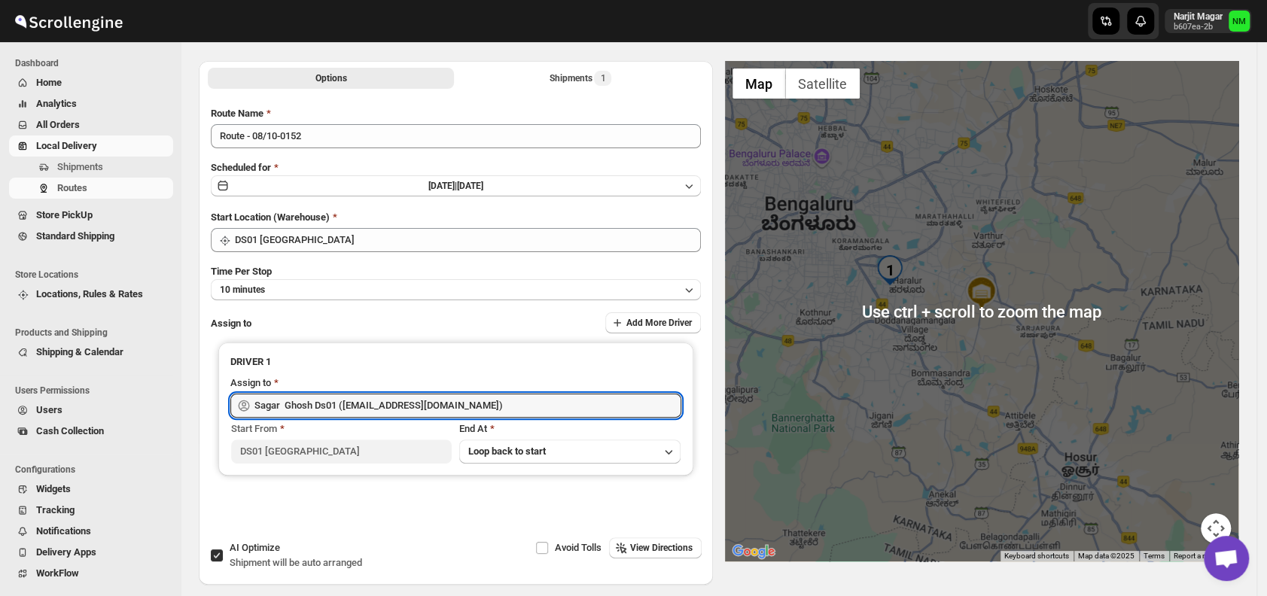
scroll to position [0, 0]
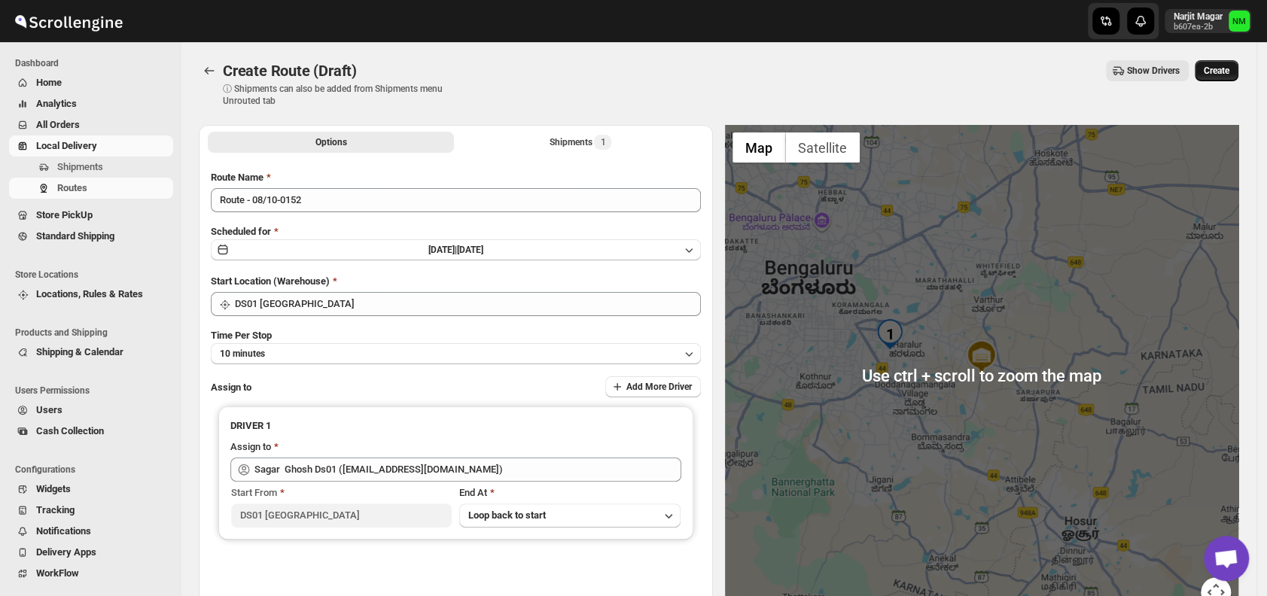
click at [1223, 73] on span "Create" at bounding box center [1217, 71] width 26 height 12
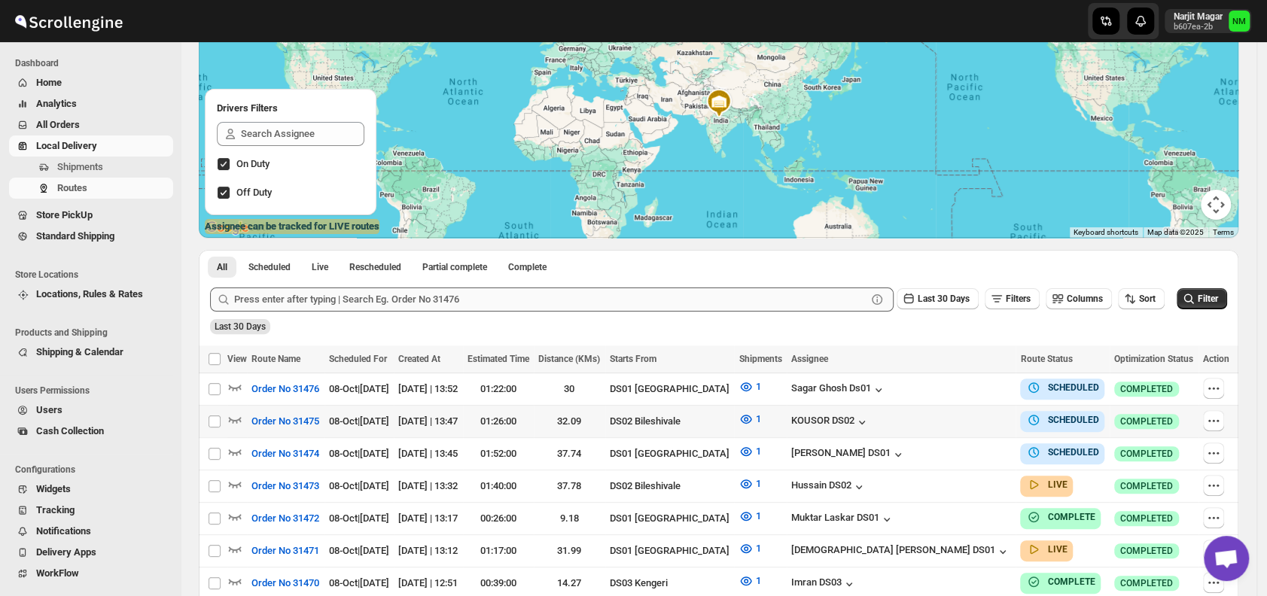
scroll to position [160, 0]
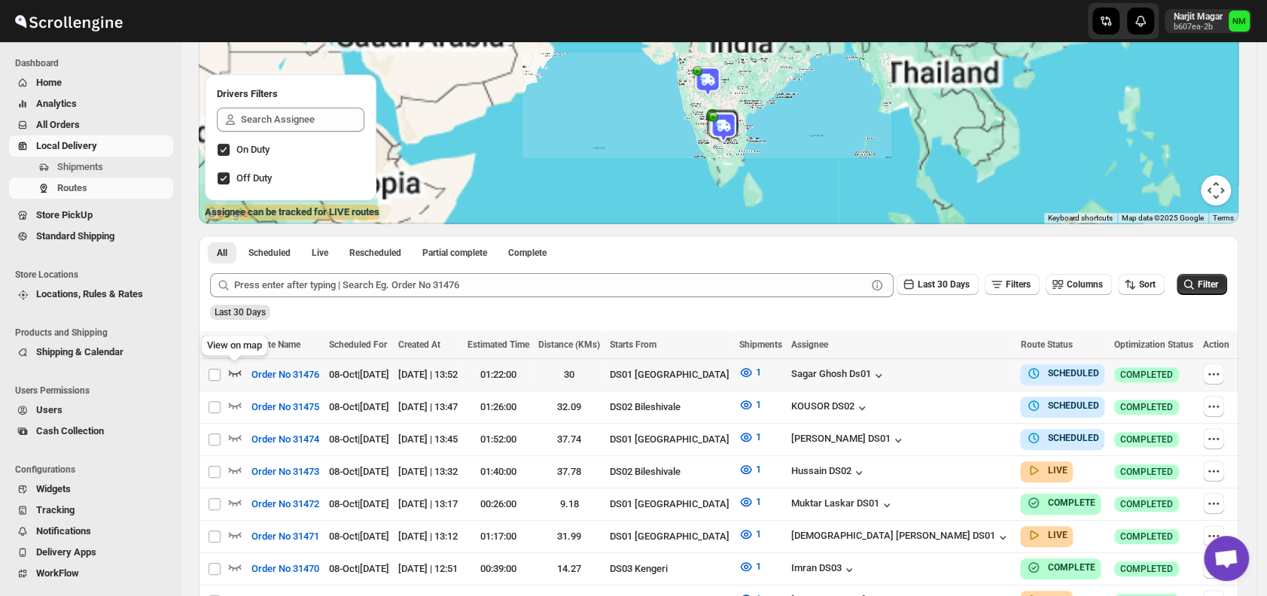
click at [241, 373] on icon "button" at bounding box center [234, 372] width 15 height 15
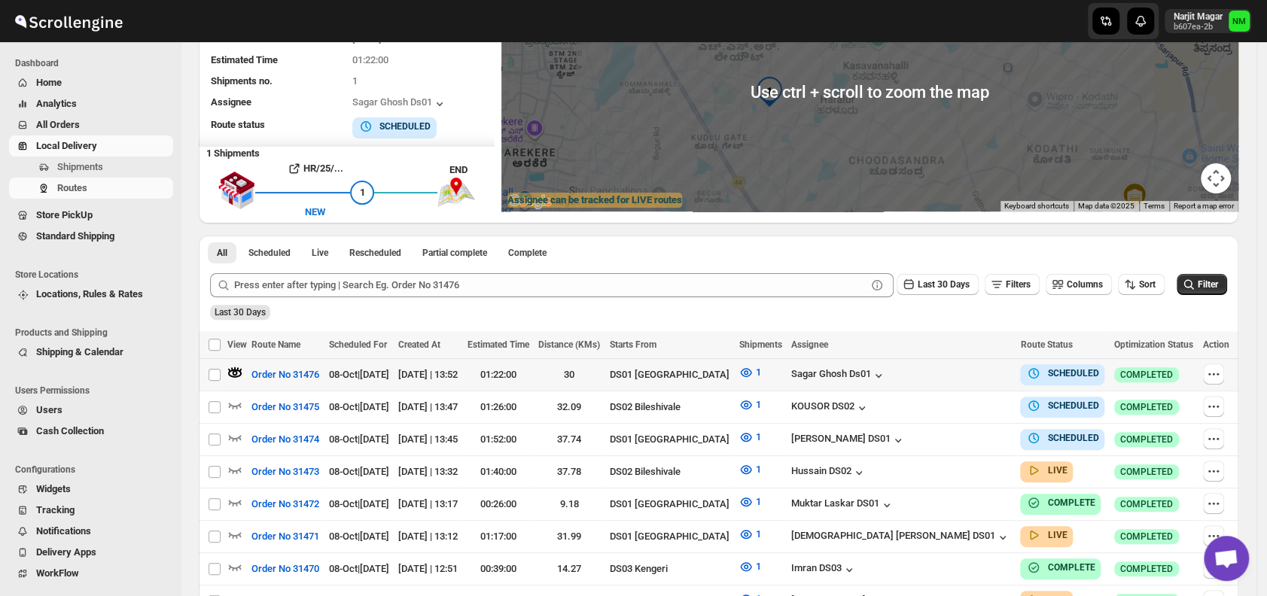
scroll to position [175, 0]
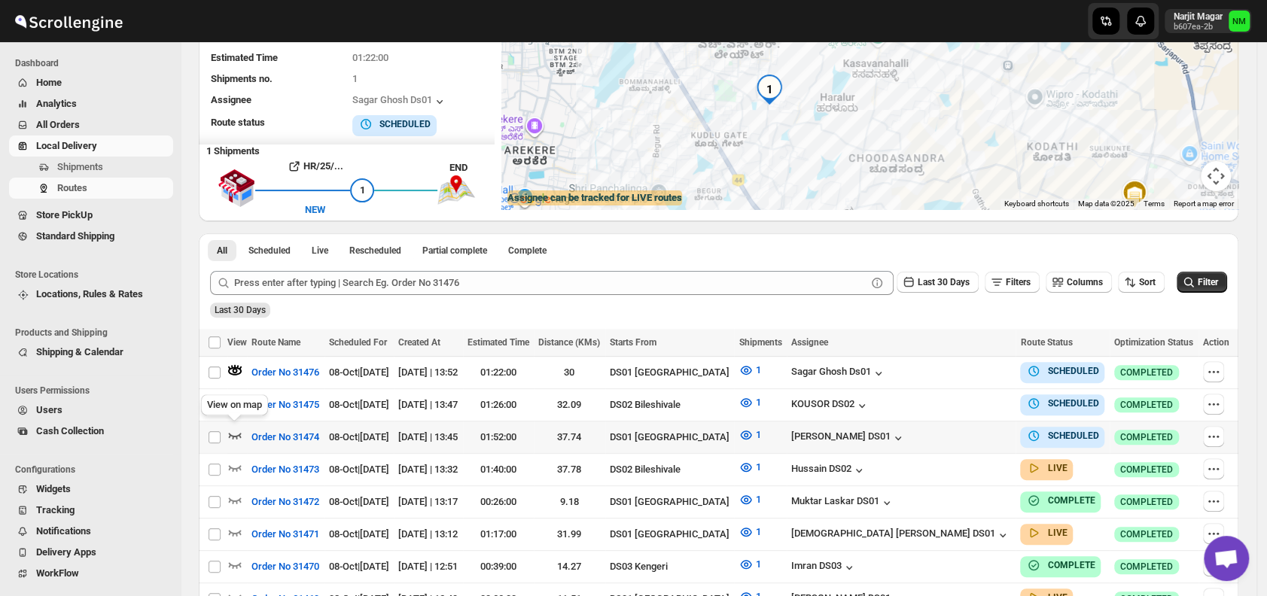
click at [237, 431] on icon "button" at bounding box center [234, 435] width 15 height 15
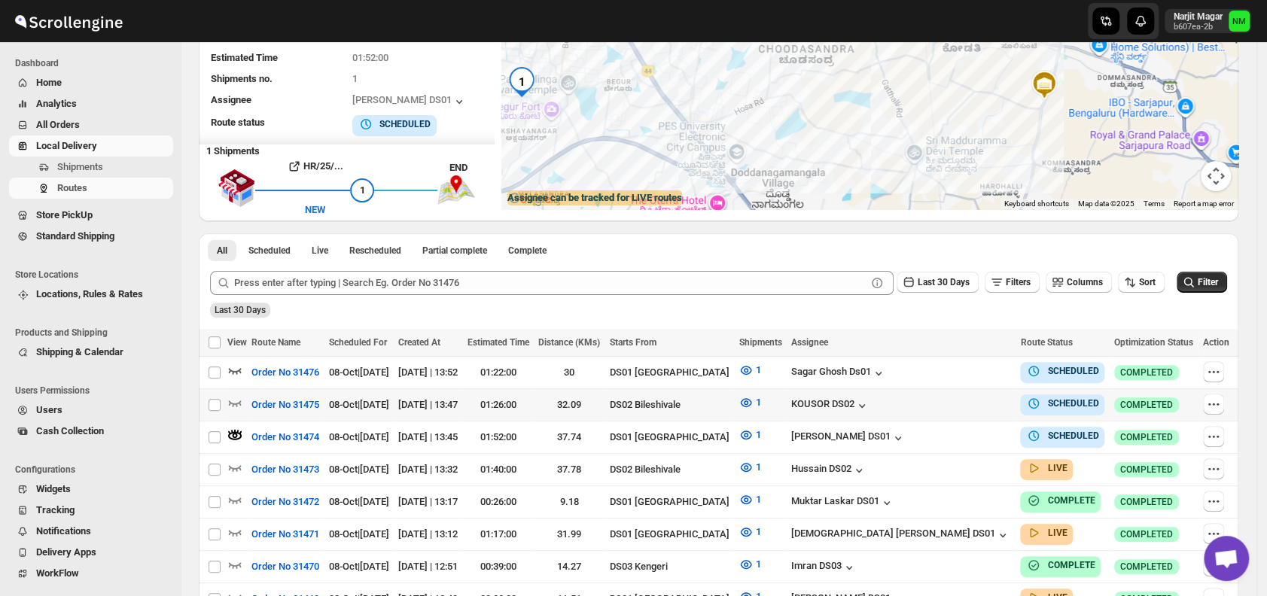
scroll to position [0, 0]
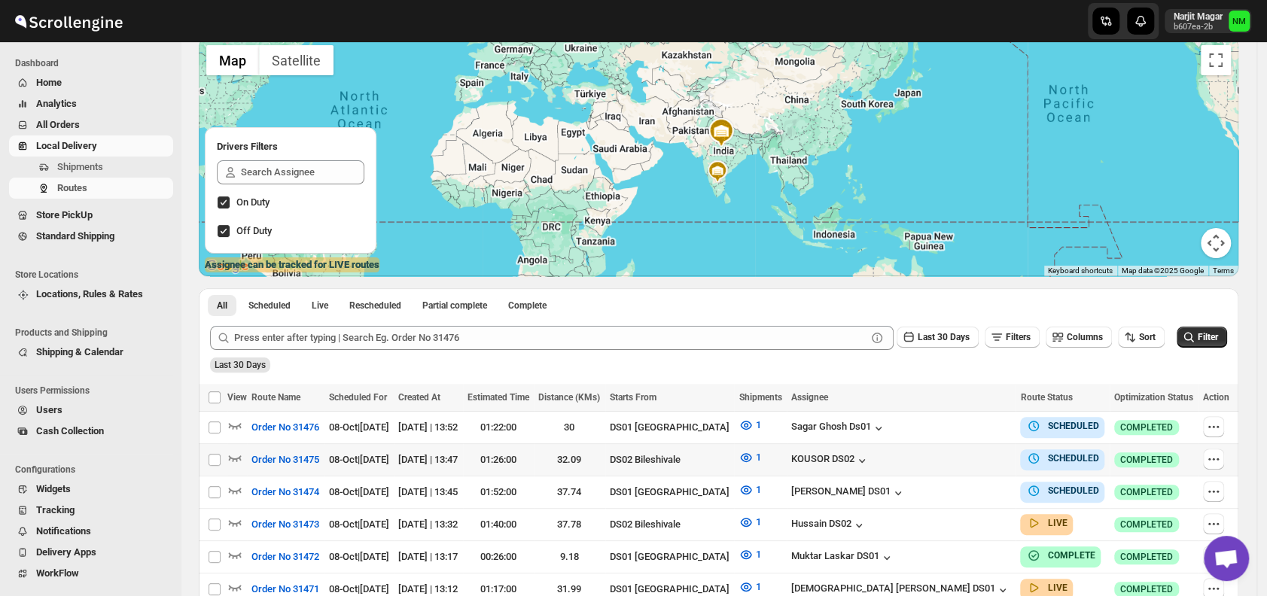
scroll to position [126, 0]
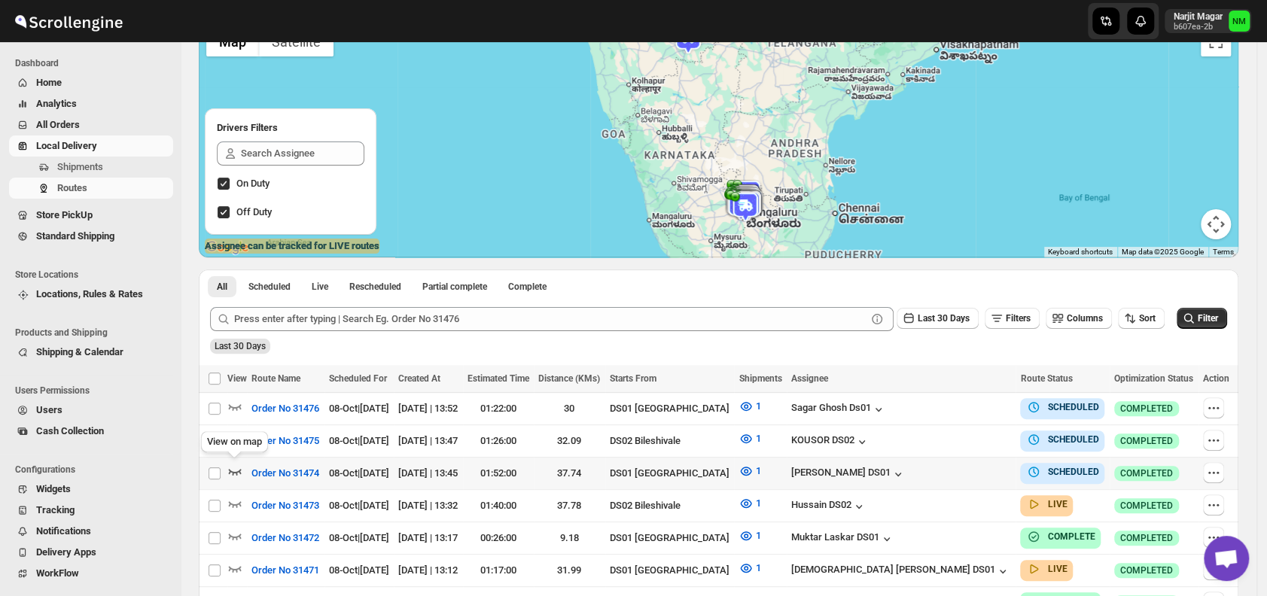
click at [233, 467] on icon "button" at bounding box center [234, 471] width 15 height 15
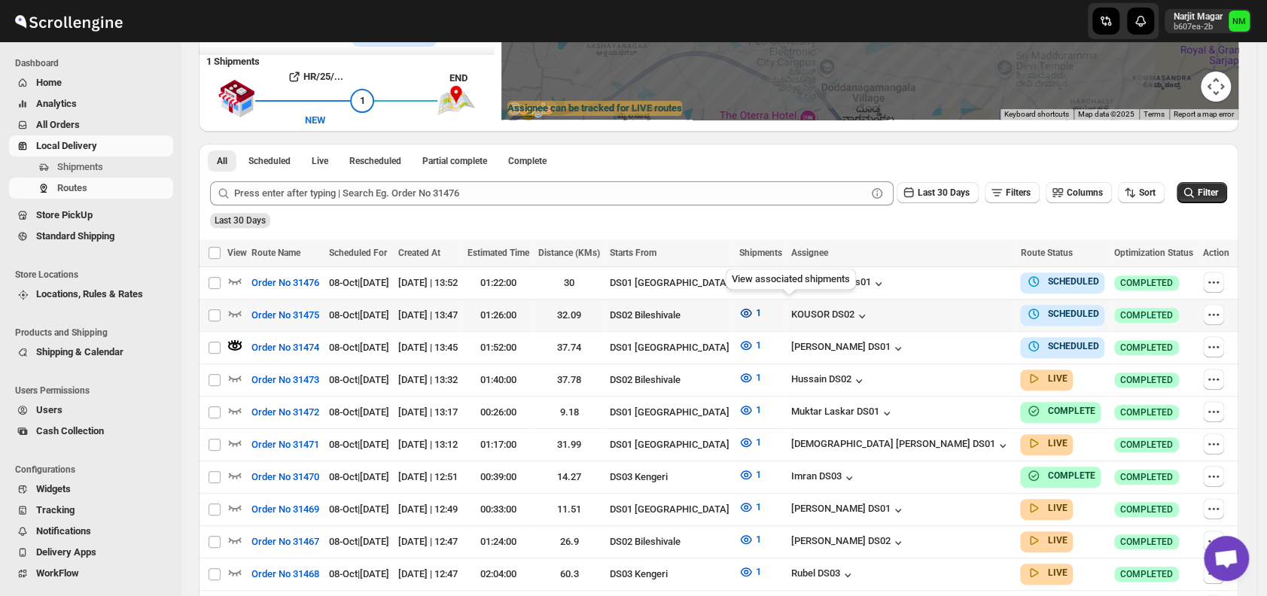
scroll to position [269, 0]
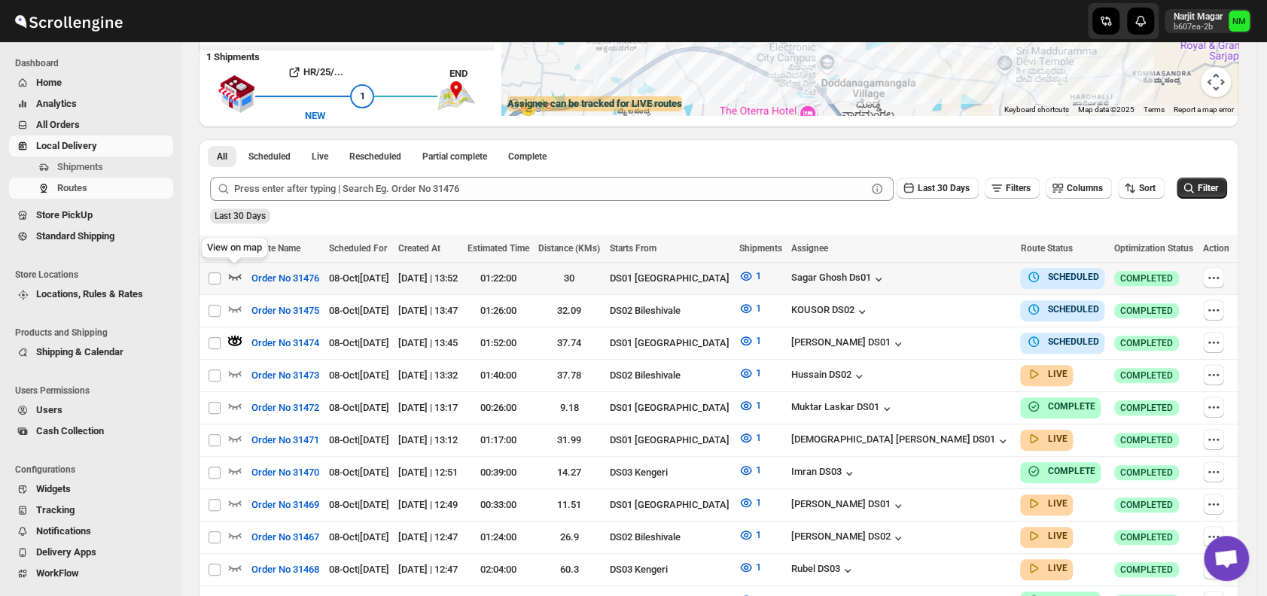
click at [239, 272] on icon "button" at bounding box center [234, 276] width 15 height 15
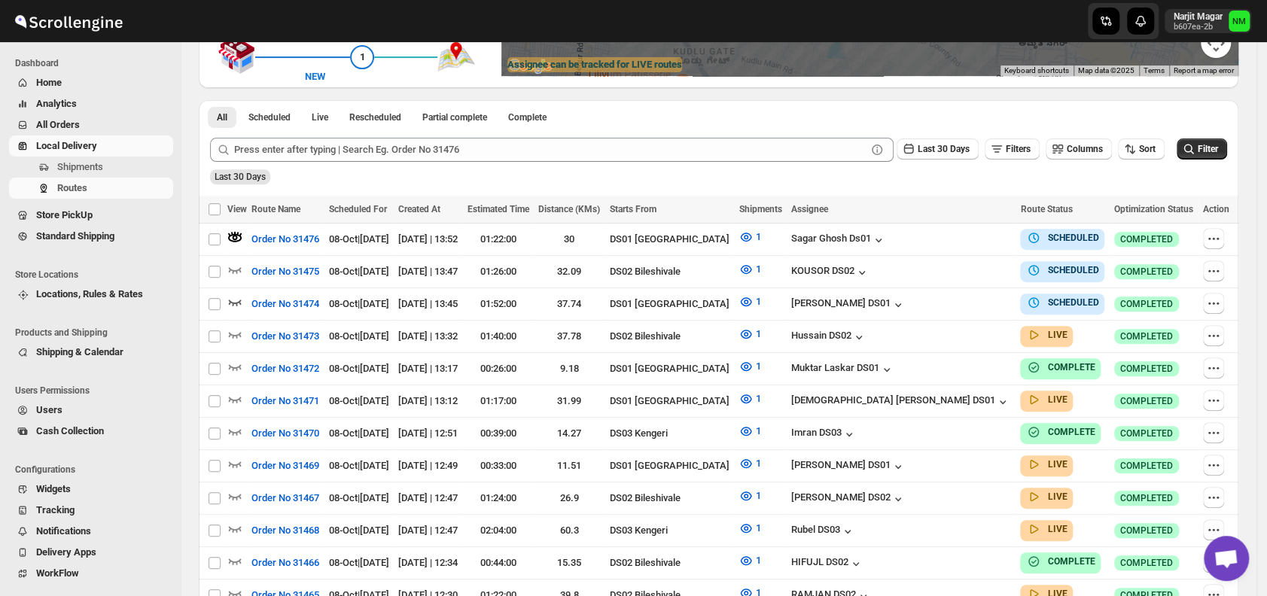
scroll to position [329, 0]
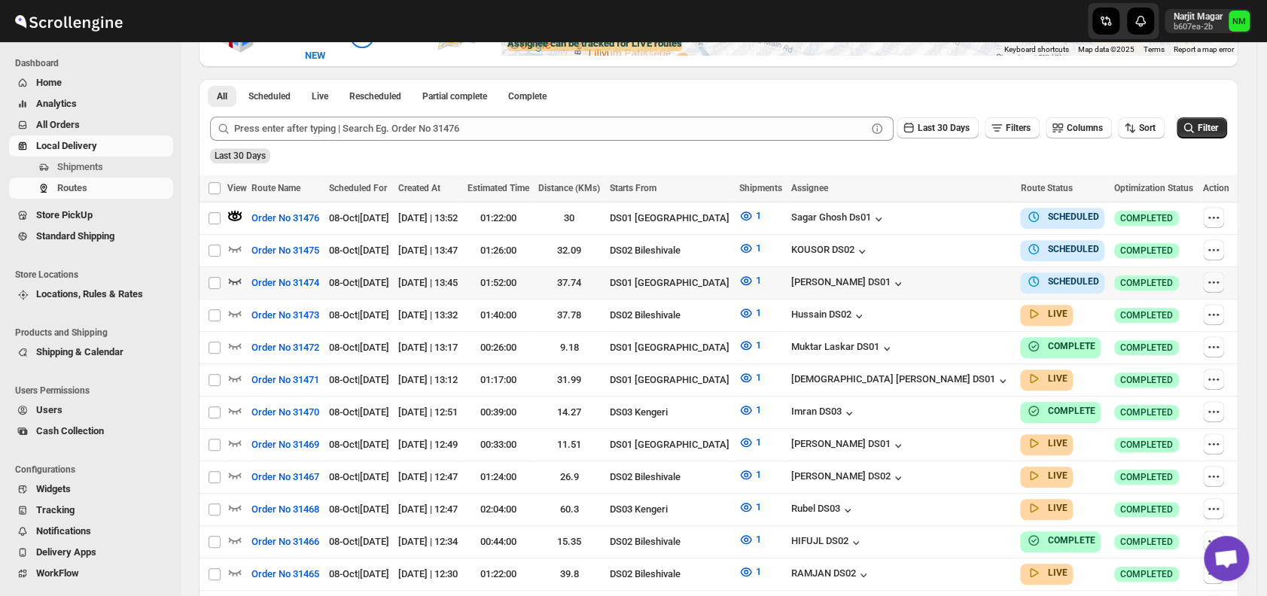
click at [1210, 279] on icon "button" at bounding box center [1213, 282] width 15 height 15
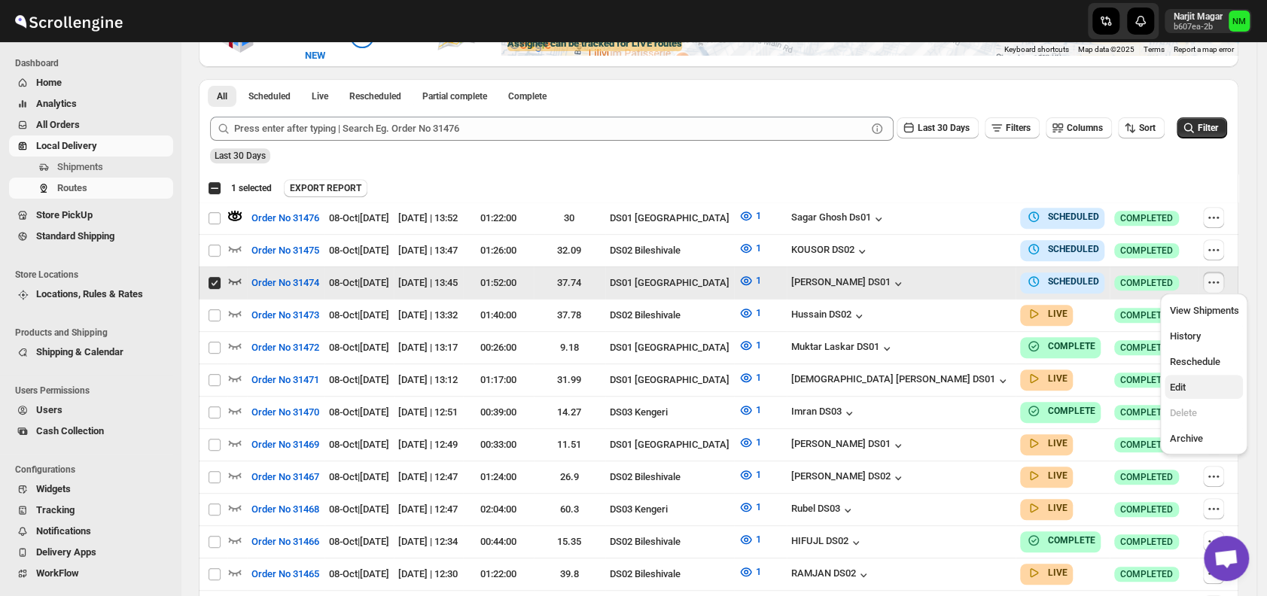
click at [1189, 385] on span "Edit" at bounding box center [1203, 387] width 69 height 15
checkbox input "false"
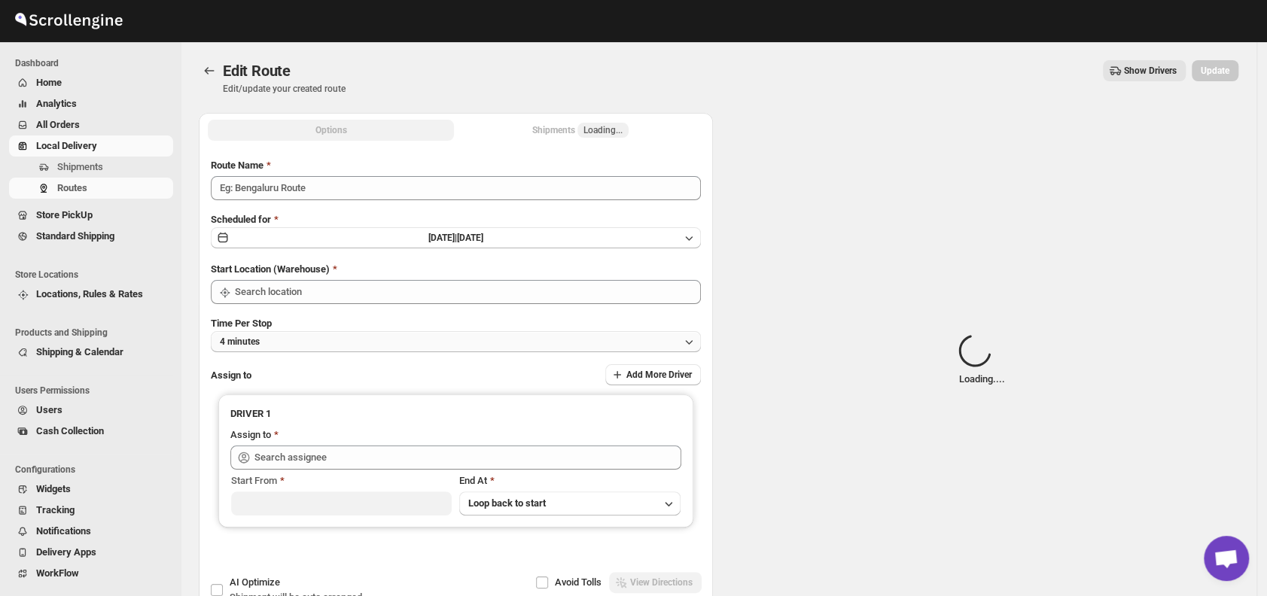
type input "Order No 31474"
type input "DS01 [GEOGRAPHIC_DATA]"
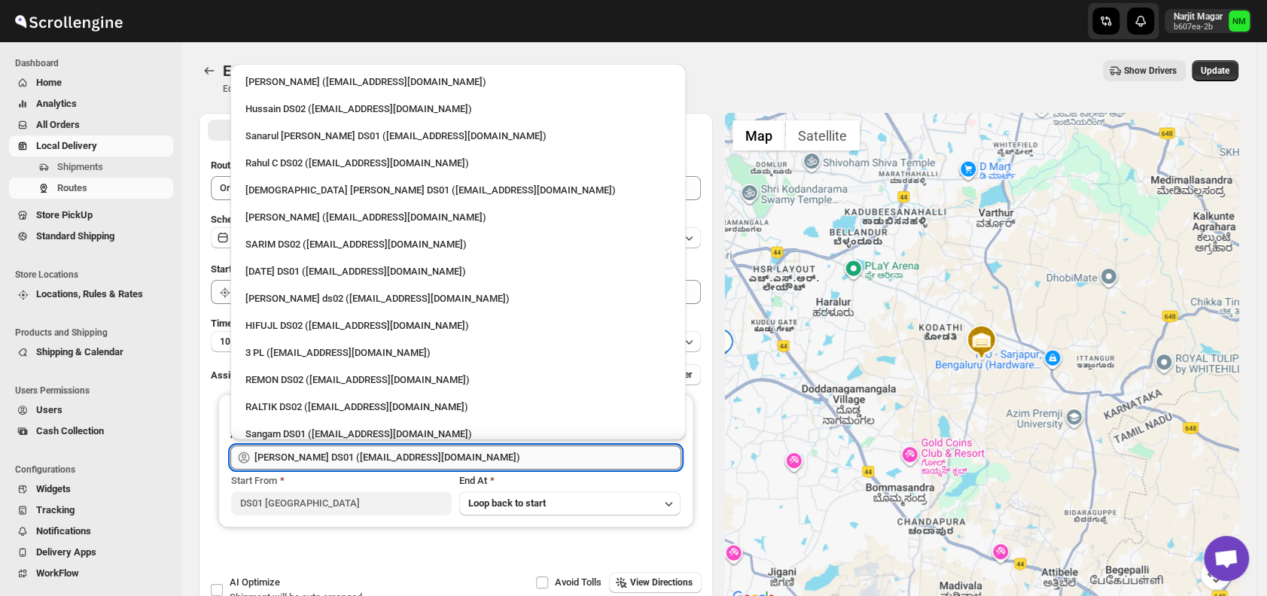
click at [419, 452] on input "[PERSON_NAME] DS01 ([EMAIL_ADDRESS][DOMAIN_NAME])" at bounding box center [467, 458] width 427 height 24
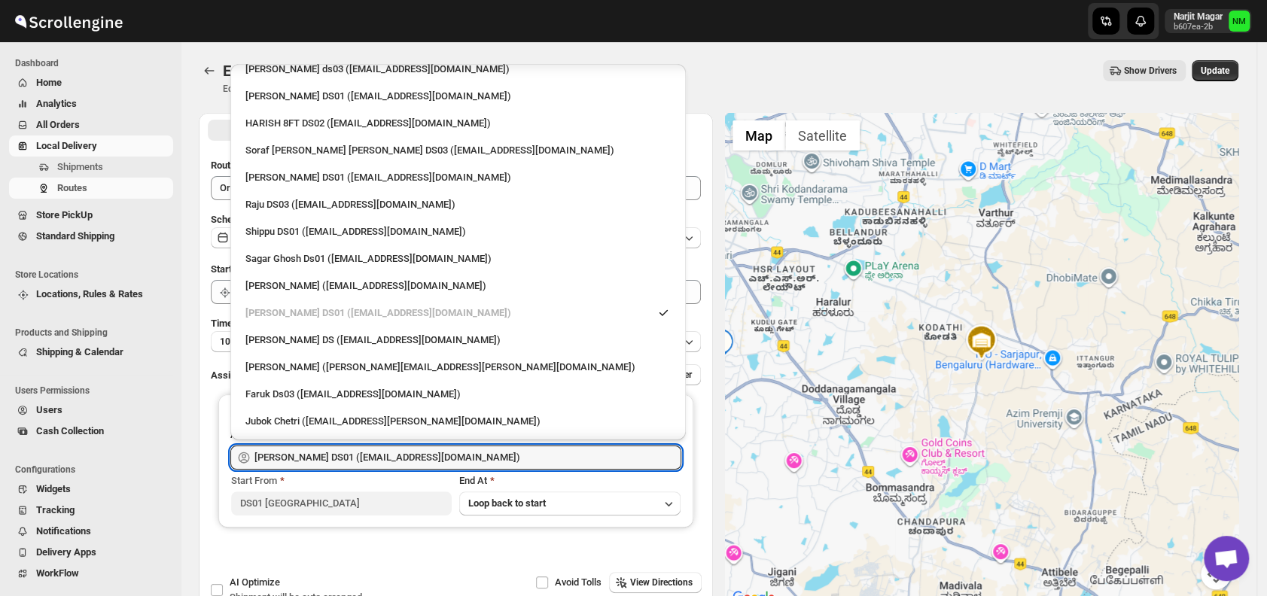
scroll to position [1036, 0]
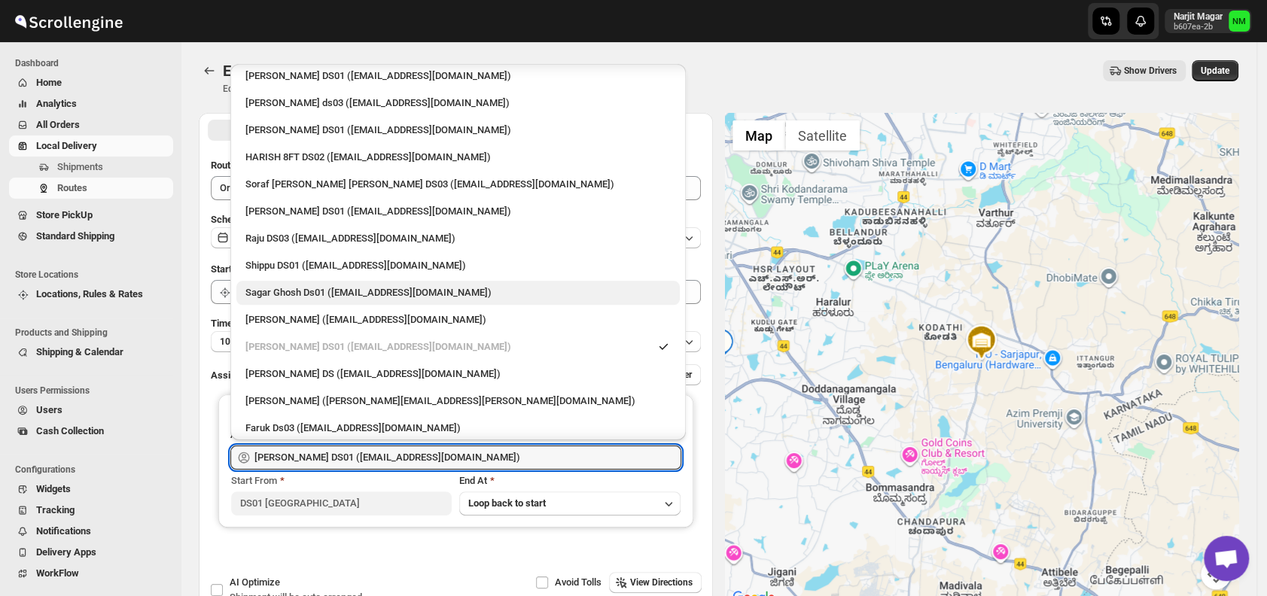
click at [309, 289] on div "Sagar Ghosh Ds01 (nenages934@ekuali.com)" at bounding box center [457, 292] width 425 height 15
type input "Sagar Ghosh Ds01 (nenages934@ekuali.com)"
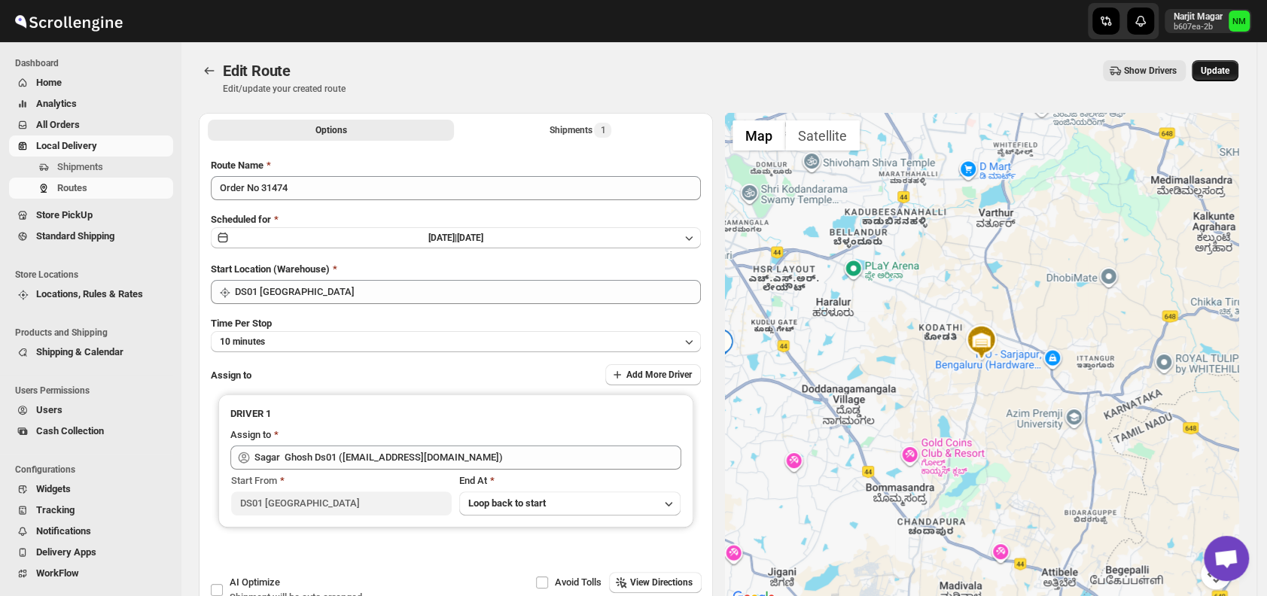
click at [1225, 70] on span "Update" at bounding box center [1215, 71] width 29 height 12
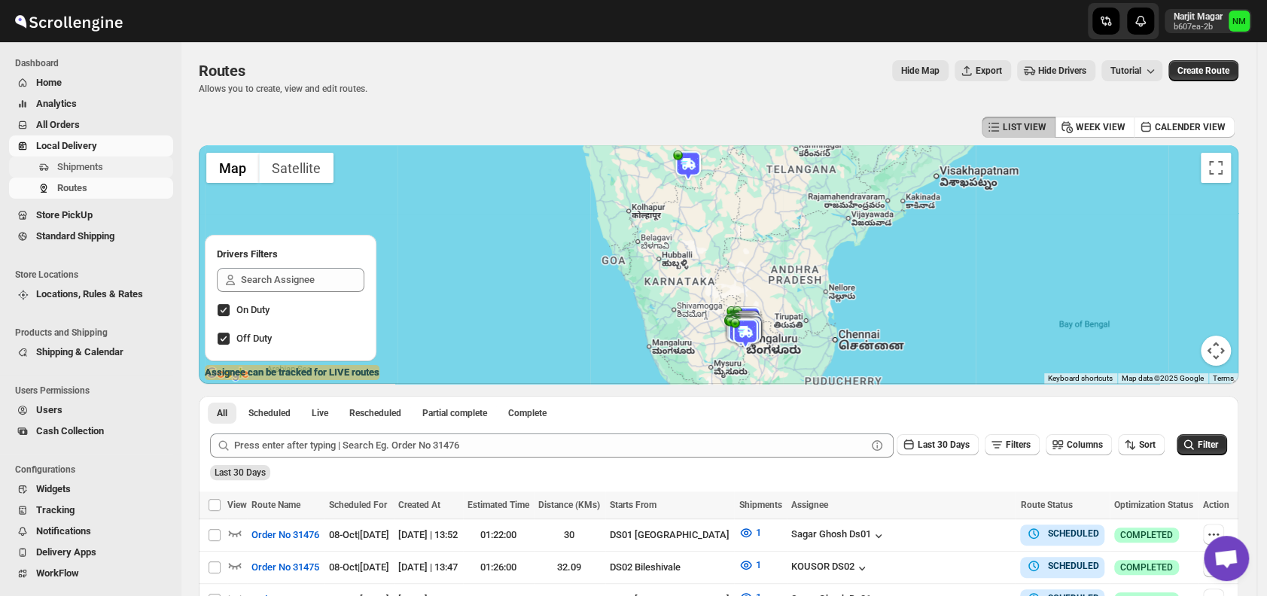
click at [125, 163] on span "Shipments" at bounding box center [113, 167] width 113 height 15
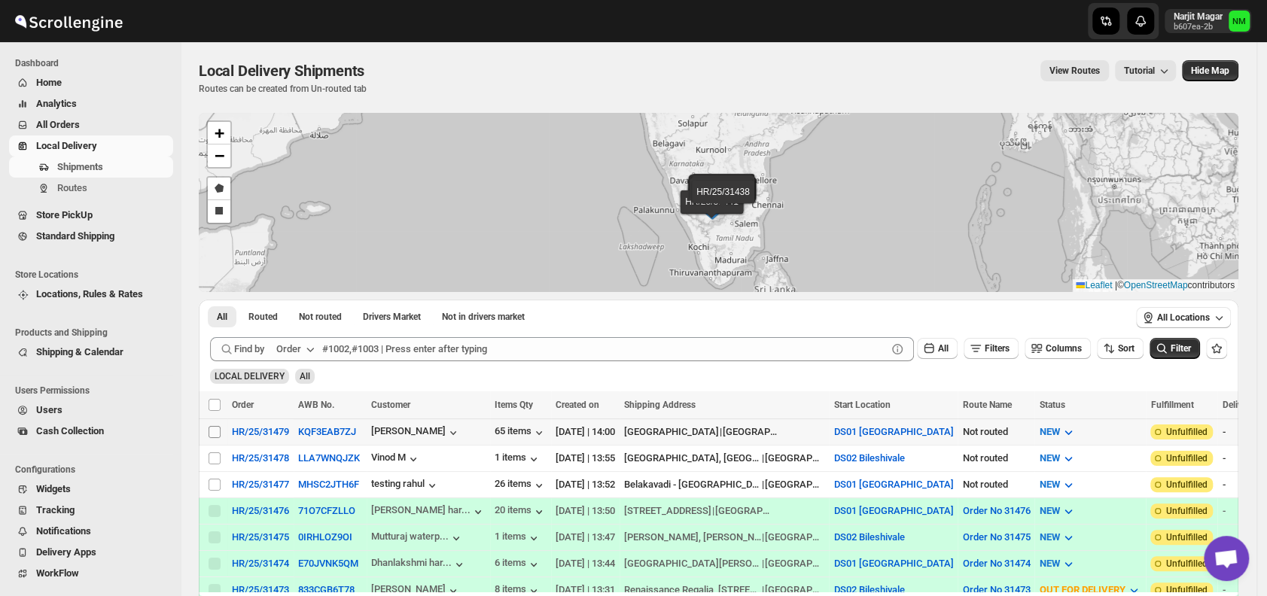
click at [212, 426] on input "Select shipment" at bounding box center [215, 432] width 12 height 12
checkbox input "true"
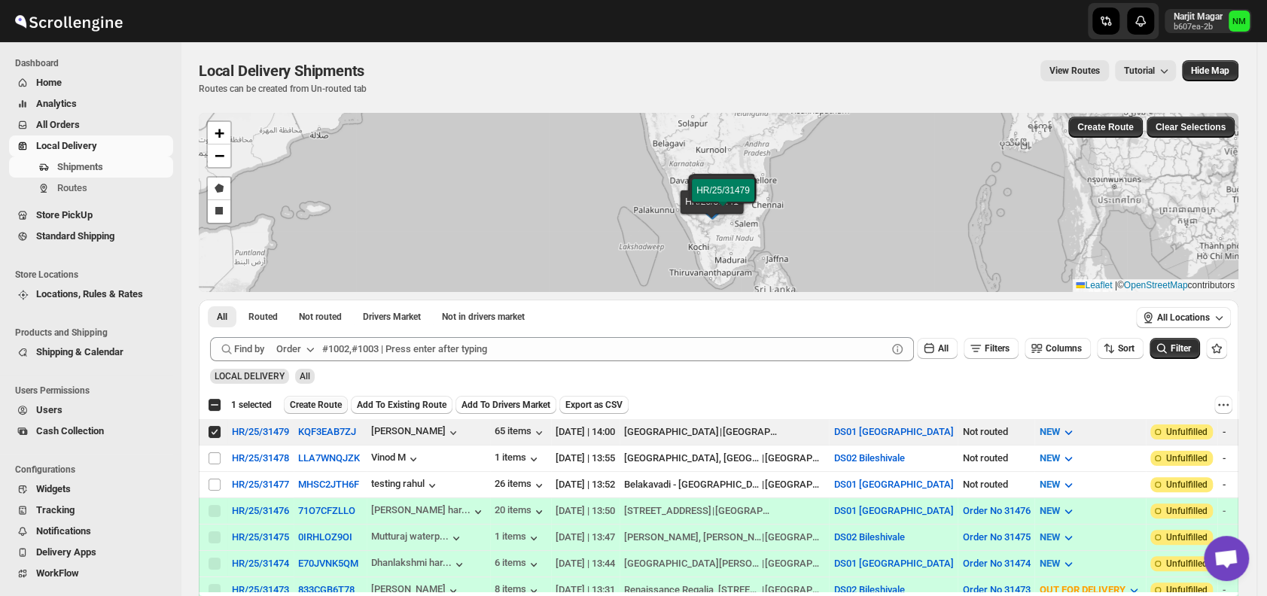
click at [312, 402] on span "Create Route" at bounding box center [316, 405] width 52 height 12
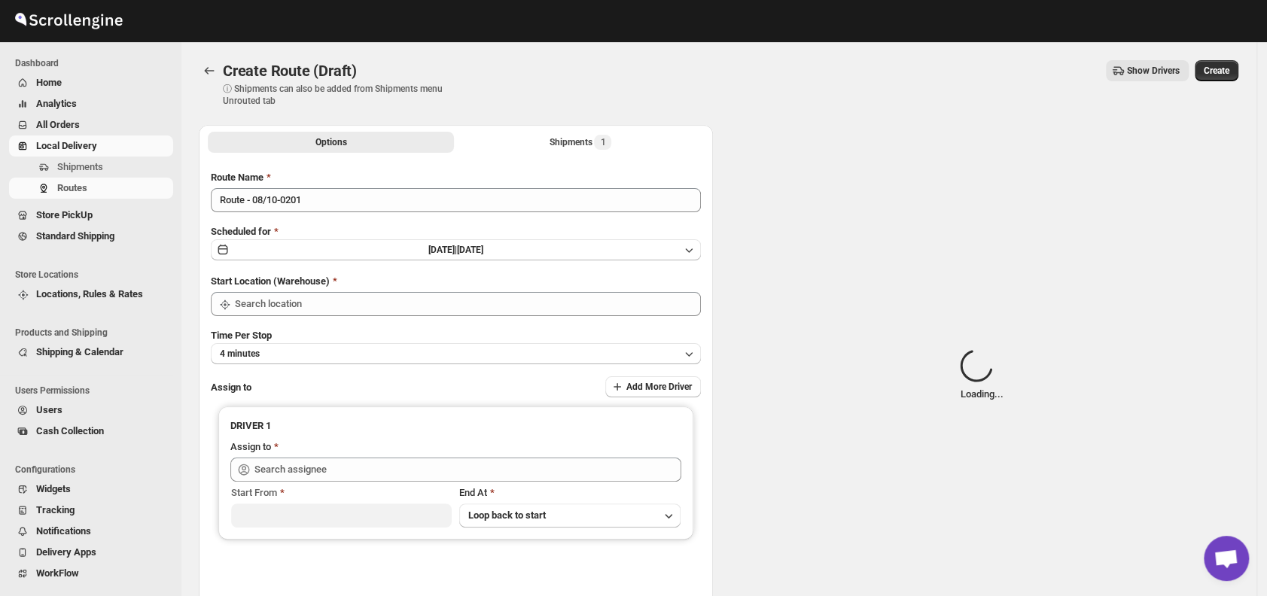
type input "DS01 [GEOGRAPHIC_DATA]"
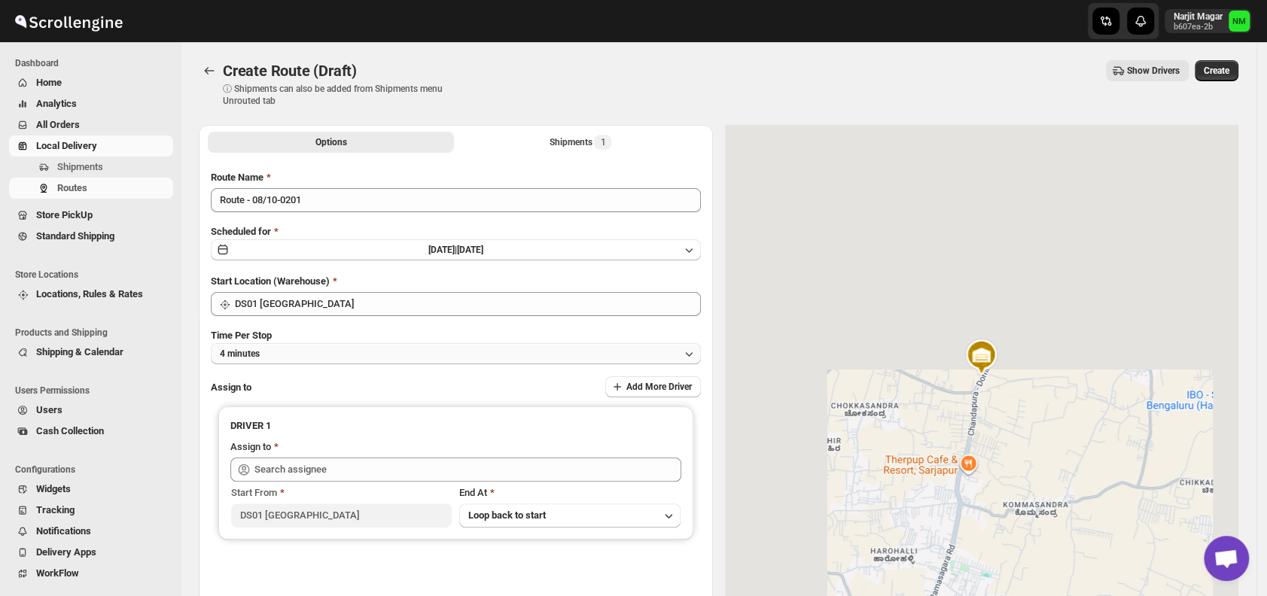
click at [318, 356] on button "4 minutes" at bounding box center [456, 353] width 490 height 21
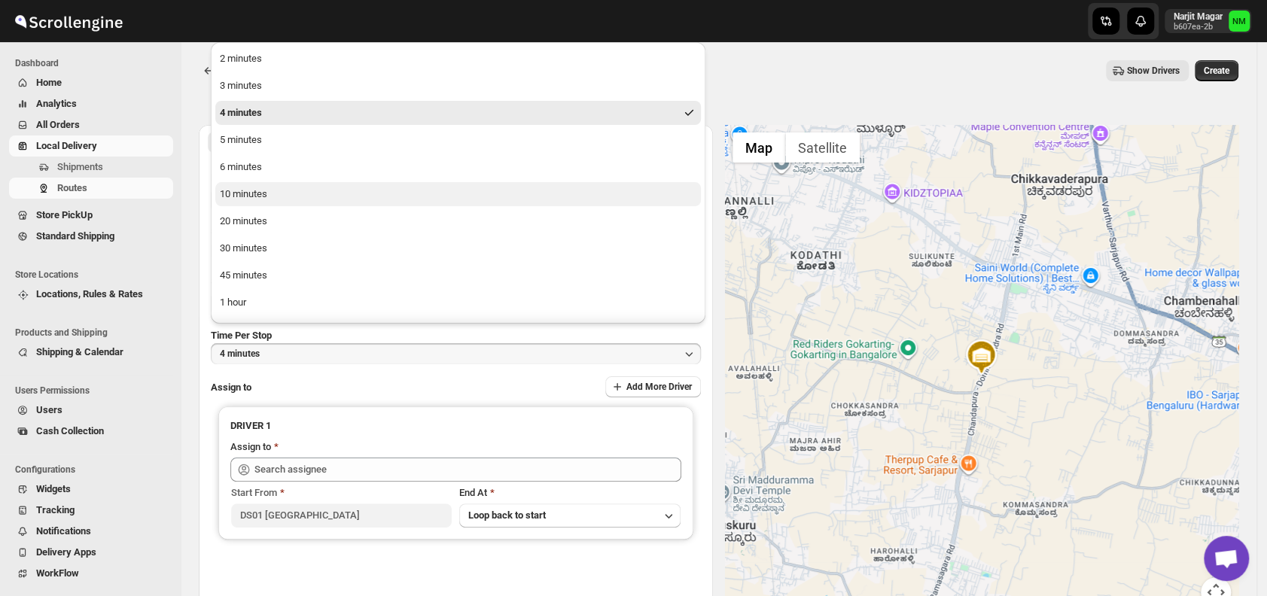
click at [258, 201] on div "10 minutes" at bounding box center [243, 194] width 47 height 15
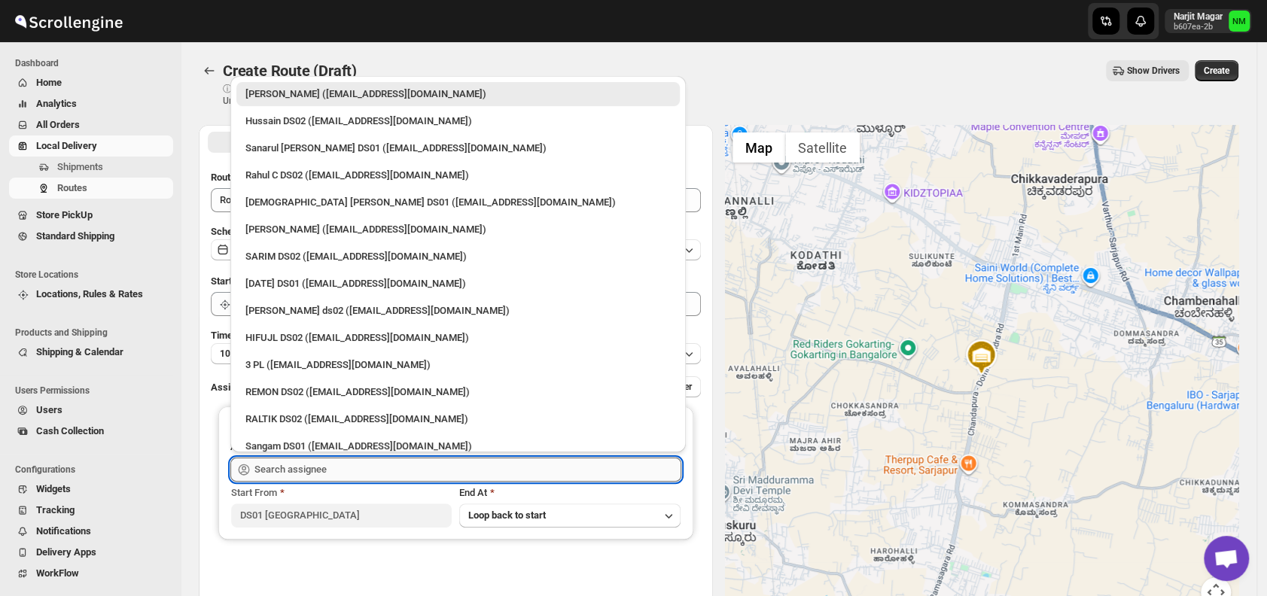
click at [356, 455] on div "Skip to content Narjit Magar b607ea-2b NM Dashboard Home Analytics All Orders L…" at bounding box center [633, 362] width 1267 height 724
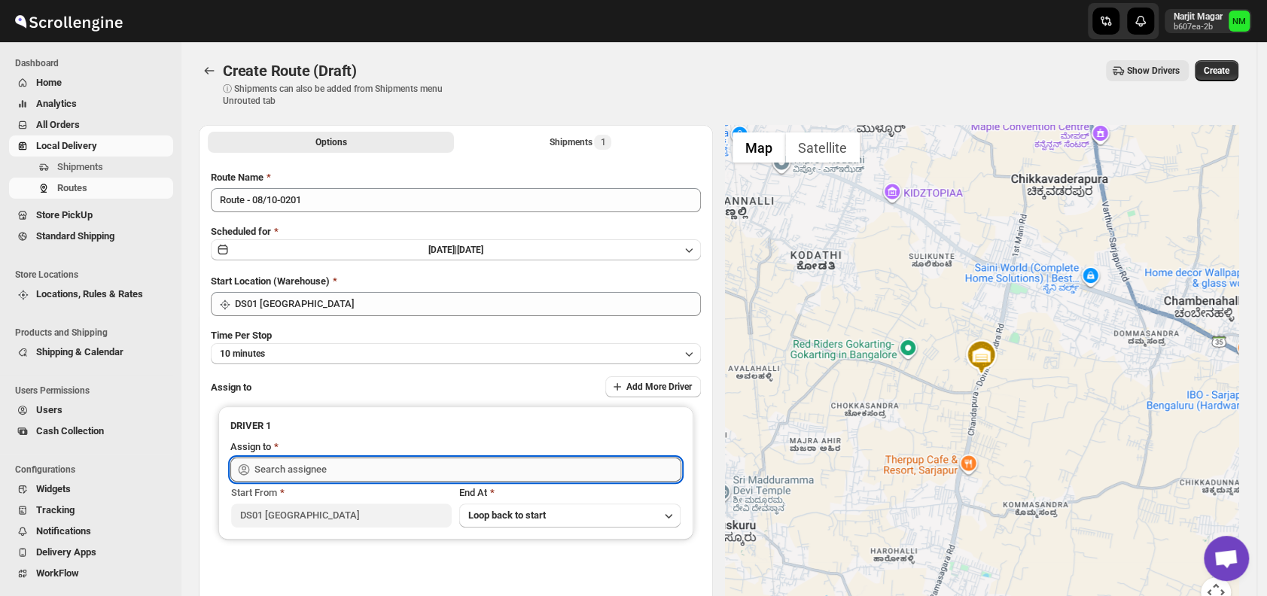
click at [333, 464] on input "text" at bounding box center [467, 470] width 427 height 24
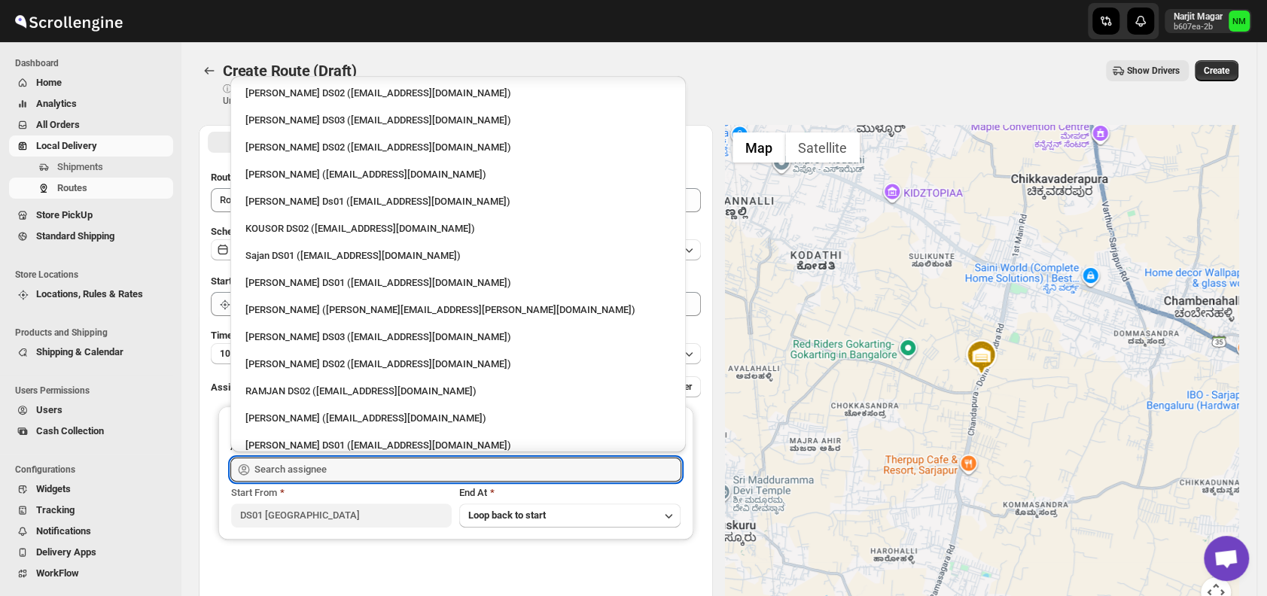
scroll to position [607, 0]
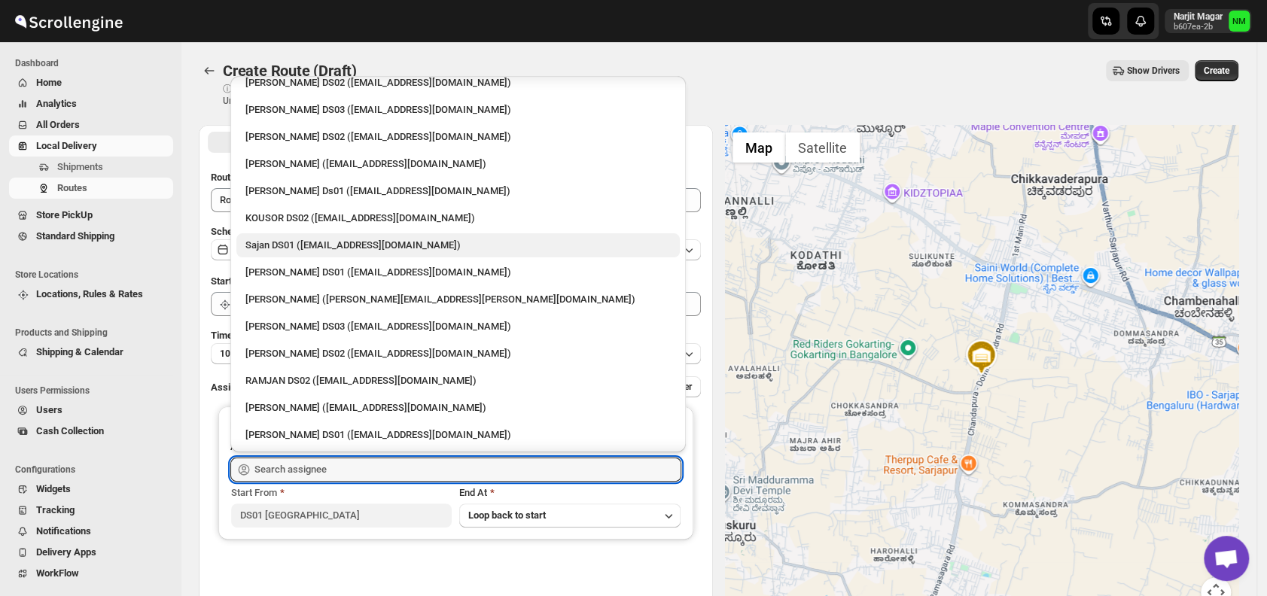
click at [270, 251] on div "Sajan DS01 (lofadat883@coderdir.com)" at bounding box center [457, 245] width 425 height 15
type input "Sajan DS01 (lofadat883@coderdir.com)"
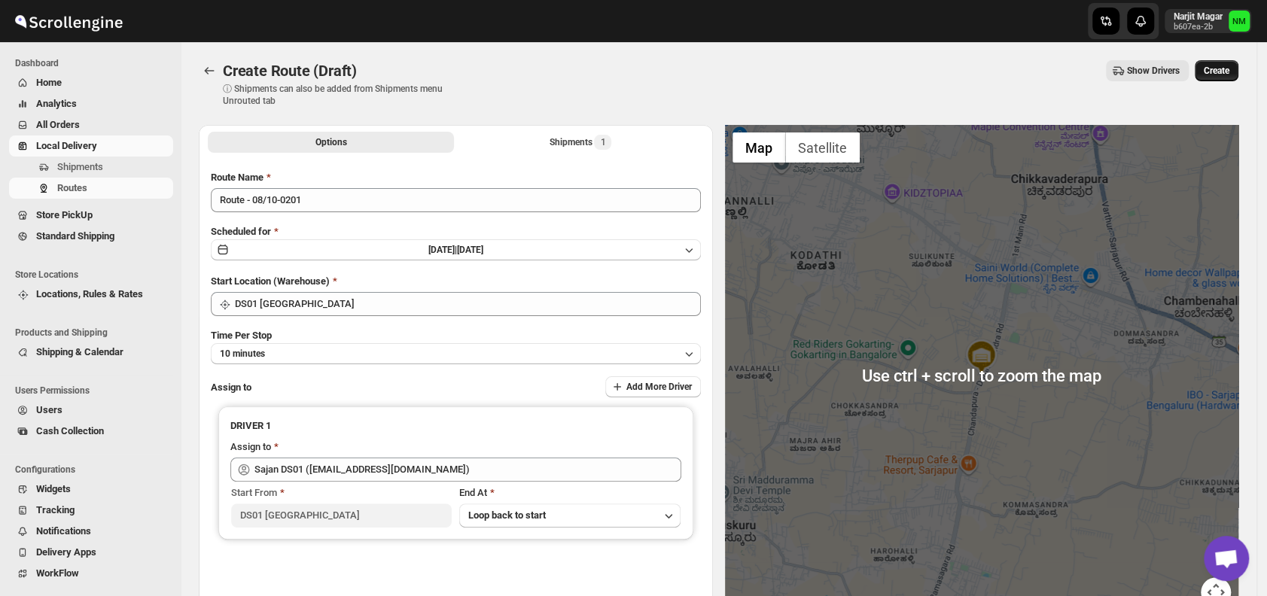
click at [1223, 68] on span "Create" at bounding box center [1217, 71] width 26 height 12
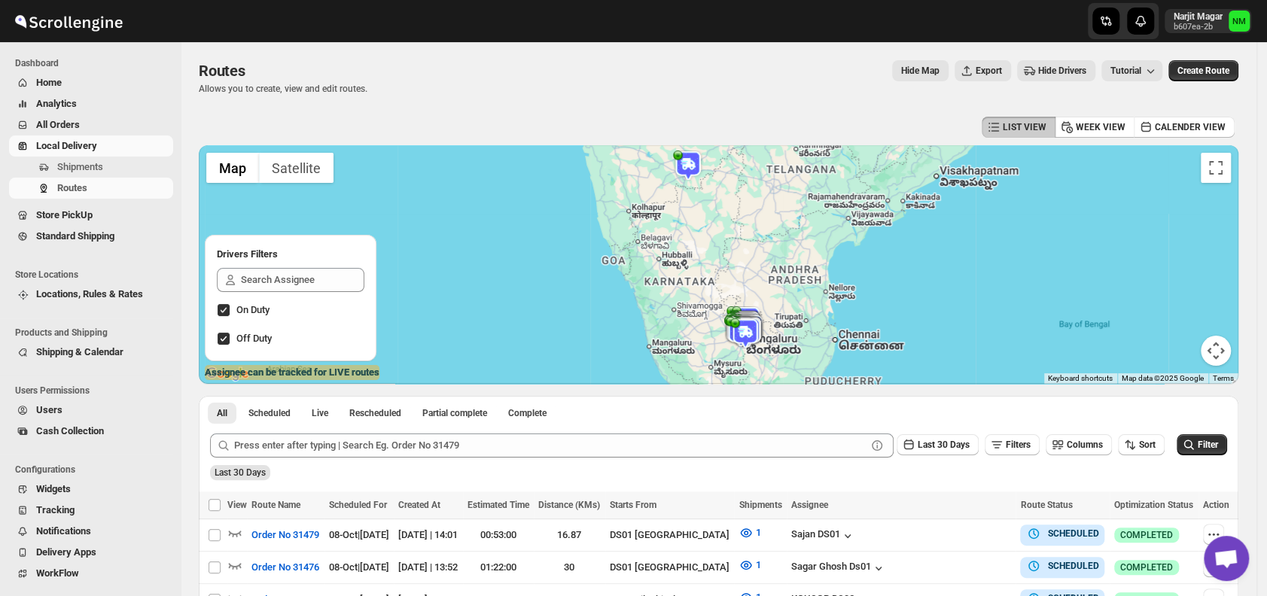
scroll to position [196, 0]
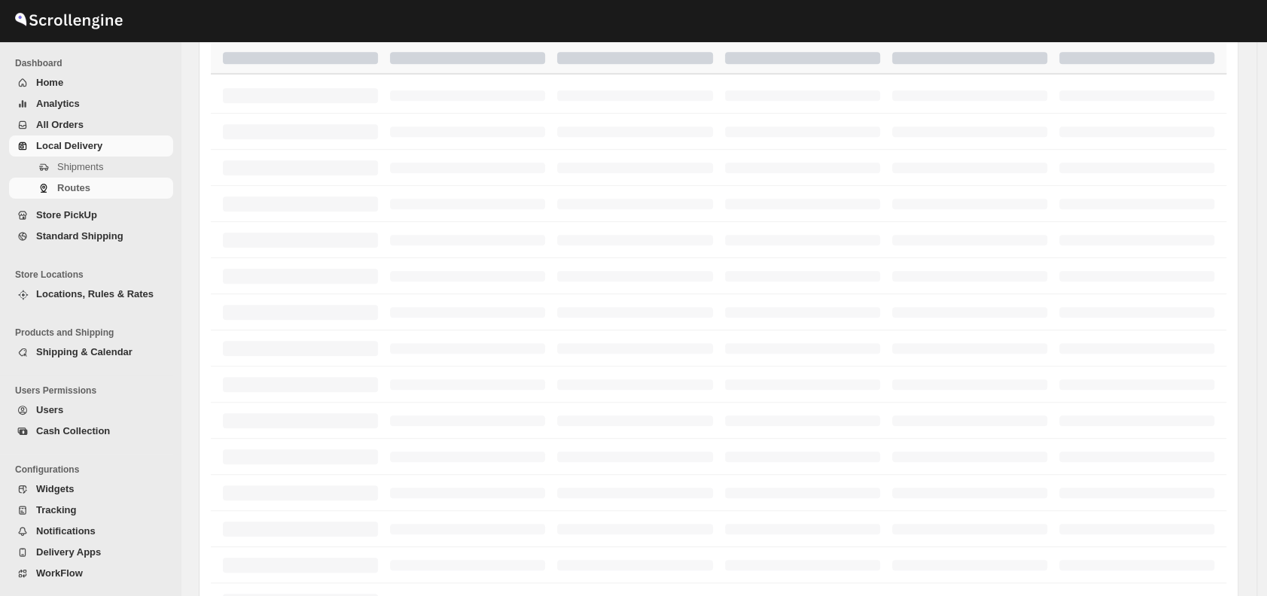
scroll to position [196, 0]
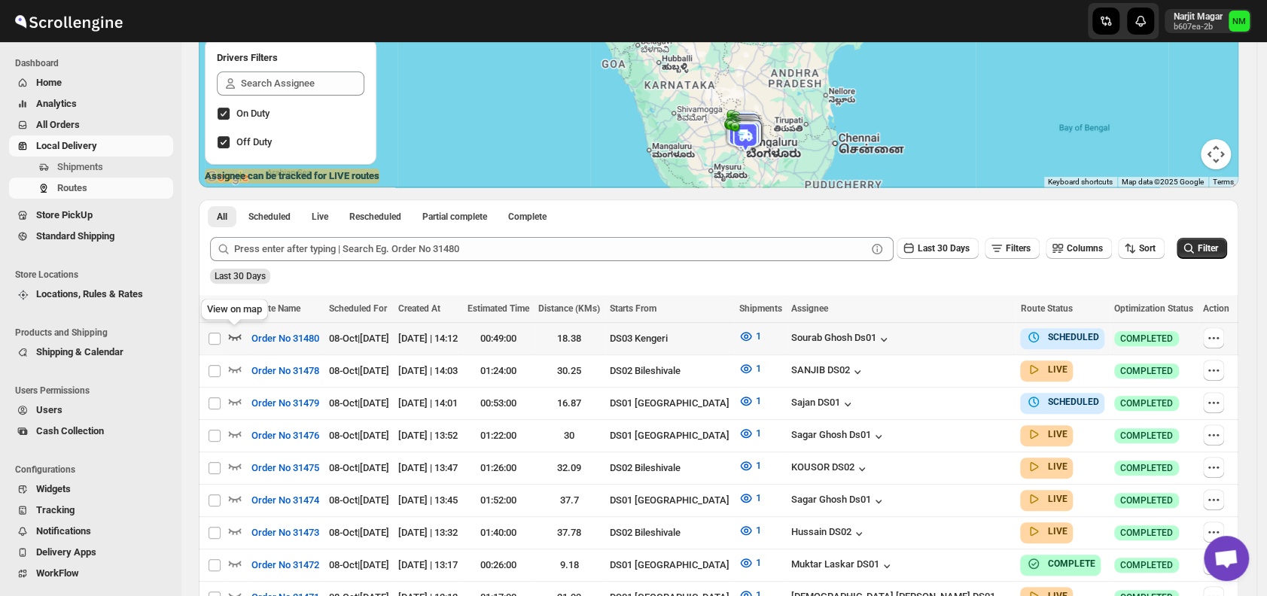
click at [233, 335] on icon "button" at bounding box center [234, 336] width 15 height 15
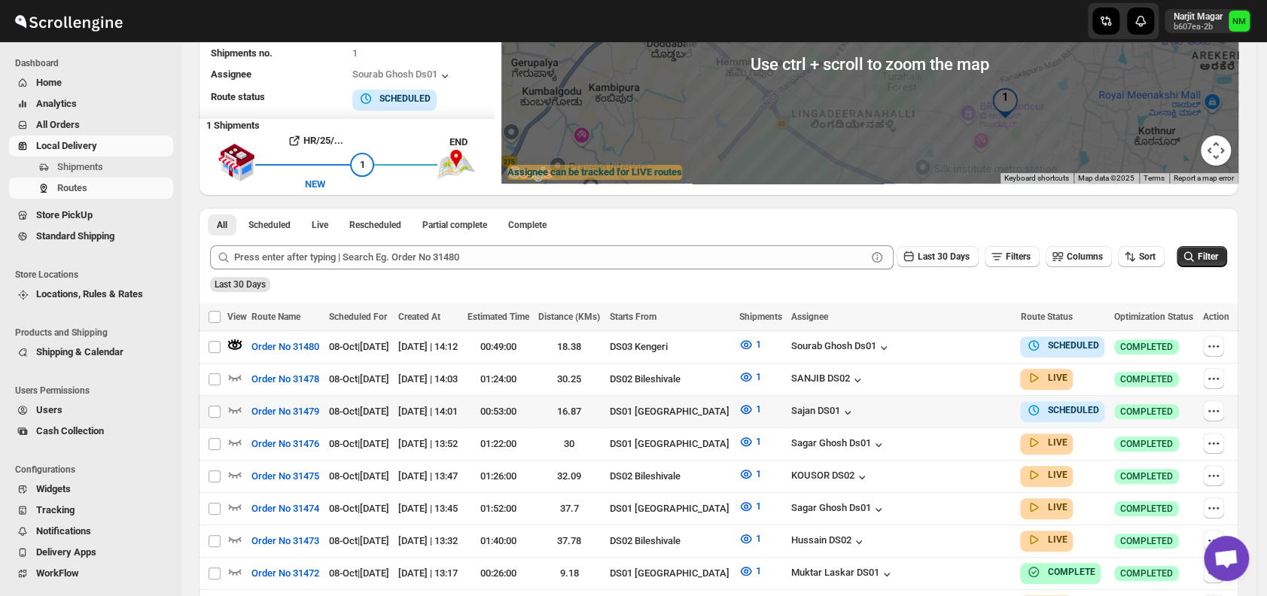
scroll to position [218, 0]
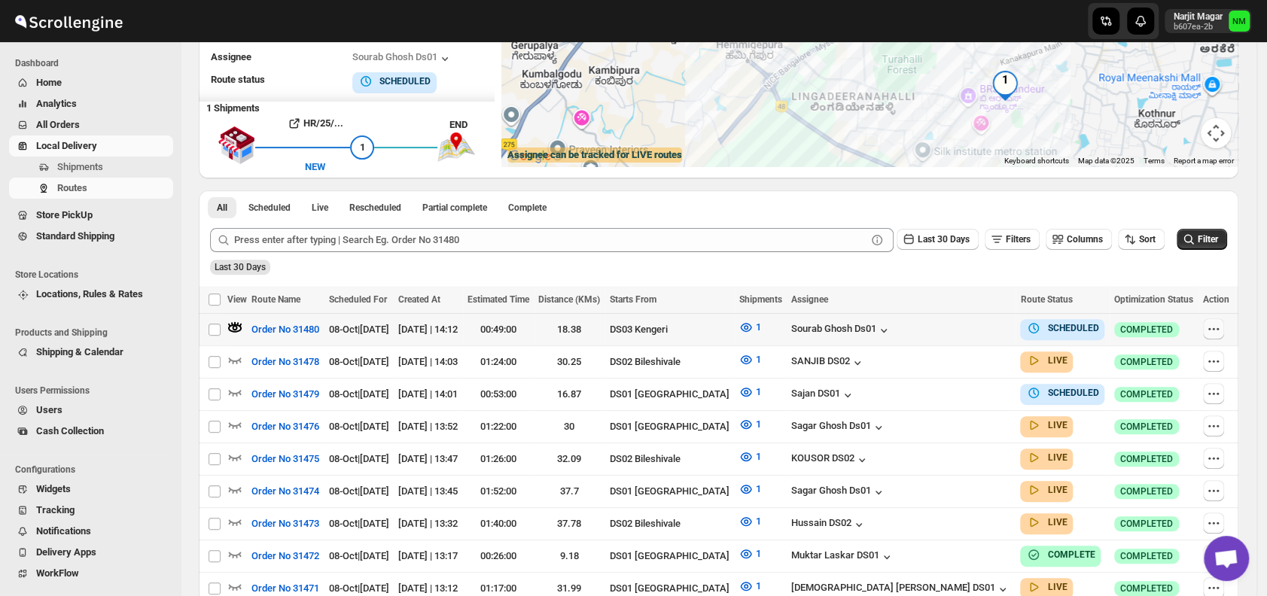
click at [1221, 327] on icon "button" at bounding box center [1213, 328] width 15 height 15
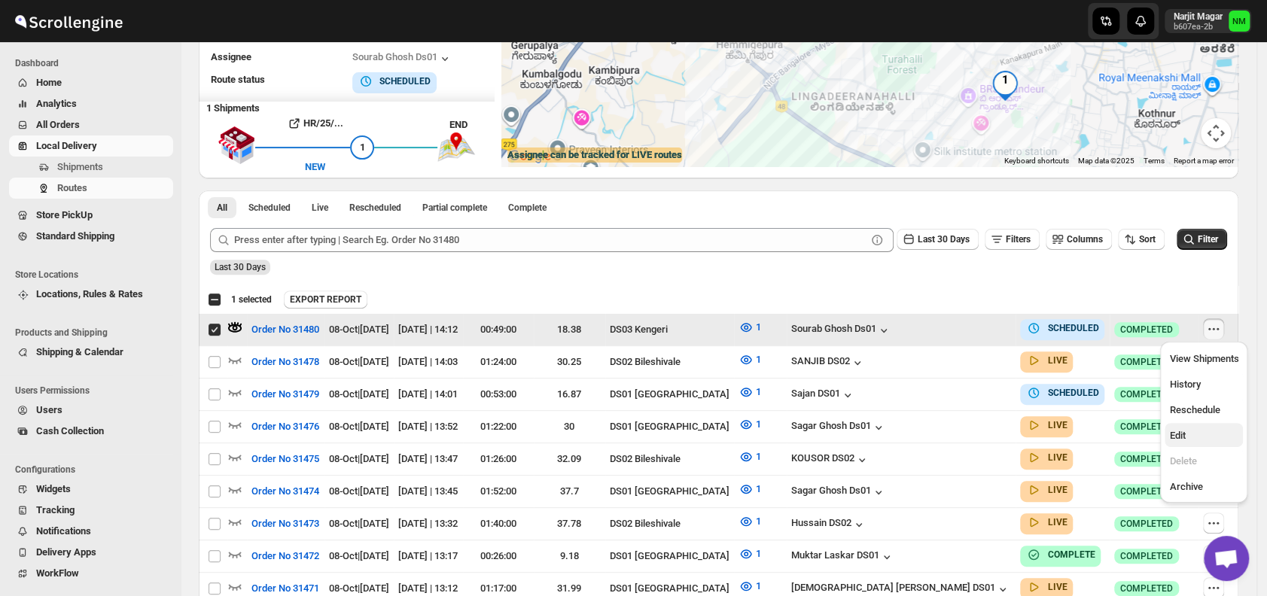
click at [1191, 429] on span "Edit" at bounding box center [1203, 435] width 69 height 15
checkbox input "false"
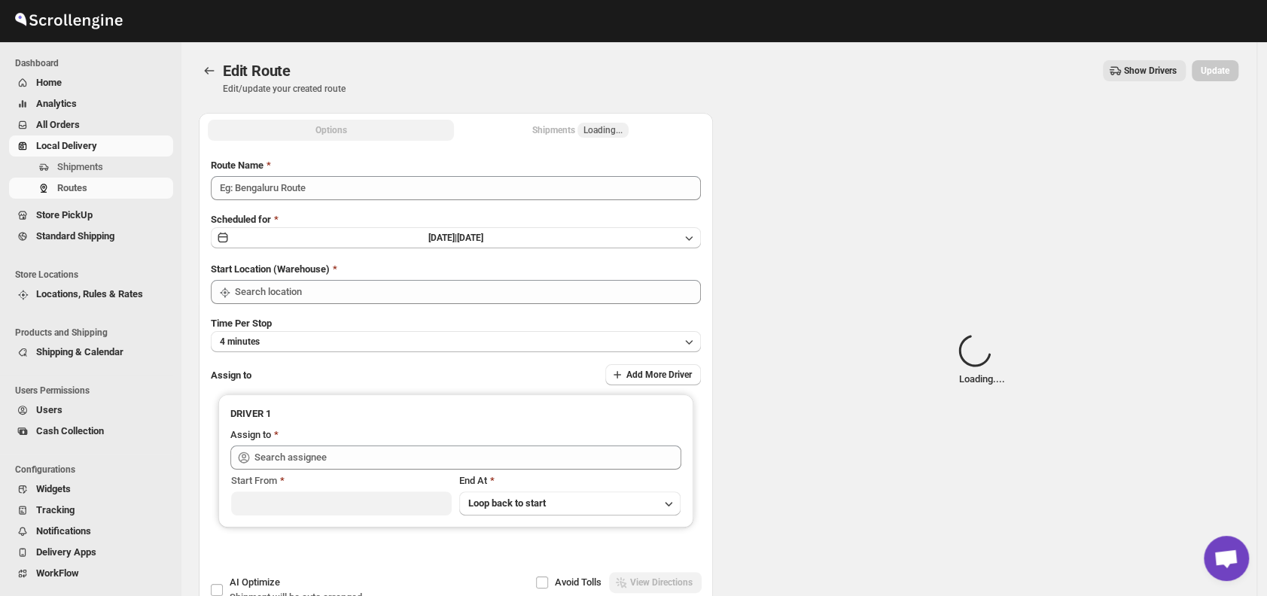
type input "Order No 31480"
type input "DS03 Kengeri"
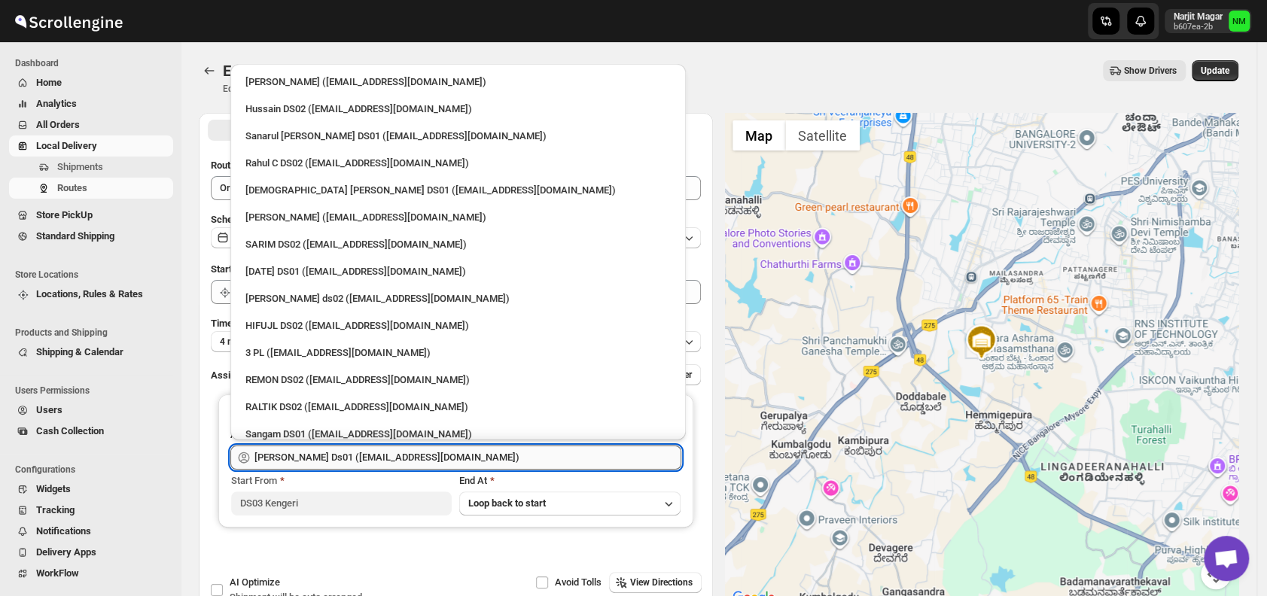
click at [484, 458] on input "[PERSON_NAME] Ds01 ([EMAIL_ADDRESS][DOMAIN_NAME])" at bounding box center [467, 458] width 427 height 24
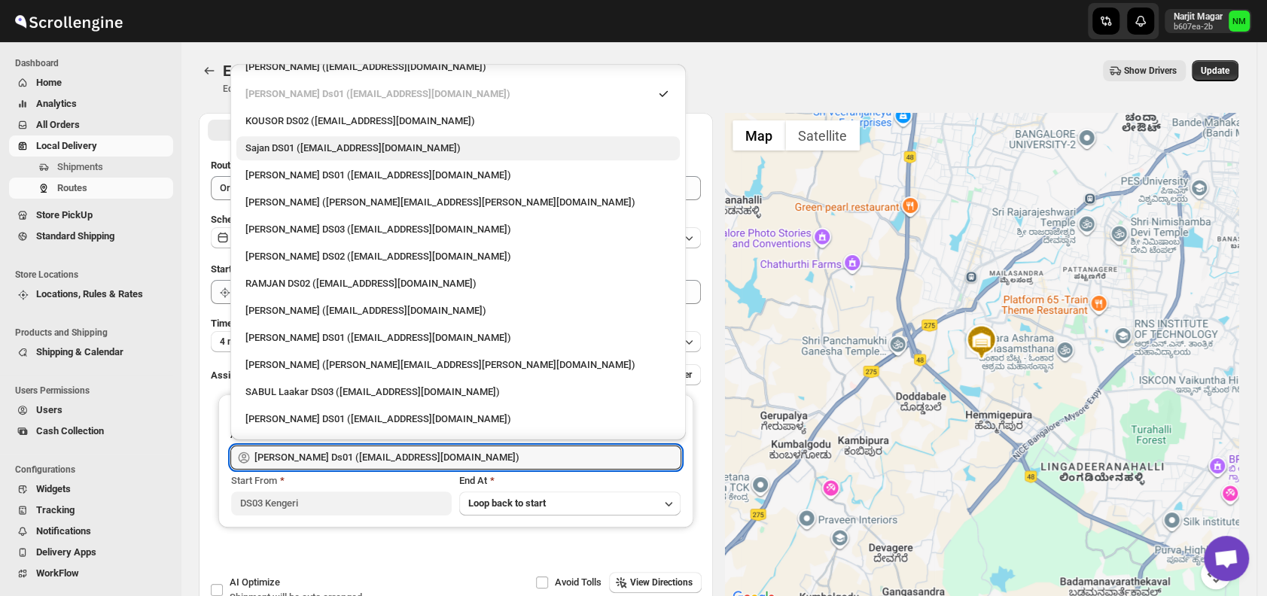
scroll to position [728, 0]
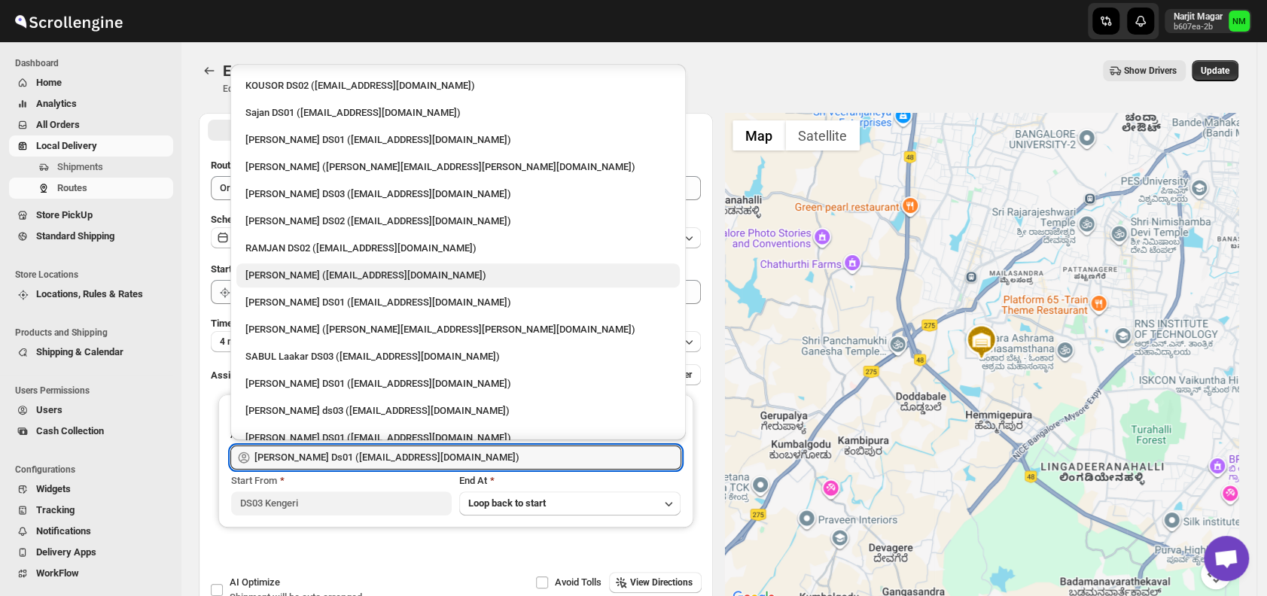
click at [315, 279] on div "[PERSON_NAME] ([EMAIL_ADDRESS][DOMAIN_NAME])" at bounding box center [457, 275] width 425 height 15
type input "[PERSON_NAME] ([EMAIL_ADDRESS][DOMAIN_NAME])"
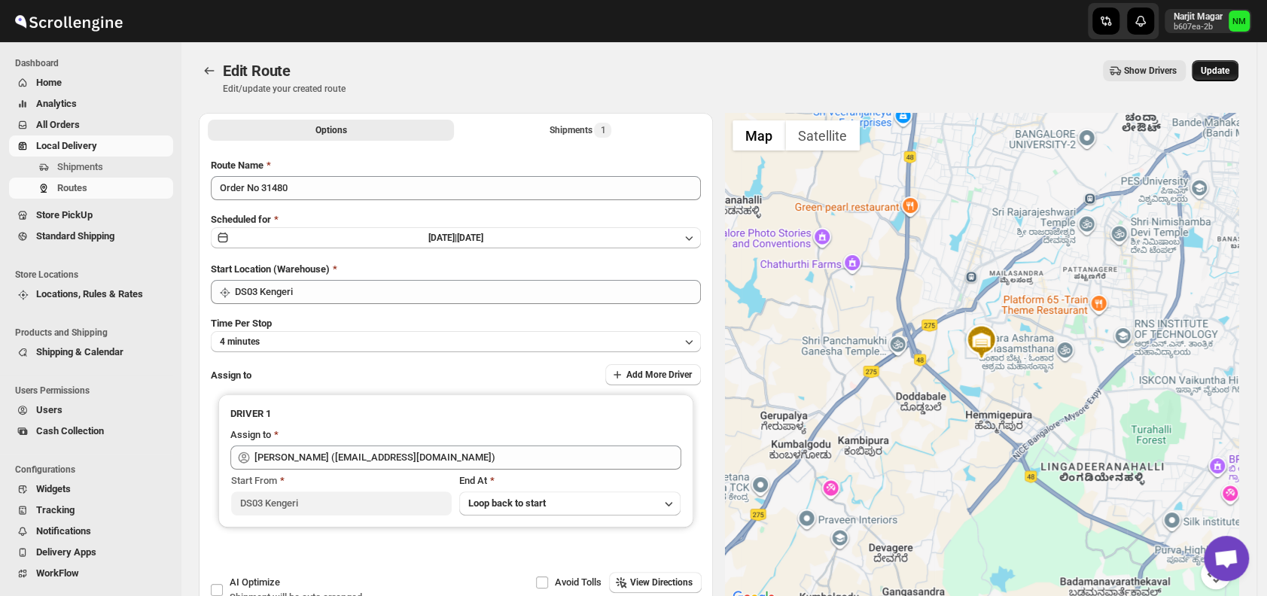
click at [1222, 68] on span "Update" at bounding box center [1215, 71] width 29 height 12
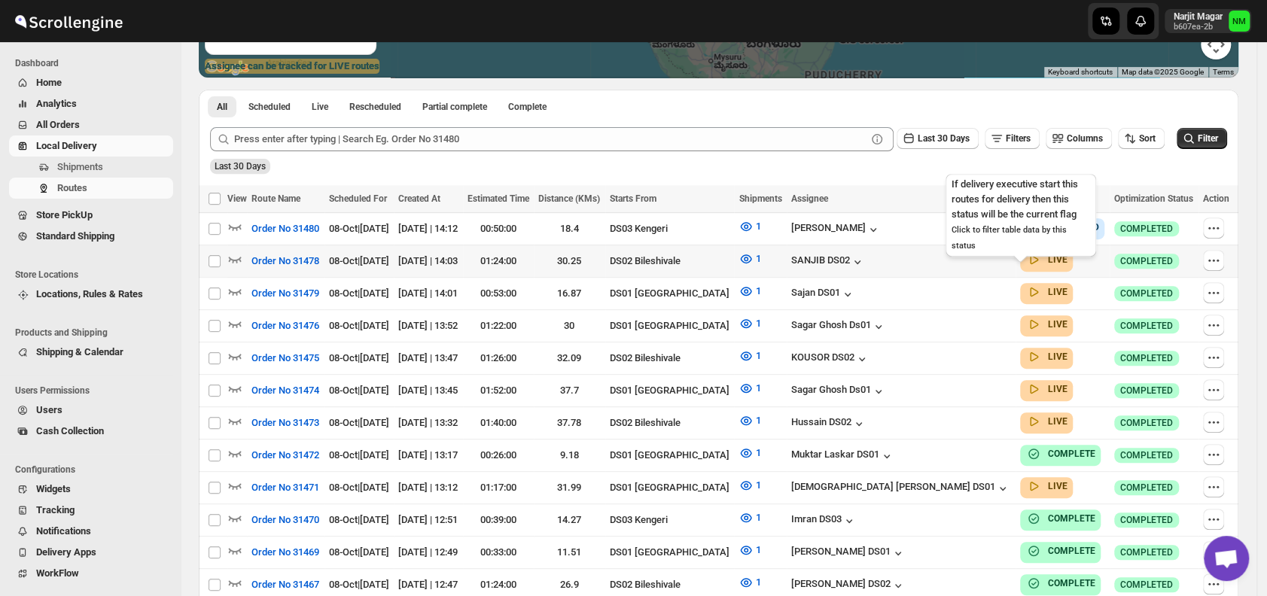
scroll to position [307, 0]
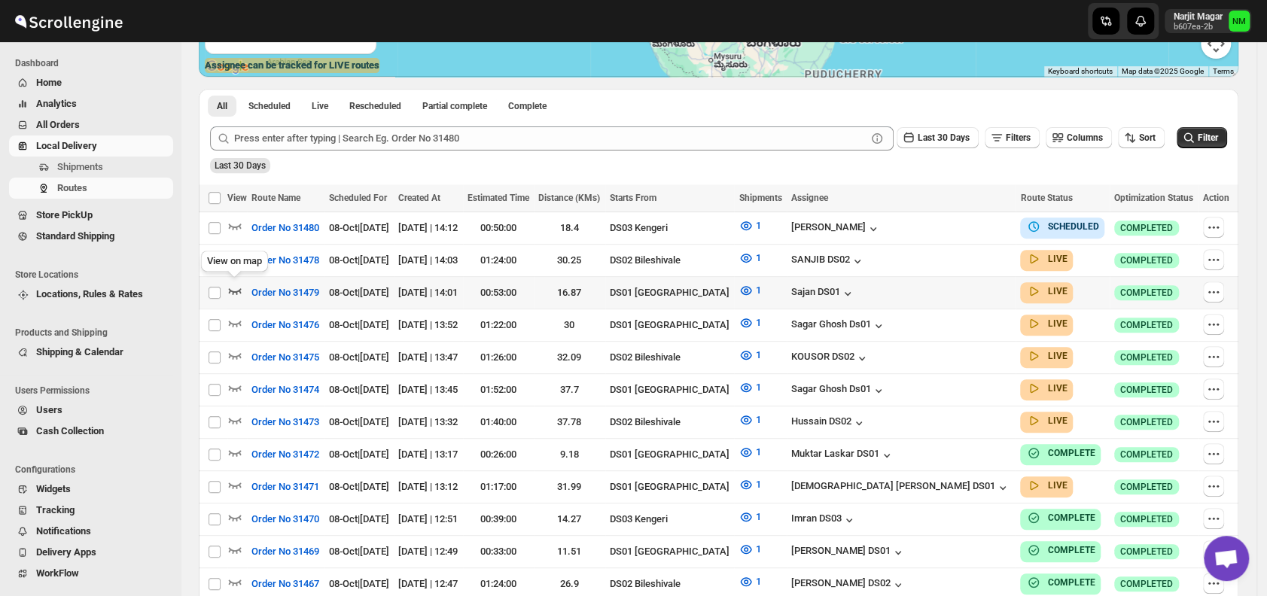
click at [241, 289] on icon "button" at bounding box center [234, 290] width 15 height 15
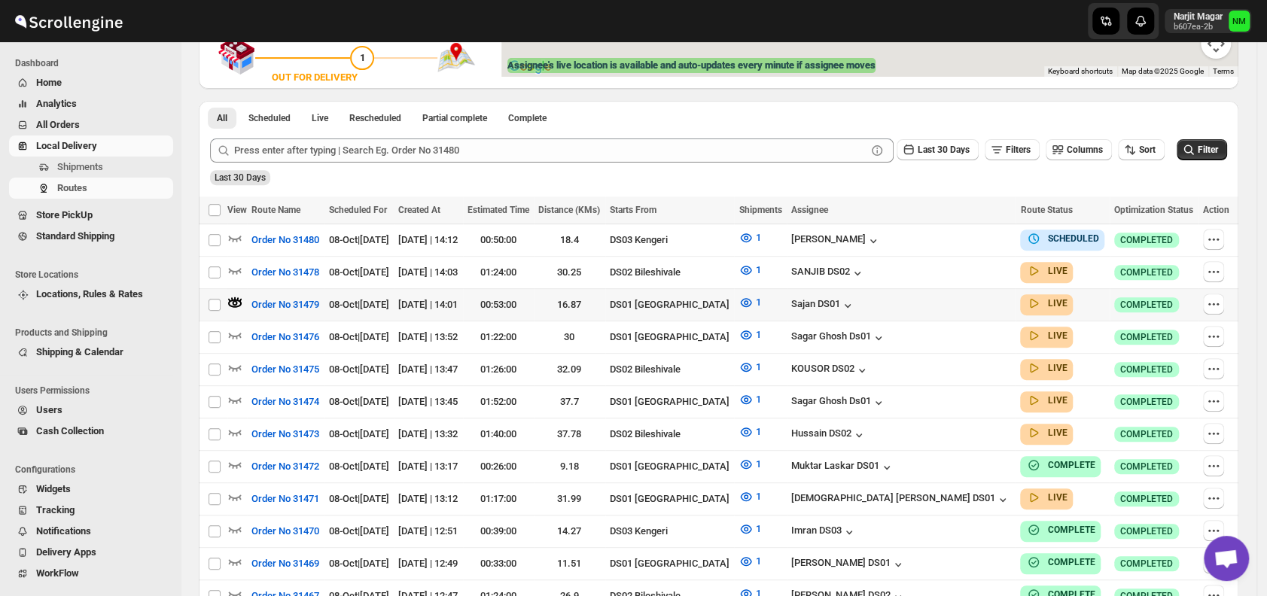
scroll to position [0, 0]
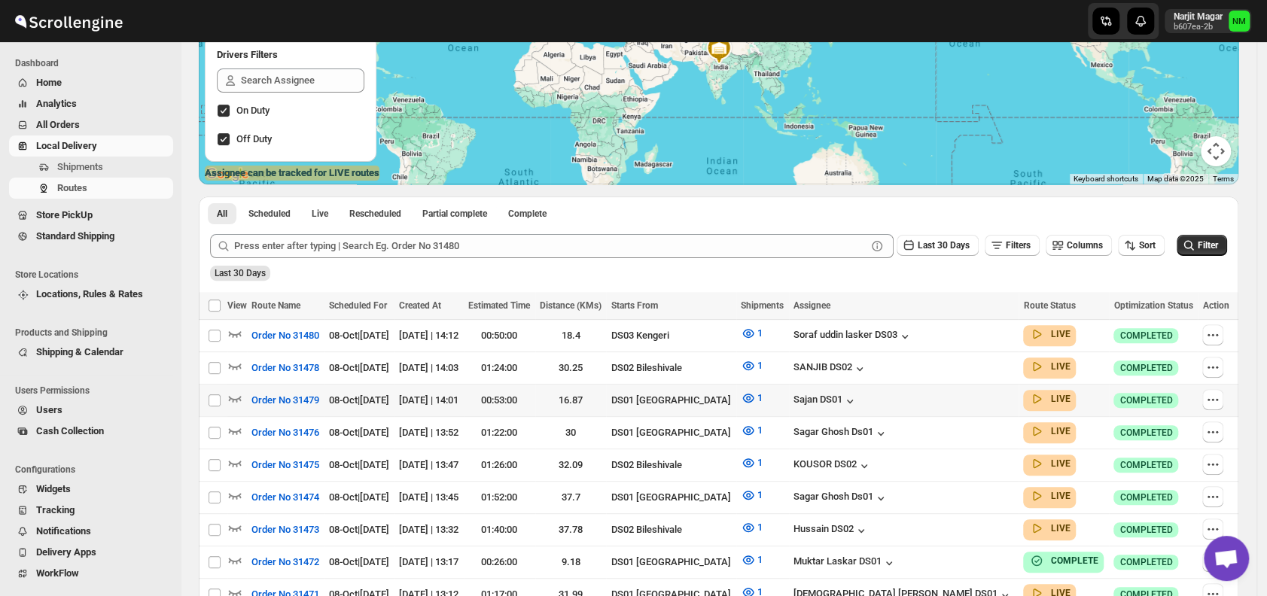
scroll to position [200, 0]
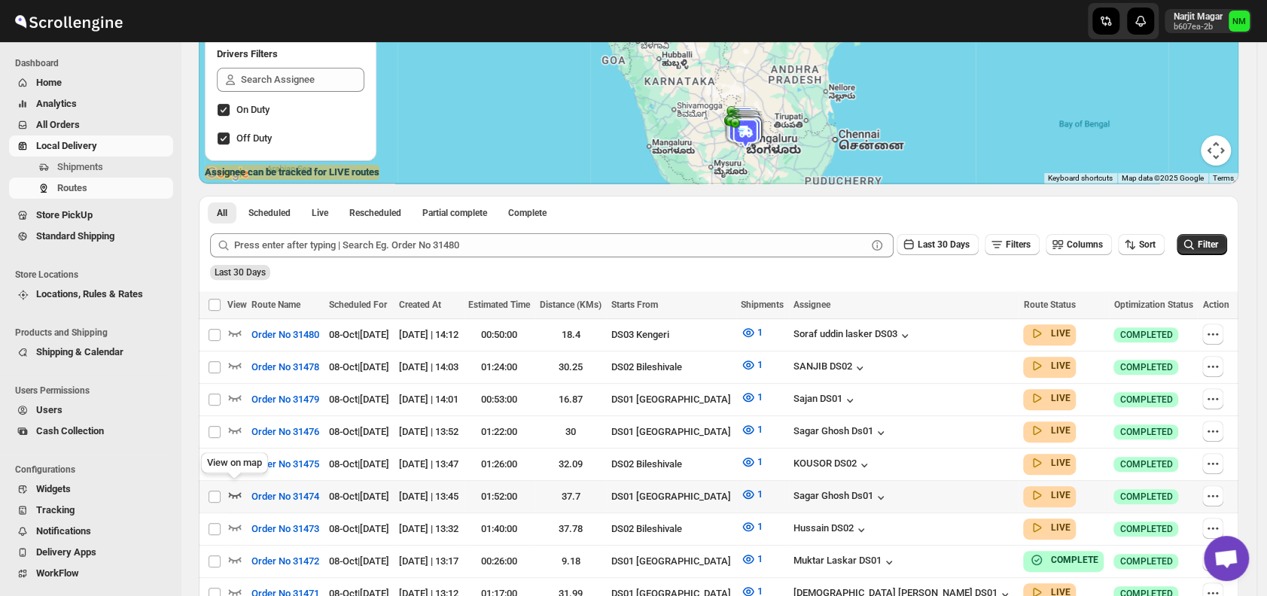
click at [237, 487] on icon "button" at bounding box center [234, 494] width 15 height 15
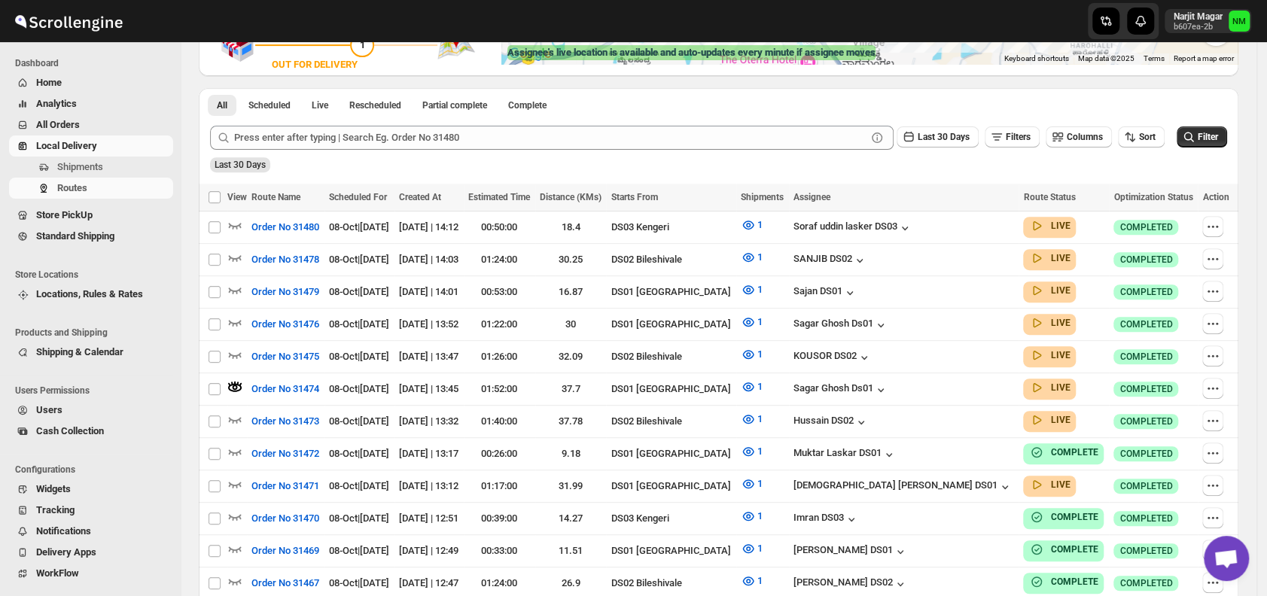
scroll to position [464, 0]
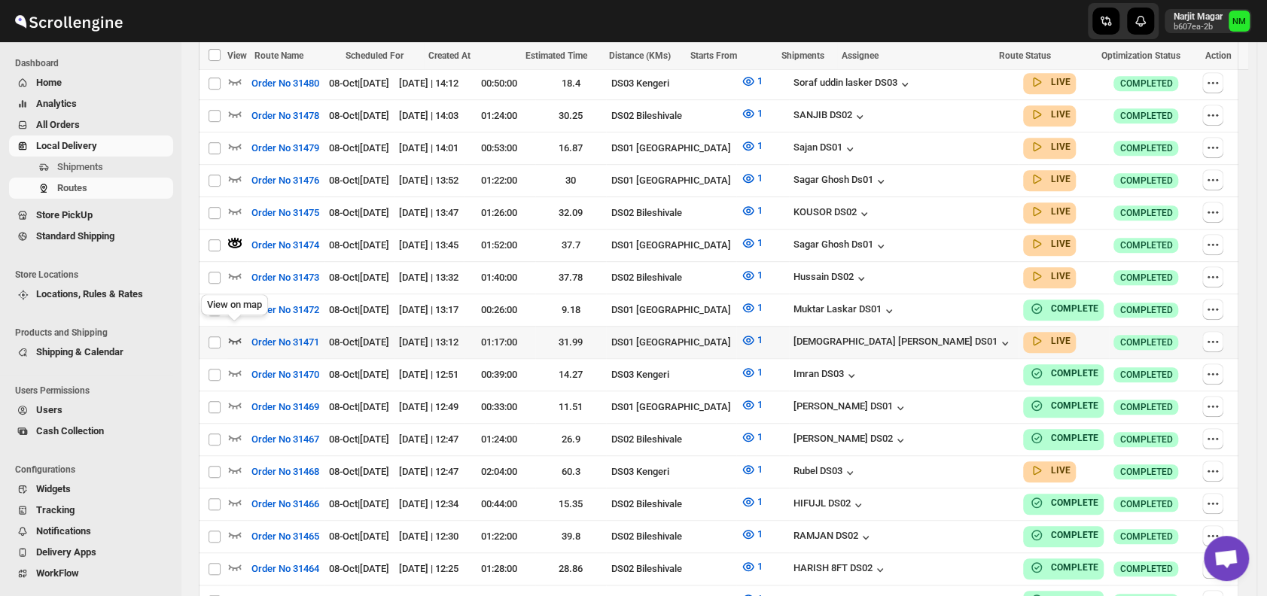
click at [236, 338] on icon "button" at bounding box center [235, 341] width 13 height 6
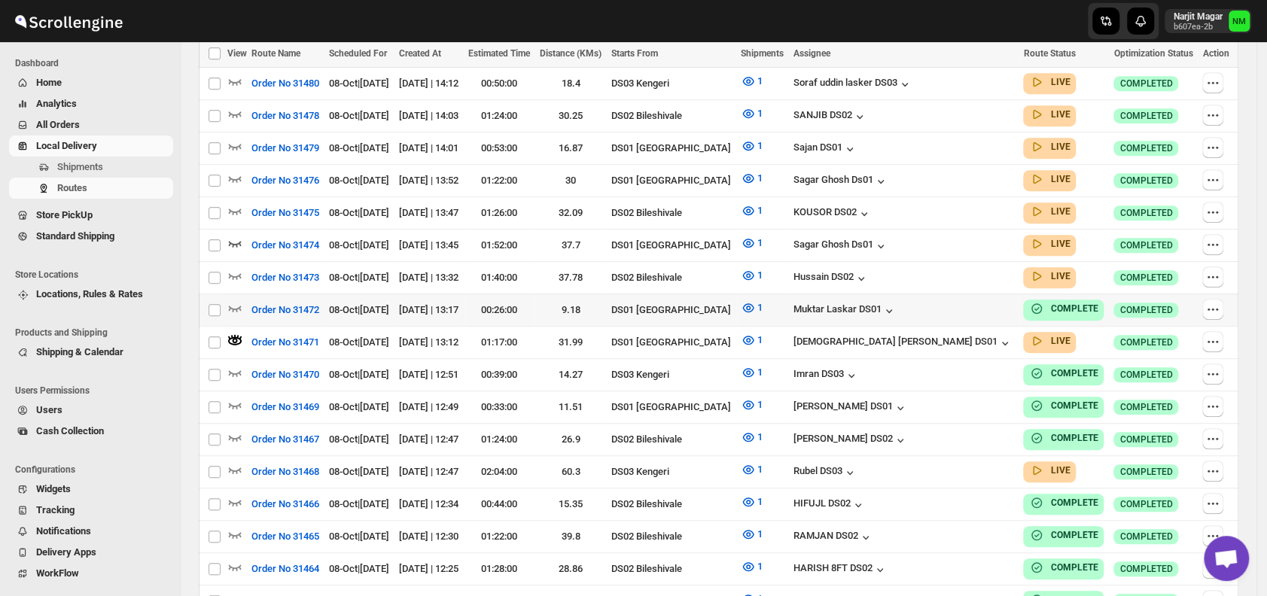
scroll to position [0, 0]
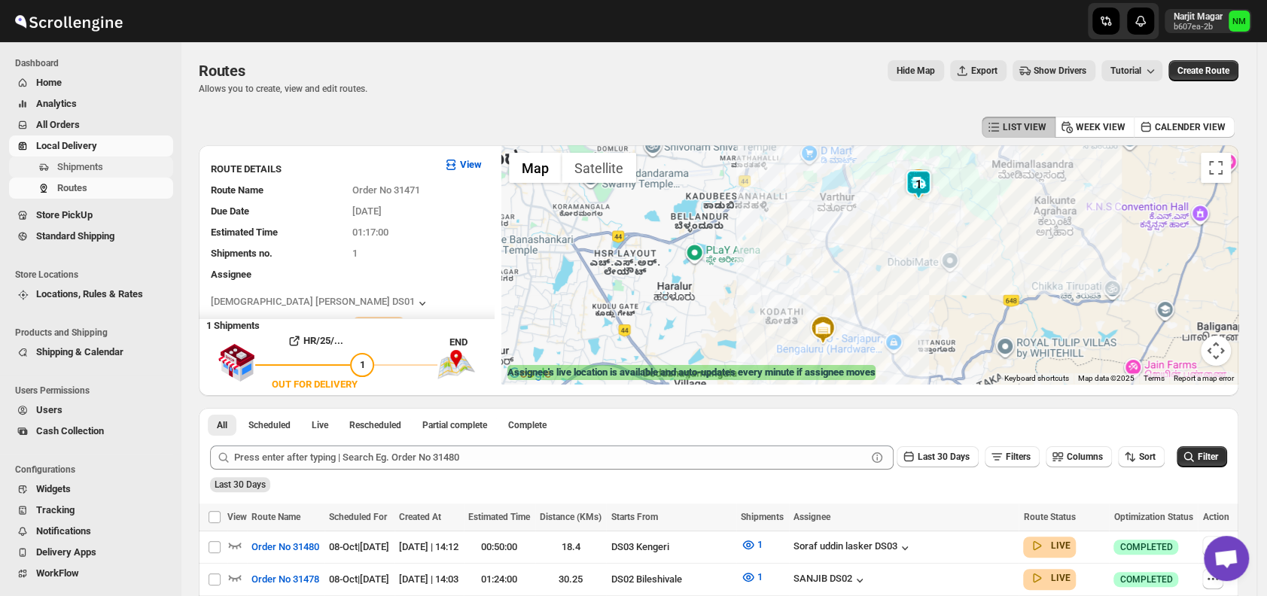
click at [117, 172] on span "Shipments" at bounding box center [113, 167] width 113 height 15
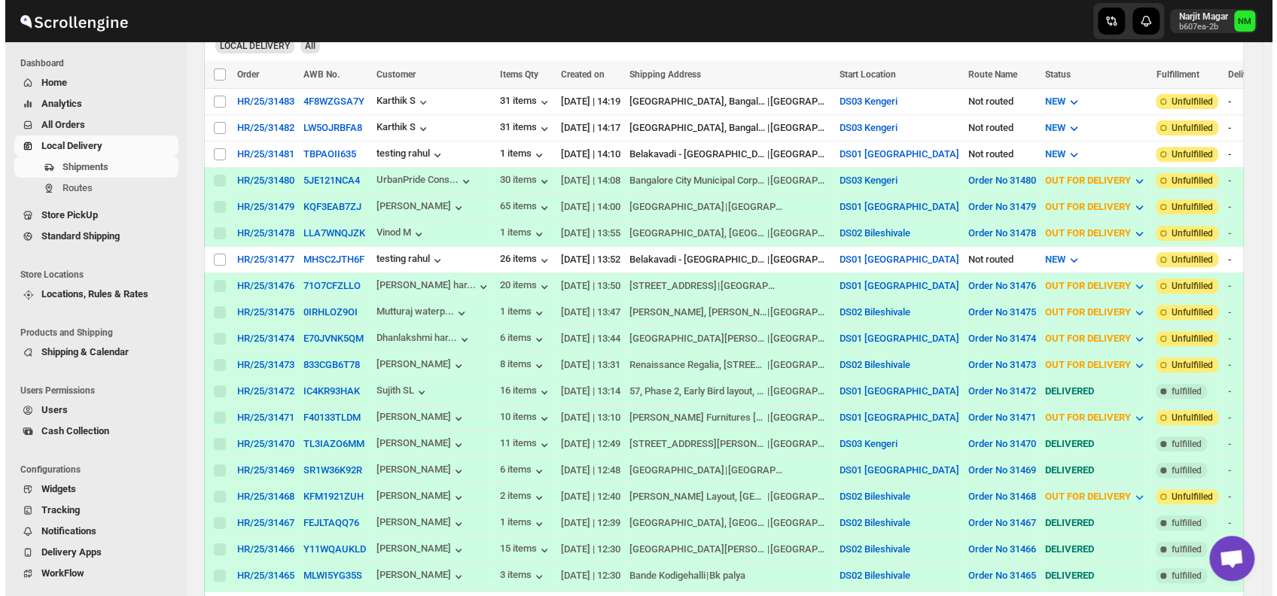
scroll to position [331, 0]
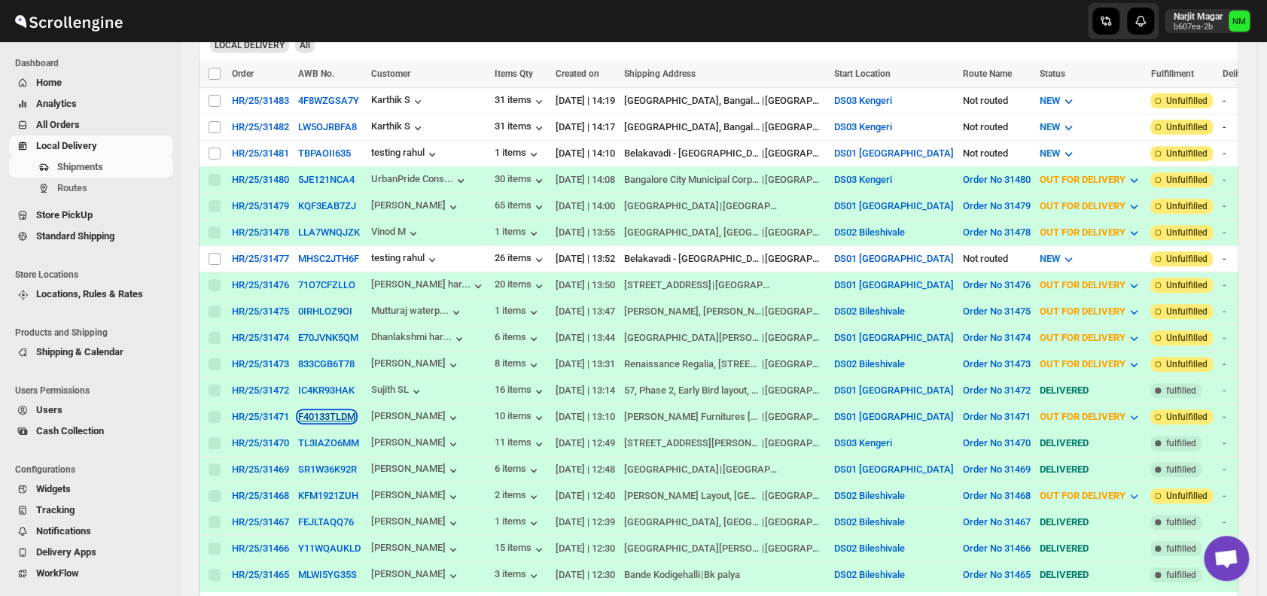
click at [315, 411] on button "F40133TLDM" at bounding box center [326, 416] width 57 height 11
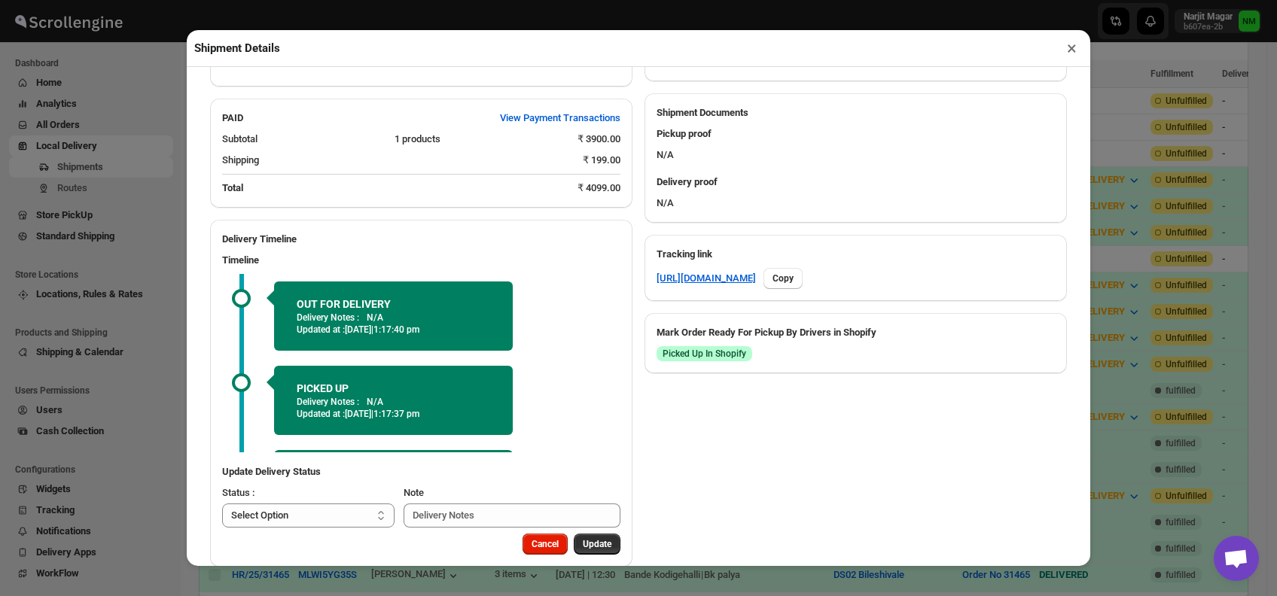
scroll to position [635, 0]
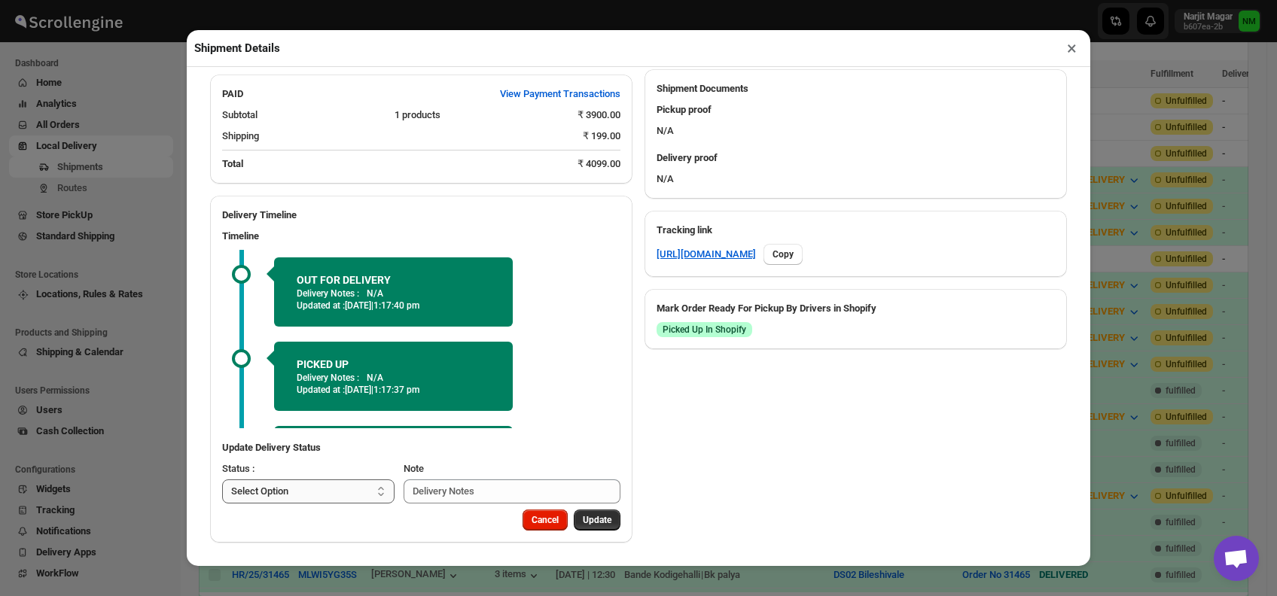
click at [316, 493] on select "Select Option PICKED UP OUT FOR DELIVERY RESCHEDULE DELIVERED CANCELLED" at bounding box center [308, 491] width 172 height 24
select select "DELIVERED"
click at [222, 479] on select "Select Option PICKED UP OUT FOR DELIVERY RESCHEDULE DELIVERED CANCELLED" at bounding box center [308, 491] width 172 height 24
click at [594, 519] on span "Update" at bounding box center [597, 520] width 29 height 12
select select
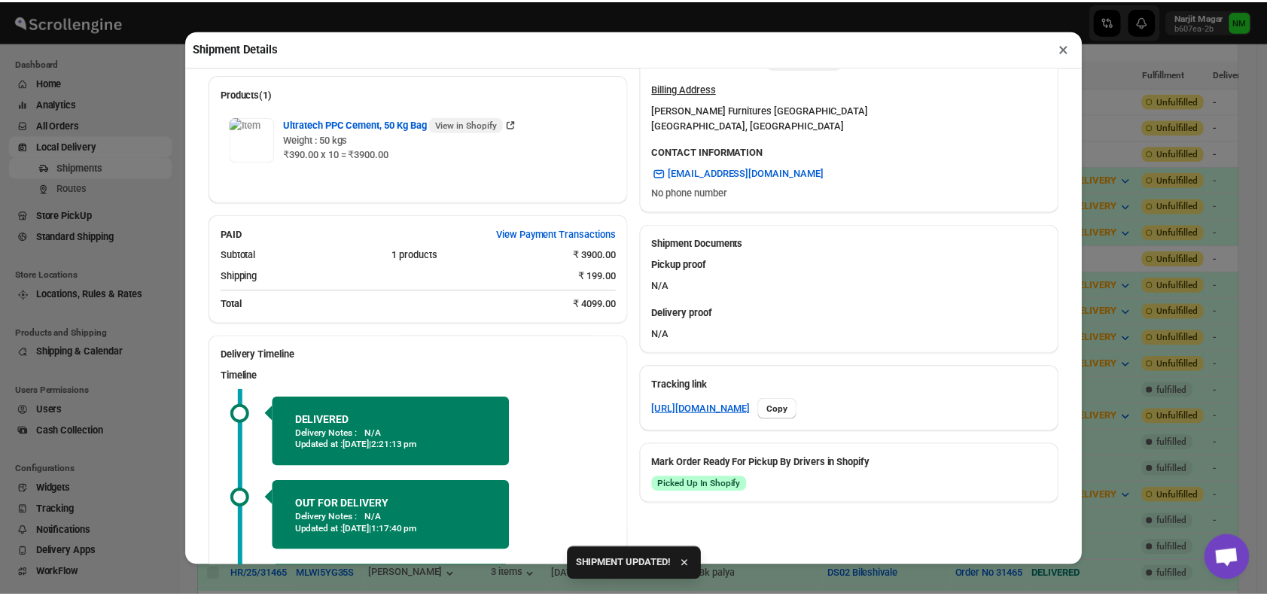
scroll to position [620, 0]
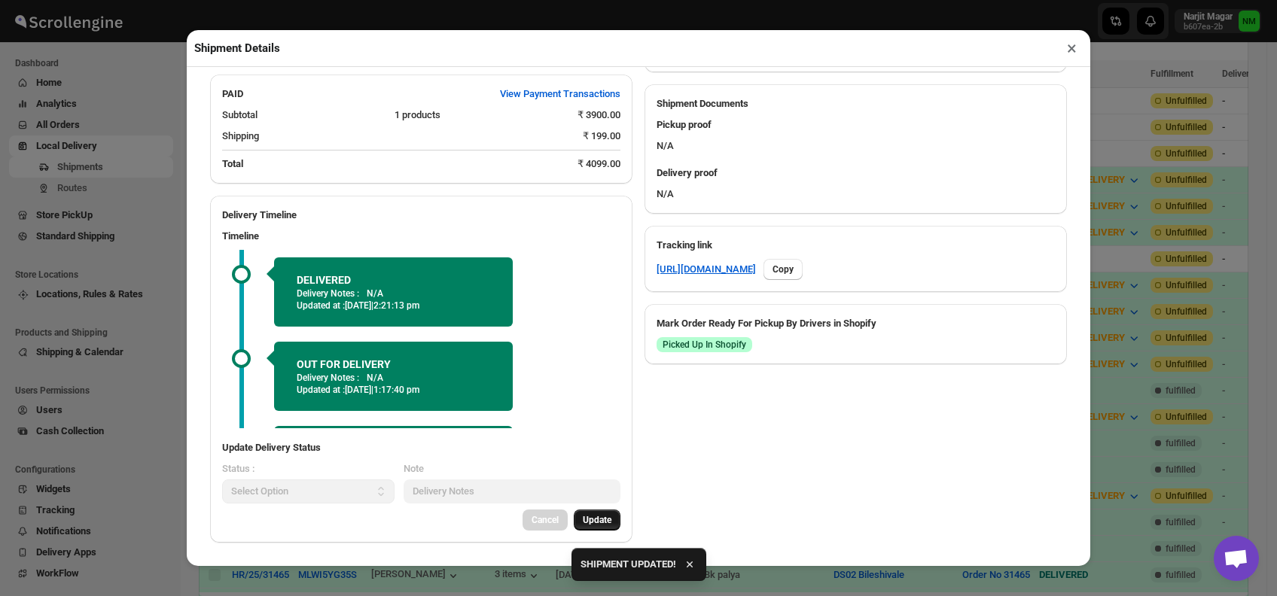
click at [1071, 59] on button "×" at bounding box center [1072, 48] width 22 height 21
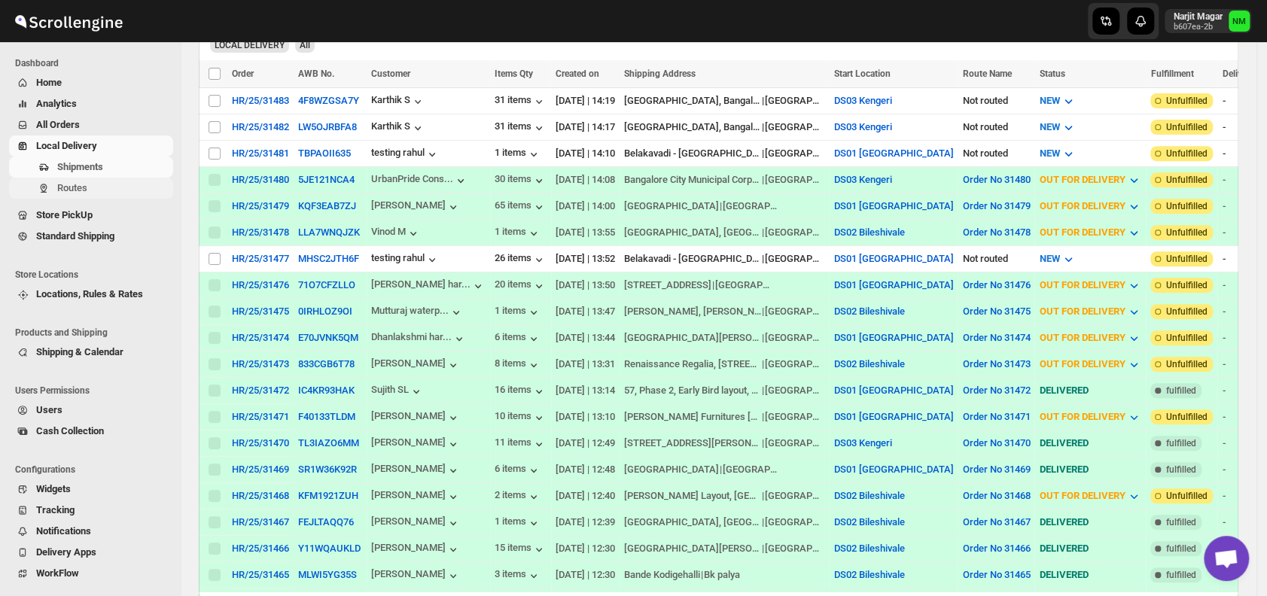
click at [108, 190] on span "Routes" at bounding box center [113, 188] width 113 height 15
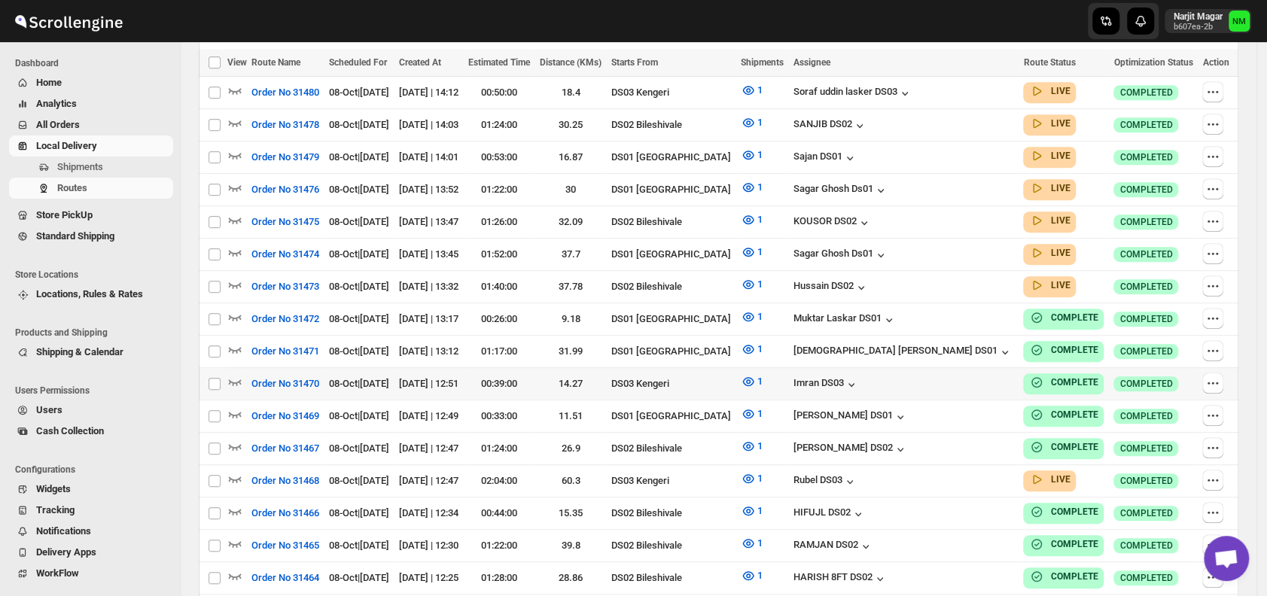
scroll to position [443, 0]
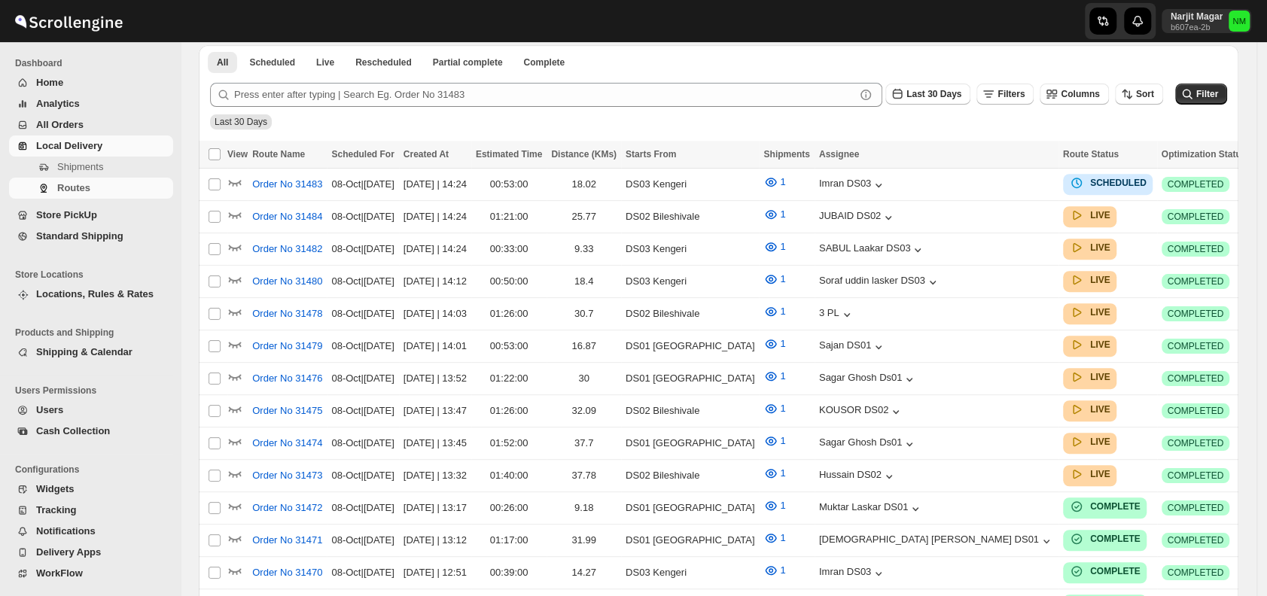
scroll to position [443, 0]
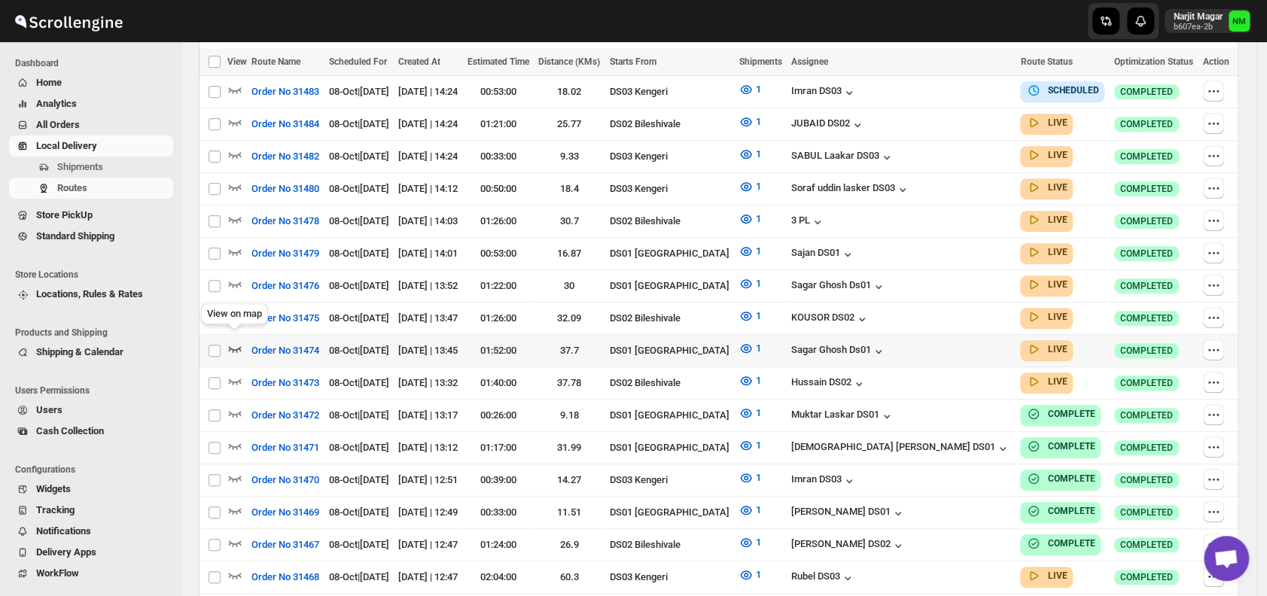
click at [239, 341] on icon "button" at bounding box center [234, 348] width 15 height 15
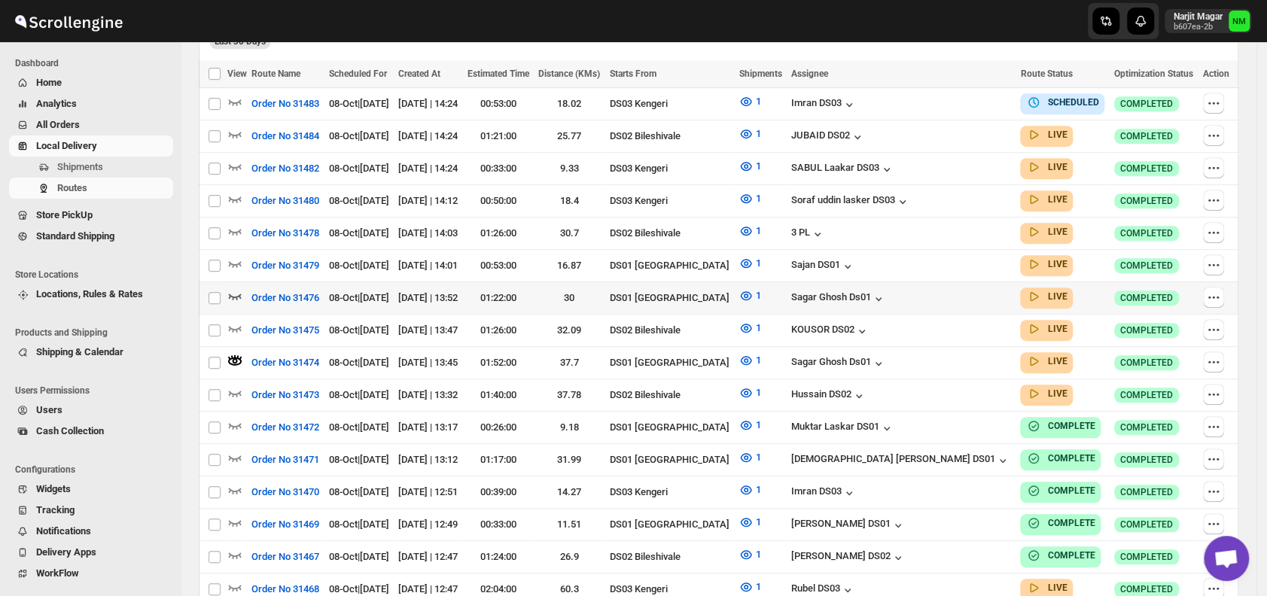
scroll to position [454, 0]
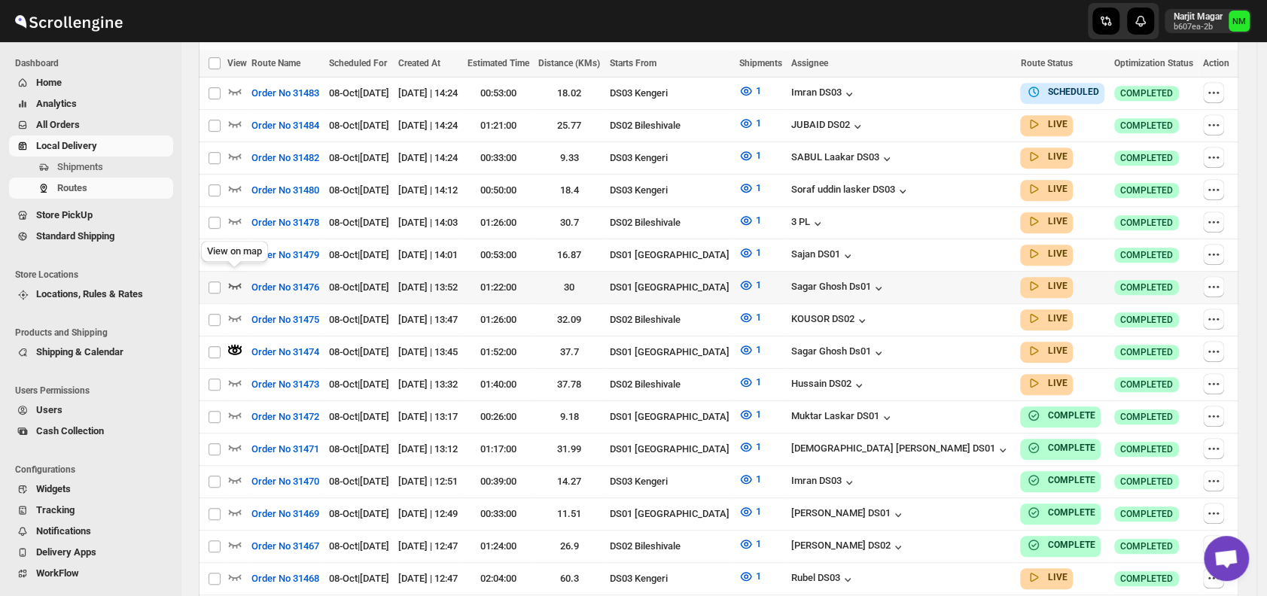
click at [236, 283] on icon "button" at bounding box center [235, 286] width 13 height 6
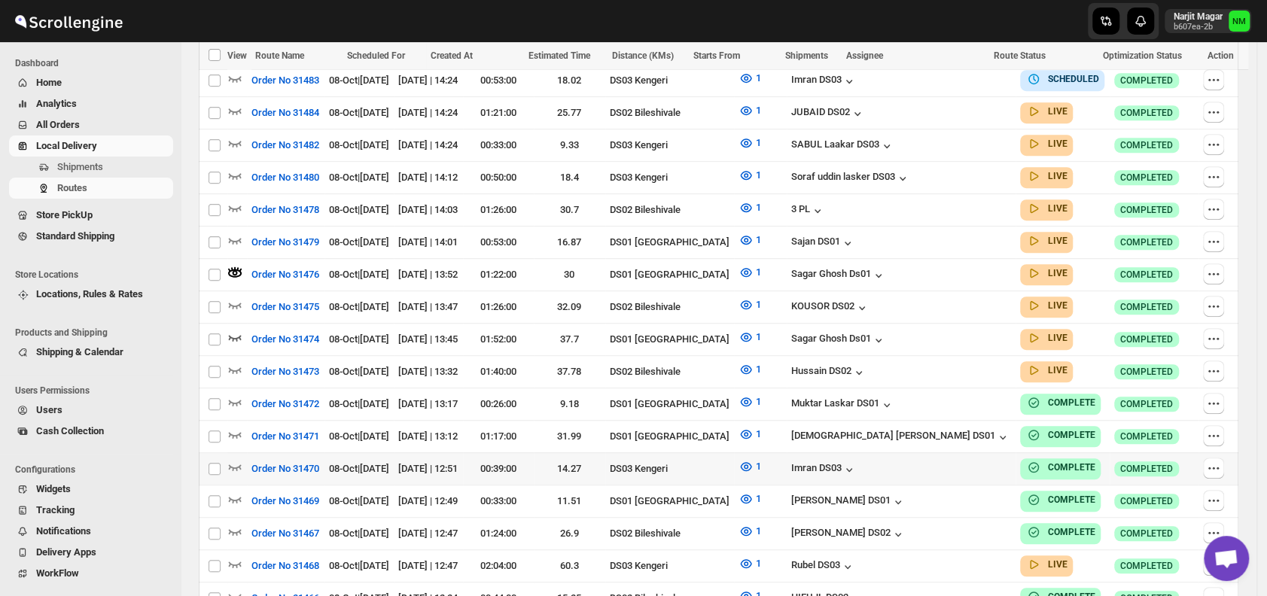
scroll to position [539, 0]
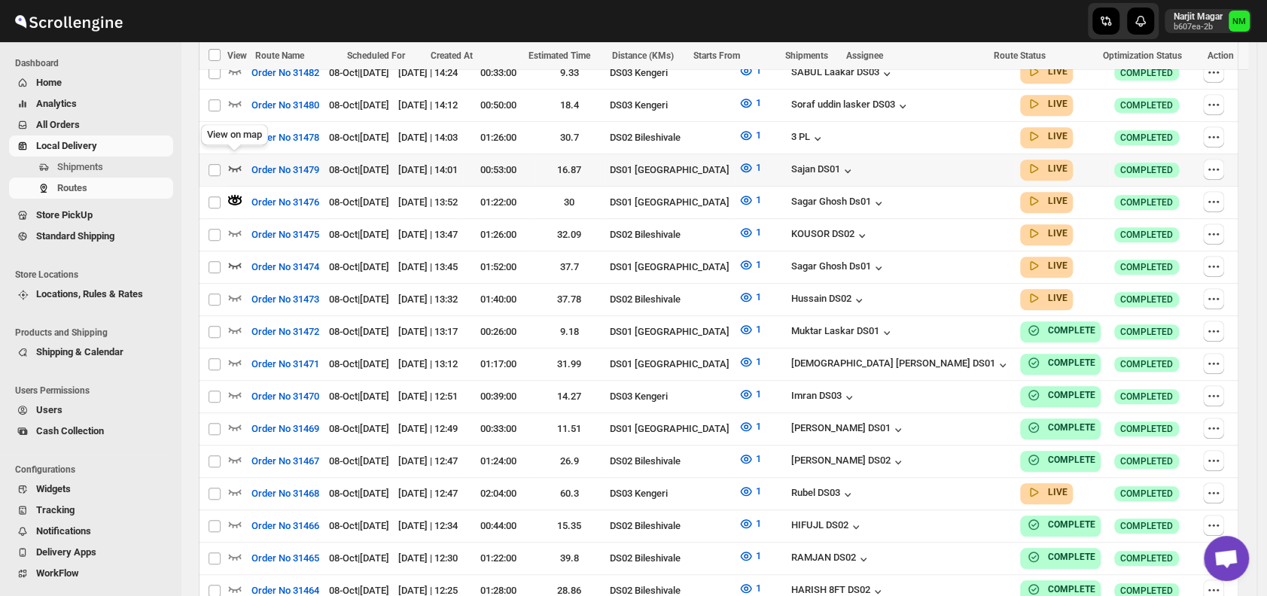
click at [237, 160] on icon "button" at bounding box center [234, 167] width 15 height 15
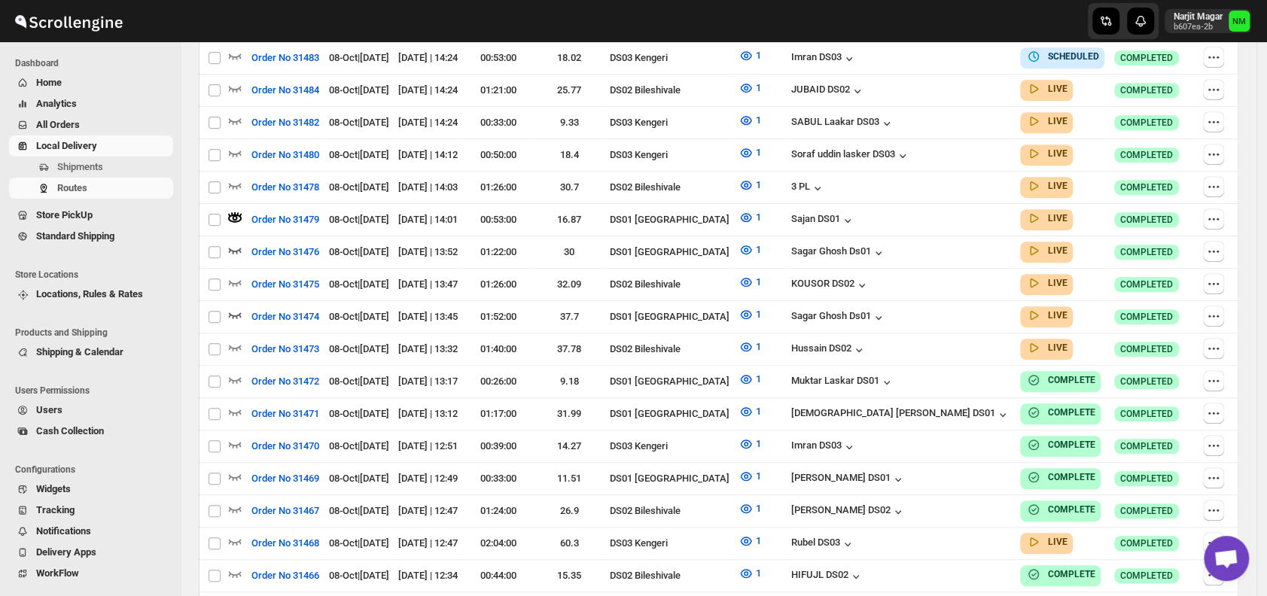
scroll to position [0, 0]
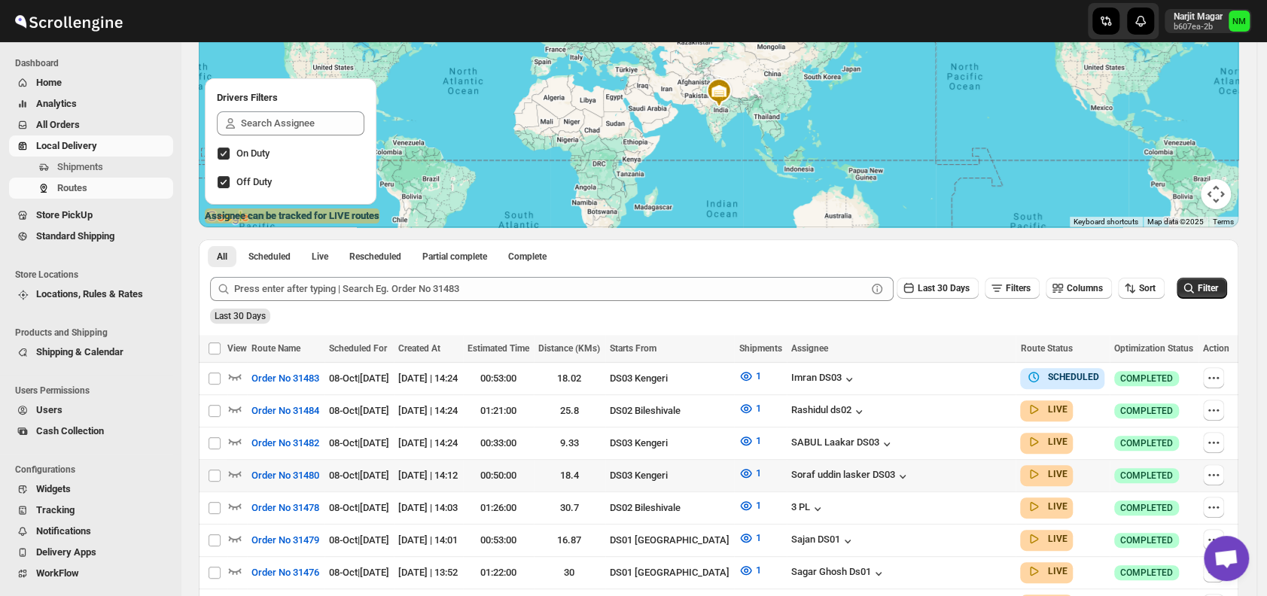
scroll to position [175, 0]
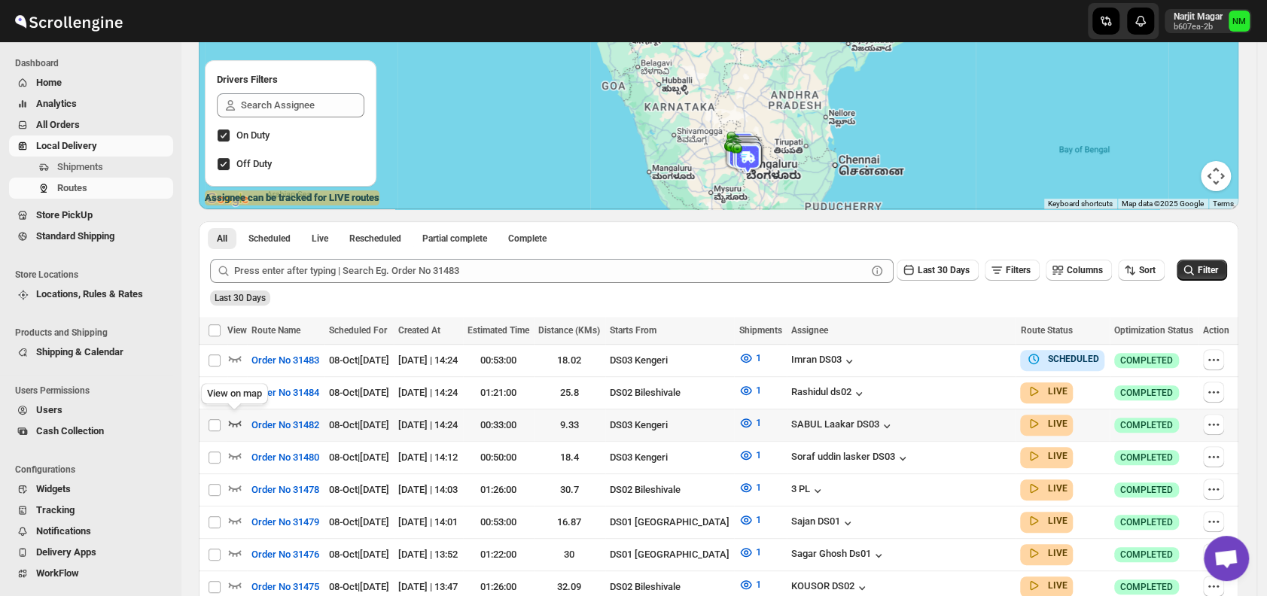
click at [229, 421] on icon "button" at bounding box center [235, 424] width 13 height 6
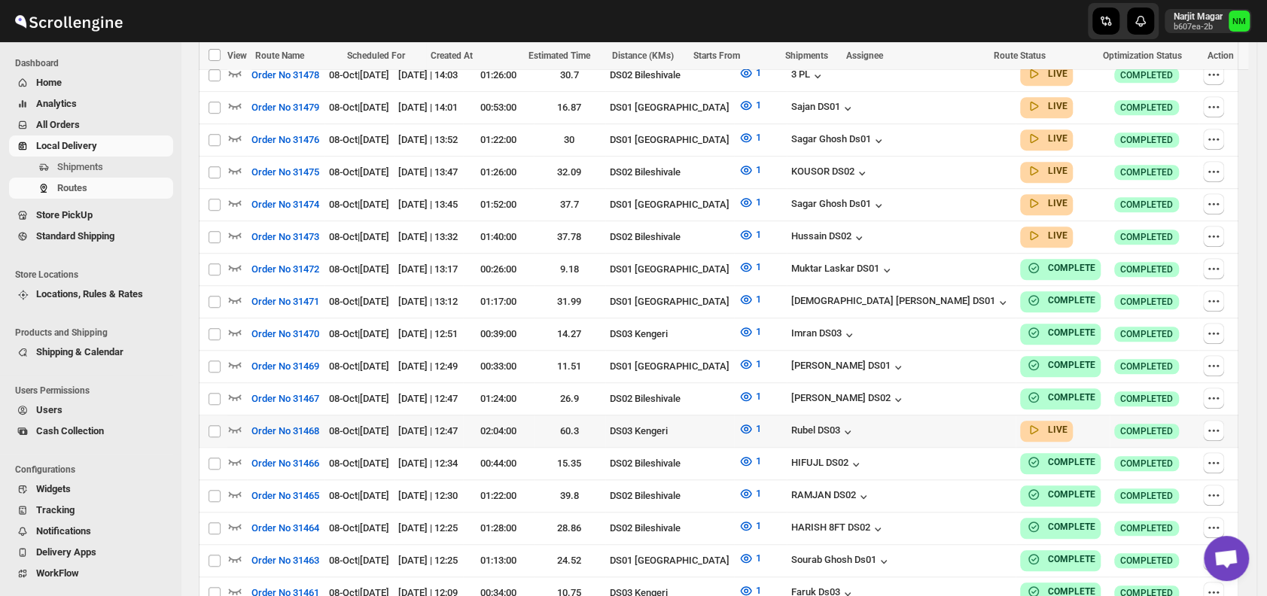
scroll to position [602, 0]
click at [230, 421] on icon "button" at bounding box center [234, 428] width 15 height 15
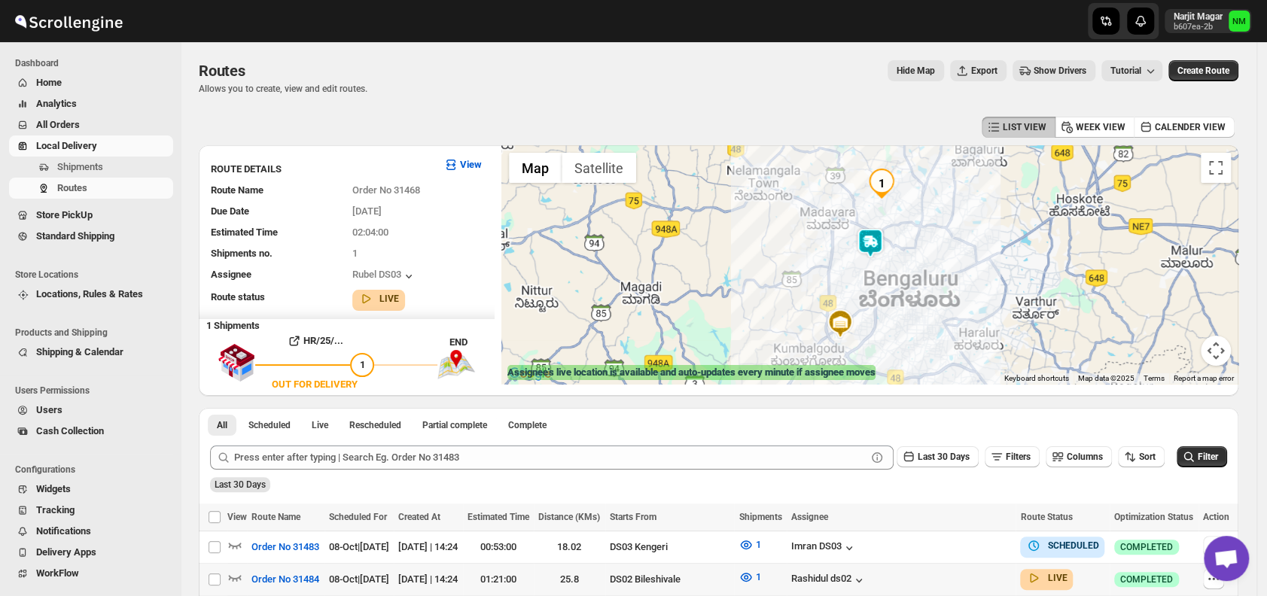
scroll to position [3, 0]
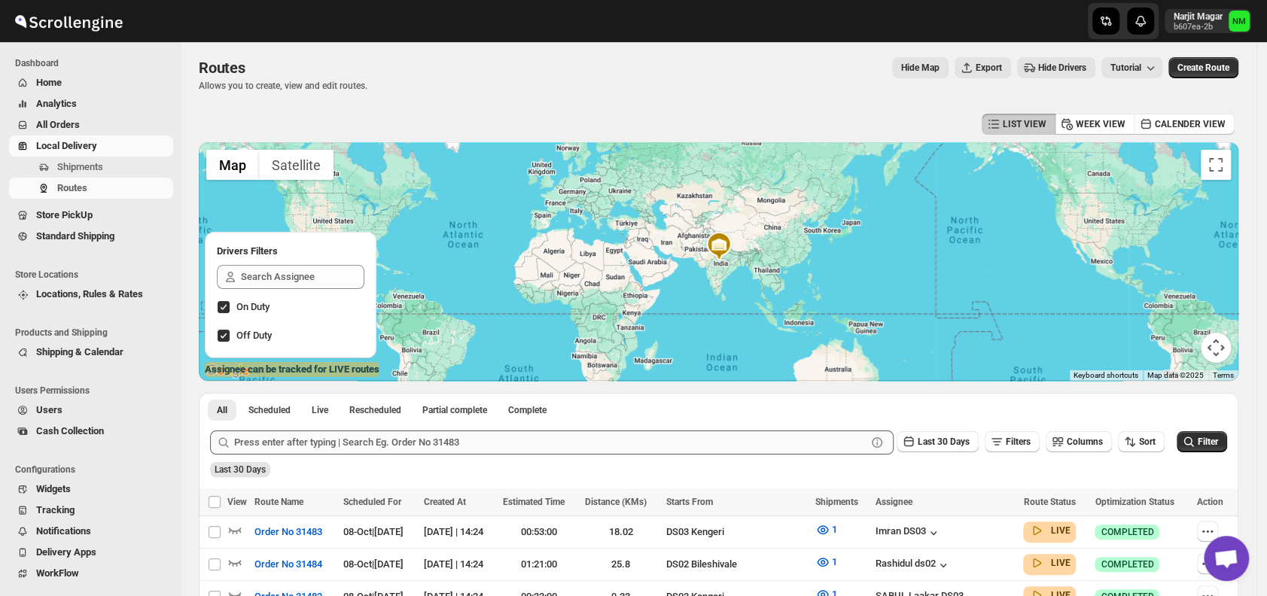
scroll to position [212, 0]
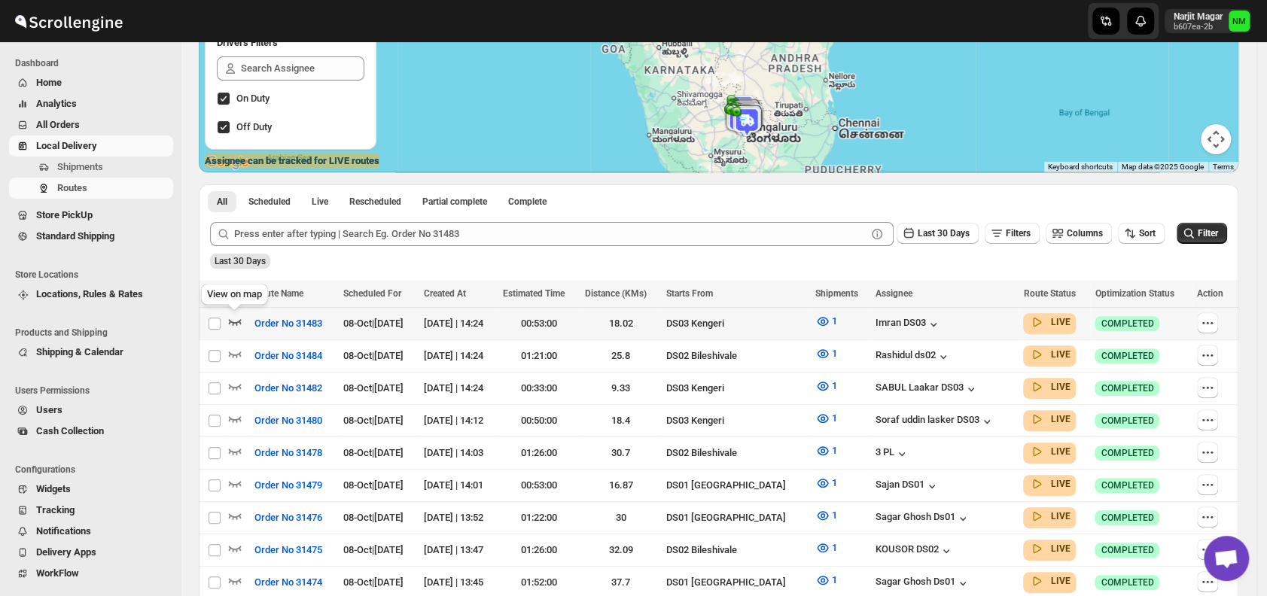
click at [235, 322] on icon "button" at bounding box center [235, 322] width 13 height 6
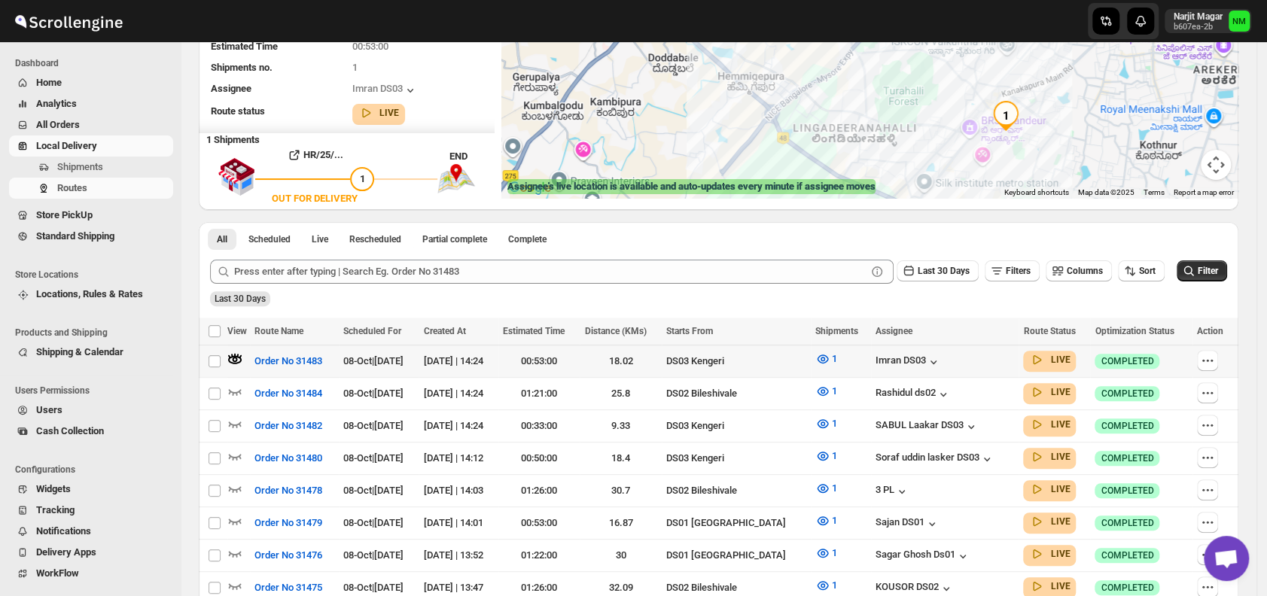
scroll to position [187, 0]
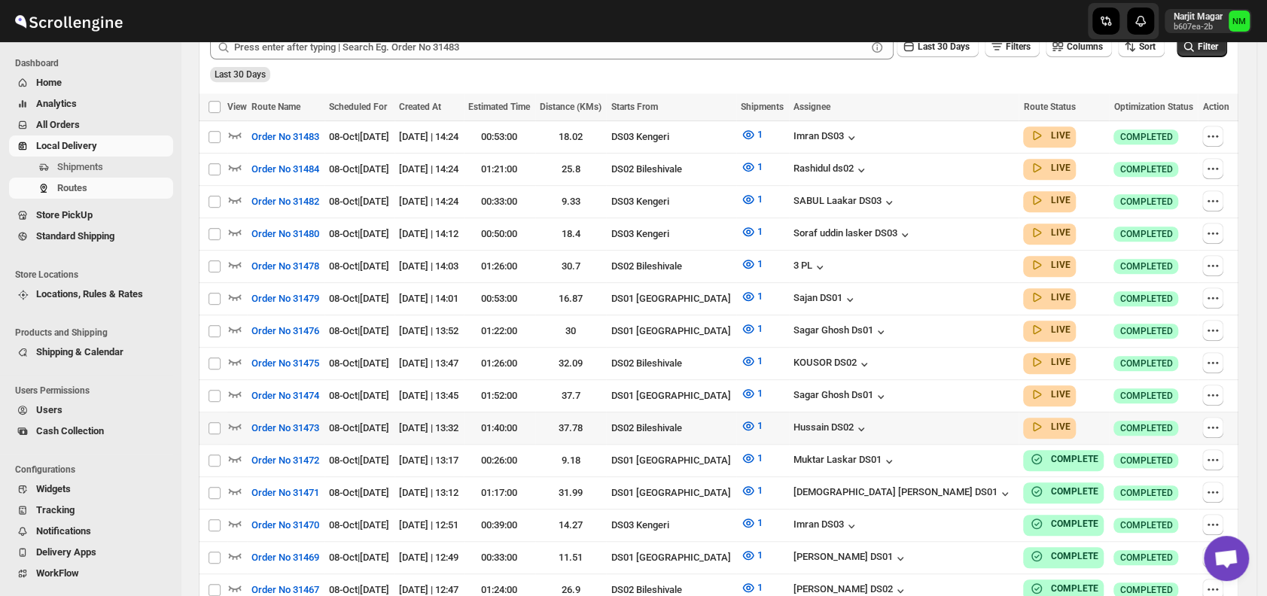
scroll to position [399, 0]
click at [234, 294] on icon "button" at bounding box center [234, 295] width 15 height 15
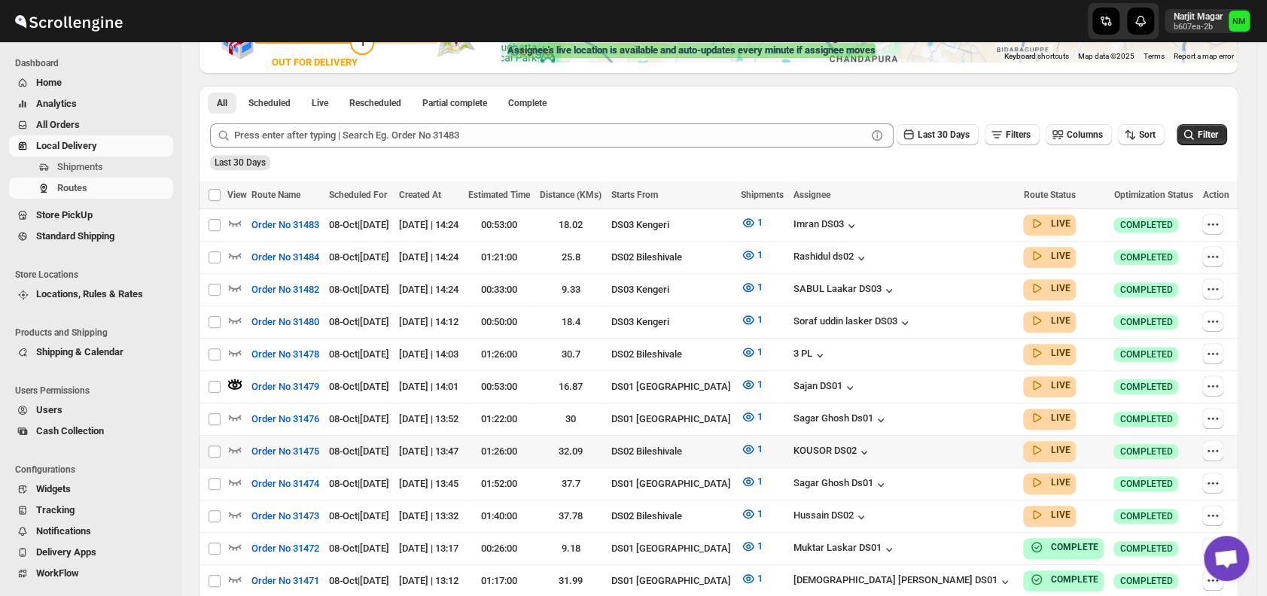
scroll to position [323, 0]
click at [235, 409] on icon "button" at bounding box center [234, 416] width 15 height 15
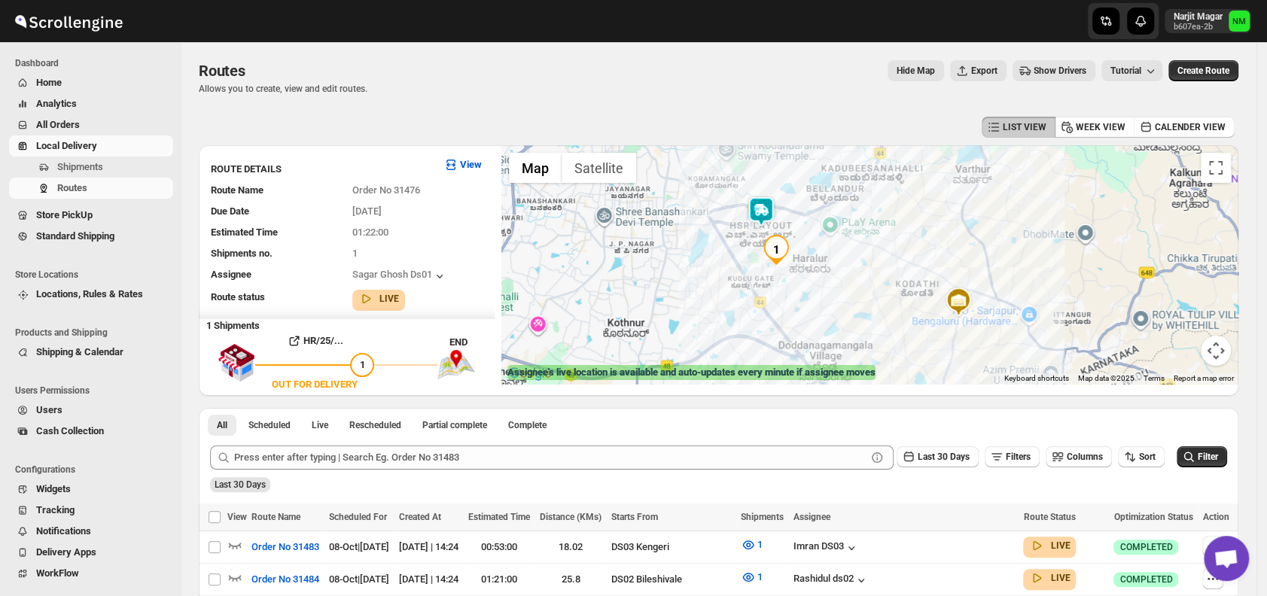
scroll to position [3, 0]
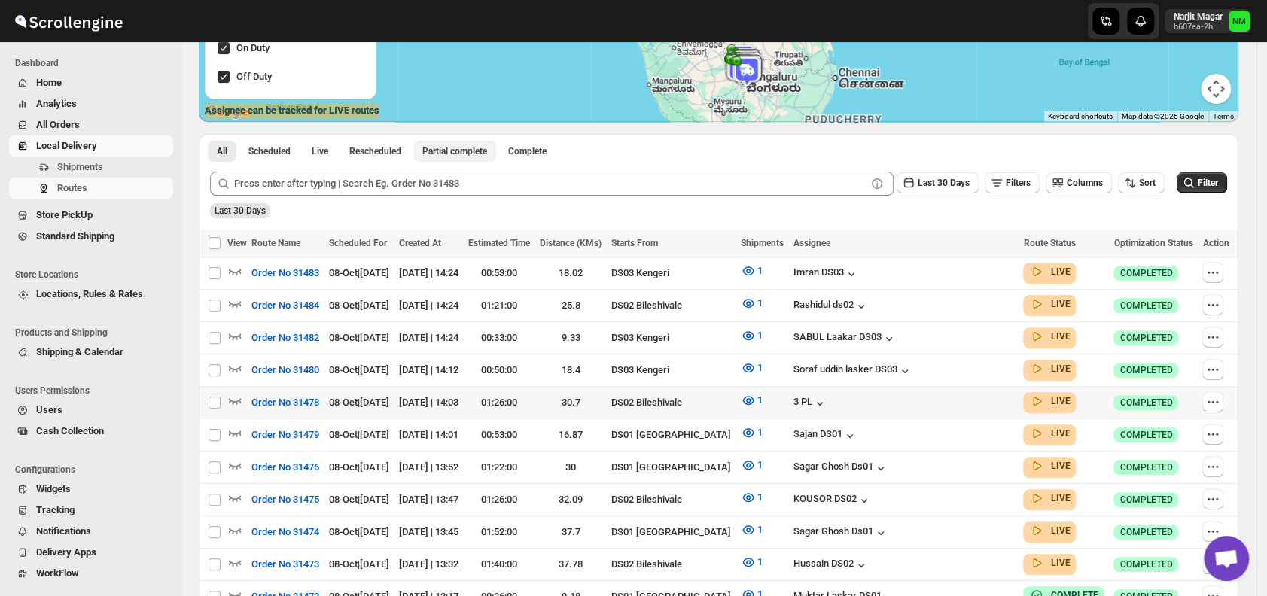
scroll to position [269, 0]
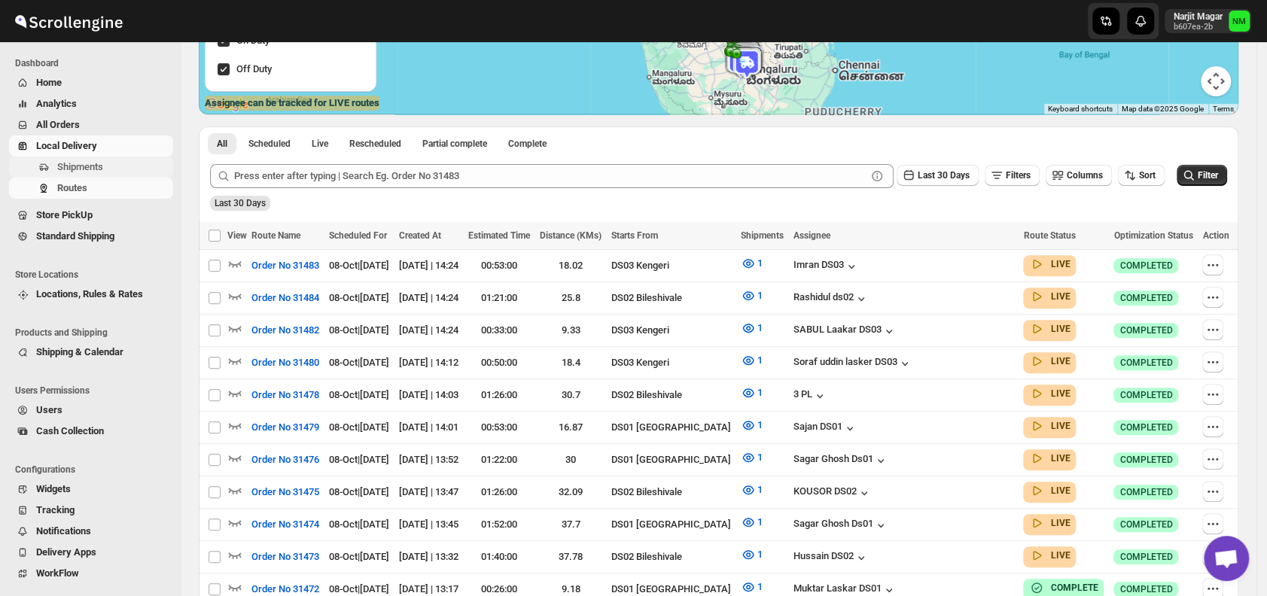
click at [96, 167] on span "Shipments" at bounding box center [80, 166] width 46 height 11
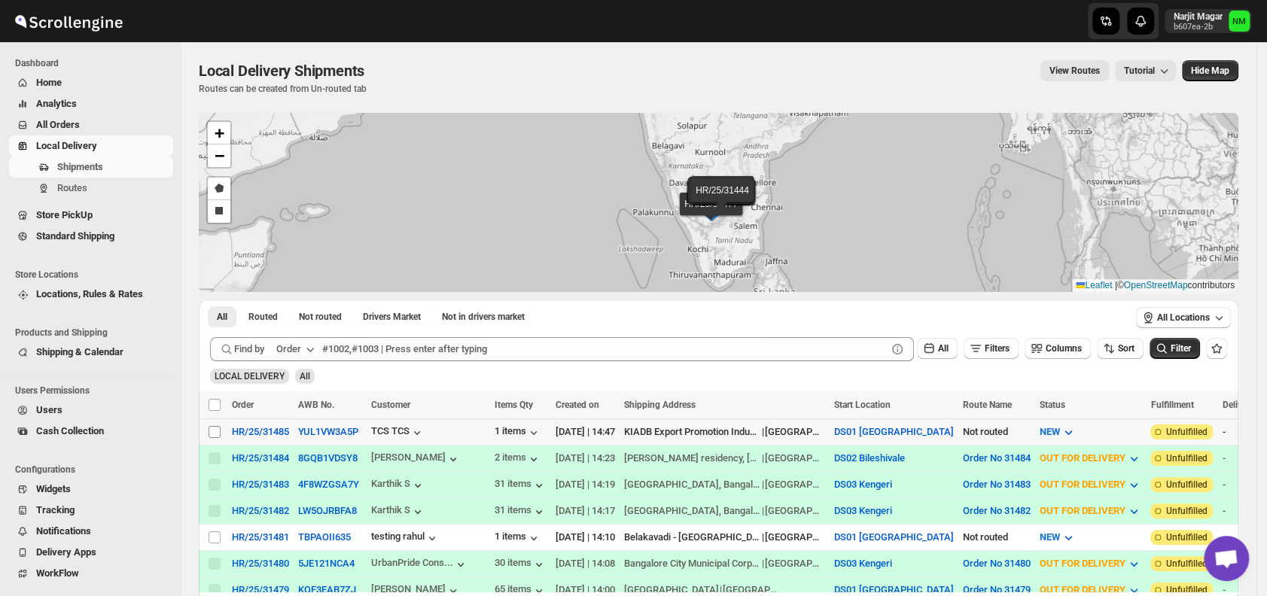
click at [211, 428] on input "Select shipment" at bounding box center [215, 432] width 12 height 12
checkbox input "true"
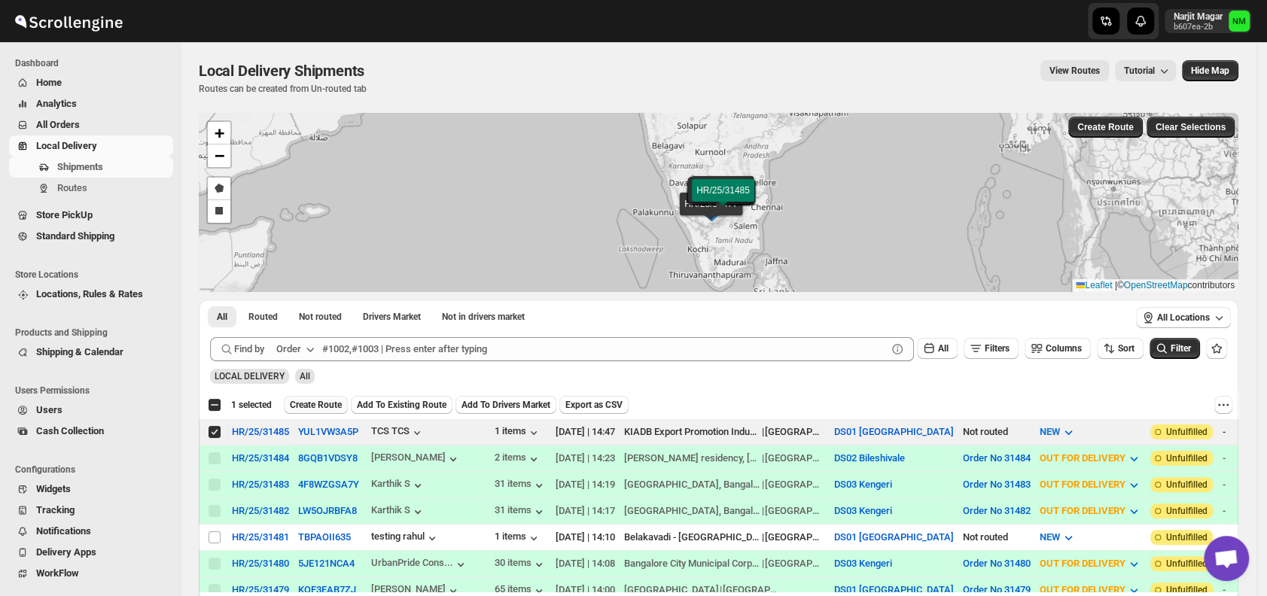
click at [301, 404] on span "Create Route" at bounding box center [316, 405] width 52 height 12
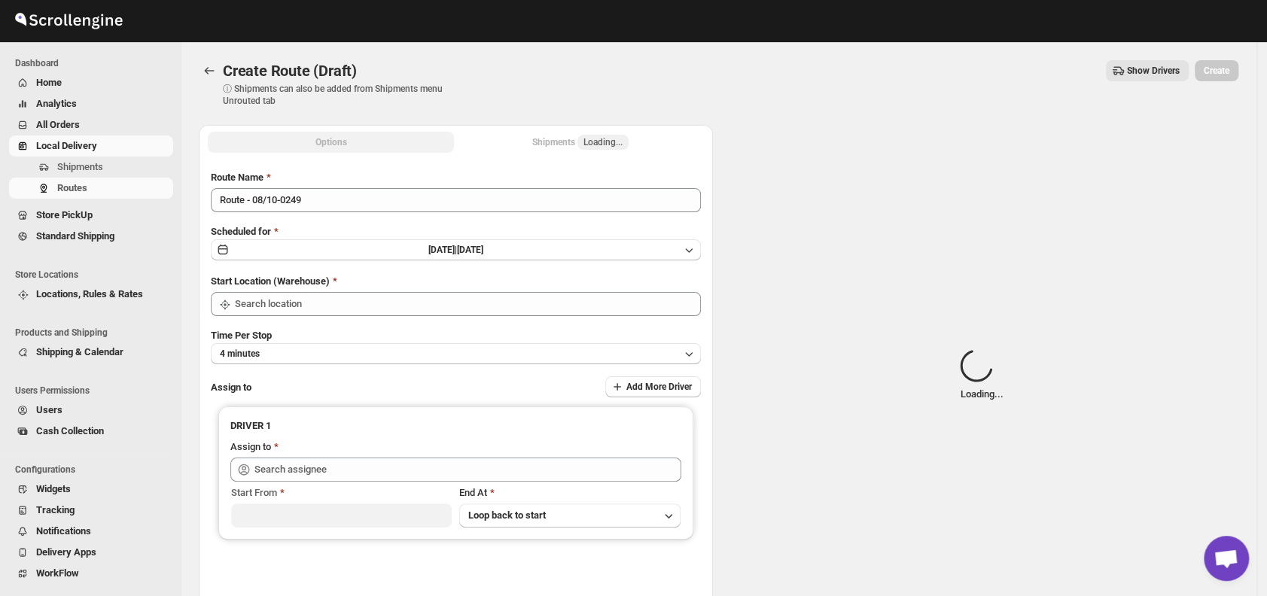
type input "DS01 [GEOGRAPHIC_DATA]"
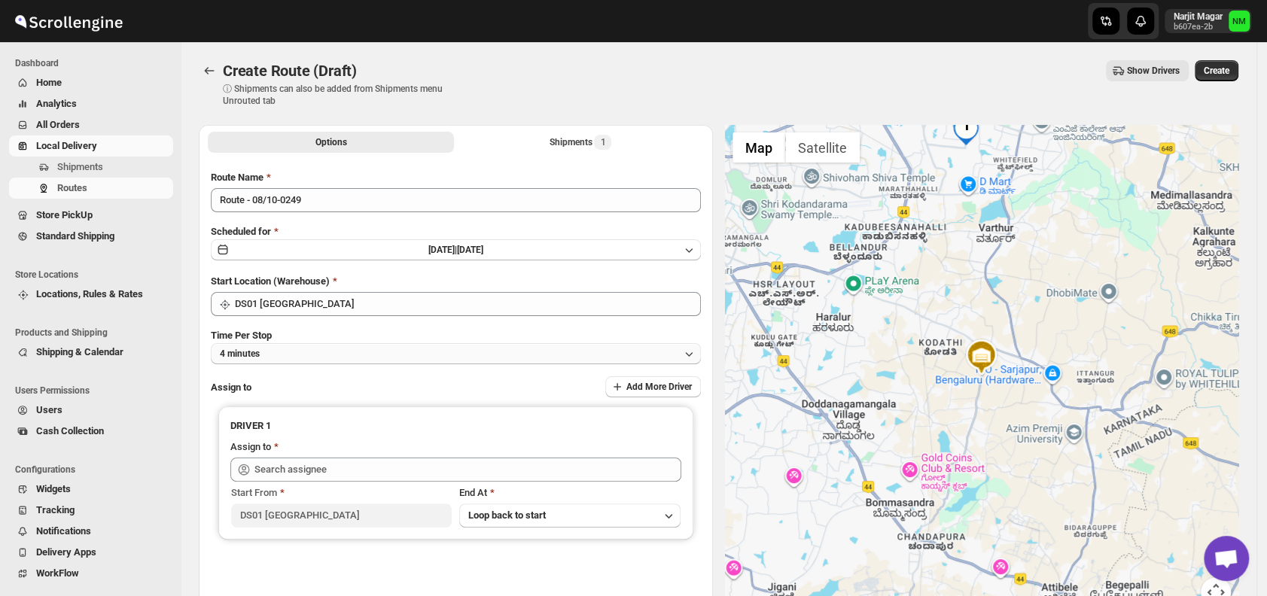
click at [327, 362] on button "4 minutes" at bounding box center [456, 353] width 490 height 21
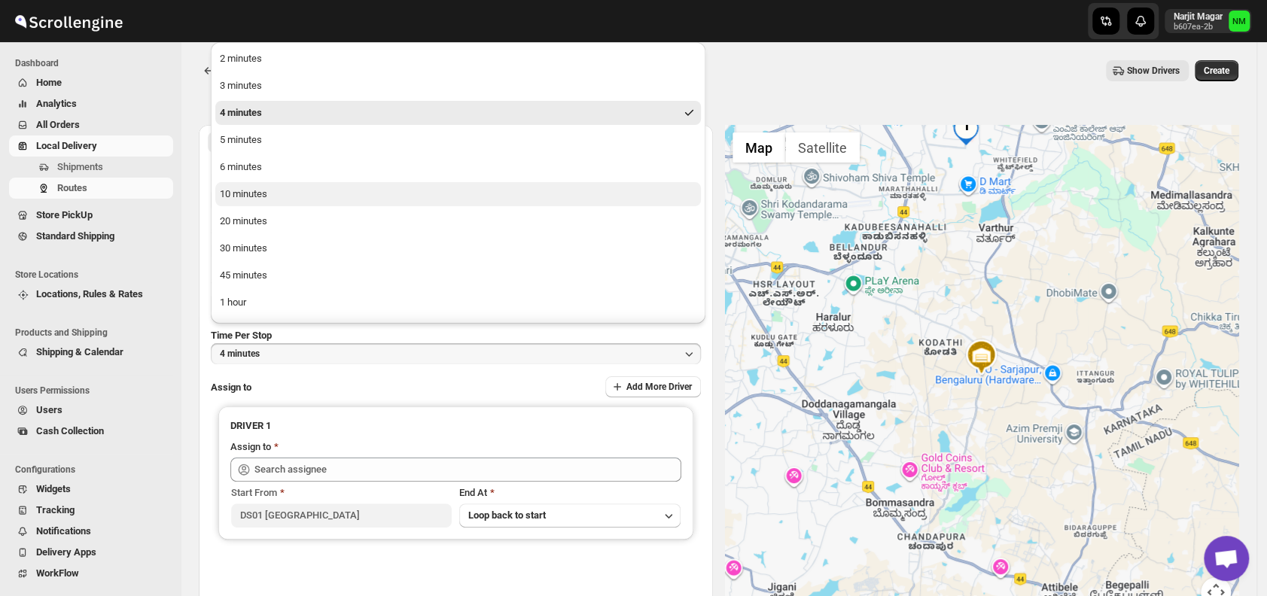
click at [266, 198] on div "10 minutes" at bounding box center [243, 194] width 47 height 15
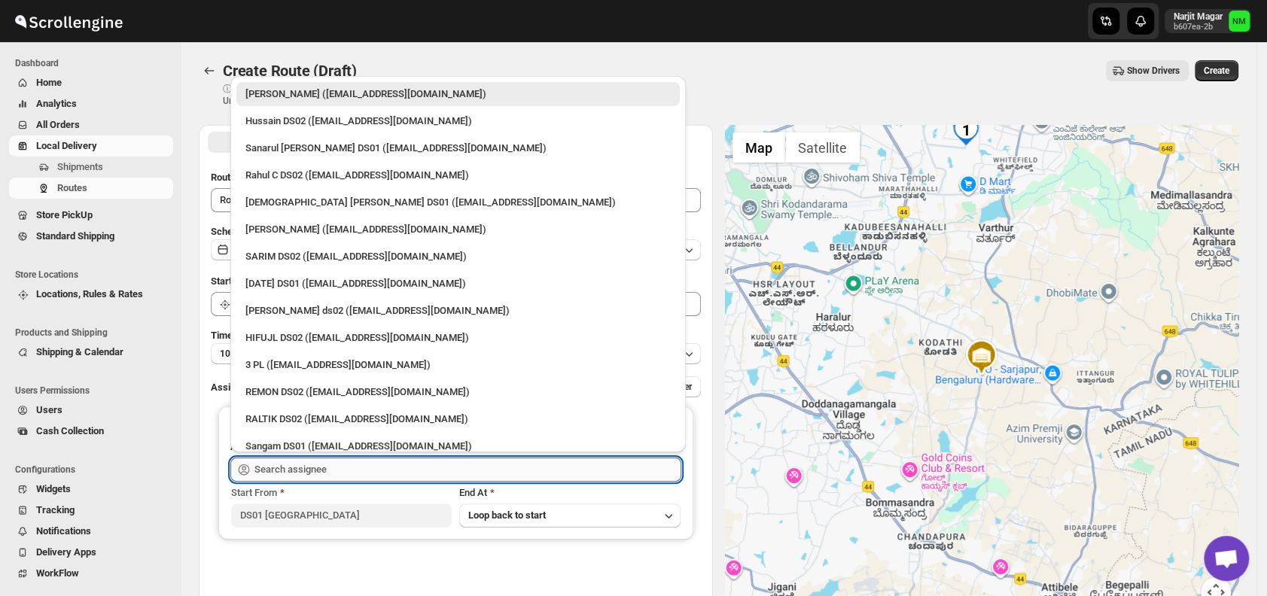
click at [364, 476] on input "text" at bounding box center [467, 470] width 427 height 24
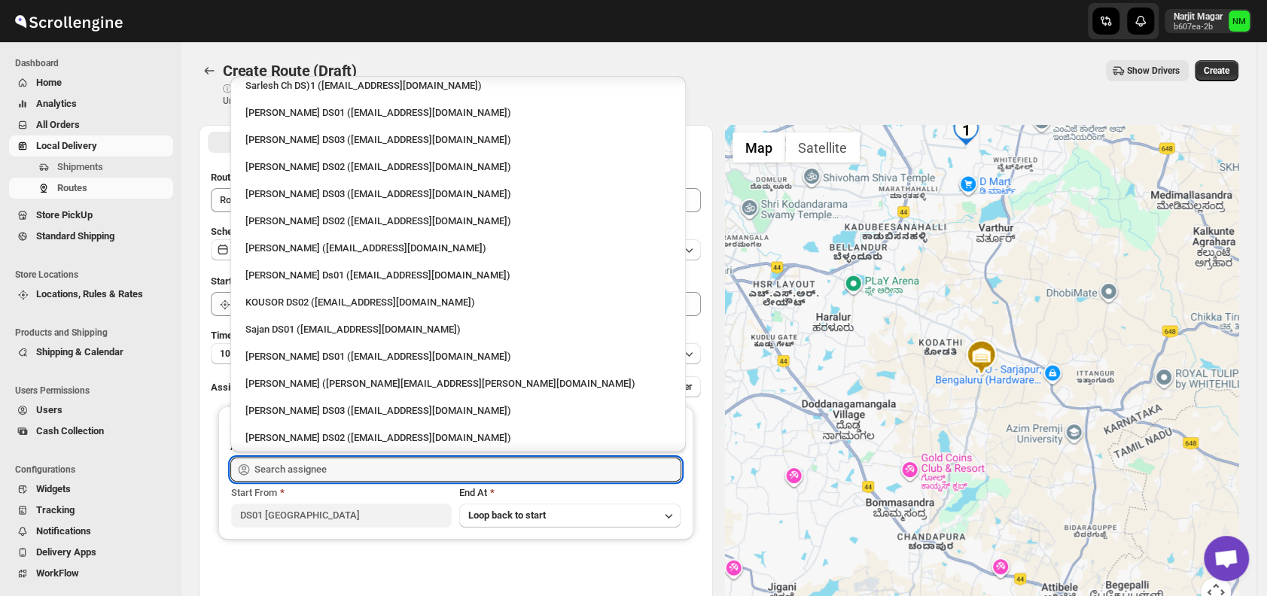
scroll to position [525, 0]
click at [291, 270] on div "[PERSON_NAME] Ds01 ([EMAIL_ADDRESS][DOMAIN_NAME])" at bounding box center [457, 273] width 425 height 15
type input "[PERSON_NAME] Ds01 ([EMAIL_ADDRESS][DOMAIN_NAME])"
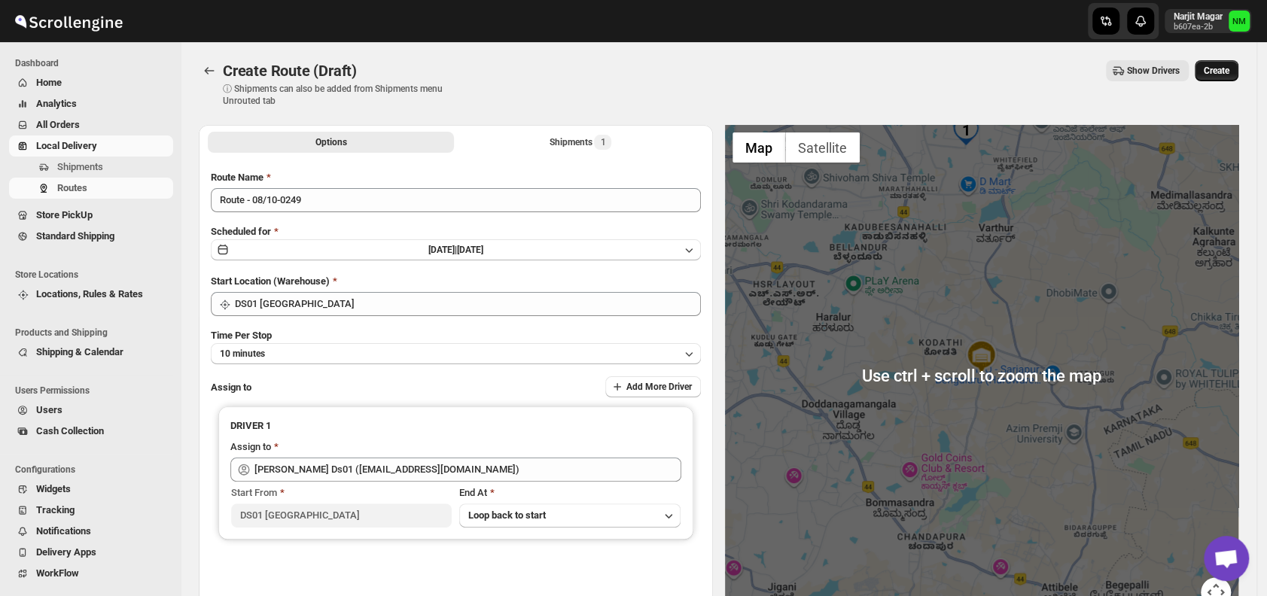
click at [1218, 66] on span "Create" at bounding box center [1217, 71] width 26 height 12
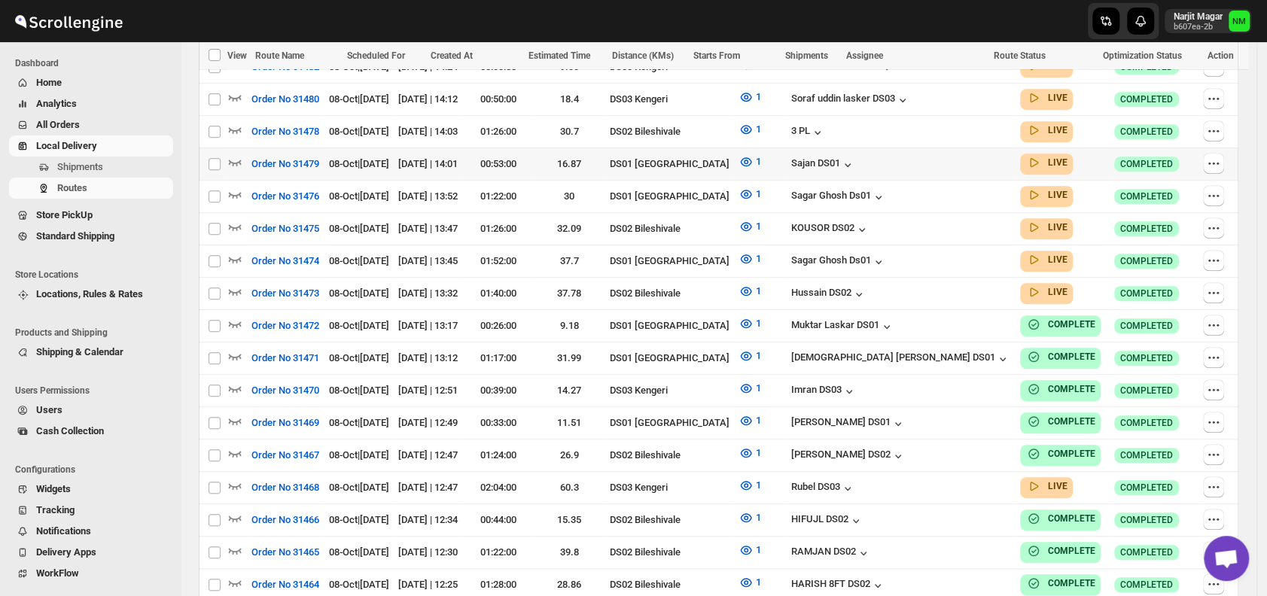
scroll to position [566, 0]
click at [235, 251] on icon "button" at bounding box center [234, 258] width 15 height 15
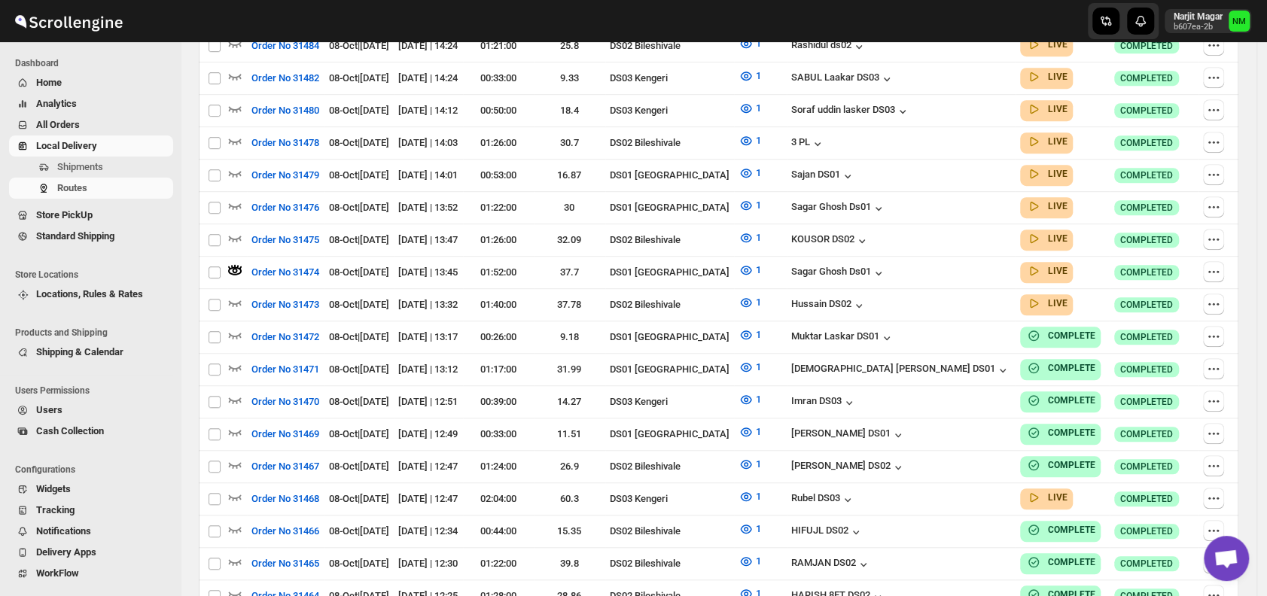
scroll to position [0, 0]
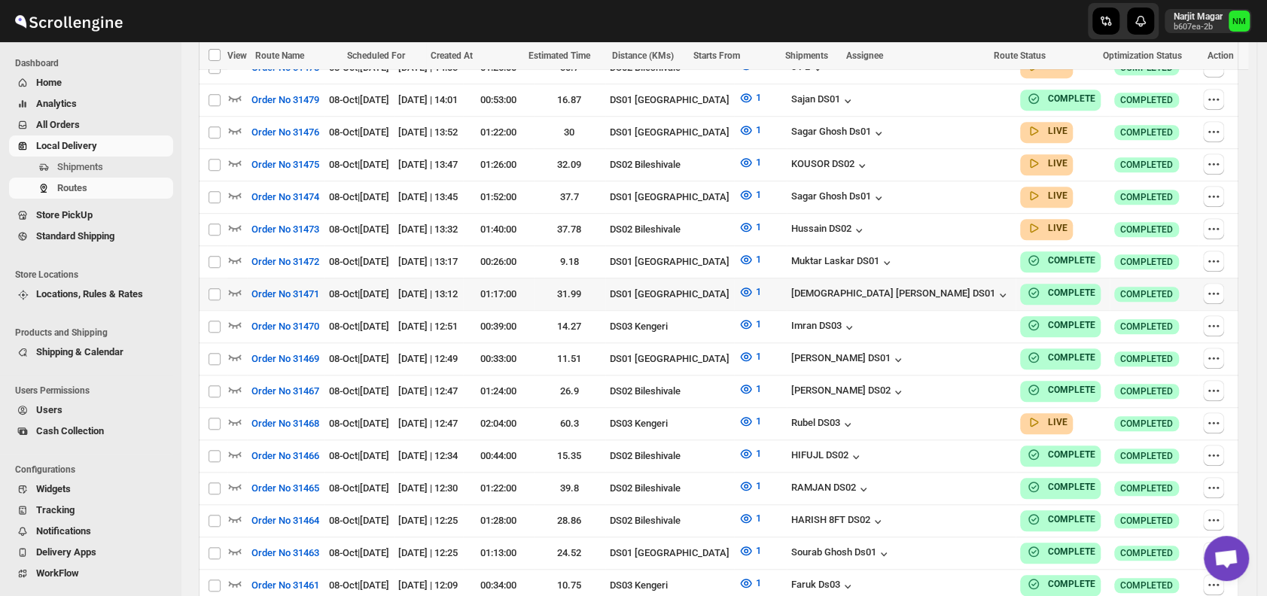
scroll to position [664, 0]
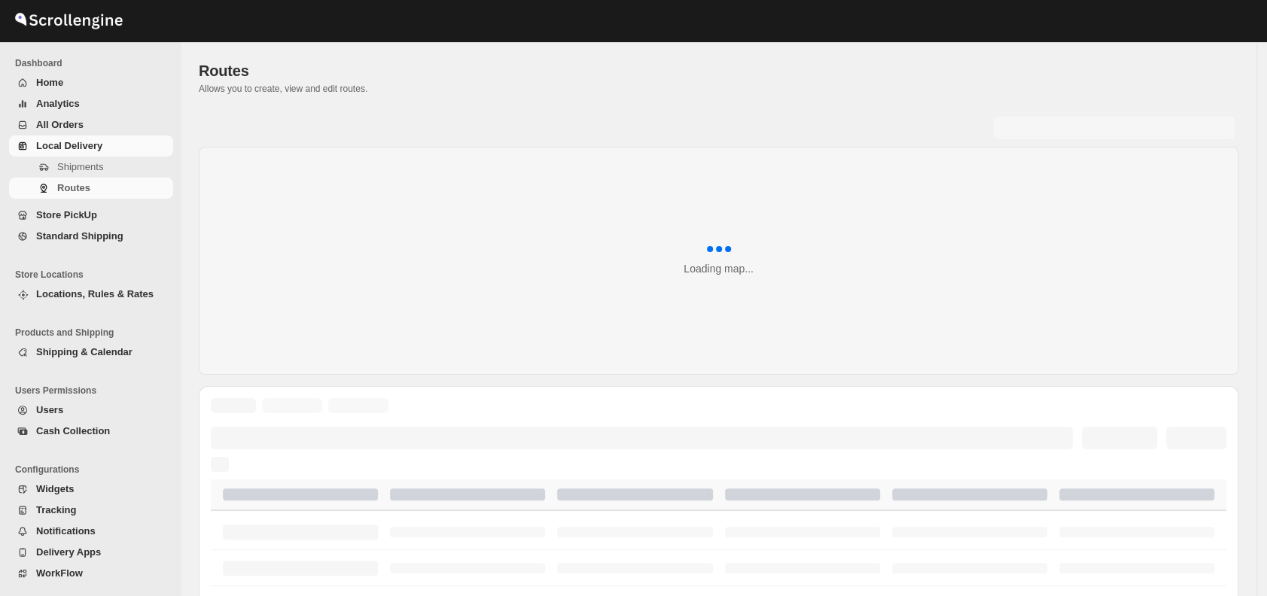
scroll to position [583, 0]
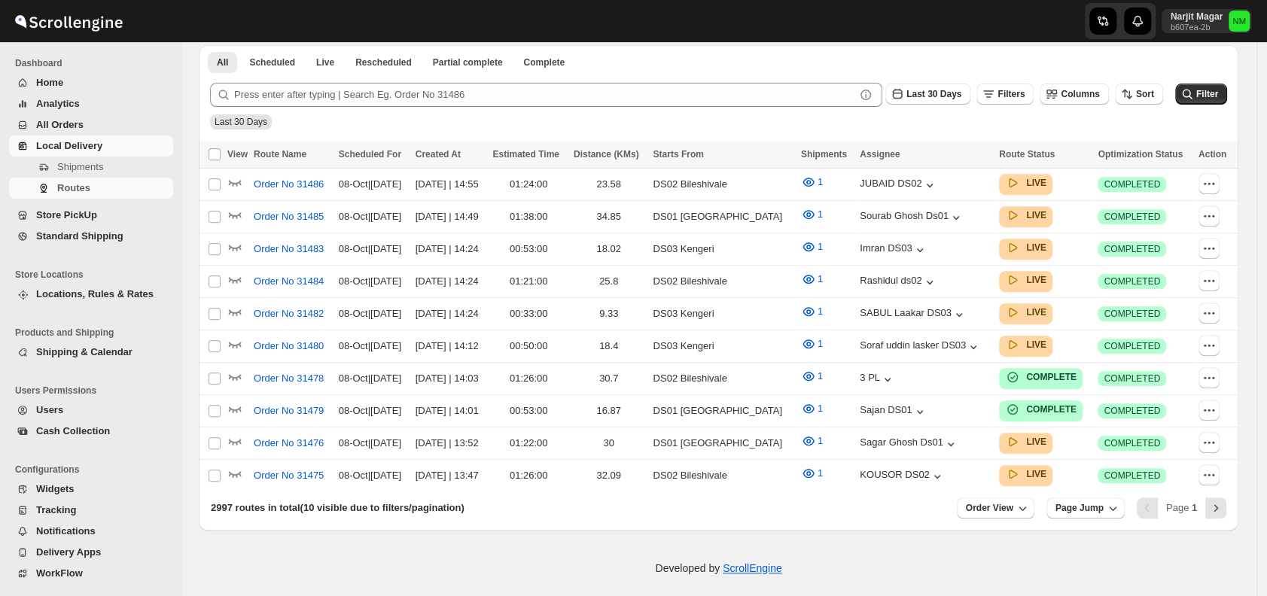
scroll to position [583, 0]
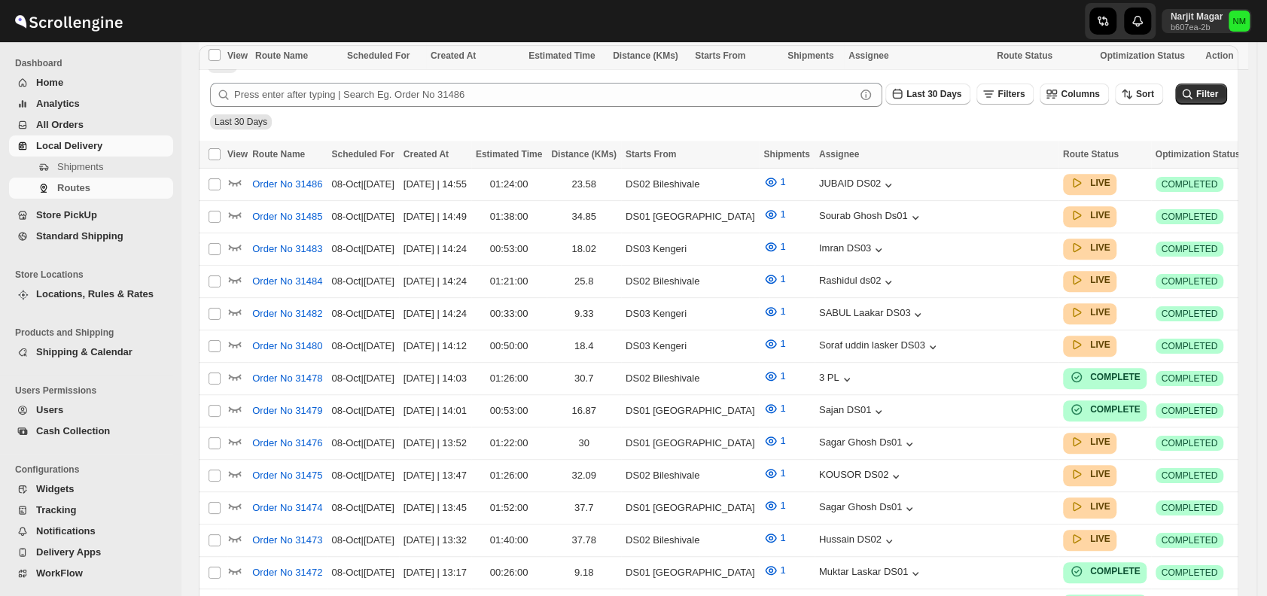
scroll to position [583, 0]
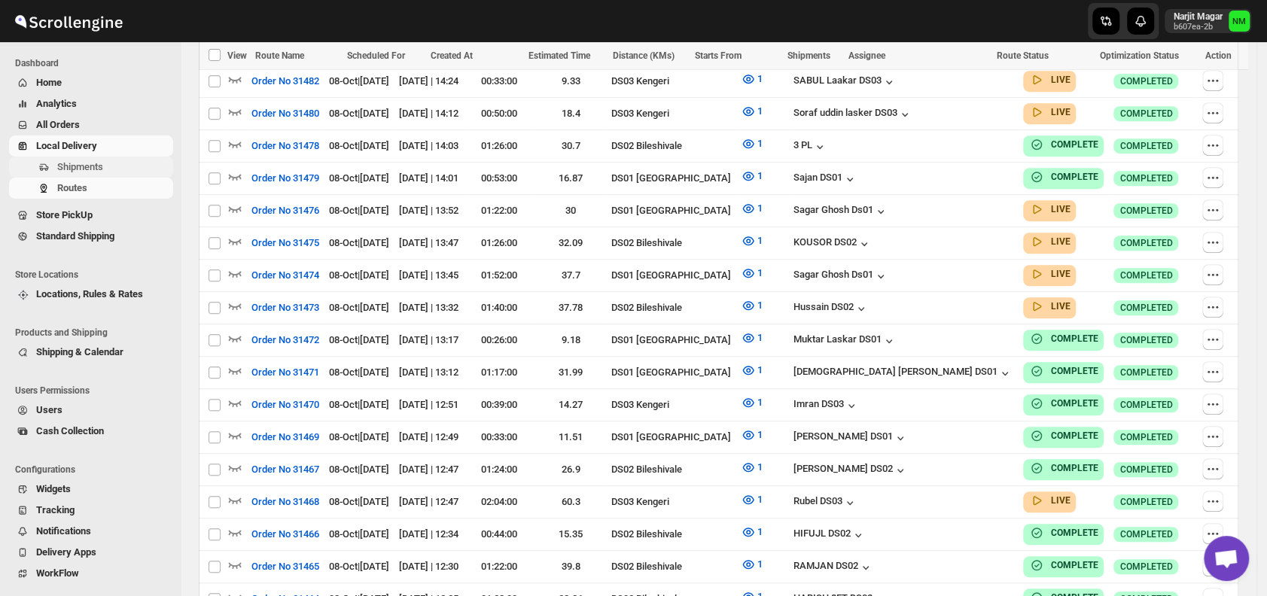
click at [64, 166] on span "Shipments" at bounding box center [80, 166] width 46 height 11
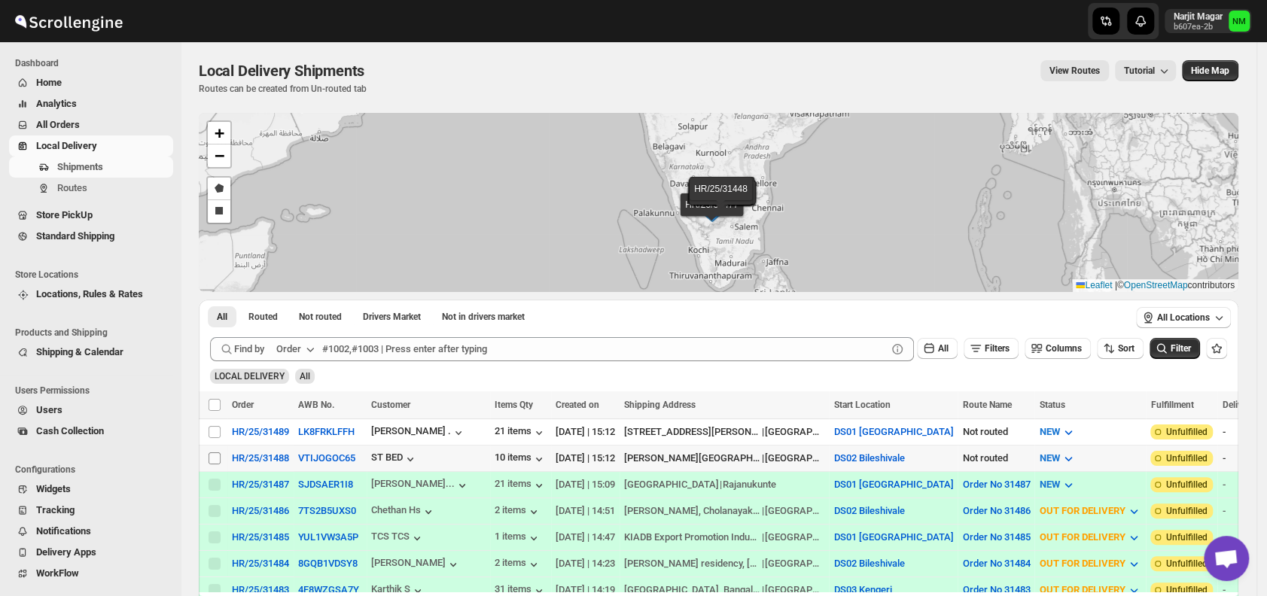
click at [212, 457] on input "Select shipment" at bounding box center [215, 458] width 12 height 12
checkbox input "true"
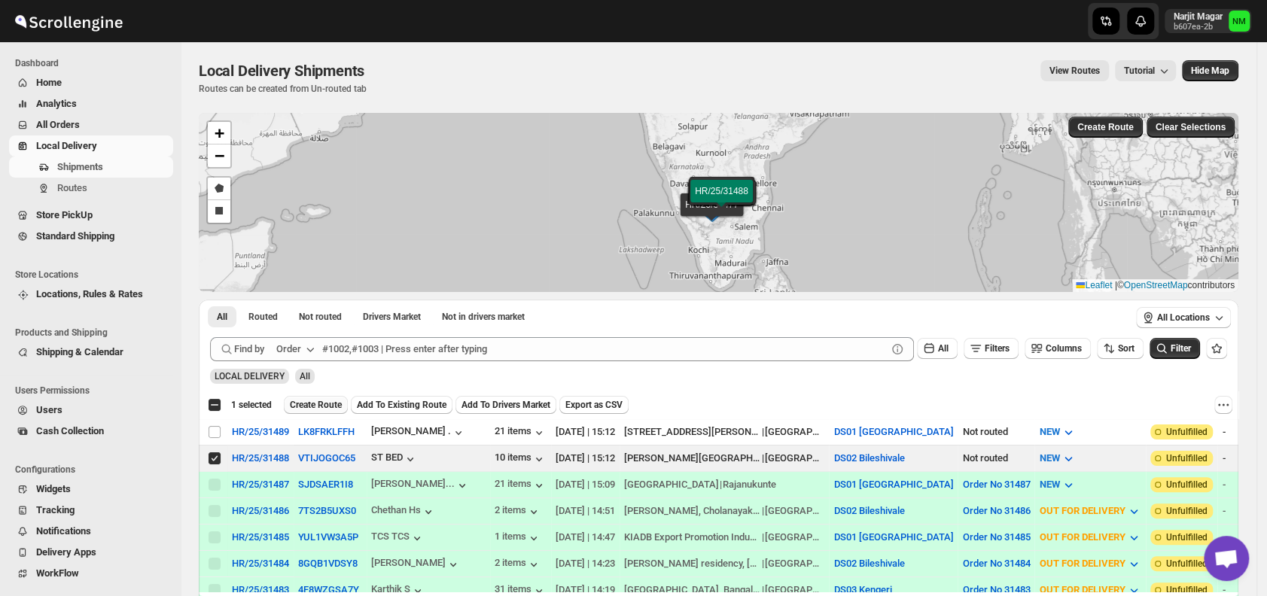
click at [319, 405] on span "Create Route" at bounding box center [316, 405] width 52 height 12
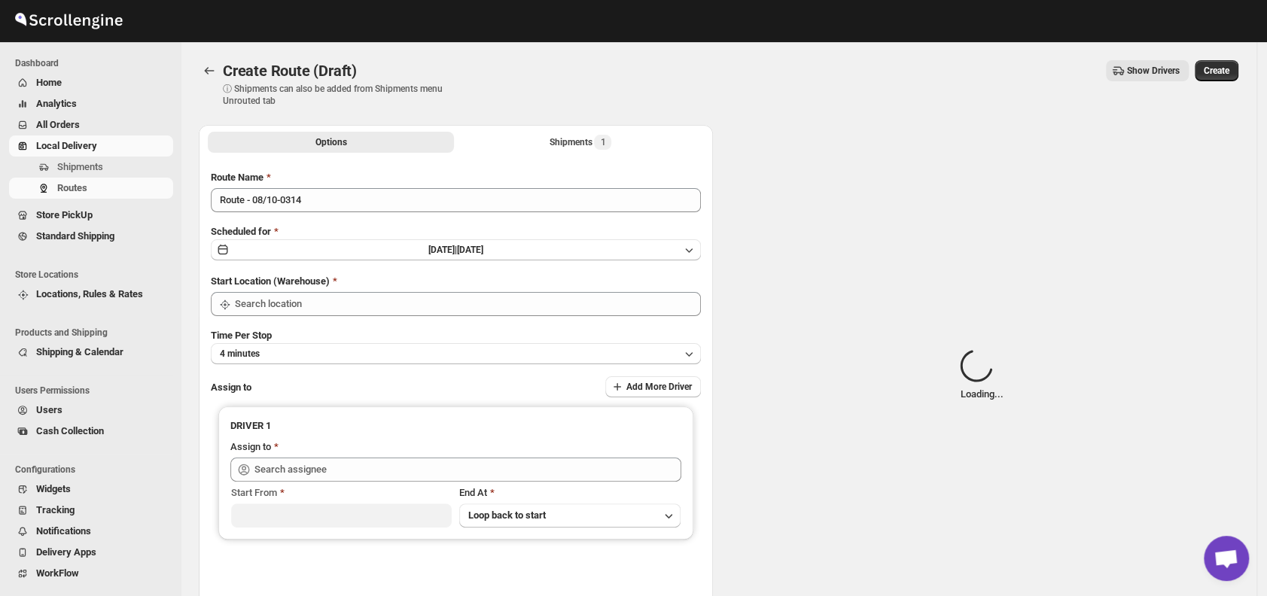
type input "DS02 Bileshivale"
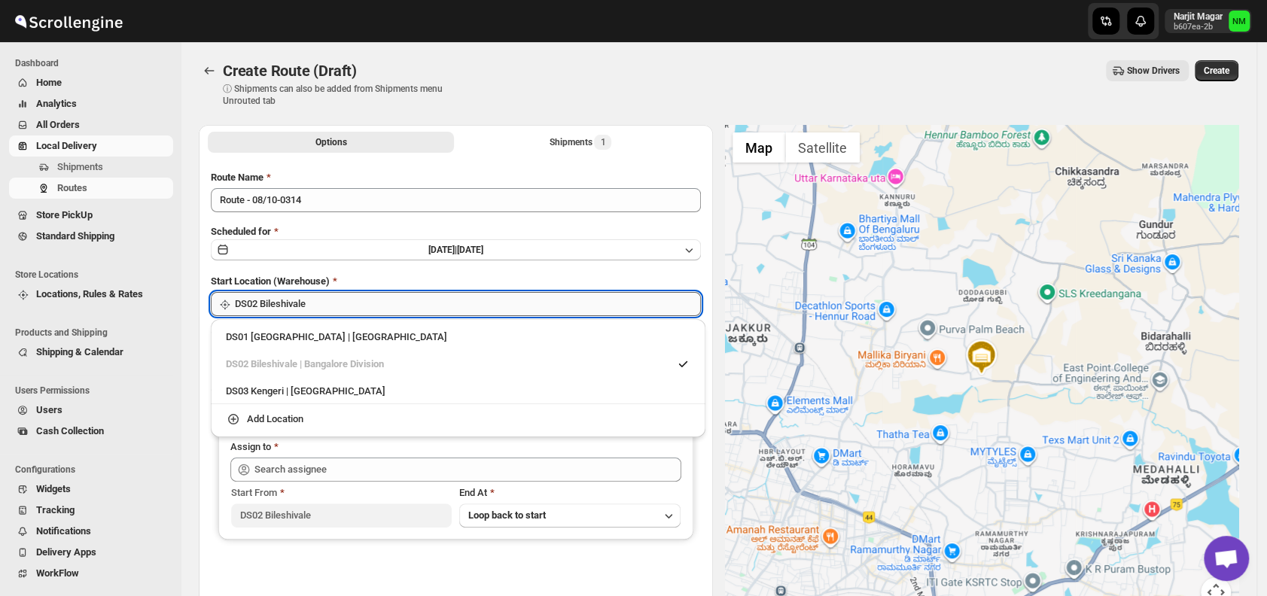
click at [382, 309] on input "DS02 Bileshivale" at bounding box center [468, 304] width 466 height 24
click at [272, 331] on div "DS01 [GEOGRAPHIC_DATA] | [GEOGRAPHIC_DATA]" at bounding box center [458, 337] width 464 height 15
type input "DS01 [GEOGRAPHIC_DATA]"
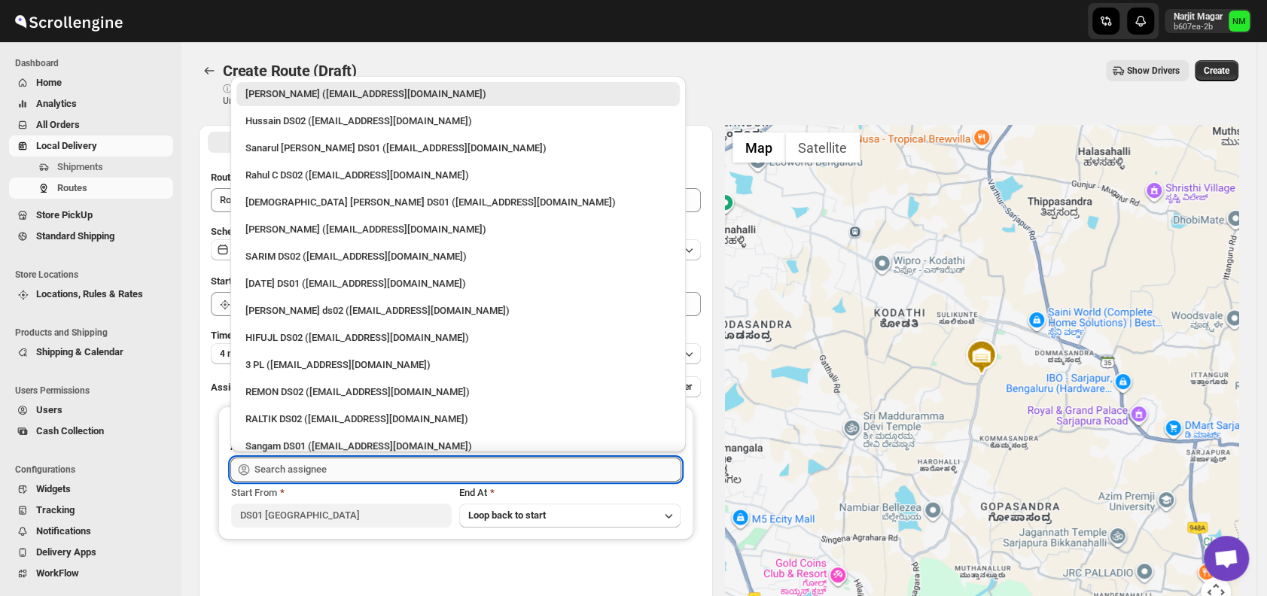
click at [342, 471] on input "text" at bounding box center [467, 470] width 427 height 24
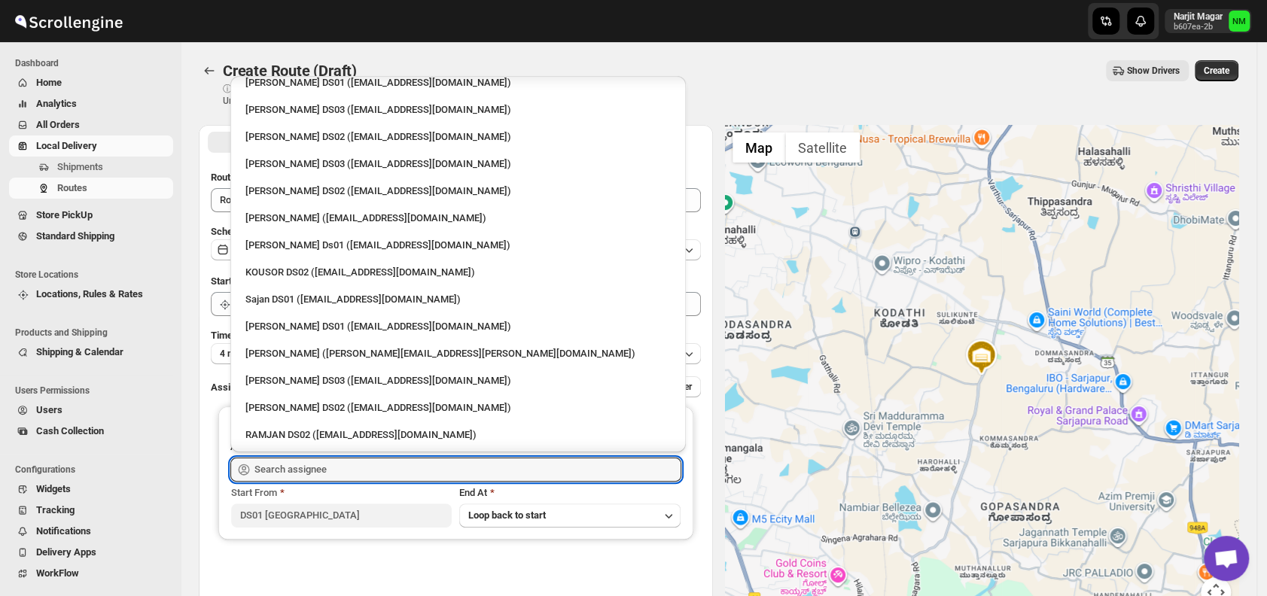
scroll to position [554, 0]
click at [277, 320] on div "[PERSON_NAME] DS01 ([EMAIL_ADDRESS][DOMAIN_NAME])" at bounding box center [457, 325] width 425 height 15
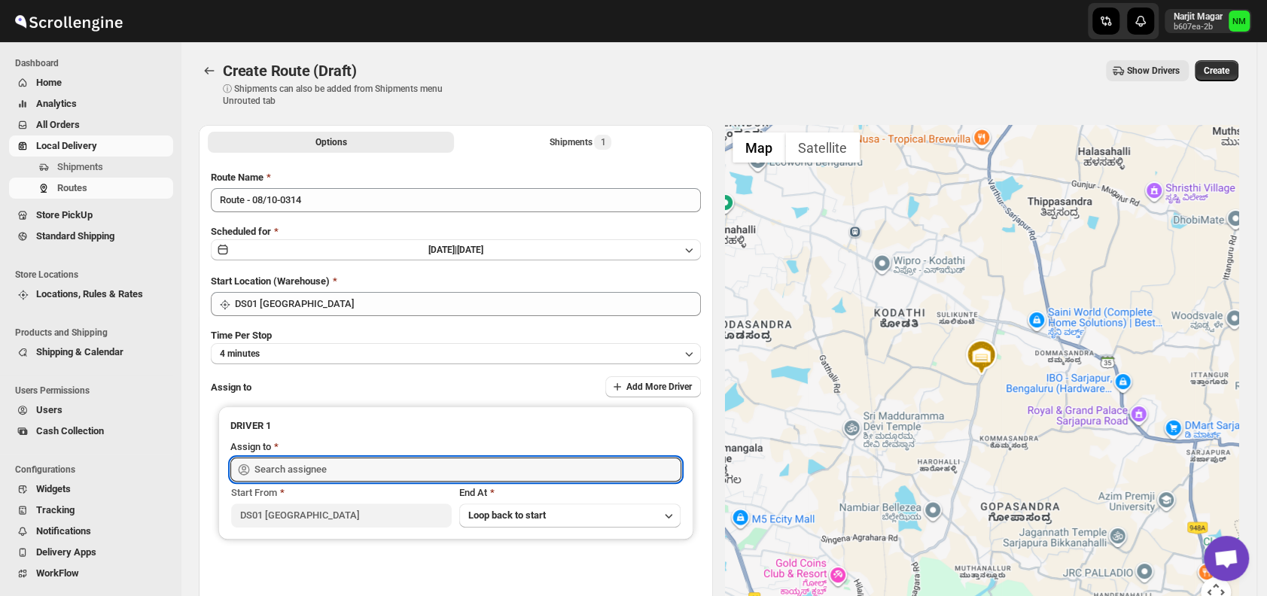
type input "[PERSON_NAME] DS01 ([EMAIL_ADDRESS][DOMAIN_NAME])"
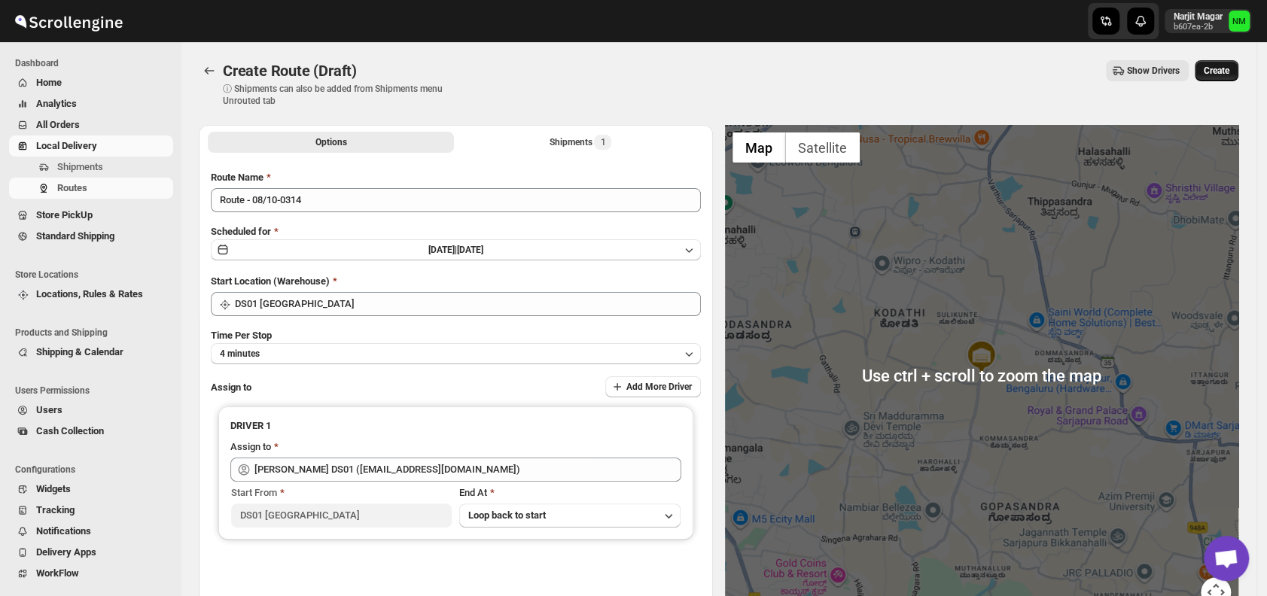
click at [1229, 75] on span "Create" at bounding box center [1217, 71] width 26 height 12
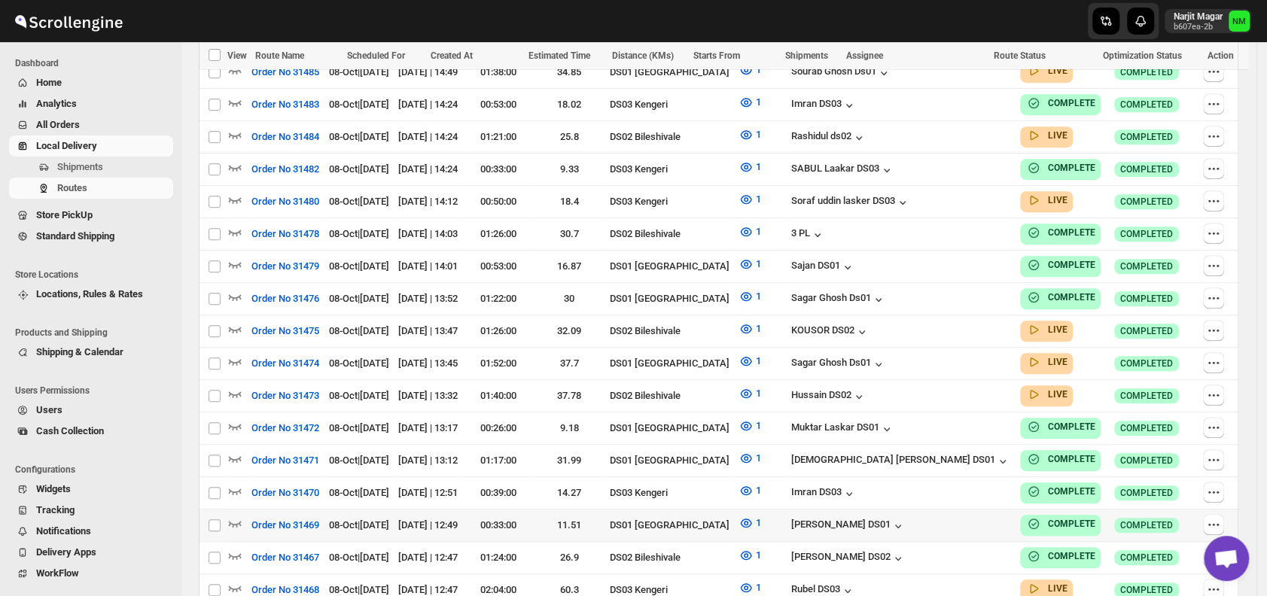
scroll to position [568, 0]
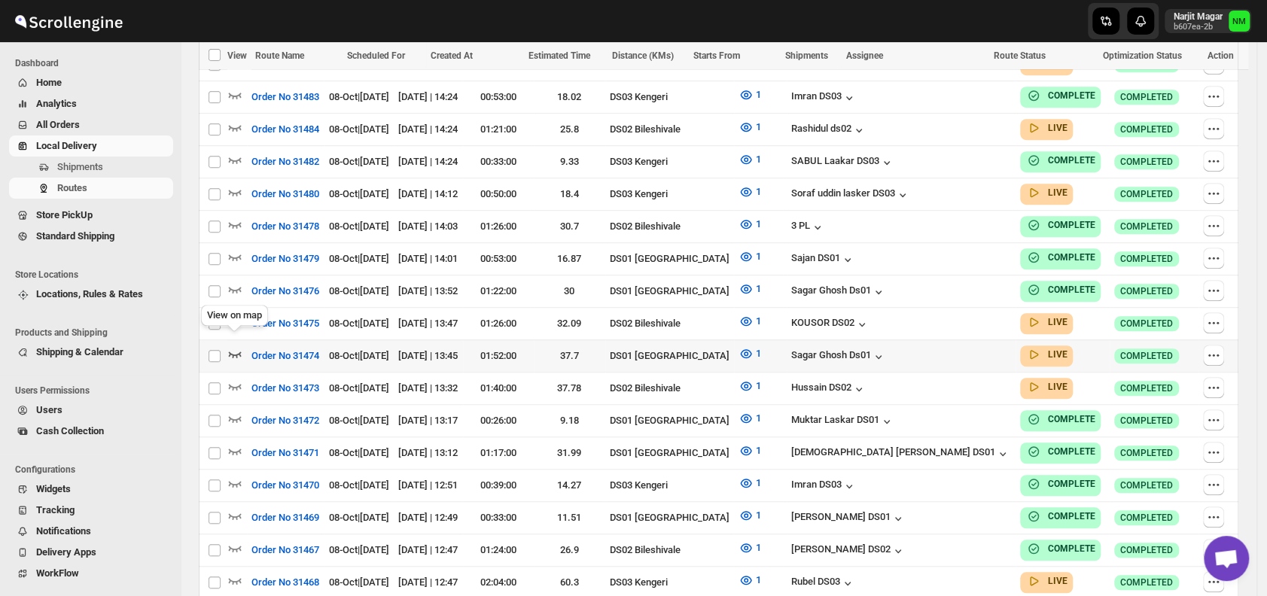
click at [235, 346] on icon "button" at bounding box center [234, 353] width 15 height 15
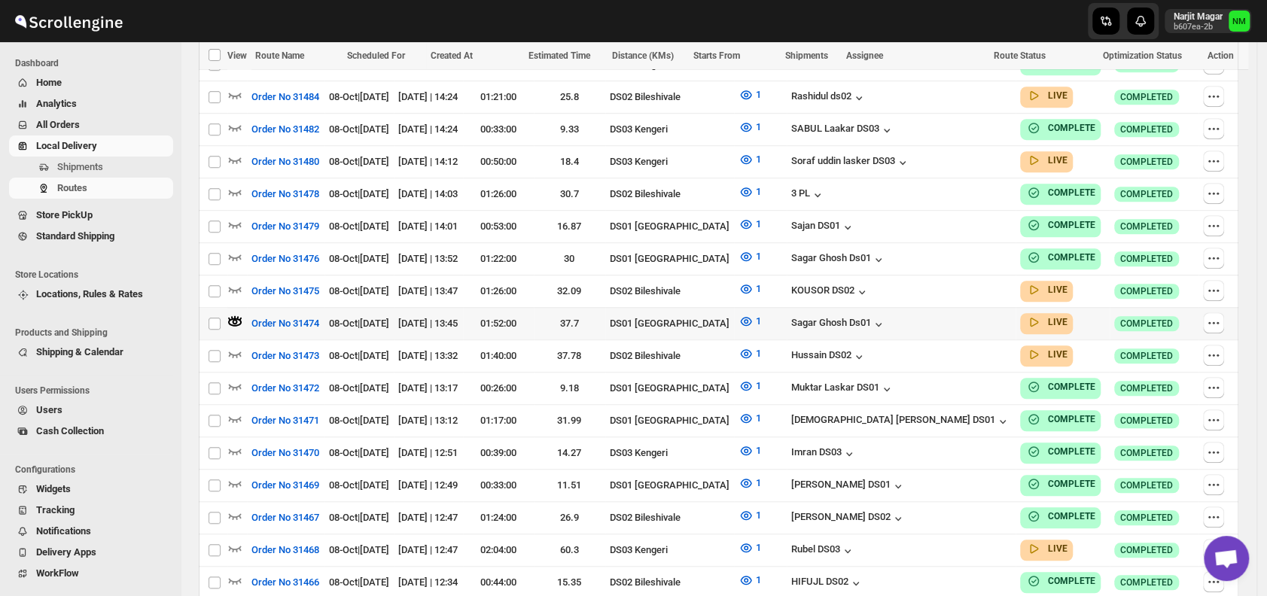
scroll to position [412, 0]
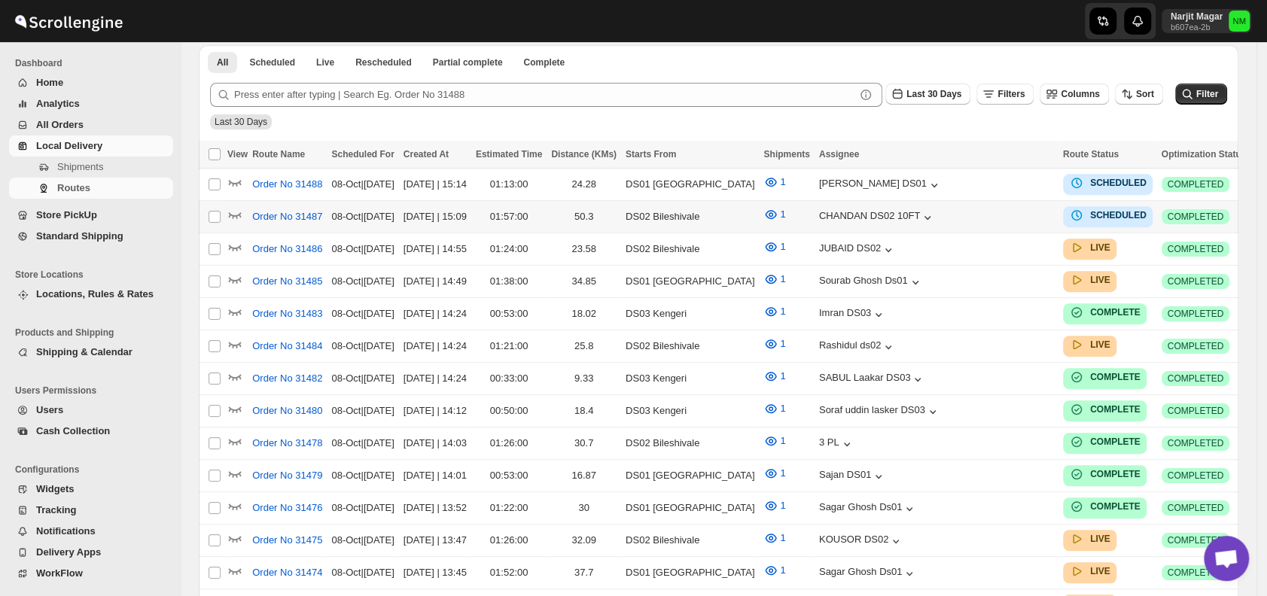
scroll to position [412, 0]
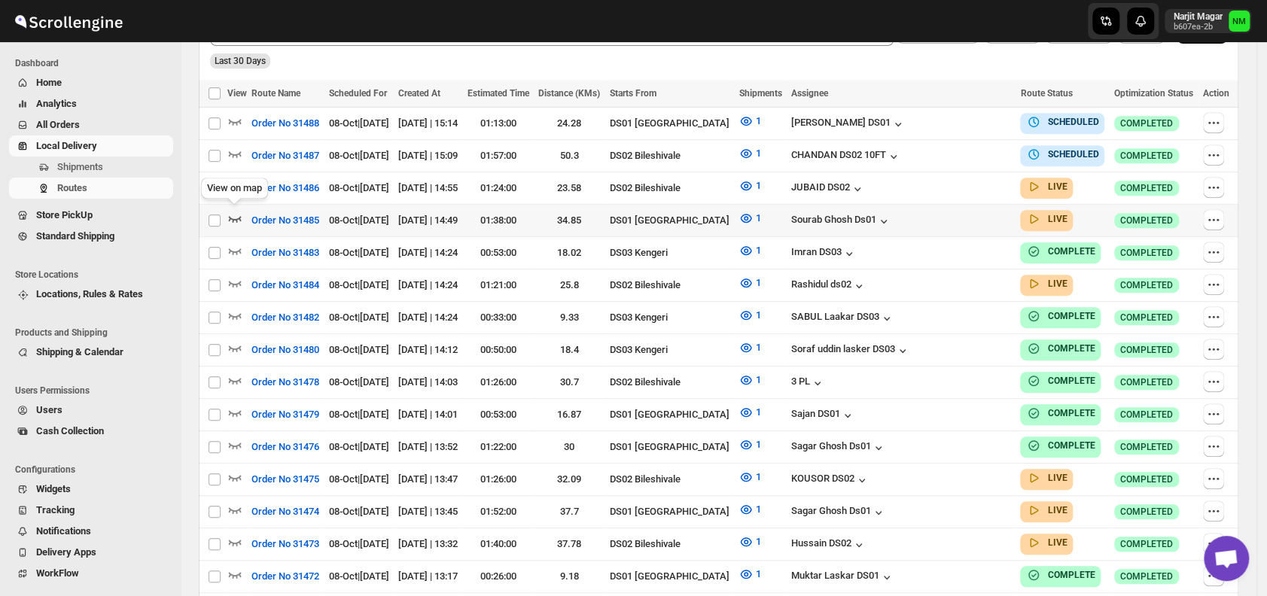
click at [234, 213] on icon "button" at bounding box center [234, 218] width 15 height 15
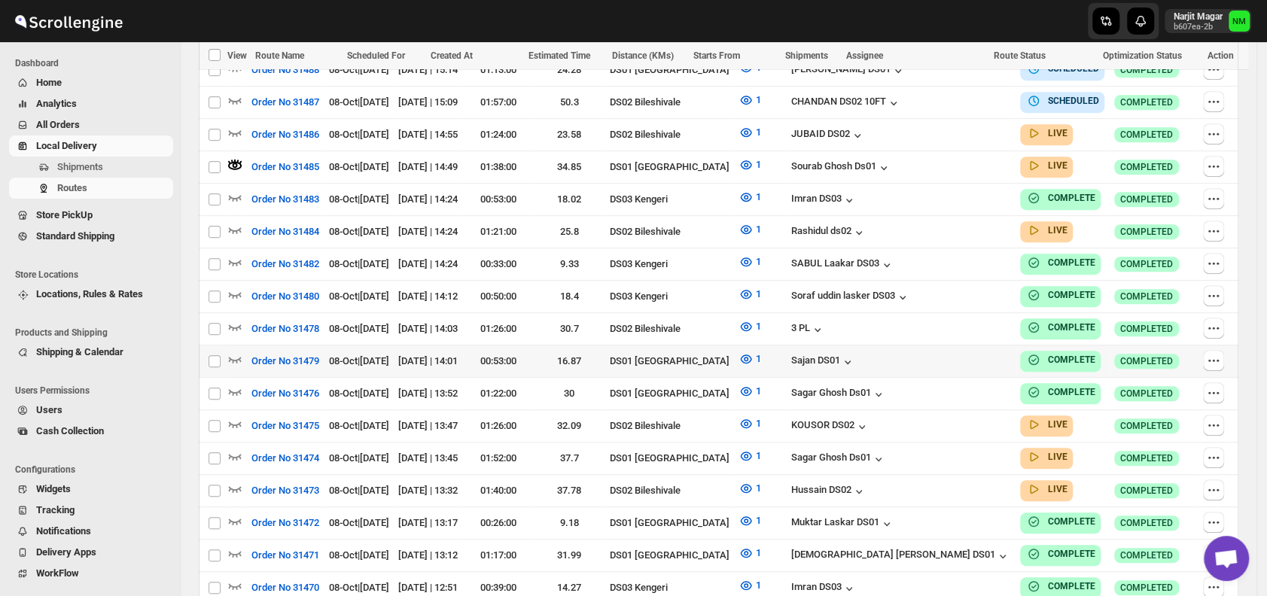
scroll to position [611, 0]
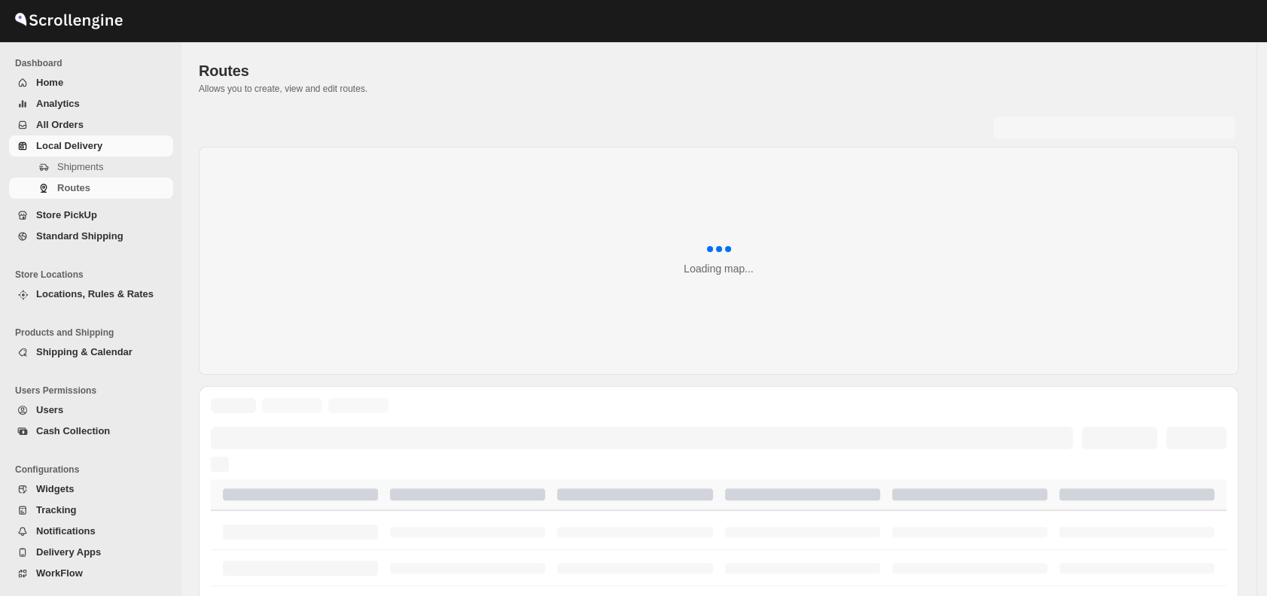
scroll to position [583, 0]
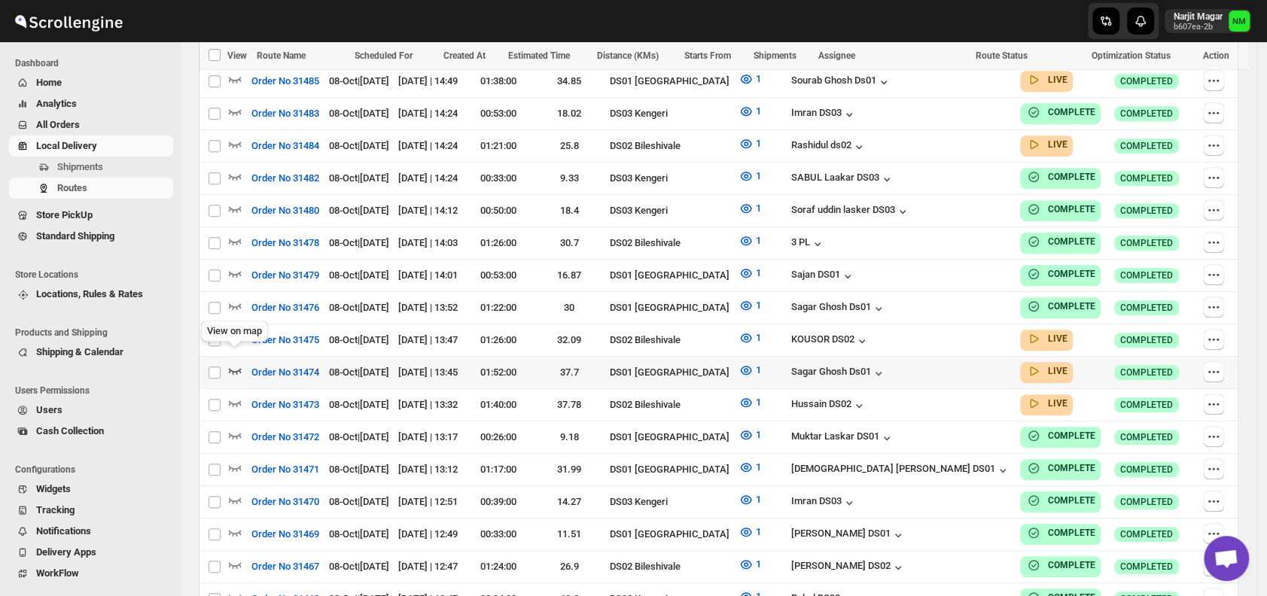
click at [233, 363] on icon "button" at bounding box center [234, 370] width 15 height 15
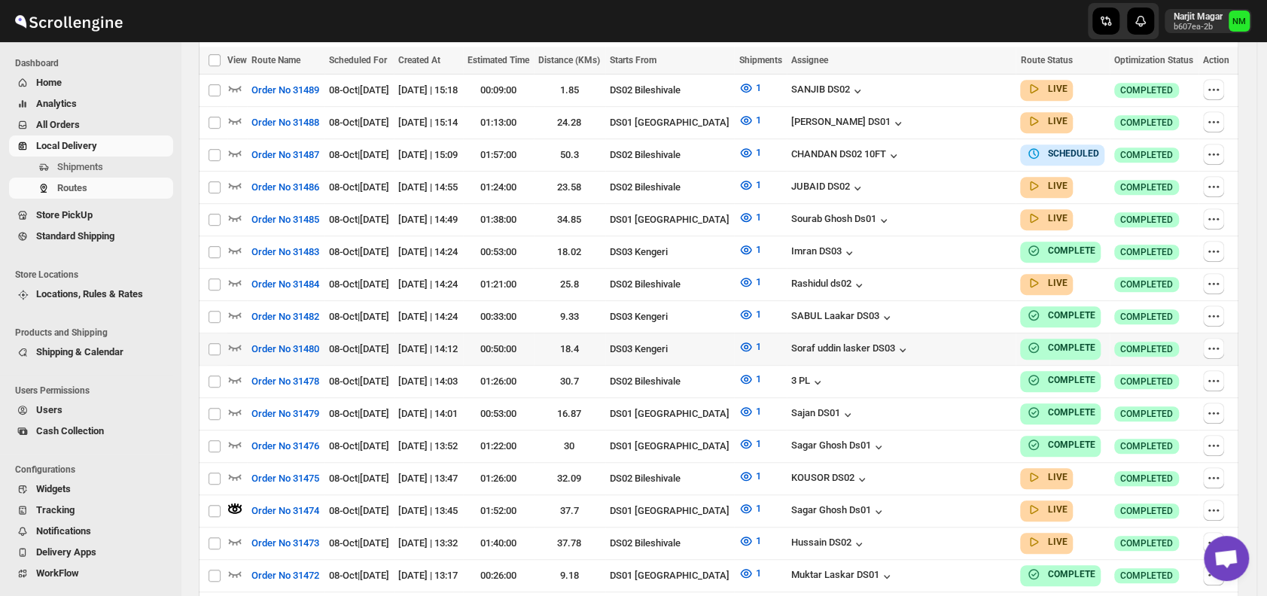
scroll to position [456, 0]
click at [241, 214] on icon "button" at bounding box center [234, 218] width 15 height 15
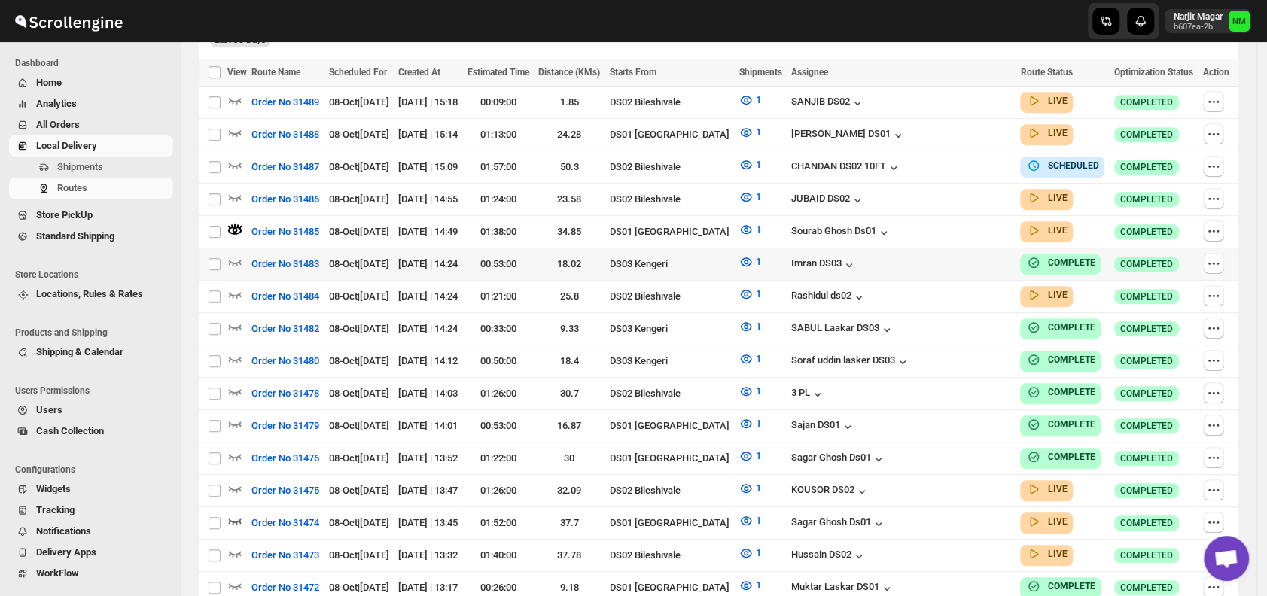
scroll to position [443, 0]
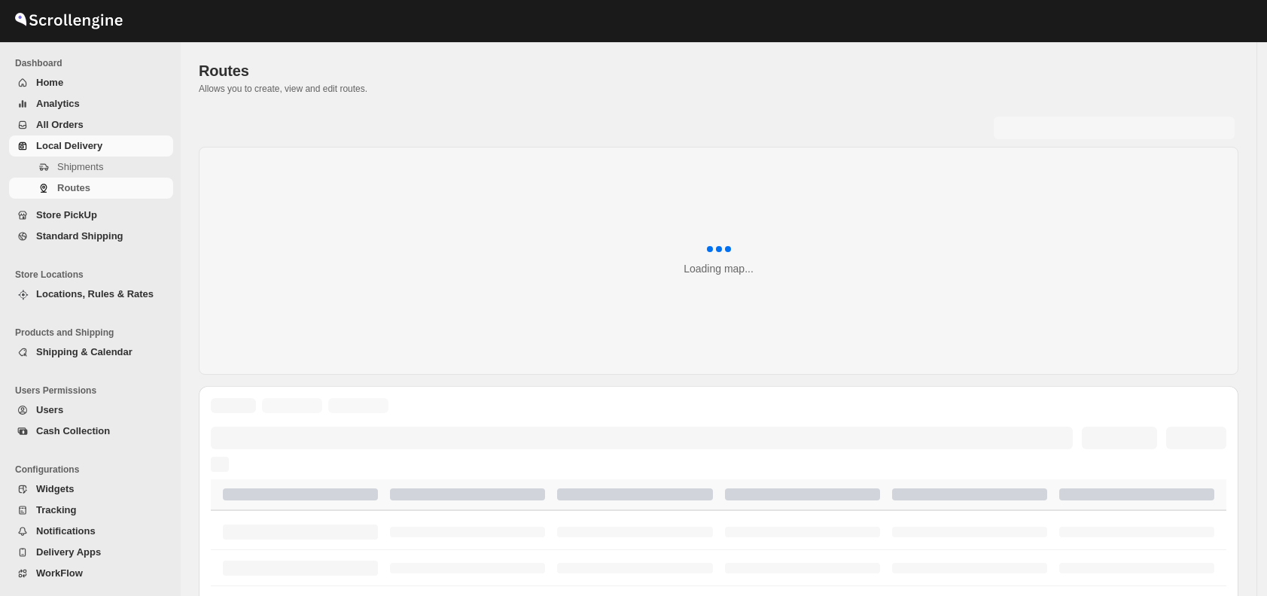
scroll to position [443, 0]
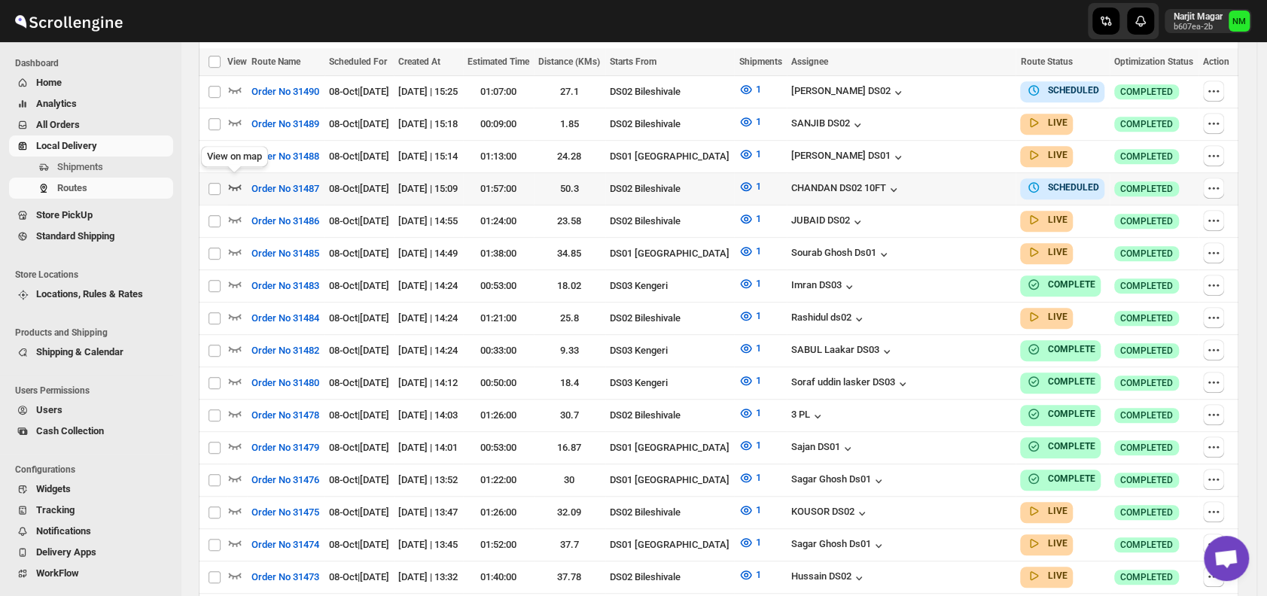
click at [230, 181] on icon "button" at bounding box center [234, 186] width 15 height 15
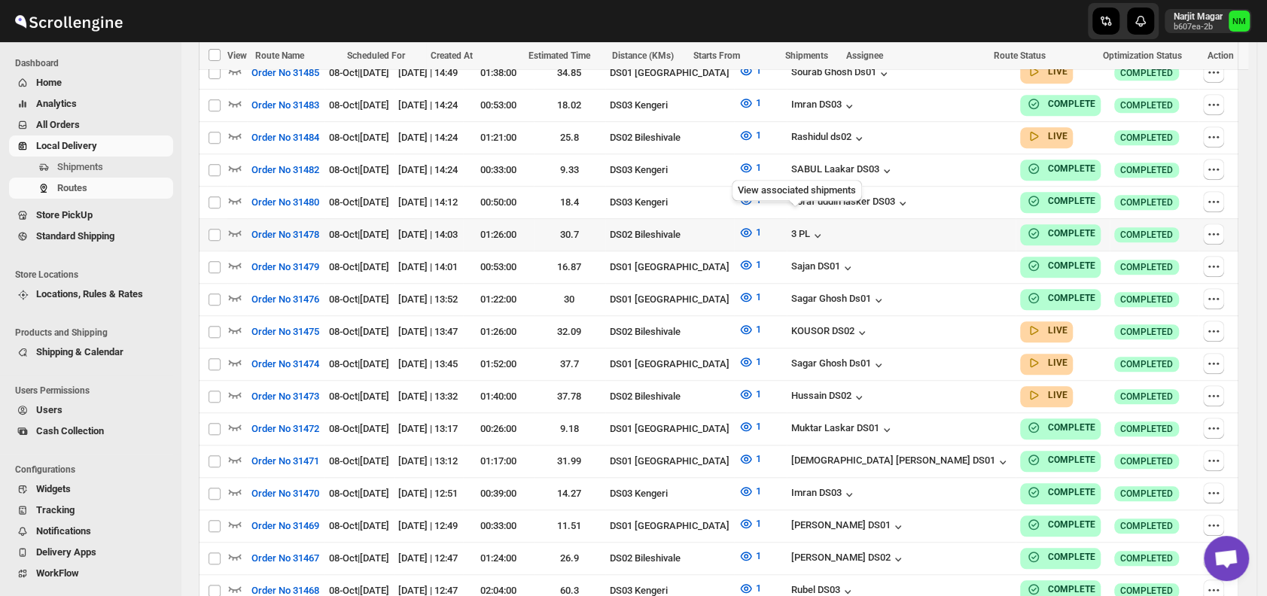
scroll to position [637, 0]
click at [232, 391] on icon "button" at bounding box center [235, 394] width 13 height 6
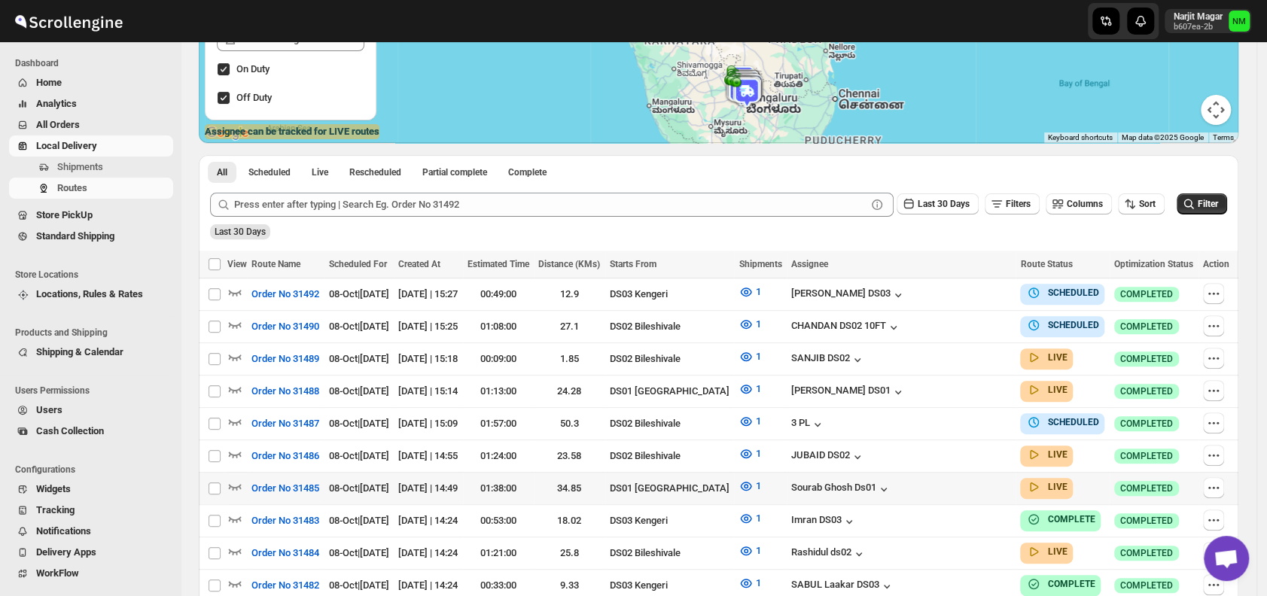
scroll to position [283, 0]
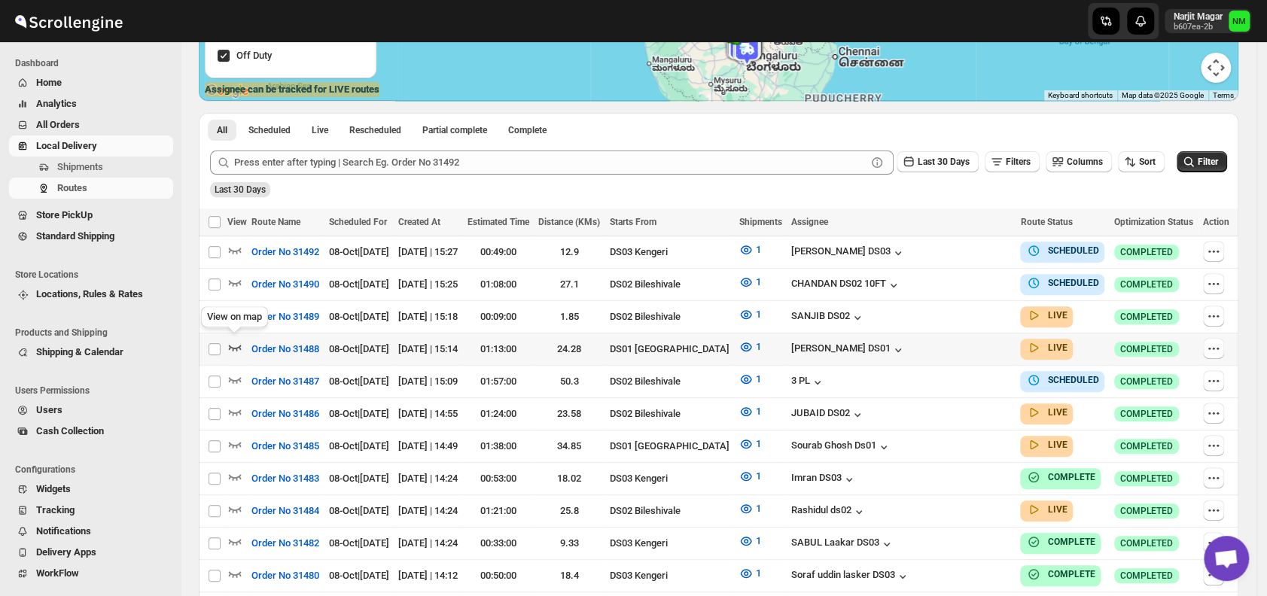
click at [236, 345] on icon "button" at bounding box center [235, 348] width 13 height 6
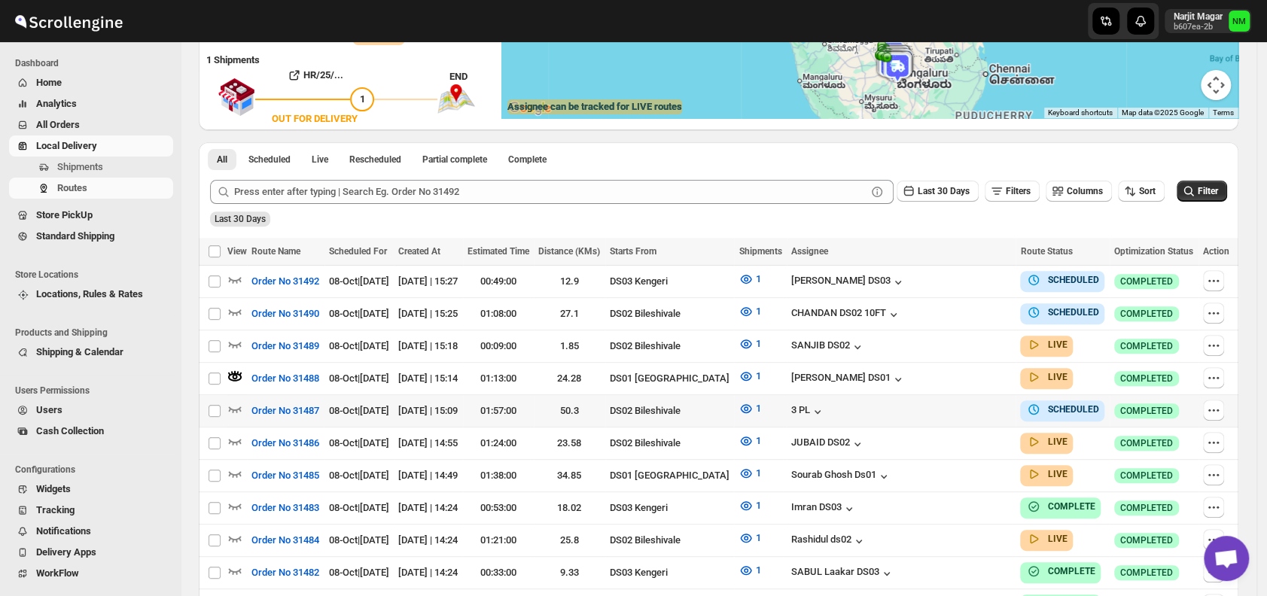
scroll to position [0, 0]
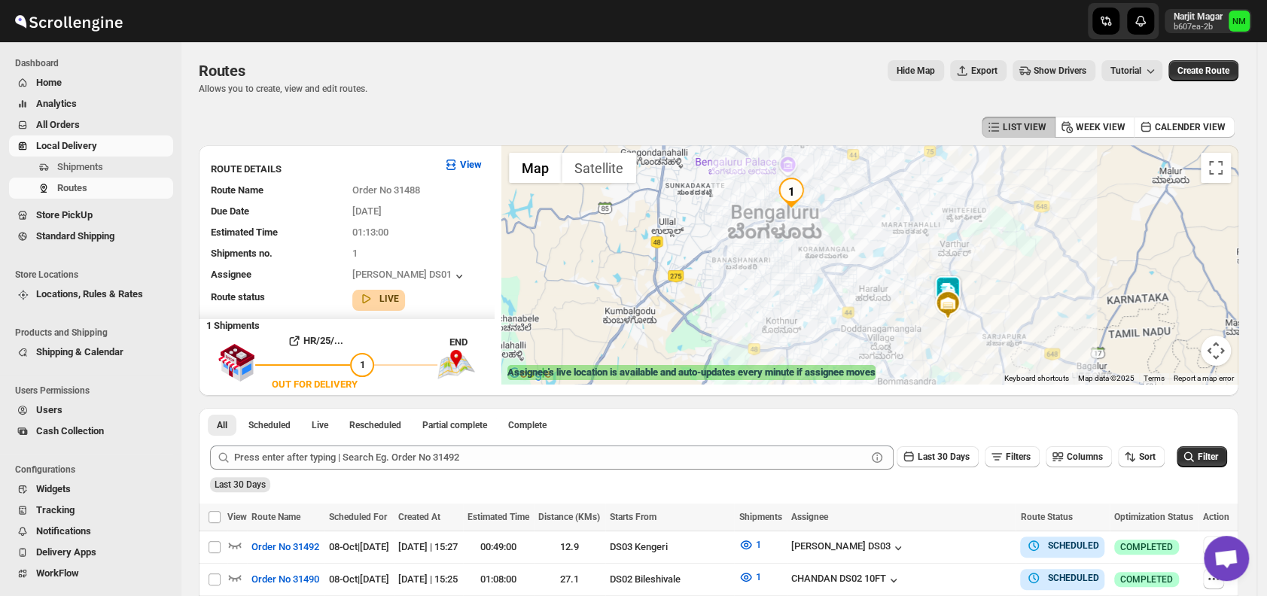
click at [955, 282] on img at bounding box center [948, 291] width 30 height 30
click at [1020, 221] on button "Close" at bounding box center [1002, 219] width 36 height 36
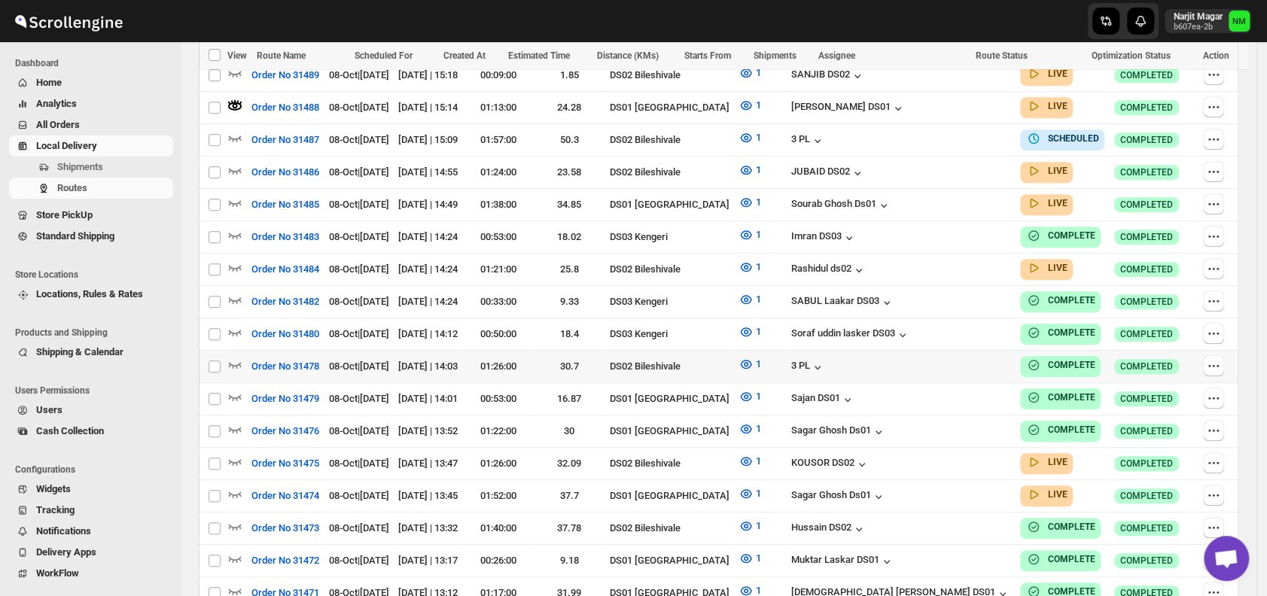
scroll to position [537, 0]
click at [236, 486] on icon "button" at bounding box center [234, 493] width 15 height 15
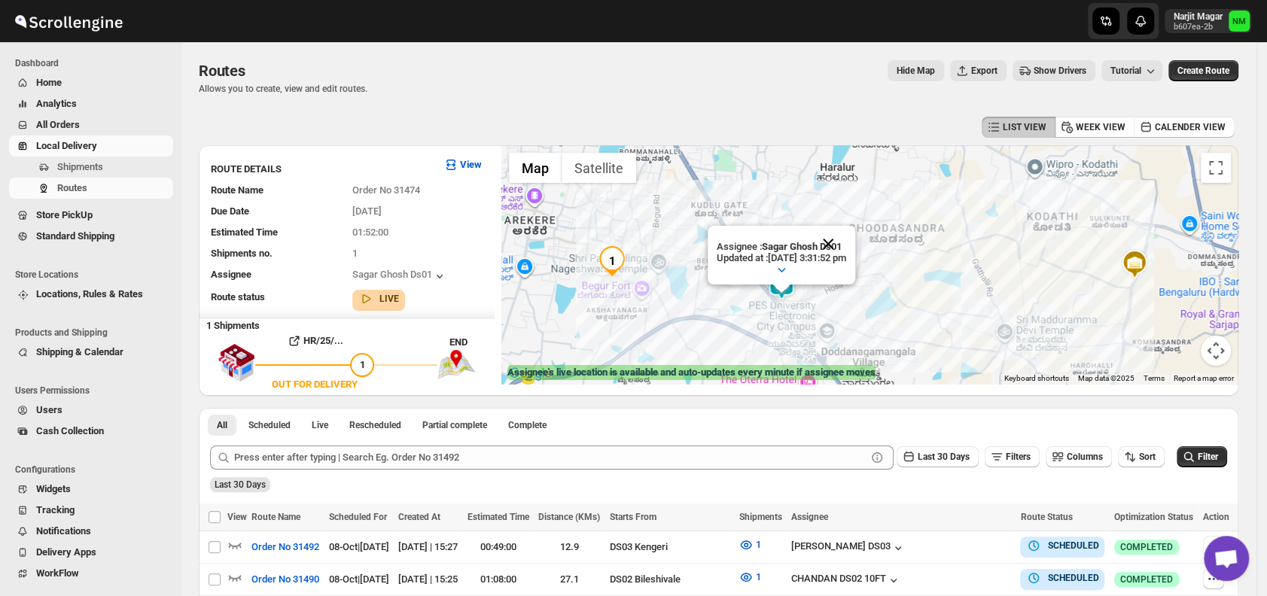
click at [845, 239] on button "Close" at bounding box center [828, 244] width 36 height 36
click at [795, 293] on img at bounding box center [784, 285] width 30 height 30
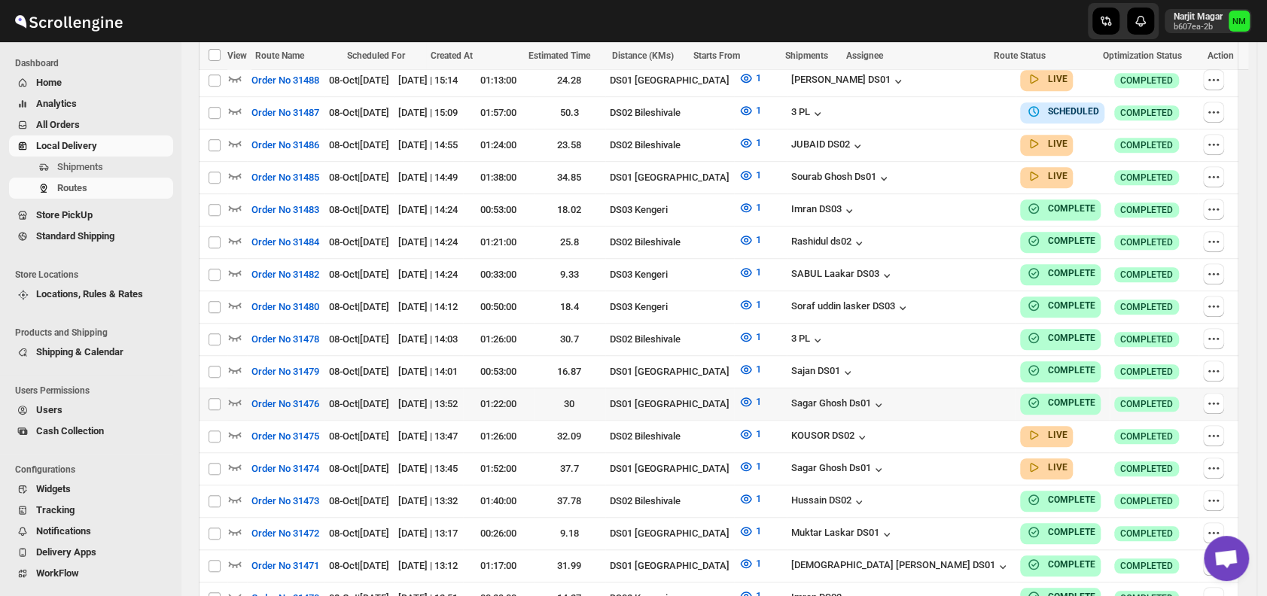
scroll to position [554, 0]
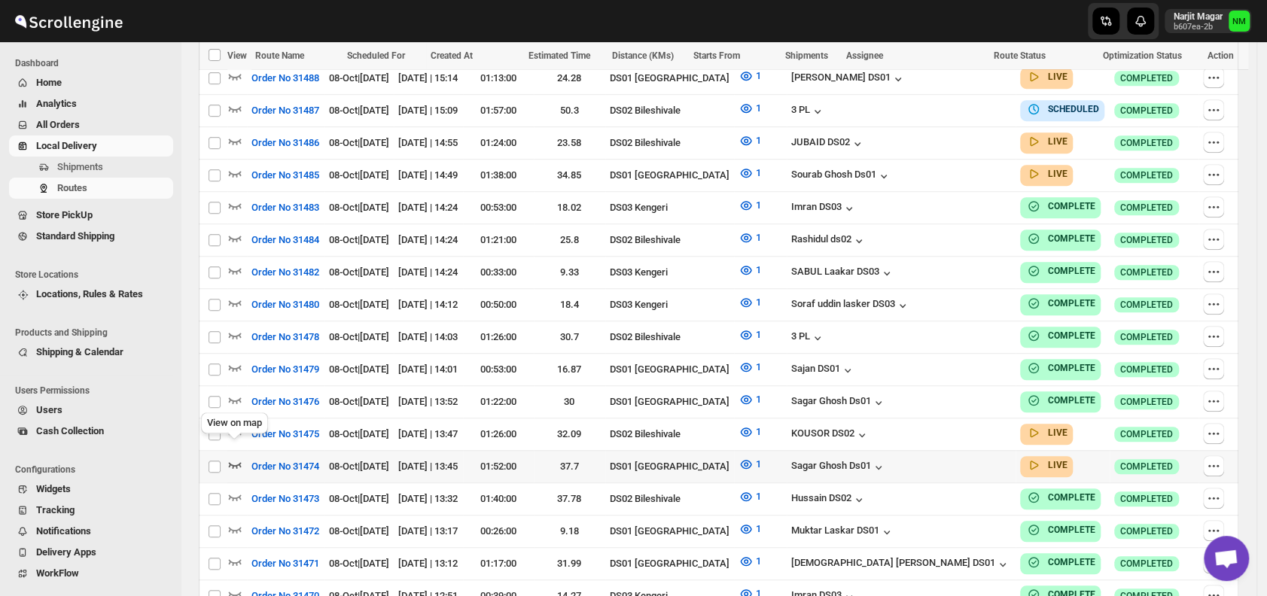
click at [230, 457] on icon "button" at bounding box center [234, 464] width 15 height 15
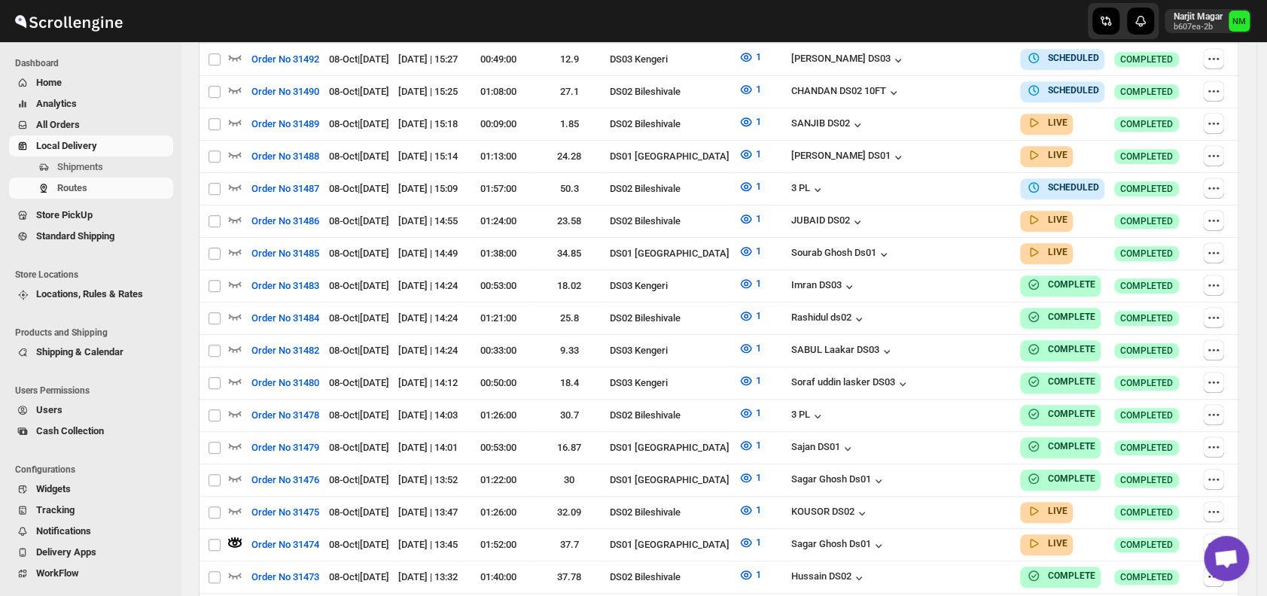
scroll to position [0, 0]
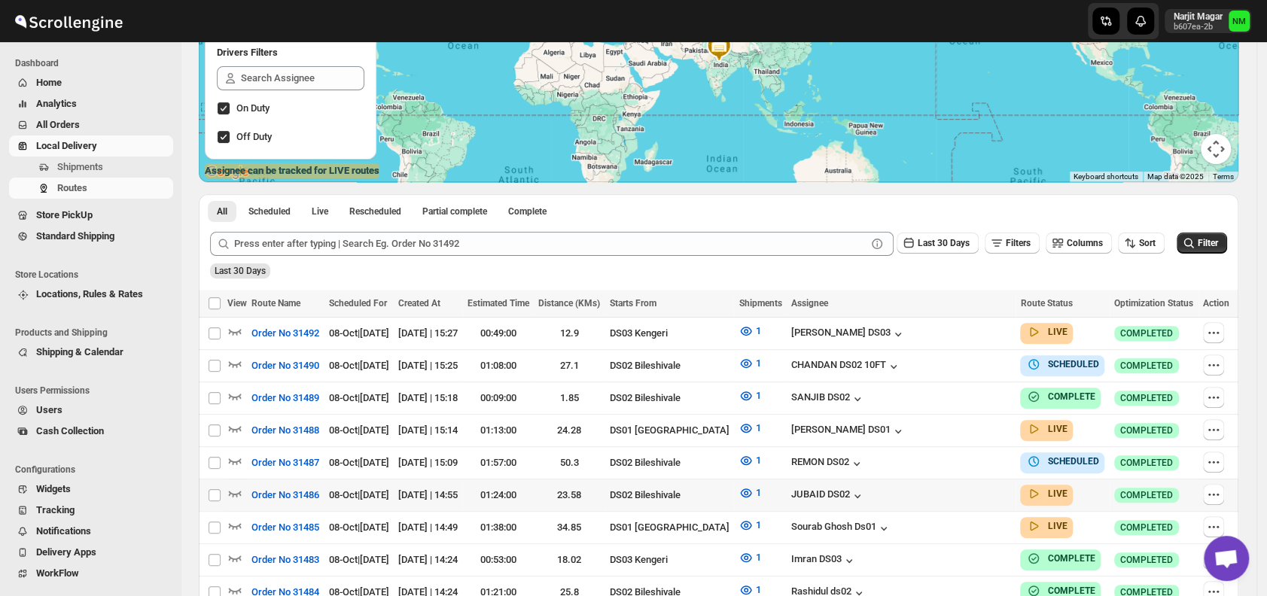
scroll to position [202, 0]
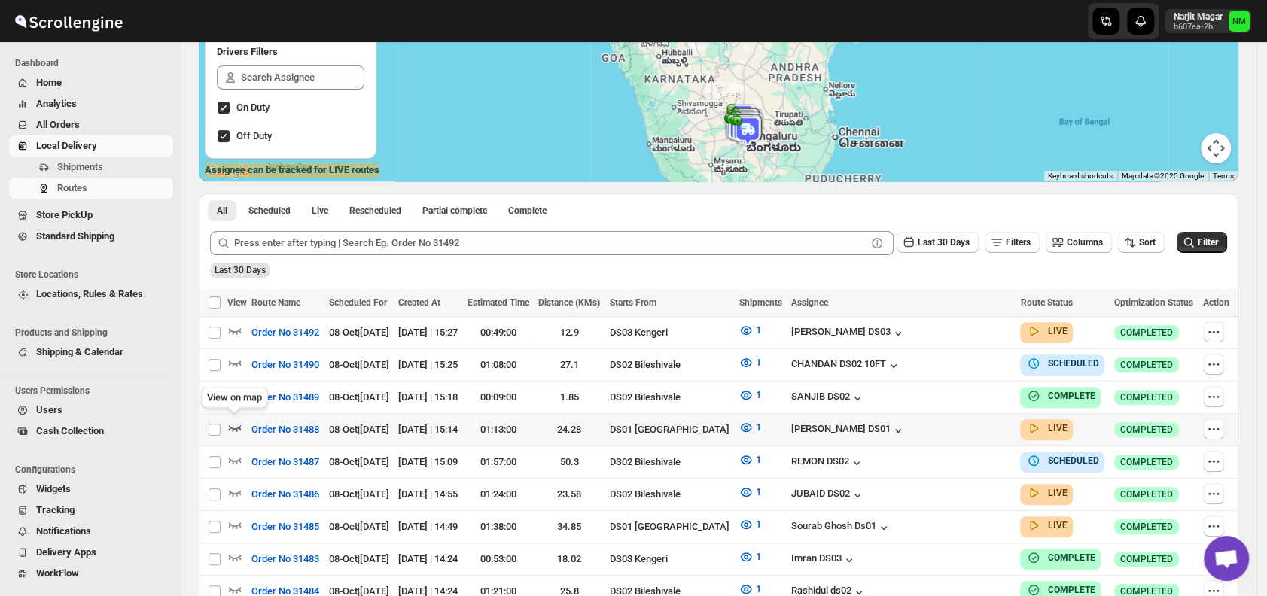
click at [235, 427] on icon "button" at bounding box center [234, 427] width 15 height 15
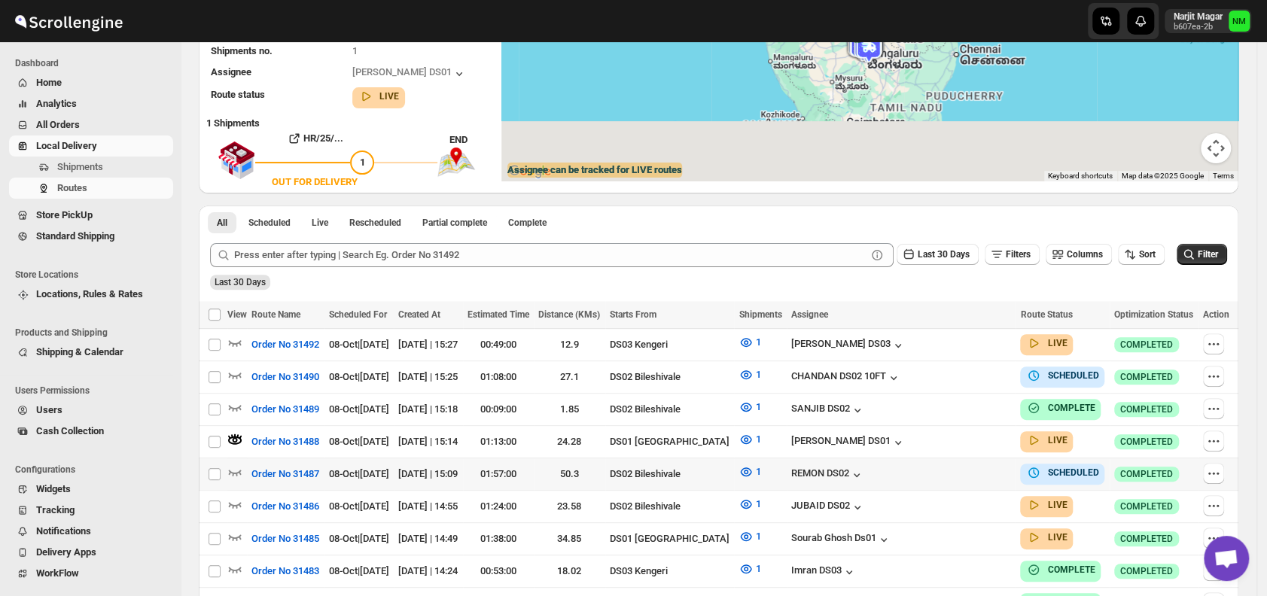
scroll to position [0, 0]
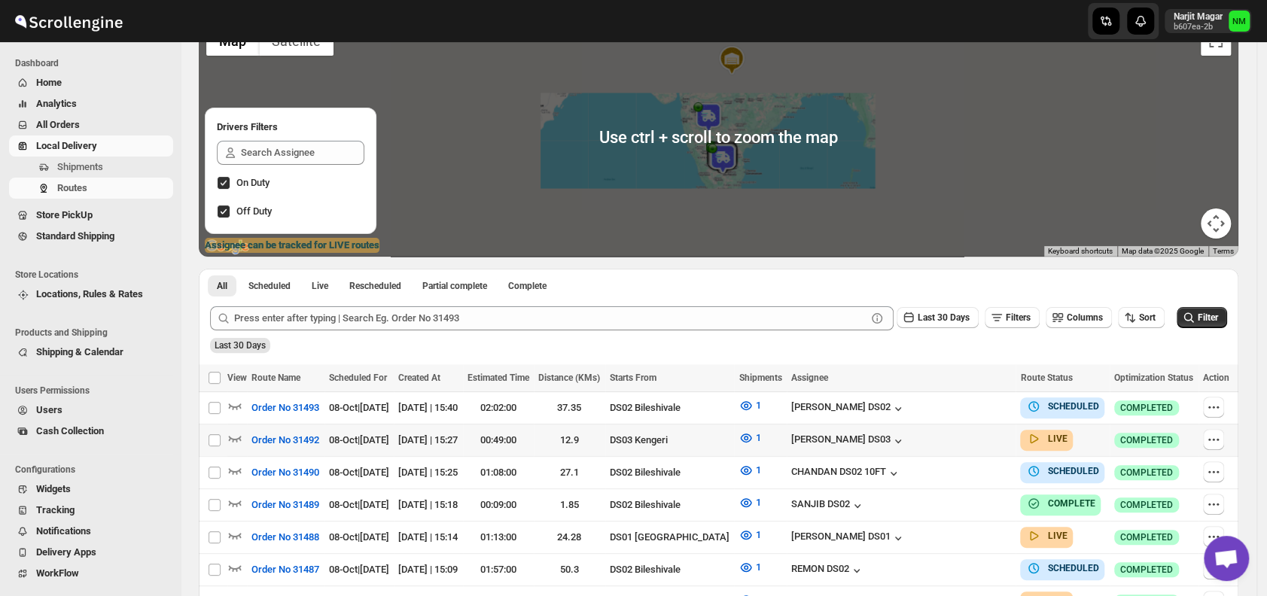
scroll to position [224, 0]
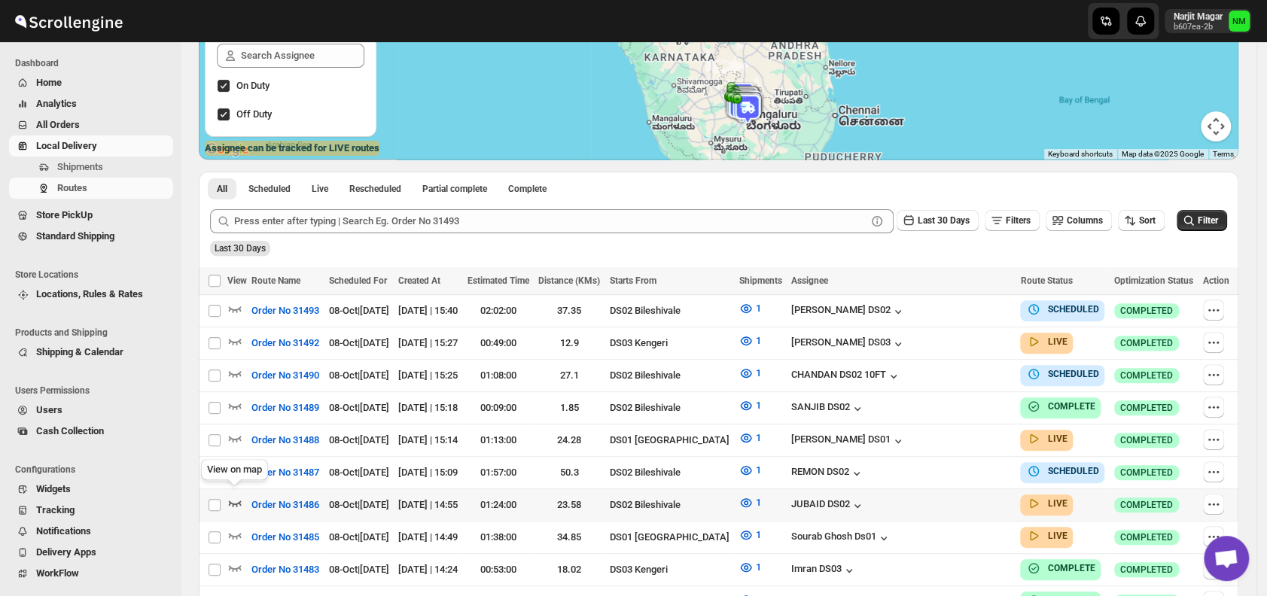
click at [234, 501] on icon "button" at bounding box center [235, 504] width 13 height 6
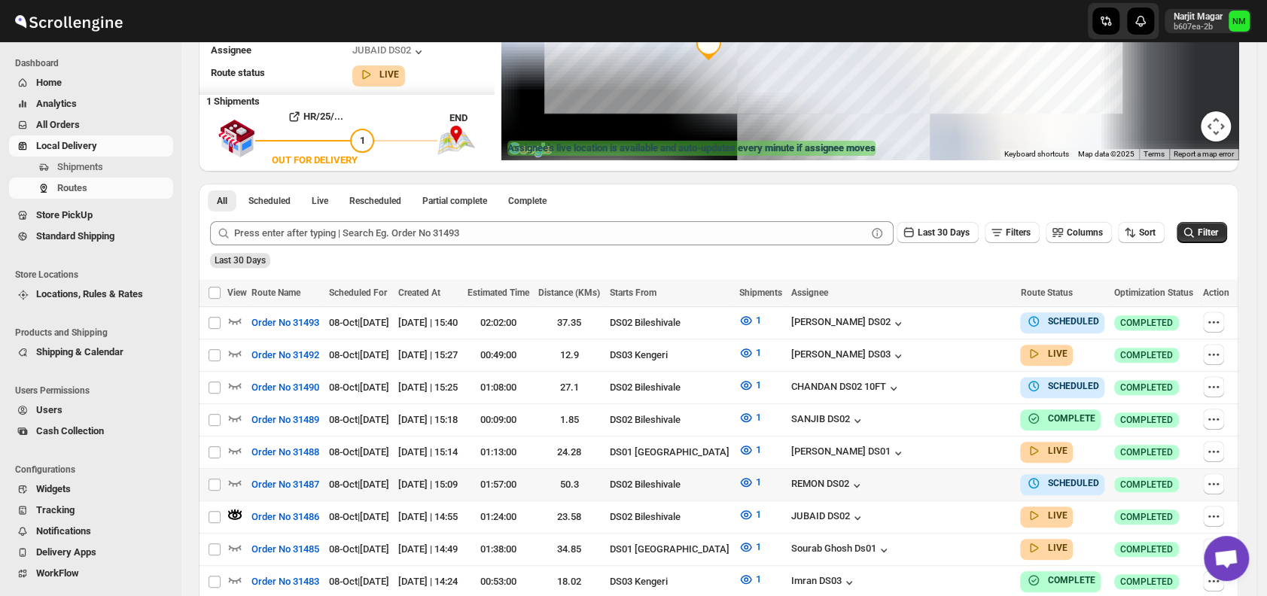
scroll to position [0, 0]
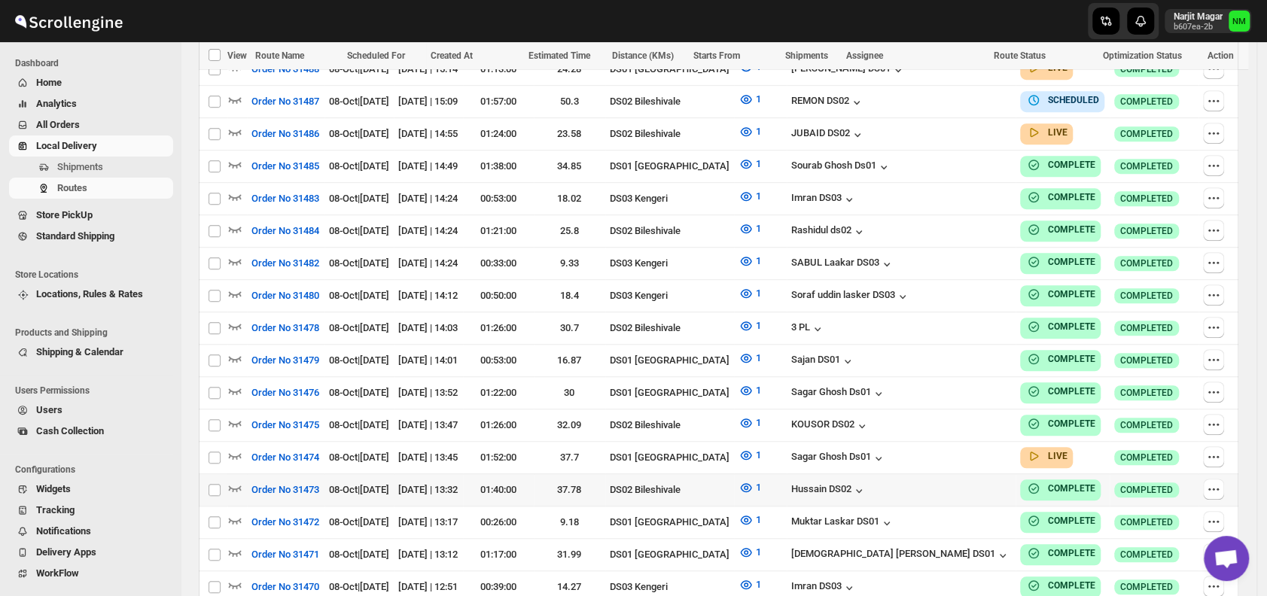
scroll to position [597, 0]
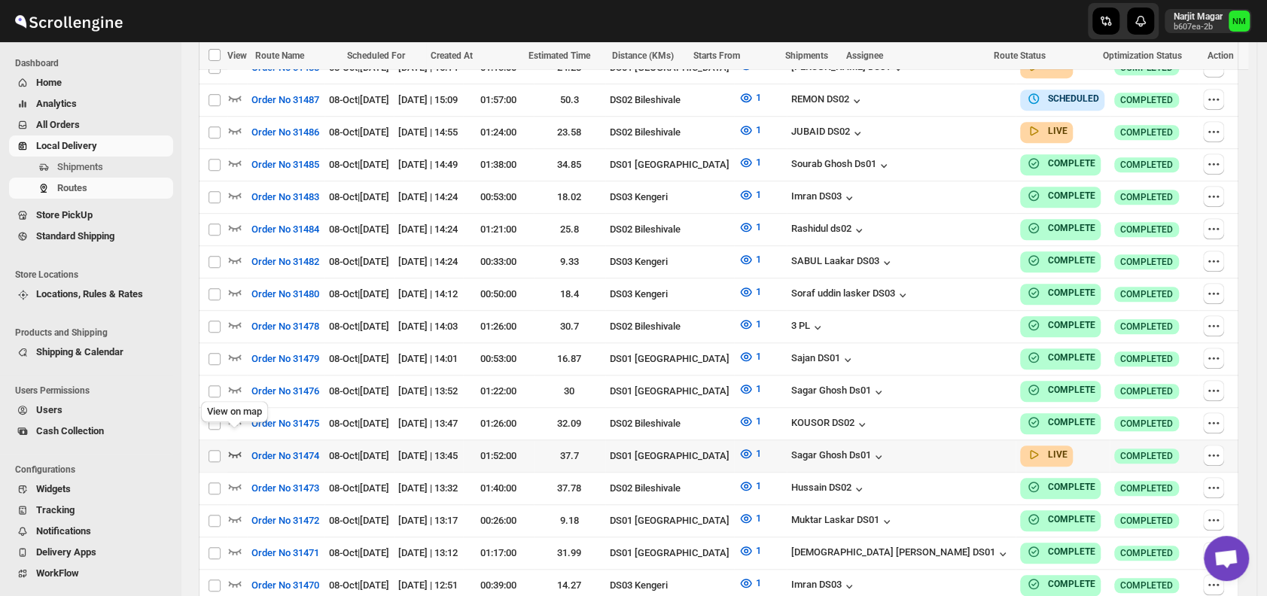
click at [239, 452] on icon "button" at bounding box center [235, 455] width 13 height 6
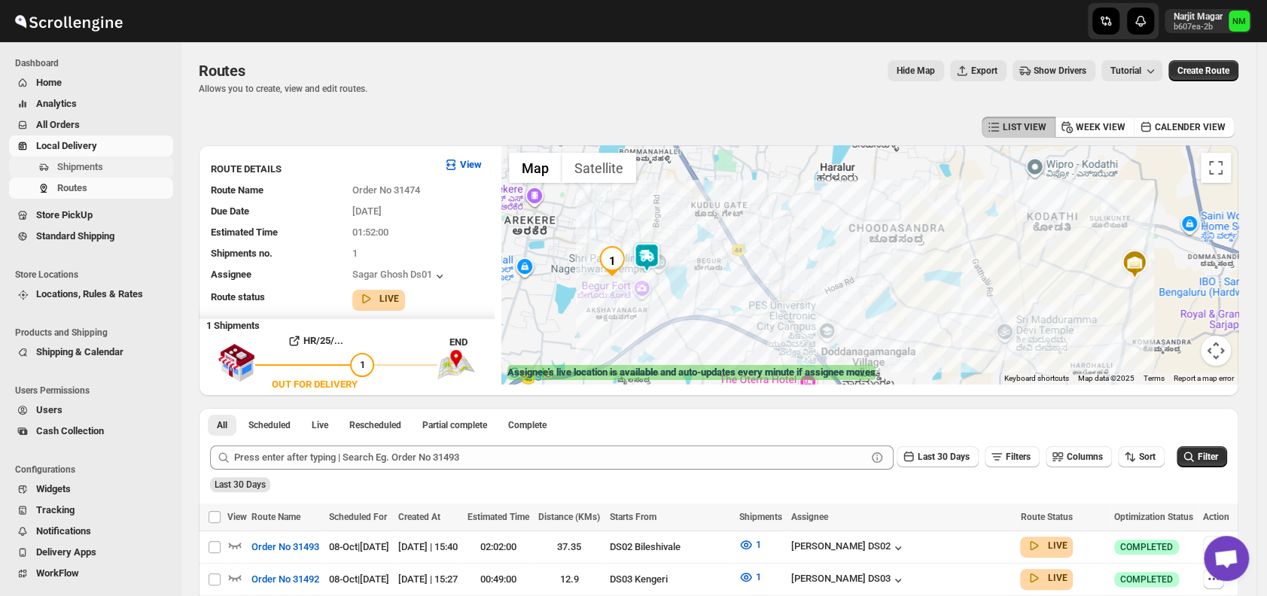
click at [85, 164] on span "Shipments" at bounding box center [80, 166] width 46 height 11
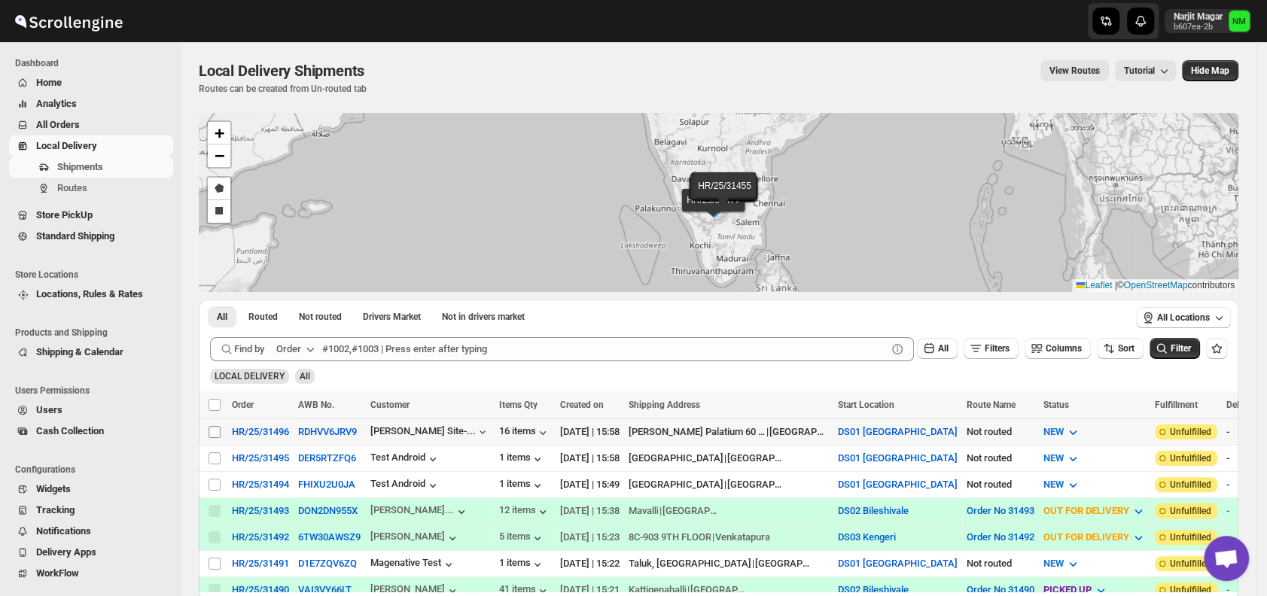
click at [213, 433] on input "Select shipment" at bounding box center [215, 432] width 12 height 12
checkbox input "true"
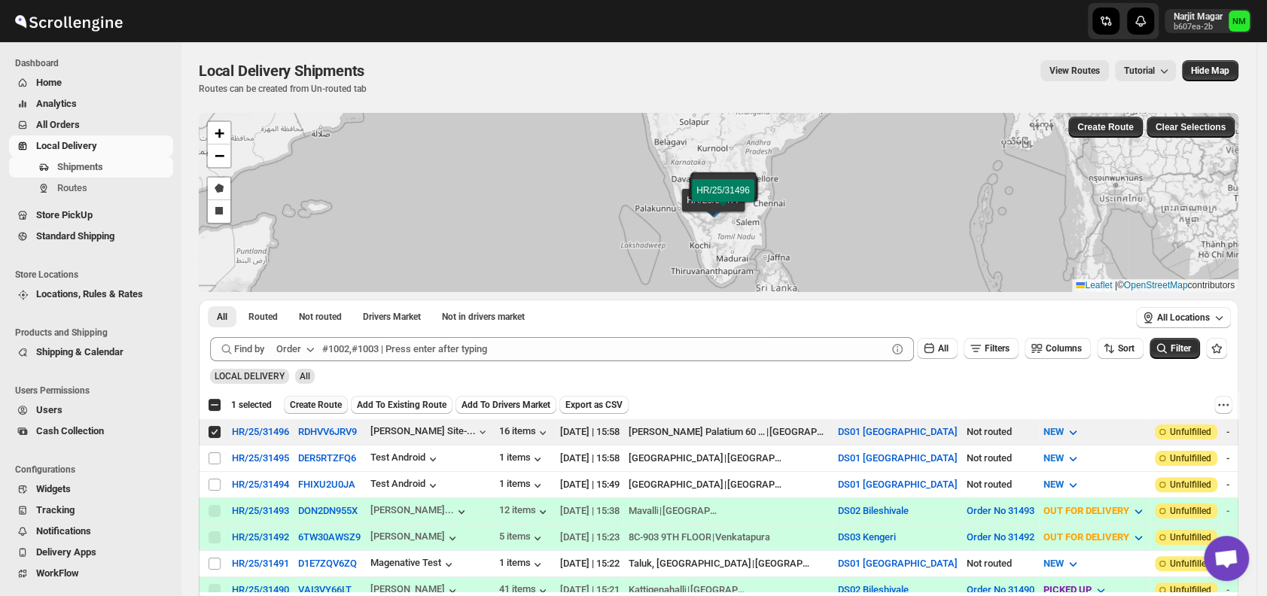
click at [317, 403] on span "Create Route" at bounding box center [316, 405] width 52 height 12
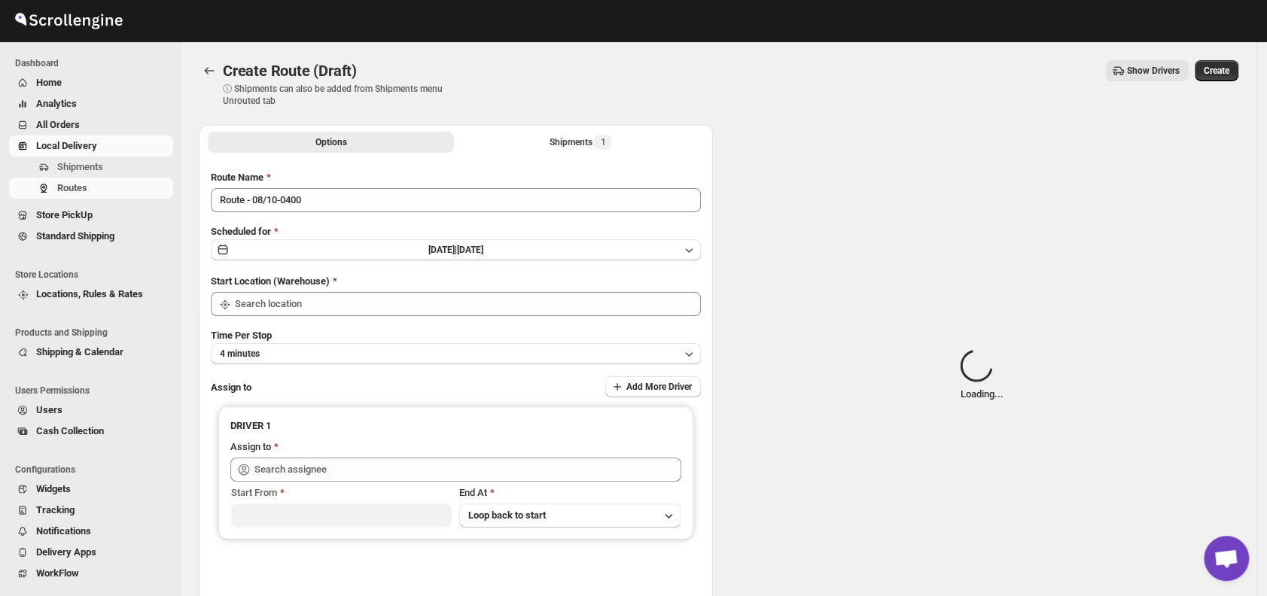
type input "DS01 [GEOGRAPHIC_DATA]"
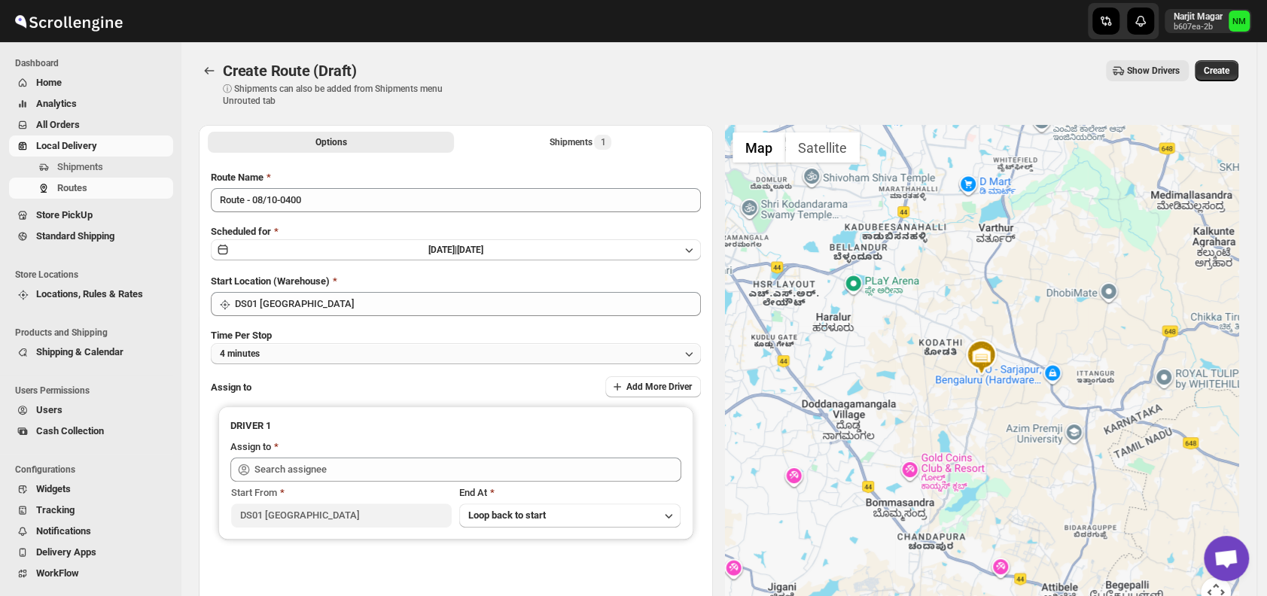
click at [337, 355] on button "4 minutes" at bounding box center [456, 353] width 490 height 21
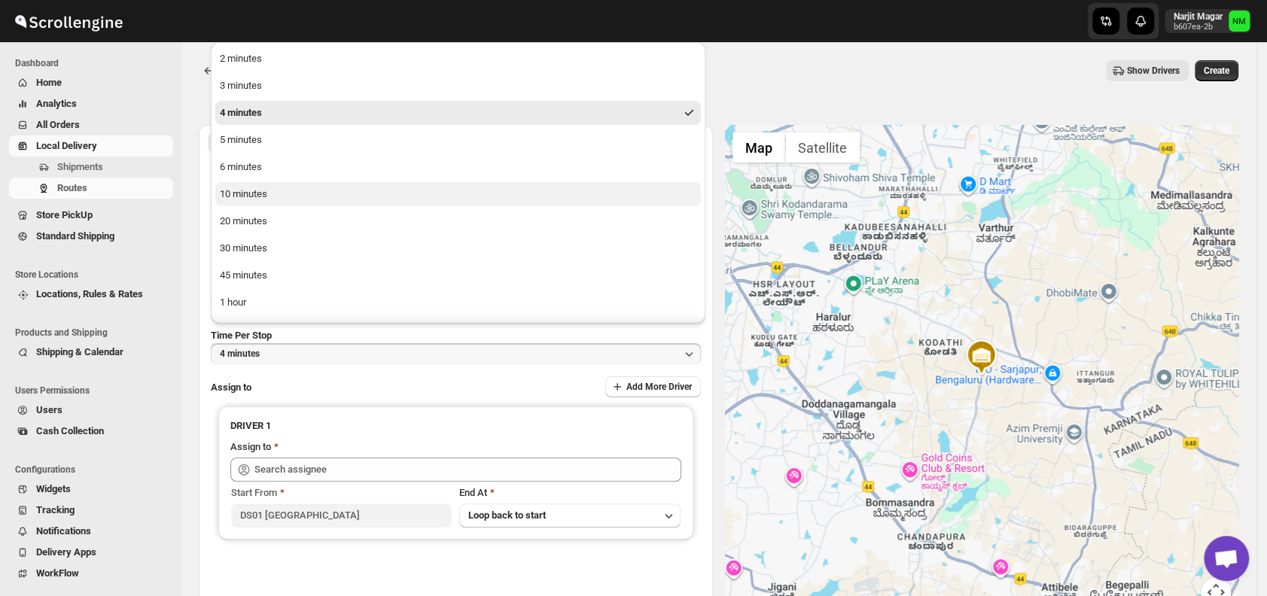
click at [271, 193] on button "10 minutes" at bounding box center [458, 194] width 486 height 24
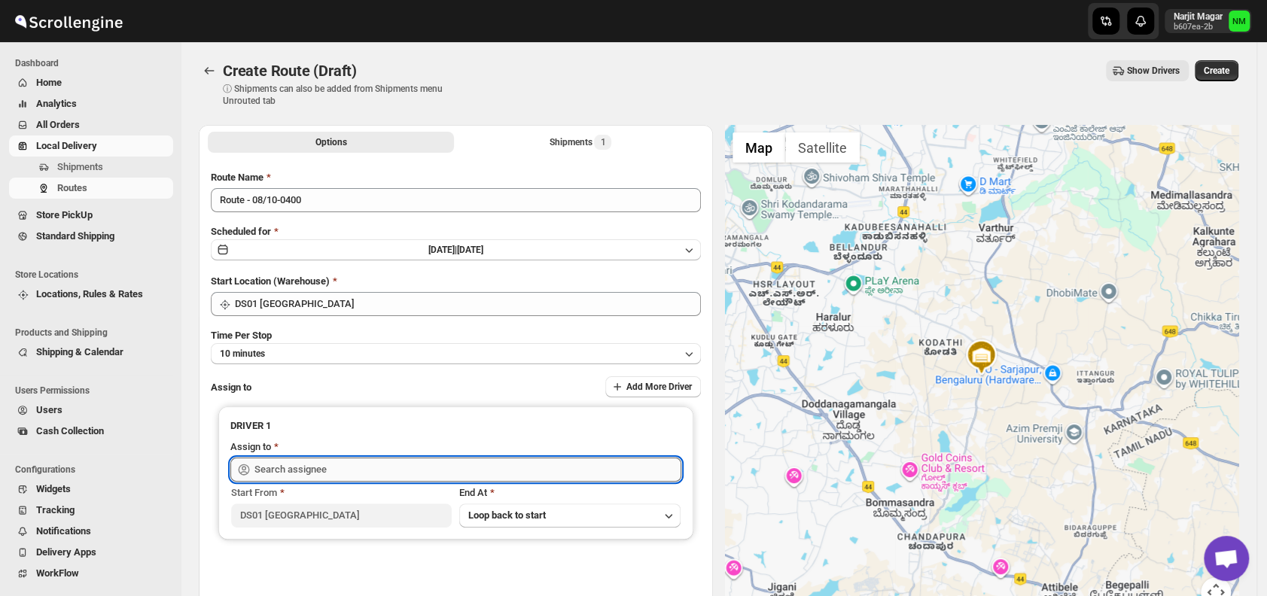
click at [348, 475] on input "text" at bounding box center [467, 470] width 427 height 24
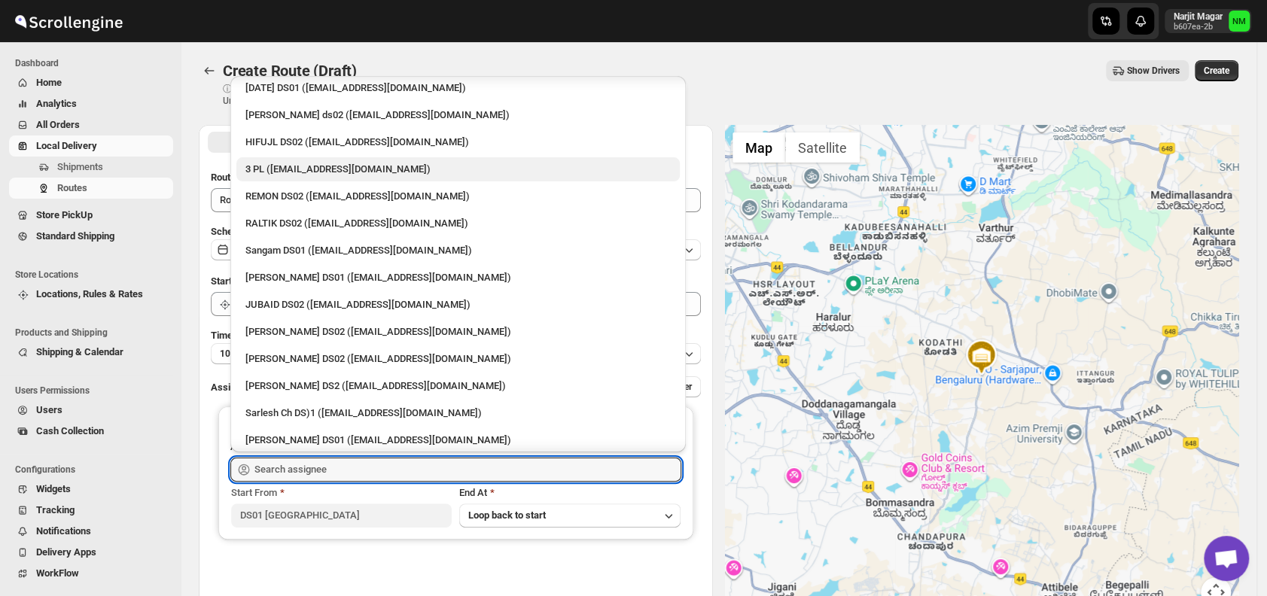
scroll to position [199, 0]
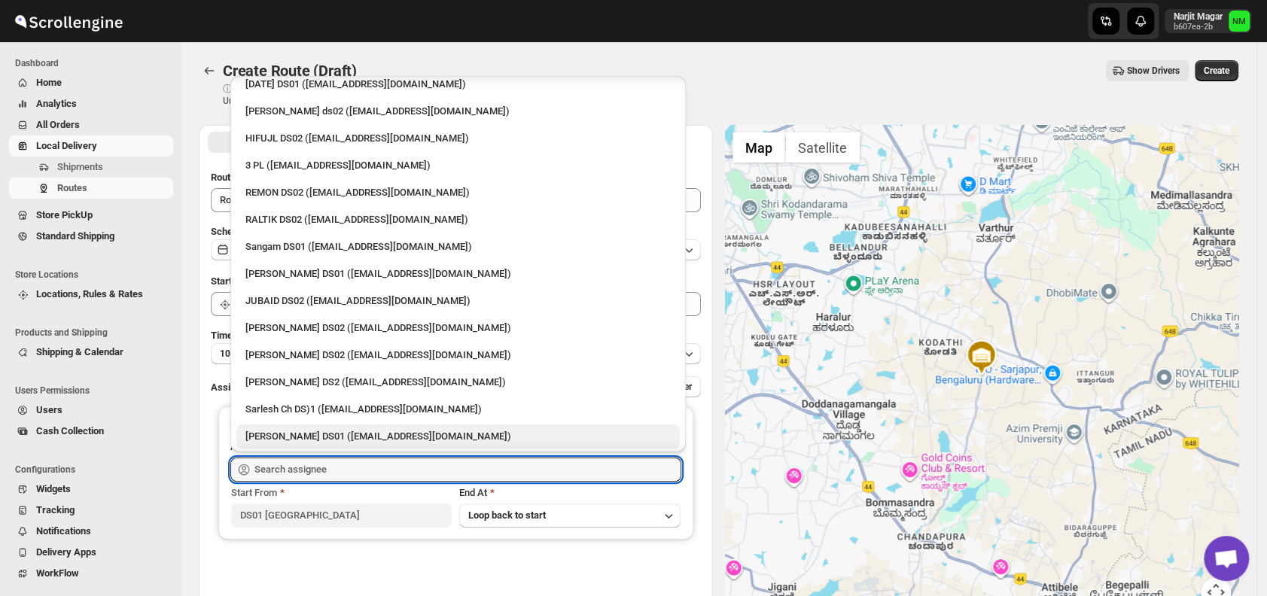
click at [333, 433] on div "Siraj Uddin DS01 (sopom53870@leabro.com)" at bounding box center [457, 436] width 425 height 15
type input "Siraj Uddin DS01 (sopom53870@leabro.com)"
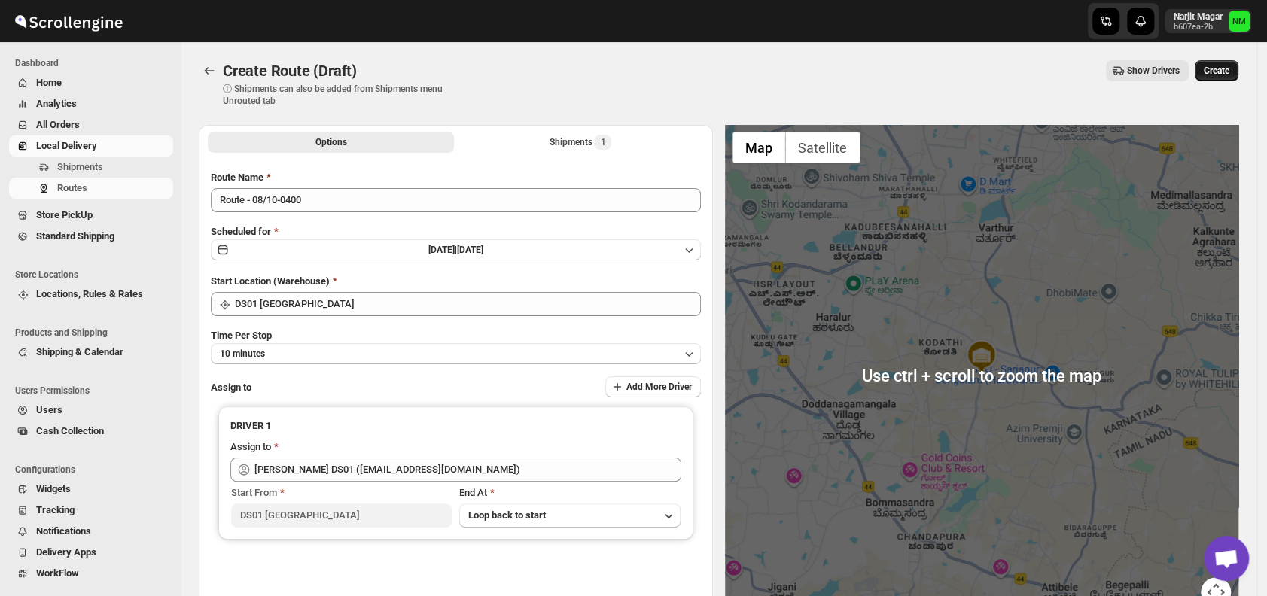
click at [1222, 66] on span "Create" at bounding box center [1217, 71] width 26 height 12
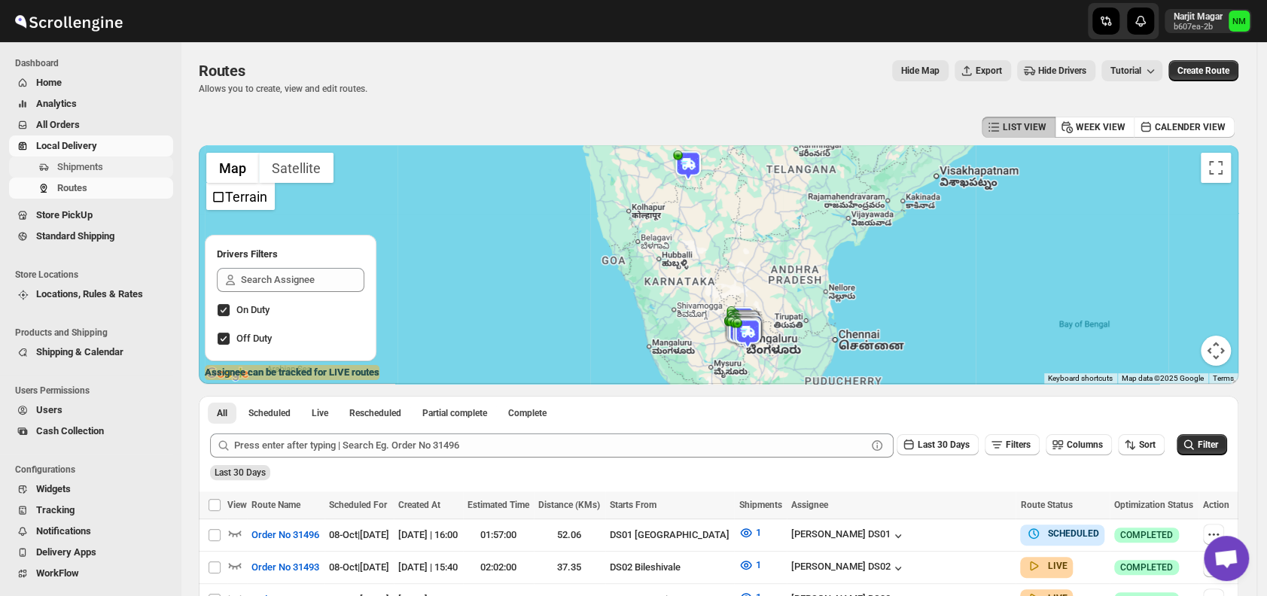
click at [108, 167] on span "Shipments" at bounding box center [113, 167] width 113 height 15
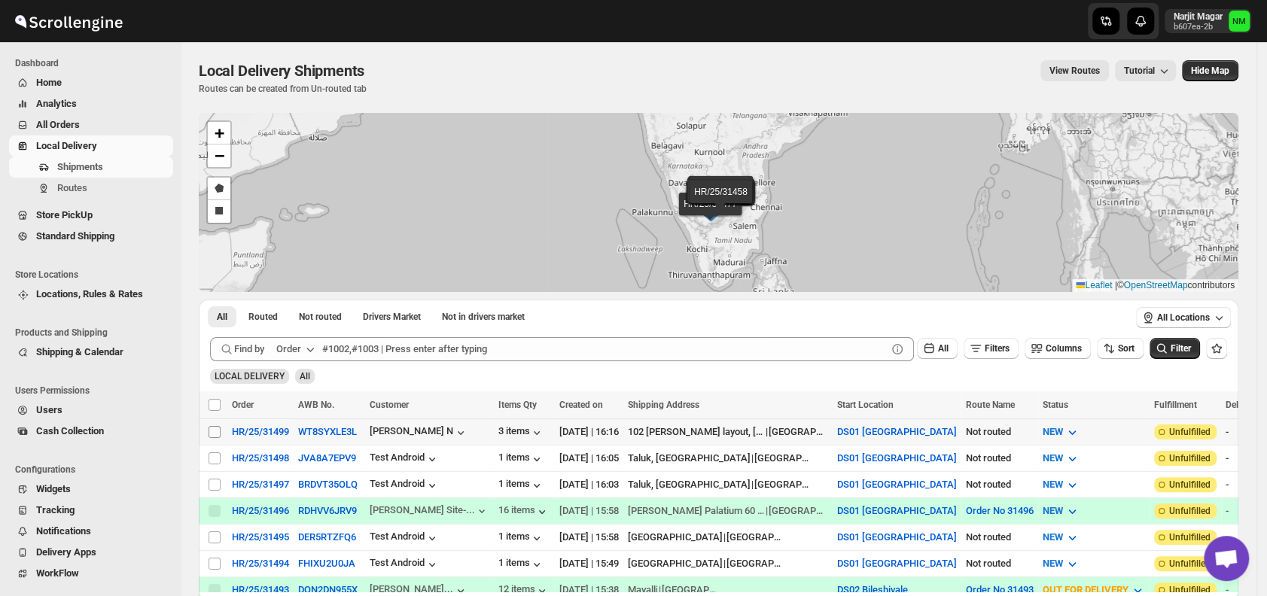
click at [215, 426] on input "Select shipment" at bounding box center [215, 432] width 12 height 12
checkbox input "true"
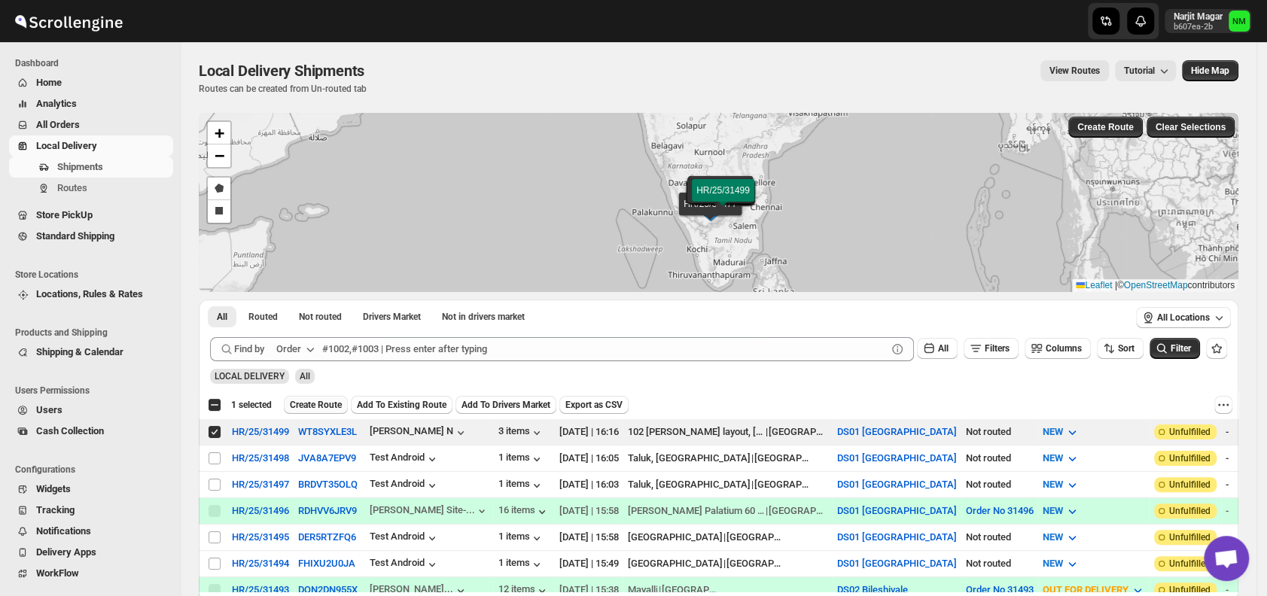
click at [309, 404] on span "Create Route" at bounding box center [316, 405] width 52 height 12
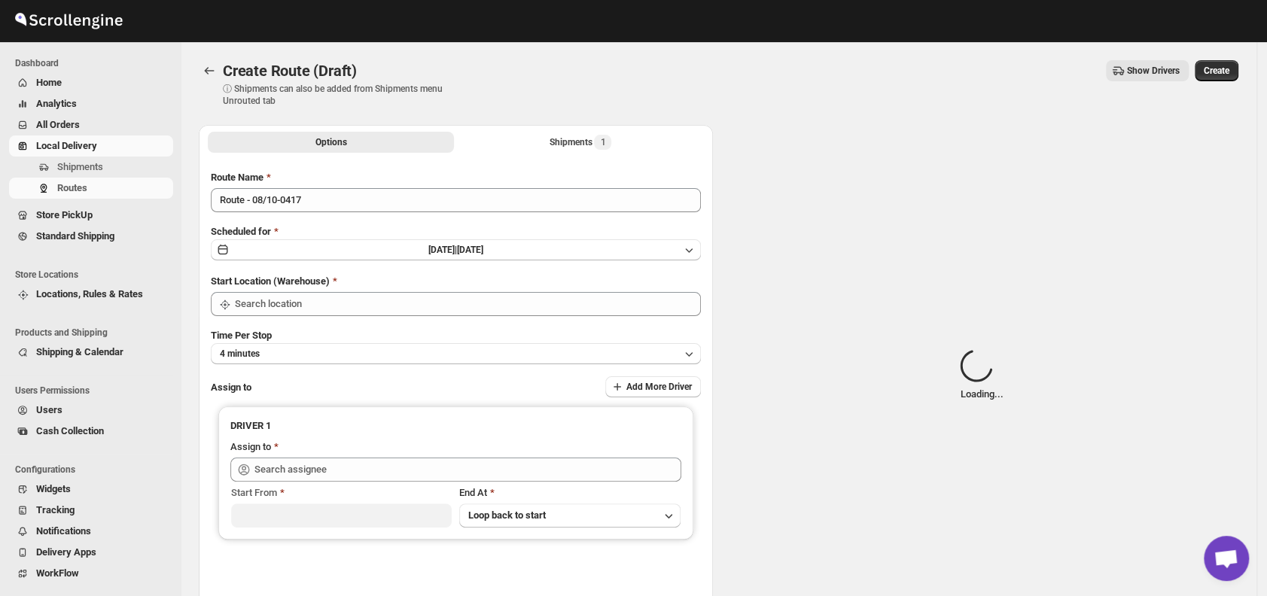
type input "DS01 [GEOGRAPHIC_DATA]"
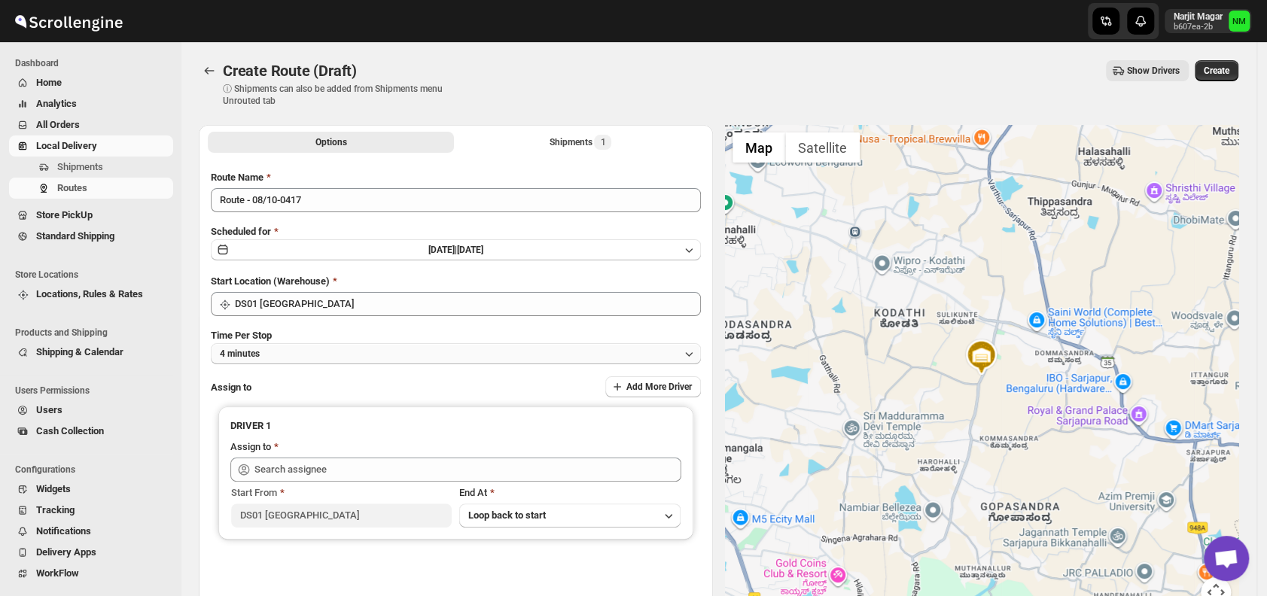
click at [342, 358] on button "4 minutes" at bounding box center [456, 353] width 490 height 21
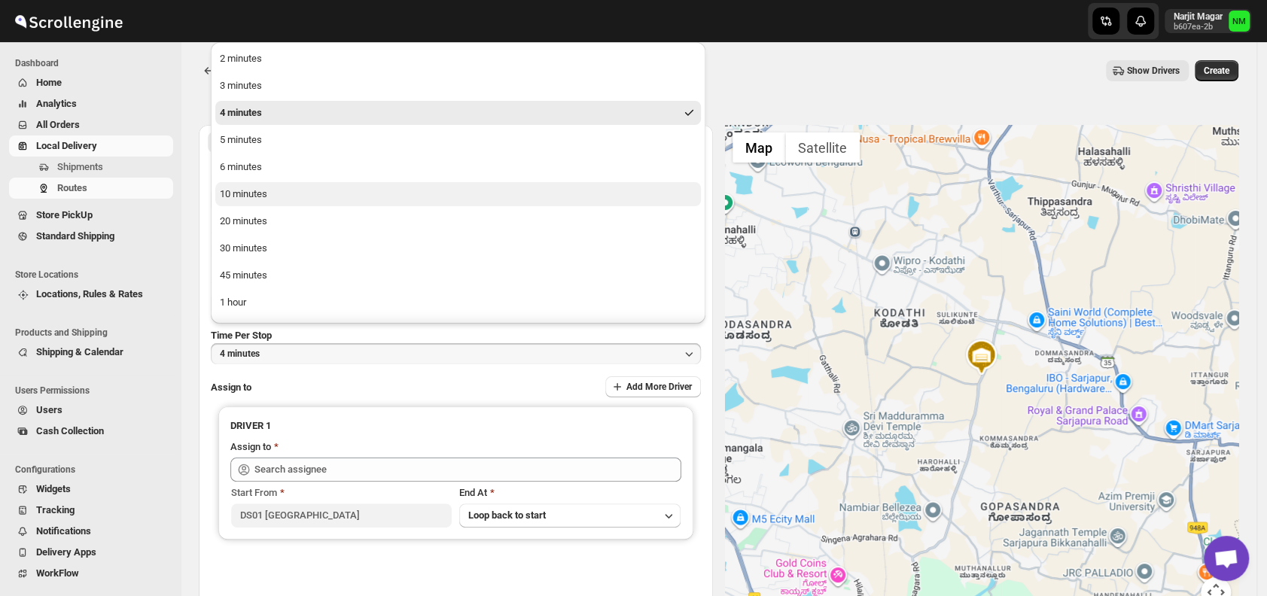
click at [233, 198] on div "10 minutes" at bounding box center [243, 194] width 47 height 15
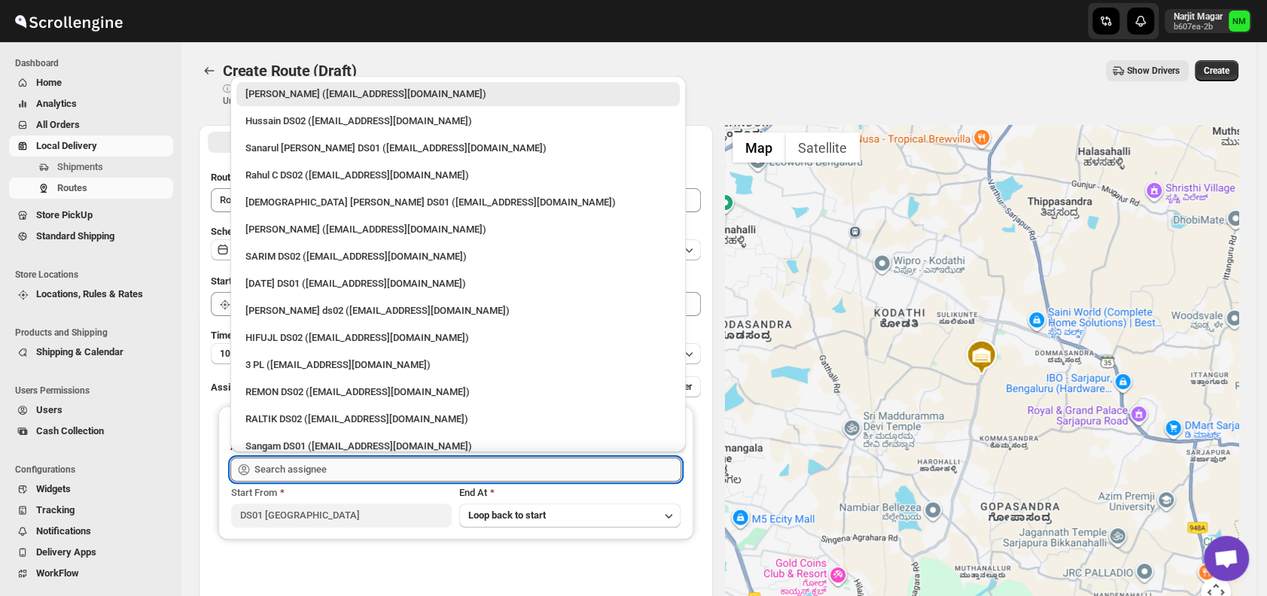
click at [363, 469] on input "text" at bounding box center [467, 470] width 427 height 24
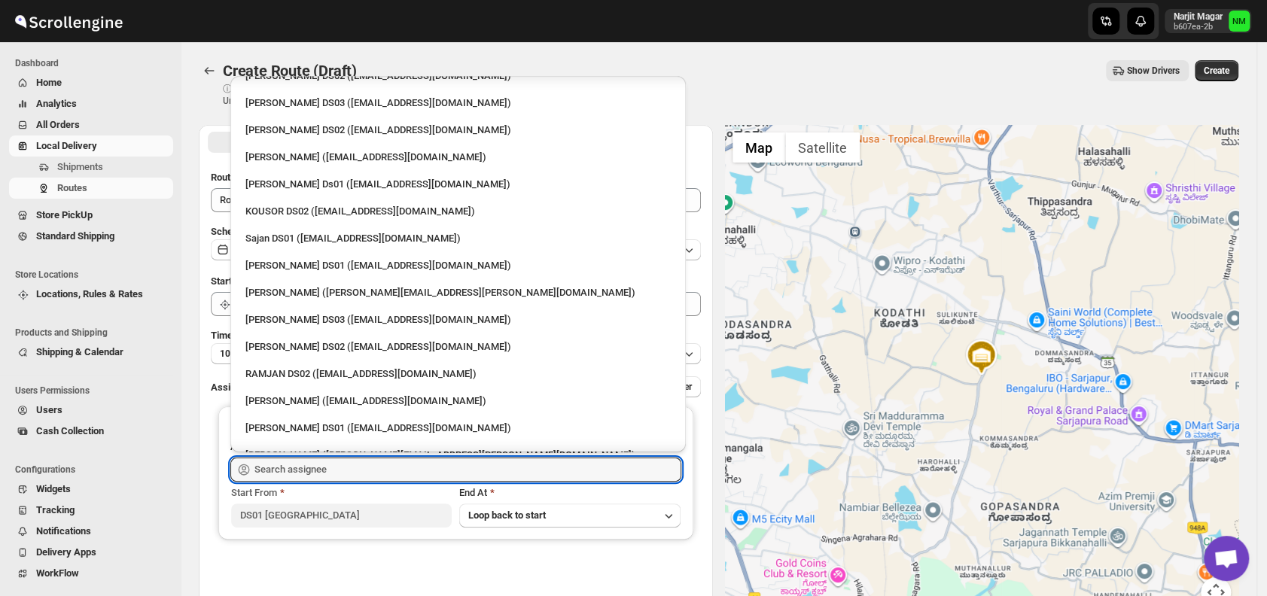
scroll to position [615, 0]
click at [284, 238] on div "Sajan DS01 ([EMAIL_ADDRESS][DOMAIN_NAME])" at bounding box center [457, 237] width 425 height 15
type input "Sajan DS01 ([EMAIL_ADDRESS][DOMAIN_NAME])"
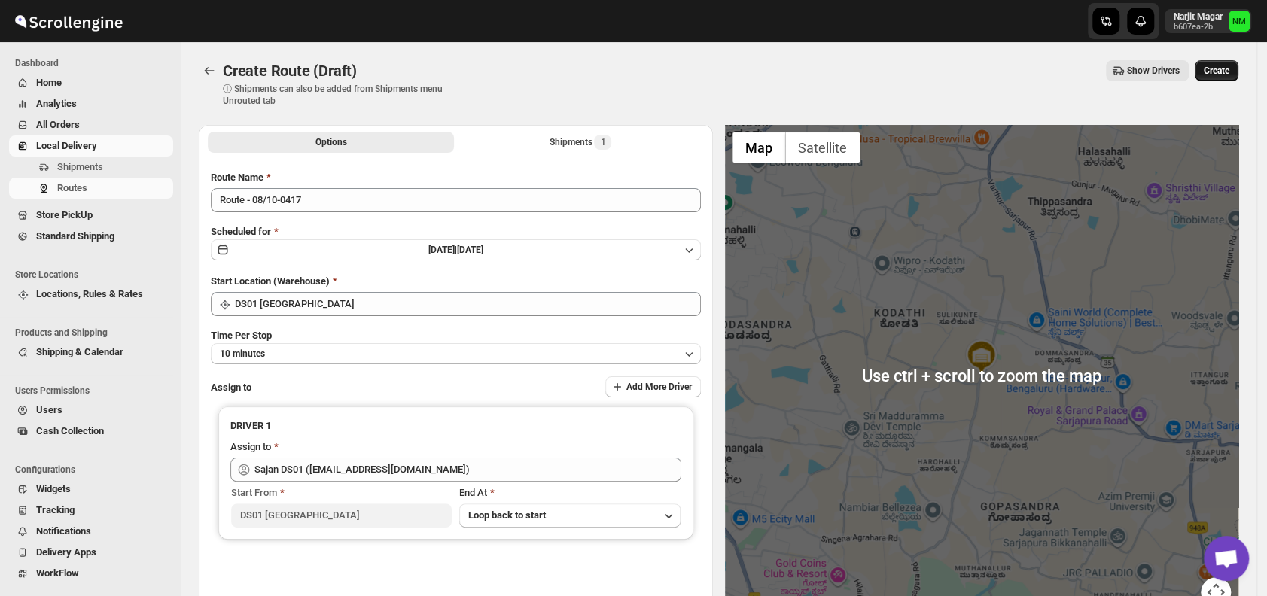
click at [1229, 74] on span "Create" at bounding box center [1217, 71] width 26 height 12
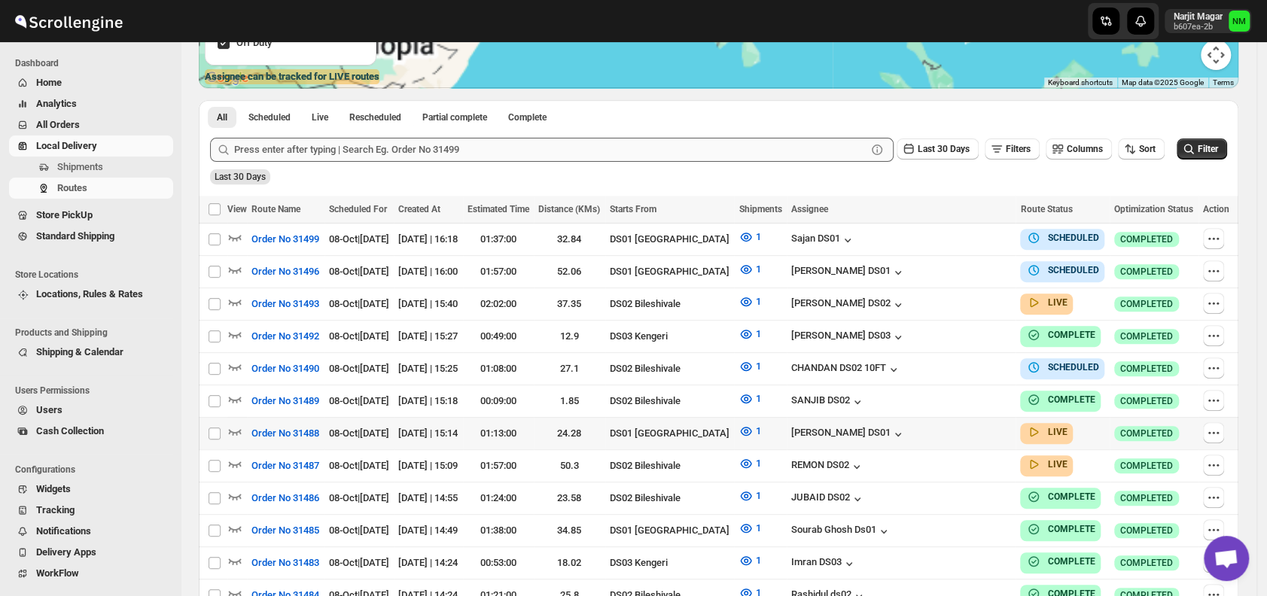
scroll to position [297, 0]
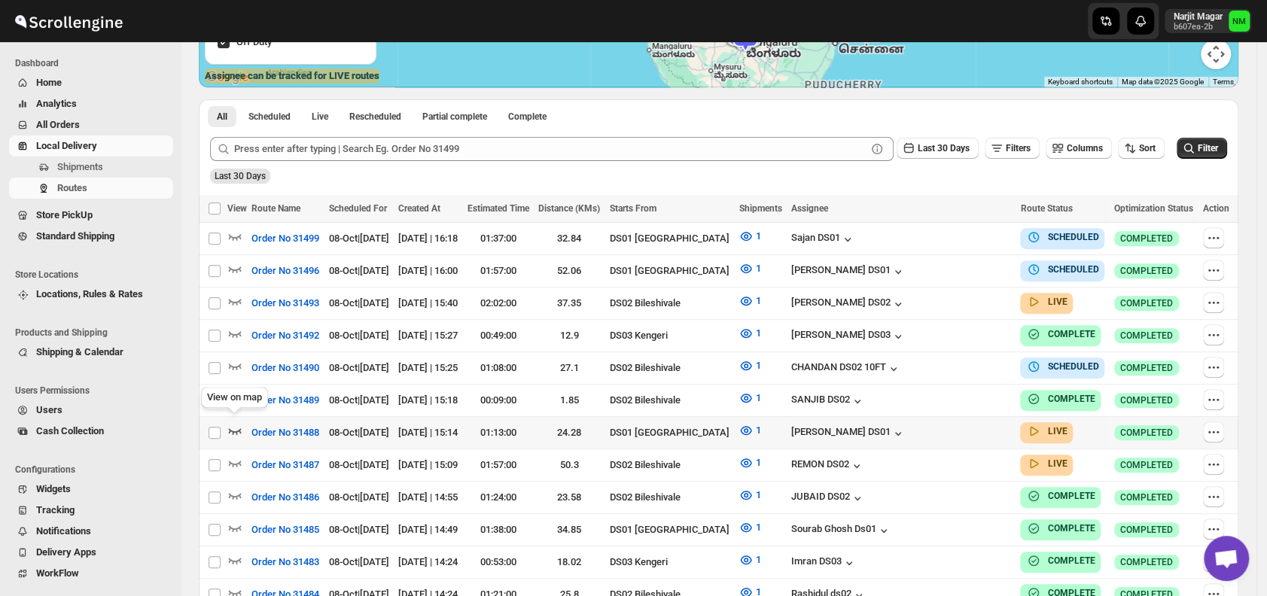
click at [233, 423] on icon "button" at bounding box center [234, 430] width 15 height 15
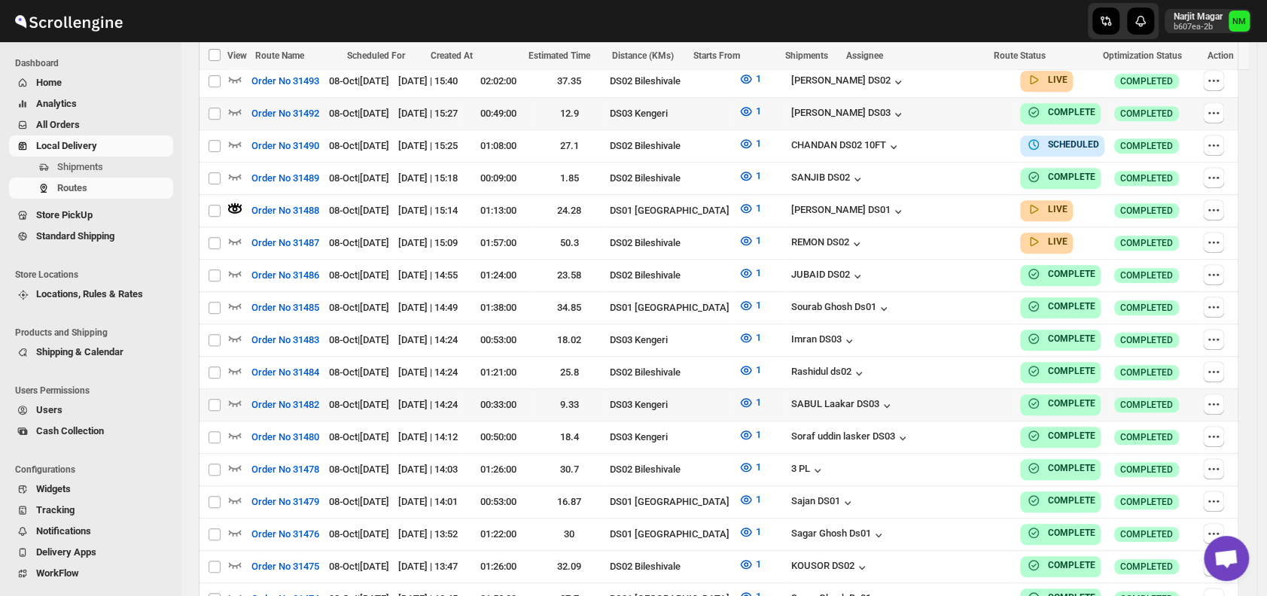
scroll to position [530, 0]
click at [1216, 203] on icon "button" at bounding box center [1213, 210] width 15 height 15
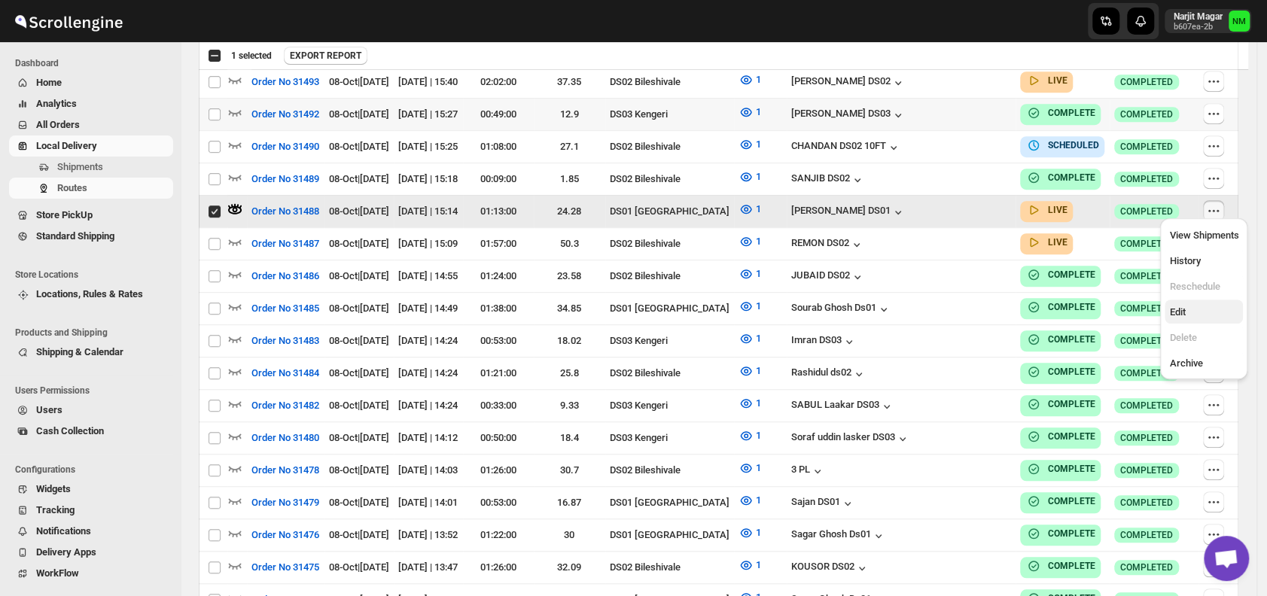
click at [1194, 313] on span "Edit" at bounding box center [1203, 312] width 69 height 15
checkbox input "false"
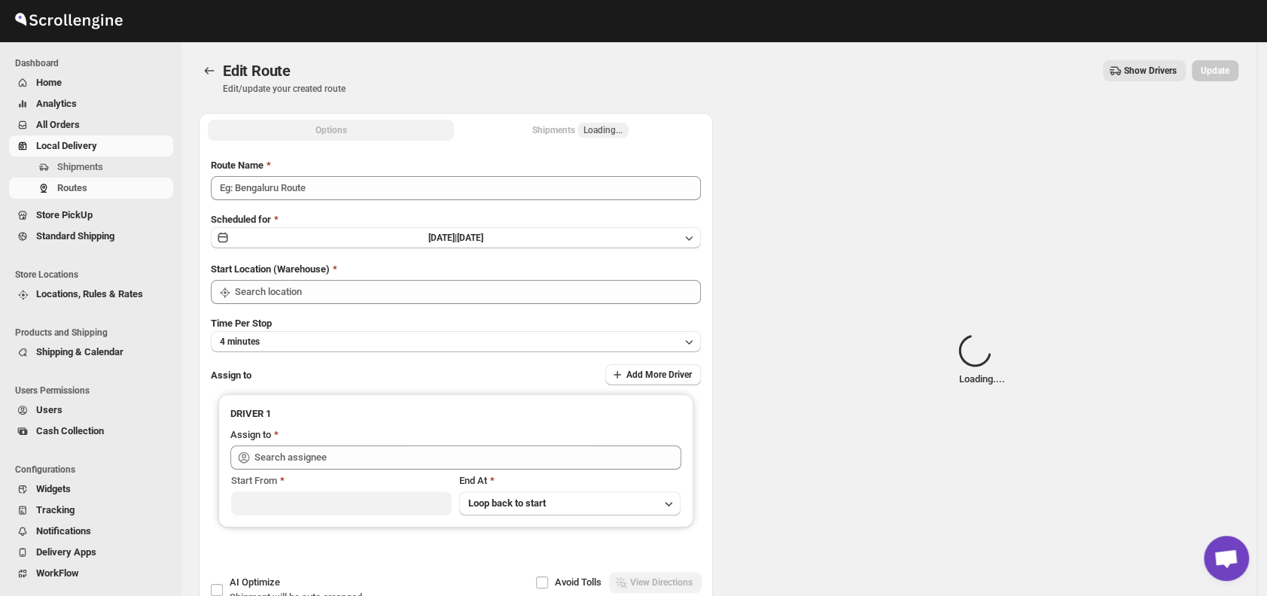
type input "Order No 31488"
type input "DS01 [GEOGRAPHIC_DATA]"
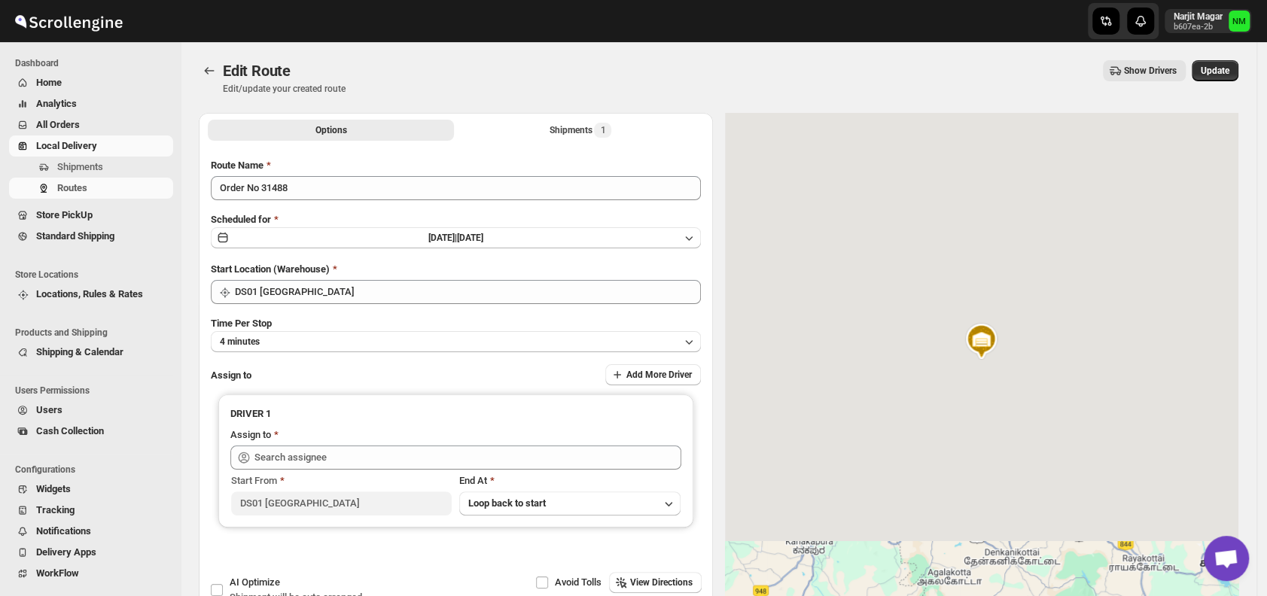
type input "[PERSON_NAME] DS01 ([EMAIL_ADDRESS][DOMAIN_NAME])"
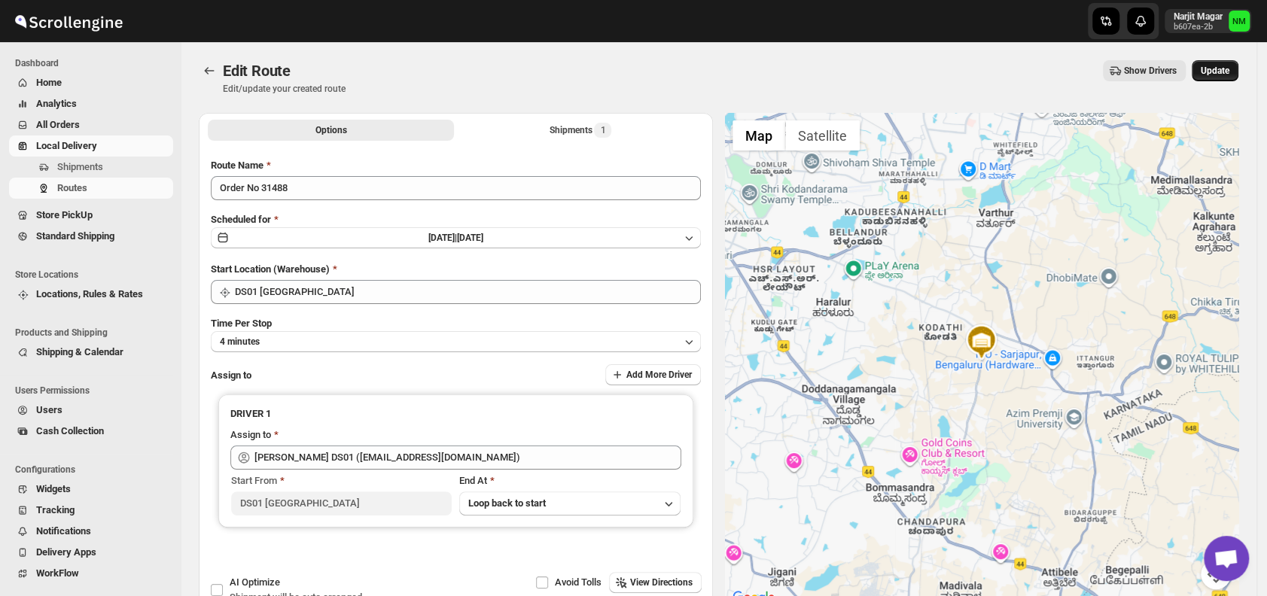
click at [1229, 70] on span "Update" at bounding box center [1215, 71] width 29 height 12
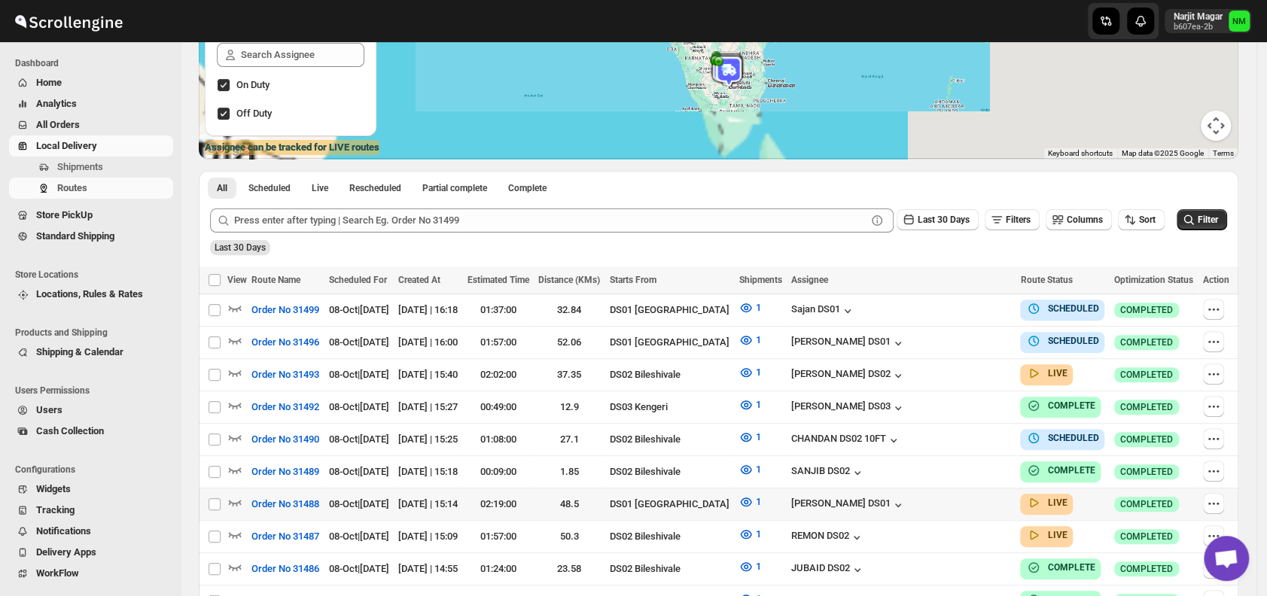
scroll to position [313, 0]
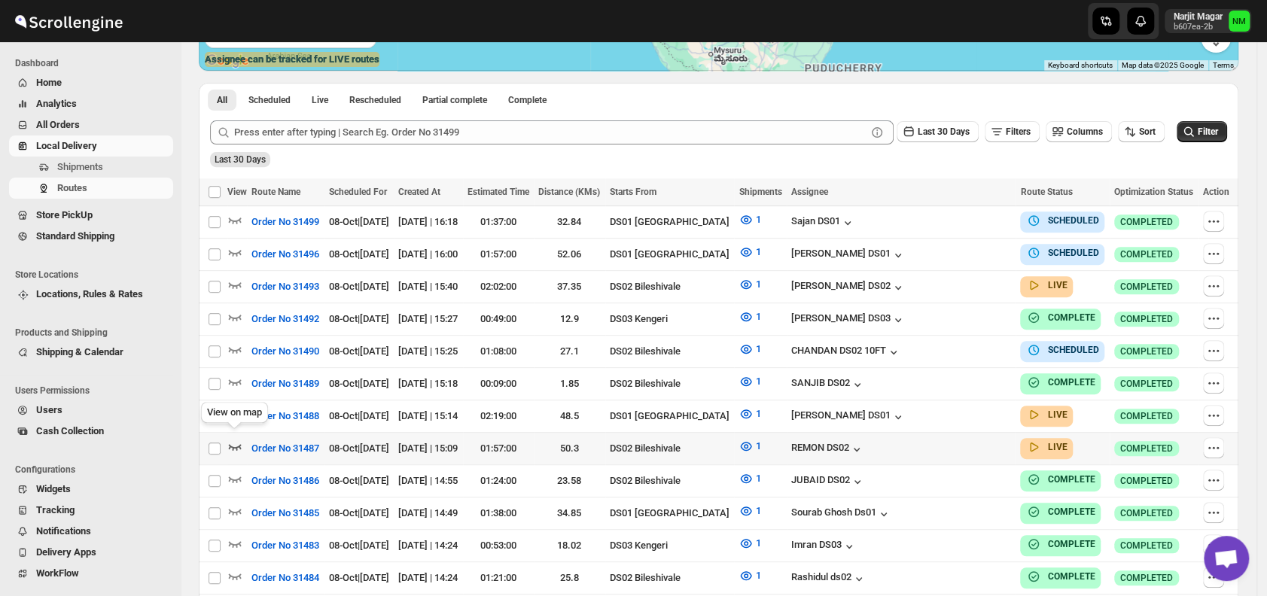
click at [235, 444] on icon "button" at bounding box center [235, 447] width 13 height 6
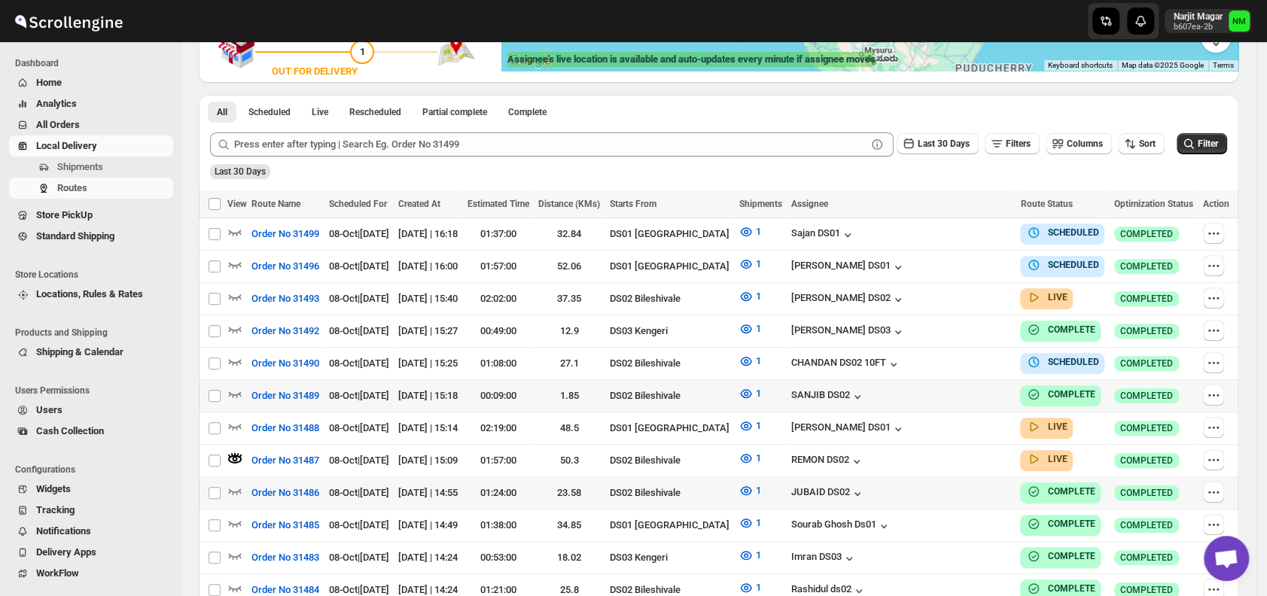
scroll to position [0, 0]
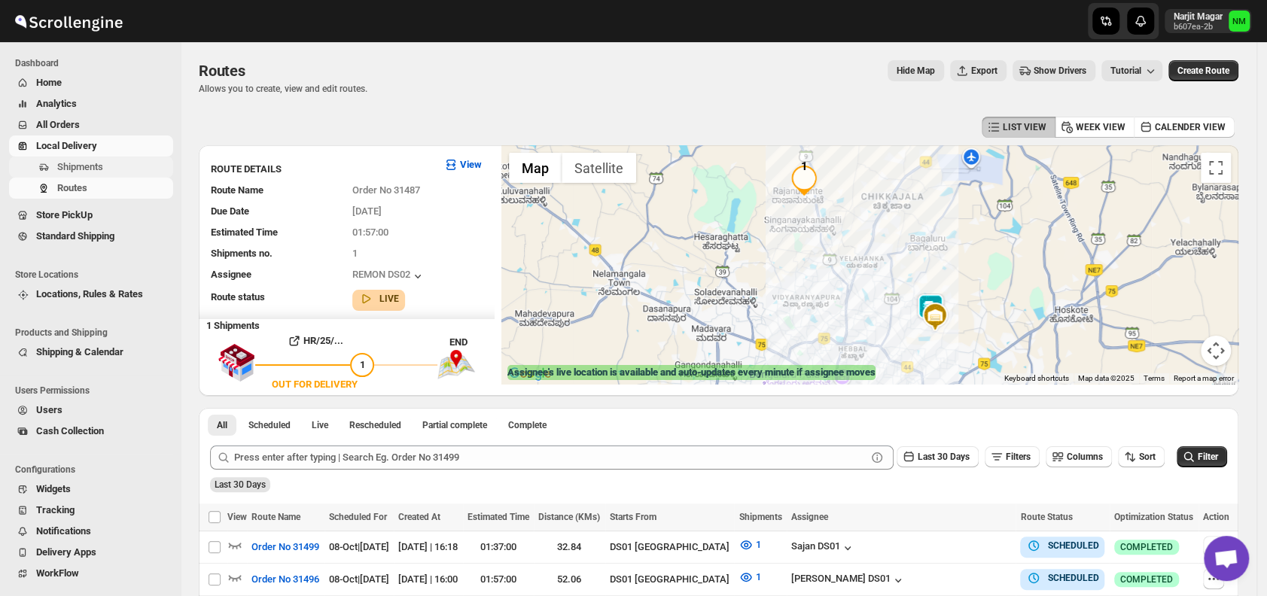
click at [108, 162] on span "Shipments" at bounding box center [113, 167] width 113 height 15
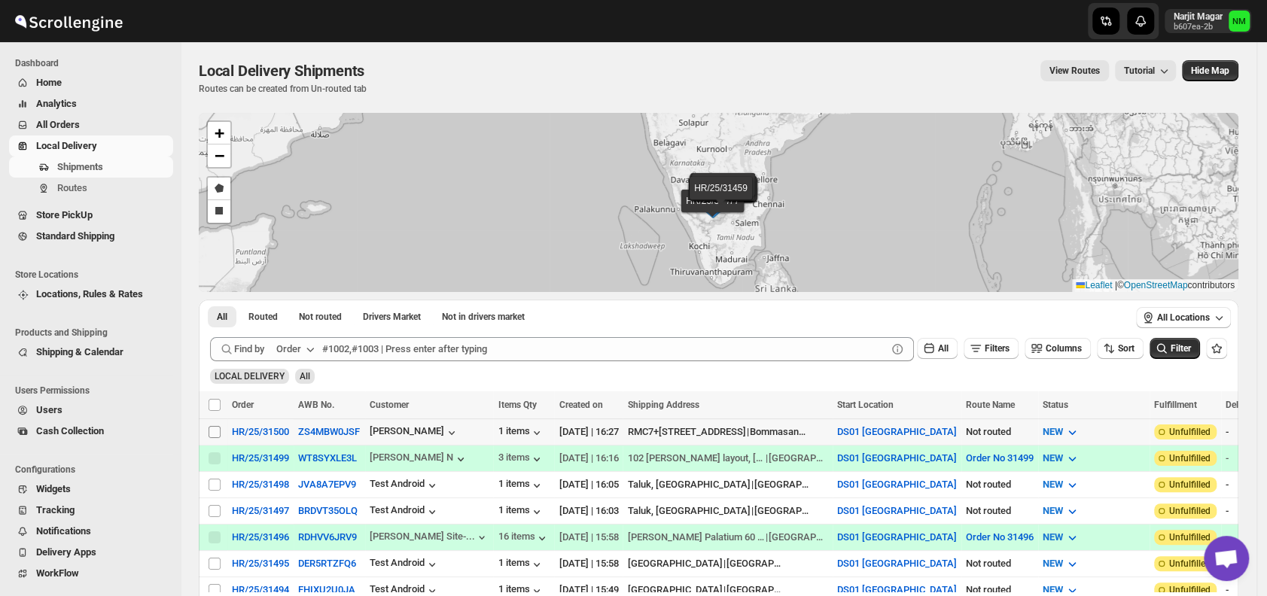
click at [215, 431] on input "Select shipment" at bounding box center [215, 432] width 12 height 12
checkbox input "true"
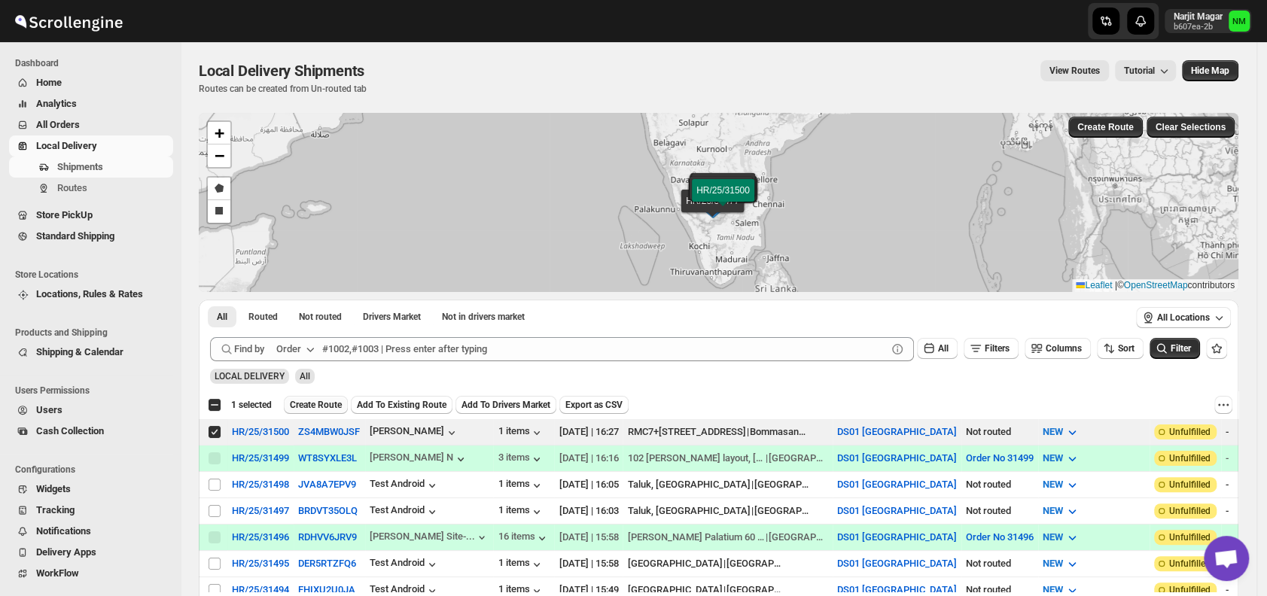
click at [318, 406] on span "Create Route" at bounding box center [316, 405] width 52 height 12
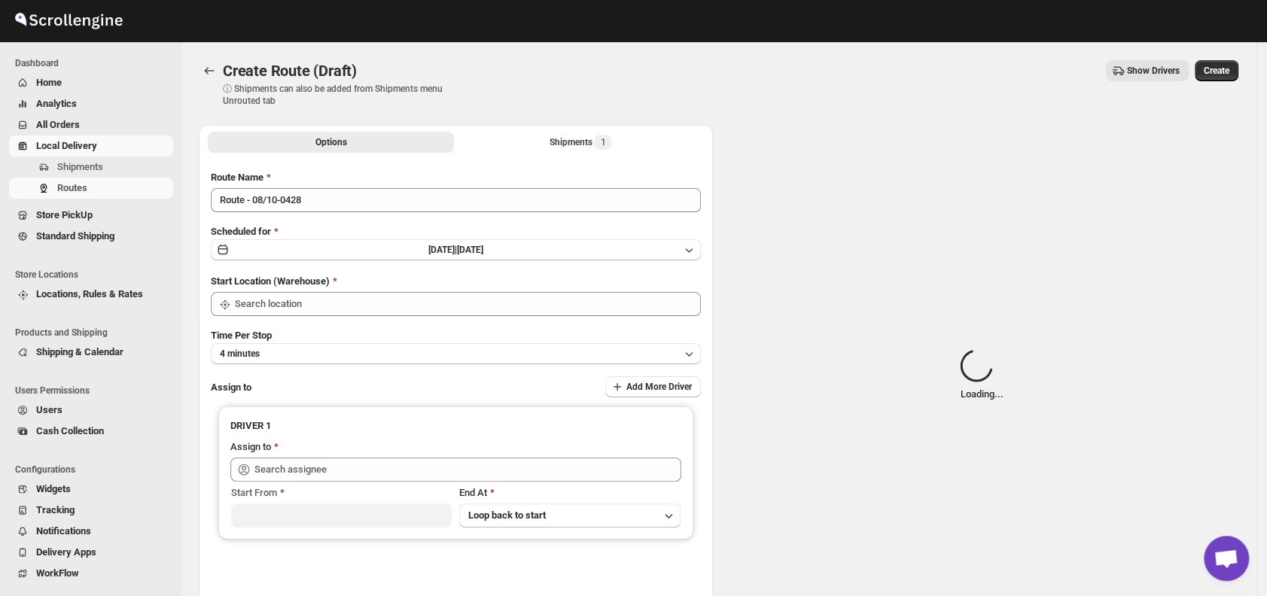
type input "DS01 [GEOGRAPHIC_DATA]"
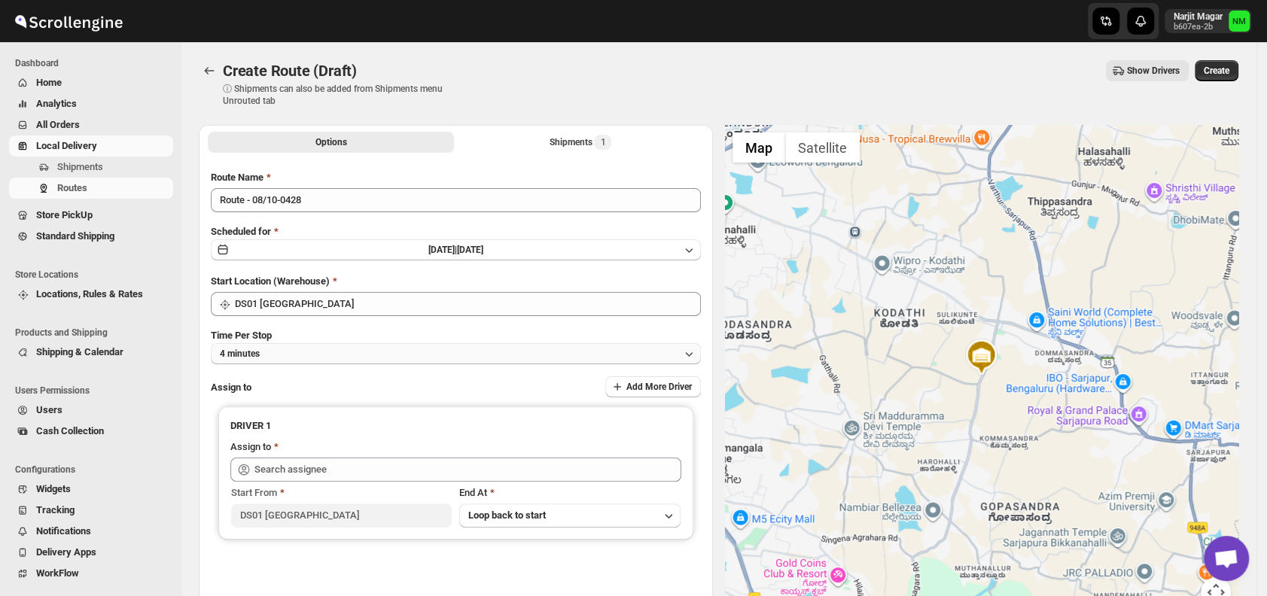
click at [420, 349] on button "4 minutes" at bounding box center [456, 353] width 490 height 21
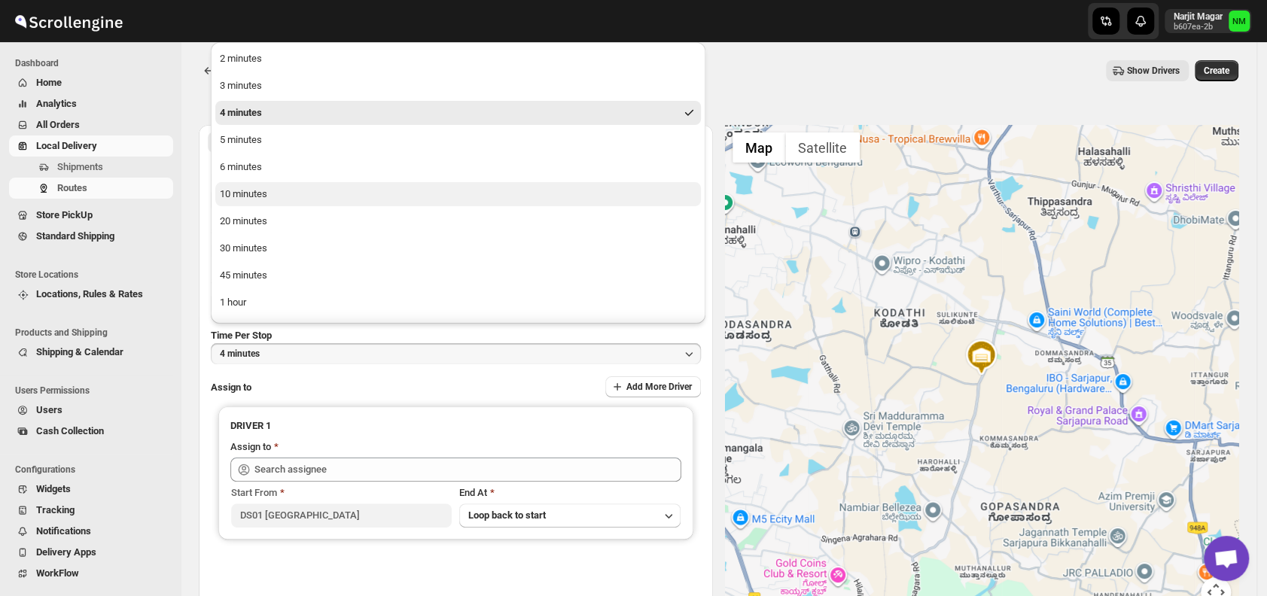
click at [291, 193] on button "10 minutes" at bounding box center [458, 194] width 486 height 24
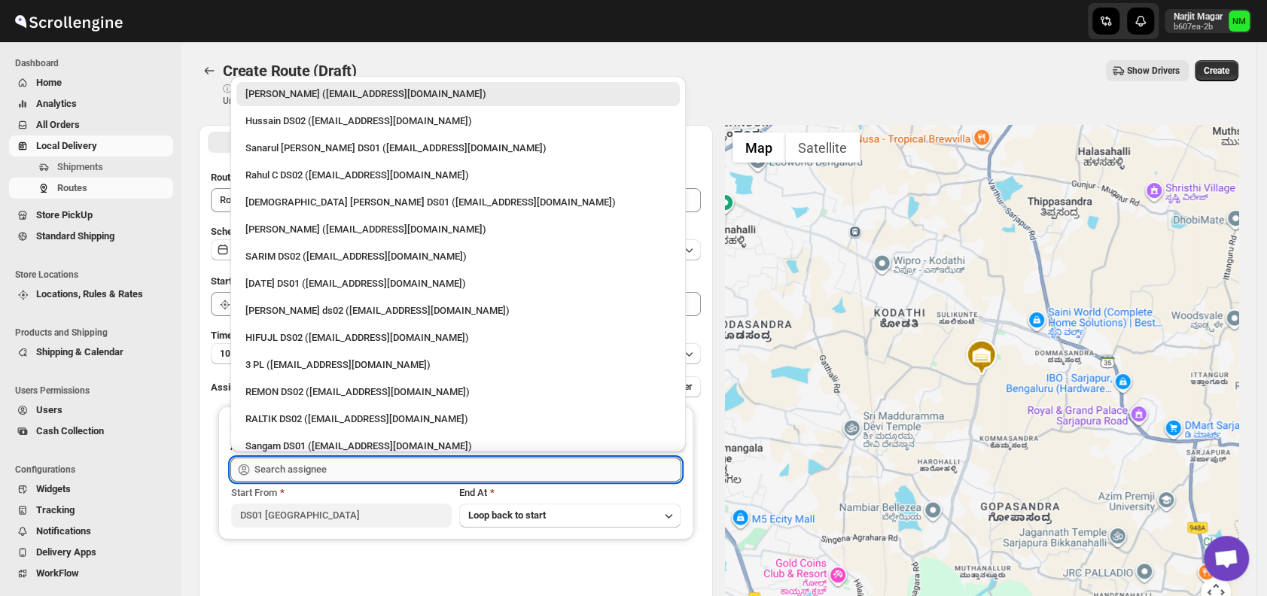
click at [379, 476] on input "text" at bounding box center [467, 470] width 427 height 24
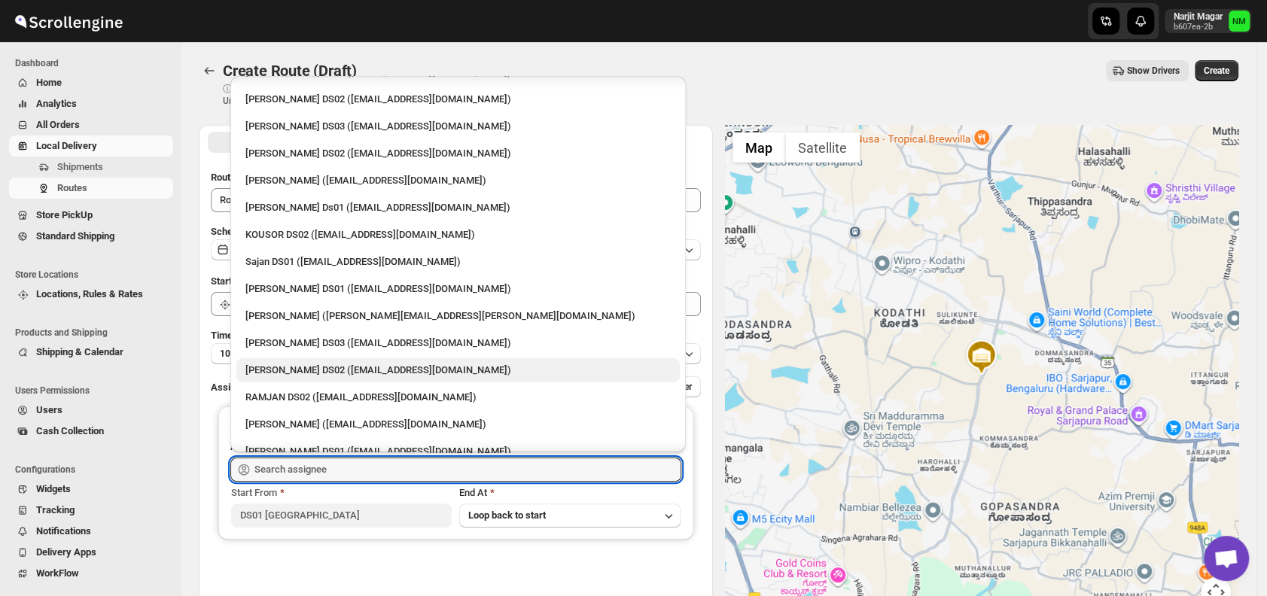
scroll to position [602, 0]
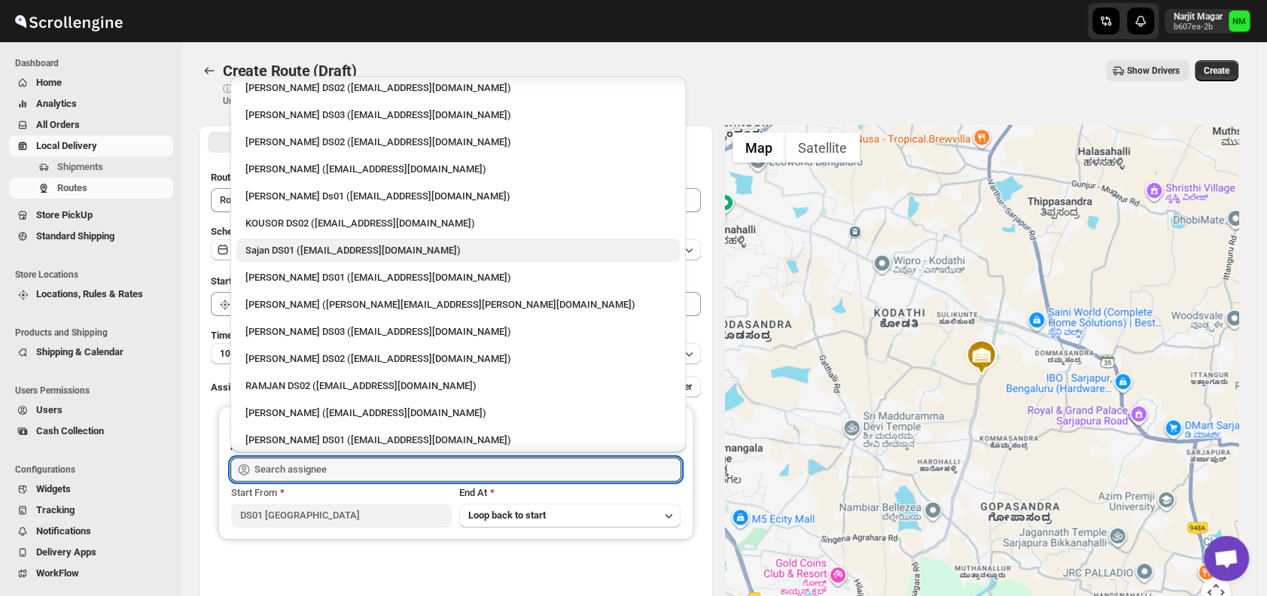
click at [310, 251] on div "Sajan DS01 ([EMAIL_ADDRESS][DOMAIN_NAME])" at bounding box center [457, 250] width 425 height 15
type input "Sajan DS01 ([EMAIL_ADDRESS][DOMAIN_NAME])"
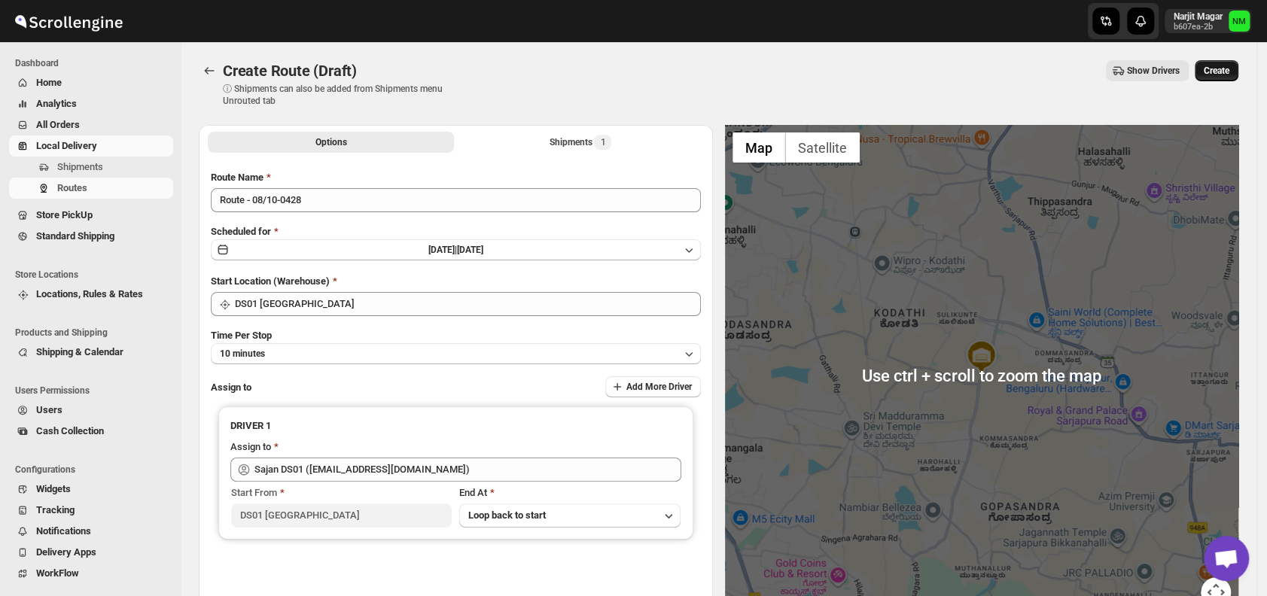
click at [1228, 75] on span "Create" at bounding box center [1217, 71] width 26 height 12
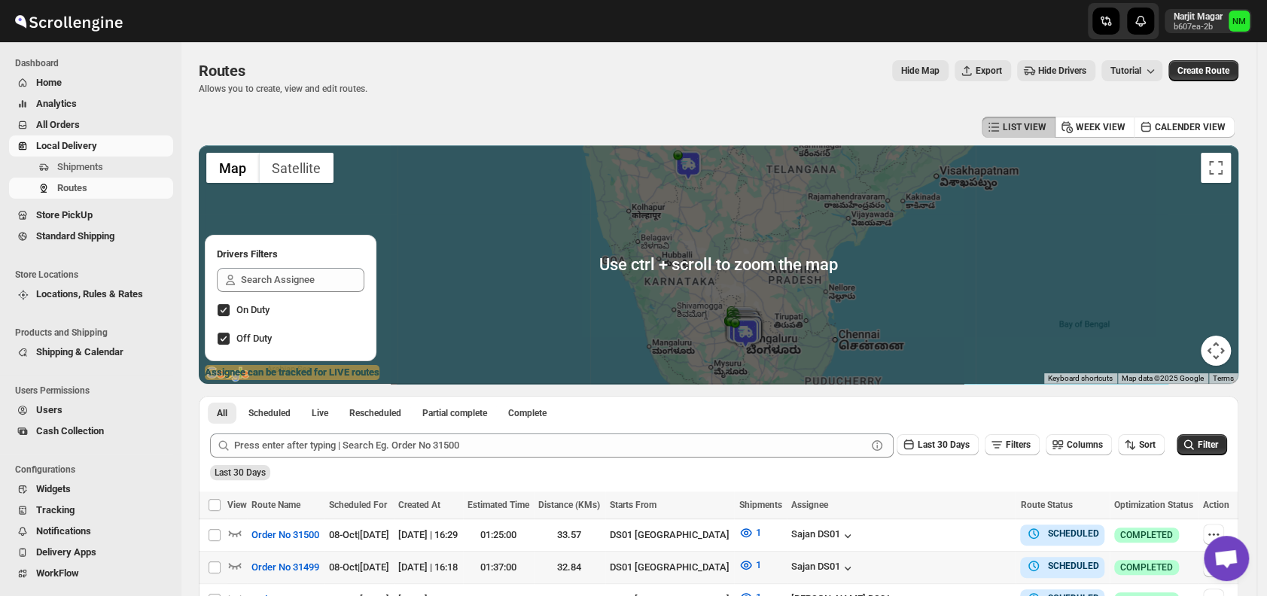
scroll to position [401, 0]
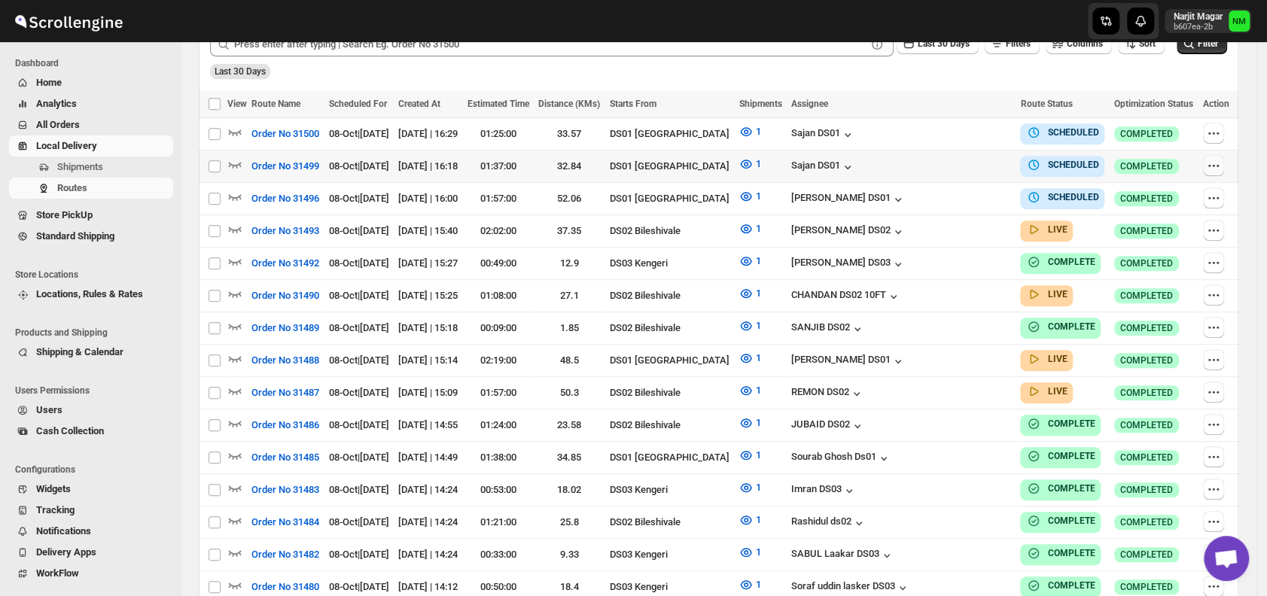
click at [1221, 164] on icon "button" at bounding box center [1213, 165] width 15 height 15
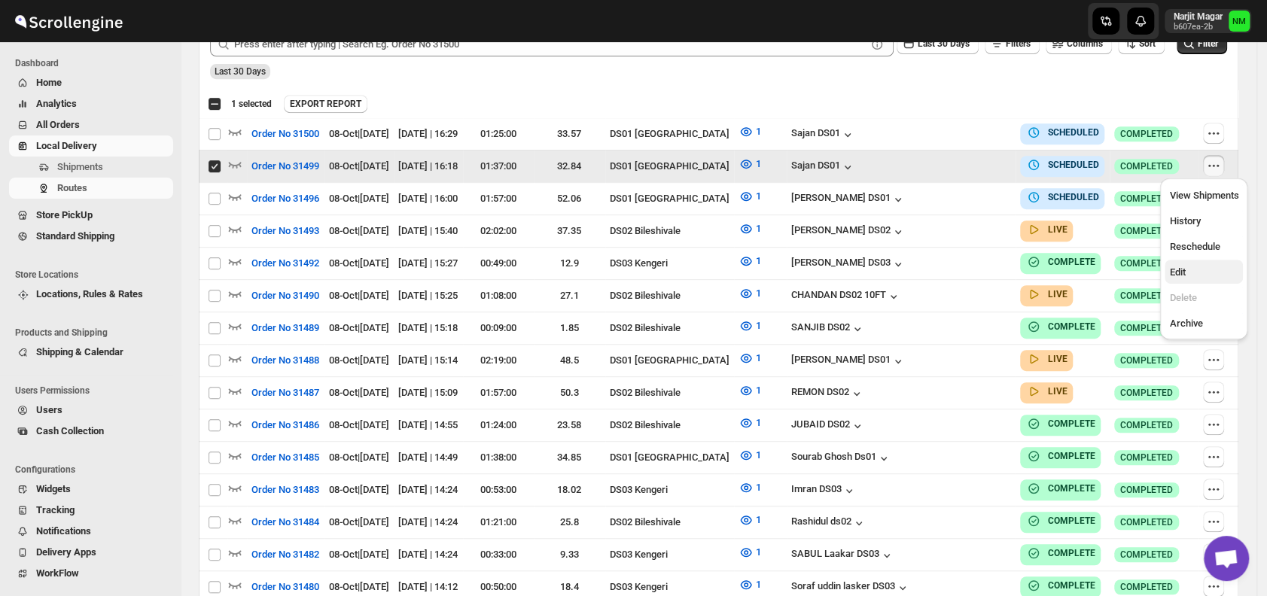
click at [1184, 271] on span "Edit" at bounding box center [1177, 271] width 16 height 11
checkbox input "false"
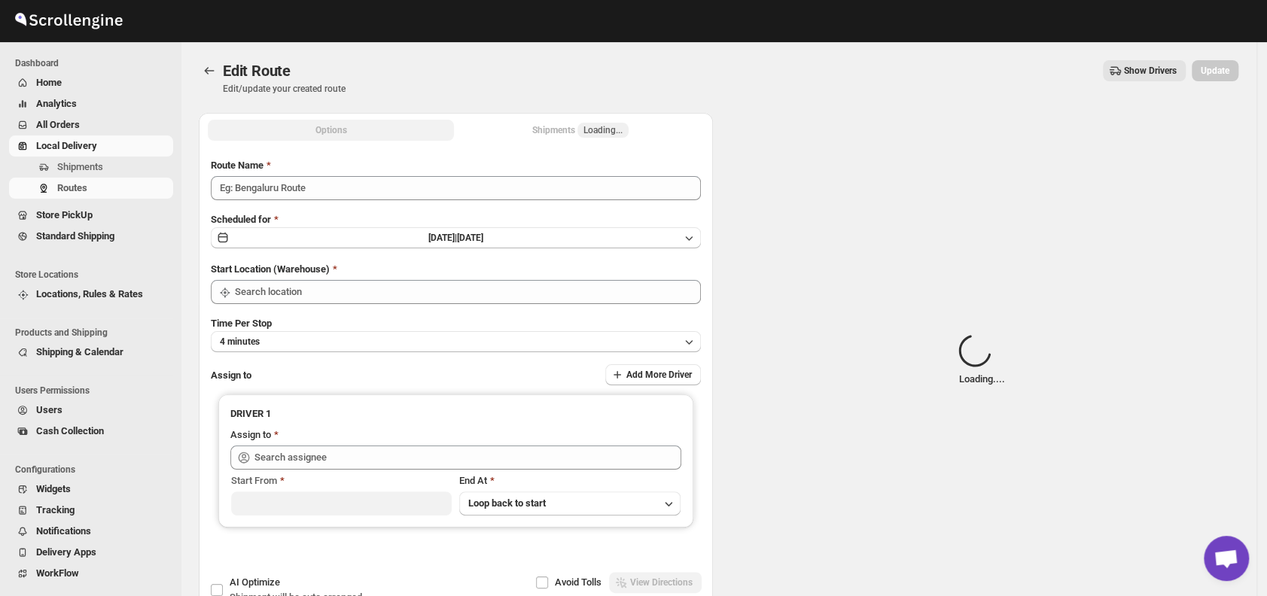
type input "Order No 31499"
type input "DS01 [GEOGRAPHIC_DATA]"
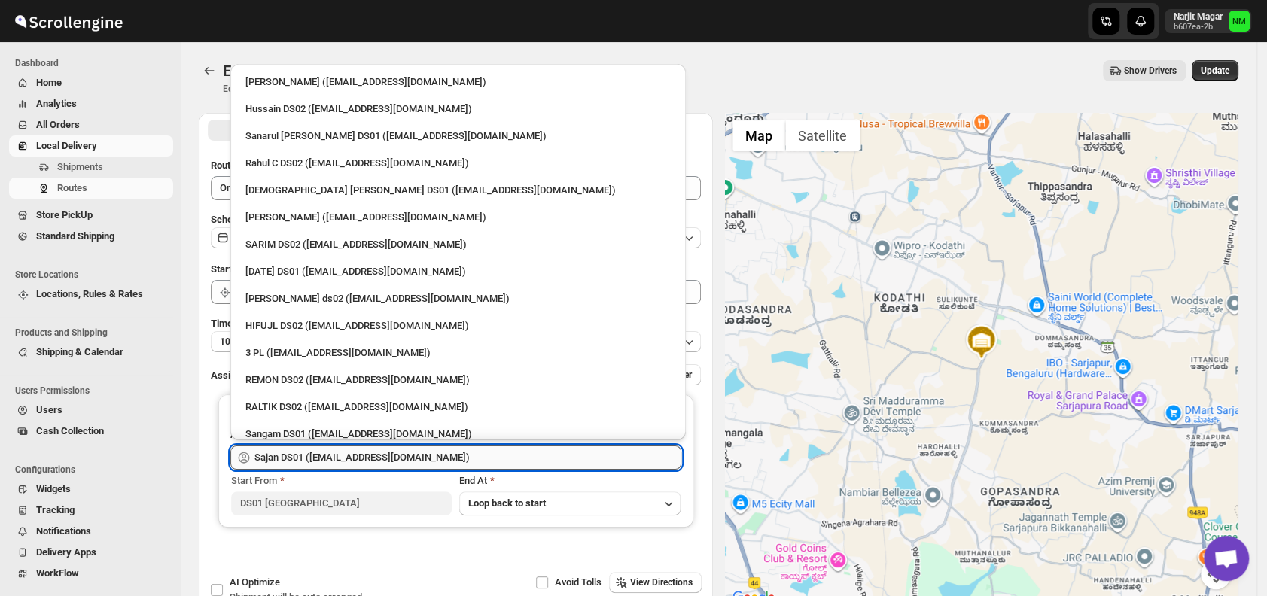
click at [471, 459] on input "Sajan DS01 ([EMAIL_ADDRESS][DOMAIN_NAME])" at bounding box center [467, 458] width 427 height 24
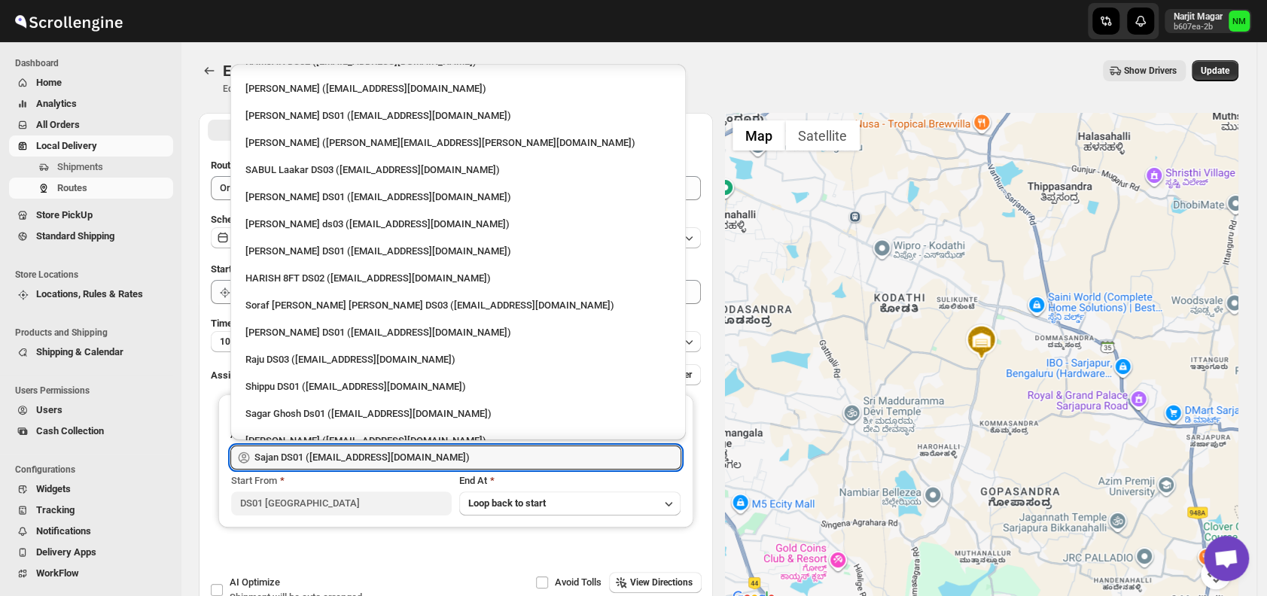
scroll to position [1259, 0]
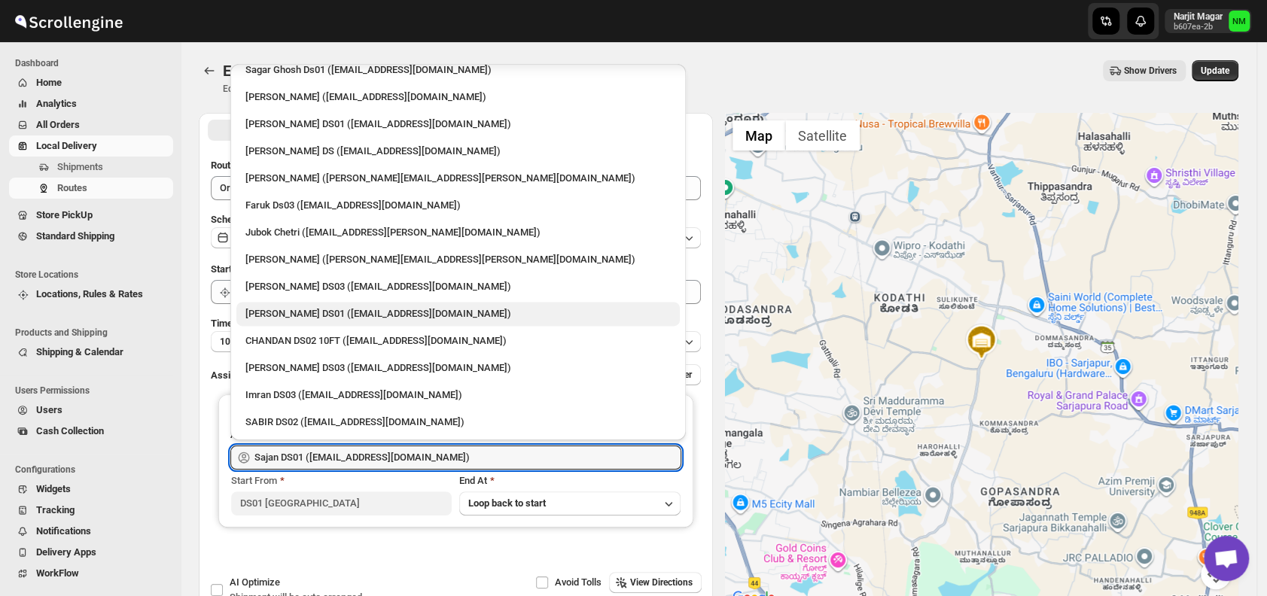
click at [295, 316] on div "Muktar Laskar DS01 (tawite4383@auslank.com)" at bounding box center [457, 313] width 425 height 15
type input "Muktar Laskar DS01 (tawite4383@auslank.com)"
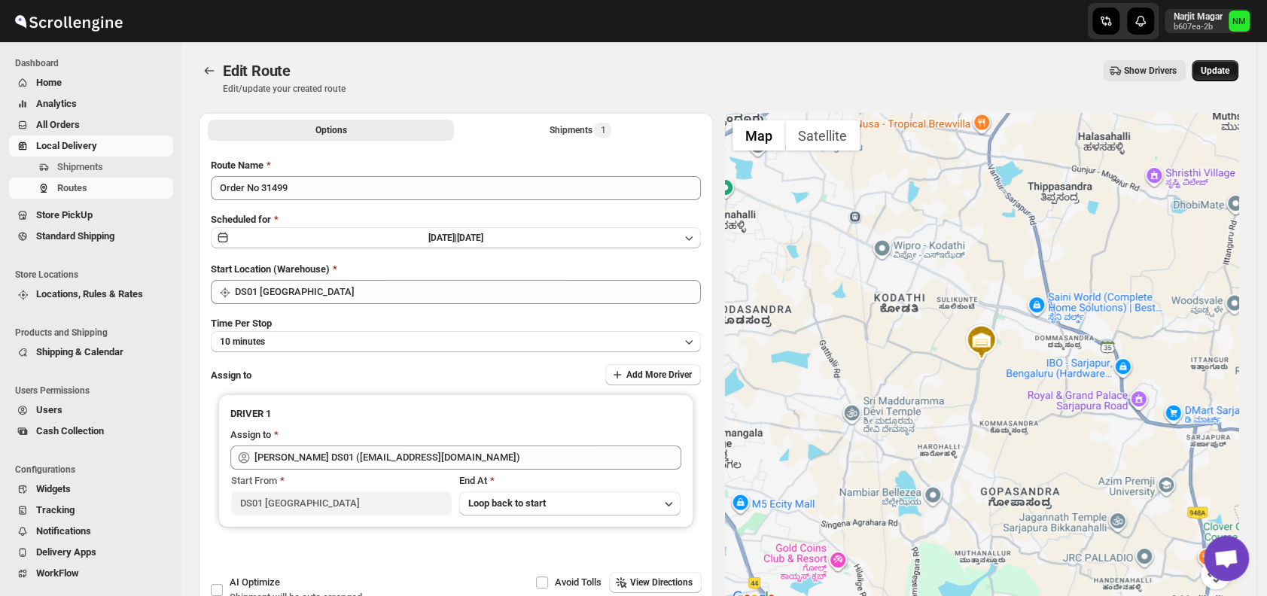
click at [1216, 73] on span "Update" at bounding box center [1215, 71] width 29 height 12
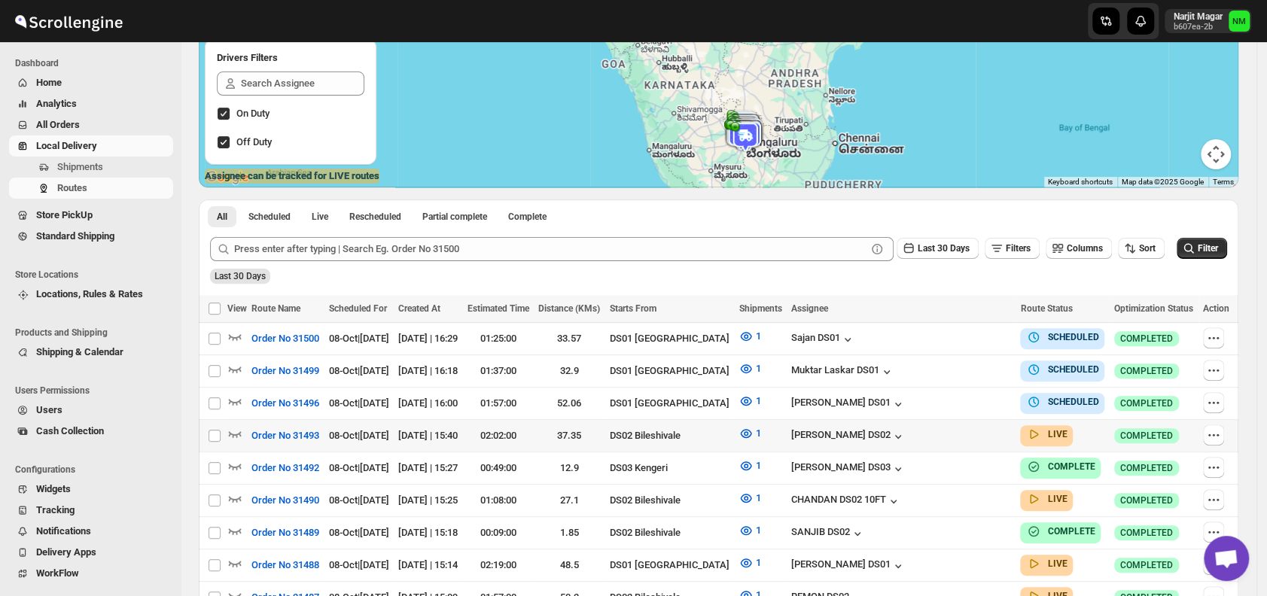
scroll to position [202, 0]
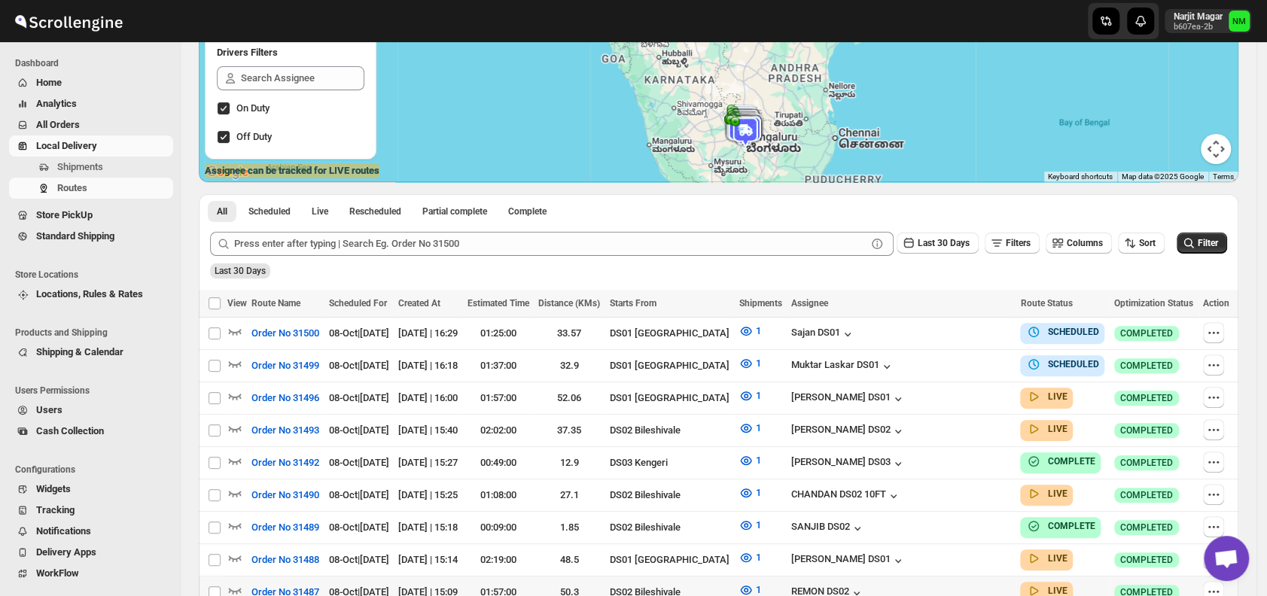
scroll to position [338, 0]
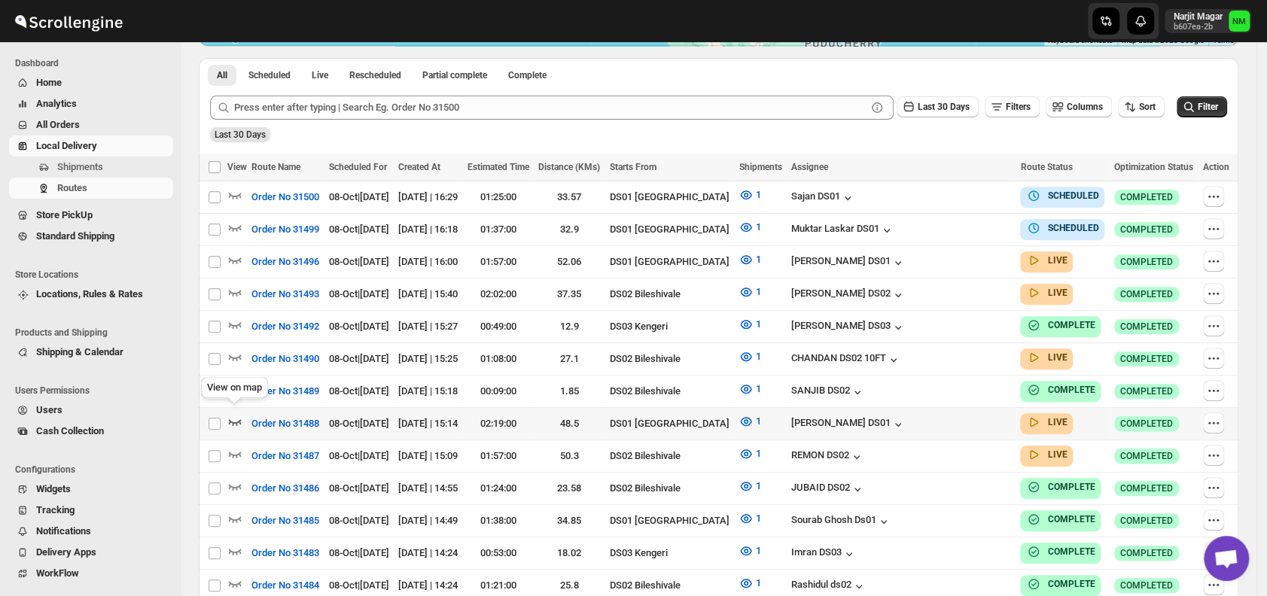
click at [238, 414] on icon "button" at bounding box center [234, 421] width 15 height 15
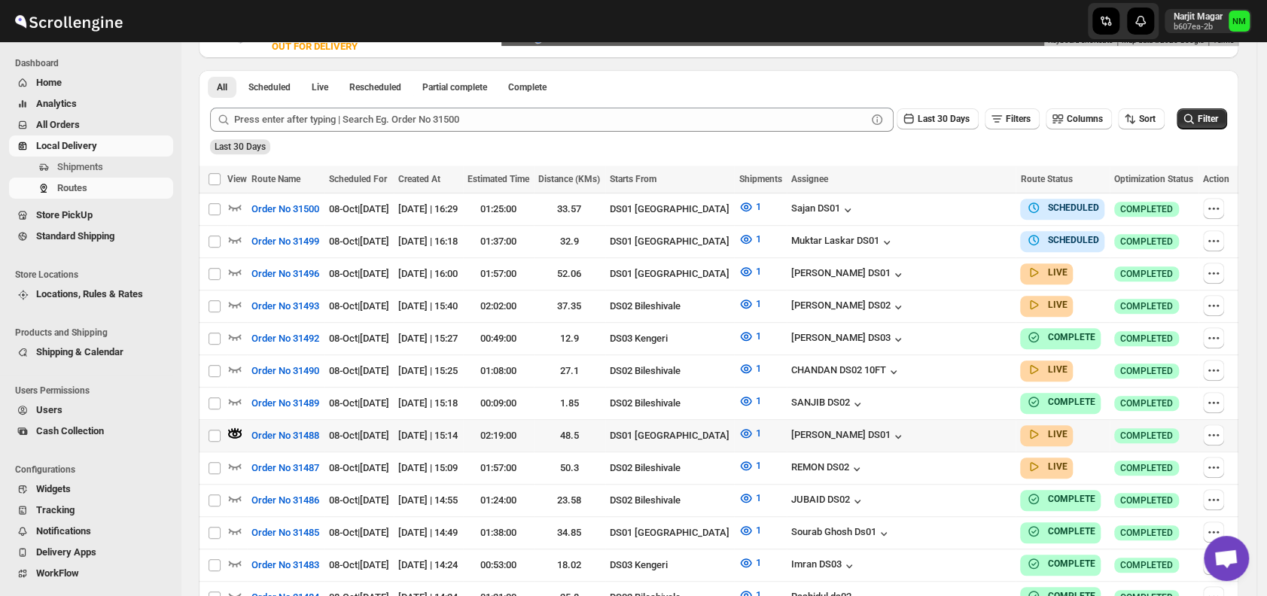
scroll to position [0, 0]
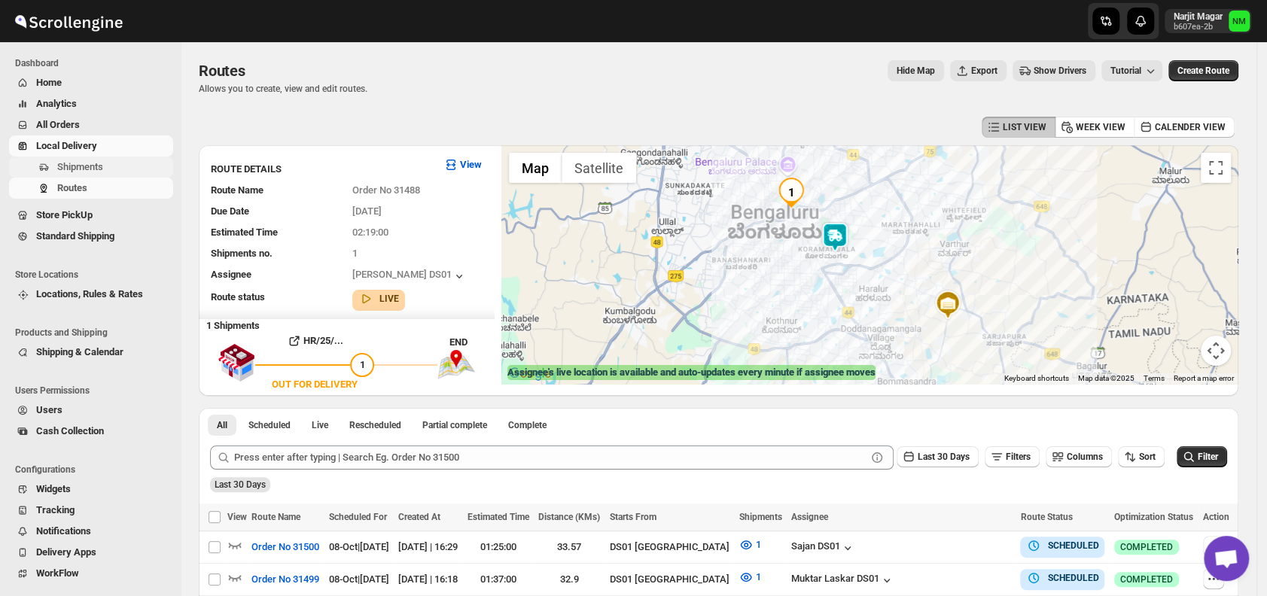
click at [63, 170] on span "Shipments" at bounding box center [80, 166] width 46 height 11
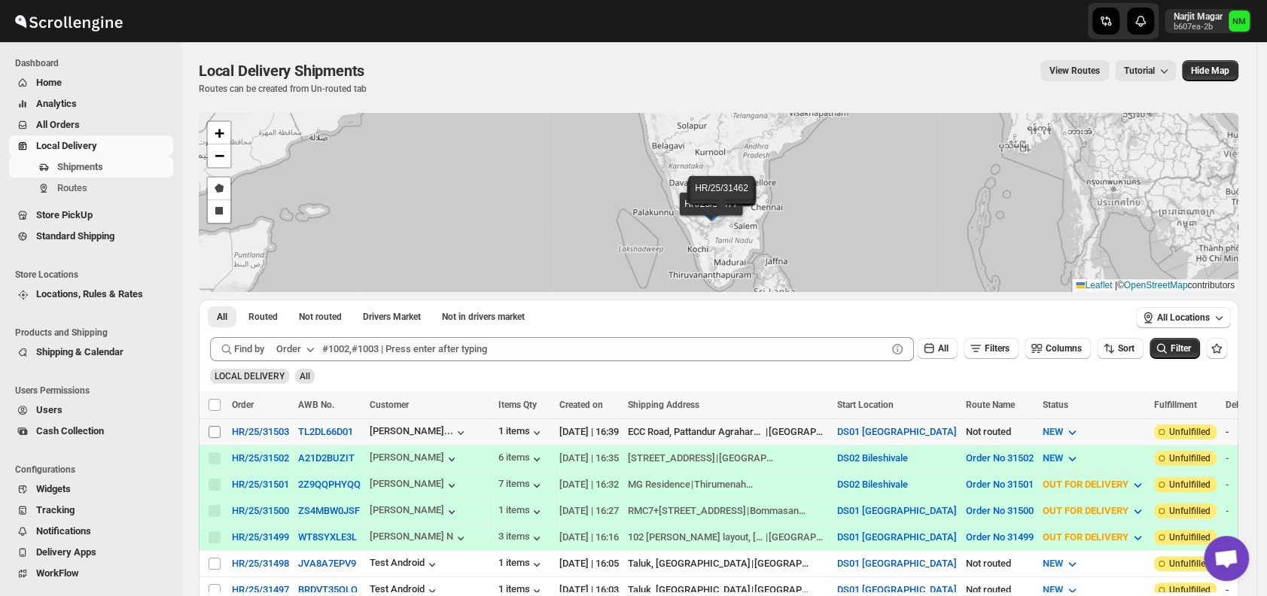
click at [213, 429] on input "Select shipment" at bounding box center [215, 432] width 12 height 12
checkbox input "true"
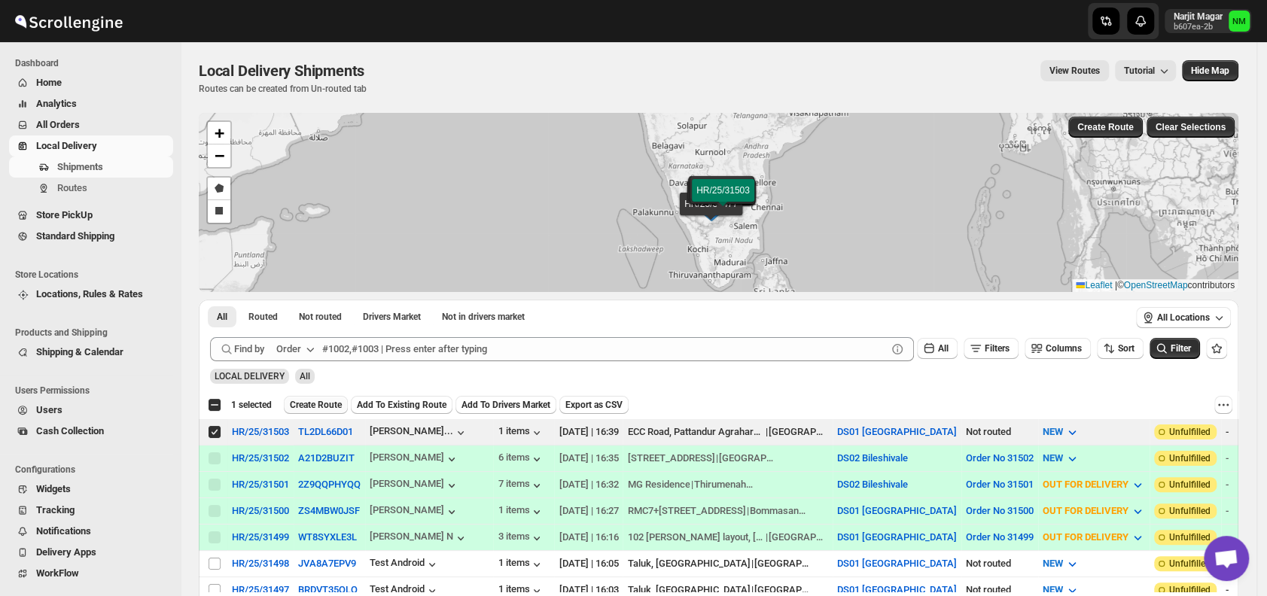
click at [315, 403] on span "Create Route" at bounding box center [316, 405] width 52 height 12
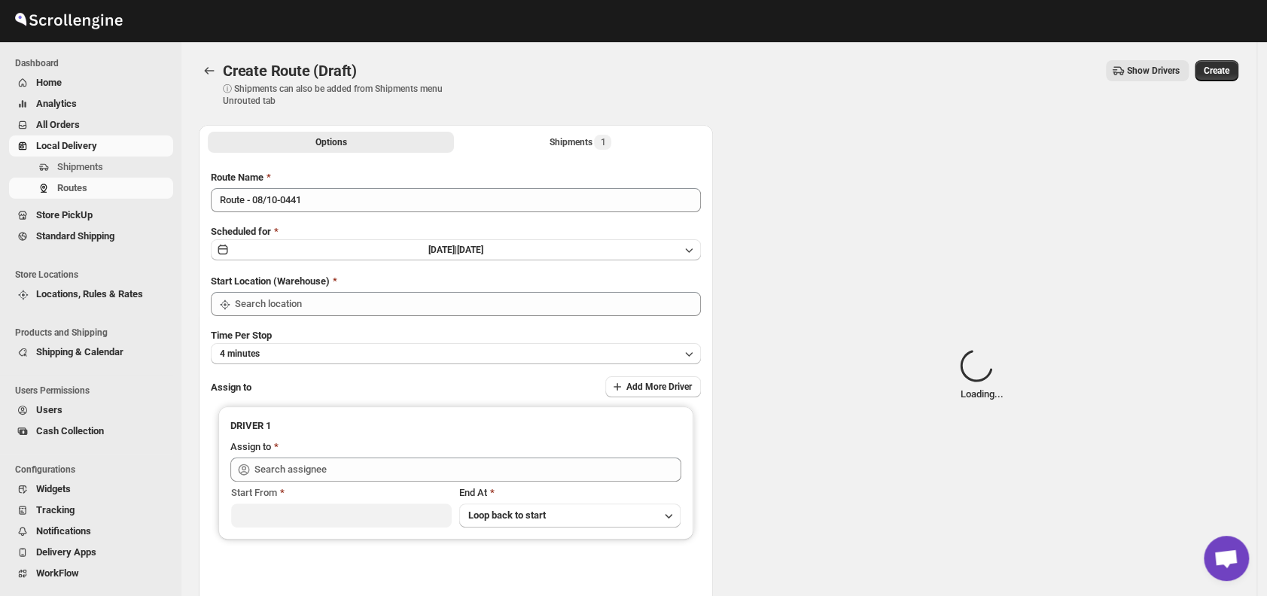
type input "DS01 [GEOGRAPHIC_DATA]"
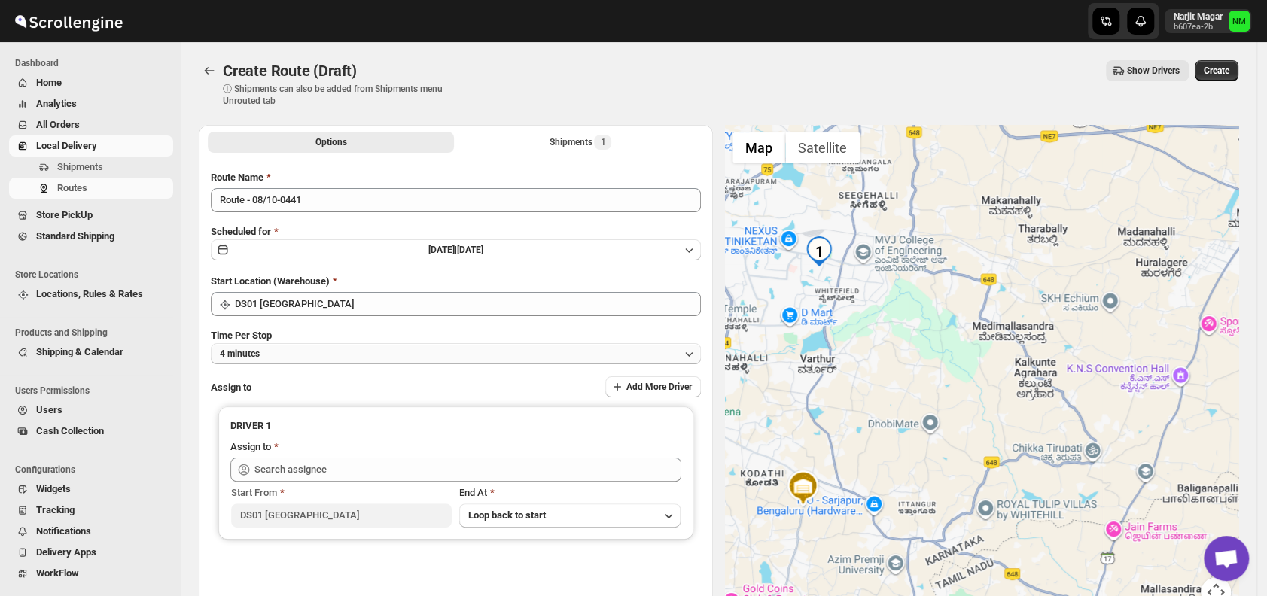
click at [336, 353] on button "4 minutes" at bounding box center [456, 353] width 490 height 21
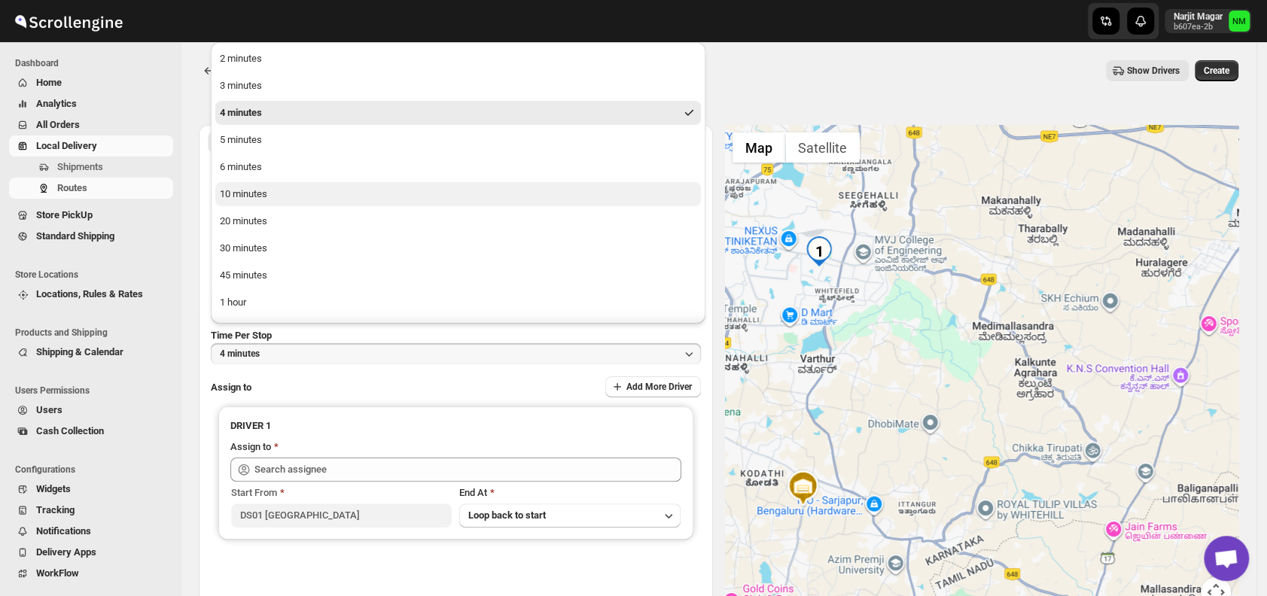
click at [260, 195] on div "10 minutes" at bounding box center [243, 194] width 47 height 15
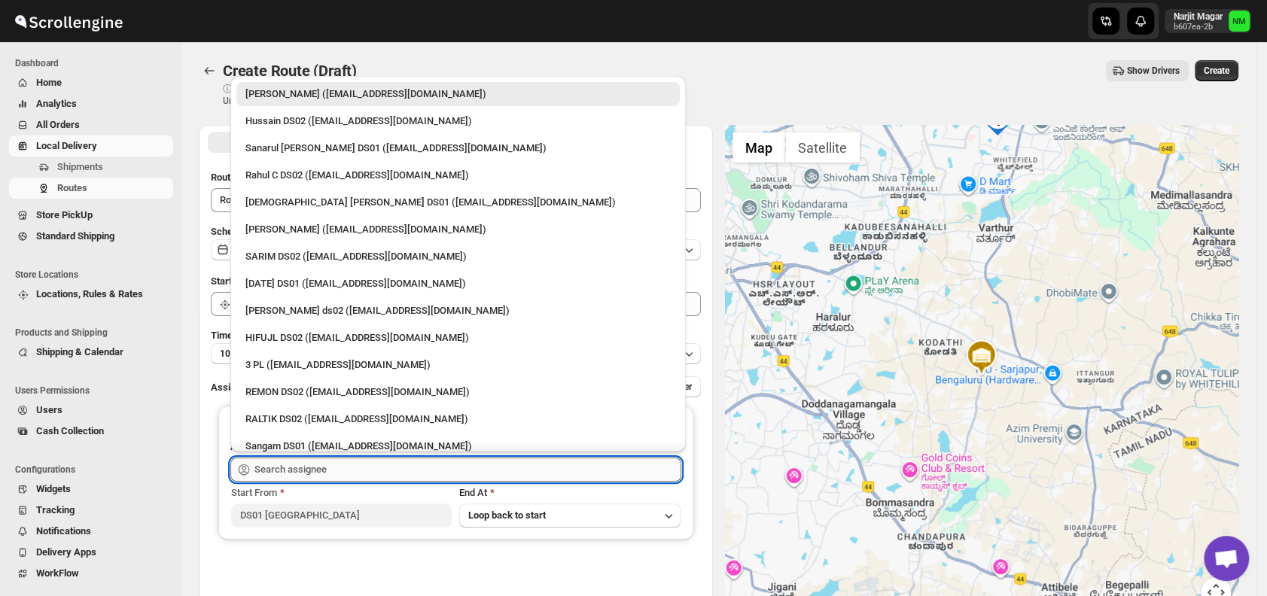
click at [367, 462] on input "text" at bounding box center [467, 470] width 427 height 24
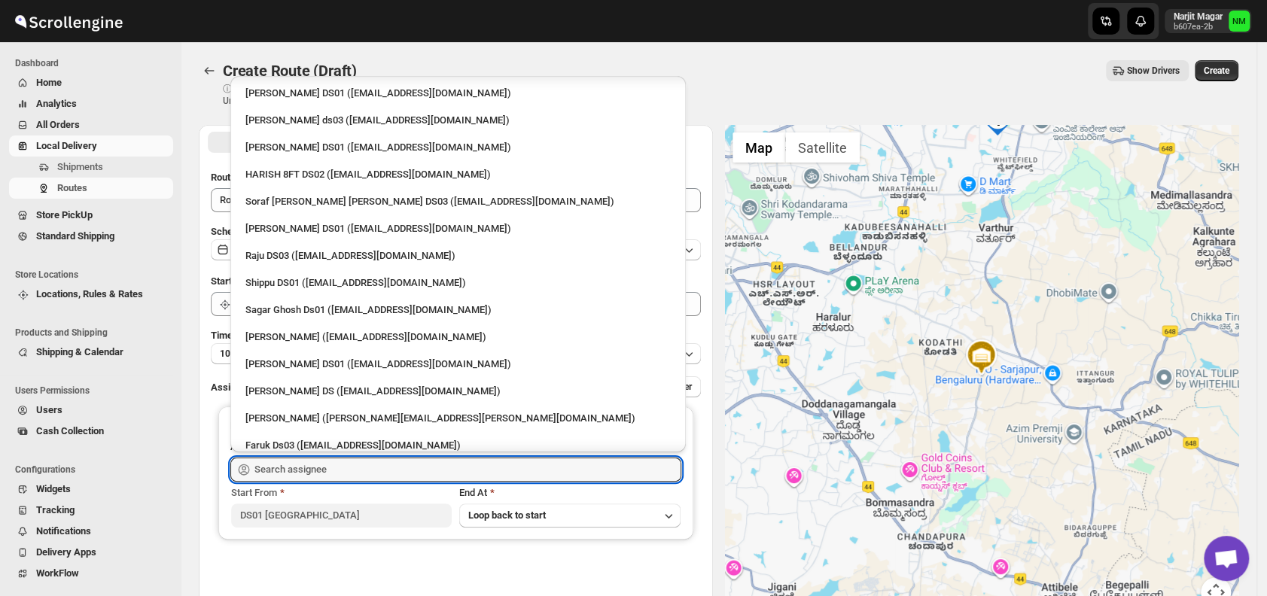
scroll to position [1037, 0]
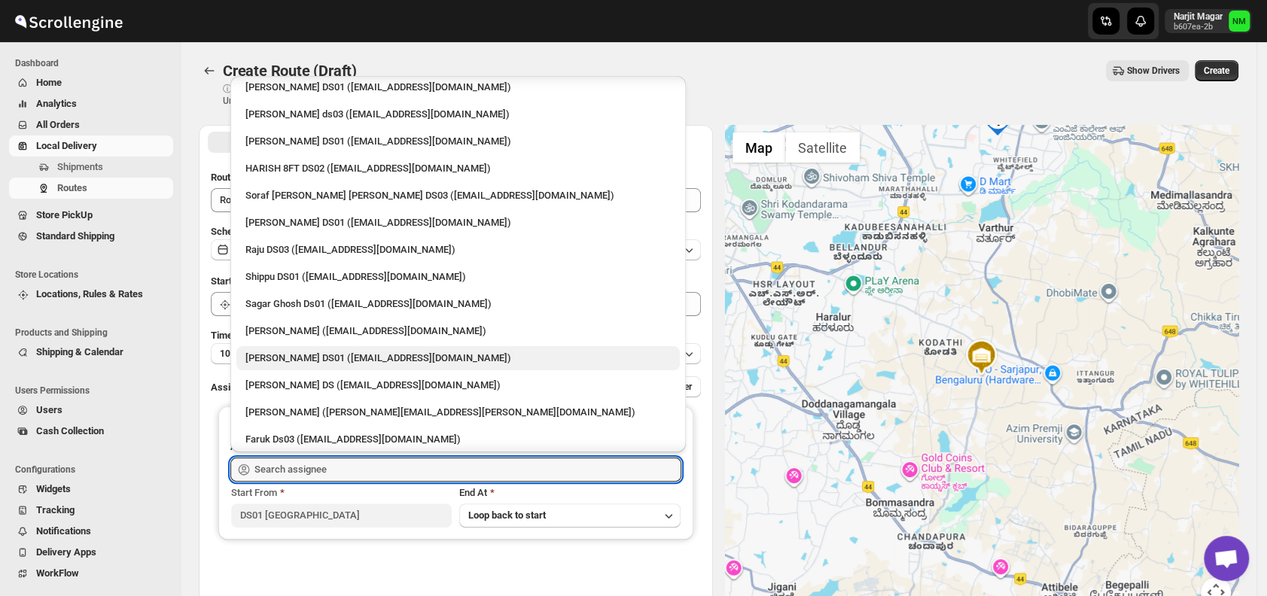
click at [316, 346] on div "[PERSON_NAME] DS01 ([EMAIL_ADDRESS][DOMAIN_NAME])" at bounding box center [457, 358] width 443 height 24
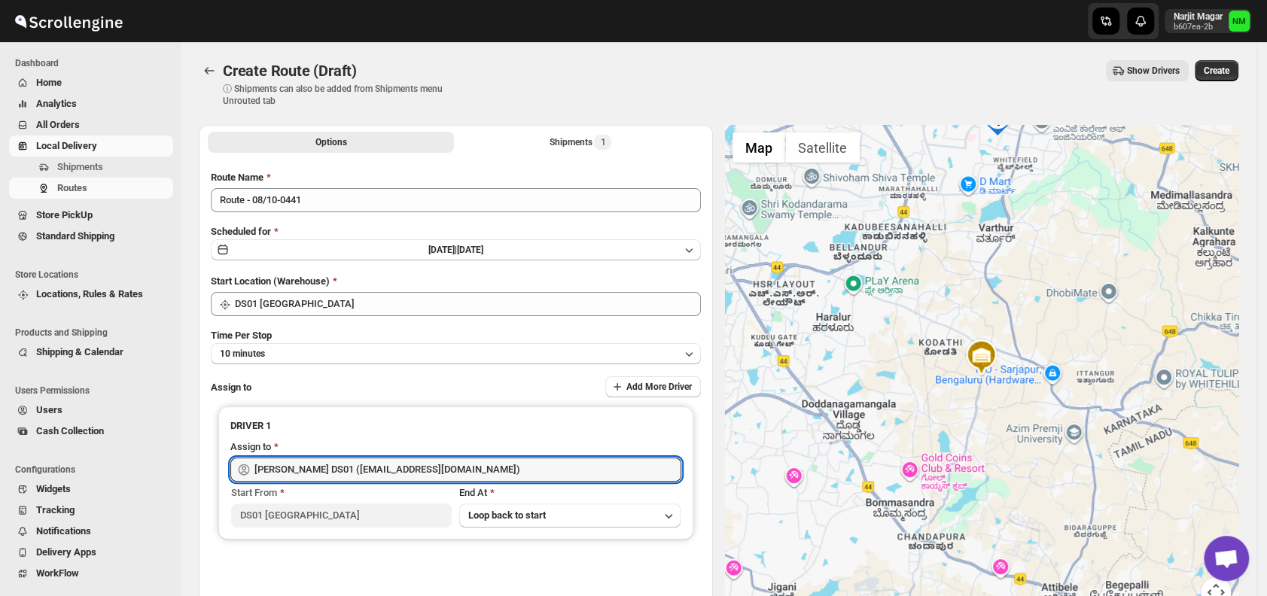
type input "[PERSON_NAME] DS01 ([EMAIL_ADDRESS][DOMAIN_NAME])"
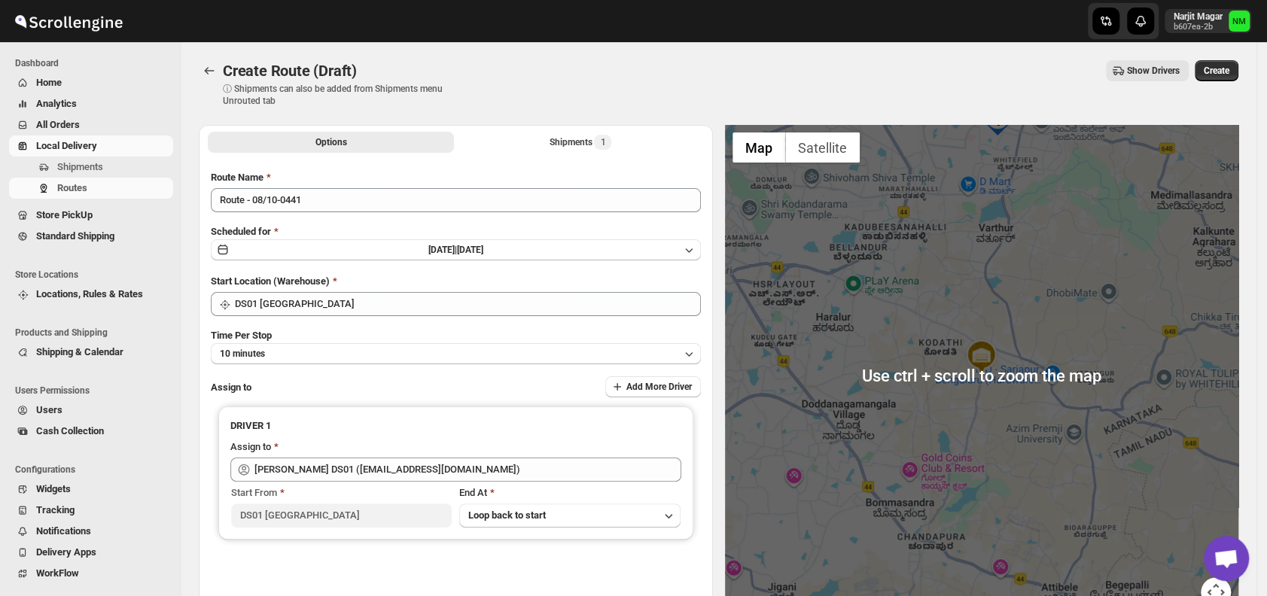
click at [1216, 59] on div "Create Route (Draft). This page is ready Create Route (Draft) ⓘ Shipments can a…" at bounding box center [719, 83] width 1040 height 83
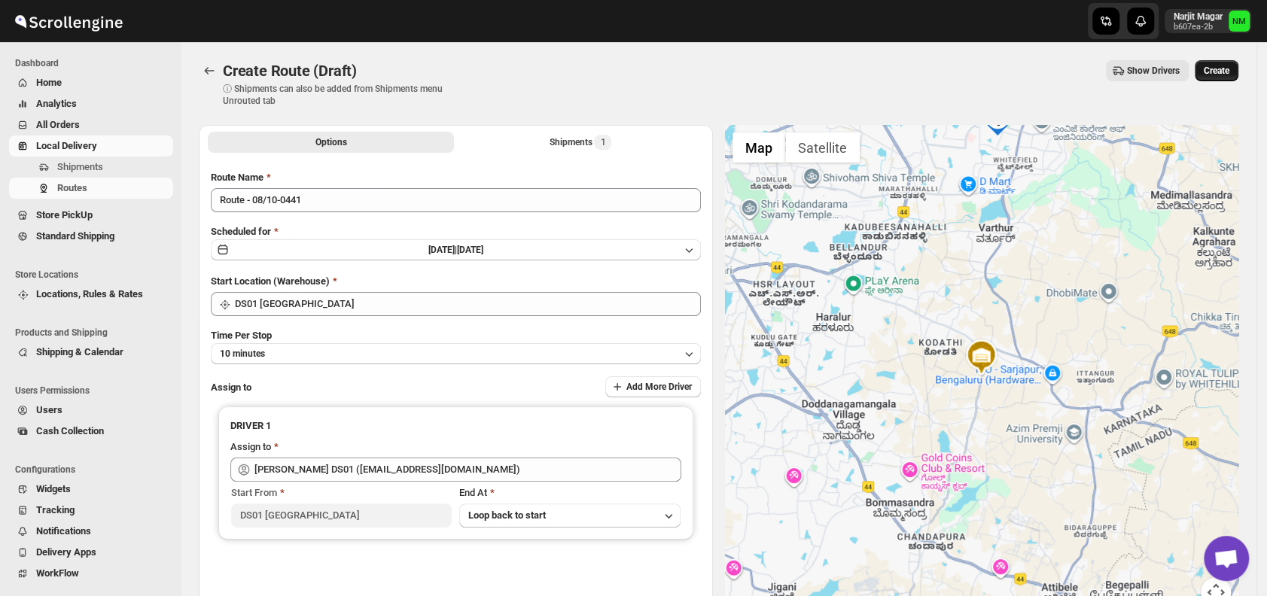
click at [1218, 62] on button "Create" at bounding box center [1217, 70] width 44 height 21
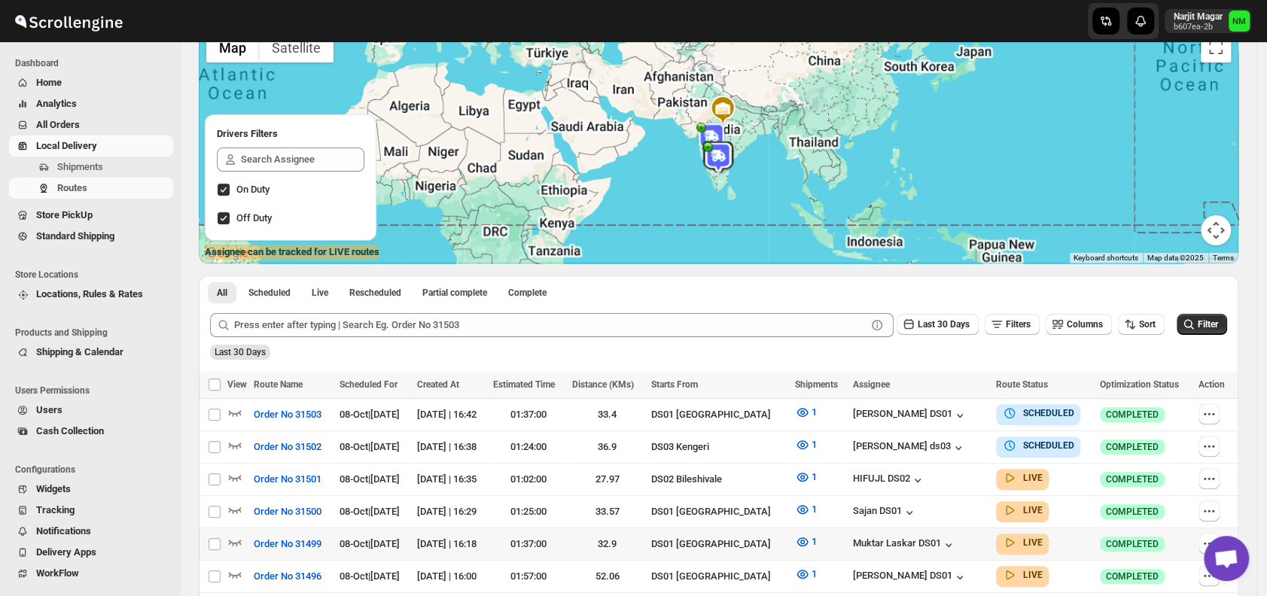
scroll to position [174, 0]
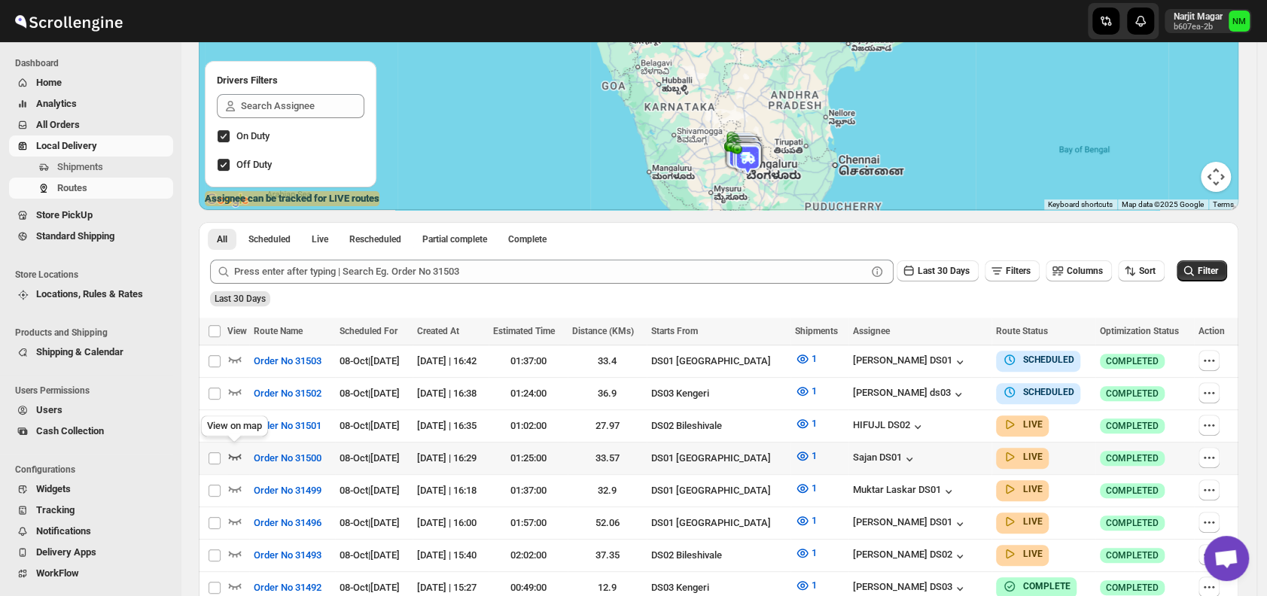
click at [236, 449] on icon "button" at bounding box center [234, 456] width 15 height 15
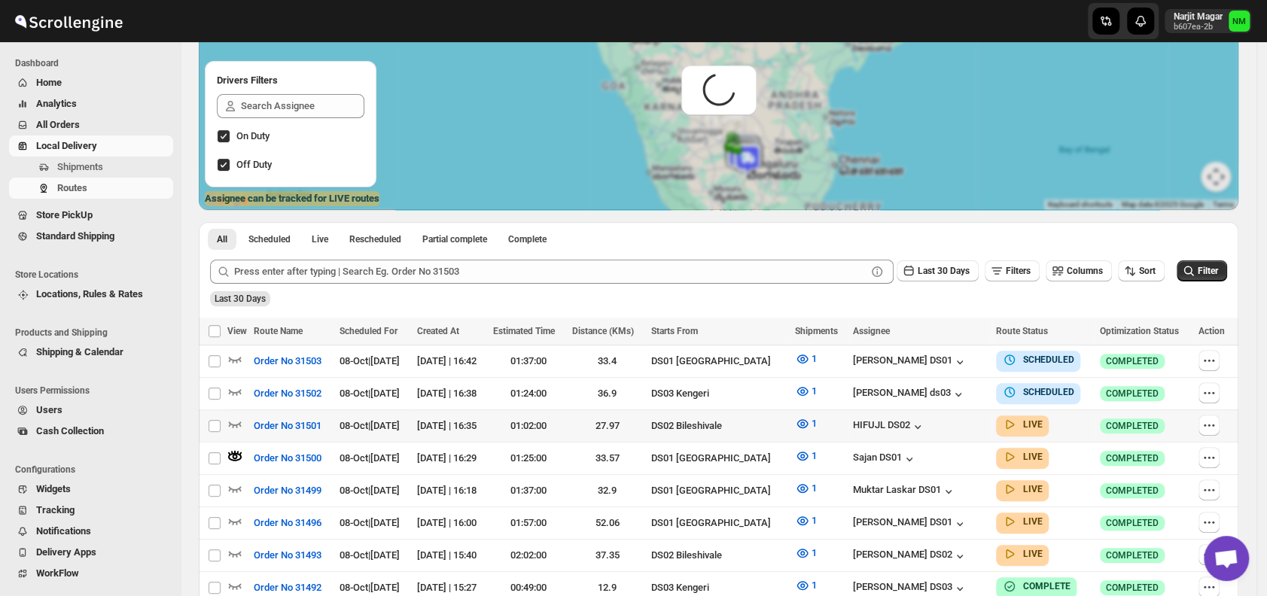
scroll to position [0, 0]
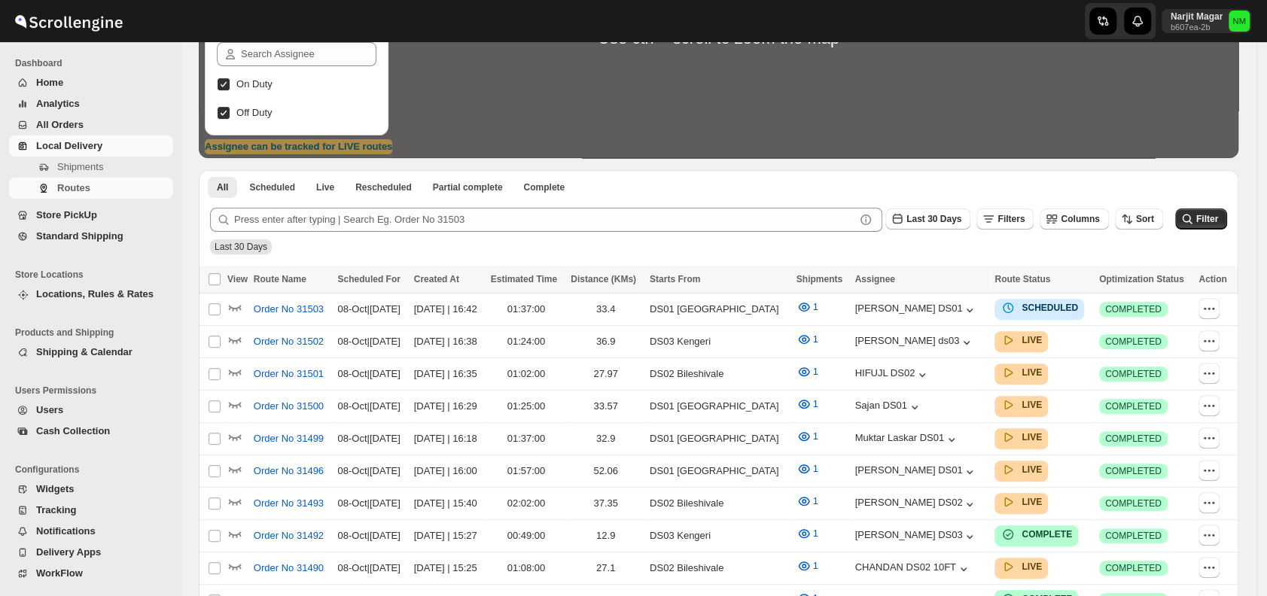
scroll to position [227, 0]
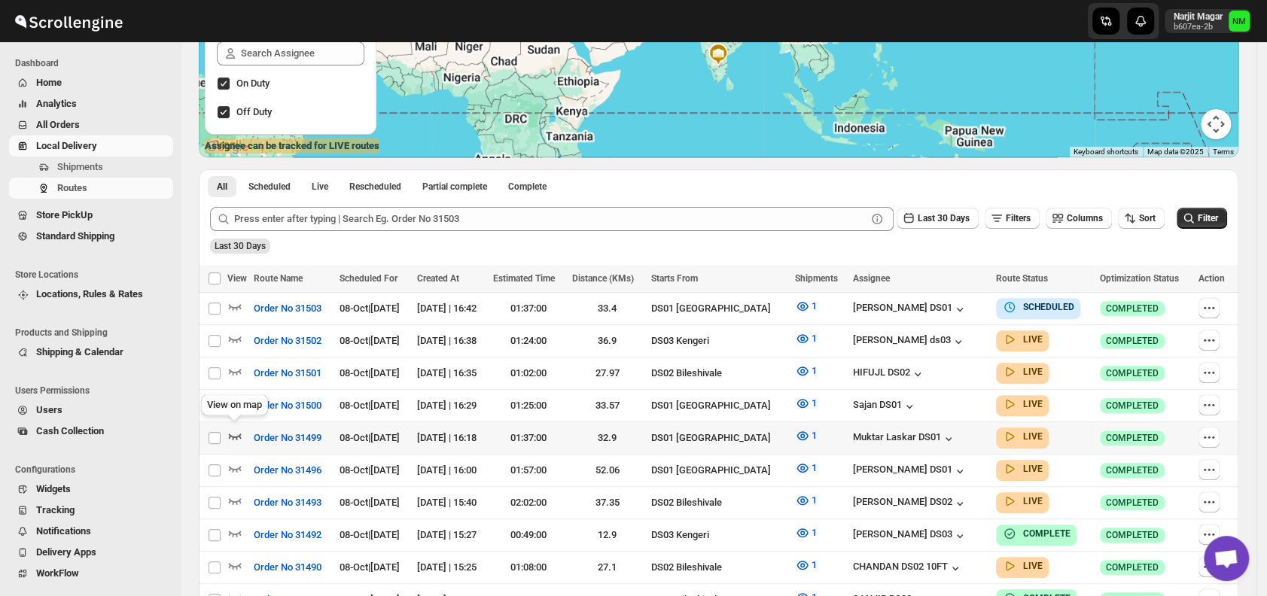
click at [235, 430] on icon "button" at bounding box center [234, 435] width 15 height 15
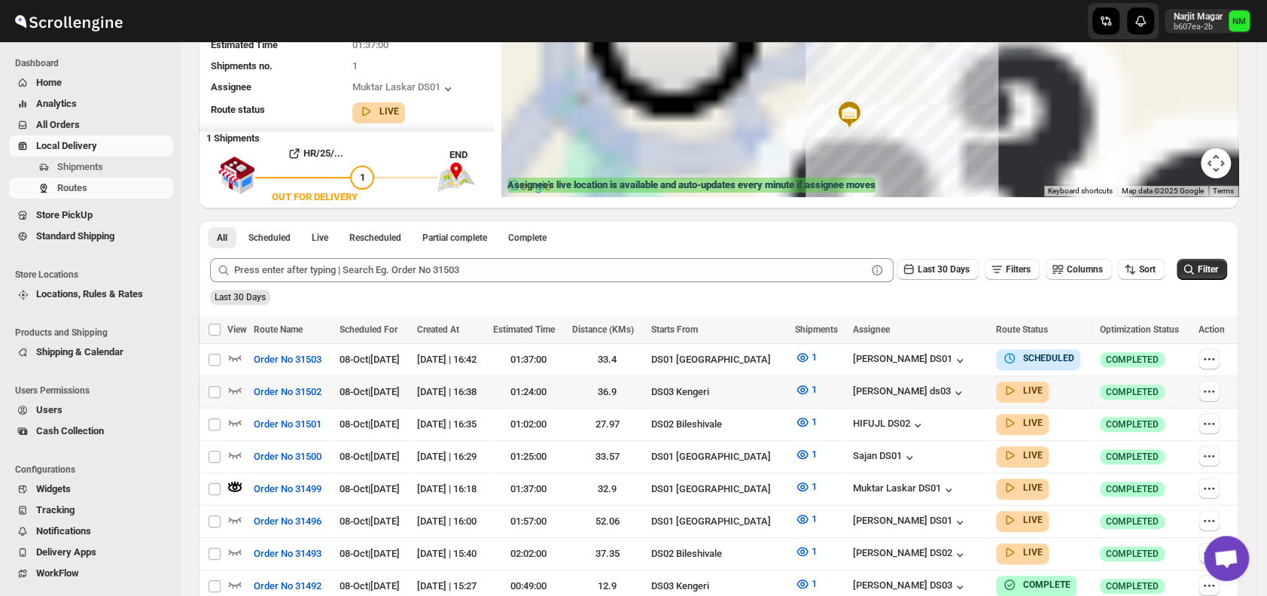
scroll to position [0, 0]
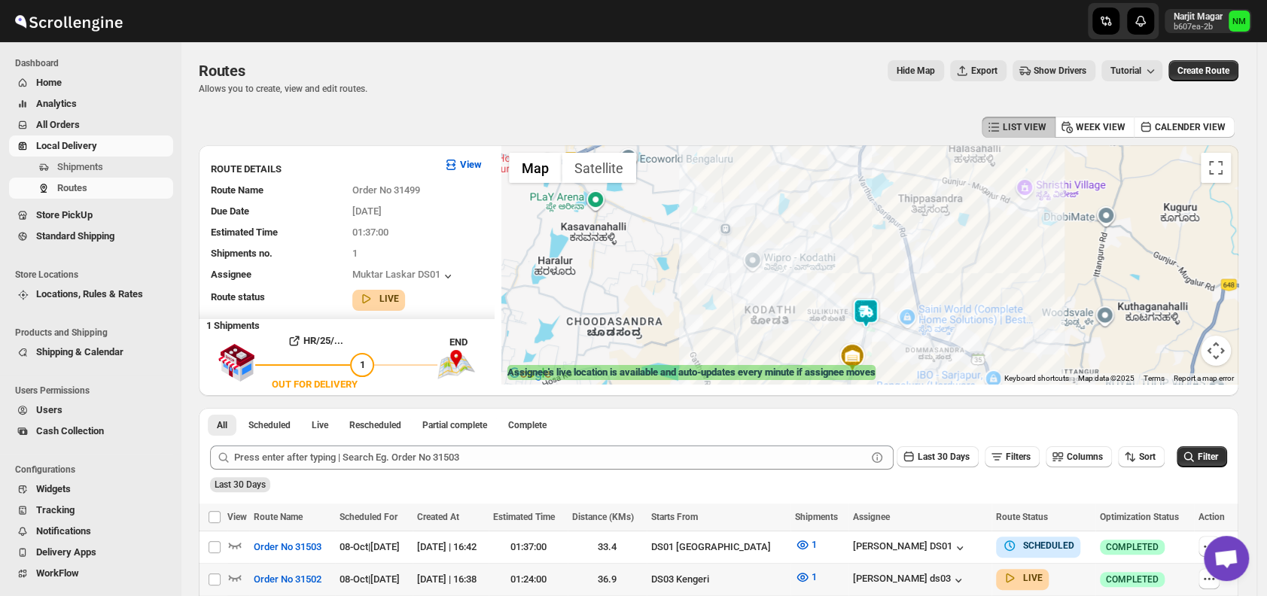
click at [875, 307] on img at bounding box center [866, 313] width 30 height 30
click at [933, 239] on button "Close" at bounding box center [915, 242] width 36 height 36
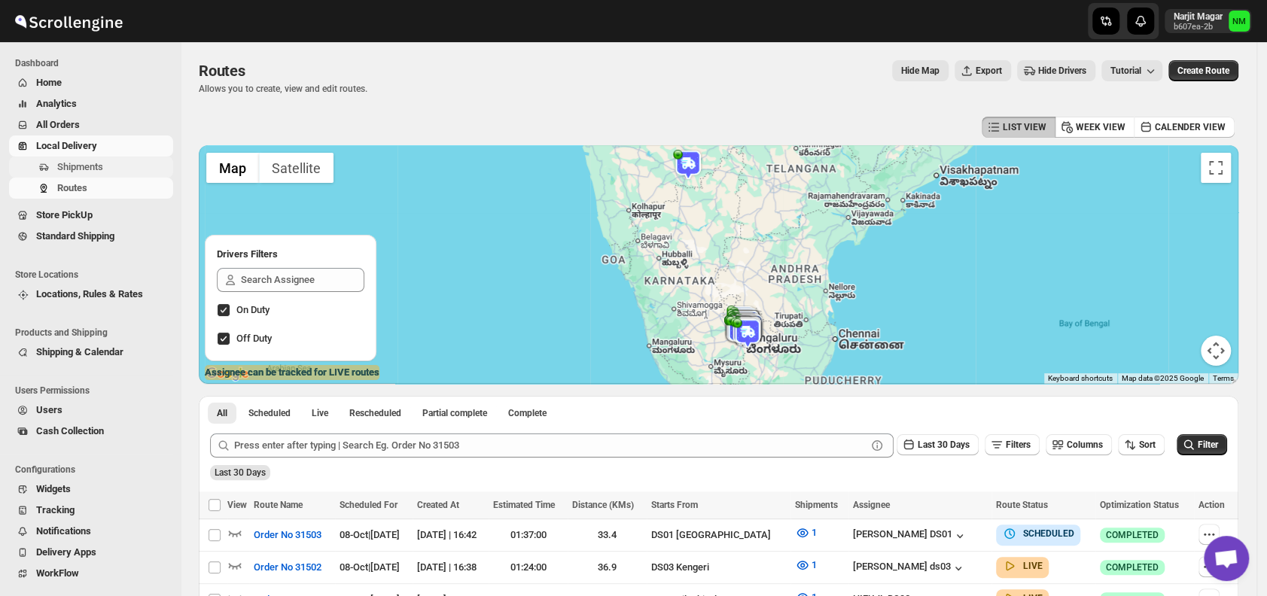
click at [102, 163] on span "Shipments" at bounding box center [113, 167] width 113 height 15
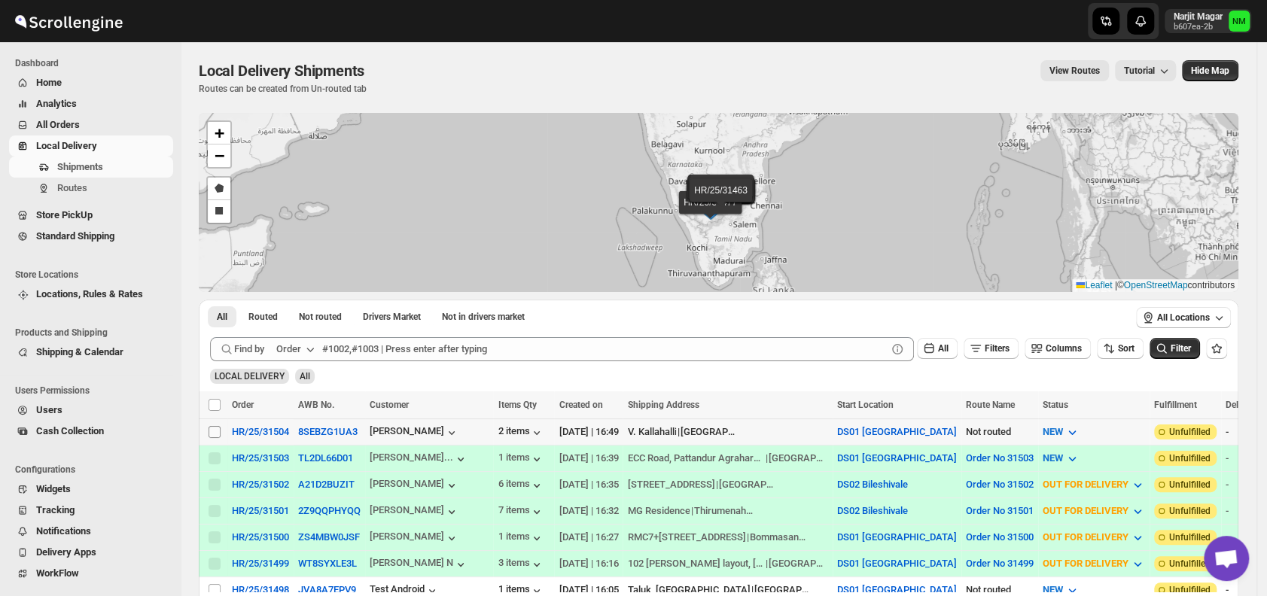
click at [217, 427] on input "Select shipment" at bounding box center [215, 432] width 12 height 12
checkbox input "true"
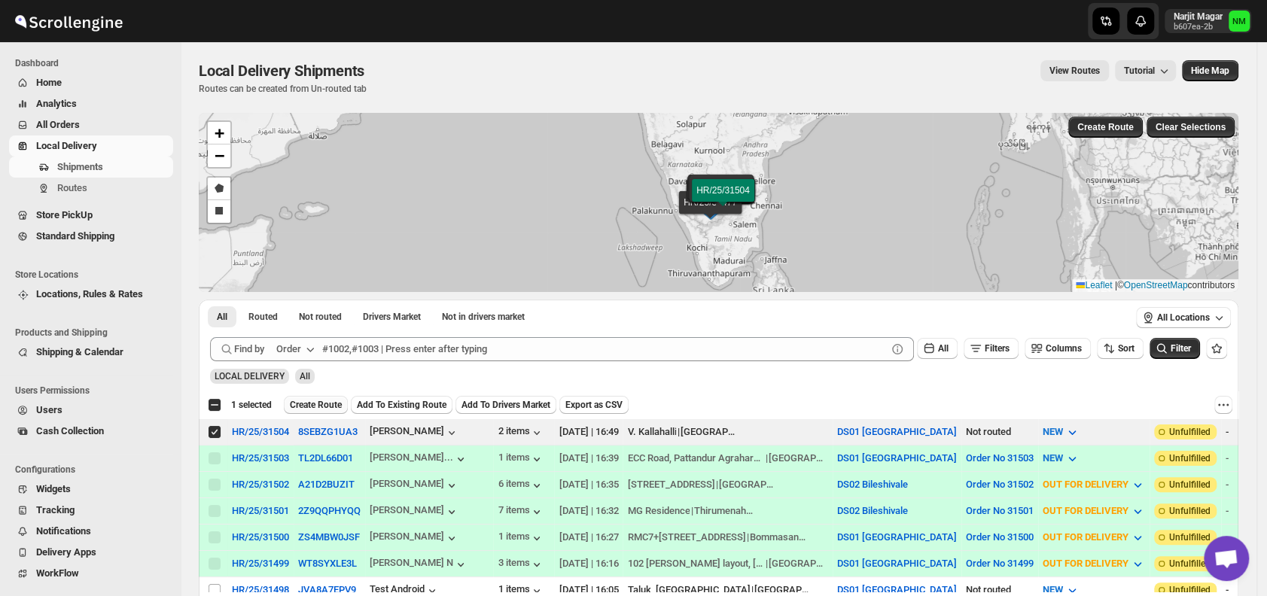
click at [315, 397] on button "Create Route" at bounding box center [316, 405] width 64 height 18
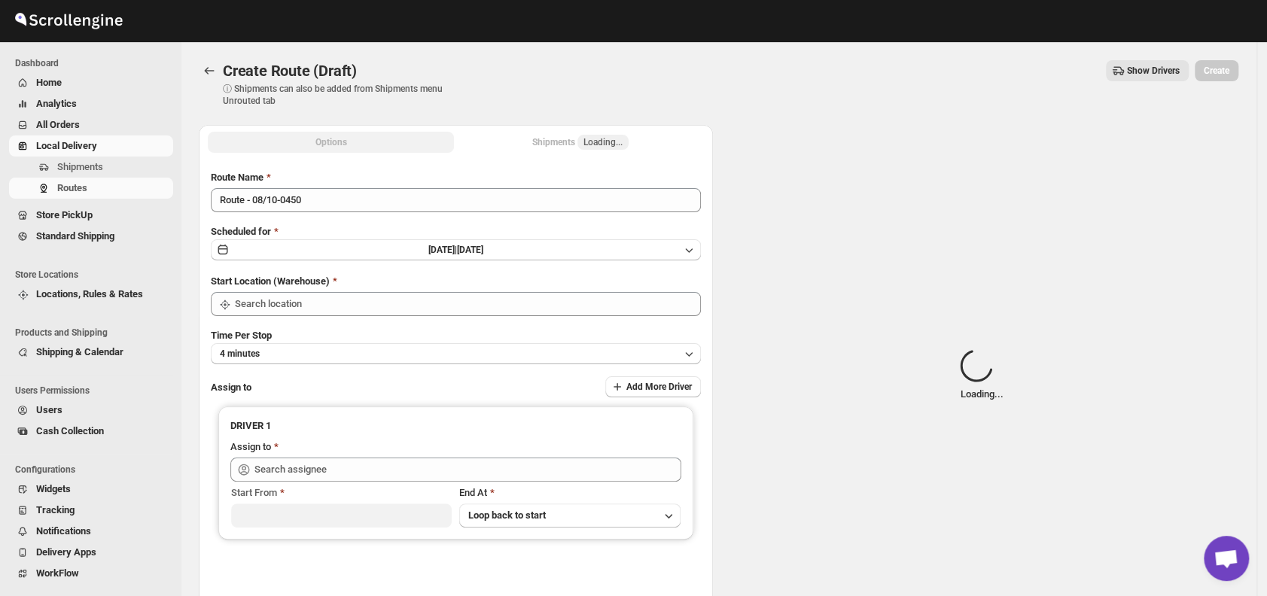
type input "DS01 [GEOGRAPHIC_DATA]"
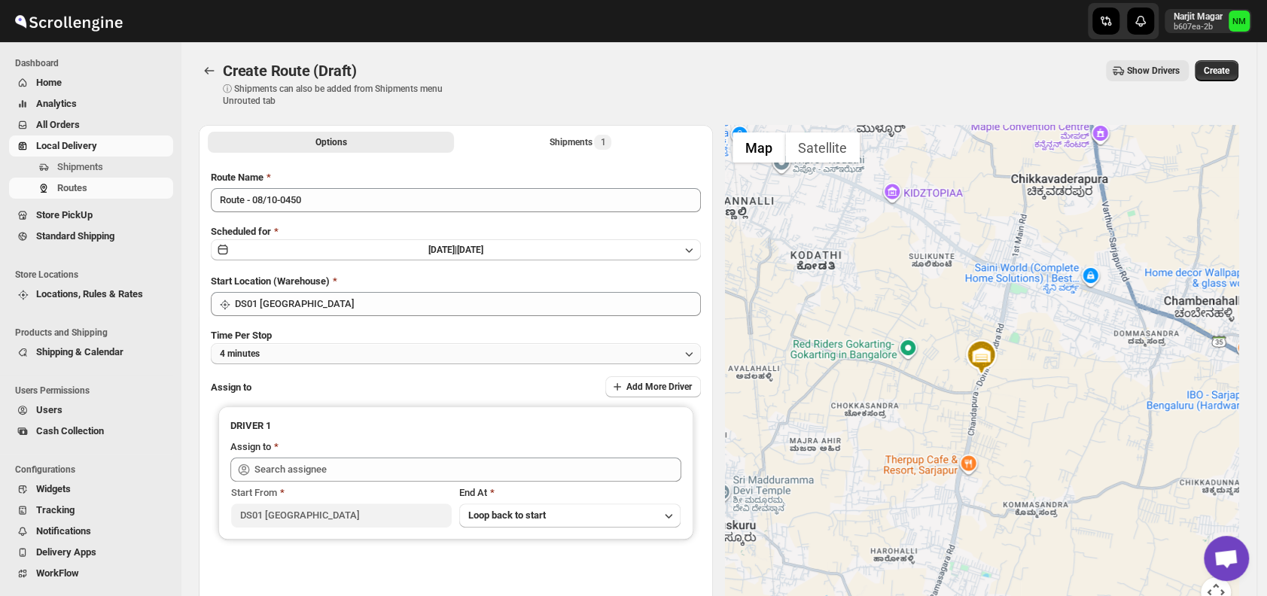
click at [308, 346] on button "4 minutes" at bounding box center [456, 353] width 490 height 21
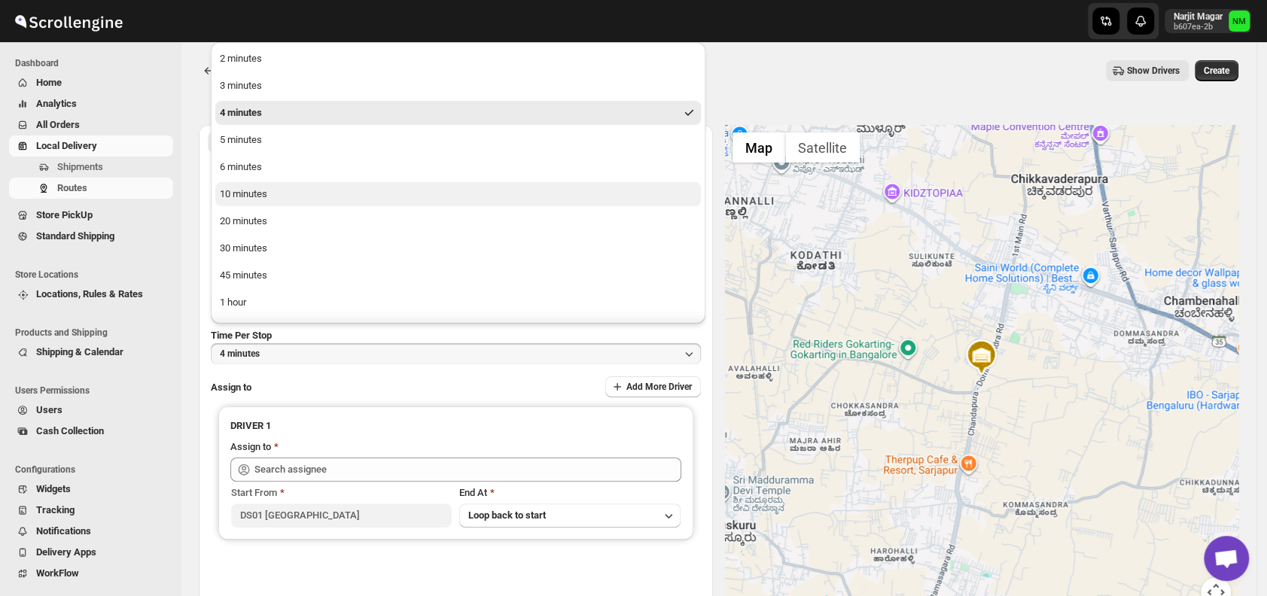
click at [259, 193] on div "10 minutes" at bounding box center [243, 194] width 47 height 15
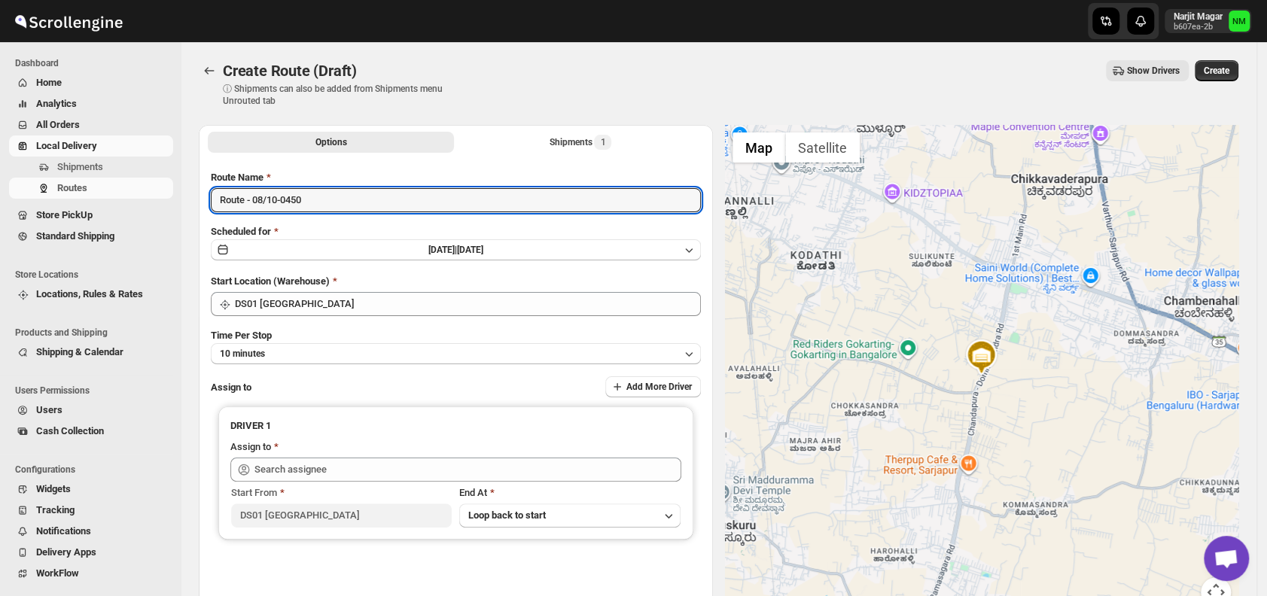
click at [259, 193] on input "Route - 08/10-0450" at bounding box center [456, 200] width 490 height 24
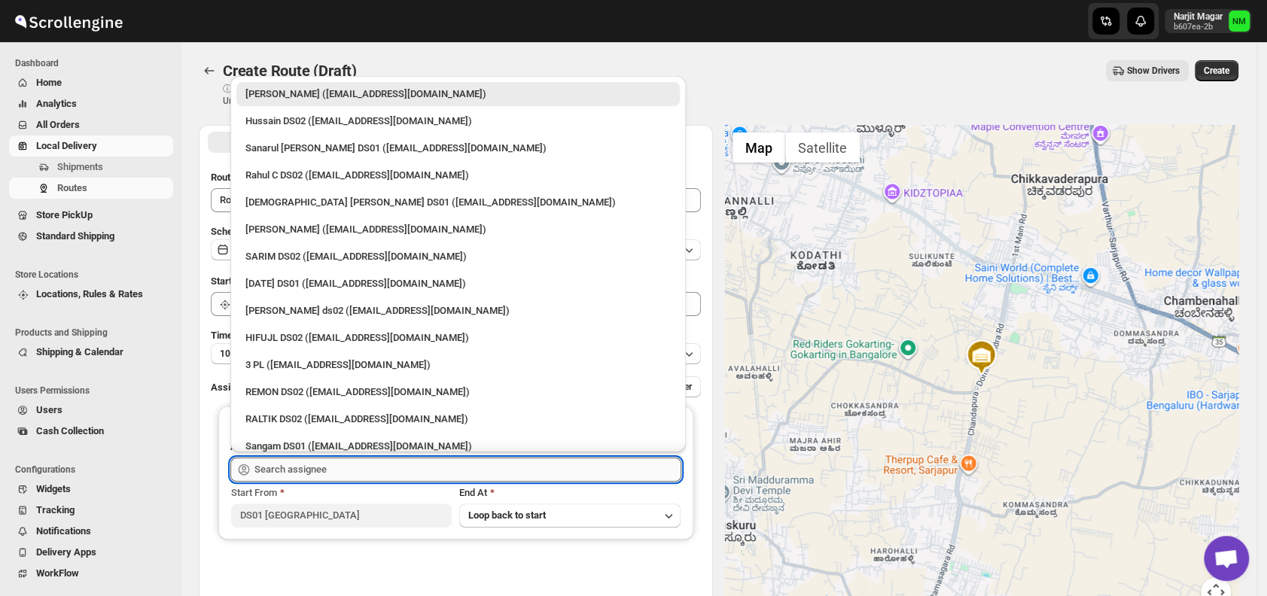
click at [348, 463] on input "text" at bounding box center [467, 470] width 427 height 24
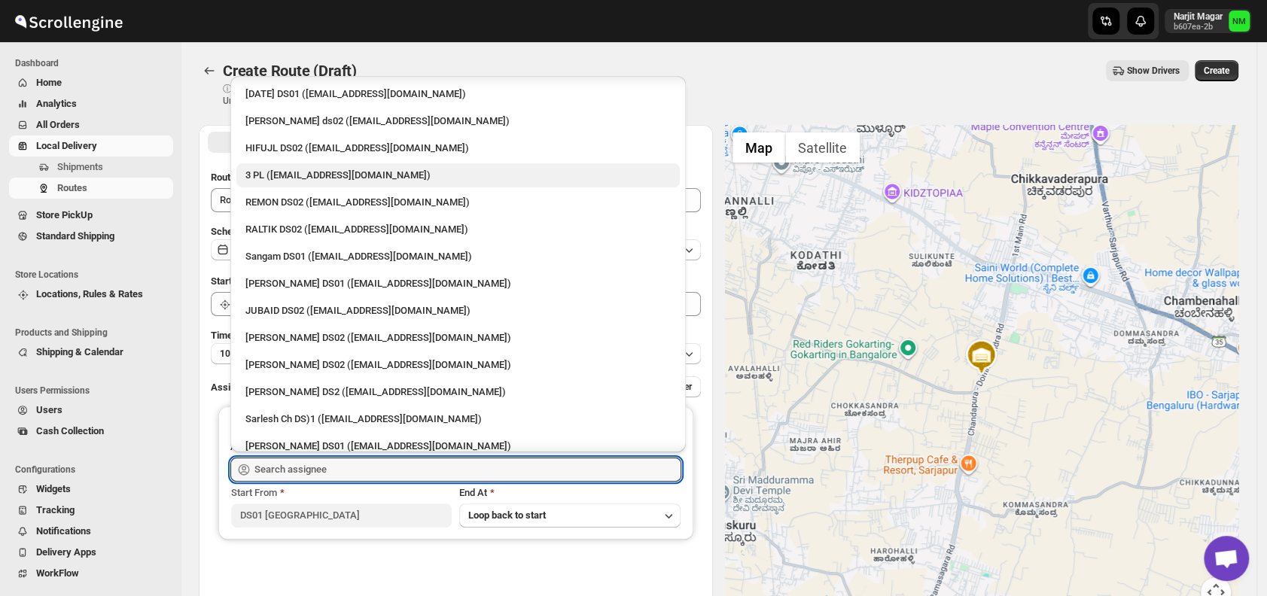
scroll to position [190, 0]
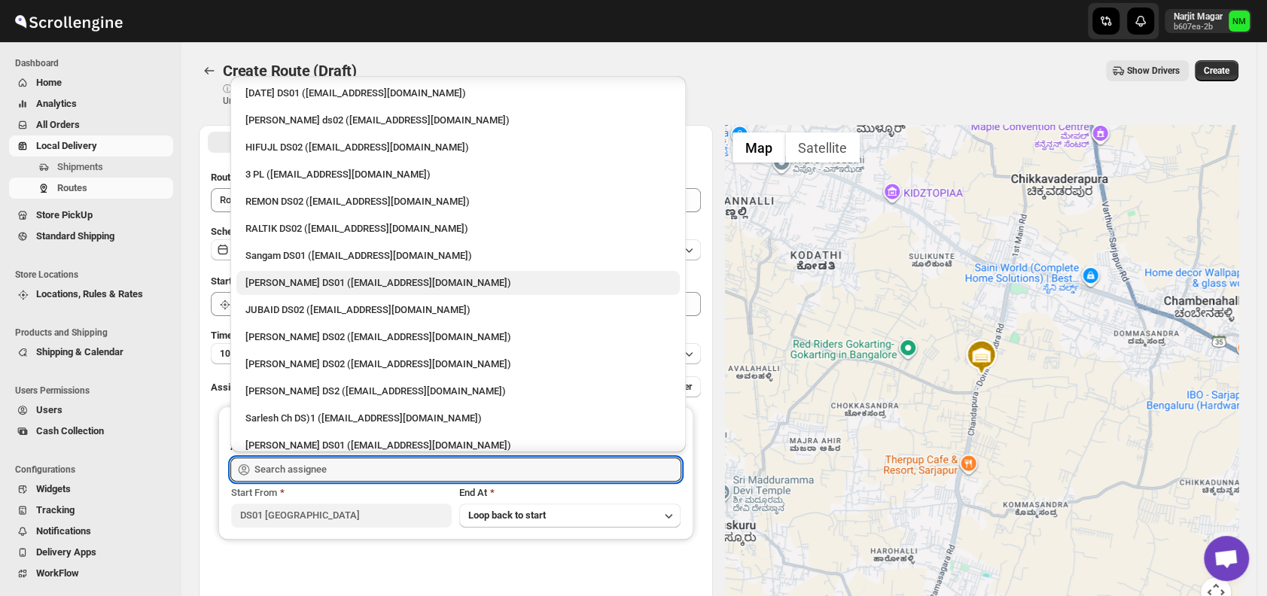
click at [281, 278] on div "[PERSON_NAME] DS01 ([EMAIL_ADDRESS][DOMAIN_NAME])" at bounding box center [457, 283] width 425 height 15
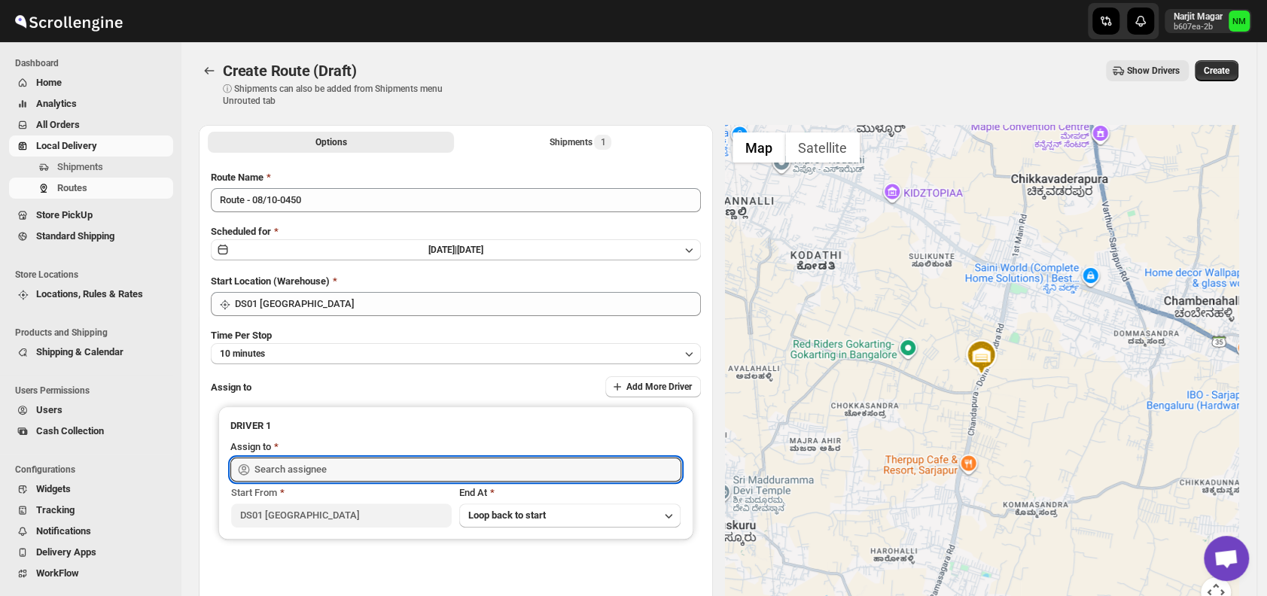
type input "[PERSON_NAME] DS01 ([EMAIL_ADDRESS][DOMAIN_NAME])"
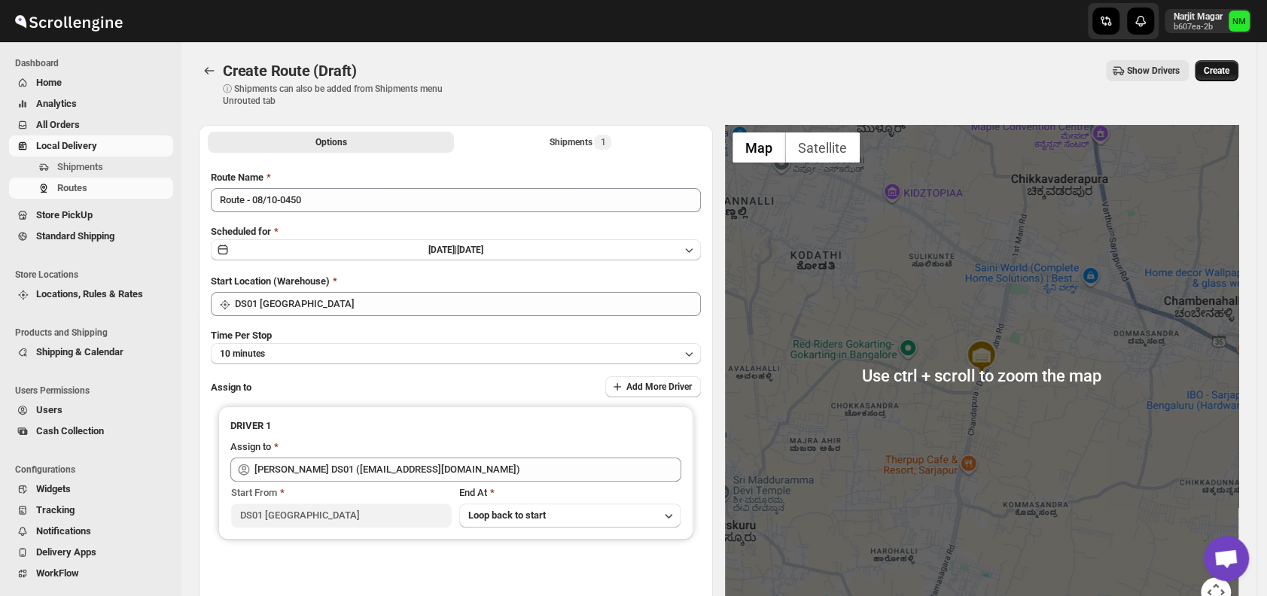
click at [1228, 60] on button "Create" at bounding box center [1217, 70] width 44 height 21
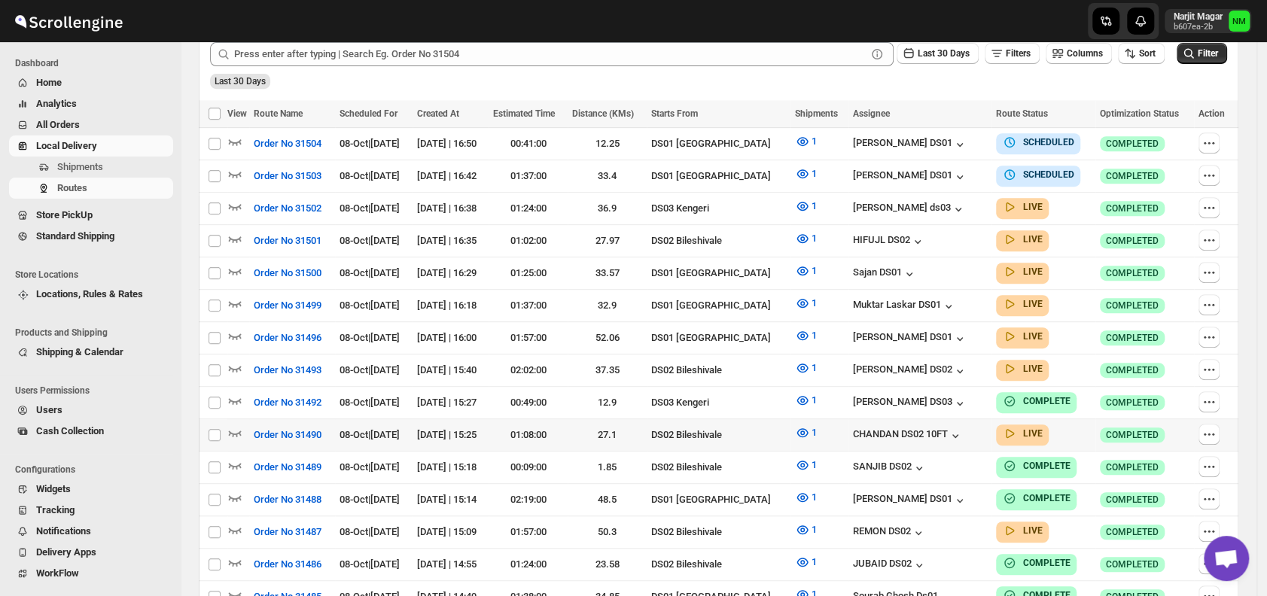
scroll to position [396, 0]
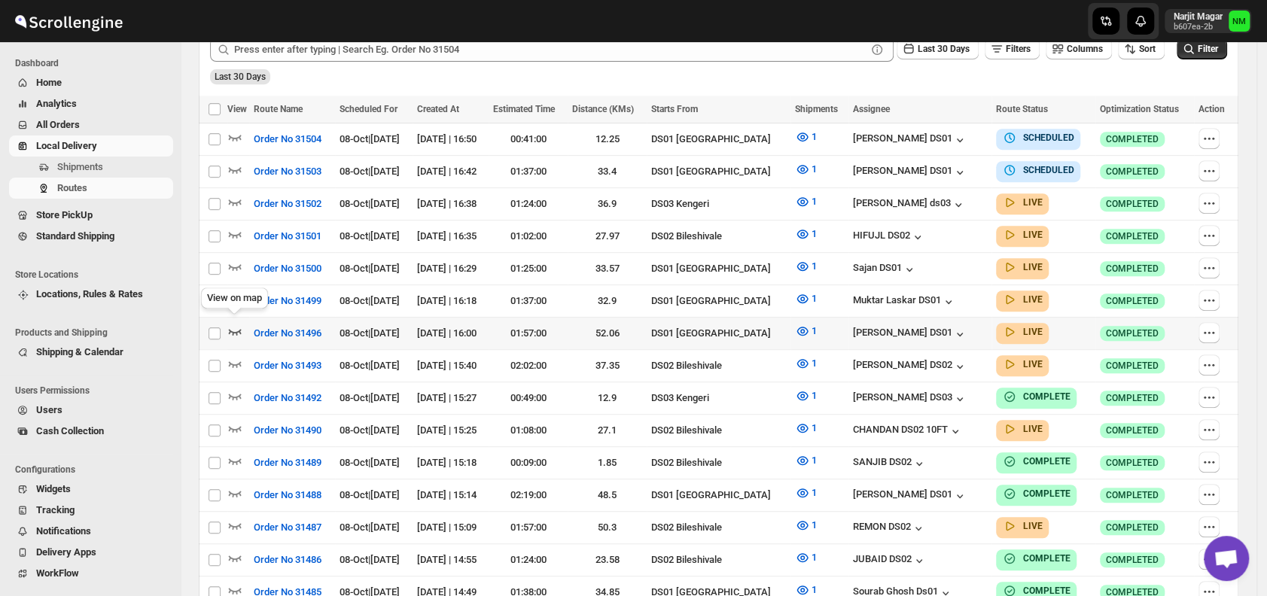
click at [235, 324] on icon "button" at bounding box center [234, 331] width 15 height 15
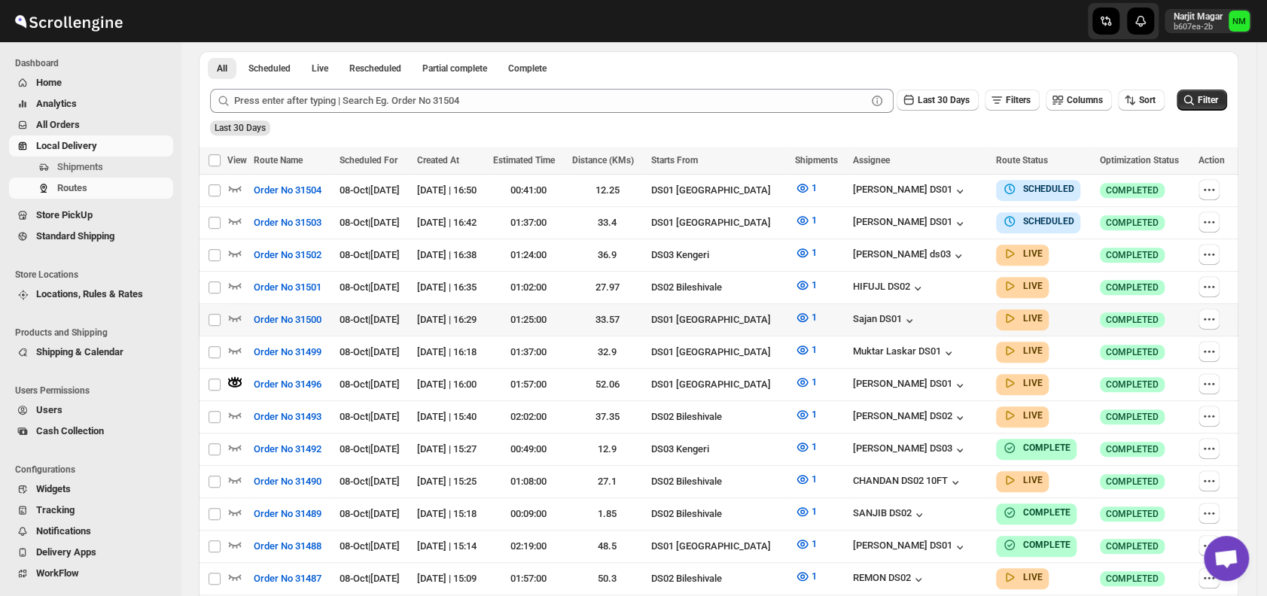
scroll to position [360, 0]
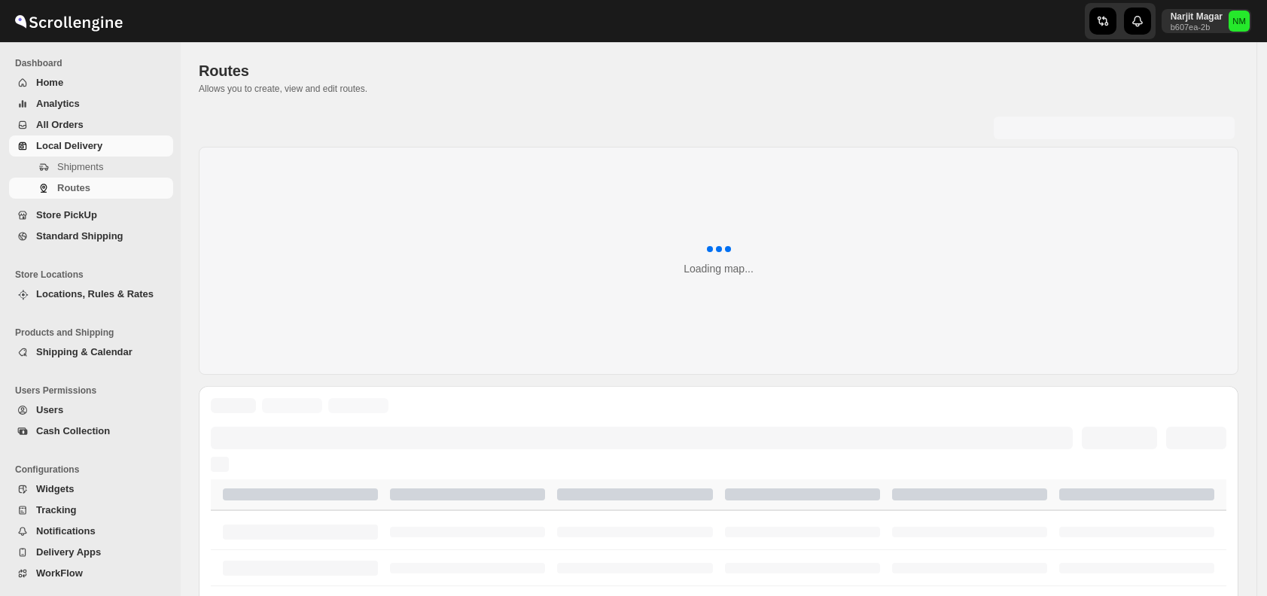
scroll to position [360, 0]
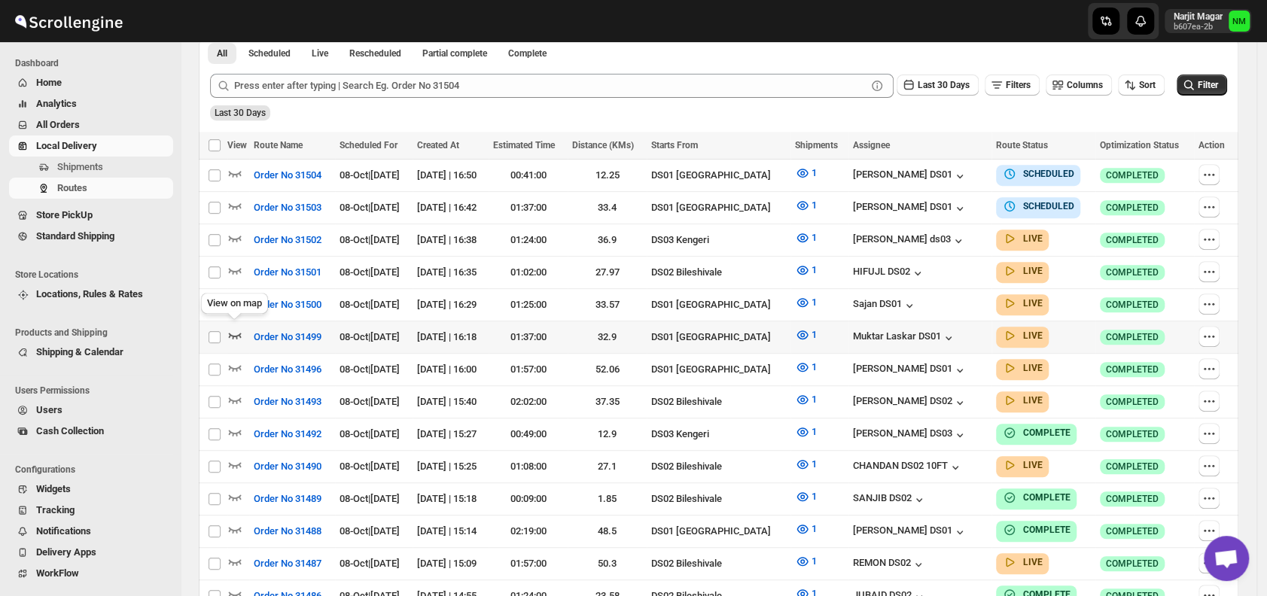
click at [242, 328] on icon "button" at bounding box center [234, 334] width 15 height 15
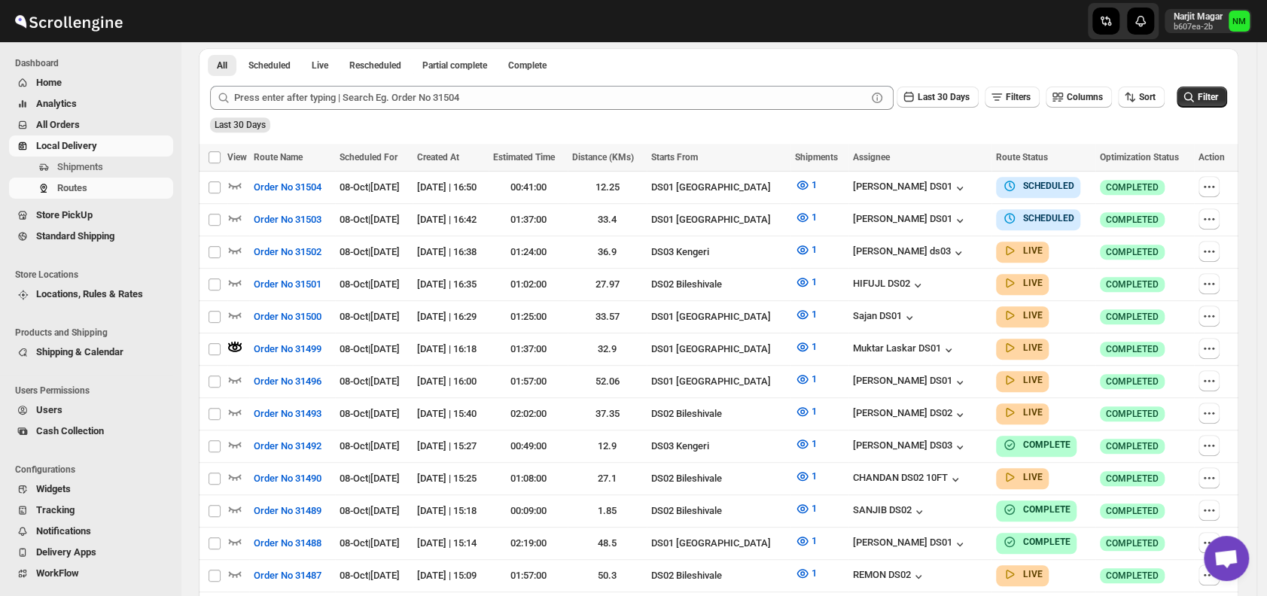
scroll to position [0, 0]
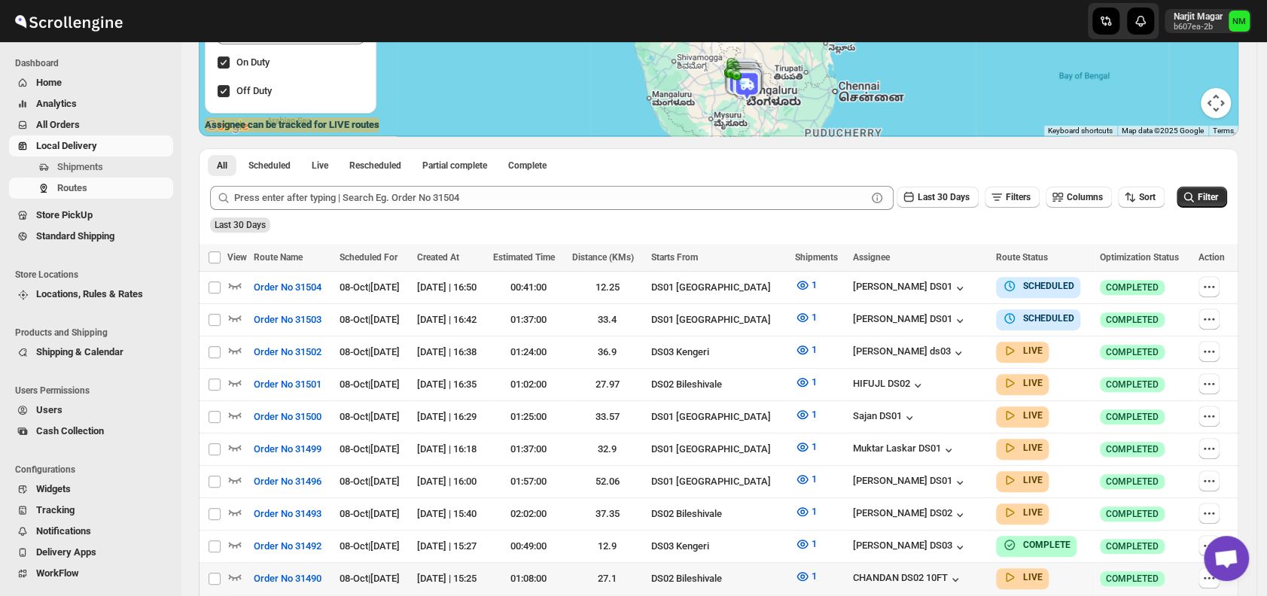
scroll to position [373, 0]
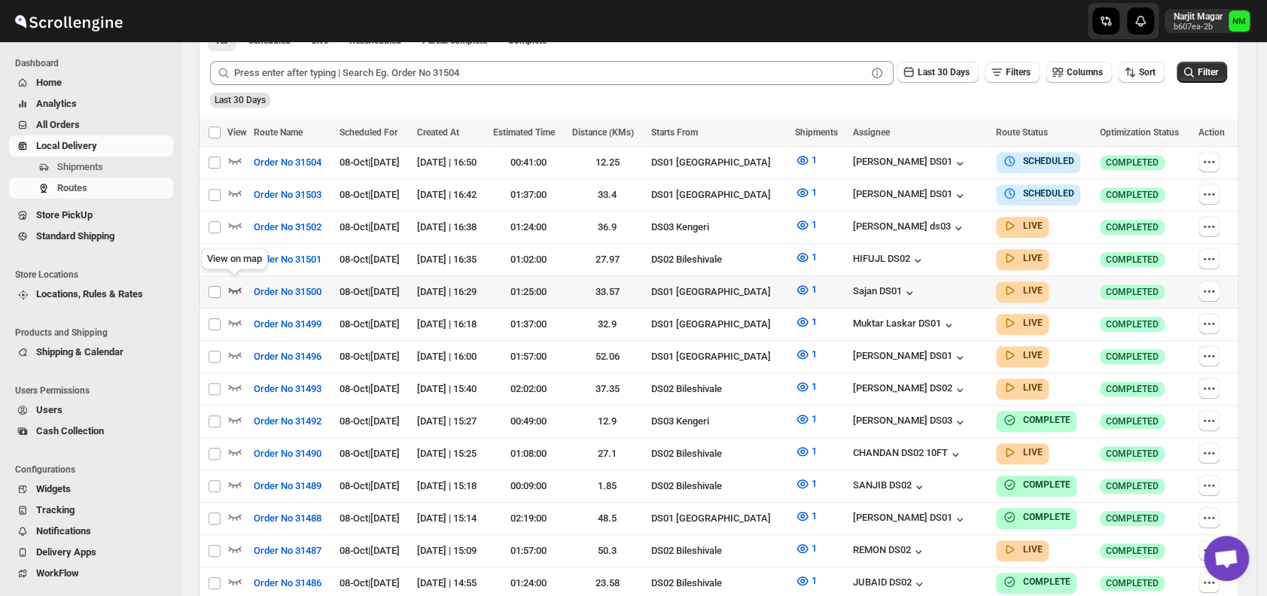
click at [233, 288] on icon "button" at bounding box center [235, 291] width 13 height 6
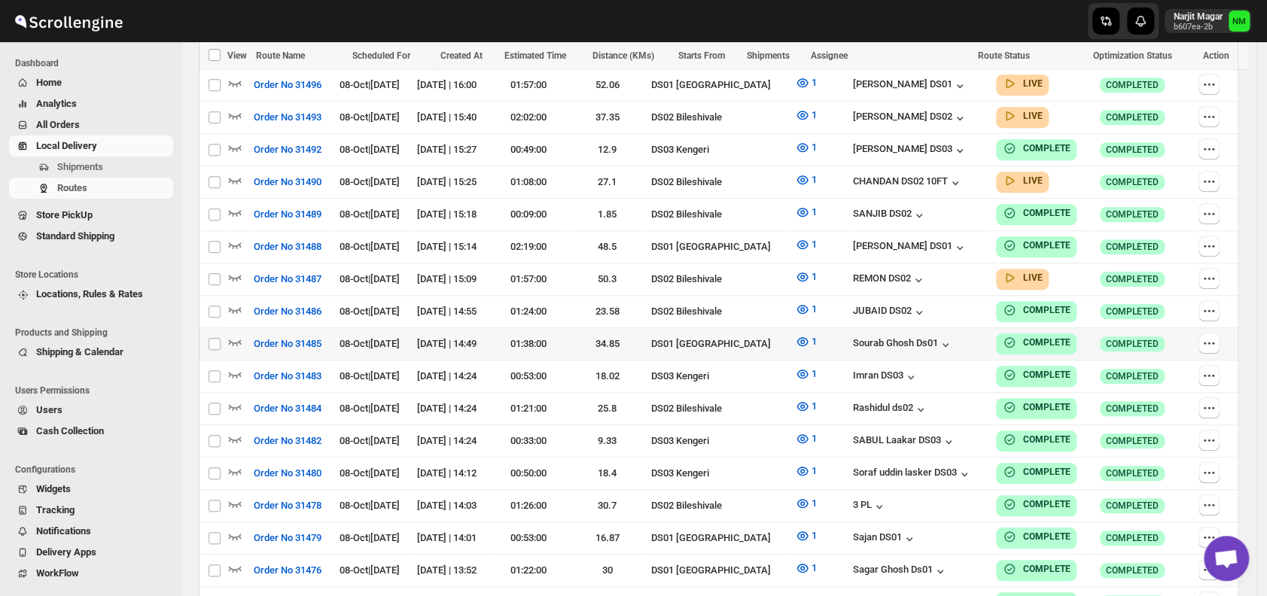
scroll to position [657, 0]
